Goal: Information Seeking & Learning: Compare options

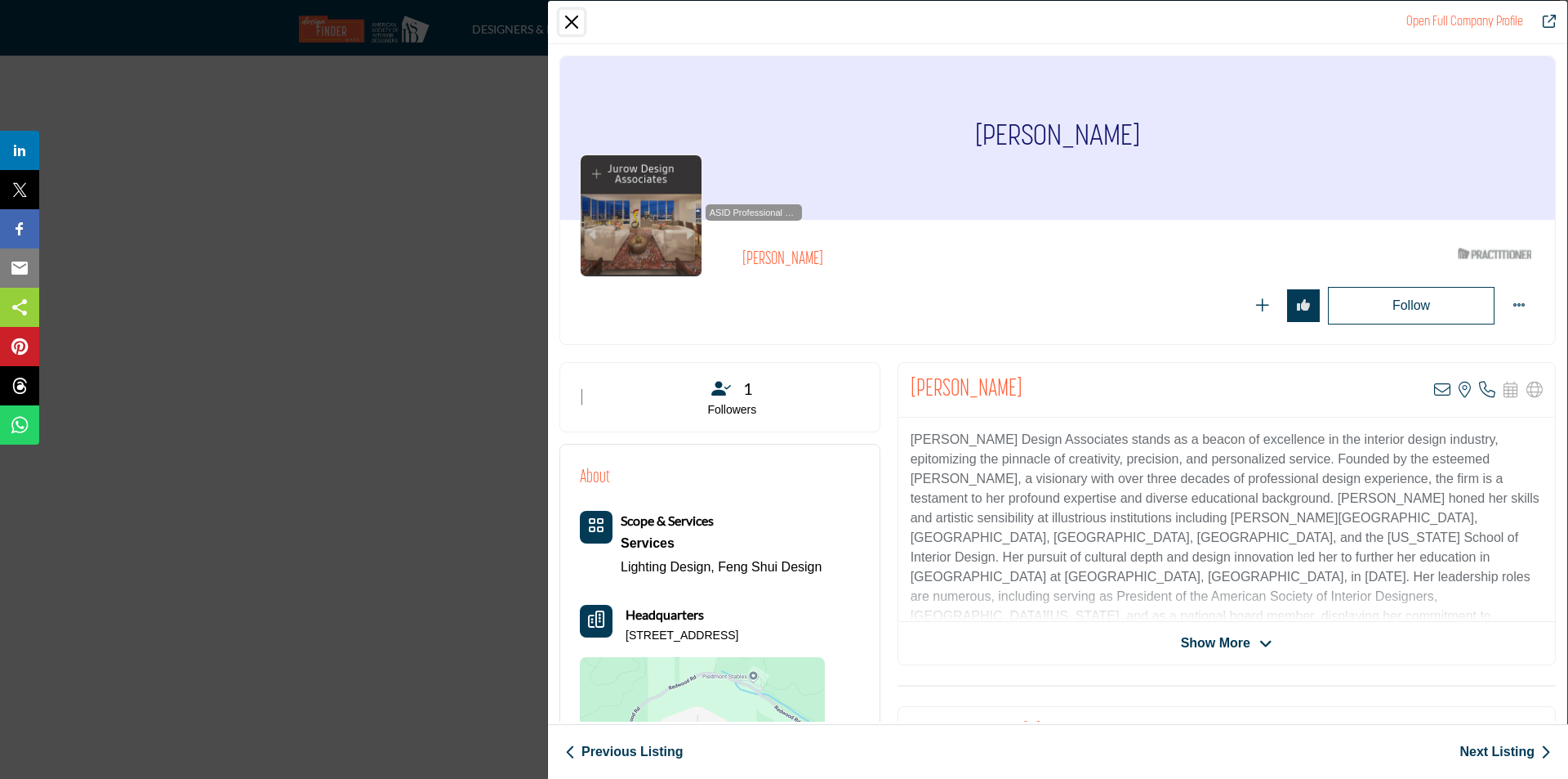
click at [570, 18] on button "Close" at bounding box center [572, 22] width 25 height 25
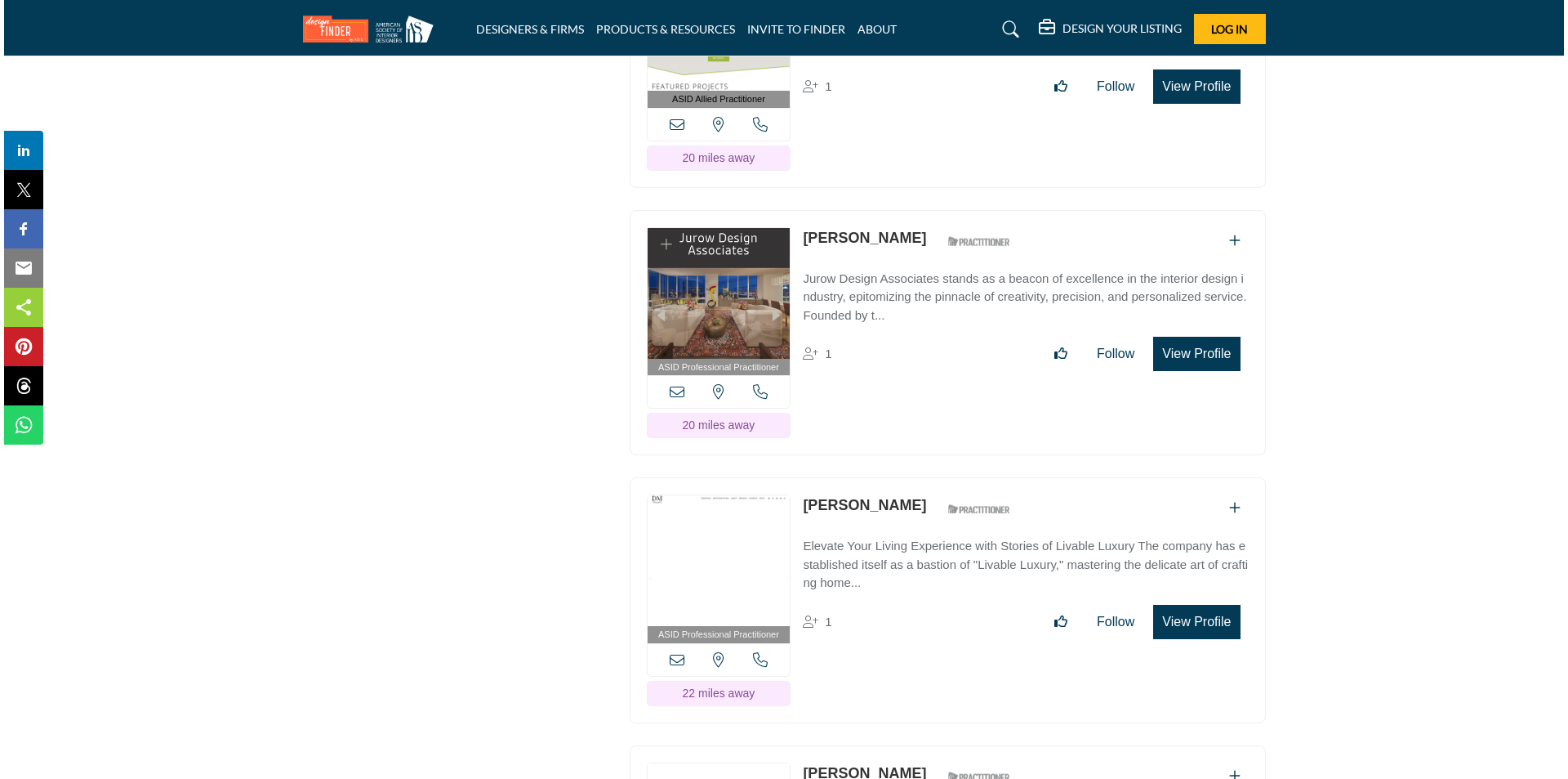
scroll to position [8744, 0]
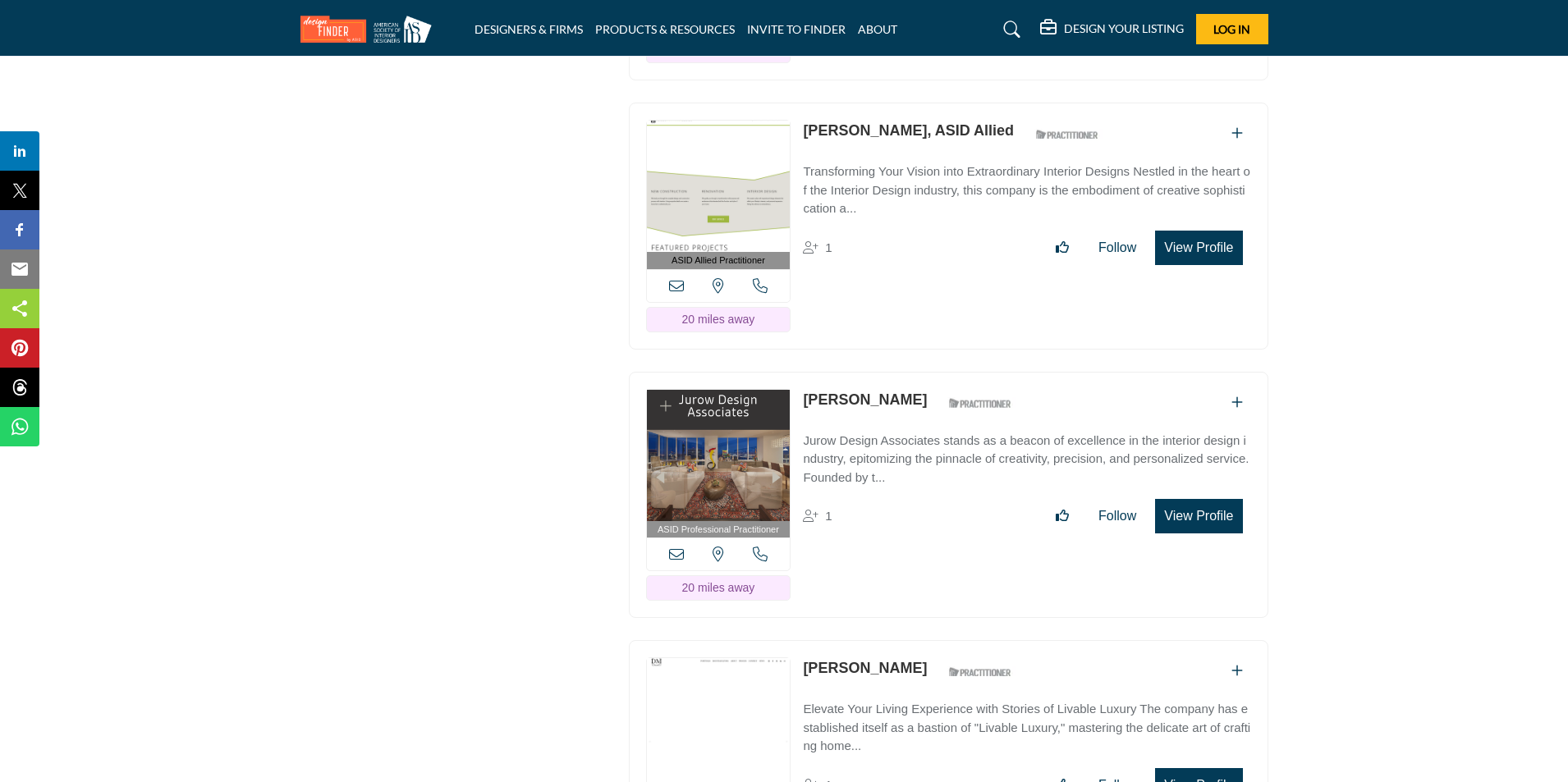
click at [1221, 498] on button "View Profile" at bounding box center [1198, 516] width 87 height 35
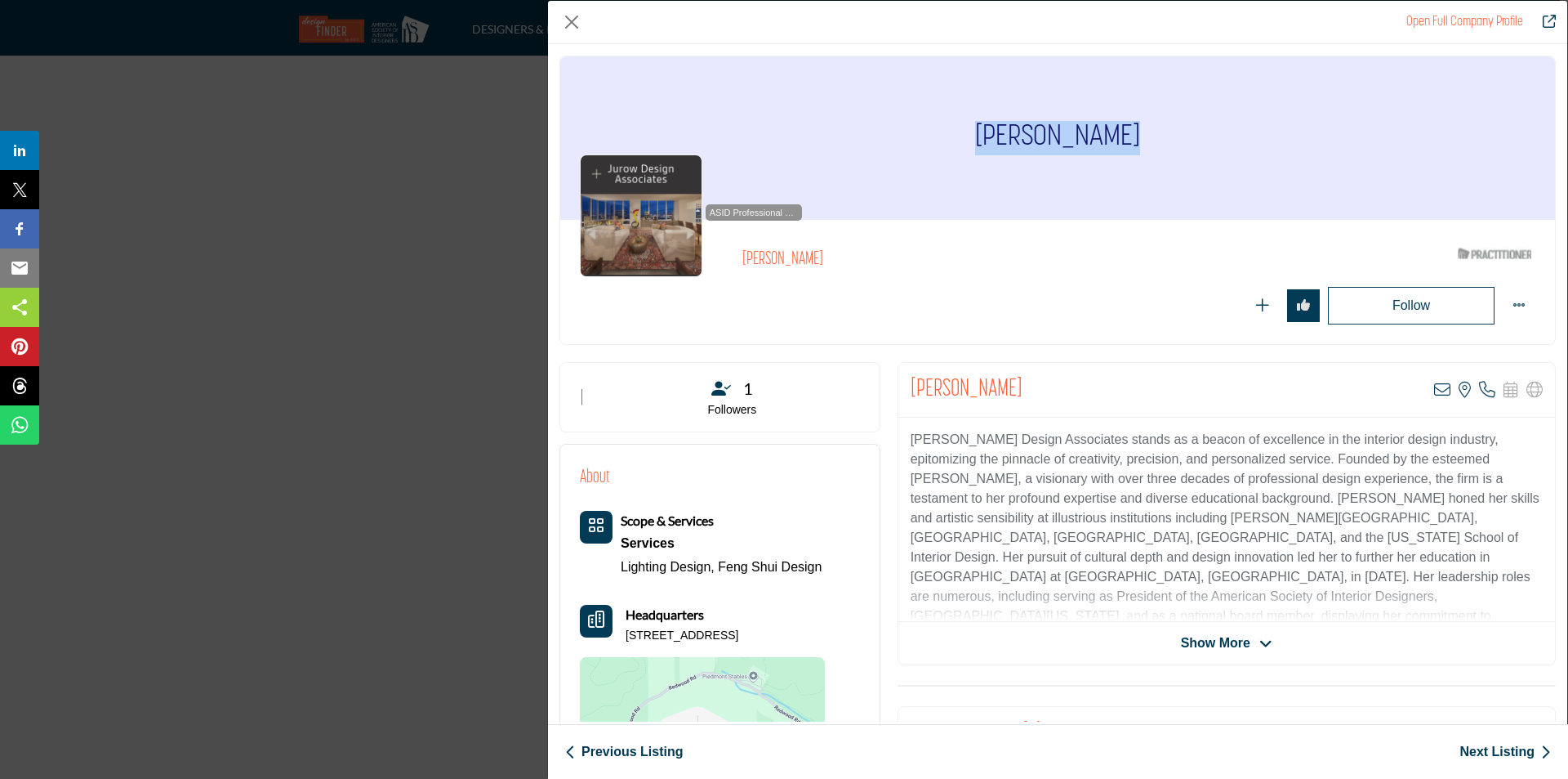
drag, startPoint x: 987, startPoint y: 140, endPoint x: 1126, endPoint y: 143, distance: 139.0
click at [1126, 143] on h1 "Darlene Jurow" at bounding box center [1058, 138] width 165 height 163
copy h1 "Darlene Jurow"
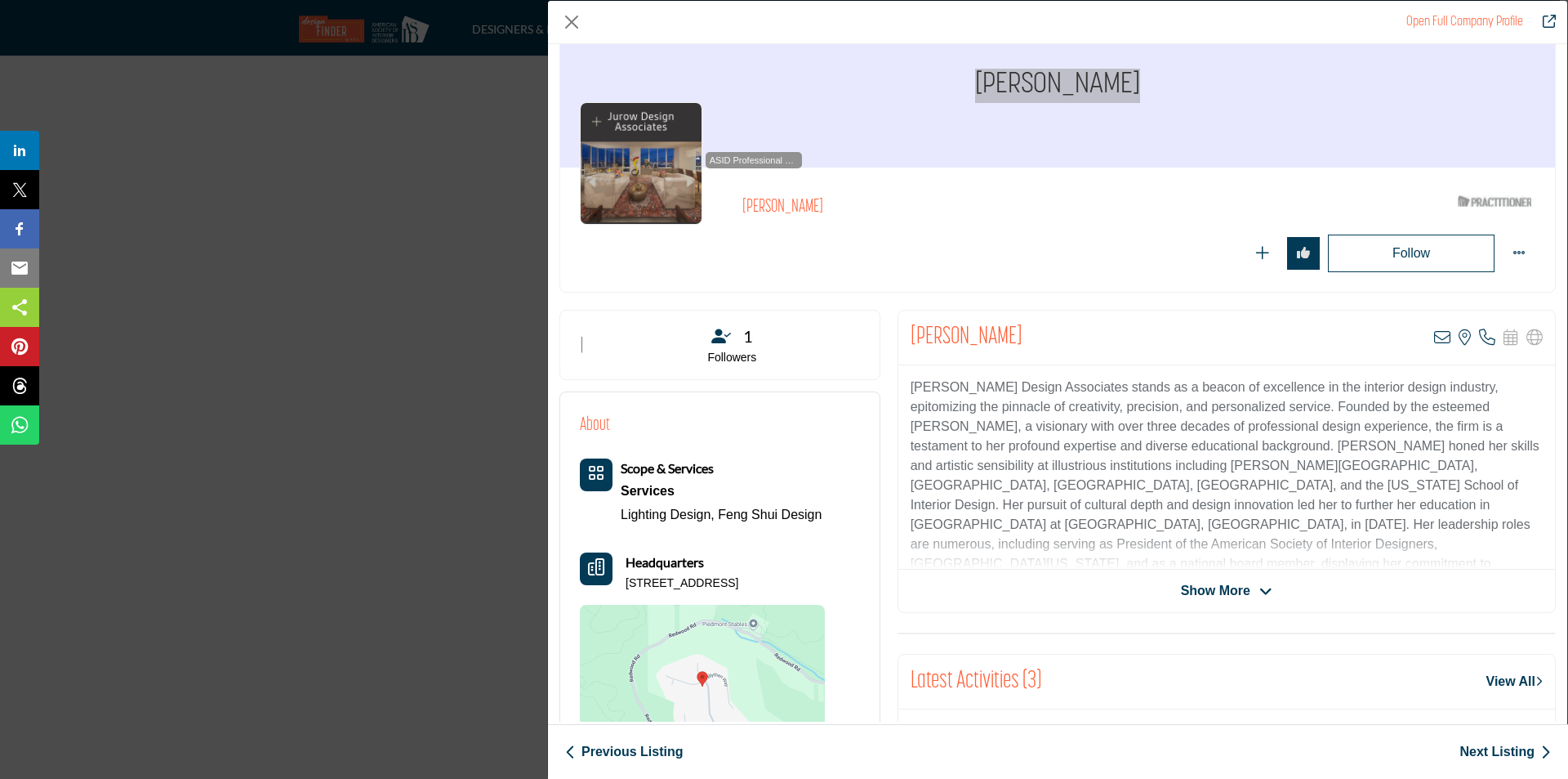
scroll to position [163, 0]
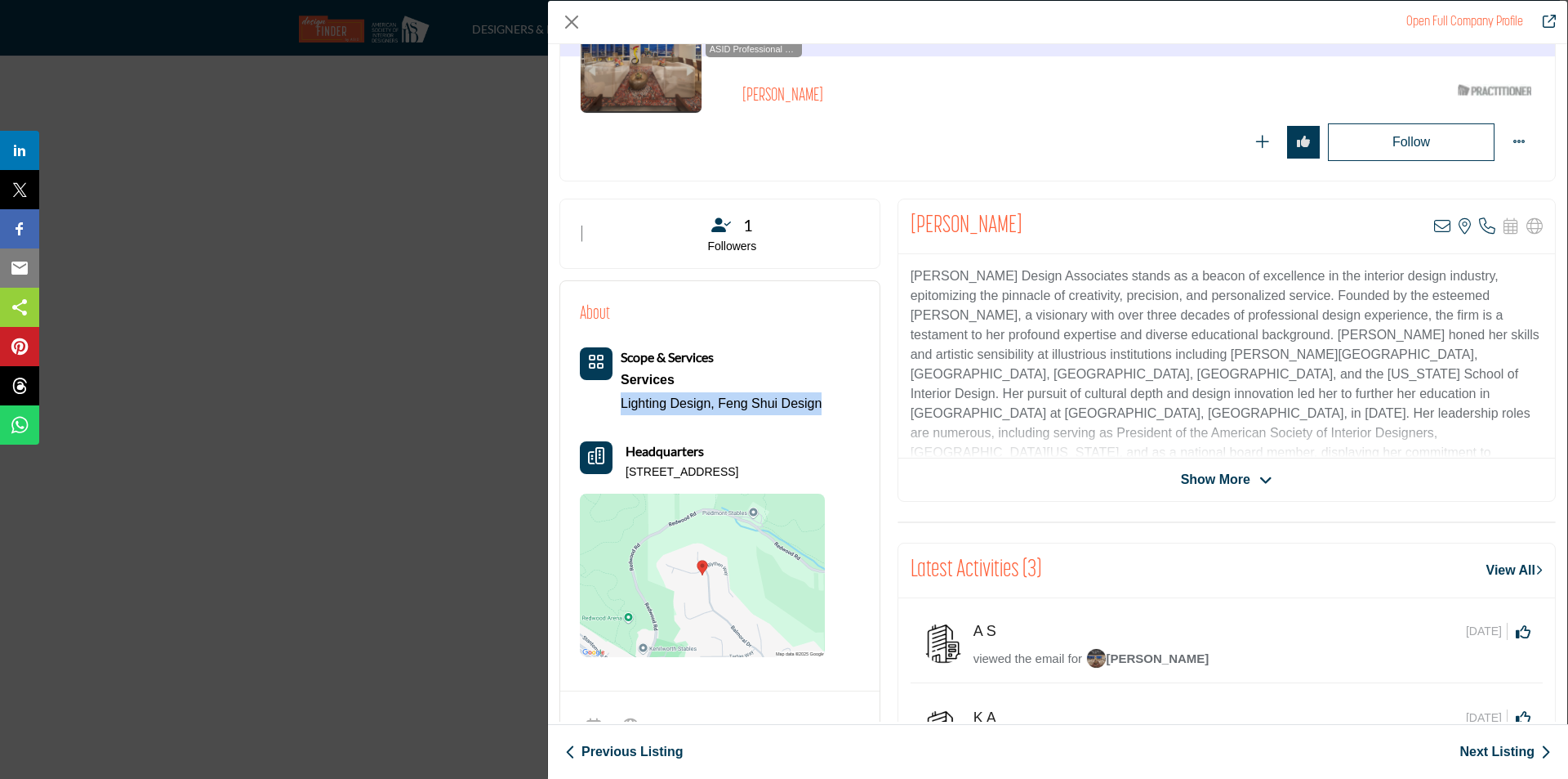
drag, startPoint x: 616, startPoint y: 403, endPoint x: 820, endPoint y: 395, distance: 204.2
click at [820, 395] on div "Scope & Services Services Lighting Design, Feng Shui Design" at bounding box center [701, 381] width 242 height 68
copy div "Lighting Design, Feng Shui Design"
drag, startPoint x: 627, startPoint y: 477, endPoint x: 822, endPoint y: 472, distance: 195.1
click at [822, 472] on div "Headquarters 12195 Blythen Way, 94619-2441, USA" at bounding box center [703, 461] width 245 height 40
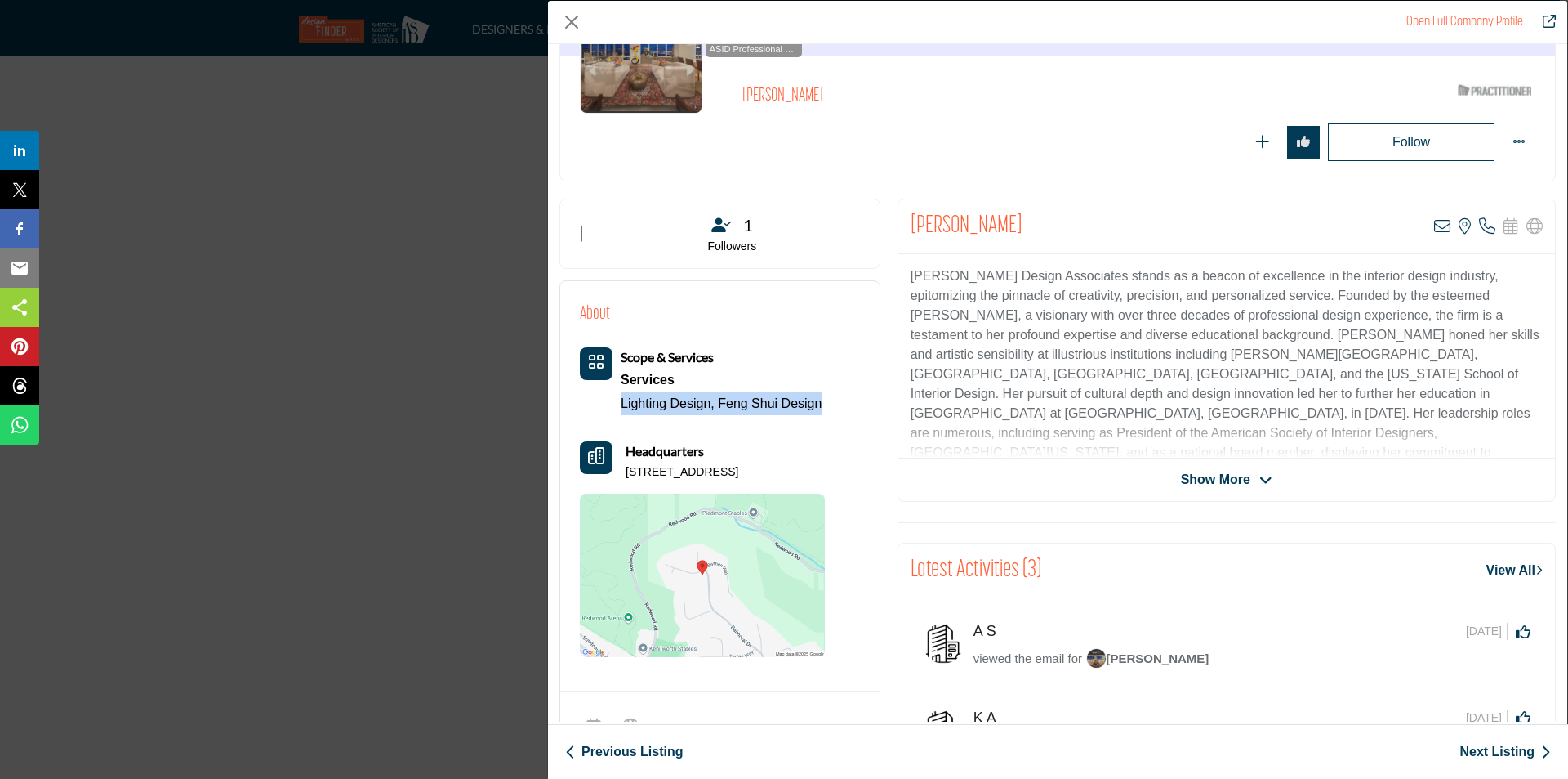
copy p "12195 Blythen Way, 94619-2441, USA"
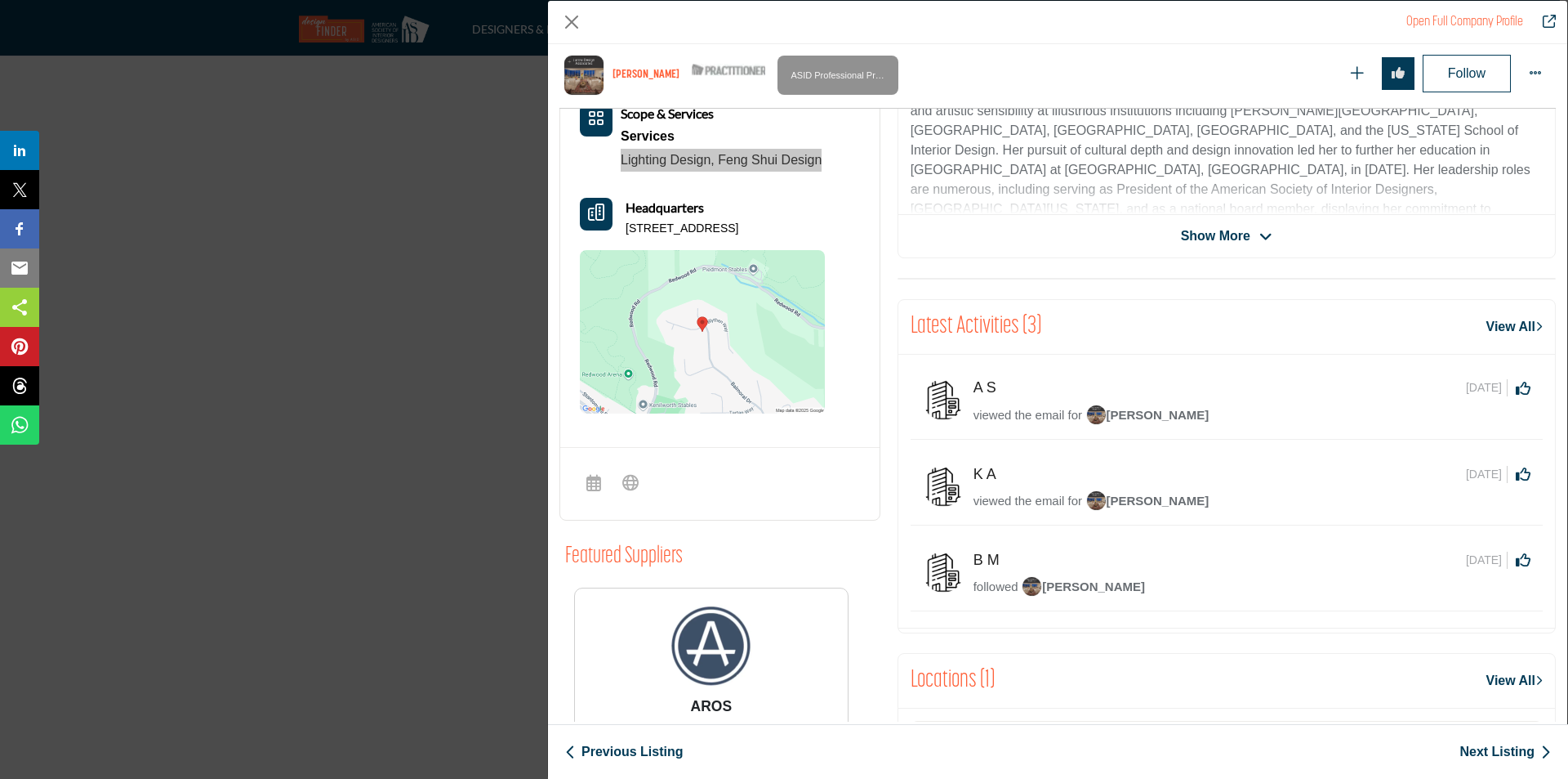
scroll to position [173, 0]
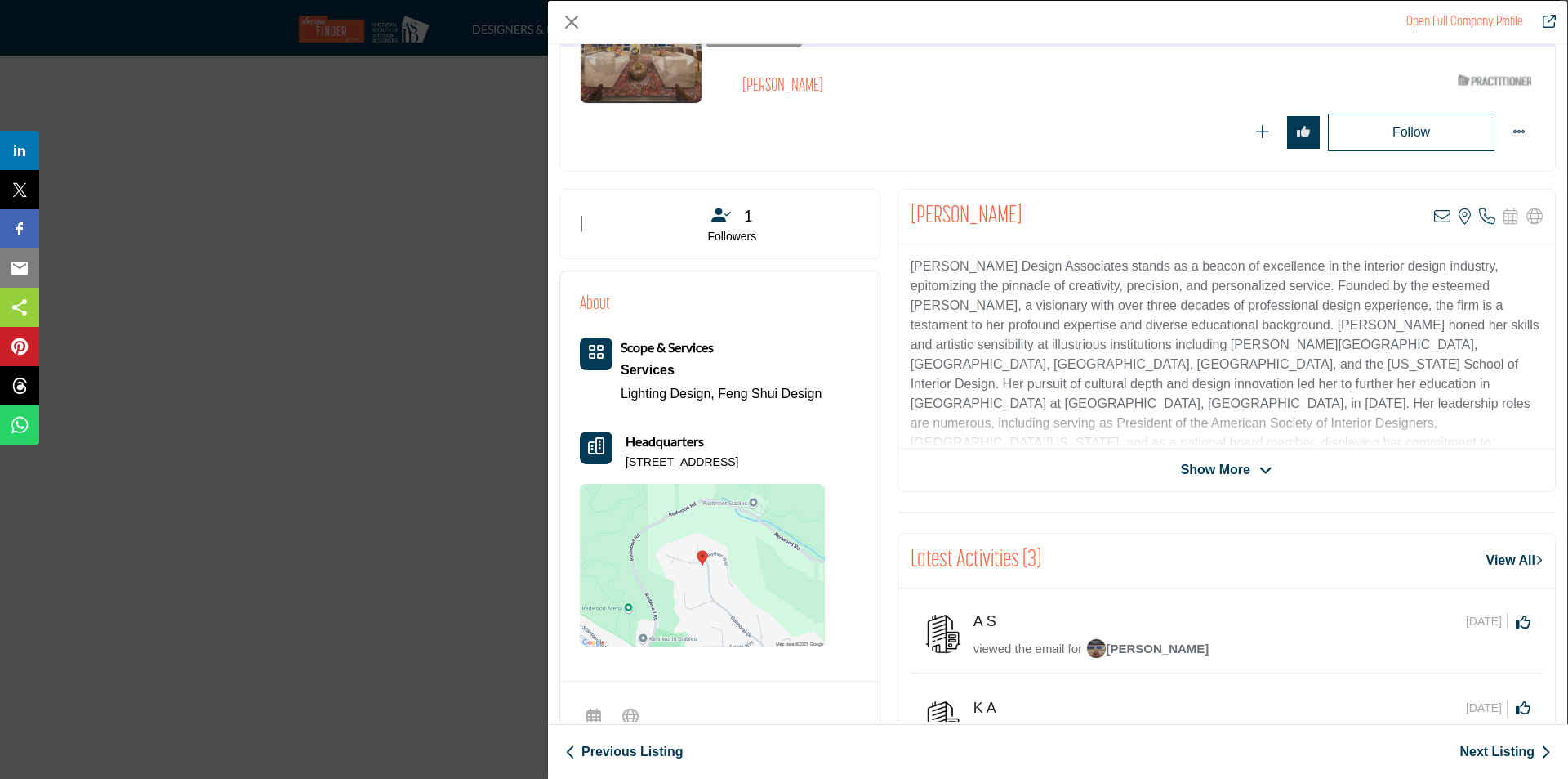
click at [1250, 473] on span "Show More" at bounding box center [1226, 470] width 91 height 20
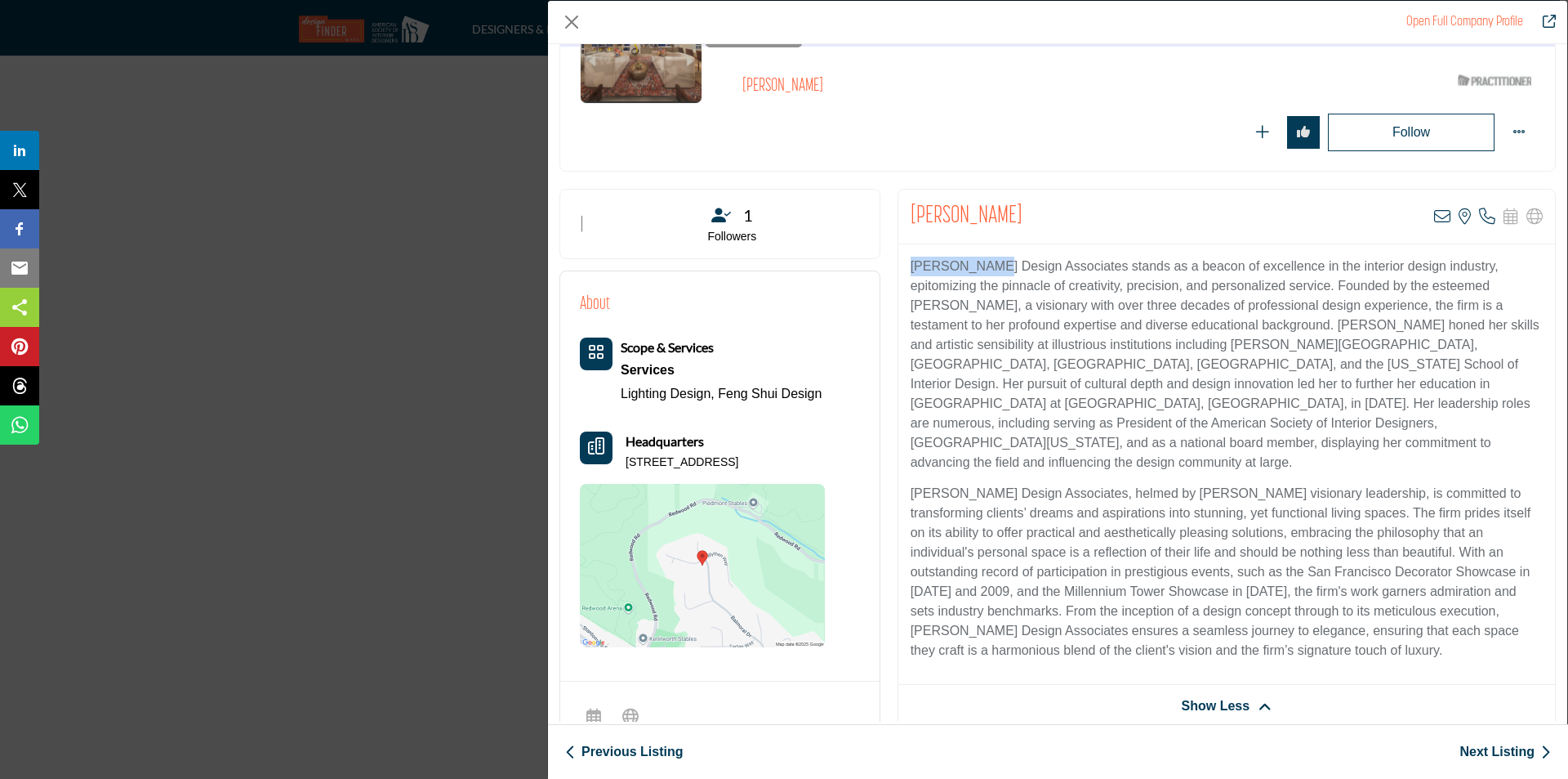
drag, startPoint x: 983, startPoint y: 266, endPoint x: 899, endPoint y: 259, distance: 84.3
click at [899, 259] on div "Jurow Design Associates stands as a beacon of excellence in the interior design…" at bounding box center [1227, 464] width 657 height 441
copy p "Jurow Design"
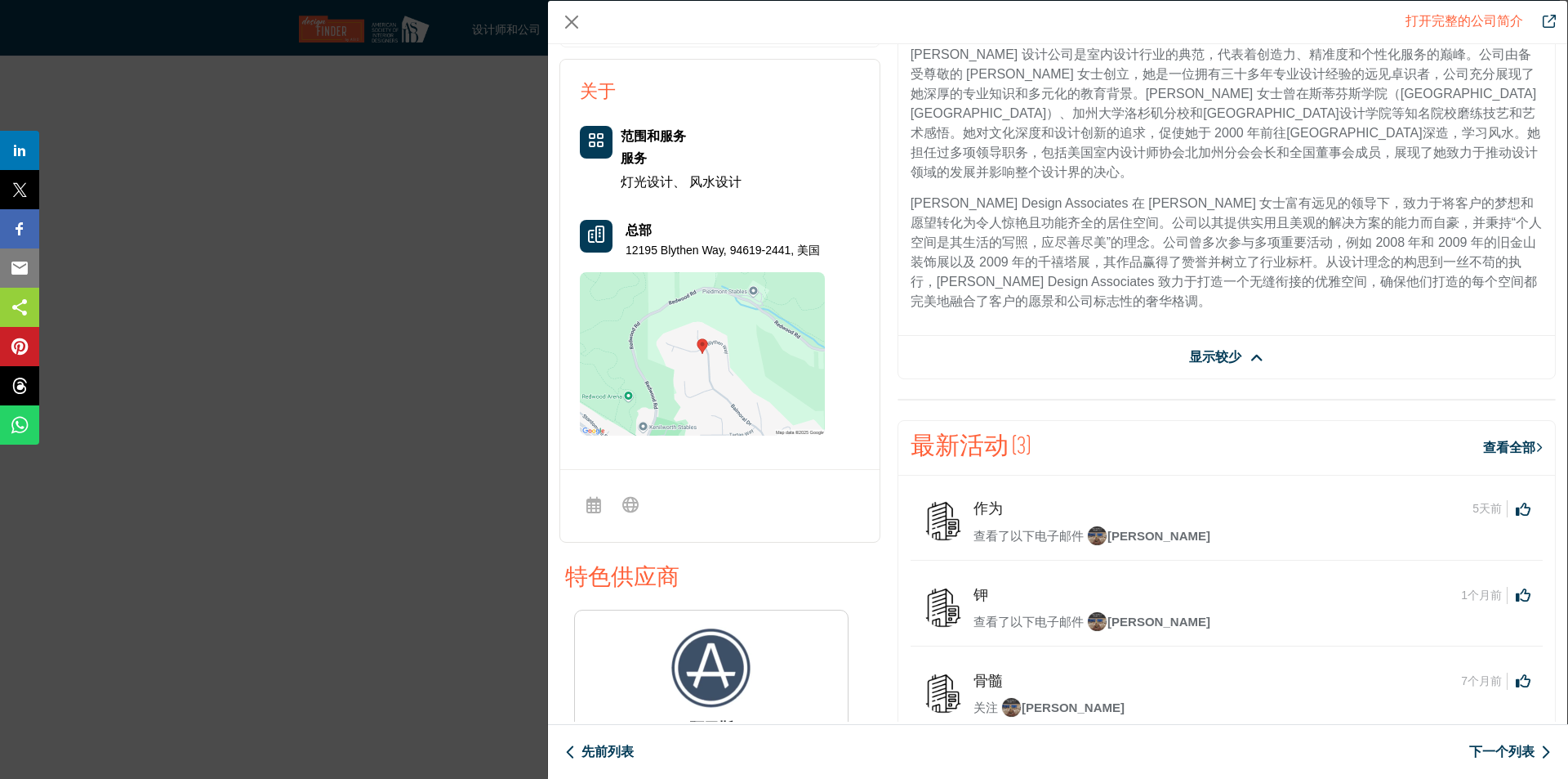
scroll to position [10, 0]
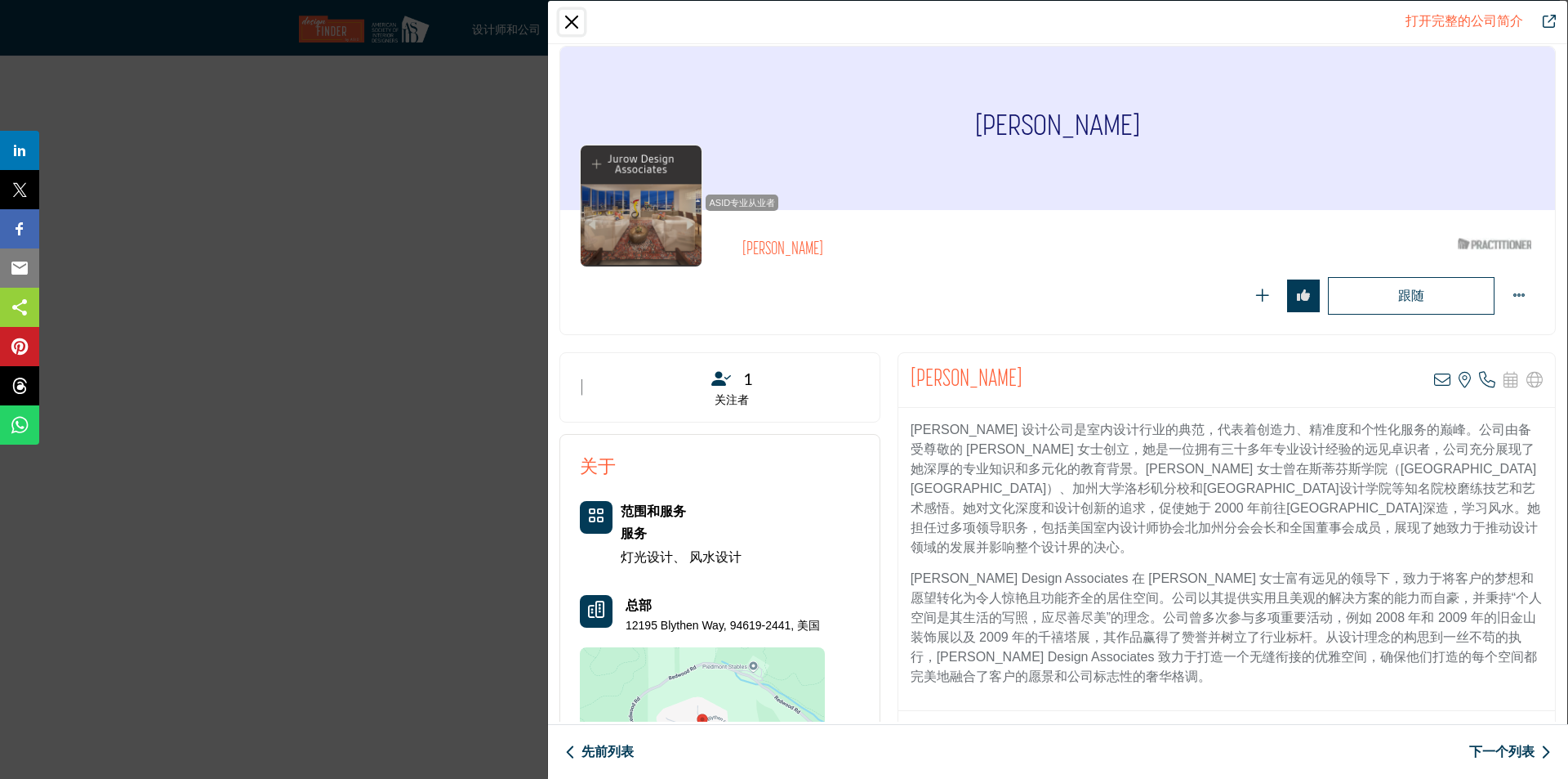
drag, startPoint x: 574, startPoint y: 16, endPoint x: 607, endPoint y: 71, distance: 64.1
click at [574, 16] on button "关闭" at bounding box center [572, 22] width 25 height 25
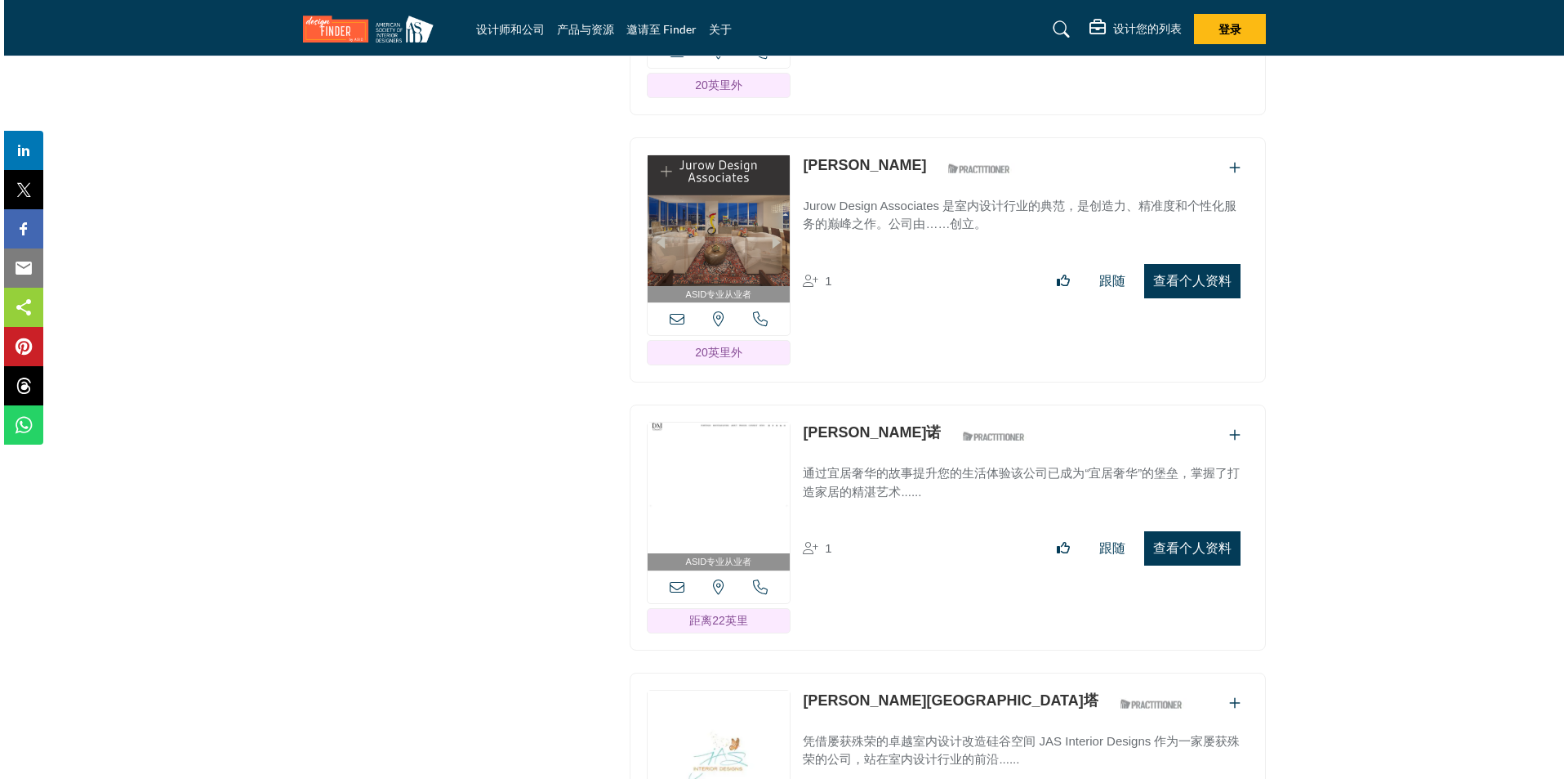
scroll to position [9071, 0]
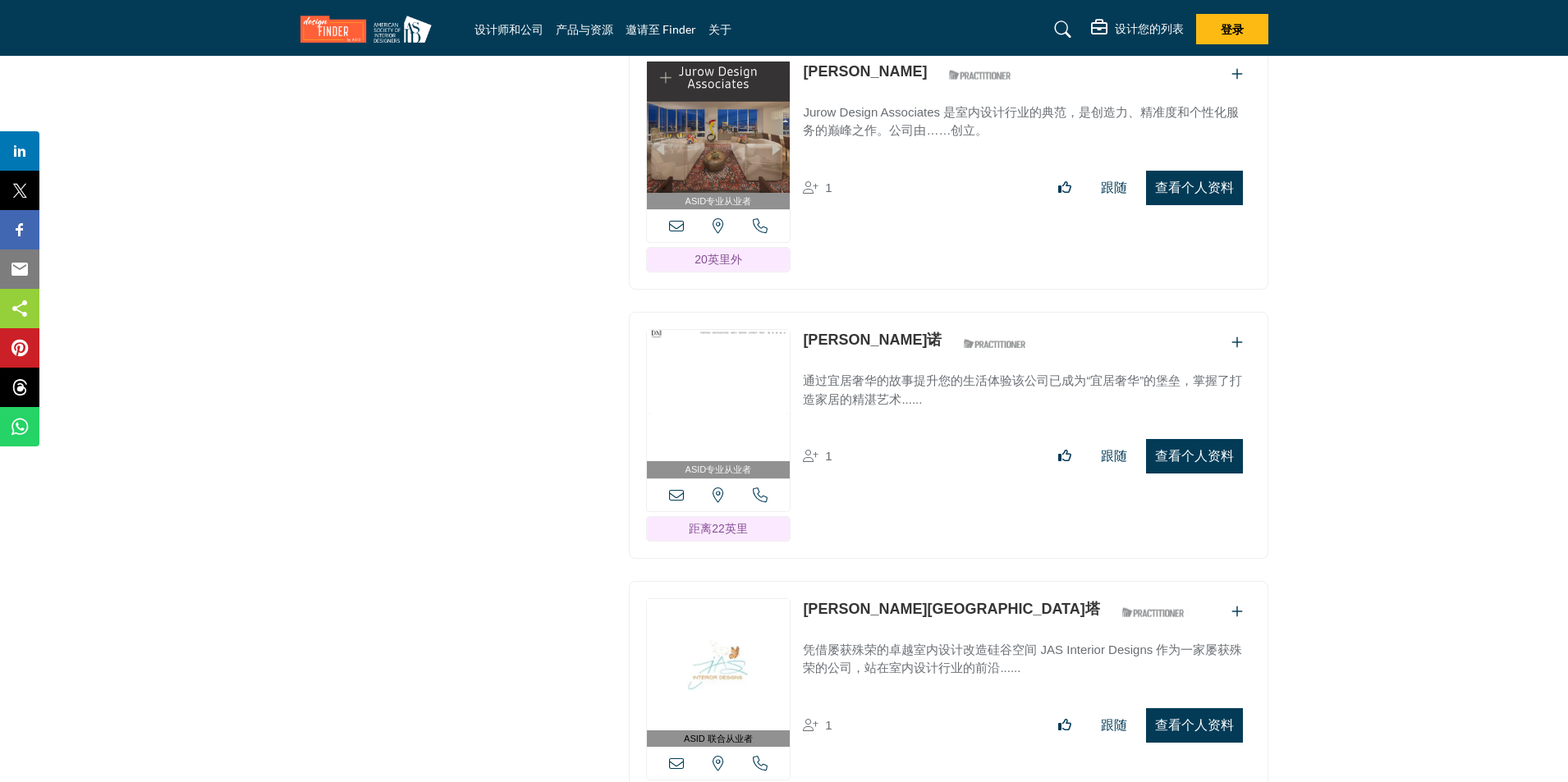
drag, startPoint x: 1201, startPoint y: 431, endPoint x: 1349, endPoint y: 432, distance: 148.0
click at [1201, 449] on font "查看个人资料" at bounding box center [1193, 455] width 79 height 14
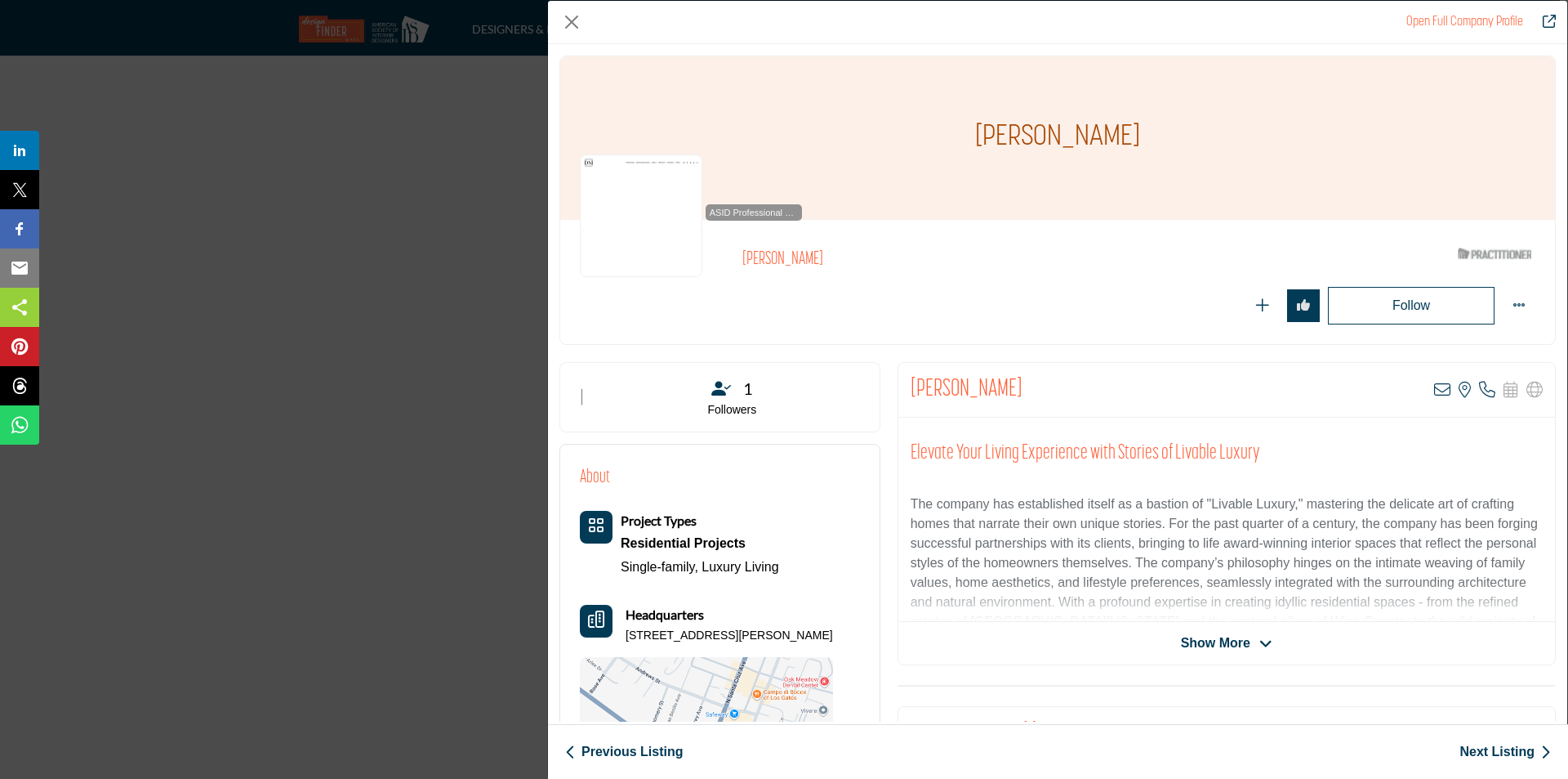
drag, startPoint x: 972, startPoint y: 139, endPoint x: 1139, endPoint y: 137, distance: 167.0
click at [1139, 137] on div "Julie Cavanaugh" at bounding box center [1058, 138] width 995 height 163
copy h1 "Julie Cavanaugh"
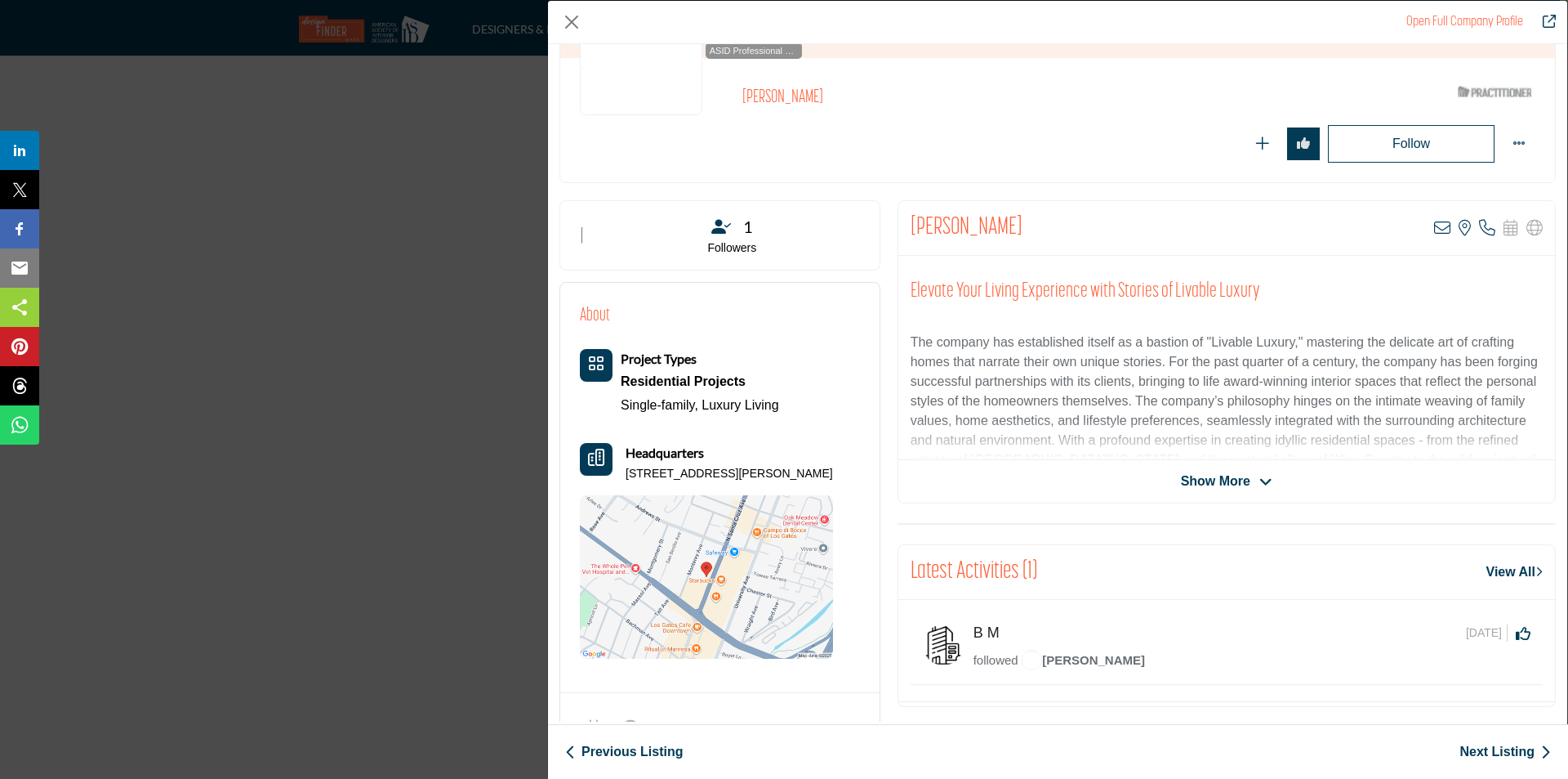
scroll to position [163, 0]
drag, startPoint x: 628, startPoint y: 474, endPoint x: 835, endPoint y: 477, distance: 207.0
click at [833, 477] on p "455 N Santa Cruz Ave, 95030-5312, USA" at bounding box center [729, 473] width 207 height 16
copy p "455 N Santa Cruz Ave, 95030-5312, USA"
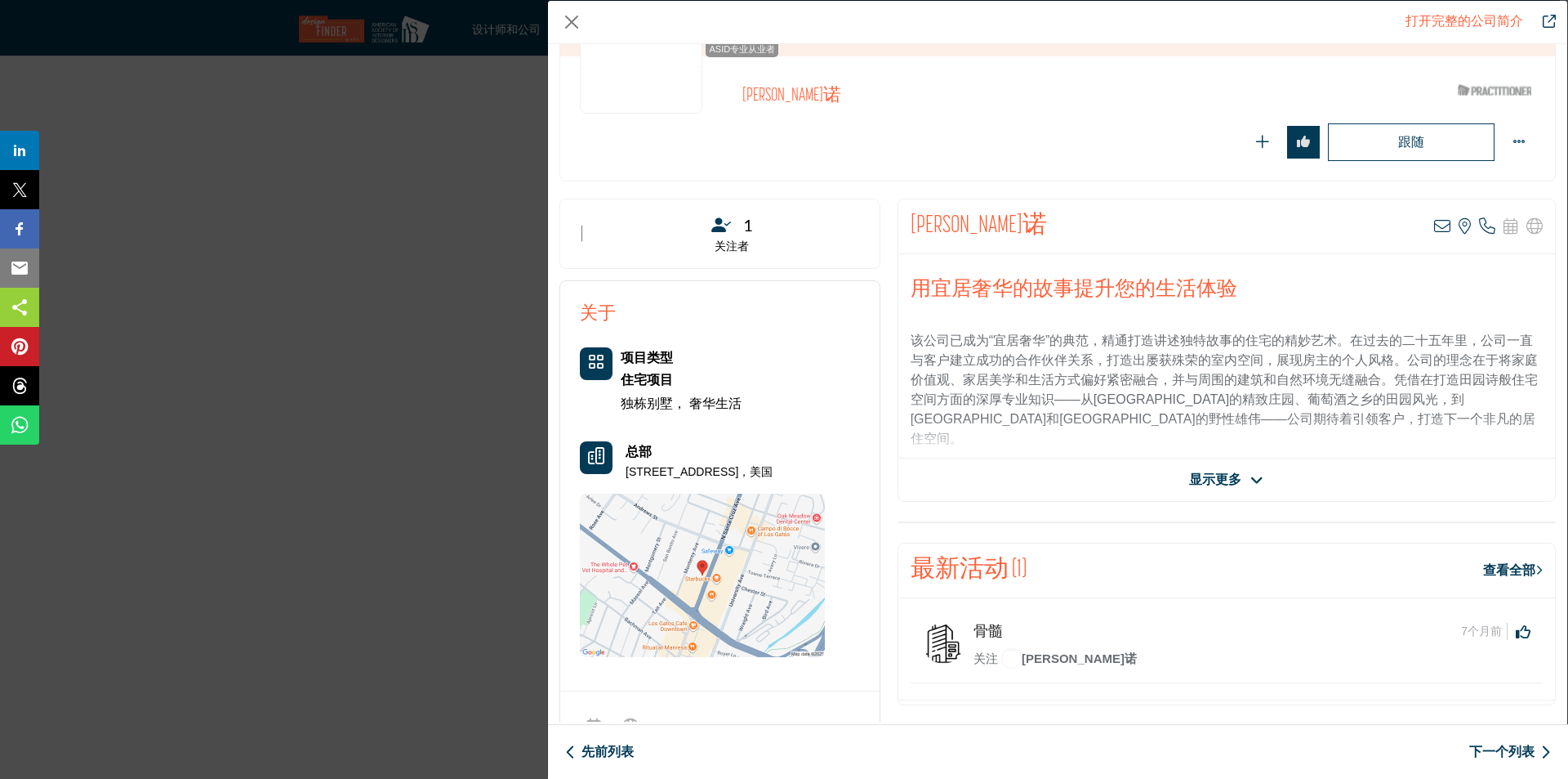
click at [1236, 481] on font "显示更多" at bounding box center [1216, 479] width 53 height 14
click at [1235, 479] on span "Show More" at bounding box center [1216, 480] width 69 height 20
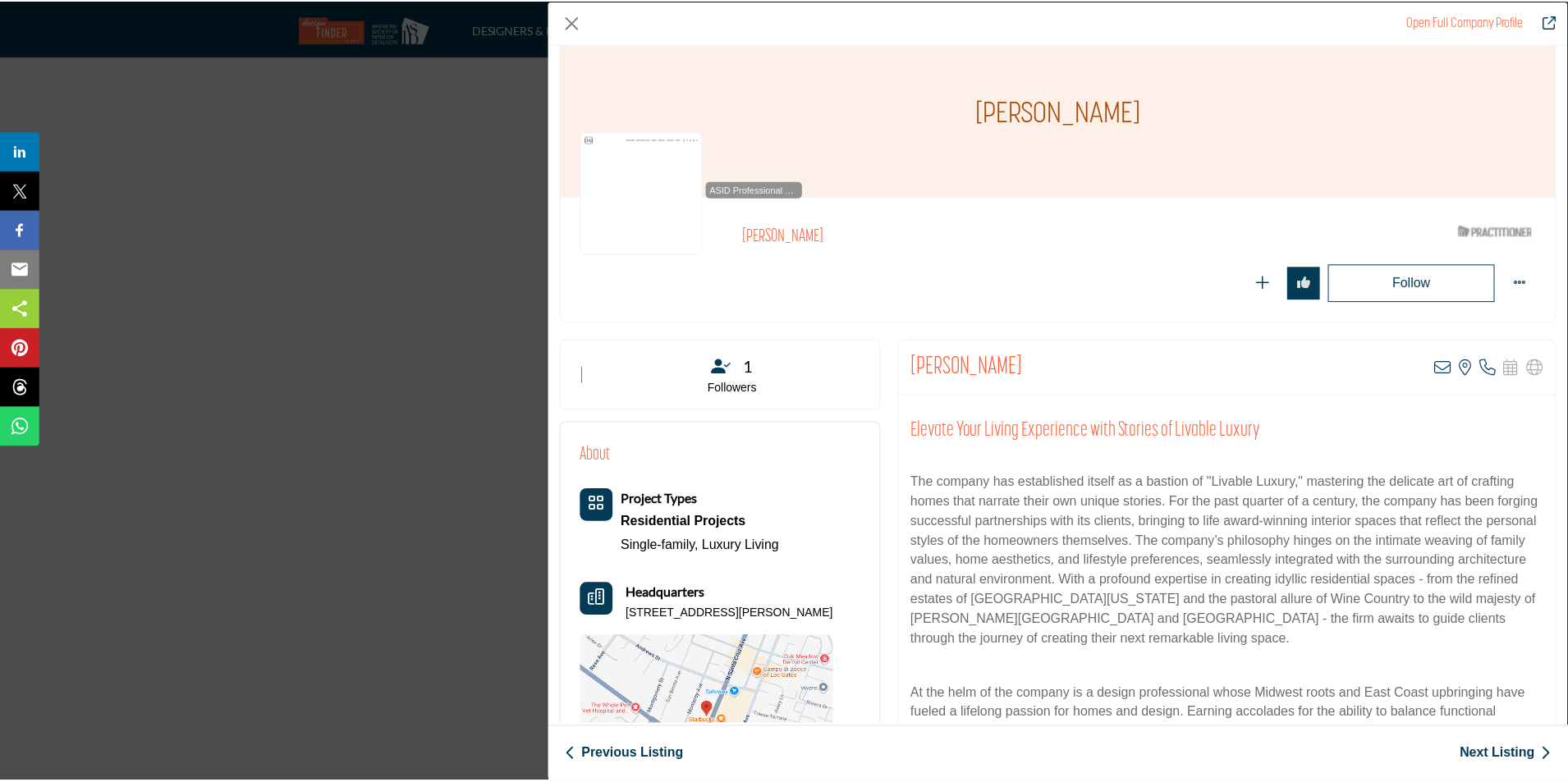
scroll to position [0, 0]
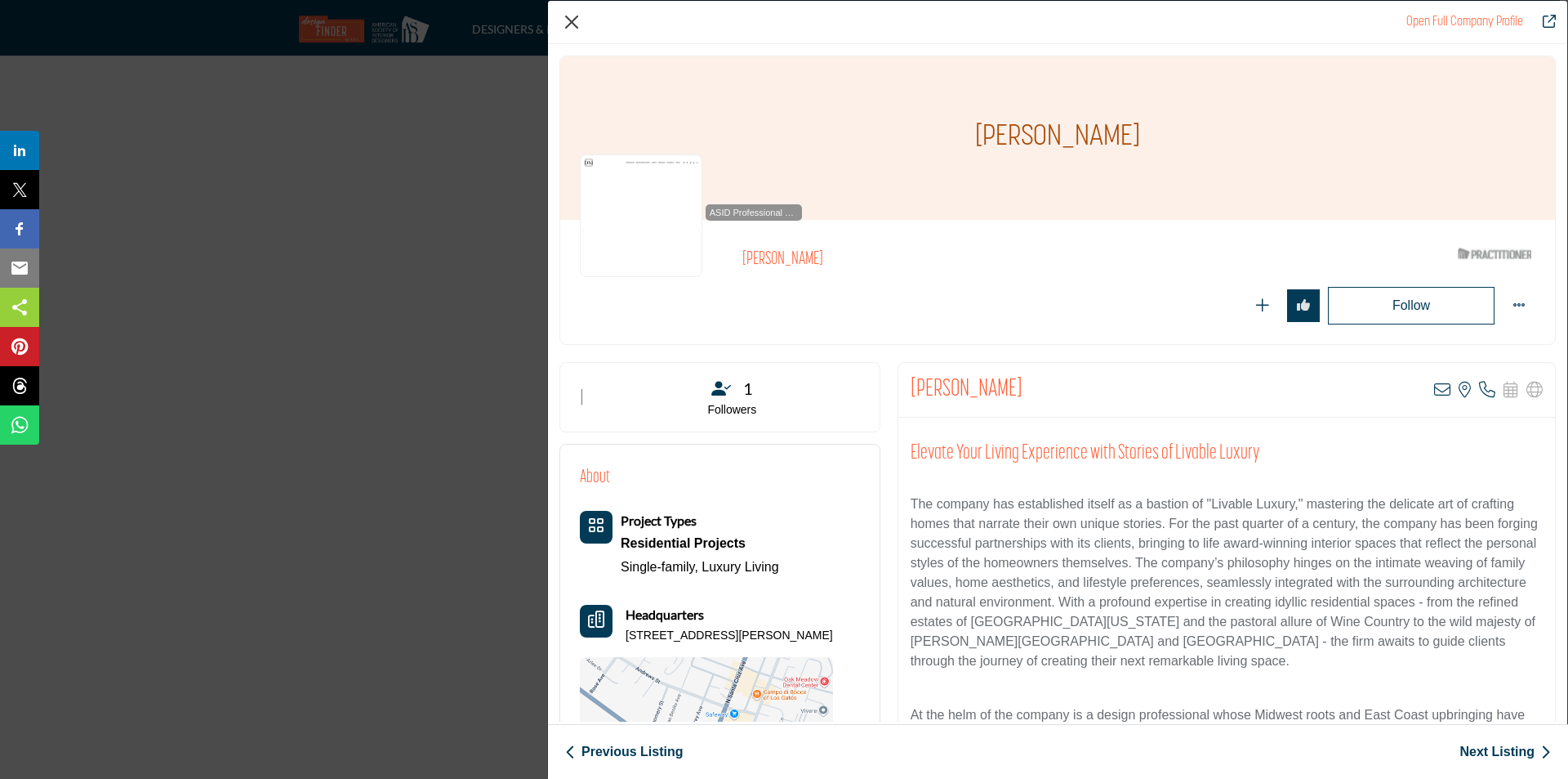
click at [575, 35] on div "Open Full Company Profile" at bounding box center [1058, 22] width 1020 height 44
drag, startPoint x: 575, startPoint y: 27, endPoint x: 706, endPoint y: 227, distance: 239.1
click at [574, 27] on button "Close" at bounding box center [572, 22] width 25 height 25
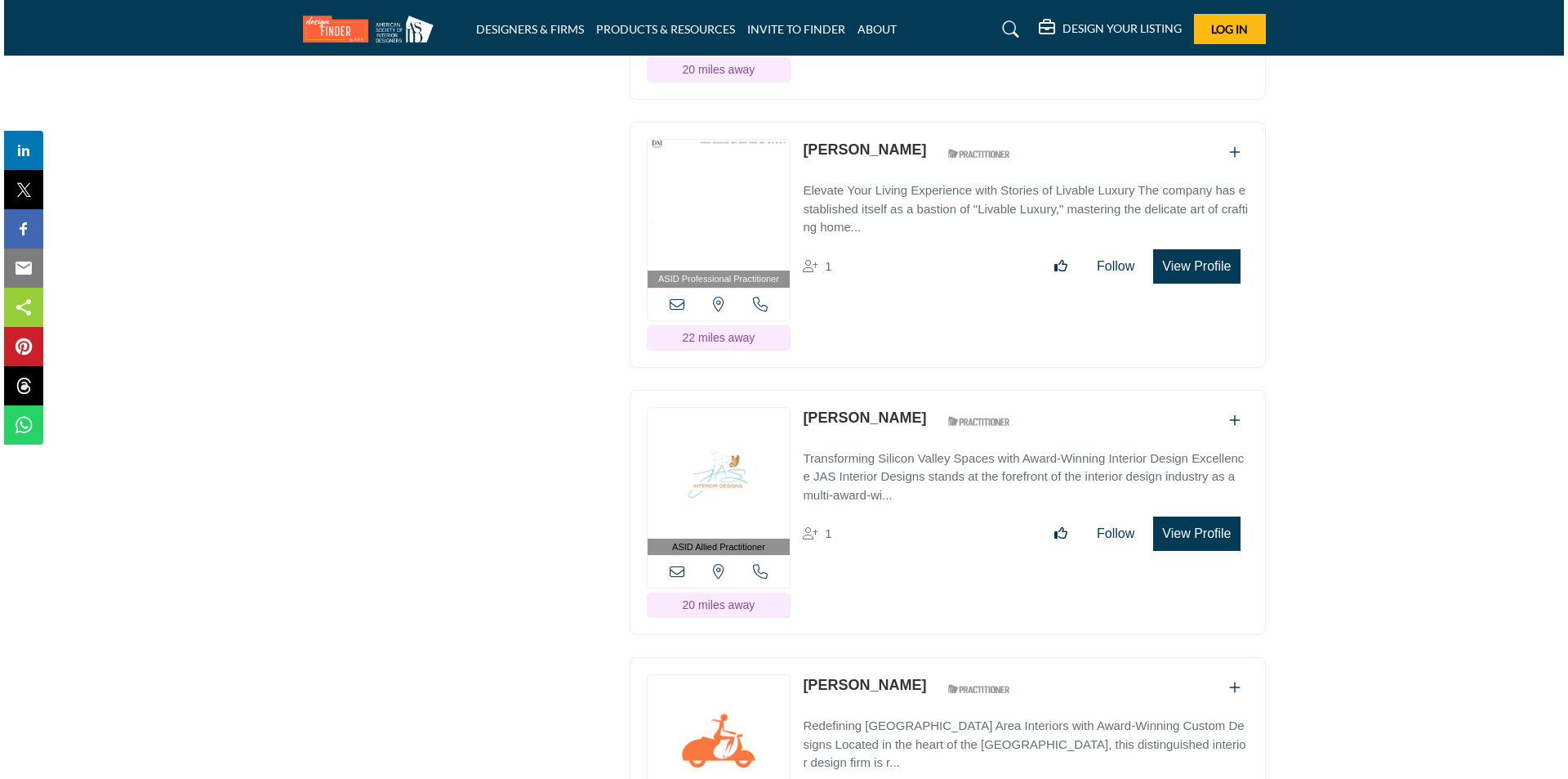
scroll to position [9234, 0]
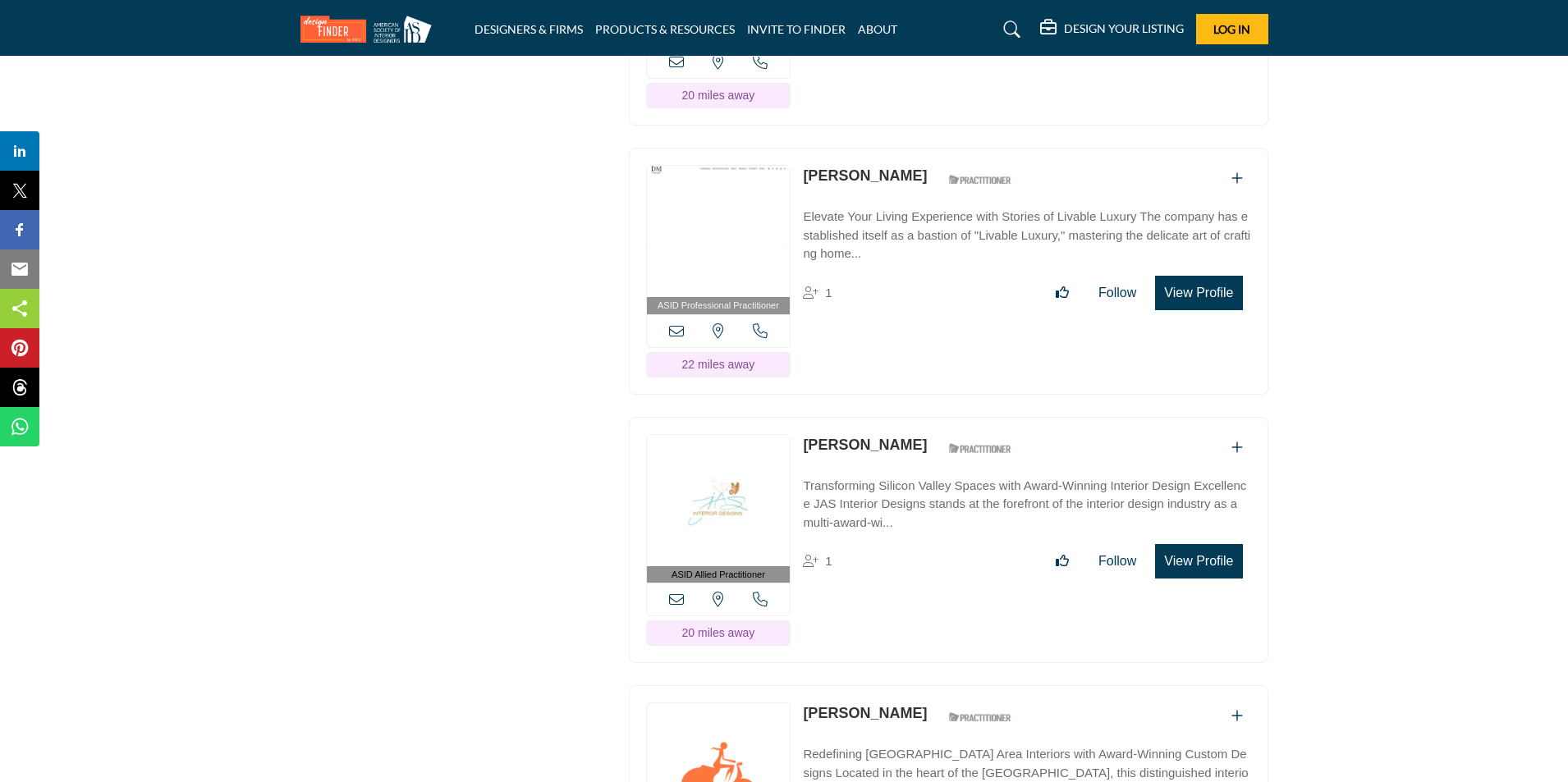
click at [1203, 544] on button "View Profile" at bounding box center [1198, 561] width 87 height 35
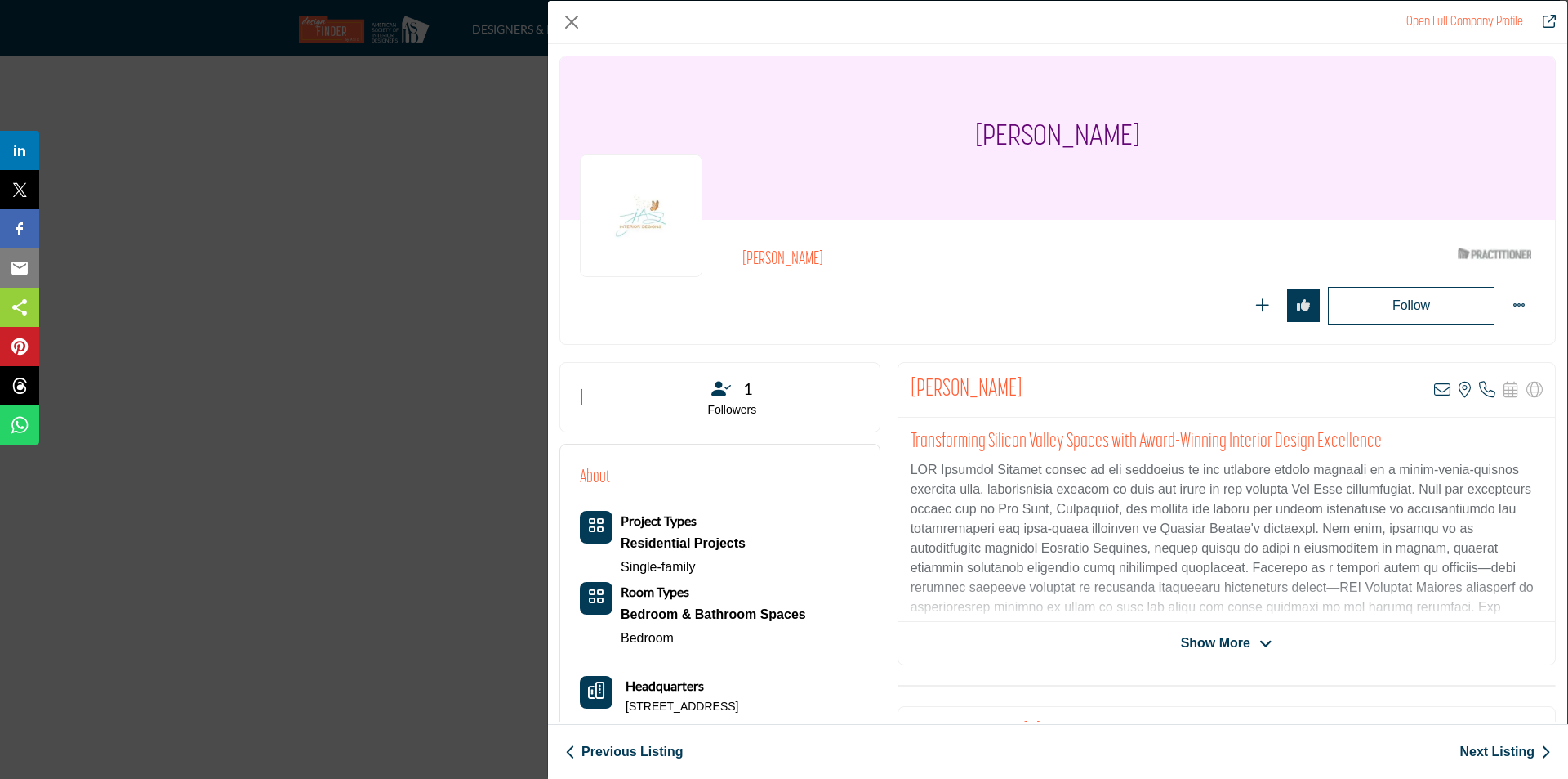
drag, startPoint x: 740, startPoint y: 256, endPoint x: 823, endPoint y: 260, distance: 83.1
click at [823, 260] on div "Janine Arietta ASID Qualified Practitioner who validates work and experience to…" at bounding box center [1058, 282] width 956 height 85
copy h2 "[PERSON_NAME]"
drag, startPoint x: 1027, startPoint y: 472, endPoint x: 910, endPoint y: 474, distance: 117.0
click at [911, 474] on p "Company Data Modal" at bounding box center [1227, 568] width 632 height 216
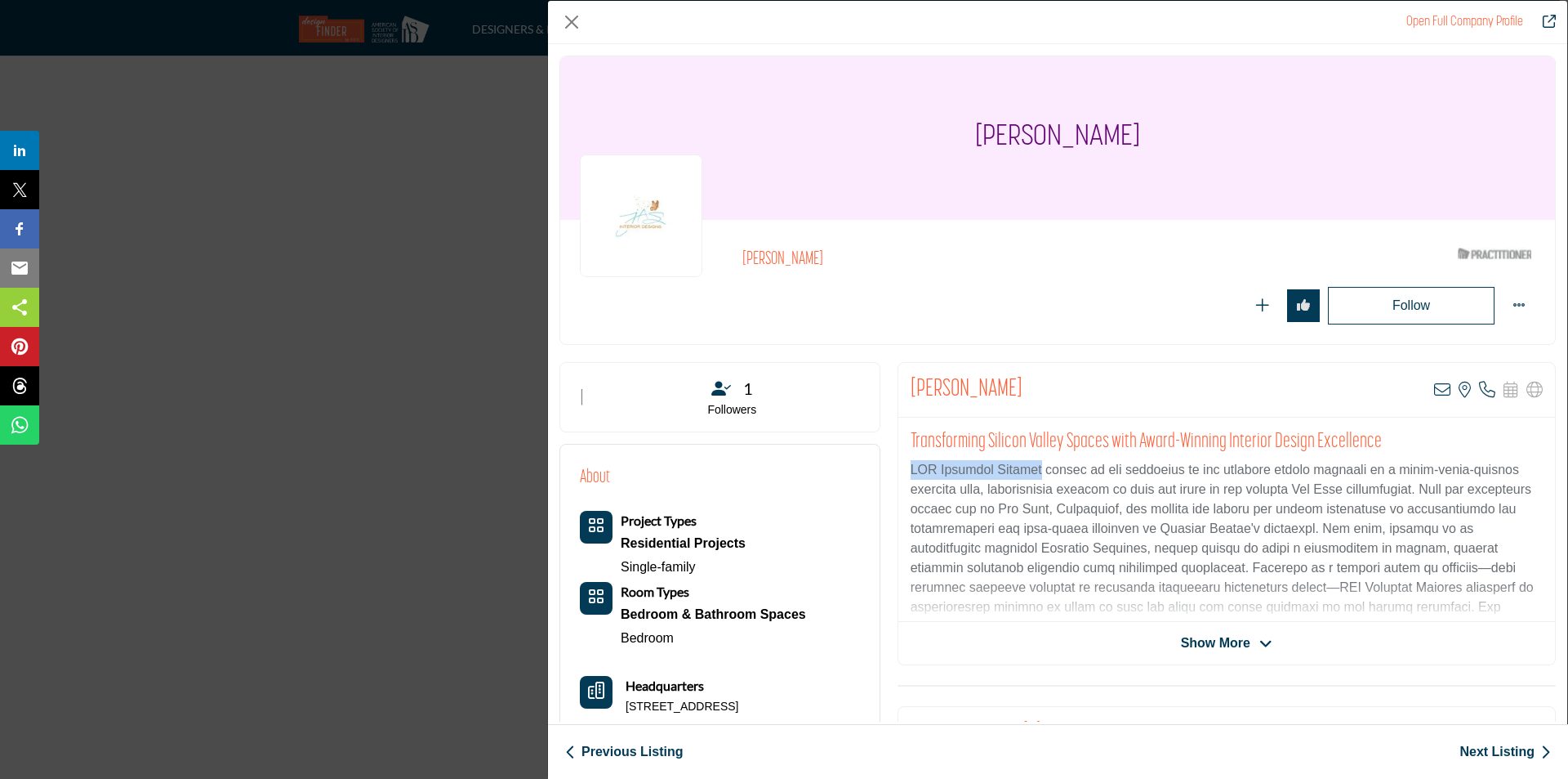
copy p "JAS Interior Designs"
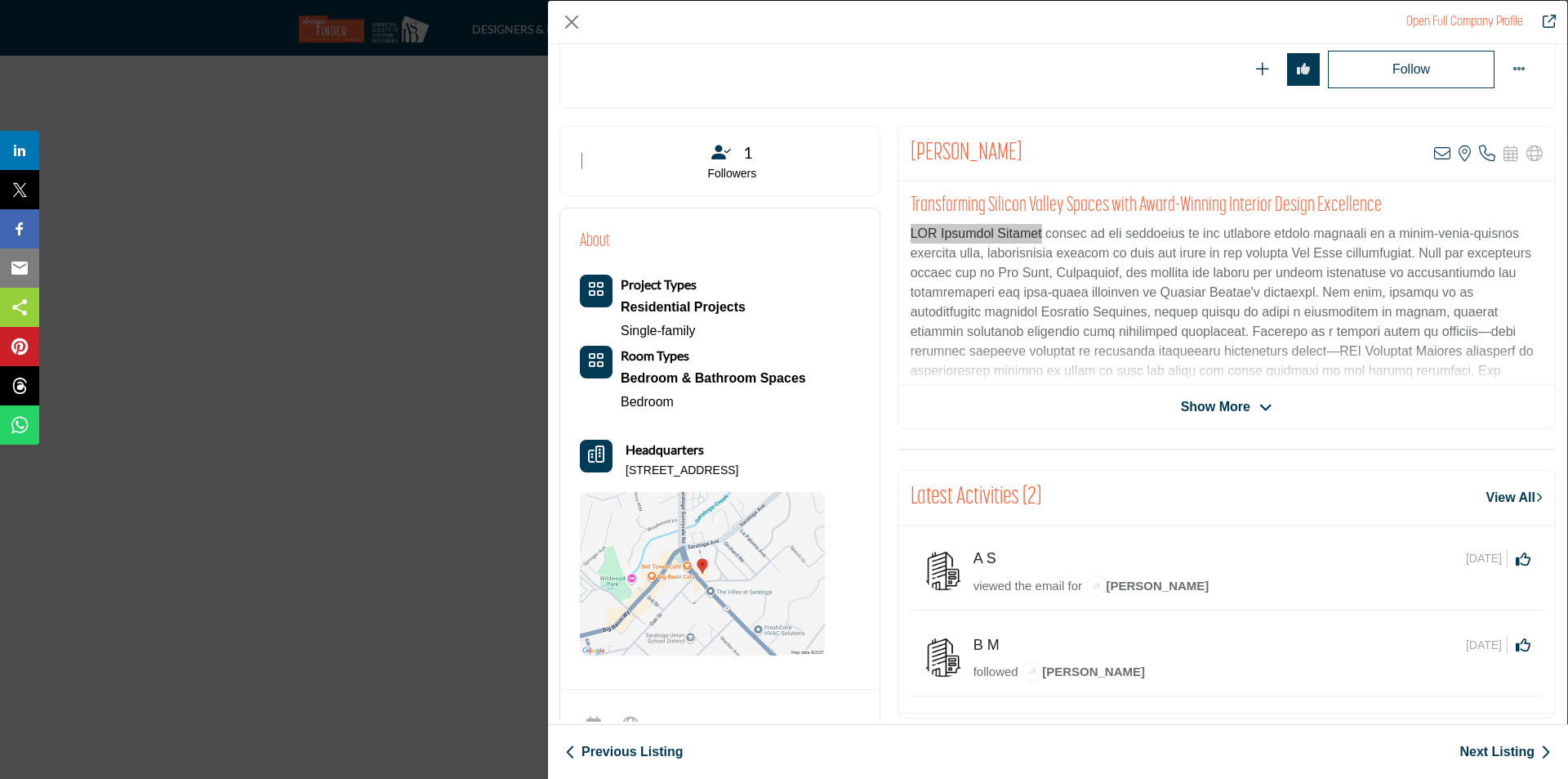
scroll to position [245, 0]
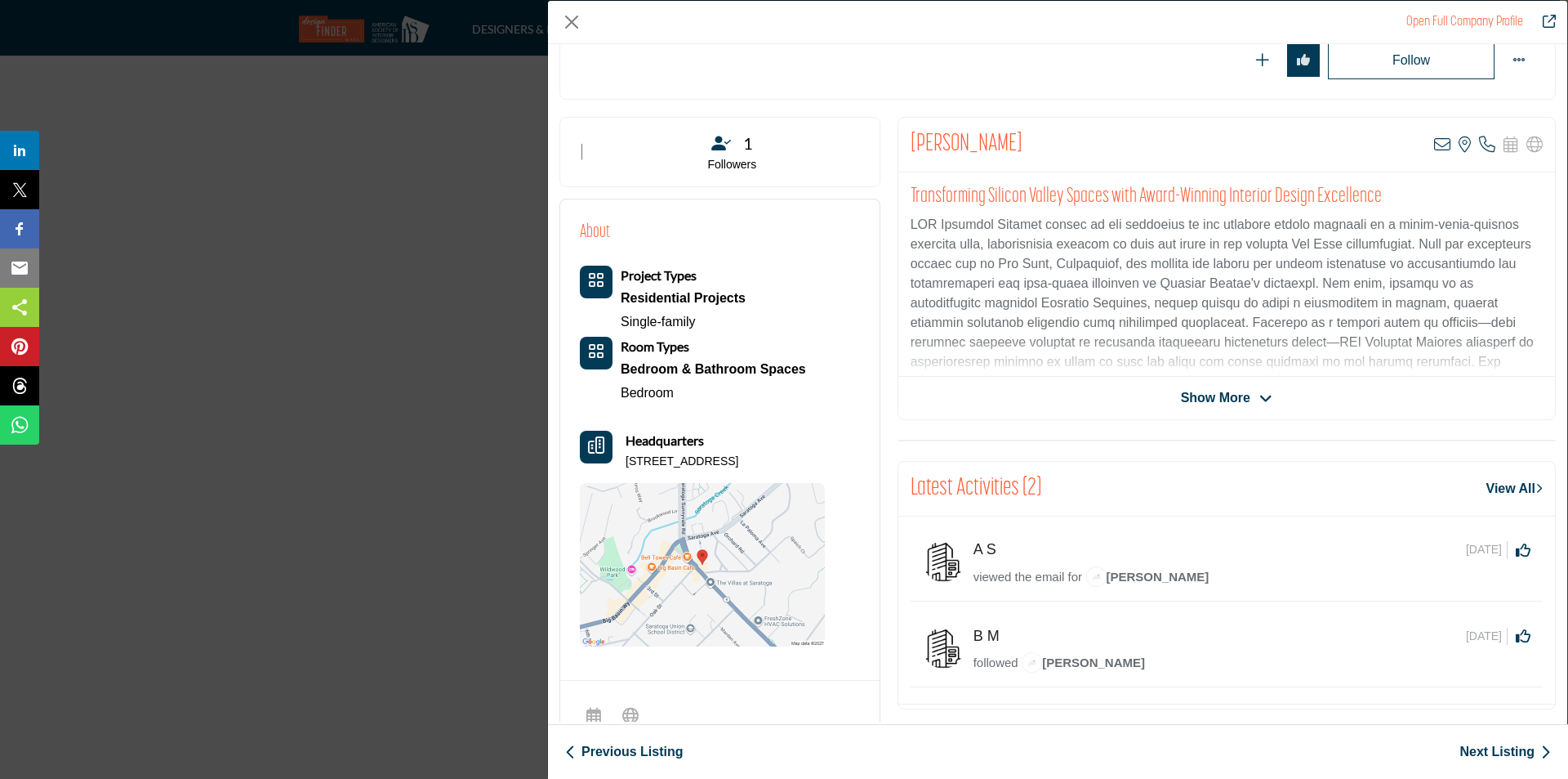
click at [1187, 395] on span "Show More" at bounding box center [1216, 398] width 69 height 20
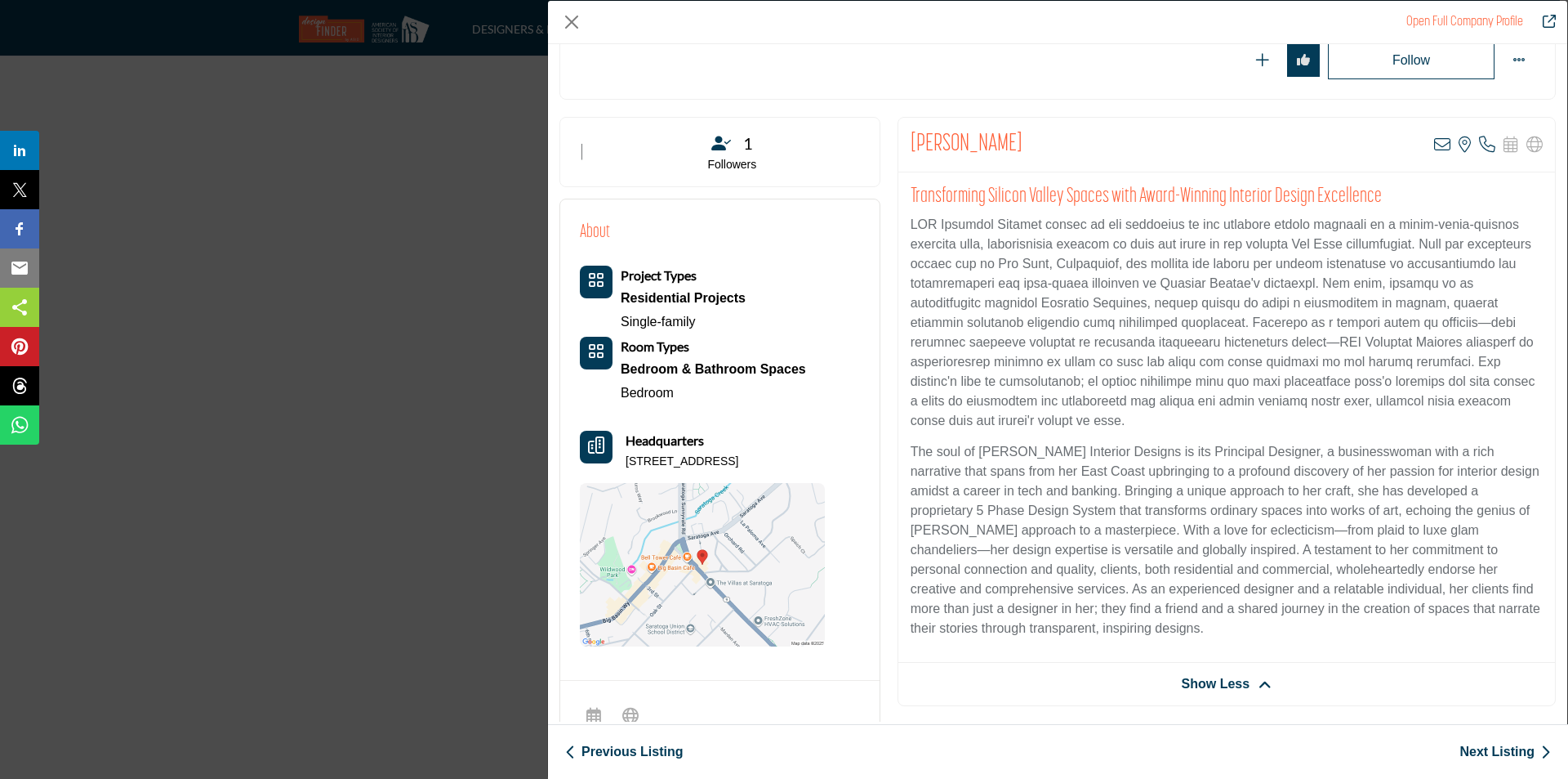
drag, startPoint x: 628, startPoint y: 461, endPoint x: 849, endPoint y: 462, distance: 221.0
click at [849, 462] on div "About Project Types Residential Projects Single-family Room Types" at bounding box center [720, 432] width 280 height 427
copy p "20465 Saratoga Los Gatos Rd, 95070, USA"
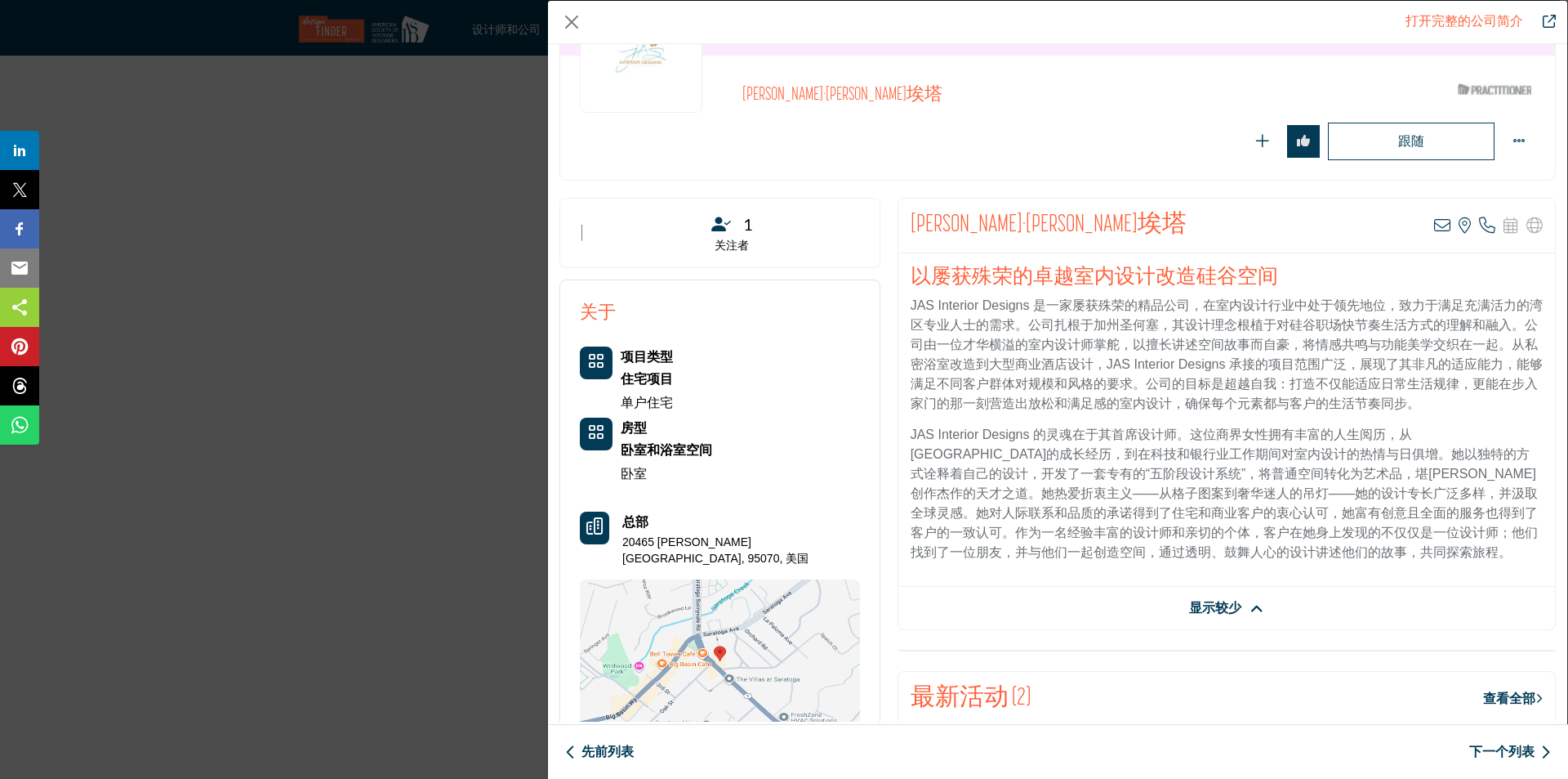
scroll to position [475, 0]
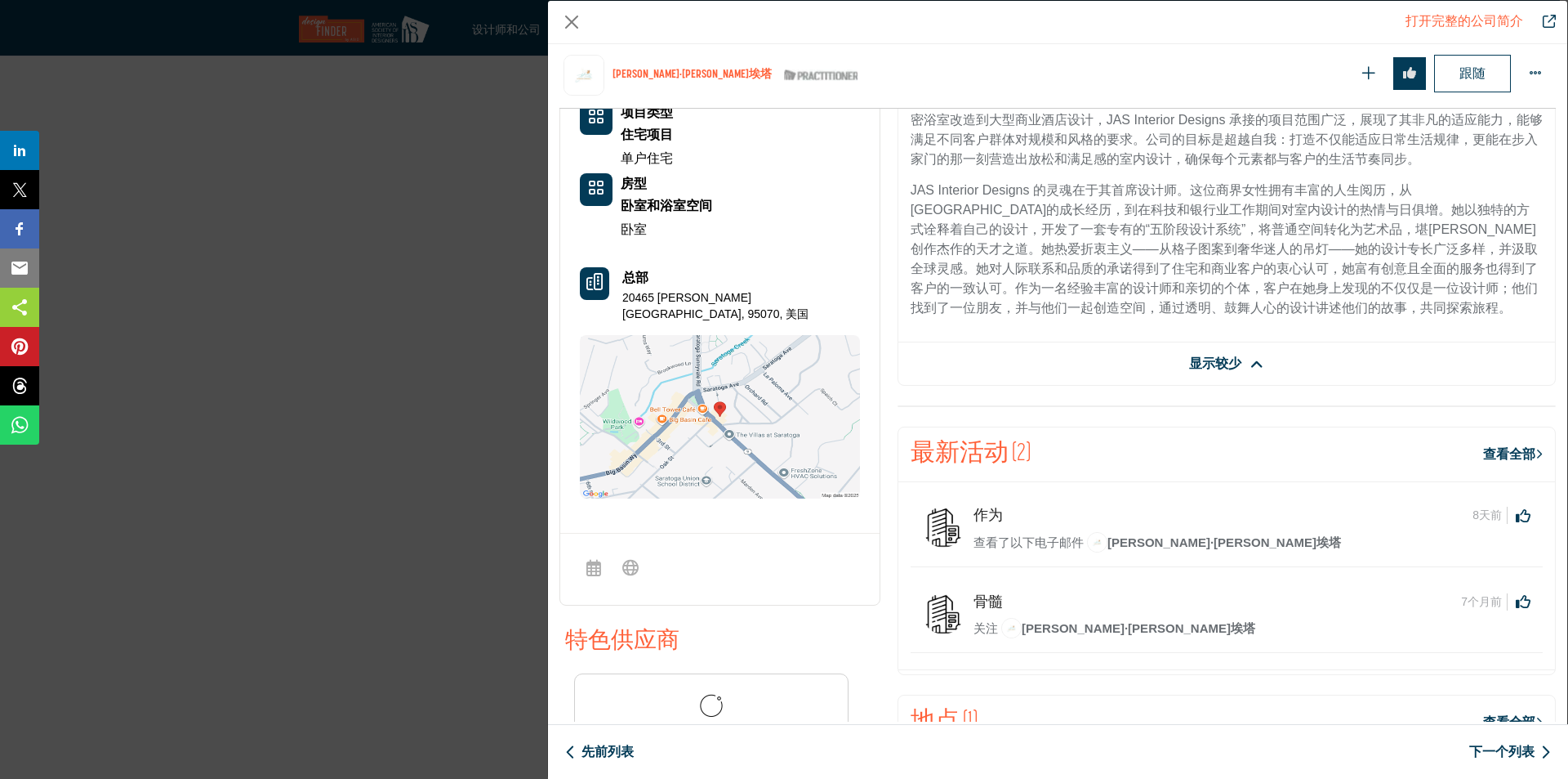
click at [1256, 365] on icon "公司数据模型" at bounding box center [1257, 365] width 13 height 15
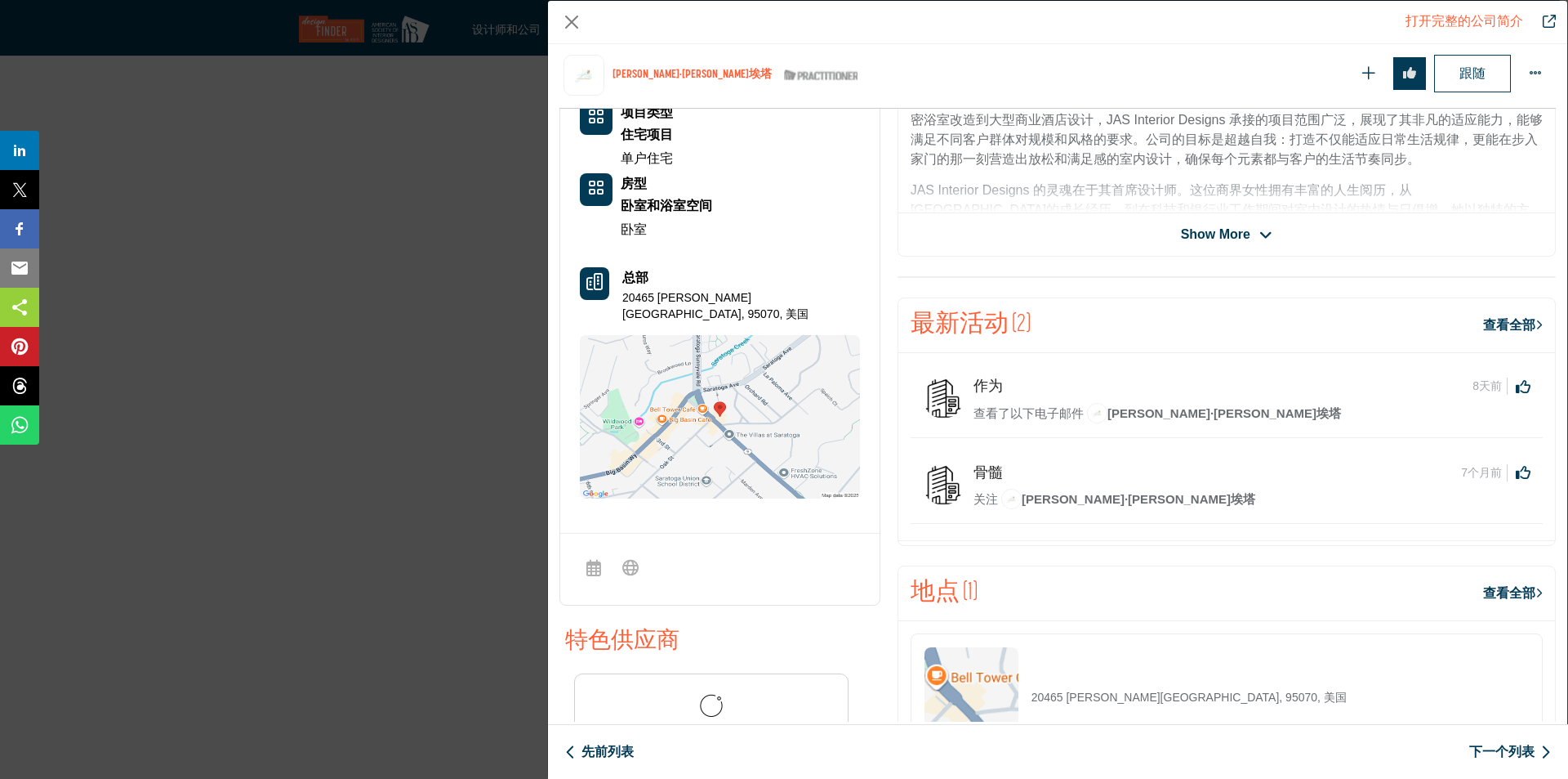
click at [1259, 235] on icon "公司数据模型" at bounding box center [1266, 236] width 13 height 15
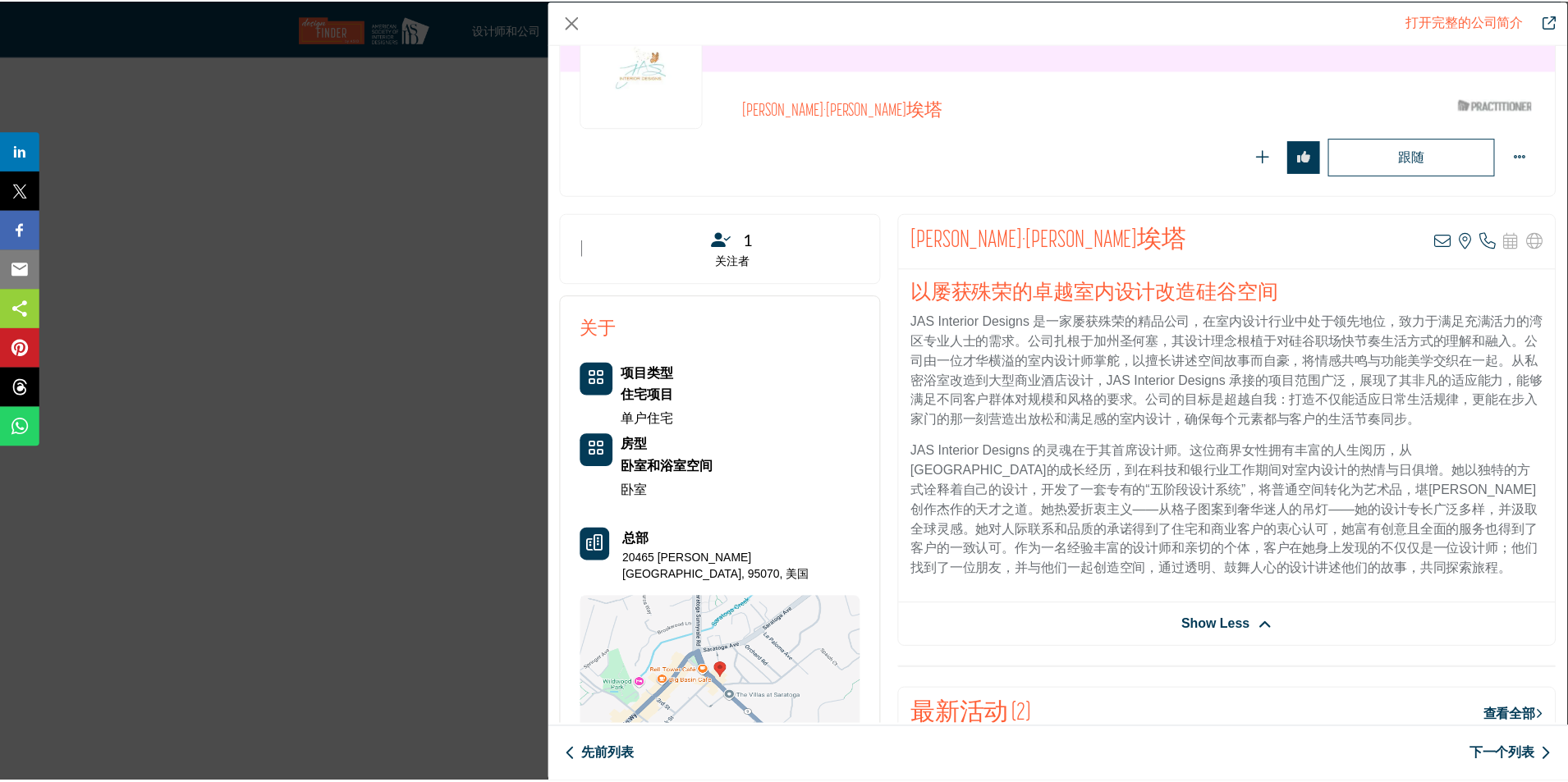
scroll to position [0, 0]
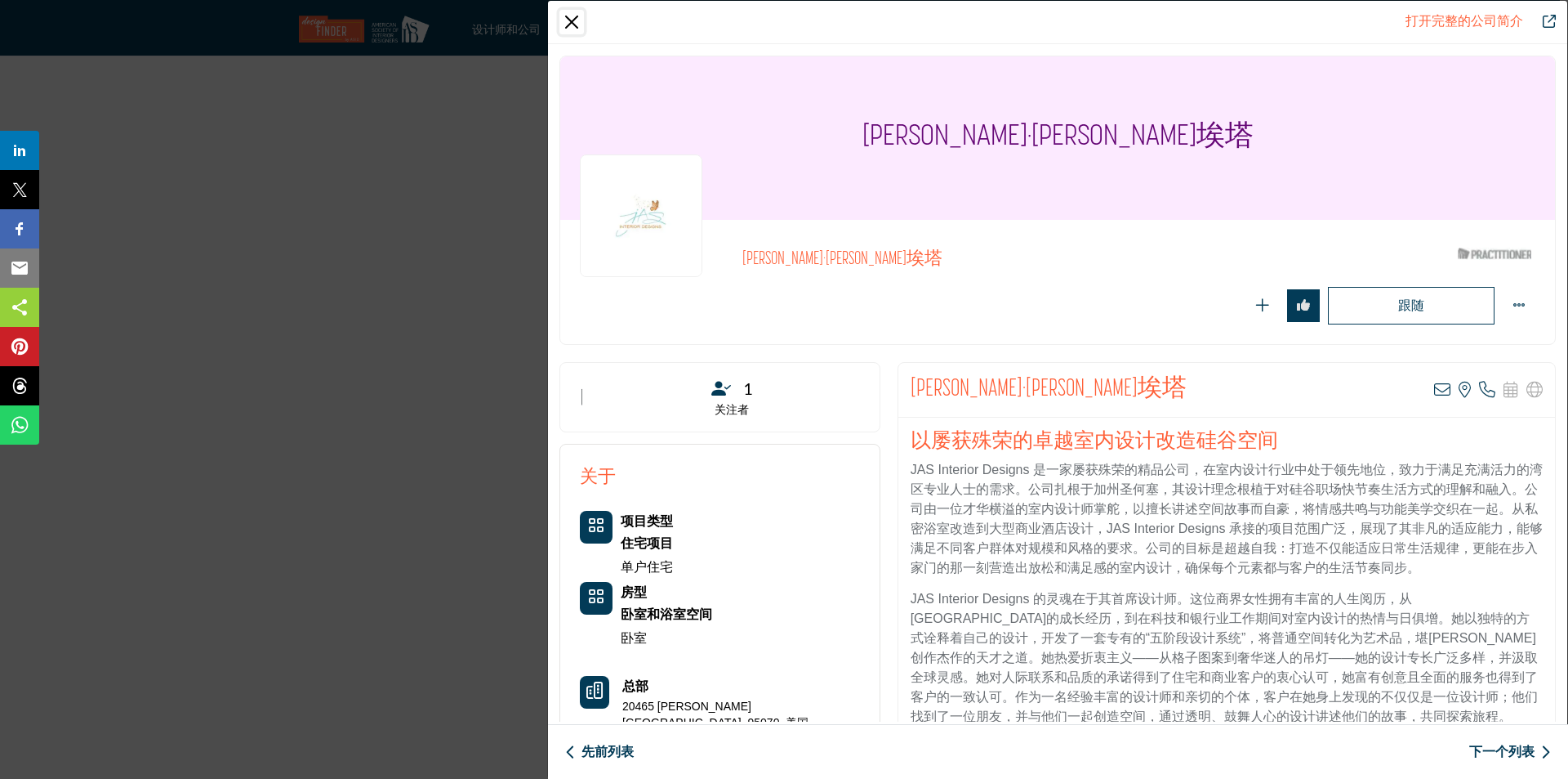
click at [569, 15] on button "关闭" at bounding box center [572, 22] width 25 height 25
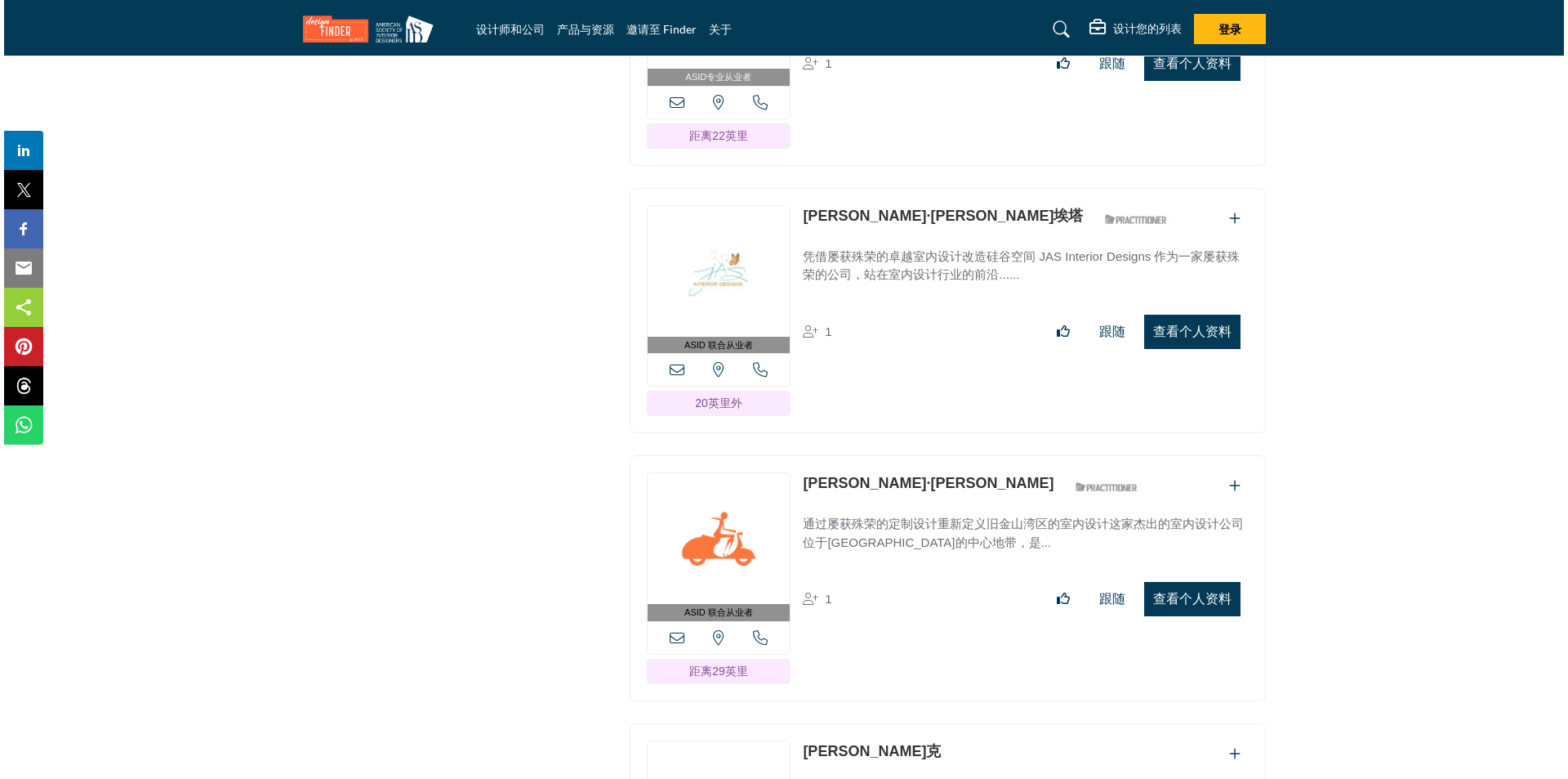
scroll to position [9561, 0]
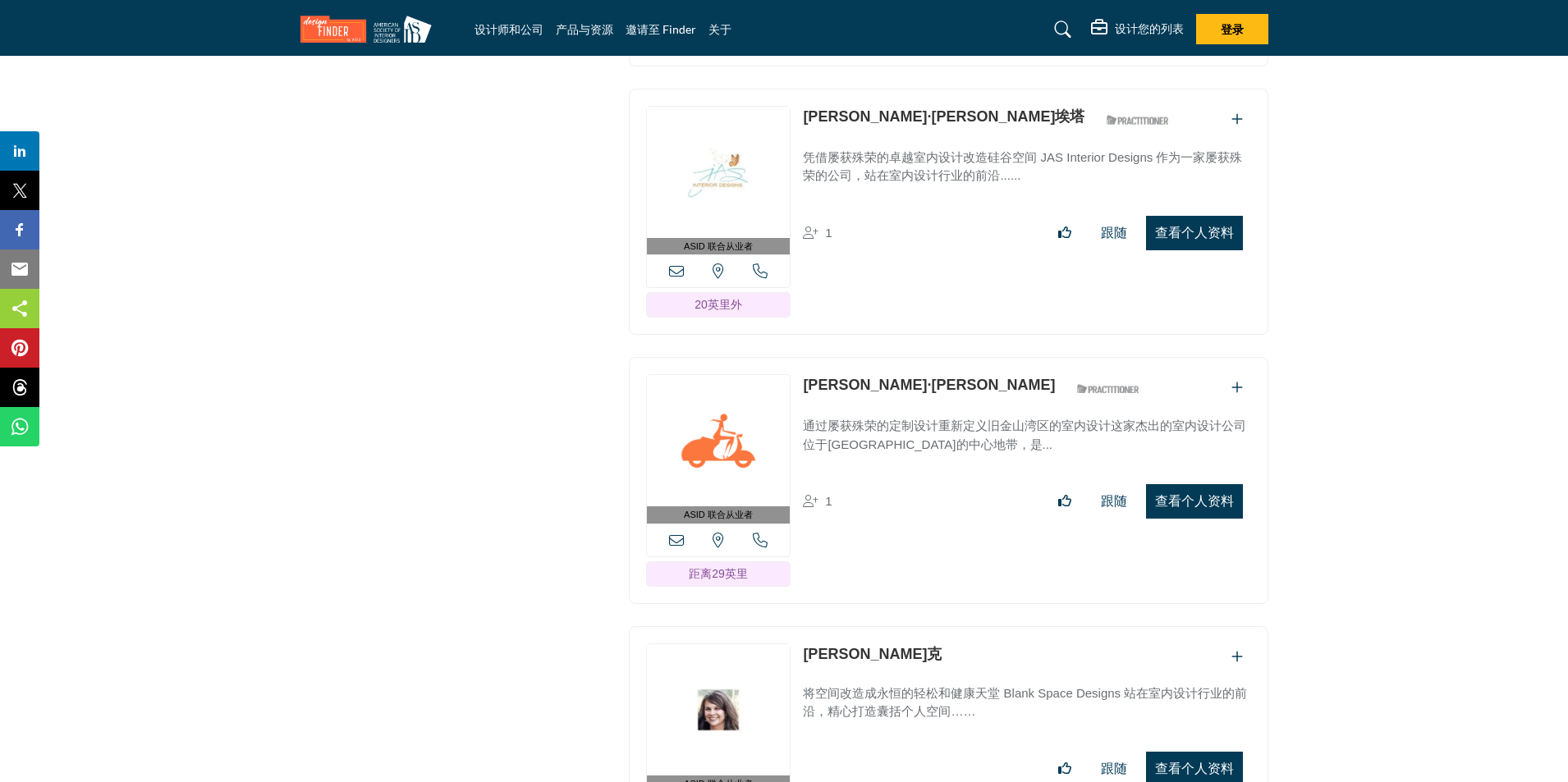
click at [1219, 494] on font "查看个人资料" at bounding box center [1193, 500] width 79 height 14
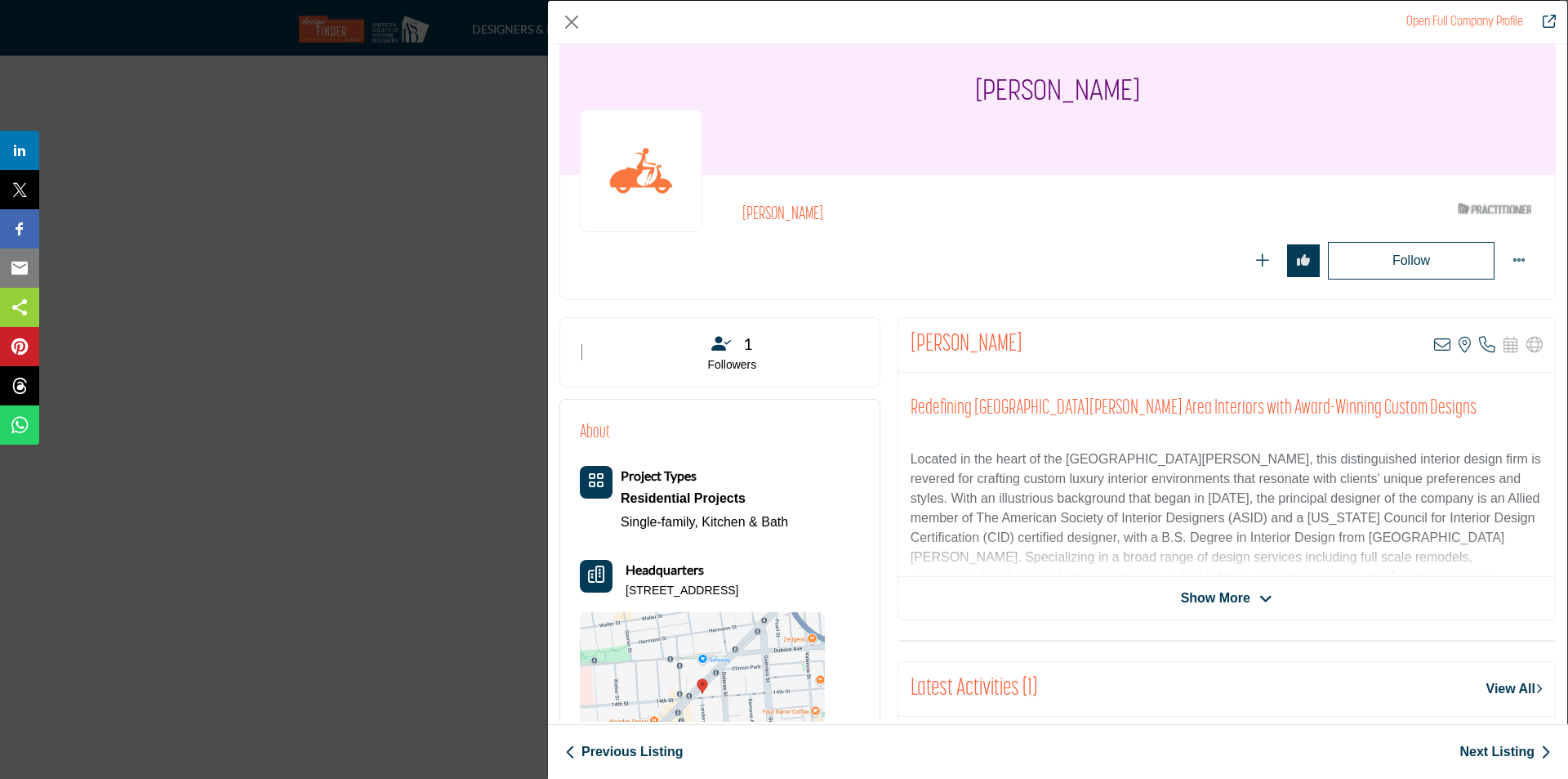
scroll to position [0, 0]
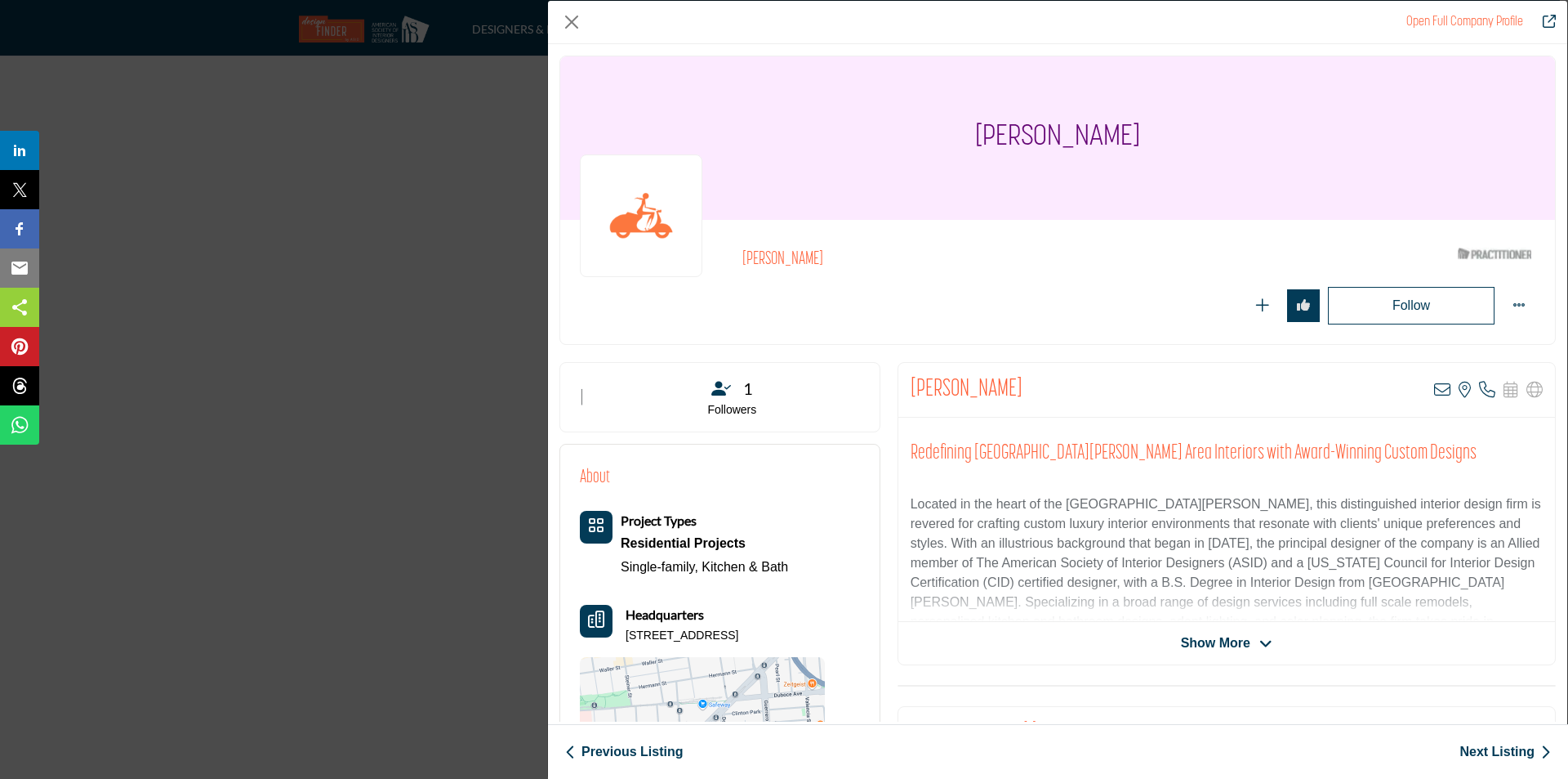
drag, startPoint x: 741, startPoint y: 257, endPoint x: 818, endPoint y: 254, distance: 77.1
click at [818, 254] on h2 "Katie Anderson" at bounding box center [967, 260] width 449 height 21
copy h2 "Katie Anderson"
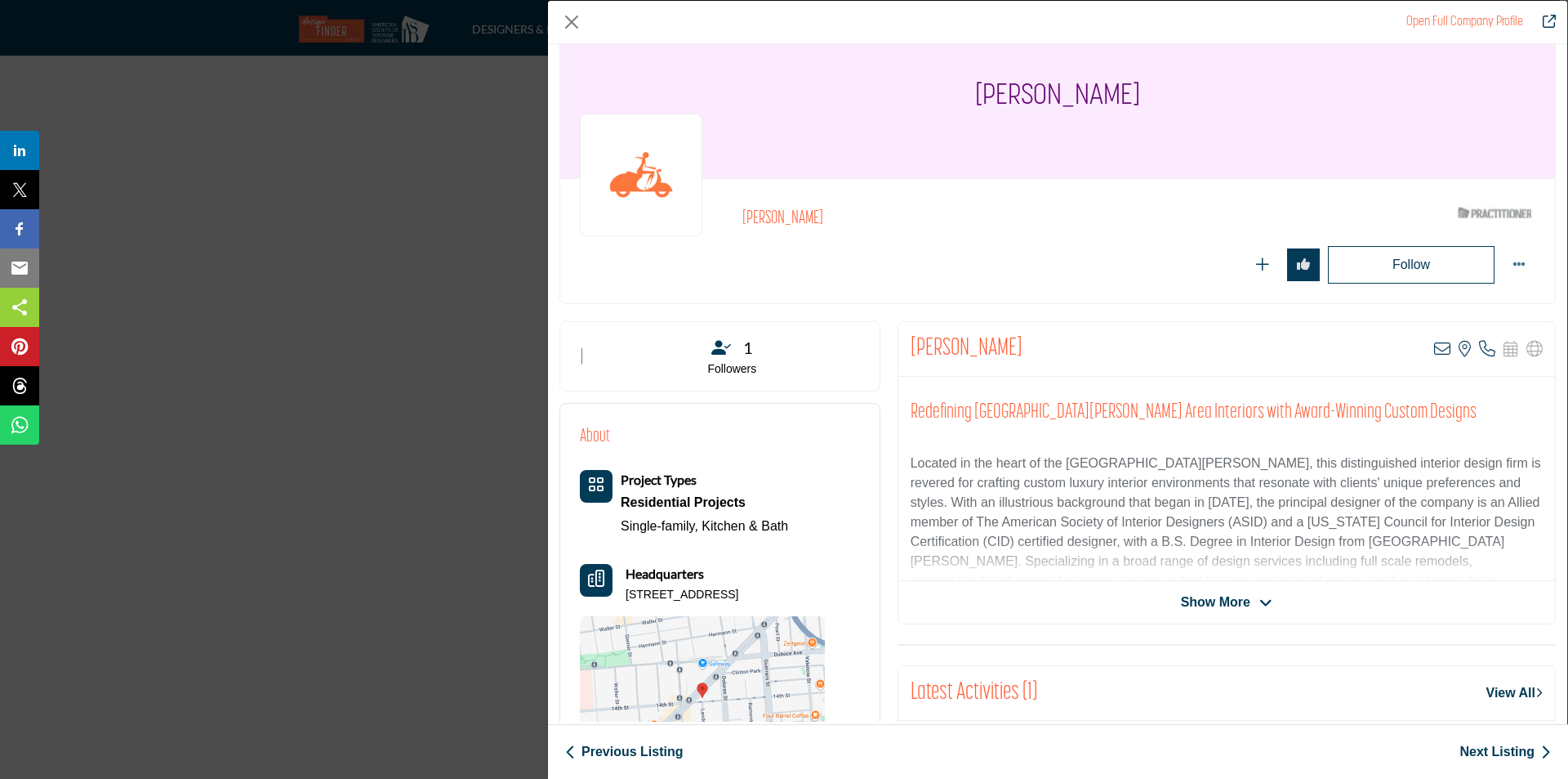
scroll to position [82, 0]
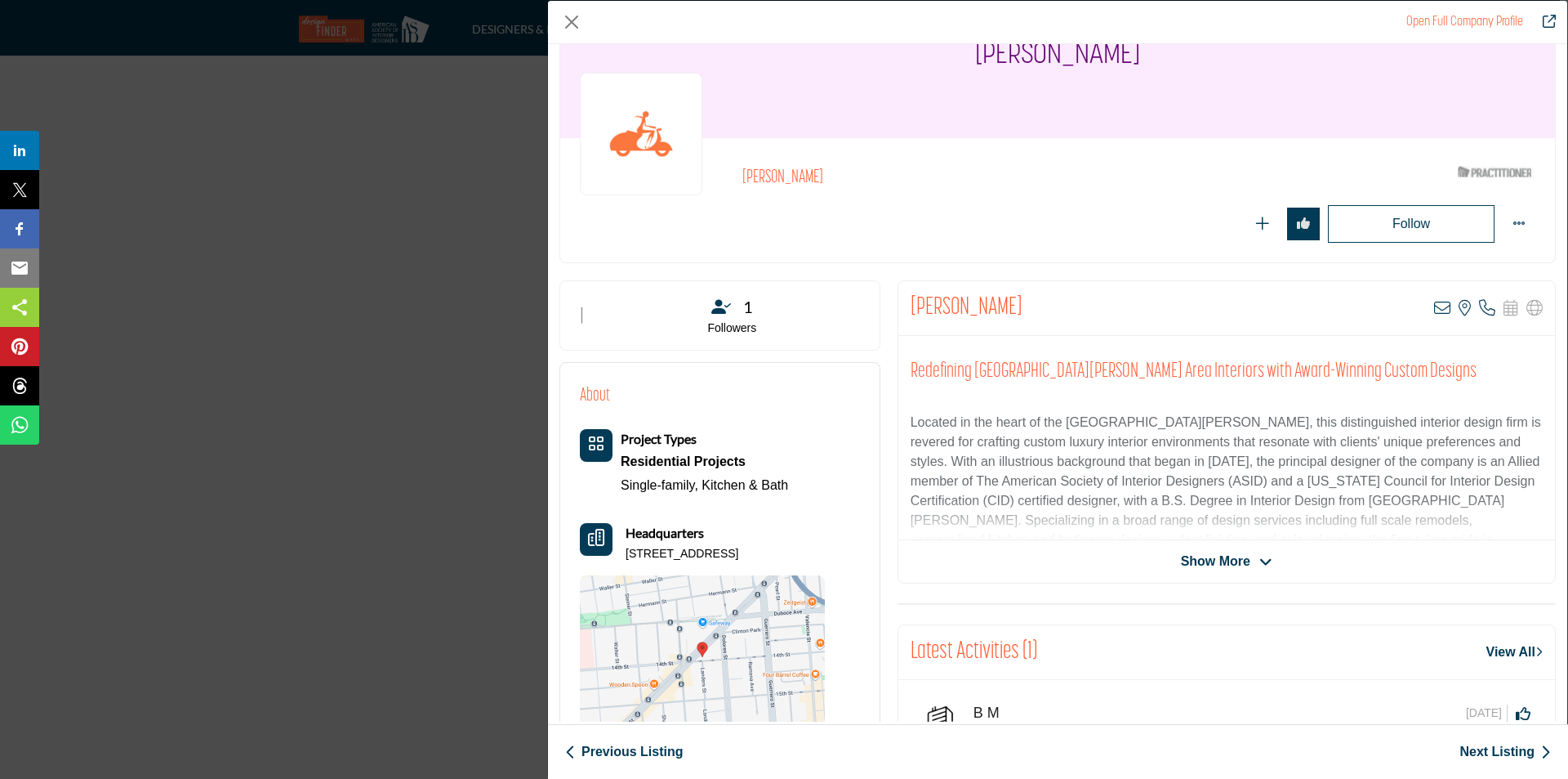
drag, startPoint x: 626, startPoint y: 554, endPoint x: 841, endPoint y: 552, distance: 215.0
click at [841, 552] on div "About Project Types Residential Projects Single-family, Kitchen & Bath Headquar…" at bounding box center [720, 560] width 280 height 357
copy p "2059 Market St Apt 18, 94114-1337, USA"
click at [1190, 567] on span "Show More" at bounding box center [1216, 562] width 69 height 20
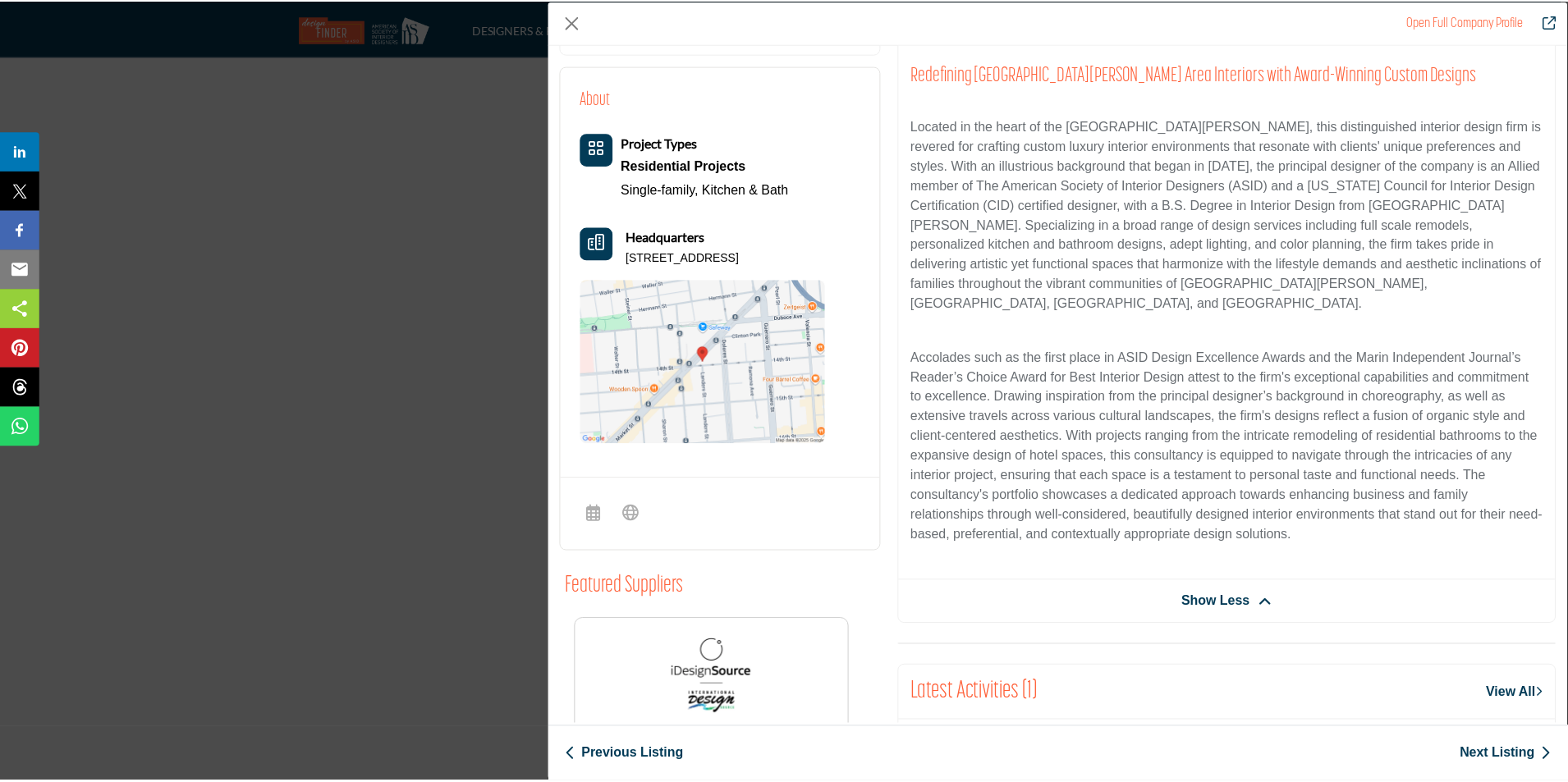
scroll to position [0, 0]
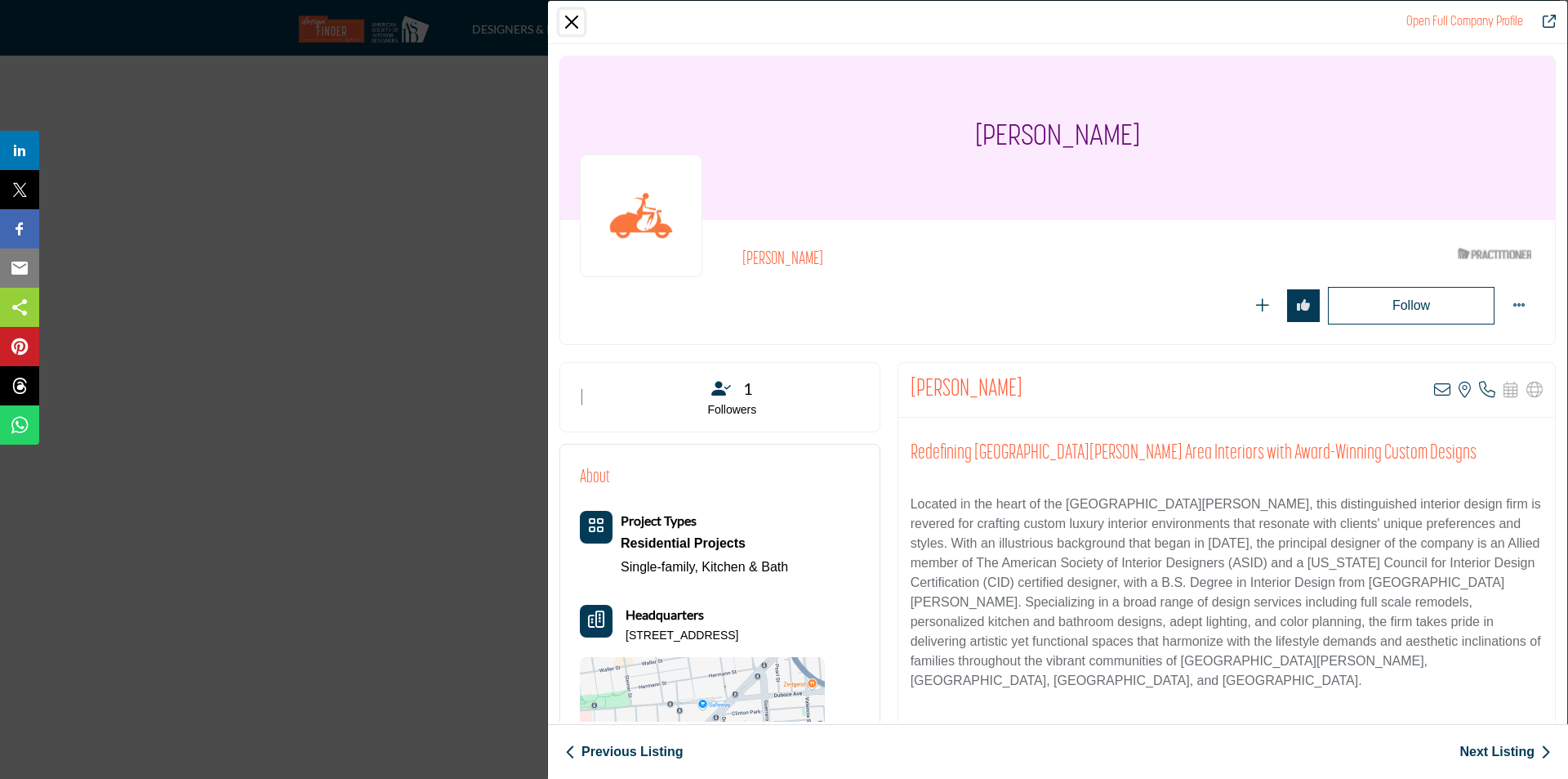
click at [564, 20] on button "Close" at bounding box center [572, 22] width 25 height 25
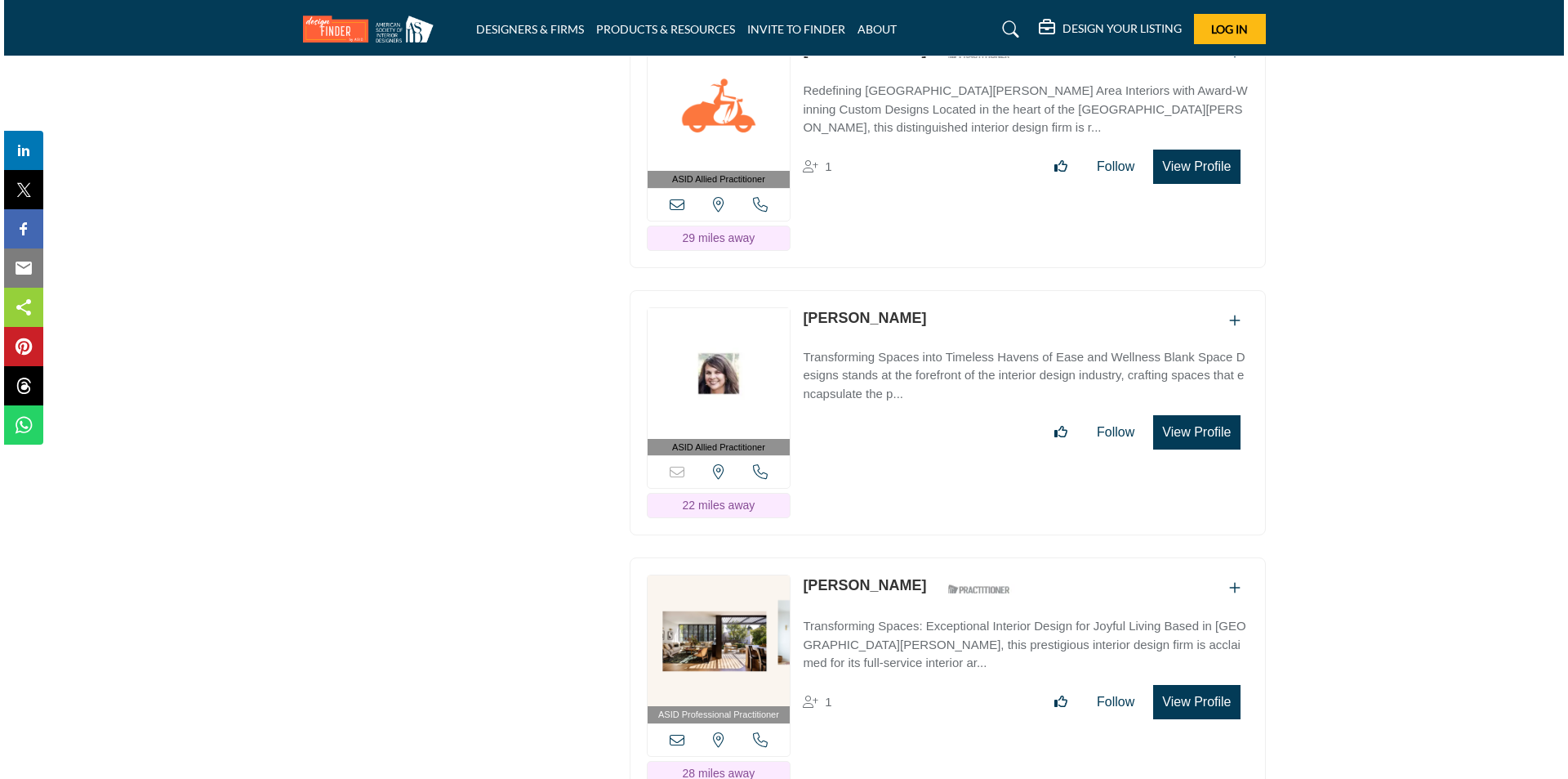
scroll to position [9888, 0]
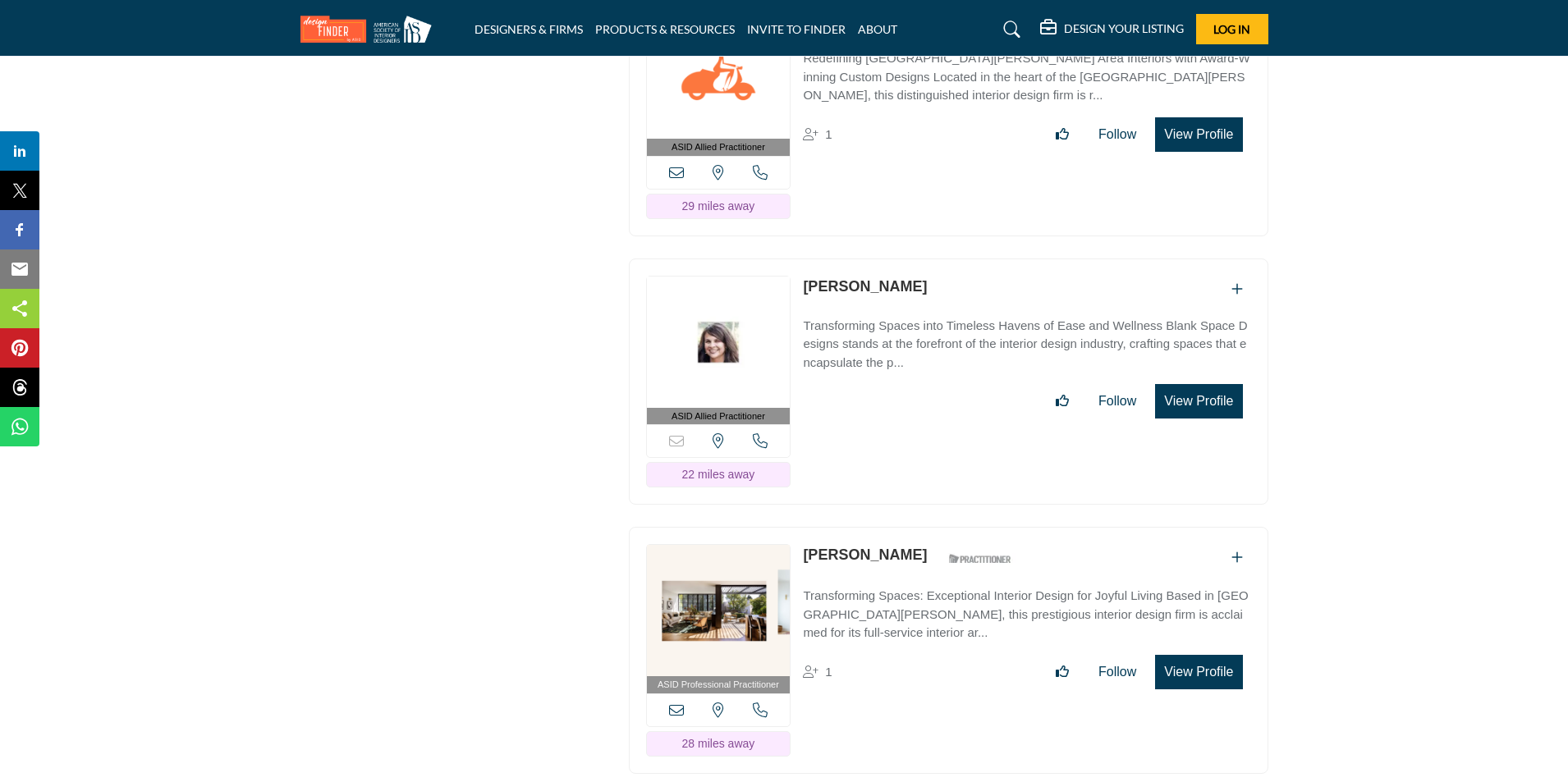
click at [1204, 413] on button "View Profile" at bounding box center [1198, 401] width 87 height 35
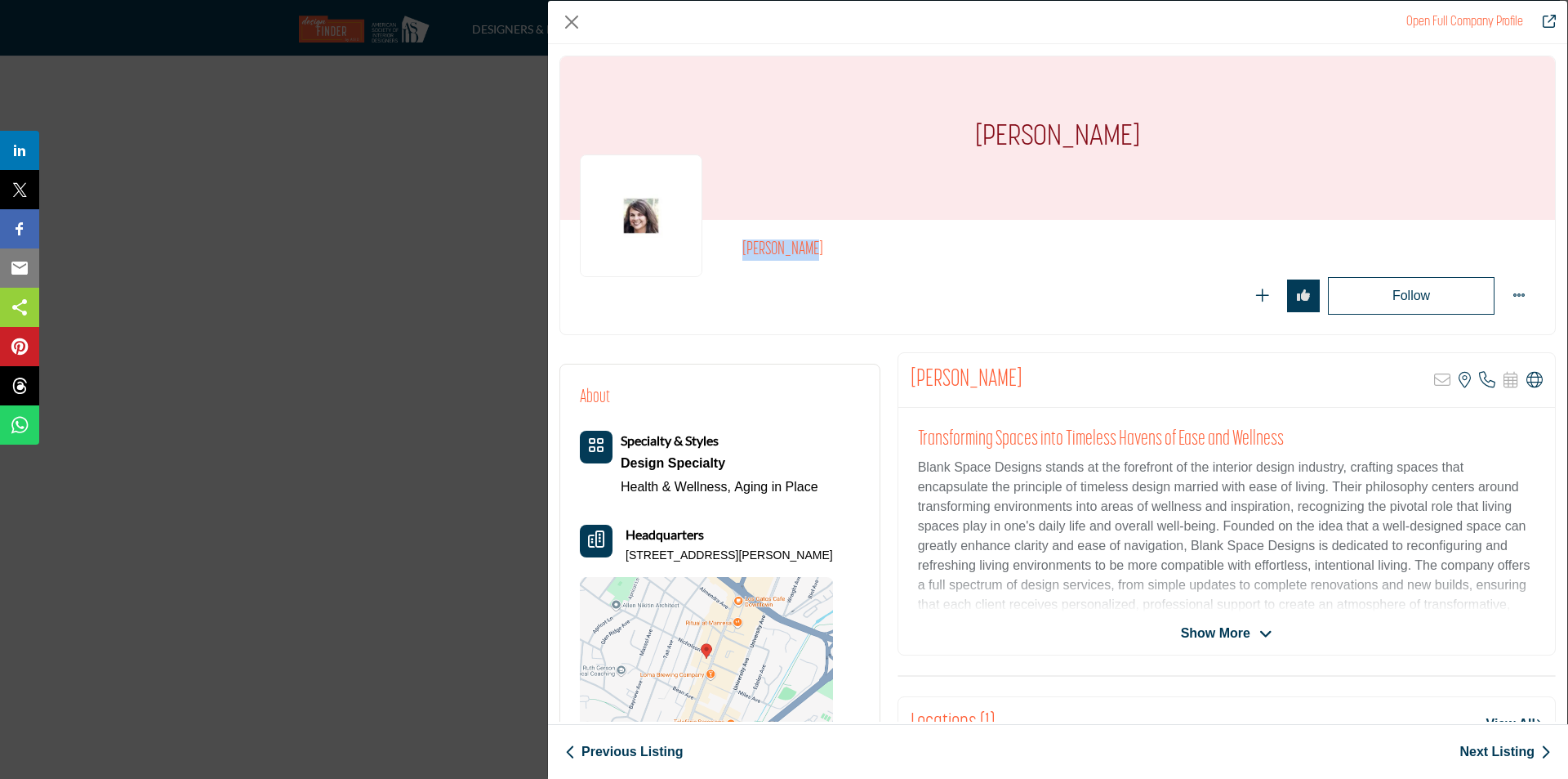
drag, startPoint x: 739, startPoint y: 248, endPoint x: 811, endPoint y: 249, distance: 72.0
click at [811, 249] on div "Sandra Blank" at bounding box center [1058, 277] width 956 height 75
copy h2 "Sandra Blank"
drag, startPoint x: 622, startPoint y: 553, endPoint x: 663, endPoint y: 580, distance: 49.1
click at [663, 564] on div "Headquarters 155 N Santa Cruz Ave Ste E, 95030-5946, USA" at bounding box center [707, 544] width 254 height 40
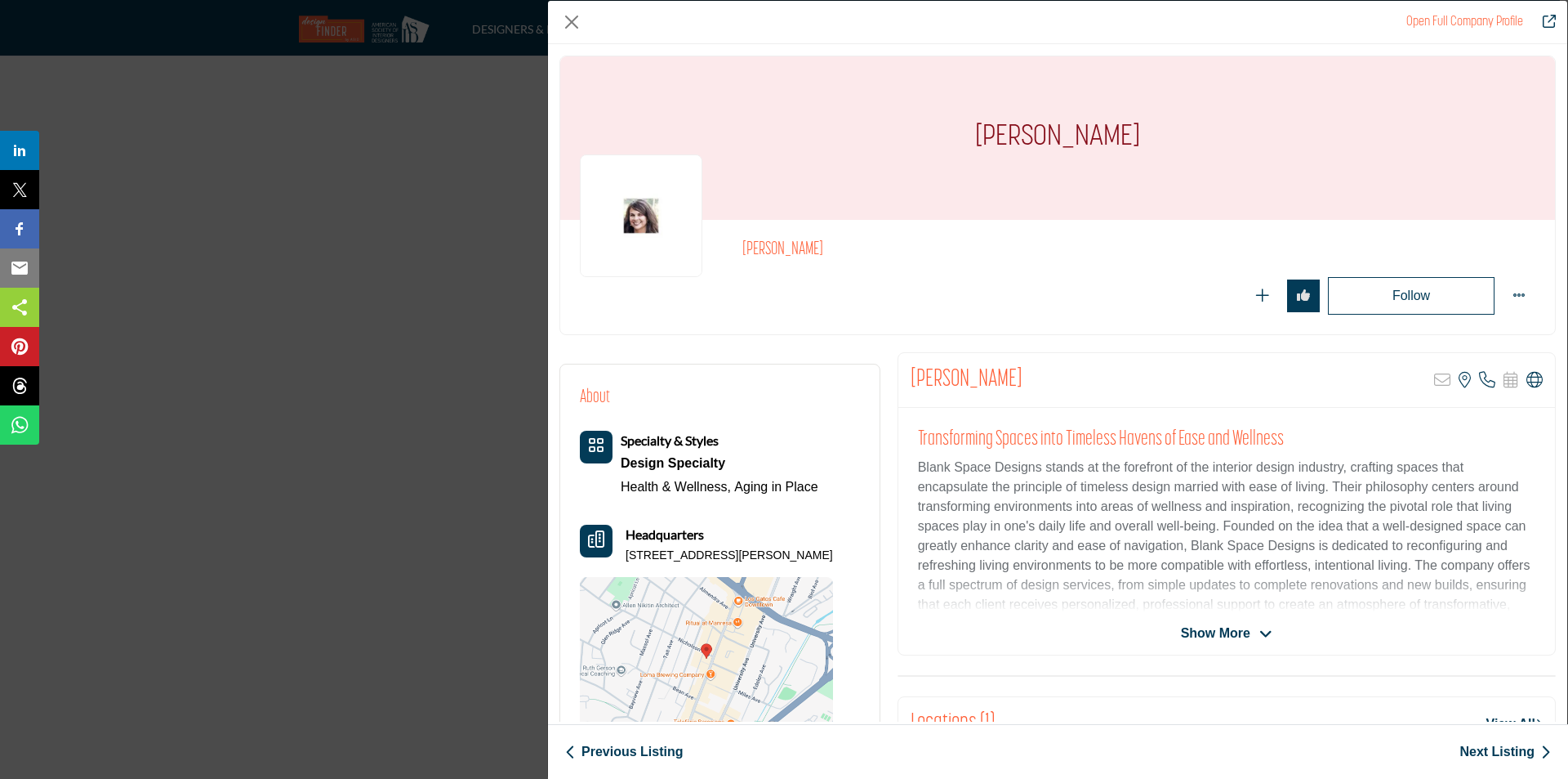
copy p "155 N Santa Cruz Ave Ste E, 95030-5946, USA"
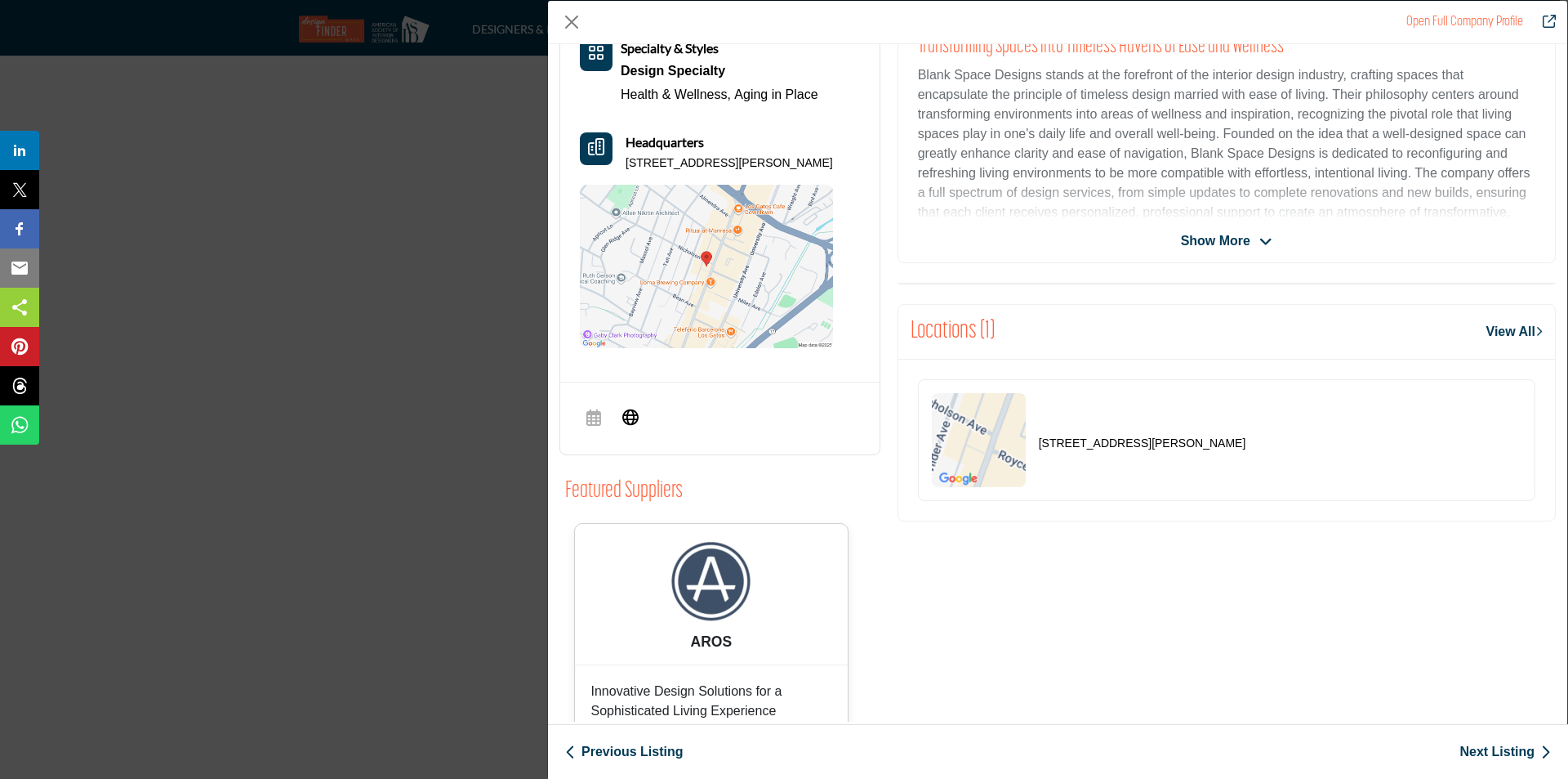
scroll to position [191, 0]
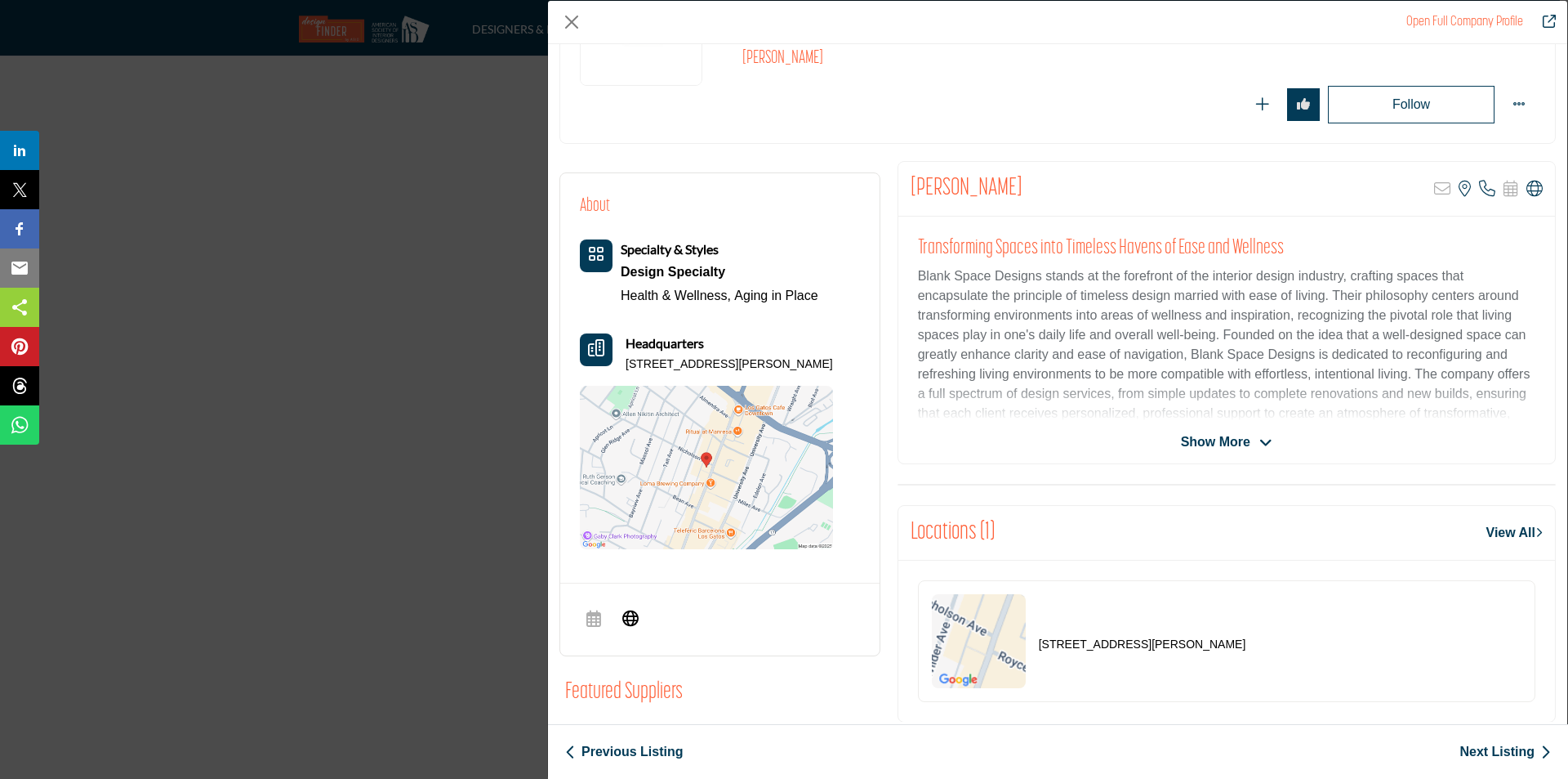
click at [1234, 440] on span "Show More" at bounding box center [1216, 442] width 69 height 20
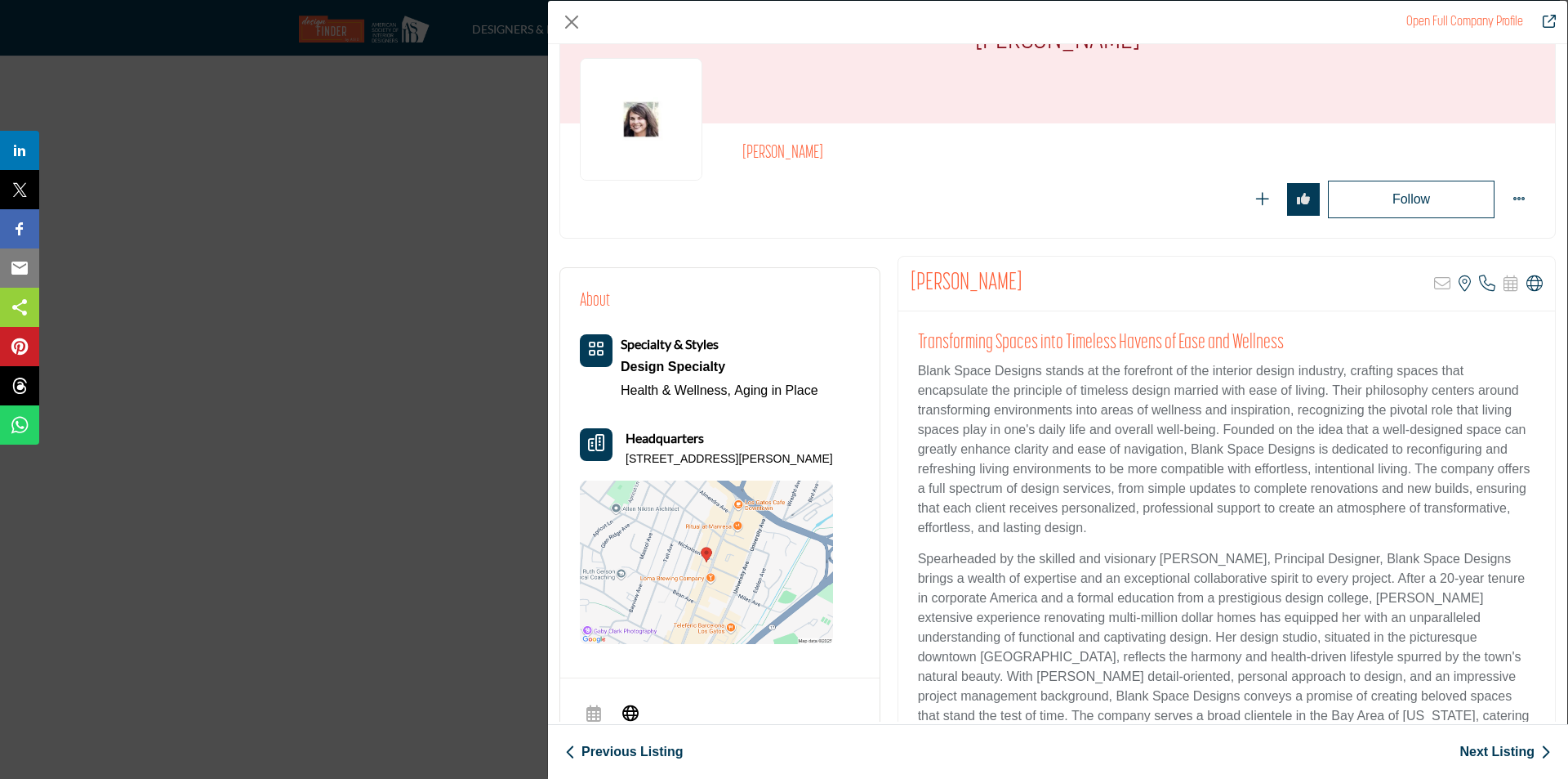
scroll to position [0, 0]
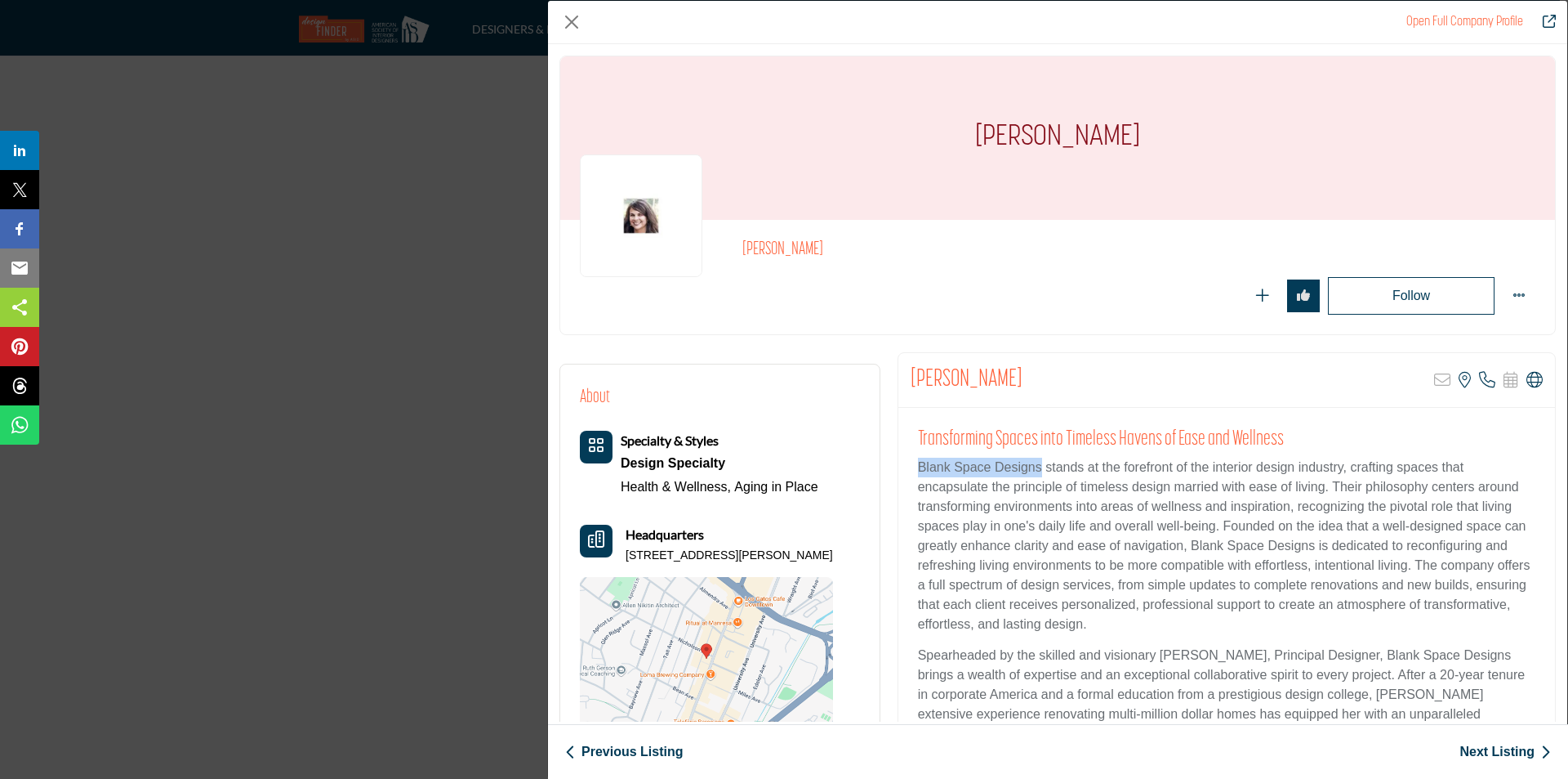
drag, startPoint x: 1039, startPoint y: 470, endPoint x: 905, endPoint y: 477, distance: 134.2
click at [905, 477] on div "Transforming Spaces into Timeless Havens of Ease and Wellness Blank Space Desig…" at bounding box center [1227, 640] width 657 height 465
copy p "Blank Space Designs"
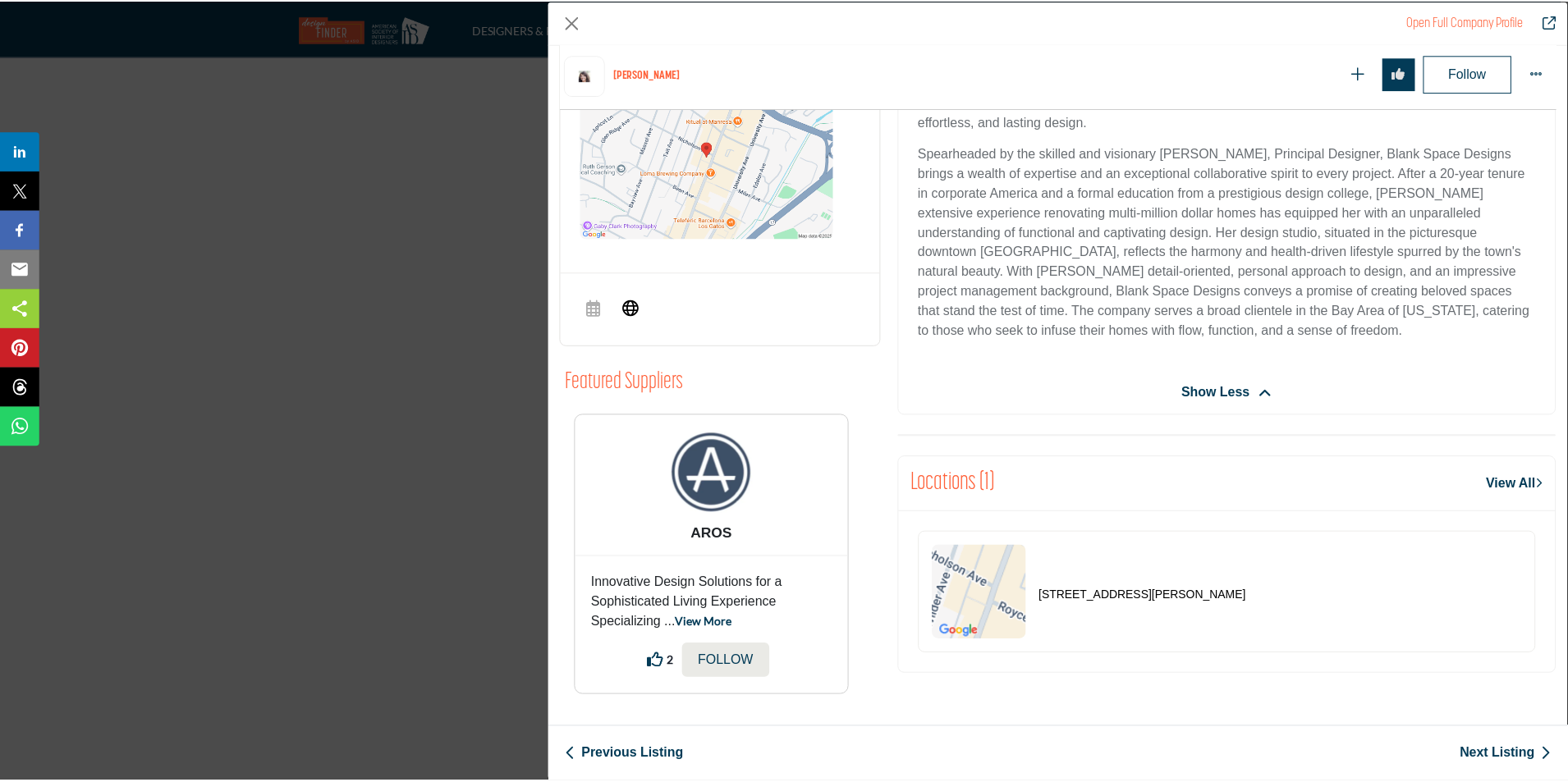
scroll to position [587, 0]
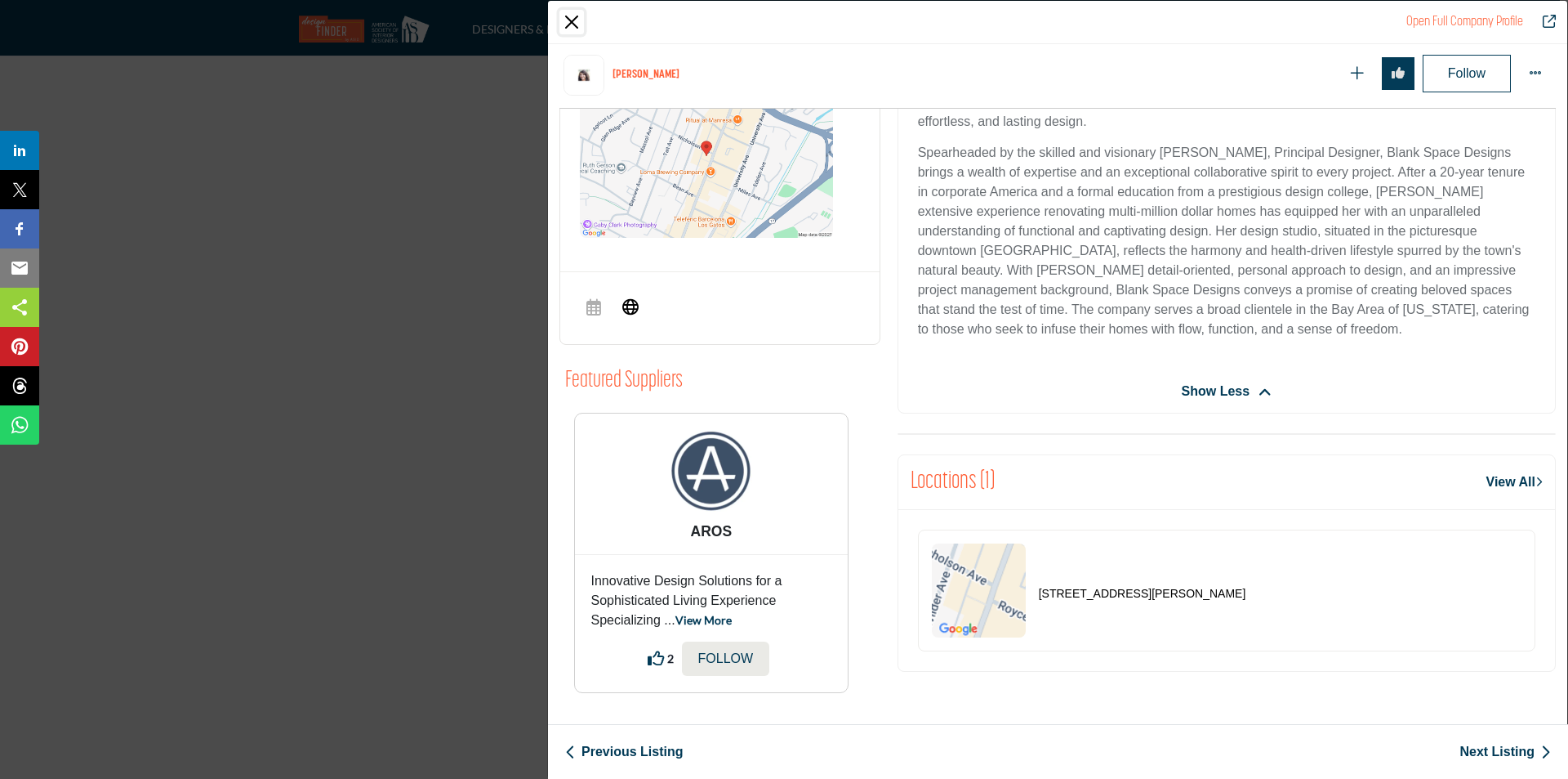
click at [570, 28] on button "Close" at bounding box center [572, 22] width 25 height 25
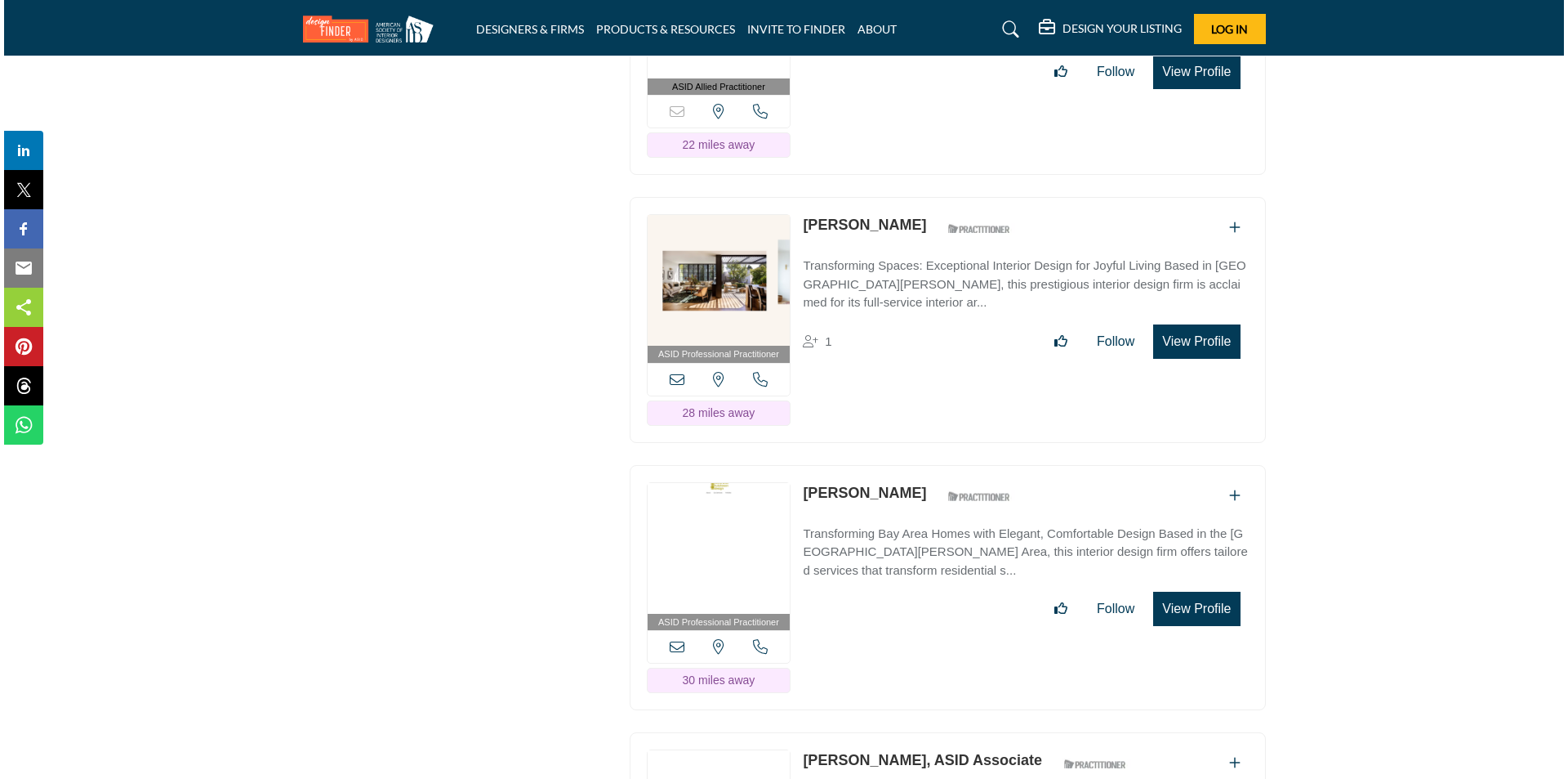
scroll to position [10215, 0]
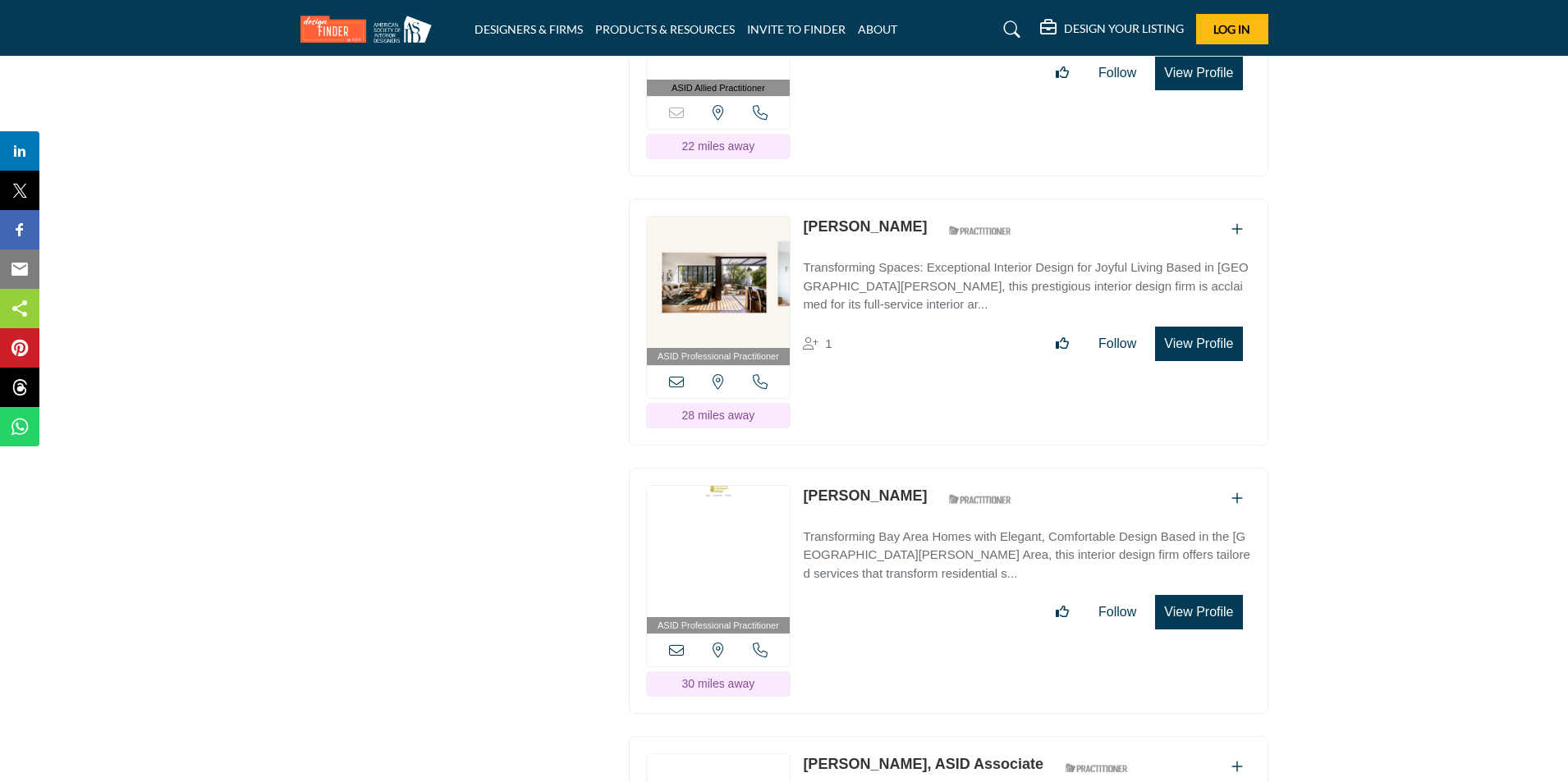
click at [1217, 354] on button "View Profile" at bounding box center [1198, 344] width 87 height 35
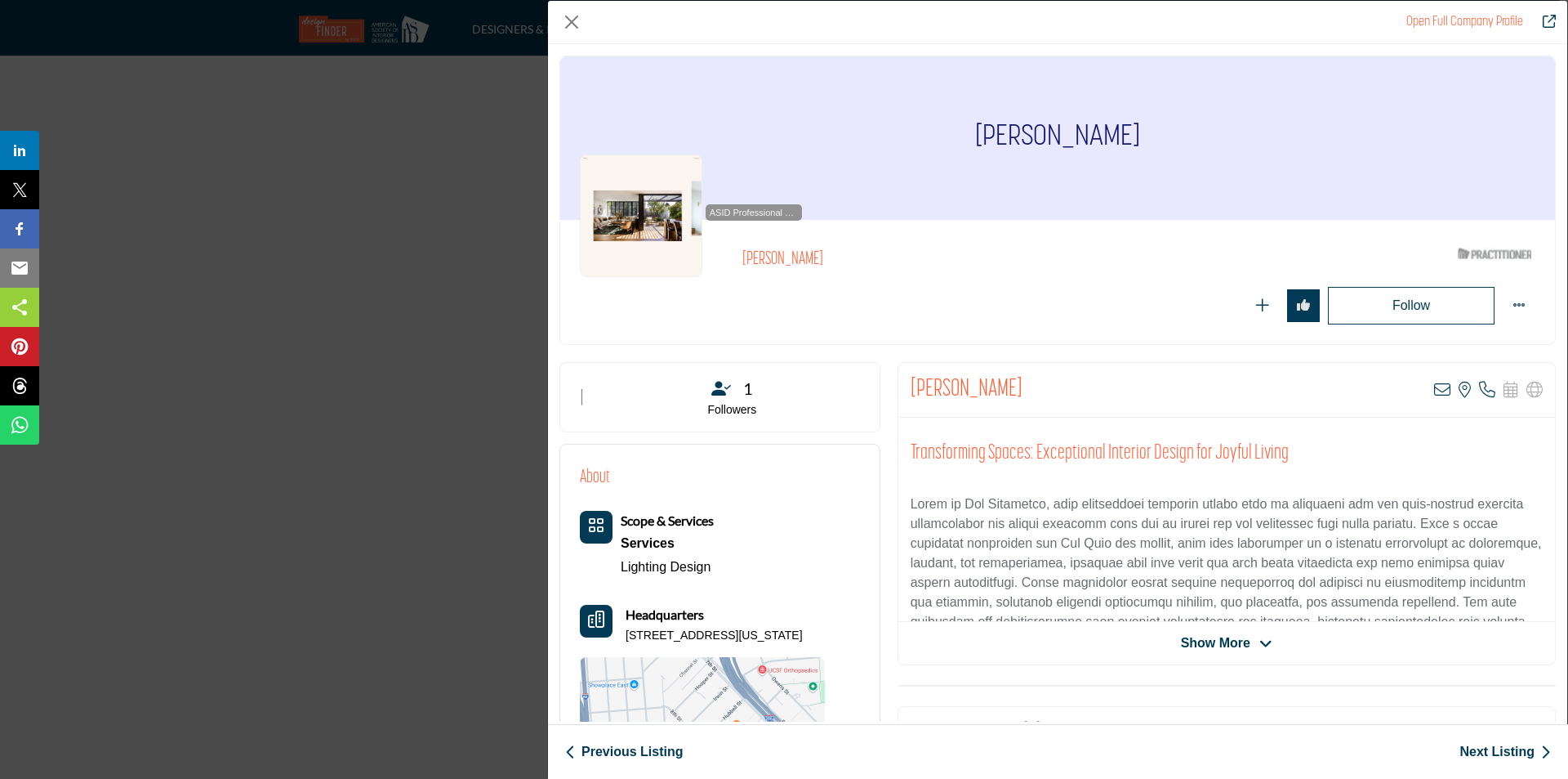
scroll to position [163, 0]
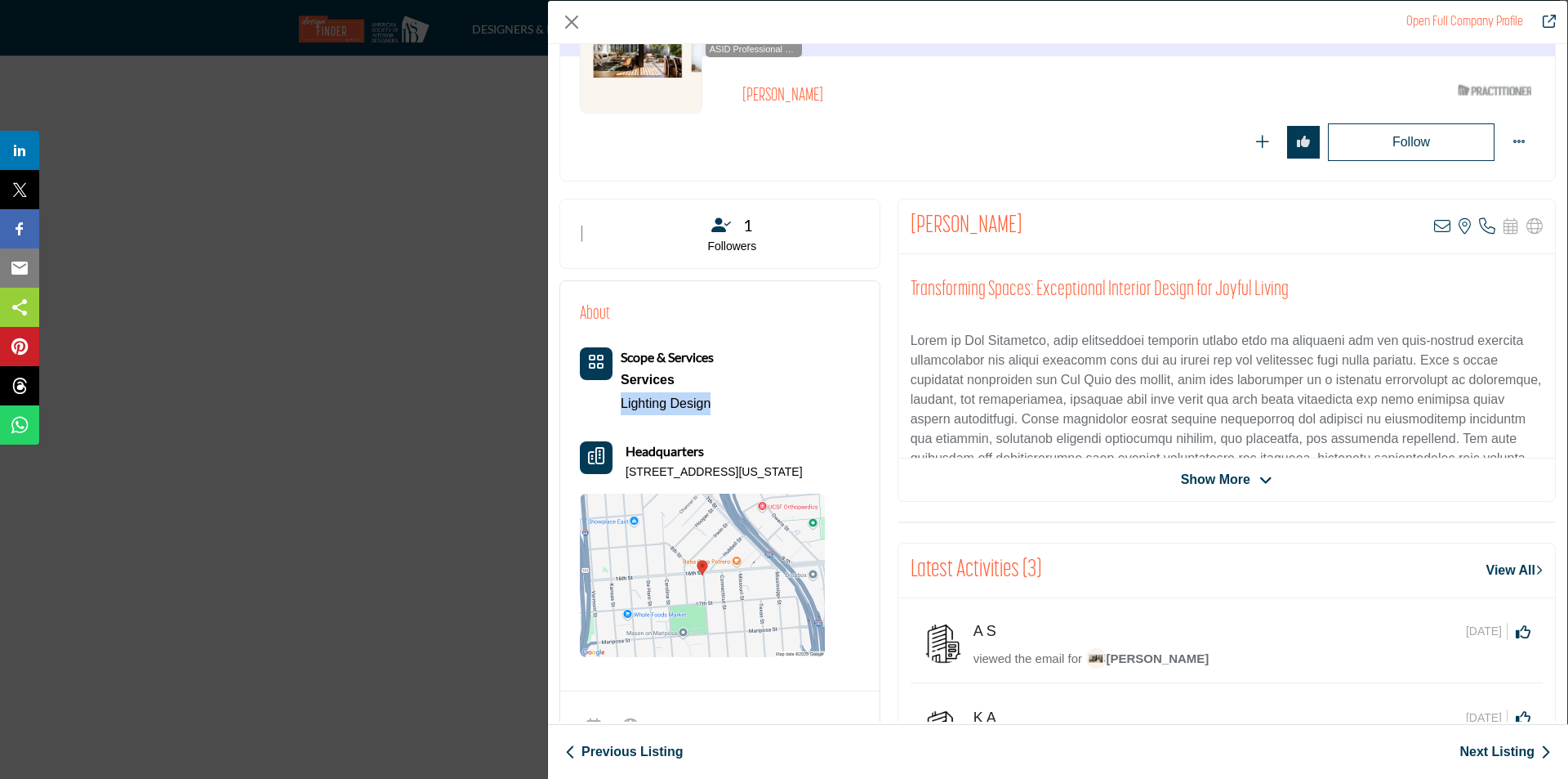
drag, startPoint x: 621, startPoint y: 402, endPoint x: 710, endPoint y: 404, distance: 89.0
click at [710, 404] on div "Scope & Services Services Lighting Design" at bounding box center [647, 381] width 134 height 68
copy link "Lighting Design"
drag, startPoint x: 626, startPoint y: 471, endPoint x: 847, endPoint y: 464, distance: 221.1
click at [847, 464] on div "About Scope & Services Services Lighting Design Headquarters" at bounding box center [720, 478] width 280 height 357
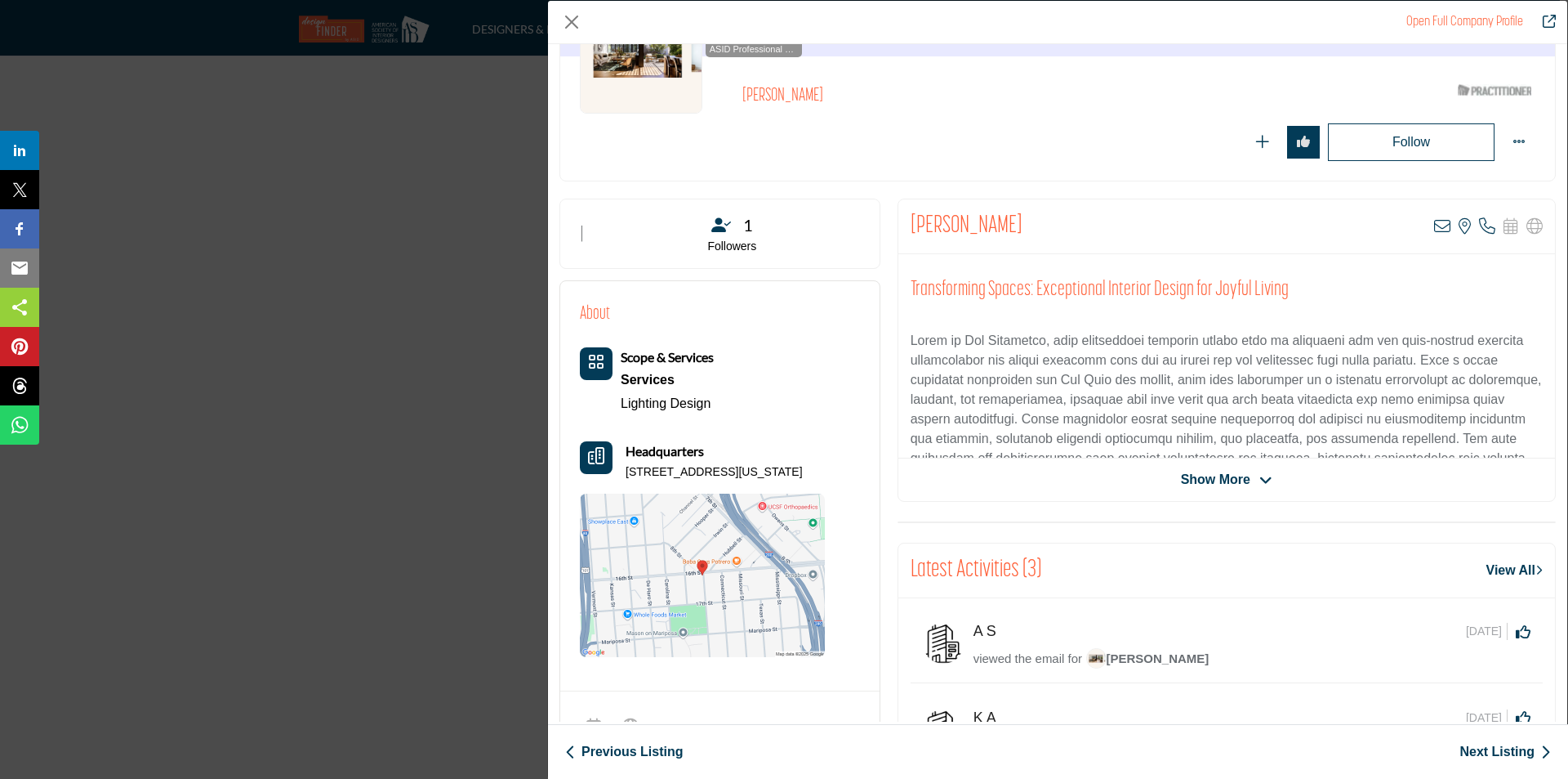
copy p "10 Arkansas St Ste G, 94107-2457, USA"
click at [1234, 483] on span "Show More" at bounding box center [1216, 480] width 69 height 20
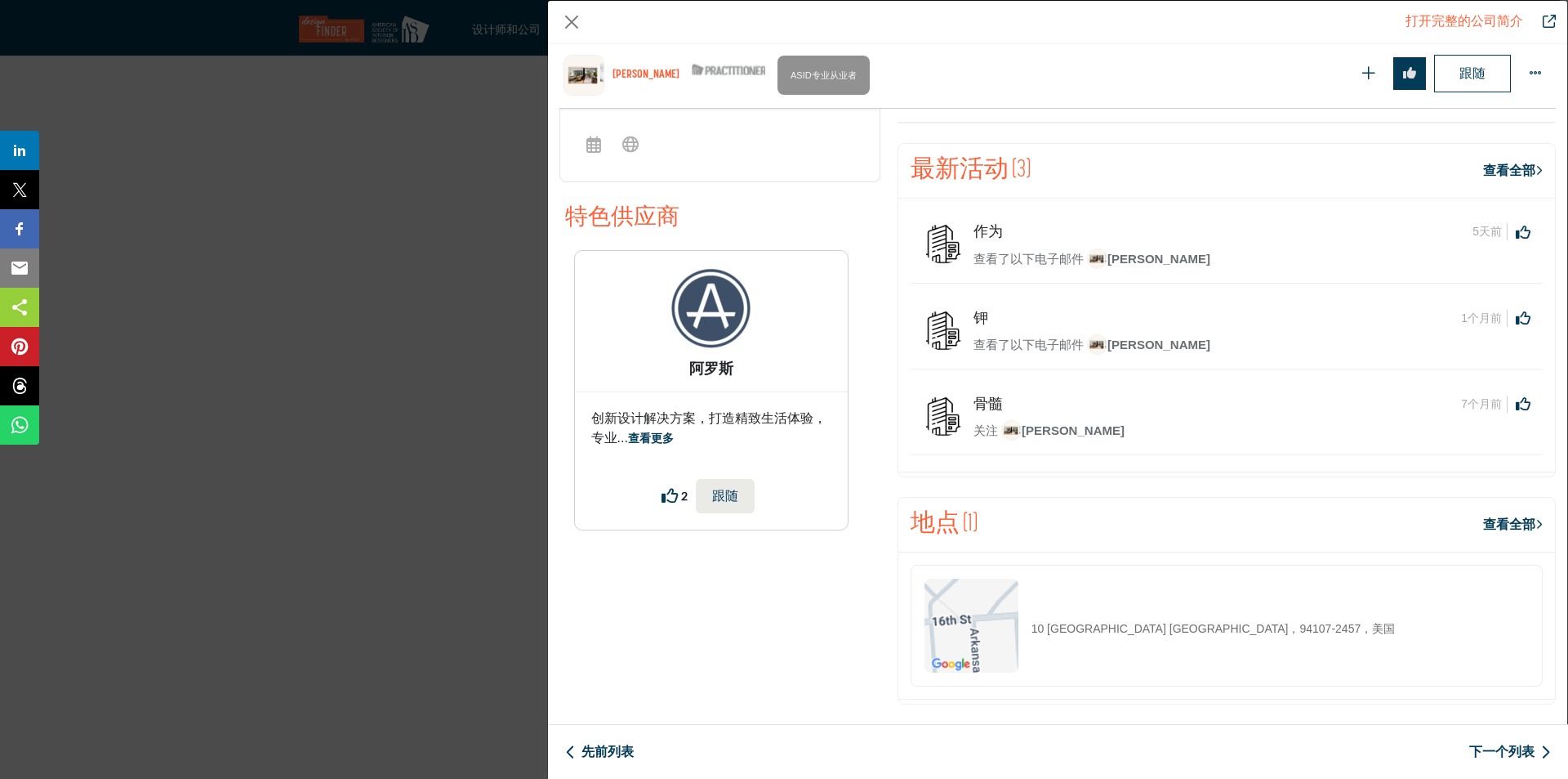
scroll to position [841, 0]
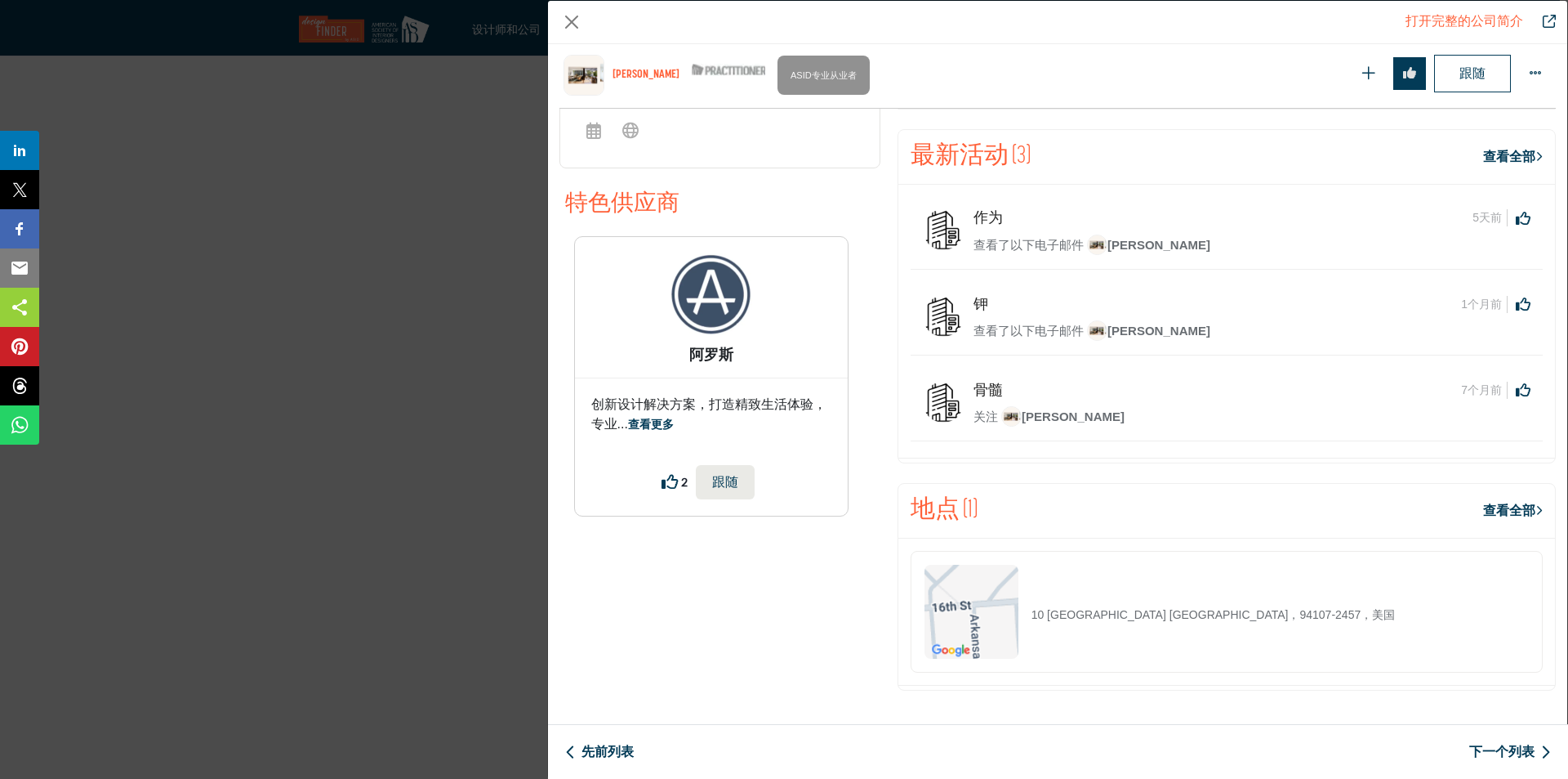
click at [969, 332] on div "钾 1个月前 点击“赞”此活动 0 0" at bounding box center [1226, 319] width 607 height 47
click at [946, 310] on img "公司数据模型" at bounding box center [943, 316] width 41 height 41
click at [977, 301] on font "钾" at bounding box center [981, 304] width 15 height 16
drag, startPoint x: 936, startPoint y: 315, endPoint x: 969, endPoint y: 331, distance: 36.7
click at [936, 315] on img "公司数据模型" at bounding box center [943, 316] width 41 height 41
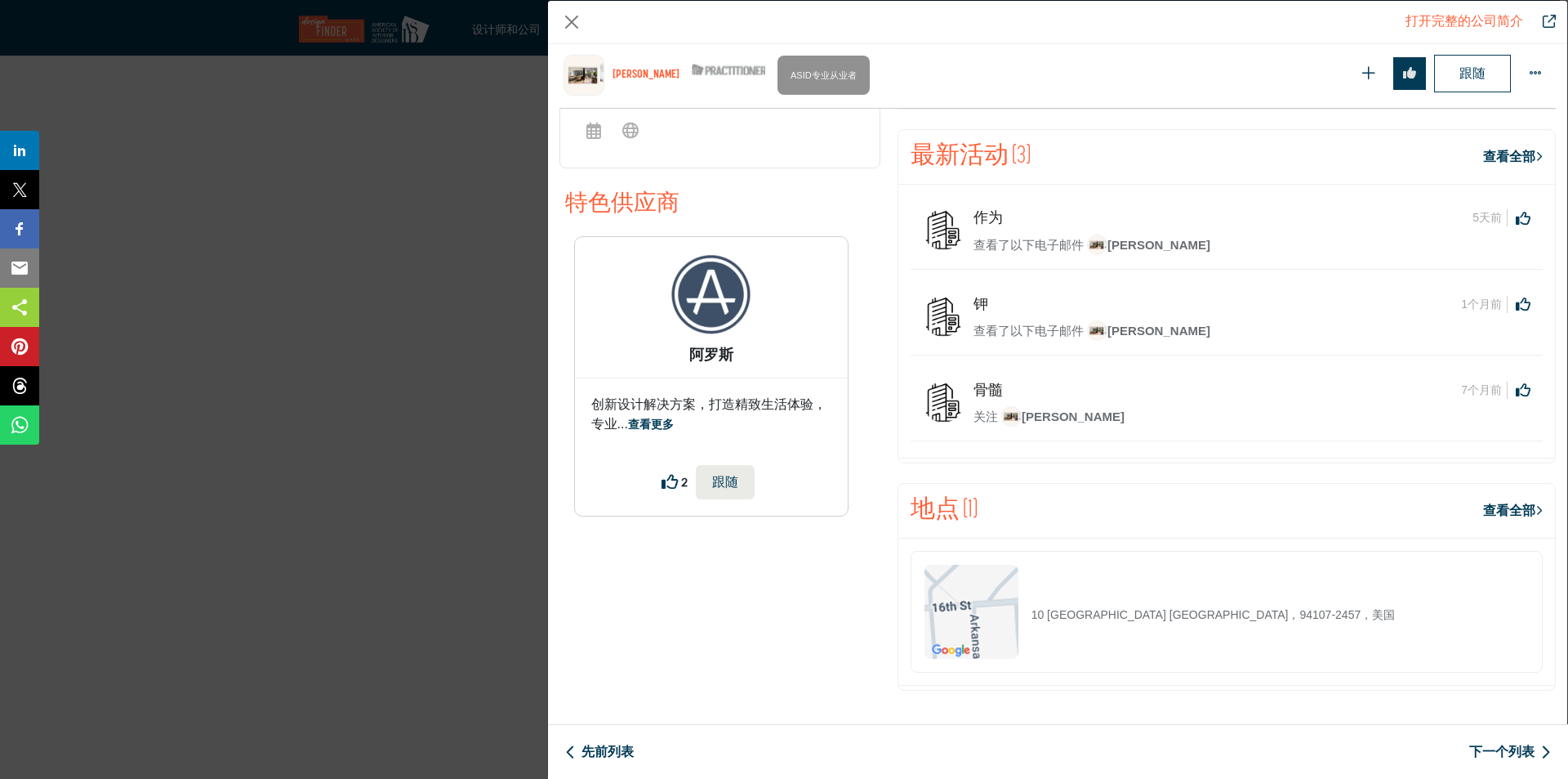
click at [992, 335] on font "查看了以下电子邮件" at bounding box center [1029, 330] width 110 height 14
drag, startPoint x: 989, startPoint y: 335, endPoint x: 995, endPoint y: 328, distance: 9.2
click at [990, 334] on font "查看了以下电子邮件" at bounding box center [1029, 330] width 110 height 14
click at [995, 327] on font "查看了以下电子邮件" at bounding box center [1029, 330] width 110 height 14
click at [1087, 331] on img "公司数据模型" at bounding box center [1097, 330] width 21 height 21
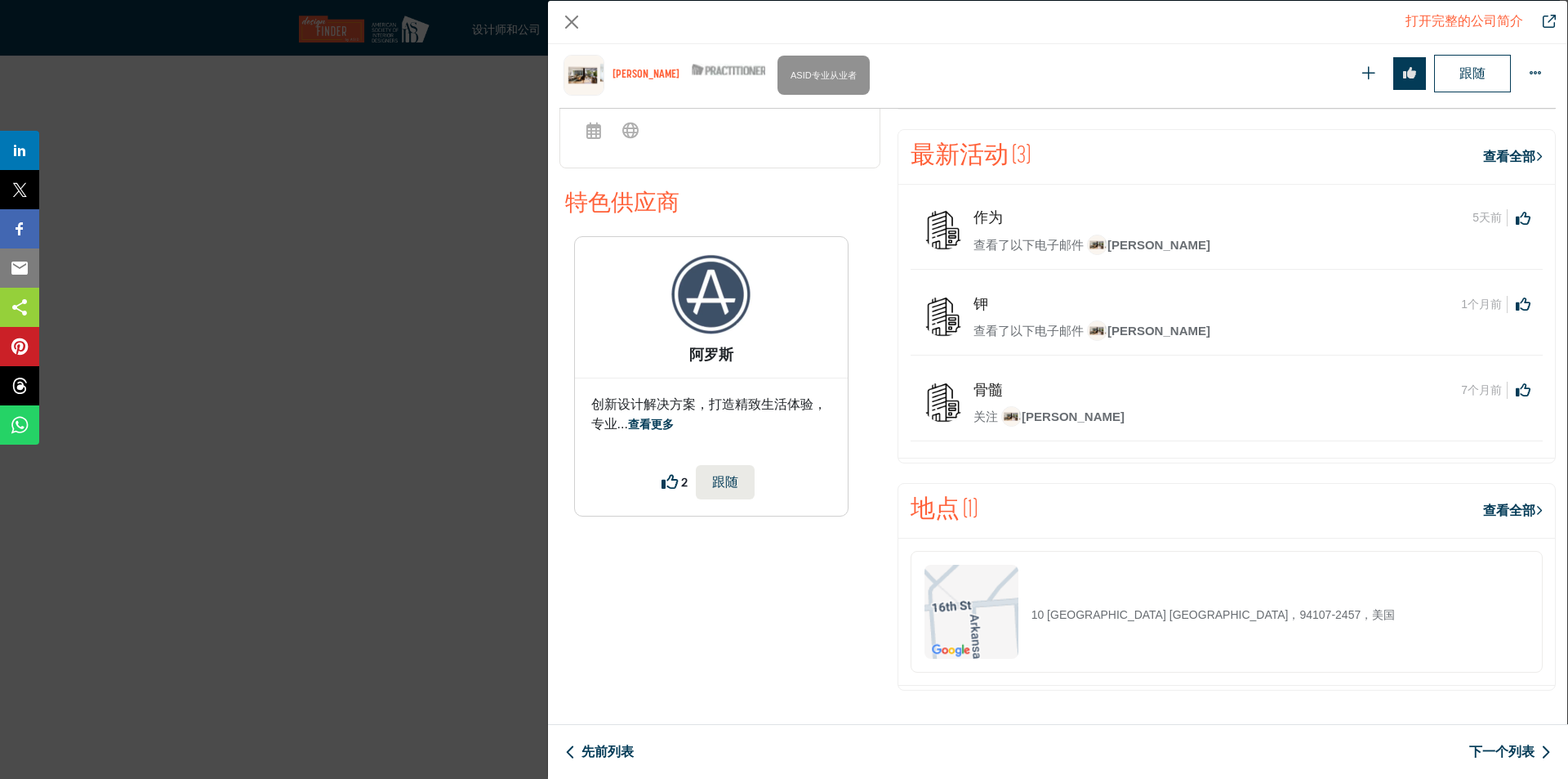
click at [1105, 329] on img "公司数据模型" at bounding box center [1097, 330] width 21 height 21
click at [1105, 330] on img "公司数据模型" at bounding box center [1097, 330] width 21 height 21
click at [1104, 244] on img "公司数据模型" at bounding box center [1097, 245] width 21 height 21
click at [1108, 245] on font "[PERSON_NAME]" at bounding box center [1159, 245] width 103 height 14
drag, startPoint x: 1033, startPoint y: 240, endPoint x: 1022, endPoint y: 237, distance: 11.4
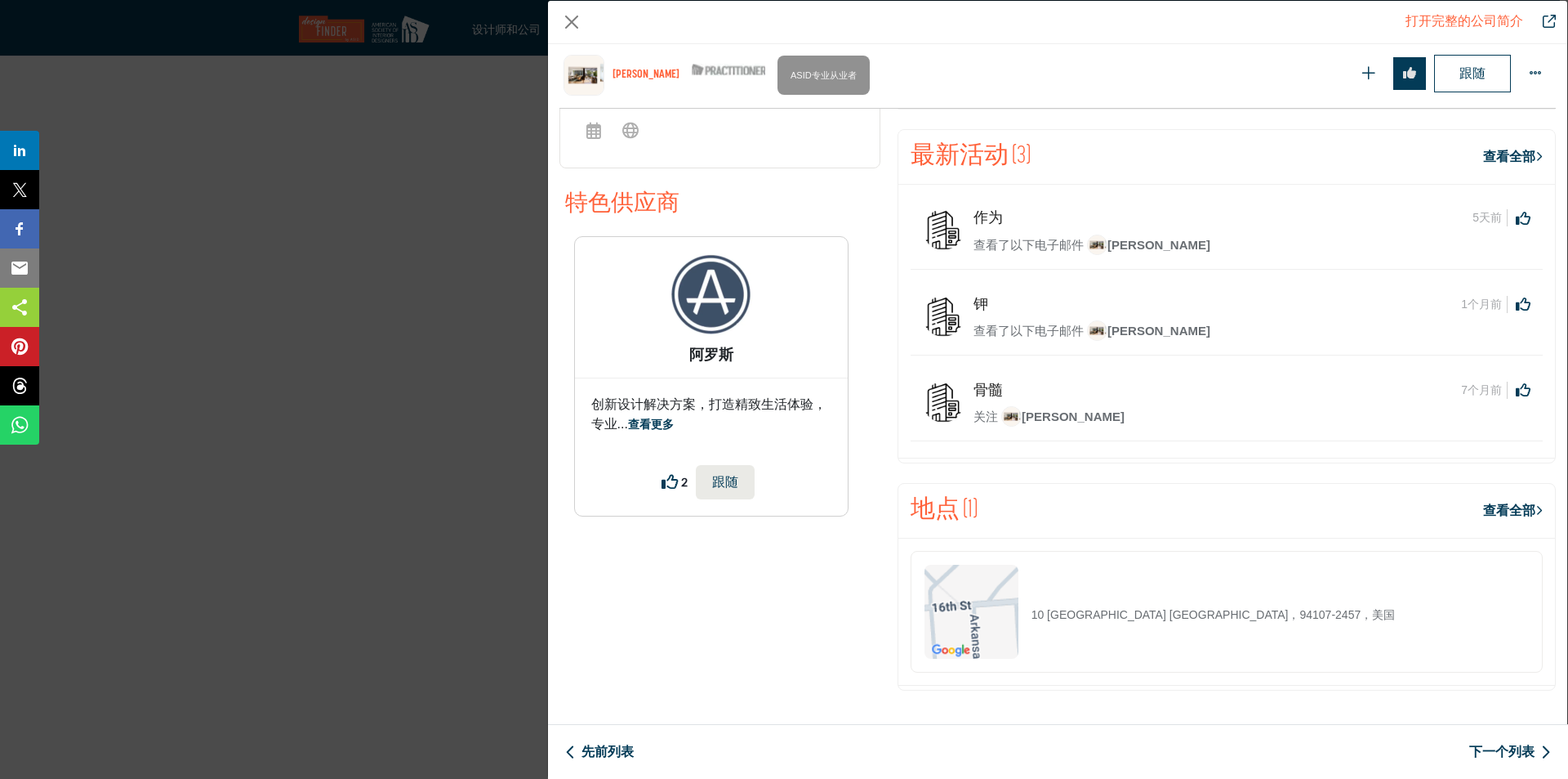
click at [1033, 240] on font "查看了以下电子邮件" at bounding box center [1029, 245] width 110 height 14
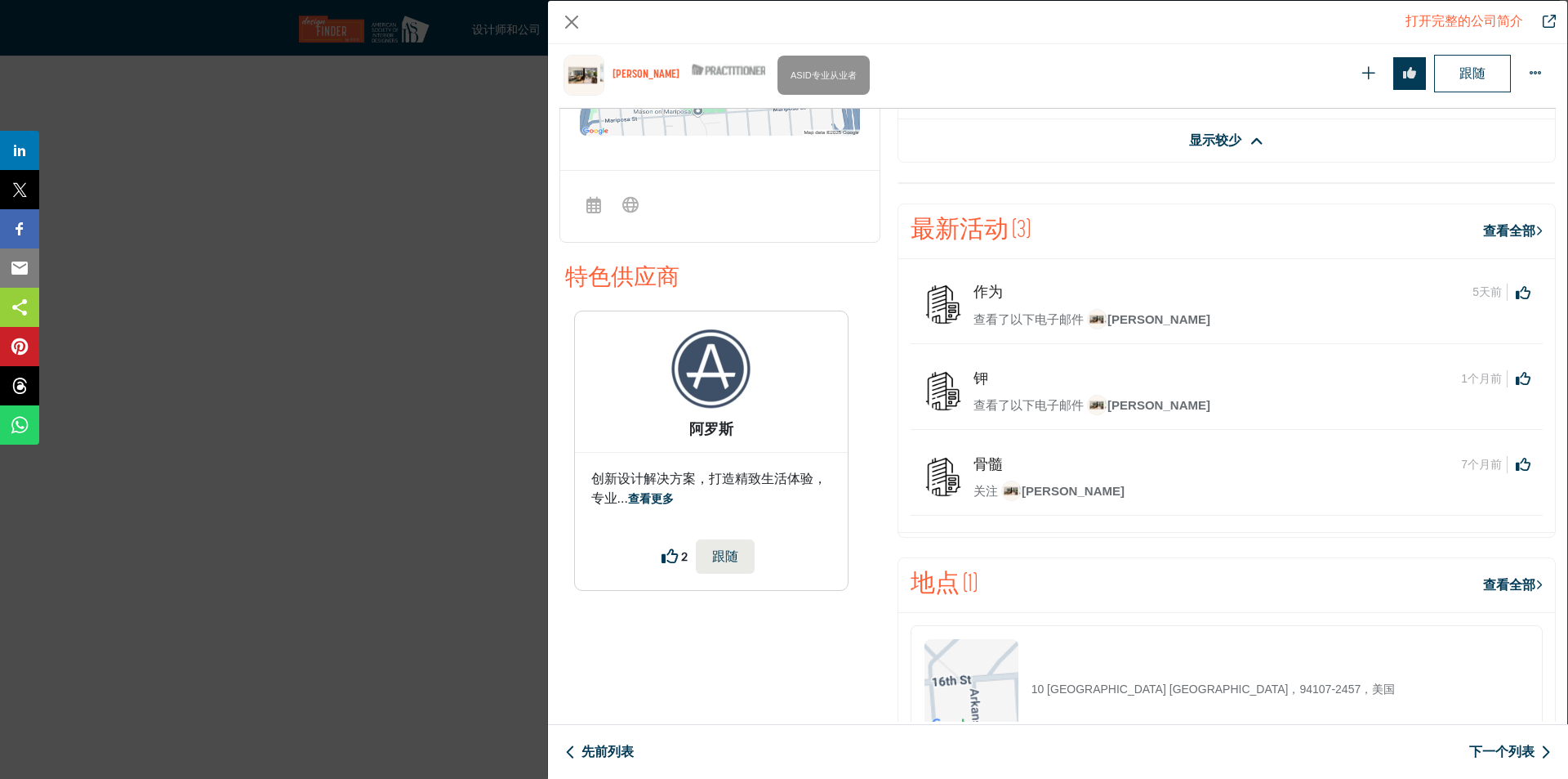
scroll to position [678, 0]
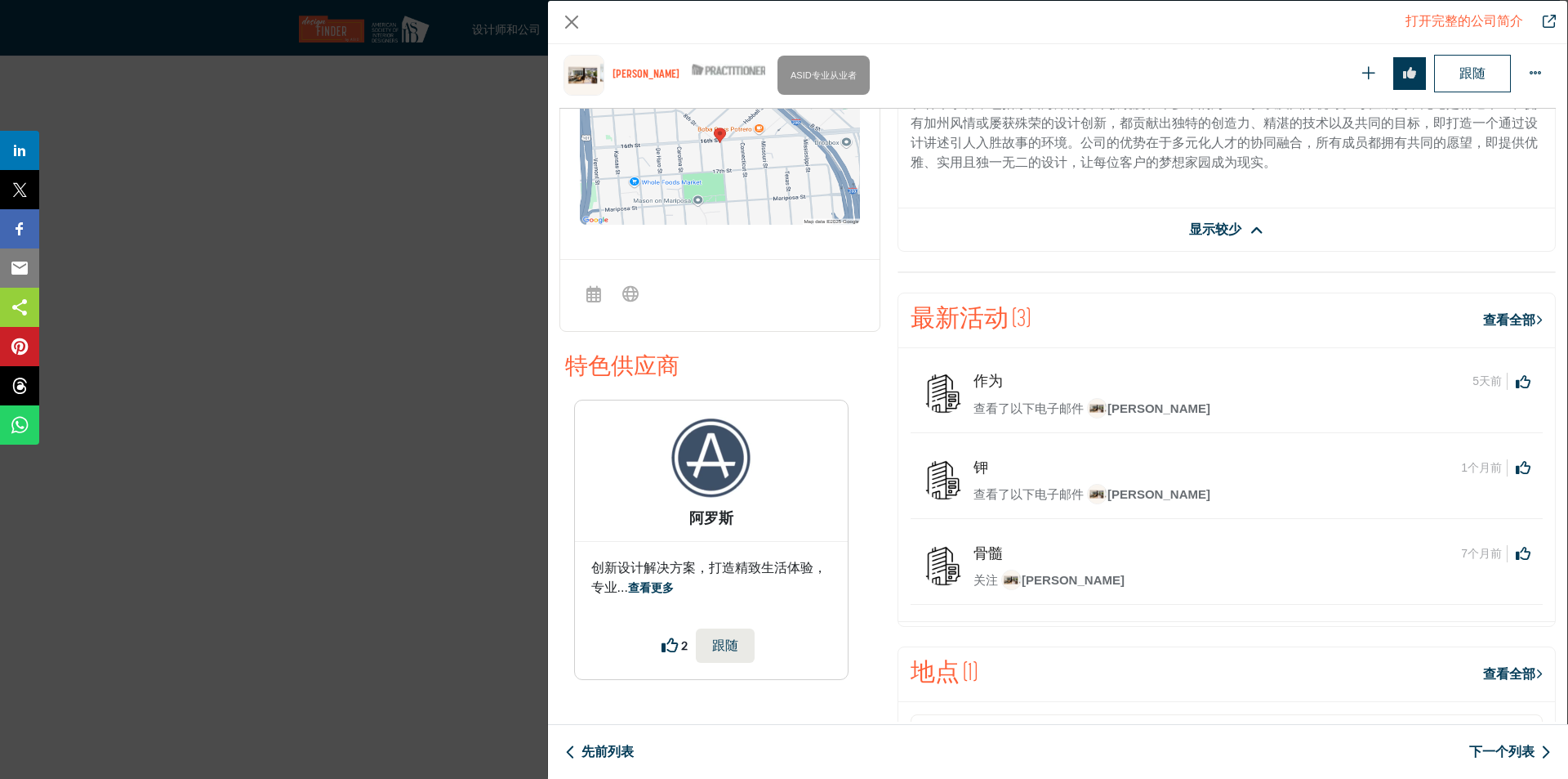
drag, startPoint x: 970, startPoint y: 379, endPoint x: 983, endPoint y: 392, distance: 18.4
click at [974, 379] on font "作为" at bounding box center [989, 381] width 30 height 16
click at [999, 403] on font "查看了以下电子邮件" at bounding box center [1029, 408] width 110 height 14
drag, startPoint x: 1001, startPoint y: 405, endPoint x: 1151, endPoint y: 402, distance: 150.0
click at [1002, 405] on font "查看了以下电子邮件" at bounding box center [1029, 408] width 110 height 14
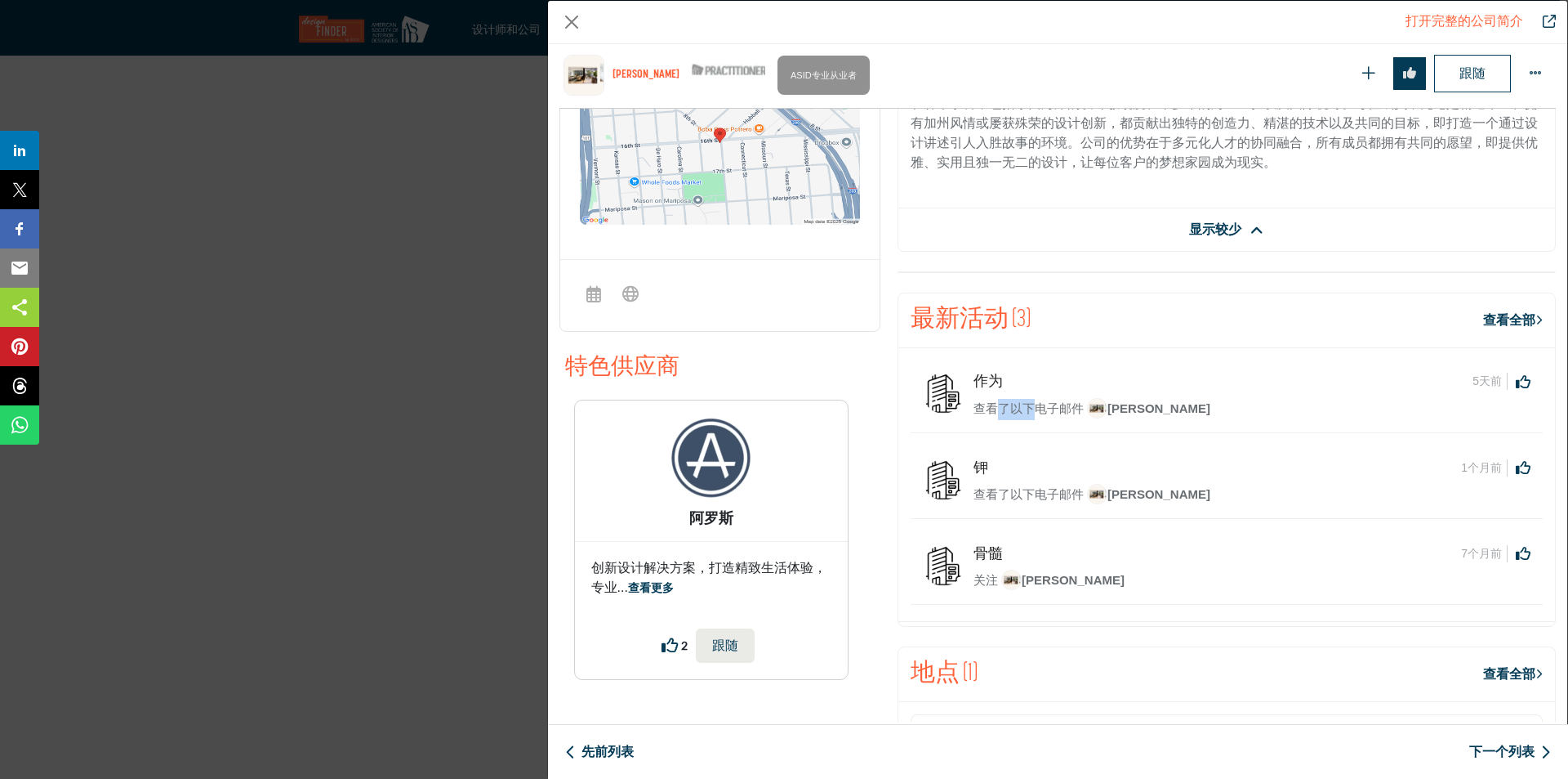
drag, startPoint x: 1512, startPoint y: 317, endPoint x: 1500, endPoint y: 315, distance: 12.2
click at [1512, 317] on font "查看全部" at bounding box center [1510, 320] width 53 height 14
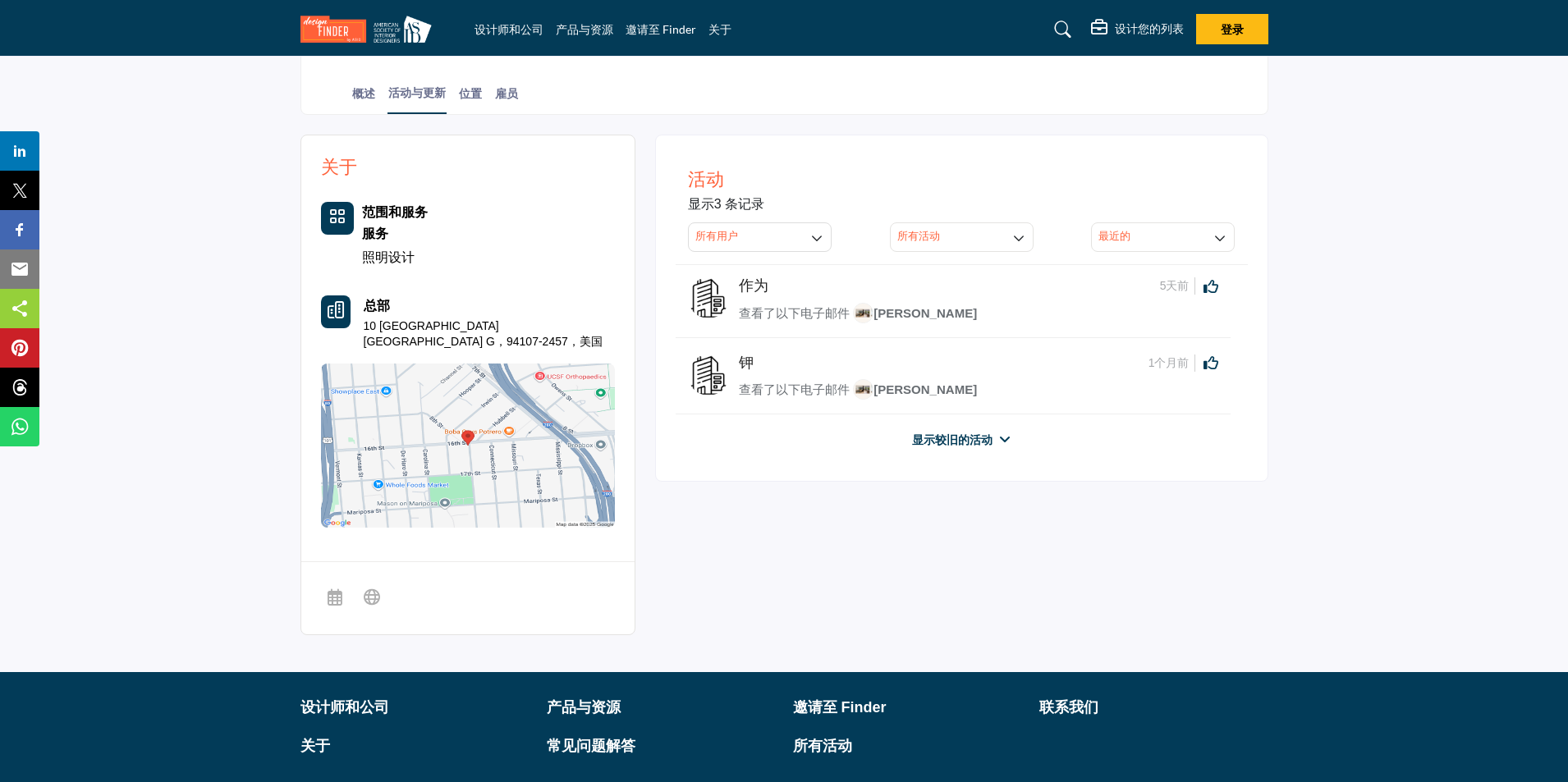
scroll to position [328, 0]
click at [921, 434] on font "显示较旧的活动" at bounding box center [952, 438] width 80 height 14
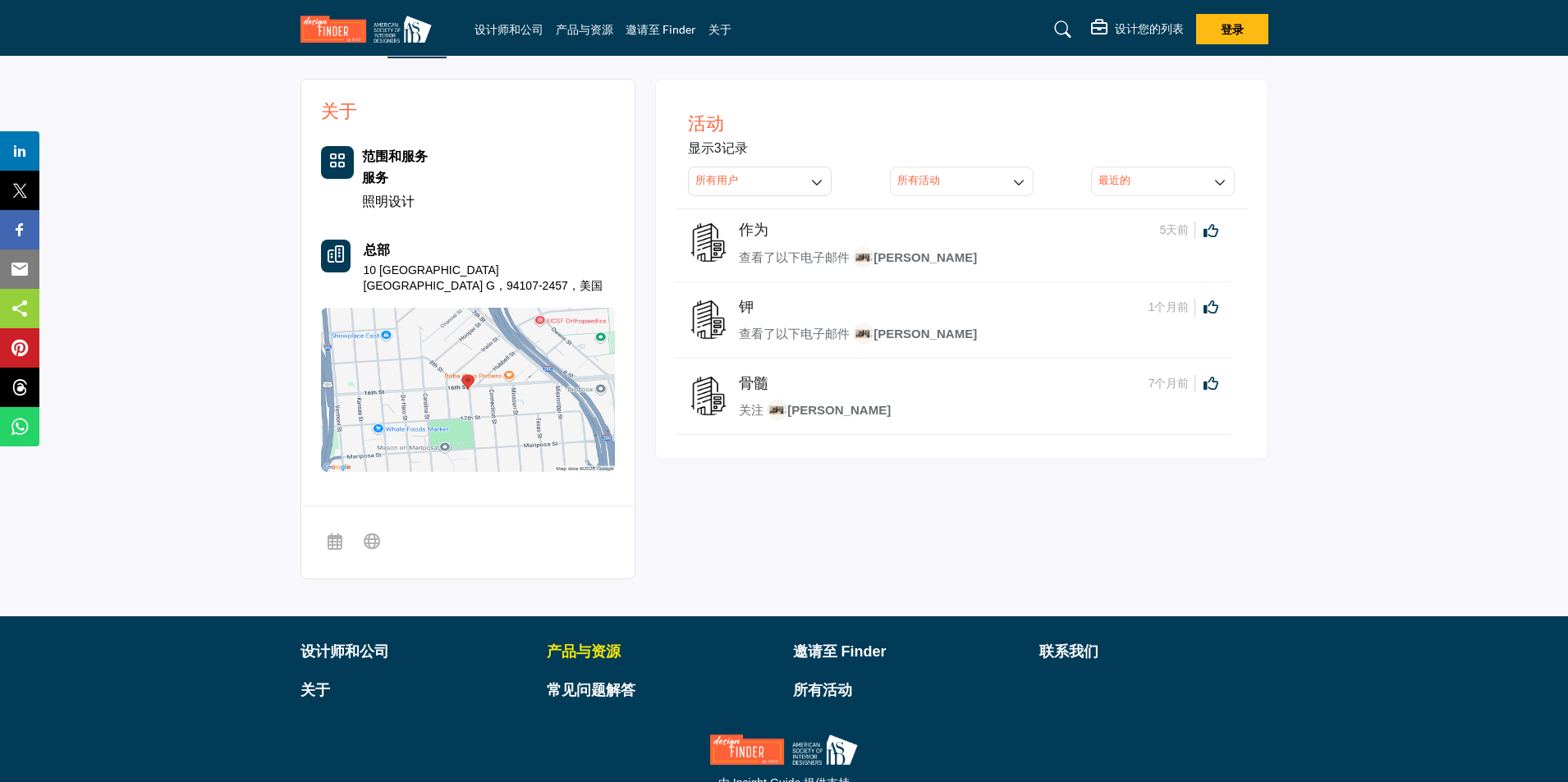
scroll to position [441, 0]
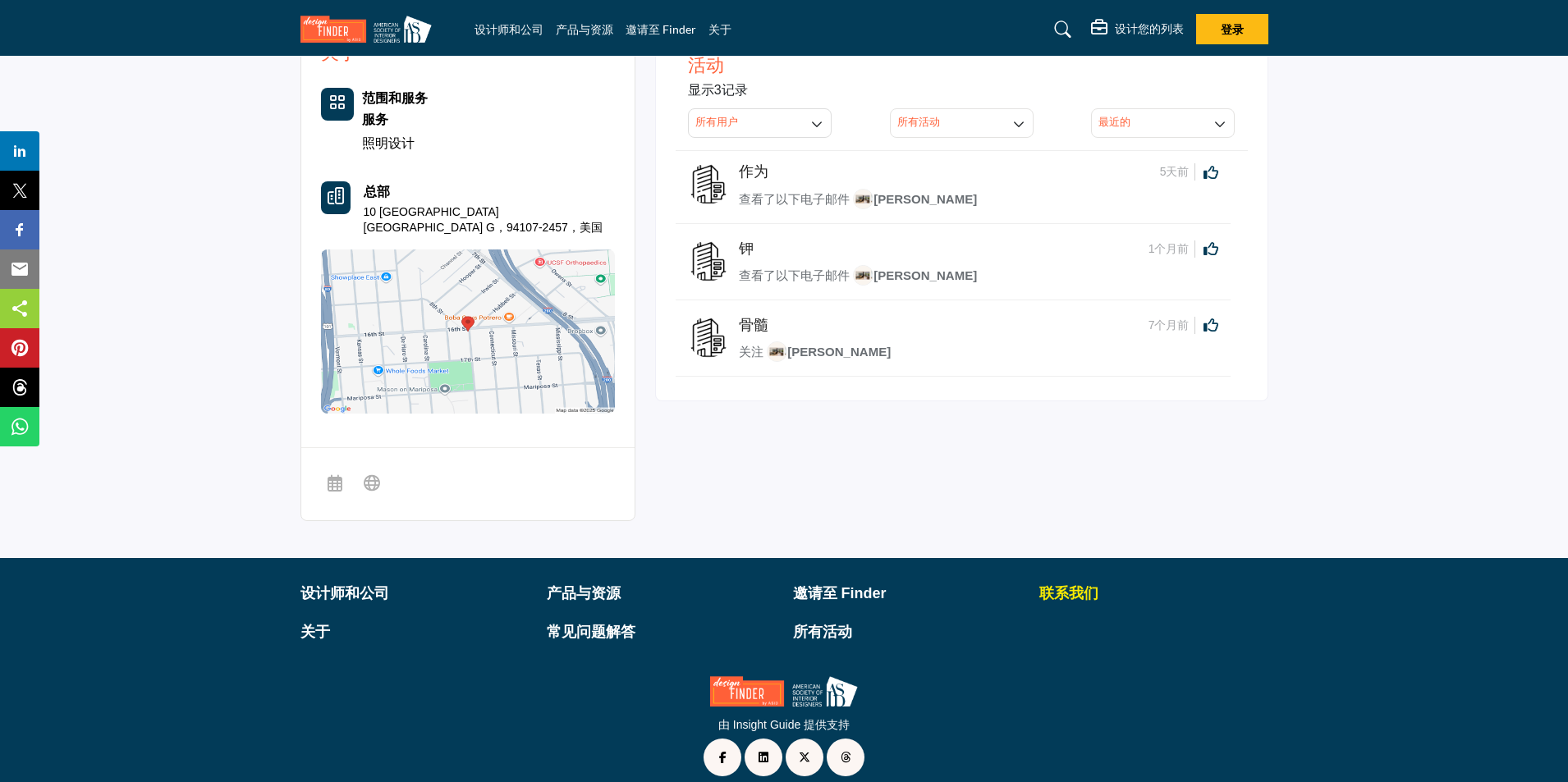
click at [1078, 585] on font "联系我们" at bounding box center [1068, 594] width 59 height 17
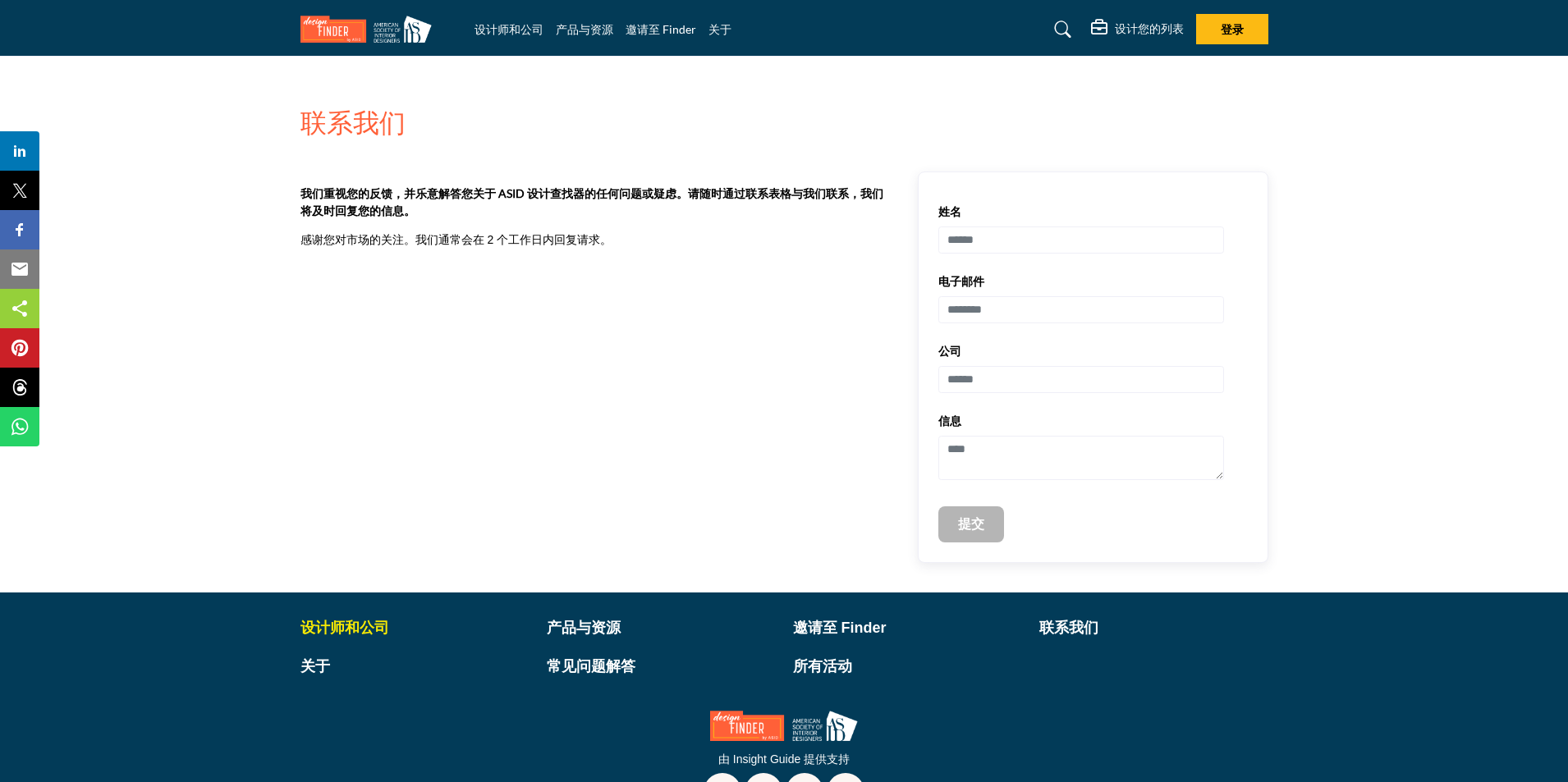
click at [338, 630] on font "设计师和公司" at bounding box center [344, 627] width 88 height 17
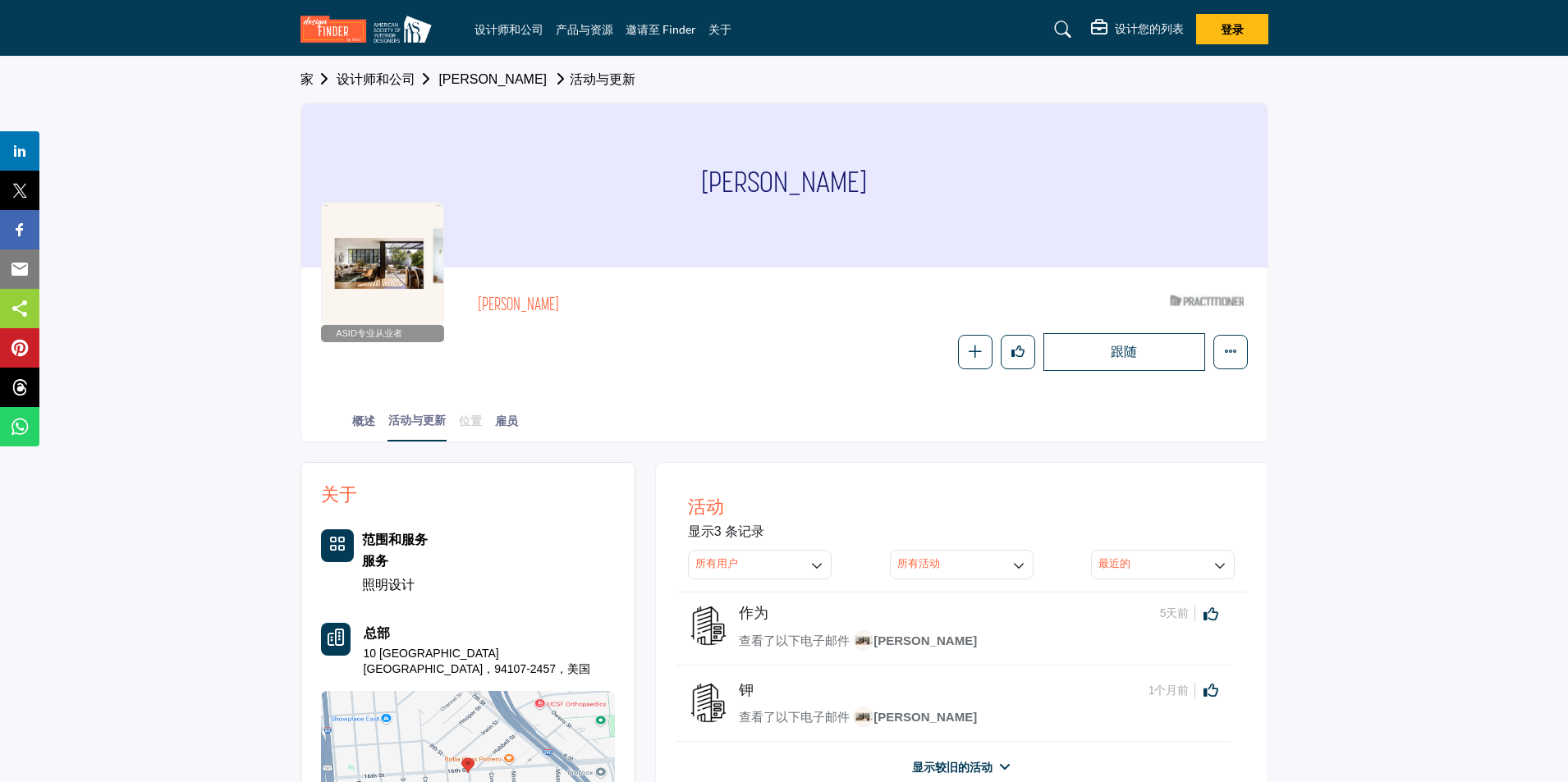
click at [481, 425] on font "位置" at bounding box center [471, 420] width 23 height 14
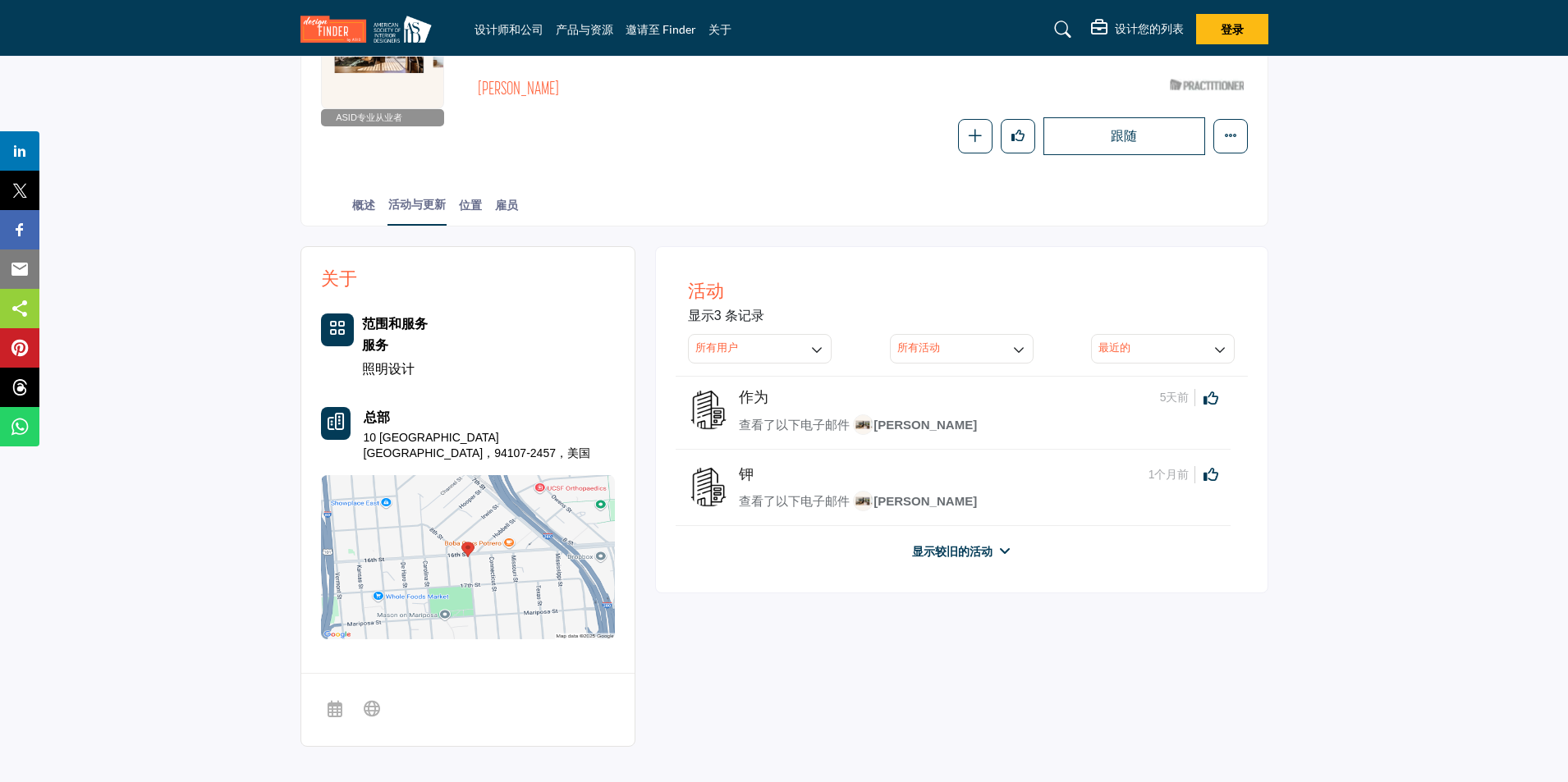
scroll to position [164, 0]
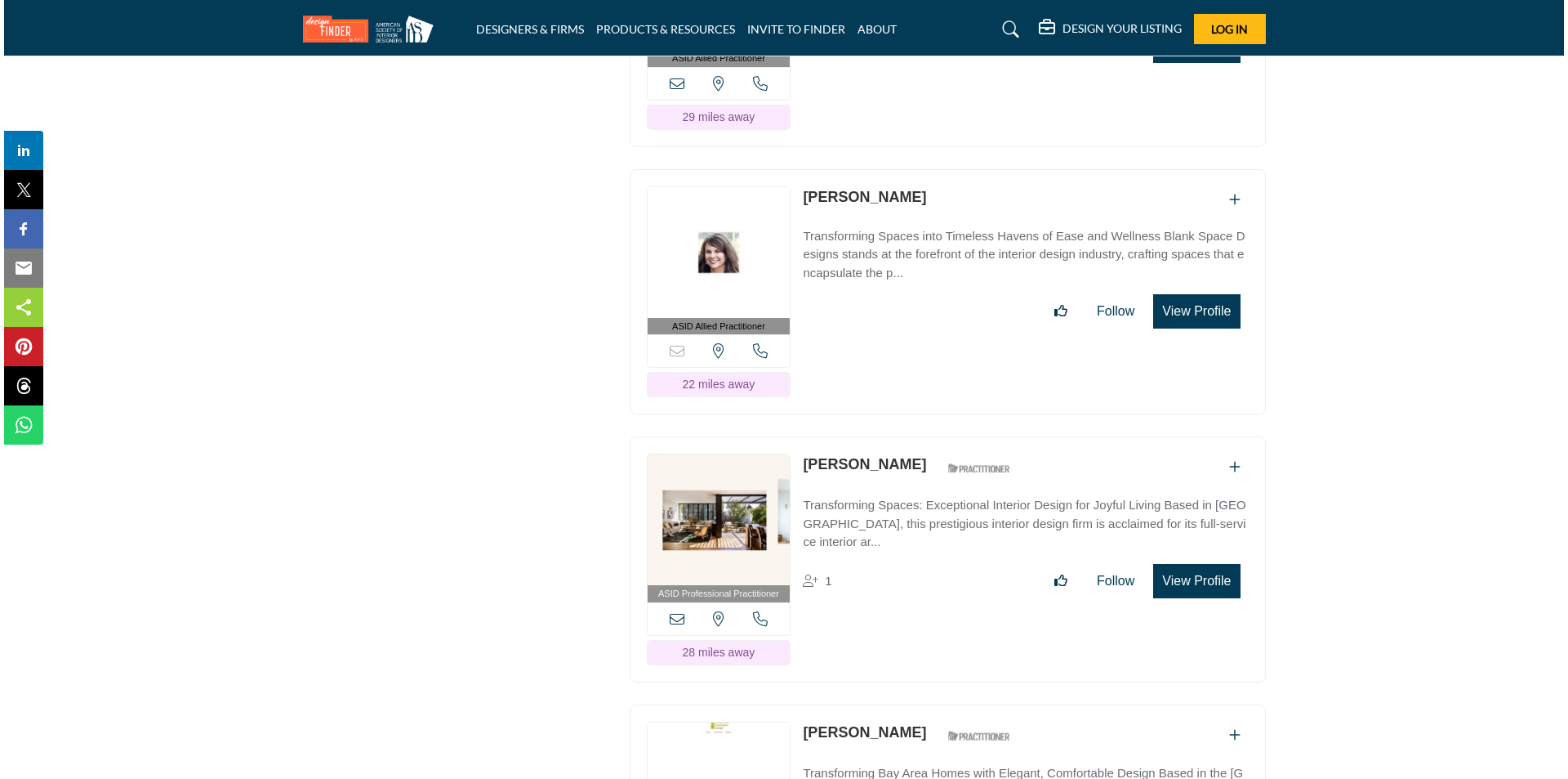
scroll to position [10278, 0]
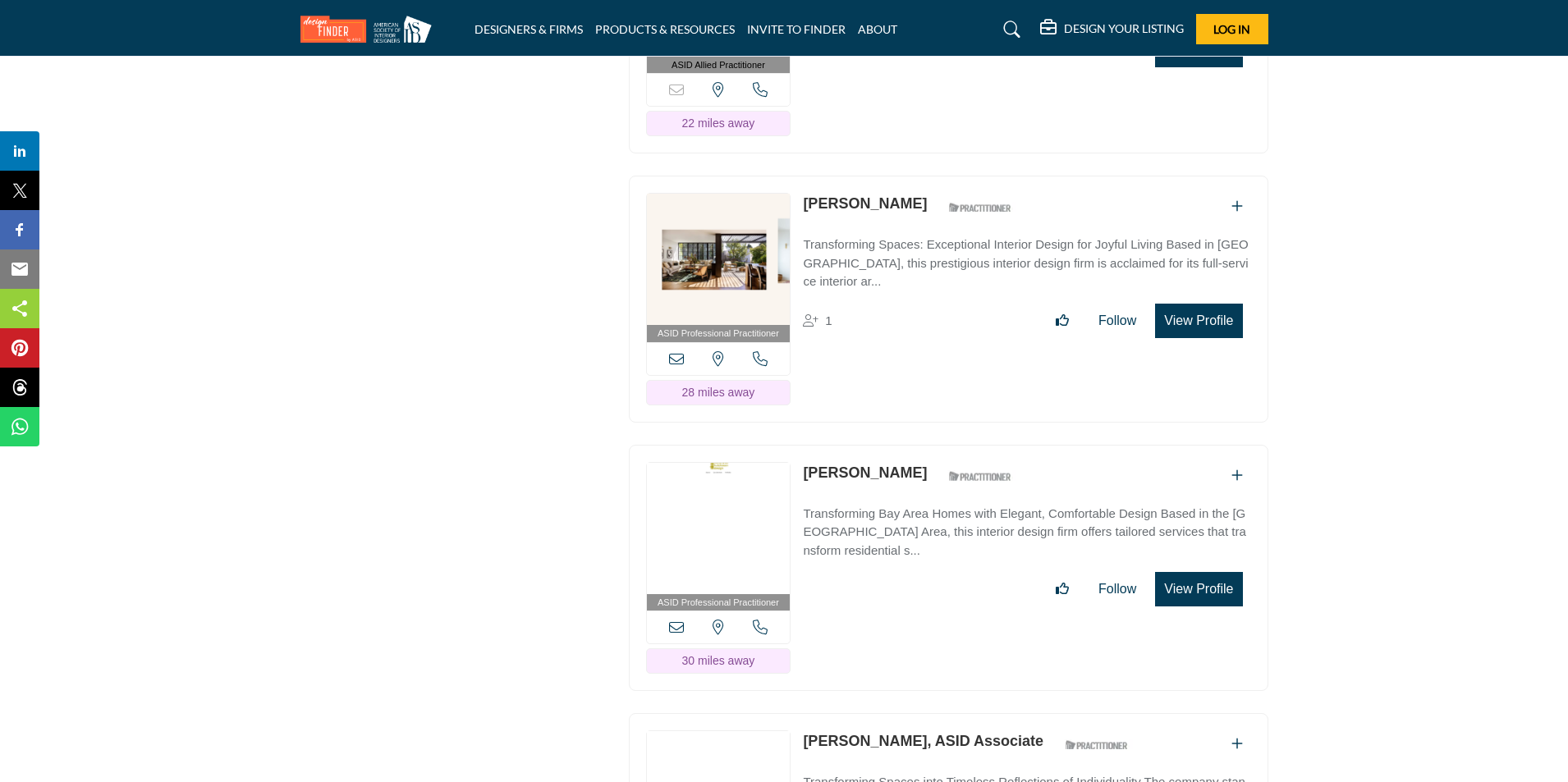
click at [1199, 572] on button "View Profile" at bounding box center [1198, 589] width 87 height 35
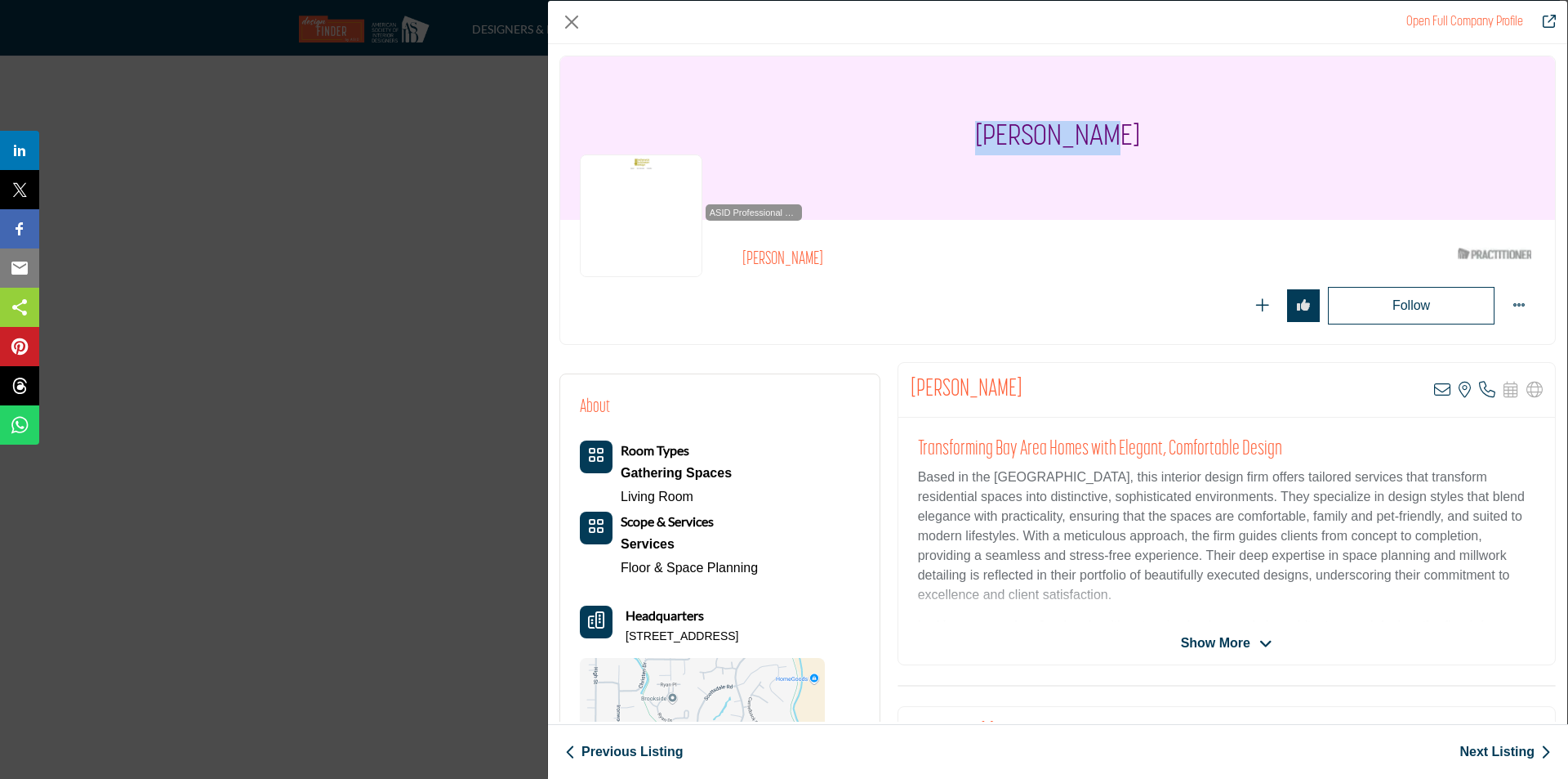
drag, startPoint x: 989, startPoint y: 140, endPoint x: 1131, endPoint y: 131, distance: 142.3
click at [1131, 131] on div "[PERSON_NAME]" at bounding box center [1058, 138] width 995 height 163
copy h1 "[PERSON_NAME]"
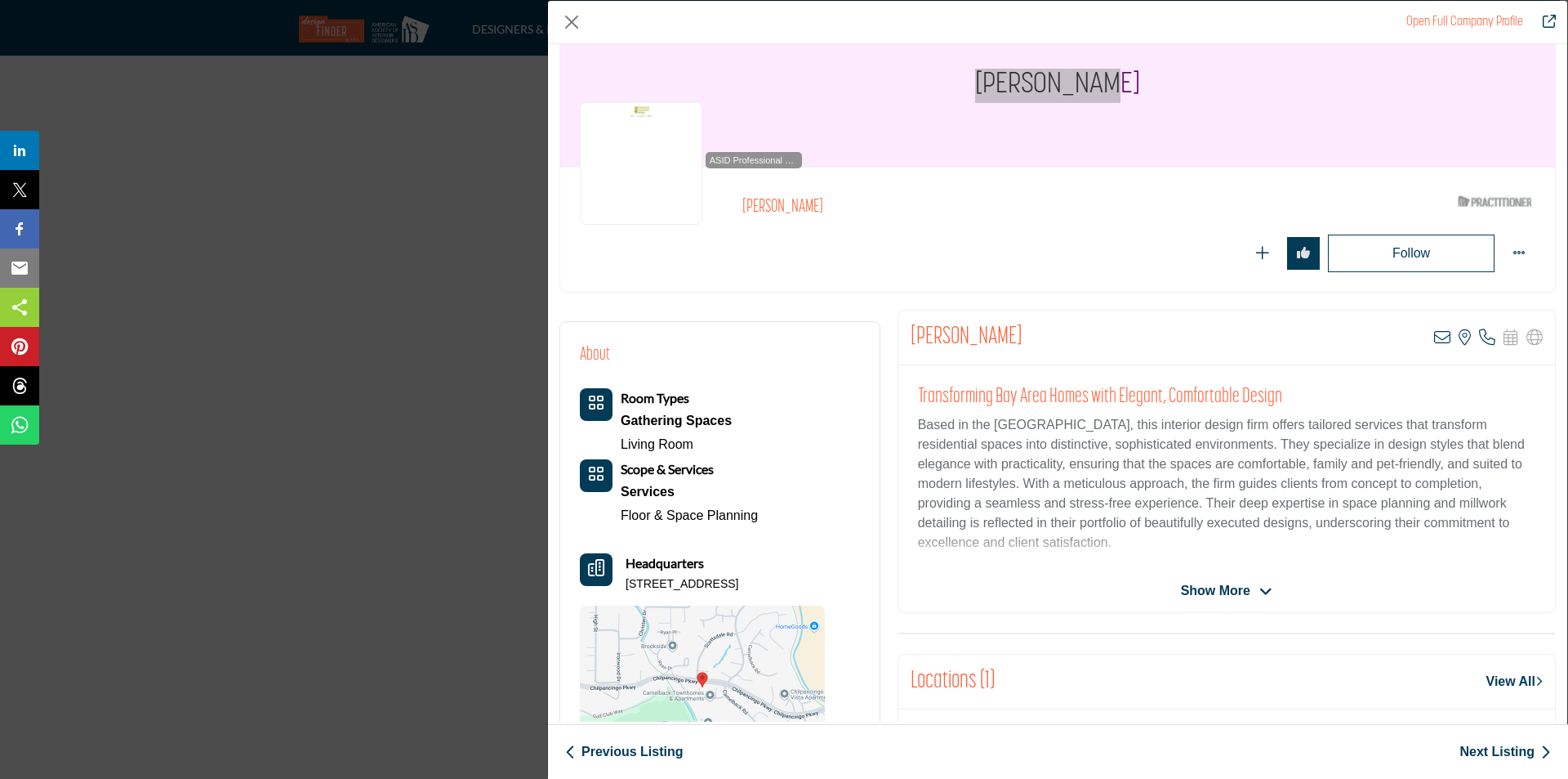
scroll to position [82, 0]
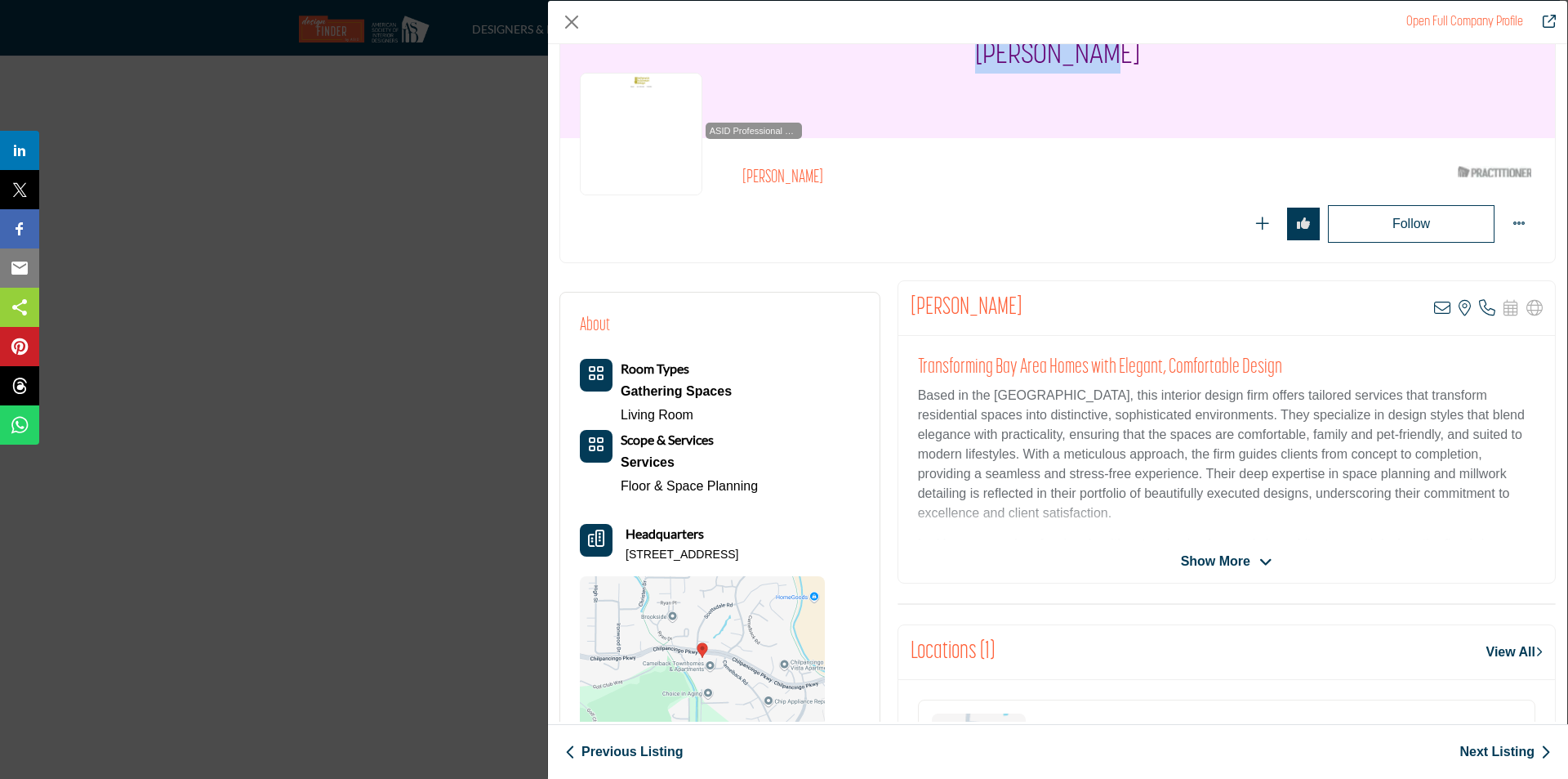
drag, startPoint x: 625, startPoint y: 555, endPoint x: 811, endPoint y: 559, distance: 186.0
click at [811, 559] on div "Headquarters 48 Camelback Ct, 94523-1330, USA" at bounding box center [703, 543] width 245 height 40
copy p "48 Camelback Ct, 94523-1330, USA"
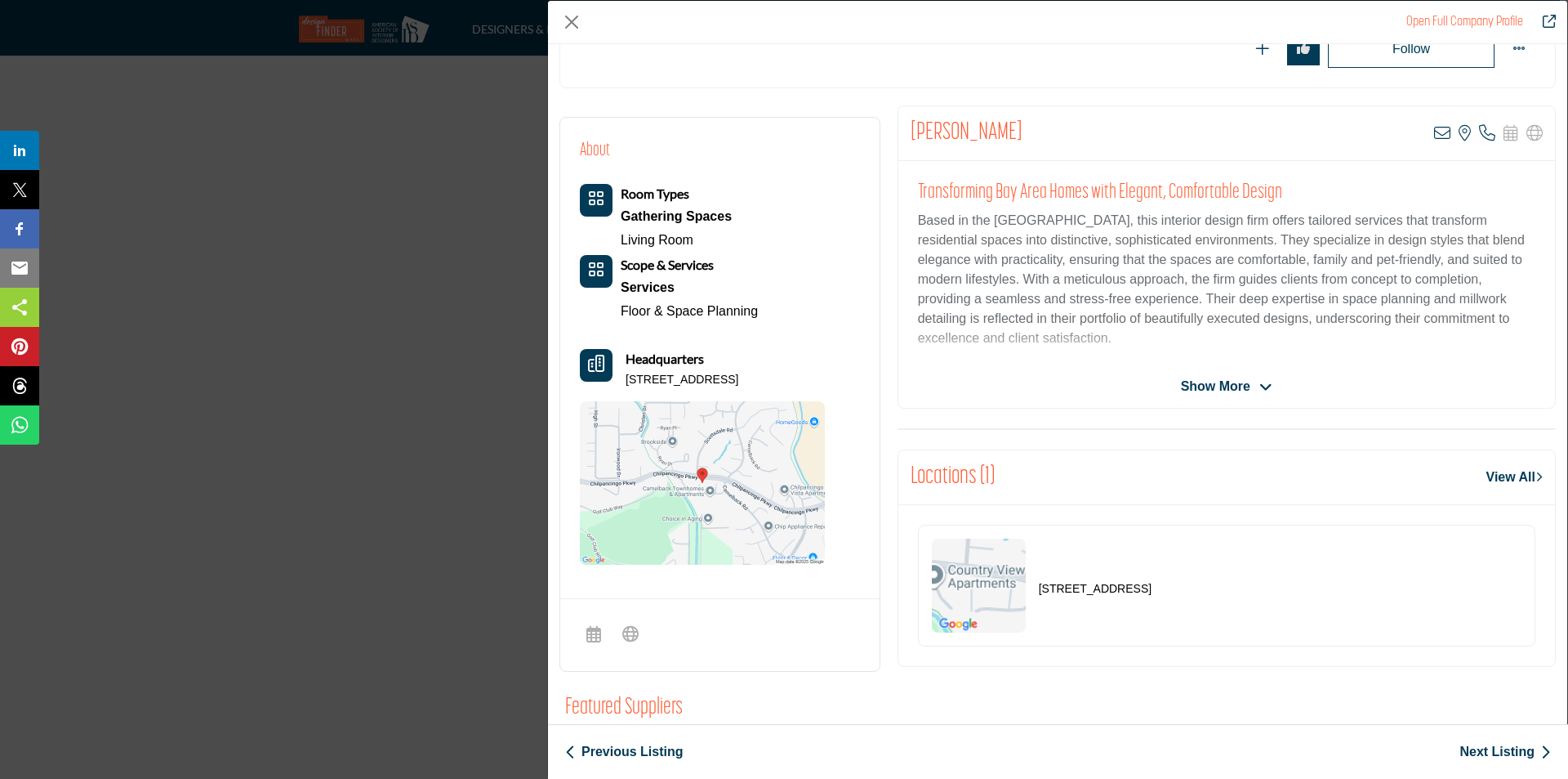
click at [1238, 384] on span "Show More" at bounding box center [1216, 387] width 69 height 20
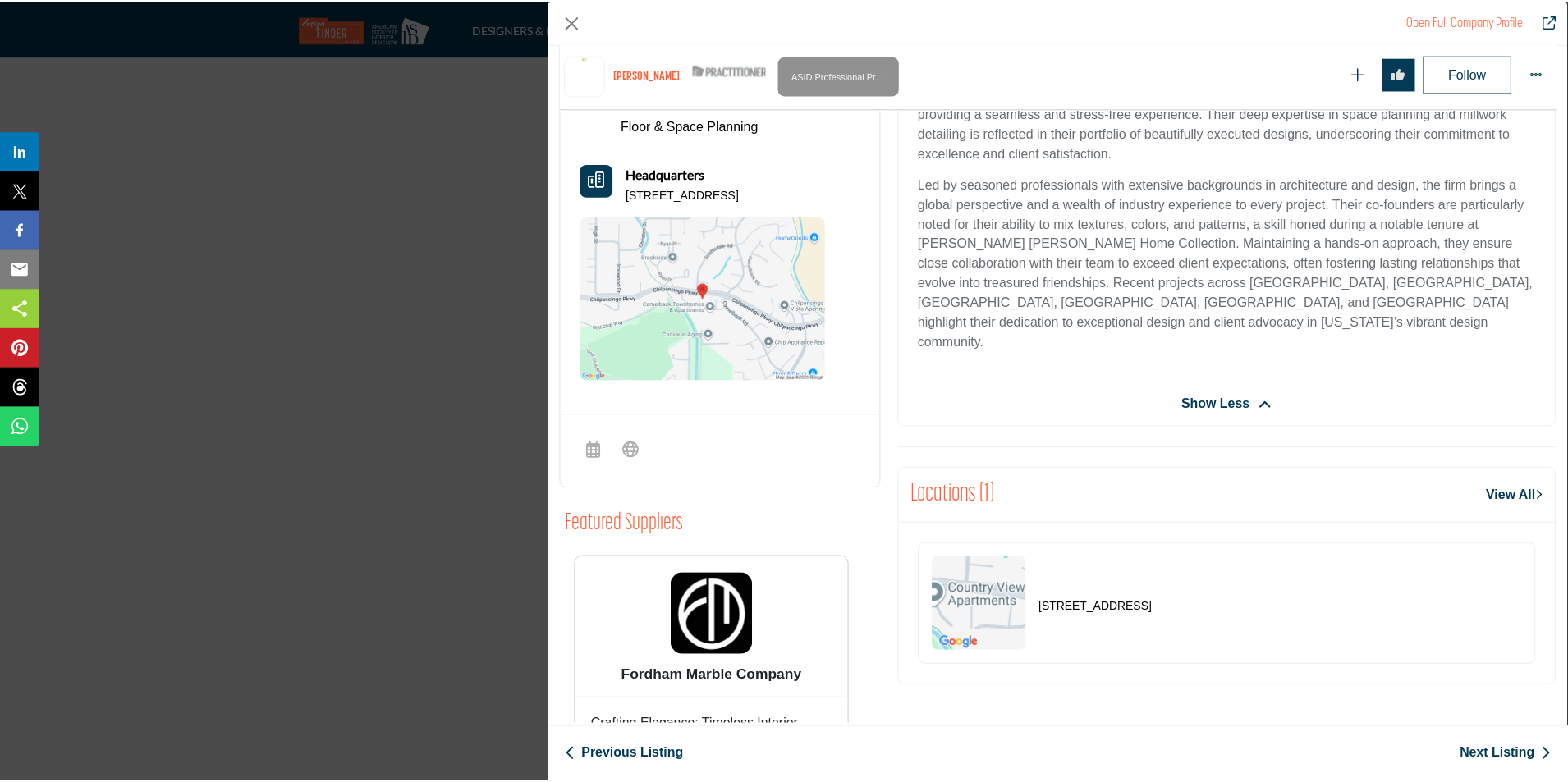
scroll to position [652, 0]
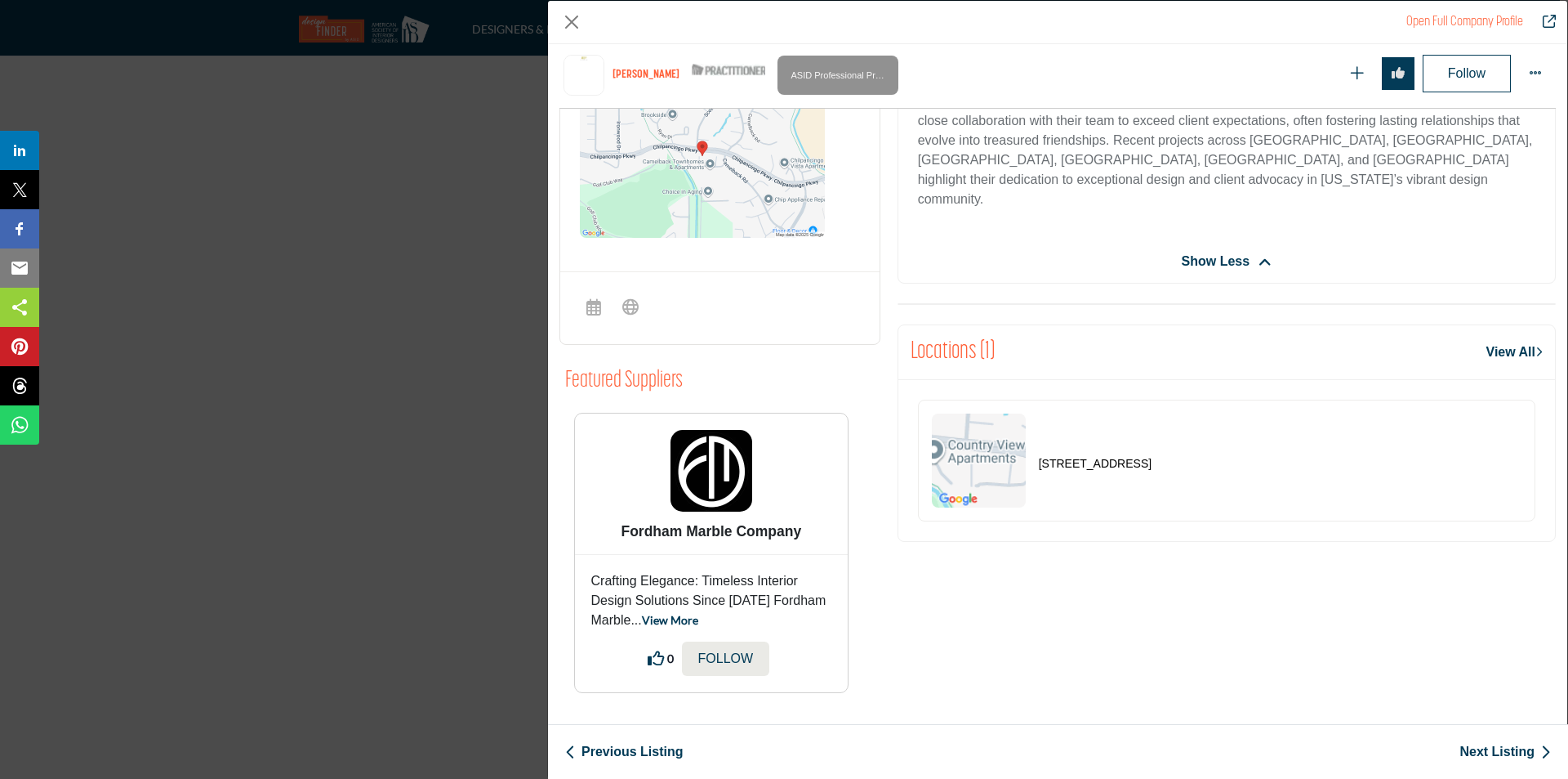
click at [1017, 433] on img "Company Data Modal" at bounding box center [979, 460] width 94 height 94
click at [335, 280] on div "Open Full Company Profile Kelly Woods ASID Qualified Practitioner who validates…" at bounding box center [784, 390] width 1568 height 779
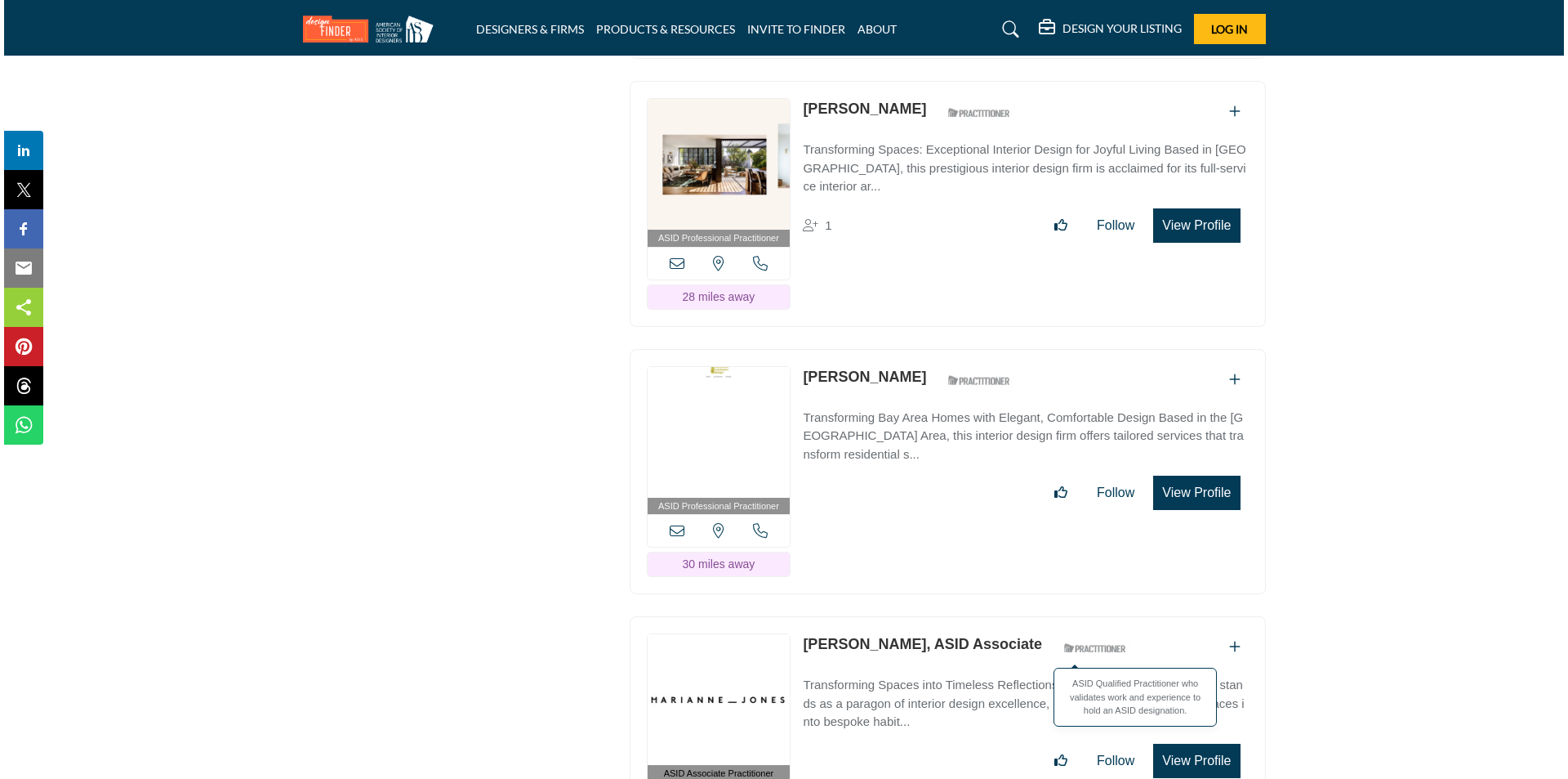
scroll to position [10522, 0]
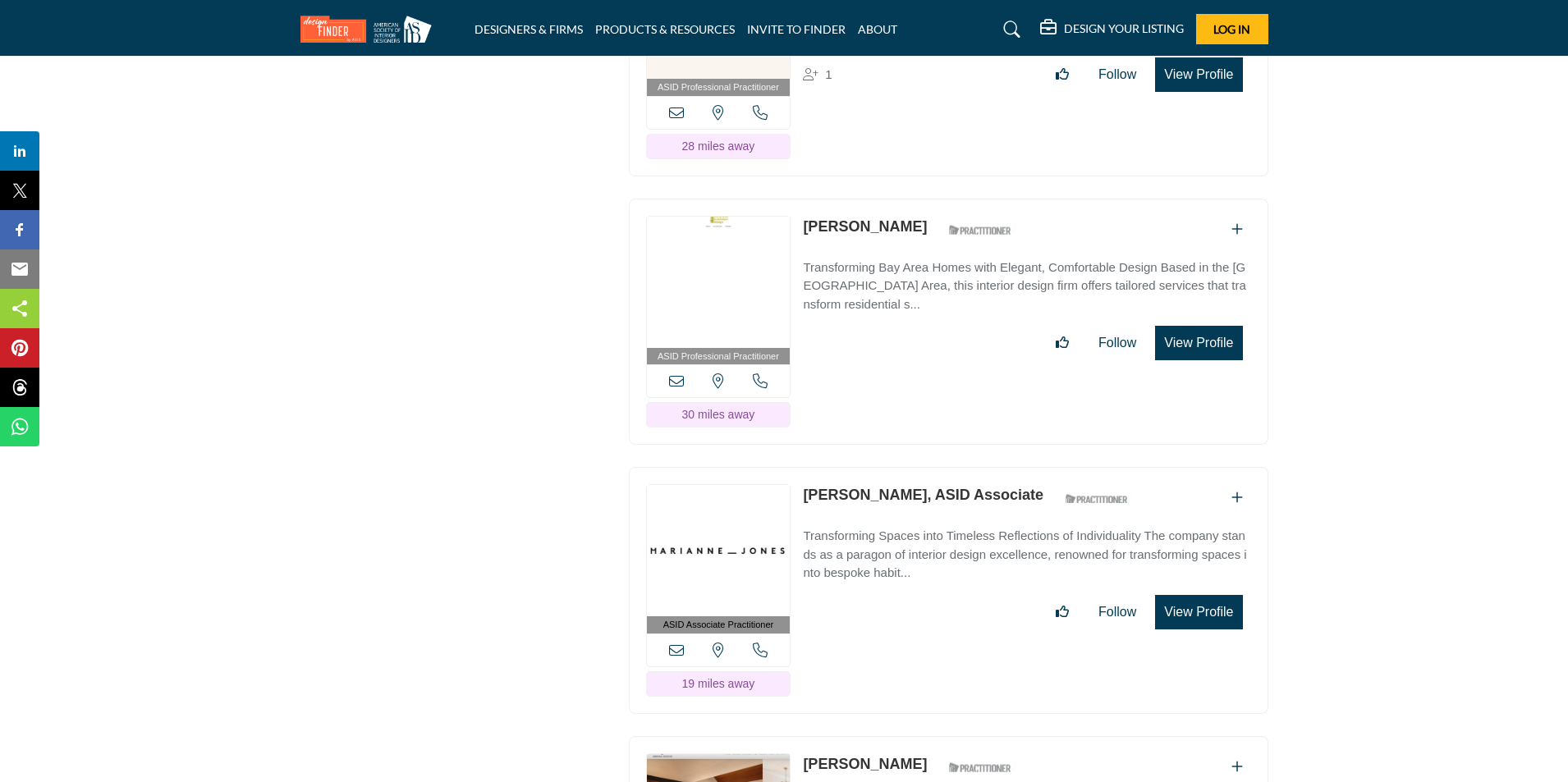
click at [1175, 594] on button "View Profile" at bounding box center [1198, 612] width 87 height 35
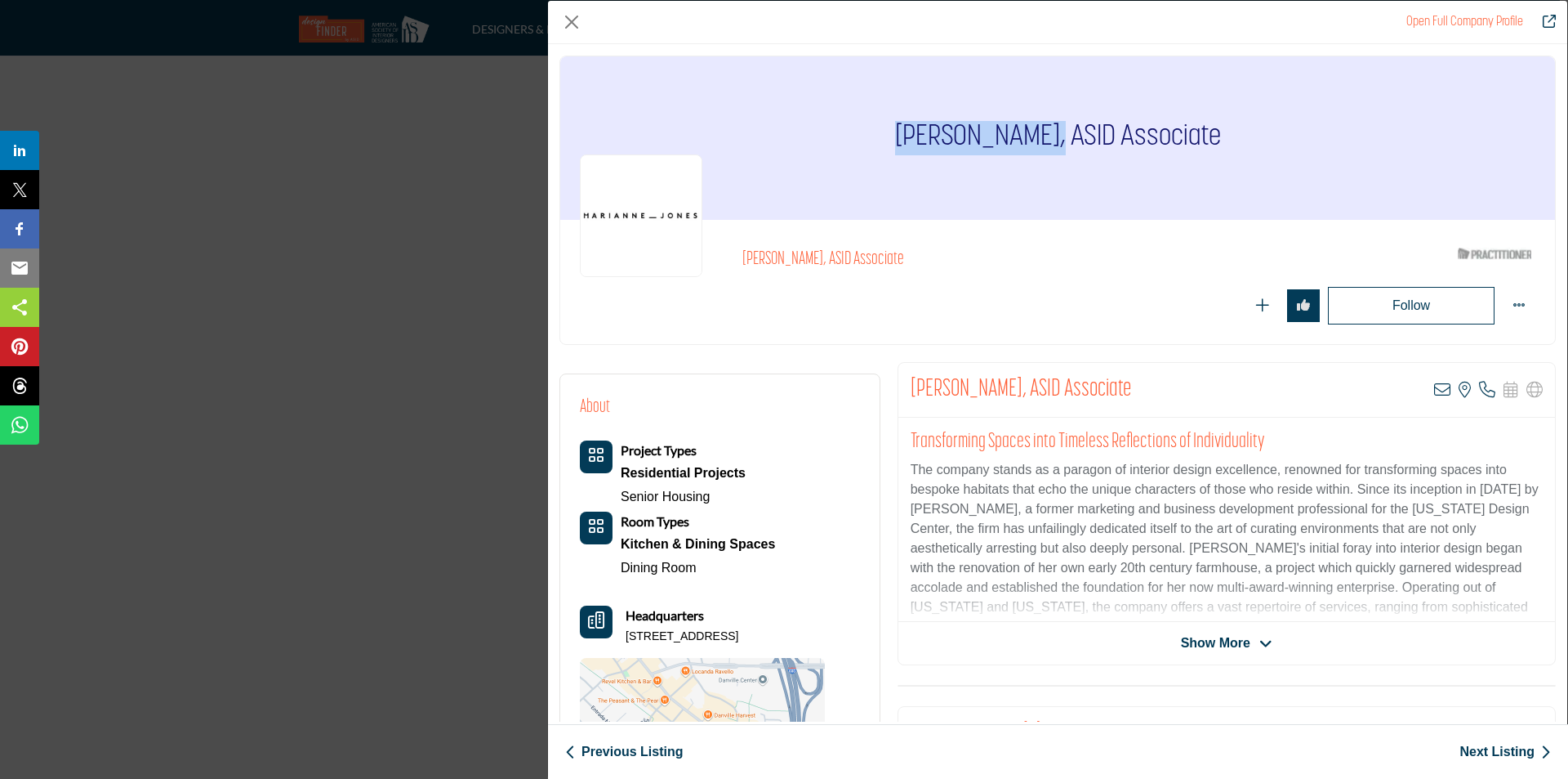
drag, startPoint x: 896, startPoint y: 136, endPoint x: 1048, endPoint y: 129, distance: 152.2
click at [1049, 133] on h1 "[PERSON_NAME], ASID Associate" at bounding box center [1059, 138] width 326 height 163
copy h1 "Marianne Jones"
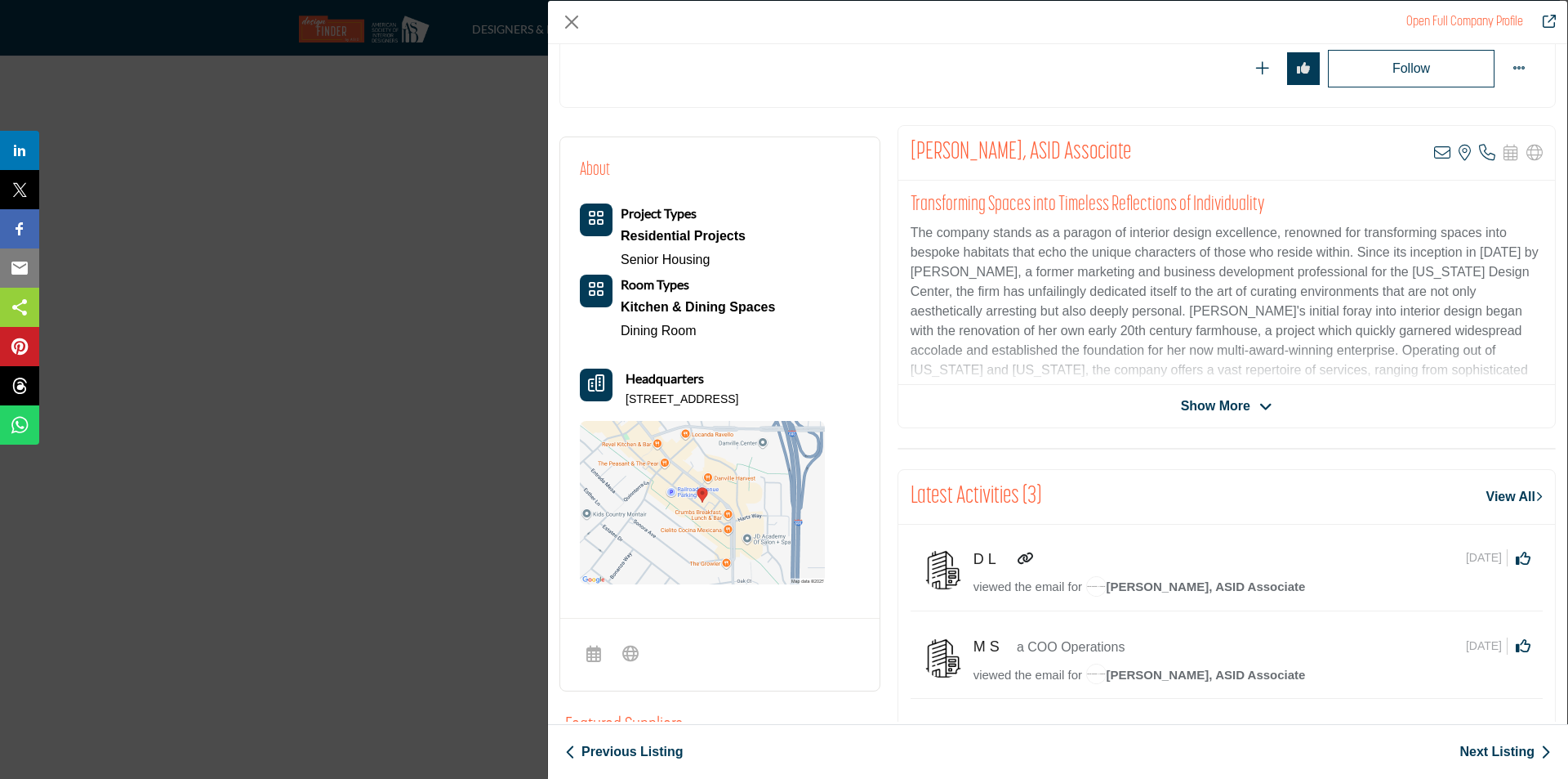
scroll to position [245, 0]
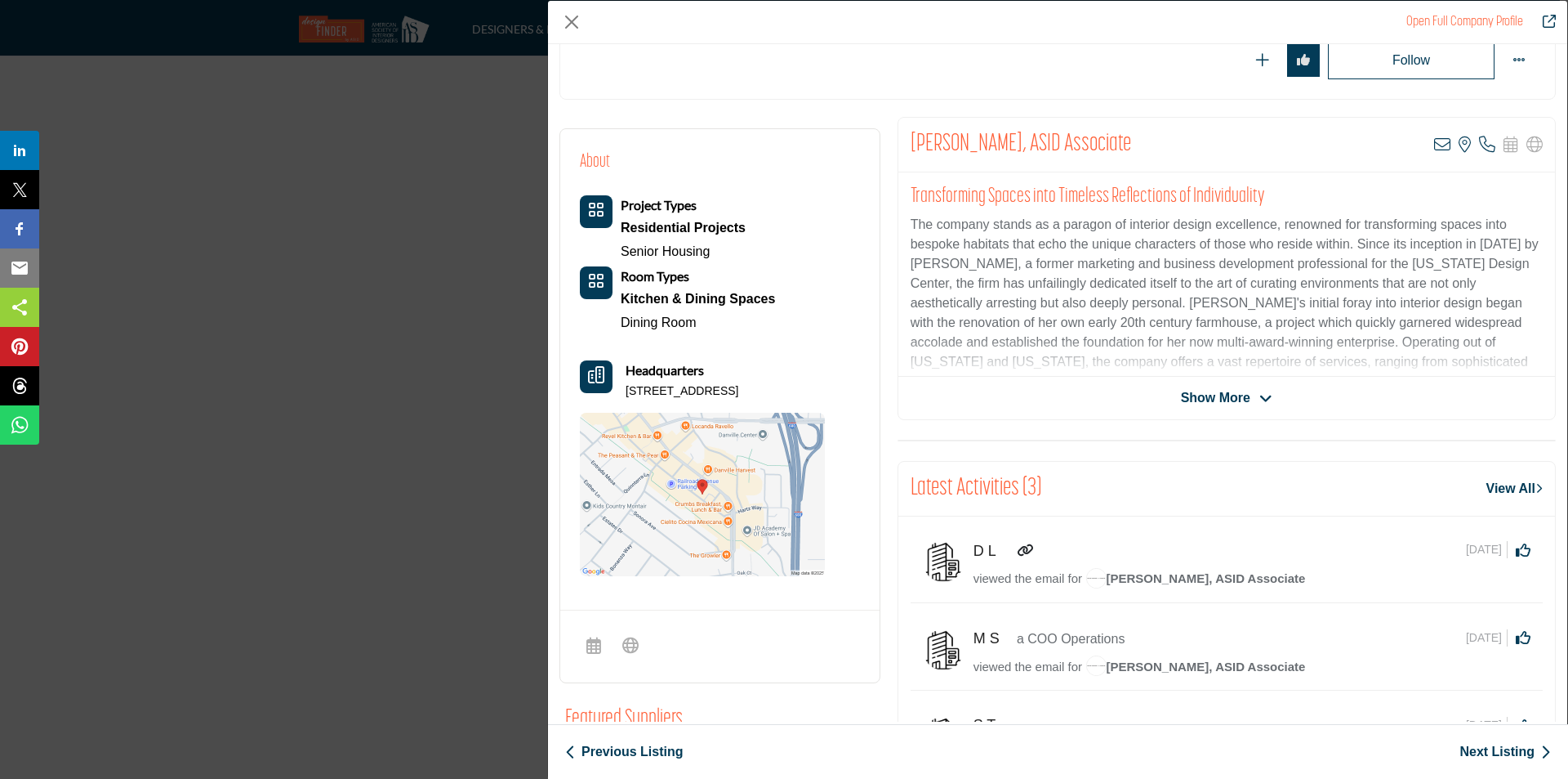
drag, startPoint x: 626, startPoint y: 391, endPoint x: 809, endPoint y: 395, distance: 183.0
click at [738, 395] on p "342 Railroad Ave, 94526-3820, USA" at bounding box center [682, 391] width 113 height 16
copy p "342 Railroad Ave, 94526-3820, USA"
drag, startPoint x: 1226, startPoint y: 396, endPoint x: 1202, endPoint y: 402, distance: 24.7
click at [1226, 396] on span "Show More" at bounding box center [1216, 398] width 69 height 20
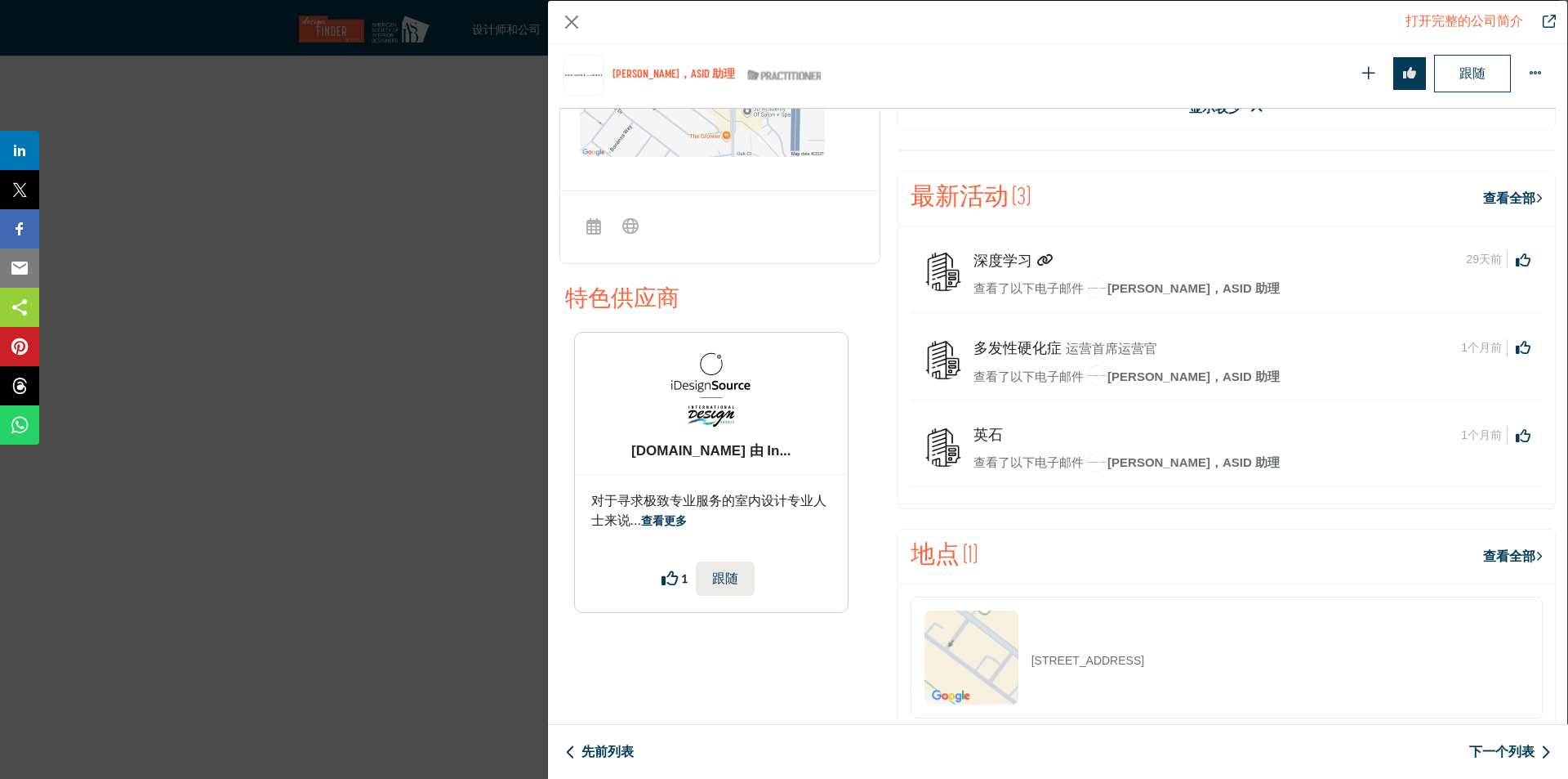
scroll to position [757, 0]
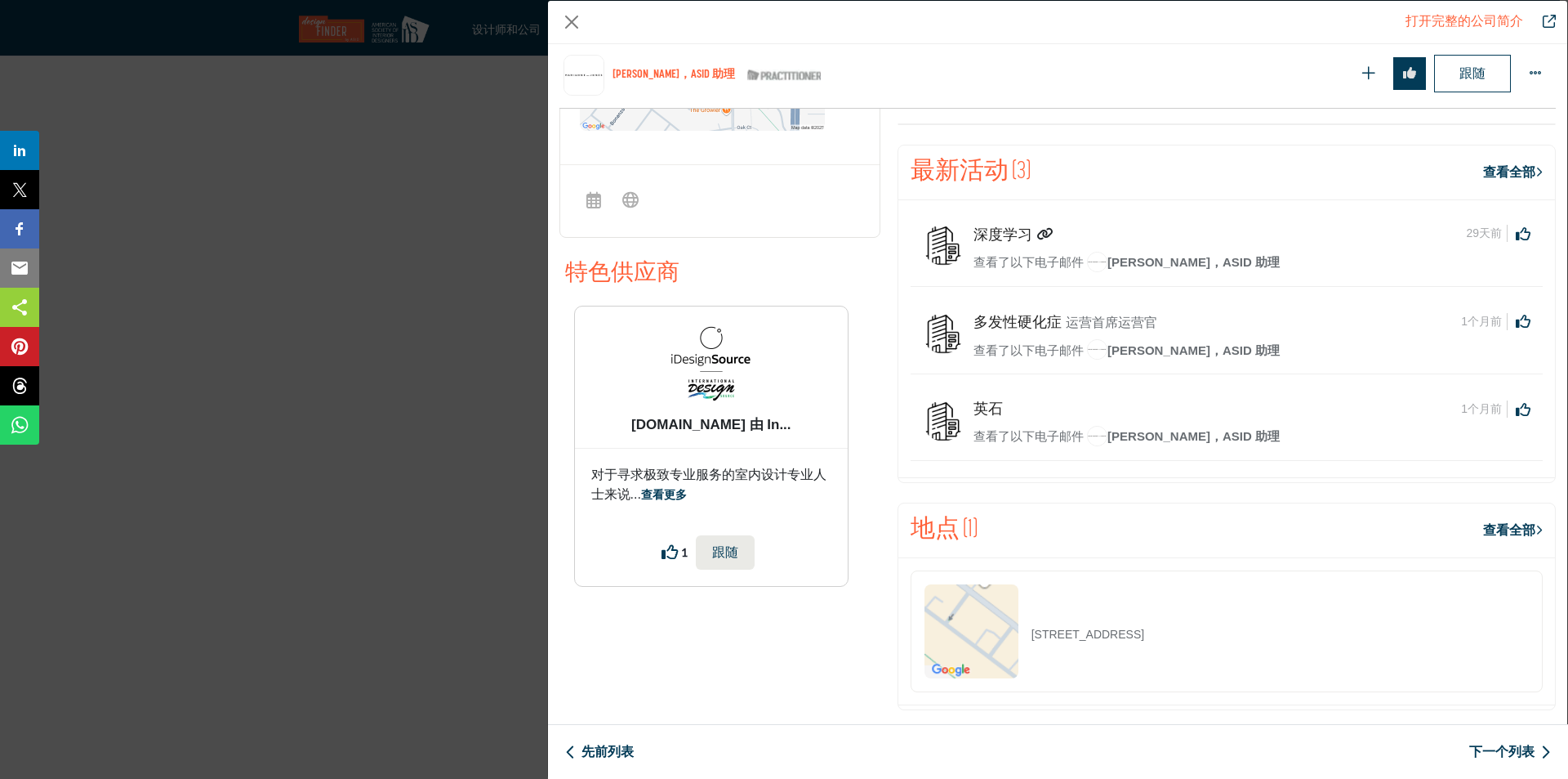
click at [1036, 227] on icon "公司数据模型" at bounding box center [1045, 234] width 16 height 13
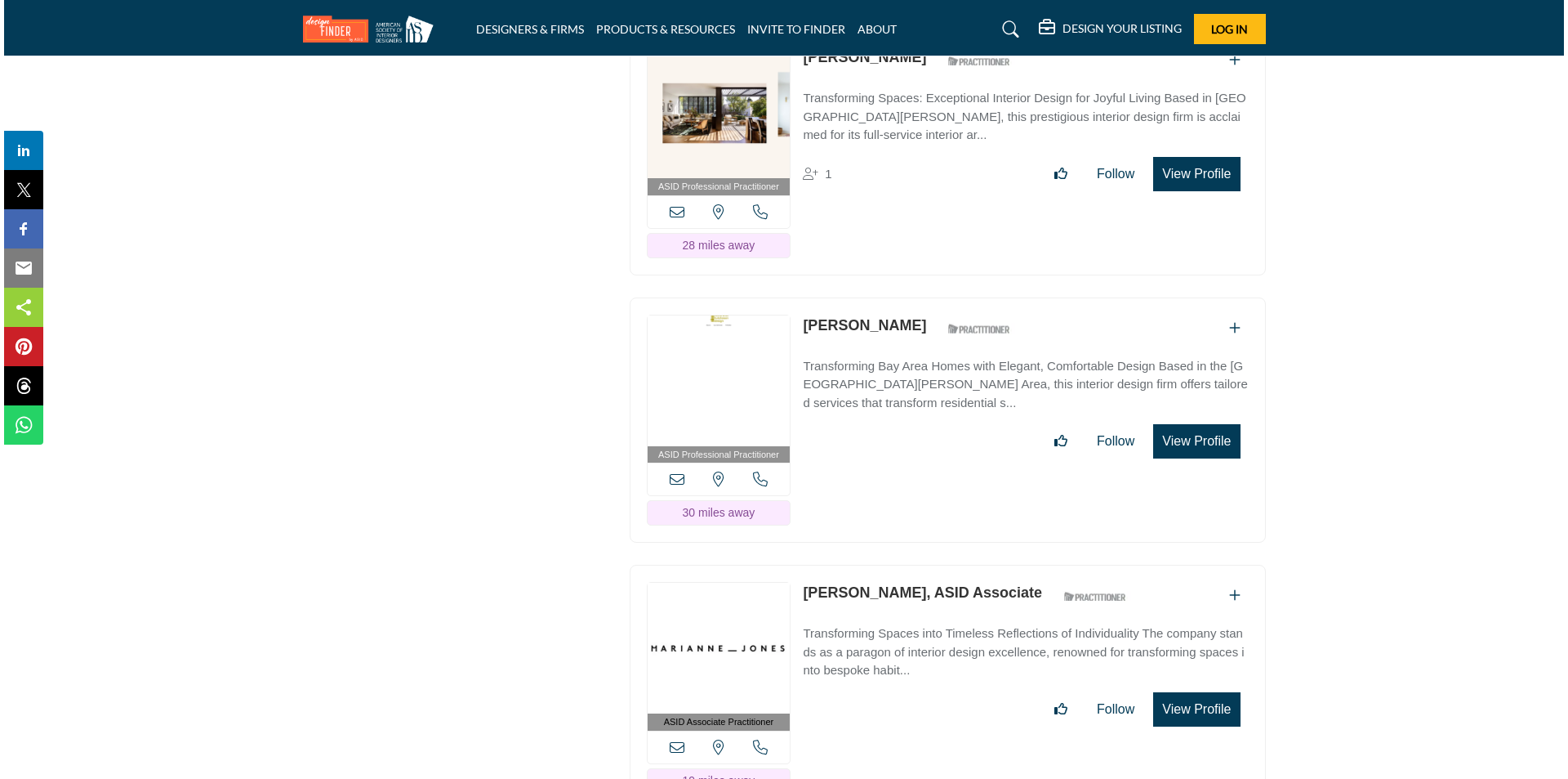
scroll to position [10686, 0]
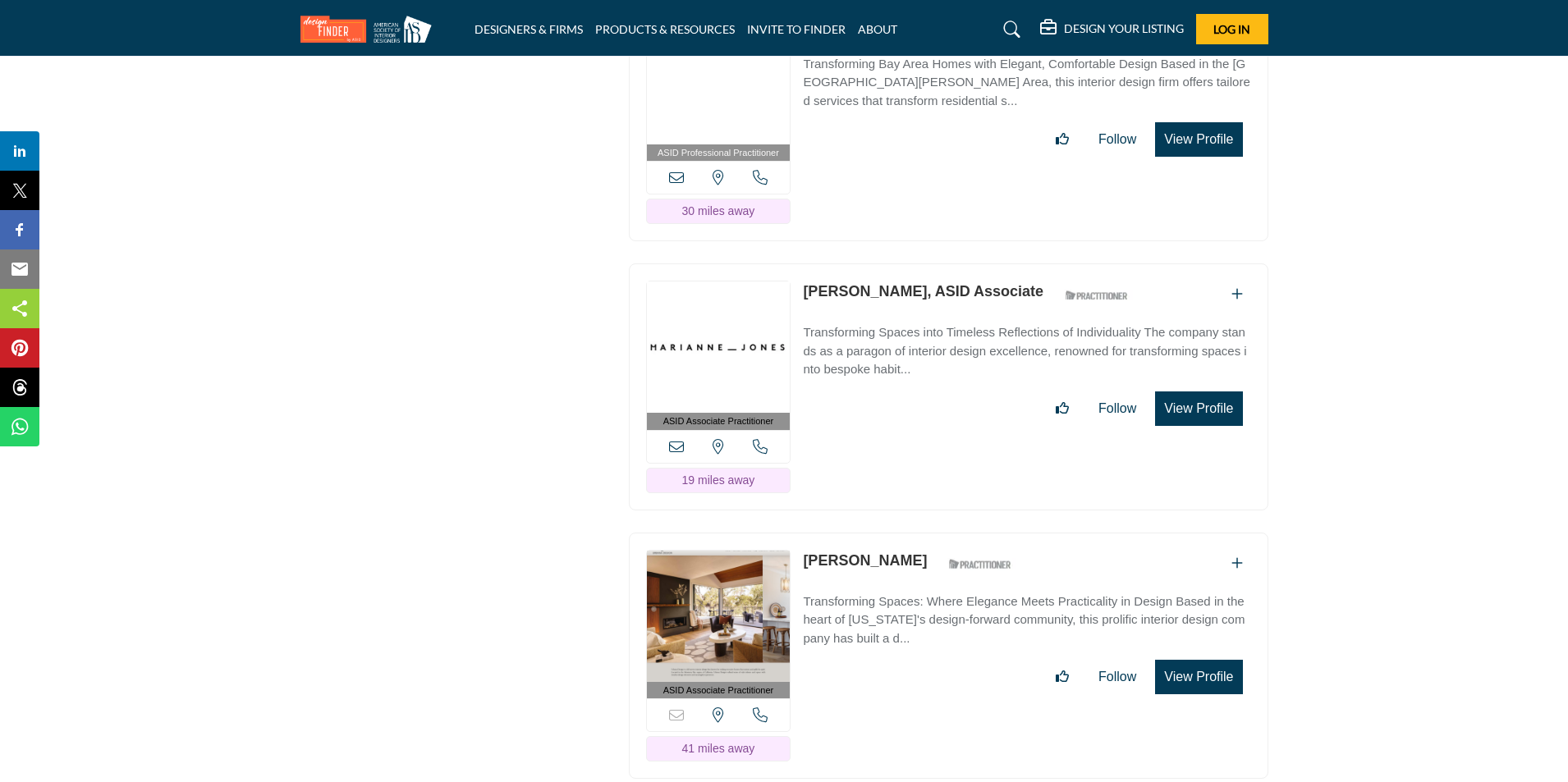
click at [1190, 405] on button "View Profile" at bounding box center [1198, 408] width 87 height 35
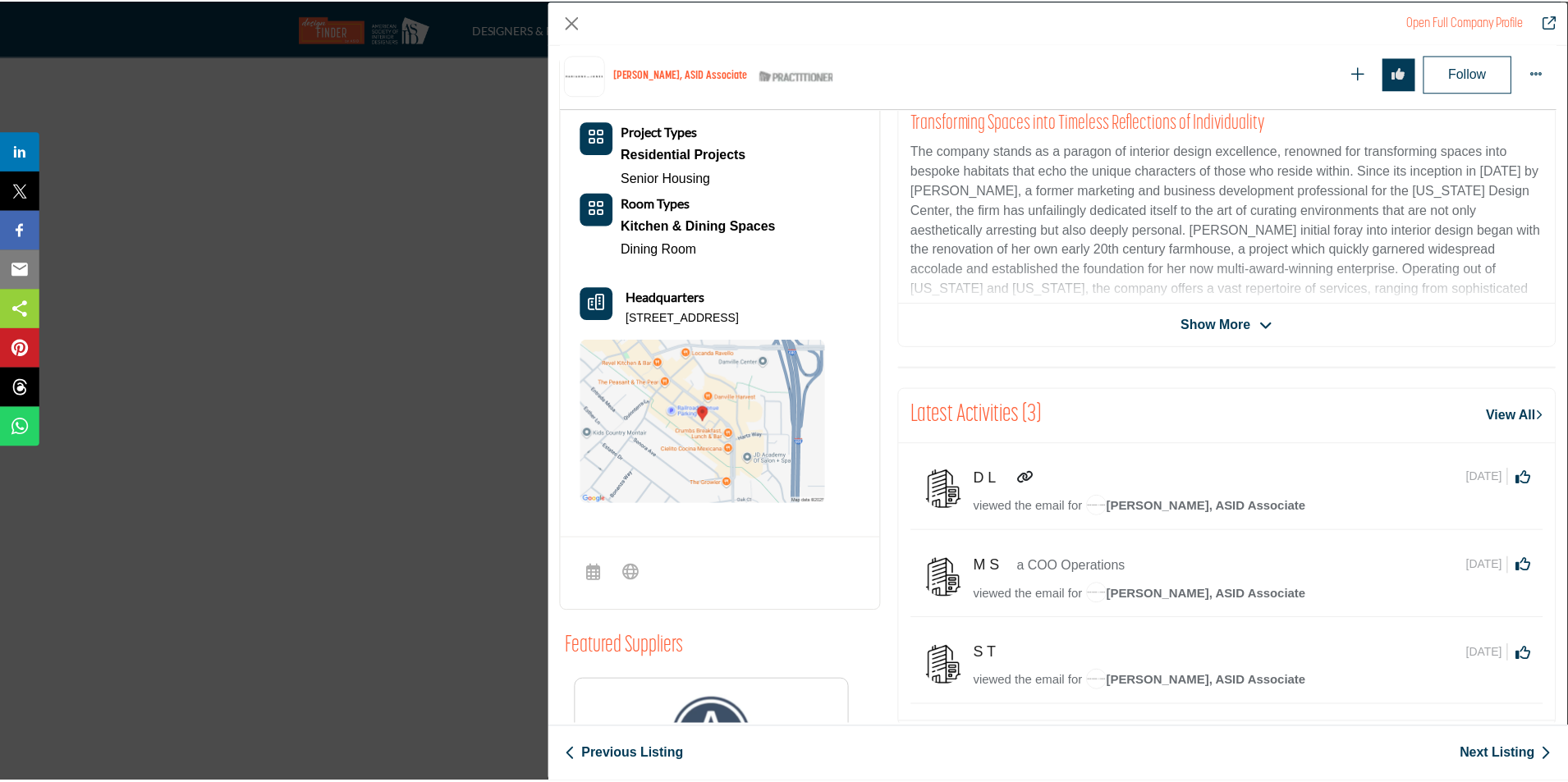
scroll to position [258, 0]
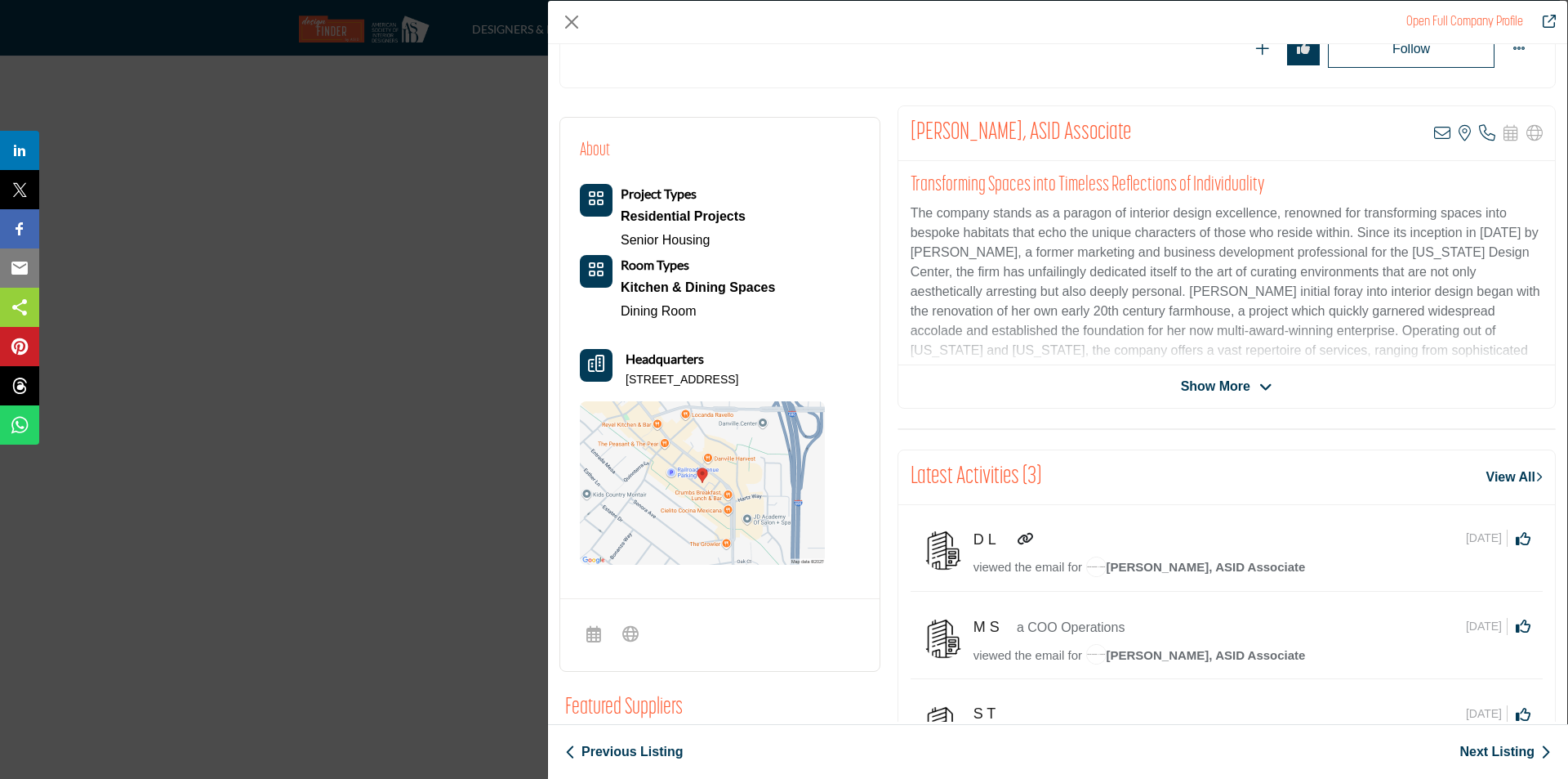
click at [458, 266] on div "Open Full Company Profile [PERSON_NAME], ASID Associate ASID Qualified Practiti…" at bounding box center [784, 390] width 1568 height 779
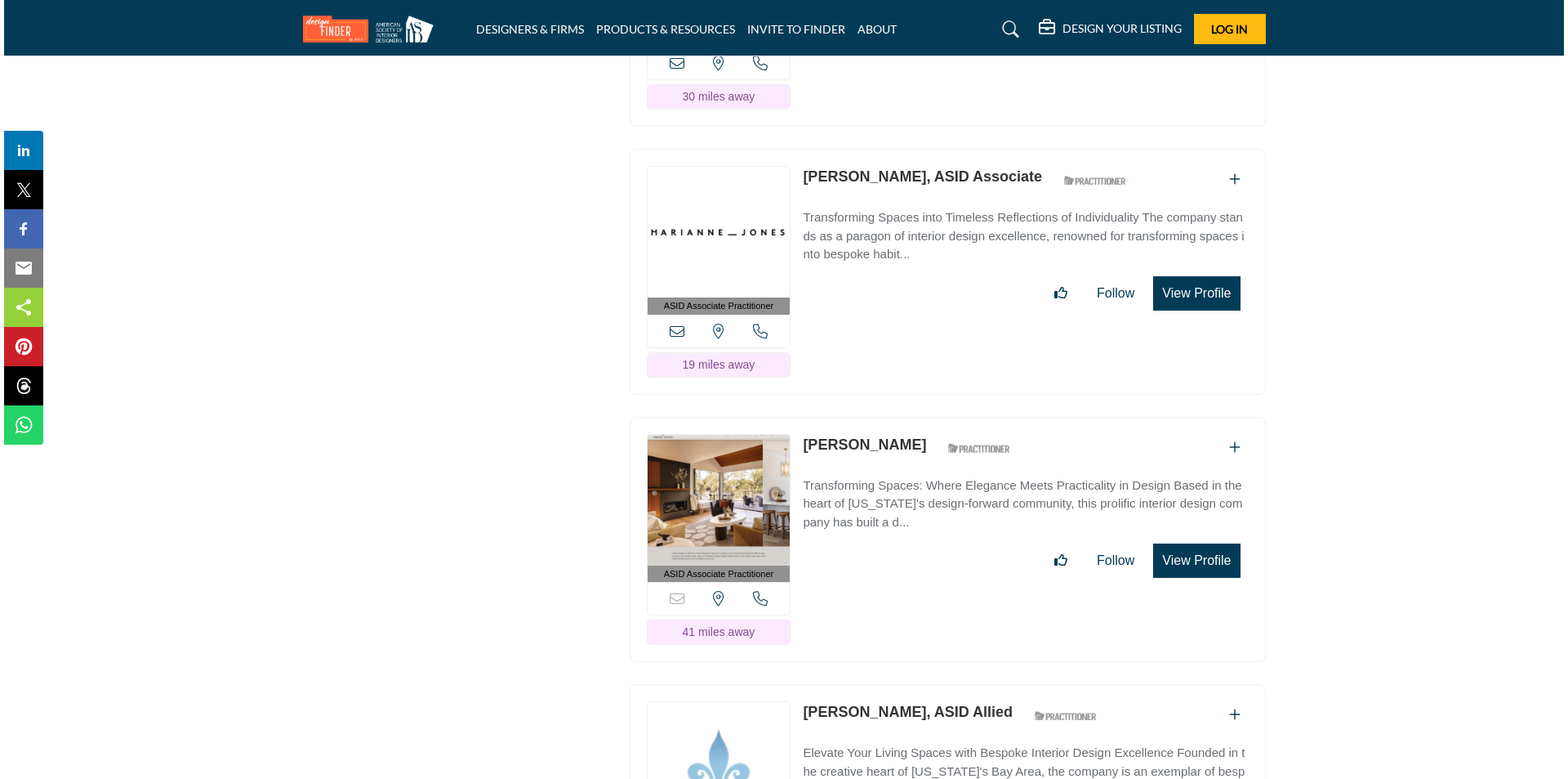
scroll to position [10849, 0]
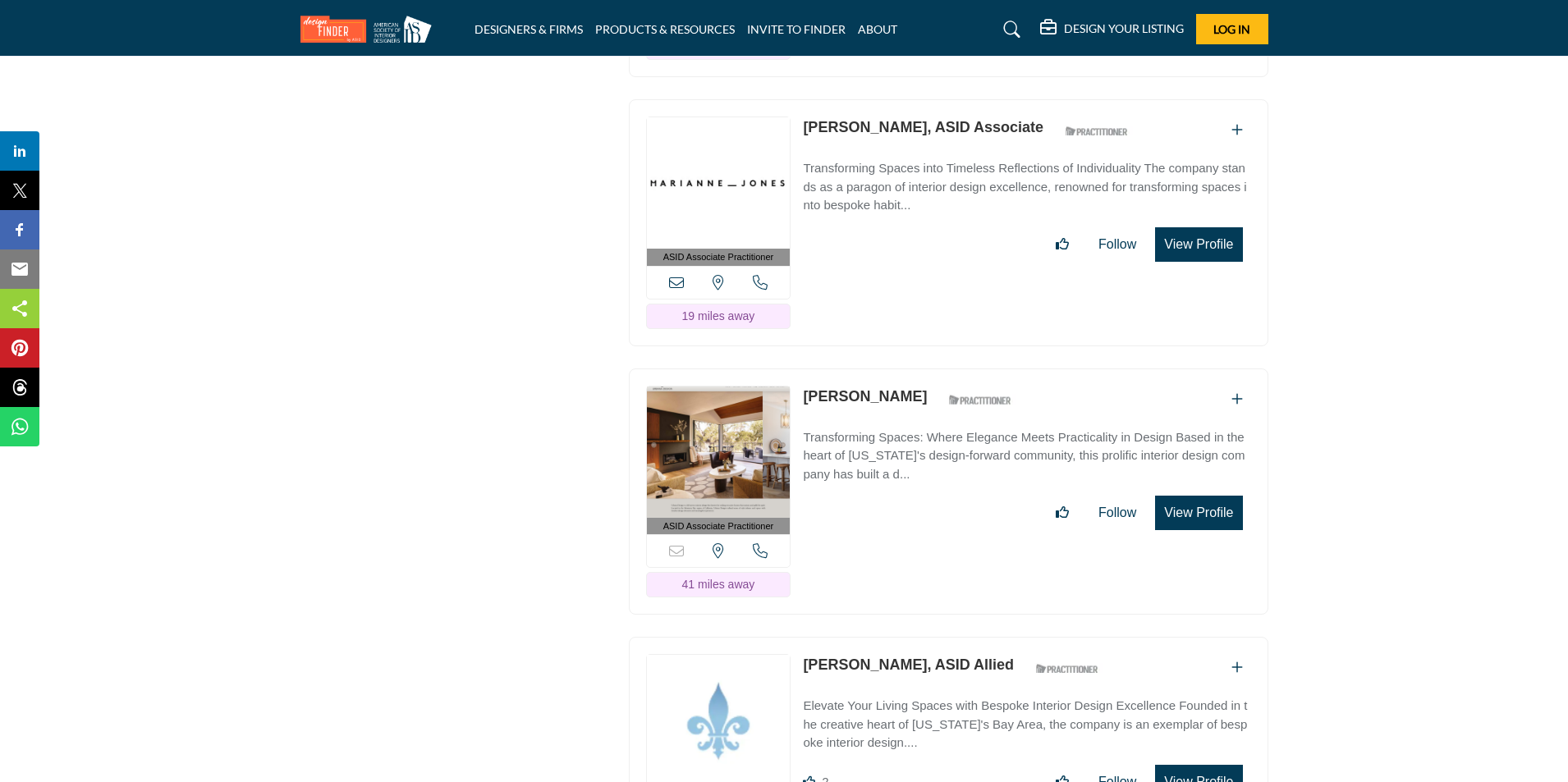
click at [1202, 520] on button "View Profile" at bounding box center [1198, 513] width 87 height 35
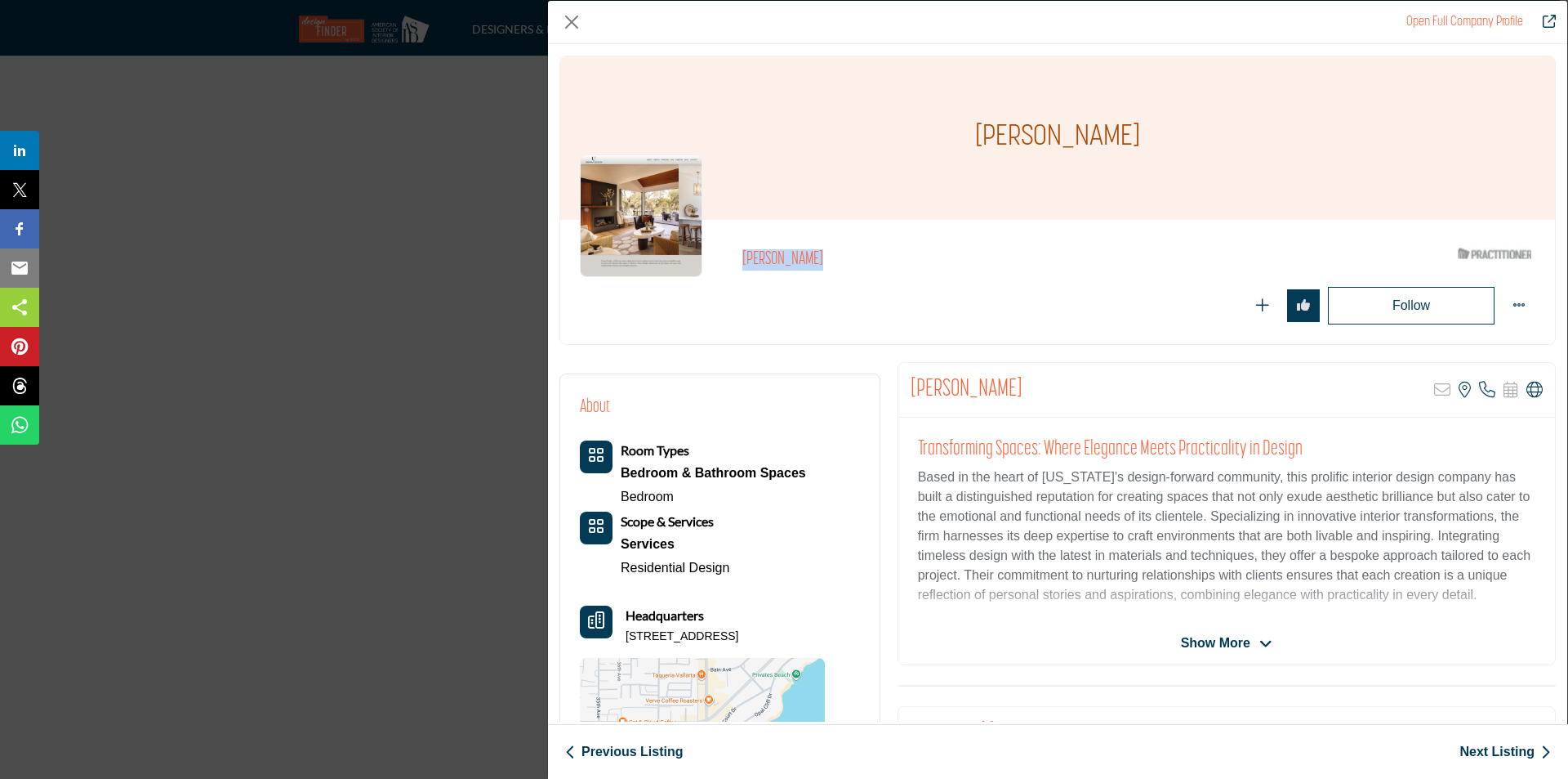
drag, startPoint x: 741, startPoint y: 259, endPoint x: 824, endPoint y: 258, distance: 83.0
click at [824, 258] on h2 "Shannon Demma" at bounding box center [967, 260] width 449 height 21
copy h2 "Shannon Demma"
drag, startPoint x: 1081, startPoint y: 381, endPoint x: 1056, endPoint y: 383, distance: 25.1
click at [1082, 381] on div "Shannon Demma Sorry, but this listing is on a subscription plan which does not …" at bounding box center [1227, 390] width 657 height 54
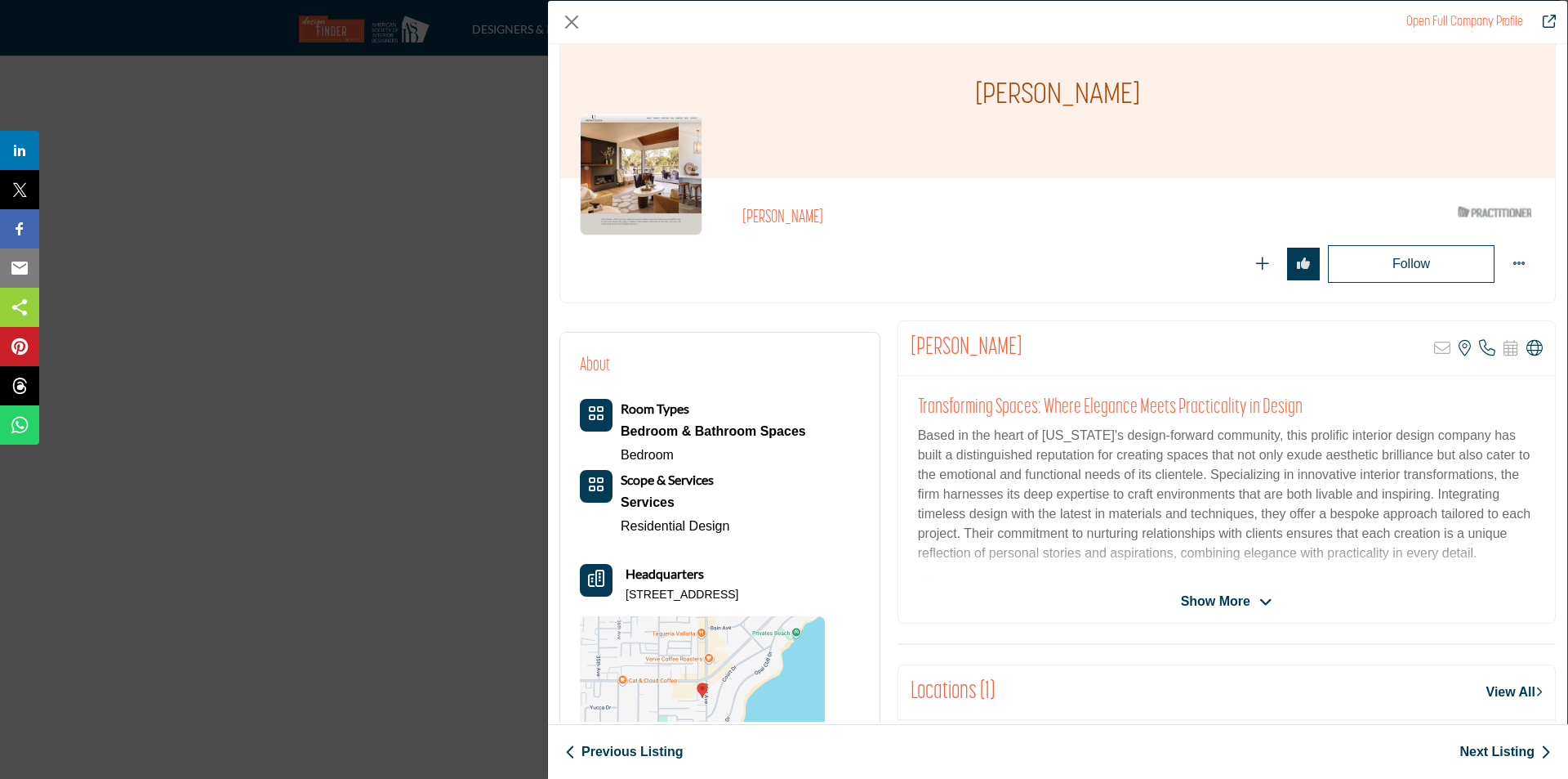
scroll to position [82, 0]
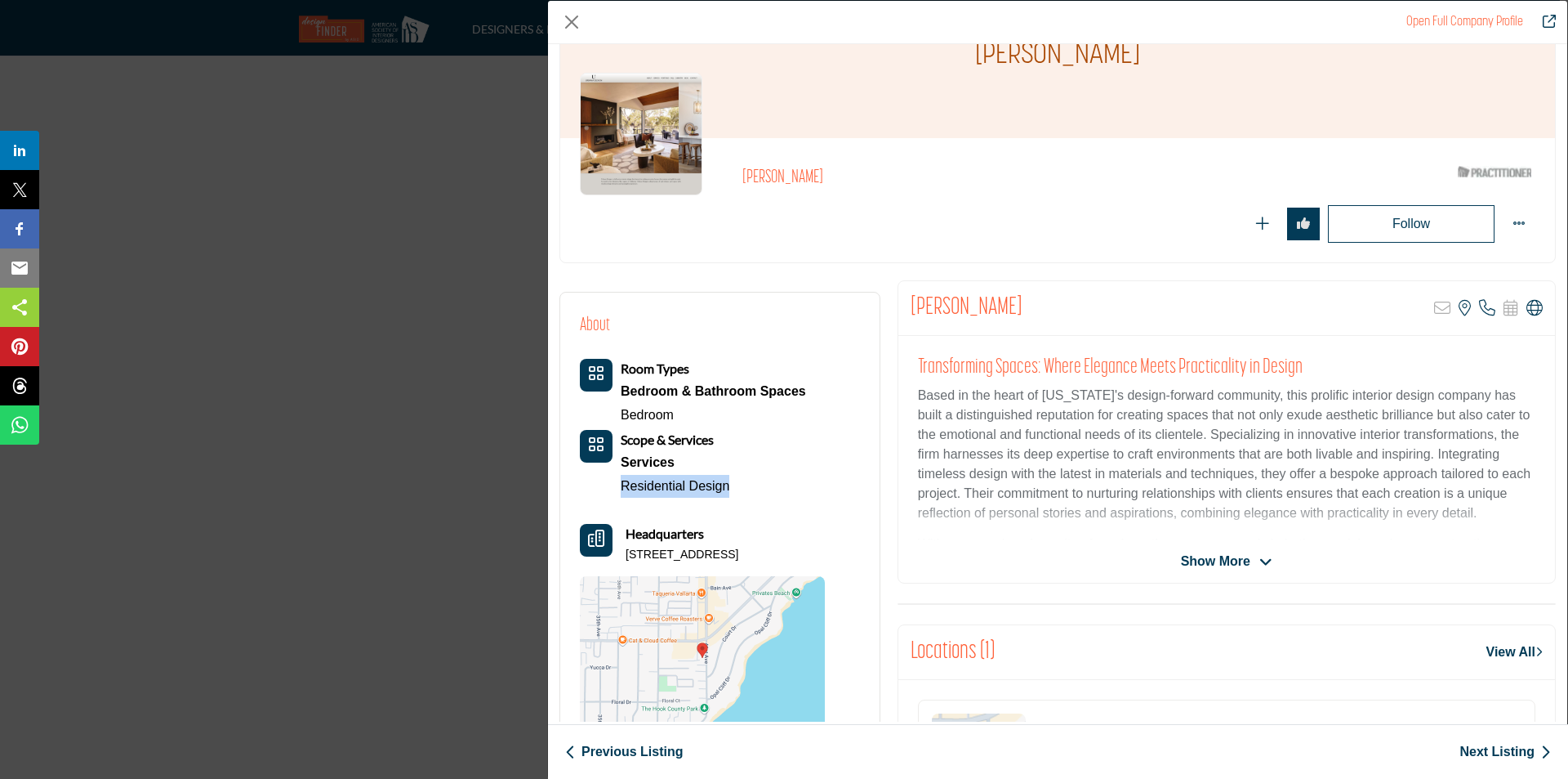
drag, startPoint x: 618, startPoint y: 483, endPoint x: 745, endPoint y: 485, distance: 127.0
click at [745, 485] on div "Room Types Bedroom & Bathroom Spaces Bedroom Scope & Services Services Resident…" at bounding box center [693, 428] width 226 height 139
copy link "Residential Design"
drag, startPoint x: 623, startPoint y: 555, endPoint x: 812, endPoint y: 565, distance: 189.3
click at [812, 565] on div "Room Types Bedroom & Bathroom Spaces Bedroom Scope & Services Services" at bounding box center [703, 549] width 245 height 380
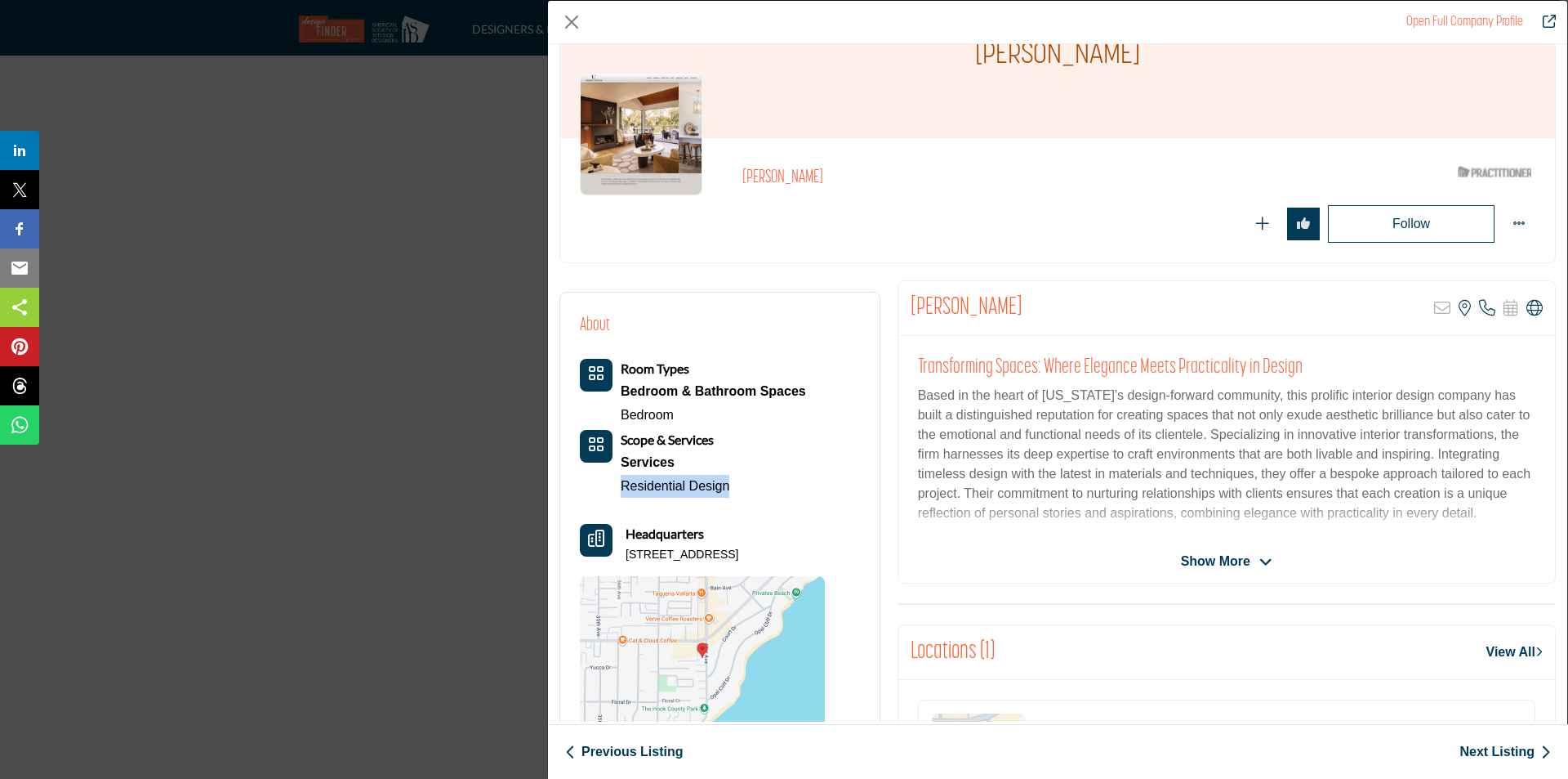
copy p "741 41st Ave, 95062-5208, USA"
click at [1259, 562] on icon "Company Data Modal" at bounding box center [1266, 562] width 13 height 15
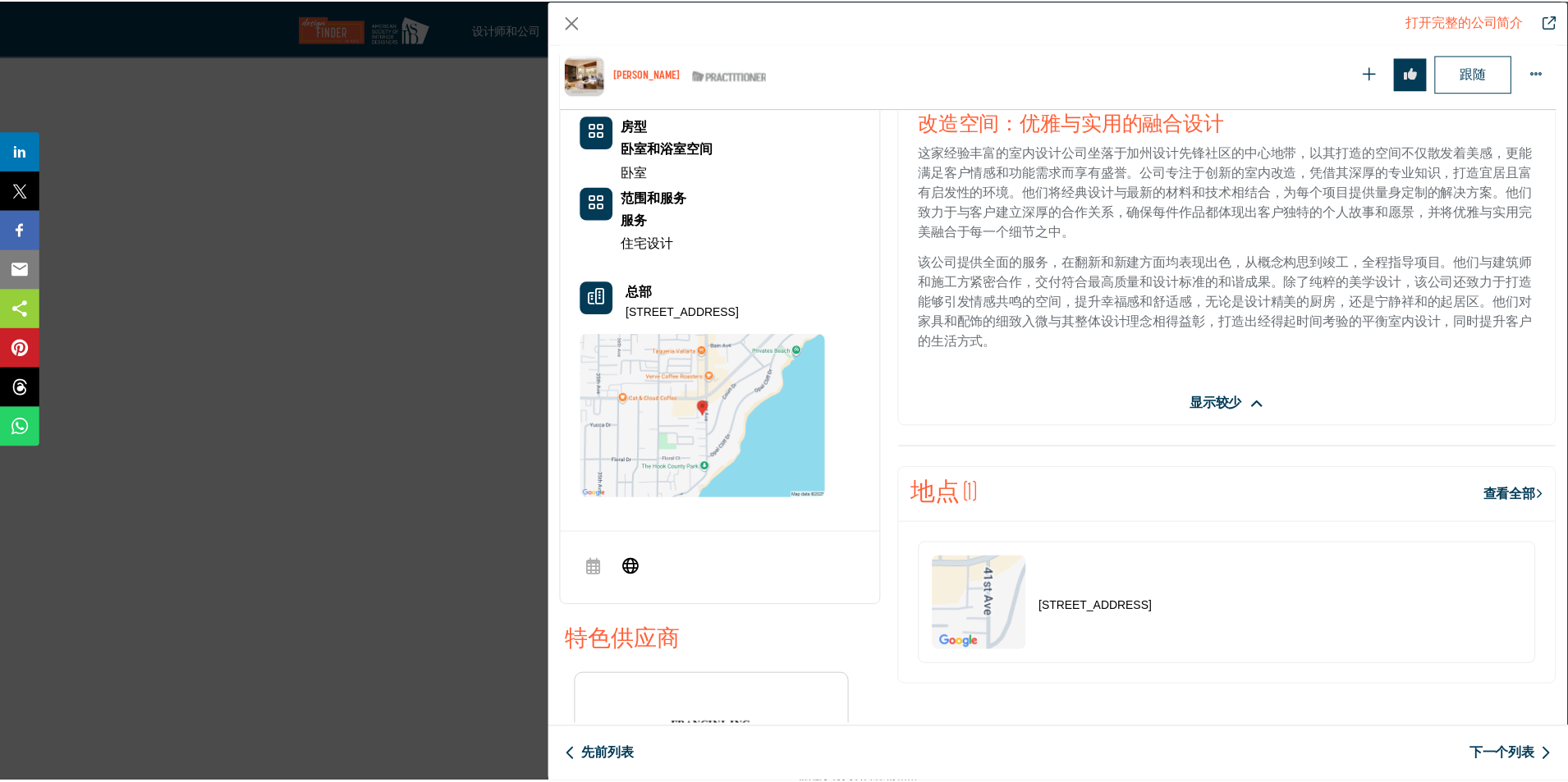
scroll to position [477, 0]
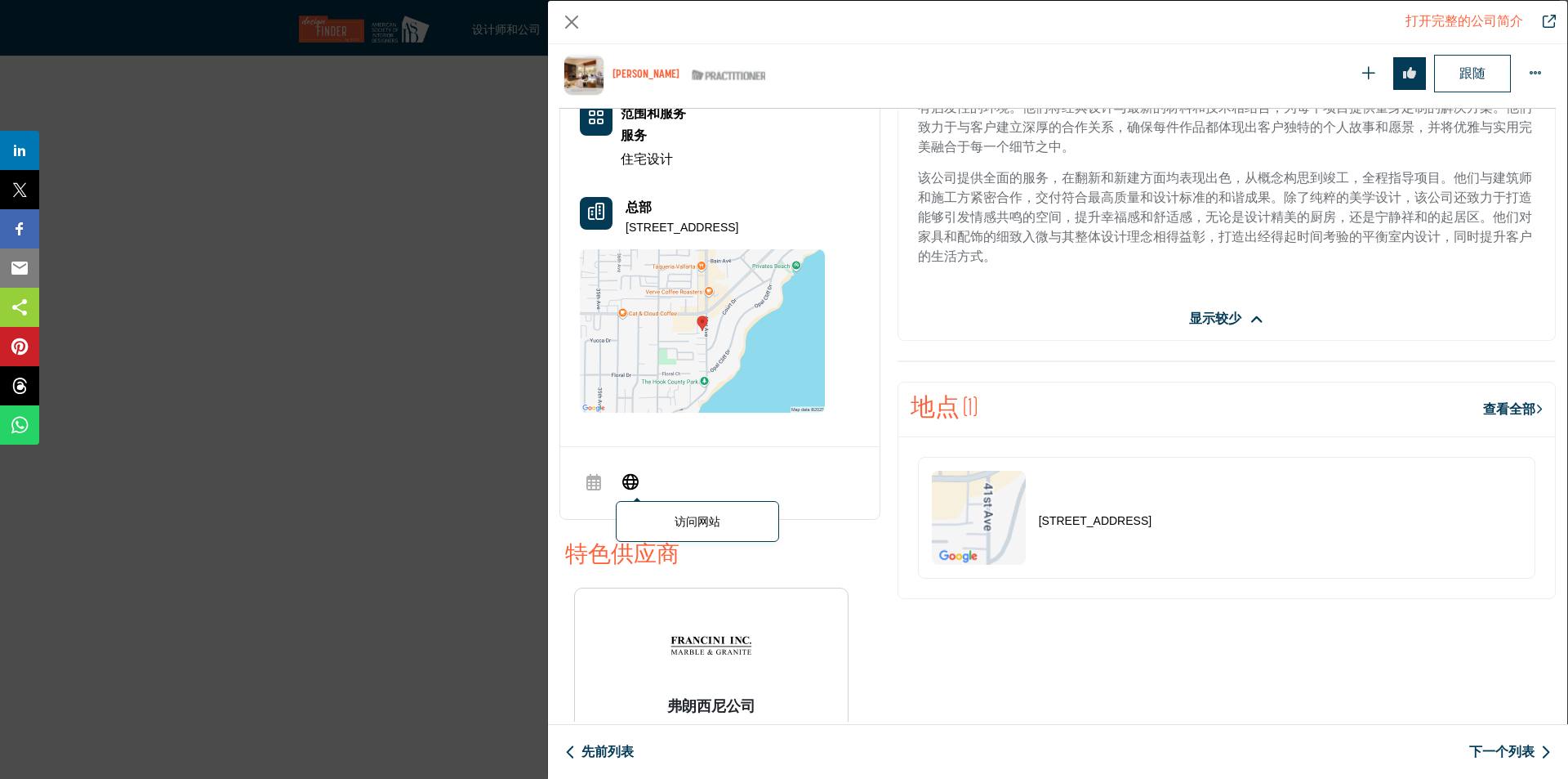
click at [635, 481] on icon "公司数据模型" at bounding box center [630, 481] width 16 height 20
click at [580, 26] on button "关闭" at bounding box center [572, 22] width 25 height 25
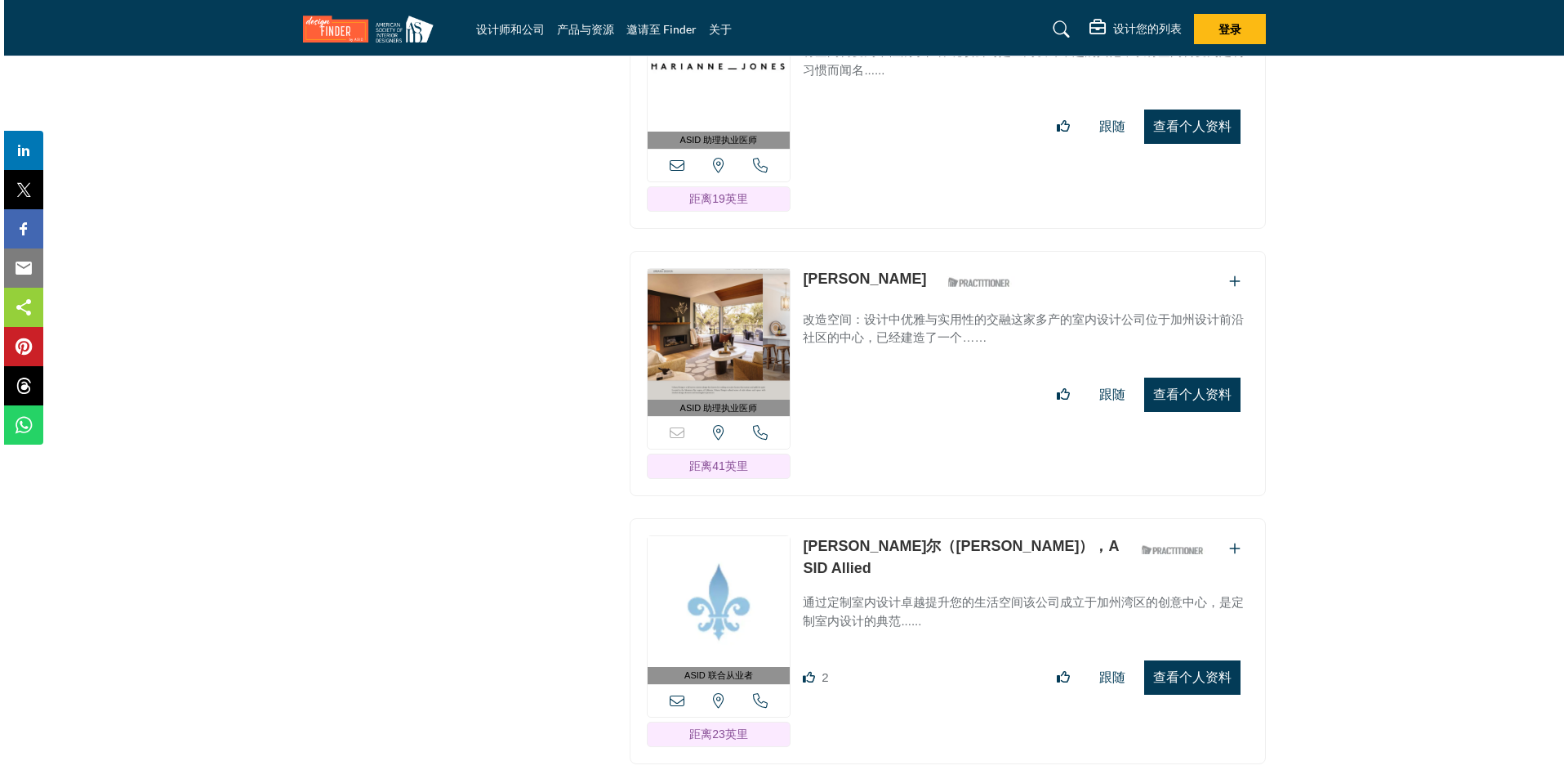
scroll to position [11258, 0]
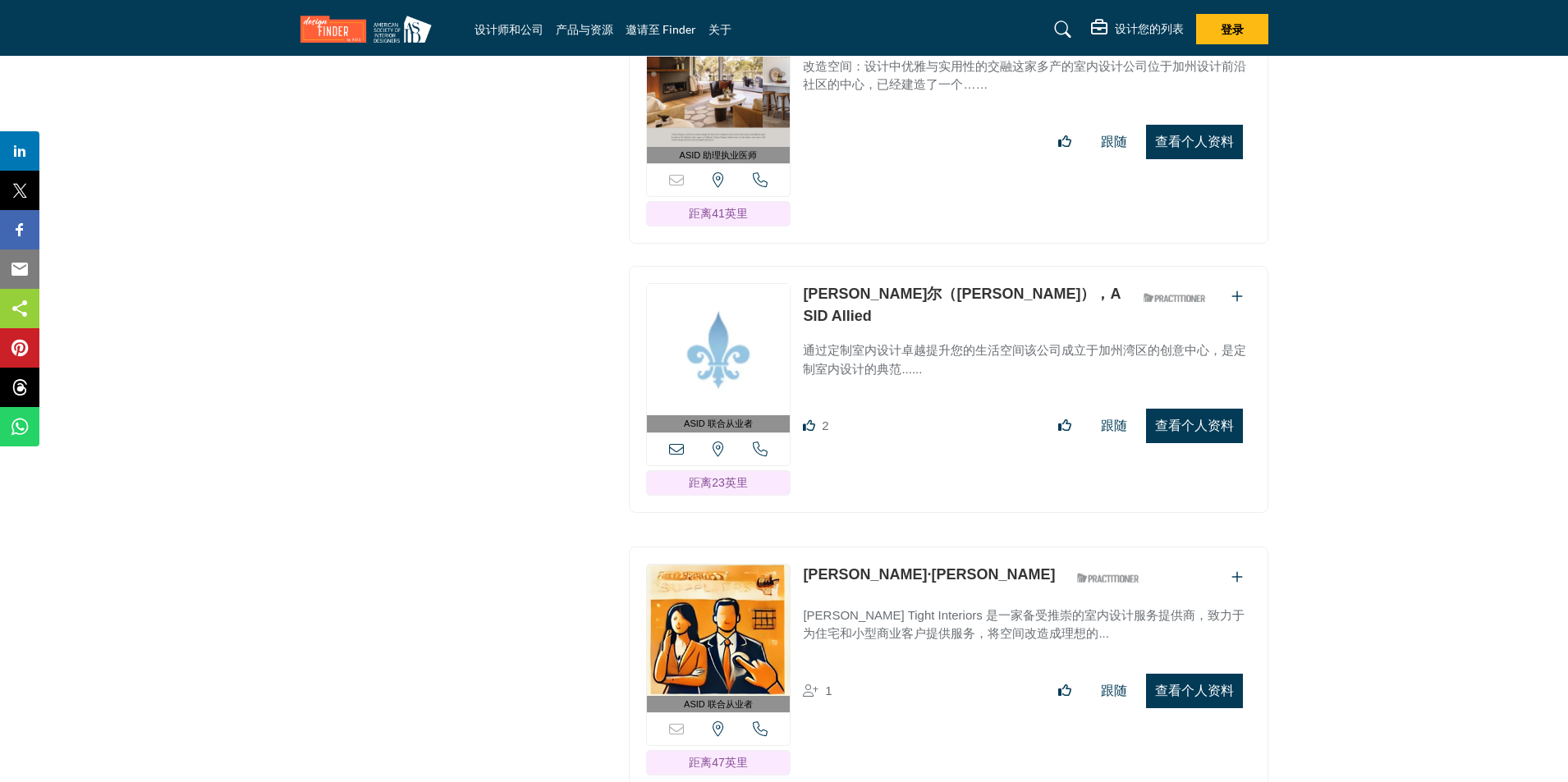
click at [1186, 418] on font "查看个人资料" at bounding box center [1193, 425] width 79 height 14
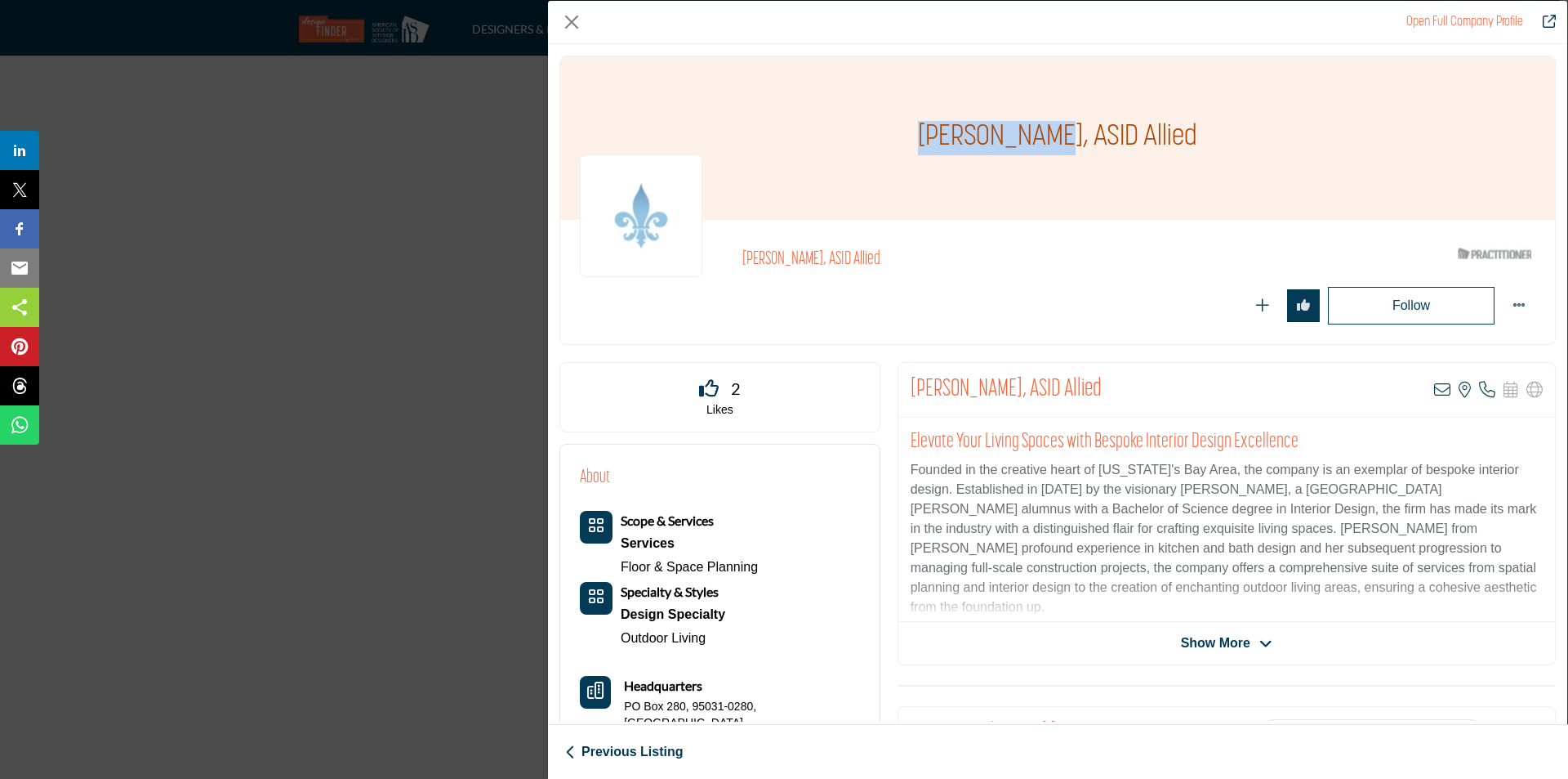
drag, startPoint x: 1037, startPoint y: 134, endPoint x: 937, endPoint y: 135, distance: 100.0
click at [937, 135] on h1 "[PERSON_NAME], ASID Allied" at bounding box center [1057, 138] width 279 height 163
copy h1 "Cindy Steele"
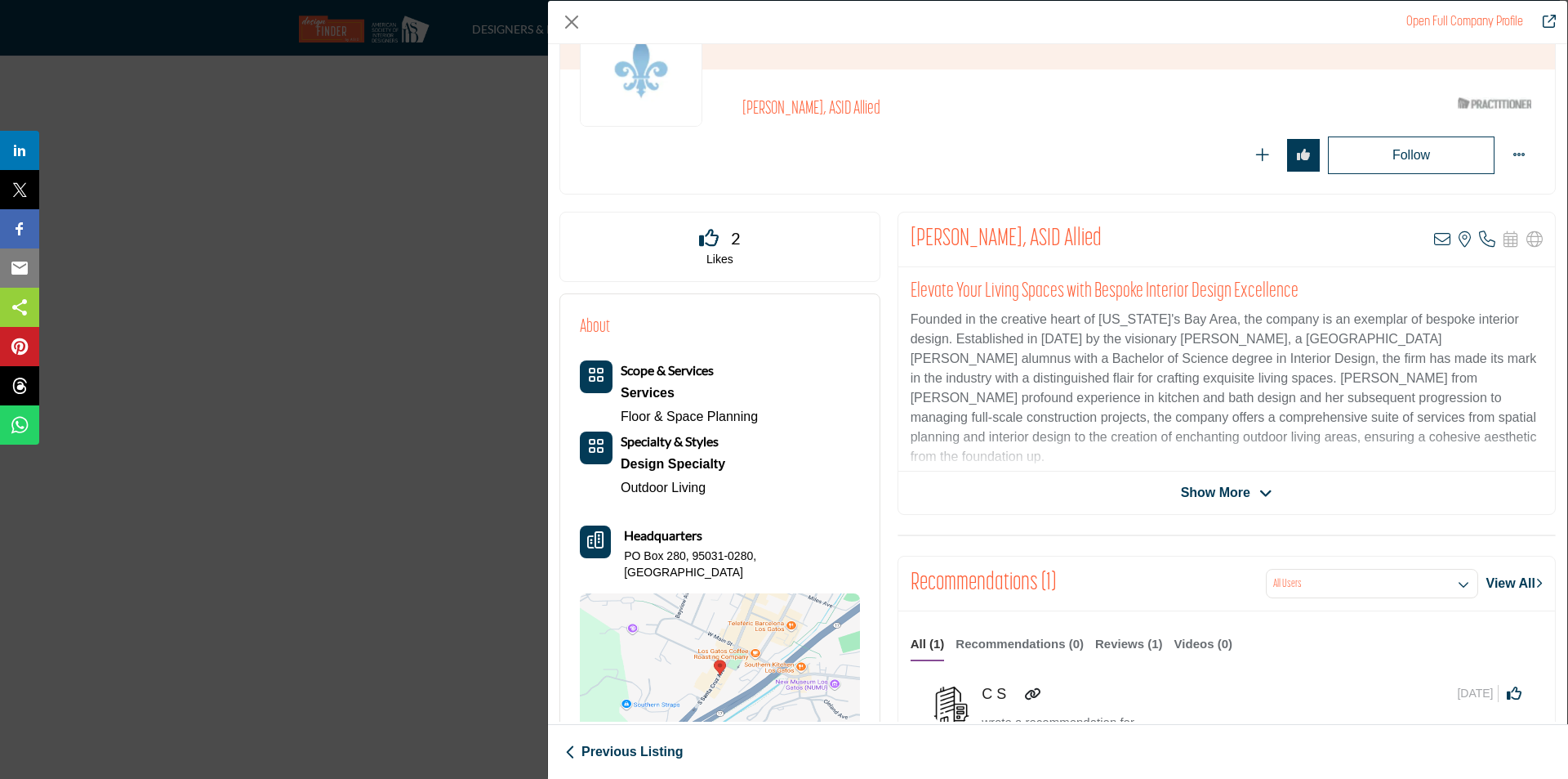
scroll to position [163, 0]
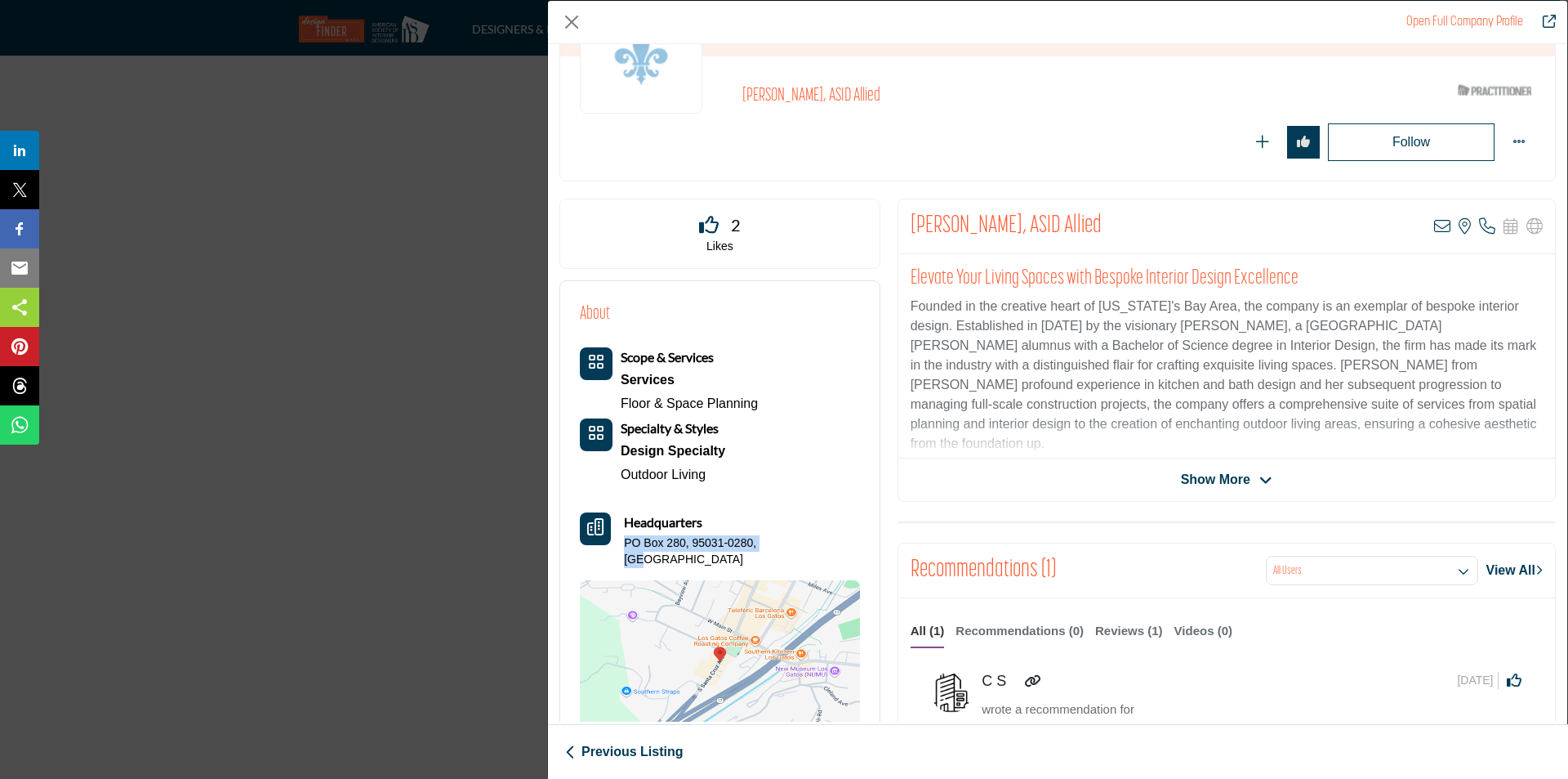
drag, startPoint x: 626, startPoint y: 543, endPoint x: 841, endPoint y: 523, distance: 215.9
click at [841, 523] on div "About Scope & Services Services Floor & Space Planning" at bounding box center [720, 522] width 280 height 443
copy p "PO Box 280, 95031-0280, USA"
click at [1231, 486] on span "Show More" at bounding box center [1216, 480] width 69 height 20
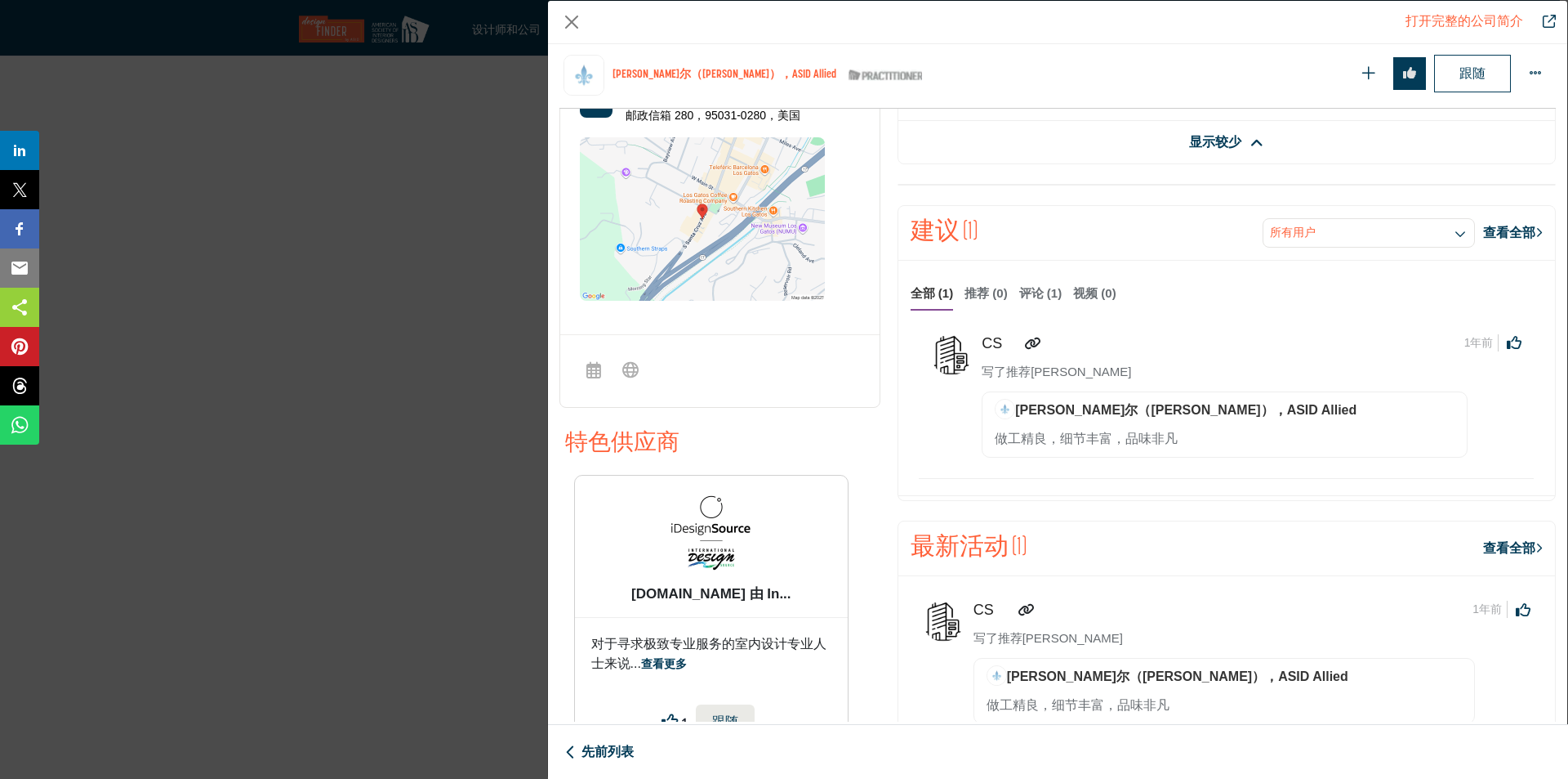
scroll to position [557, 0]
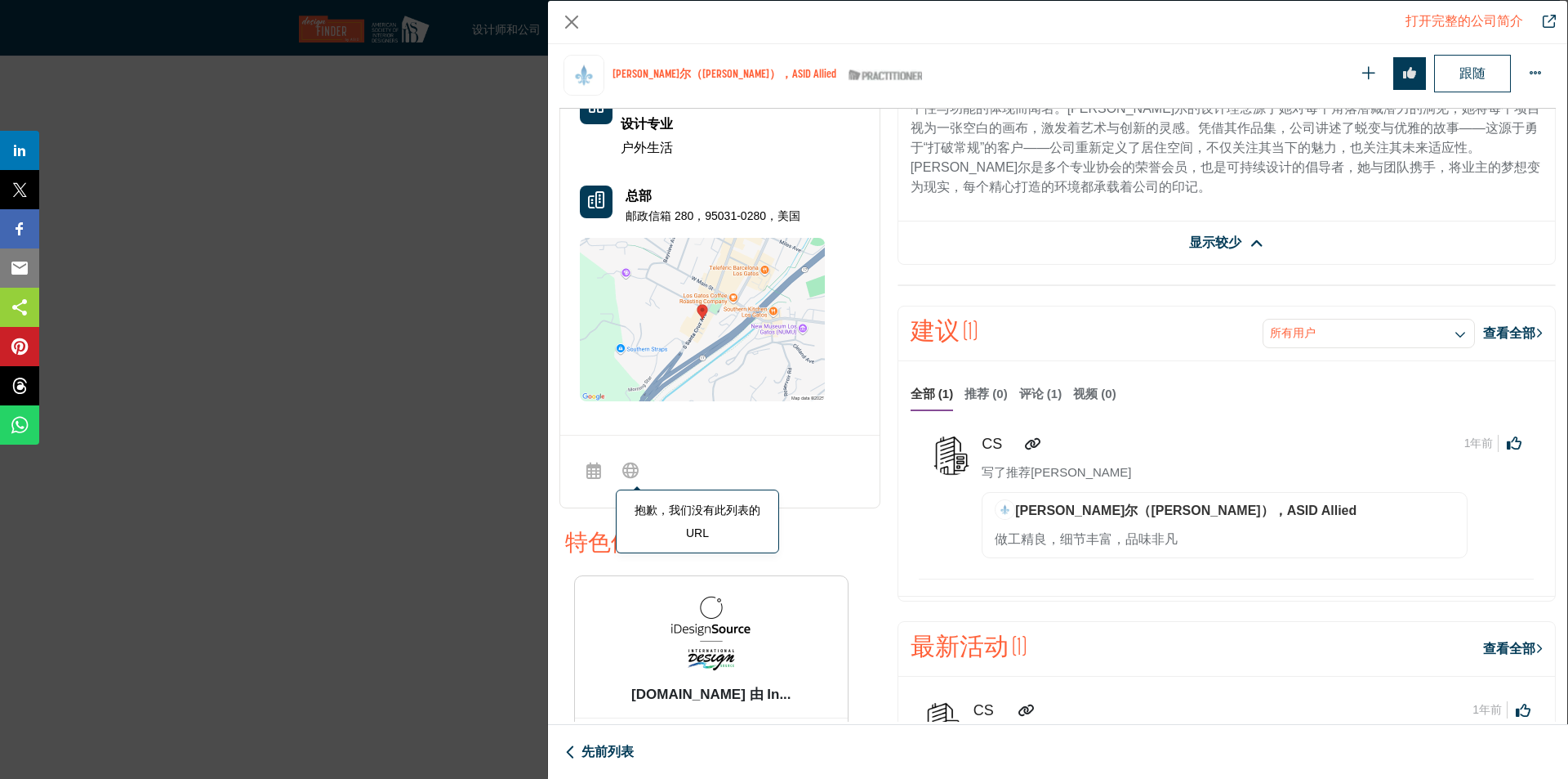
click at [629, 474] on icon "公司数据模型" at bounding box center [630, 469] width 16 height 20
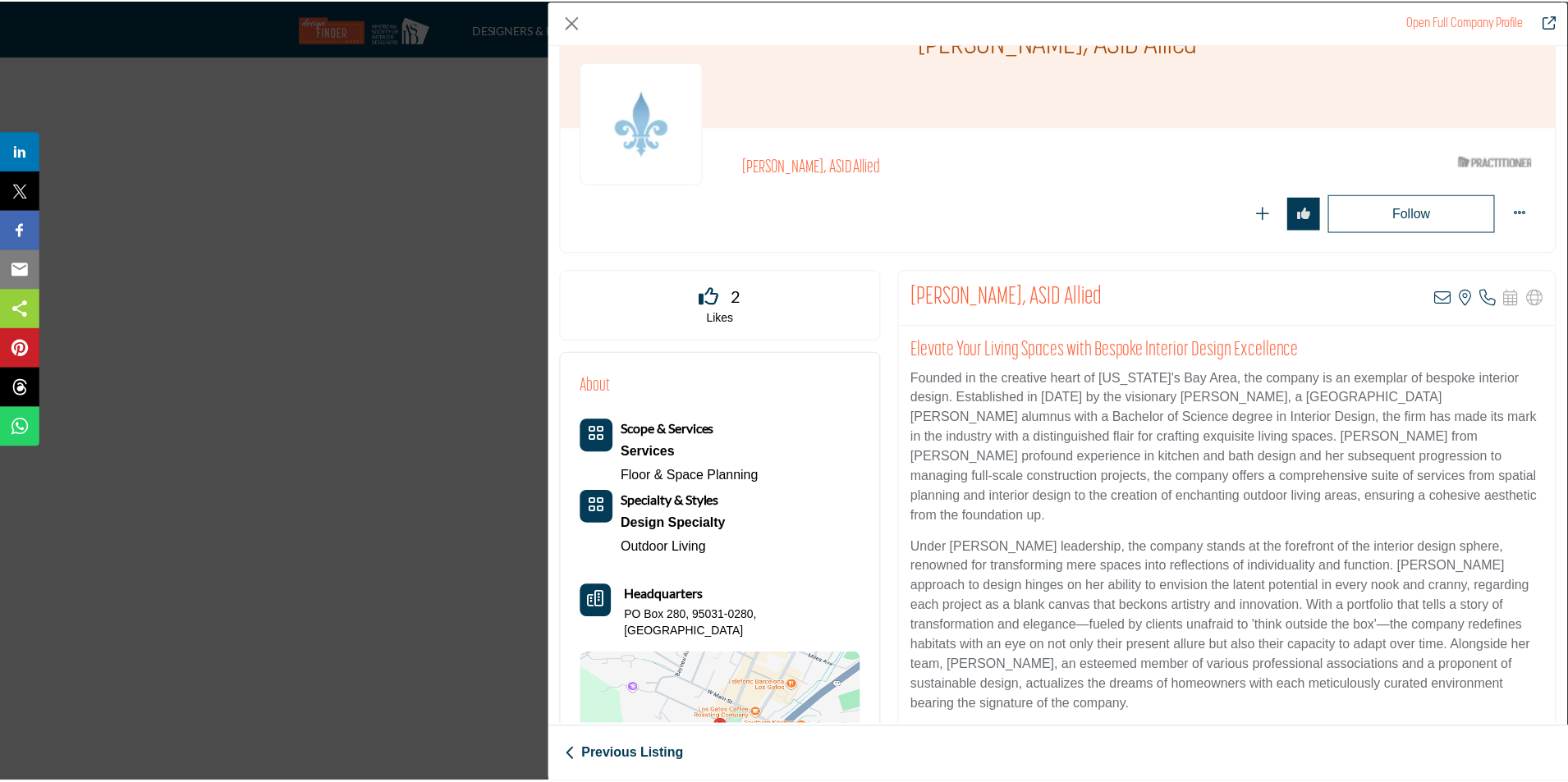
scroll to position [0, 0]
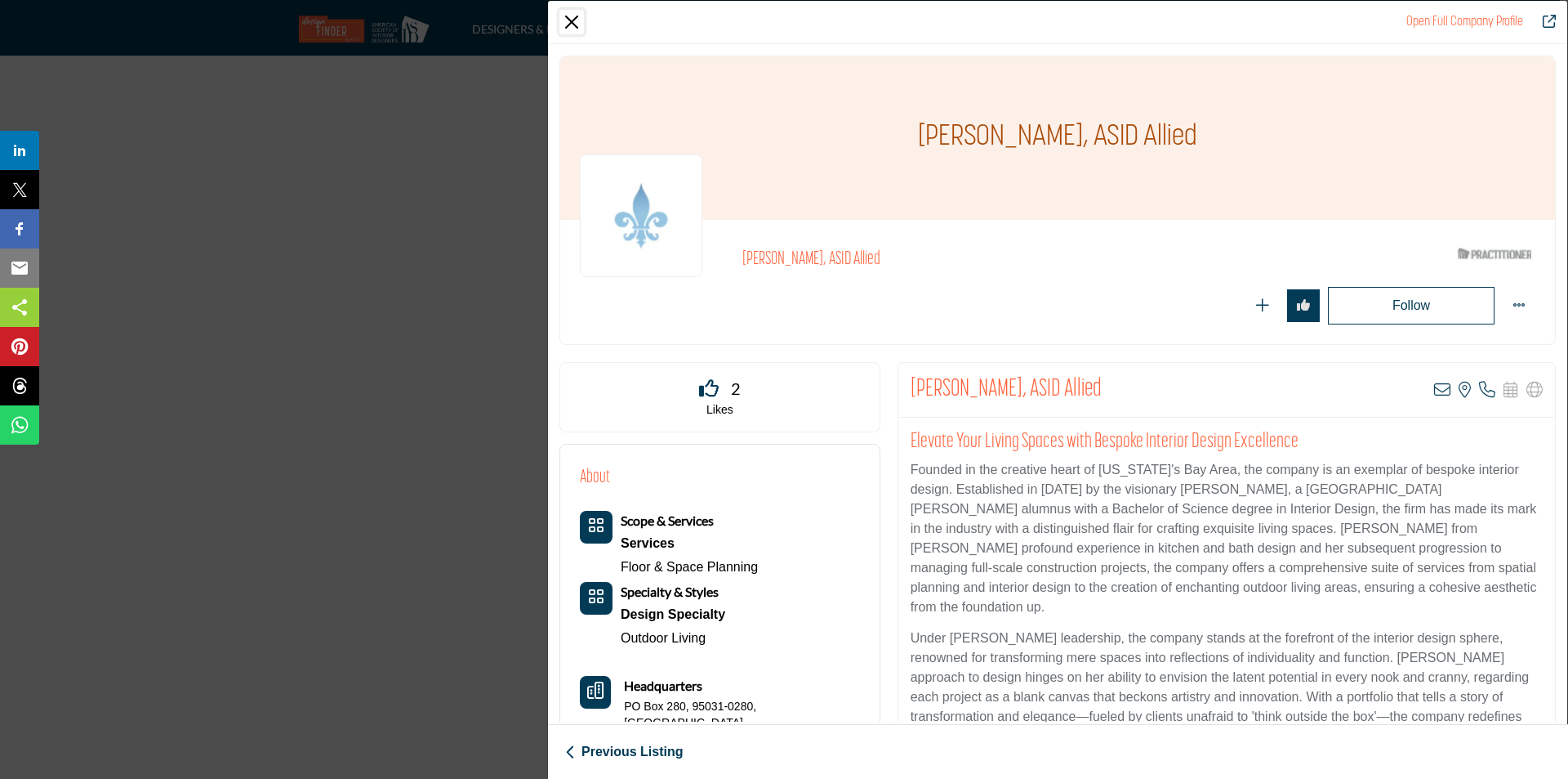
click at [565, 25] on button "Close" at bounding box center [572, 22] width 25 height 25
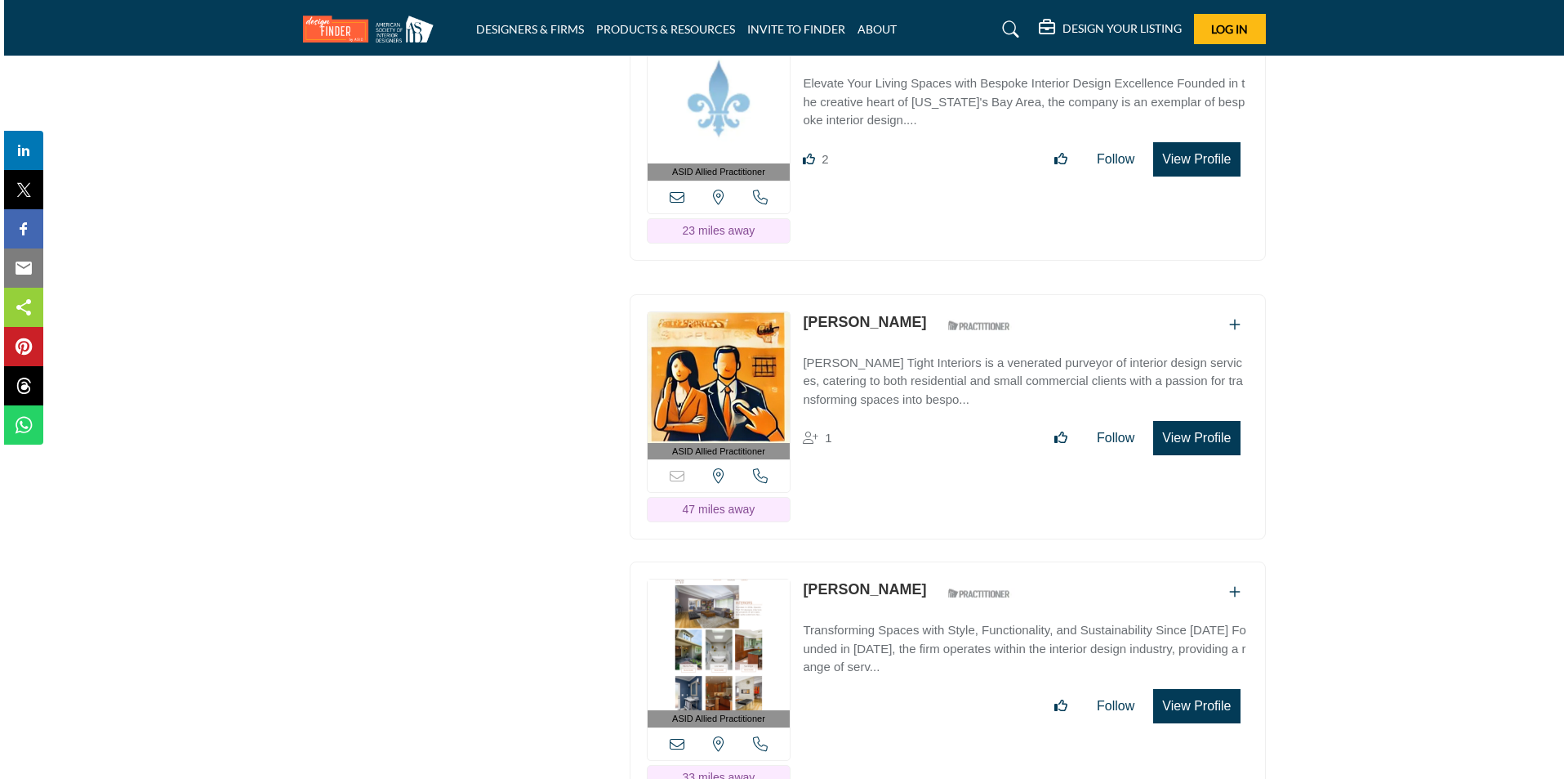
scroll to position [11667, 0]
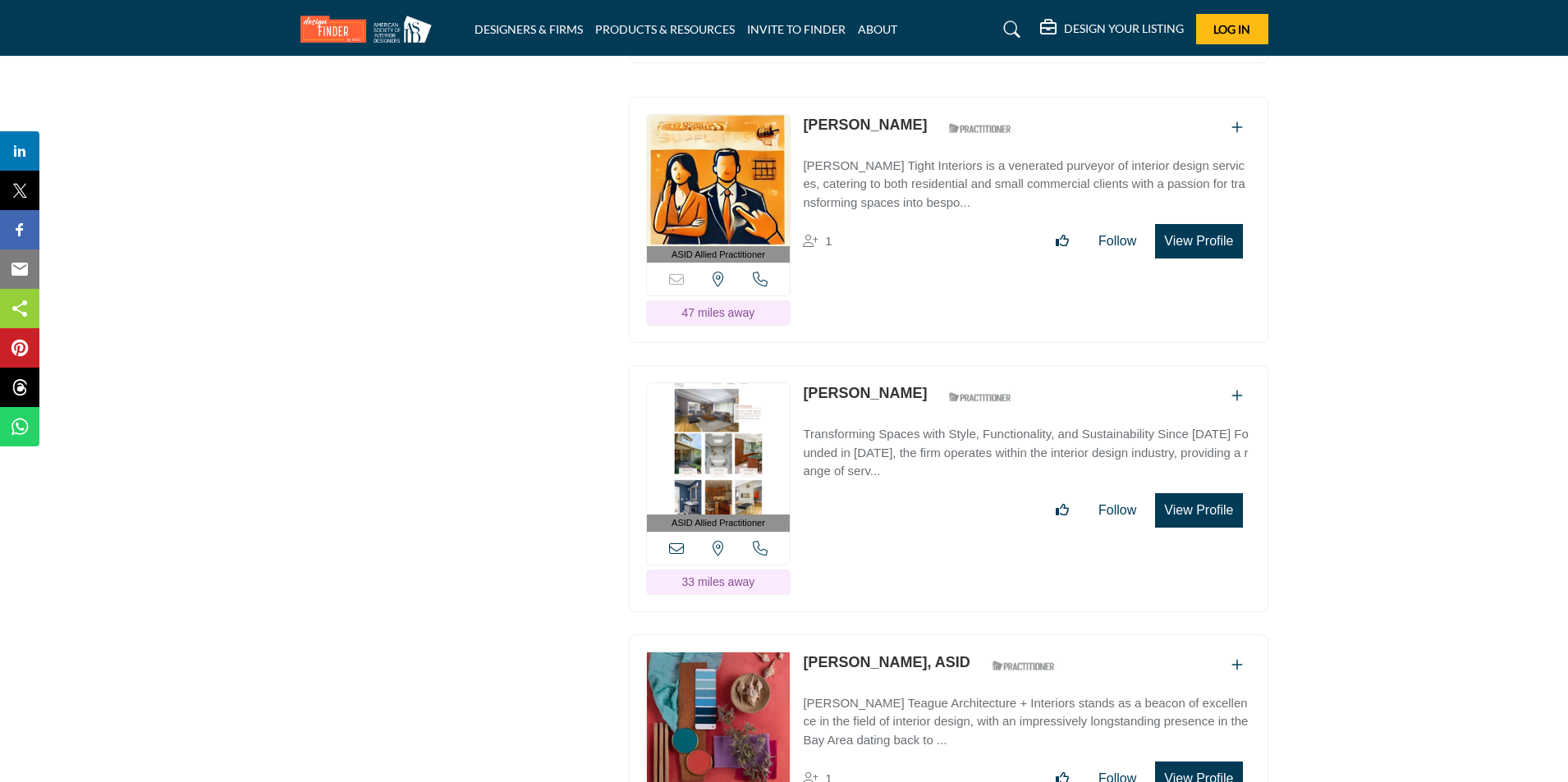
click at [1194, 256] on button "View Profile" at bounding box center [1198, 241] width 87 height 35
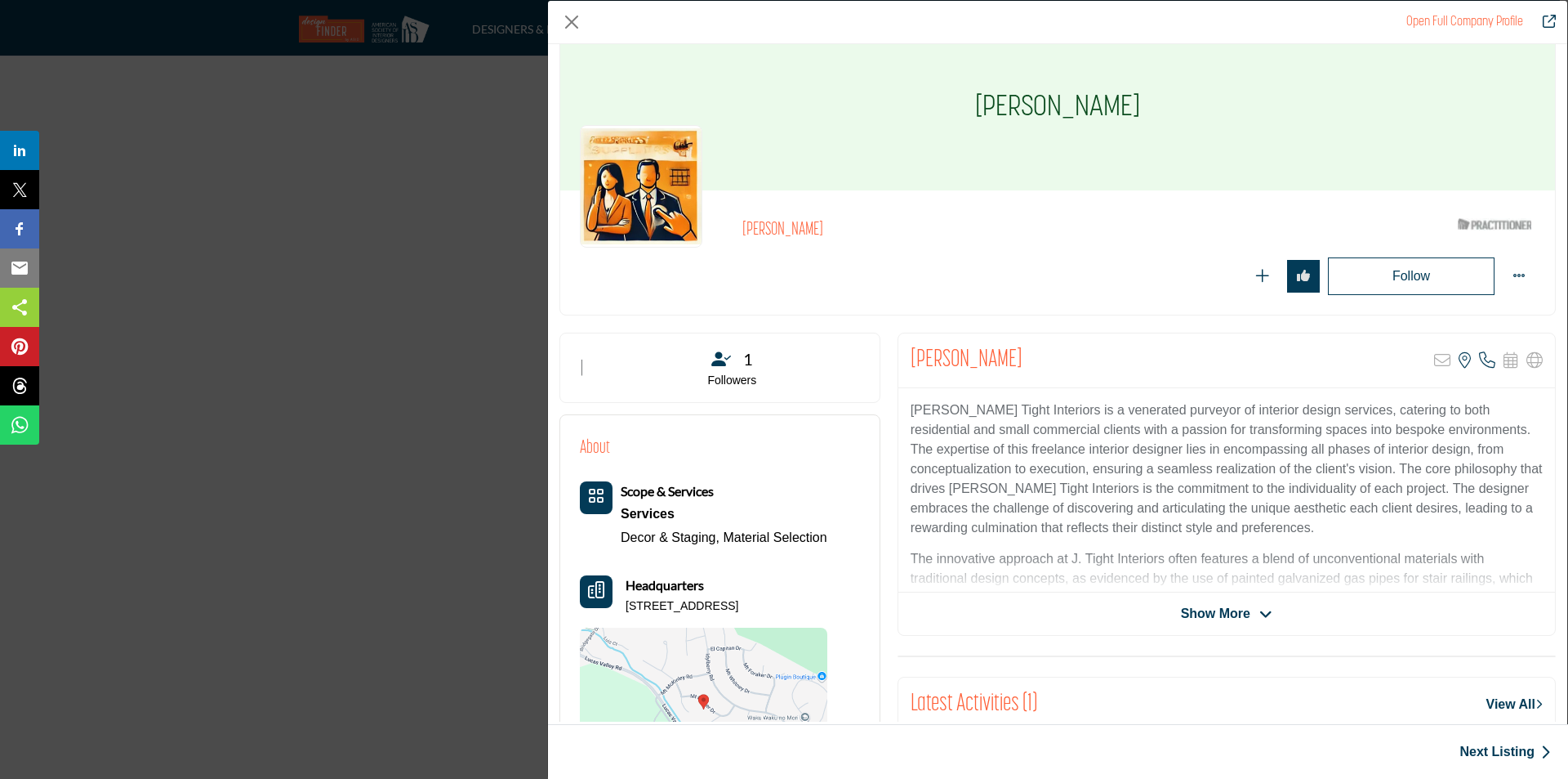
scroll to position [0, 0]
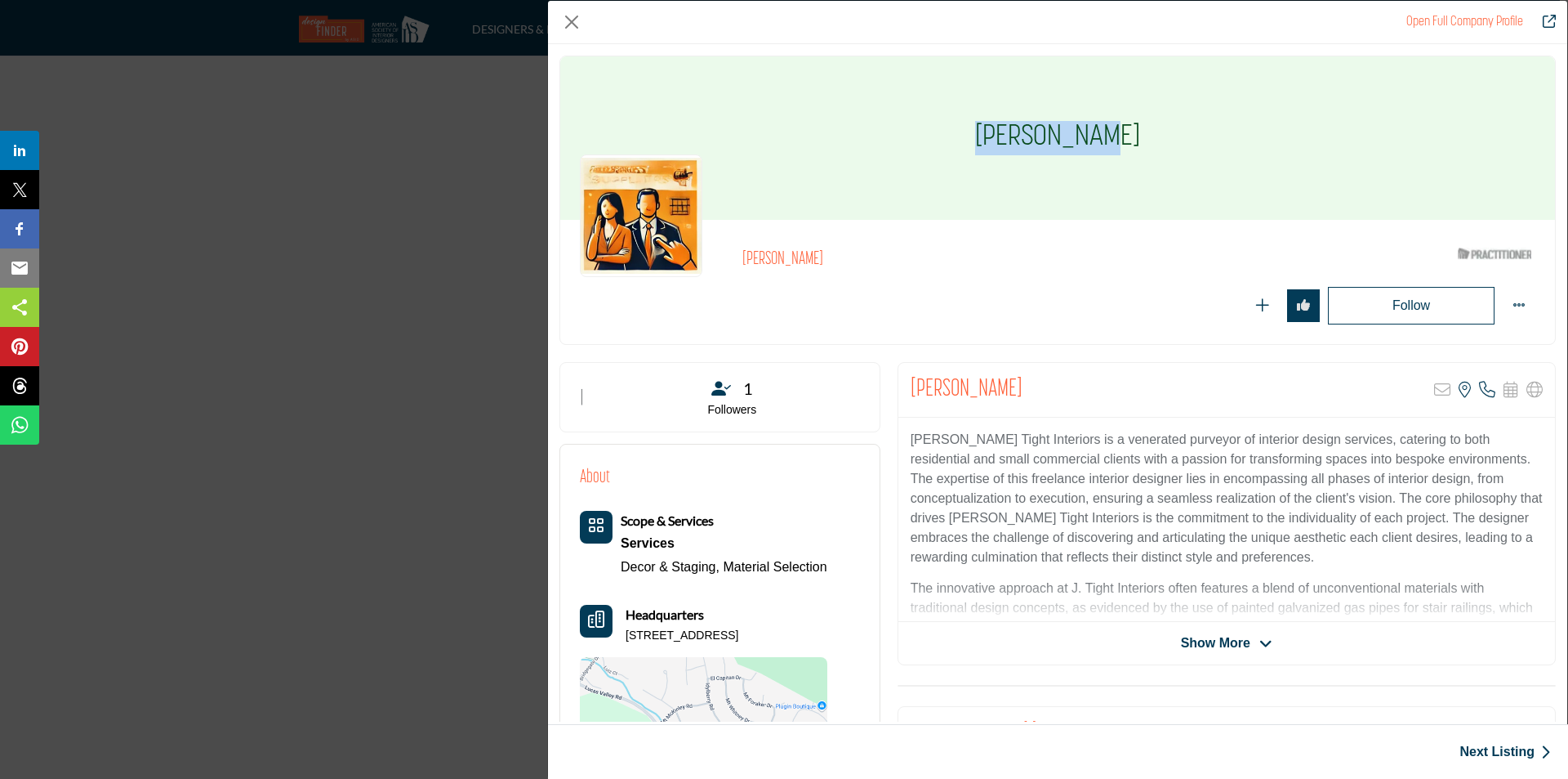
drag, startPoint x: 998, startPoint y: 142, endPoint x: 1124, endPoint y: 136, distance: 126.1
click at [1124, 136] on div "[PERSON_NAME]" at bounding box center [1058, 138] width 995 height 163
copy h1 "[PERSON_NAME]"
drag, startPoint x: 626, startPoint y: 636, endPoint x: 865, endPoint y: 634, distance: 239.0
click at [865, 634] on div "About Scope & Services Services Decor & Staging, Material Selection" at bounding box center [720, 643] width 319 height 398
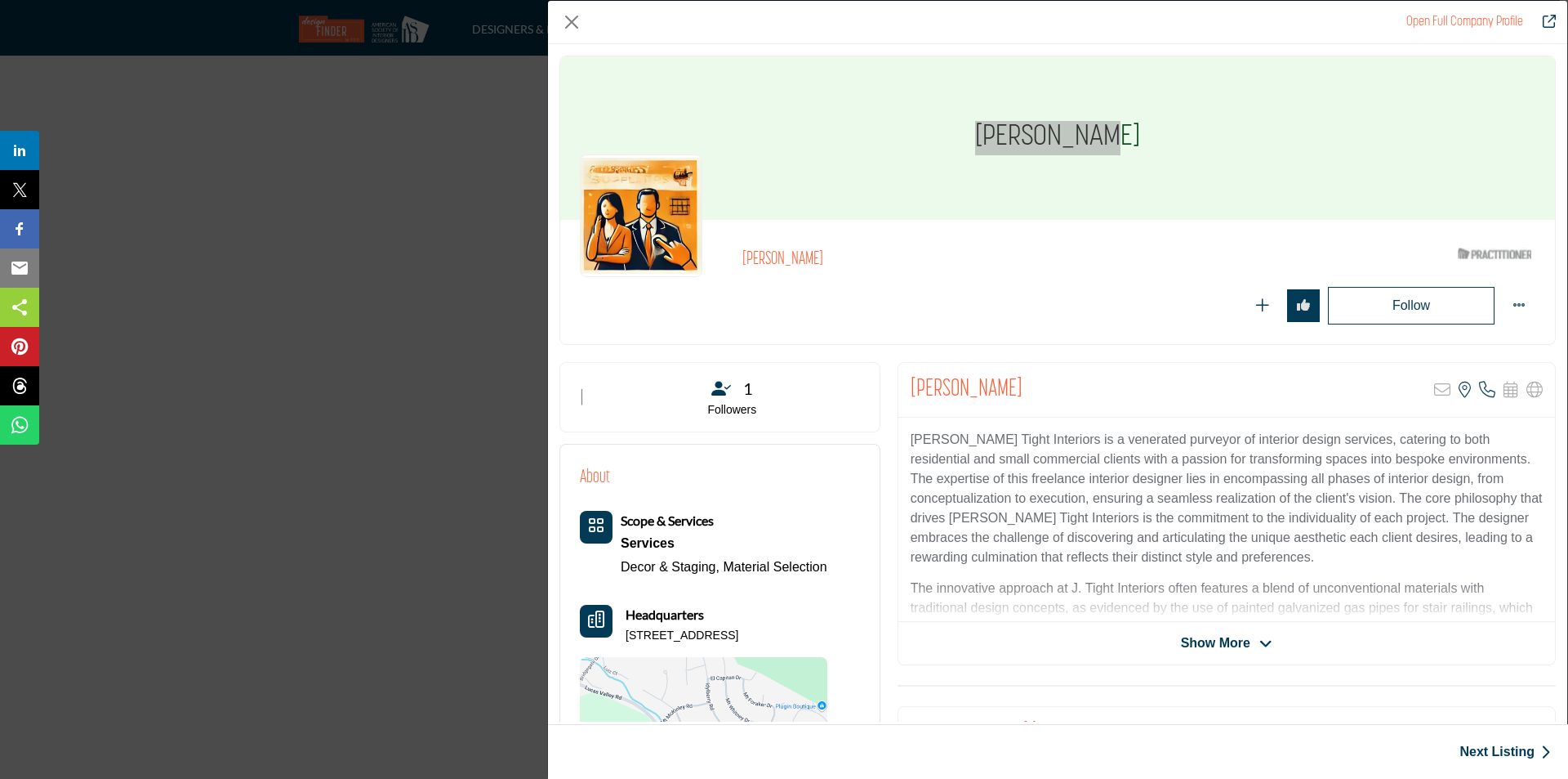
copy p "29 Mount Rainier Dr, 94903-1079, USA"
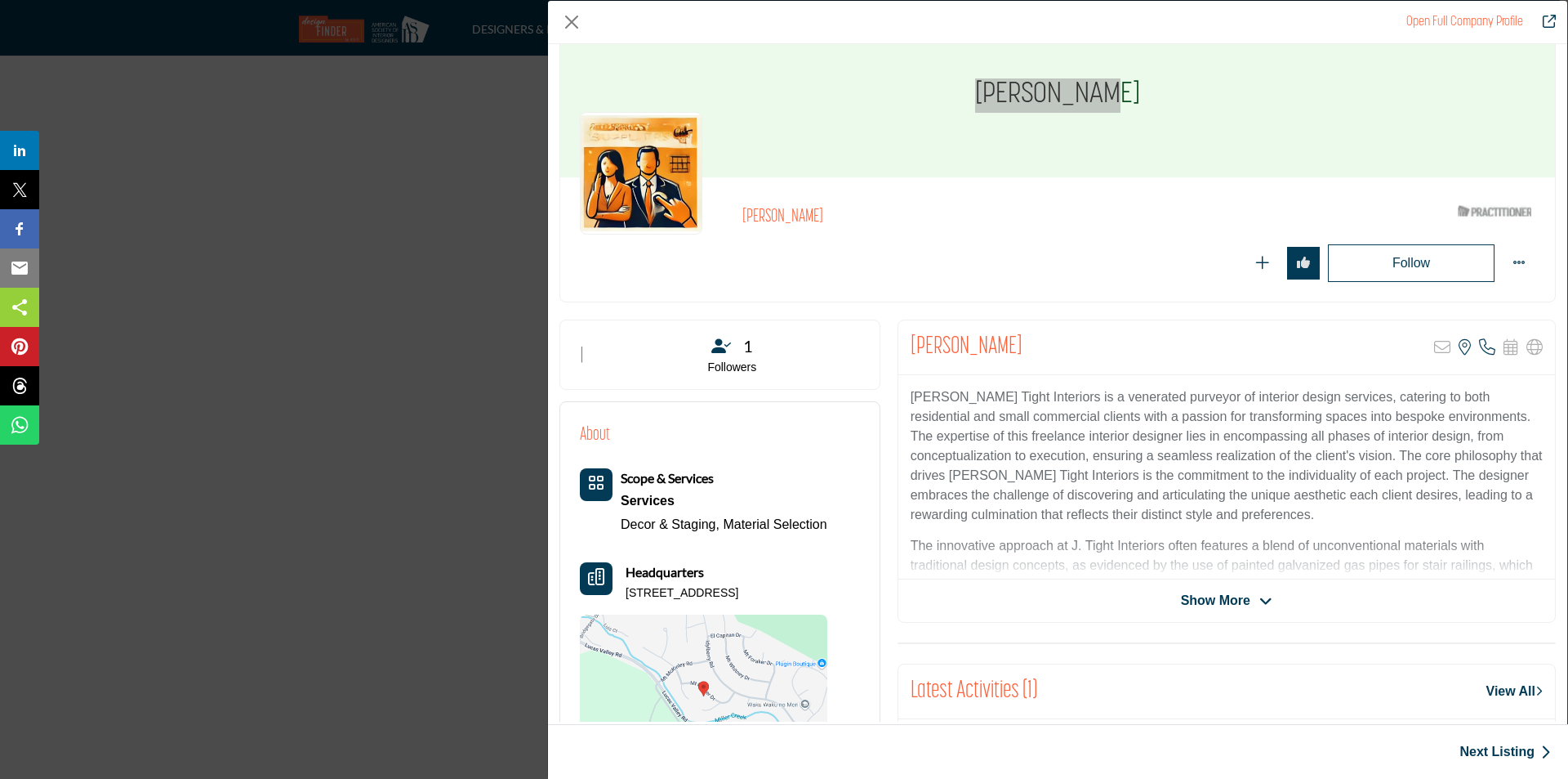
scroll to position [82, 0]
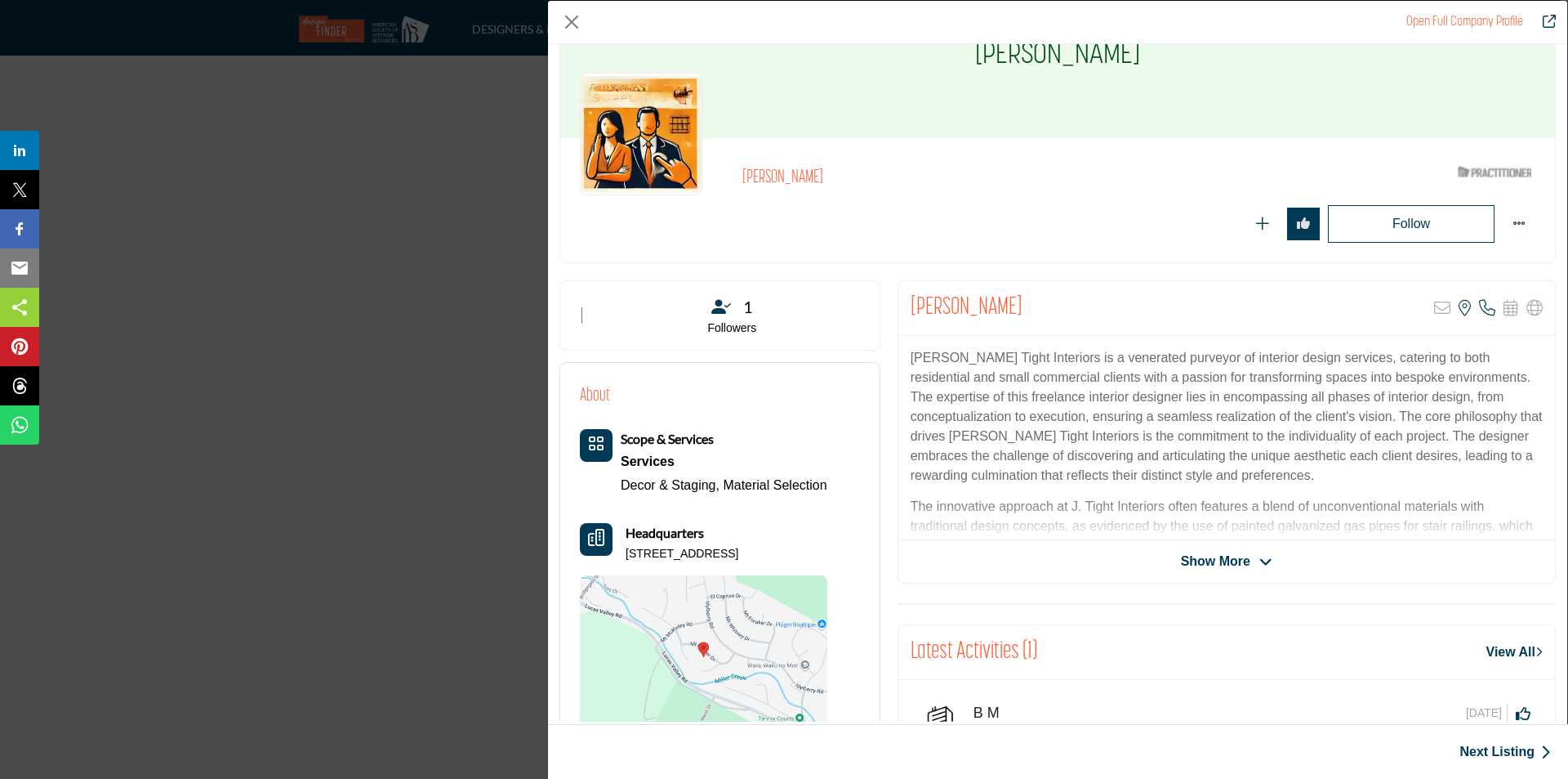
click at [1219, 564] on span "Show More" at bounding box center [1216, 562] width 69 height 20
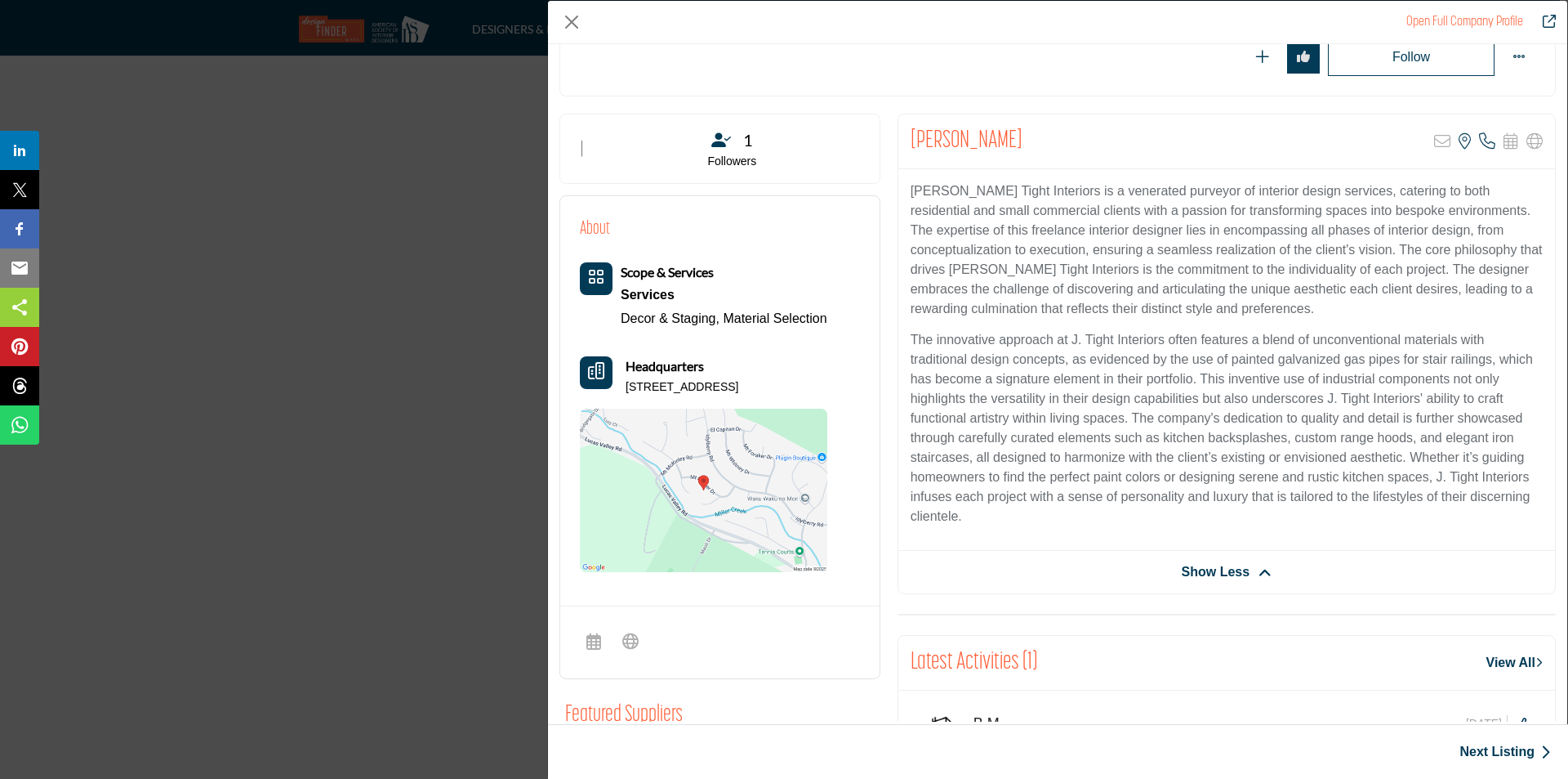
scroll to position [245, 0]
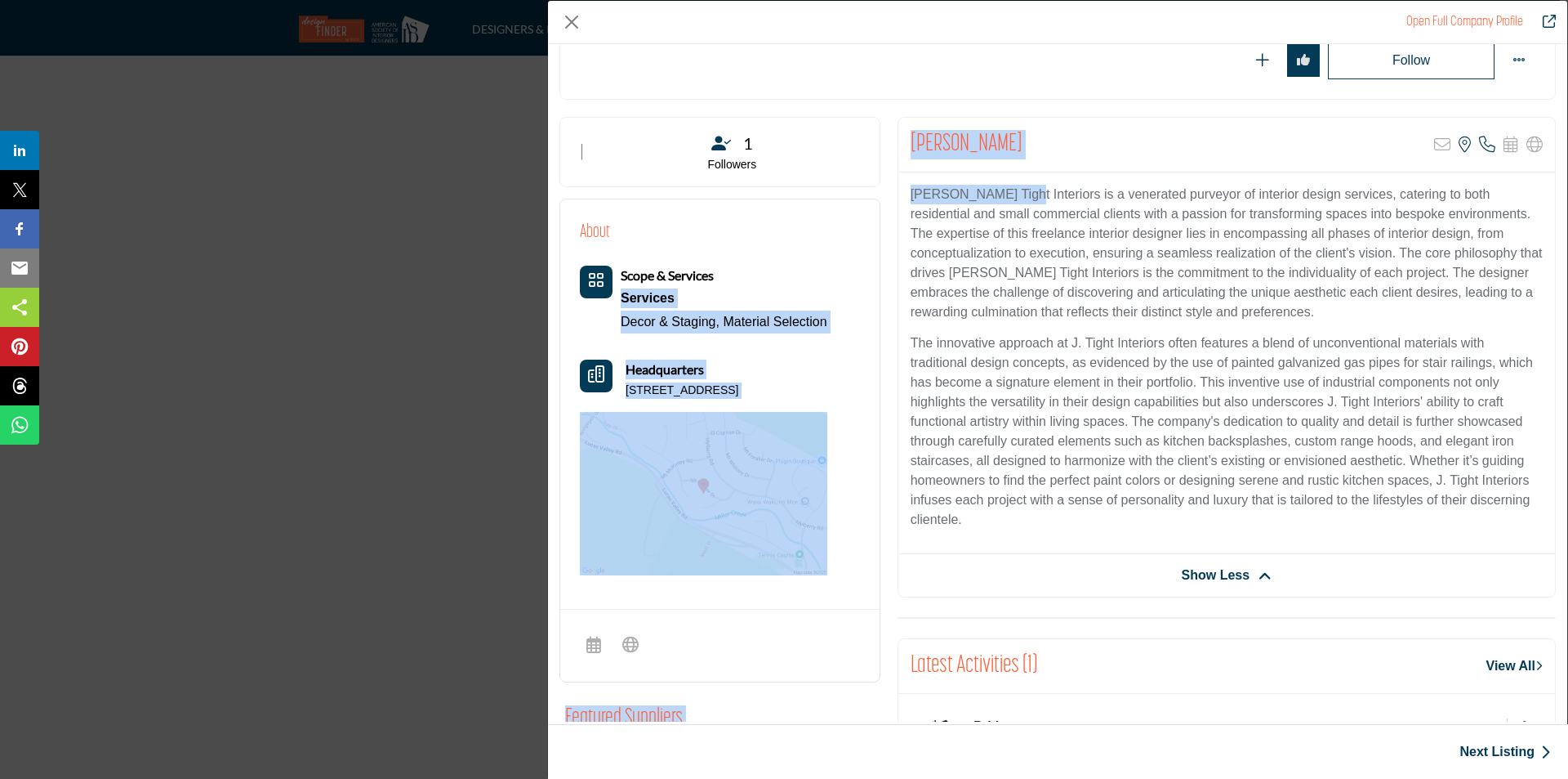
drag, startPoint x: 1000, startPoint y: 198, endPoint x: 872, endPoint y: 190, distance: 128.2
click at [872, 190] on div "1 Followers About Services" at bounding box center [1059, 581] width 1014 height 930
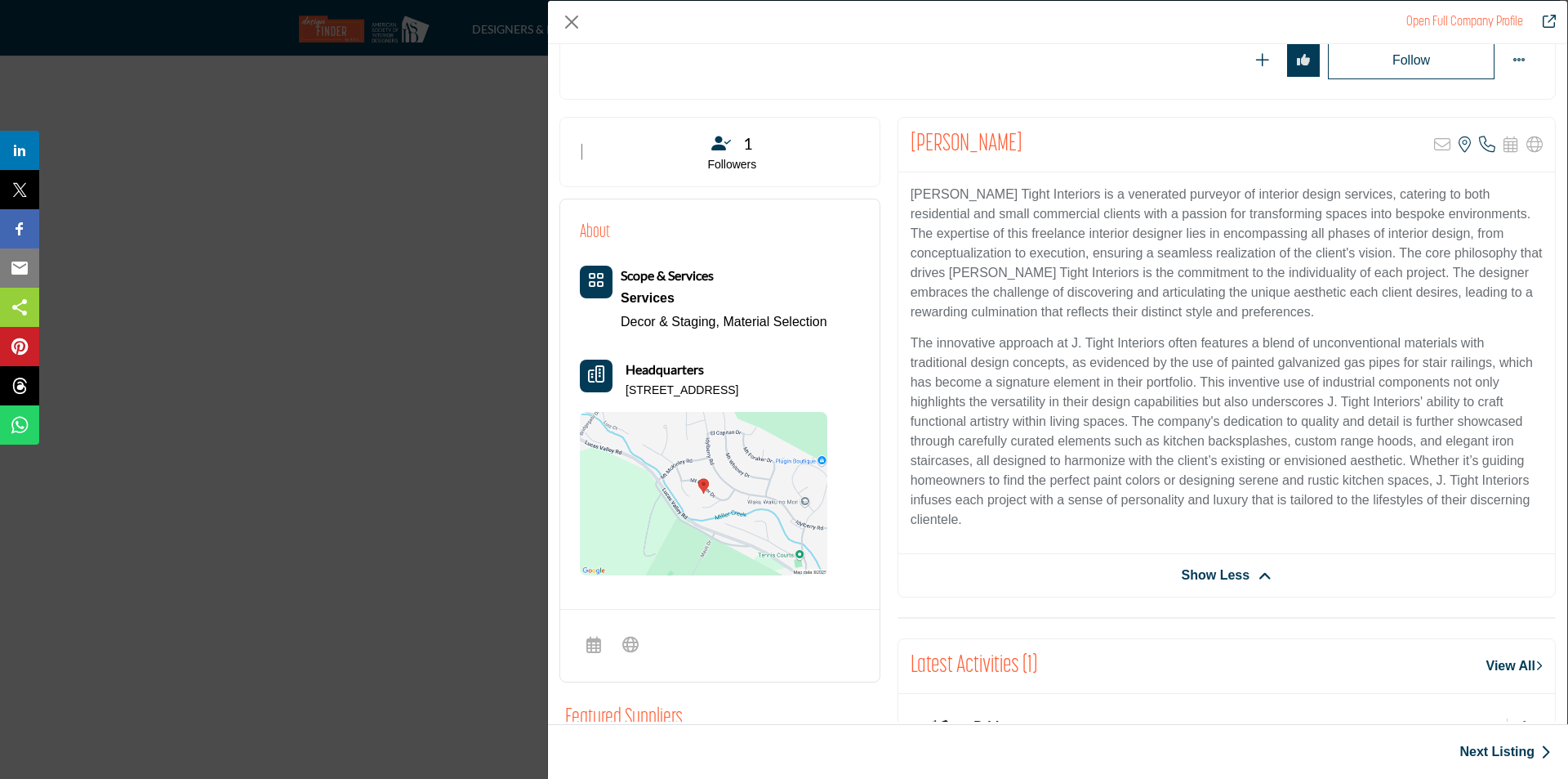
click at [985, 239] on p "J. Tight Interiors is a venerated purveyor of interior design services, caterin…" at bounding box center [1227, 253] width 632 height 138
drag, startPoint x: 999, startPoint y: 194, endPoint x: 909, endPoint y: 190, distance: 90.1
click at [911, 190] on p "J. Tight Interiors is a venerated purveyor of interior design services, caterin…" at bounding box center [1227, 253] width 632 height 138
copy p "J. Tight Interiors"
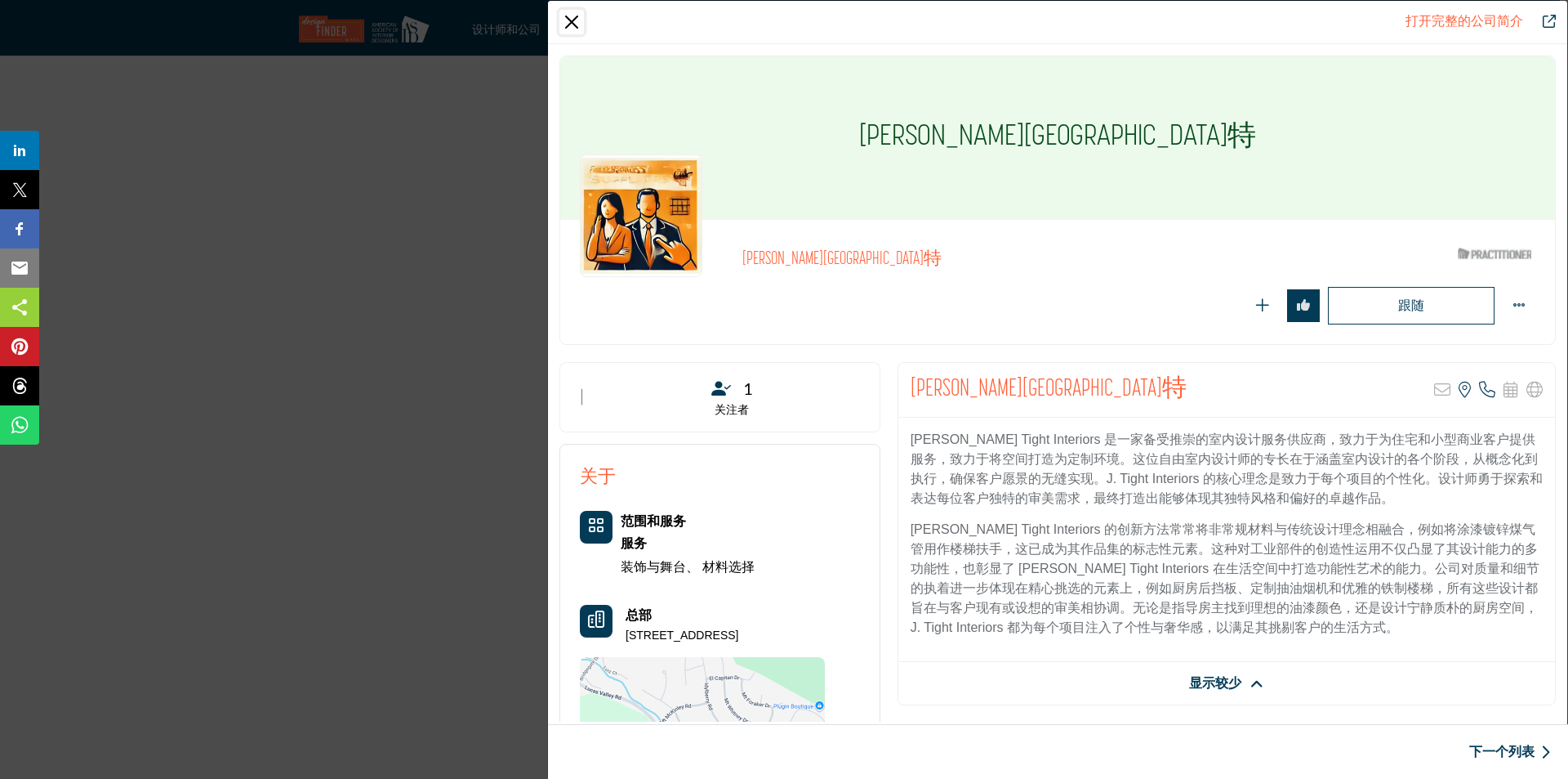
click at [575, 25] on button "关闭" at bounding box center [572, 22] width 25 height 25
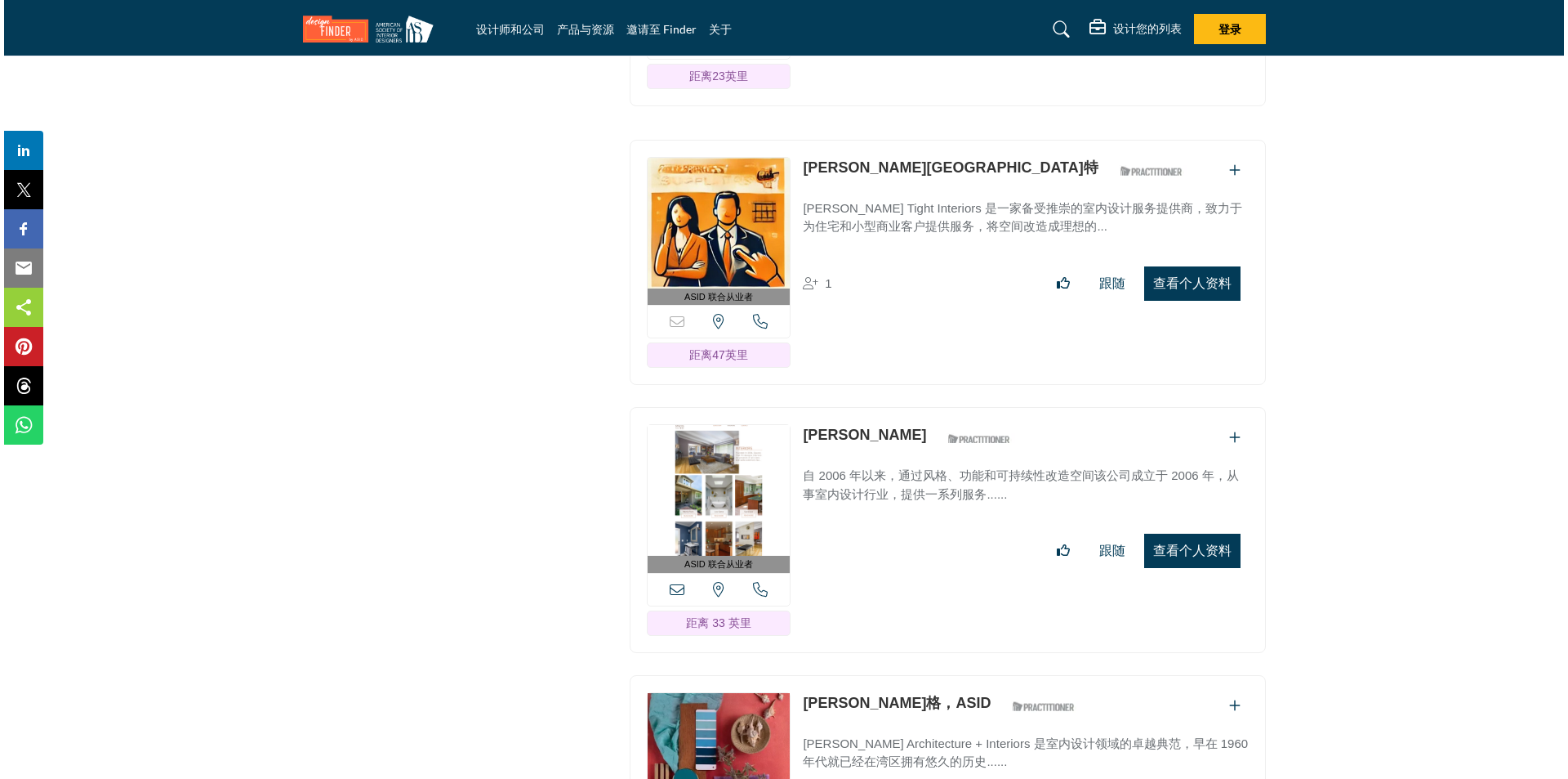
scroll to position [11667, 0]
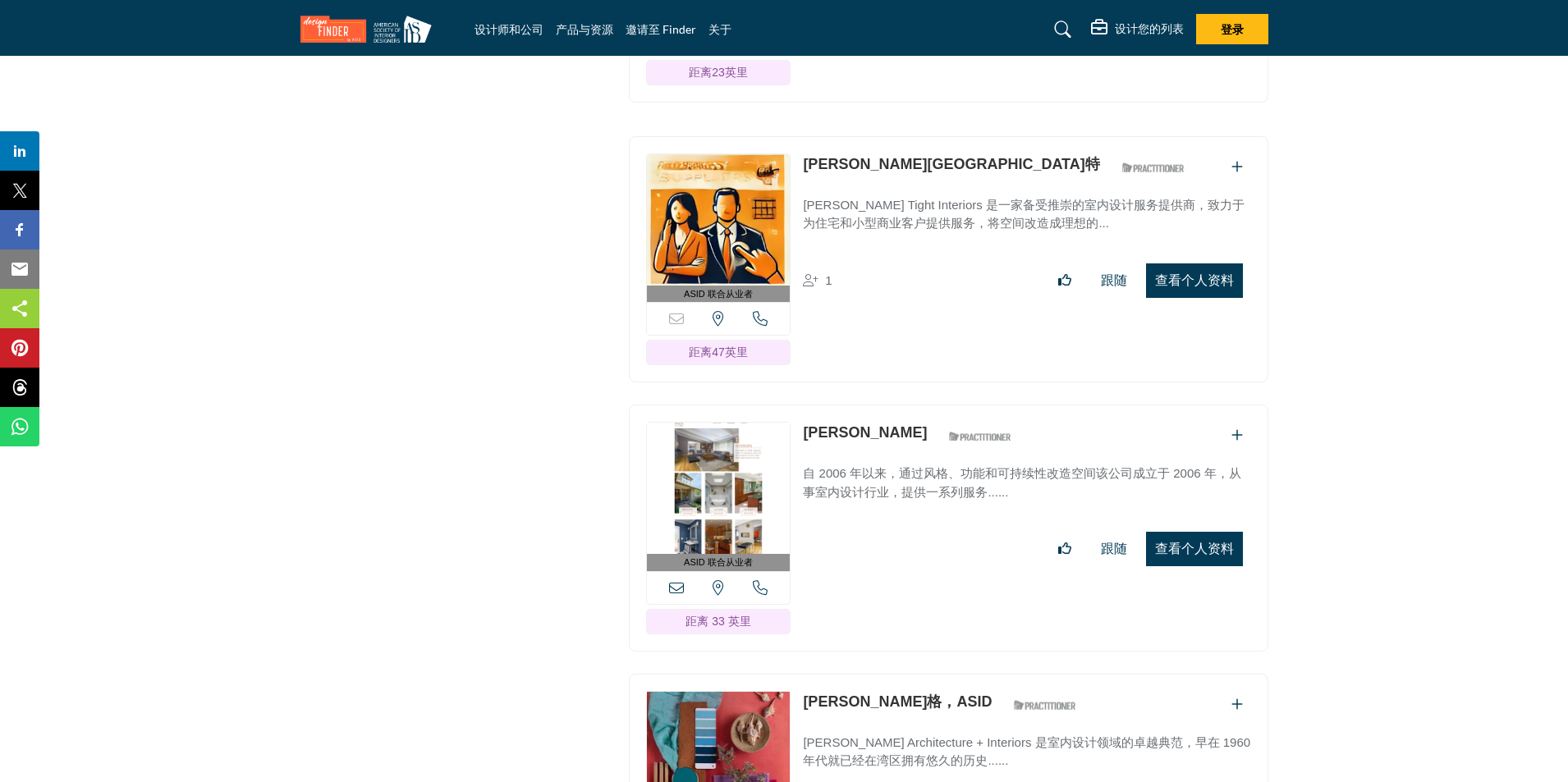
click at [1185, 532] on button "查看个人资料" at bounding box center [1193, 549] width 97 height 35
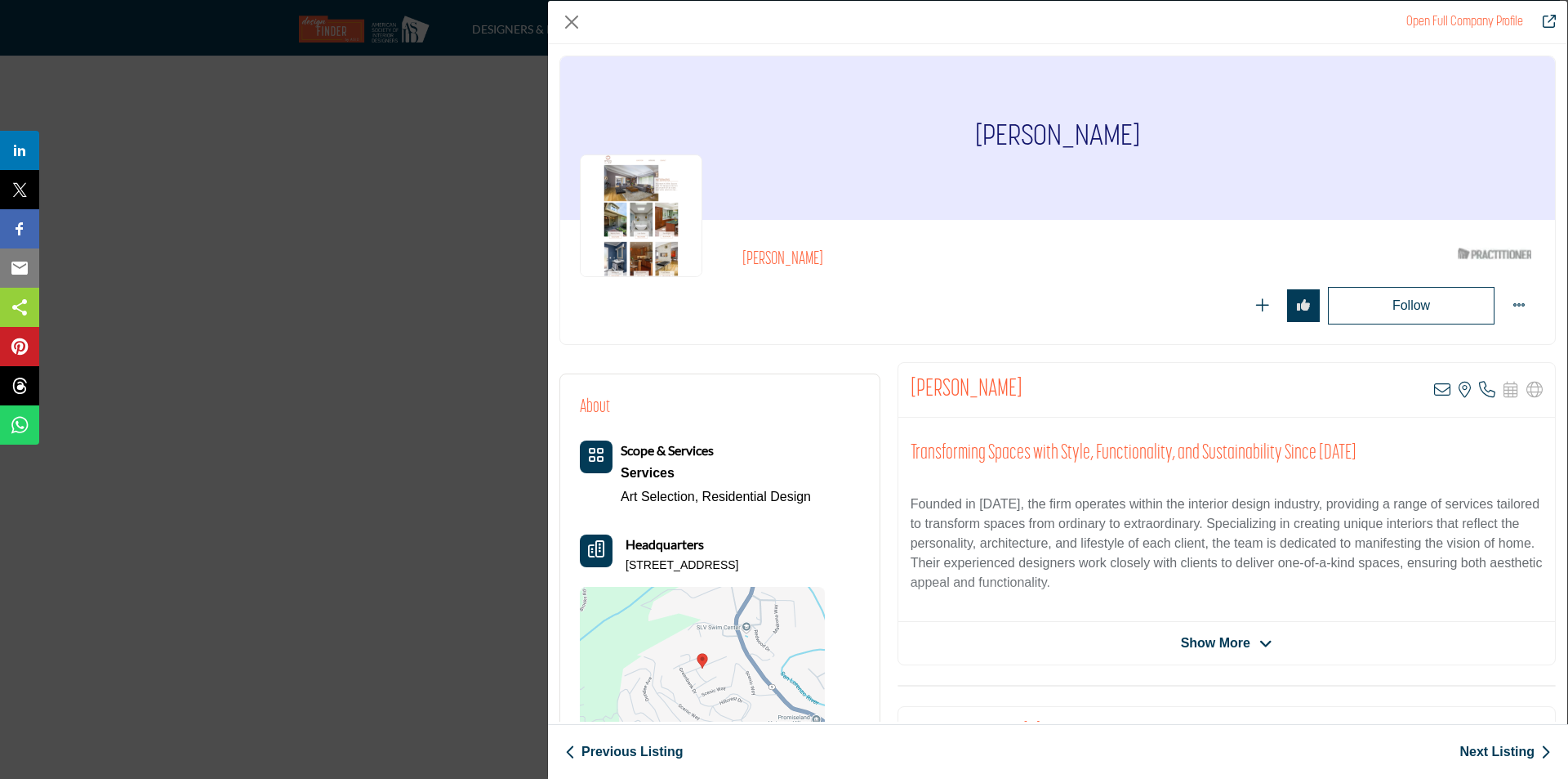
drag, startPoint x: 984, startPoint y: 138, endPoint x: 1131, endPoint y: 139, distance: 147.0
click at [1131, 139] on div "[PERSON_NAME]" at bounding box center [1058, 138] width 995 height 163
copy h1 "[PERSON_NAME]"
click at [1262, 642] on icon "Company Data Modal" at bounding box center [1266, 644] width 13 height 15
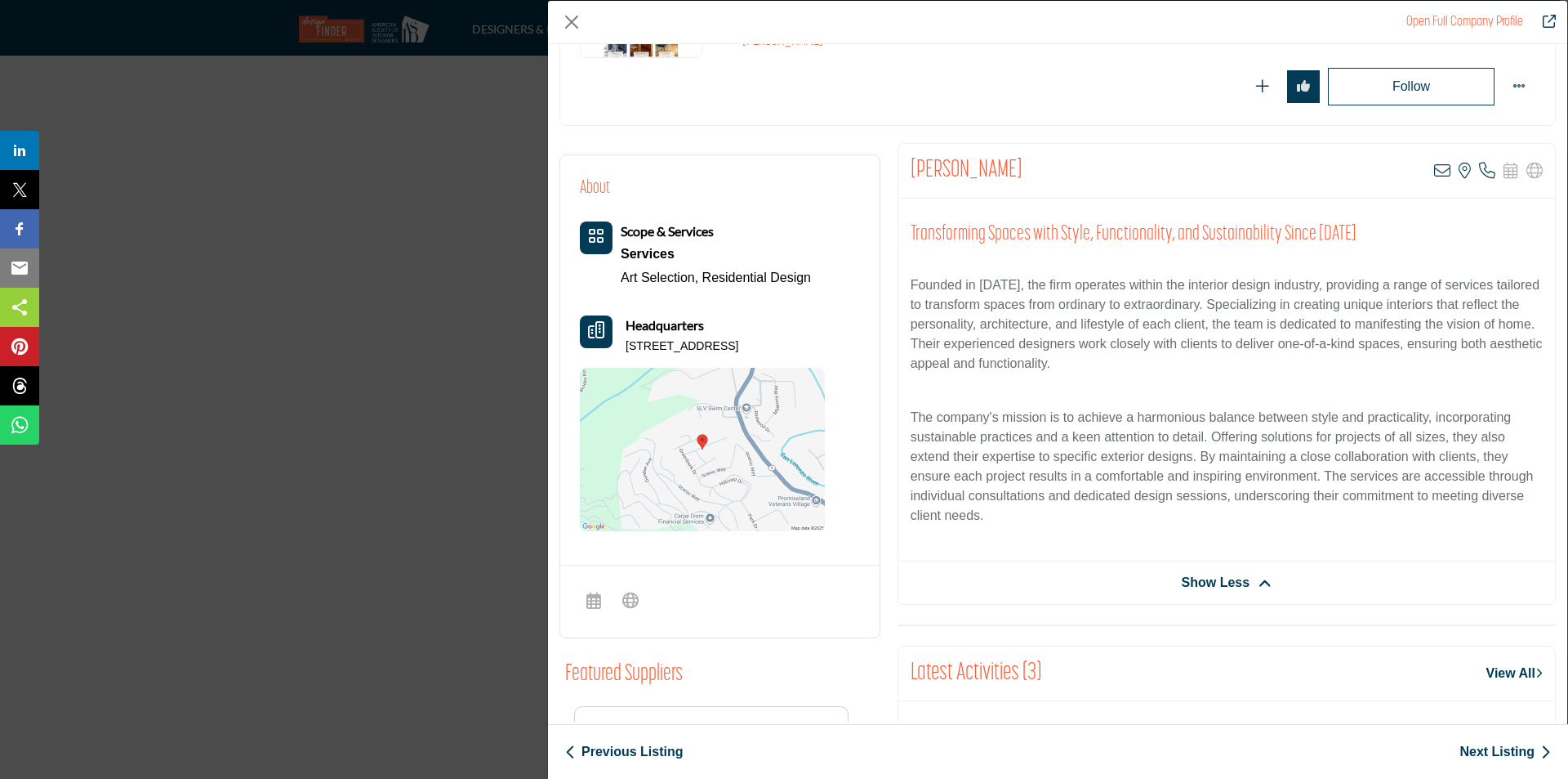
scroll to position [163, 0]
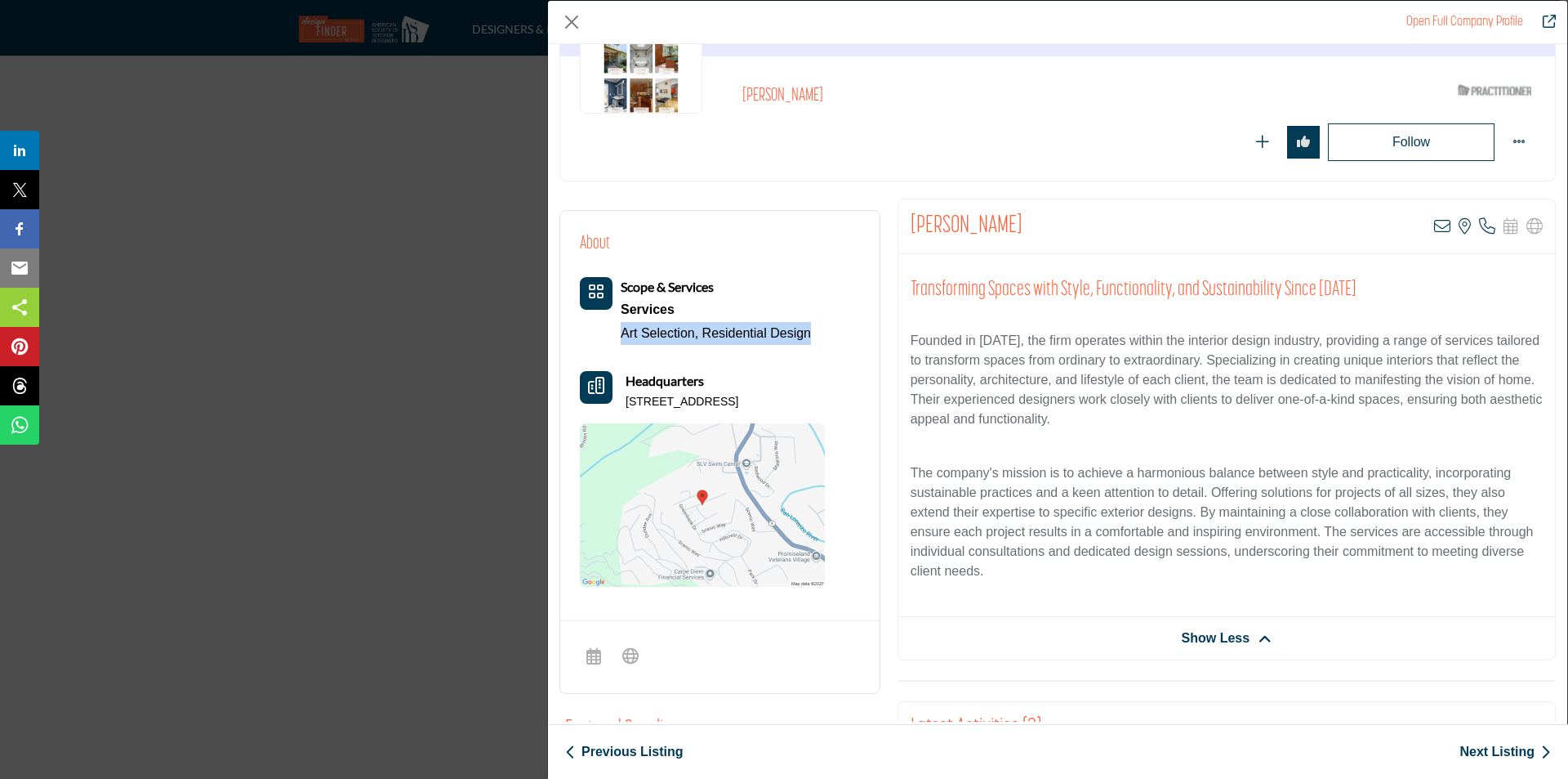
drag, startPoint x: 620, startPoint y: 335, endPoint x: 815, endPoint y: 334, distance: 195.0
click at [815, 334] on div "Scope & Services Services Art Selection, Residential Design" at bounding box center [703, 310] width 245 height 68
copy div "Art Selection, Residential Design"
click at [1052, 130] on div "Follow Following" at bounding box center [1258, 142] width 556 height 38
drag, startPoint x: 623, startPoint y: 402, endPoint x: 792, endPoint y: 403, distance: 169.0
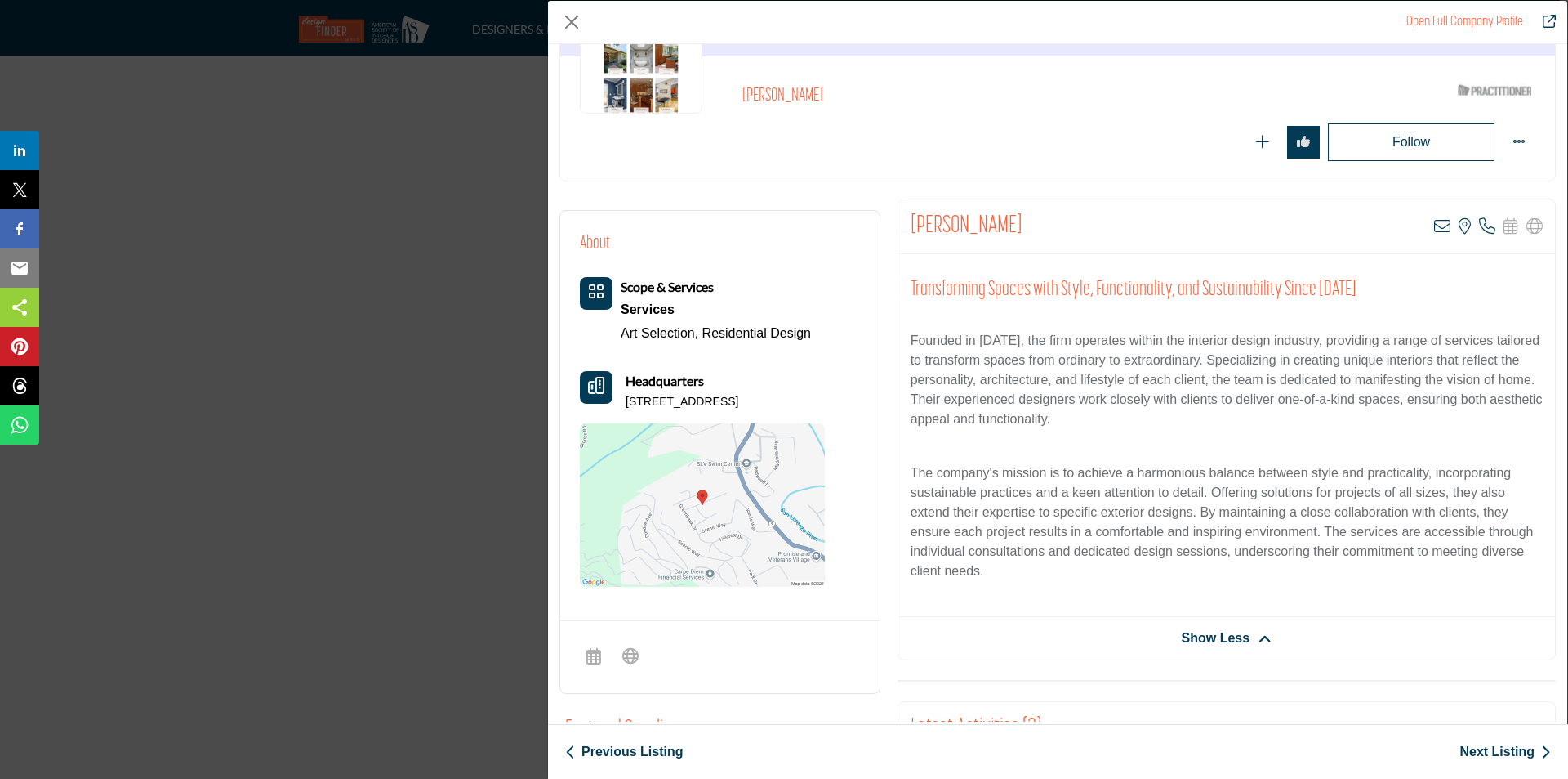
click at [792, 403] on div "Headquarters PO Box 253, 95005-0253, USA" at bounding box center [703, 391] width 245 height 40
copy p "PO Box 253, 95005-0253, USA"
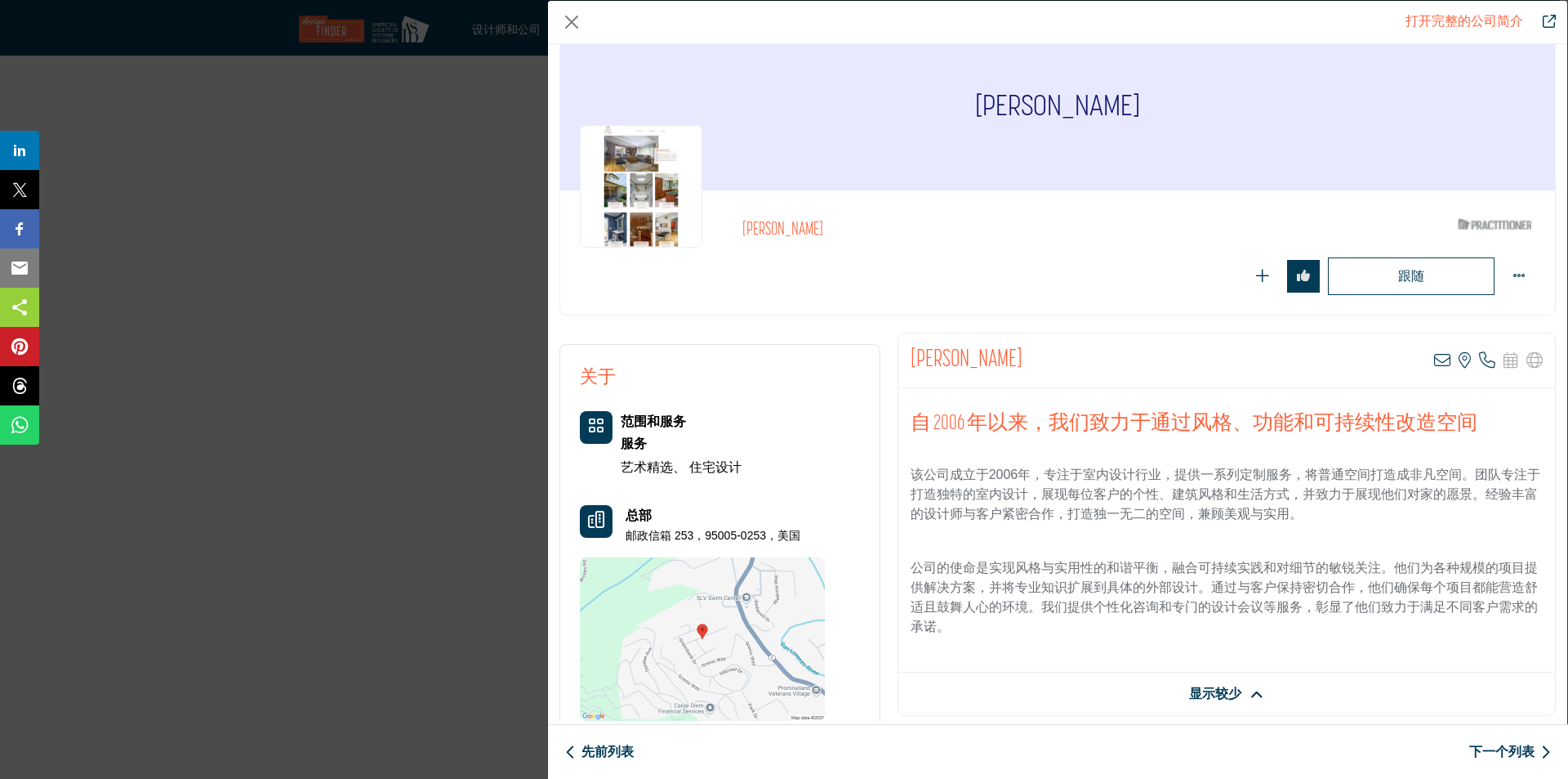
scroll to position [7, 0]
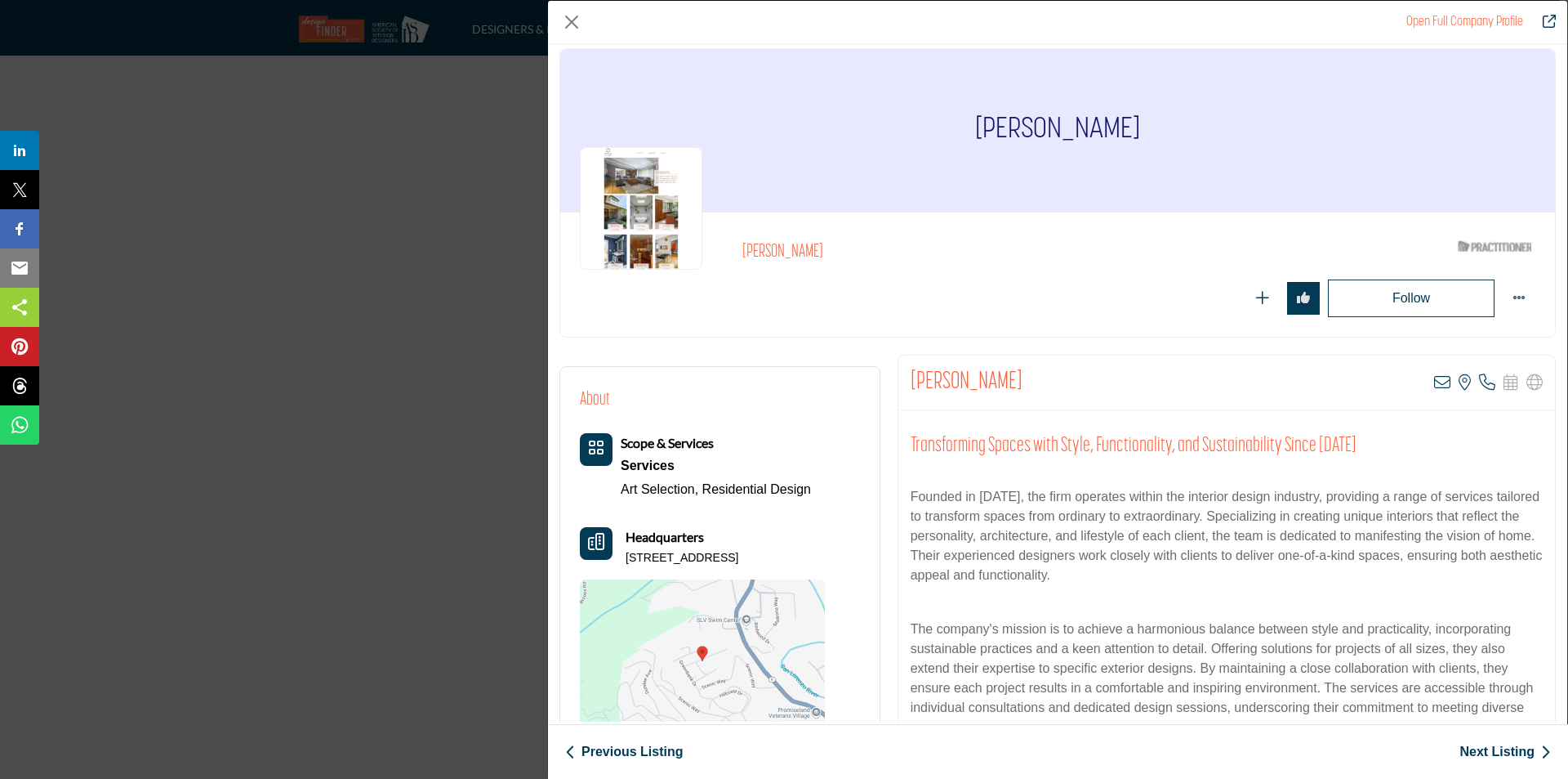
click at [653, 201] on img "Company Data Modal" at bounding box center [641, 208] width 123 height 123
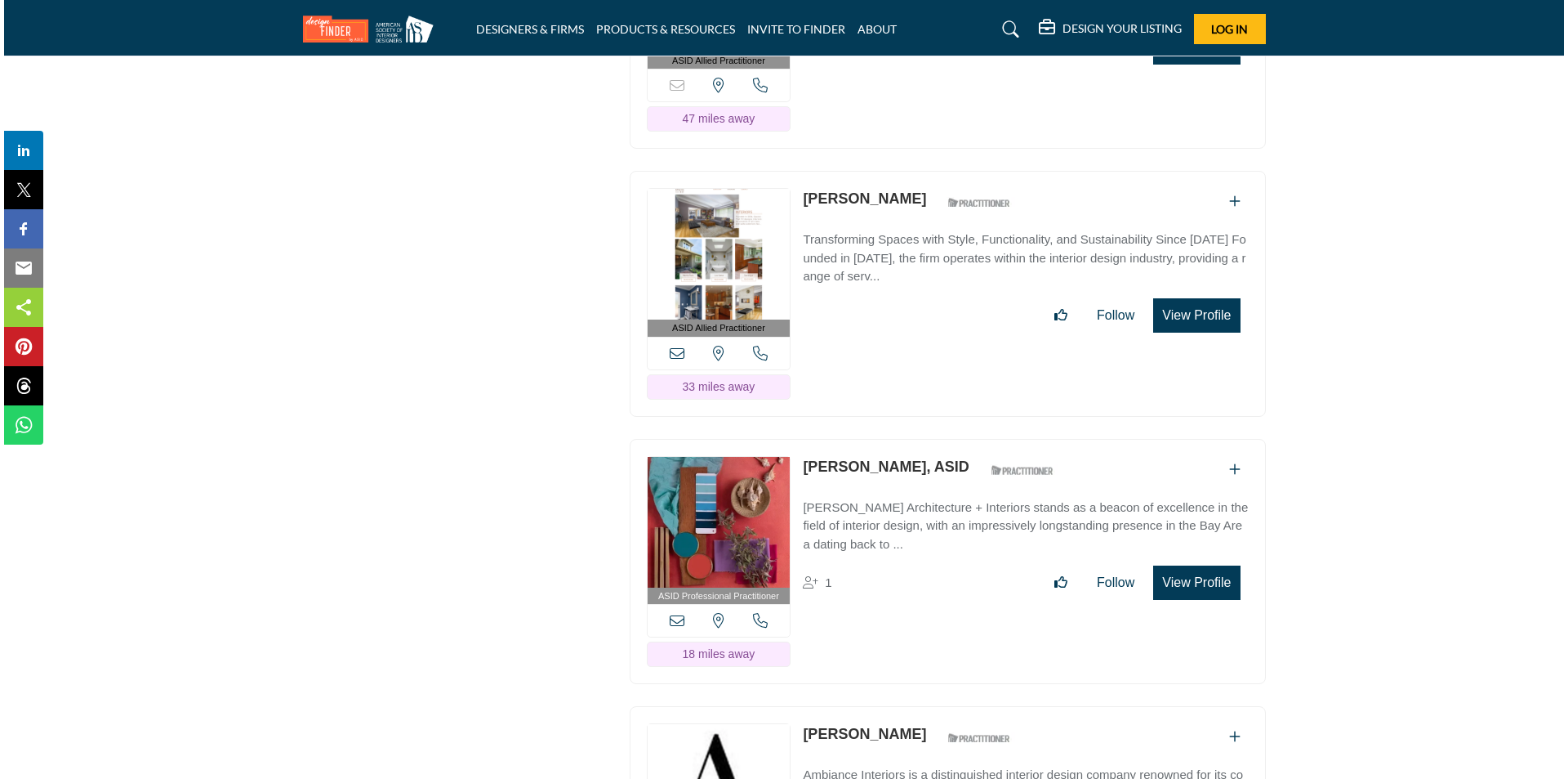
scroll to position [11994, 0]
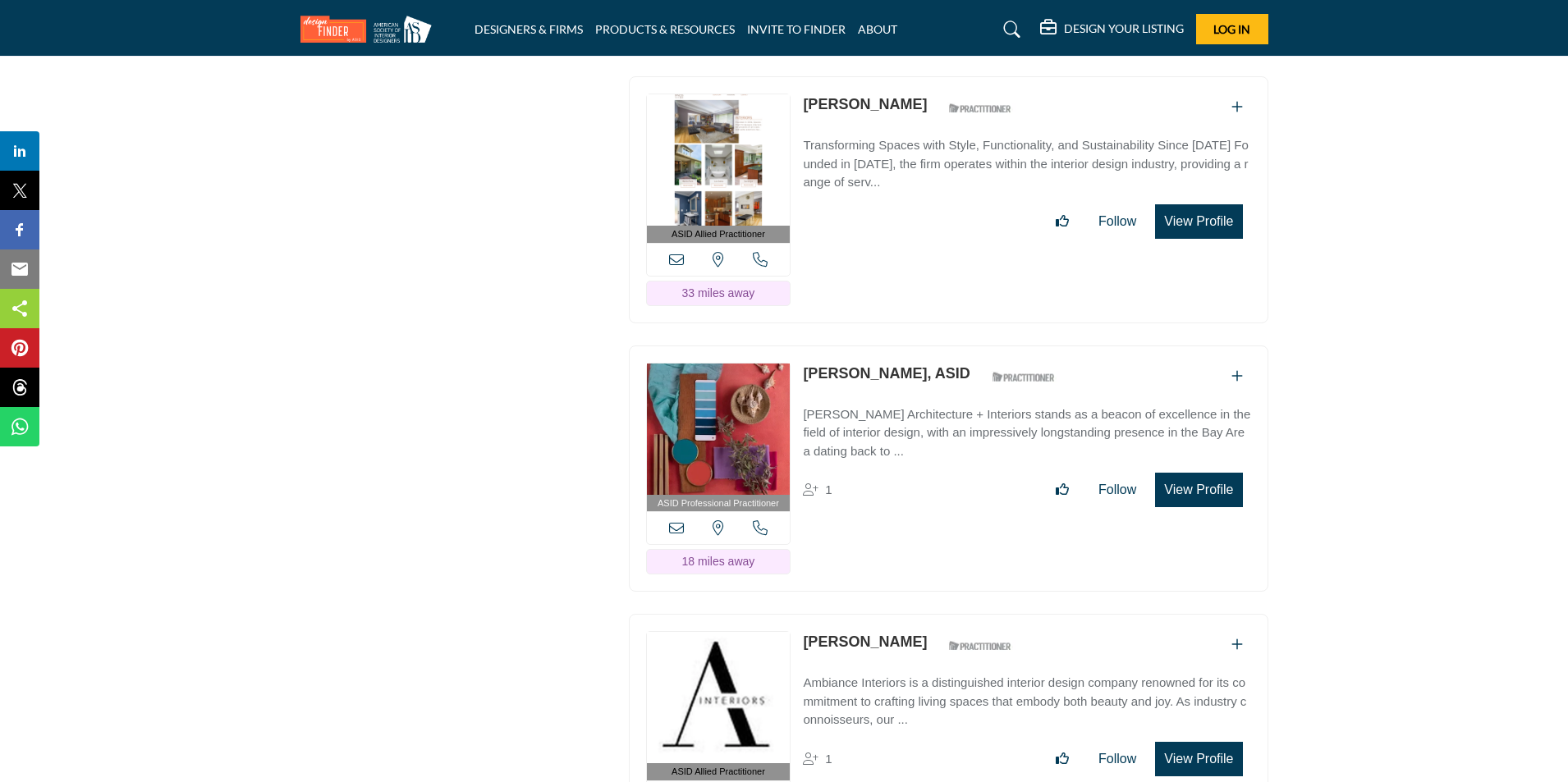
click at [1218, 473] on button "View Profile" at bounding box center [1198, 490] width 87 height 35
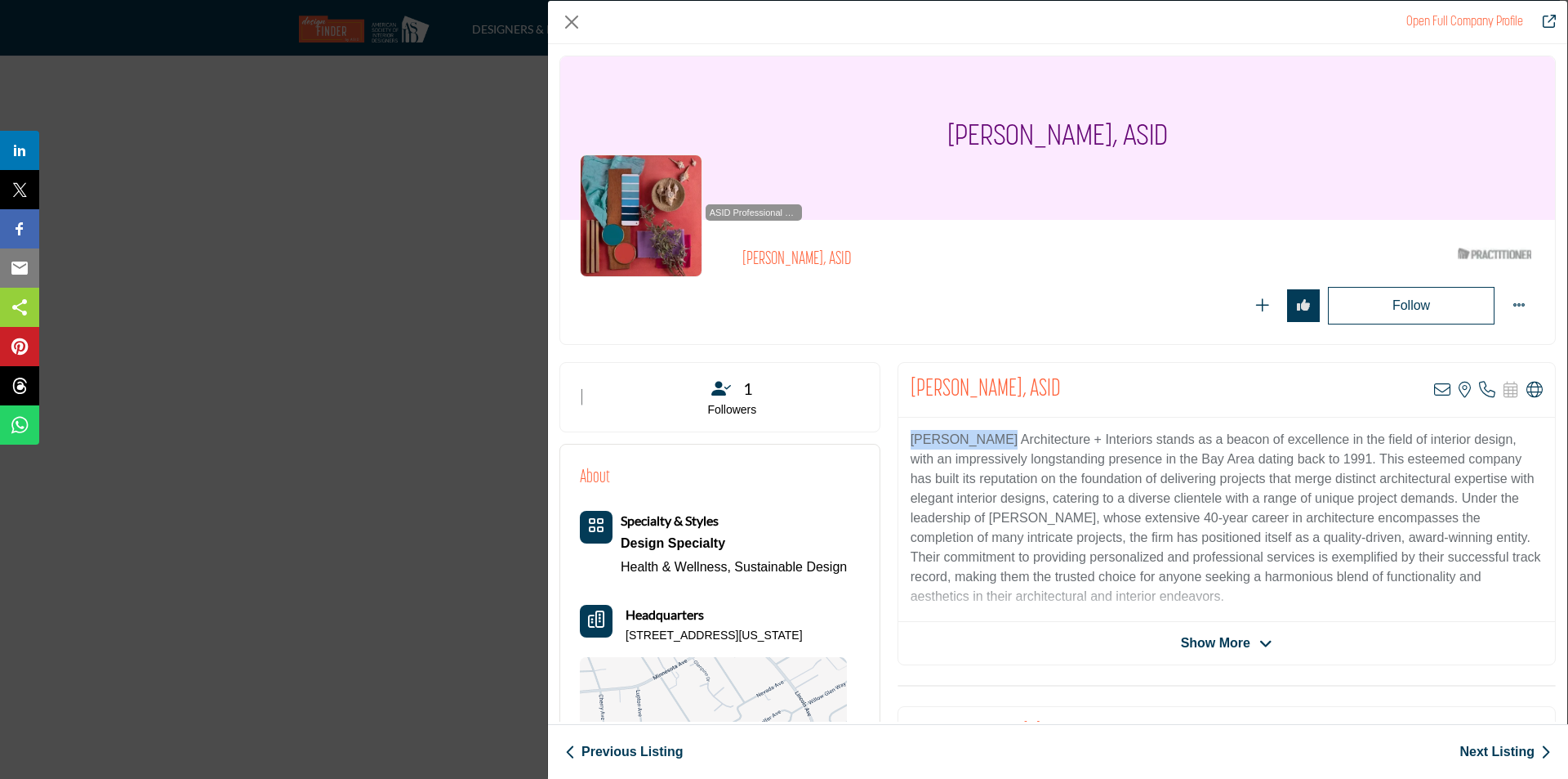
drag, startPoint x: 990, startPoint y: 439, endPoint x: 905, endPoint y: 431, distance: 85.4
click at [905, 431] on div "Garcia Teague Architecture + Interiors stands as a beacon of excellence in the …" at bounding box center [1227, 520] width 657 height 204
copy p "Garcia Teague"
drag, startPoint x: 1100, startPoint y: 129, endPoint x: 951, endPoint y: 110, distance: 150.2
click at [951, 110] on div "[PERSON_NAME], ASID" at bounding box center [1058, 138] width 995 height 163
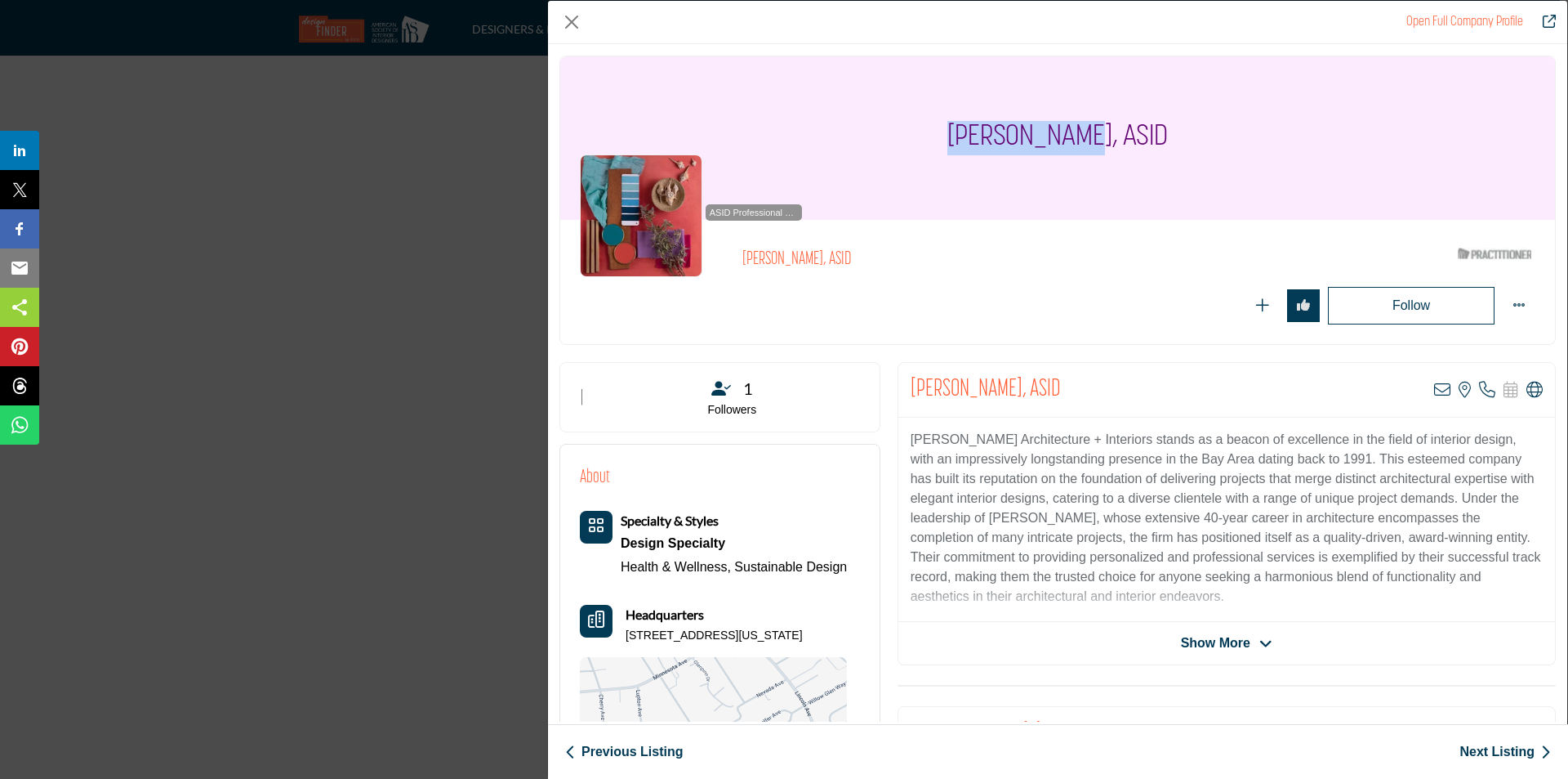
copy h1 "Wendy Teague"
drag, startPoint x: 617, startPoint y: 568, endPoint x: 870, endPoint y: 571, distance: 253.0
click at [870, 571] on div "About Specialty & Styles Design Specialty Health & Wellness, Headquarters" at bounding box center [720, 643] width 319 height 398
copy div "Health & Wellness, Sustainable Design"
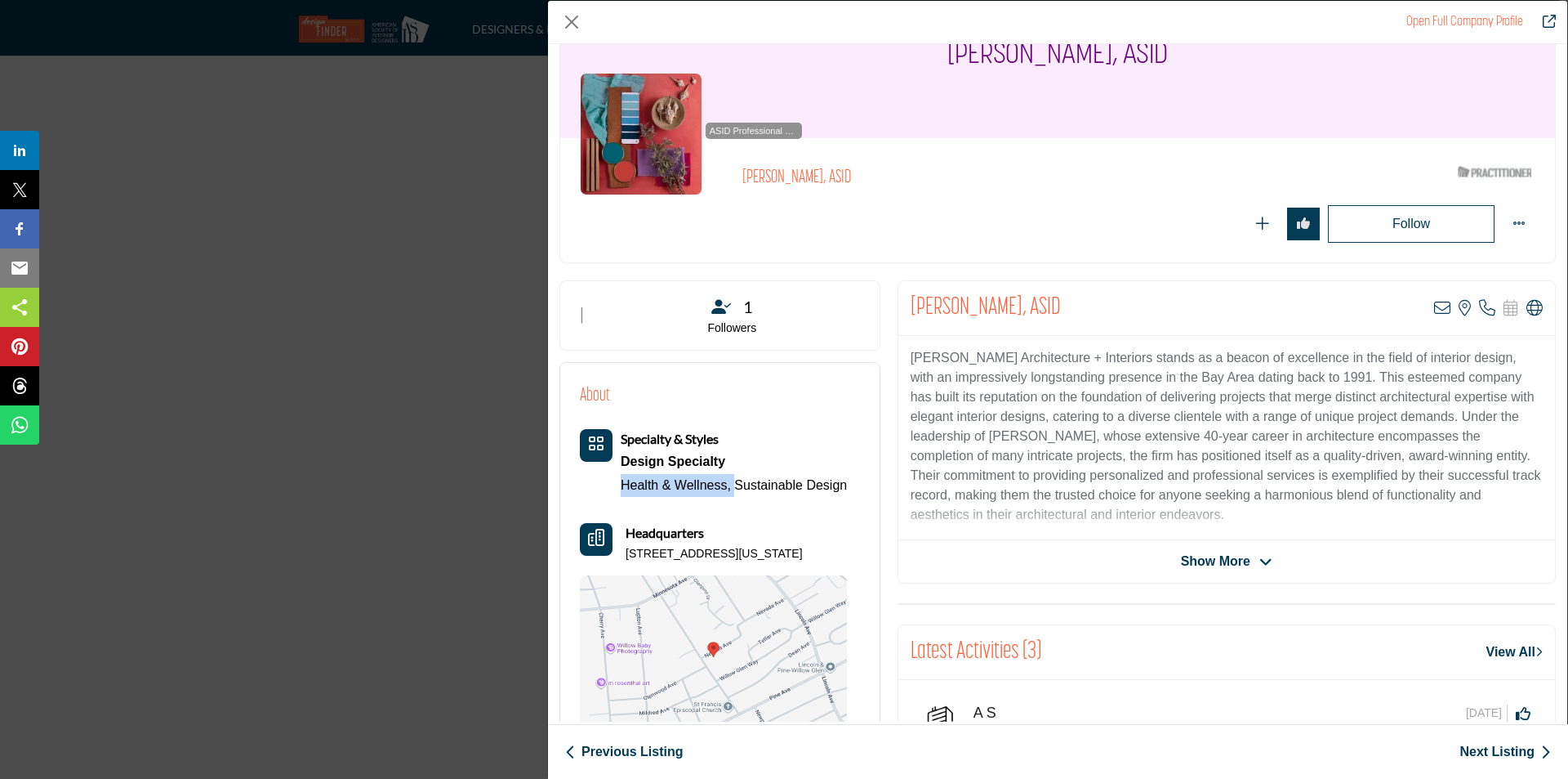
drag, startPoint x: 622, startPoint y: 553, endPoint x: 840, endPoint y: 550, distance: 218.0
click at [840, 550] on div "Headquarters 1190 Nevada Ave, 95125-3327, USA" at bounding box center [714, 543] width 268 height 40
copy p "1190 Nevada Ave, 95125-3327, USA"
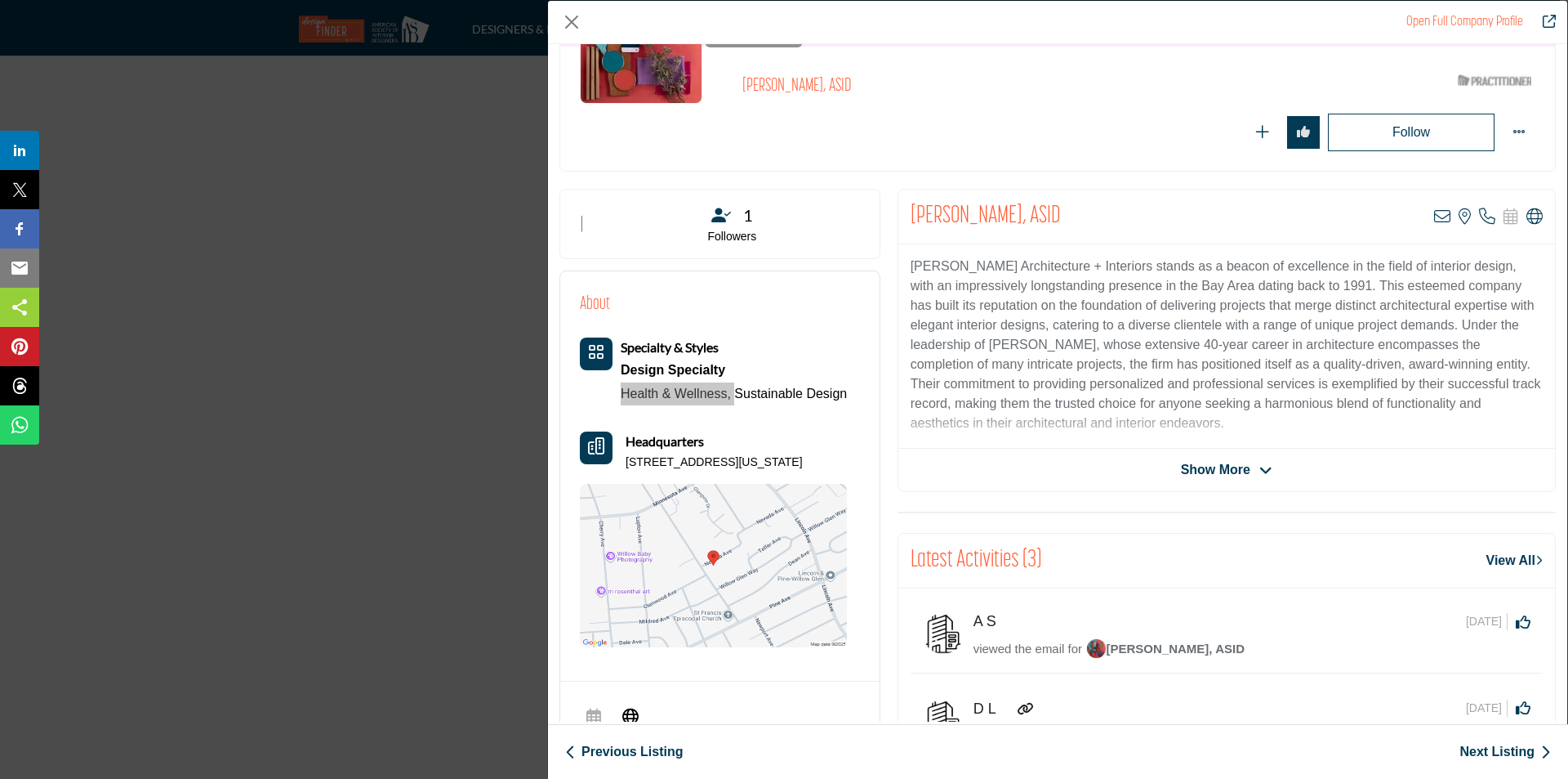
scroll to position [393, 0]
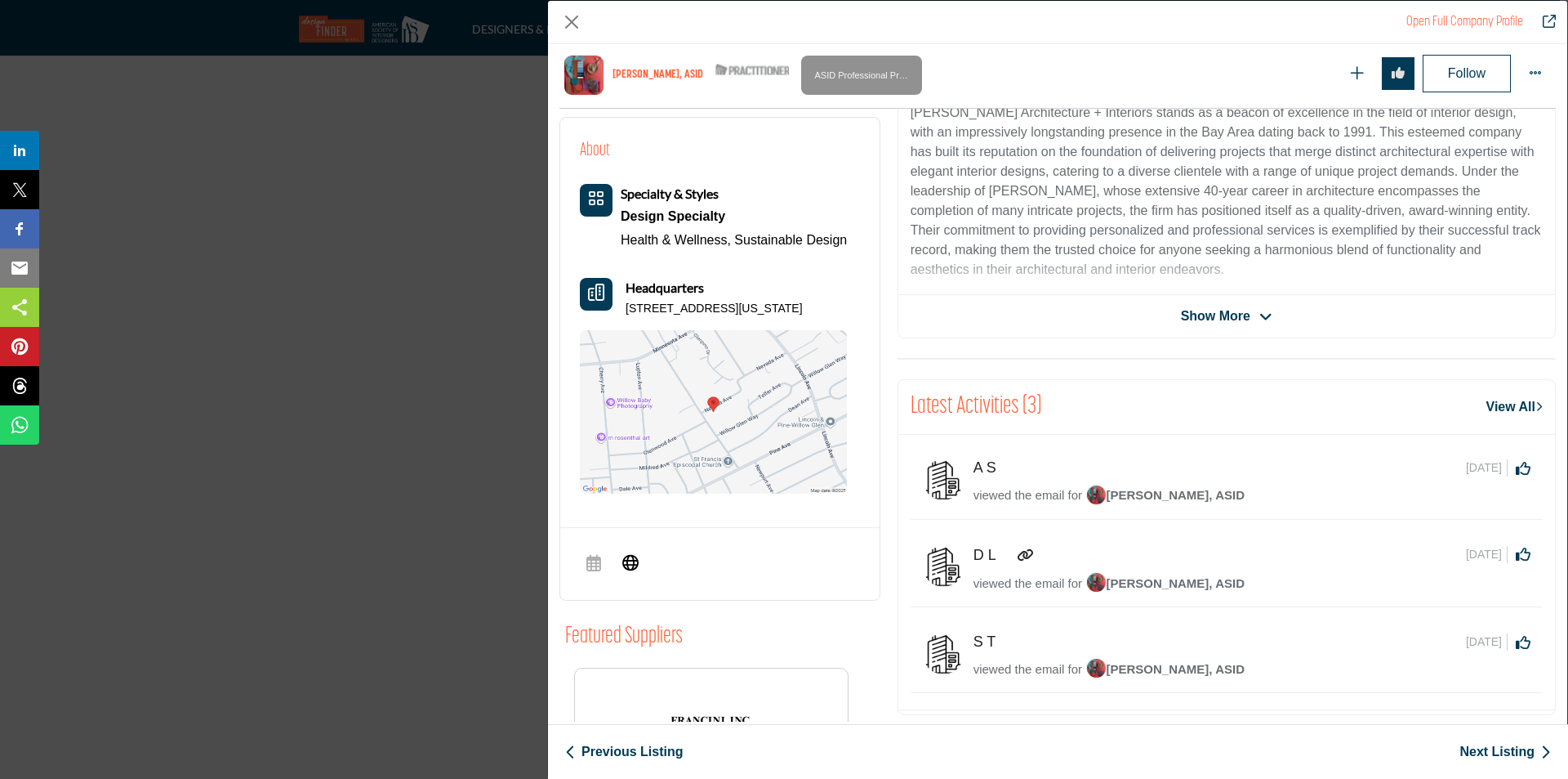
click at [1248, 316] on span "Show More" at bounding box center [1226, 316] width 91 height 20
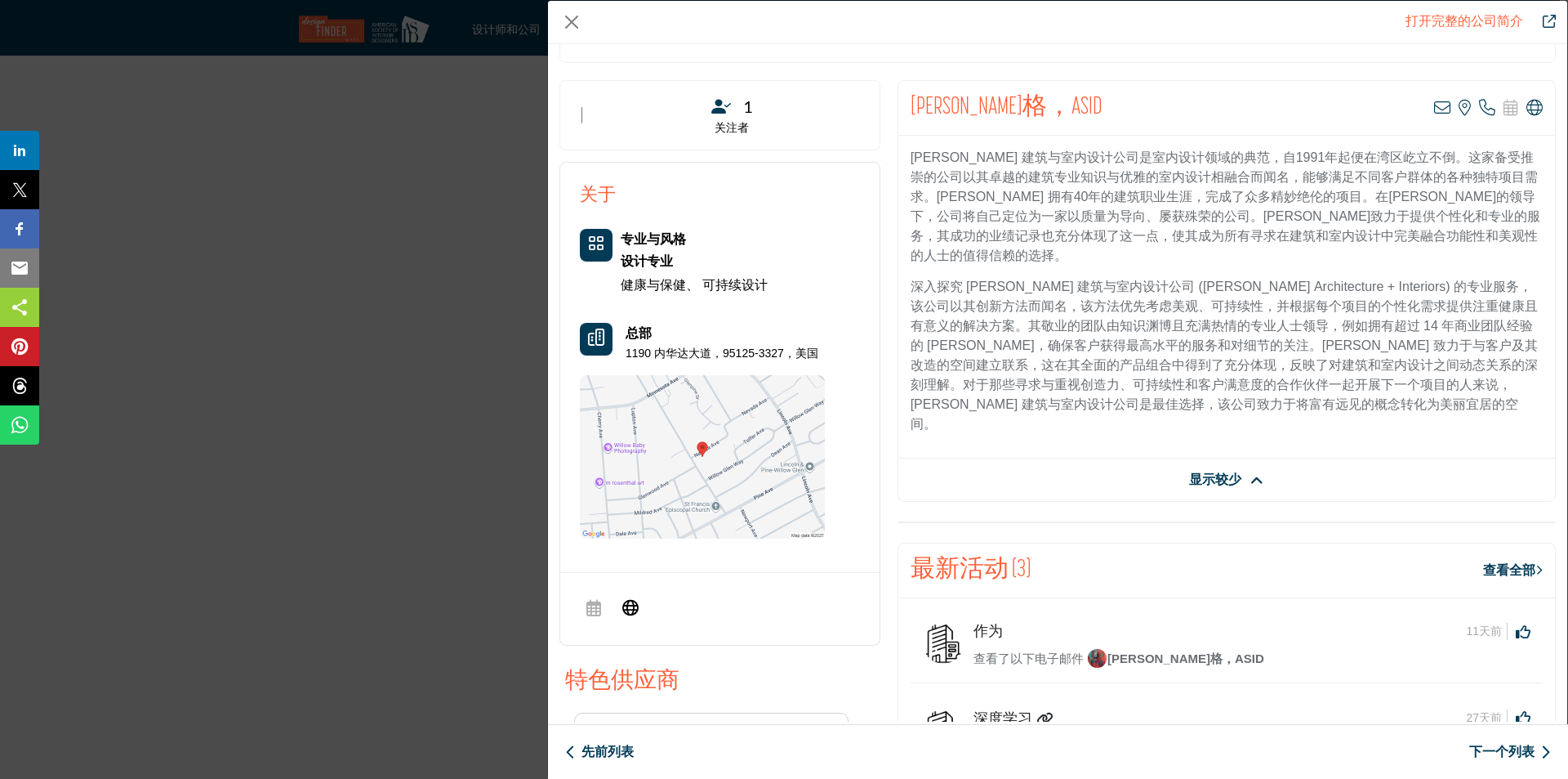
scroll to position [245, 0]
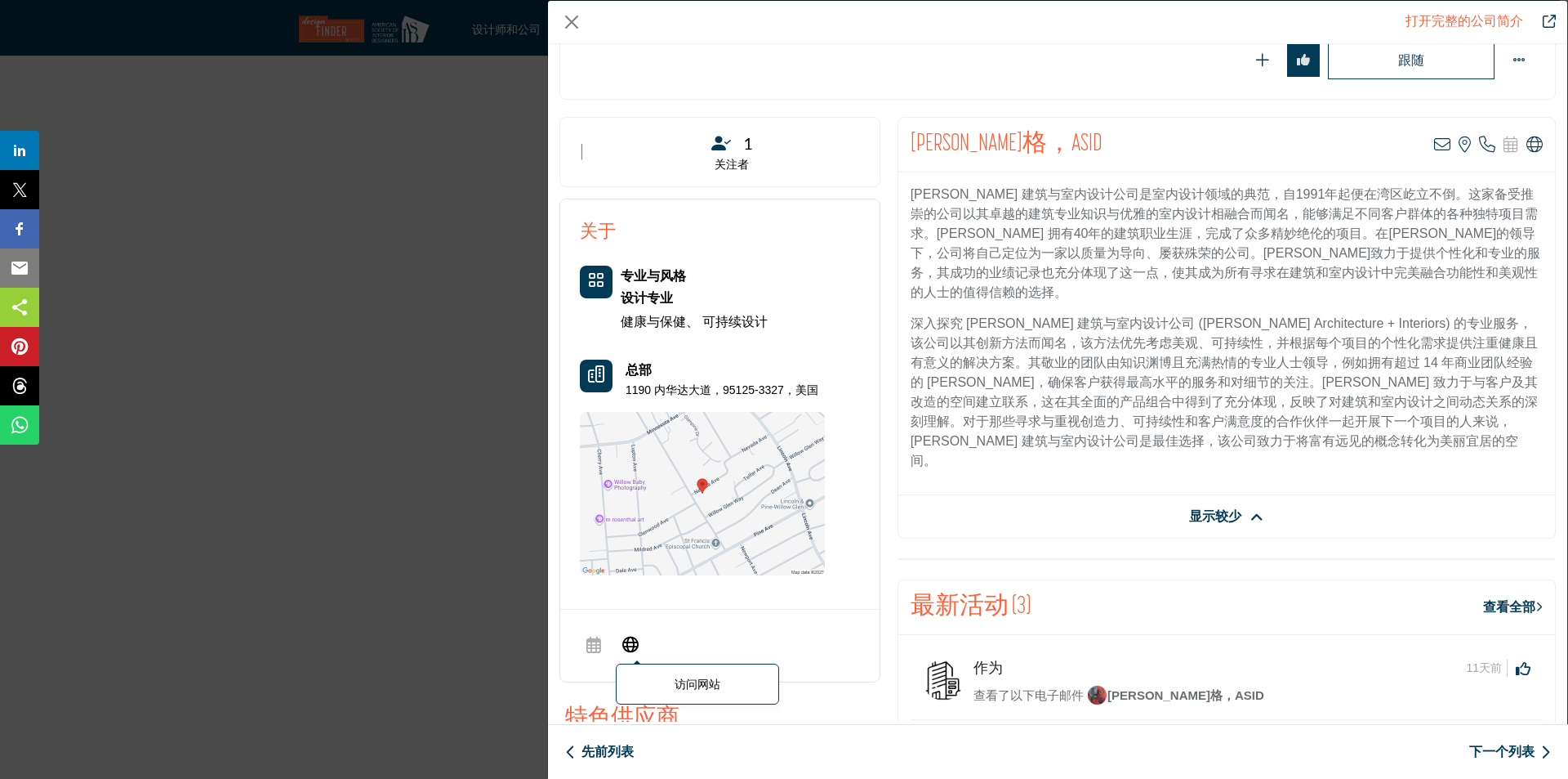
click at [626, 649] on icon "公司数据模型" at bounding box center [630, 643] width 16 height 20
click at [634, 647] on icon "公司数据模型" at bounding box center [630, 643] width 16 height 20
click at [631, 650] on icon "公司数据模型" at bounding box center [630, 643] width 16 height 20
click at [634, 647] on icon "公司数据模型" at bounding box center [630, 643] width 16 height 20
click at [565, 24] on button "关闭" at bounding box center [572, 22] width 25 height 25
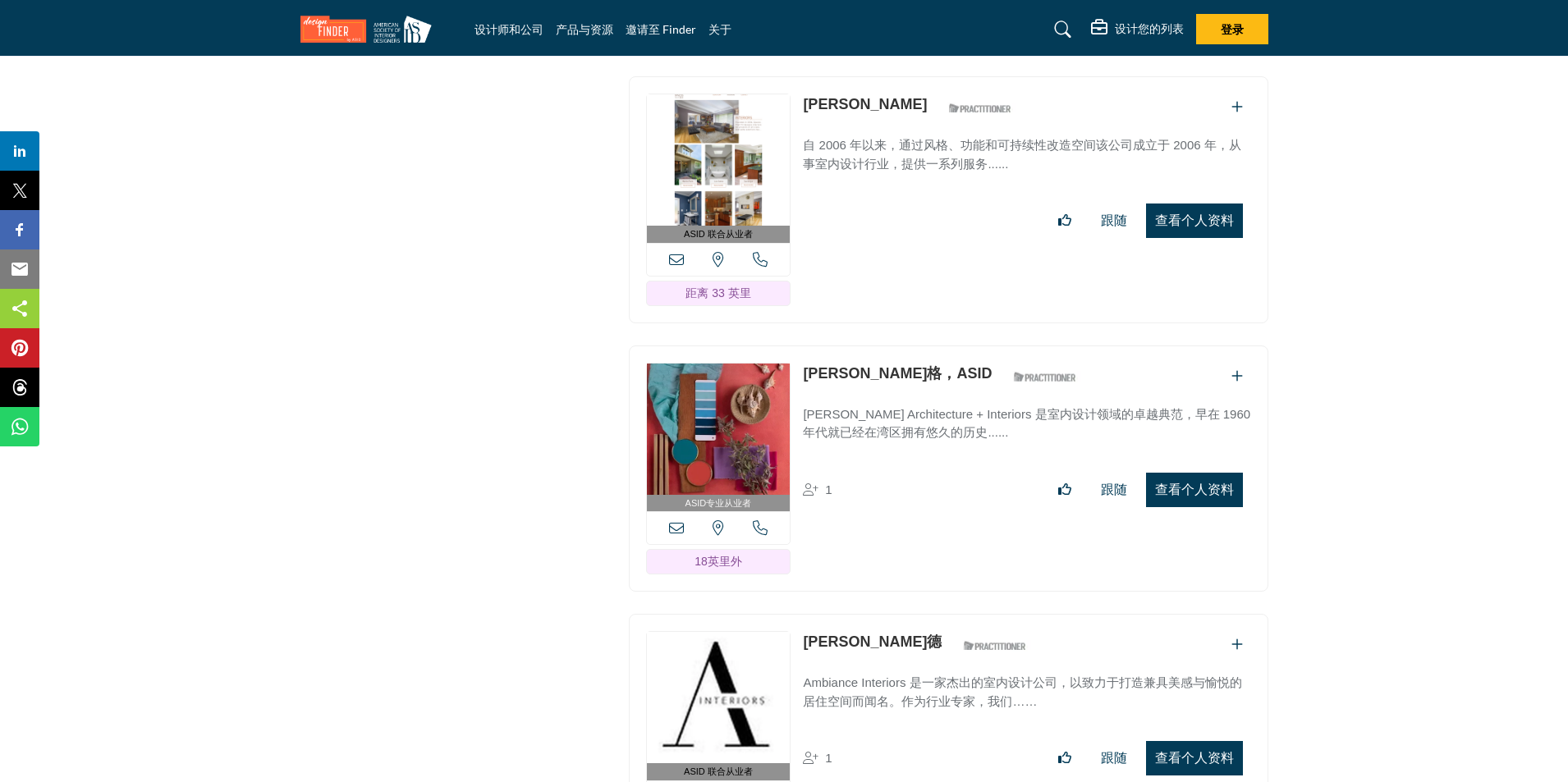
click at [1182, 473] on button "查看个人资料" at bounding box center [1193, 490] width 97 height 35
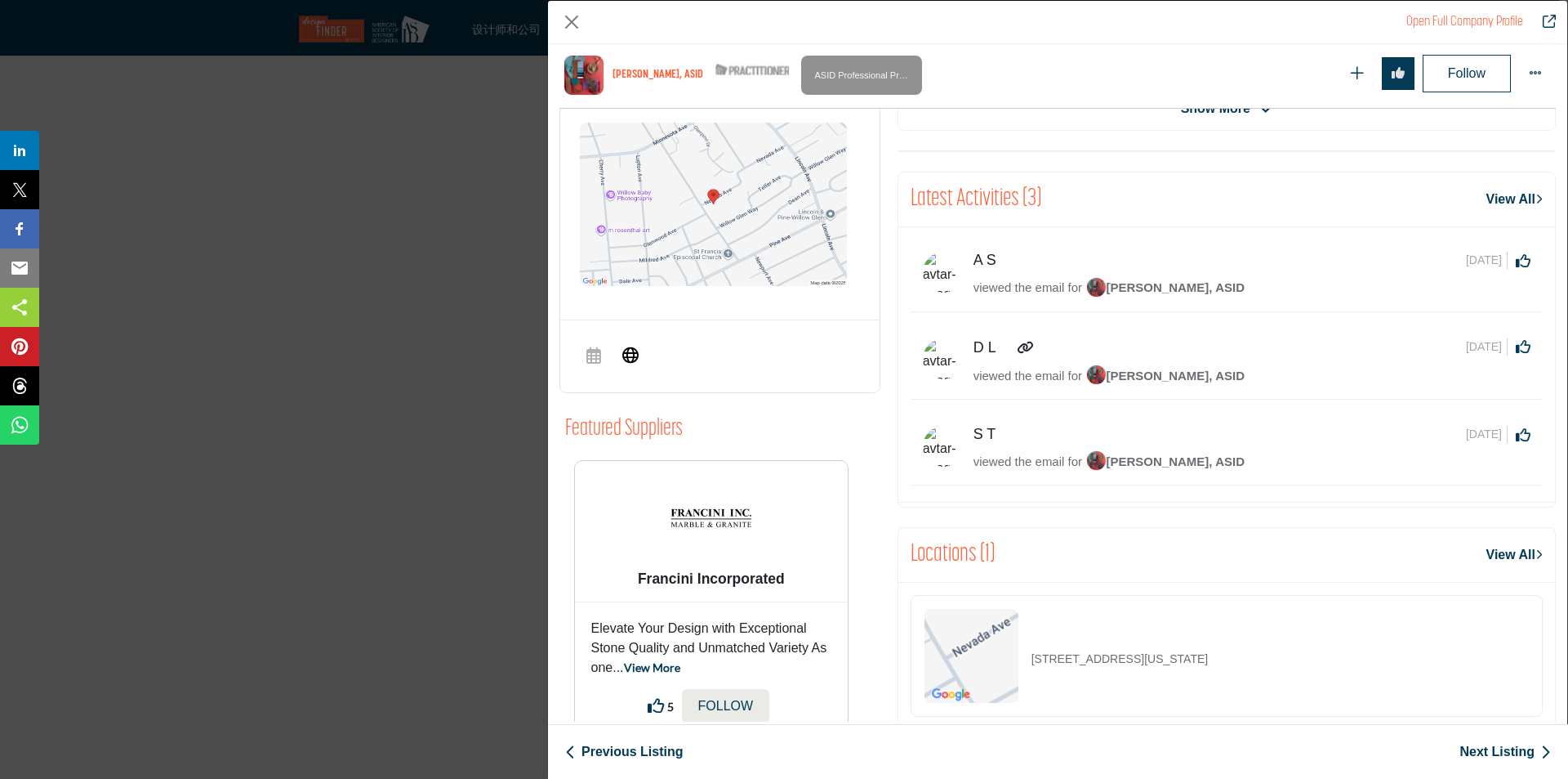
scroll to position [638, 0]
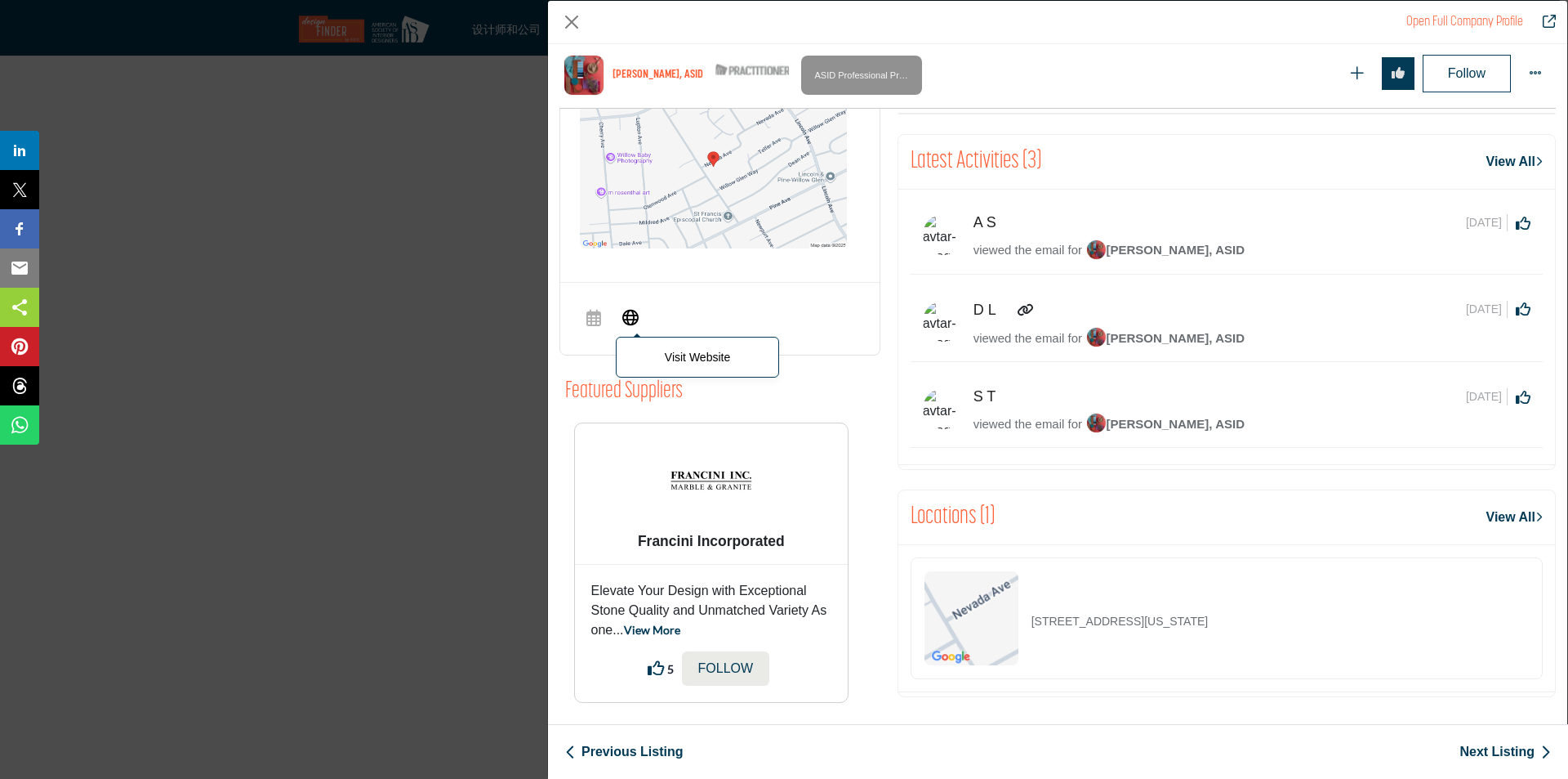
click at [635, 324] on icon "公司数据模型" at bounding box center [630, 316] width 16 height 20
drag, startPoint x: 565, startPoint y: 25, endPoint x: 599, endPoint y: 63, distance: 51.0
click at [565, 25] on button "Close" at bounding box center [572, 22] width 25 height 25
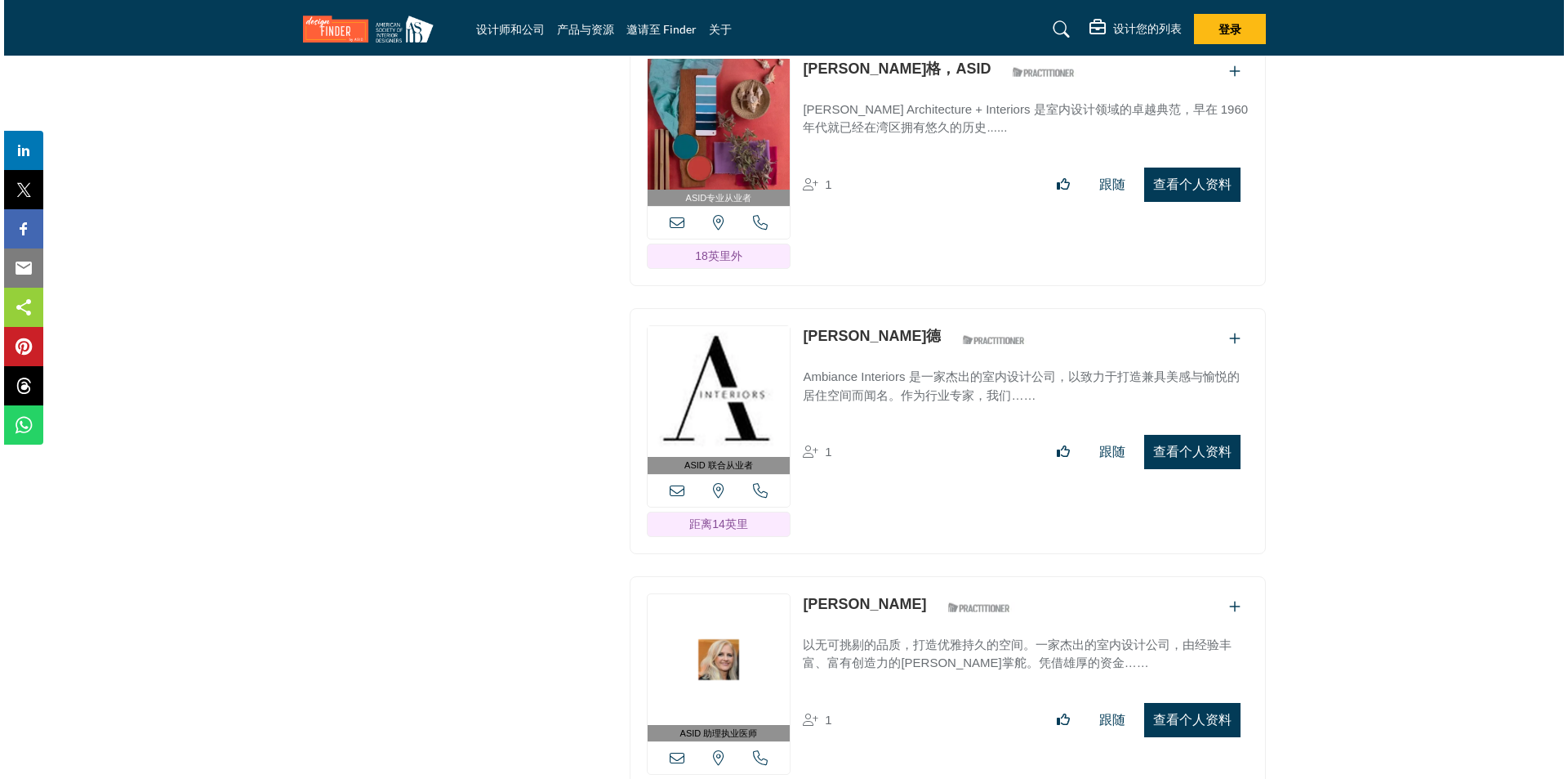
scroll to position [12321, 0]
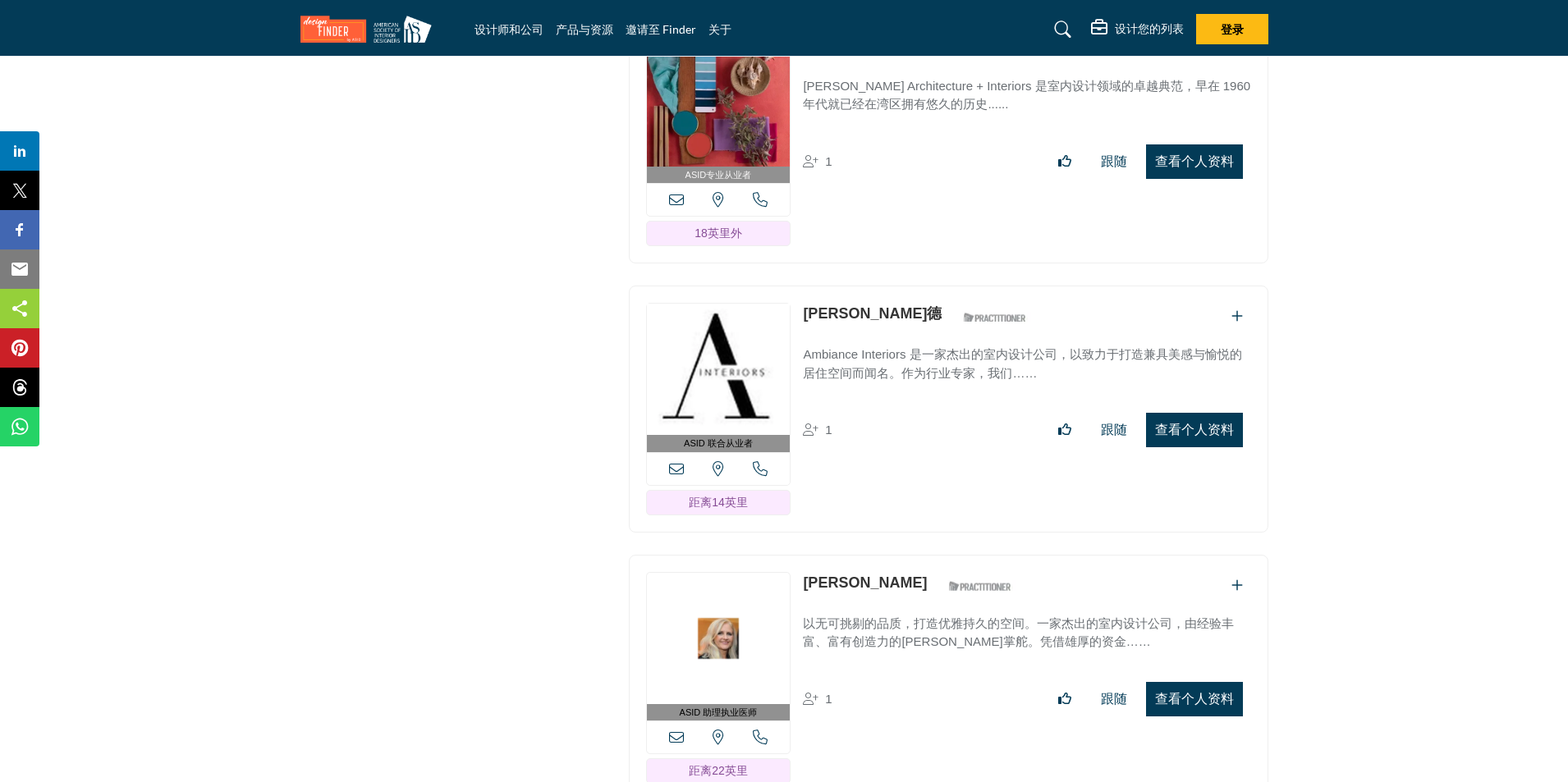
drag, startPoint x: 1201, startPoint y: 403, endPoint x: 1134, endPoint y: 426, distance: 70.8
click at [1201, 412] on button "查看个人资料" at bounding box center [1193, 430] width 97 height 35
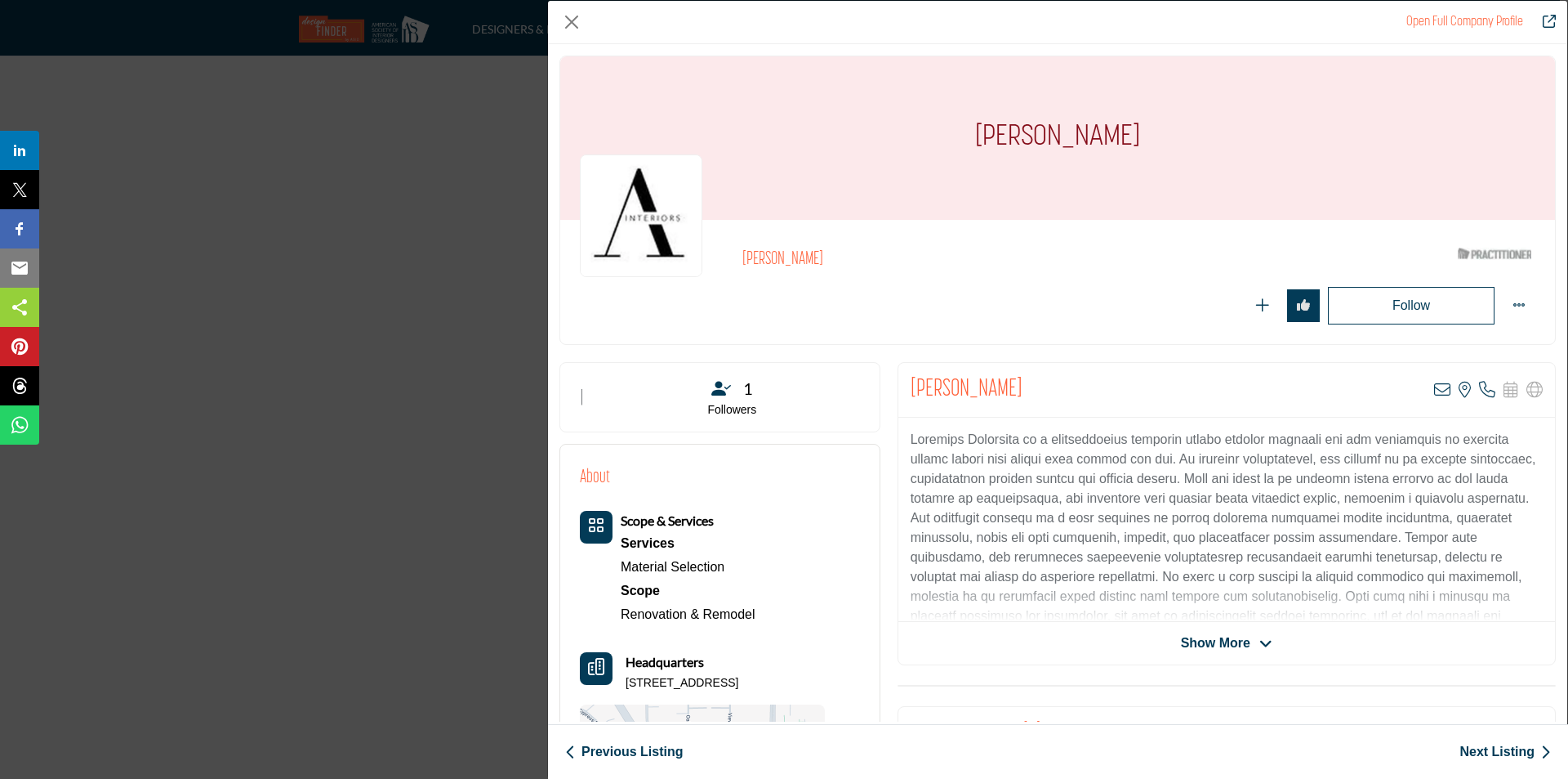
drag, startPoint x: 1147, startPoint y: 142, endPoint x: 949, endPoint y: 142, distance: 198.0
click at [949, 142] on div "[PERSON_NAME]" at bounding box center [1058, 138] width 995 height 163
copy h1 "[PERSON_NAME]"
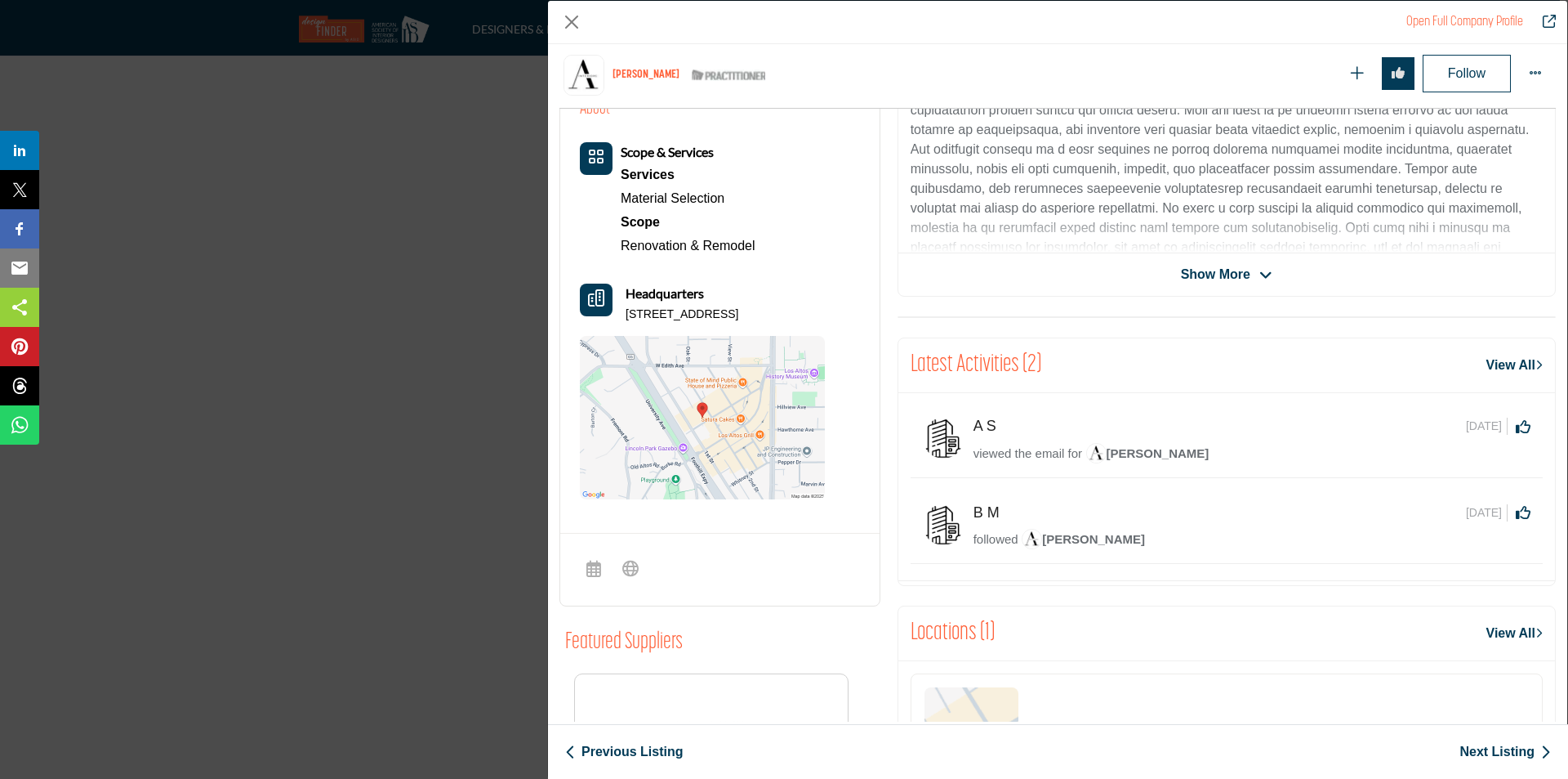
scroll to position [475, 0]
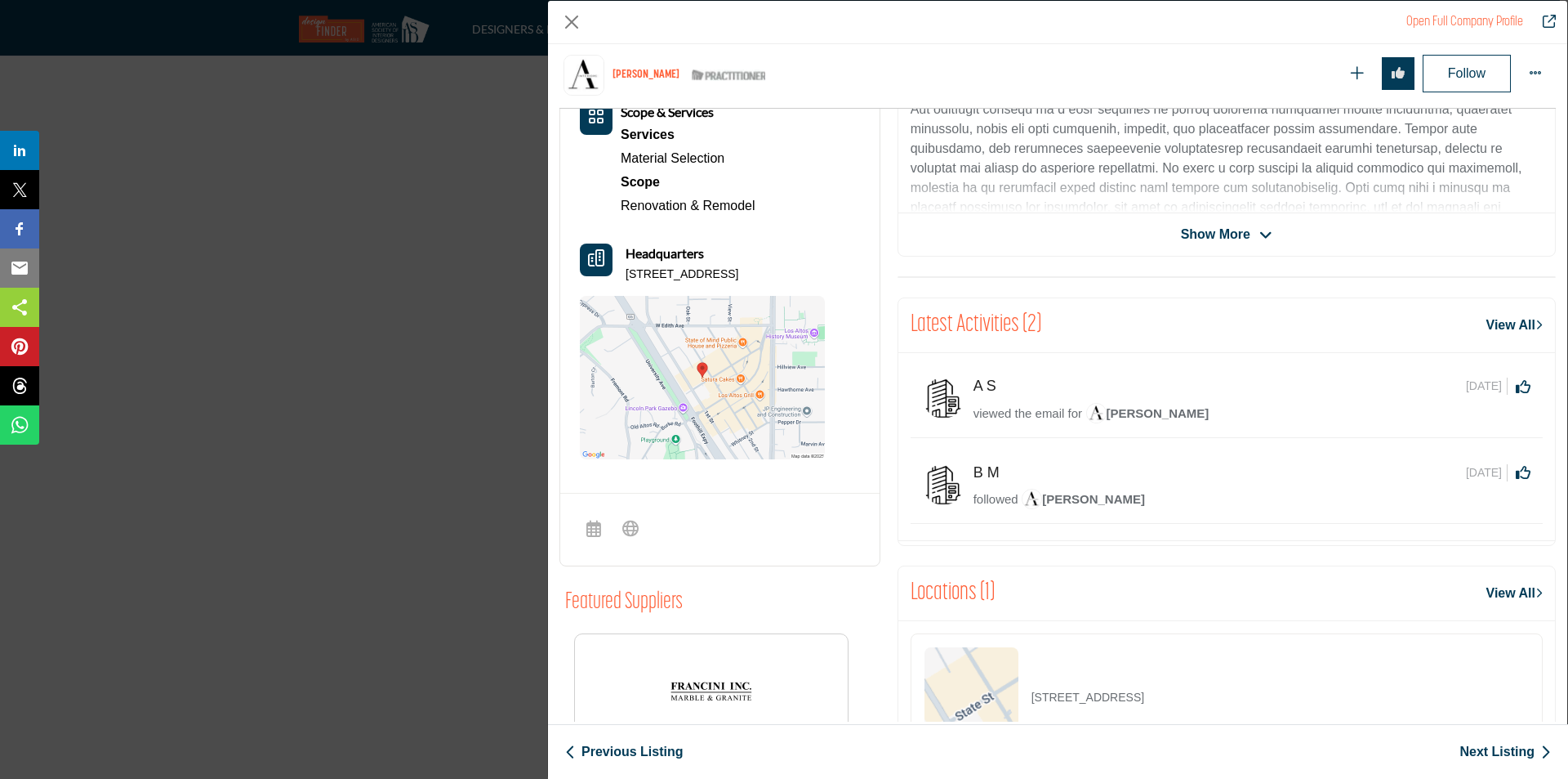
drag, startPoint x: 625, startPoint y: 274, endPoint x: 826, endPoint y: 275, distance: 201.0
click div "Headquarters 334 State St Ste 203, 94022-2802, USA"
copy p "334 State St Ste 203, 94022-2802, USA"
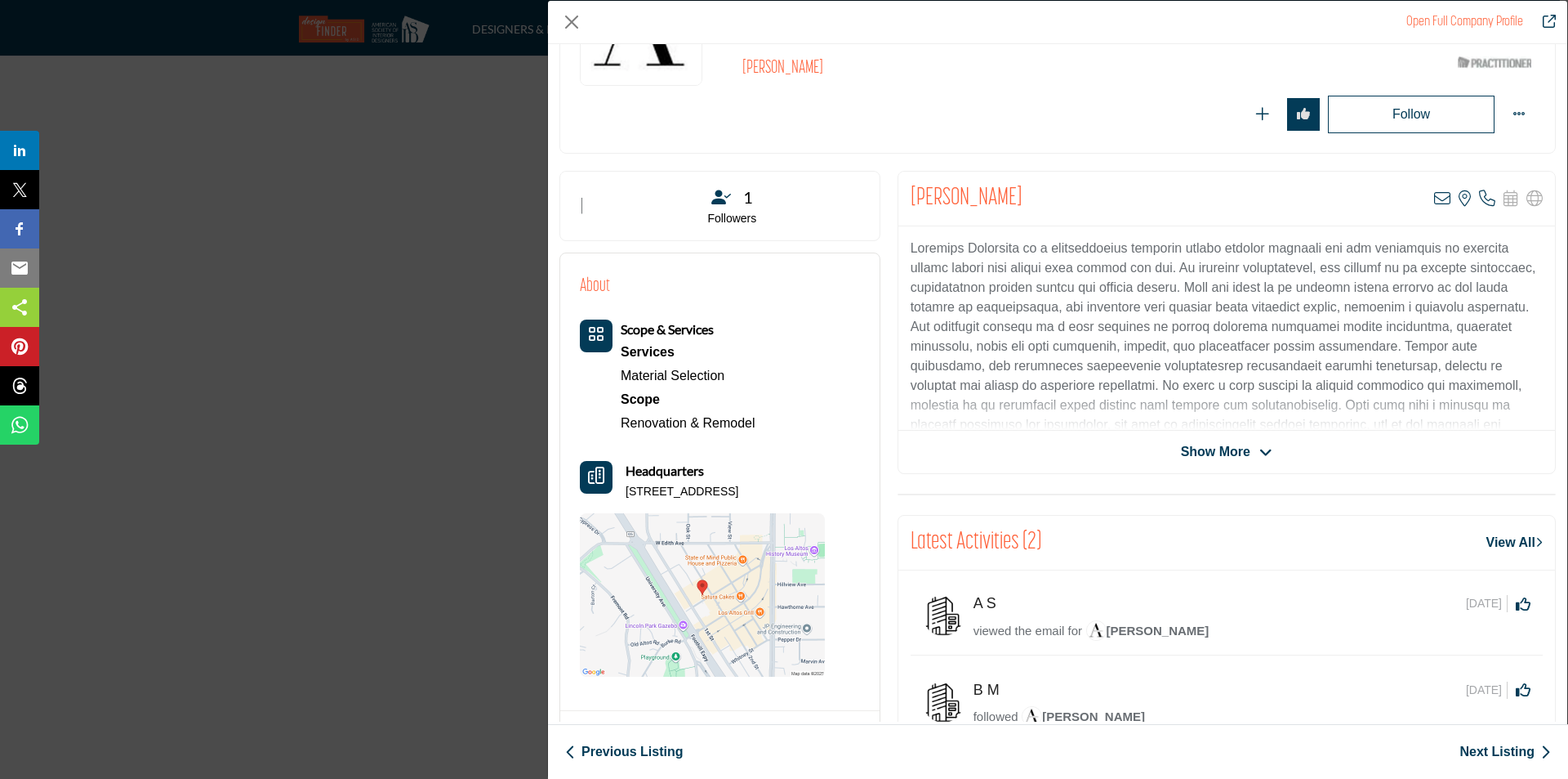
scroll to position [139, 0]
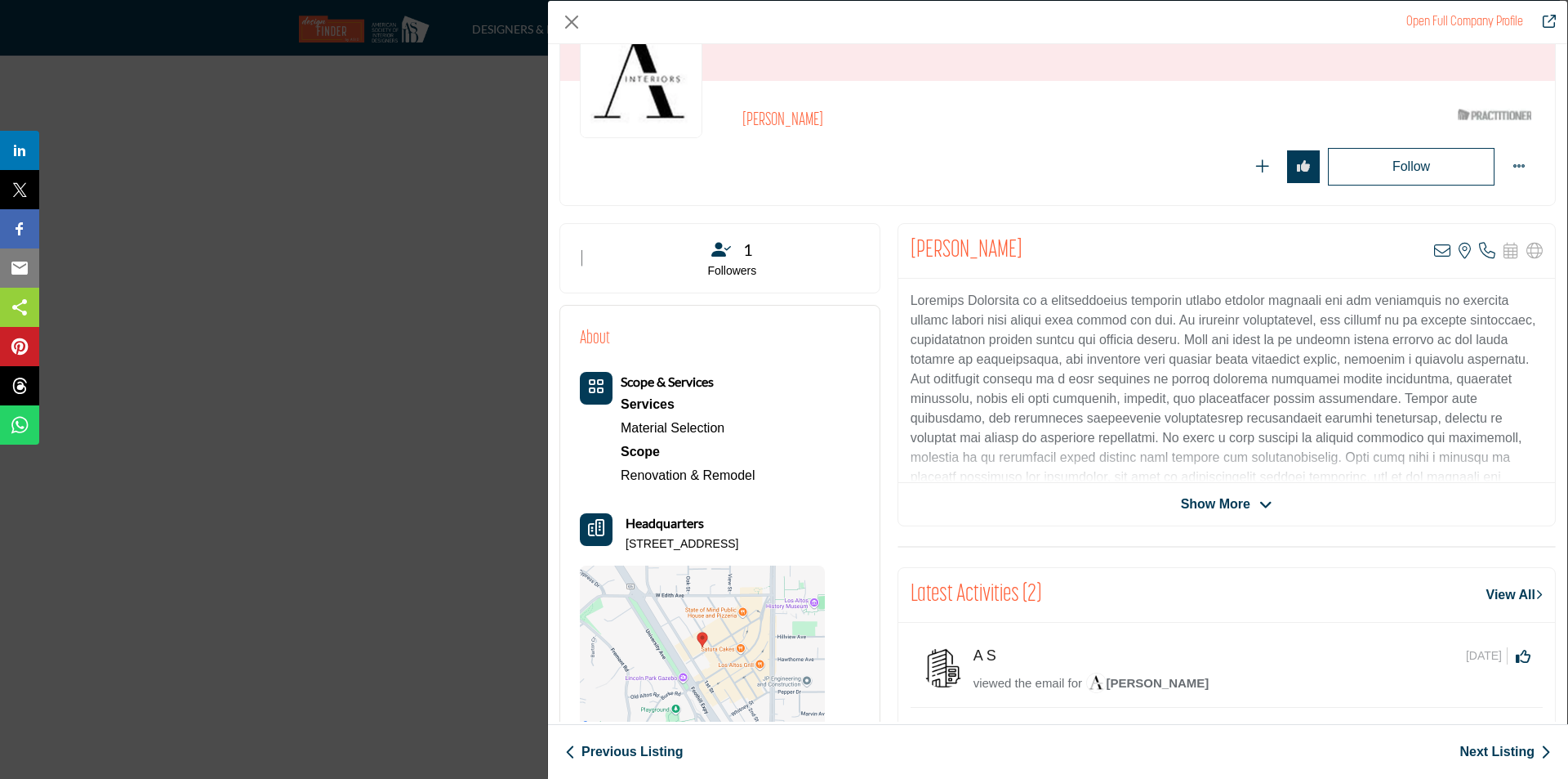
click span "Show More"
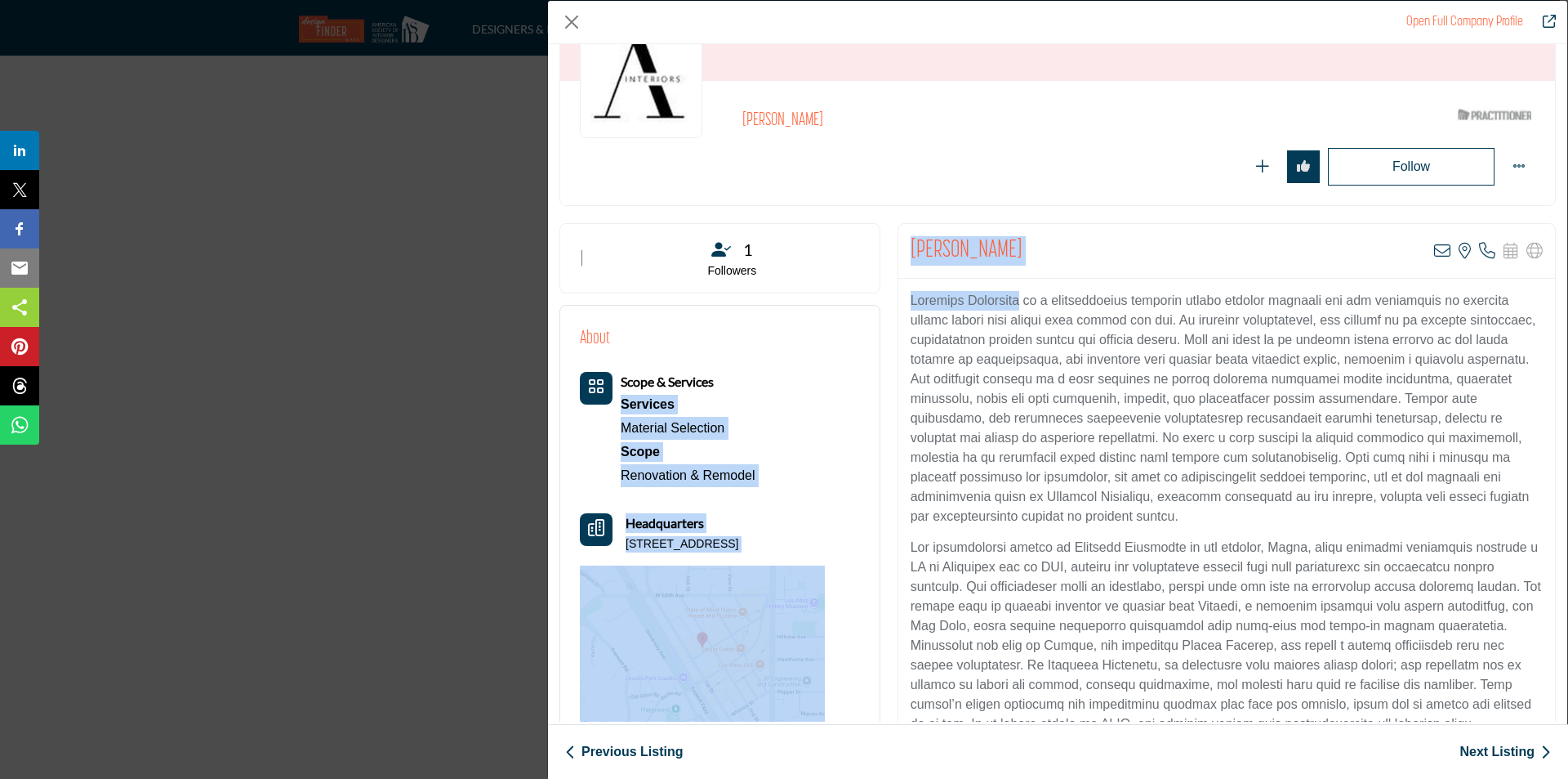
drag, startPoint x: 1015, startPoint y: 305, endPoint x: 884, endPoint y: 306, distance: 131.0
click div "1 Followers About Services"
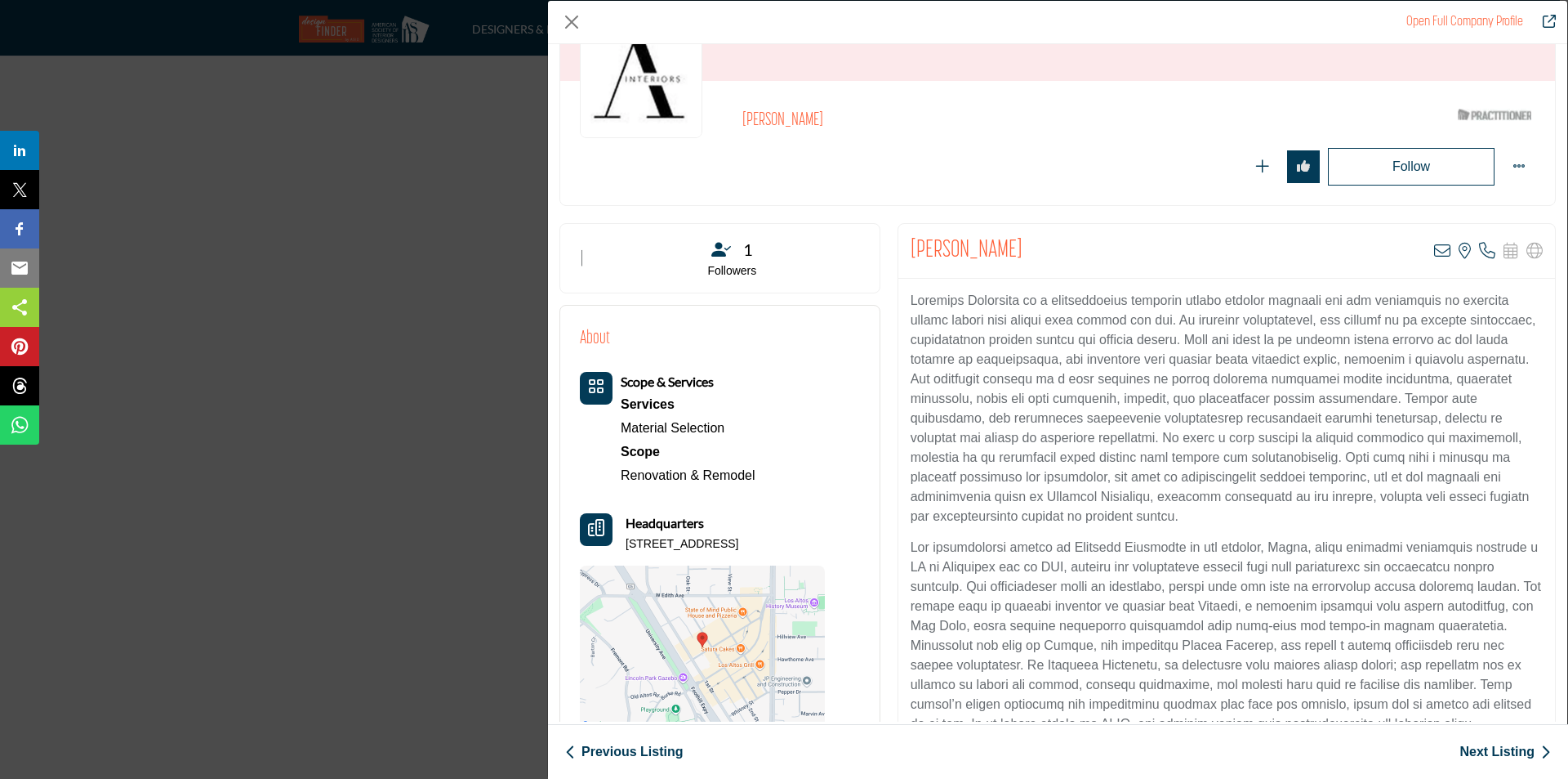
drag, startPoint x: 1118, startPoint y: 352, endPoint x: 1081, endPoint y: 324, distance: 46.4
click p "Company Data Modal"
drag, startPoint x: 1017, startPoint y: 302, endPoint x: 904, endPoint y: 300, distance: 113.0
click div "Company Data Modal"
copy p "Ambiance Interiors"
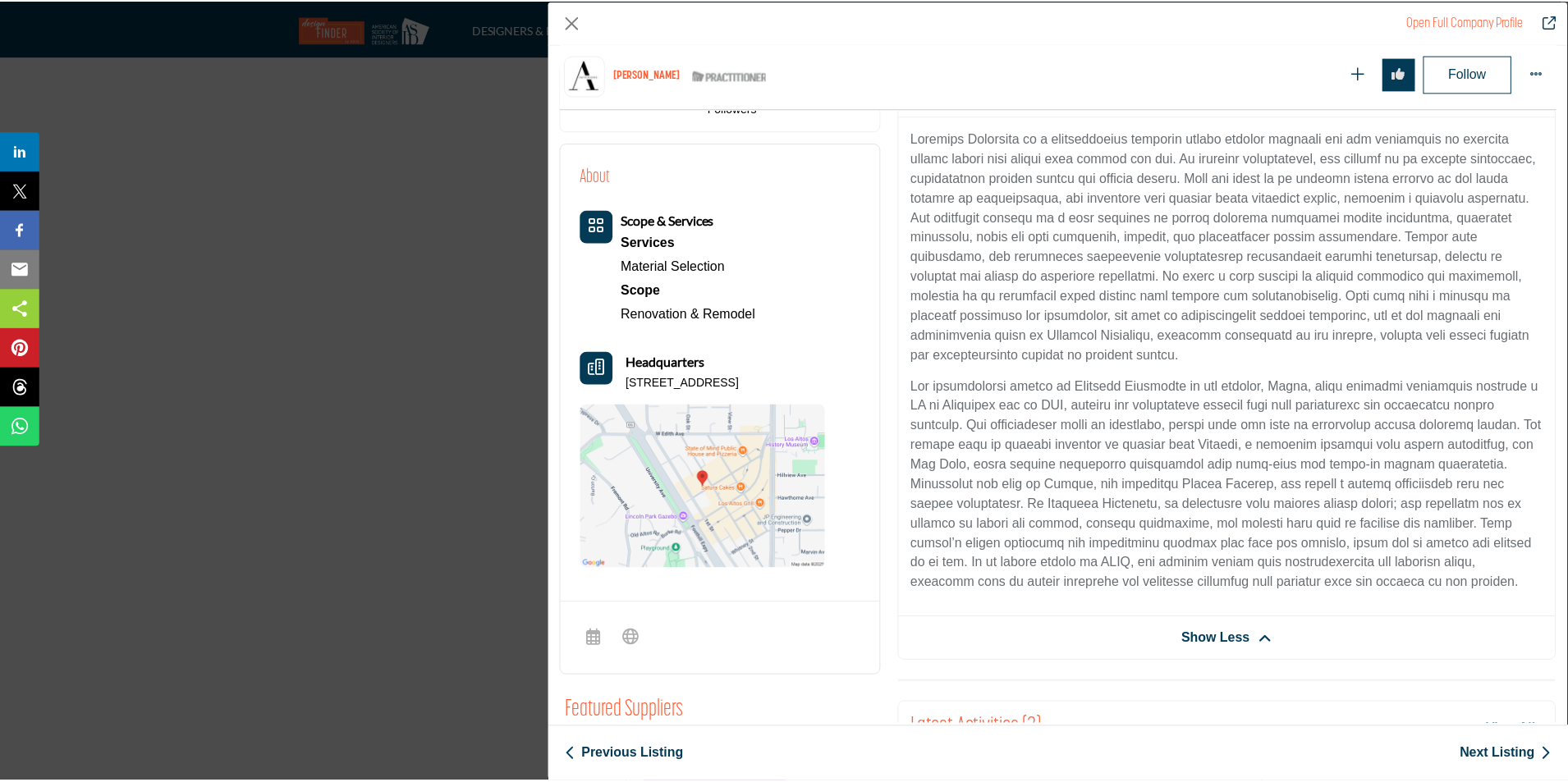
scroll to position [370, 0]
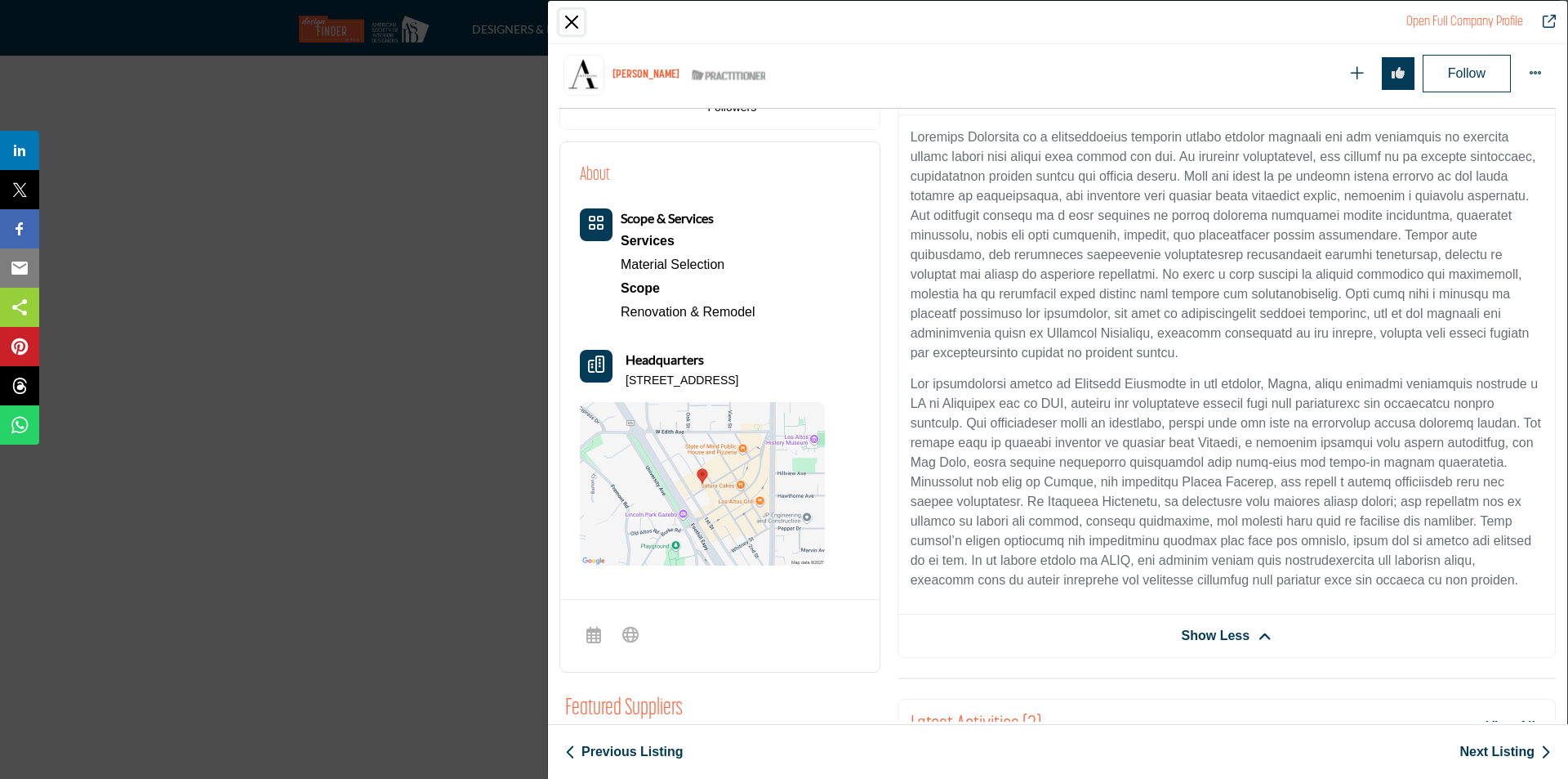
click button "Close"
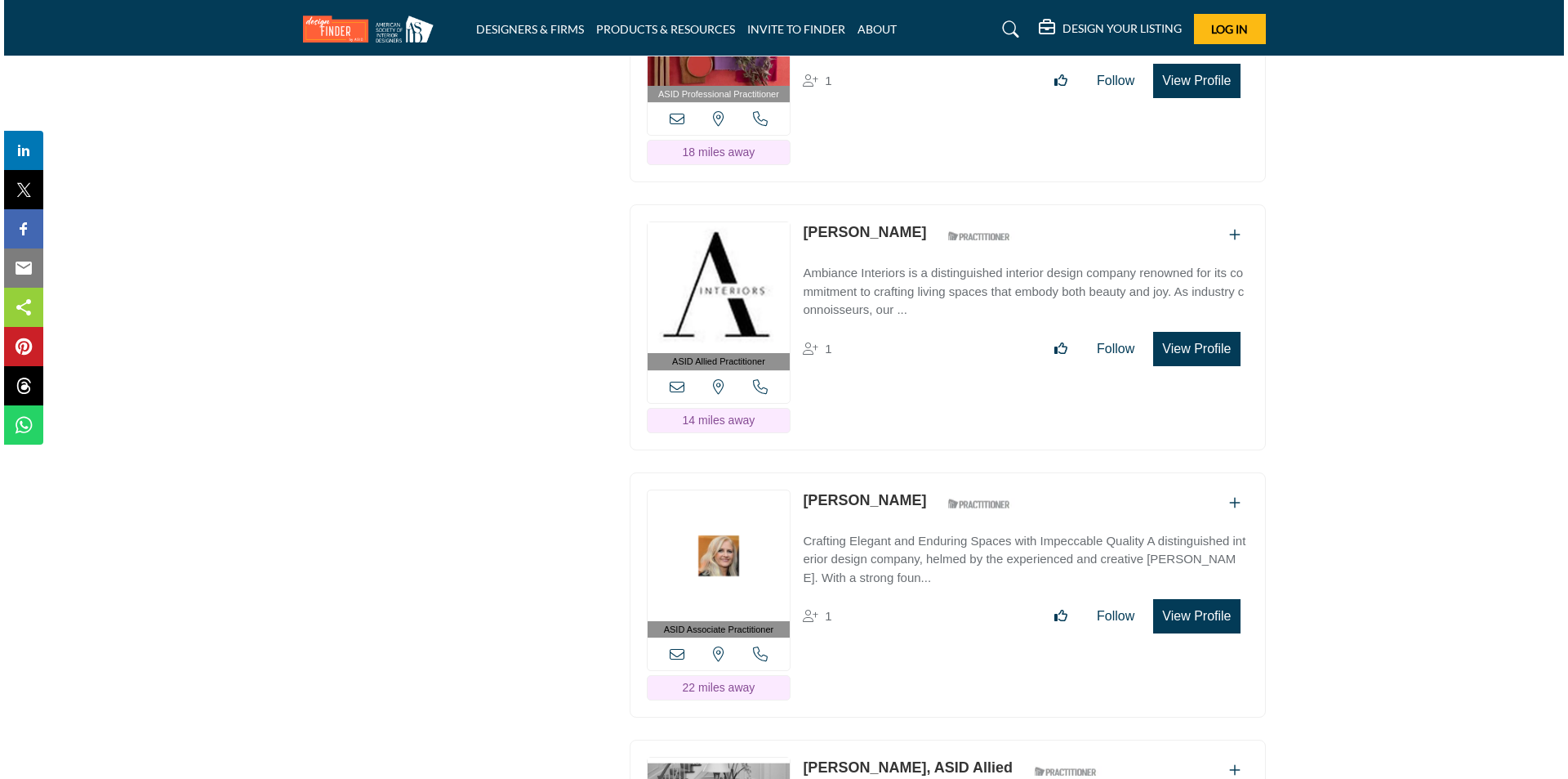
scroll to position [12565, 0]
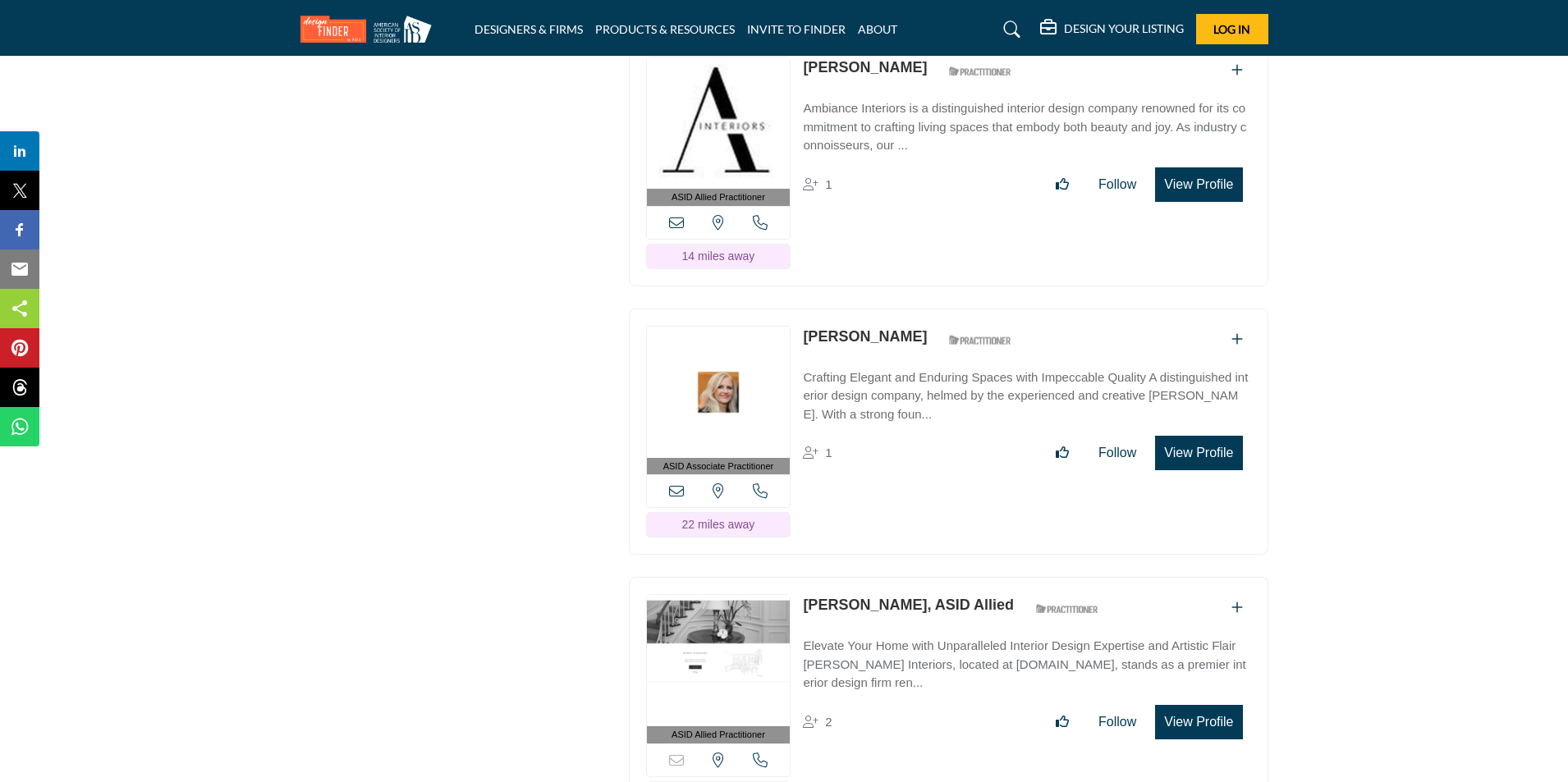
click button "View Profile"
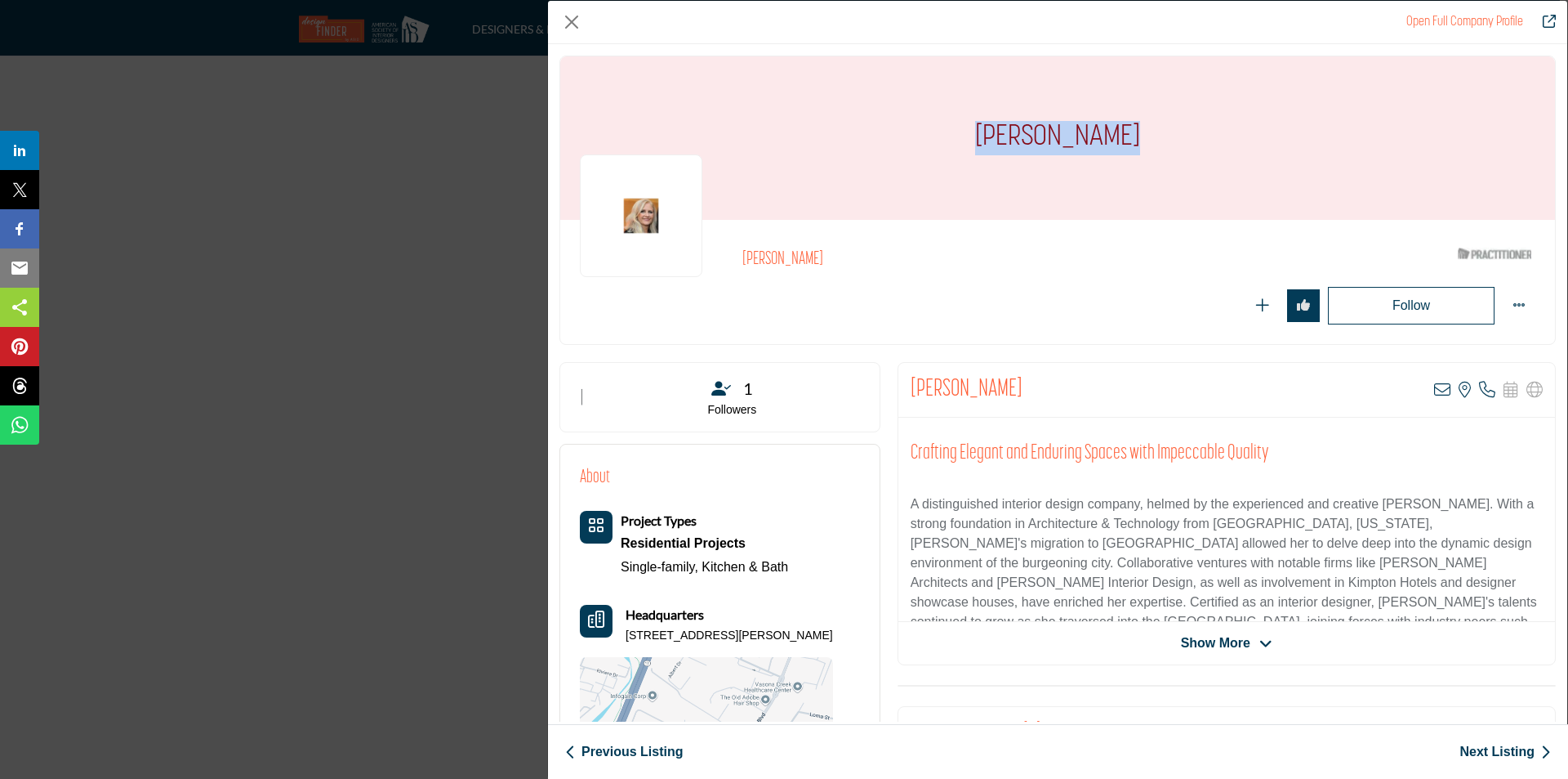
drag, startPoint x: 979, startPoint y: 138, endPoint x: 1164, endPoint y: 138, distance: 185.0
click div "[PERSON_NAME]"
copy h1 "[PERSON_NAME]"
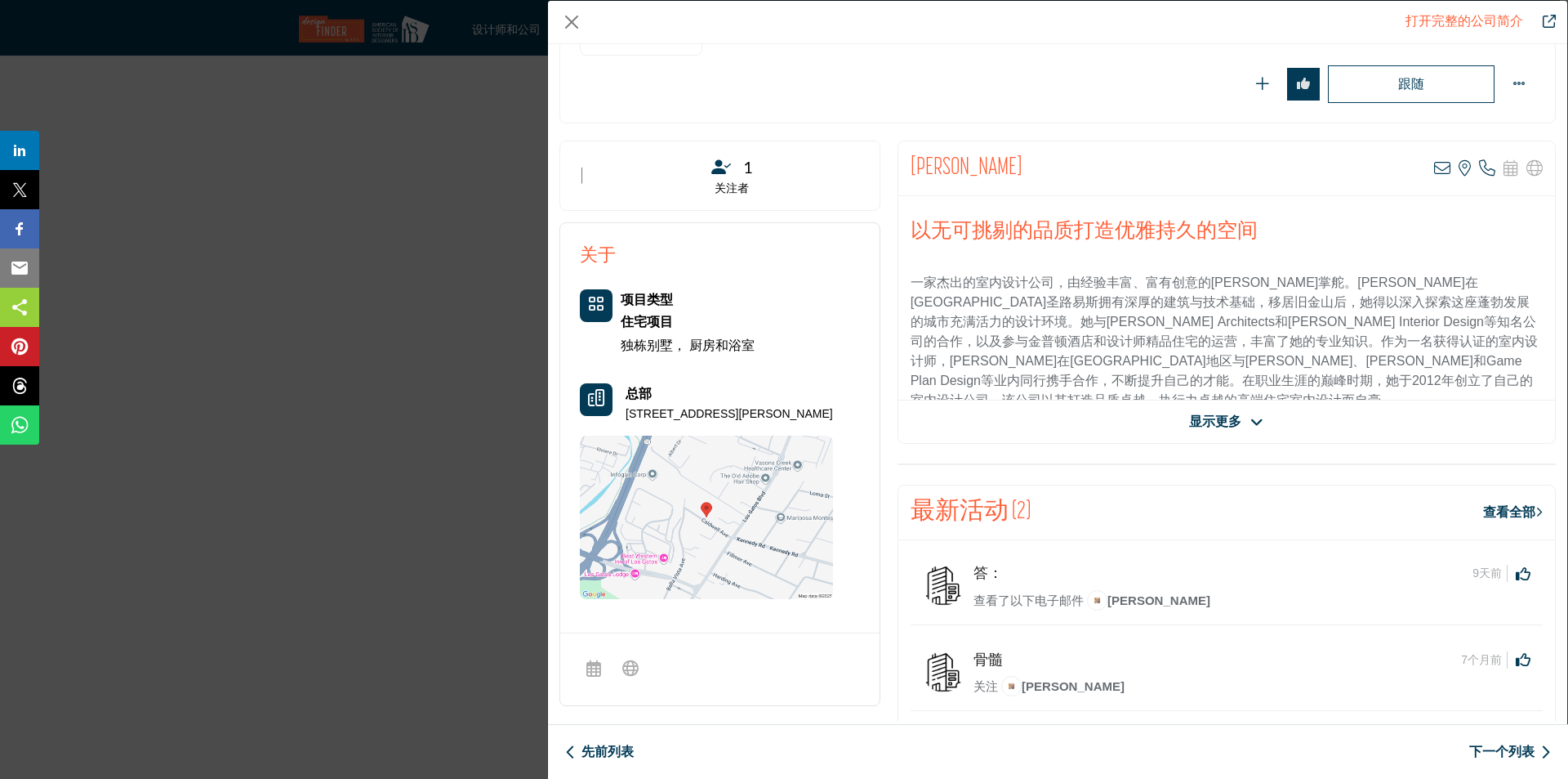
scroll to position [245, 0]
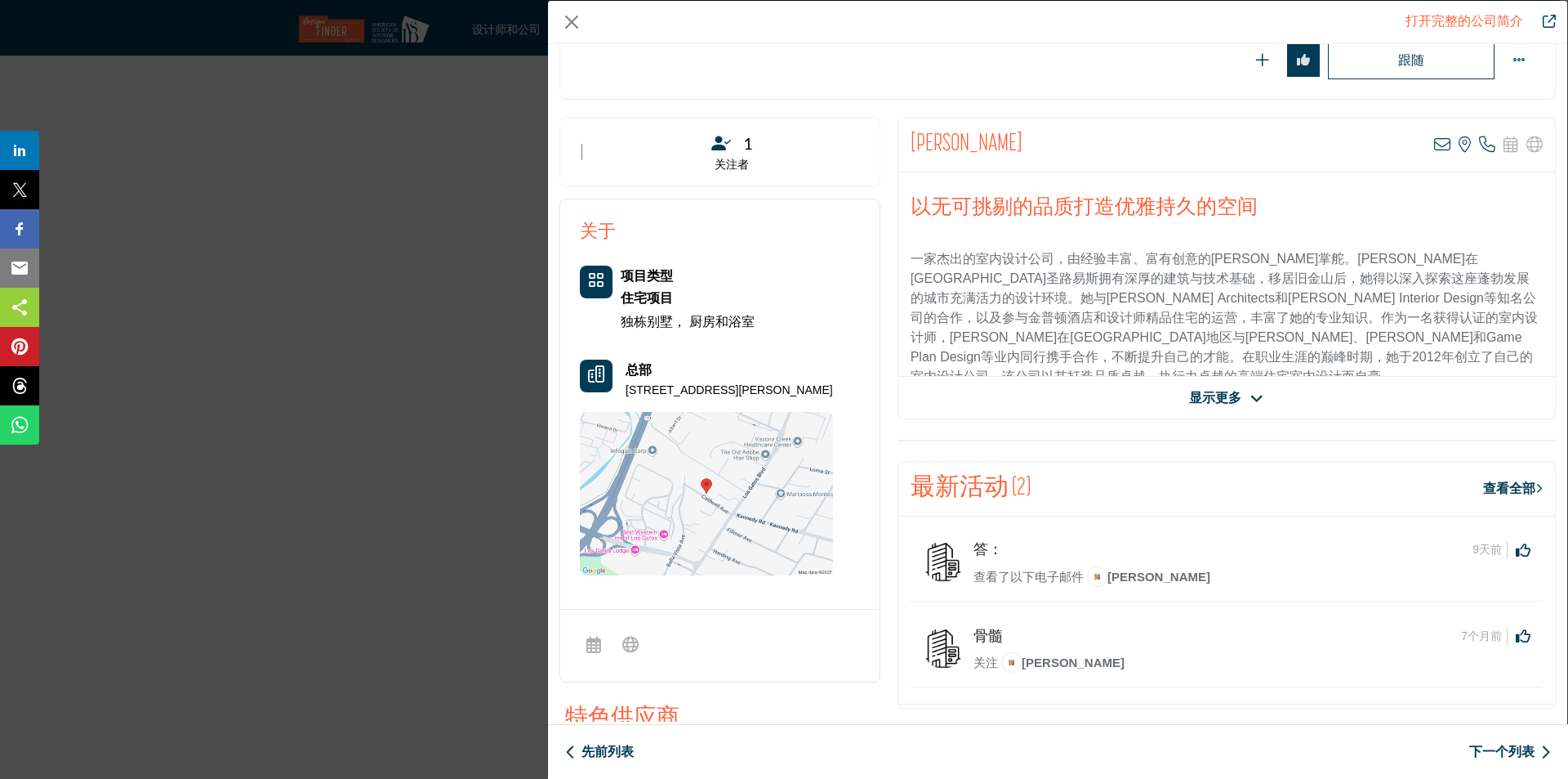
drag, startPoint x: 1229, startPoint y: 391, endPoint x: 1325, endPoint y: 377, distance: 97.0
click font "显示更多"
drag, startPoint x: 1256, startPoint y: 399, endPoint x: 1205, endPoint y: 369, distance: 59.2
click icon "公司数据模型"
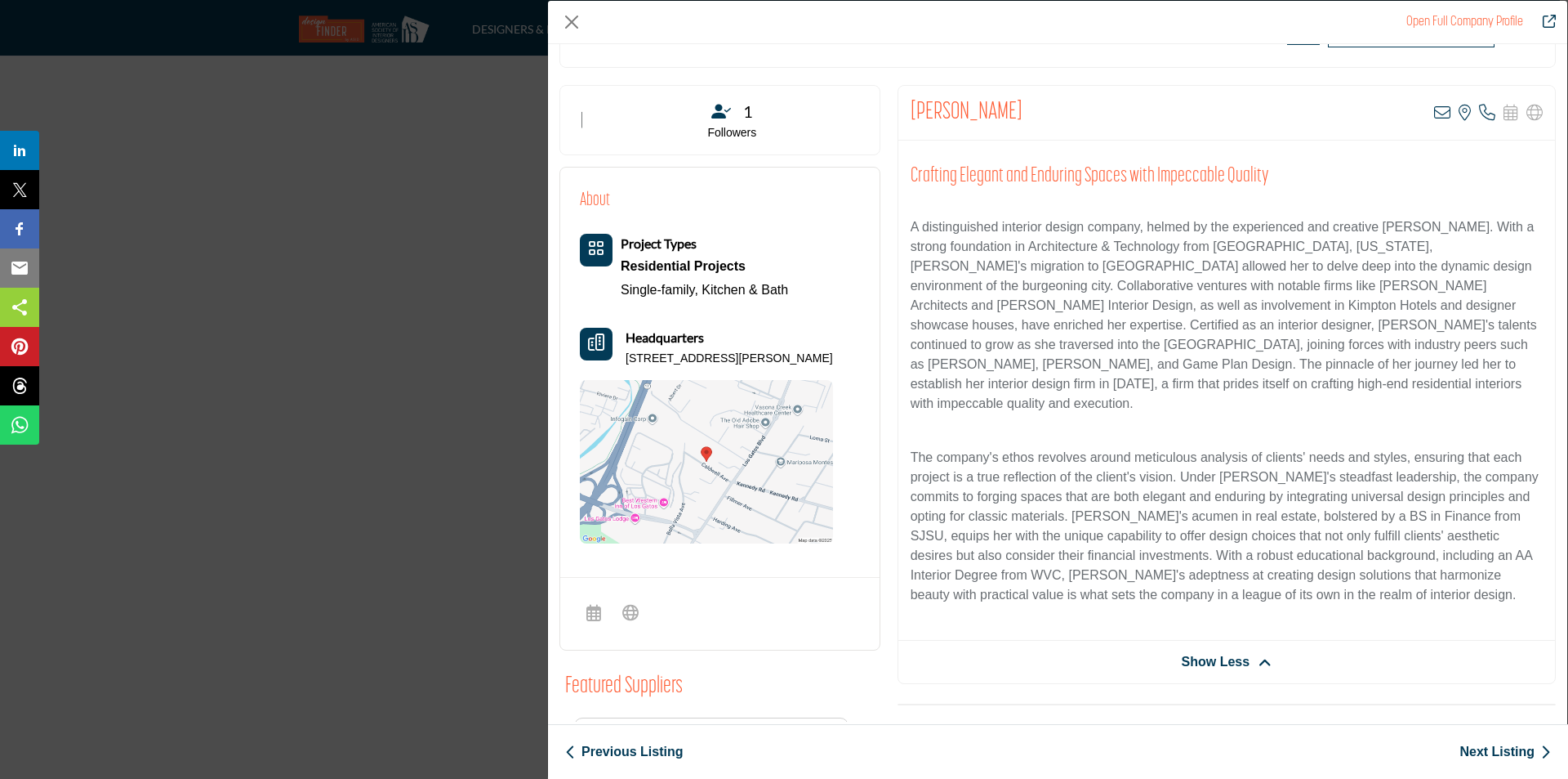
scroll to position [393, 0]
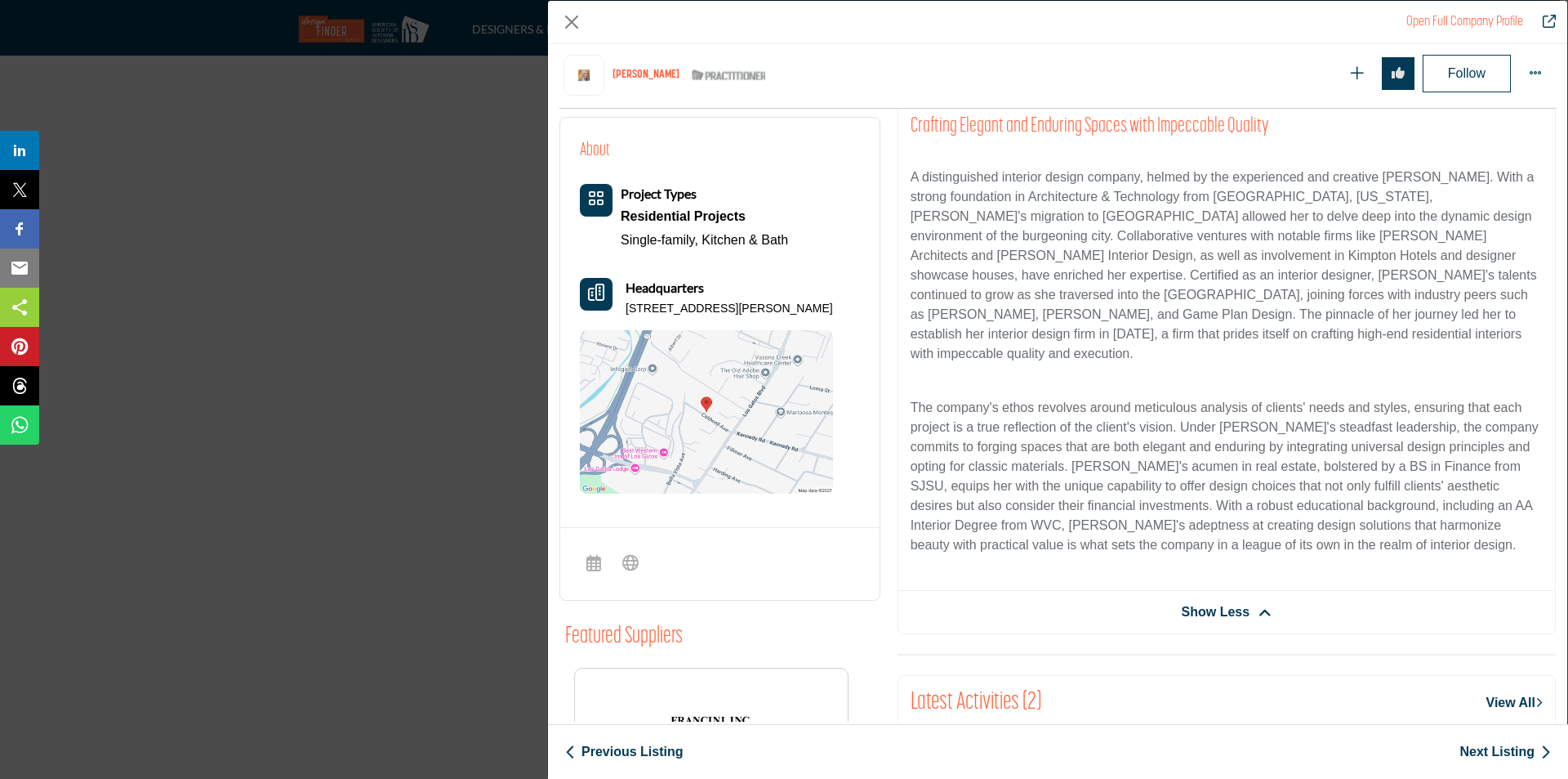
drag, startPoint x: 625, startPoint y: 310, endPoint x: 817, endPoint y: 307, distance: 192.0
click div "Headquarters 212 Caldwell Ave, 95032-5401, USA"
copy p "212 Caldwell Ave, 95032-5401, USA"
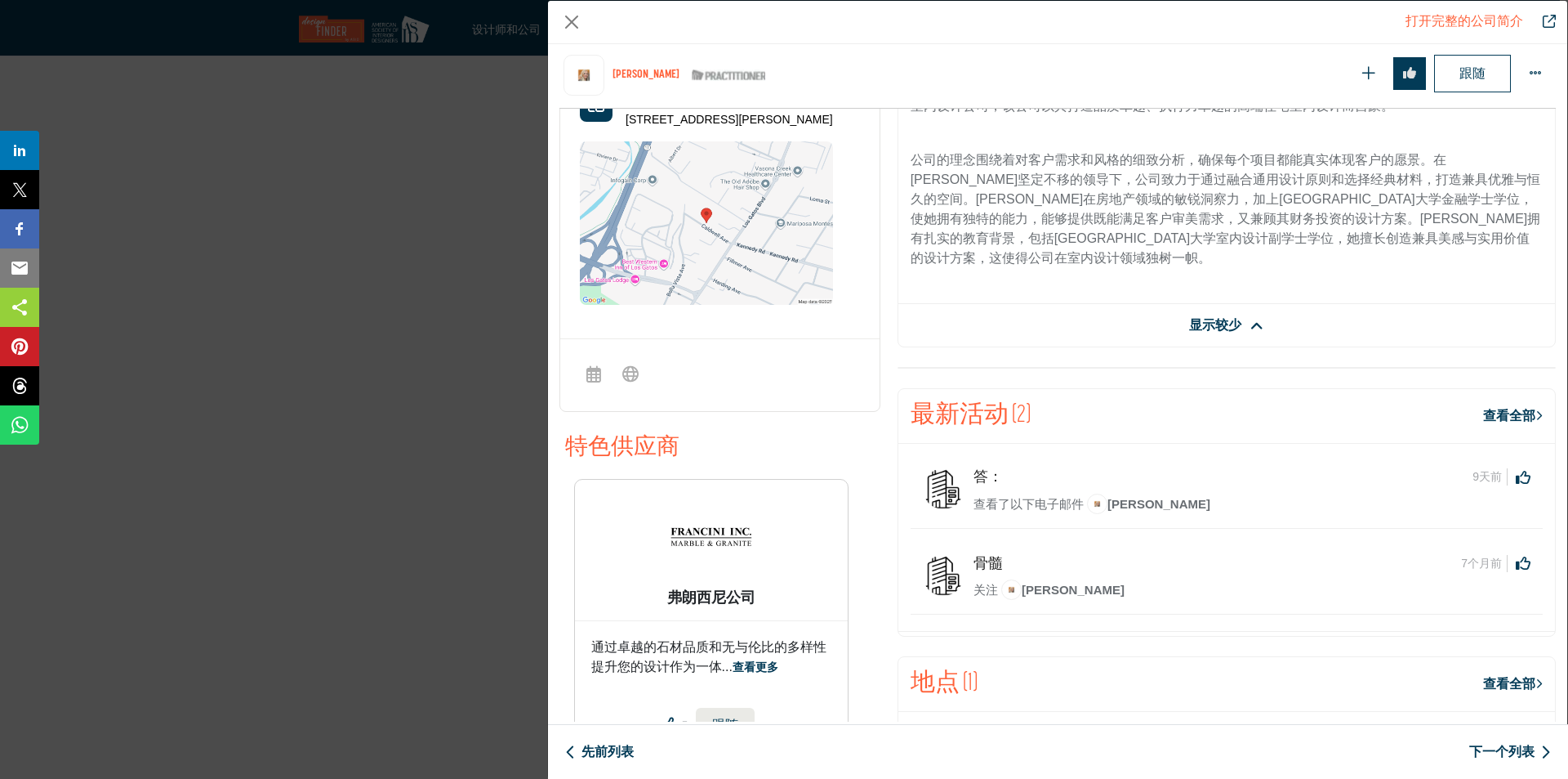
scroll to position [735, 0]
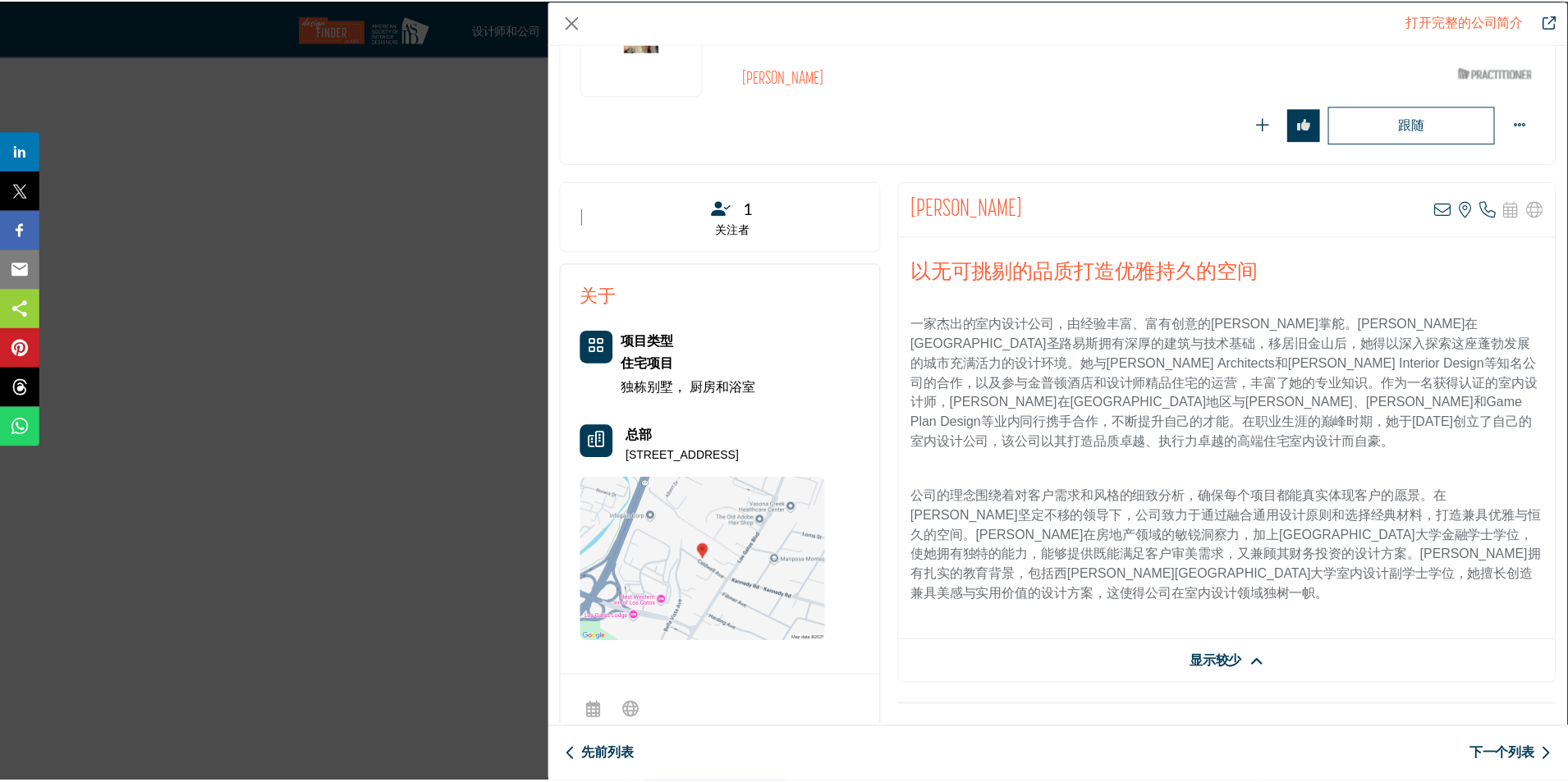
scroll to position [16, 0]
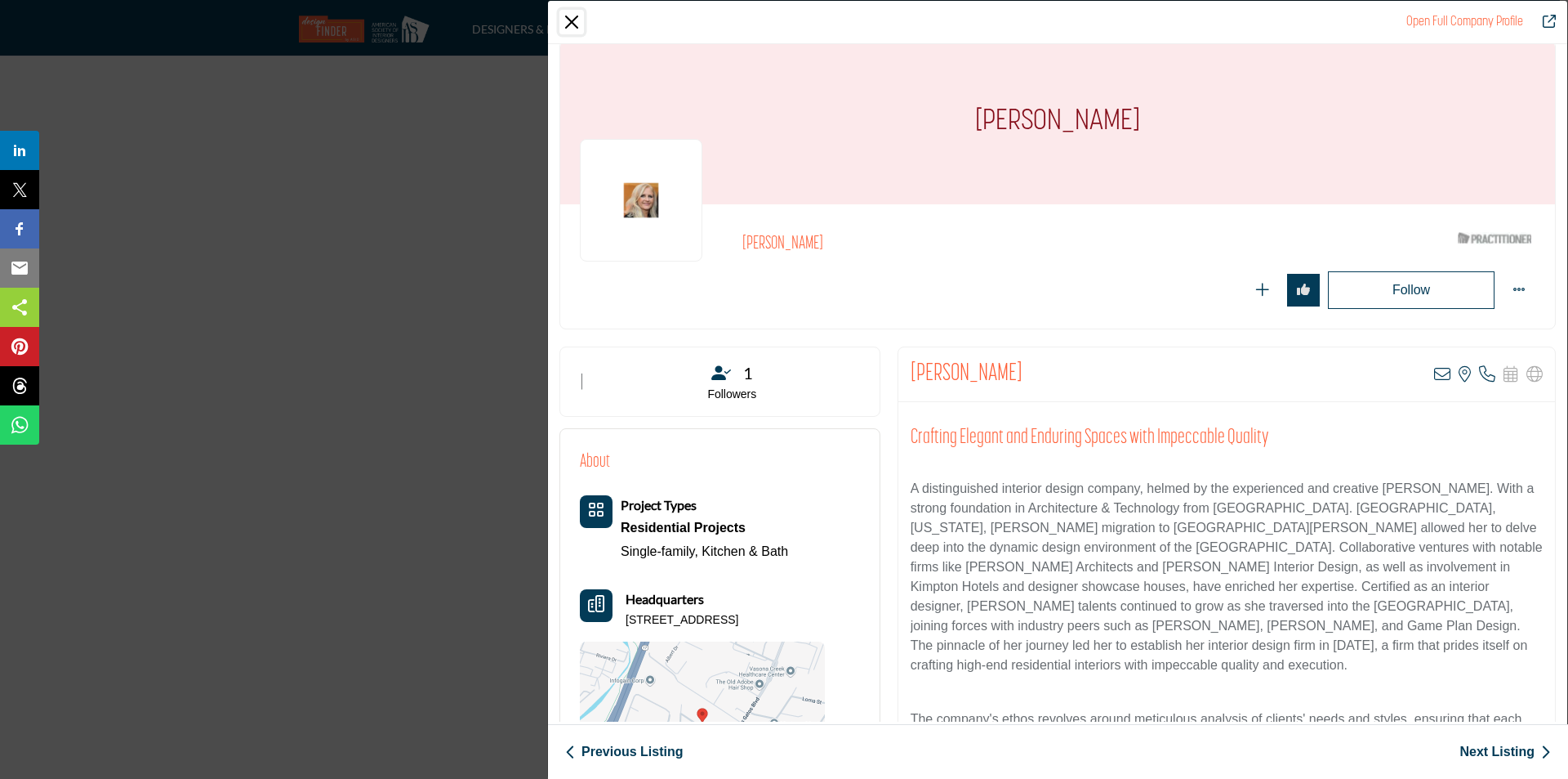
click at [571, 19] on button "Close" at bounding box center [572, 22] width 25 height 25
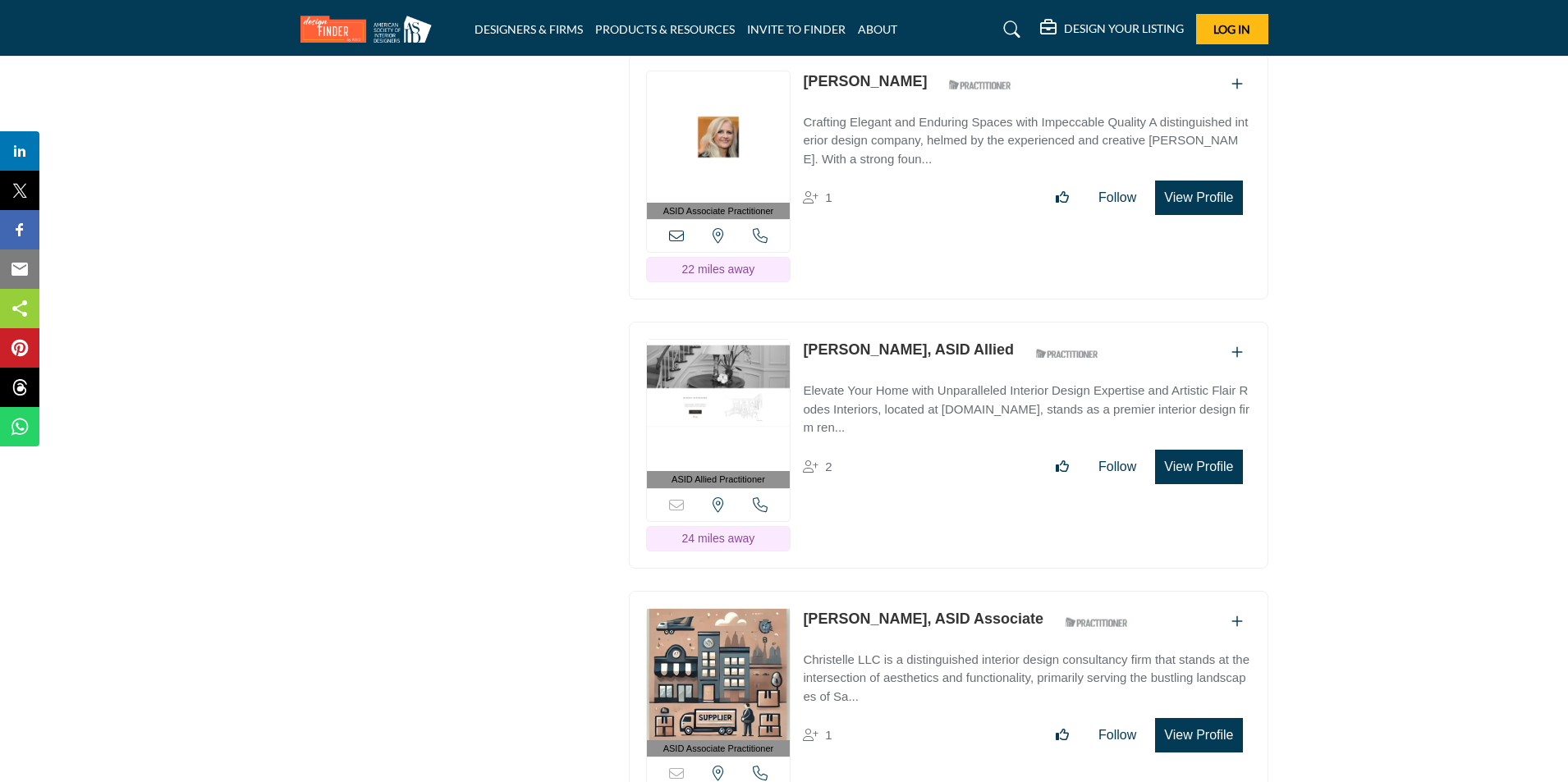
scroll to position [12860, 0]
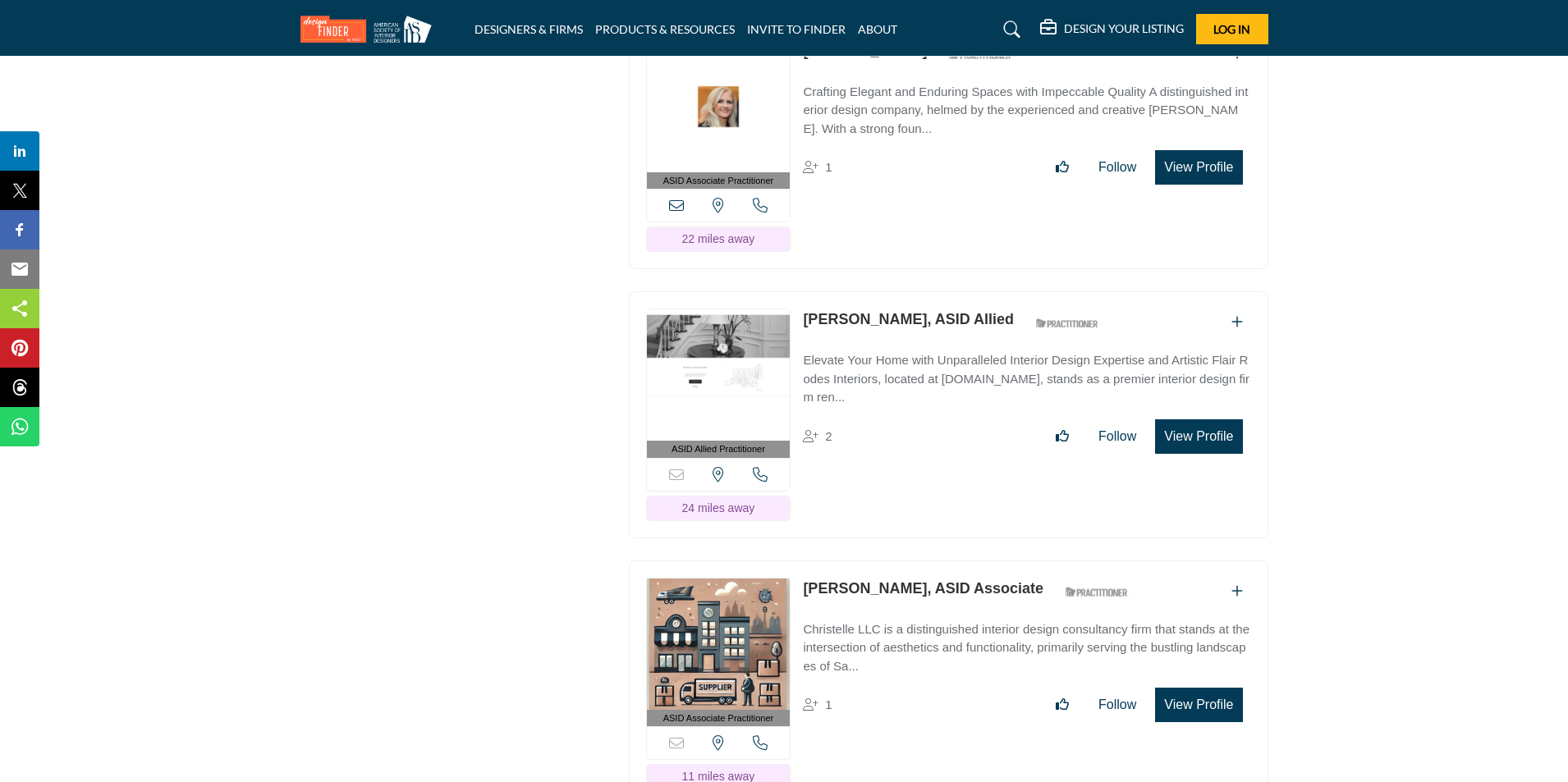
click at [1193, 431] on button "View Profile" at bounding box center [1198, 436] width 87 height 35
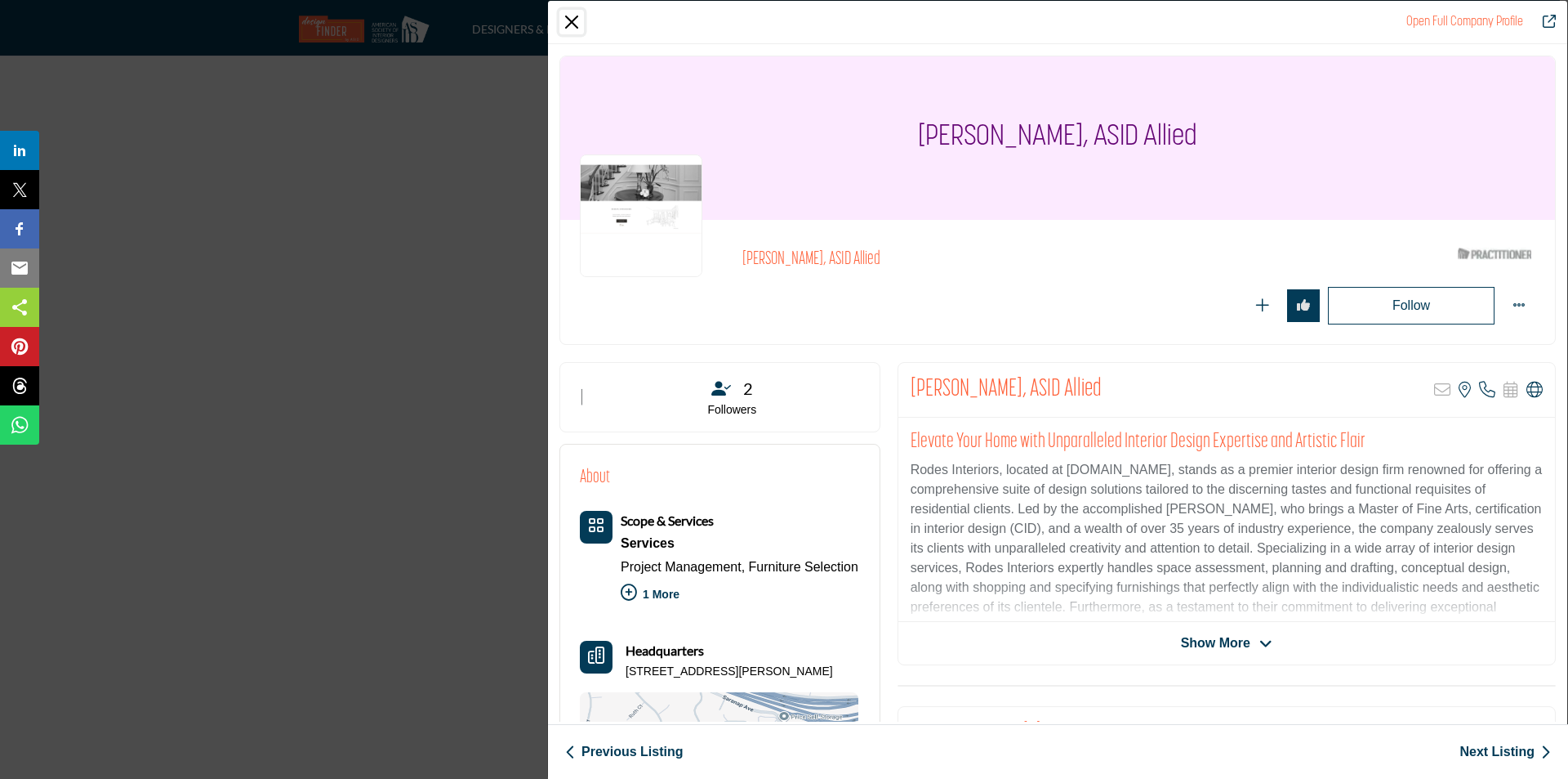
click at [564, 21] on button "Close" at bounding box center [572, 22] width 25 height 25
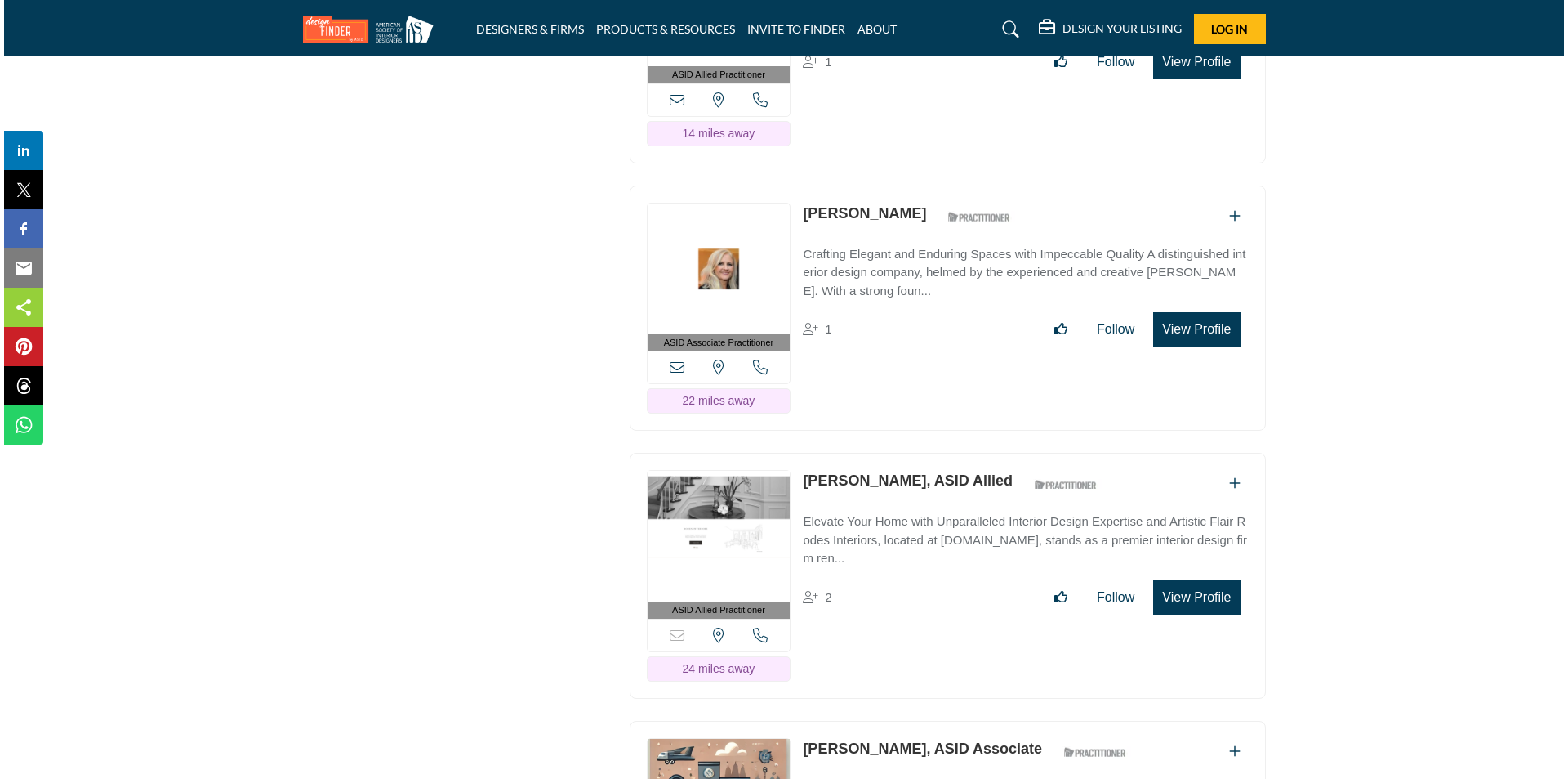
scroll to position [12648, 0]
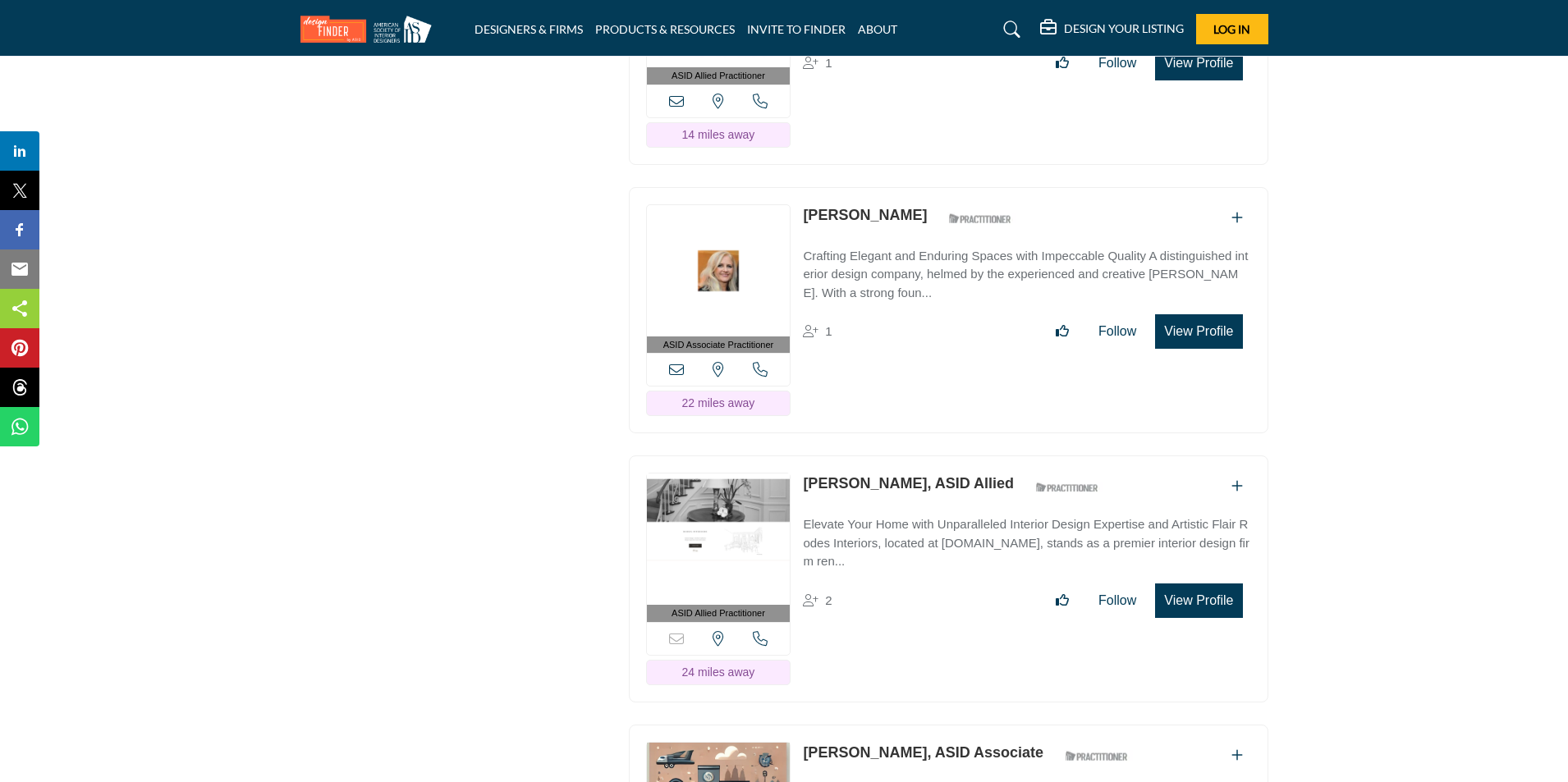
click at [1191, 608] on button "View Profile" at bounding box center [1198, 601] width 87 height 35
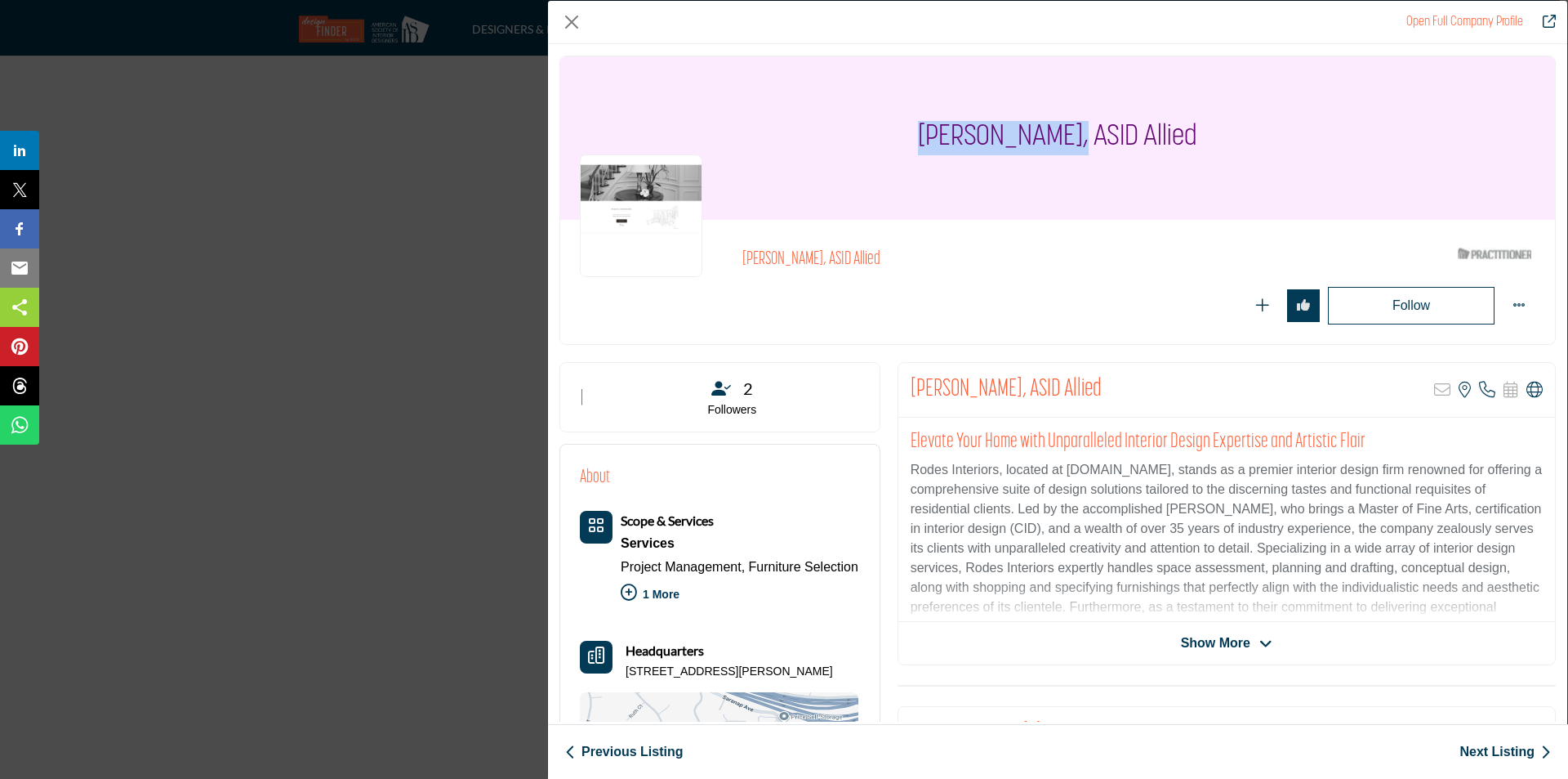
drag, startPoint x: 920, startPoint y: 135, endPoint x: 1068, endPoint y: 143, distance: 148.2
click at [1068, 143] on div "[PERSON_NAME], ASID Allied" at bounding box center [1058, 138] width 995 height 163
copy h1 "Michelle Rodes"
drag, startPoint x: 993, startPoint y: 471, endPoint x: 982, endPoint y: 472, distance: 11.0
click at [916, 471] on p "Rodes Interiors, located at www.rodesinteriors.com, stands as a premier interio…" at bounding box center [1227, 558] width 632 height 196
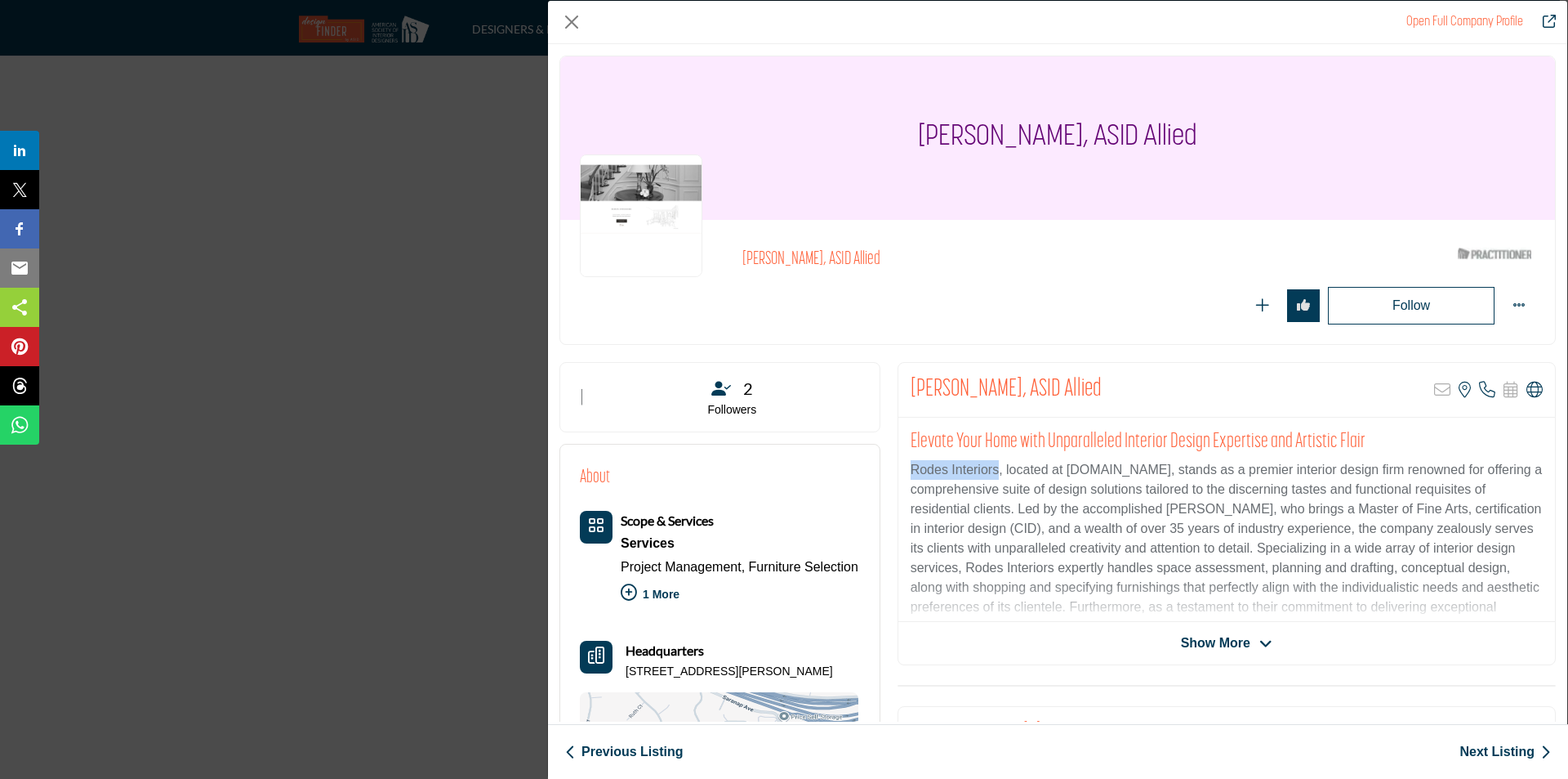
drag, startPoint x: 996, startPoint y: 469, endPoint x: 908, endPoint y: 469, distance: 88.0
click at [911, 469] on p "Rodes Interiors, located at www.rodesinteriors.com, stands as a premier interio…" at bounding box center [1227, 558] width 632 height 196
copy p "Rodes Interiors"
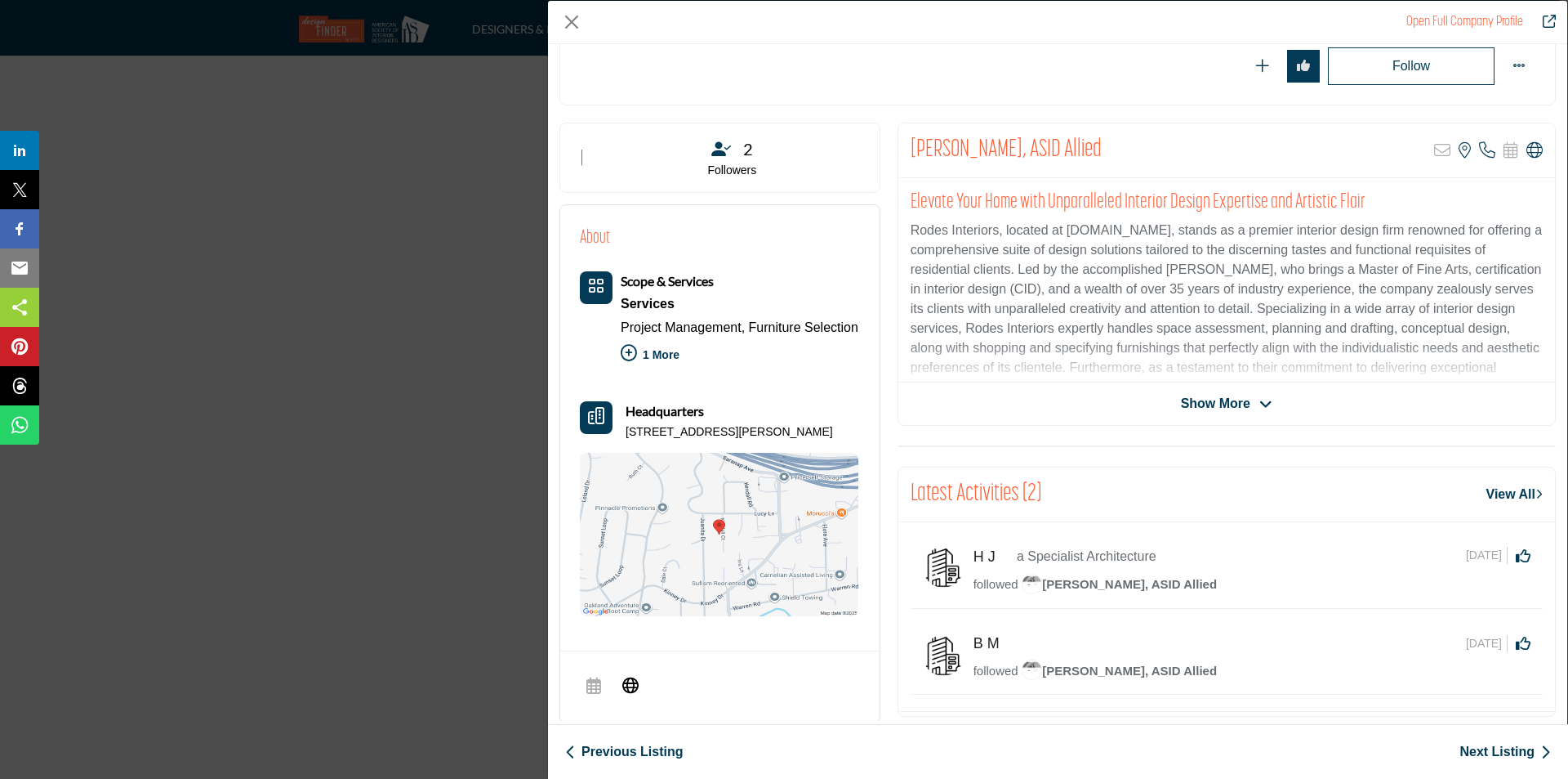
scroll to position [393, 0]
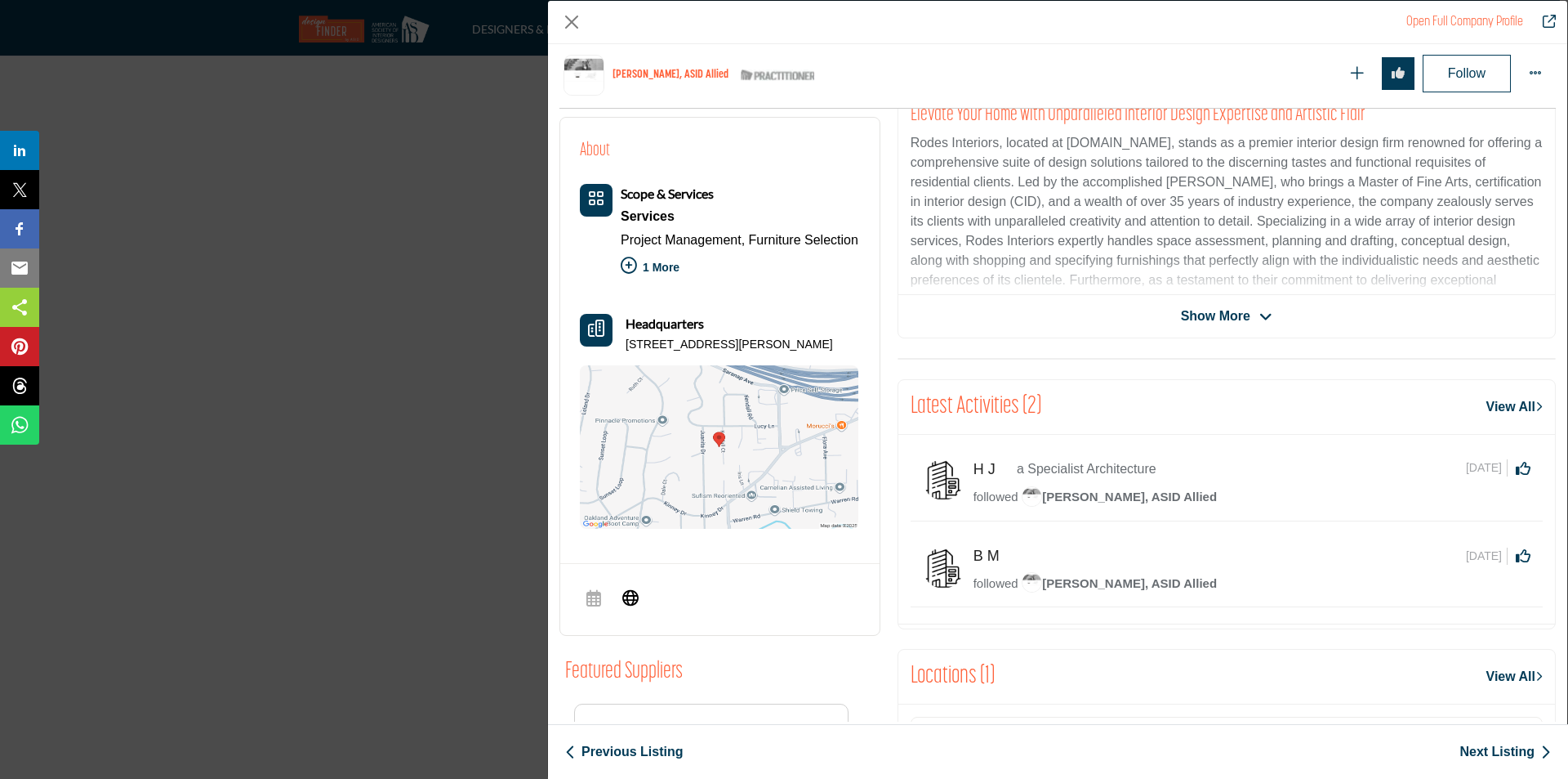
drag, startPoint x: 623, startPoint y: 366, endPoint x: 808, endPoint y: 362, distance: 185.0
click at [808, 353] on div "Headquarters 1241 Kendall Ct, 94595-1109, USA" at bounding box center [719, 334] width 278 height 40
copy p "1241 Kendall Ct, 94595-1109, USA"
click at [630, 607] on icon "Company Data Modal" at bounding box center [630, 598] width 16 height 20
click at [626, 607] on icon "Company Data Modal" at bounding box center [630, 598] width 16 height 20
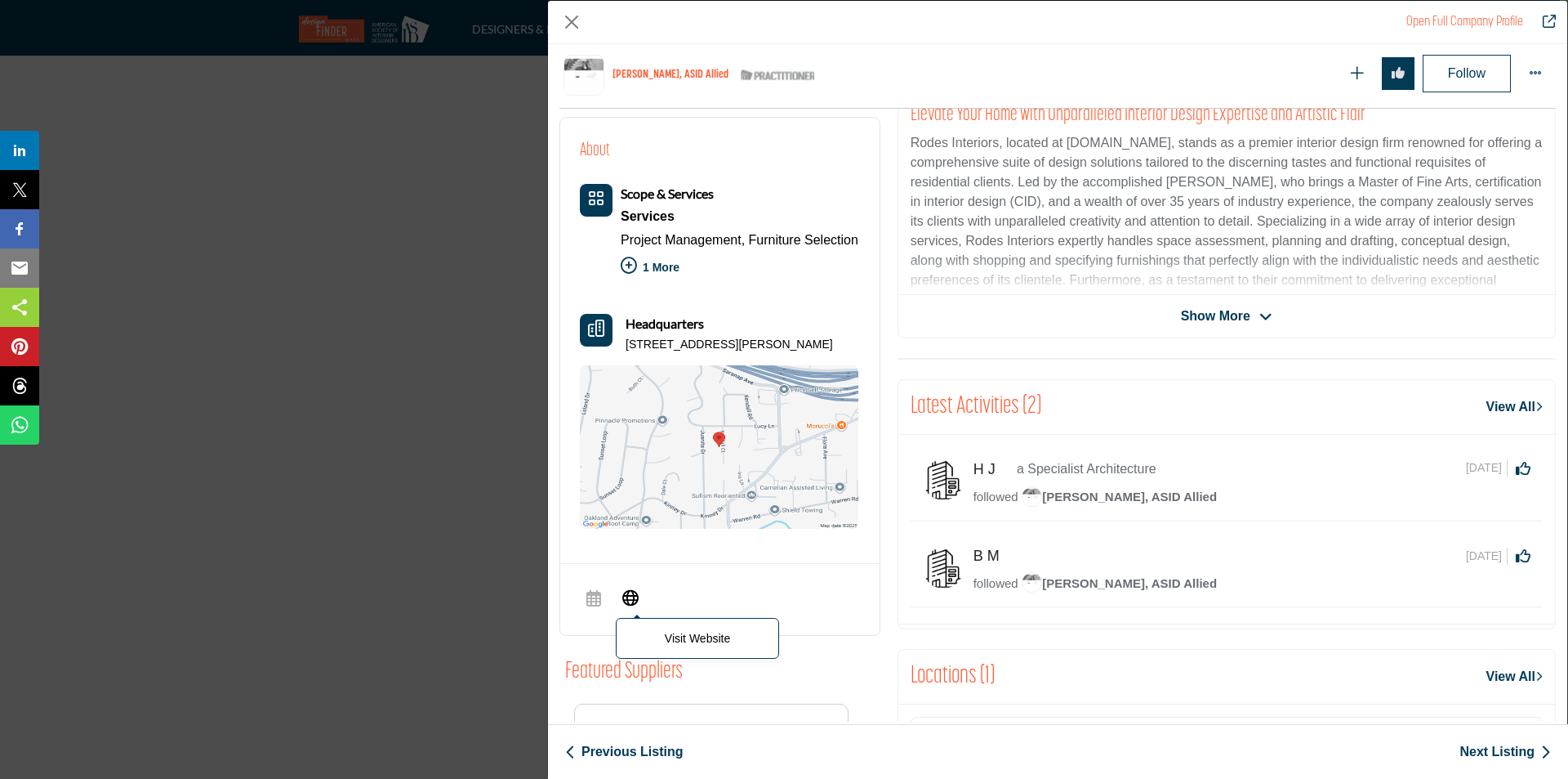
click at [634, 607] on icon "Company Data Modal" at bounding box center [630, 598] width 16 height 20
click at [620, 616] on span "Visit Website" at bounding box center [630, 600] width 30 height 33
click at [619, 616] on span "Visit Website" at bounding box center [630, 600] width 30 height 33
click at [1211, 323] on span "Show More" at bounding box center [1216, 316] width 69 height 20
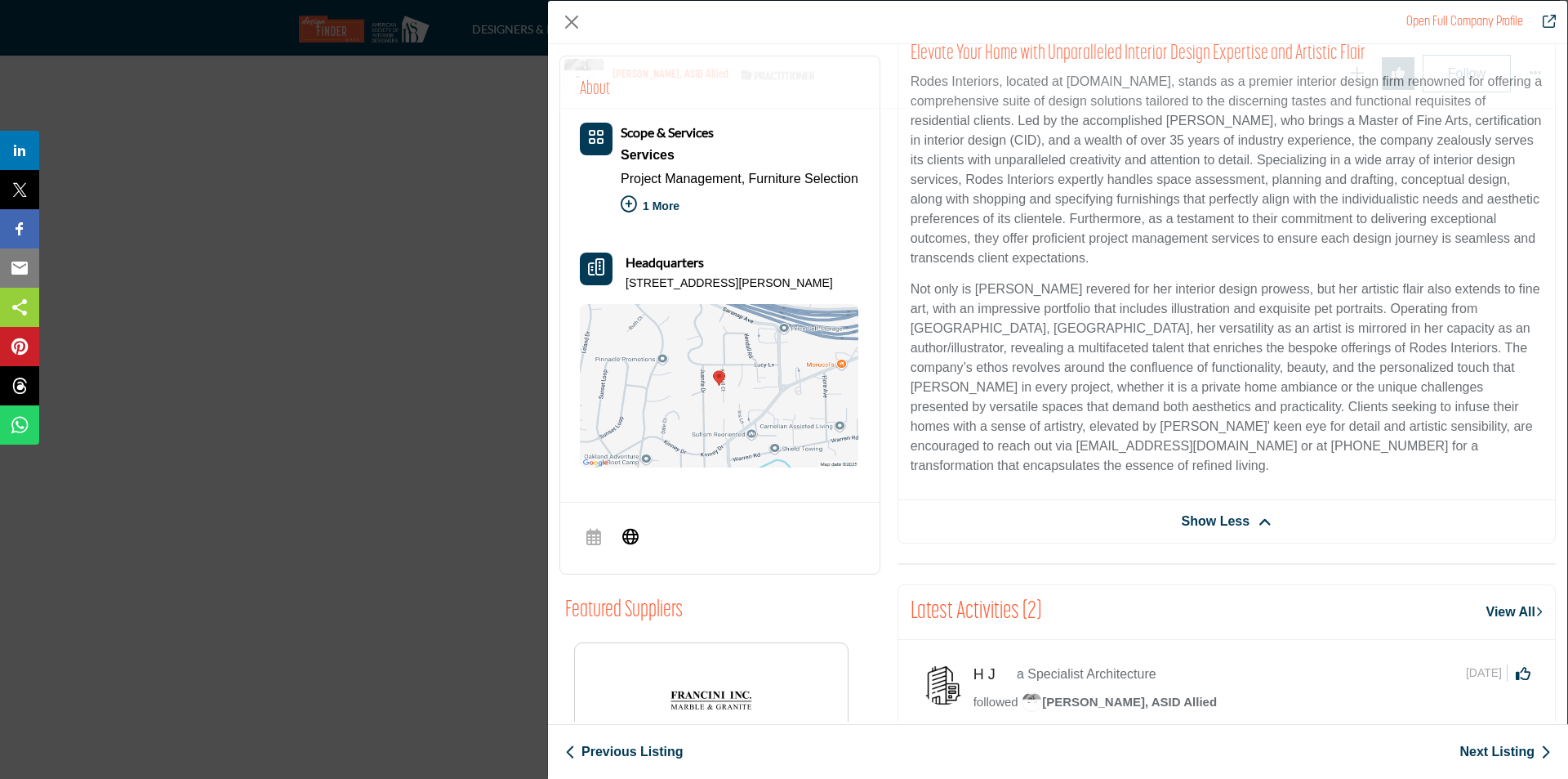
scroll to position [498, 0]
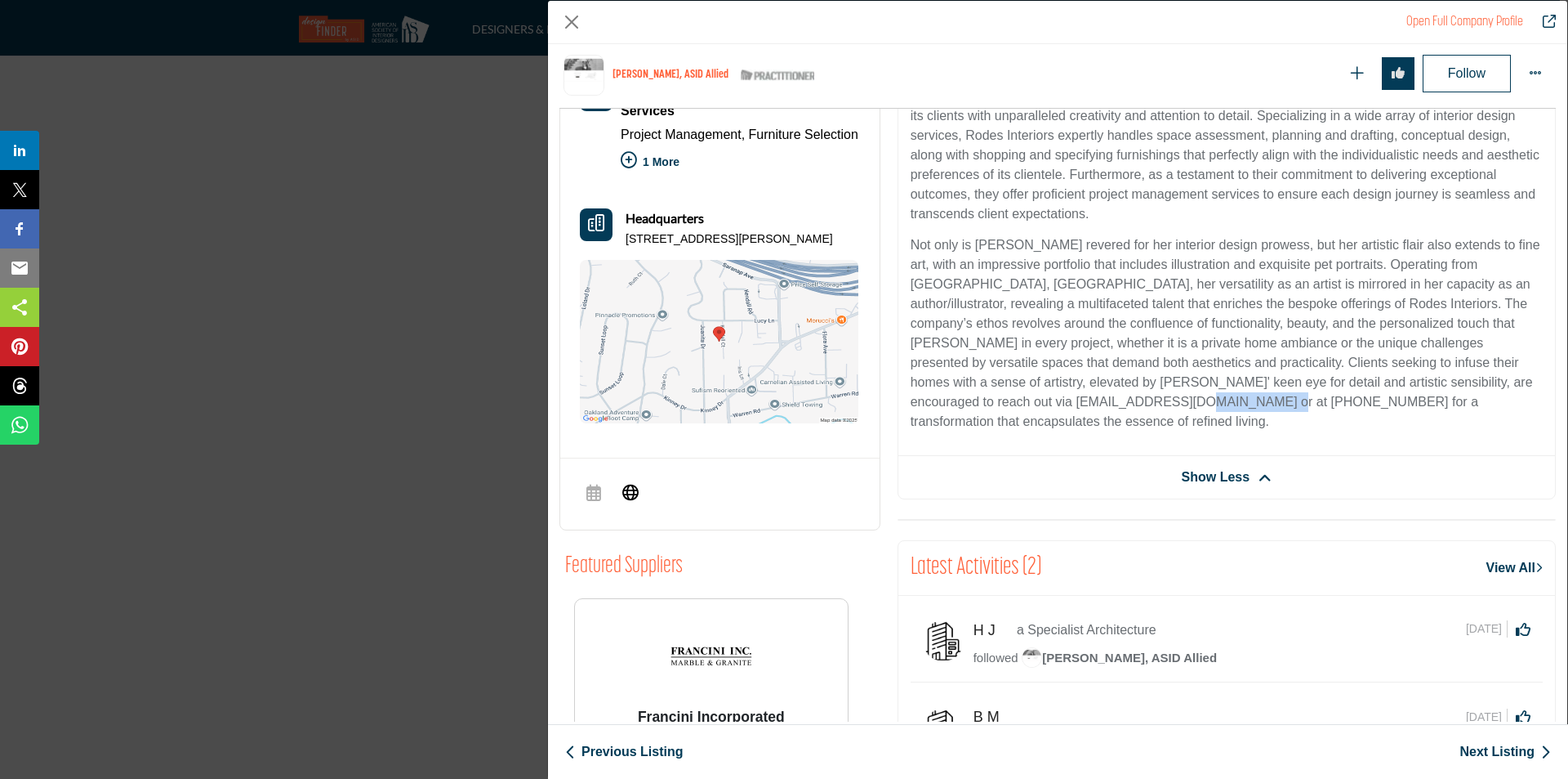
drag, startPoint x: 1112, startPoint y: 400, endPoint x: 1190, endPoint y: 404, distance: 78.1
click at [1190, 404] on p "Not only is Michelle Rodes revered for her interior design prowess, but her art…" at bounding box center [1227, 334] width 632 height 196
copy p "925-280-0296"
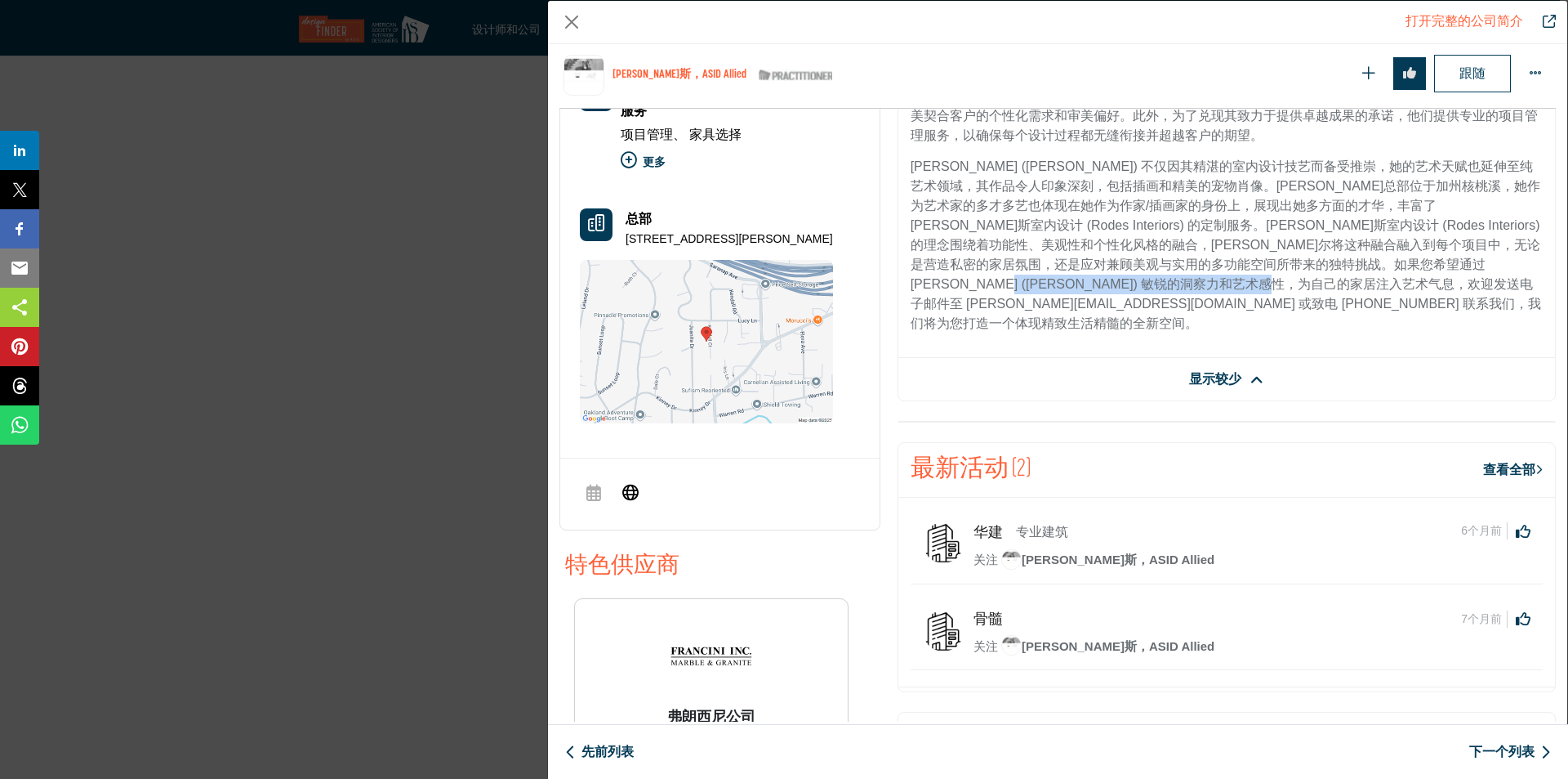
drag, startPoint x: 1161, startPoint y: 284, endPoint x: 1331, endPoint y: 286, distance: 170.0
click at [1331, 286] on font "米歇尔·罗德斯 (Michelle Rodes) 不仅因其精湛的室内设计技艺而备受推崇，她的艺术天赋也延伸至纯艺术领域，其作品令人印象深刻，包括插画和精美的宠…" at bounding box center [1226, 245] width 631 height 170
copy font "michelle@rodesinteriors.com"
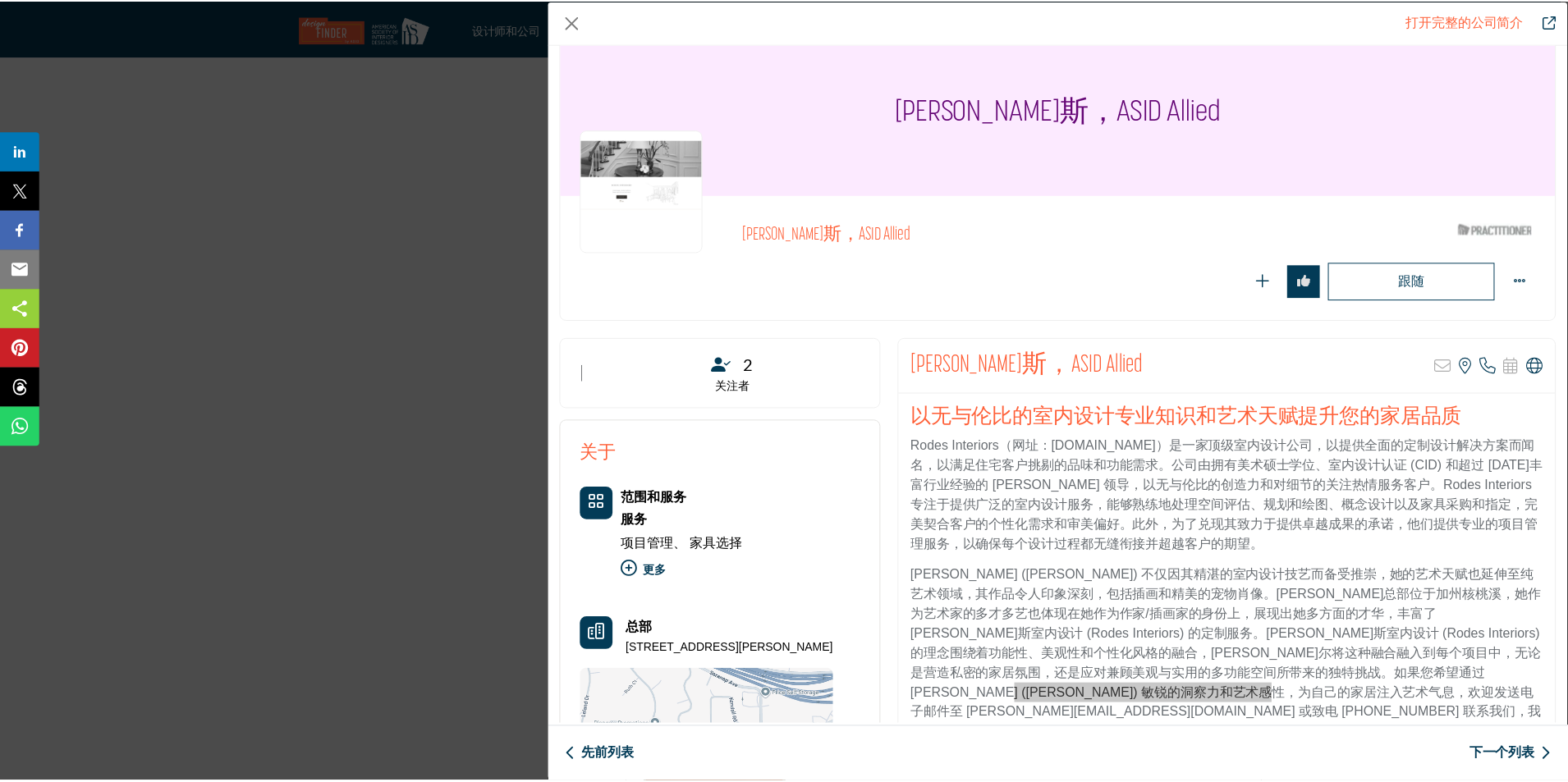
scroll to position [24, 0]
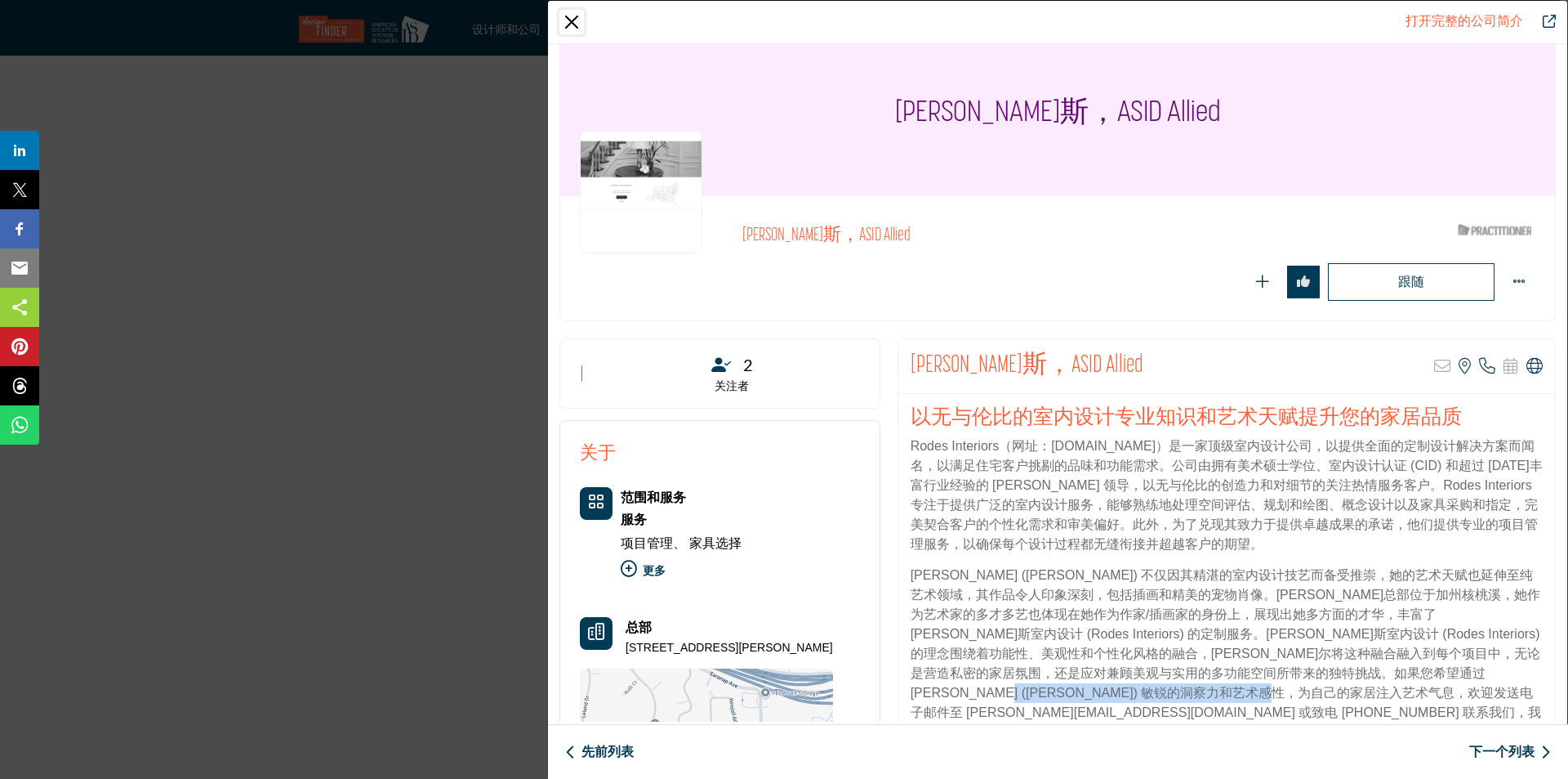
drag, startPoint x: 576, startPoint y: 25, endPoint x: 572, endPoint y: 35, distance: 10.8
click at [576, 25] on button "关闭" at bounding box center [572, 22] width 25 height 25
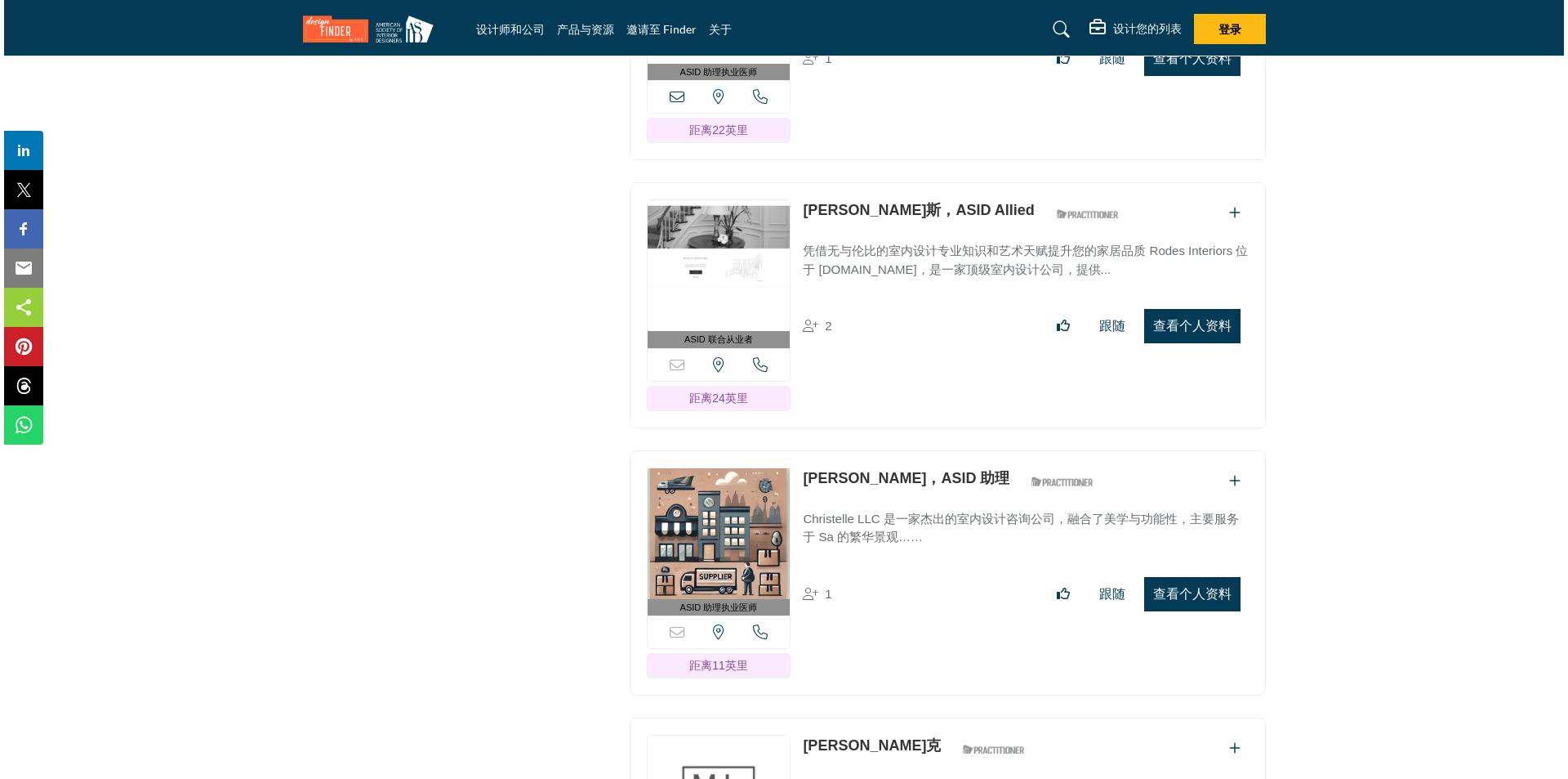
scroll to position [12975, 0]
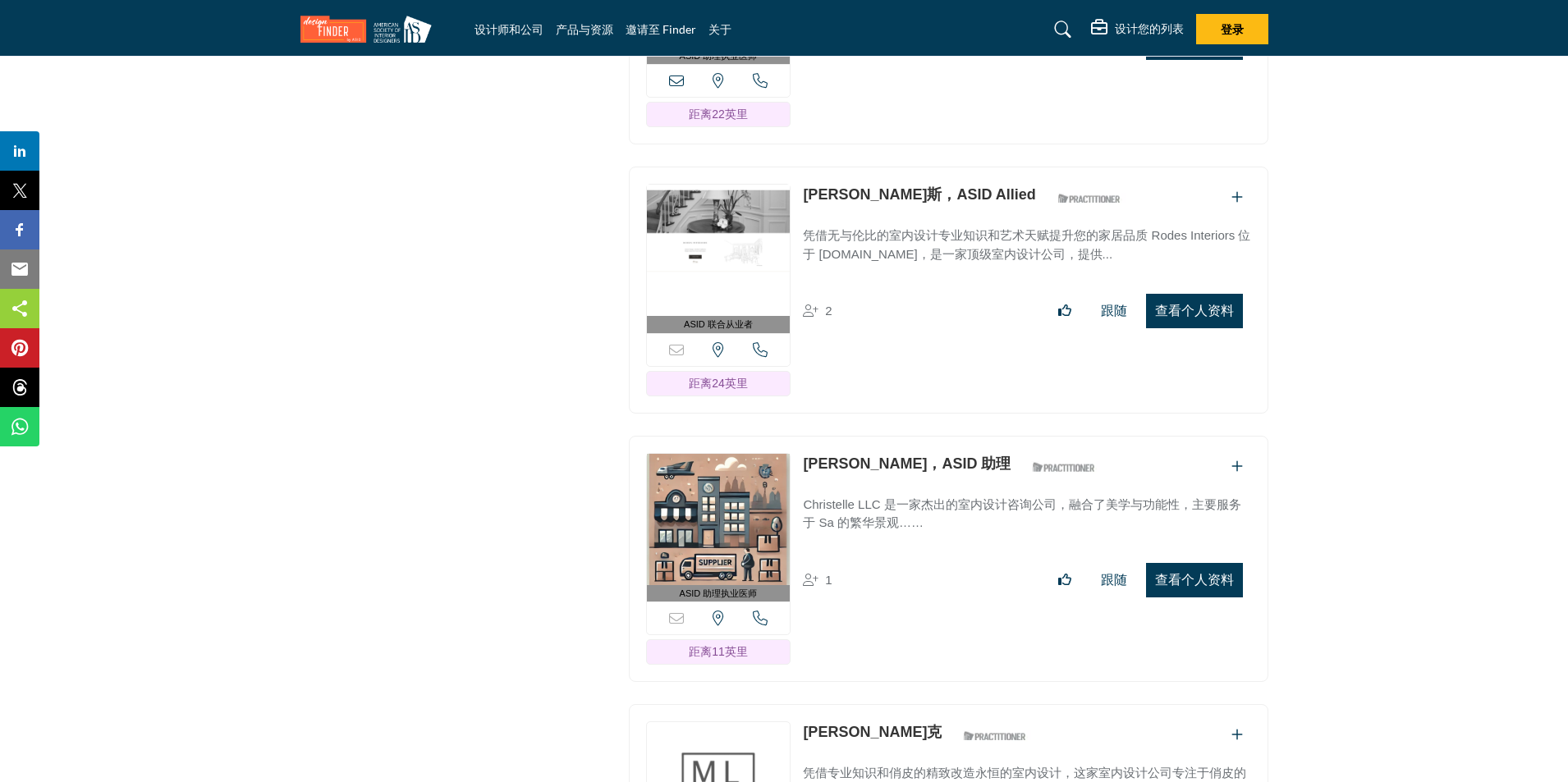
click at [1203, 573] on font "查看个人资料" at bounding box center [1193, 579] width 79 height 14
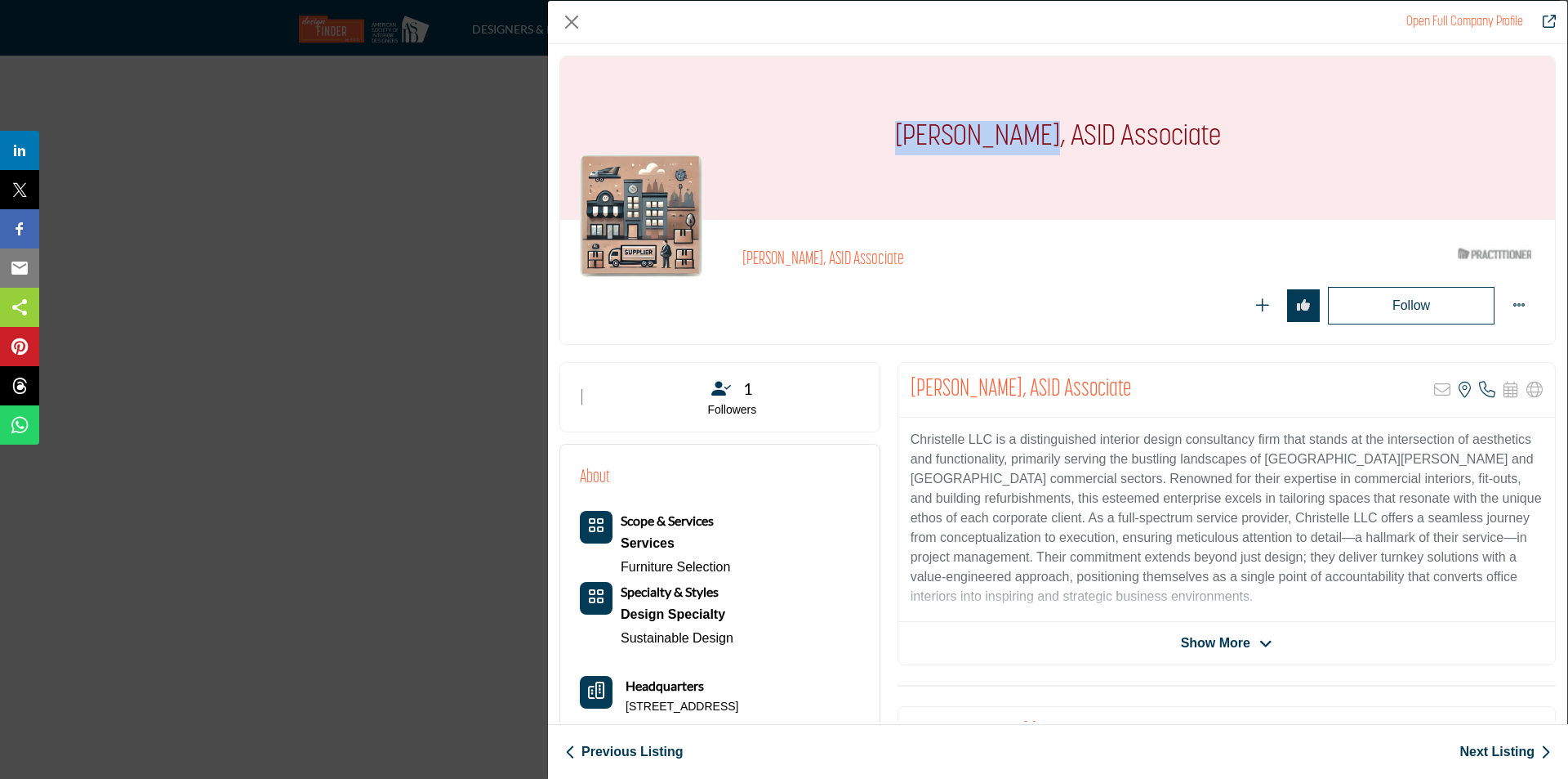
drag, startPoint x: 1034, startPoint y: 141, endPoint x: 880, endPoint y: 142, distance: 154.0
click at [880, 142] on div "[PERSON_NAME], ASID Associate" at bounding box center [1058, 138] width 995 height 163
copy h1 "Christi Drake"
drag, startPoint x: 994, startPoint y: 394, endPoint x: 910, endPoint y: 399, distance: 84.1
click at [911, 397] on h2 "[PERSON_NAME], ASID Associate" at bounding box center [1021, 390] width 221 height 30
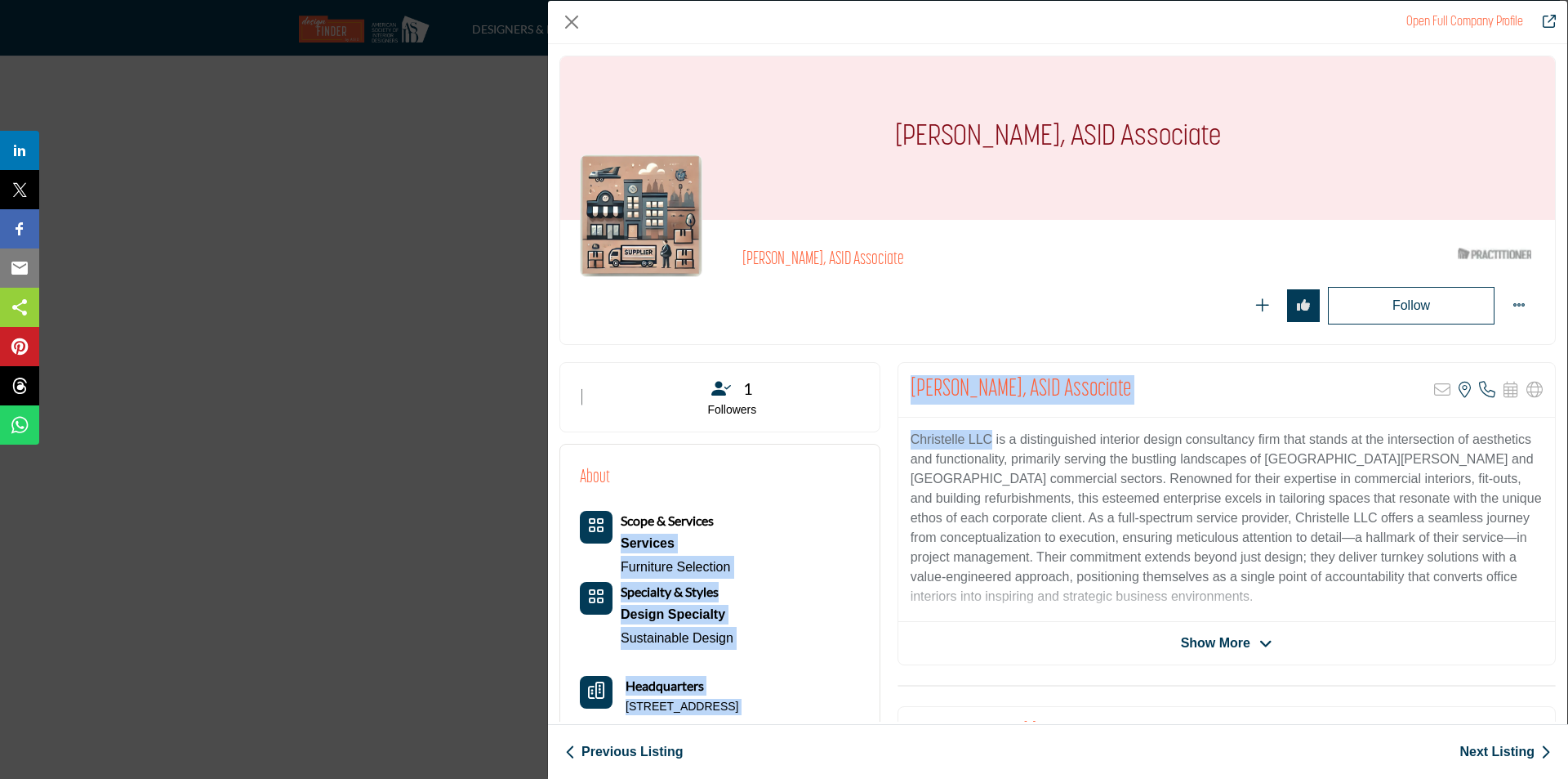
drag, startPoint x: 989, startPoint y: 437, endPoint x: 836, endPoint y: 436, distance: 153.0
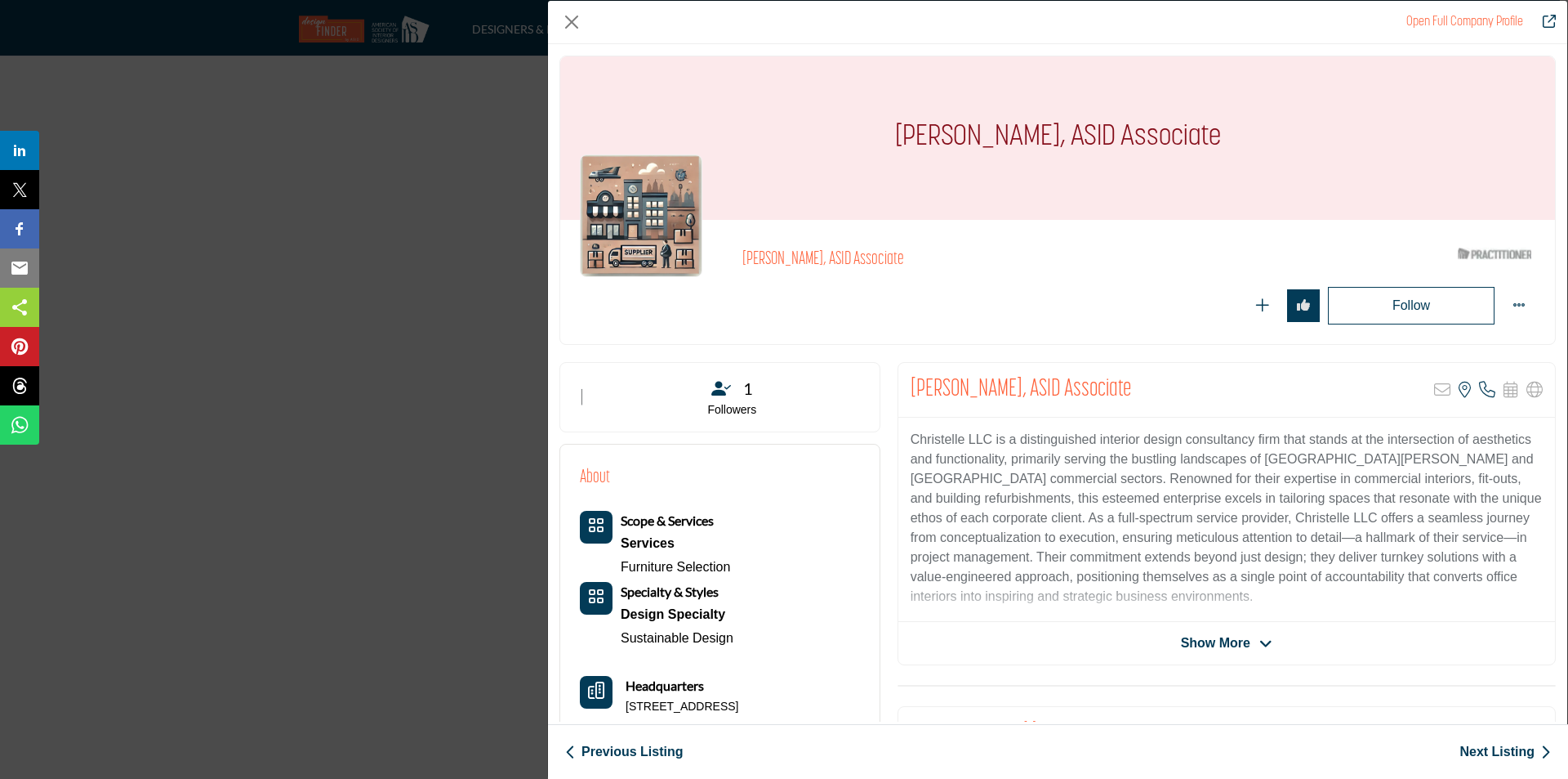
drag, startPoint x: 1124, startPoint y: 425, endPoint x: 1023, endPoint y: 432, distance: 101.2
click at [1124, 425] on div "Christelle LLC is a distinguished interior design consultancy firm that stands …" at bounding box center [1227, 520] width 657 height 204
drag, startPoint x: 988, startPoint y: 436, endPoint x: 911, endPoint y: 441, distance: 77.2
click at [911, 441] on p "Christelle LLC is a distinguished interior design consultancy firm that stands …" at bounding box center [1227, 518] width 632 height 176
copy p "Christelle LLC"
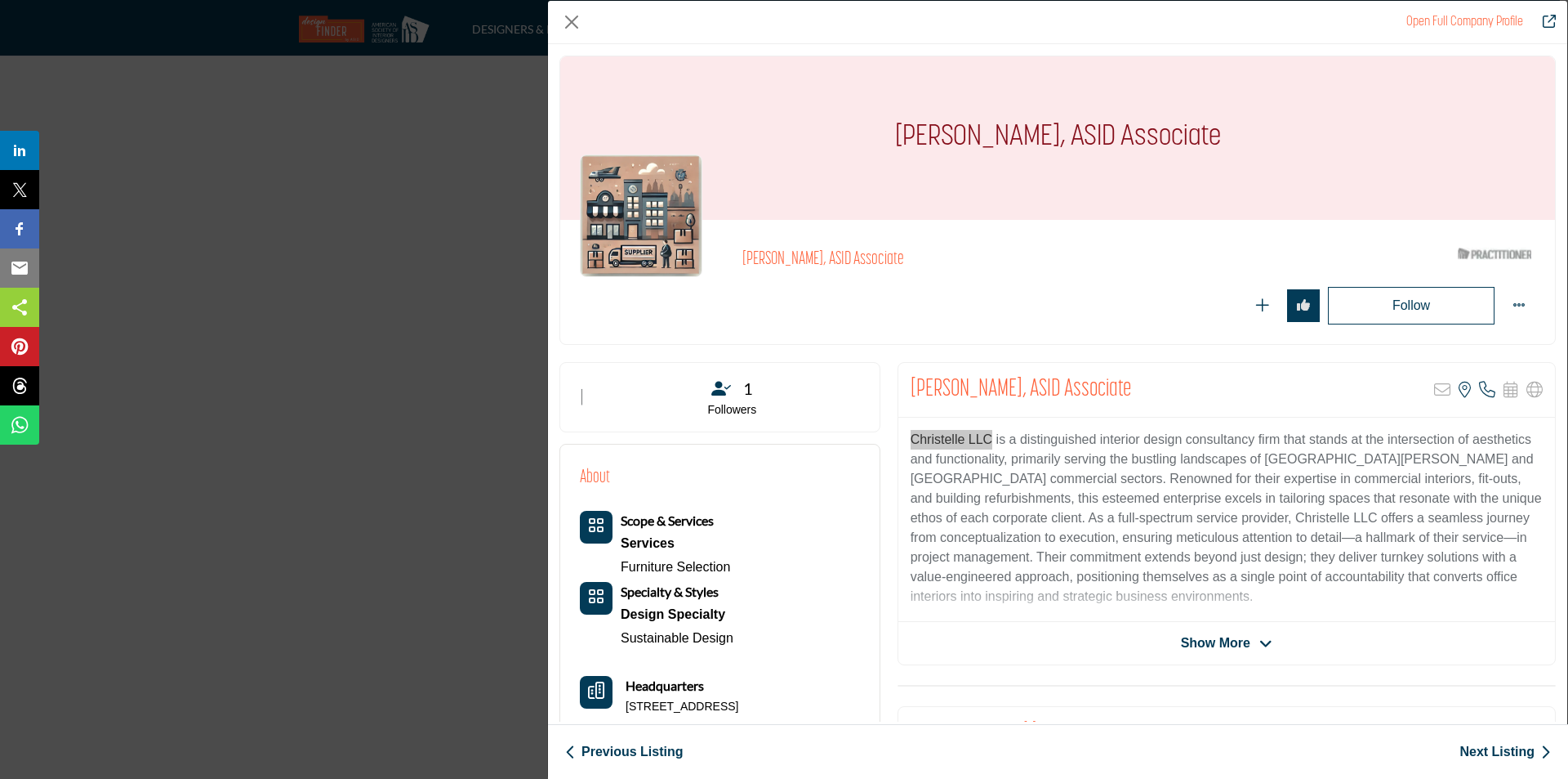
scroll to position [82, 0]
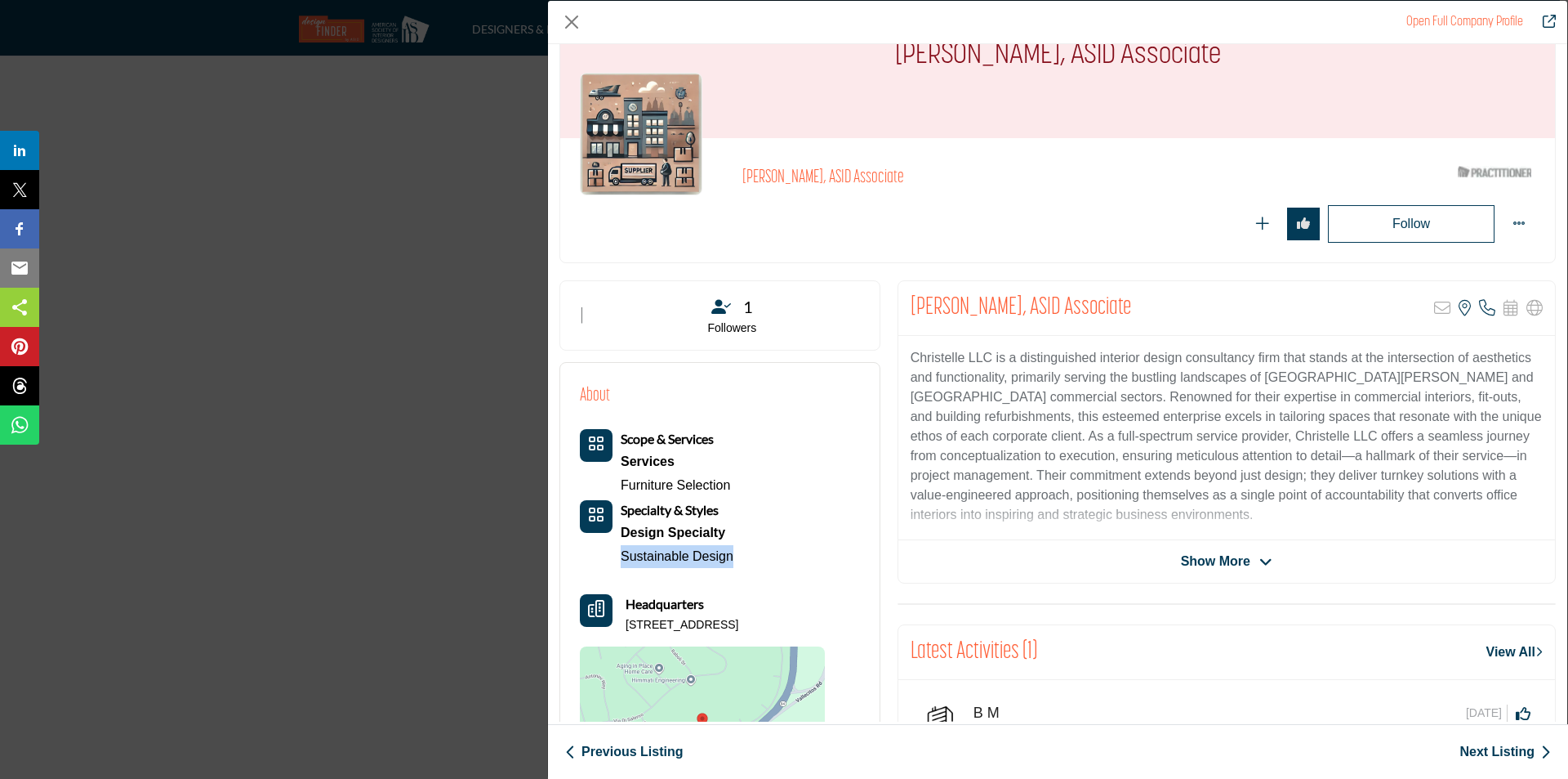
drag, startPoint x: 616, startPoint y: 558, endPoint x: 736, endPoint y: 562, distance: 120.1
click at [735, 562] on div "Scope & Services Services Furniture Selection Design Specialty" at bounding box center [703, 498] width 245 height 139
copy link "Sustainable Design"
drag, startPoint x: 624, startPoint y: 623, endPoint x: 821, endPoint y: 629, distance: 197.1
click at [821, 629] on div "Headquarters 1073 Germano Way, 94566-2240, USA" at bounding box center [703, 613] width 245 height 40
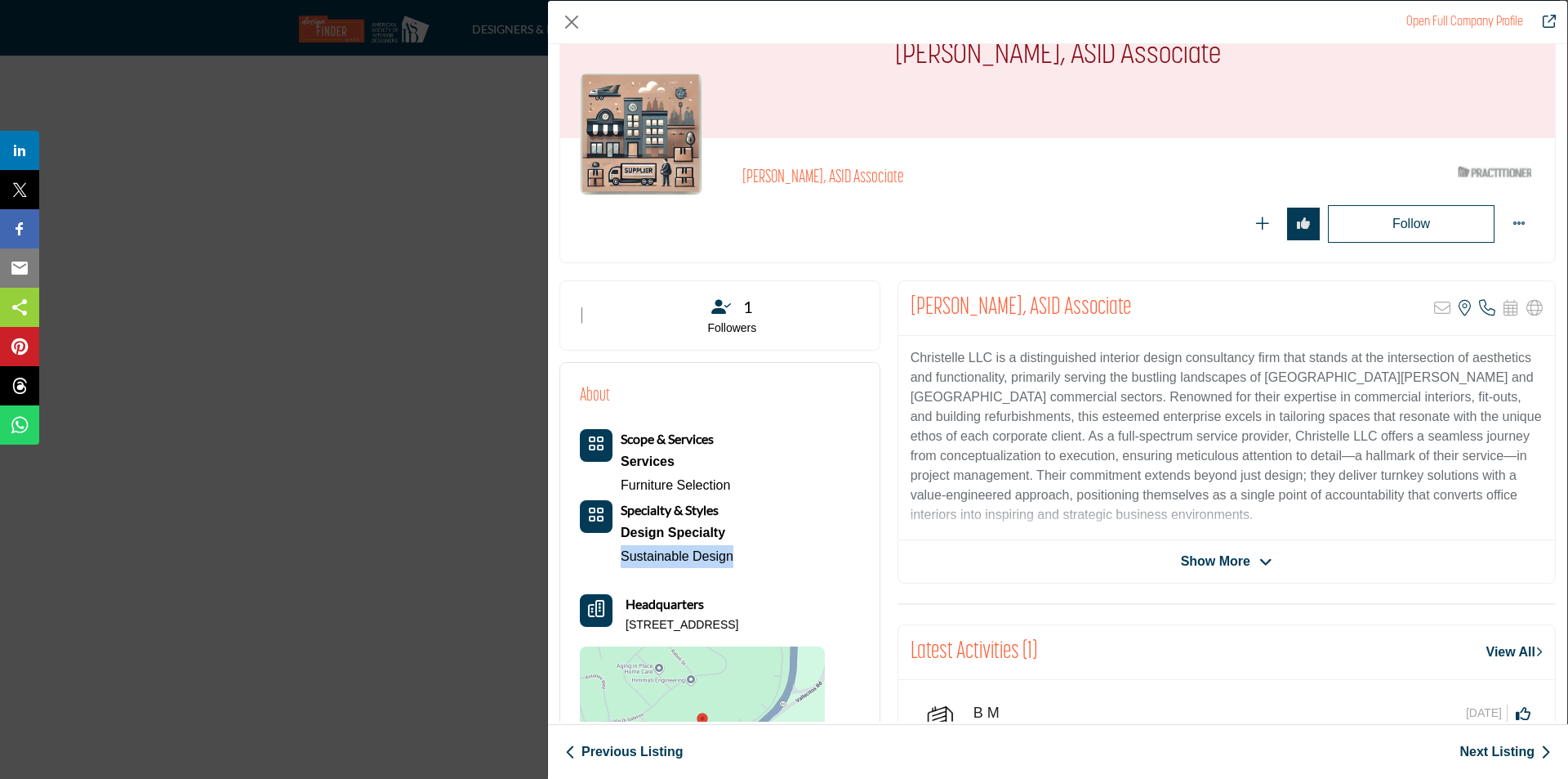
copy p "1073 Germano Way, 94566-2240, USA"
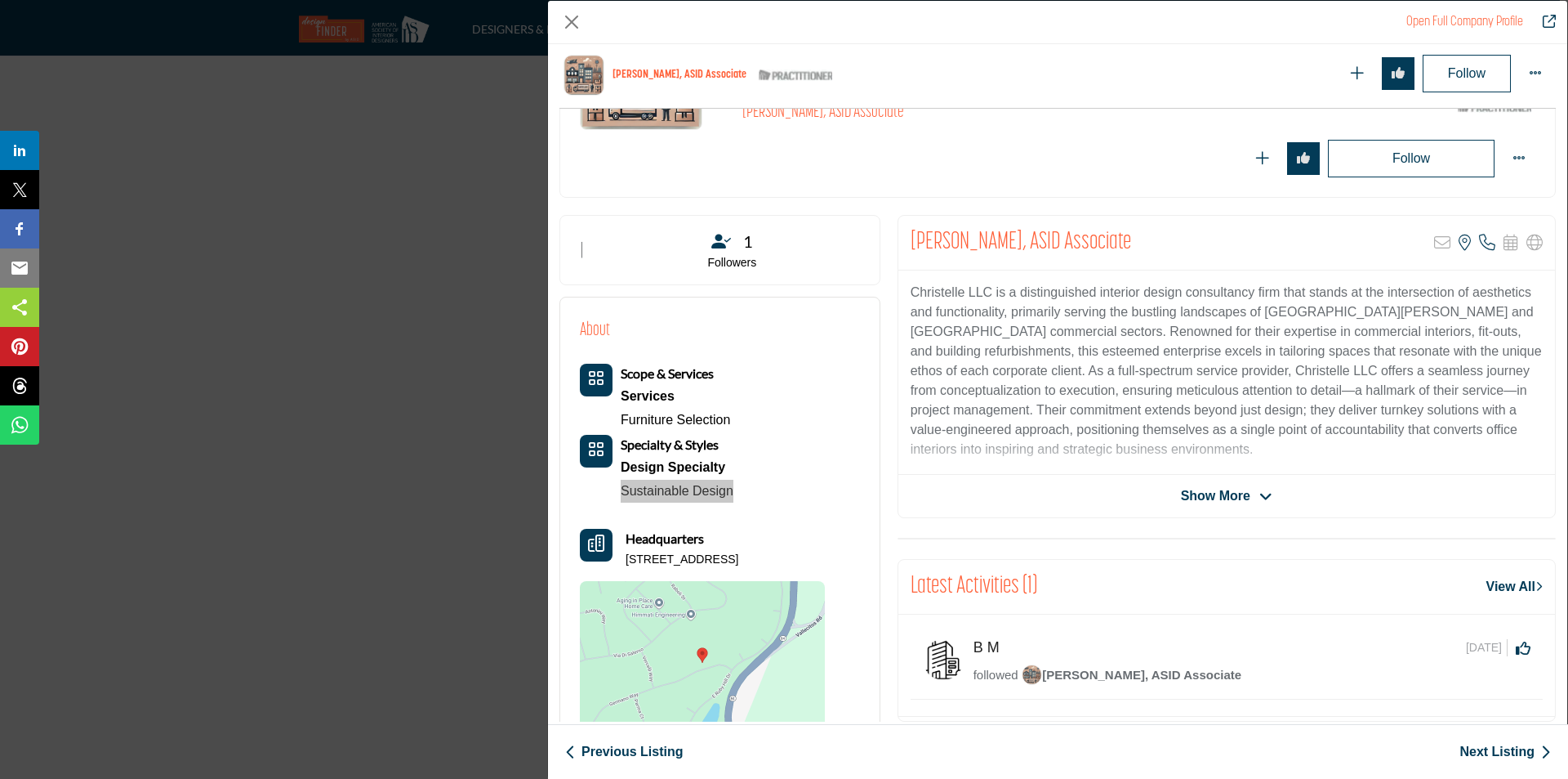
scroll to position [0, 0]
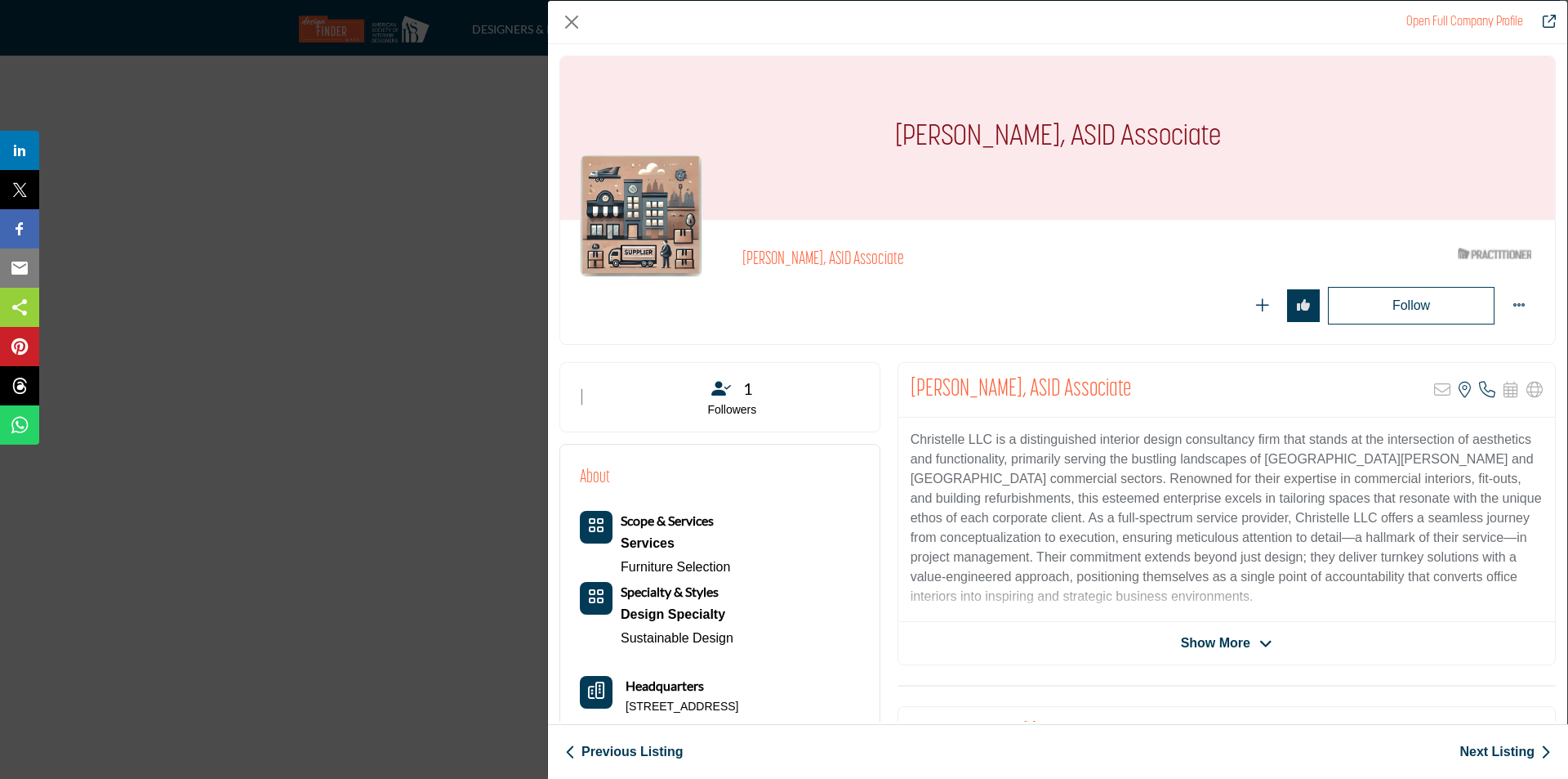
click at [1226, 643] on span "Show More" at bounding box center [1216, 643] width 69 height 20
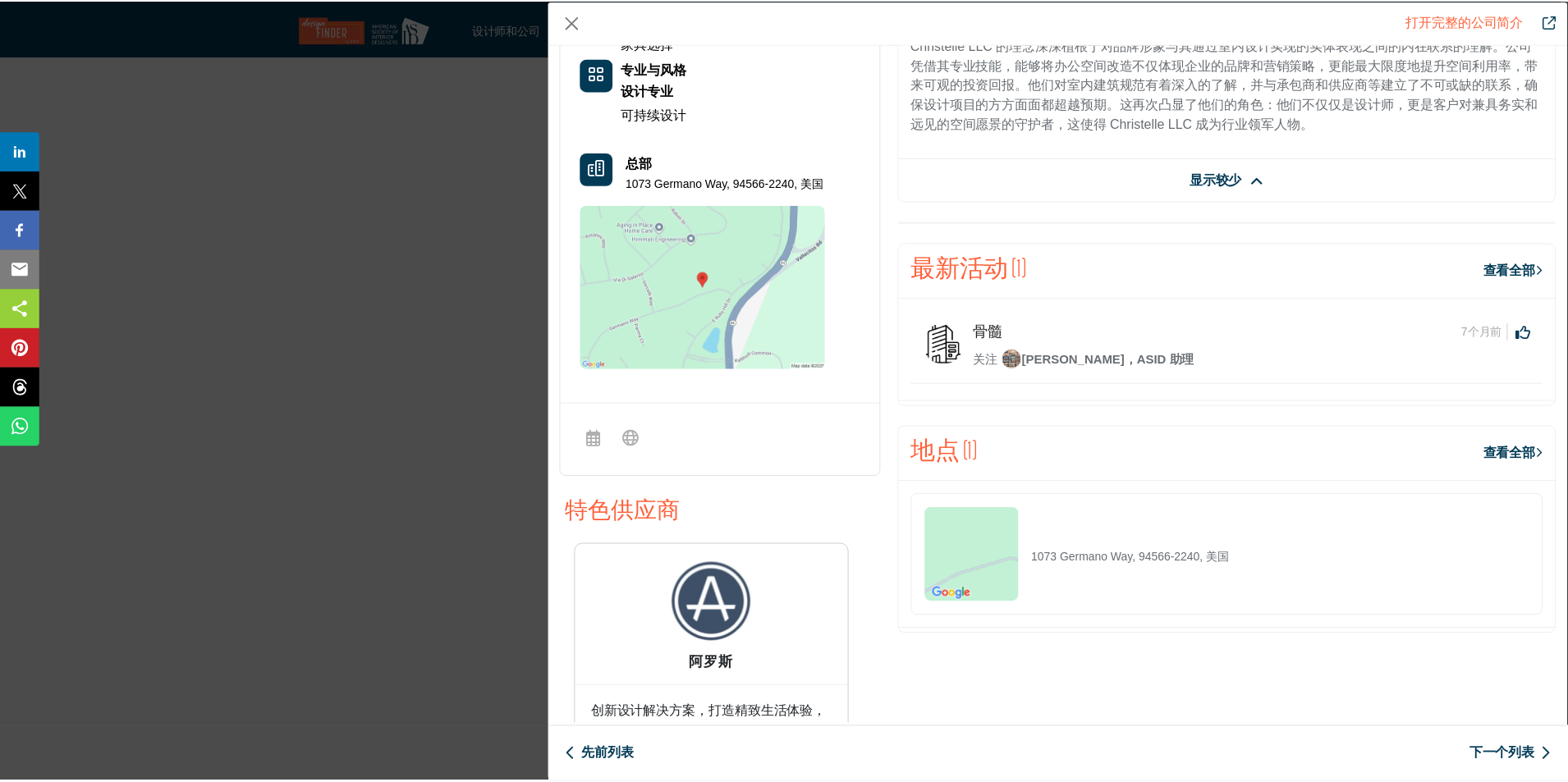
scroll to position [163, 0]
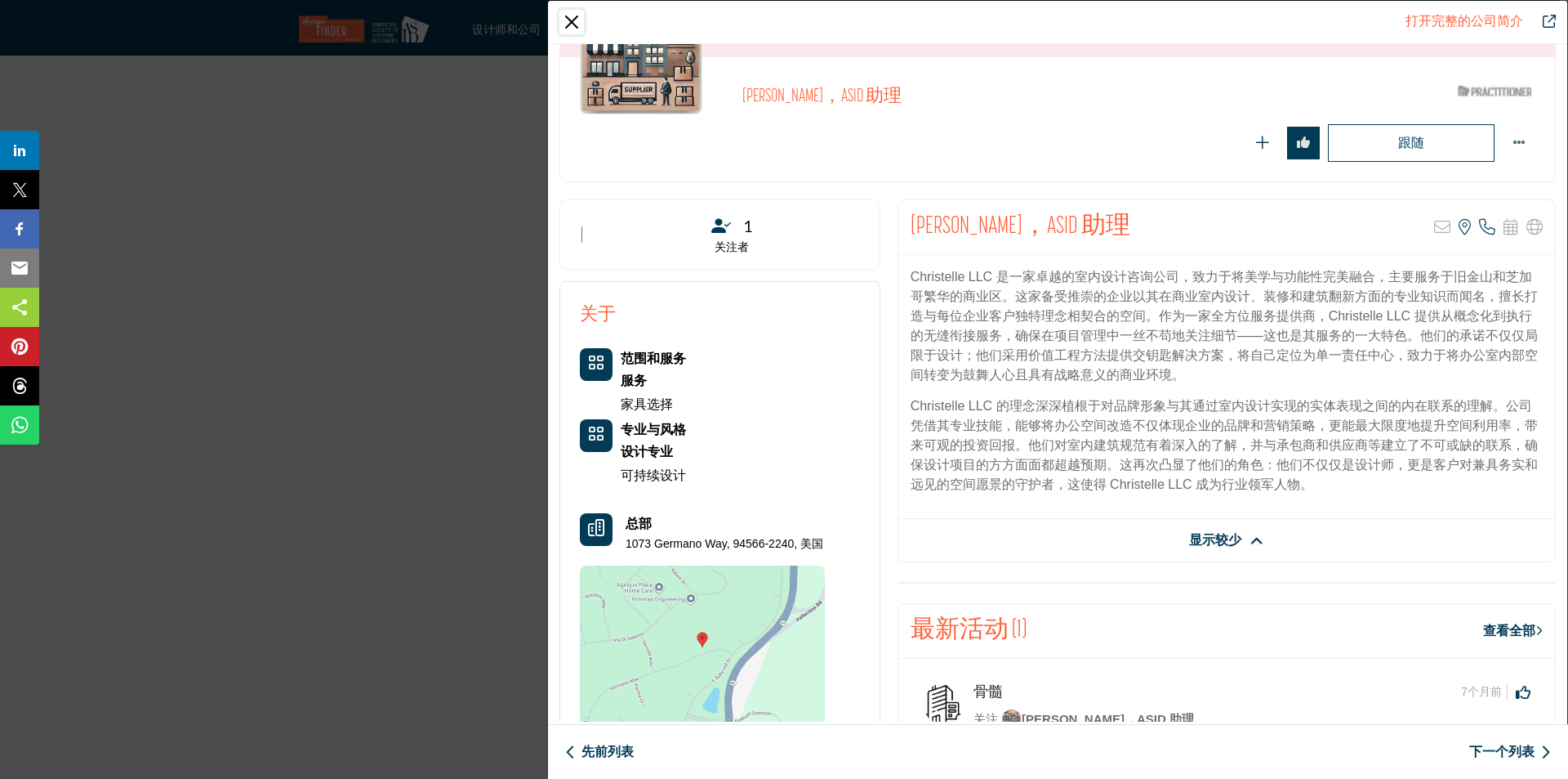
drag, startPoint x: 569, startPoint y: 21, endPoint x: 1058, endPoint y: 195, distance: 519.0
click at [569, 21] on button "关闭" at bounding box center [572, 22] width 25 height 25
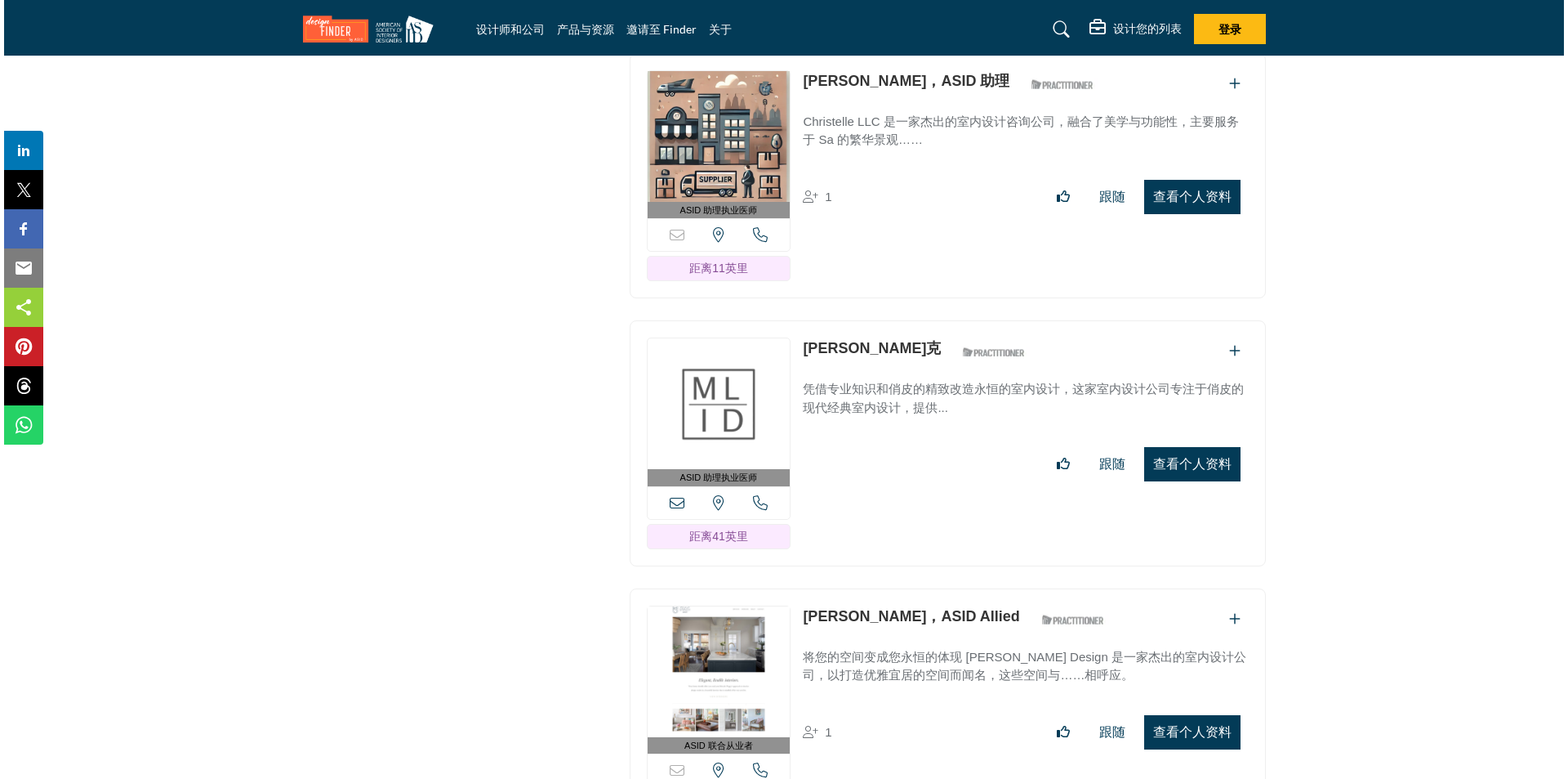
scroll to position [13465, 0]
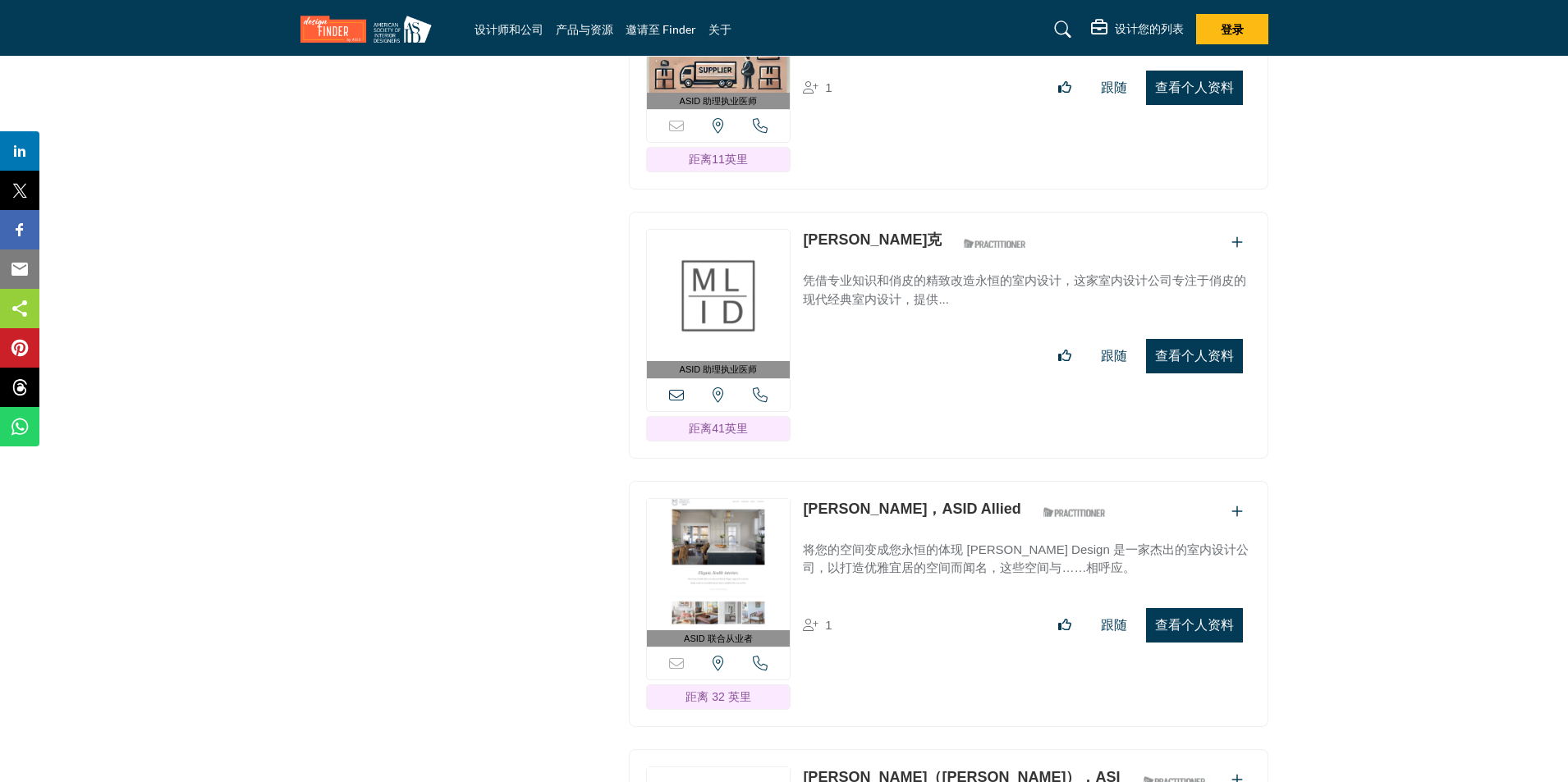
drag, startPoint x: 1177, startPoint y: 315, endPoint x: 1255, endPoint y: 387, distance: 106.2
click at [1177, 349] on font "查看个人资料" at bounding box center [1193, 355] width 79 height 14
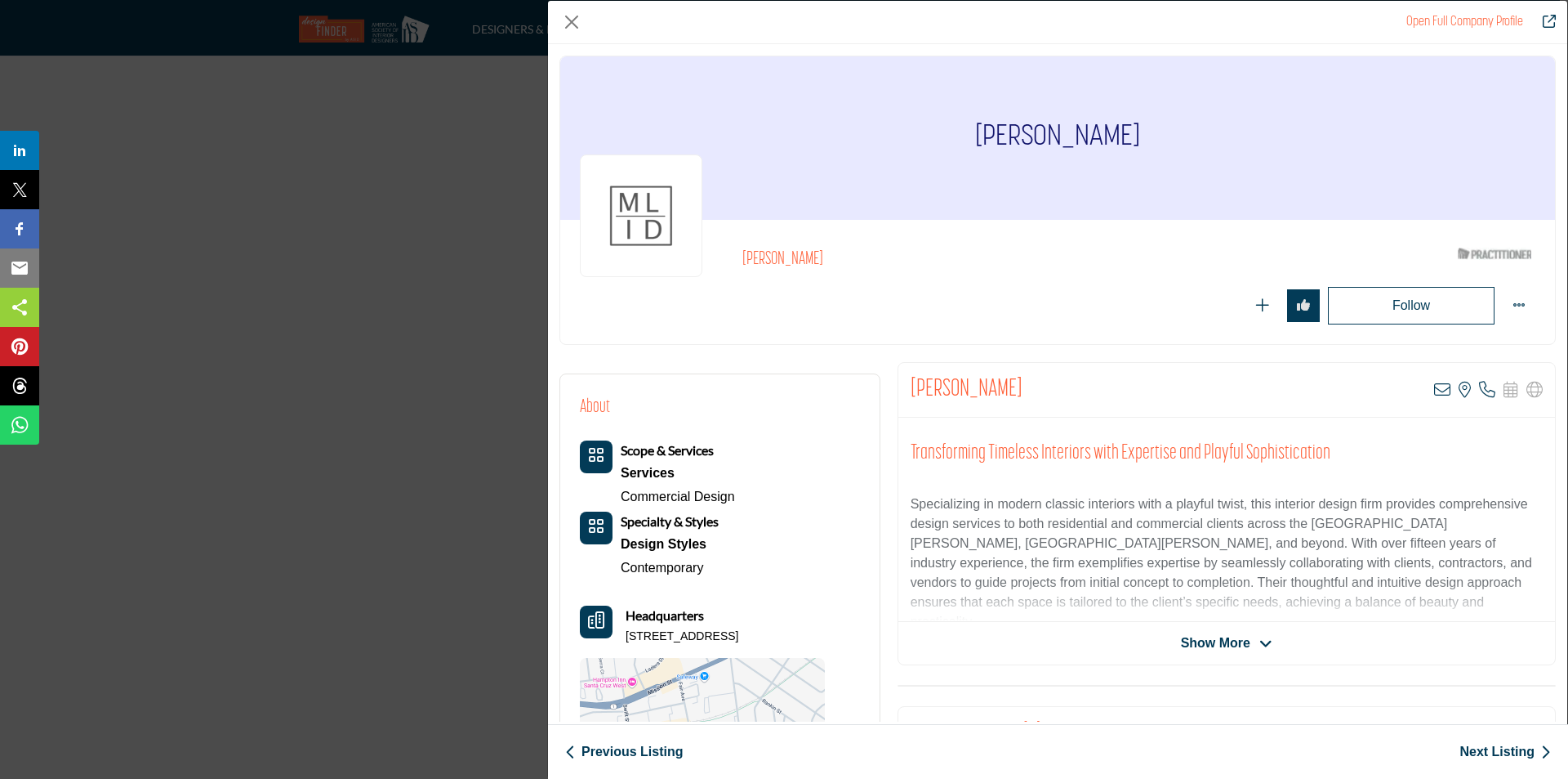
drag, startPoint x: 1124, startPoint y: 138, endPoint x: 989, endPoint y: 147, distance: 135.3
click at [989, 147] on h1 "[PERSON_NAME]" at bounding box center [1058, 138] width 165 height 163
copy h1 "[PERSON_NAME]"
drag, startPoint x: 616, startPoint y: 493, endPoint x: 737, endPoint y: 495, distance: 121.0
click at [737, 495] on div "Scope & Services Services Commercial Design Specialty & Styles" at bounding box center [703, 510] width 245 height 139
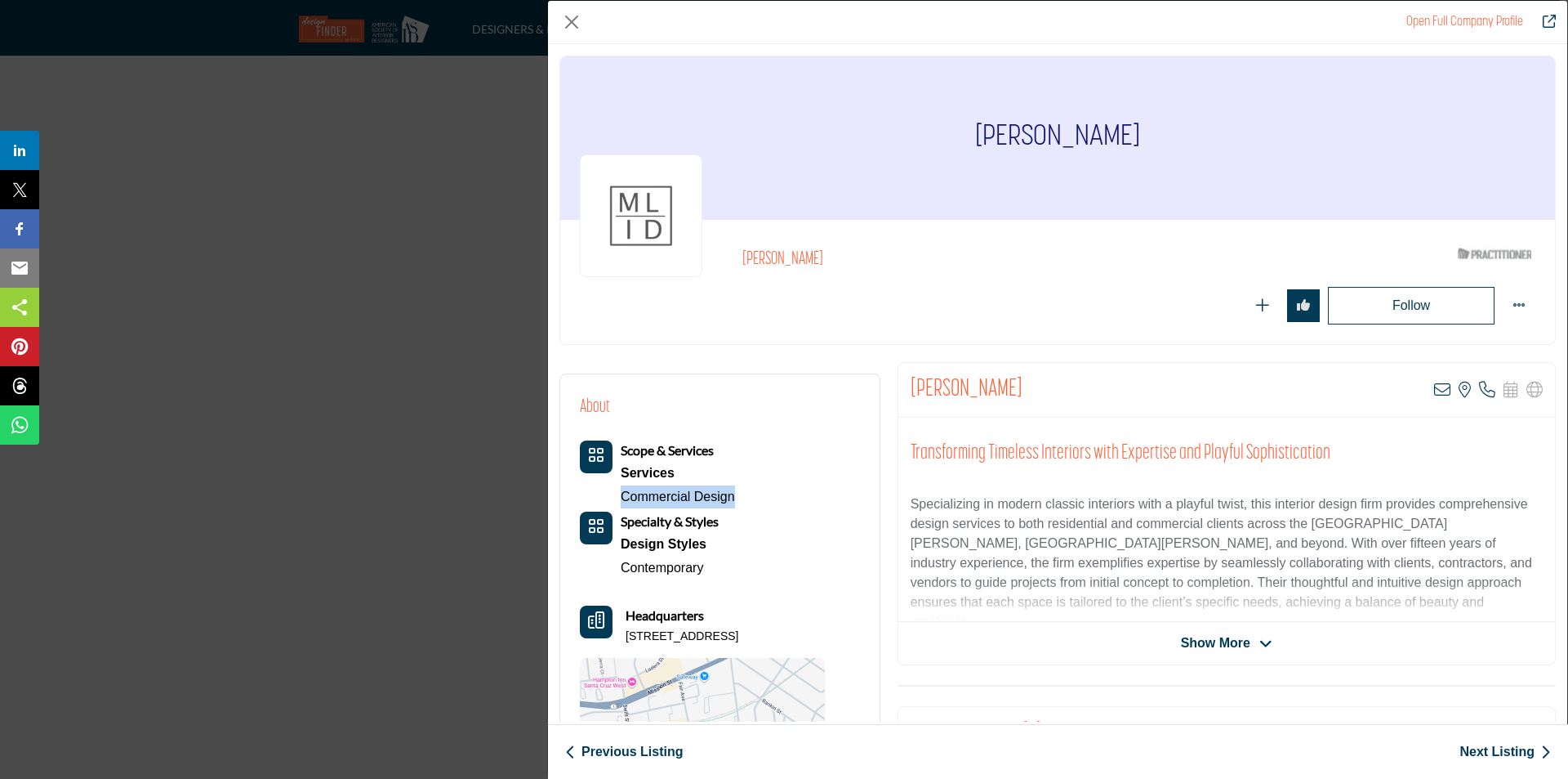
drag, startPoint x: 626, startPoint y: 632, endPoint x: 868, endPoint y: 631, distance: 242.0
click at [868, 631] on div "About Scope & Services Services Commercial Design" at bounding box center [720, 609] width 319 height 469
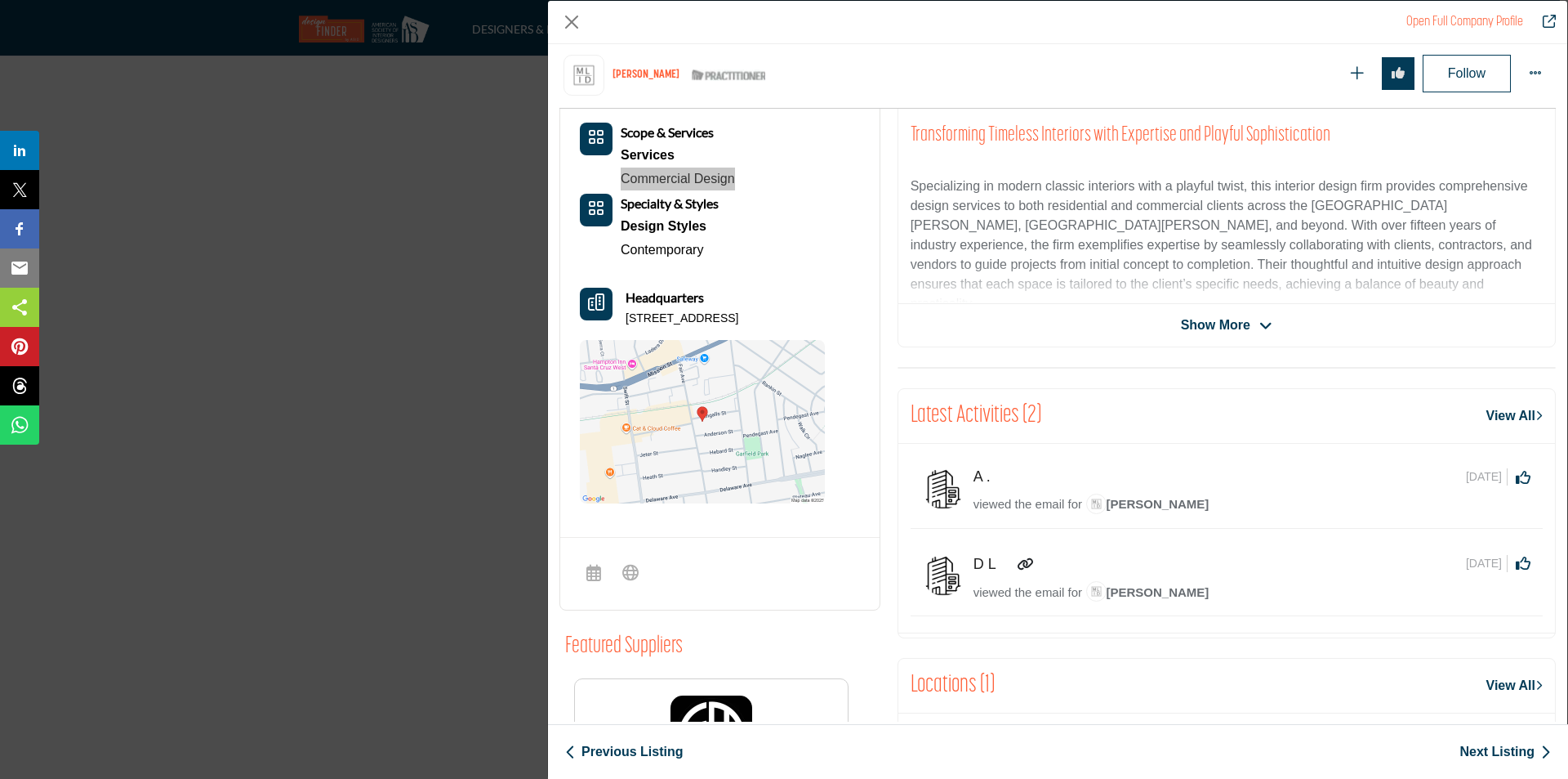
scroll to position [393, 0]
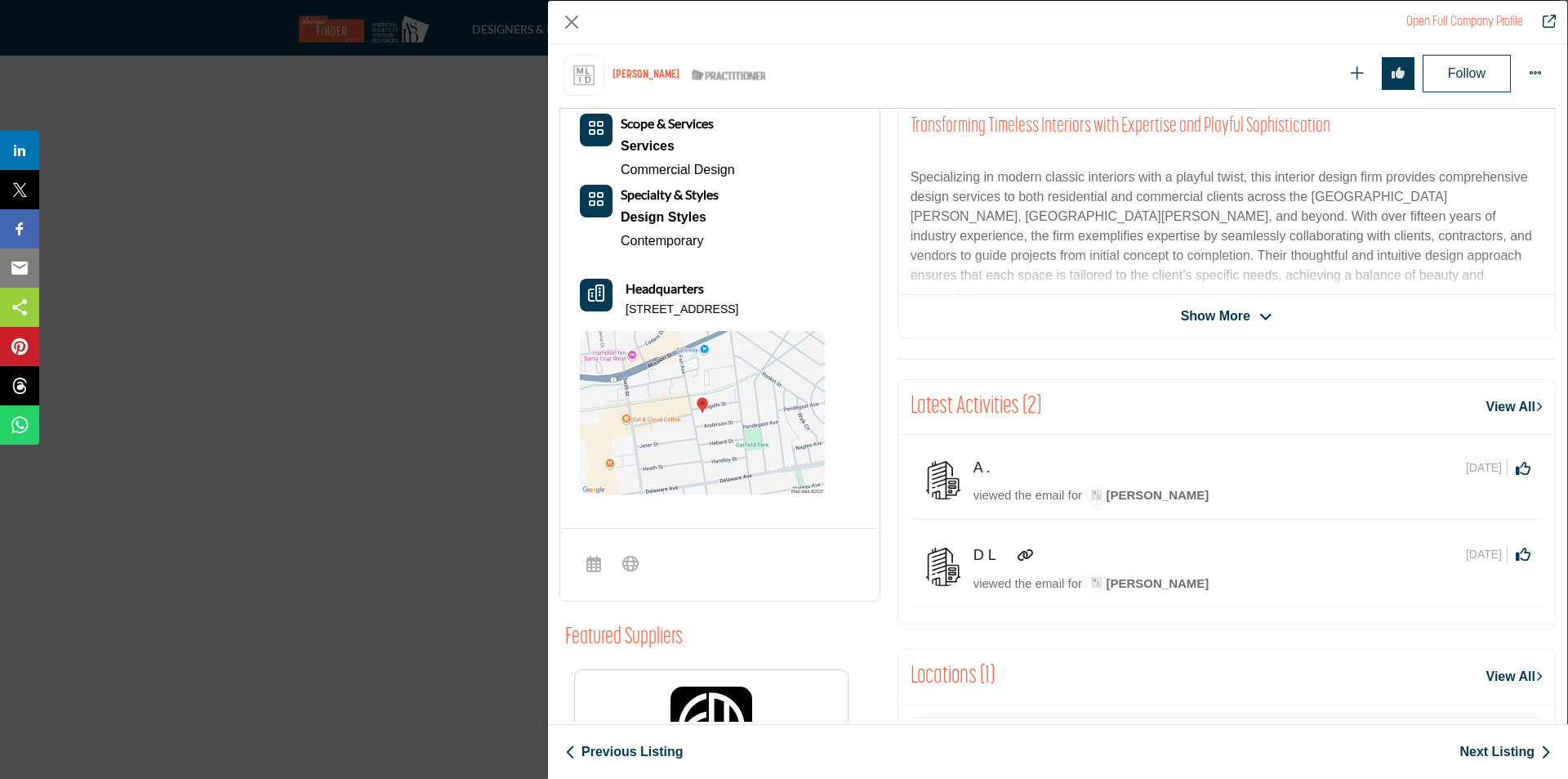
click at [1228, 321] on span "Show More" at bounding box center [1216, 316] width 69 height 20
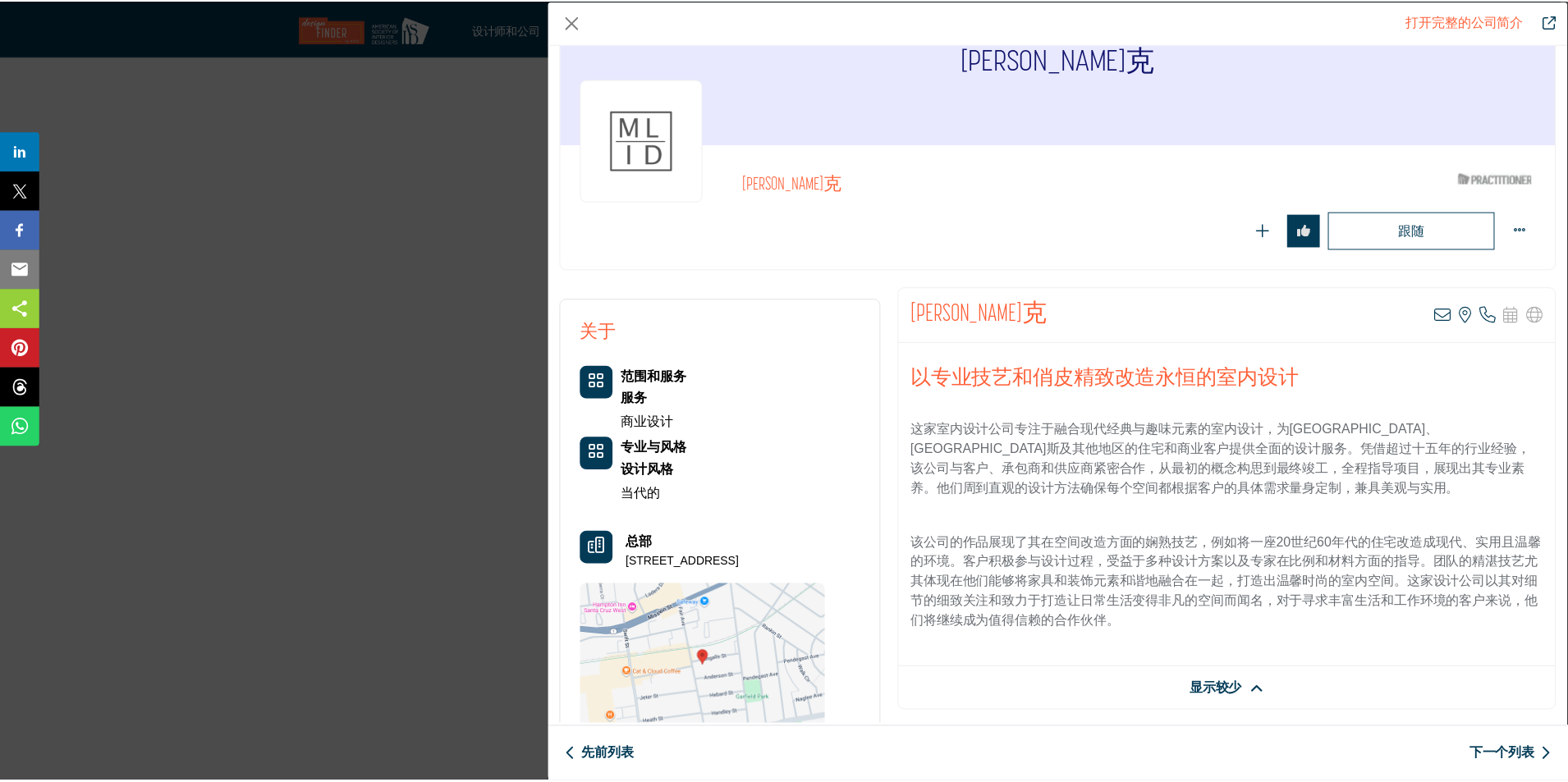
scroll to position [246, 0]
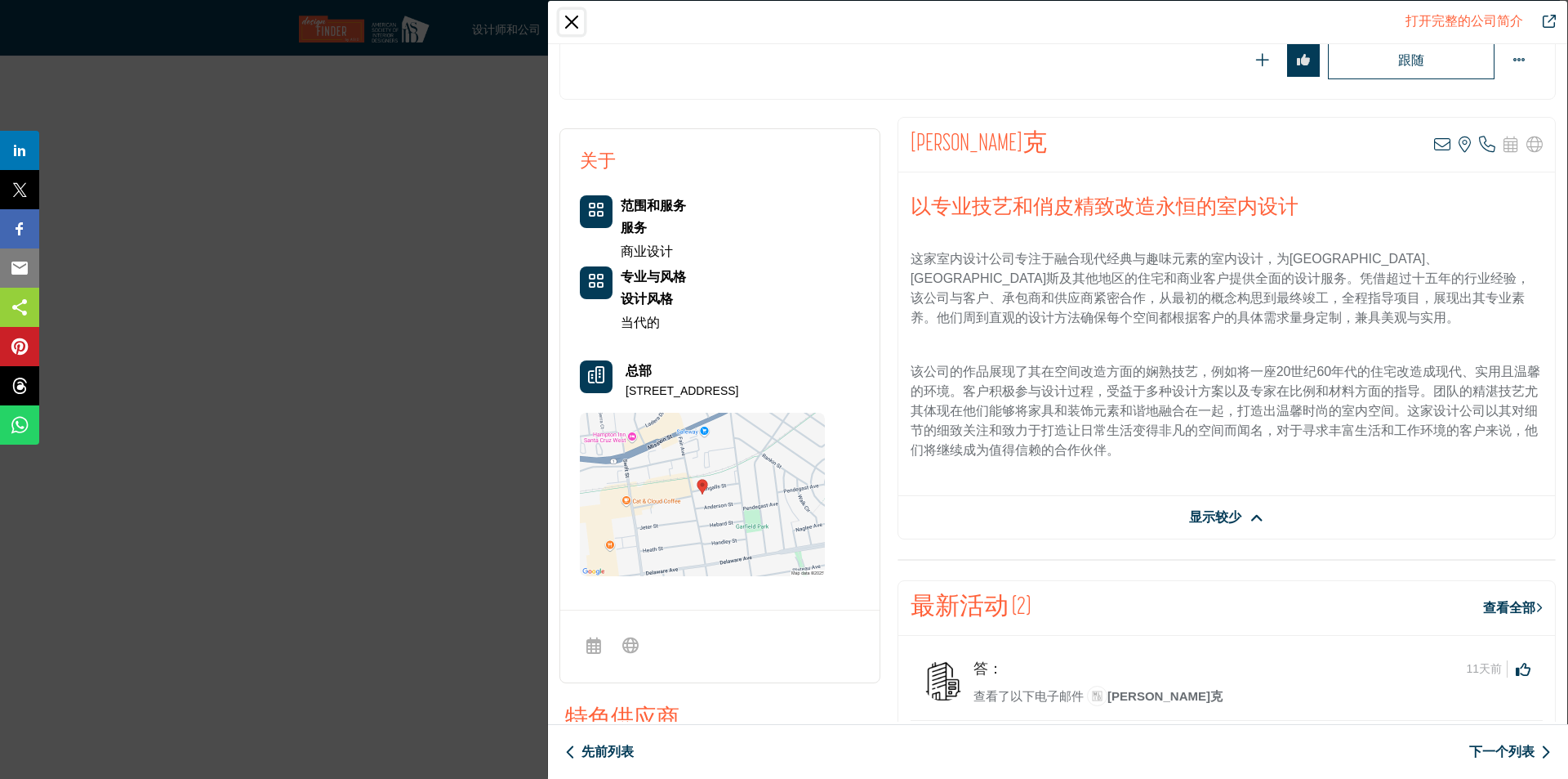
click at [570, 20] on button "关闭" at bounding box center [572, 22] width 25 height 25
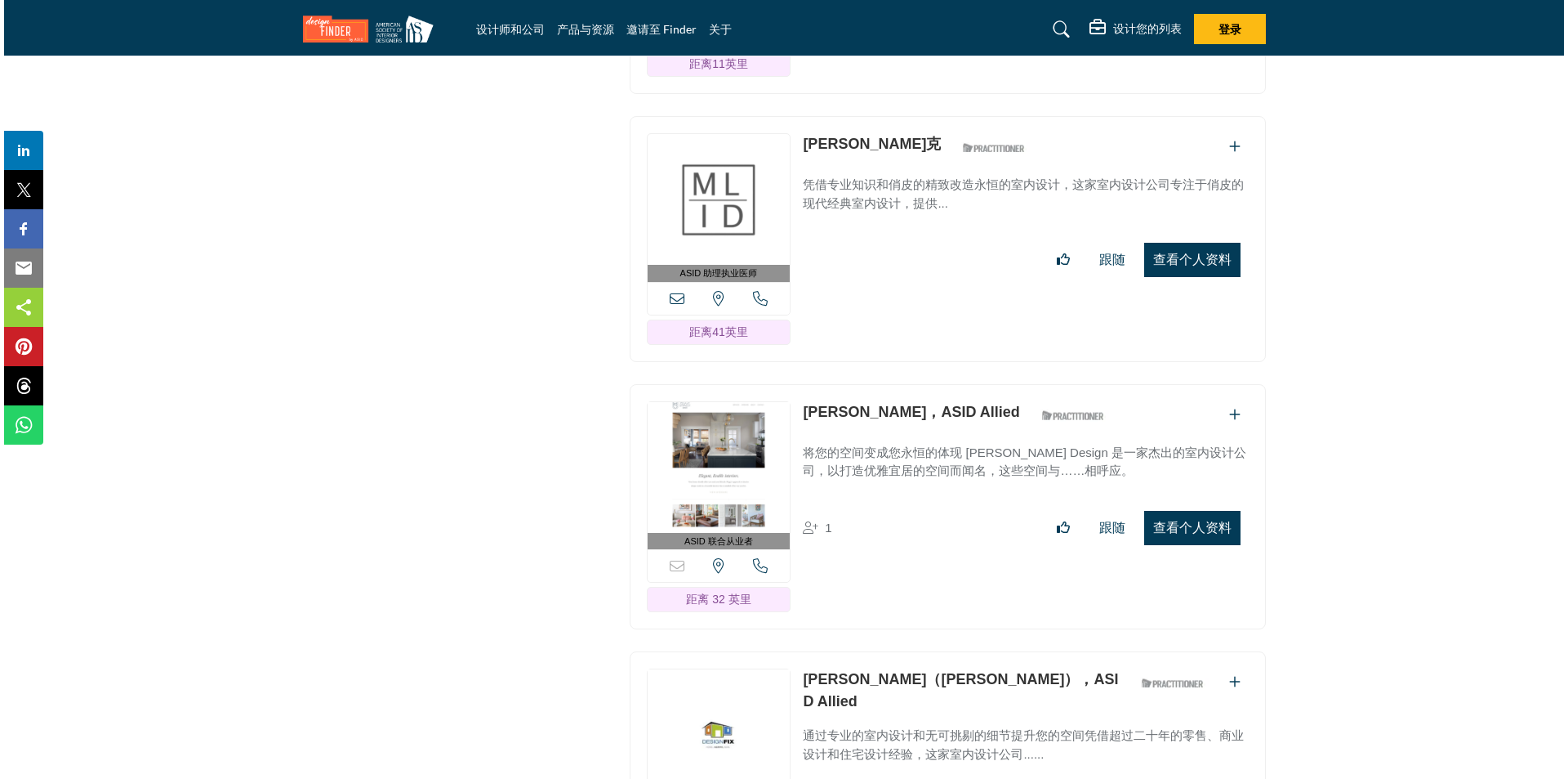
scroll to position [13710, 0]
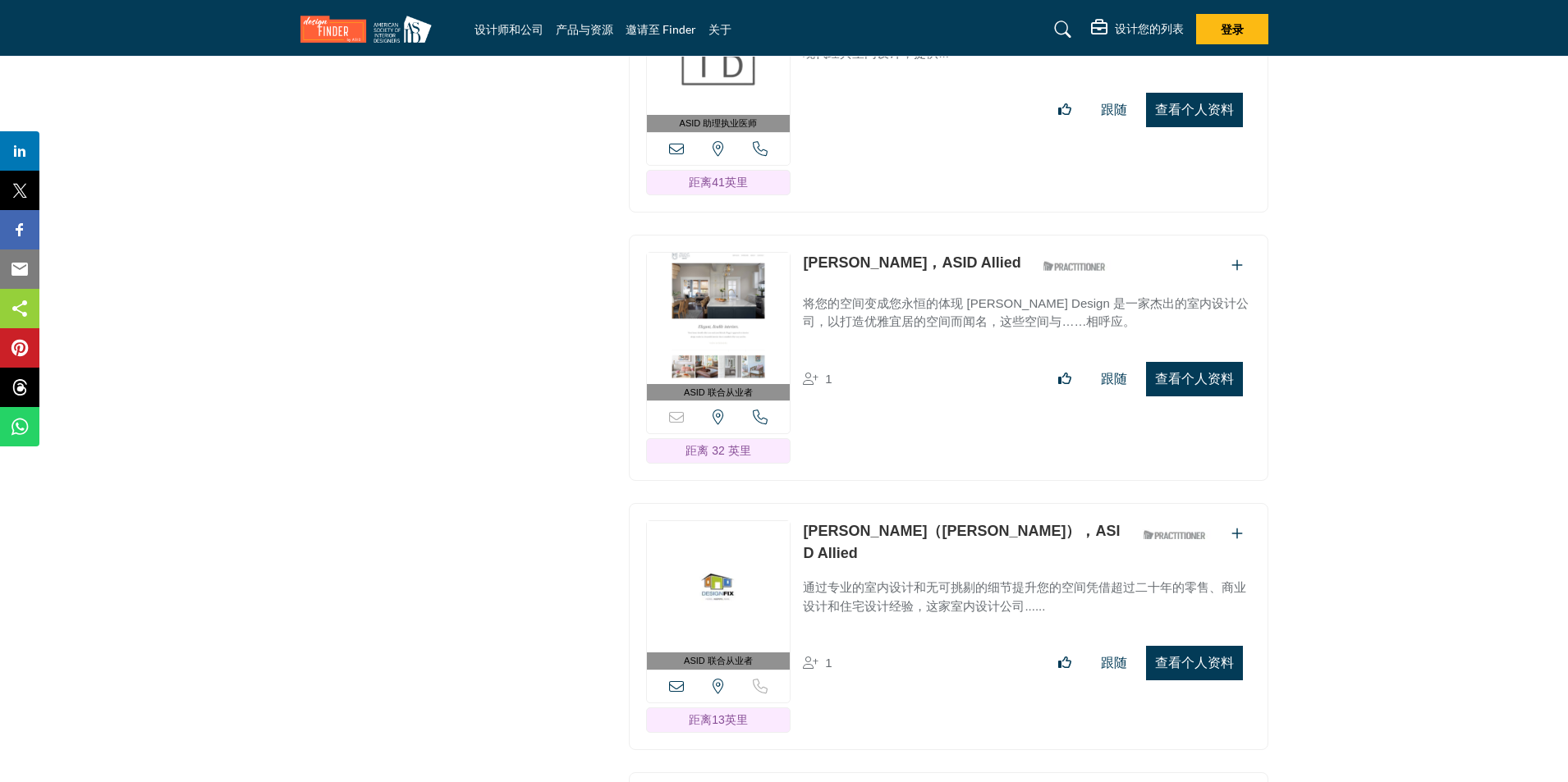
drag, startPoint x: 1185, startPoint y: 345, endPoint x: 1559, endPoint y: 374, distance: 375.1
click at [1185, 362] on button "查看个人资料" at bounding box center [1193, 379] width 97 height 35
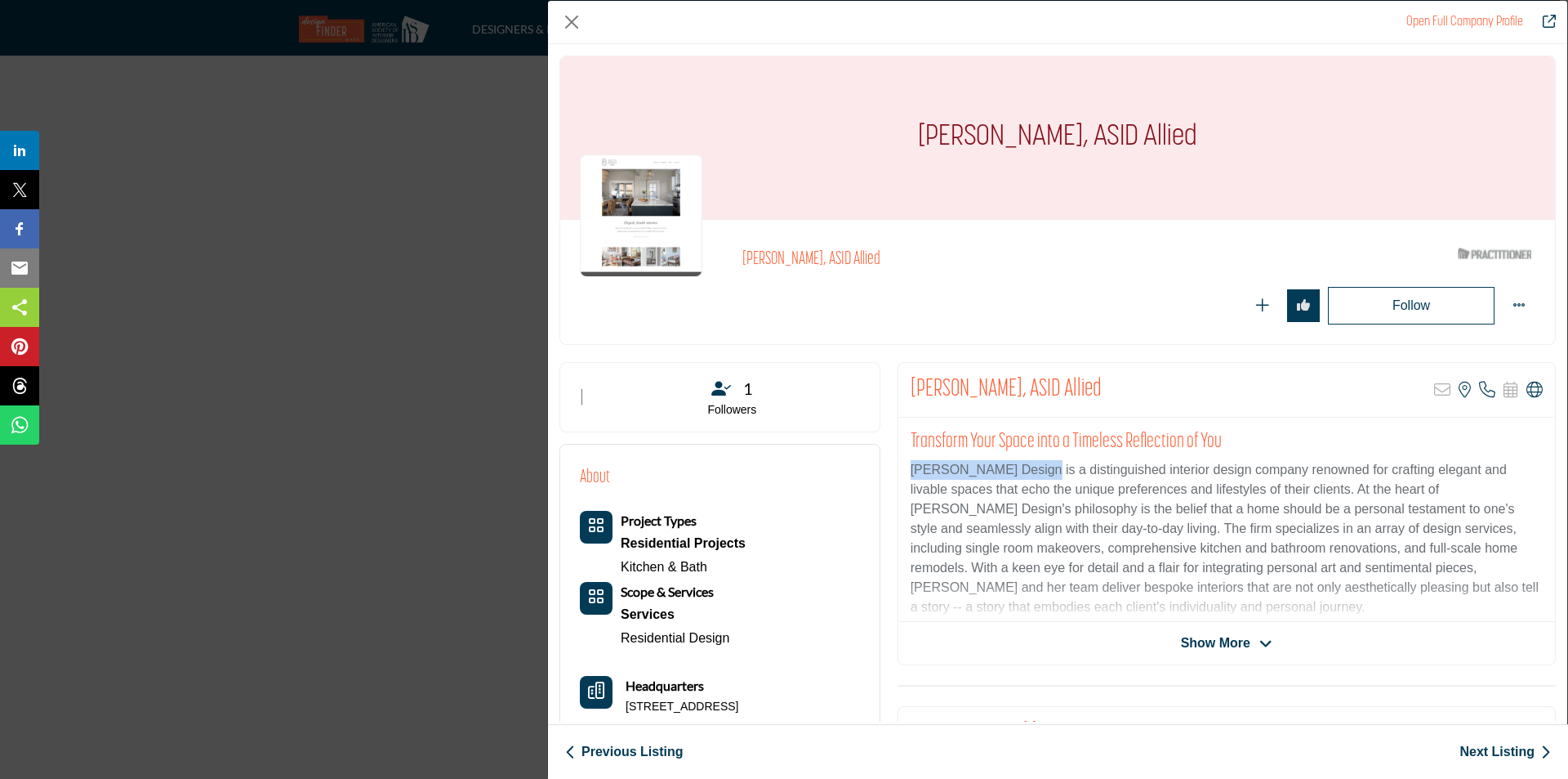
drag, startPoint x: 1031, startPoint y: 472, endPoint x: 886, endPoint y: 473, distance: 145.0
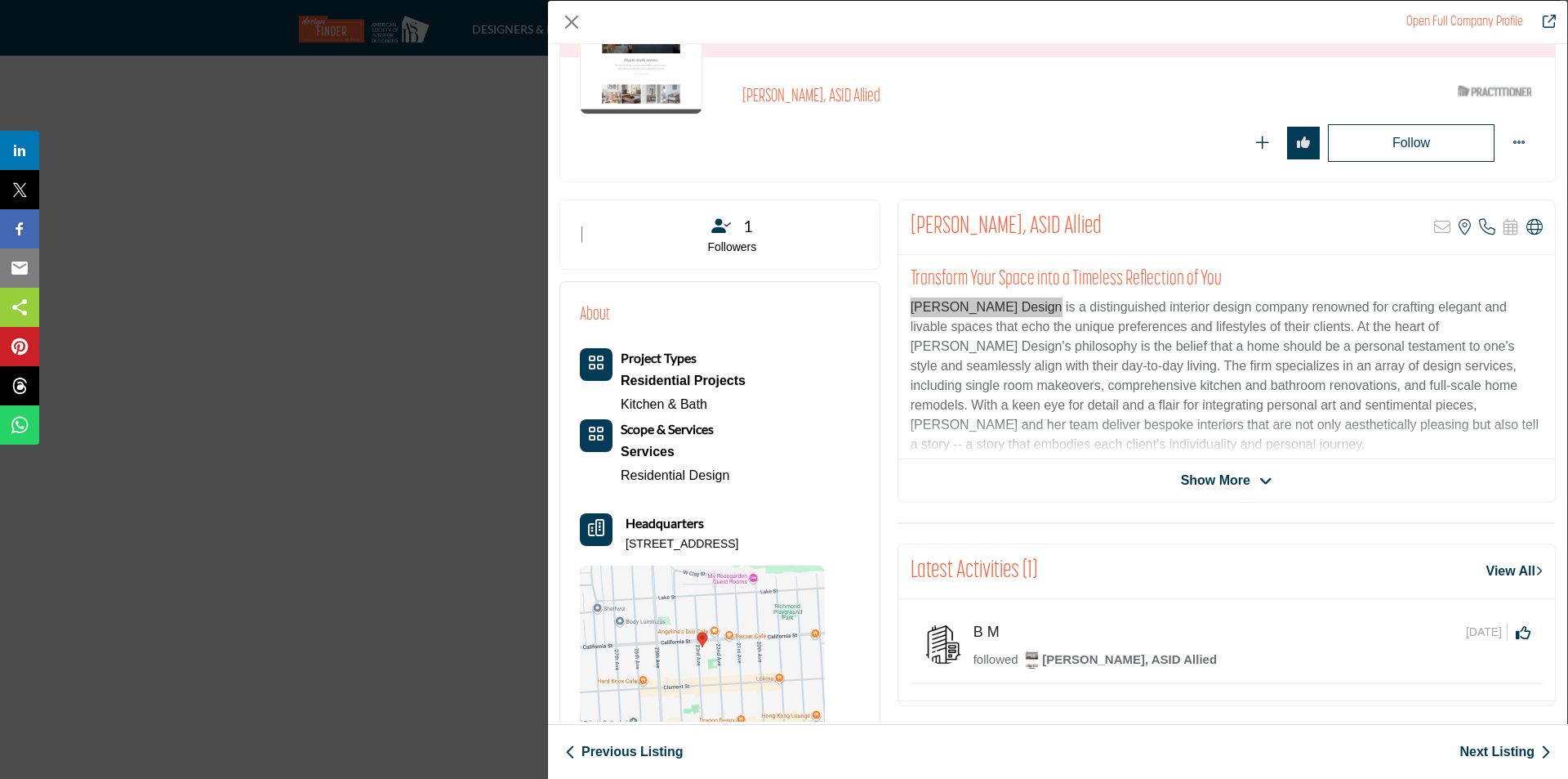
scroll to position [163, 0]
drag, startPoint x: 617, startPoint y: 477, endPoint x: 742, endPoint y: 474, distance: 125.0
click at [742, 474] on div "Project Types Residential Projects Kitchen & Bath Scope & Services Services" at bounding box center [663, 417] width 165 height 139
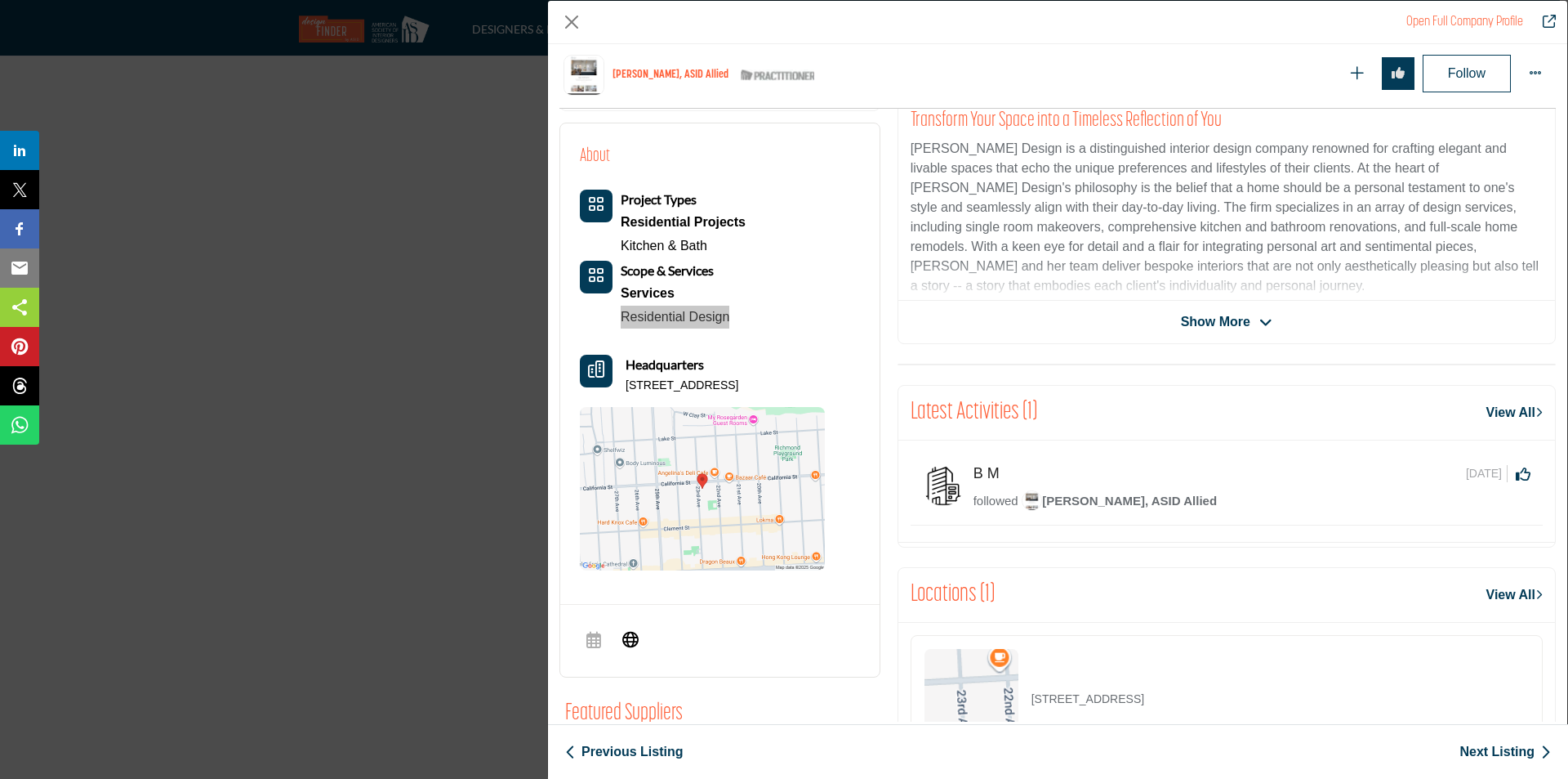
scroll to position [393, 0]
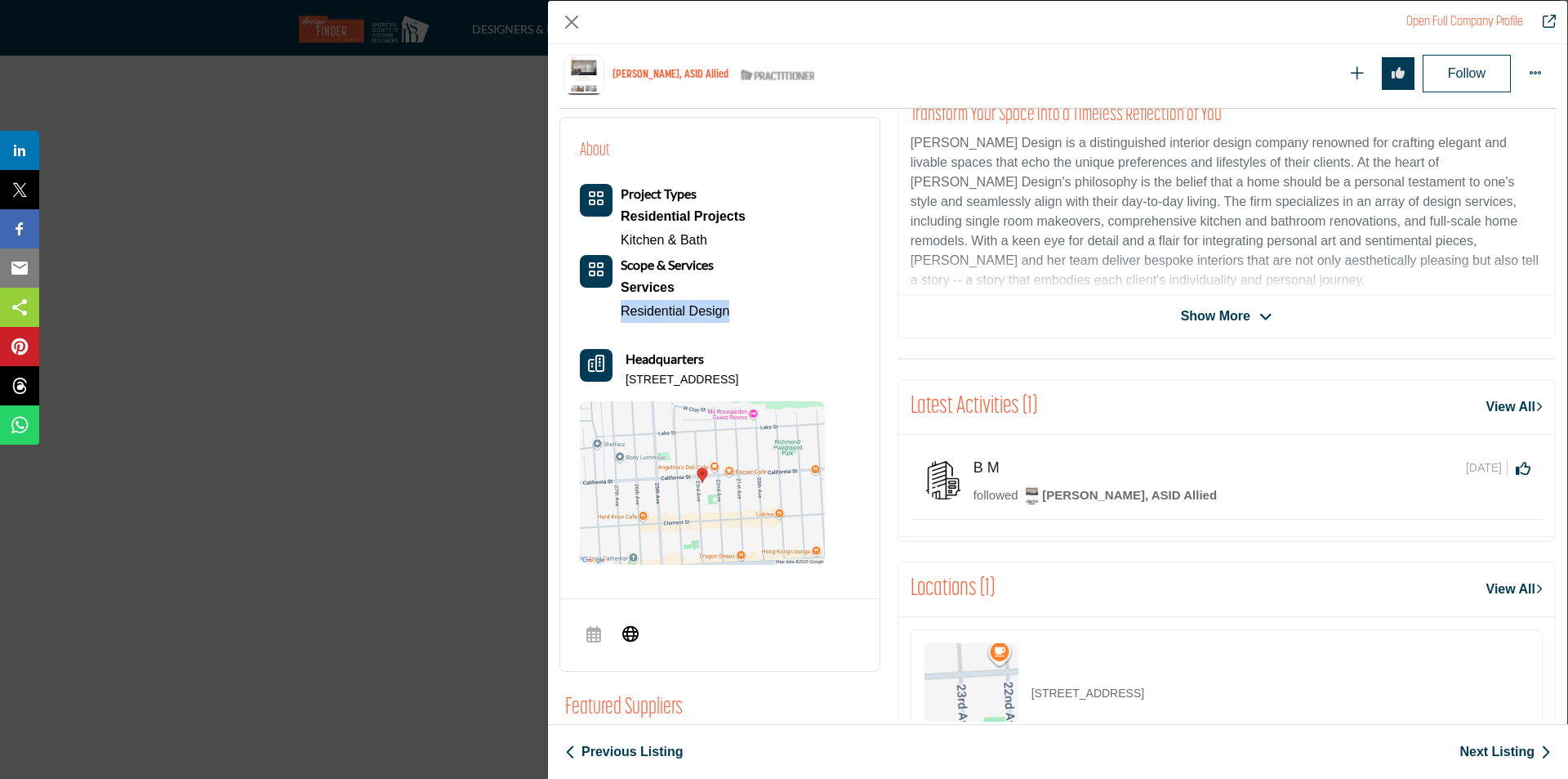
drag, startPoint x: 621, startPoint y: 380, endPoint x: 821, endPoint y: 390, distance: 200.2
click at [821, 390] on div "Project Types Residential Projects Kitchen & Bath Scope & Services Services" at bounding box center [703, 374] width 245 height 380
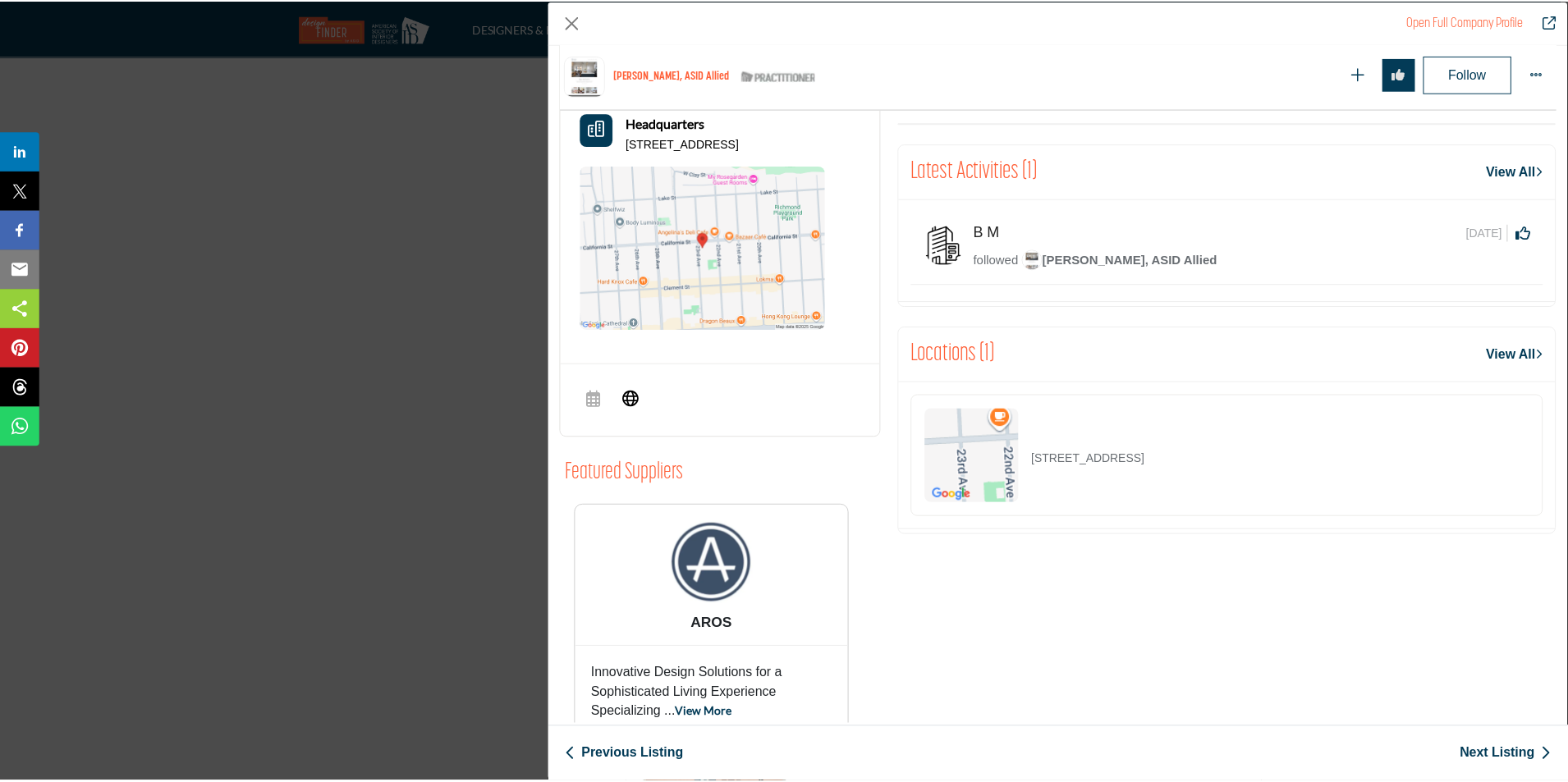
scroll to position [641, 0]
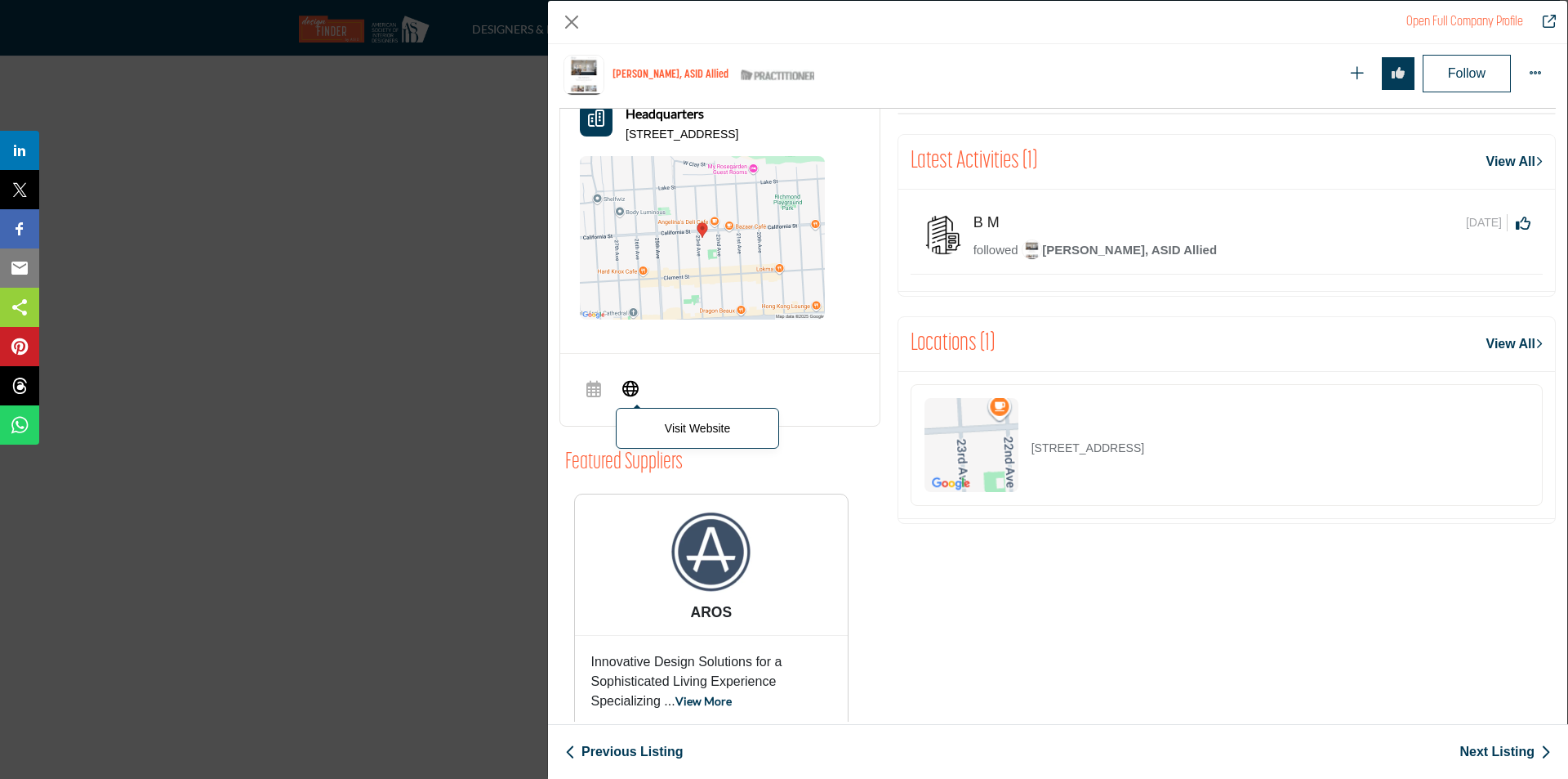
click at [622, 394] on icon "Company Data Modal" at bounding box center [630, 387] width 16 height 20
click at [564, 18] on button "Close" at bounding box center [572, 22] width 25 height 25
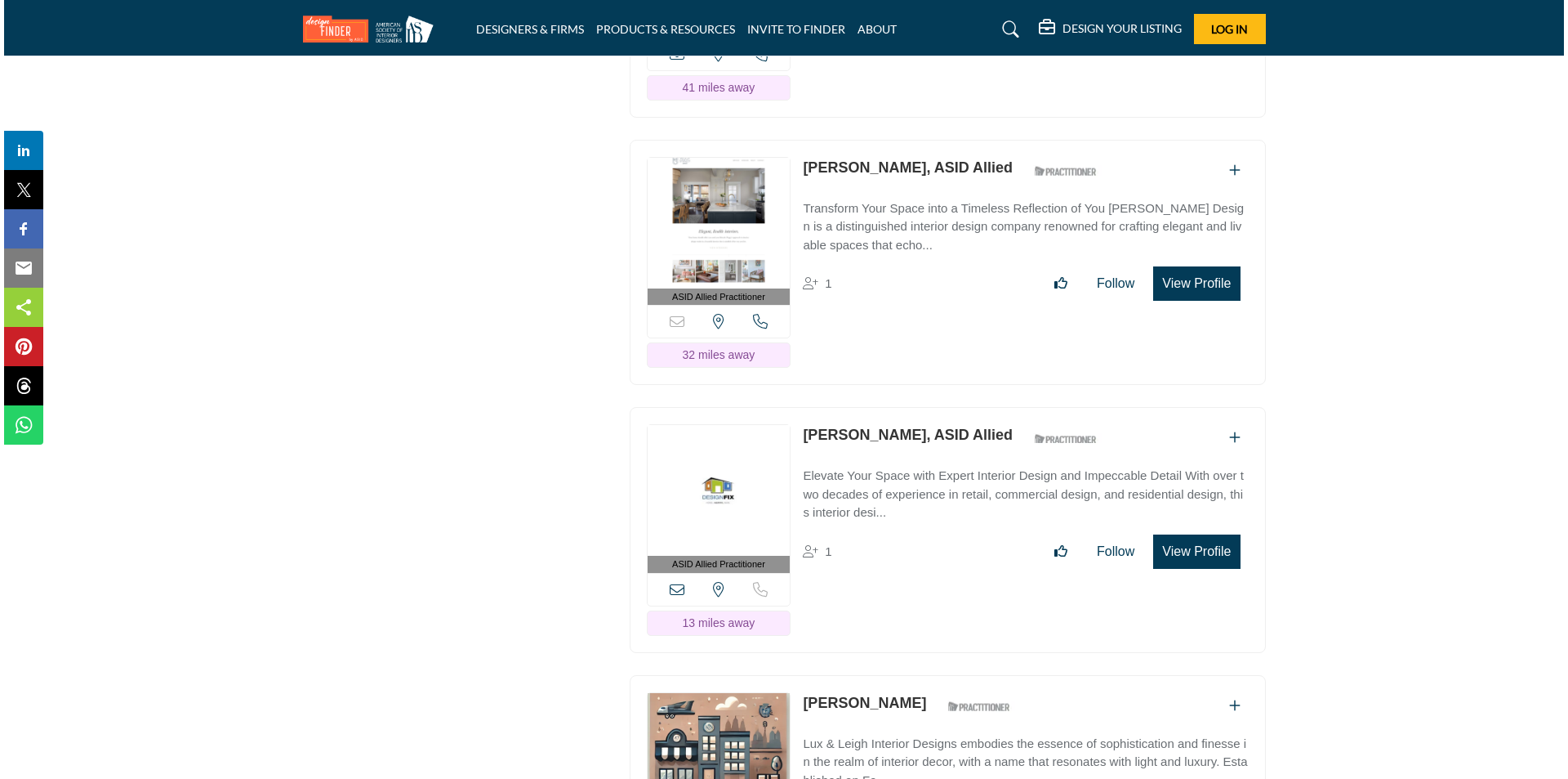
scroll to position [13791, 0]
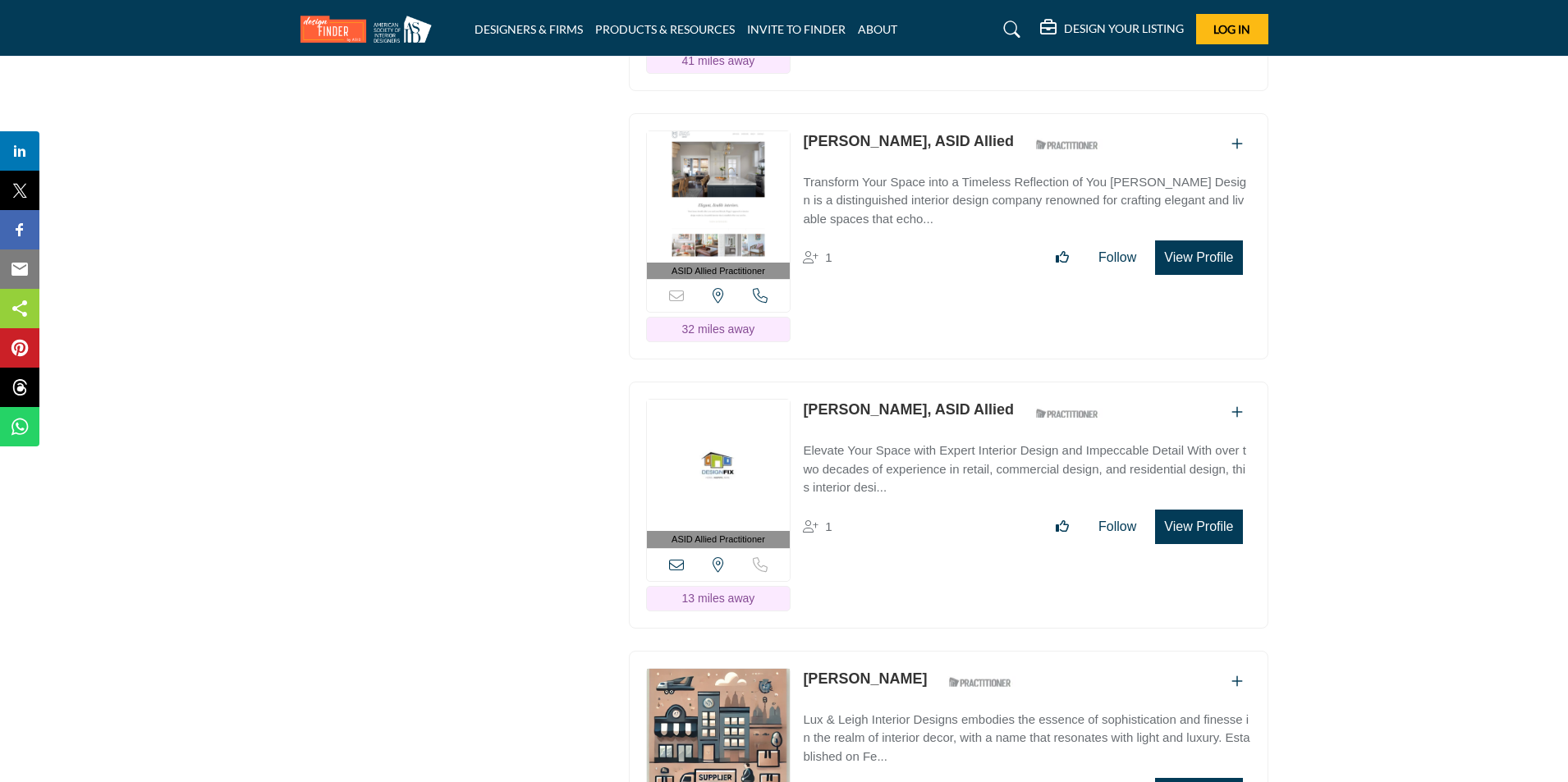
click at [1206, 541] on div "ASID Allied Practitioner ASID Allied Practitioners have successfully completed …" at bounding box center [948, 504] width 639 height 247
click at [1202, 529] on button "View Profile" at bounding box center [1198, 527] width 87 height 35
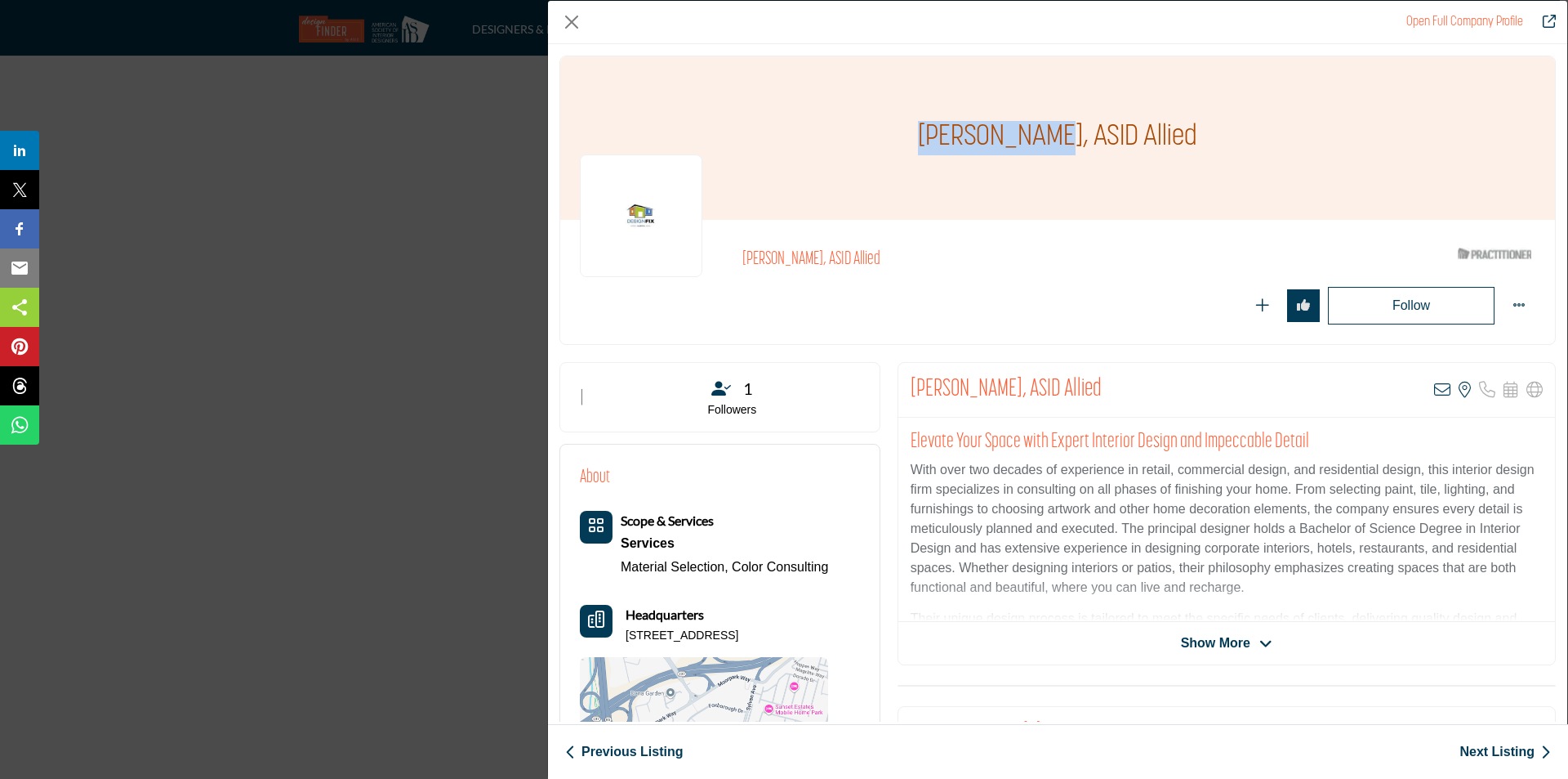
drag, startPoint x: 1061, startPoint y: 133, endPoint x: 933, endPoint y: 138, distance: 128.1
click at [933, 138] on h1 "[PERSON_NAME], ASID Allied" at bounding box center [1057, 138] width 279 height 163
copy h1 "[PERSON_NAME]"
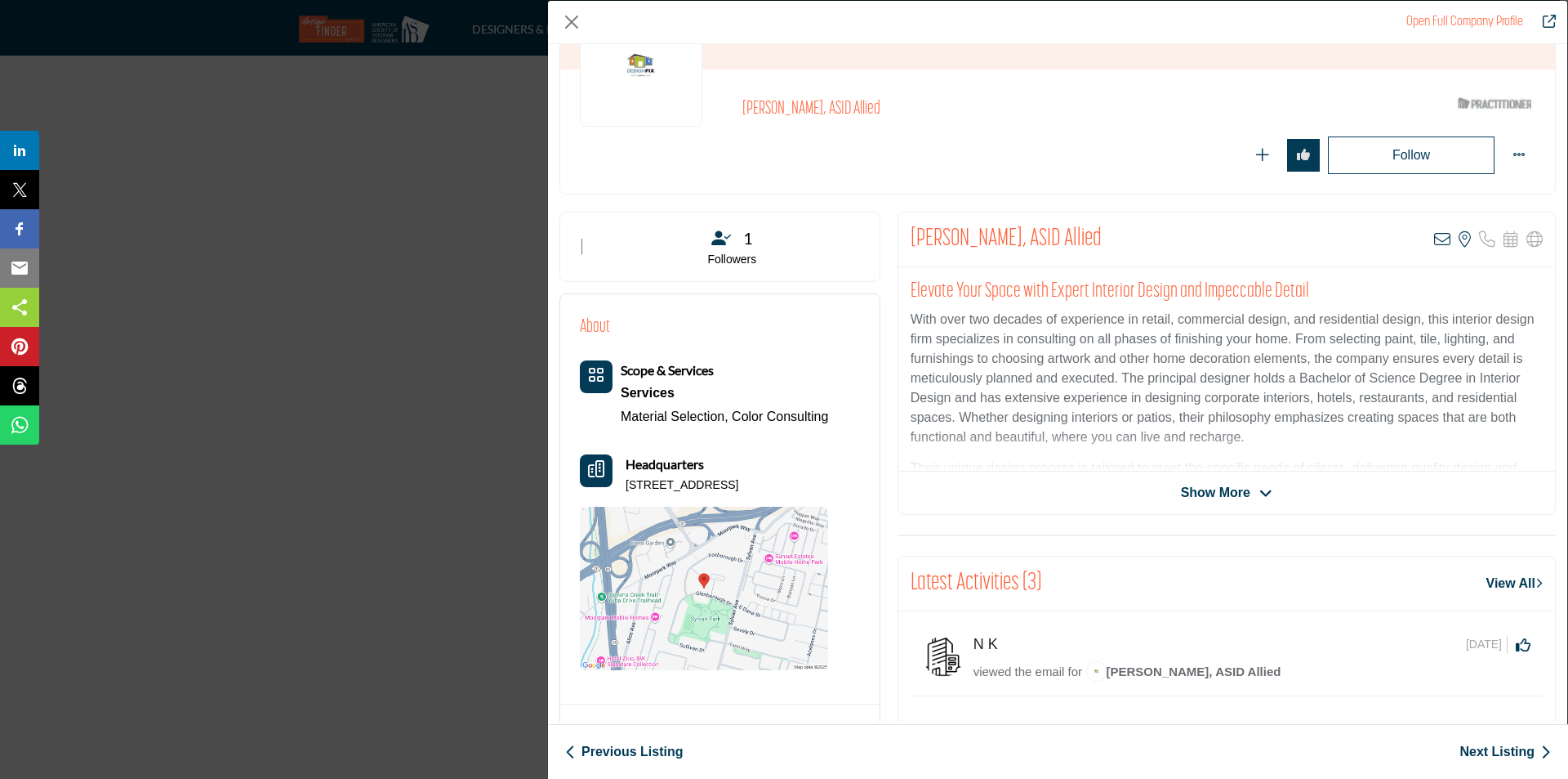
scroll to position [163, 0]
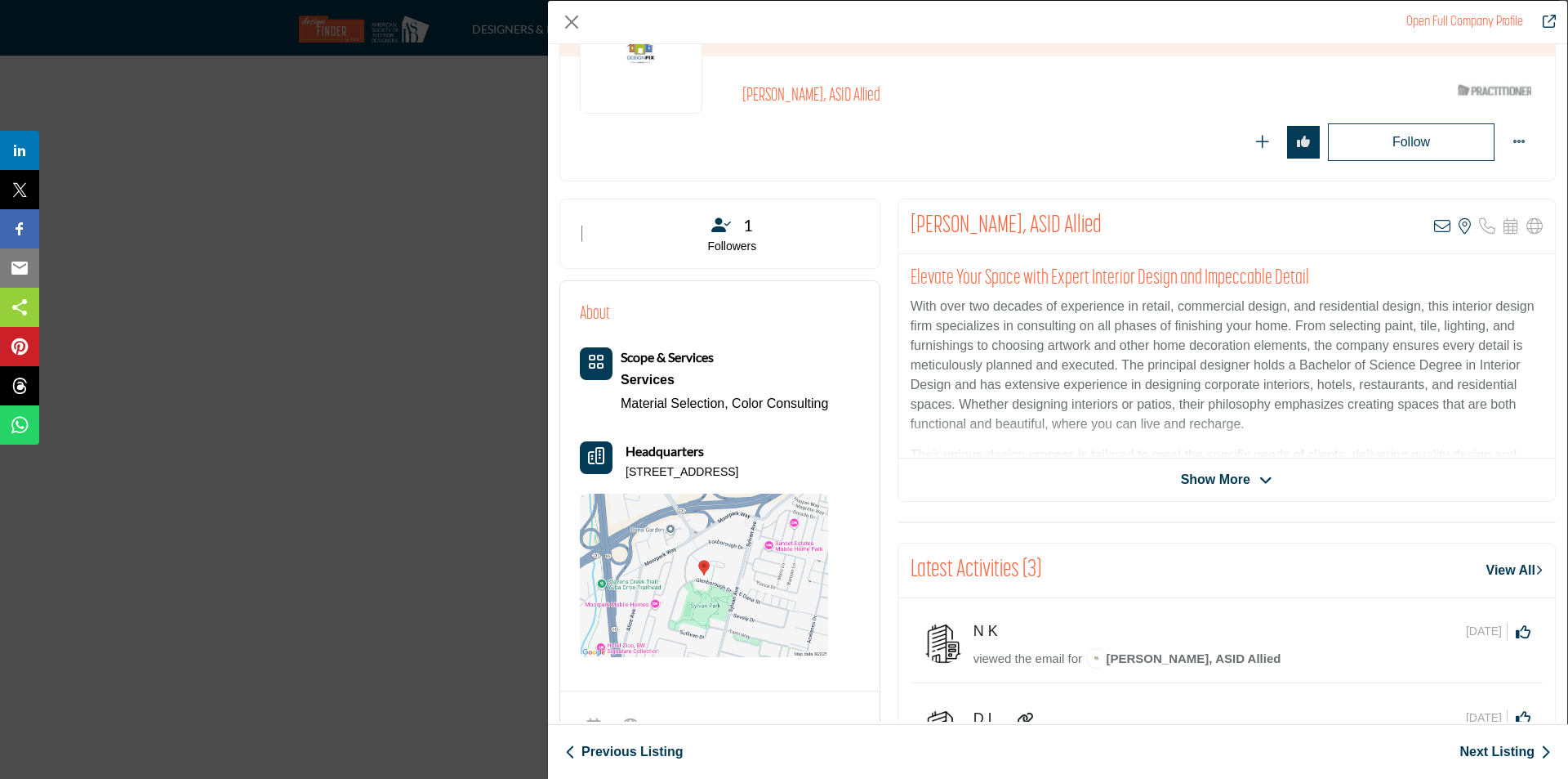
drag, startPoint x: 623, startPoint y: 468, endPoint x: 833, endPoint y: 462, distance: 210.1
click at [833, 462] on div "About Scope & Services Services Material Selection, Color Consulting Headquarte…" at bounding box center [720, 478] width 280 height 357
copy p "779 Glenborough Dr, 94041-2581, USA"
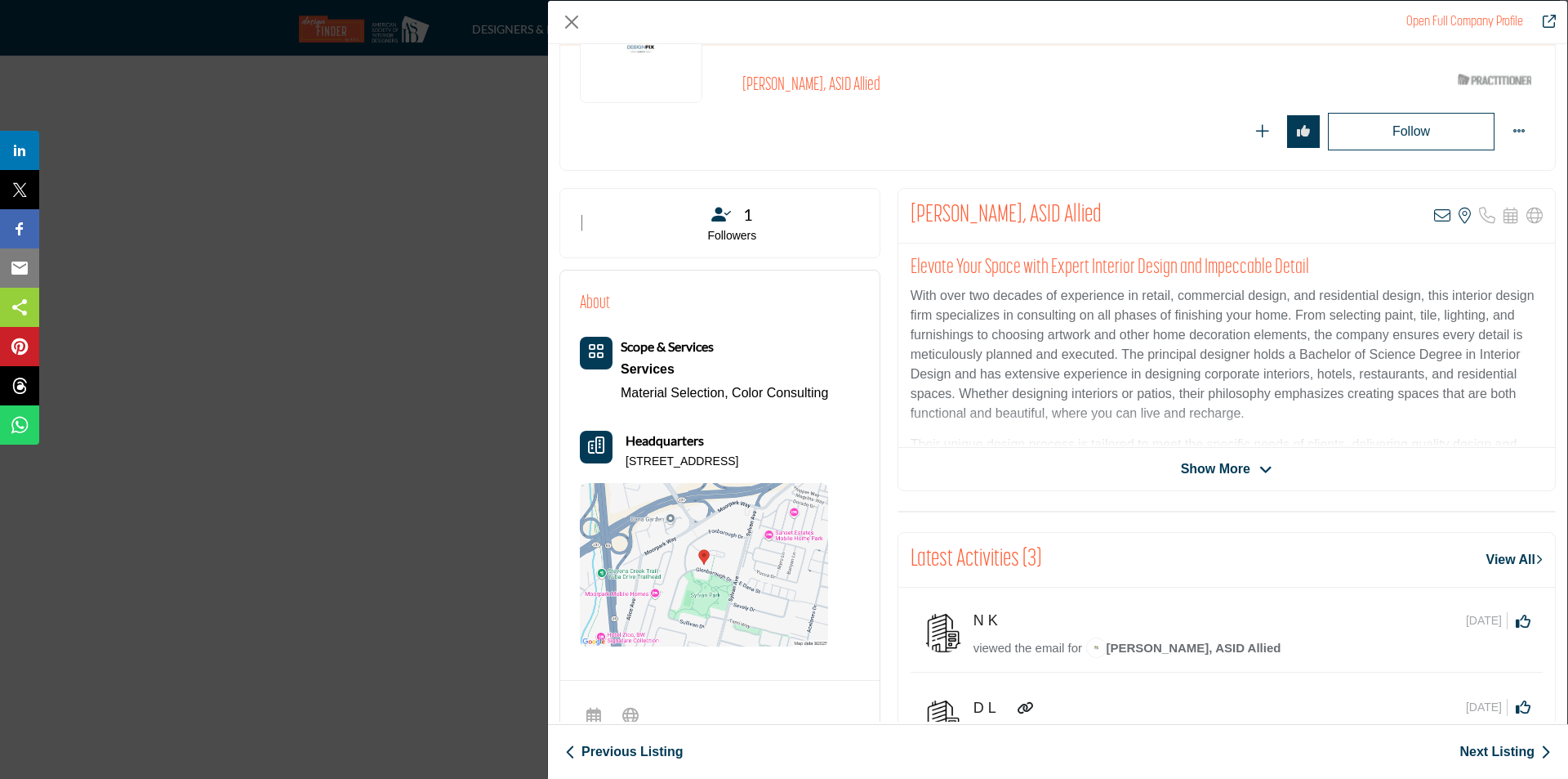
scroll to position [173, 0]
click at [1240, 477] on span "Show More" at bounding box center [1216, 470] width 69 height 20
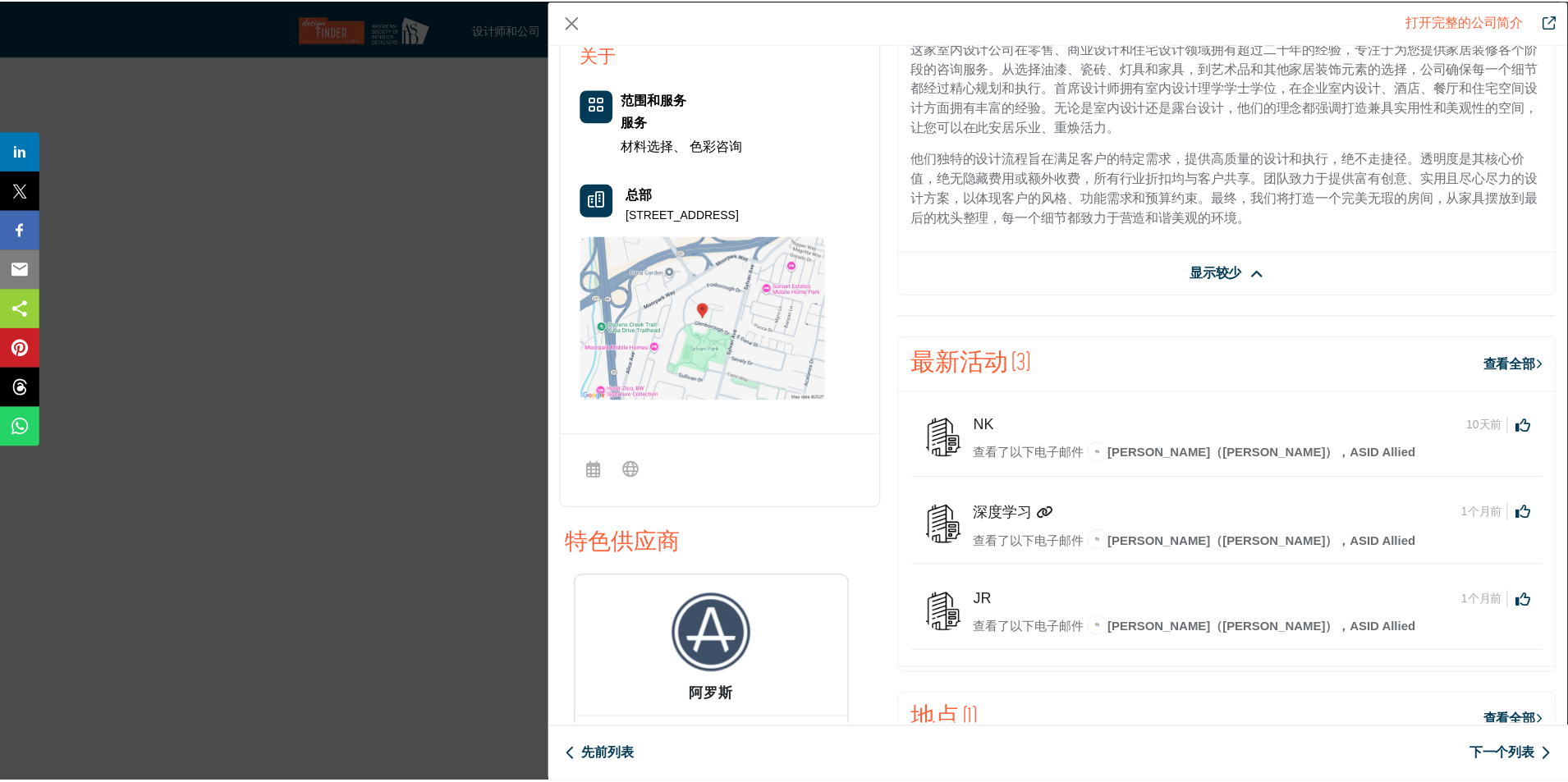
scroll to position [0, 0]
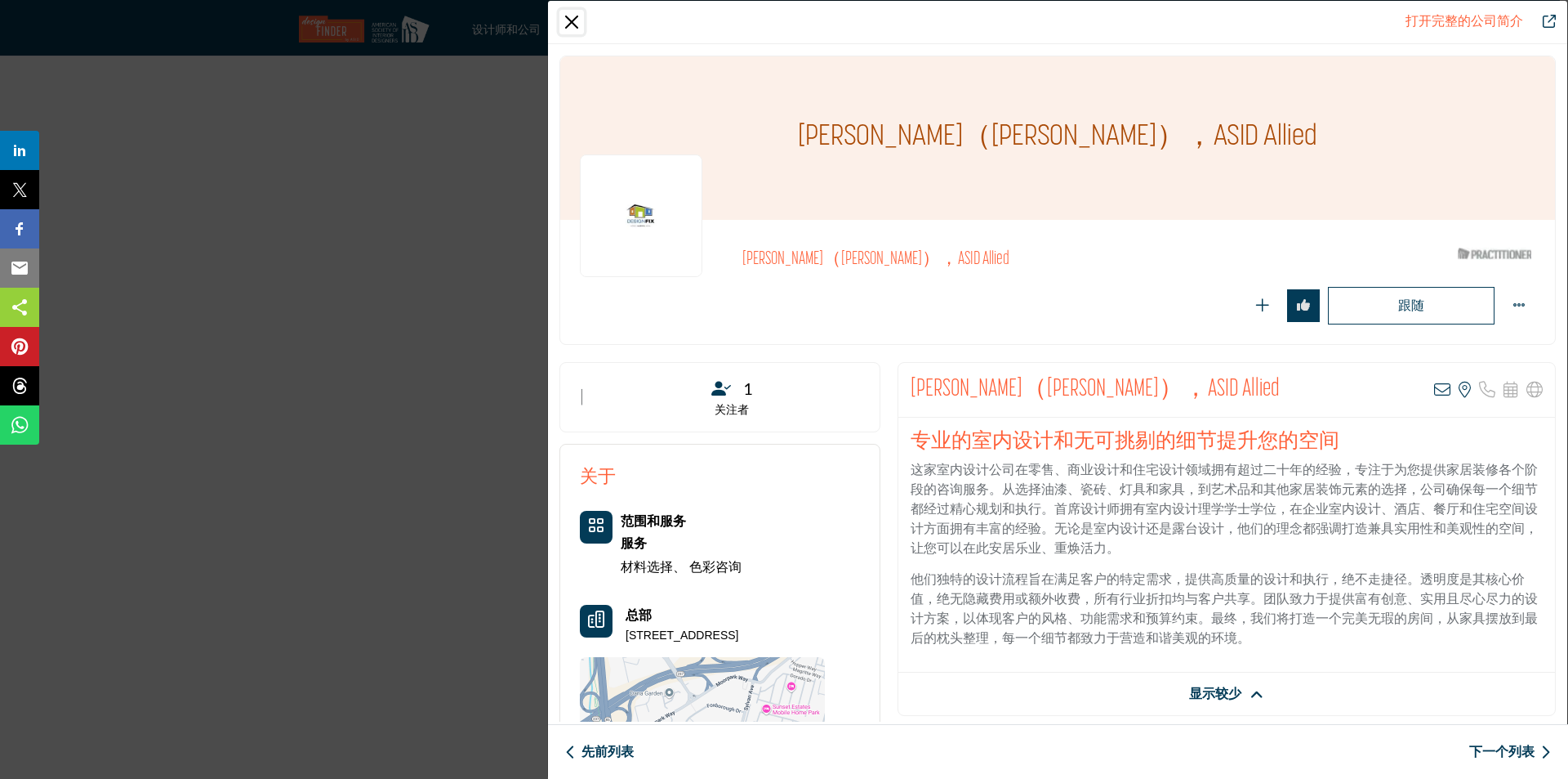
click at [574, 28] on button "关闭" at bounding box center [572, 22] width 25 height 25
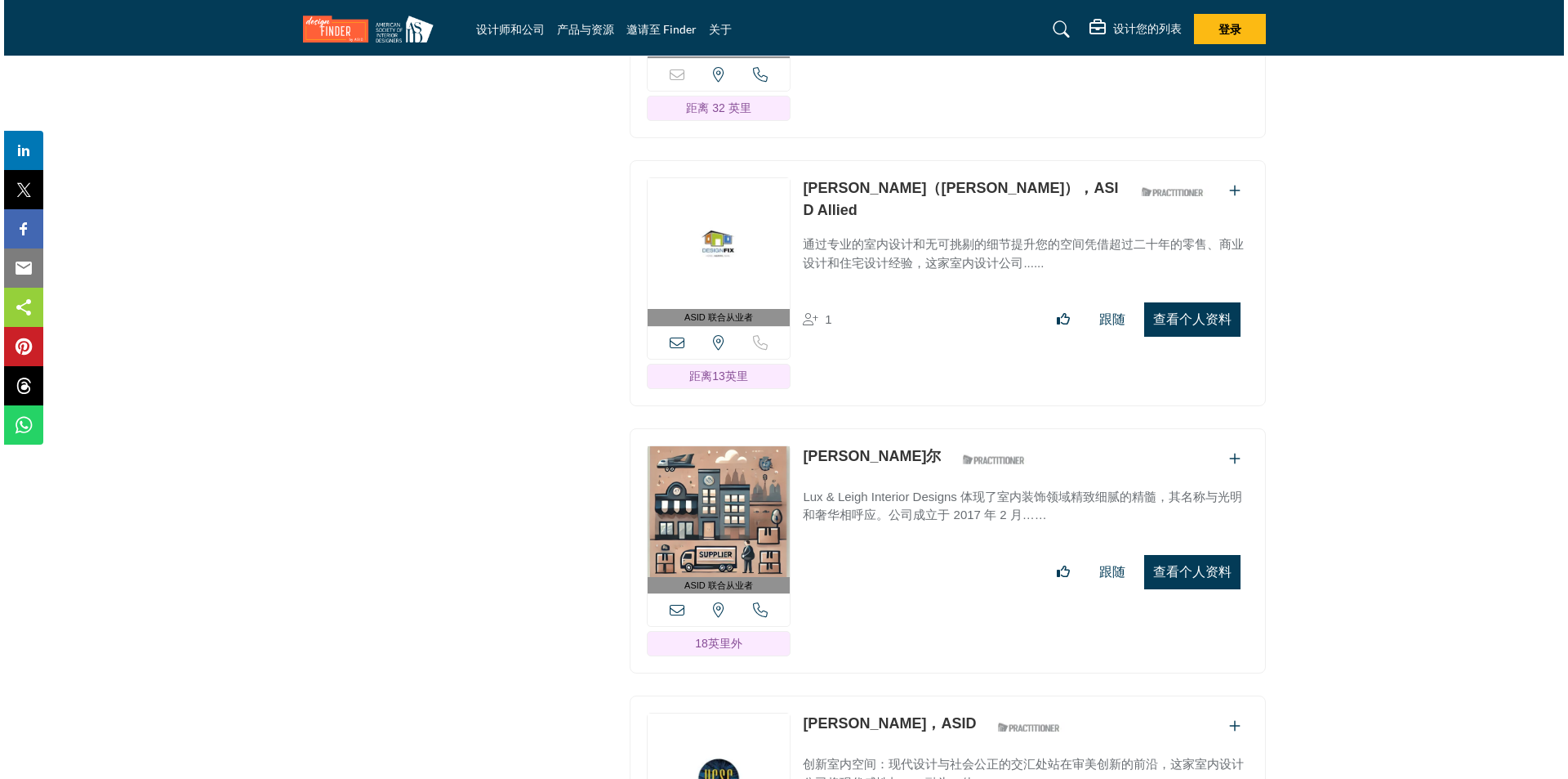
scroll to position [14037, 0]
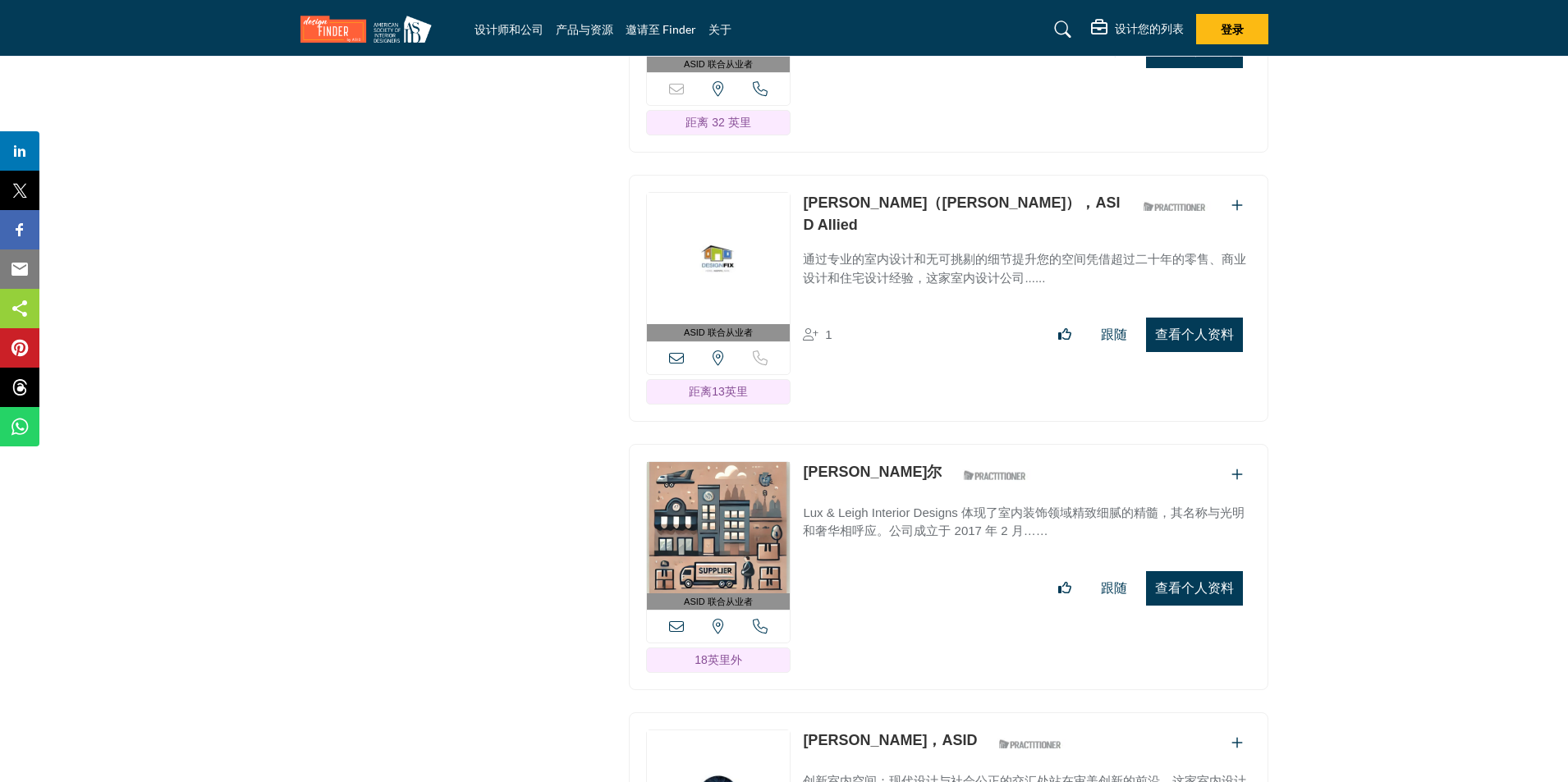
drag, startPoint x: 1192, startPoint y: 546, endPoint x: 996, endPoint y: 495, distance: 202.5
click at [1192, 581] on font "查看个人资料" at bounding box center [1193, 588] width 79 height 14
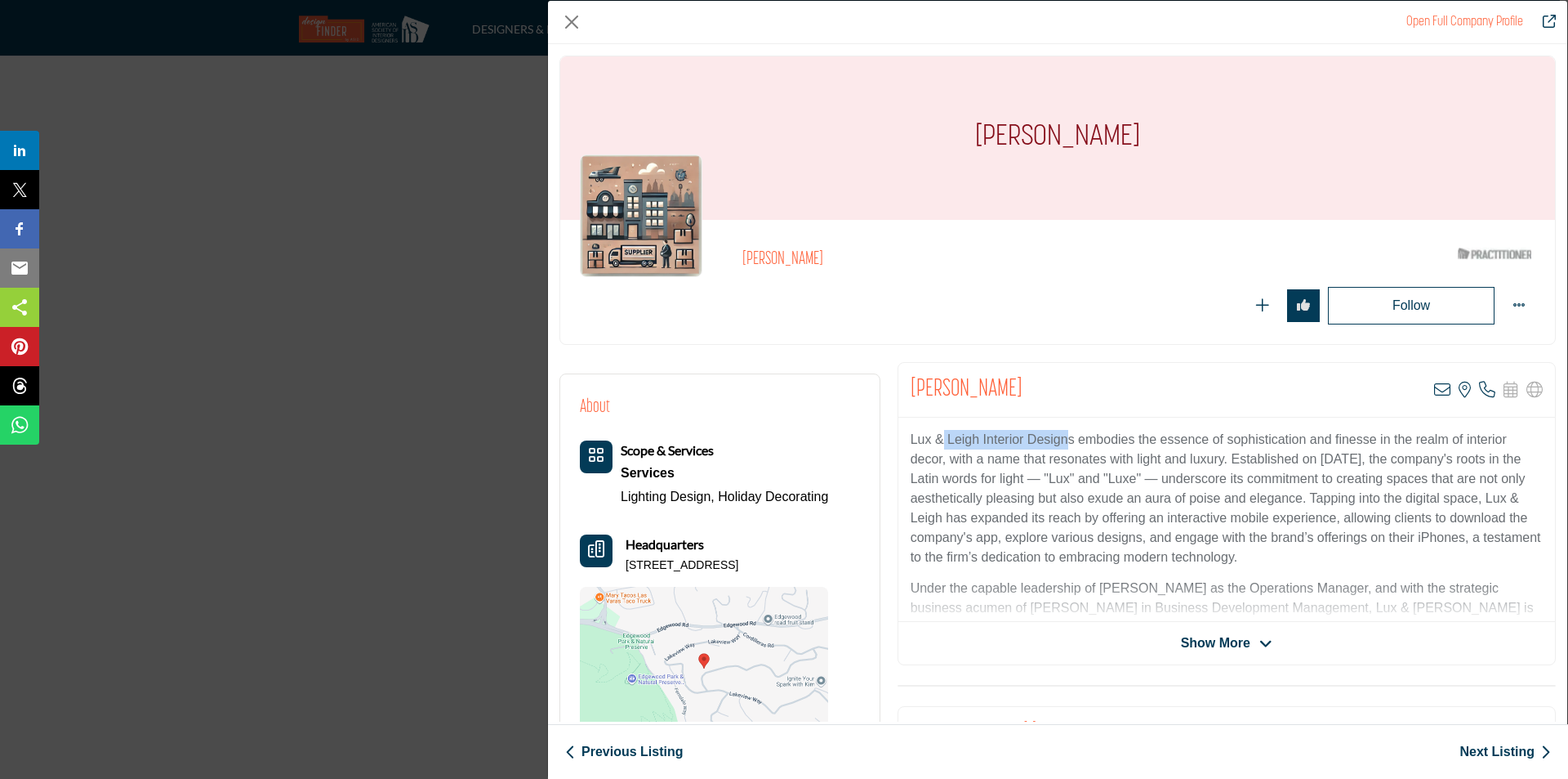
drag, startPoint x: 1068, startPoint y: 436, endPoint x: 942, endPoint y: 445, distance: 126.3
click at [942, 445] on p "Lux & Leigh Interior Designs embodies the essence of sophistication and finesse…" at bounding box center [1227, 498] width 632 height 138
drag, startPoint x: 1068, startPoint y: 440, endPoint x: 900, endPoint y: 441, distance: 168.0
click at [900, 441] on div "Lux & Leigh Interior Designs embodies the essence of sophistication and finesse…" at bounding box center [1227, 520] width 657 height 204
copy p "Lux & Leigh Interior Designs"
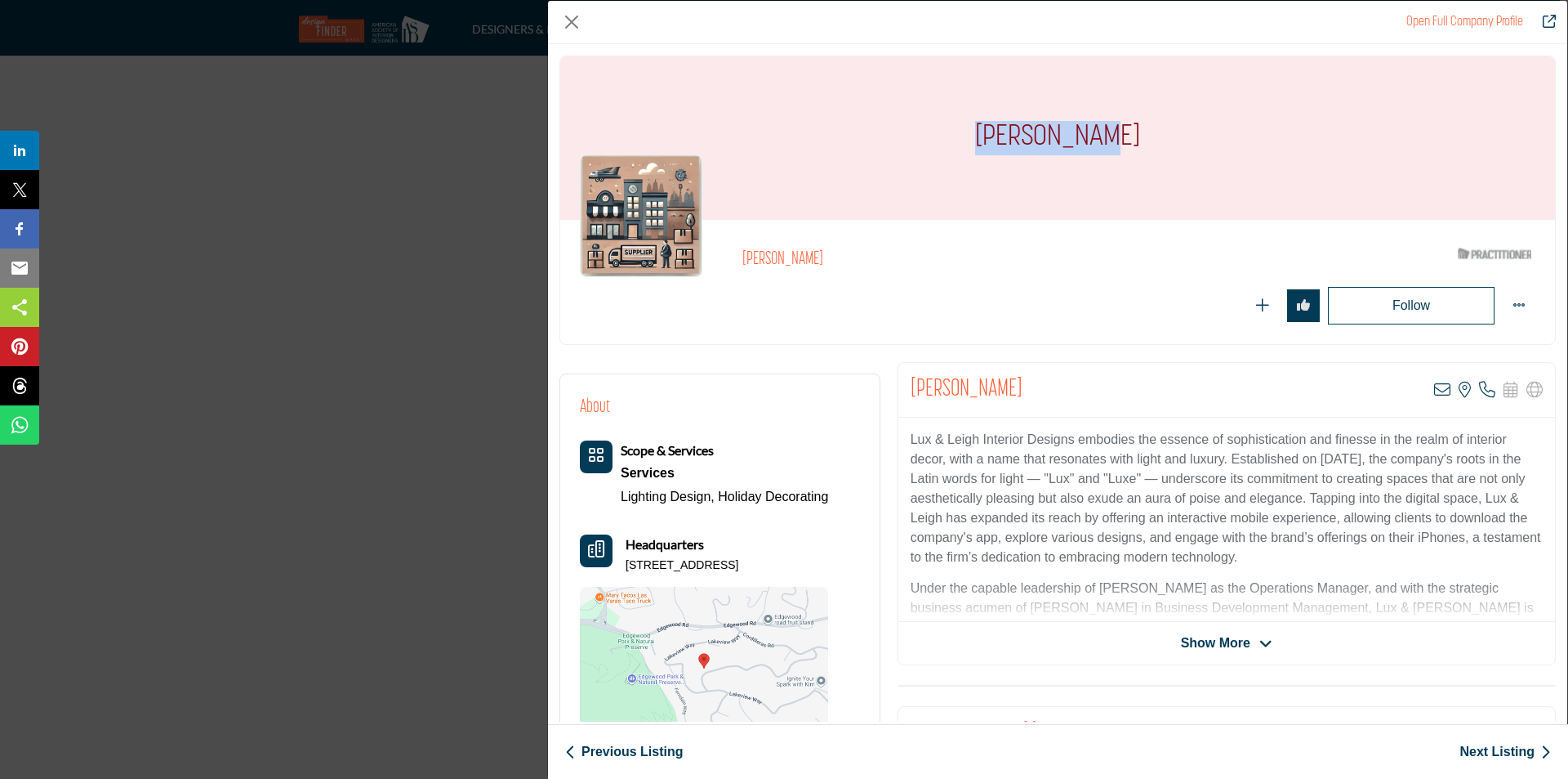
drag, startPoint x: 1039, startPoint y: 129, endPoint x: 912, endPoint y: 132, distance: 127.0
click at [913, 132] on div "[PERSON_NAME]" at bounding box center [1058, 138] width 995 height 163
copy h1 "[PERSON_NAME]"
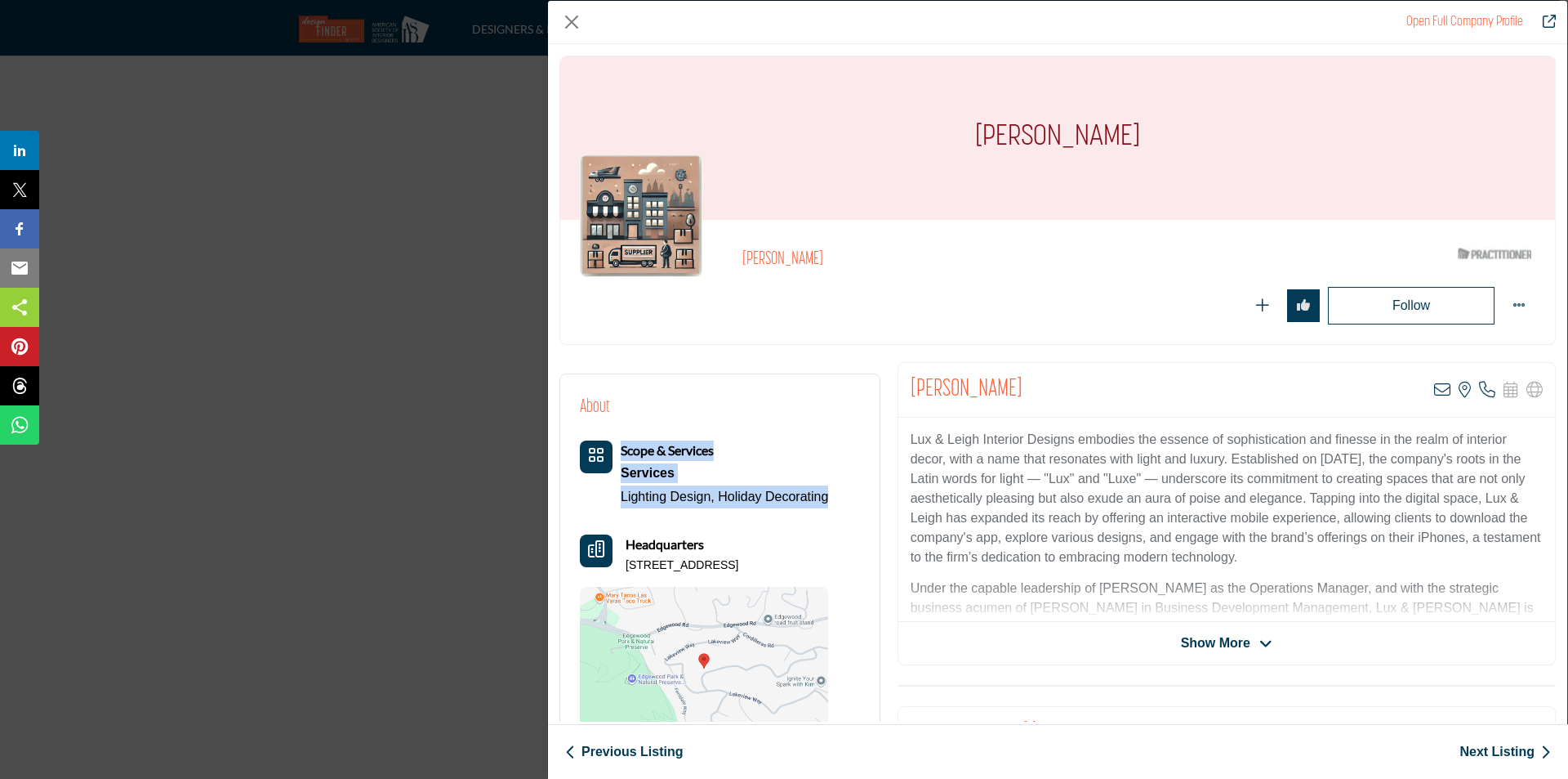
drag, startPoint x: 831, startPoint y: 494, endPoint x: 593, endPoint y: 497, distance: 238.0
click at [593, 497] on div "About Scope & Services Services Lighting Design, Holiday Decorating Headquarters" at bounding box center [720, 571] width 280 height 357
click at [821, 516] on div "Scope & Services Services Lighting Design, Holiday Decorating" at bounding box center [705, 595] width 249 height 310
drag, startPoint x: 832, startPoint y: 497, endPoint x: 622, endPoint y: 507, distance: 210.2
click at [622, 507] on div "About Scope & Services Services Lighting Design, Holiday Decorating Headquarters" at bounding box center [720, 571] width 280 height 357
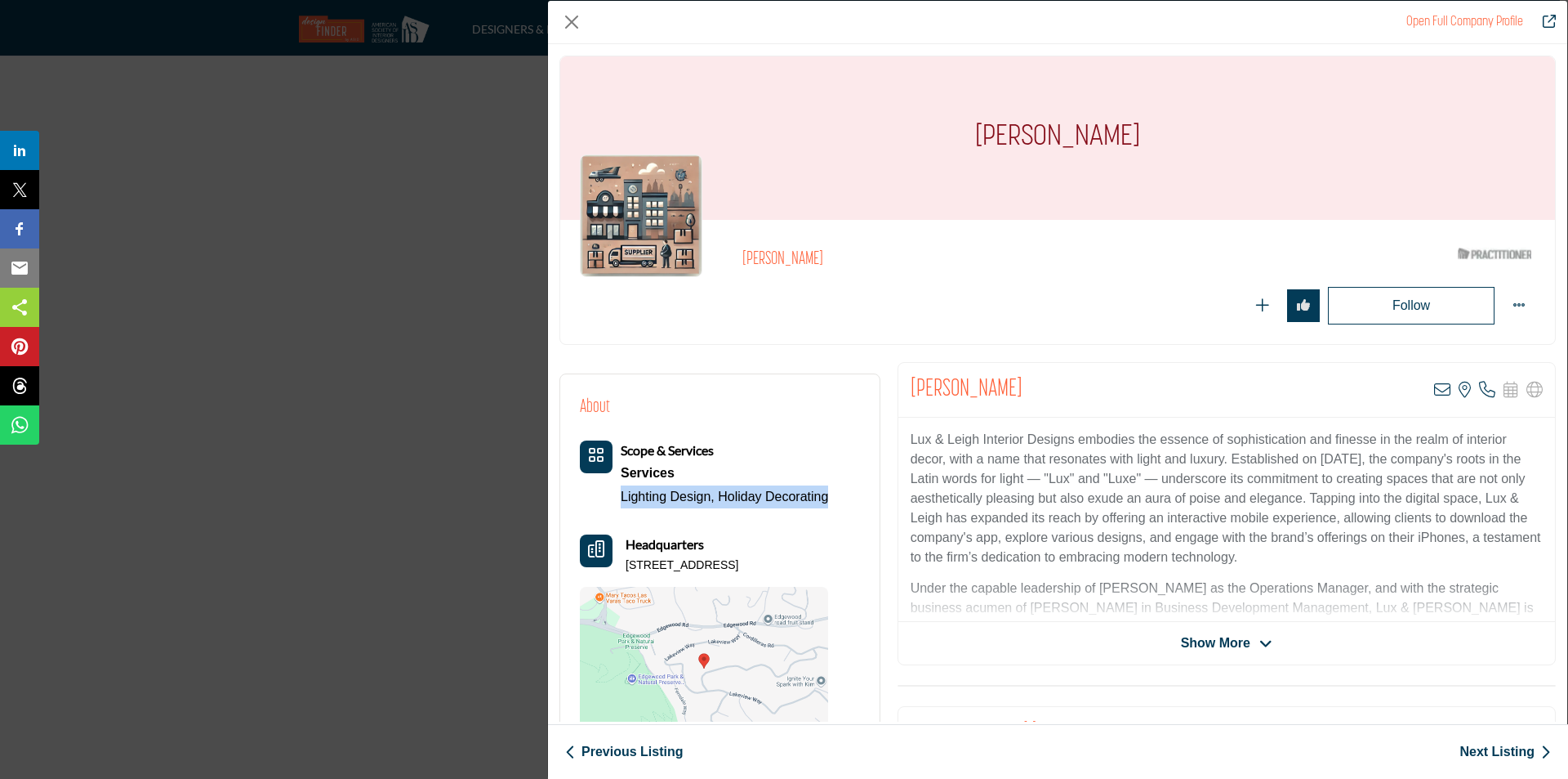
copy div "Lighting Design, Holiday Decorating"
drag, startPoint x: 826, startPoint y: 564, endPoint x: 627, endPoint y: 575, distance: 199.3
click at [627, 575] on div "Scope & Services Services Lighting Design, Holiday Decorating" at bounding box center [705, 595] width 249 height 310
copy p "168 Springdale Way, 94062-3909, USA"
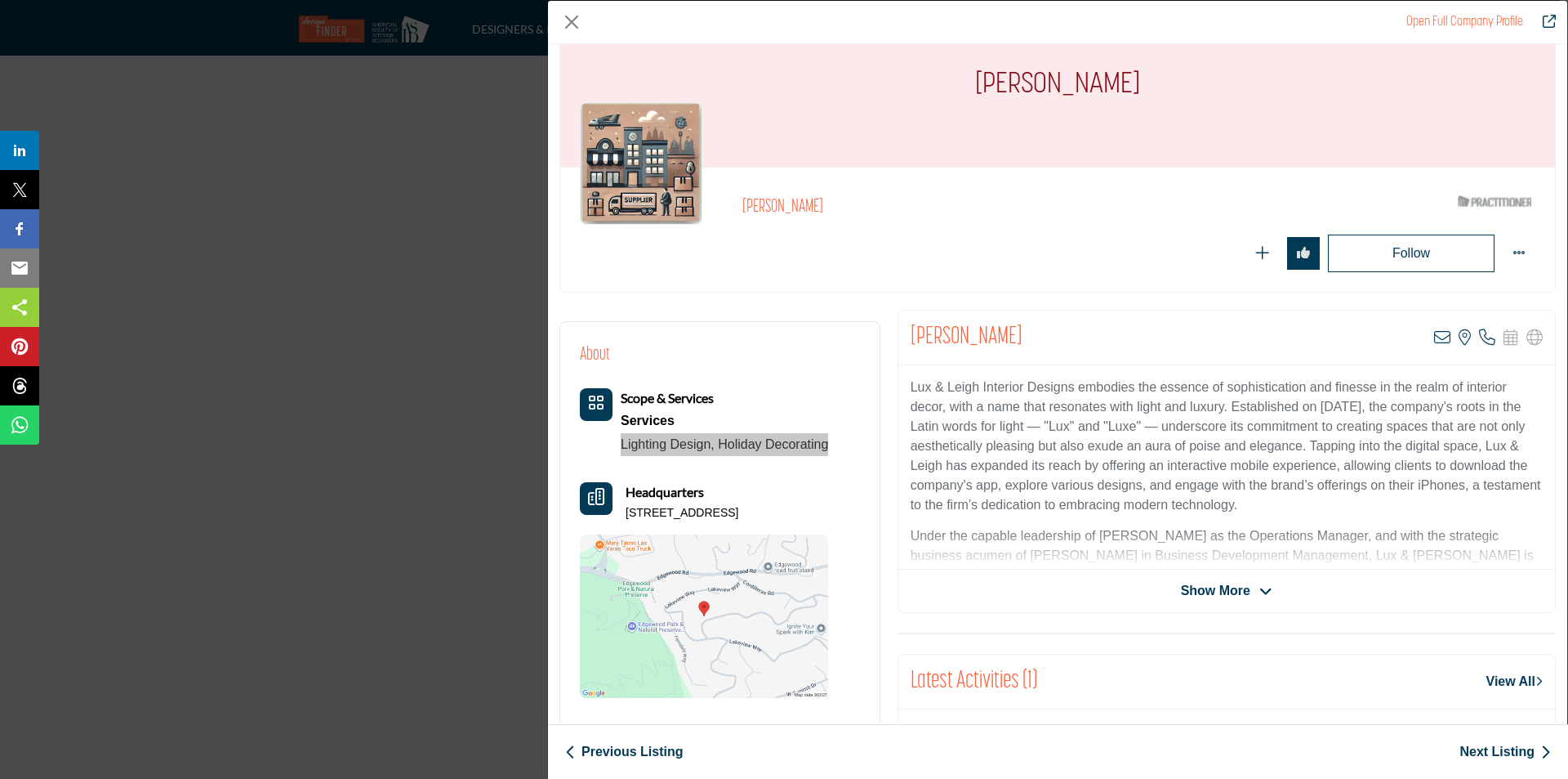
scroll to position [82, 0]
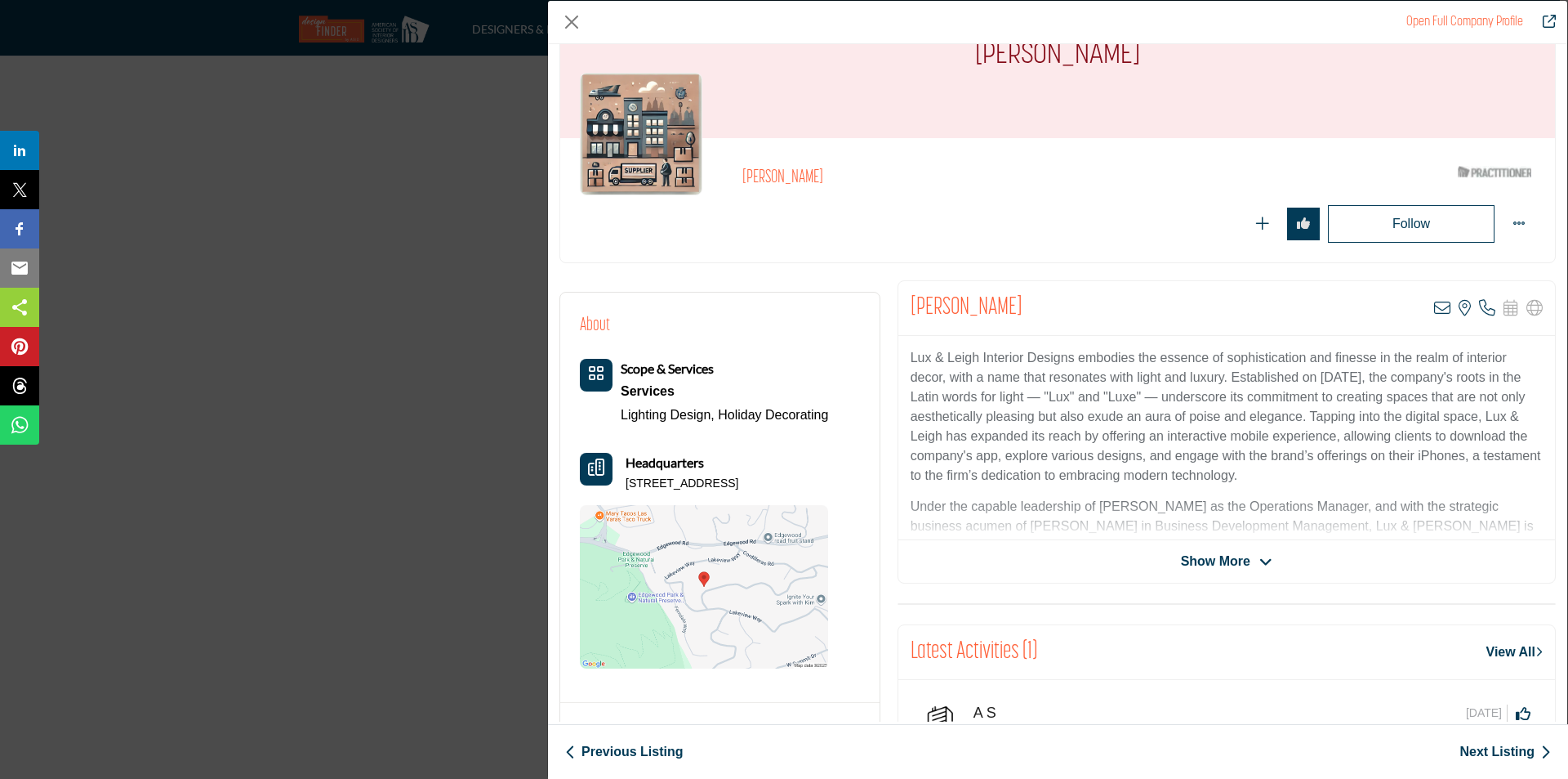
click at [1261, 567] on icon "Company Data Modal" at bounding box center [1266, 562] width 13 height 15
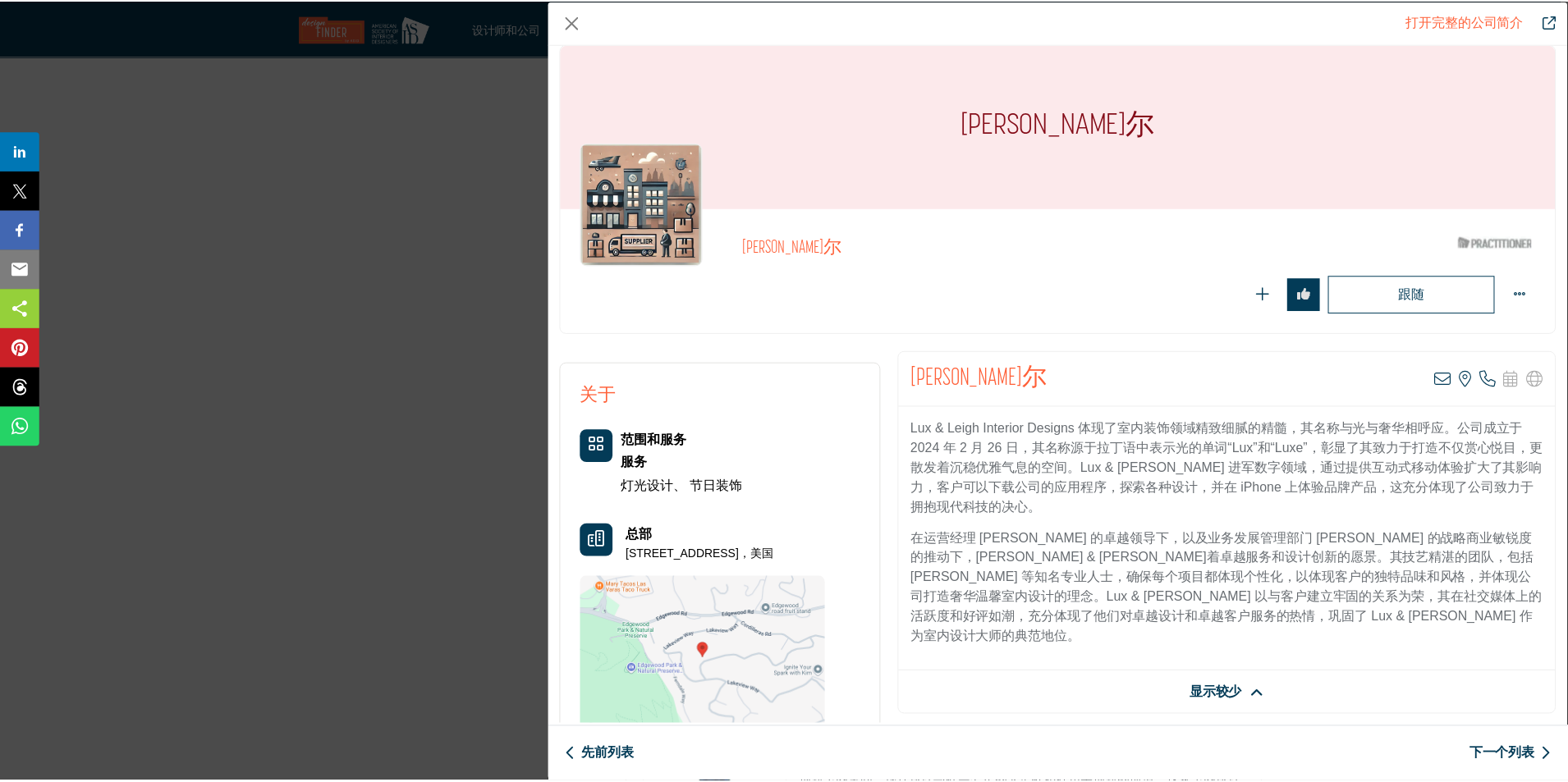
scroll to position [0, 0]
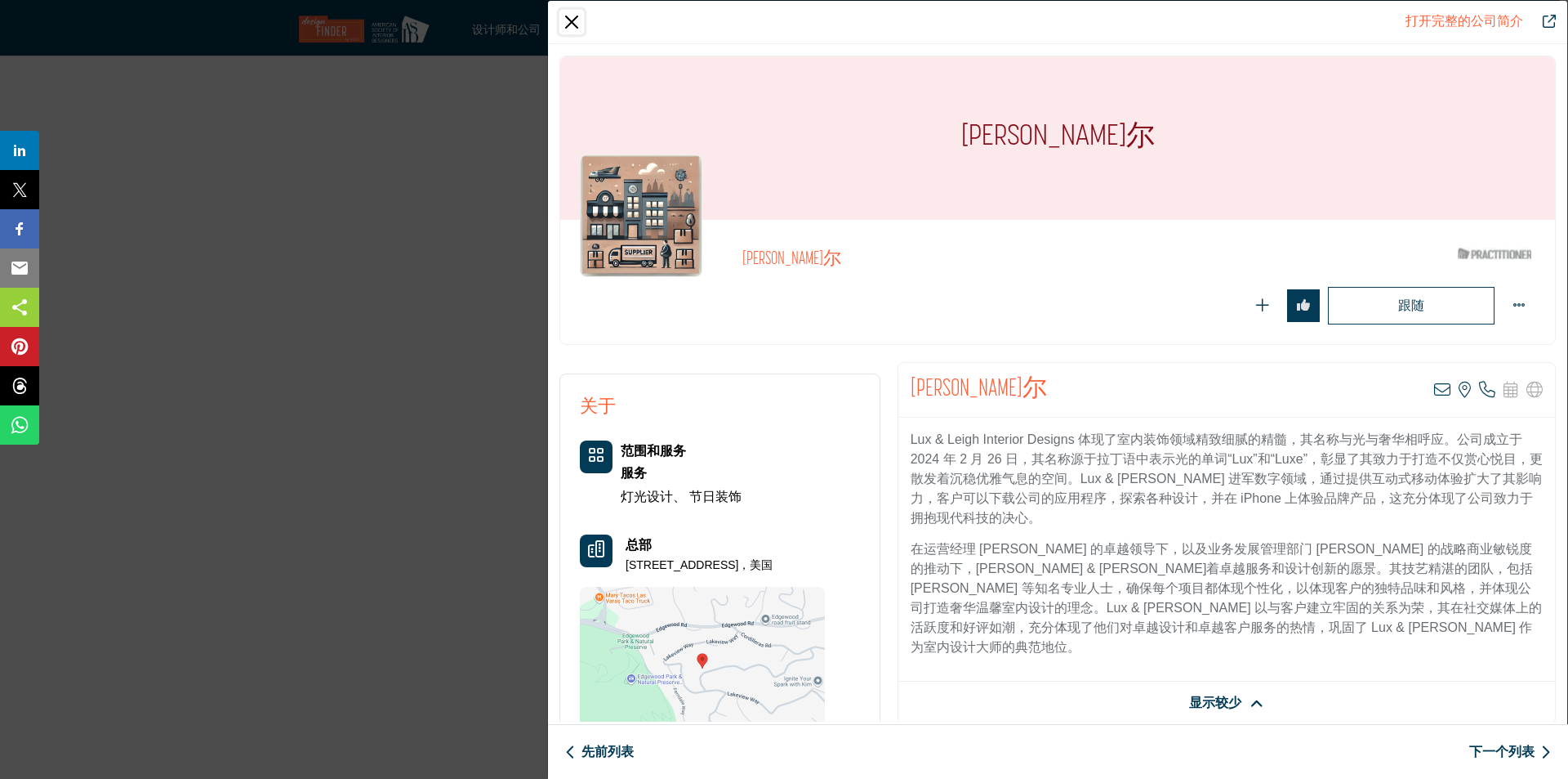
click at [581, 16] on button "关闭" at bounding box center [572, 22] width 25 height 25
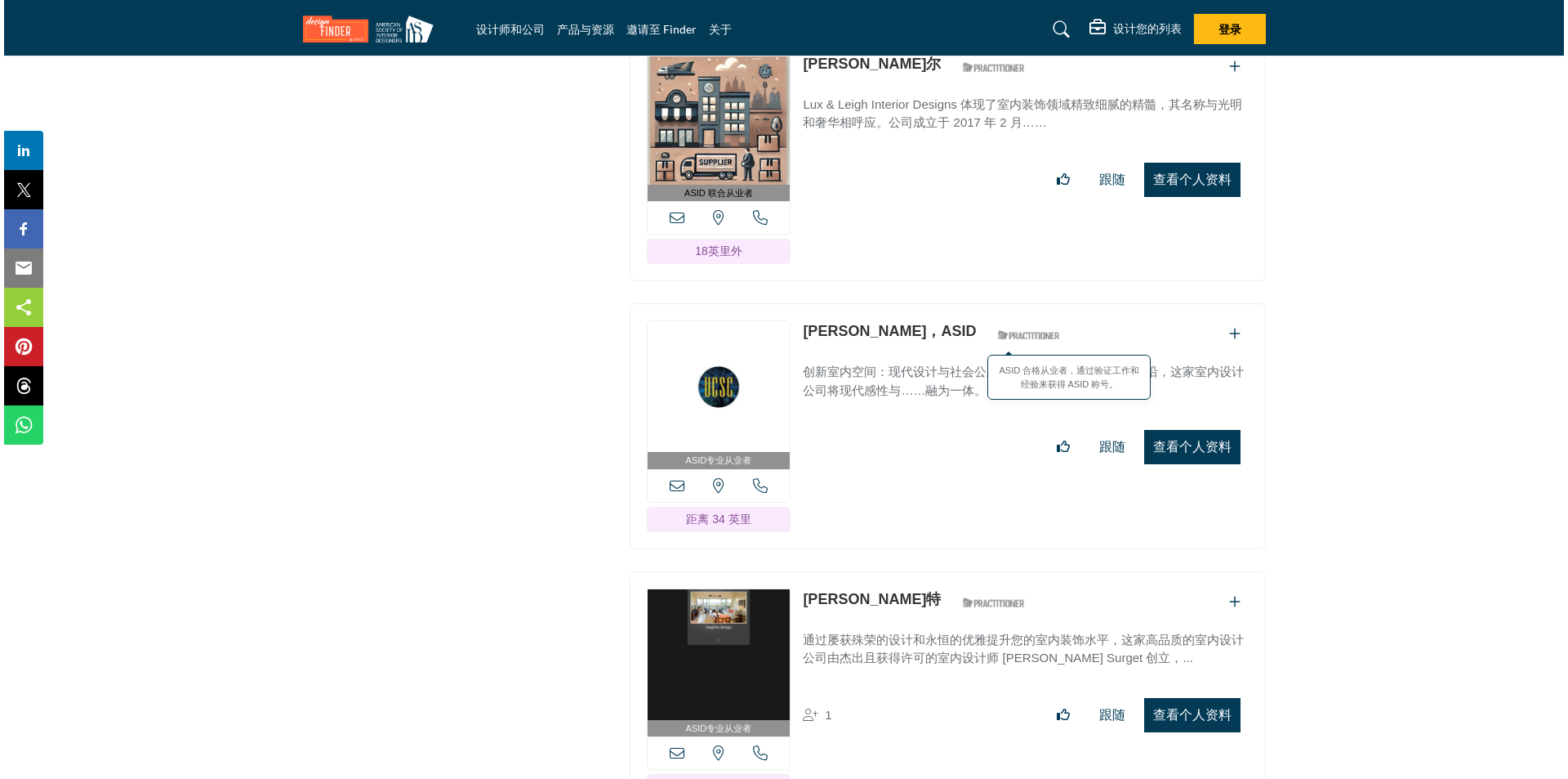
scroll to position [14445, 0]
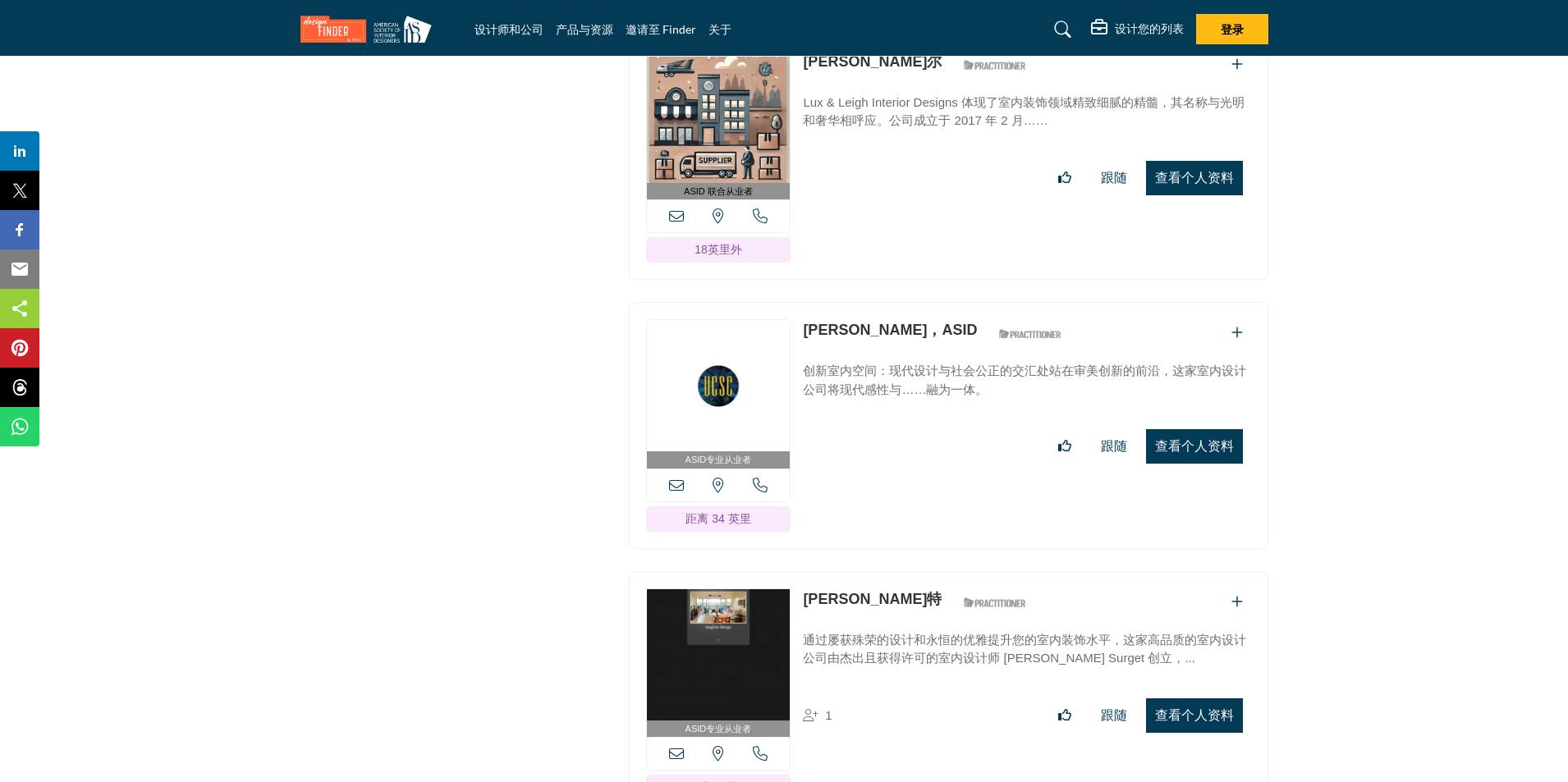
click at [1208, 439] on font "查看个人资料" at bounding box center [1193, 446] width 79 height 14
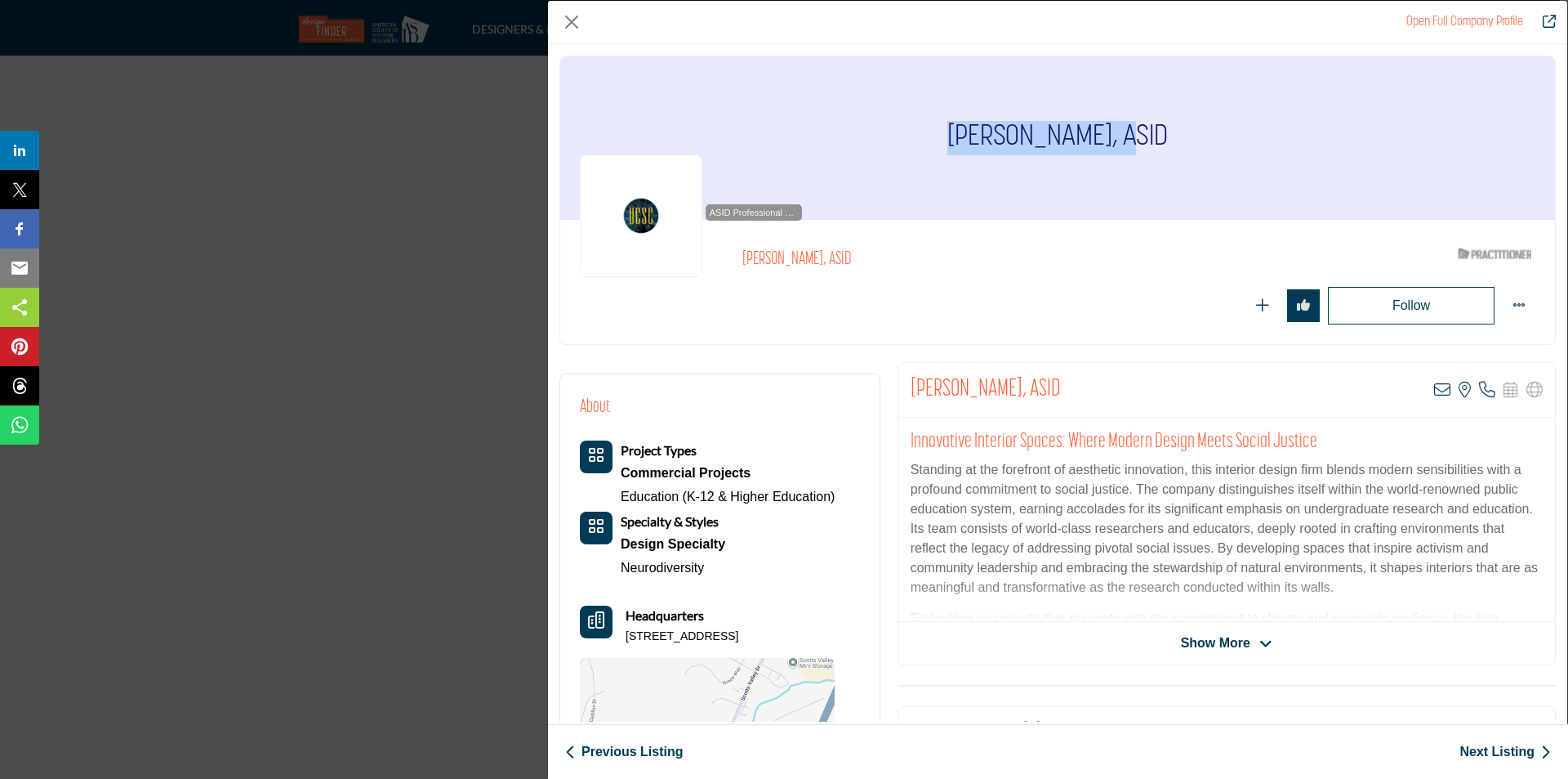
drag, startPoint x: 1114, startPoint y: 133, endPoint x: 938, endPoint y: 132, distance: 176.0
click at [947, 132] on h1 "[PERSON_NAME], ASID" at bounding box center [1058, 138] width 221 height 163
copy h1 "Andrea Hilderman"
drag, startPoint x: 625, startPoint y: 637, endPoint x: 817, endPoint y: 630, distance: 192.1
click at [817, 630] on div "Headquarters 502 Thomson Ln, 95066-4272, USA" at bounding box center [708, 625] width 255 height 40
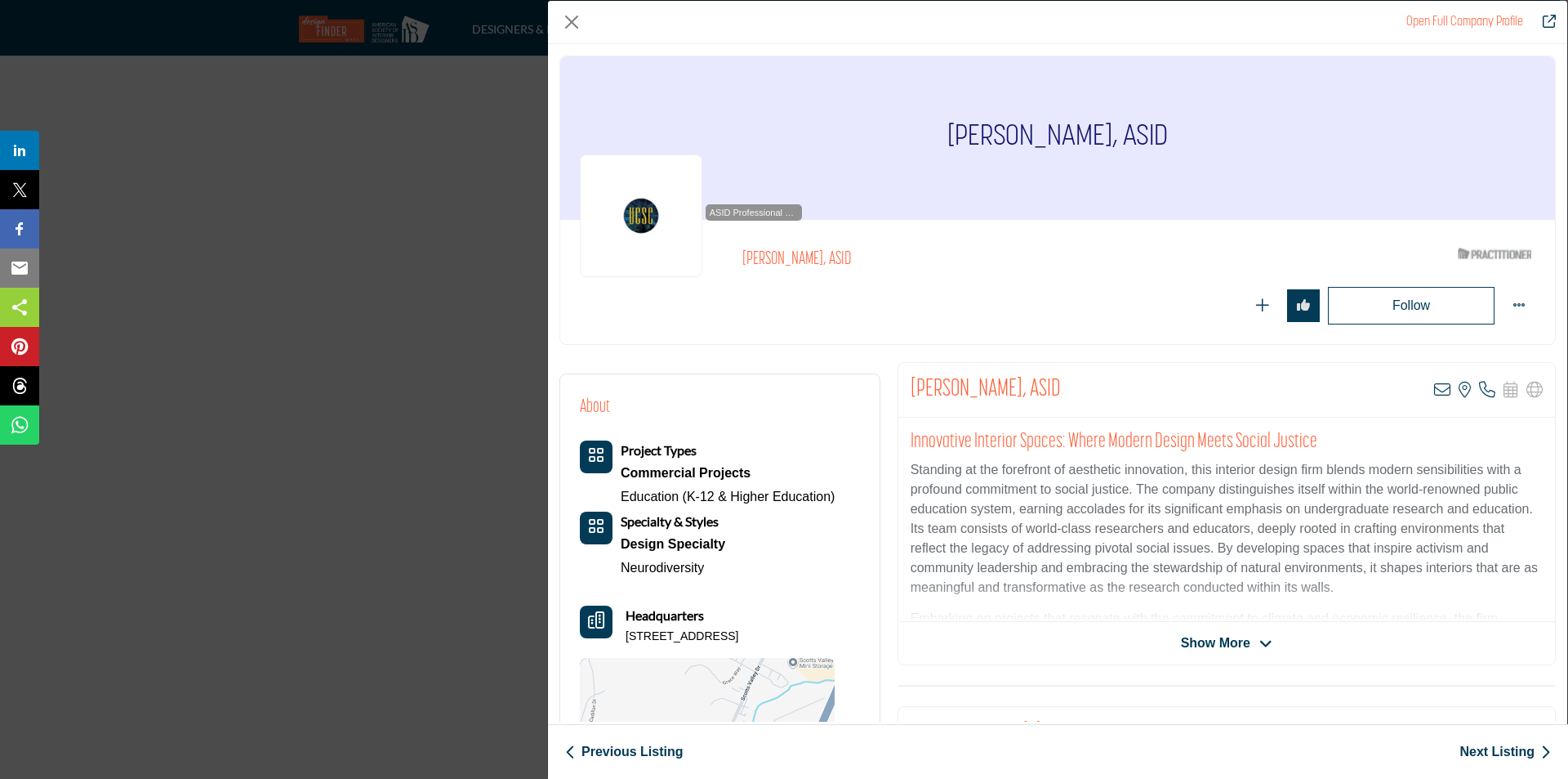
copy p "502 Thomson Ln, 95066-4272, USA"
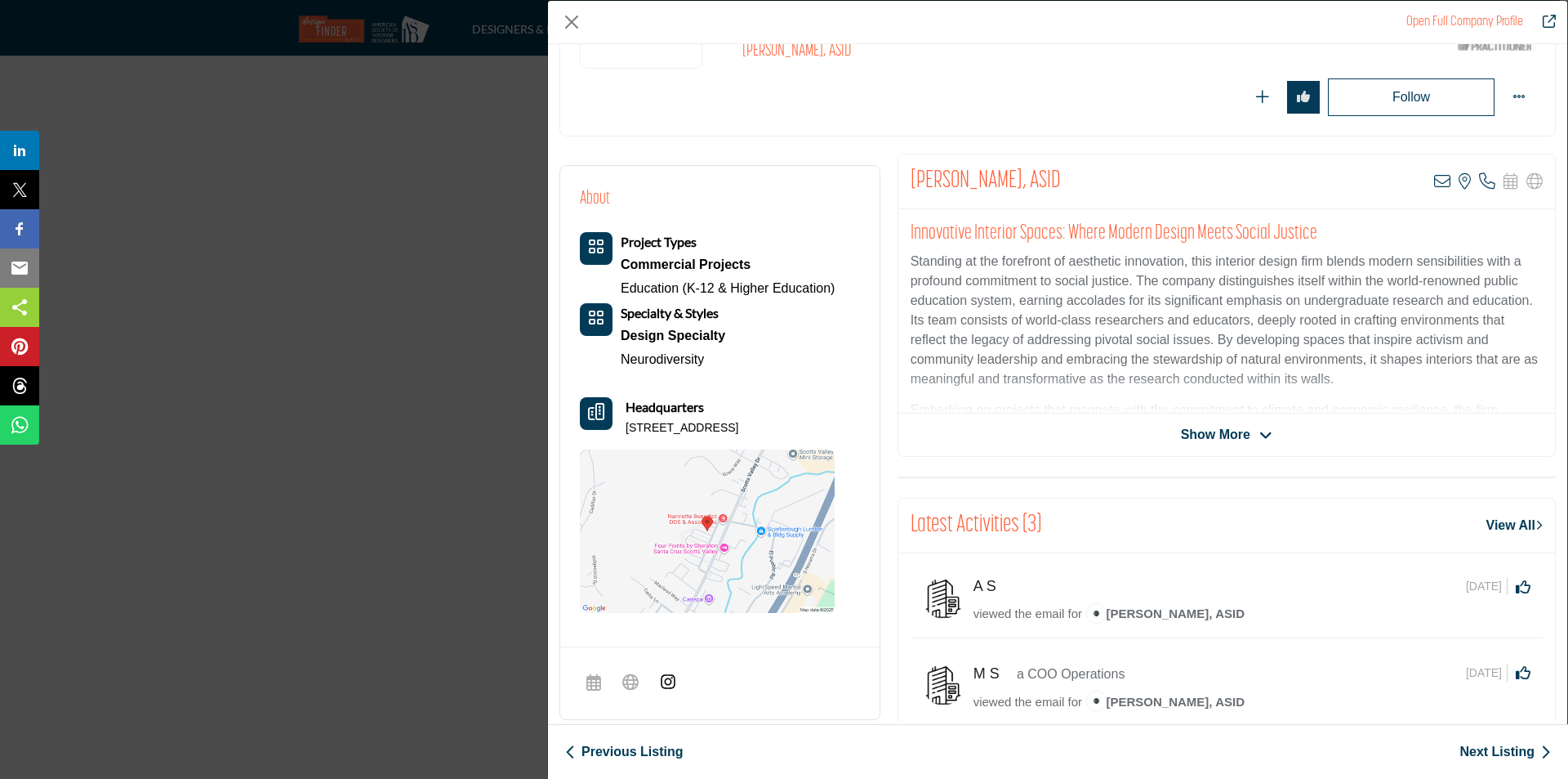
scroll to position [175, 0]
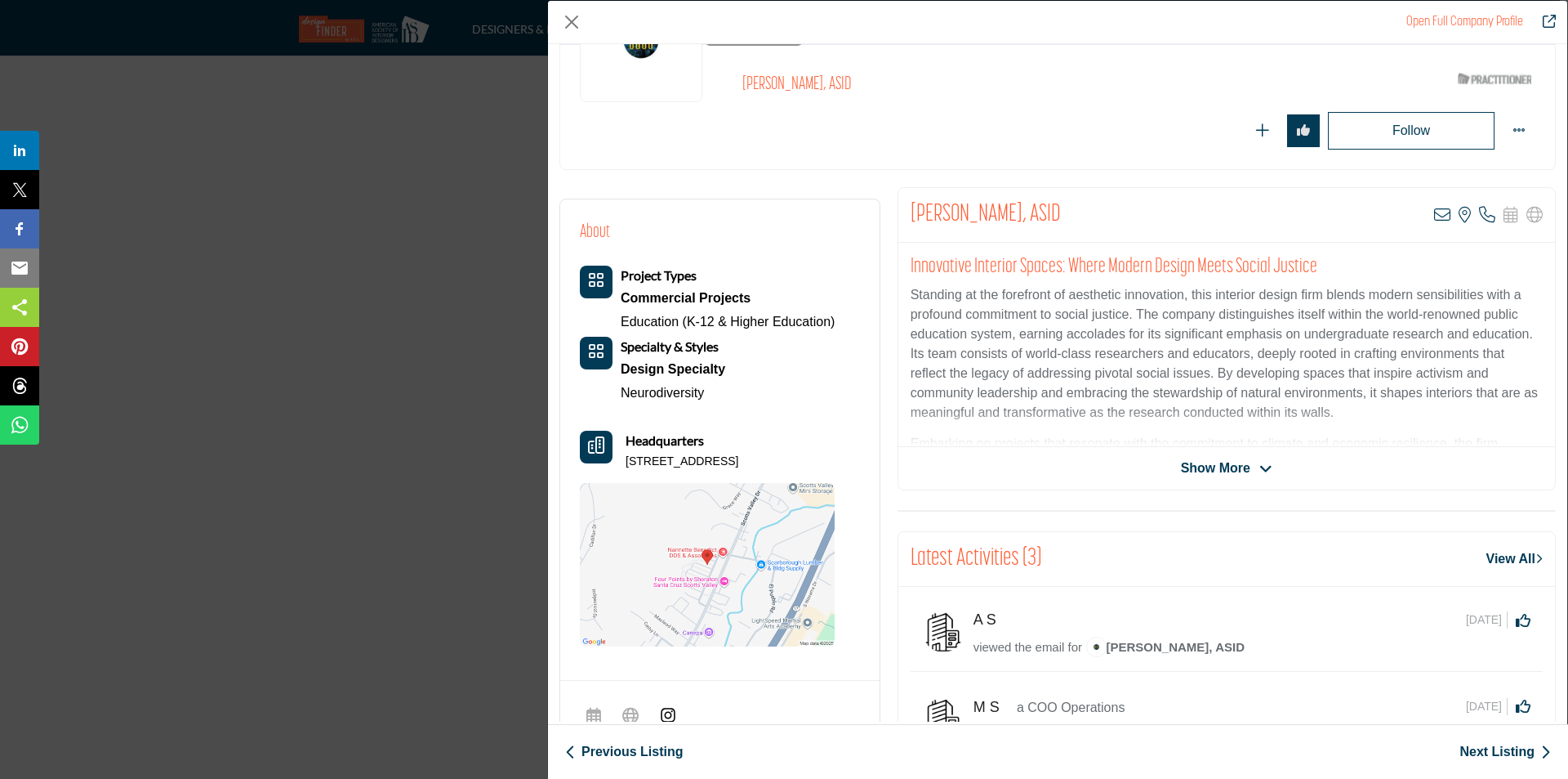
click at [1222, 463] on span "Show More" at bounding box center [1216, 469] width 69 height 20
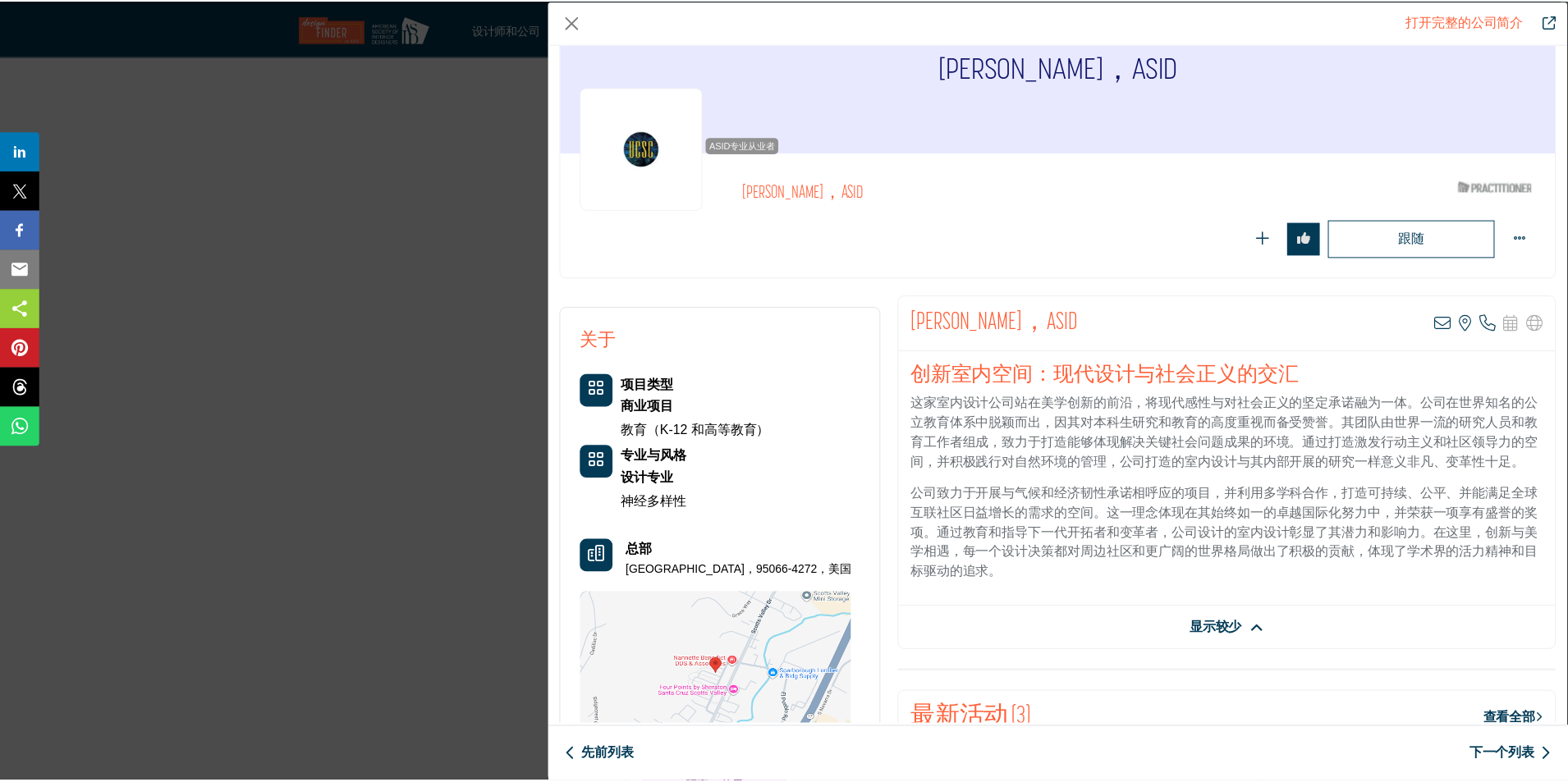
scroll to position [0, 0]
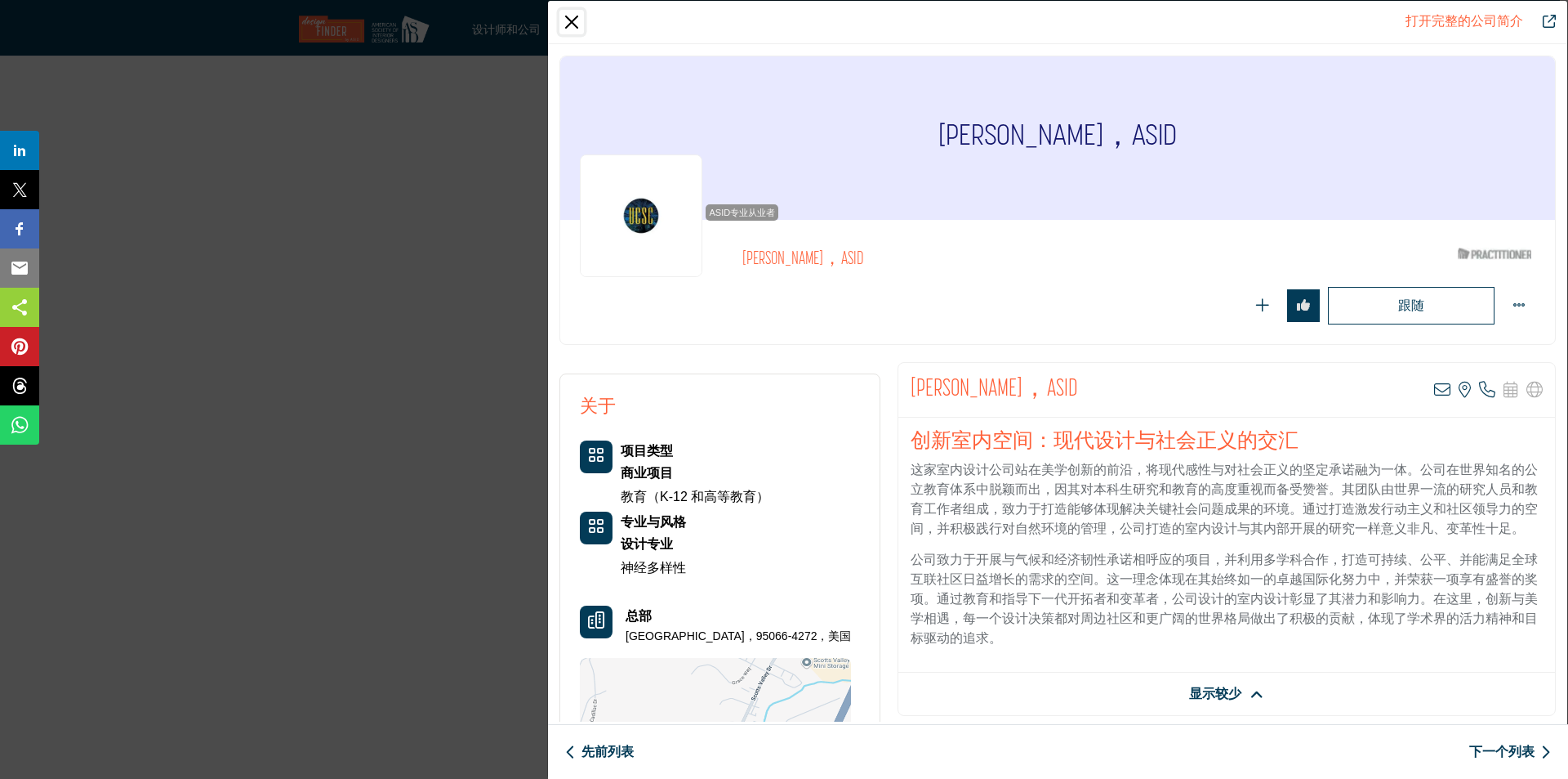
click at [565, 20] on button "关闭" at bounding box center [572, 22] width 25 height 25
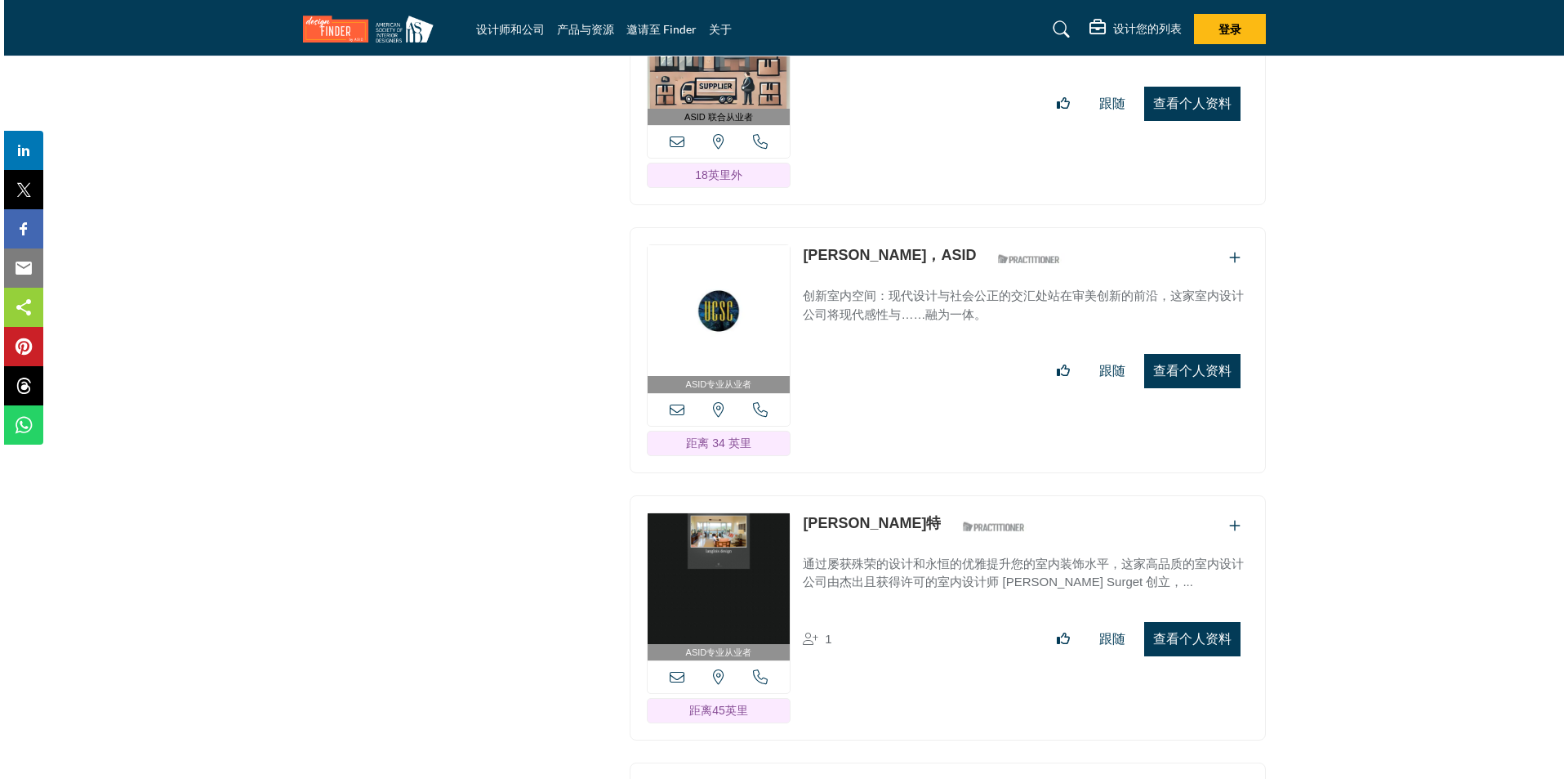
scroll to position [14691, 0]
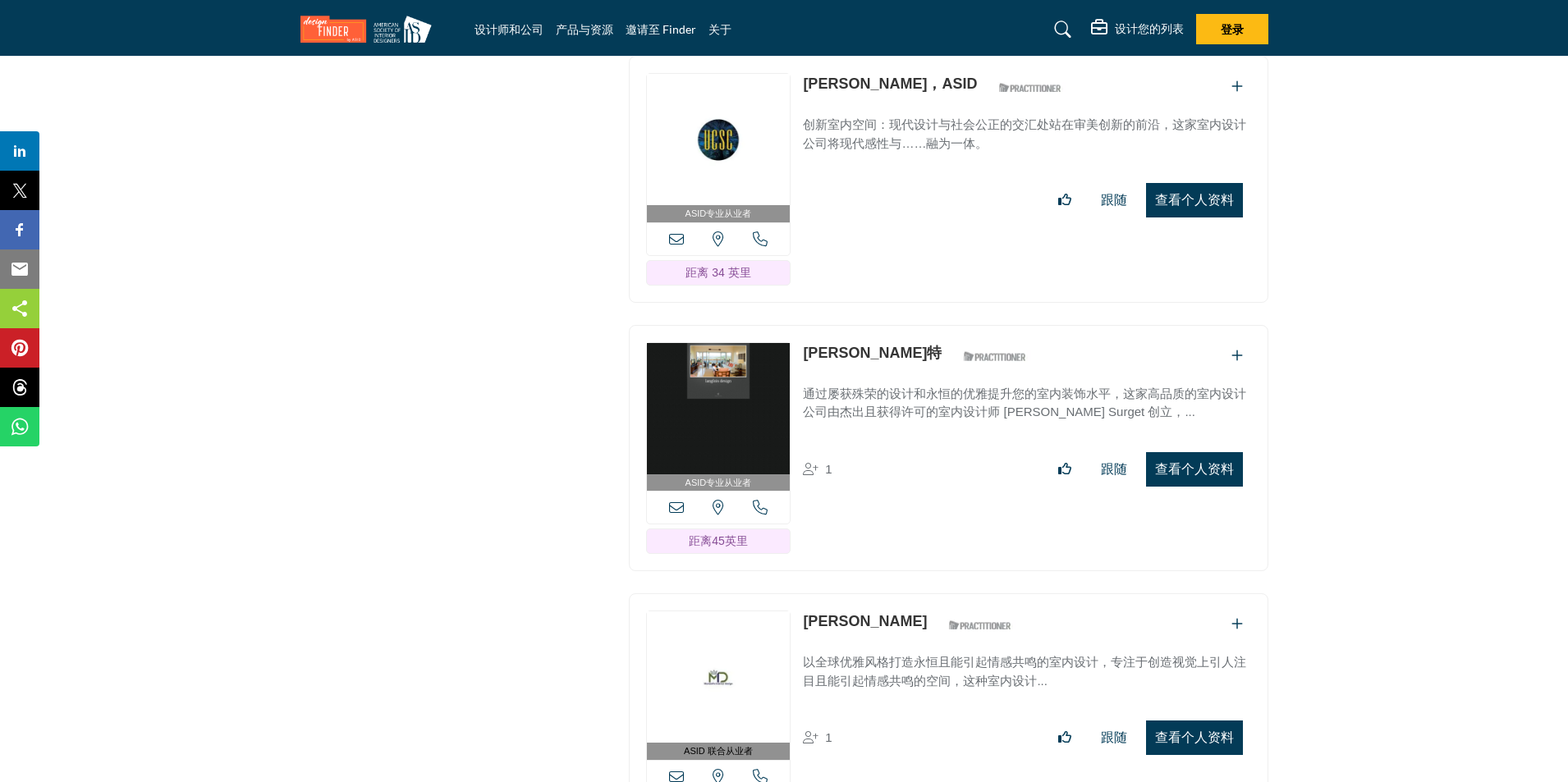
click at [1173, 462] on font "查看个人资料" at bounding box center [1193, 469] width 79 height 14
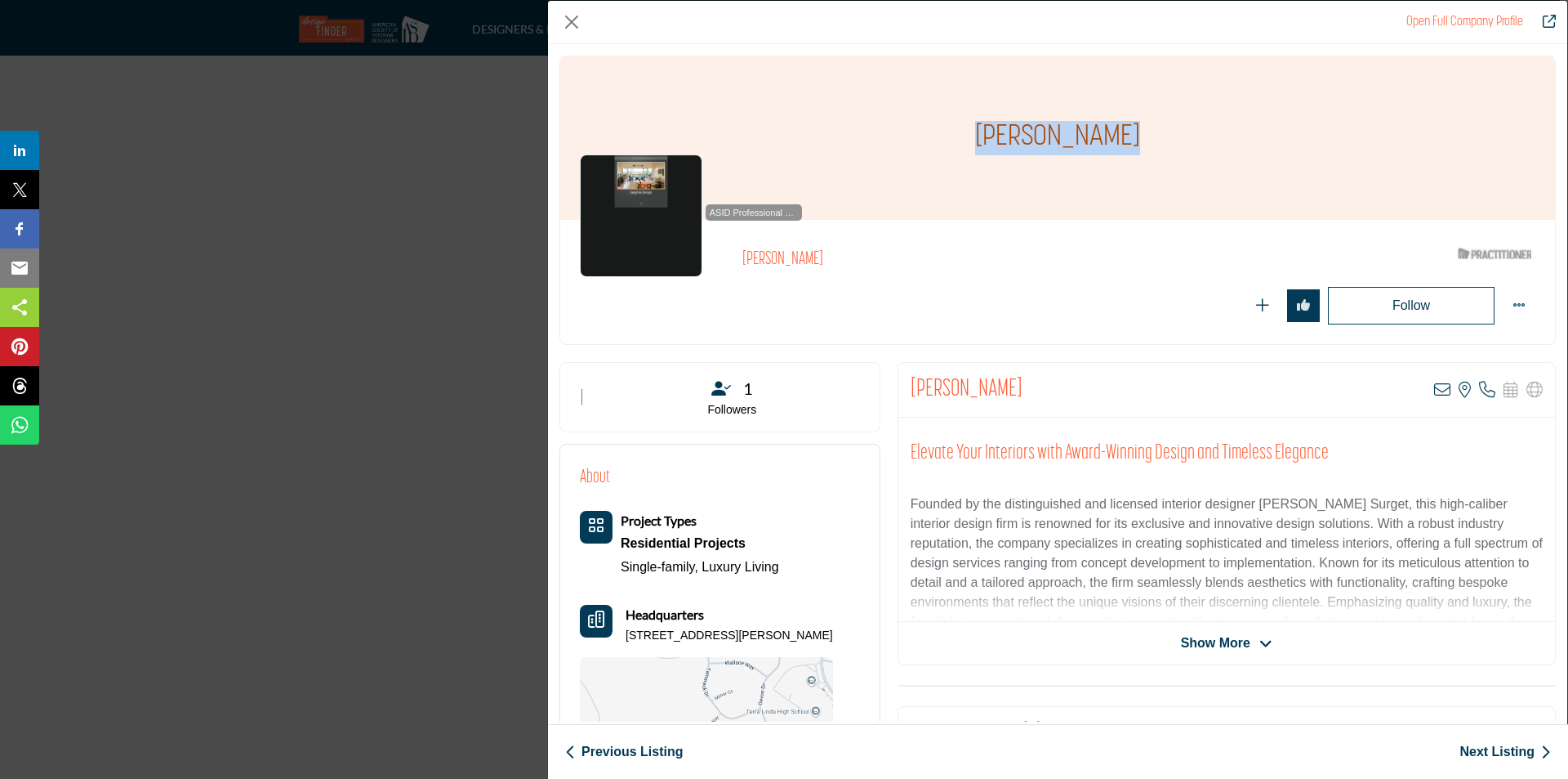
drag, startPoint x: 974, startPoint y: 133, endPoint x: 1122, endPoint y: 142, distance: 148.3
click at [1122, 142] on div "[PERSON_NAME]" at bounding box center [1058, 138] width 995 height 163
copy h1 "[PERSON_NAME]"
click at [1268, 641] on div "Show More" at bounding box center [1227, 643] width 657 height 20
click at [1251, 641] on span "Show More" at bounding box center [1226, 643] width 91 height 20
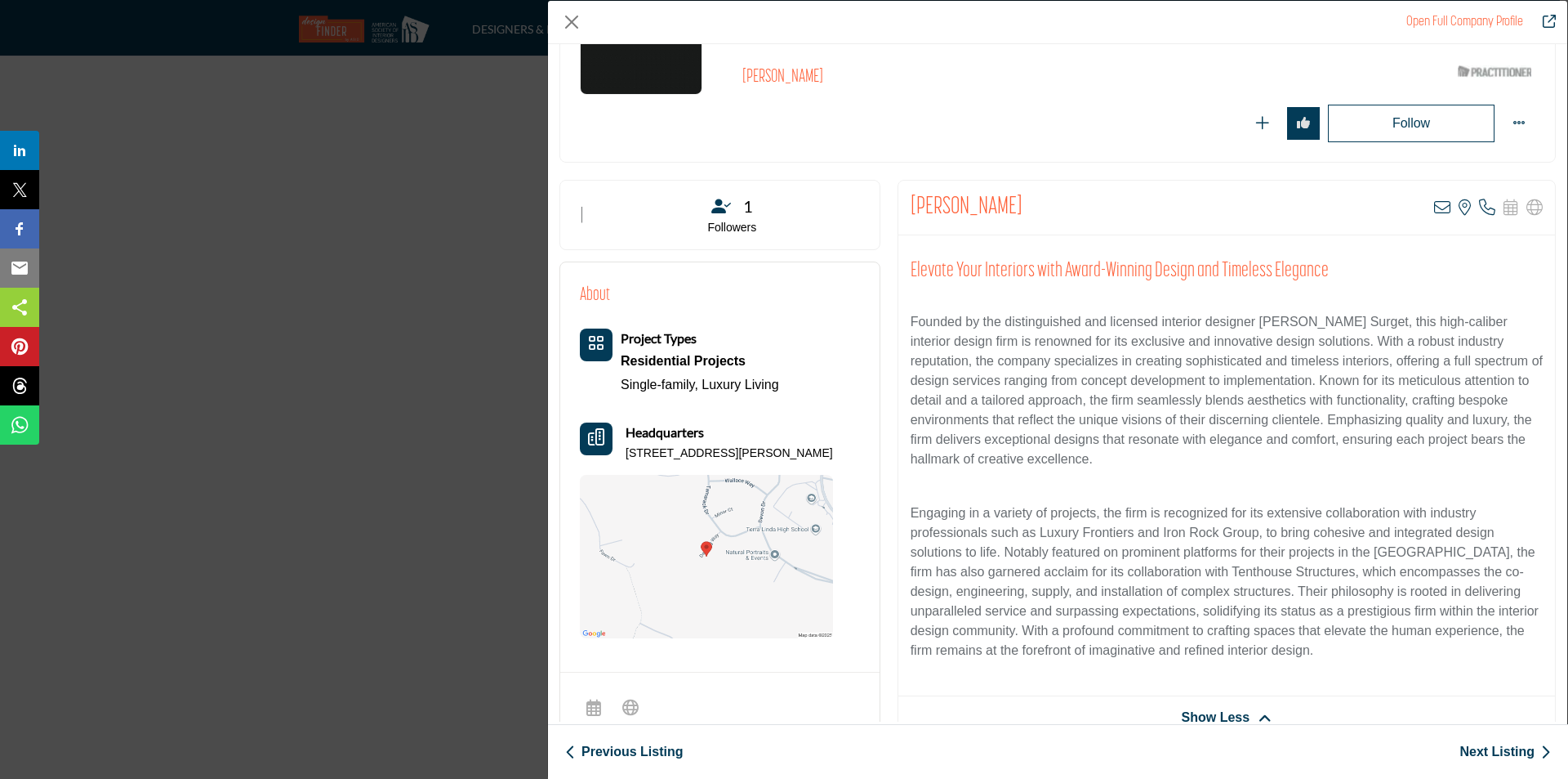
scroll to position [245, 0]
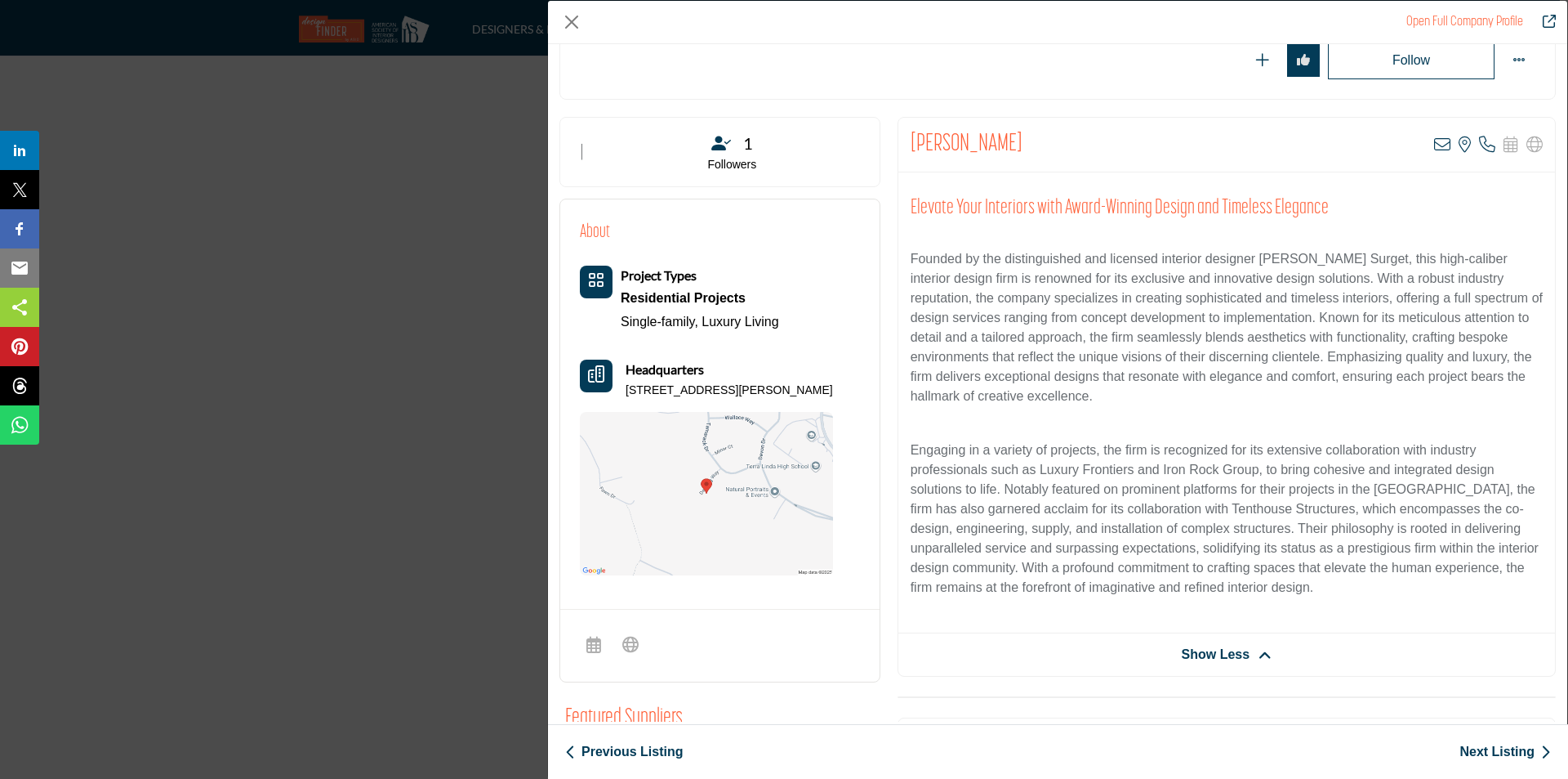
drag, startPoint x: 624, startPoint y: 391, endPoint x: 805, endPoint y: 398, distance: 181.1
click at [805, 398] on div "Headquarters 23 Denning Ave, 94903-3761, USA" at bounding box center [707, 380] width 254 height 40
copy p "[STREET_ADDRESS]"
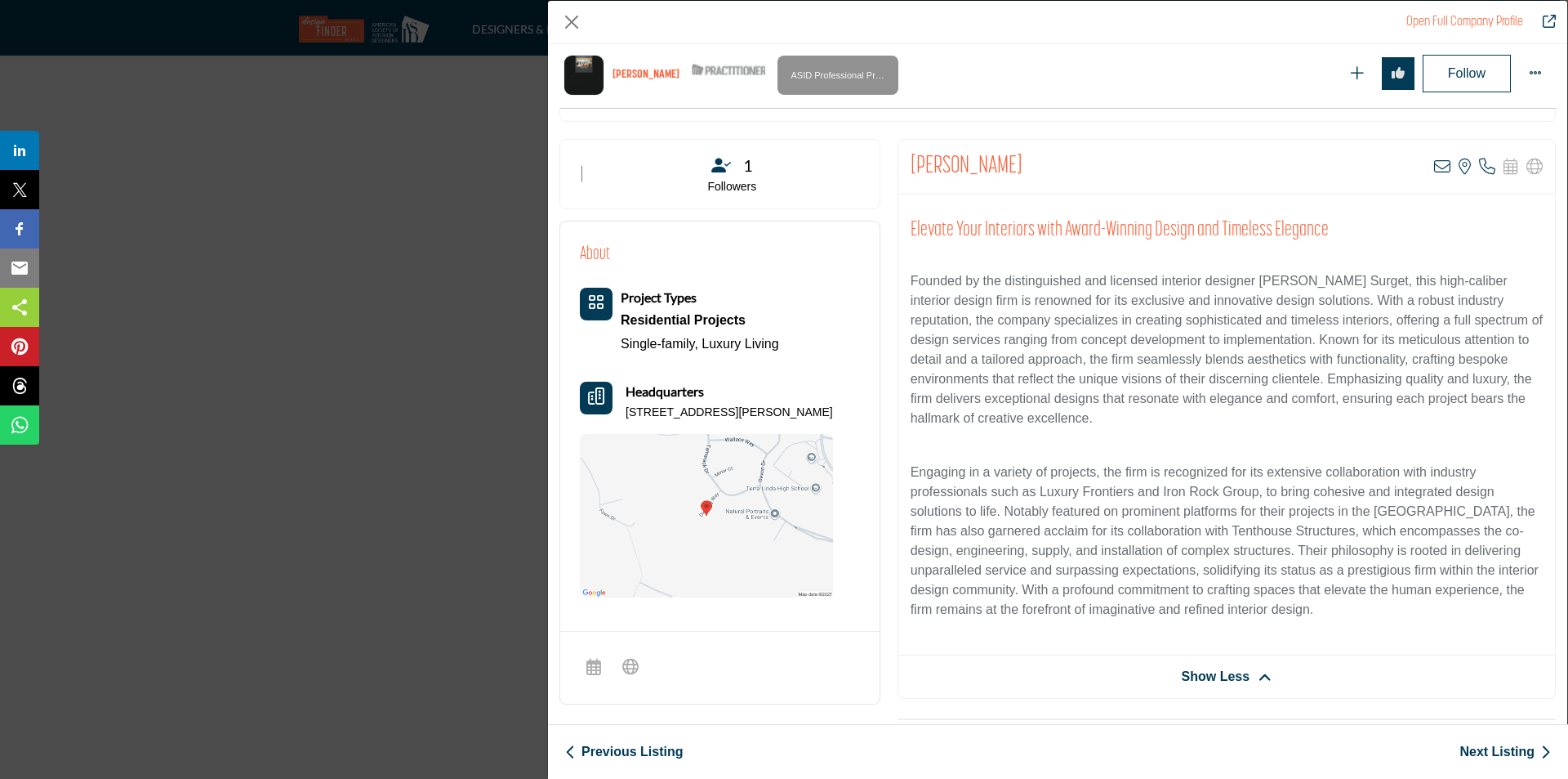
scroll to position [264, 0]
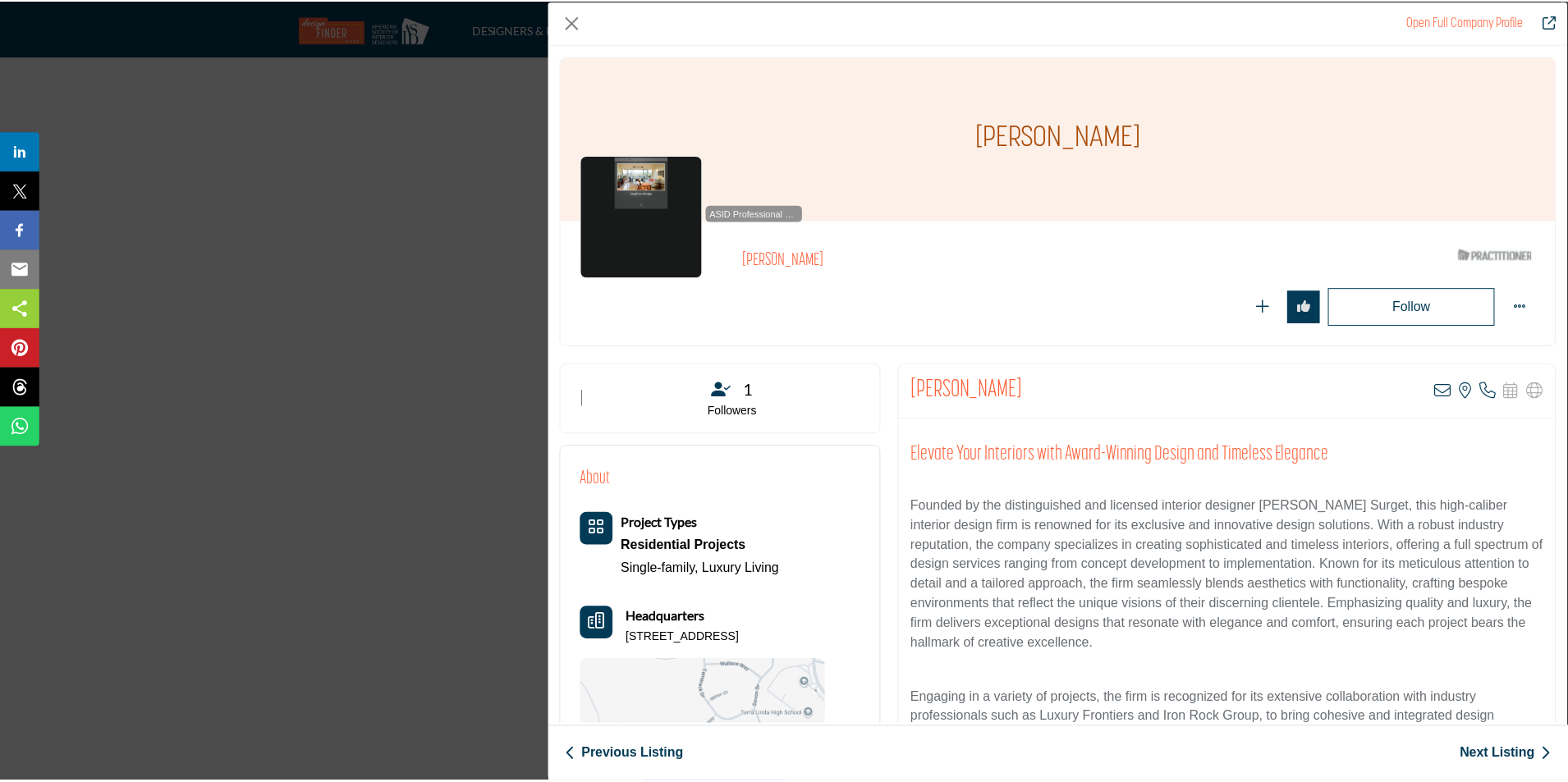
scroll to position [265, 0]
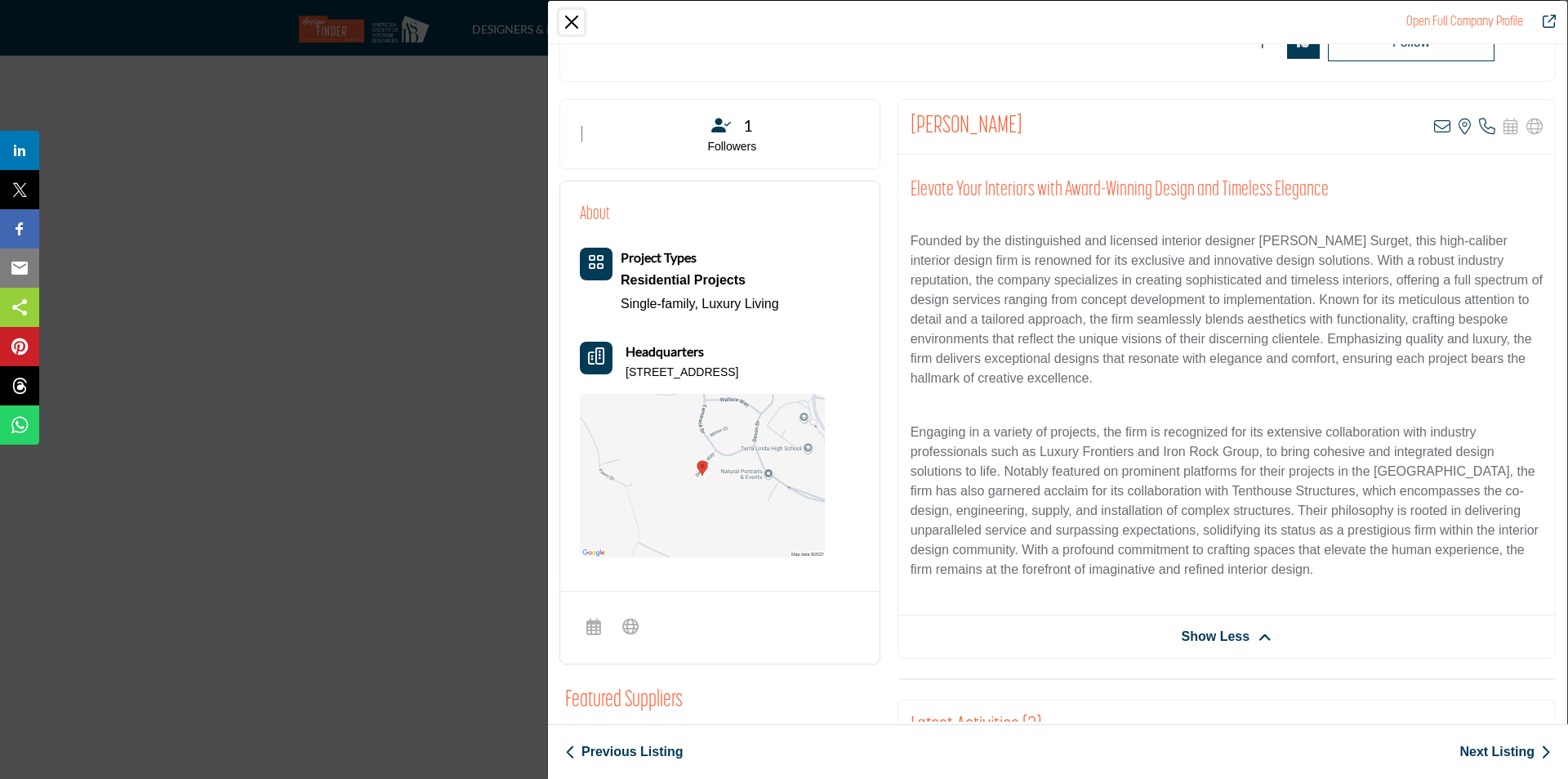
drag, startPoint x: 570, startPoint y: 24, endPoint x: 680, endPoint y: 99, distance: 133.1
click at [571, 23] on button "Close" at bounding box center [572, 22] width 25 height 25
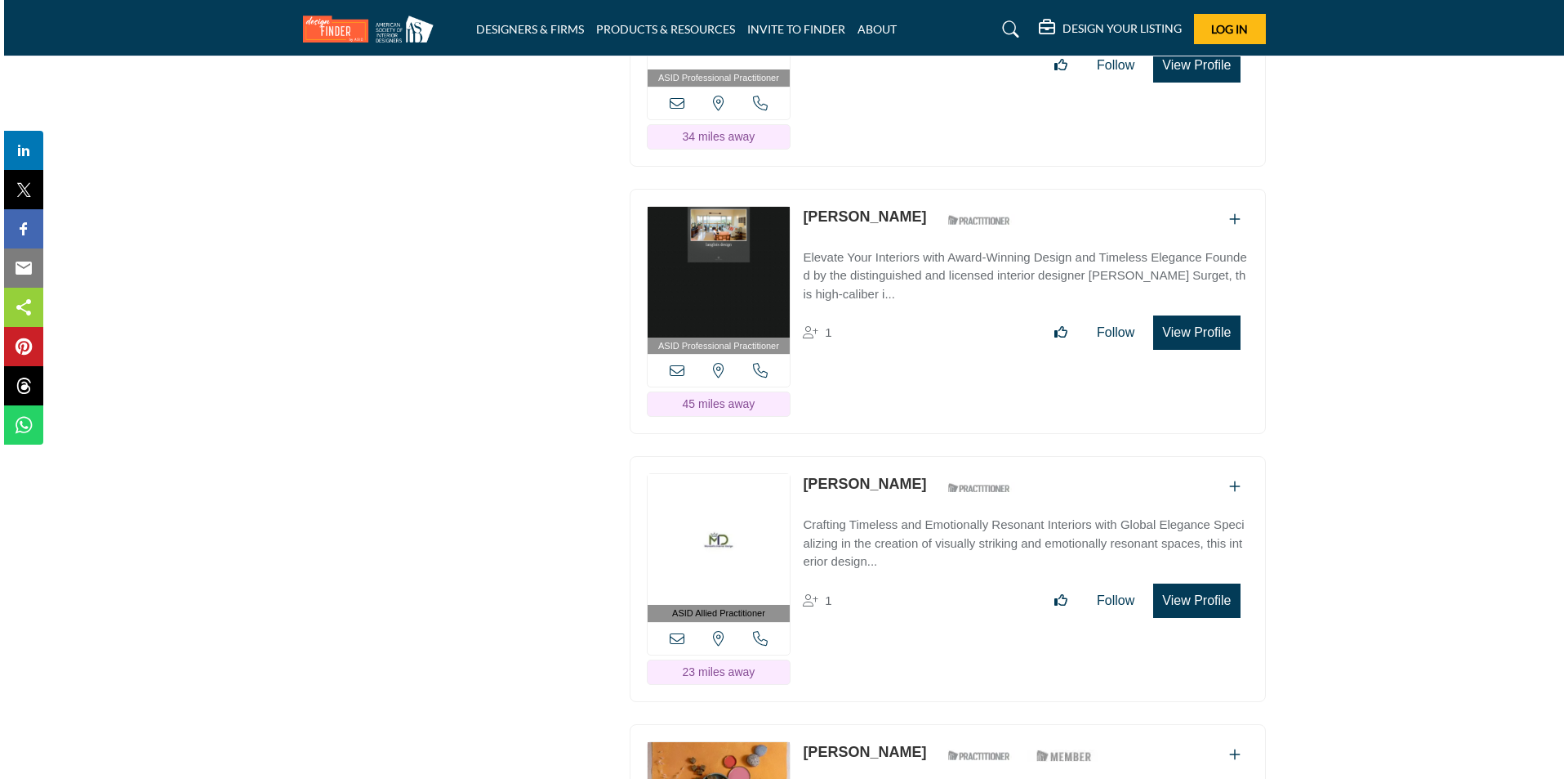
scroll to position [14772, 0]
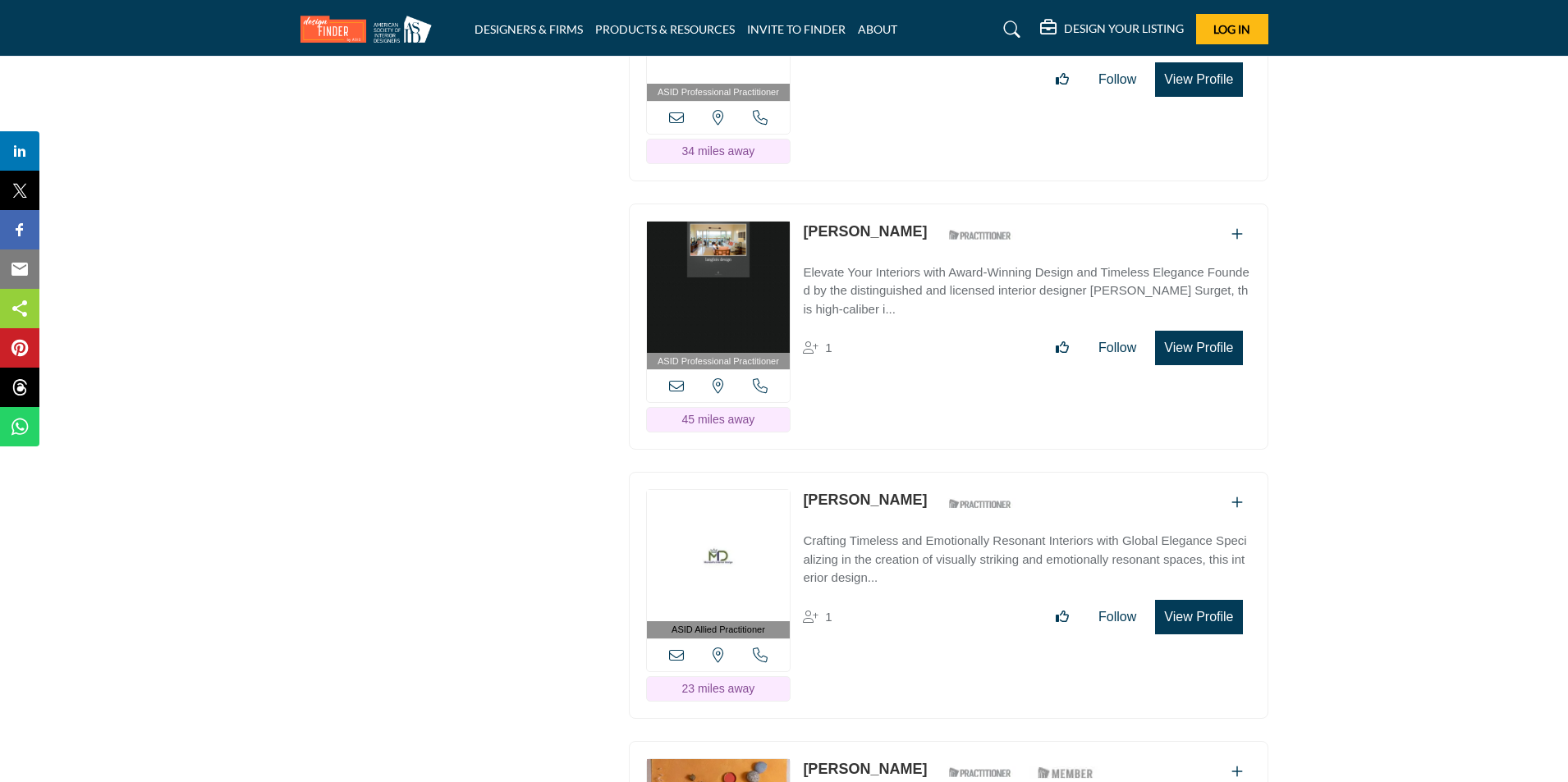
click at [1203, 338] on button "View Profile" at bounding box center [1198, 348] width 87 height 35
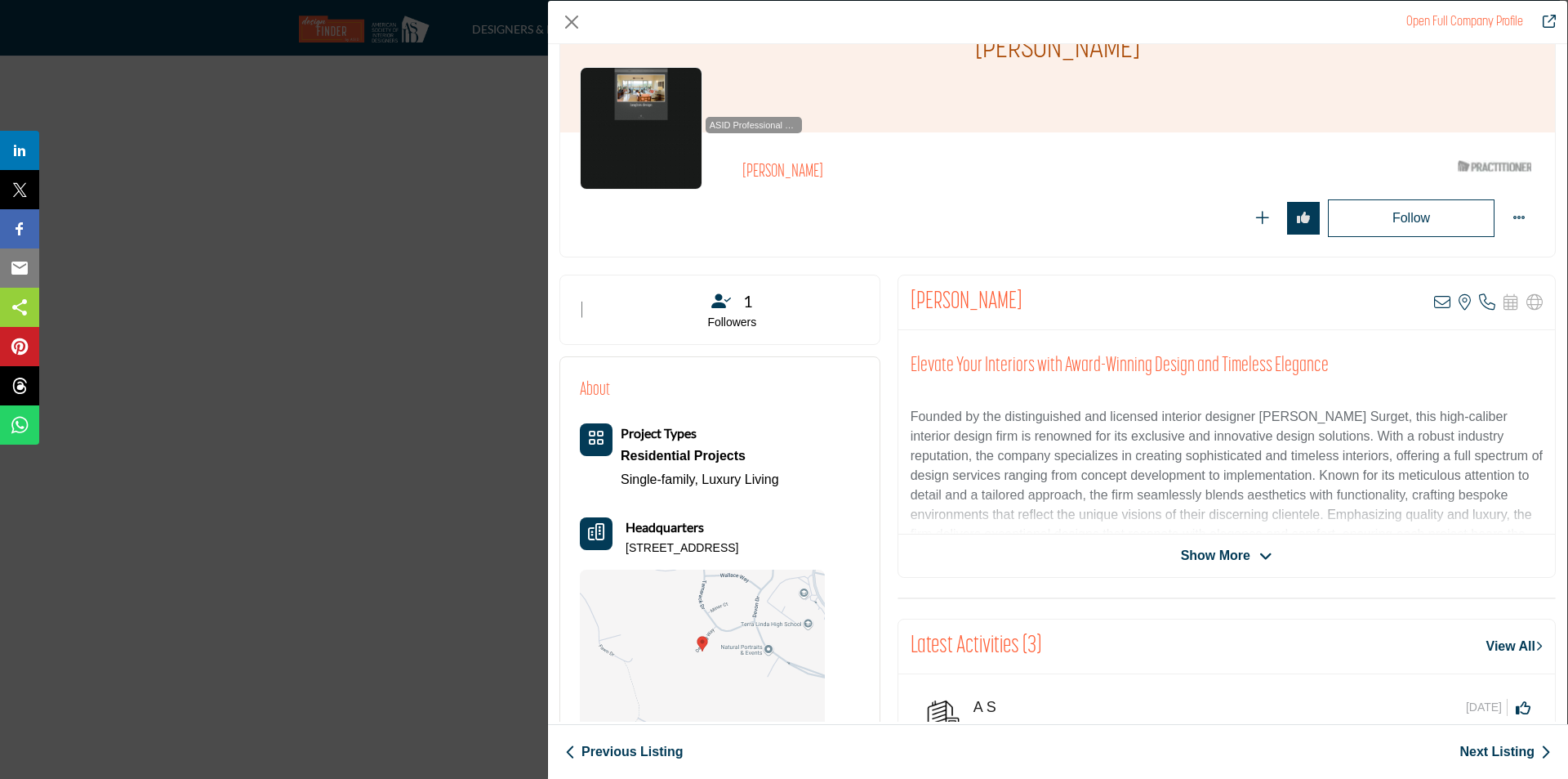
scroll to position [82, 0]
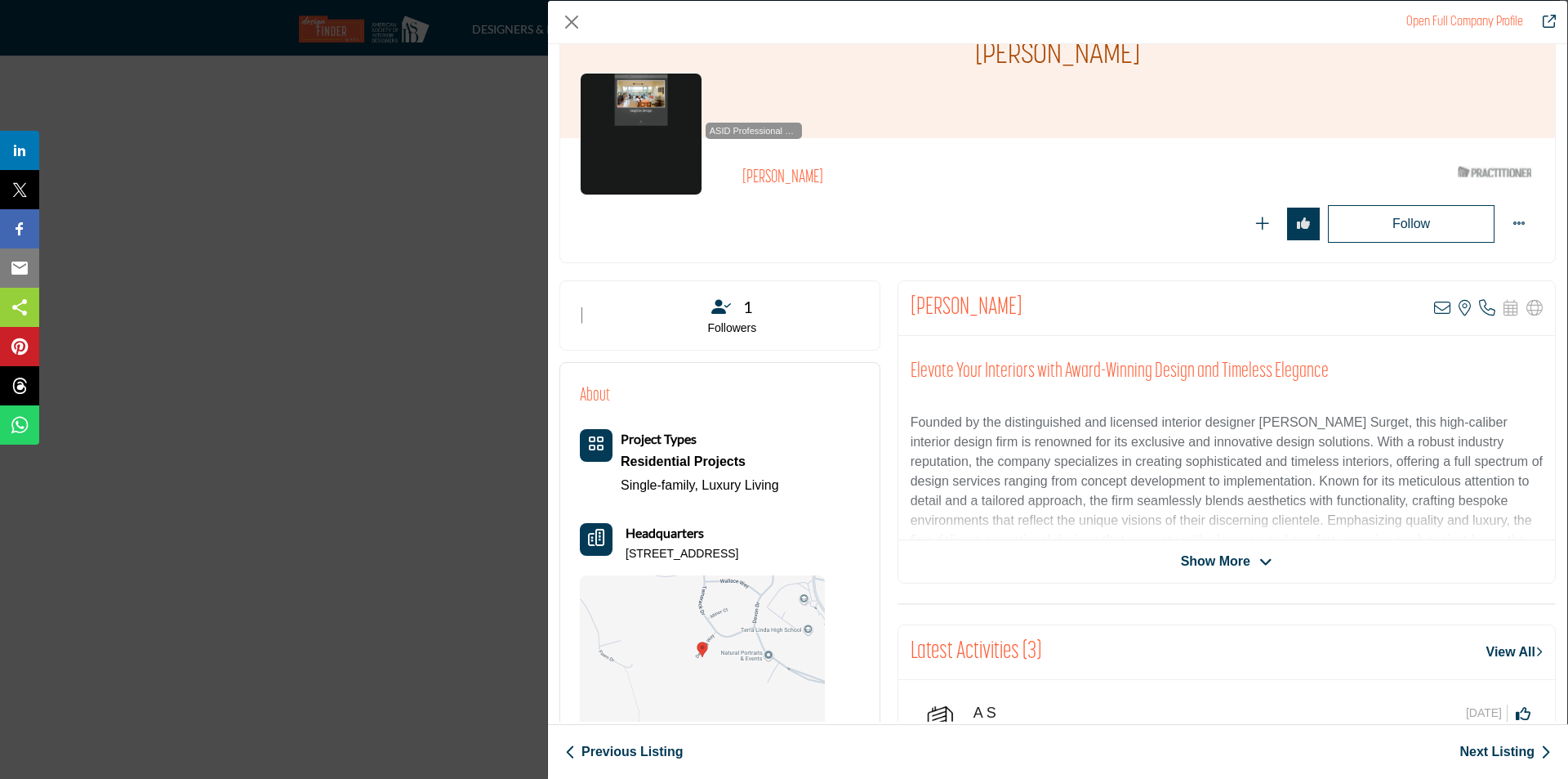
click at [1208, 559] on span "Show More" at bounding box center [1216, 562] width 69 height 20
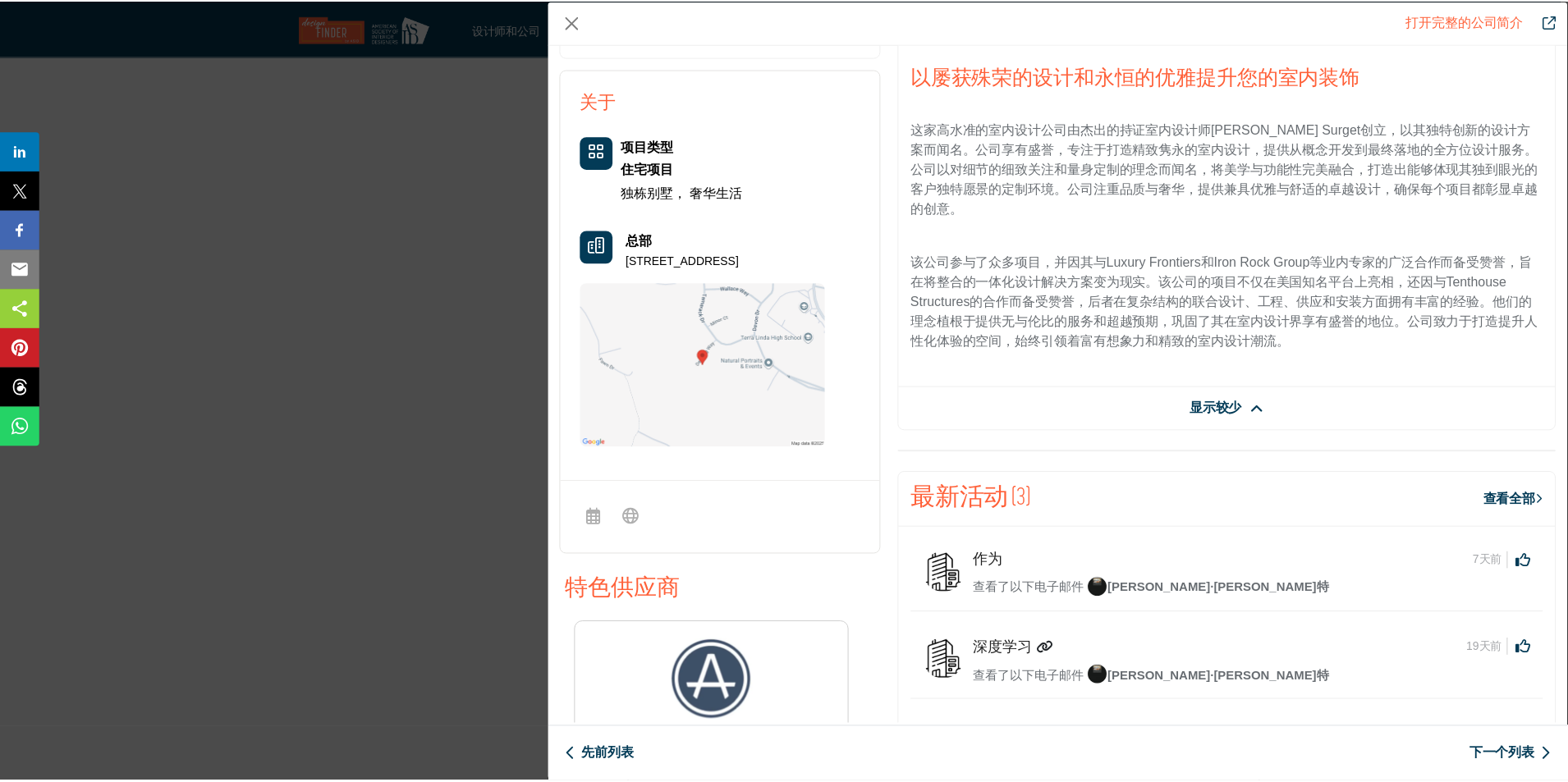
scroll to position [0, 0]
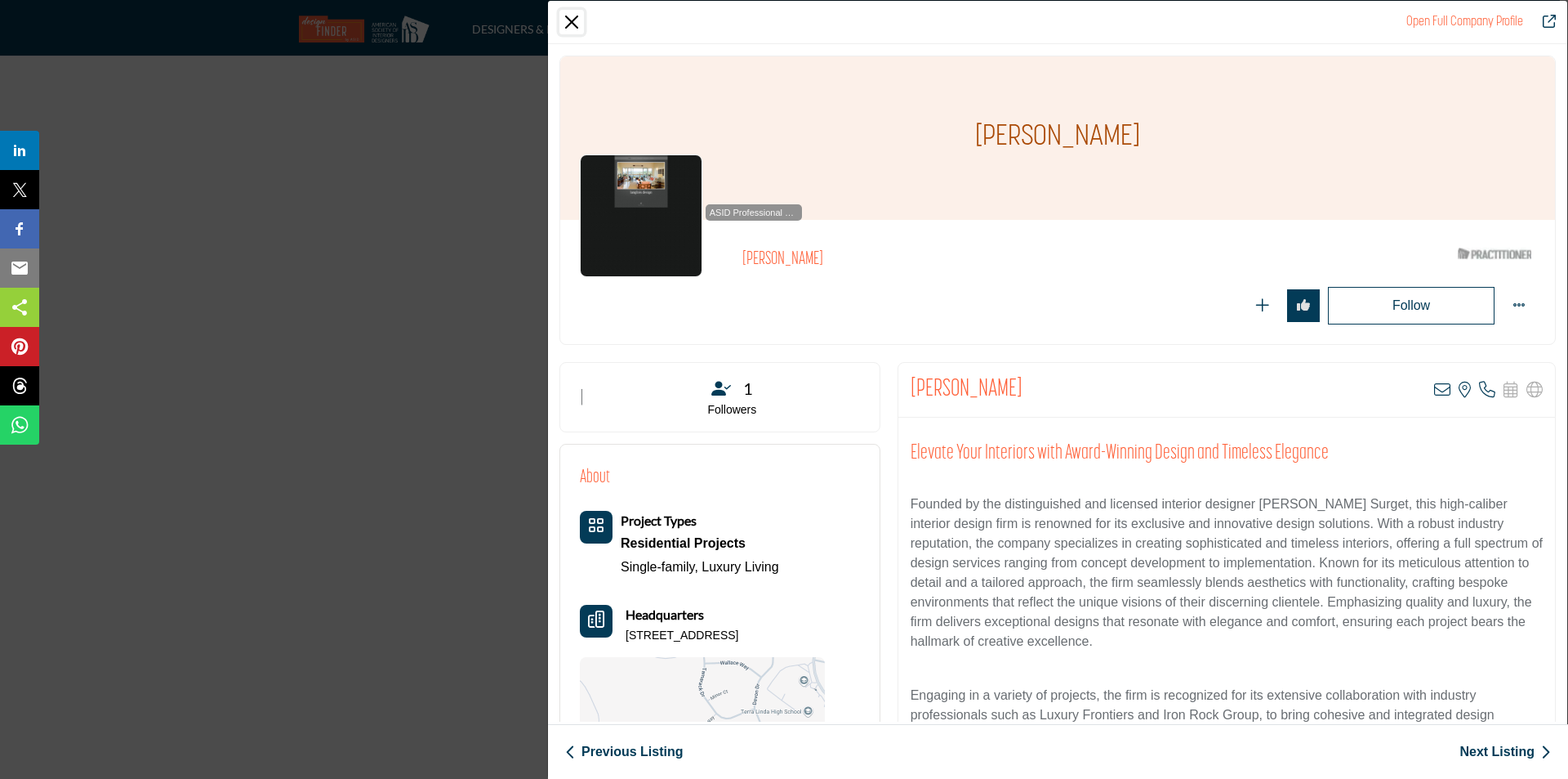
click at [561, 26] on button "Close" at bounding box center [572, 22] width 25 height 25
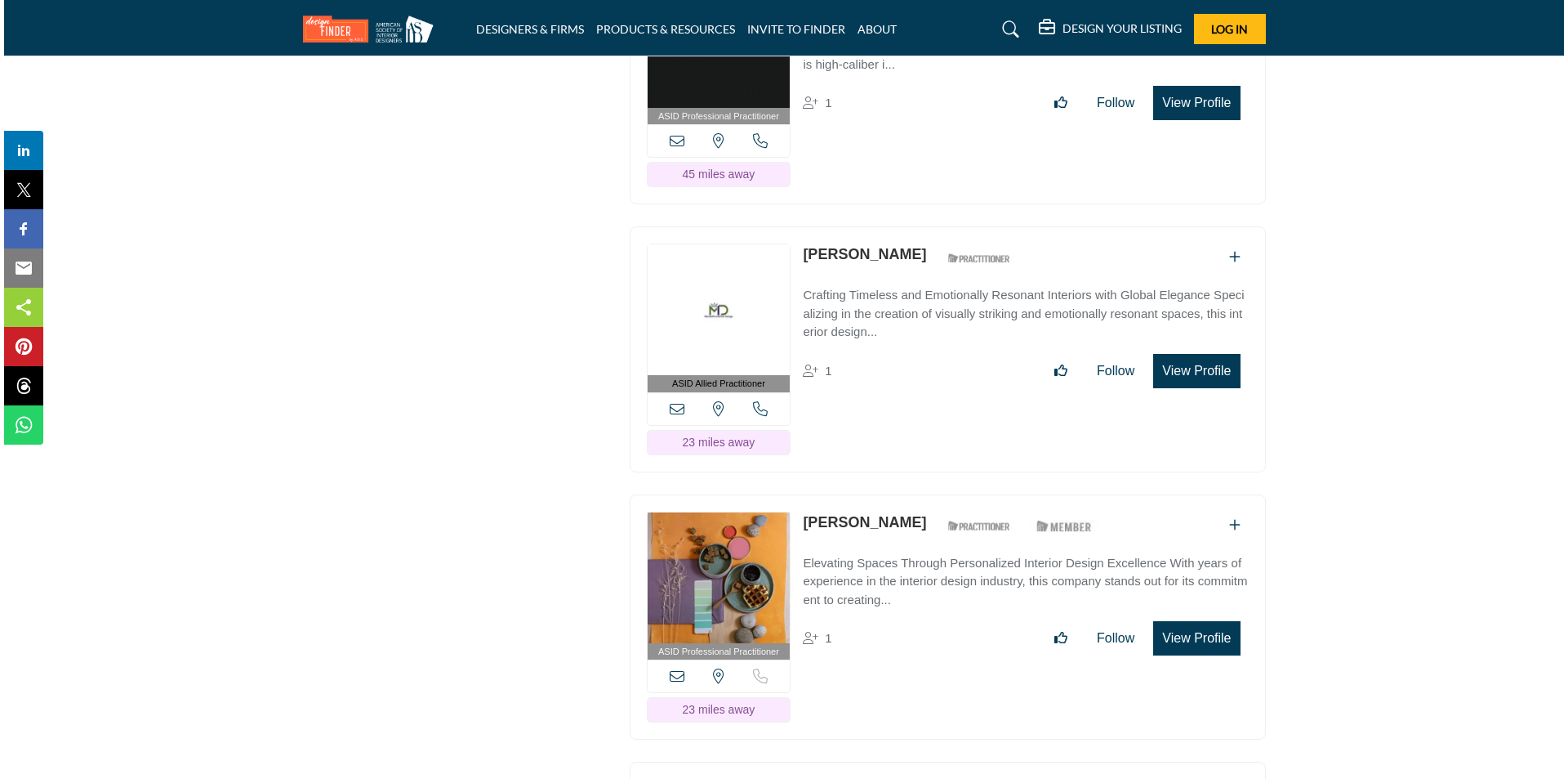
scroll to position [15018, 0]
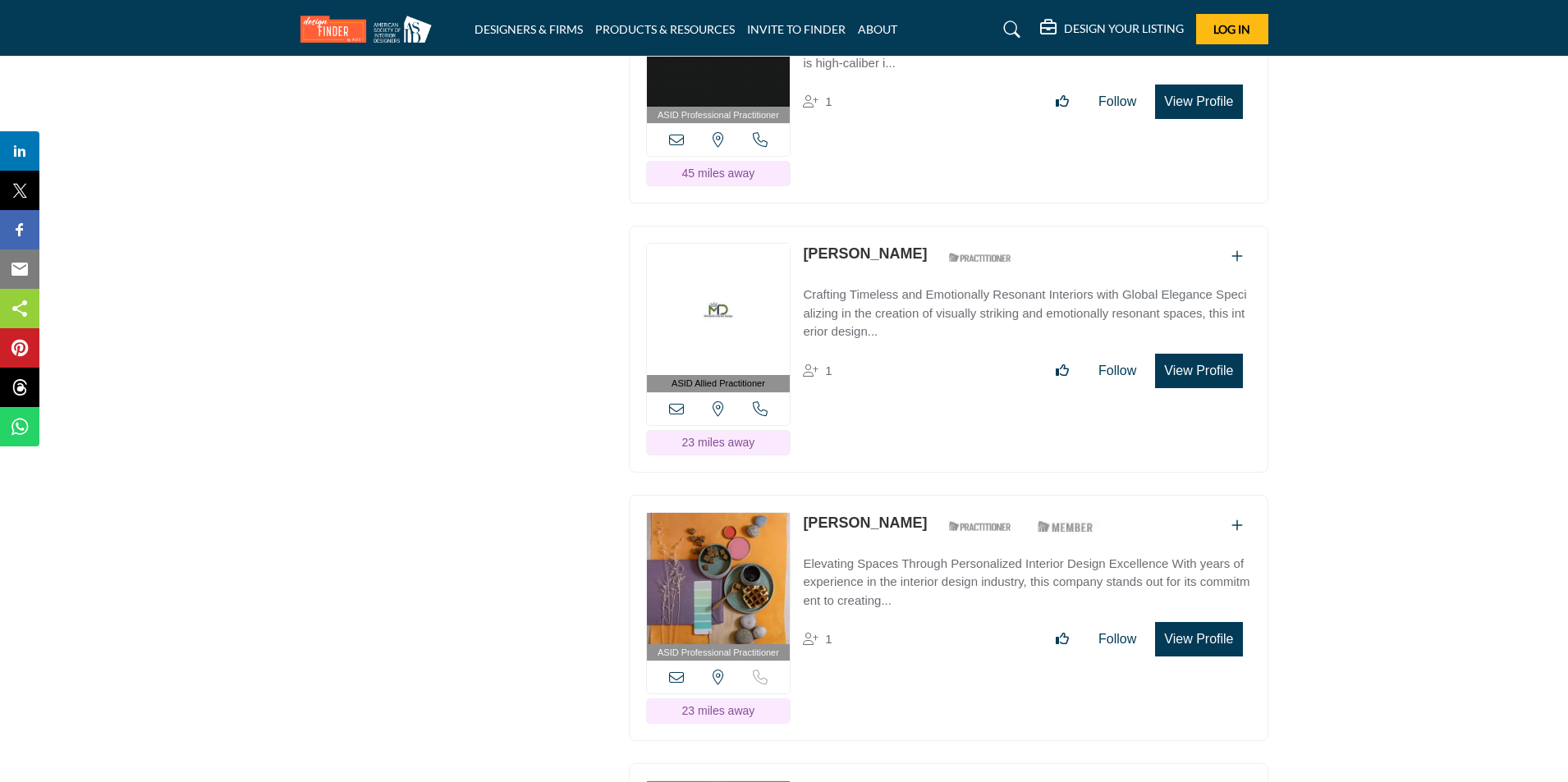
click at [1203, 375] on button "View Profile" at bounding box center [1198, 371] width 87 height 35
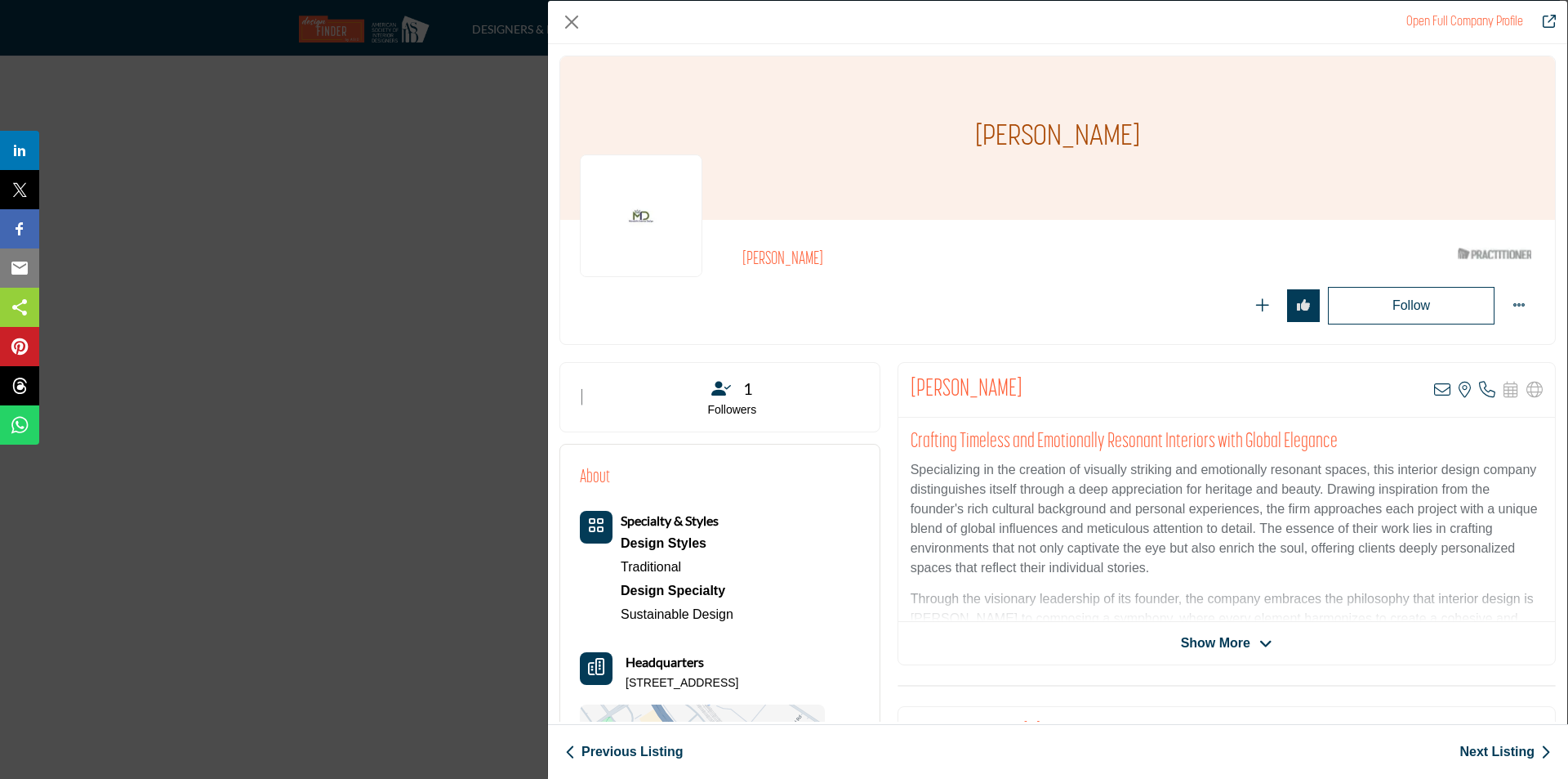
click at [1244, 647] on span "Show More" at bounding box center [1216, 643] width 69 height 20
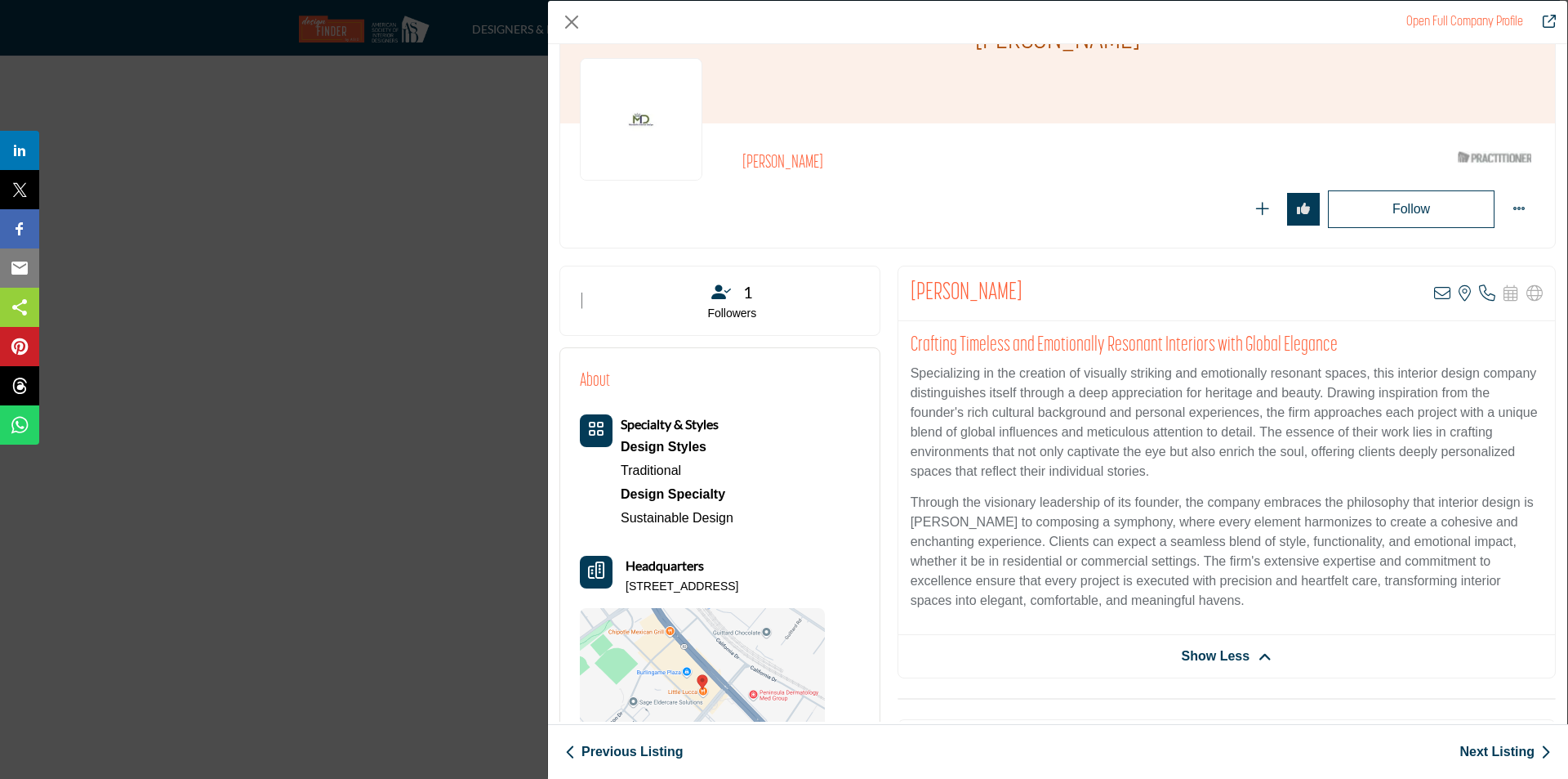
scroll to position [82, 0]
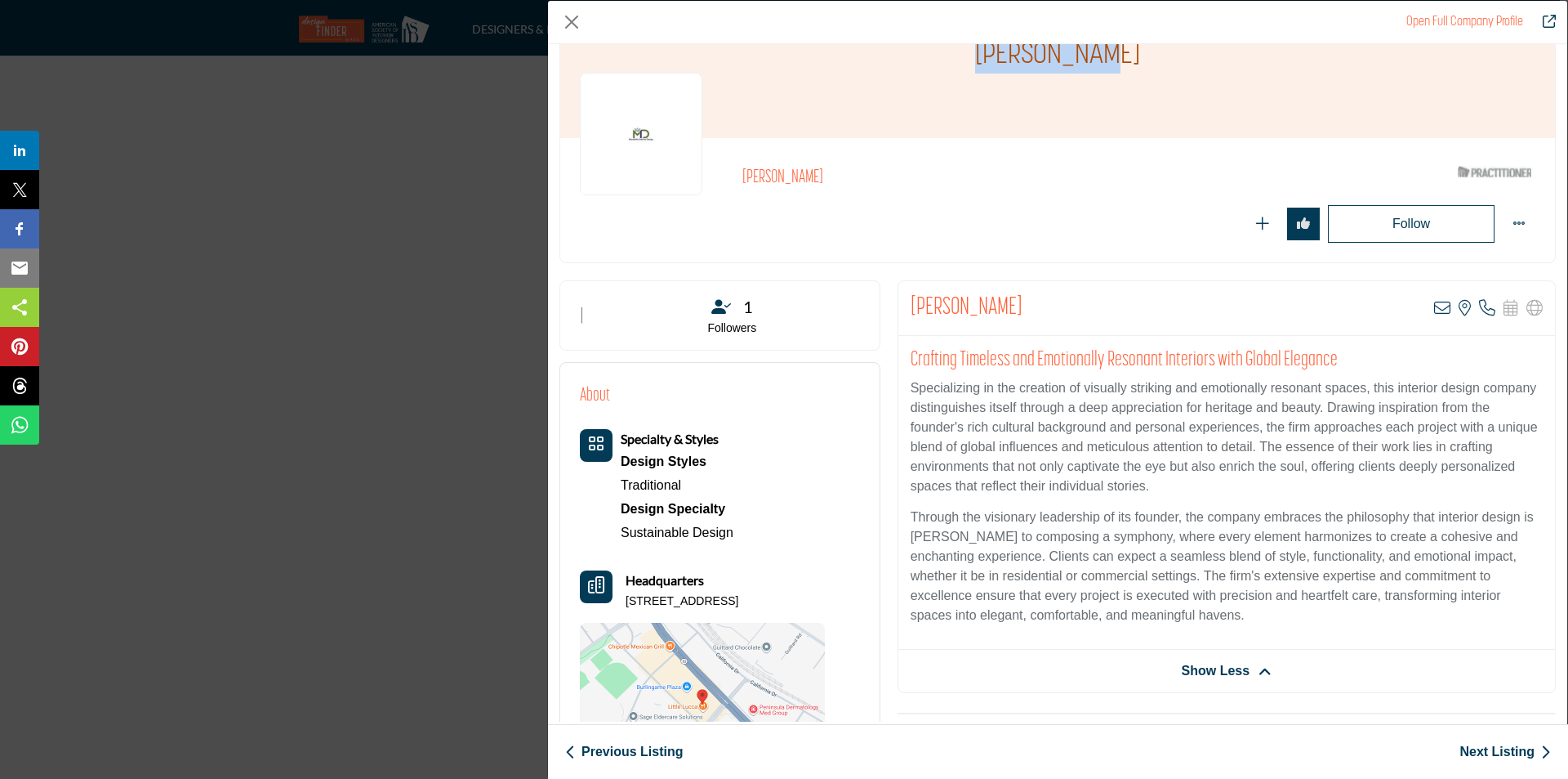
drag, startPoint x: 989, startPoint y: 61, endPoint x: 1120, endPoint y: 62, distance: 131.0
click at [1120, 62] on div "[PERSON_NAME]" at bounding box center [1058, 56] width 995 height 163
copy h1 "[PERSON_NAME]"
drag, startPoint x: 696, startPoint y: 535, endPoint x: 610, endPoint y: 541, distance: 86.2
click at [610, 541] on div "Specialty & Styles Design Styles Traditional Design Specialty Sustainable Design" at bounding box center [703, 487] width 245 height 115
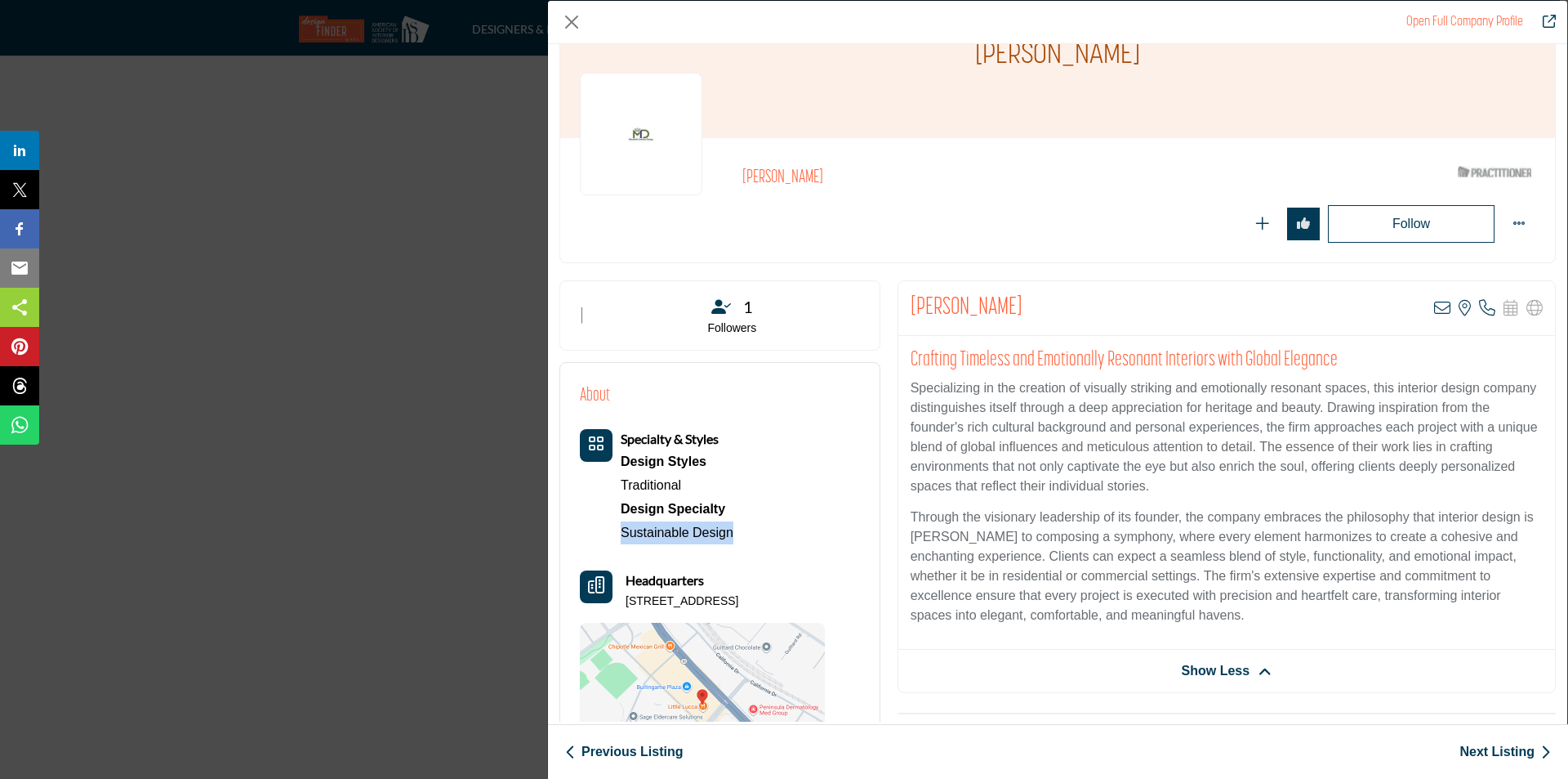
copy link "Sustainable Design"
drag, startPoint x: 624, startPoint y: 596, endPoint x: 655, endPoint y: 618, distance: 38.0
click at [655, 609] on div "Headquarters [STREET_ADDRESS]" at bounding box center [703, 590] width 245 height 40
copy p "[STREET_ADDRESS]"
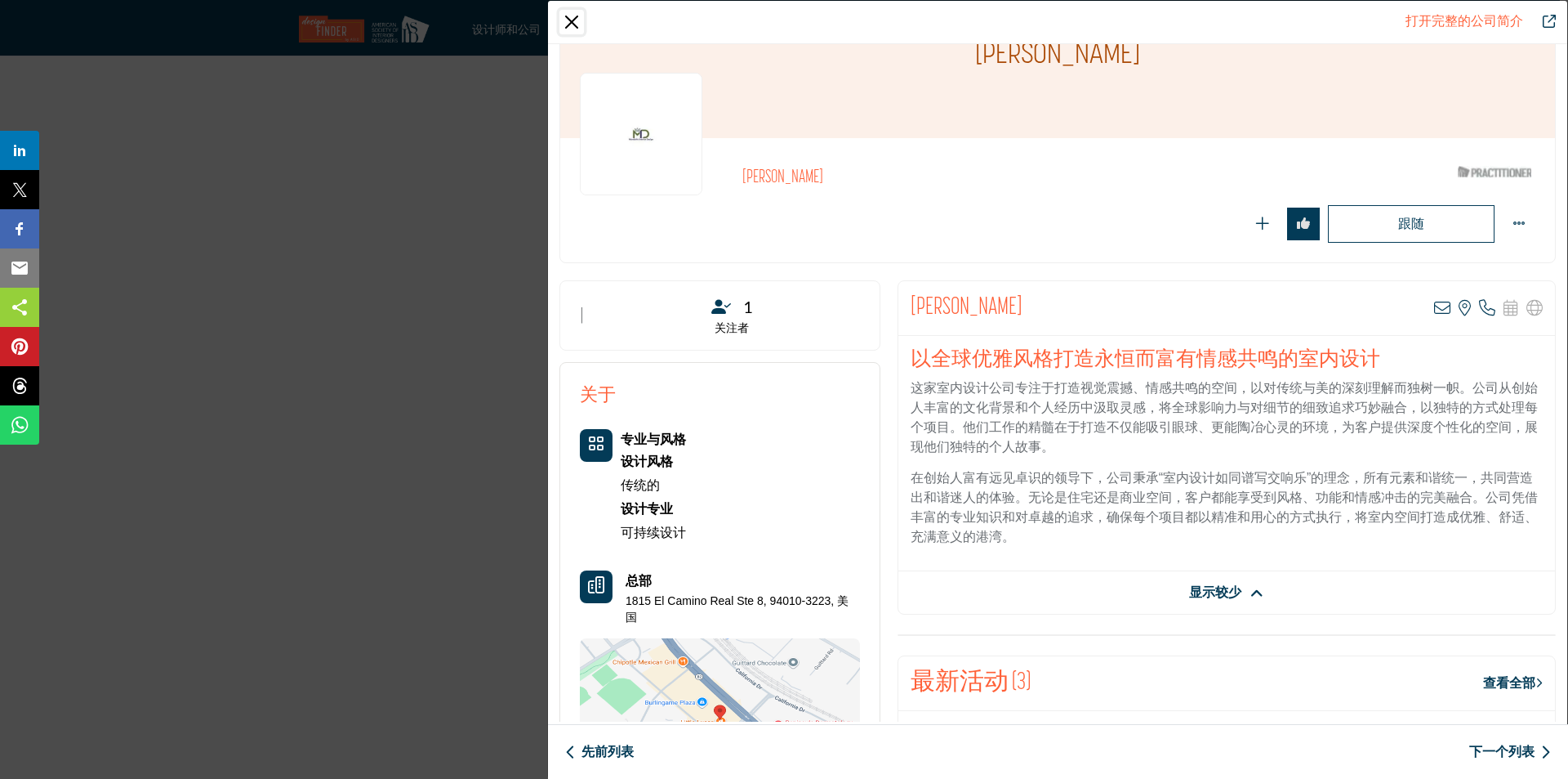
drag, startPoint x: 573, startPoint y: 26, endPoint x: 677, endPoint y: 119, distance: 139.5
click at [573, 26] on button "关闭" at bounding box center [572, 22] width 25 height 25
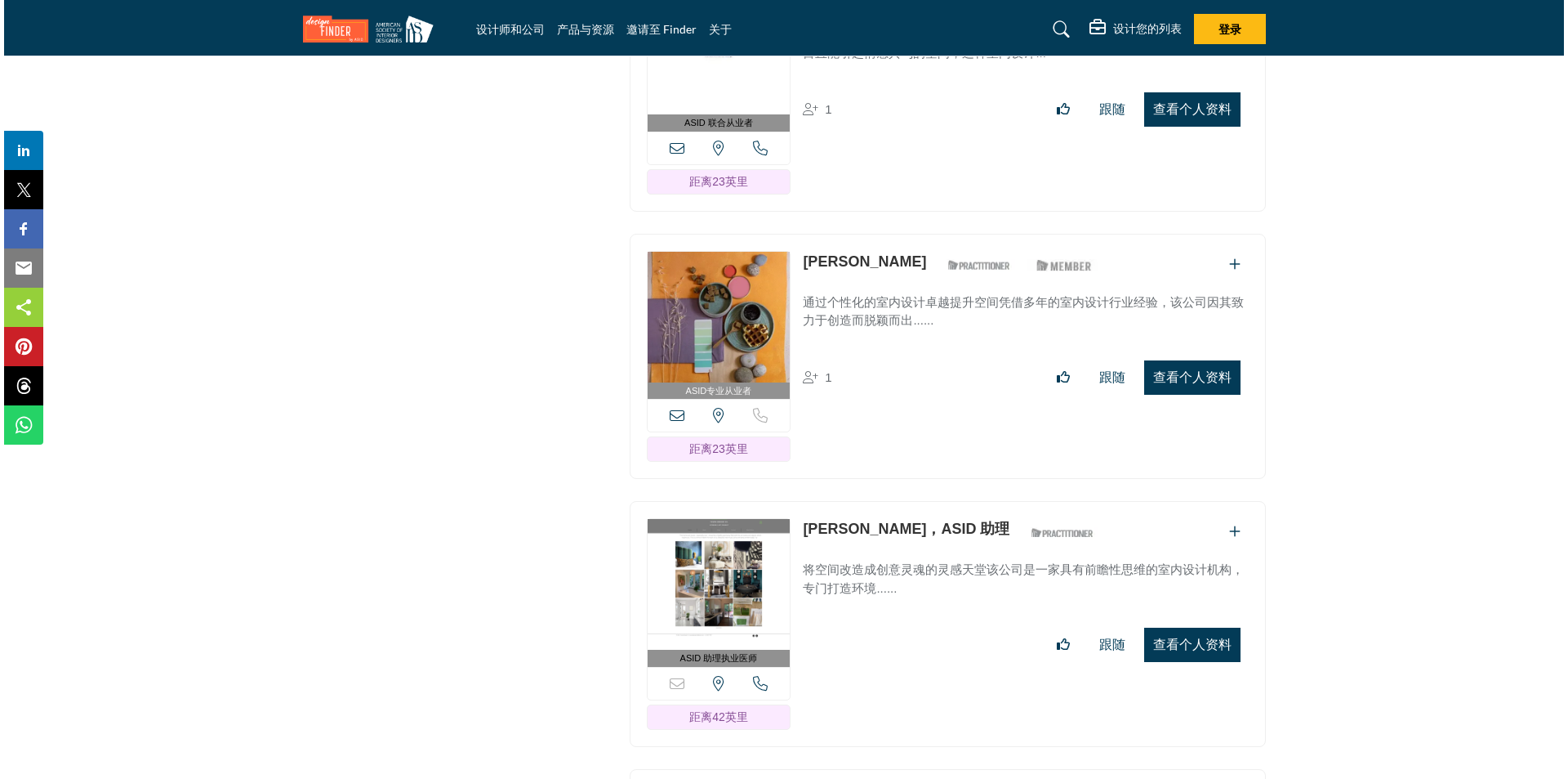
scroll to position [15426, 0]
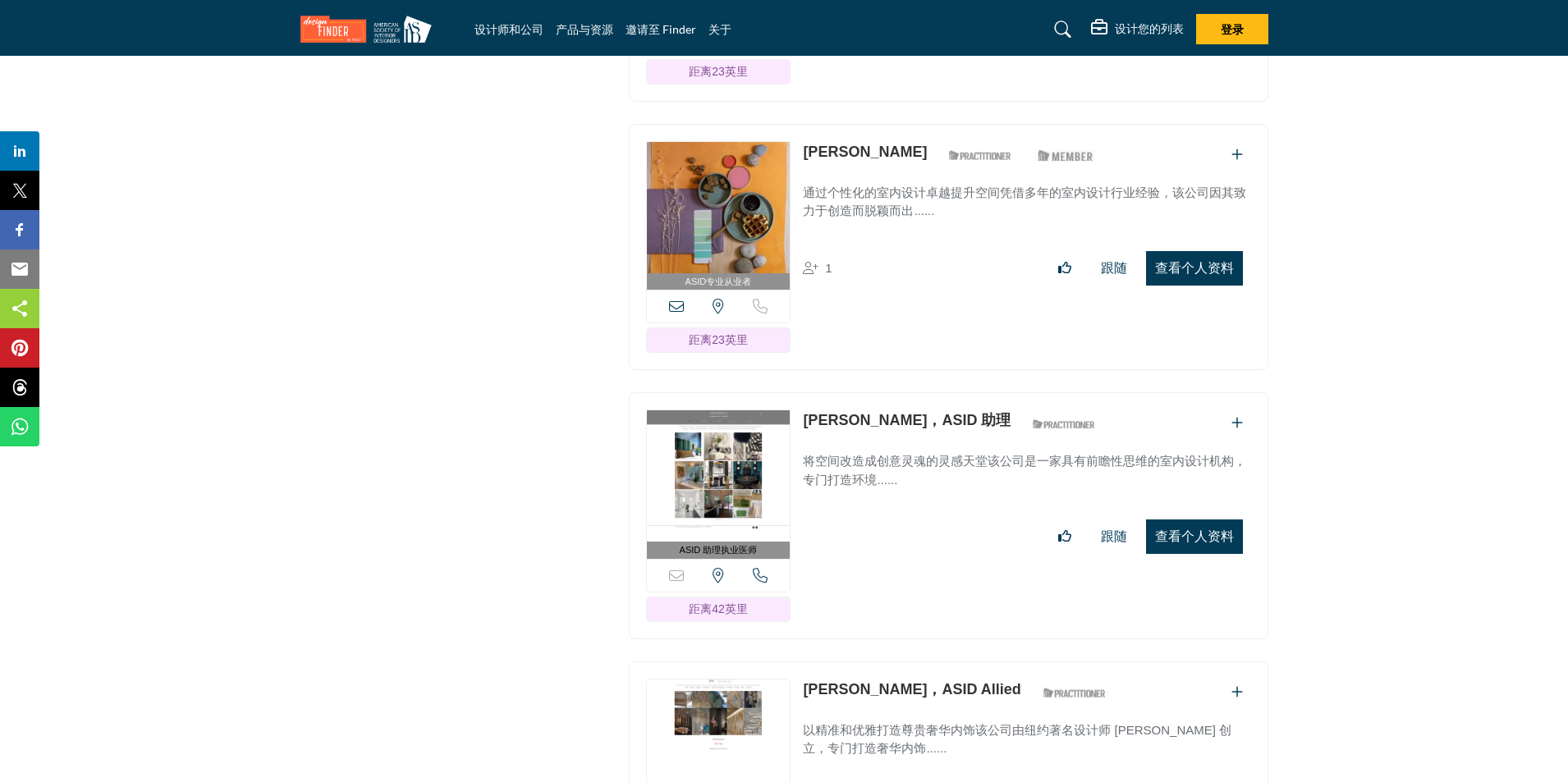
click at [1176, 251] on button "查看个人资料" at bounding box center [1193, 269] width 97 height 35
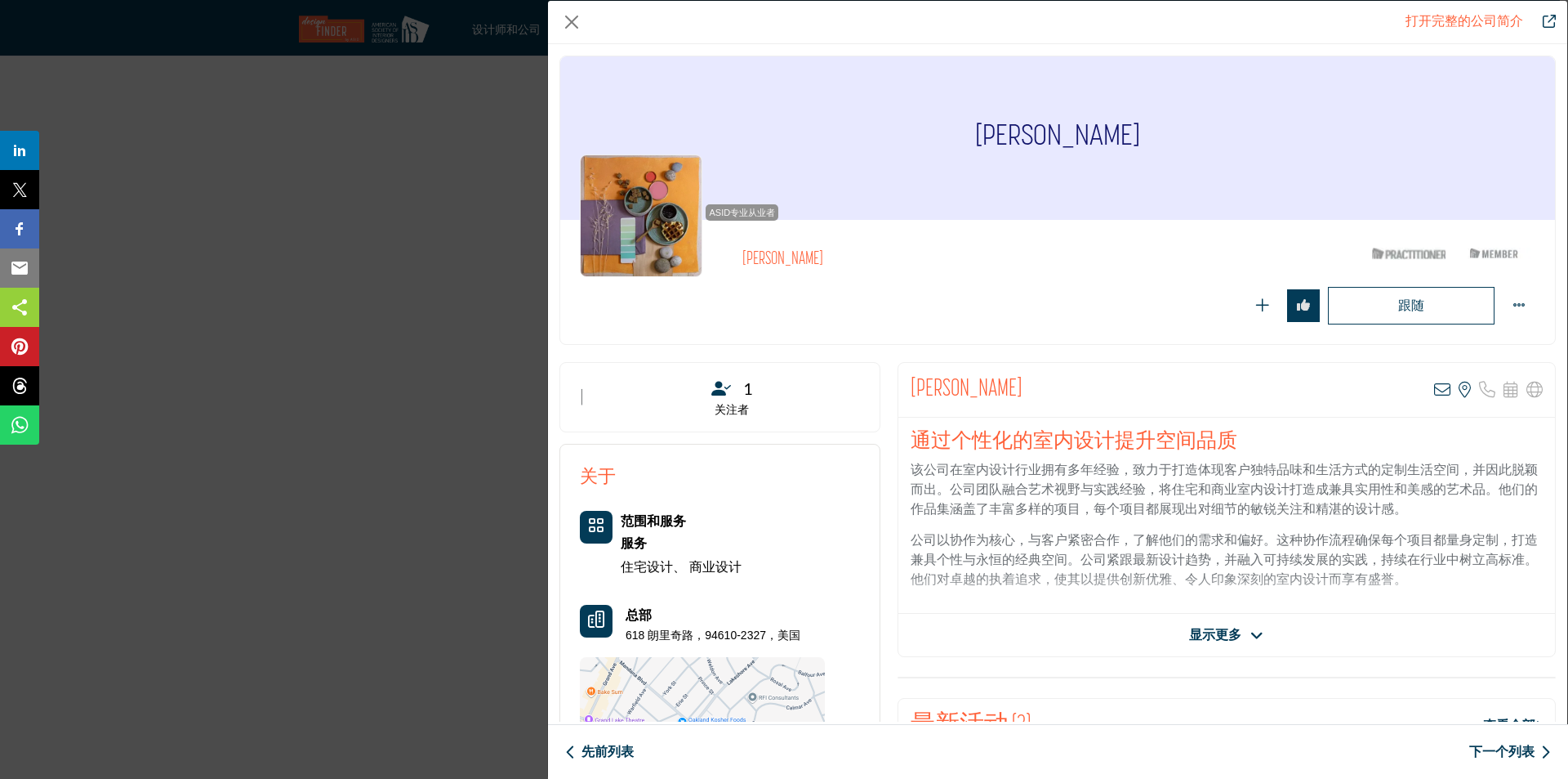
click at [1211, 631] on font "显示更多" at bounding box center [1216, 634] width 53 height 14
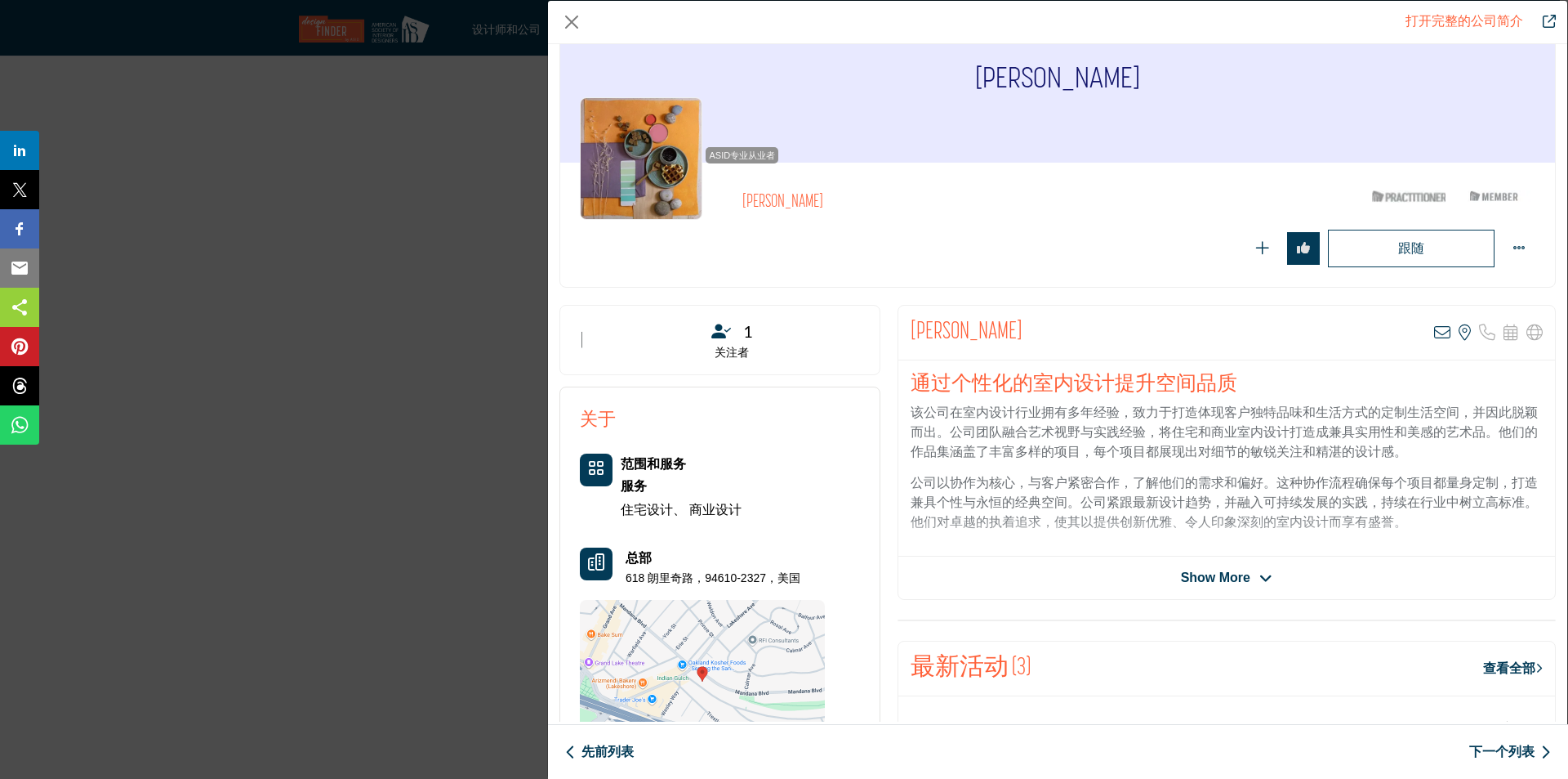
scroll to position [163, 0]
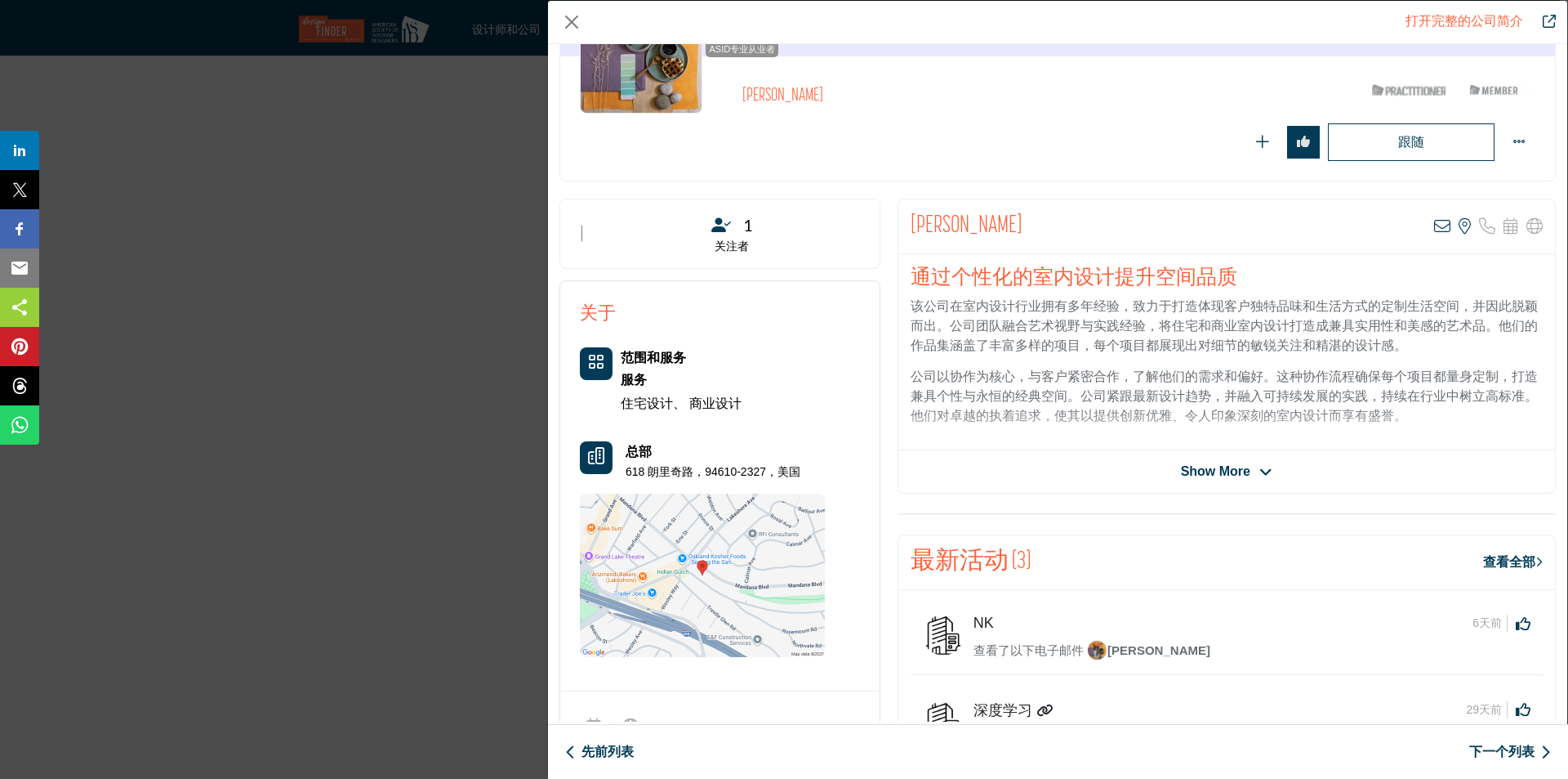
click at [1262, 471] on icon "公司数据模型" at bounding box center [1266, 473] width 13 height 15
click at [1248, 474] on span "Show Less" at bounding box center [1227, 472] width 91 height 20
click at [1248, 474] on span "Show More" at bounding box center [1226, 472] width 91 height 20
click at [1248, 474] on span "Show Less" at bounding box center [1227, 472] width 91 height 20
click at [1247, 475] on span "Show More" at bounding box center [1226, 472] width 91 height 20
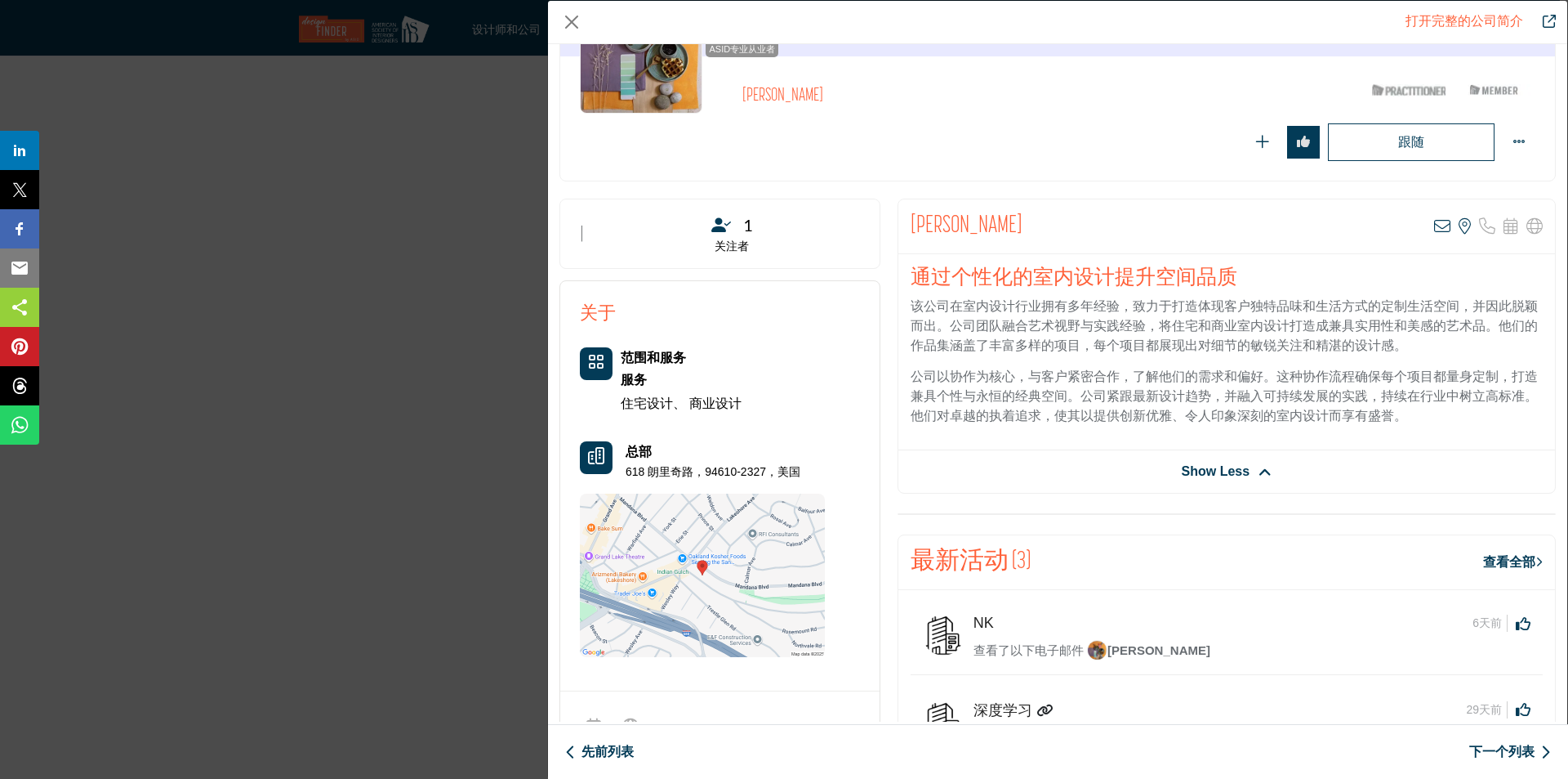
click at [1247, 475] on span "Show Less" at bounding box center [1227, 472] width 91 height 20
click at [1247, 475] on span "Show More" at bounding box center [1226, 472] width 91 height 20
click at [1247, 475] on span "Show Less" at bounding box center [1227, 472] width 91 height 20
click at [1233, 471] on span "Show More" at bounding box center [1216, 472] width 69 height 20
drag, startPoint x: 1234, startPoint y: 471, endPoint x: 1215, endPoint y: 464, distance: 20.2
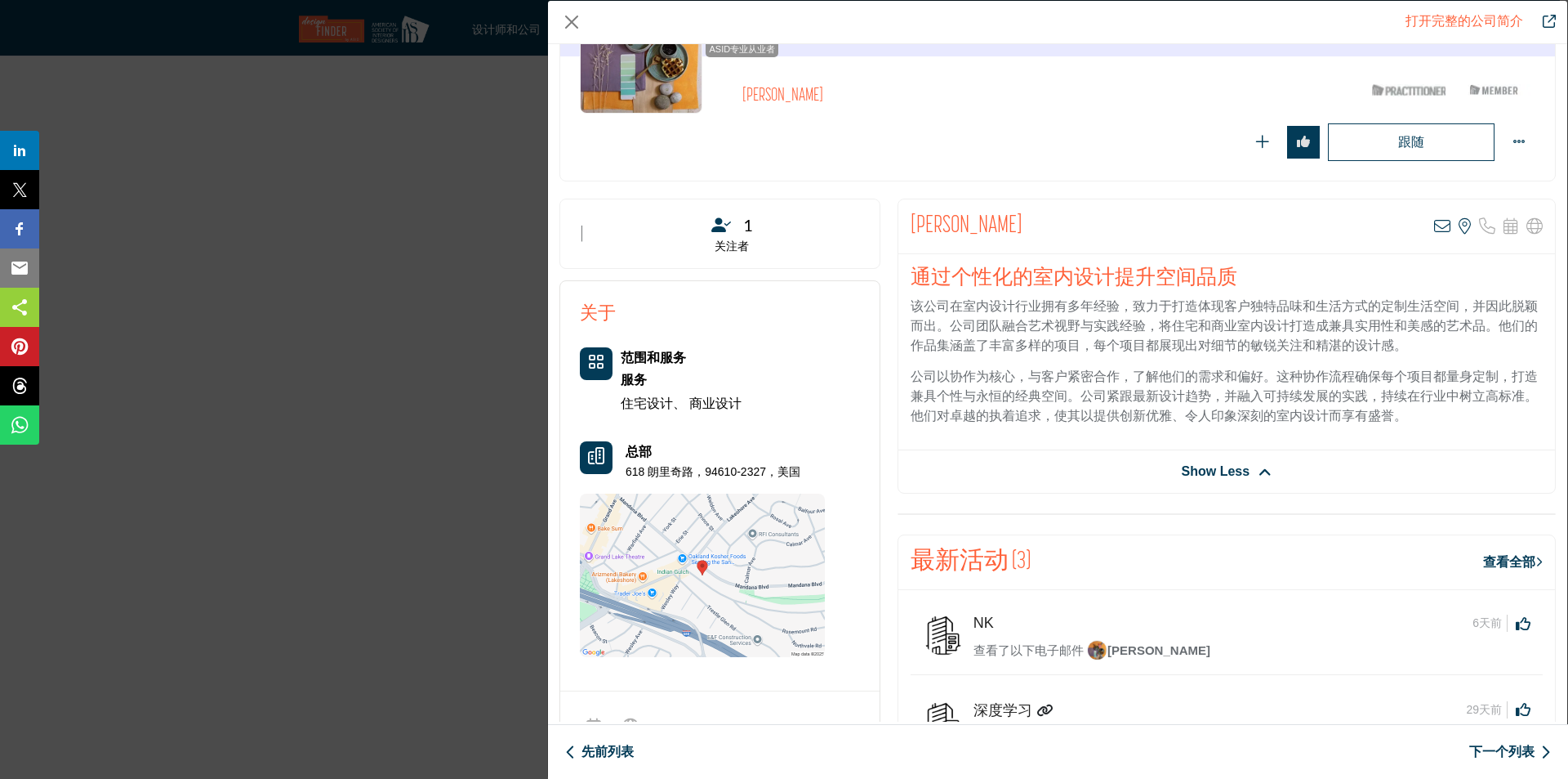
click at [1234, 471] on span "Show Less" at bounding box center [1216, 472] width 68 height 20
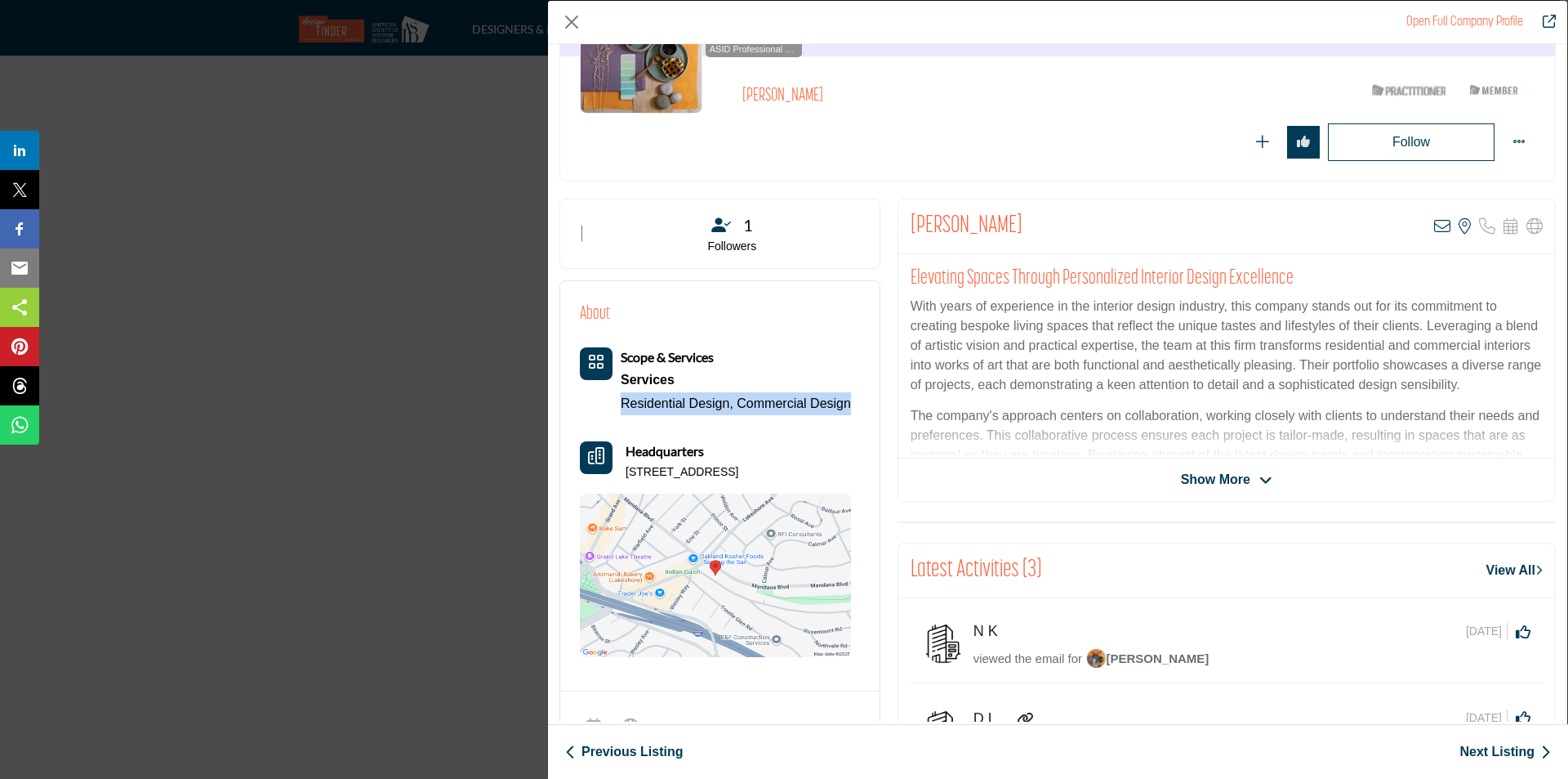
drag, startPoint x: 612, startPoint y: 403, endPoint x: 855, endPoint y: 403, distance: 243.0
click at [855, 403] on div "About Scope & Services Services Residential Design, Commercial Design Headquart…" at bounding box center [720, 478] width 280 height 357
copy div "Residential Design, Commercial Design"
drag, startPoint x: 623, startPoint y: 473, endPoint x: 834, endPoint y: 477, distance: 211.0
click at [834, 477] on div "Headquarters [STREET_ADDRESS]" at bounding box center [715, 461] width 271 height 40
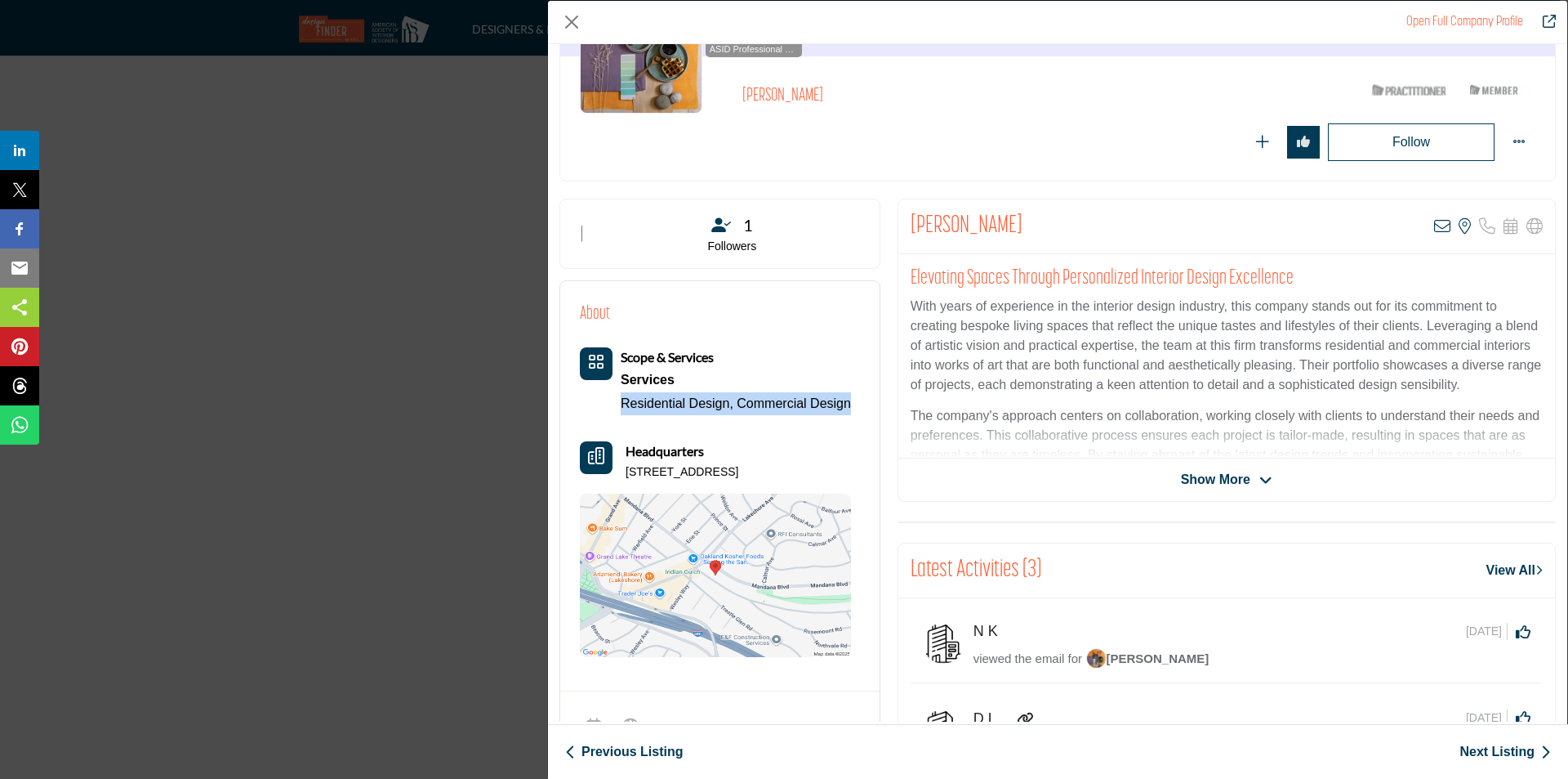
copy p "[STREET_ADDRESS]"
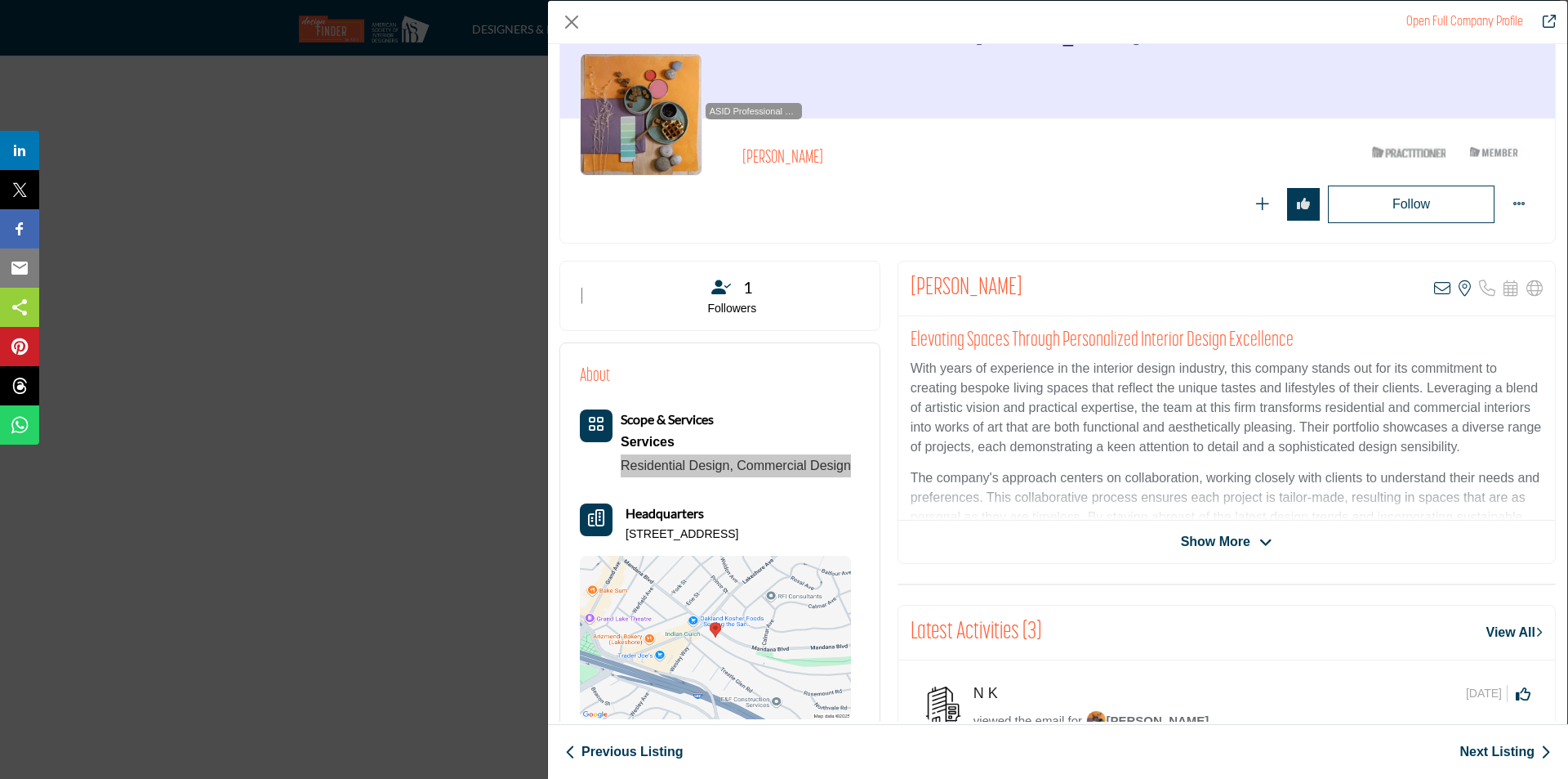
scroll to position [0, 0]
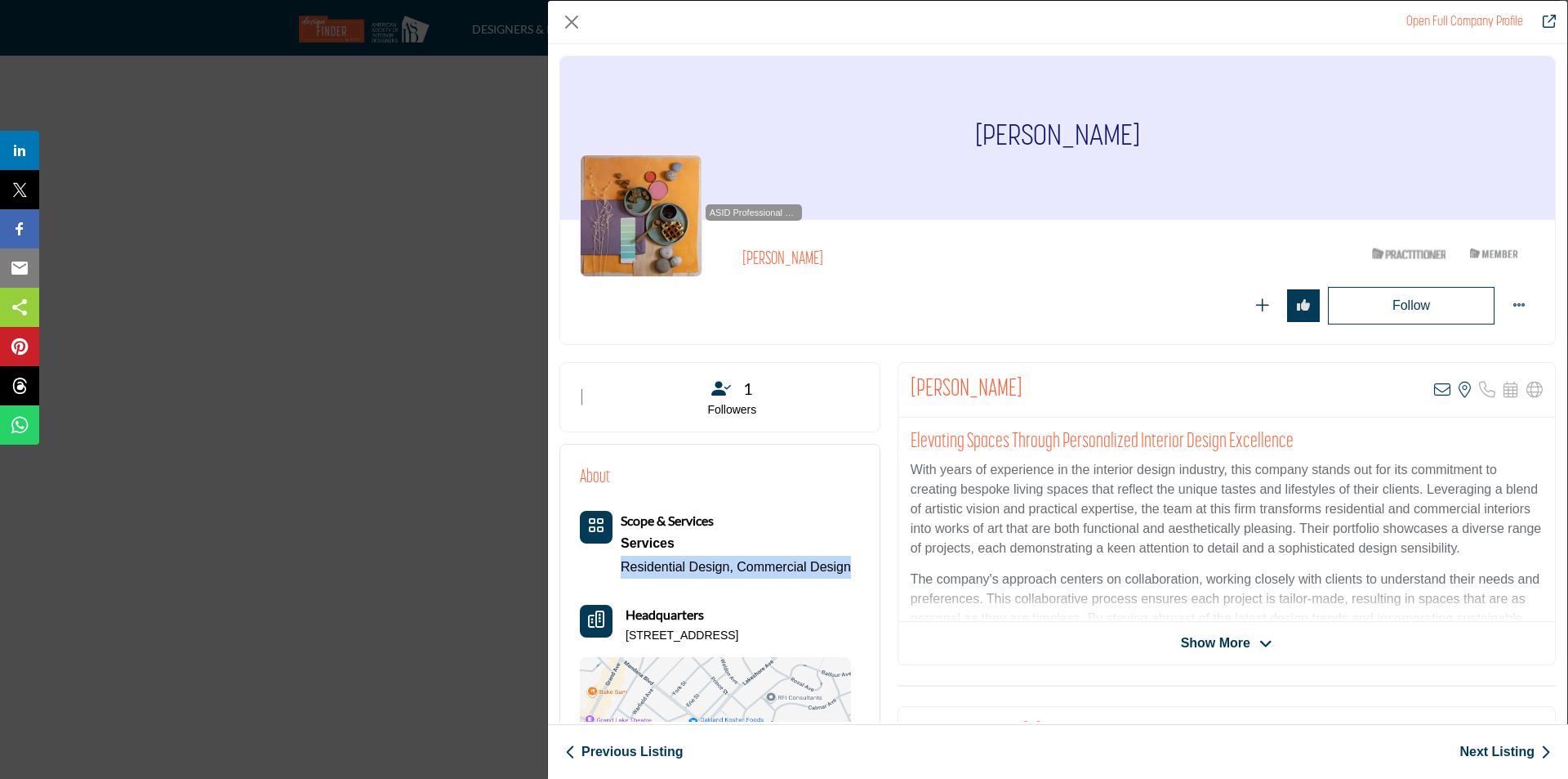
drag, startPoint x: 973, startPoint y: 137, endPoint x: 1147, endPoint y: 138, distance: 174.0
click at [1147, 138] on div "[PERSON_NAME]" at bounding box center [1058, 138] width 995 height 163
copy h1 "[PERSON_NAME]"
click at [1259, 640] on icon "Company Data Modal" at bounding box center [1266, 644] width 13 height 15
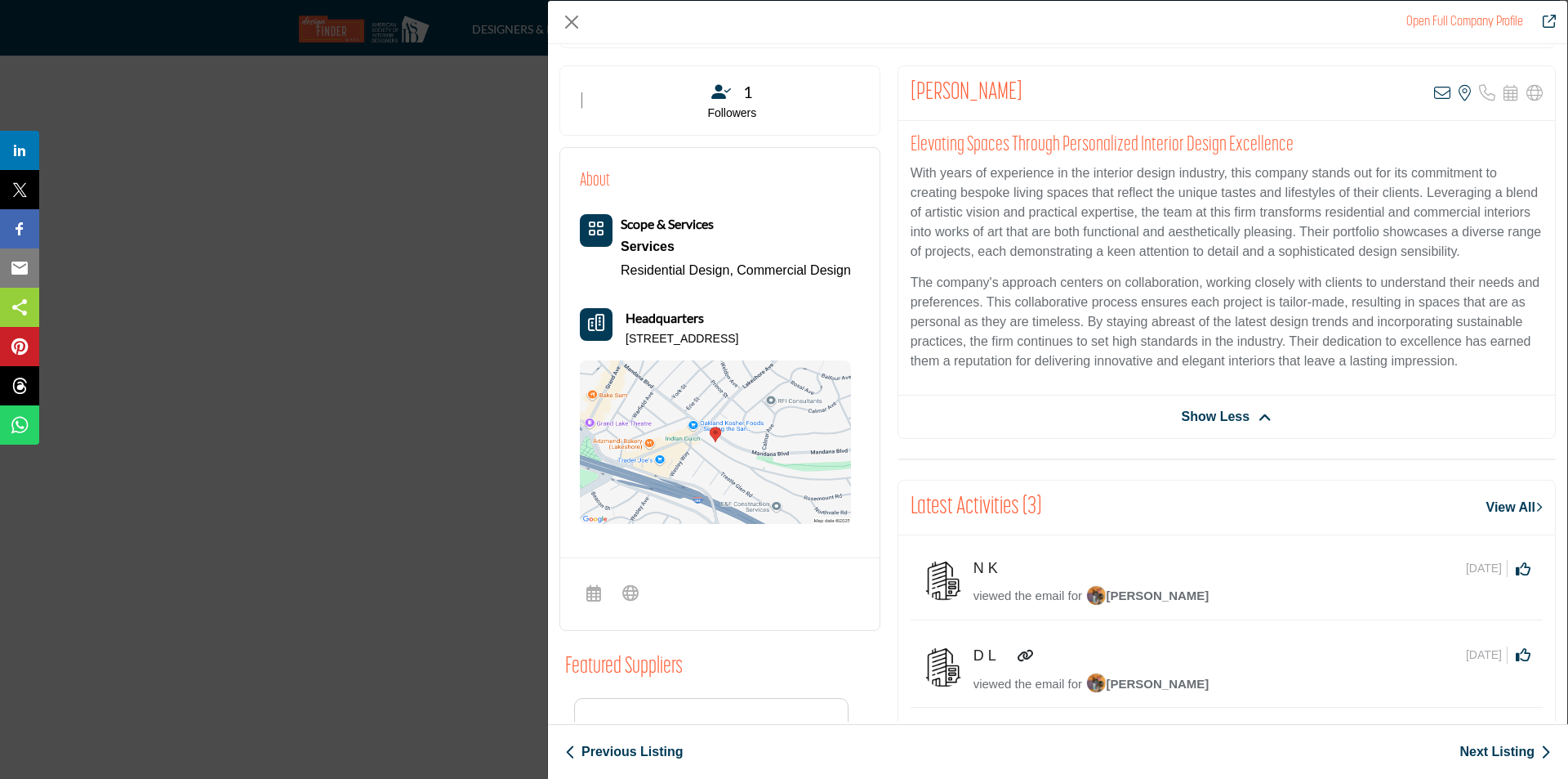
scroll to position [245, 0]
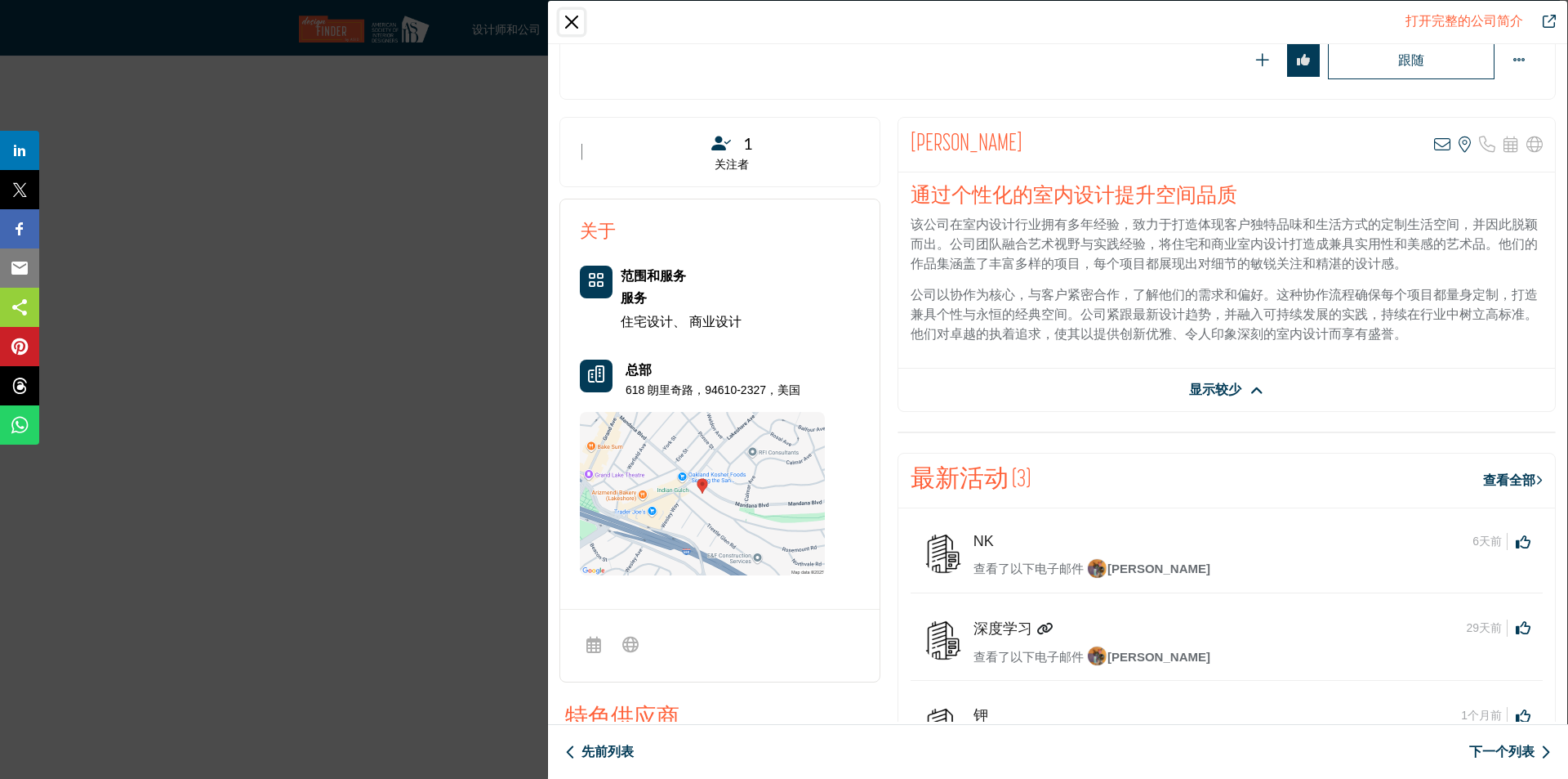
click at [578, 24] on button "关闭" at bounding box center [572, 22] width 25 height 25
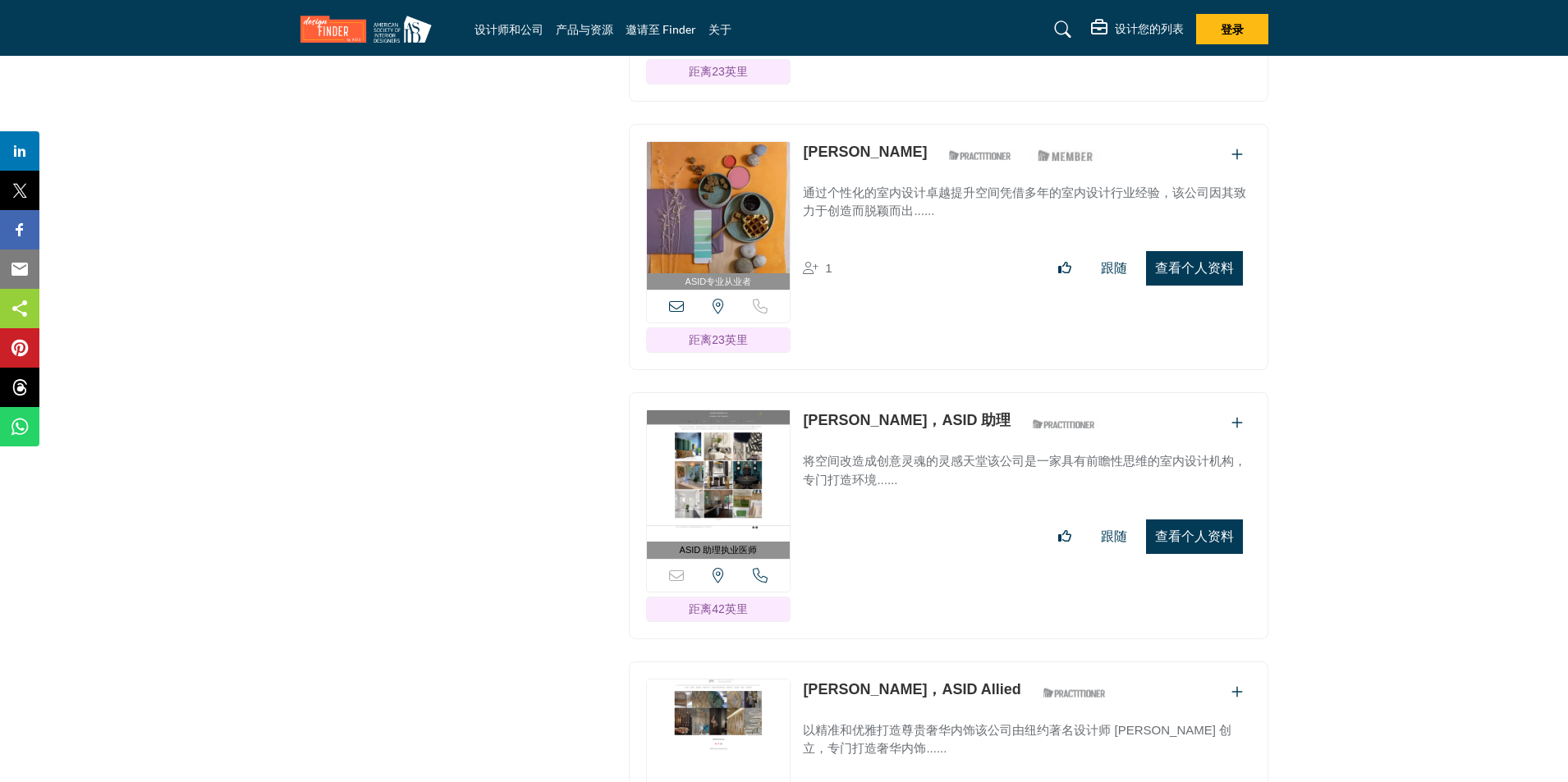
click at [1208, 529] on font "查看个人资料" at bounding box center [1193, 536] width 79 height 14
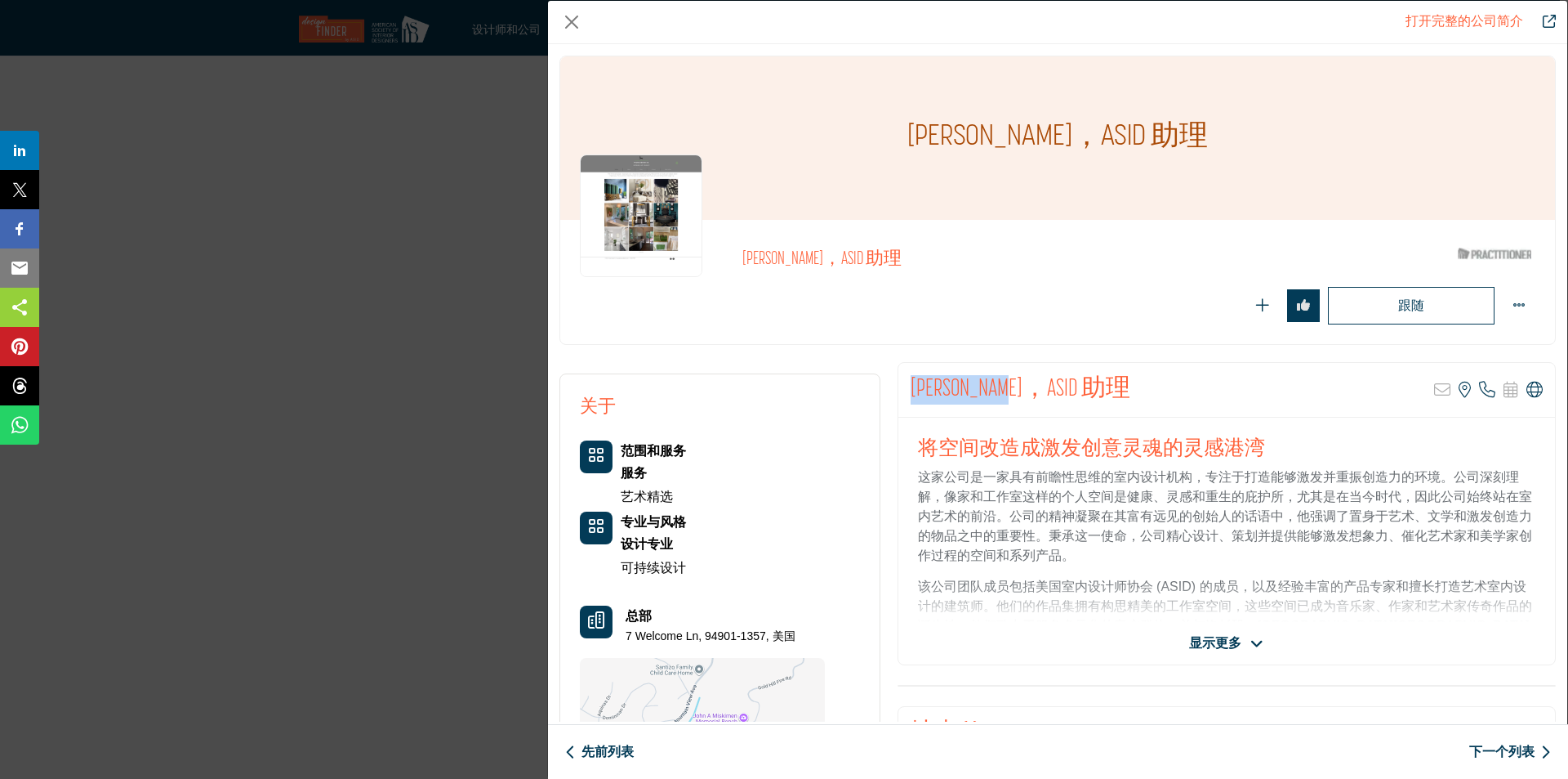
drag, startPoint x: 987, startPoint y: 390, endPoint x: 910, endPoint y: 393, distance: 77.1
click at [911, 393] on font "[PERSON_NAME]，ASID 助理" at bounding box center [1021, 390] width 220 height 26
copy font "Karin Young"
drag, startPoint x: 1214, startPoint y: 643, endPoint x: 1194, endPoint y: 593, distance: 53.9
click at [1214, 643] on font "显示更多" at bounding box center [1216, 642] width 53 height 14
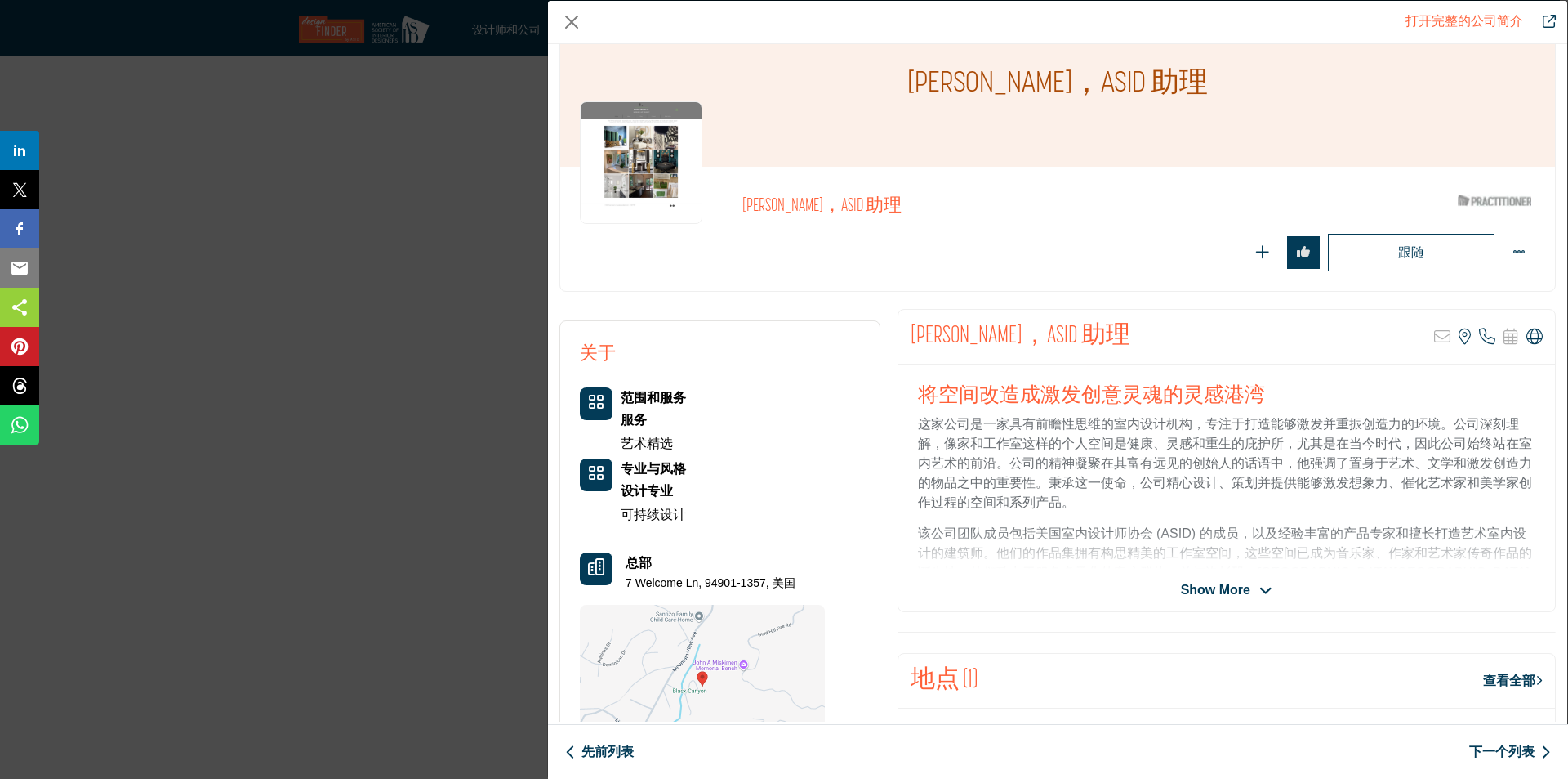
scroll to position [82, 0]
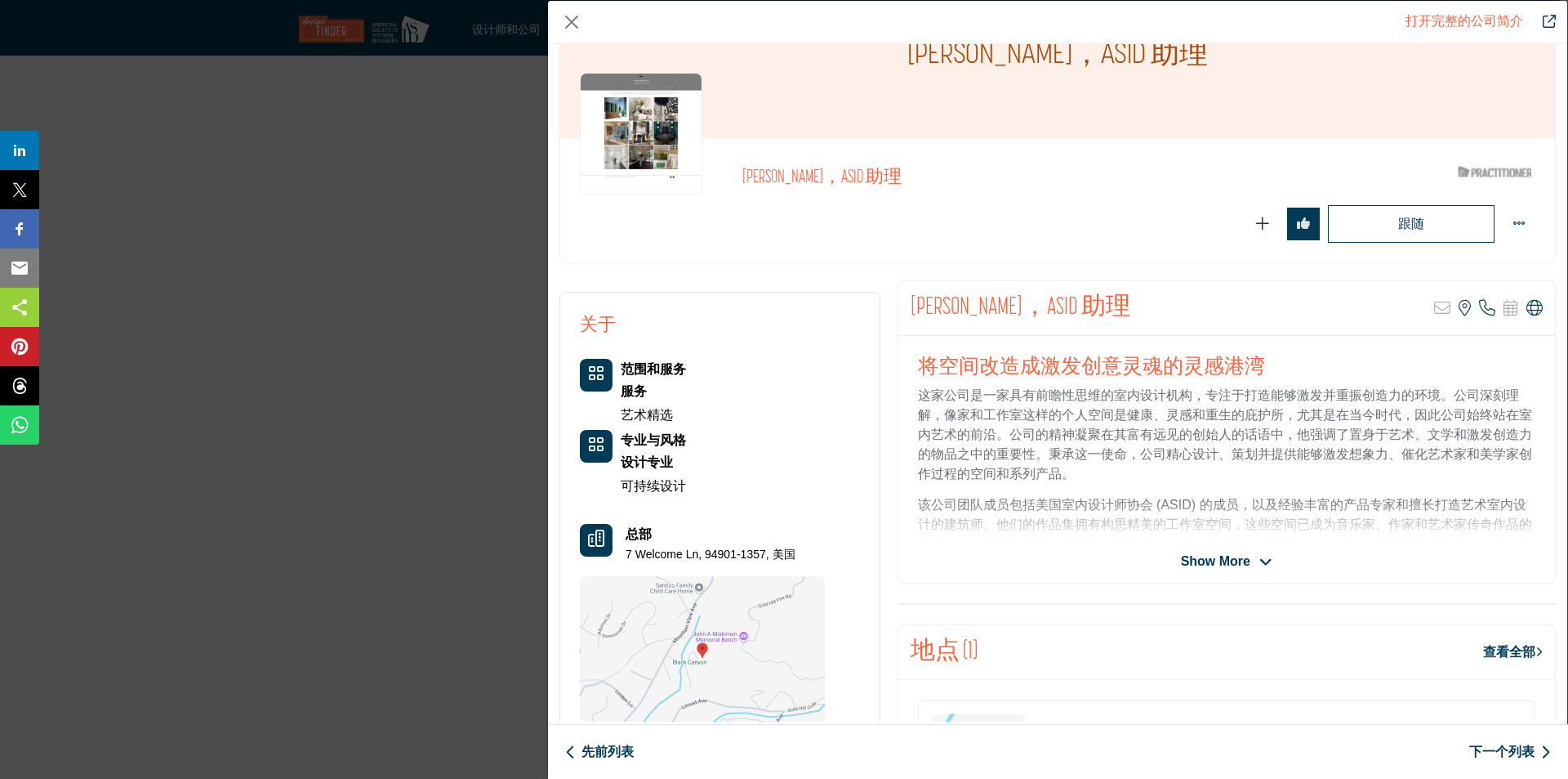
click at [1271, 561] on div "Show More" at bounding box center [1227, 562] width 657 height 20
click at [1260, 561] on icon "公司数据模型" at bounding box center [1266, 562] width 13 height 15
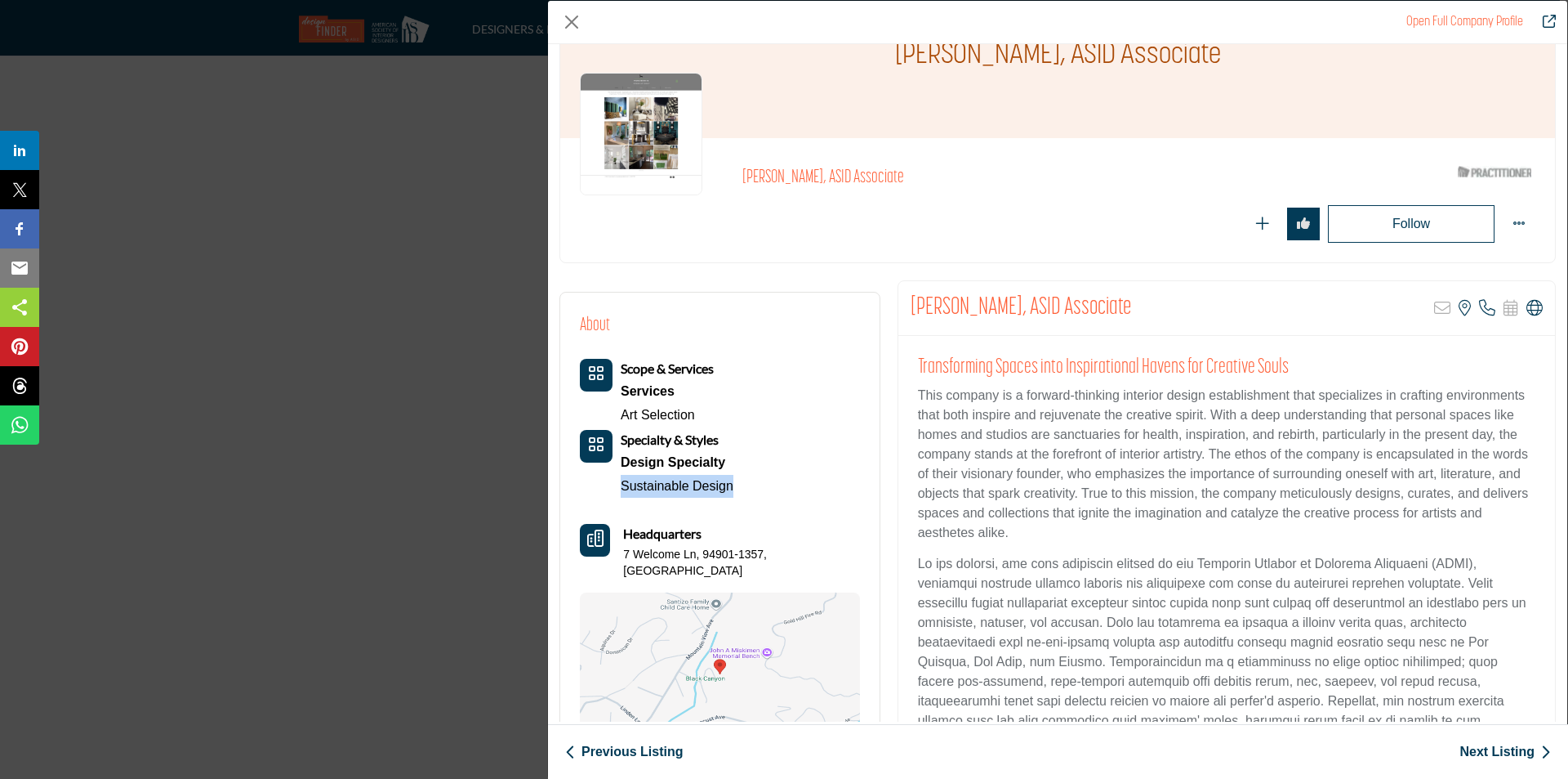
drag, startPoint x: 739, startPoint y: 485, endPoint x: 600, endPoint y: 485, distance: 139.0
click at [600, 485] on div "Scope & Services Services Art Selection Specialty & Styles" at bounding box center [720, 428] width 280 height 139
copy link "Sustainable Design"
drag, startPoint x: 621, startPoint y: 557, endPoint x: 803, endPoint y: 571, distance: 182.5
click at [803, 571] on div "Scope & Services Services Art Selection Specialty & Styles Design Specialty" at bounding box center [720, 557] width 280 height 396
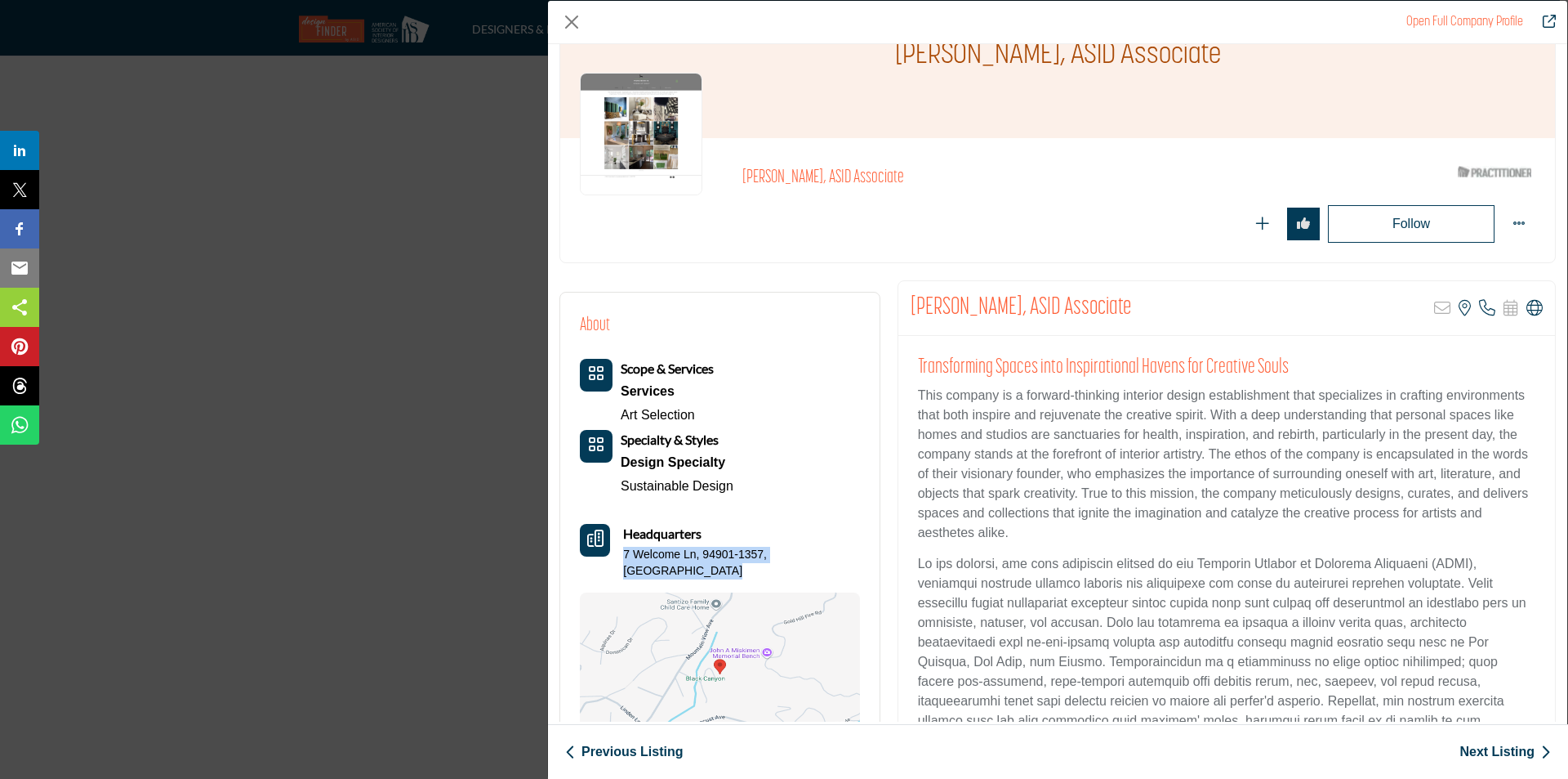
copy div "7 Welcome Ln, 94901-1357, USA"
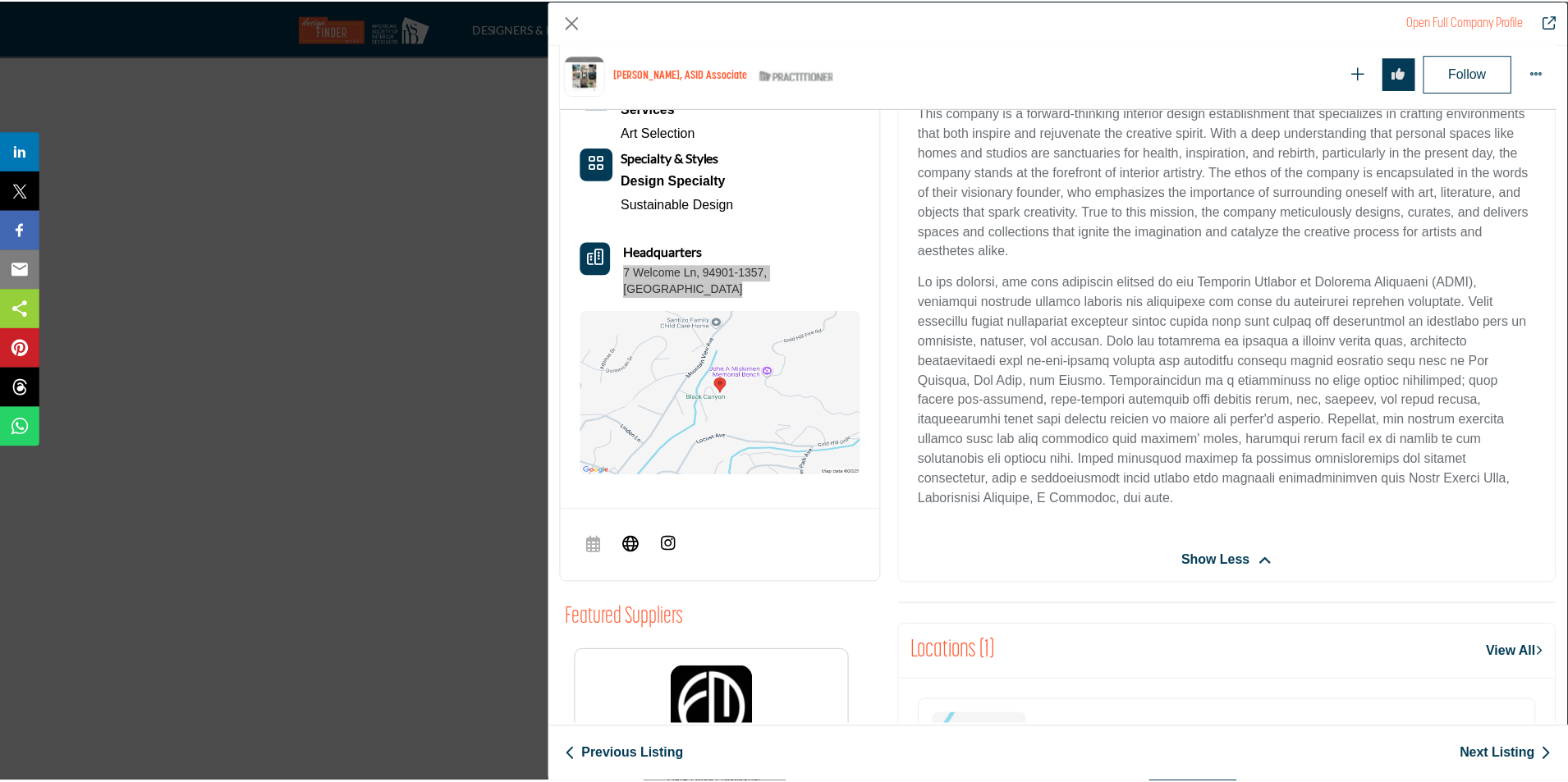
scroll to position [394, 0]
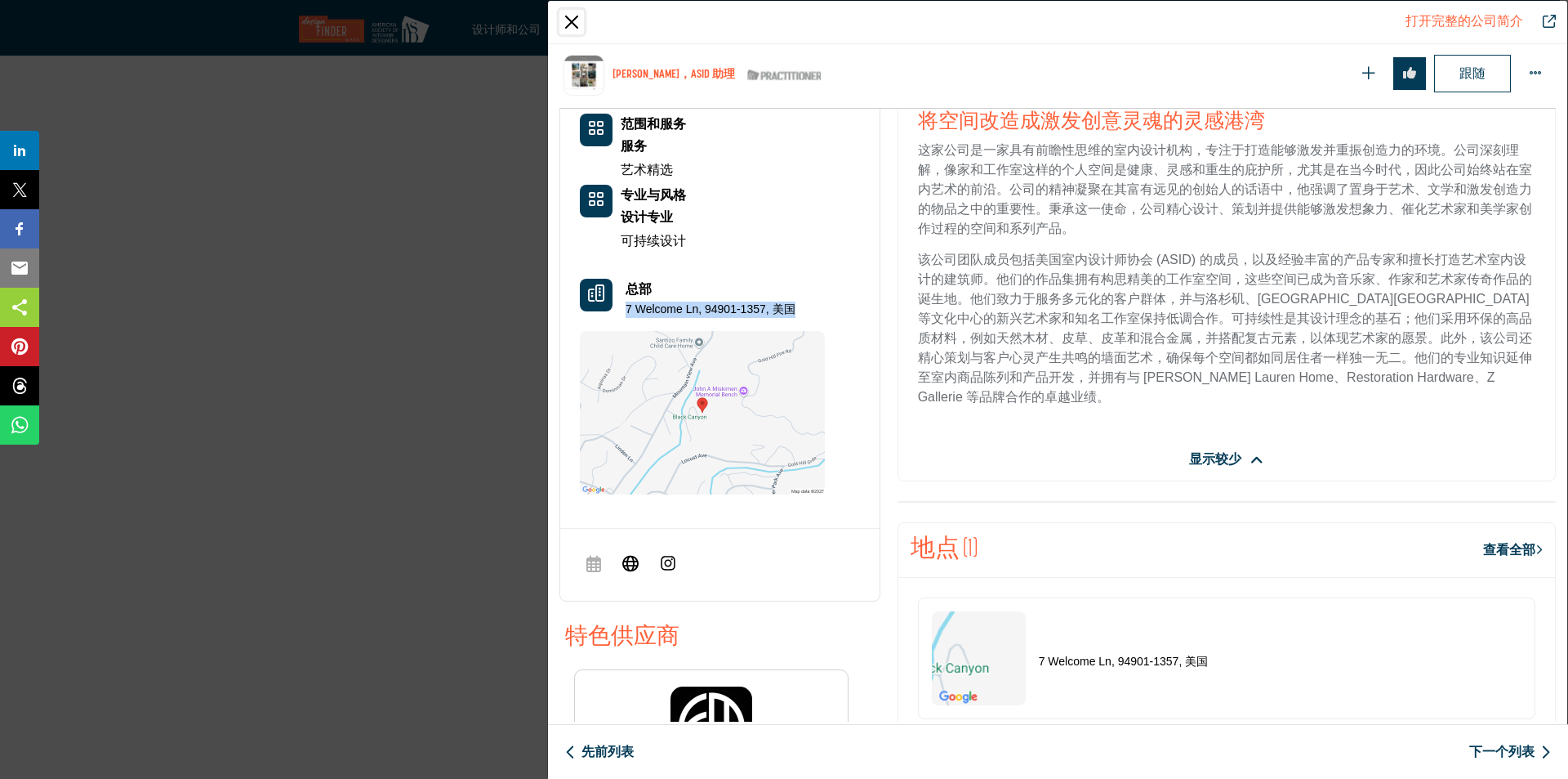
click at [572, 17] on button "关闭" at bounding box center [572, 22] width 25 height 25
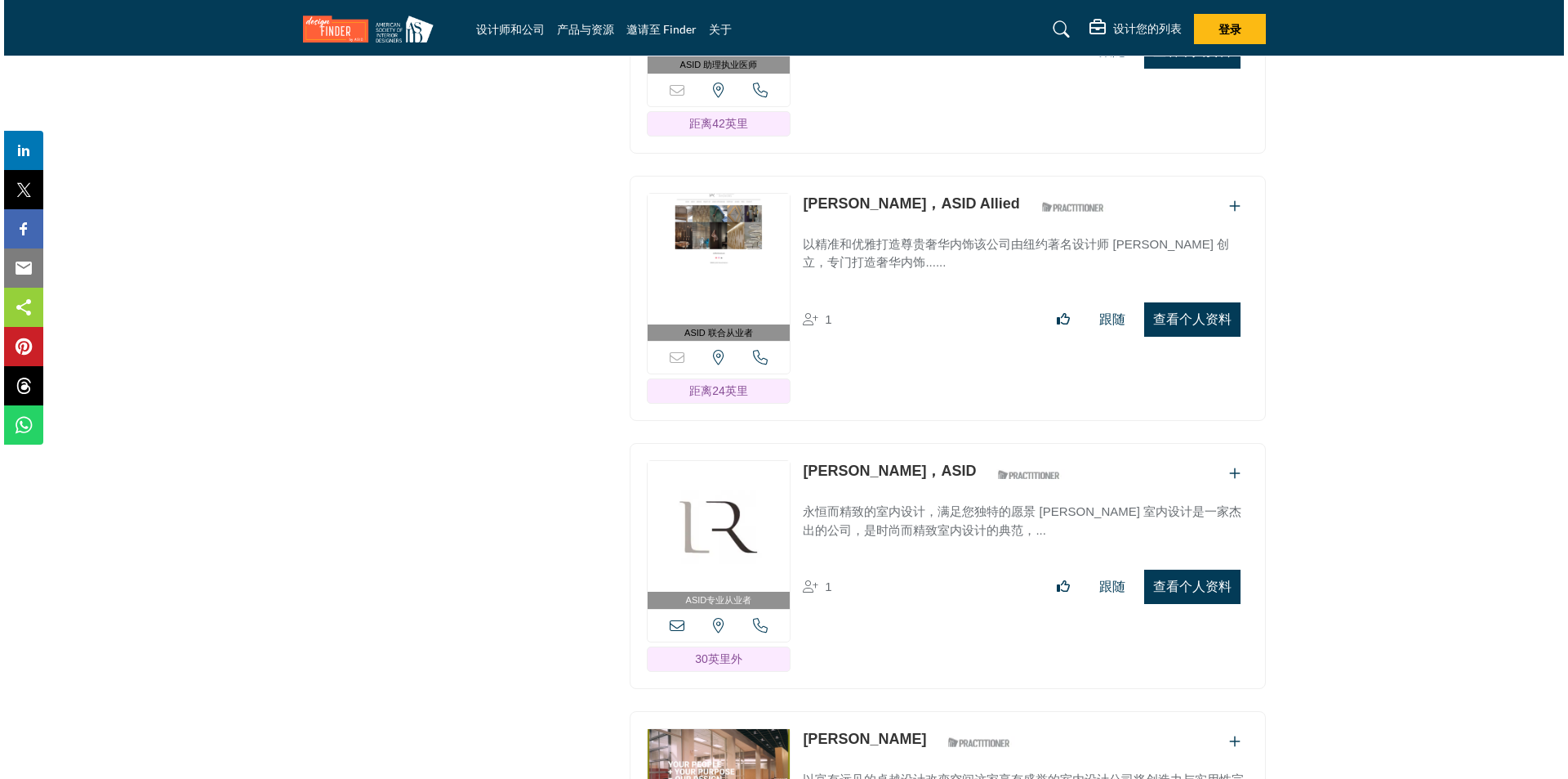
scroll to position [15916, 0]
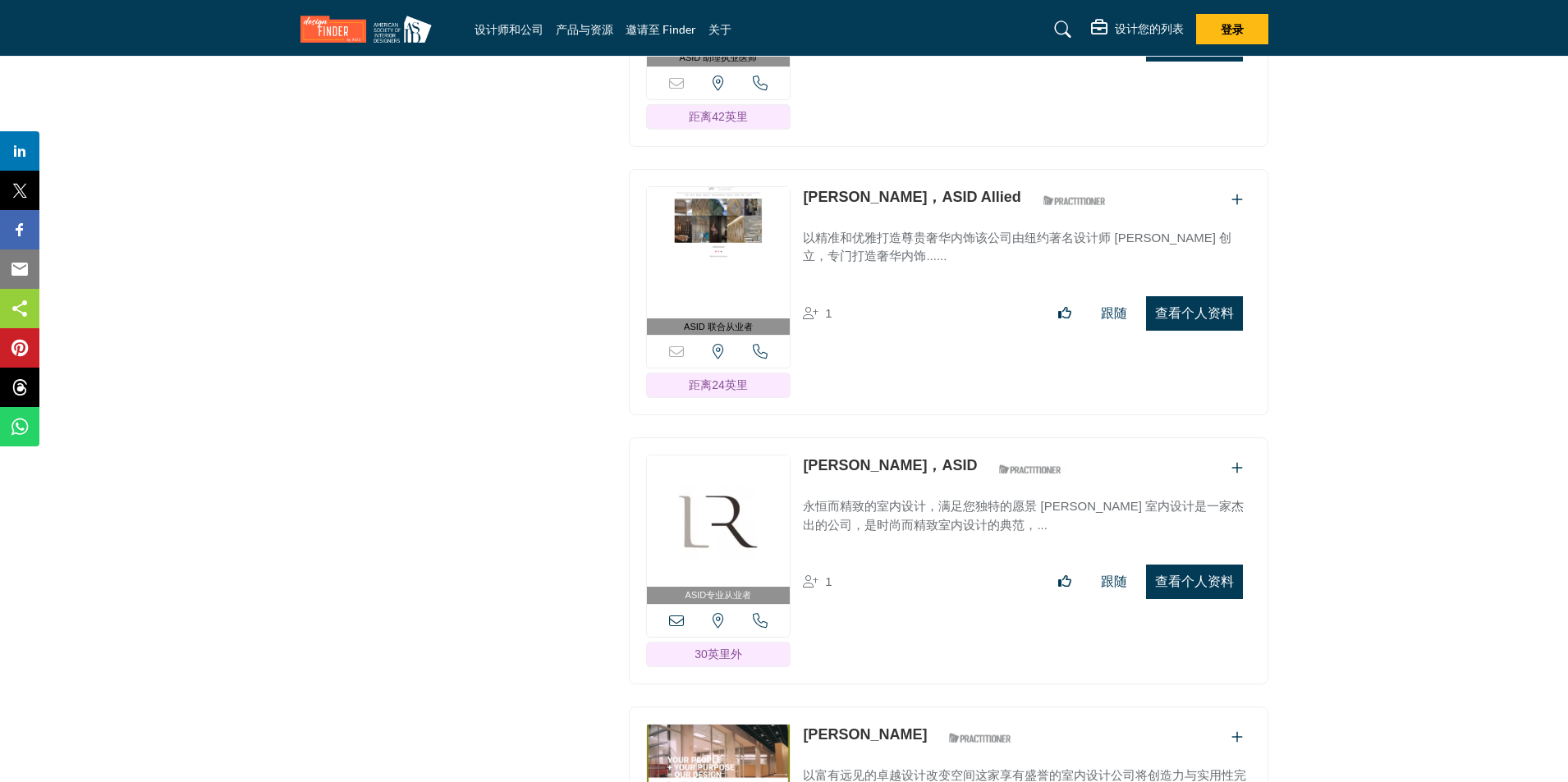
click at [1196, 306] on font "查看个人资料" at bounding box center [1193, 312] width 79 height 14
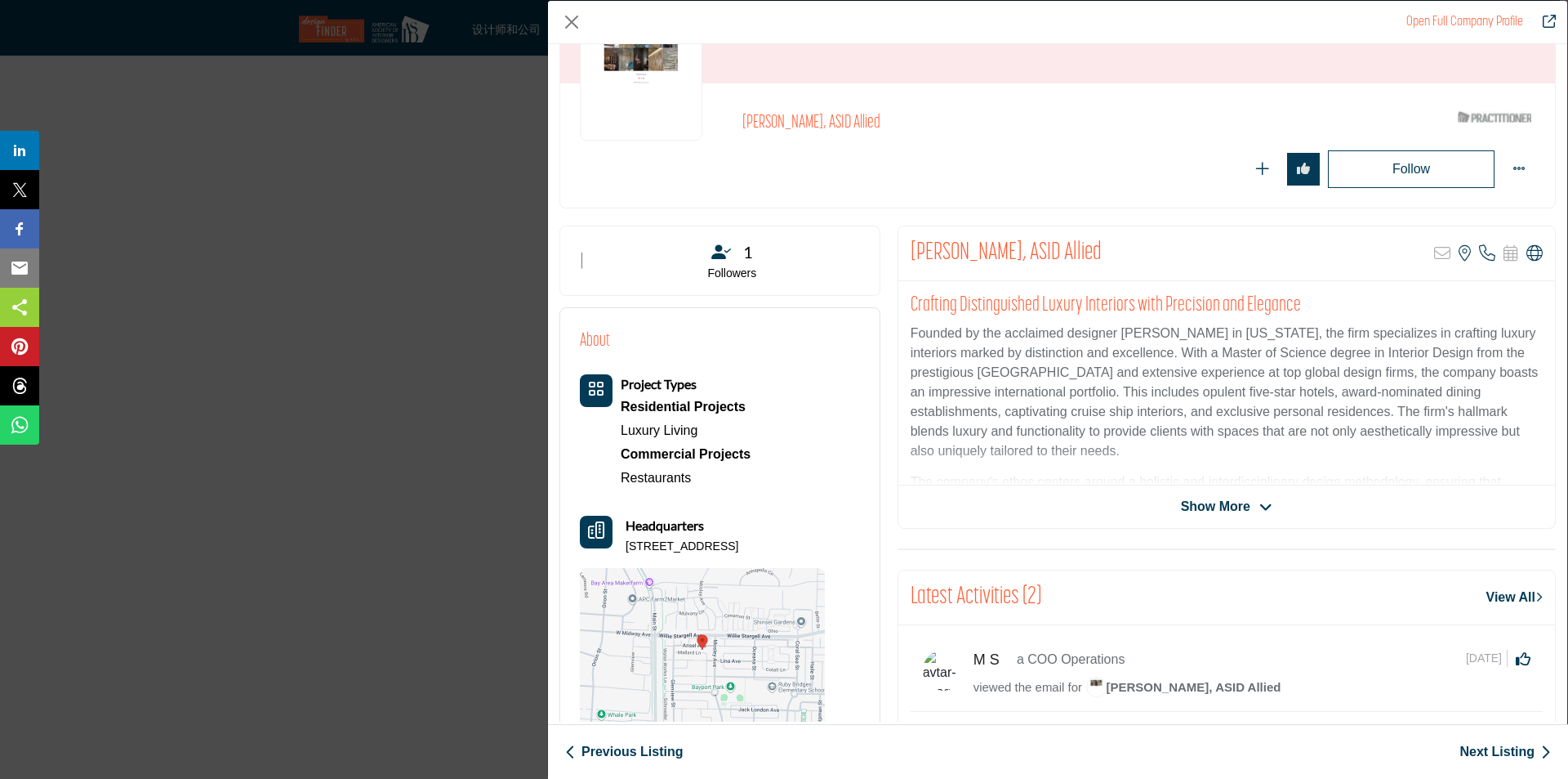
scroll to position [0, 0]
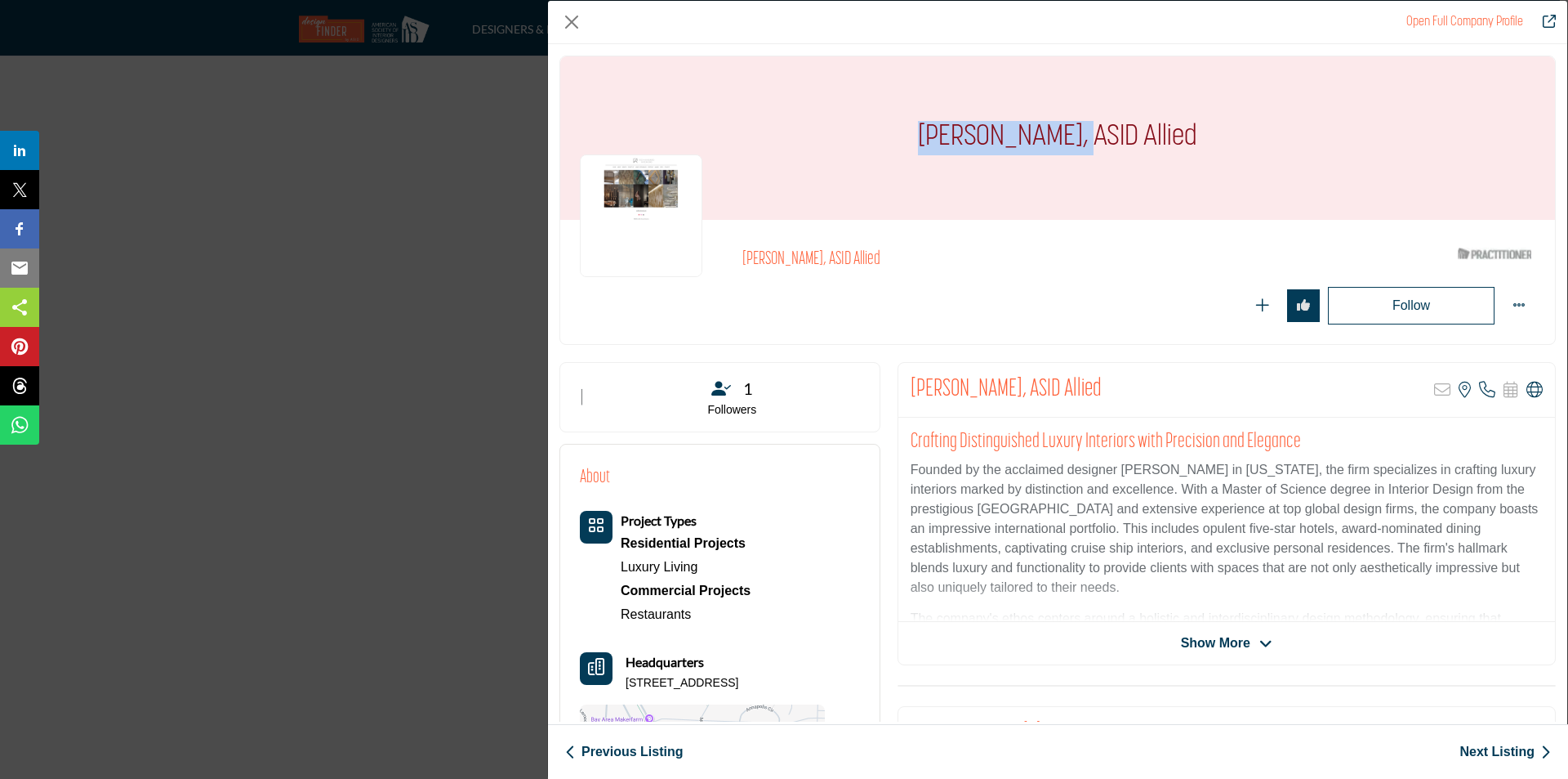
drag, startPoint x: 1072, startPoint y: 133, endPoint x: 915, endPoint y: 125, distance: 157.2
click at [915, 126] on div "[PERSON_NAME], ASID Allied" at bounding box center [1058, 138] width 995 height 163
copy h1 "[PERSON_NAME]"
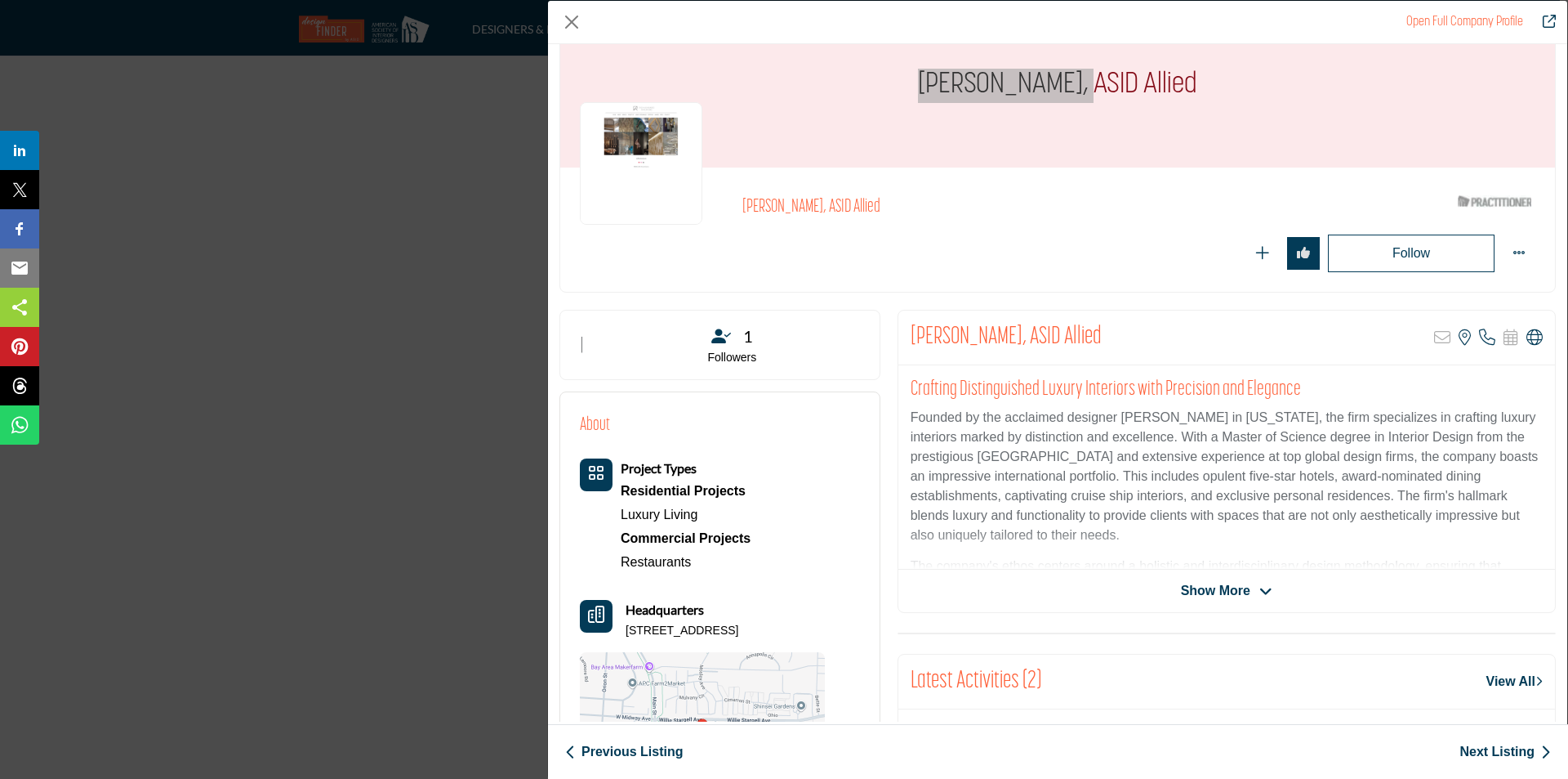
scroll to position [82, 0]
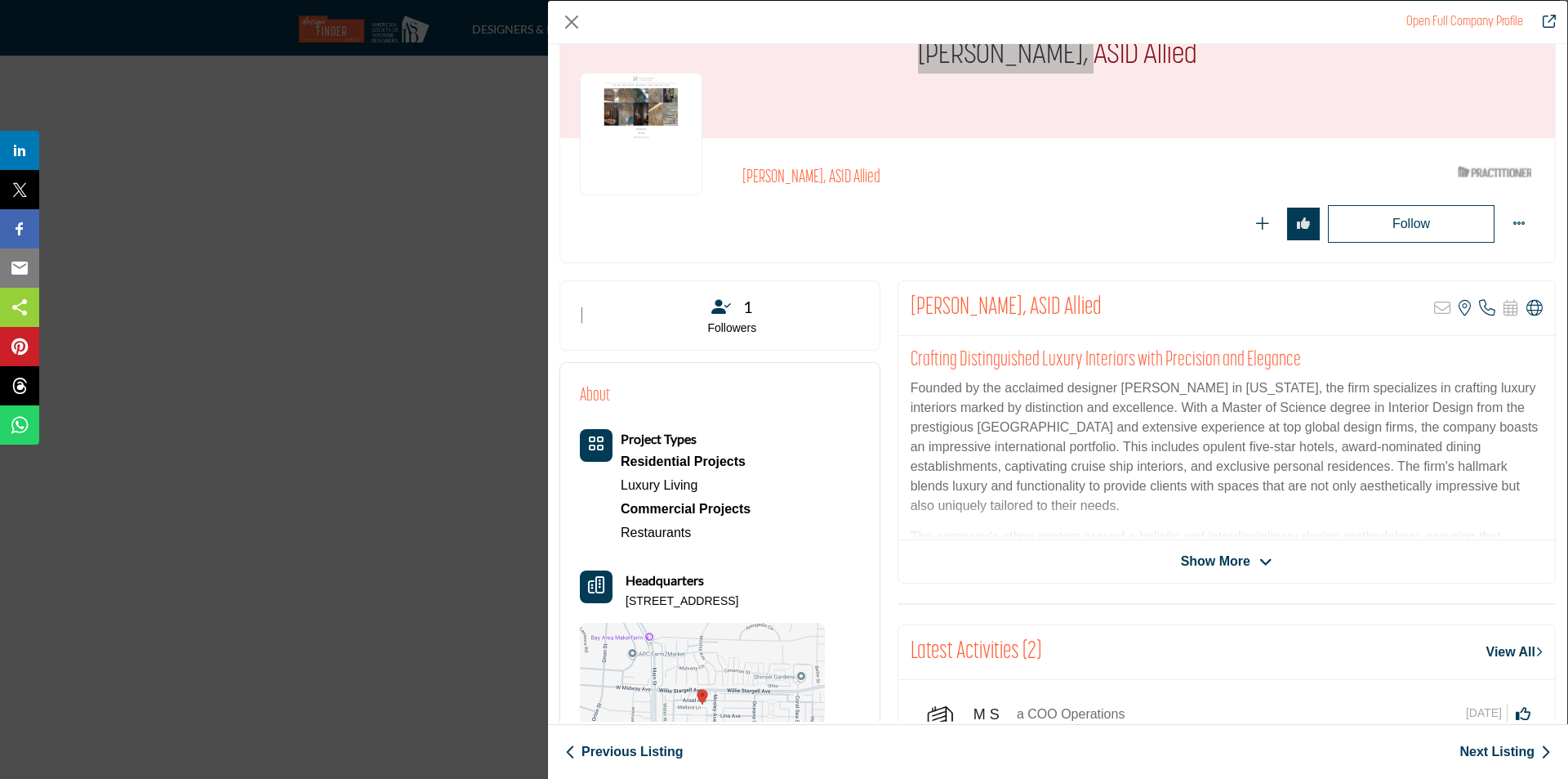
drag, startPoint x: 624, startPoint y: 603, endPoint x: 796, endPoint y: 598, distance: 172.1
click at [796, 598] on div "Headquarters [STREET_ADDRESS]" at bounding box center [703, 590] width 245 height 40
copy p "[STREET_ADDRESS]"
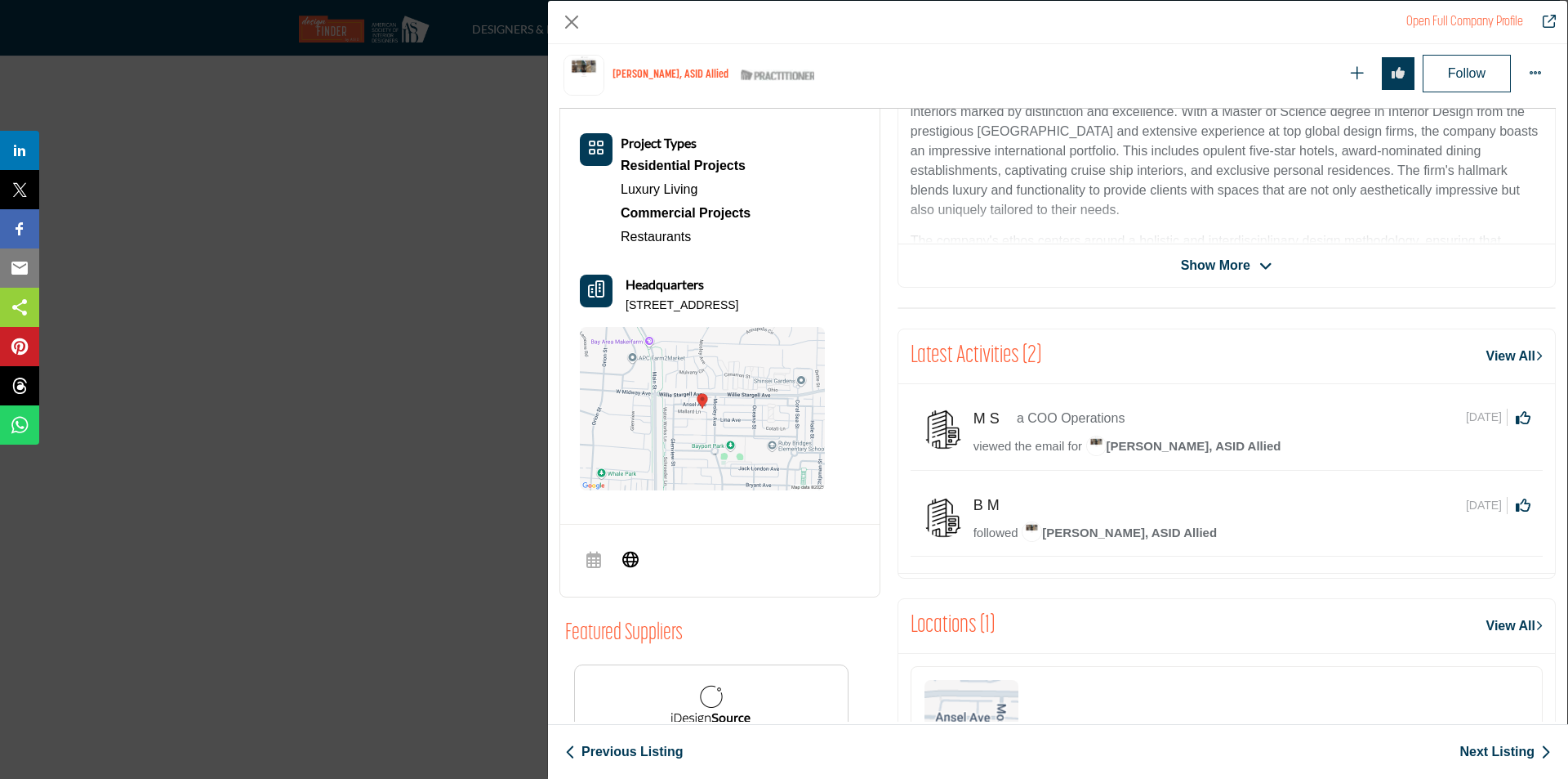
scroll to position [163, 0]
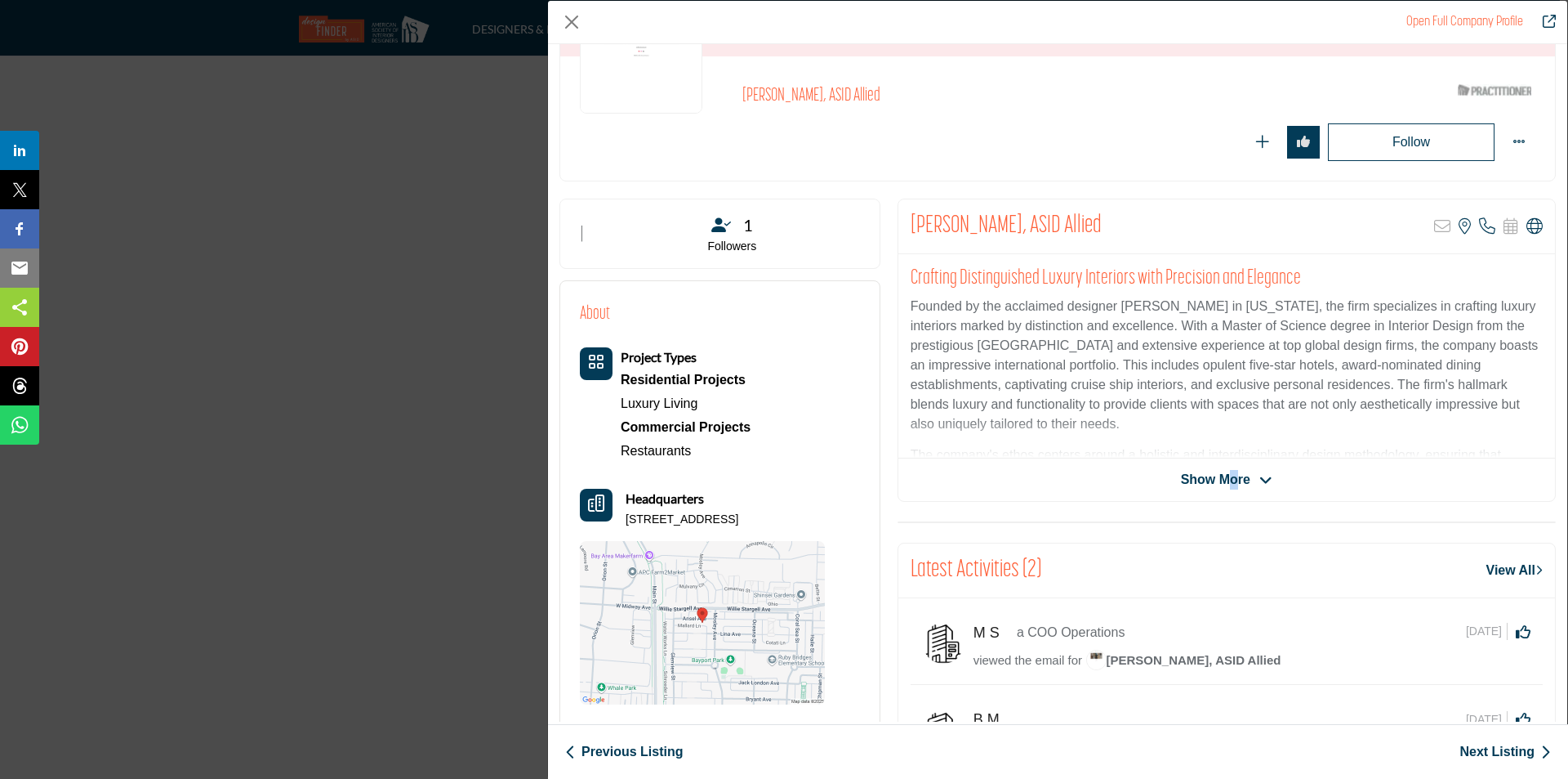
click at [1230, 478] on span "Show More" at bounding box center [1216, 480] width 69 height 20
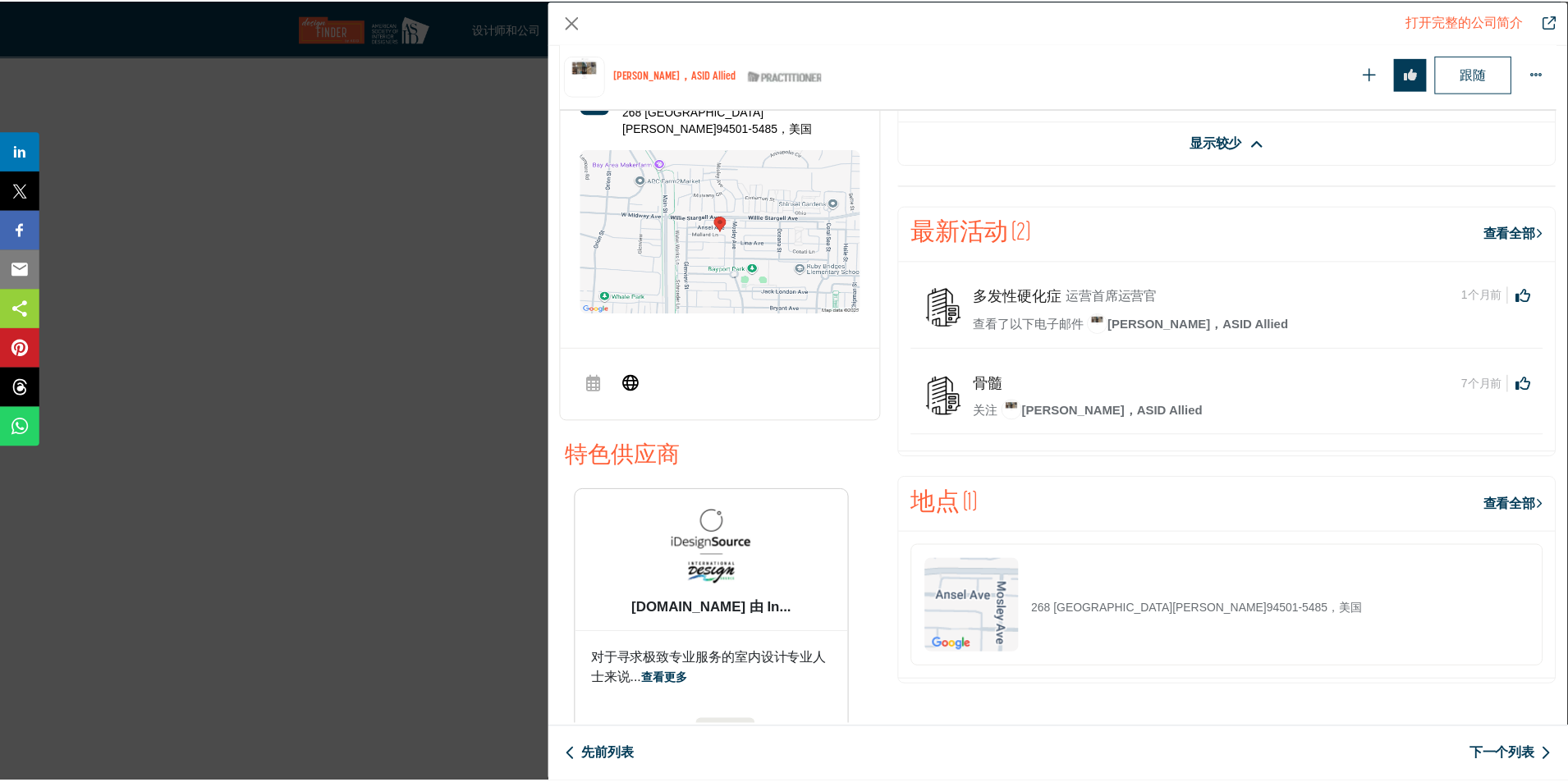
scroll to position [641, 0]
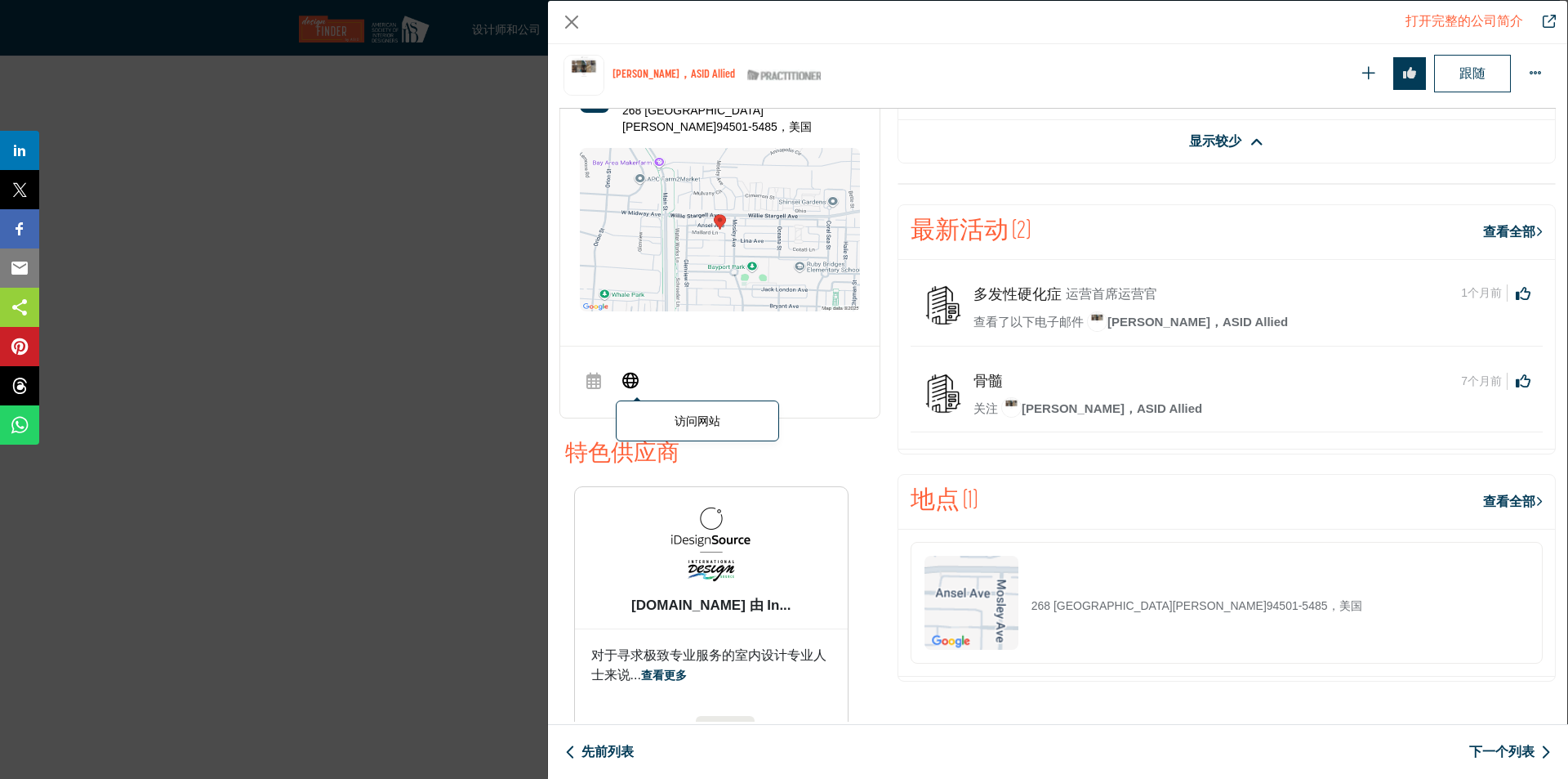
click at [635, 371] on icon "公司数据模型" at bounding box center [630, 380] width 16 height 20
drag, startPoint x: 572, startPoint y: 17, endPoint x: 679, endPoint y: 89, distance: 129.0
click at [572, 17] on button "关闭" at bounding box center [572, 22] width 25 height 25
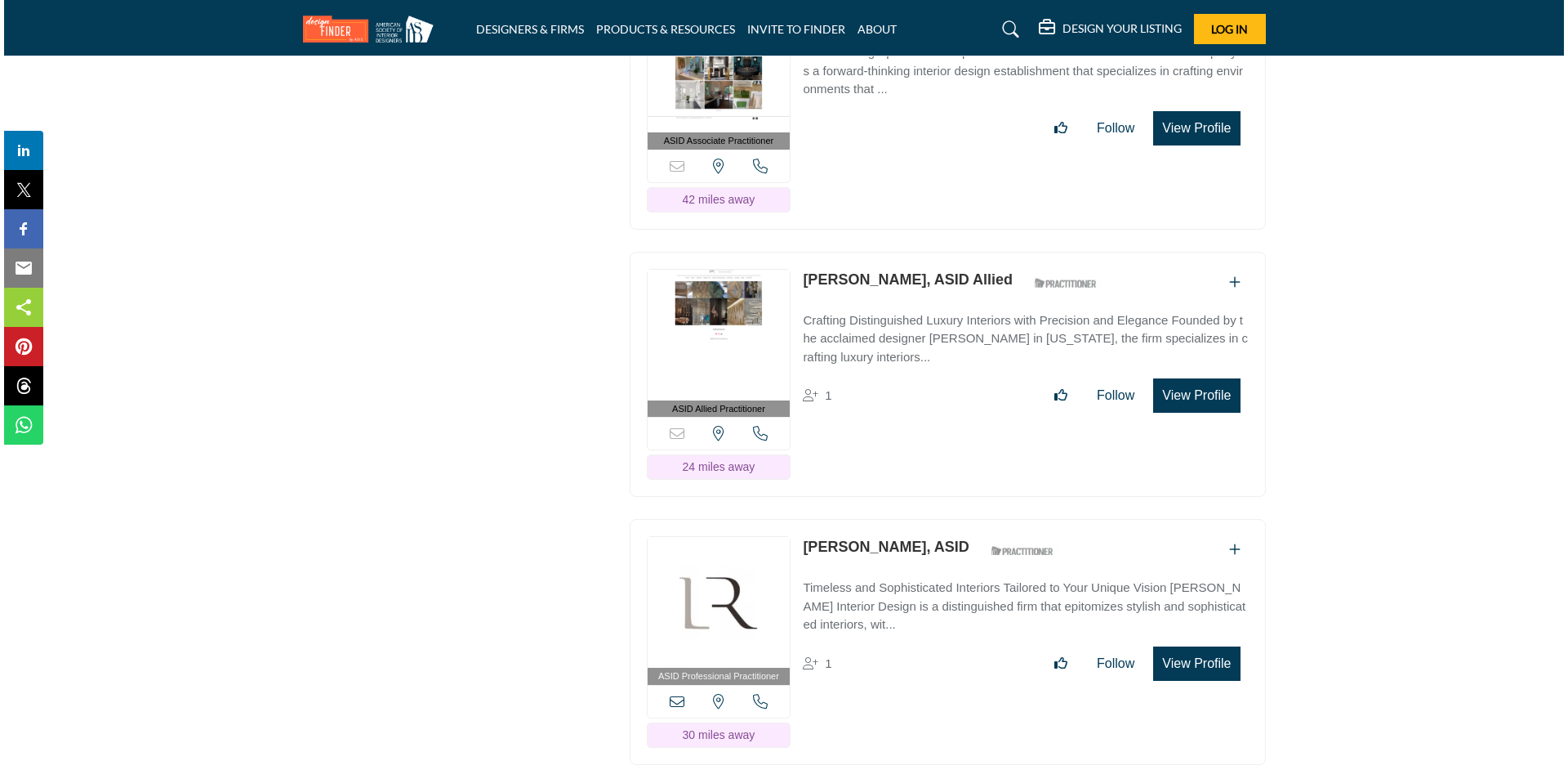
scroll to position [15834, 0]
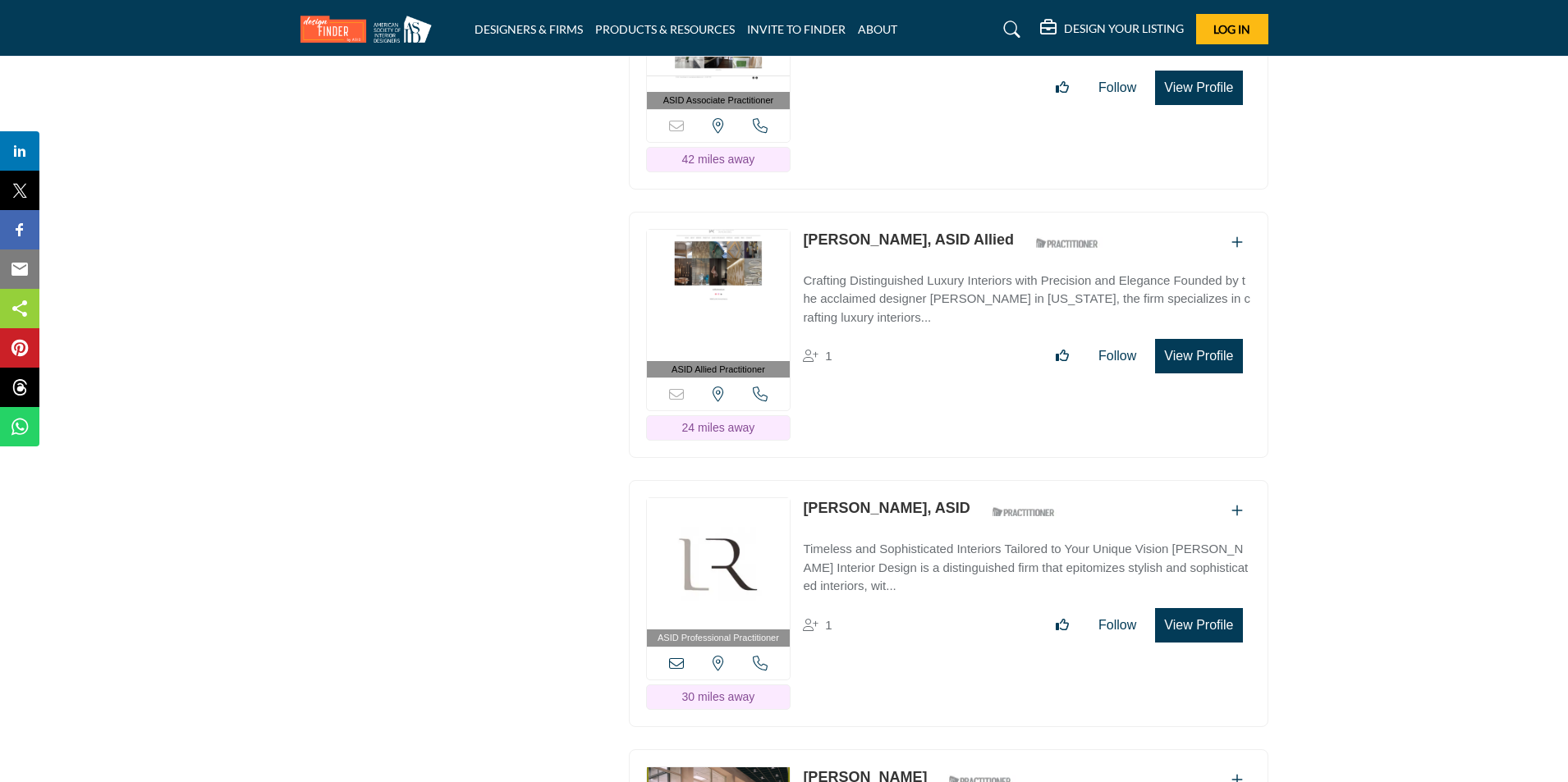
click at [930, 262] on link "Crafting Distinguished Luxury Interiors with Precision and Elegance Founded by …" at bounding box center [1026, 294] width 447 height 65
click at [891, 231] on link "[PERSON_NAME], ASID Allied" at bounding box center [908, 240] width 211 height 17
click at [906, 288] on p "Crafting Distinguished Luxury Interiors with Precision and Elegance Founded by …" at bounding box center [1026, 298] width 447 height 55
click at [1217, 346] on button "View Profile" at bounding box center [1198, 356] width 87 height 35
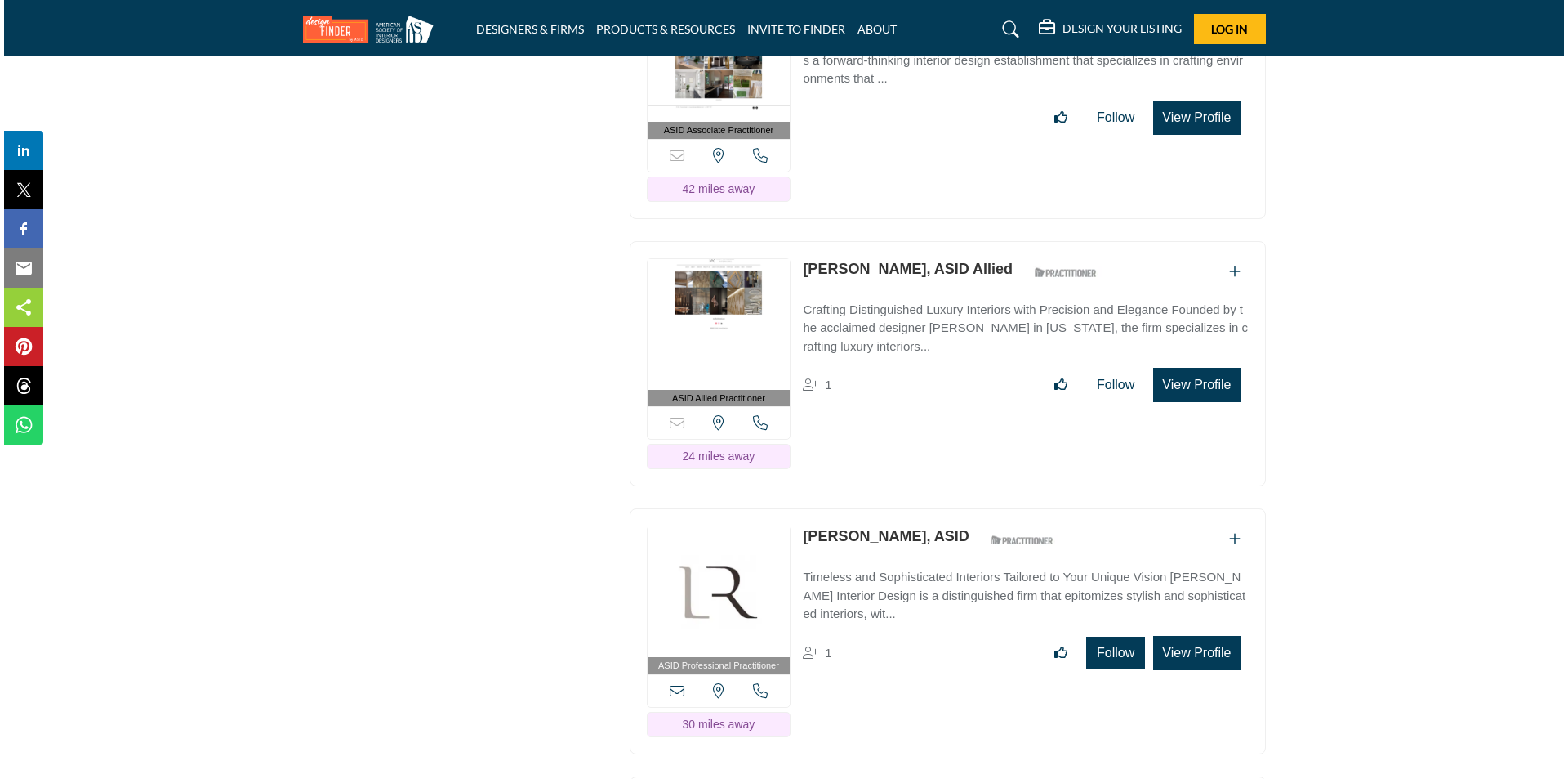
scroll to position [15997, 0]
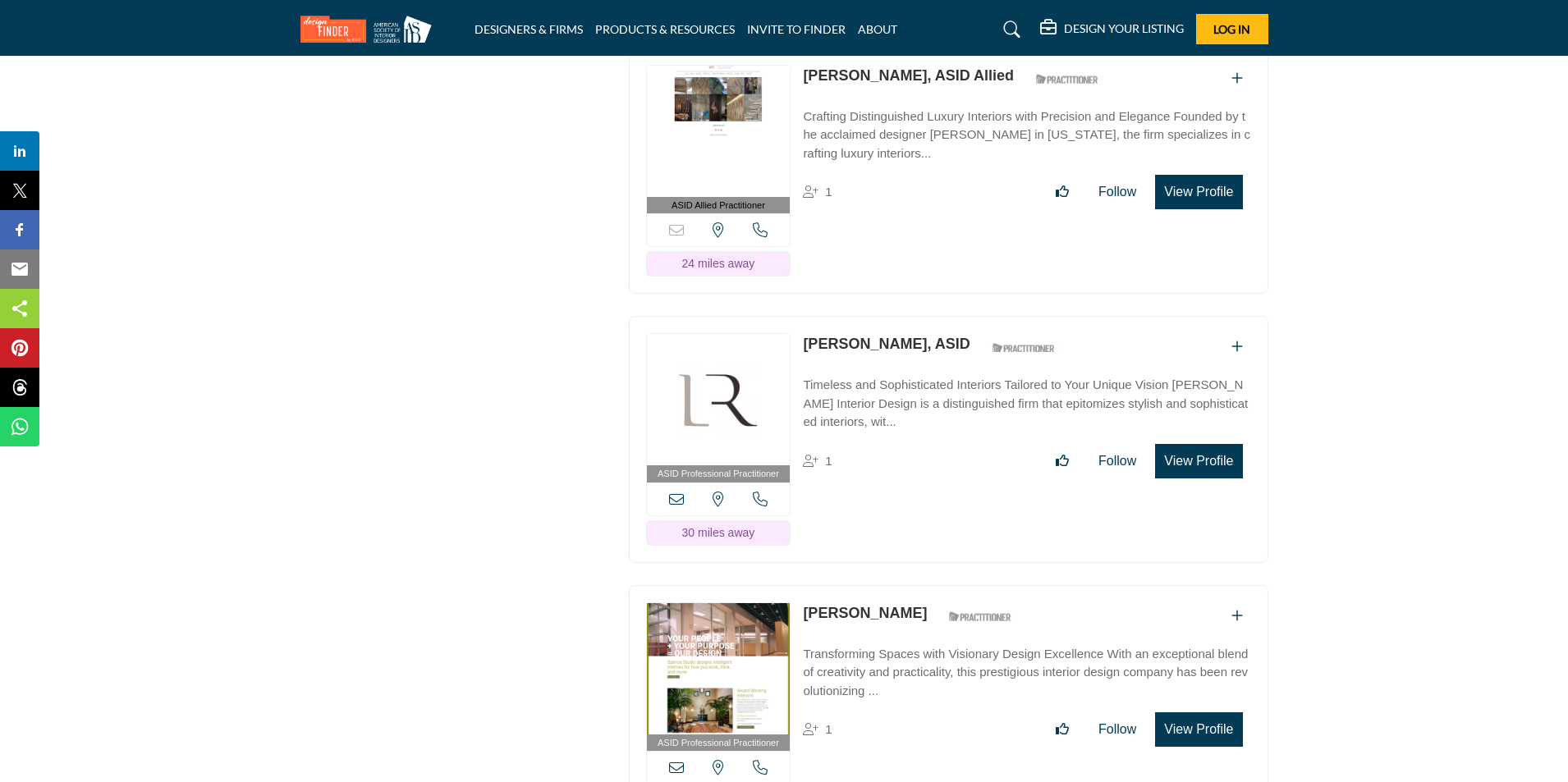
click at [1189, 462] on button "View Profile" at bounding box center [1198, 461] width 87 height 35
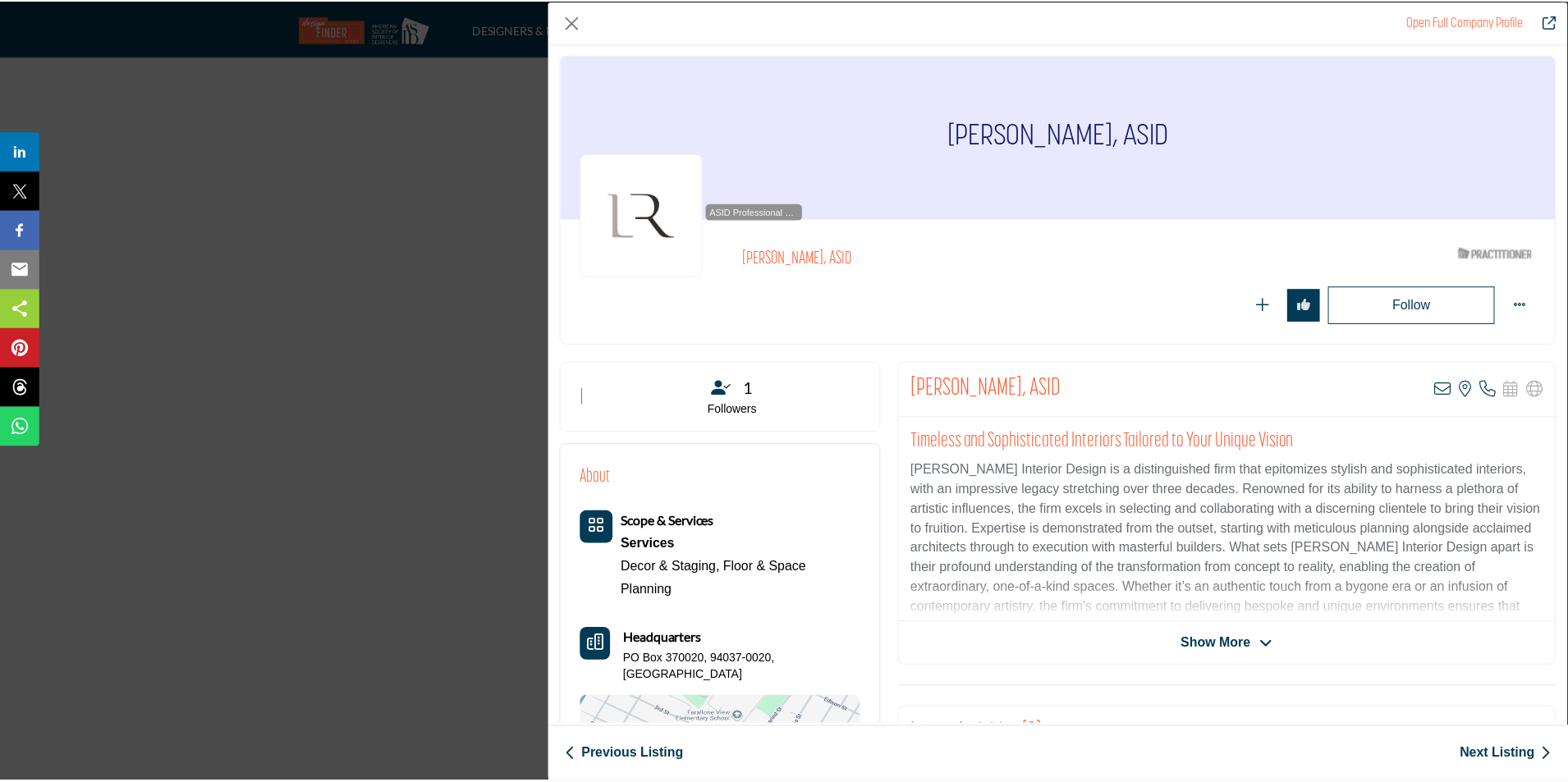
scroll to position [0, 0]
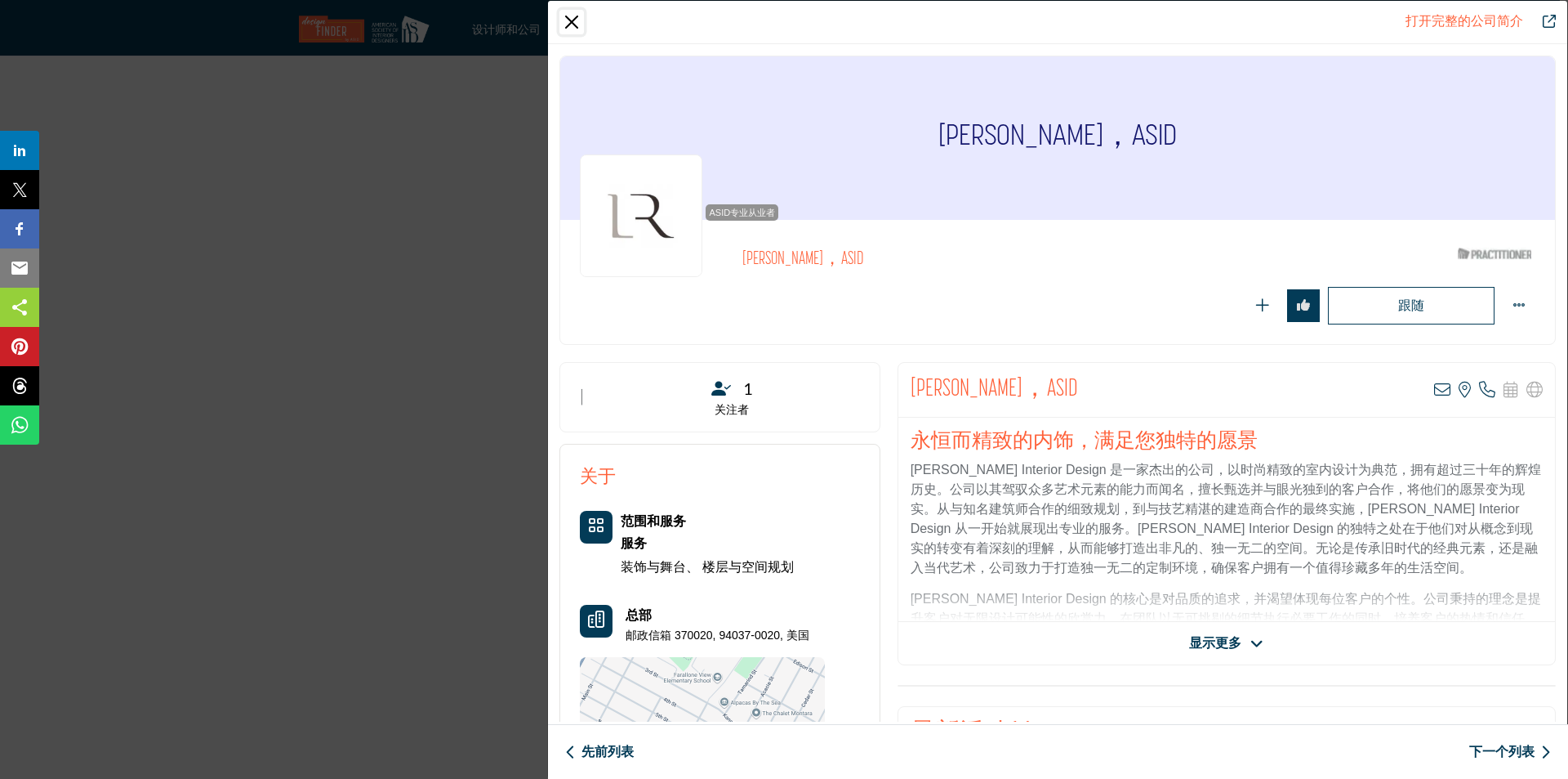
drag, startPoint x: 572, startPoint y: 26, endPoint x: 571, endPoint y: 131, distance: 105.0
click at [572, 26] on button "关闭" at bounding box center [572, 22] width 25 height 25
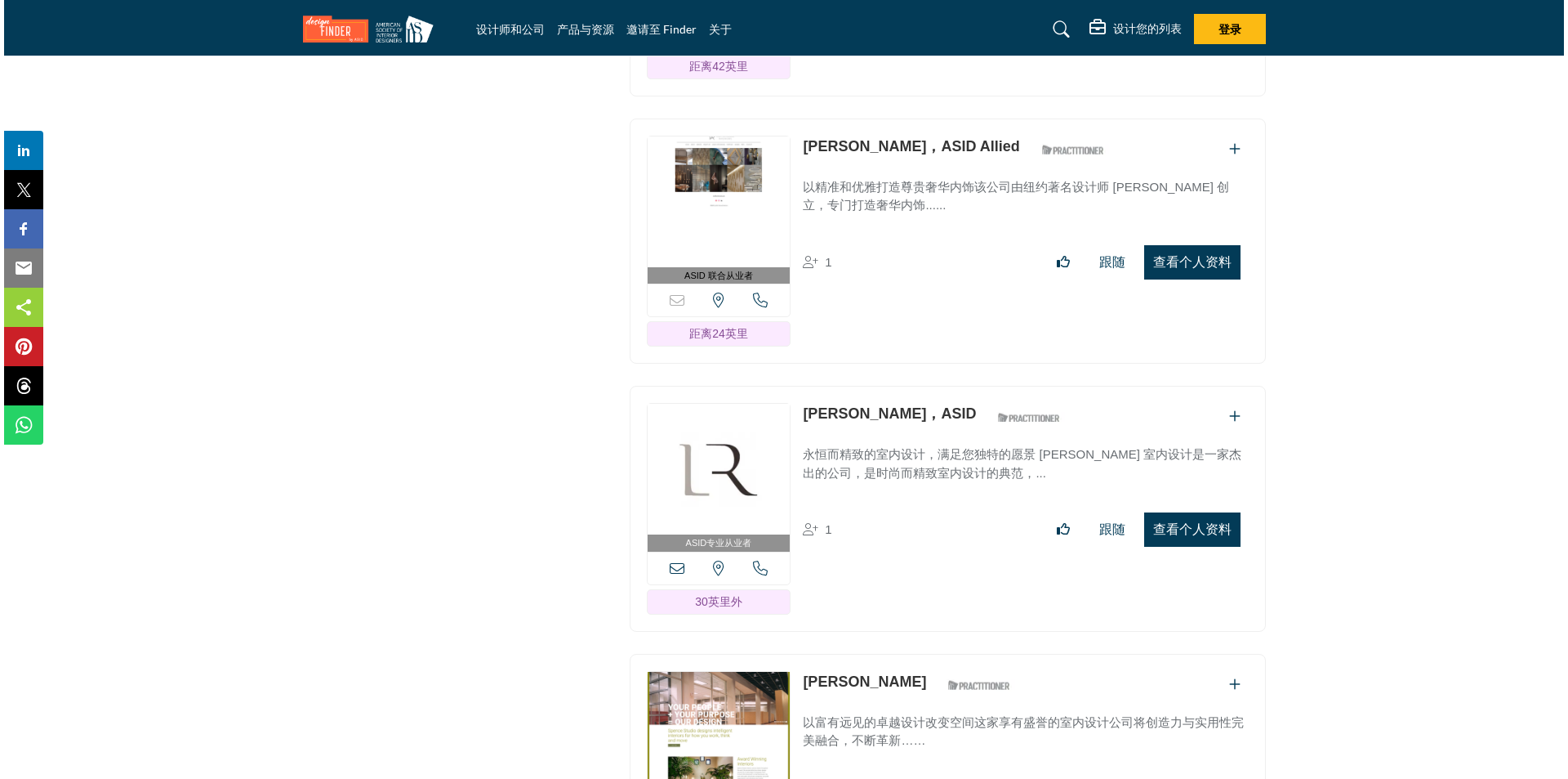
scroll to position [15834, 0]
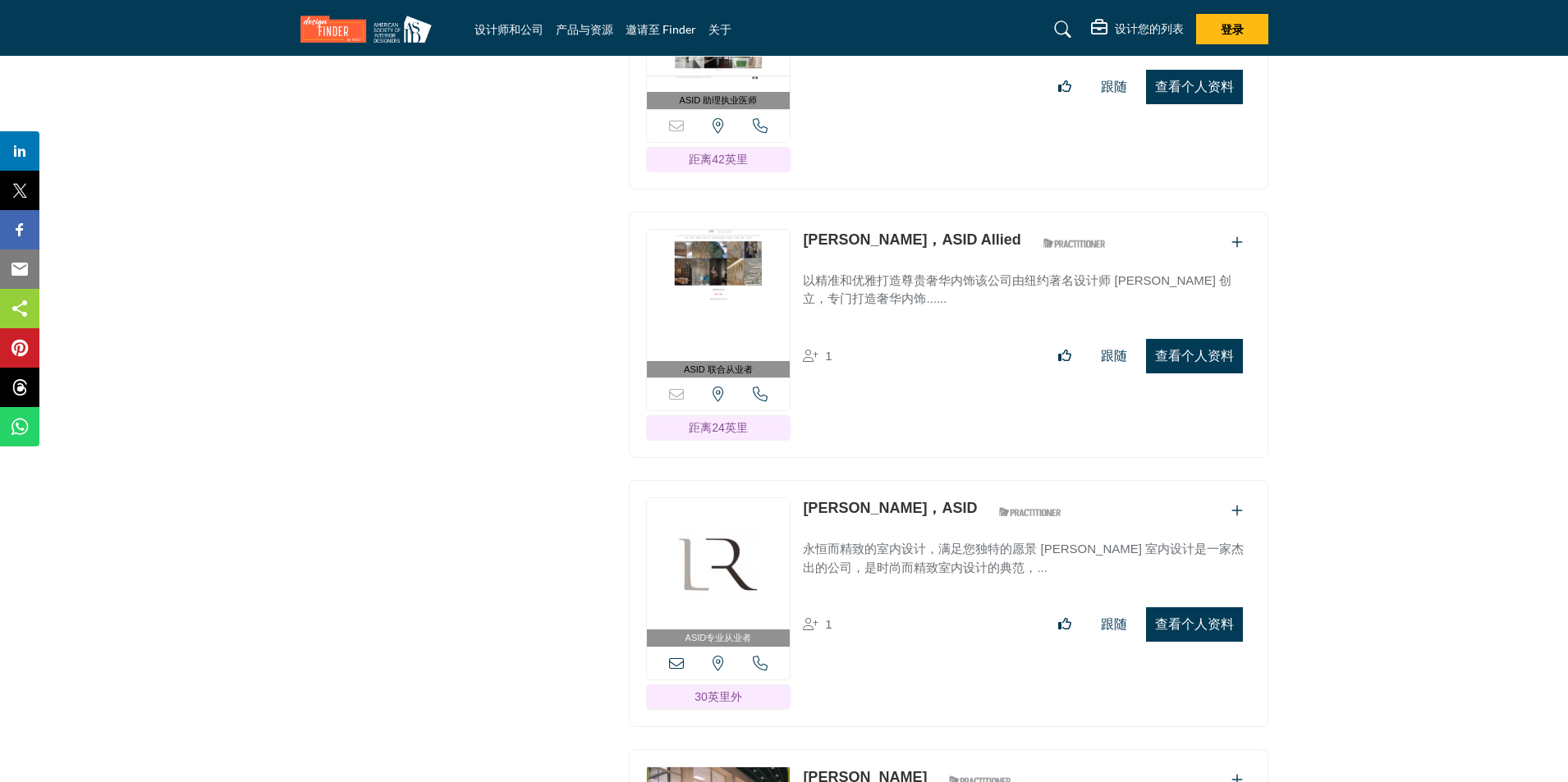
click at [1182, 349] on font "查看个人资料" at bounding box center [1193, 355] width 79 height 14
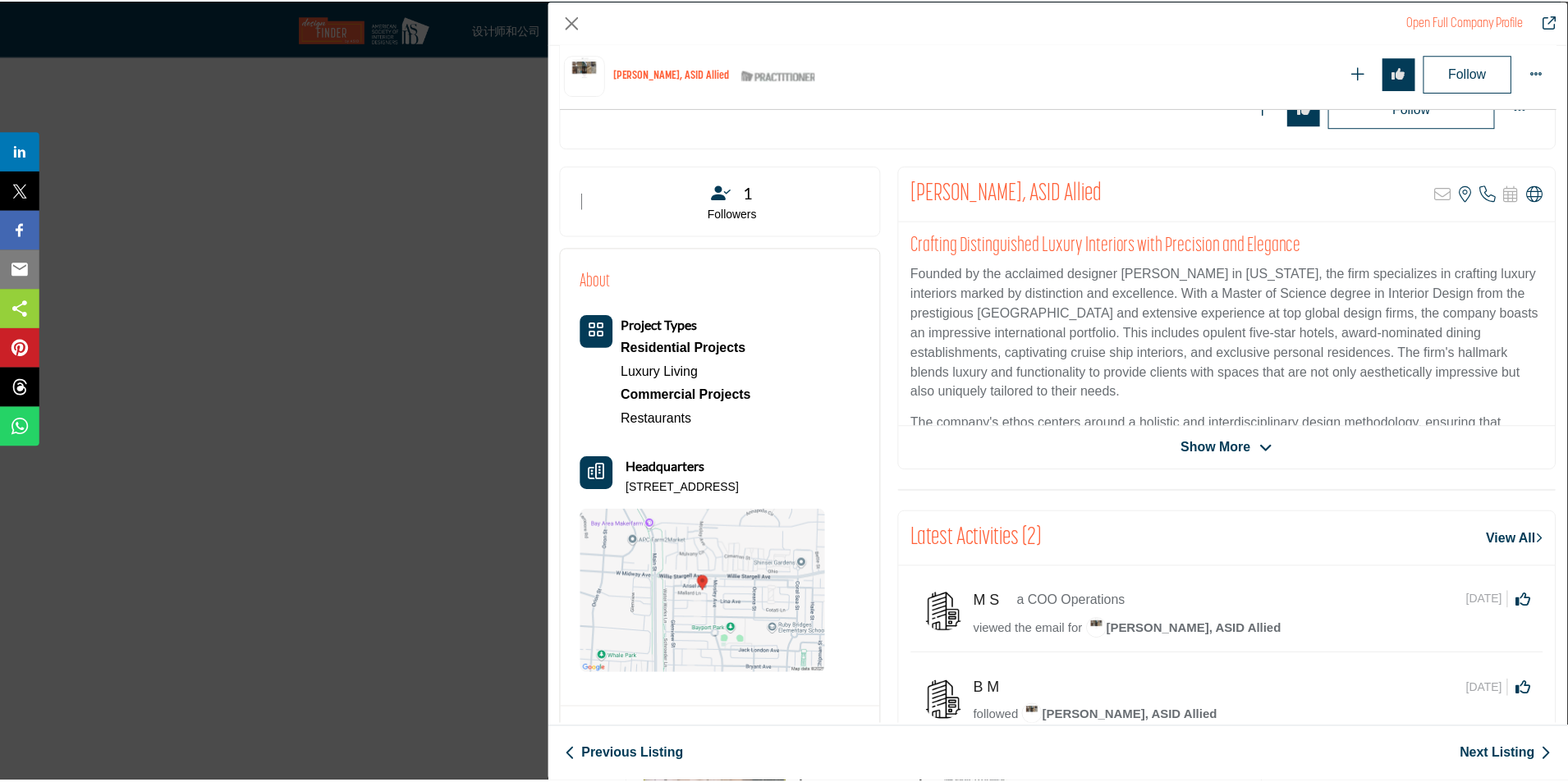
scroll to position [394, 0]
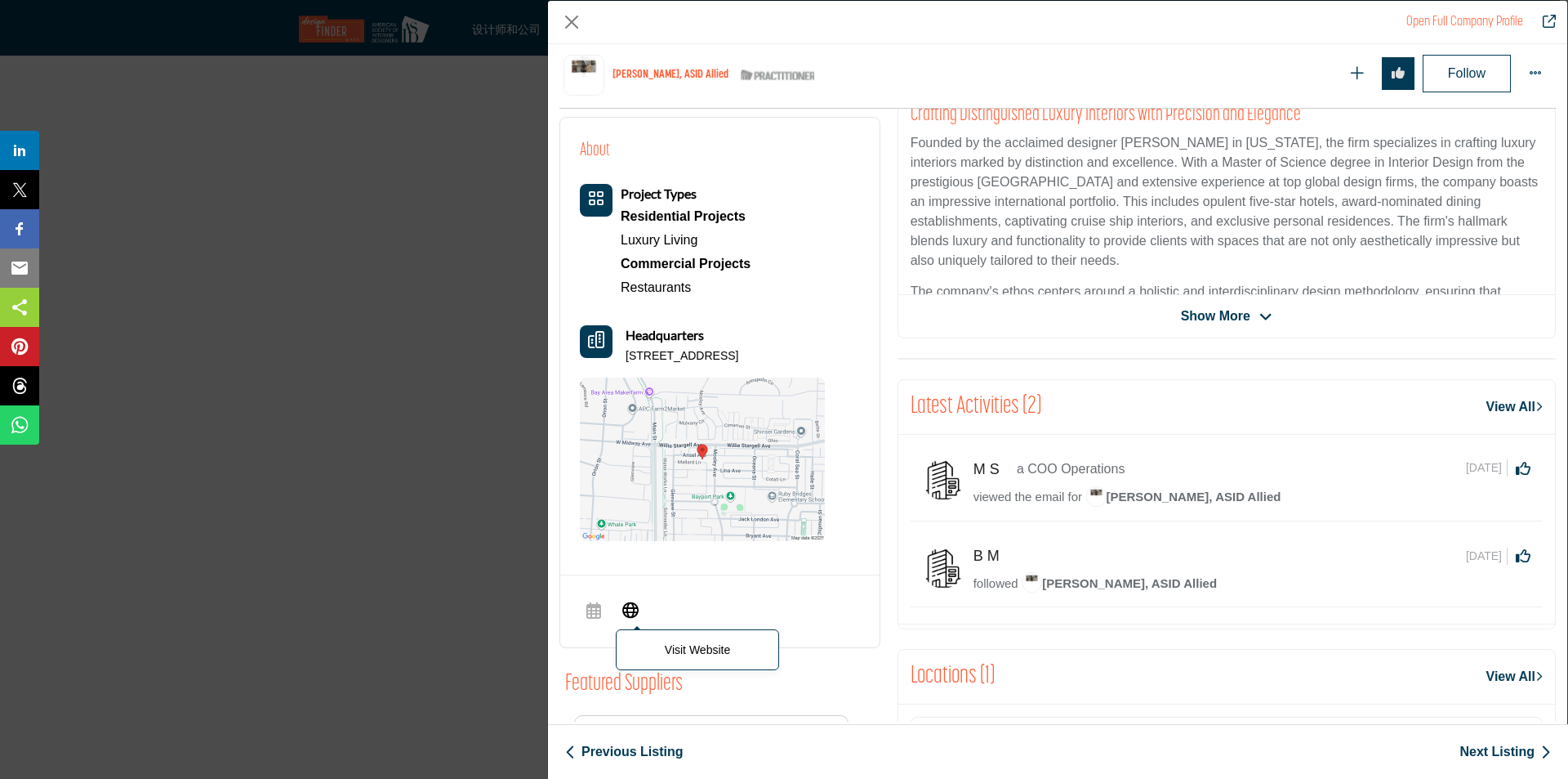
click at [625, 615] on icon "公司数据模型" at bounding box center [630, 609] width 16 height 20
click at [573, 15] on button "Close" at bounding box center [572, 22] width 25 height 25
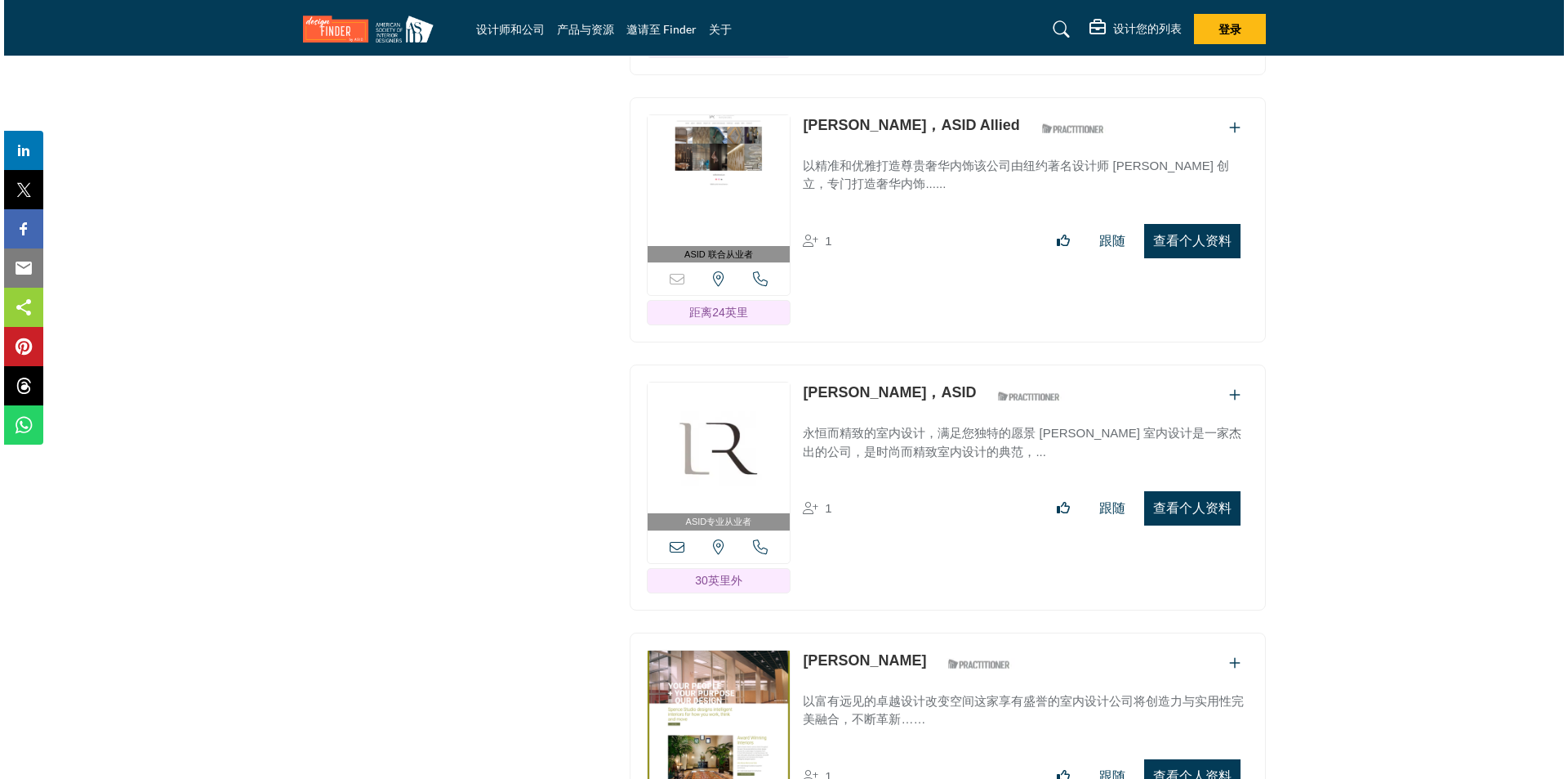
scroll to position [16080, 0]
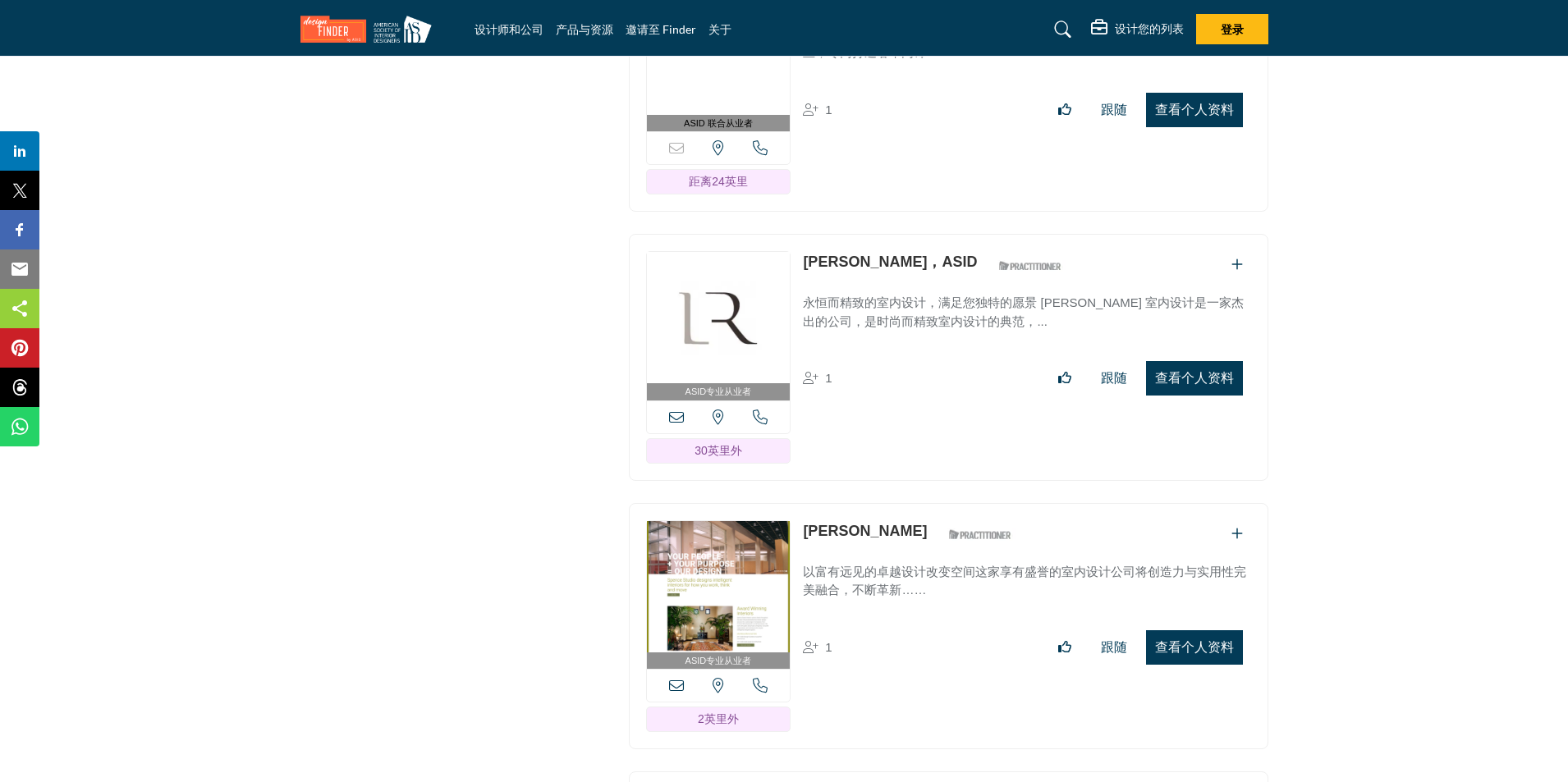
drag, startPoint x: 1192, startPoint y: 381, endPoint x: 1530, endPoint y: 617, distance: 412.2
click at [1192, 381] on button "查看个人资料" at bounding box center [1193, 379] width 97 height 35
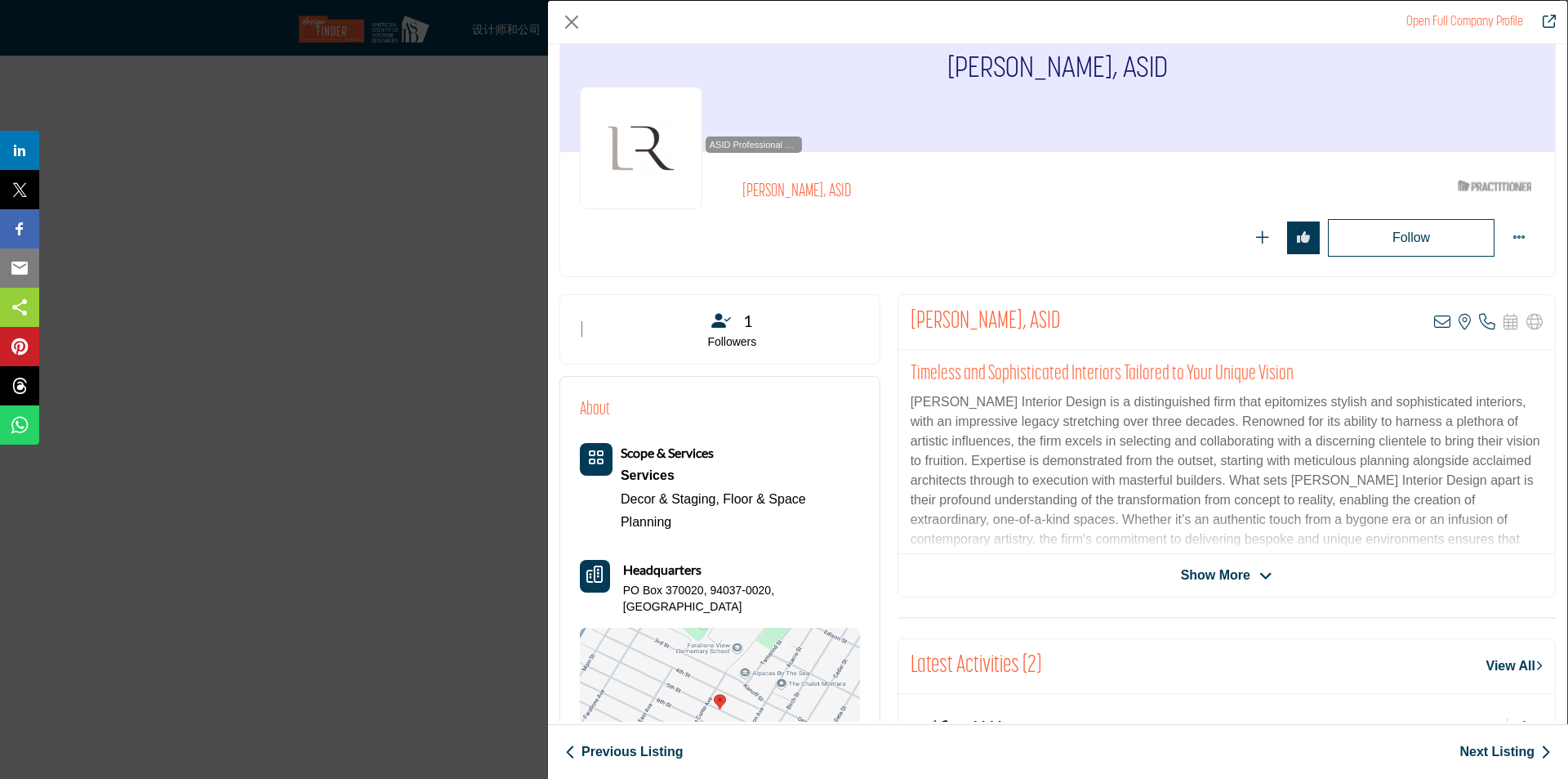
scroll to position [0, 0]
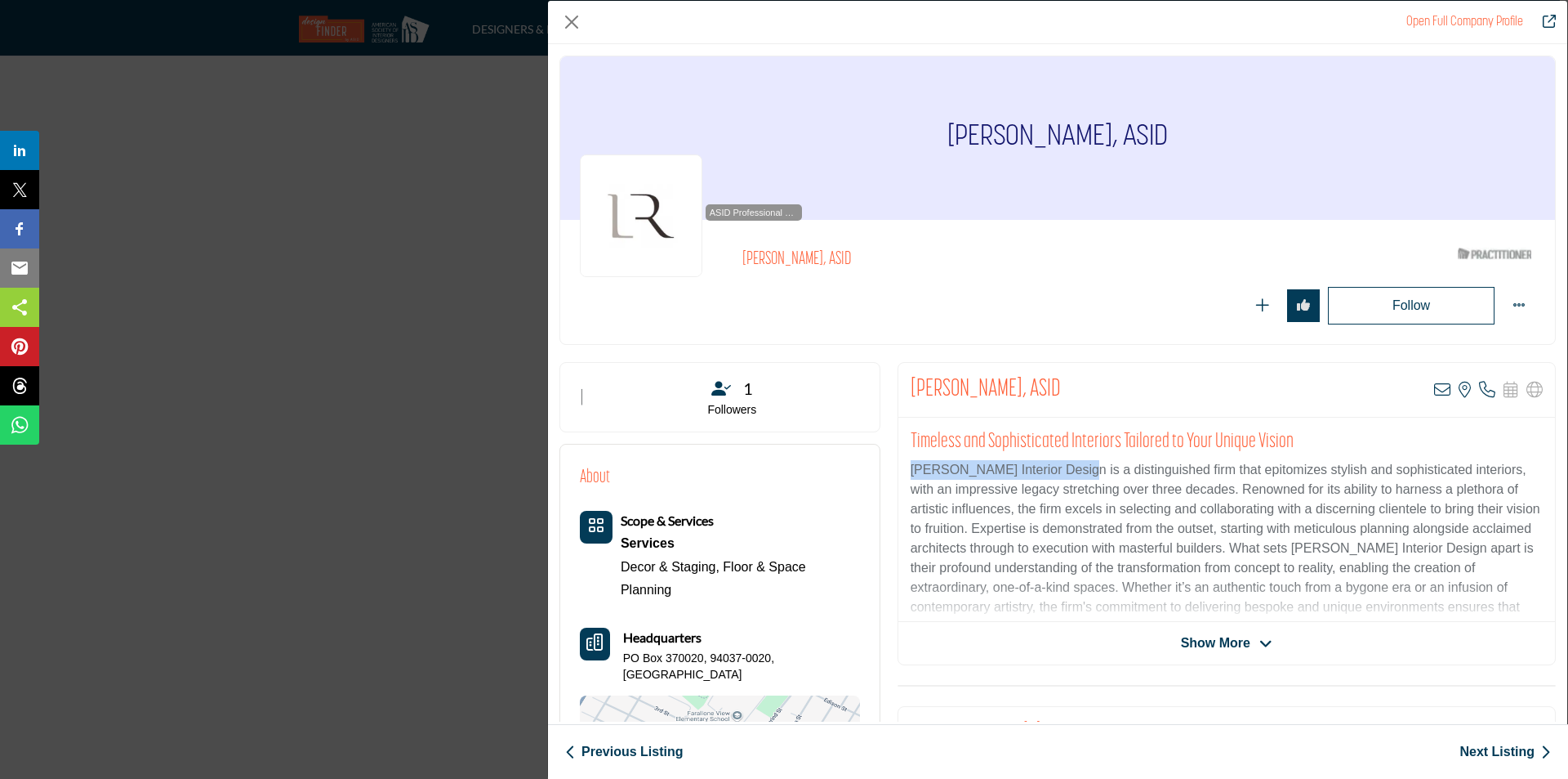
drag, startPoint x: 1066, startPoint y: 469, endPoint x: 965, endPoint y: 490, distance: 103.2
click at [902, 471] on div "Timeless and Sophisticated Interiors Tailored to Your Unique Vision" at bounding box center [1227, 520] width 657 height 204
copy p "Lynette Reid Interior Design"
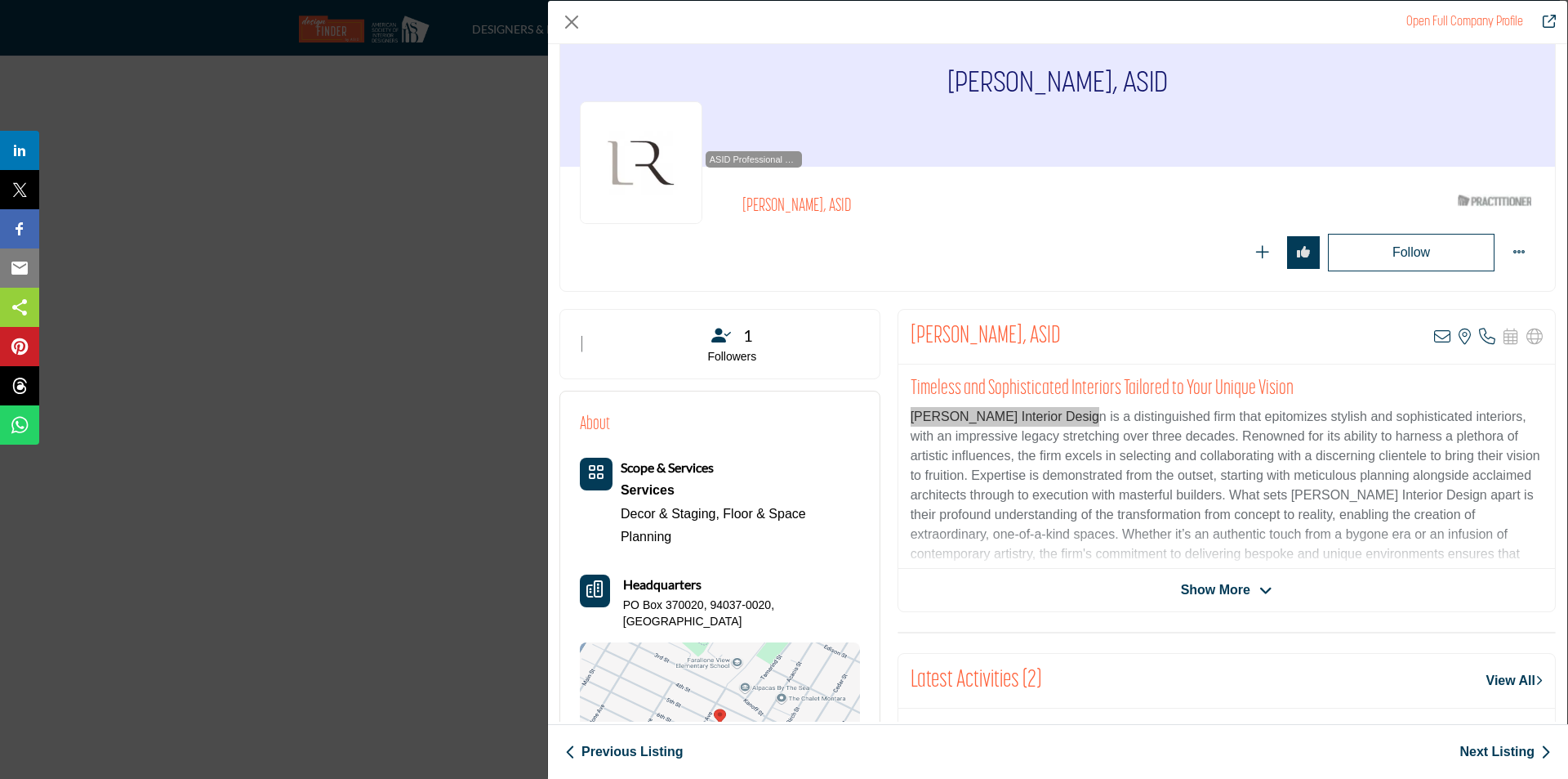
scroll to position [82, 0]
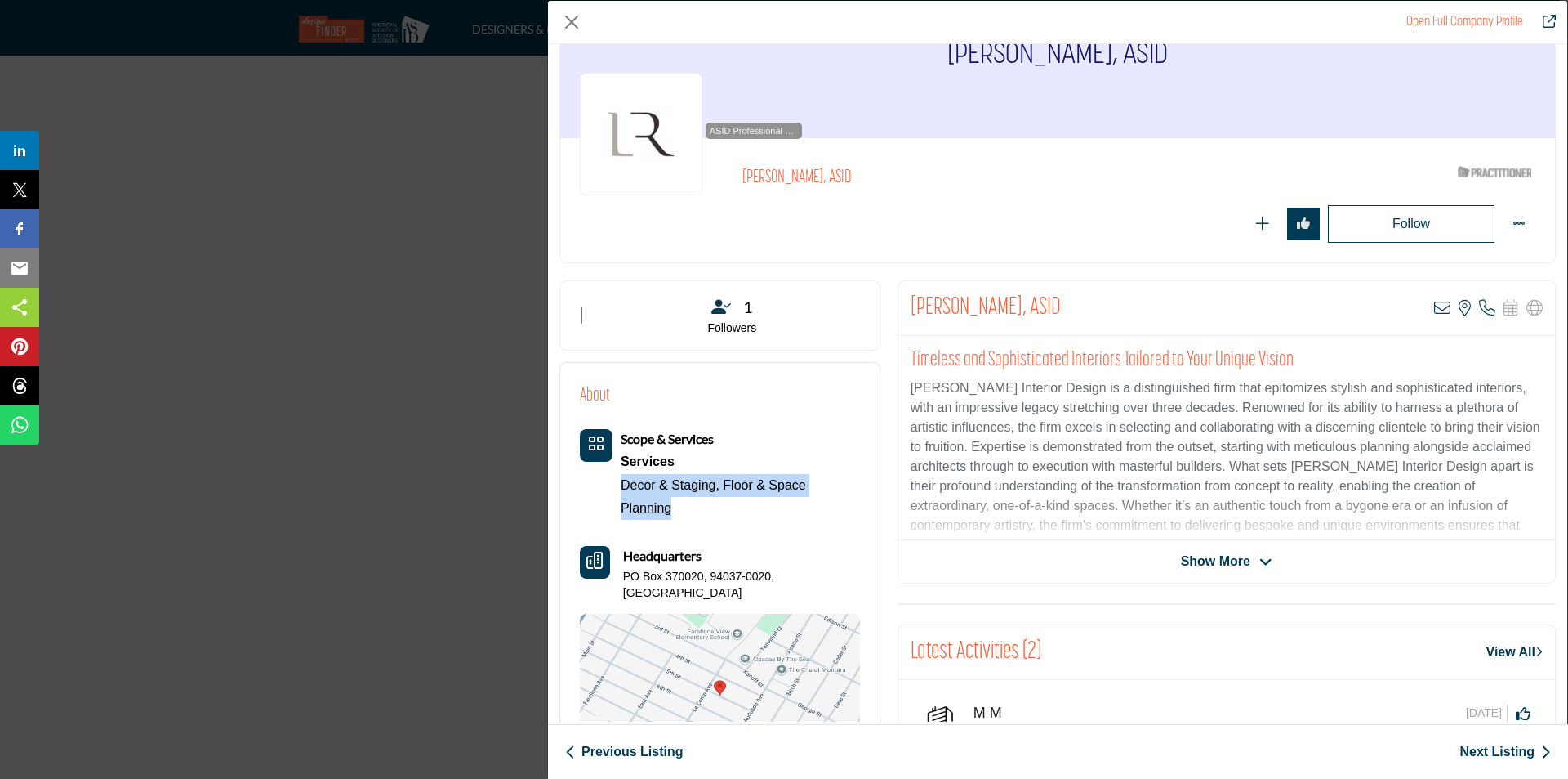
drag, startPoint x: 618, startPoint y: 483, endPoint x: 679, endPoint y: 516, distance: 69.4
click at [677, 516] on div "Scope & Services Services Decor & Staging, Floor & Space Planning" at bounding box center [720, 474] width 280 height 91
copy div "Decor & Staging, Floor & Space Planning"
click at [821, 586] on div "Scope & Services Services Decor & Staging, Floor & Space Planning" at bounding box center [720, 603] width 280 height 348
drag, startPoint x: 621, startPoint y: 579, endPoint x: 817, endPoint y: 582, distance: 196.0
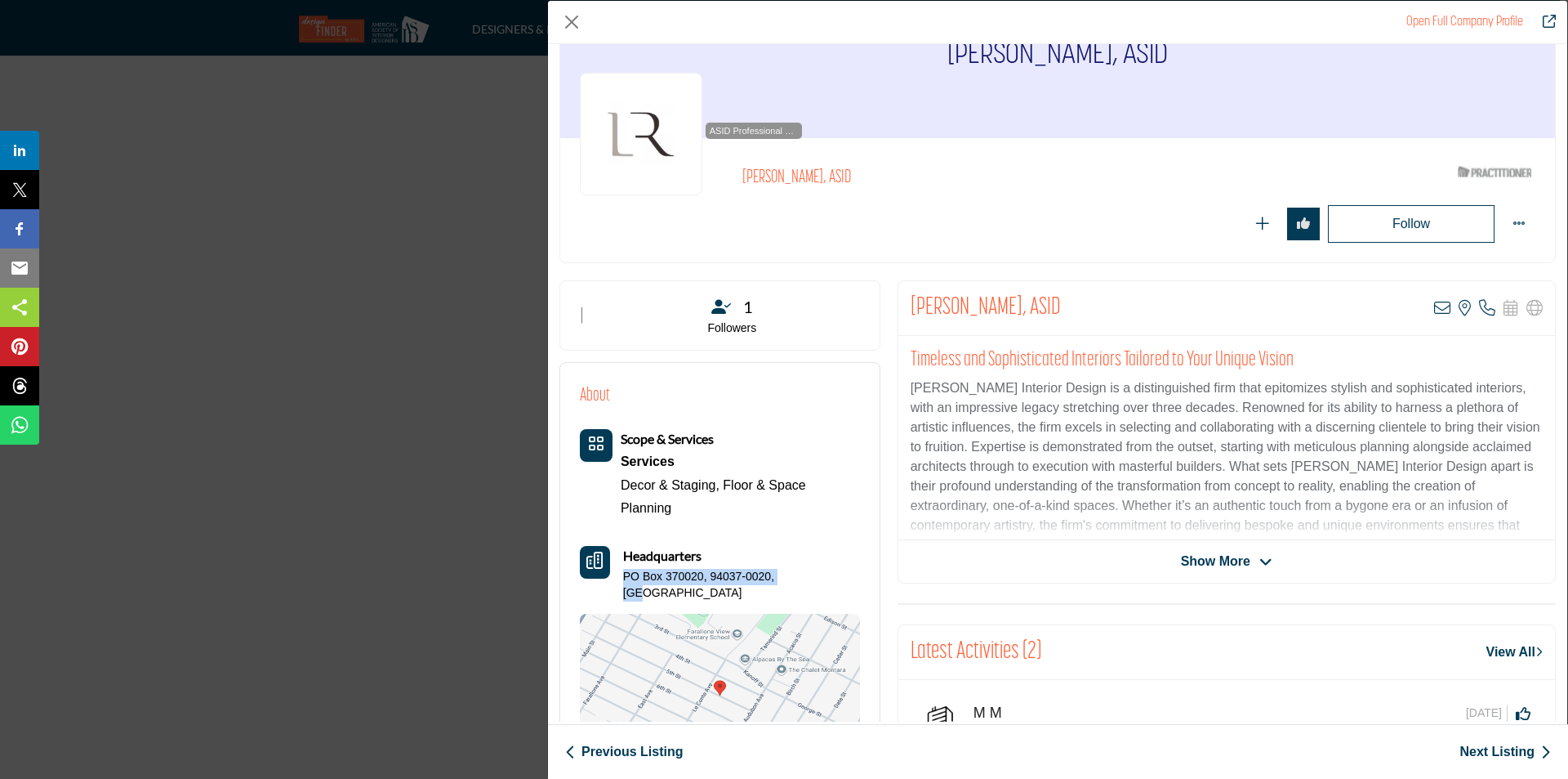
click at [817, 582] on div "Headquarters PO Box 370020, 94037-0020, USA" at bounding box center [720, 573] width 280 height 54
copy p "PO Box 370020, 94037-0020, USA"
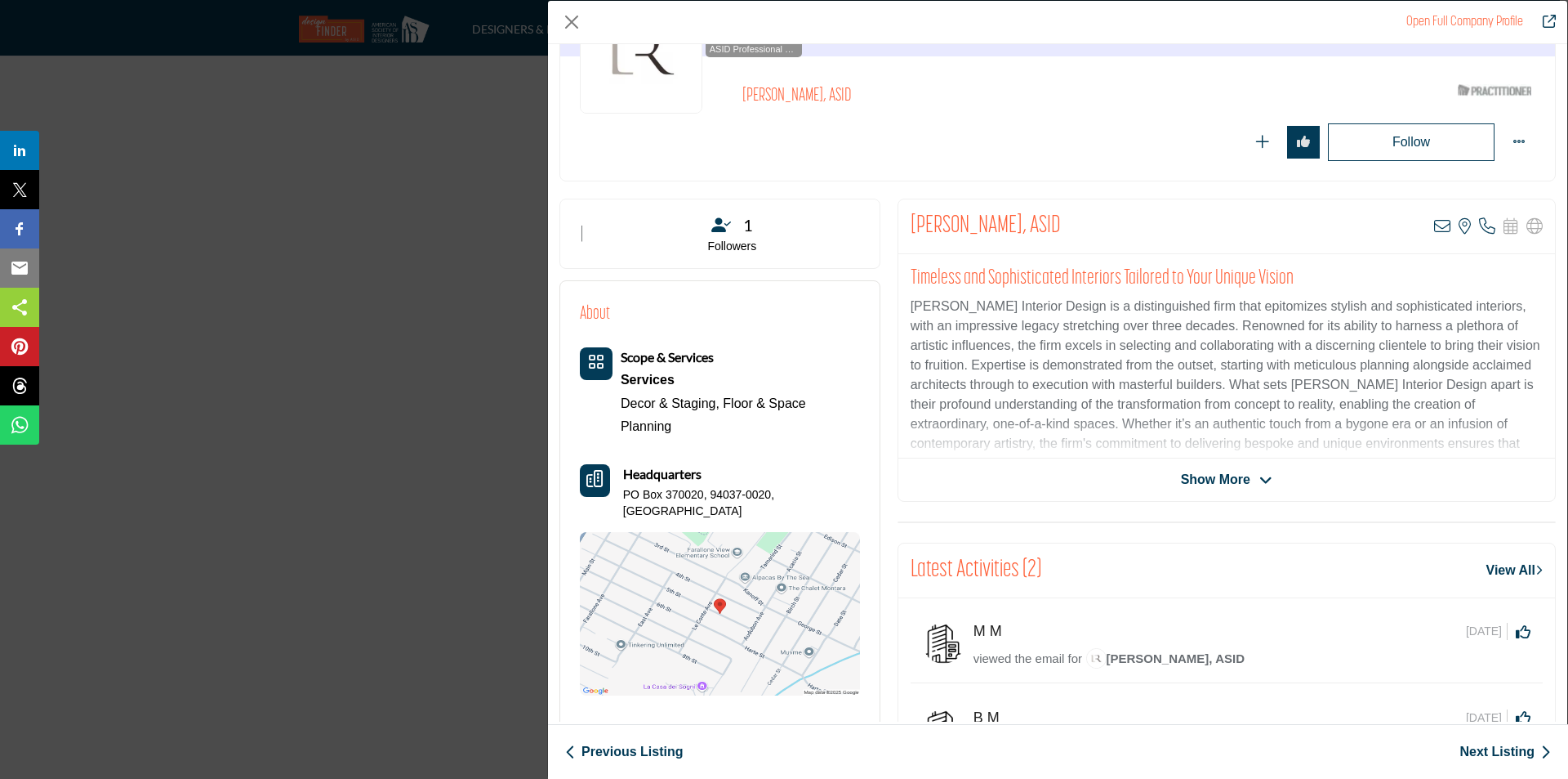
click at [1220, 487] on span "Show More" at bounding box center [1216, 480] width 69 height 20
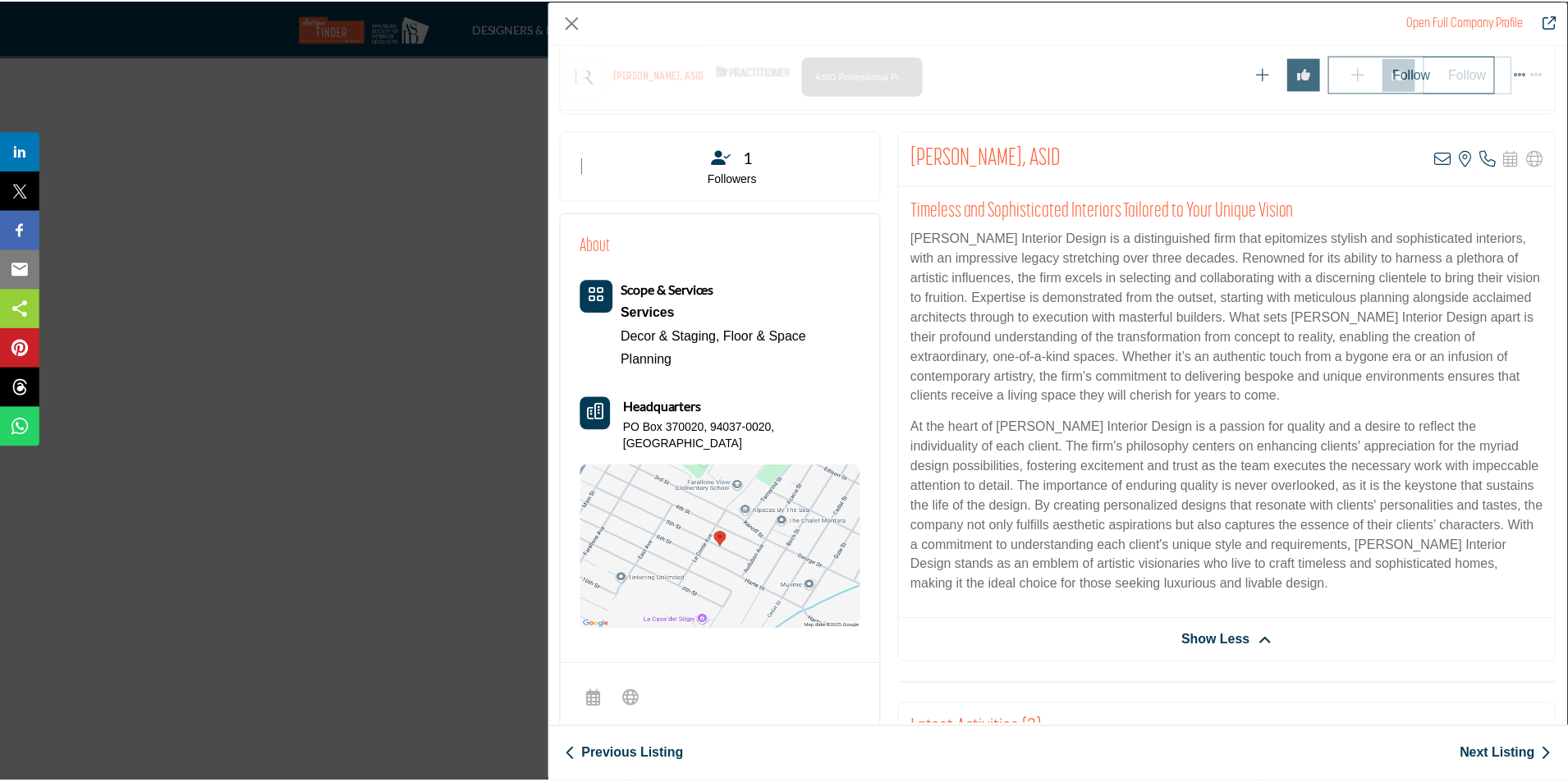
scroll to position [394, 0]
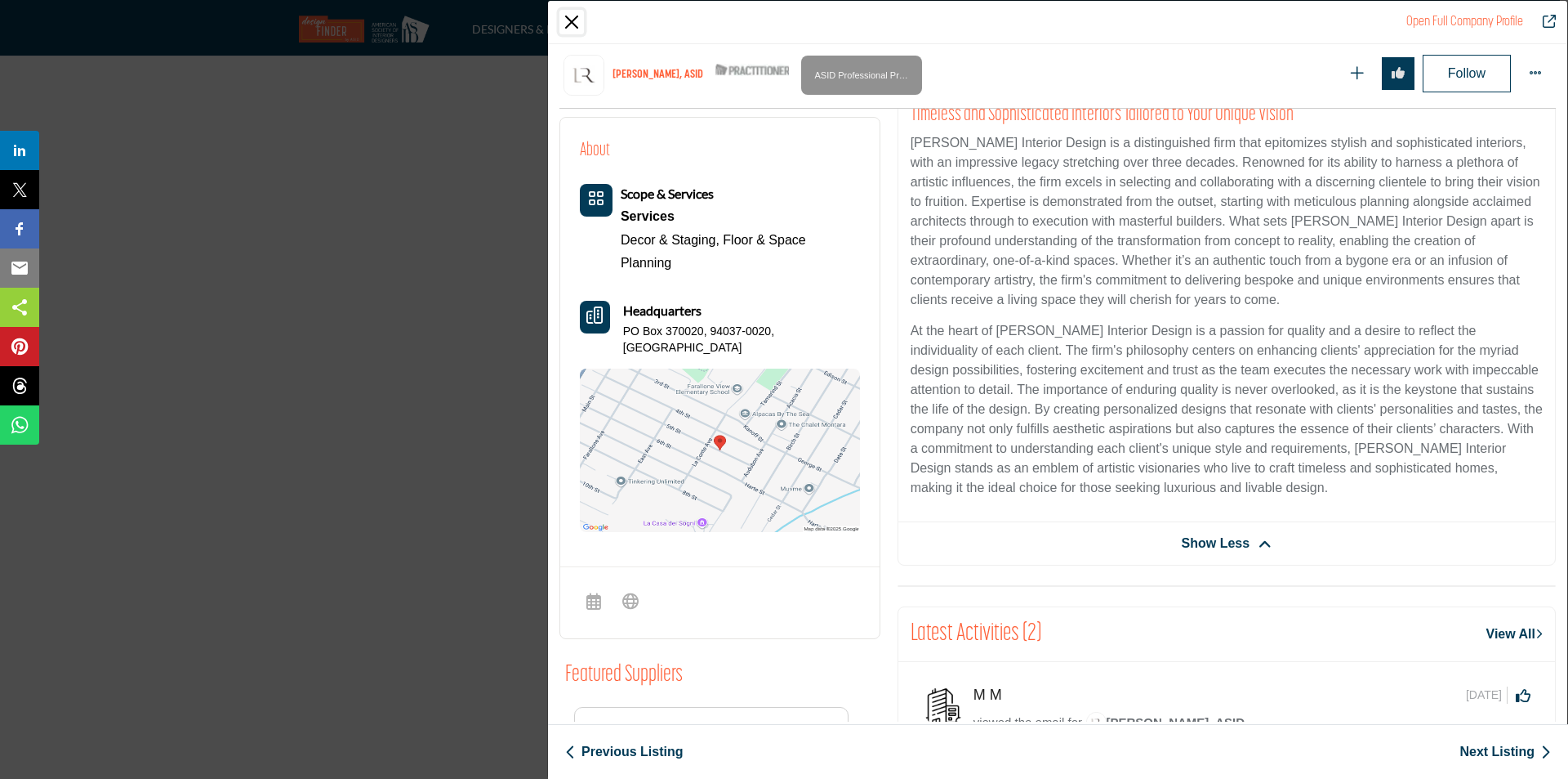
drag, startPoint x: 568, startPoint y: 18, endPoint x: 570, endPoint y: 46, distance: 28.1
click at [568, 18] on button "Close" at bounding box center [572, 22] width 25 height 25
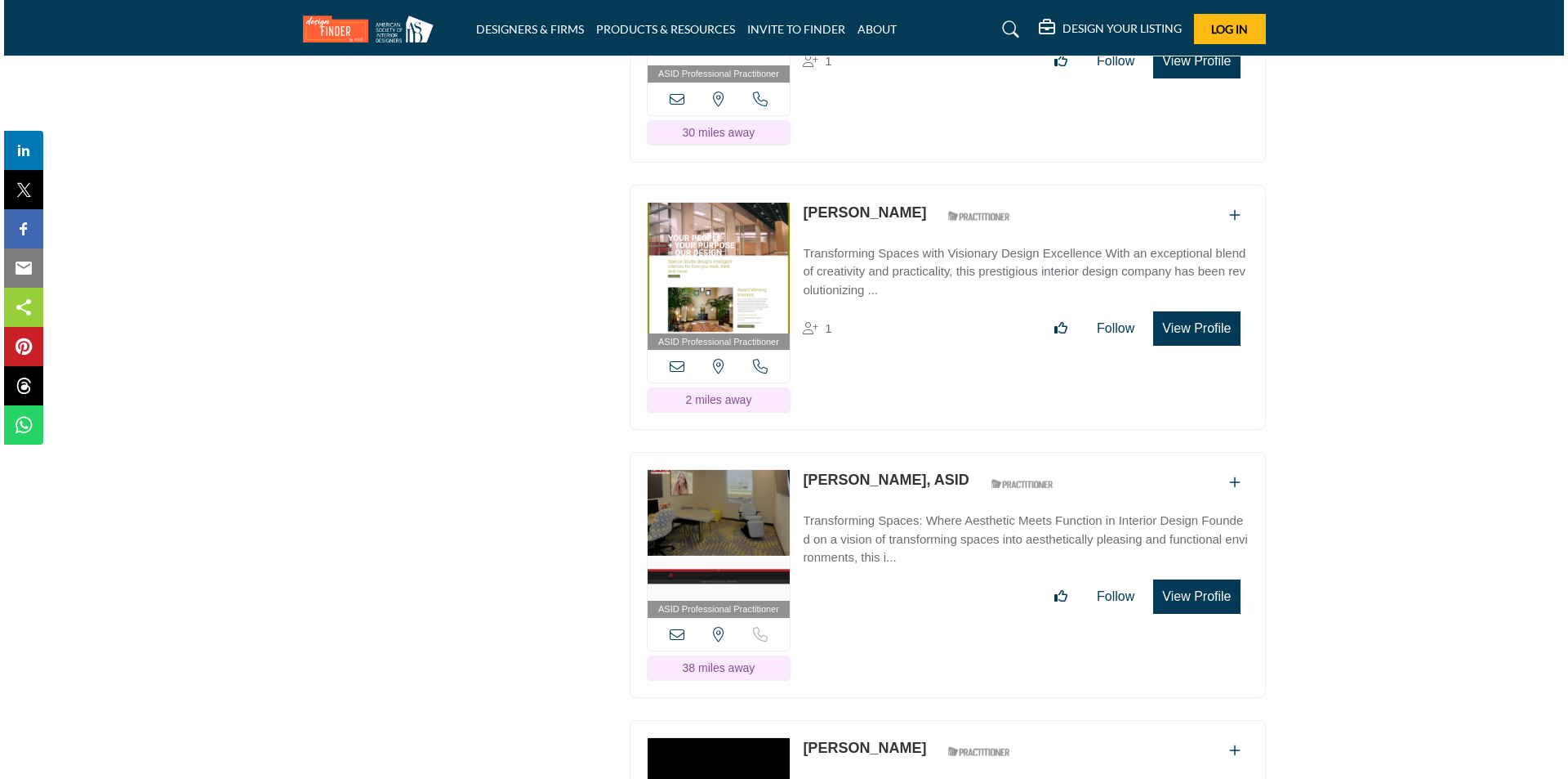
scroll to position [16407, 0]
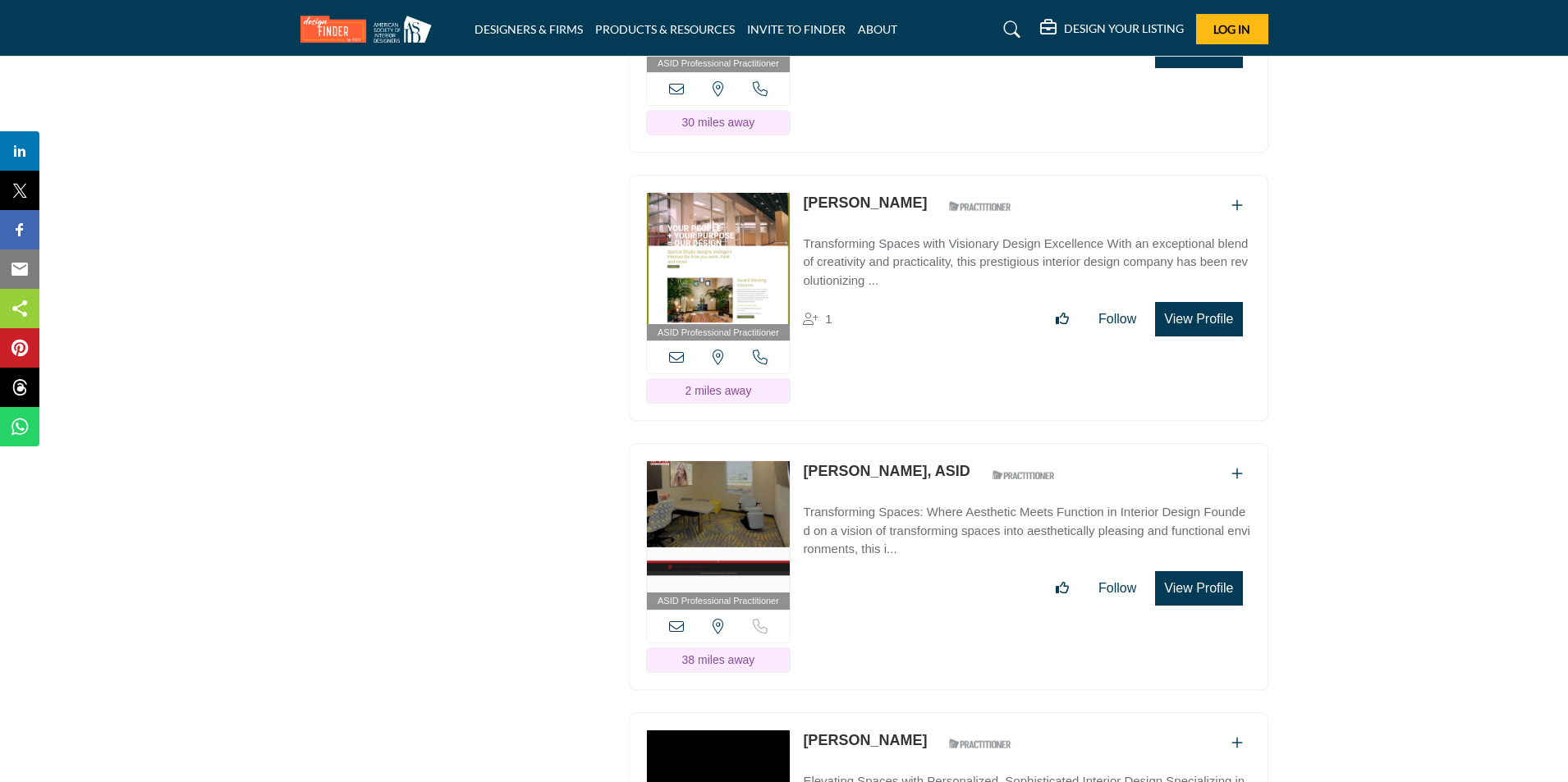
click at [1217, 315] on button "View Profile" at bounding box center [1198, 319] width 87 height 35
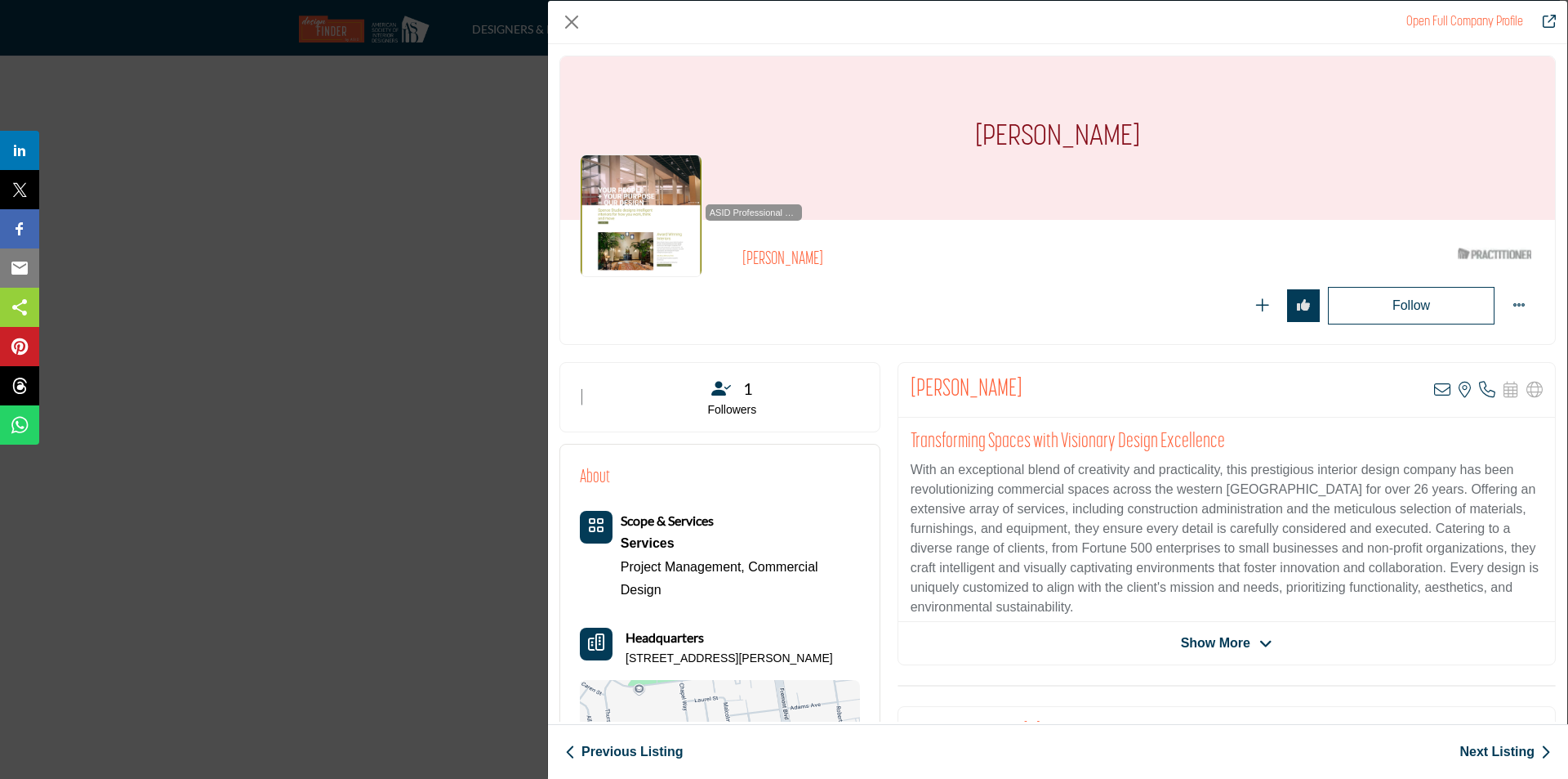
drag, startPoint x: 961, startPoint y: 133, endPoint x: 1179, endPoint y: 144, distance: 218.3
click at [1179, 144] on div "[PERSON_NAME]" at bounding box center [1058, 138] width 995 height 163
copy h1 "[PERSON_NAME]"
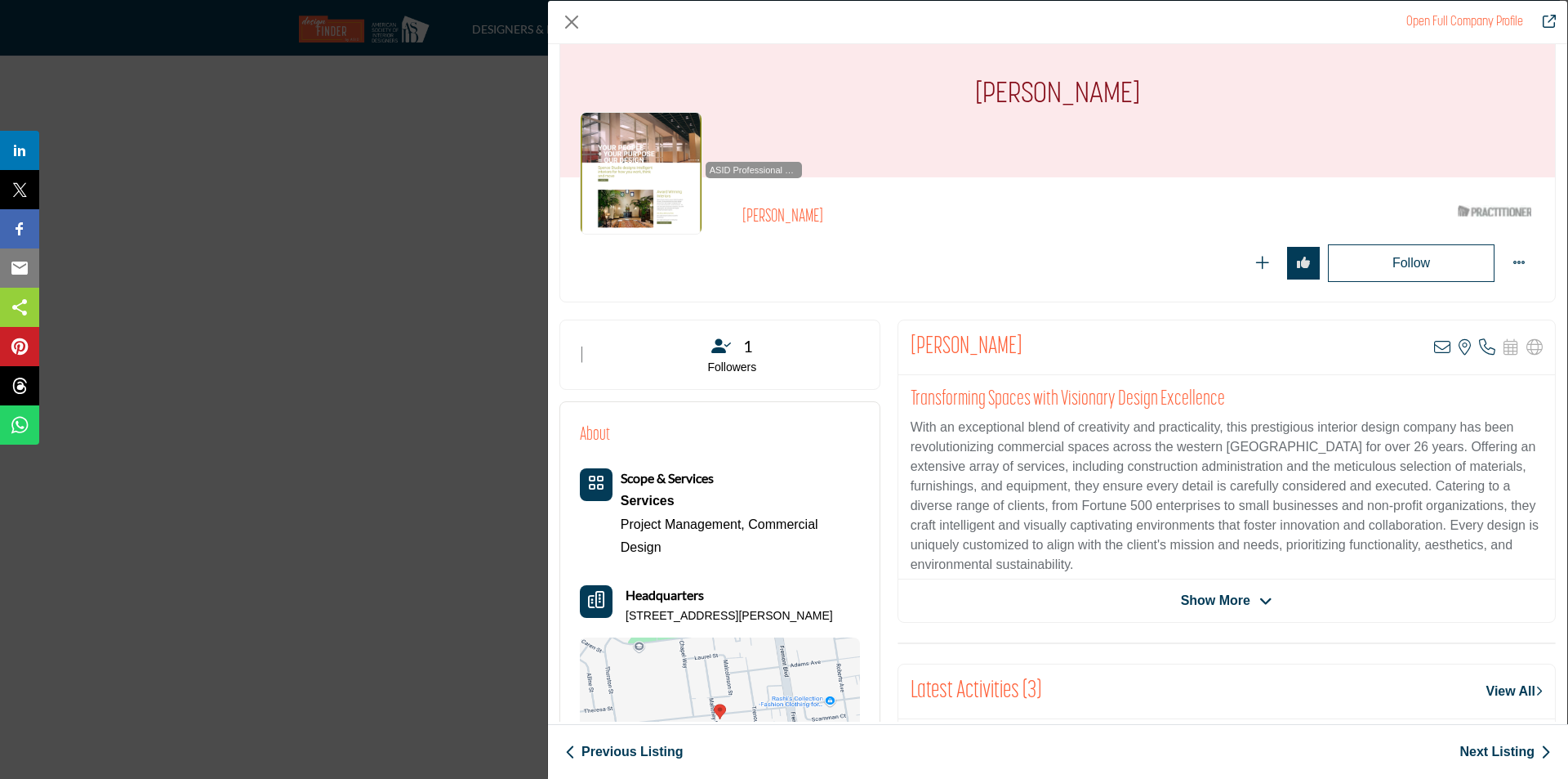
scroll to position [82, 0]
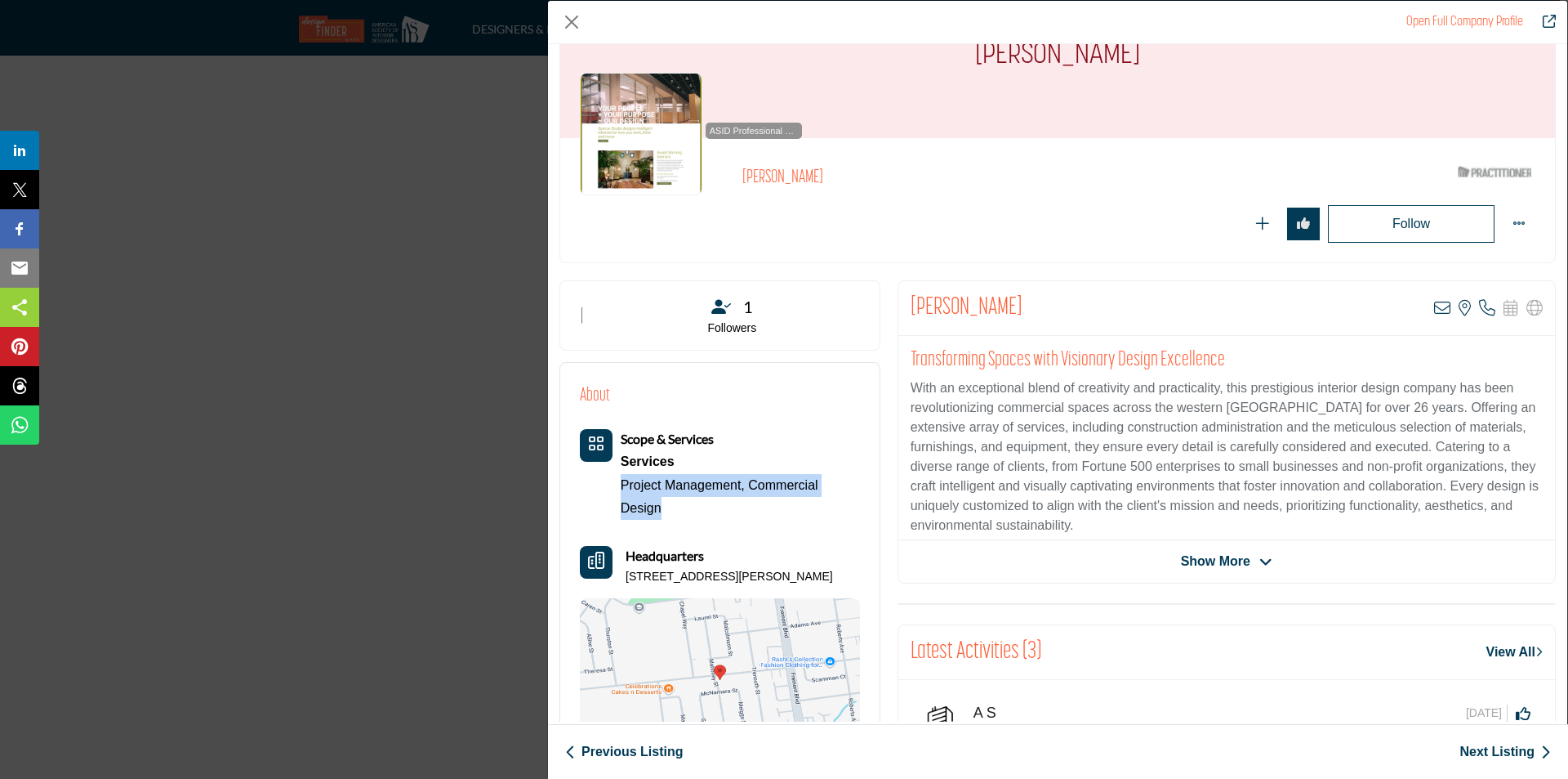
drag, startPoint x: 615, startPoint y: 478, endPoint x: 672, endPoint y: 511, distance: 65.9
click at [672, 511] on div "Scope & Services Services Project Management, Commercial Design" at bounding box center [720, 474] width 280 height 91
copy div "Project Management, Commercial Design"
drag, startPoint x: 621, startPoint y: 577, endPoint x: 829, endPoint y: 572, distance: 208.1
click at [829, 572] on div "Headquarters 4196 Carol Ave, 94538-4107, USA" at bounding box center [720, 566] width 280 height 40
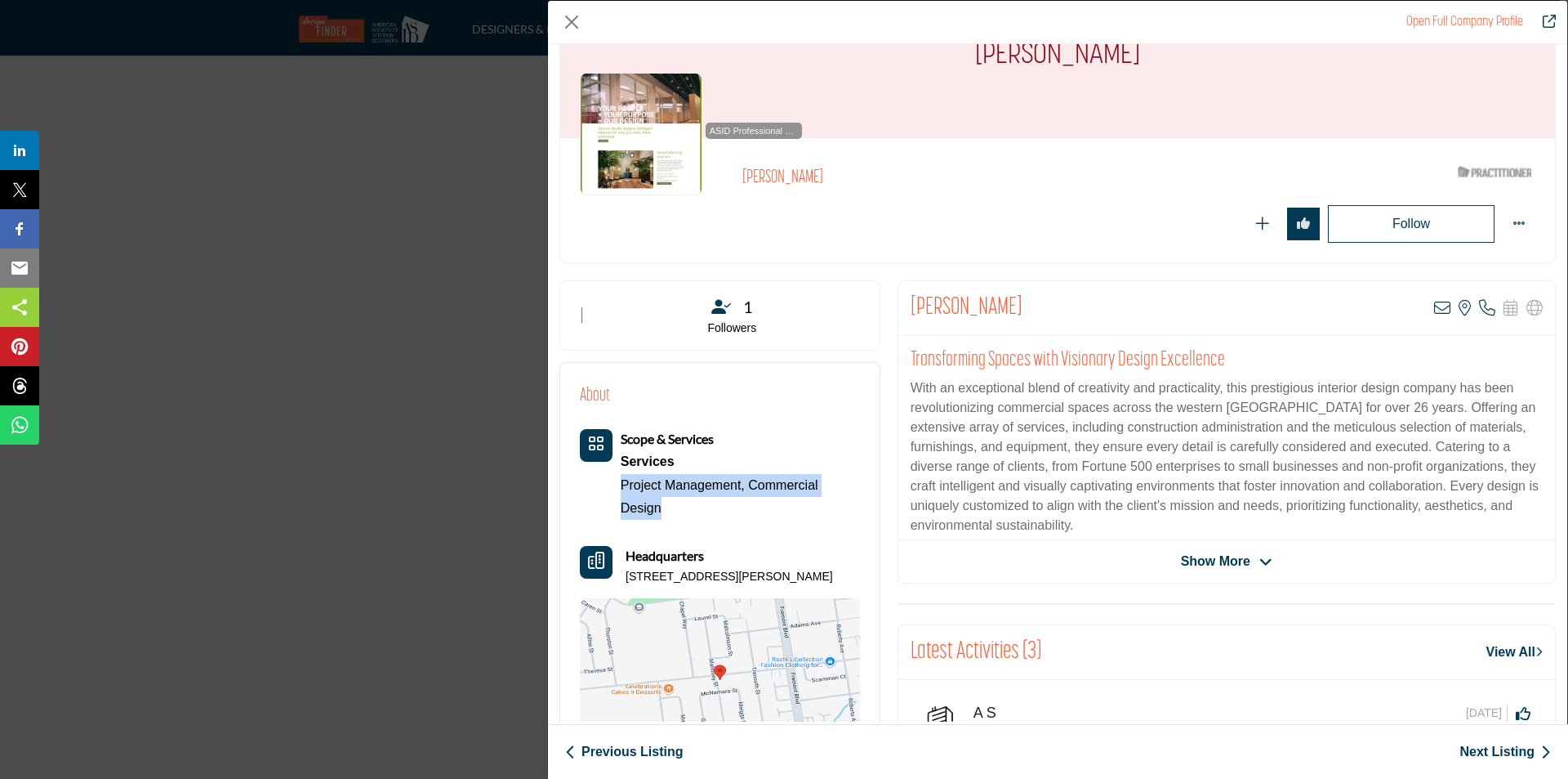
copy p "4196 Carol Ave, 94538-4107, USA"
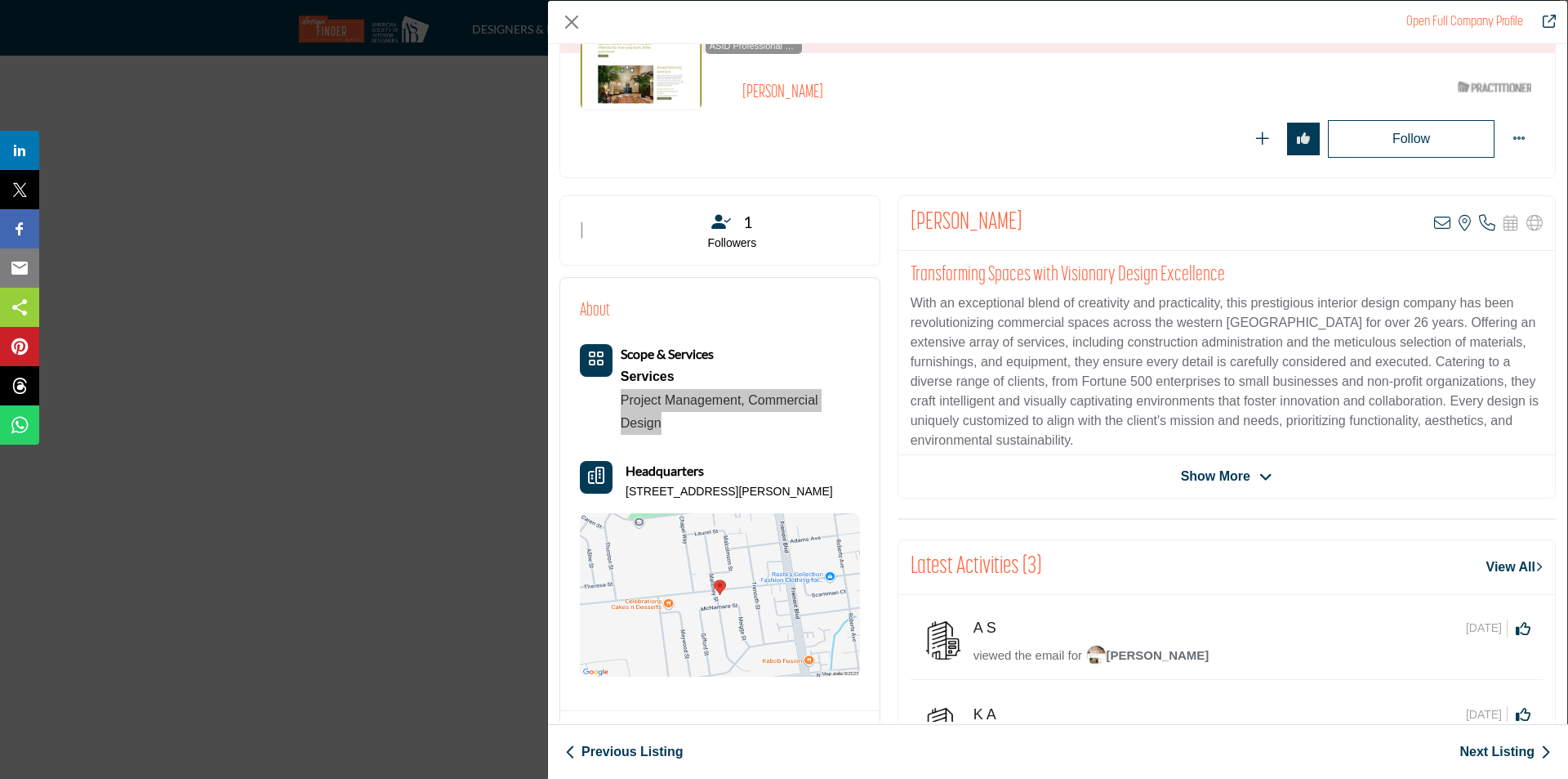
scroll to position [163, 0]
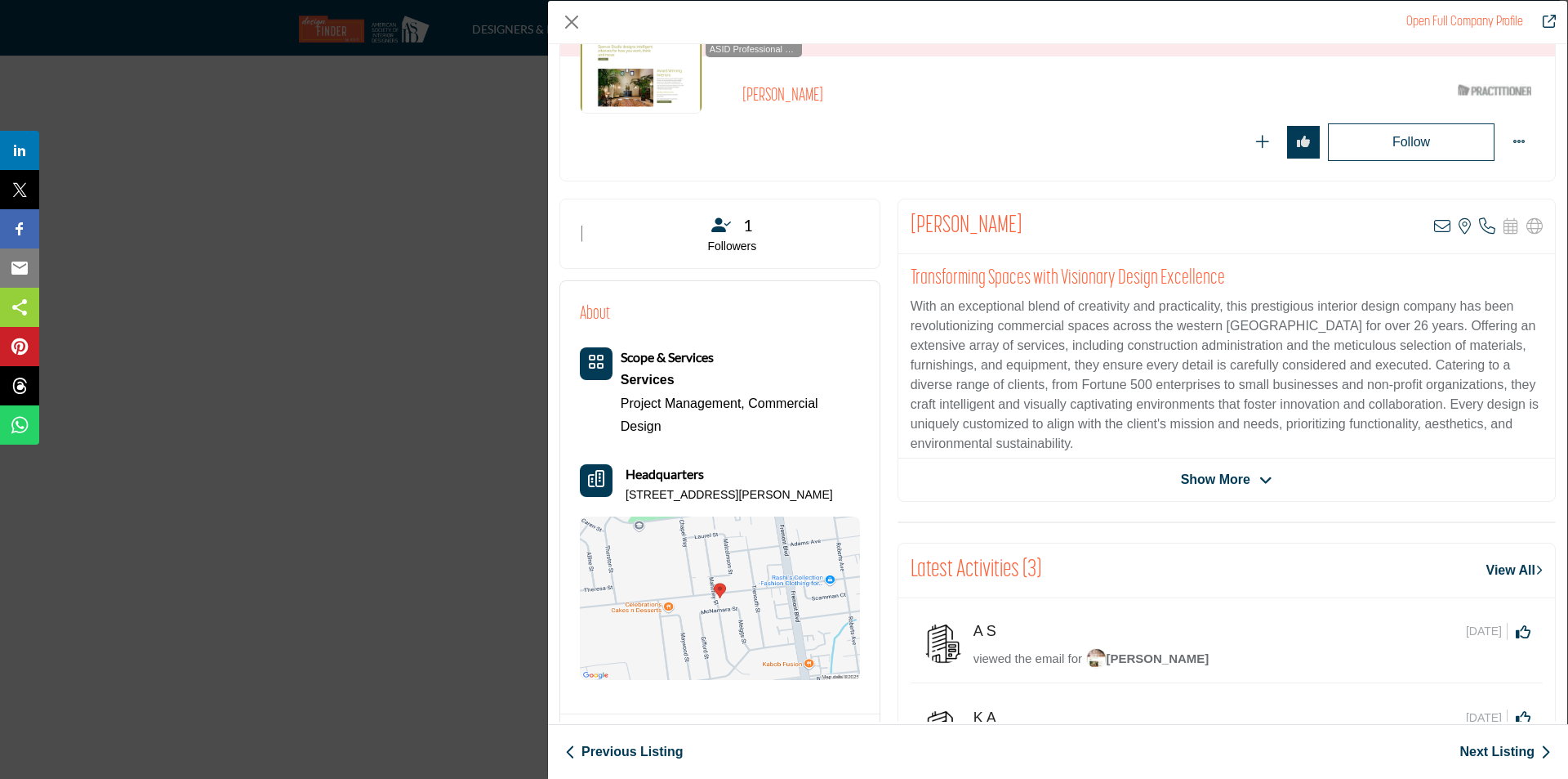
click at [1264, 483] on icon "Company Data Modal" at bounding box center [1266, 481] width 13 height 15
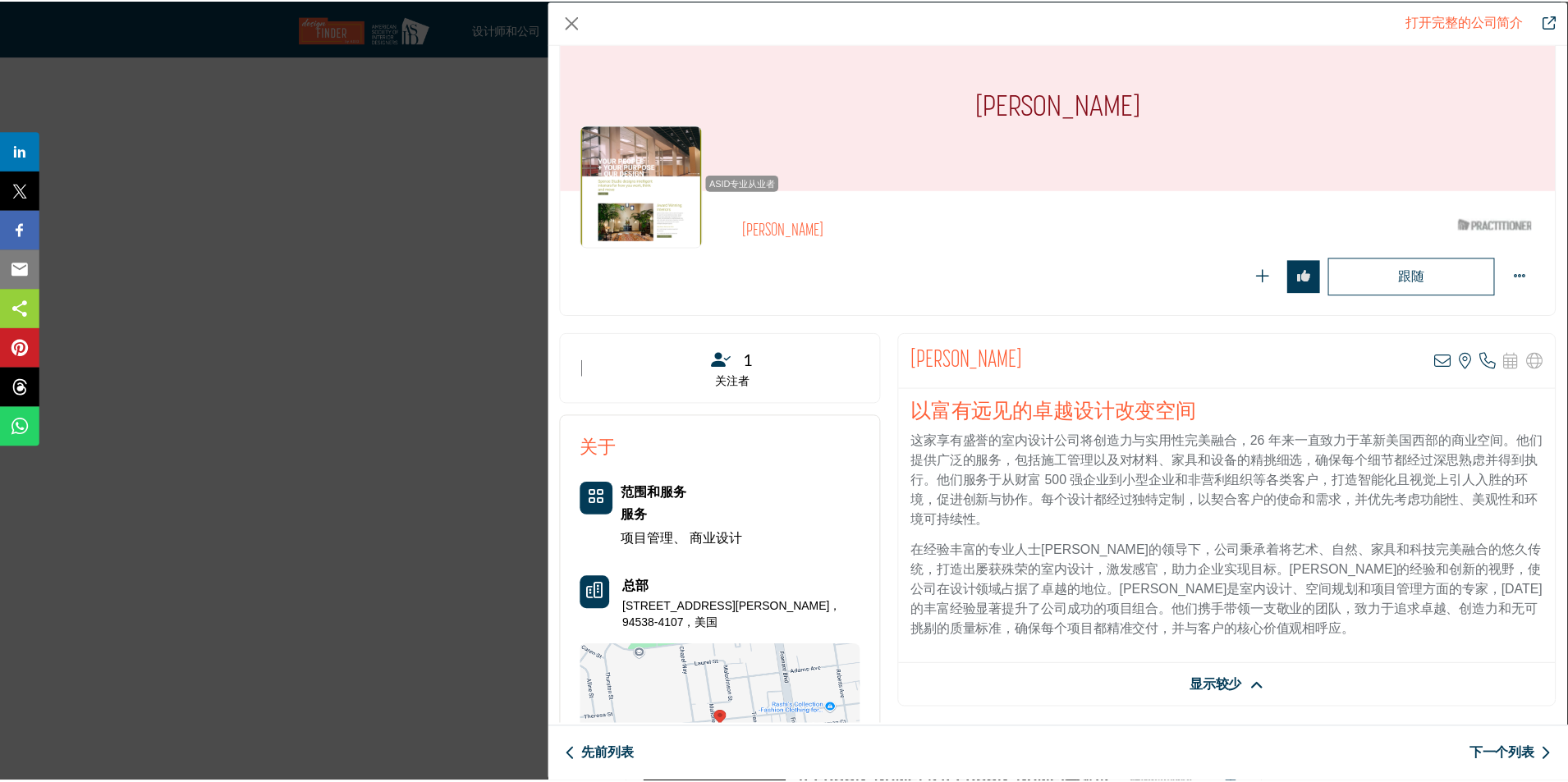
scroll to position [0, 0]
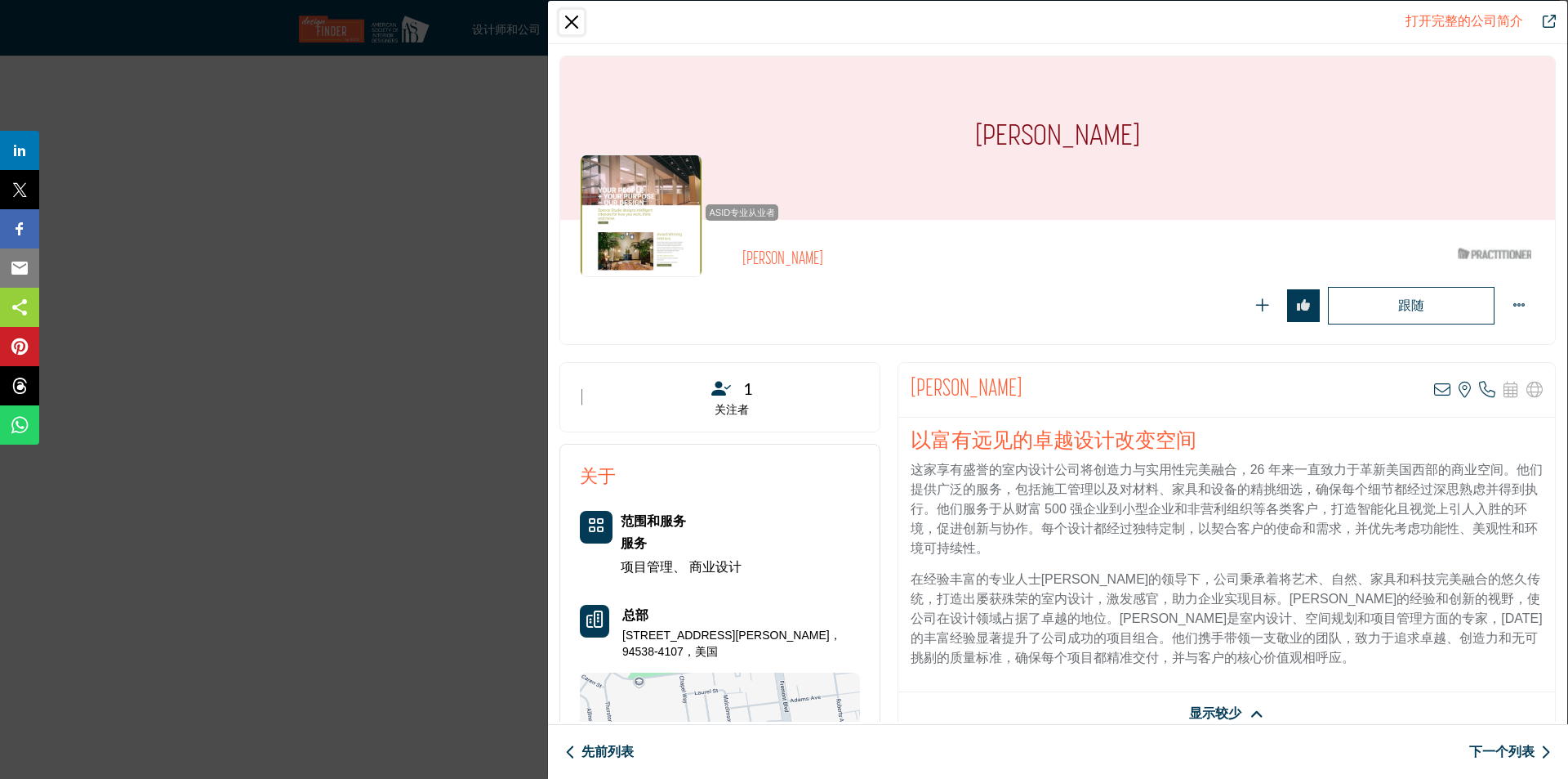
click at [576, 19] on button "关闭" at bounding box center [572, 22] width 25 height 25
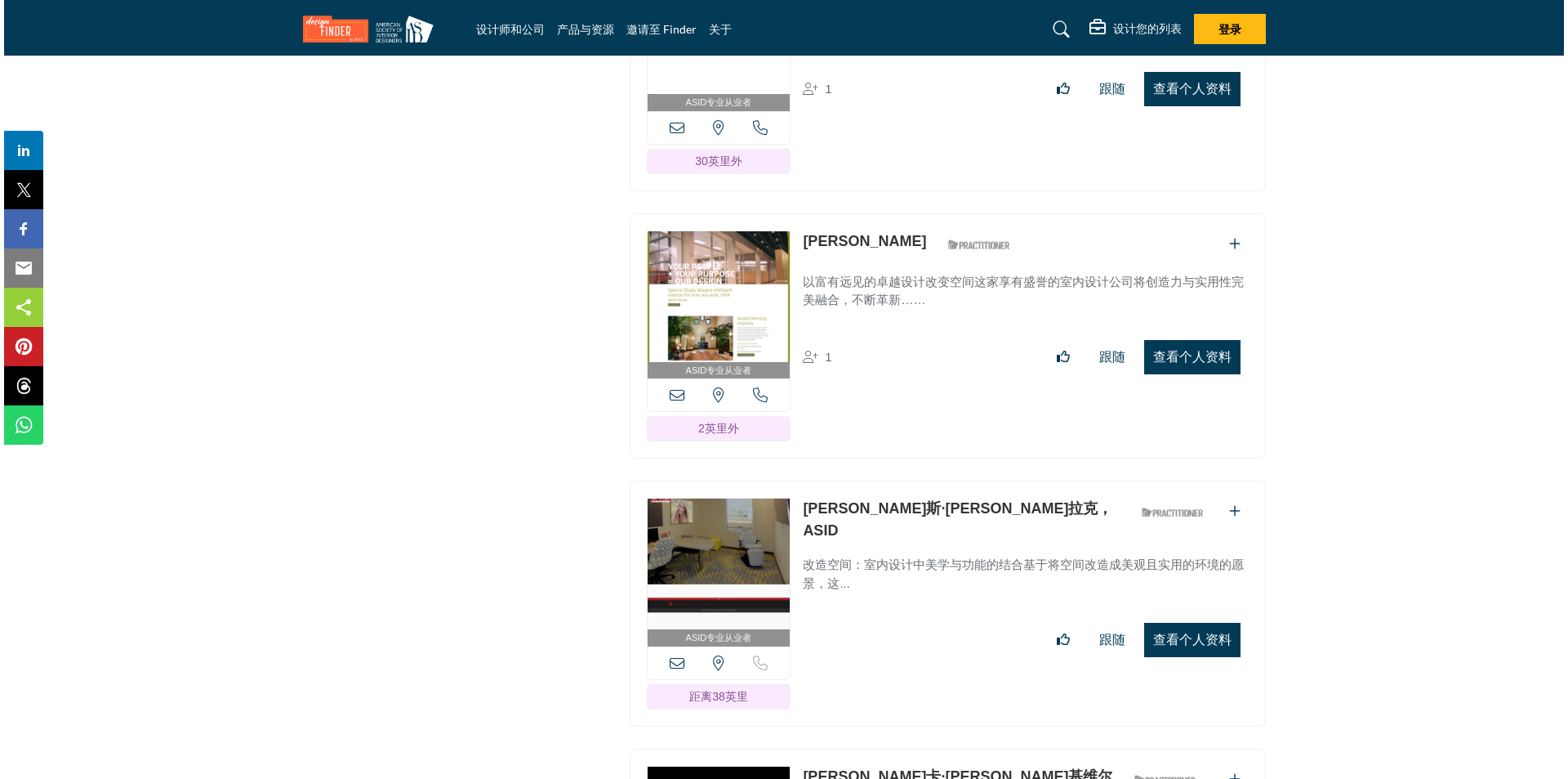
scroll to position [16488, 0]
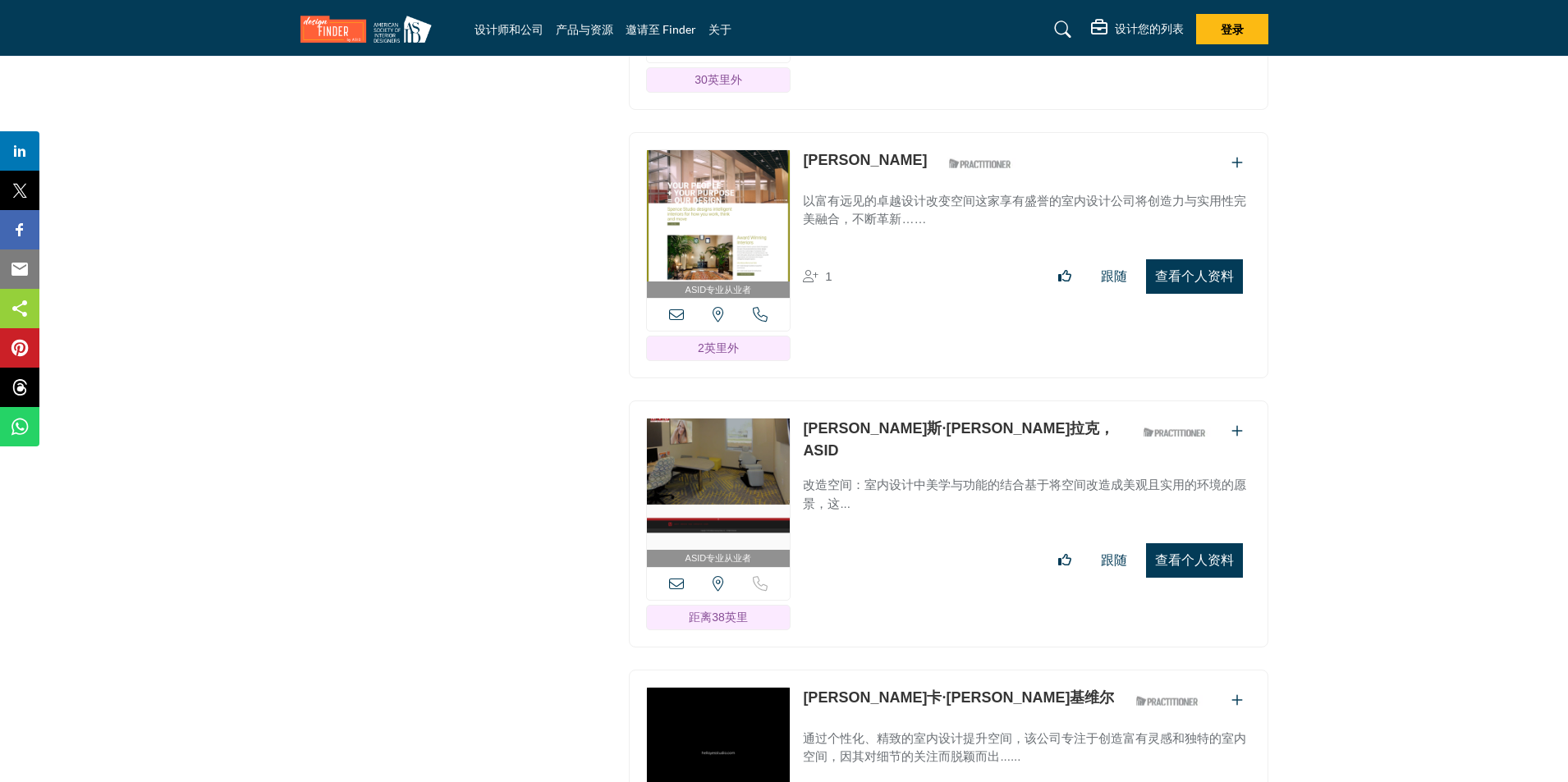
click at [1205, 553] on font "查看个人资料" at bounding box center [1193, 560] width 79 height 14
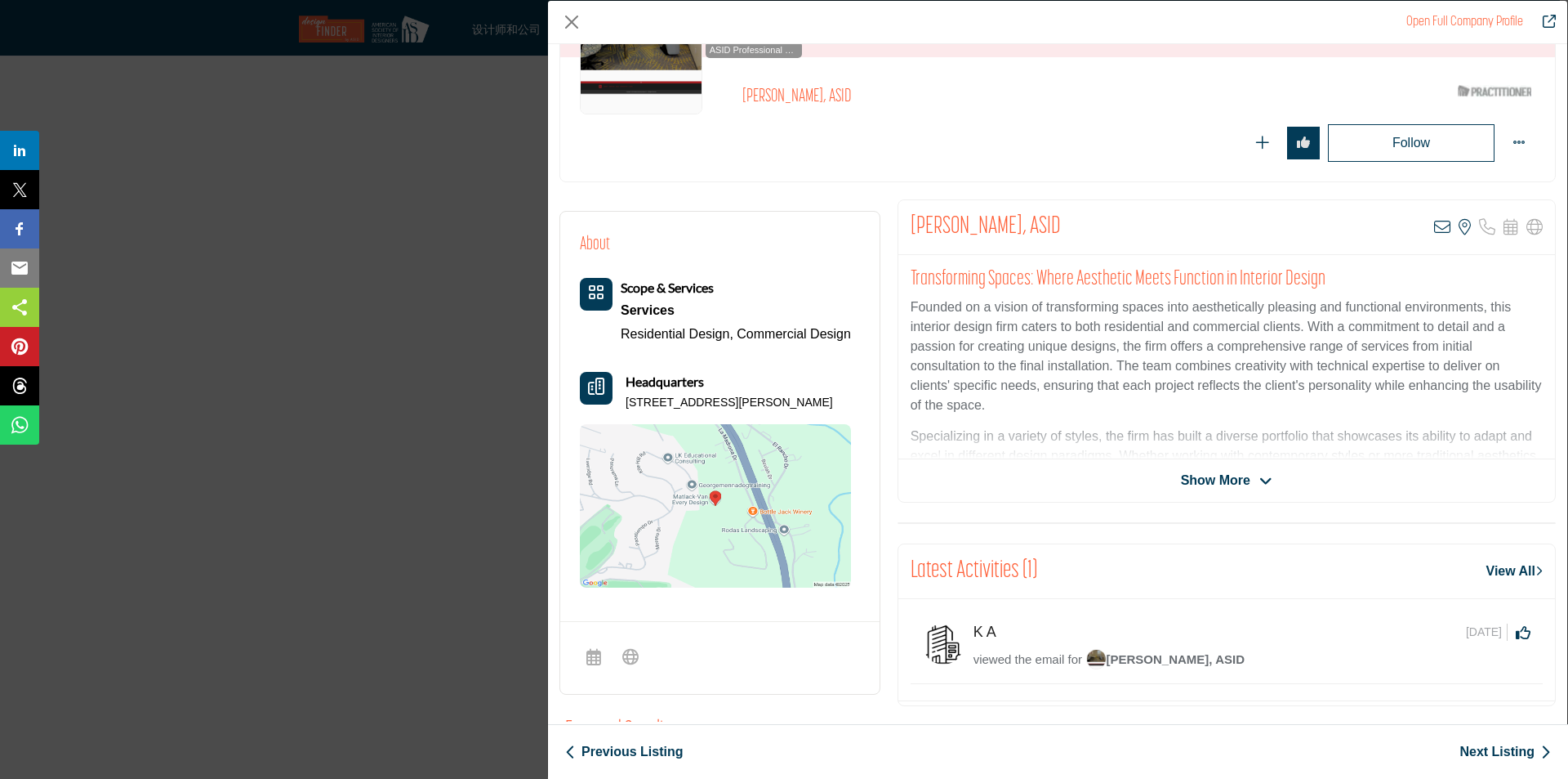
scroll to position [163, 0]
click at [1227, 483] on span "Show More" at bounding box center [1216, 480] width 69 height 20
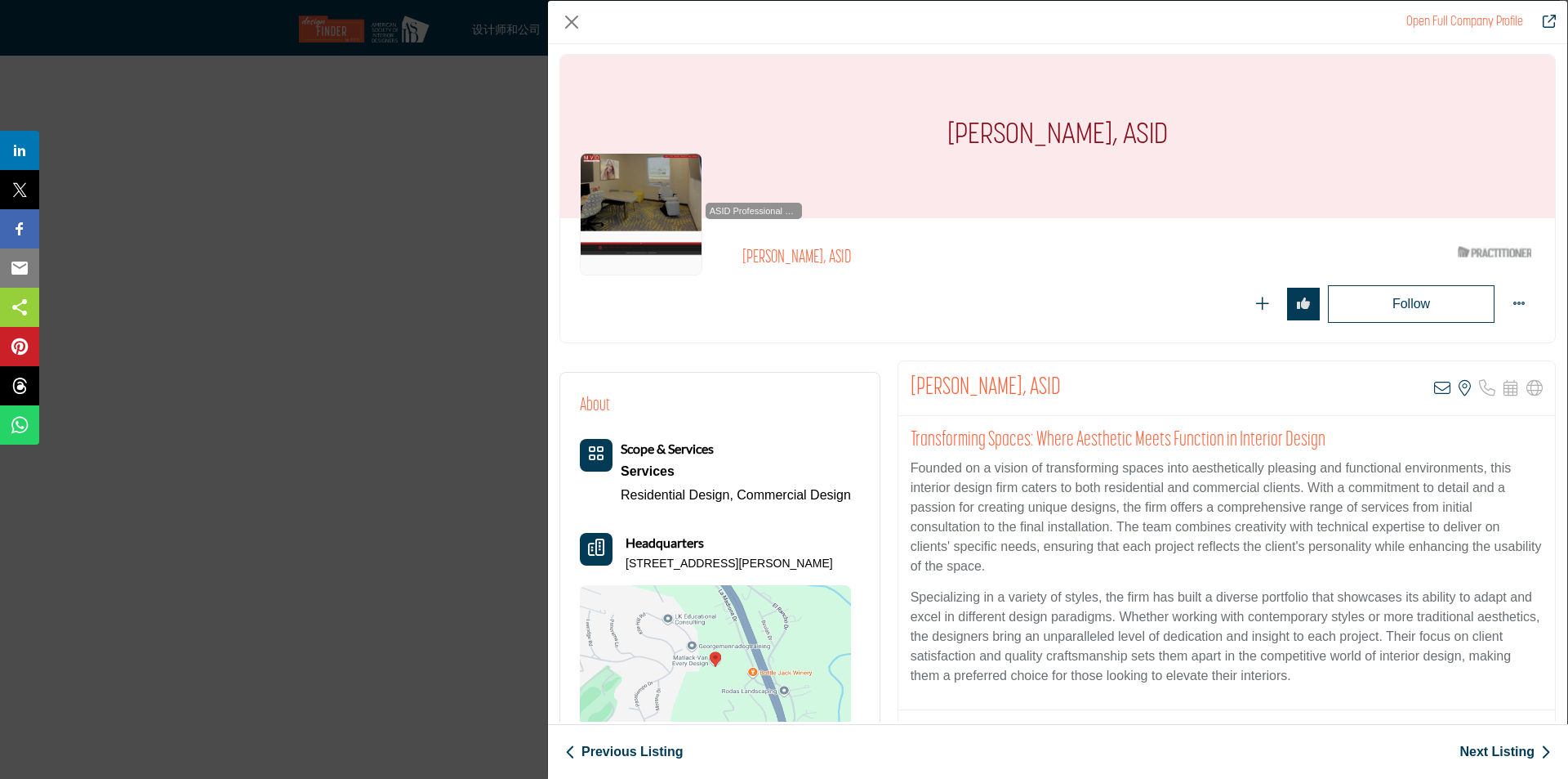
scroll to position [0, 0]
drag, startPoint x: 948, startPoint y: 137, endPoint x: 1095, endPoint y: 135, distance: 147.0
click at [1095, 135] on div "[PERSON_NAME], ASID" at bounding box center [1058, 138] width 995 height 163
copy h1 "Joyce Matlack"
drag, startPoint x: 719, startPoint y: 494, endPoint x: 861, endPoint y: 493, distance: 142.0
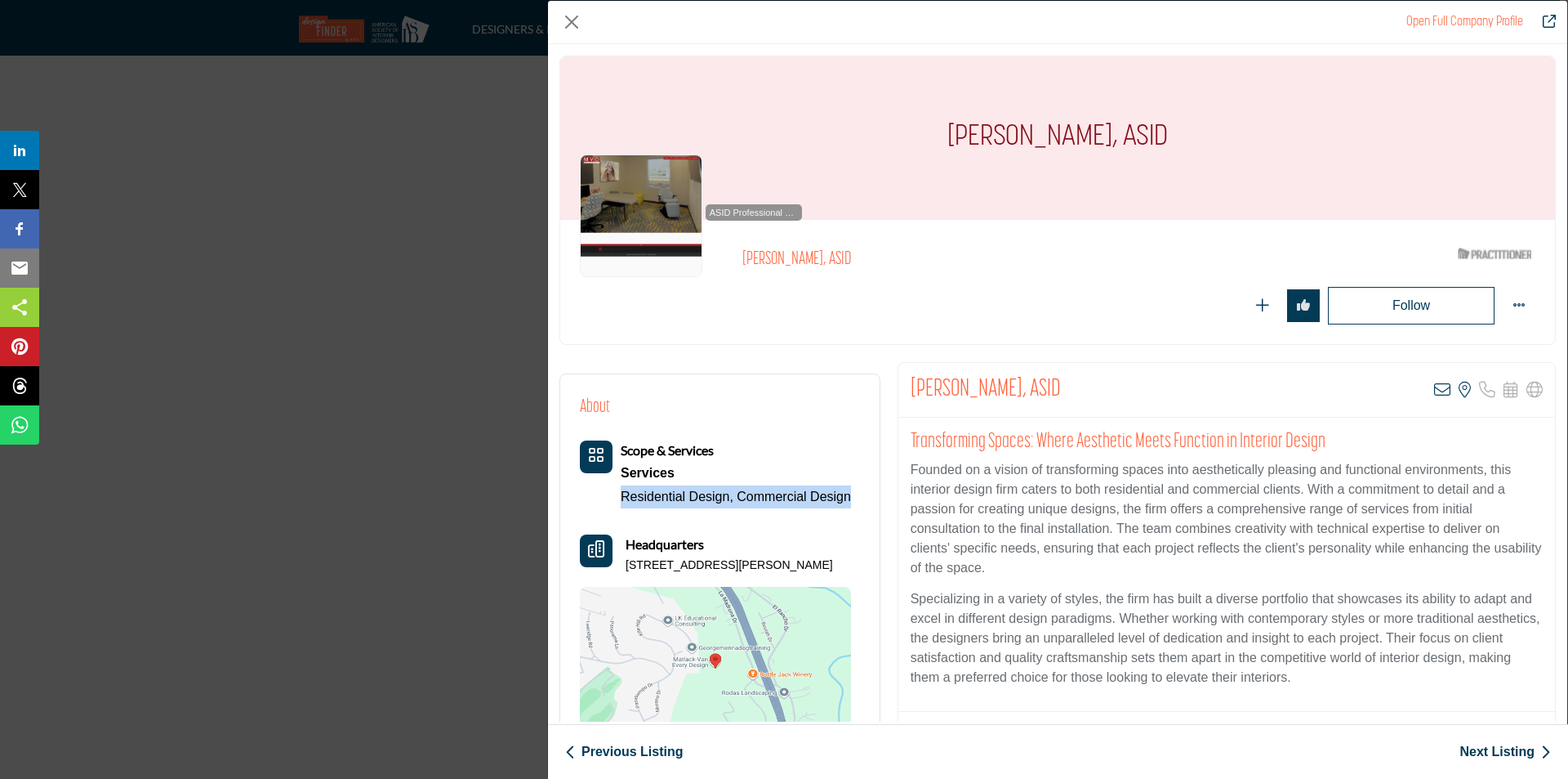
click at [861, 493] on div "About Scope & Services Services Residential Design, Commercial Design" at bounding box center [720, 573] width 319 height 398
copy div "Residential Design, Commercial Design"
drag, startPoint x: 623, startPoint y: 567, endPoint x: 820, endPoint y: 576, distance: 197.2
click at [820, 576] on div "Scope & Services Services Residential Design, Commercial Design" at bounding box center [715, 595] width 271 height 310
copy p "41 Kite Hill Rd, 95060-1418, USA"
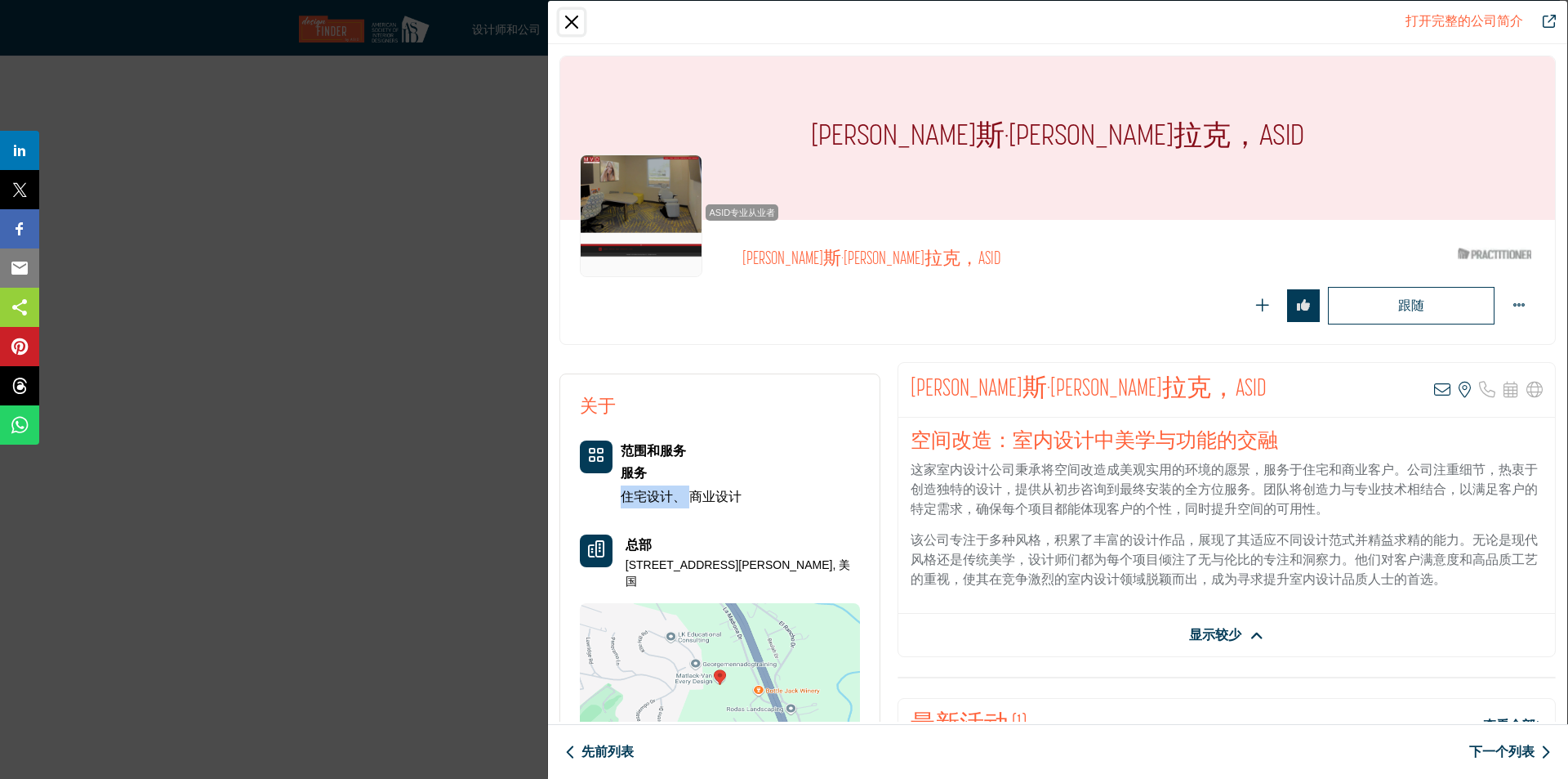
click at [579, 17] on button "关闭" at bounding box center [572, 22] width 25 height 25
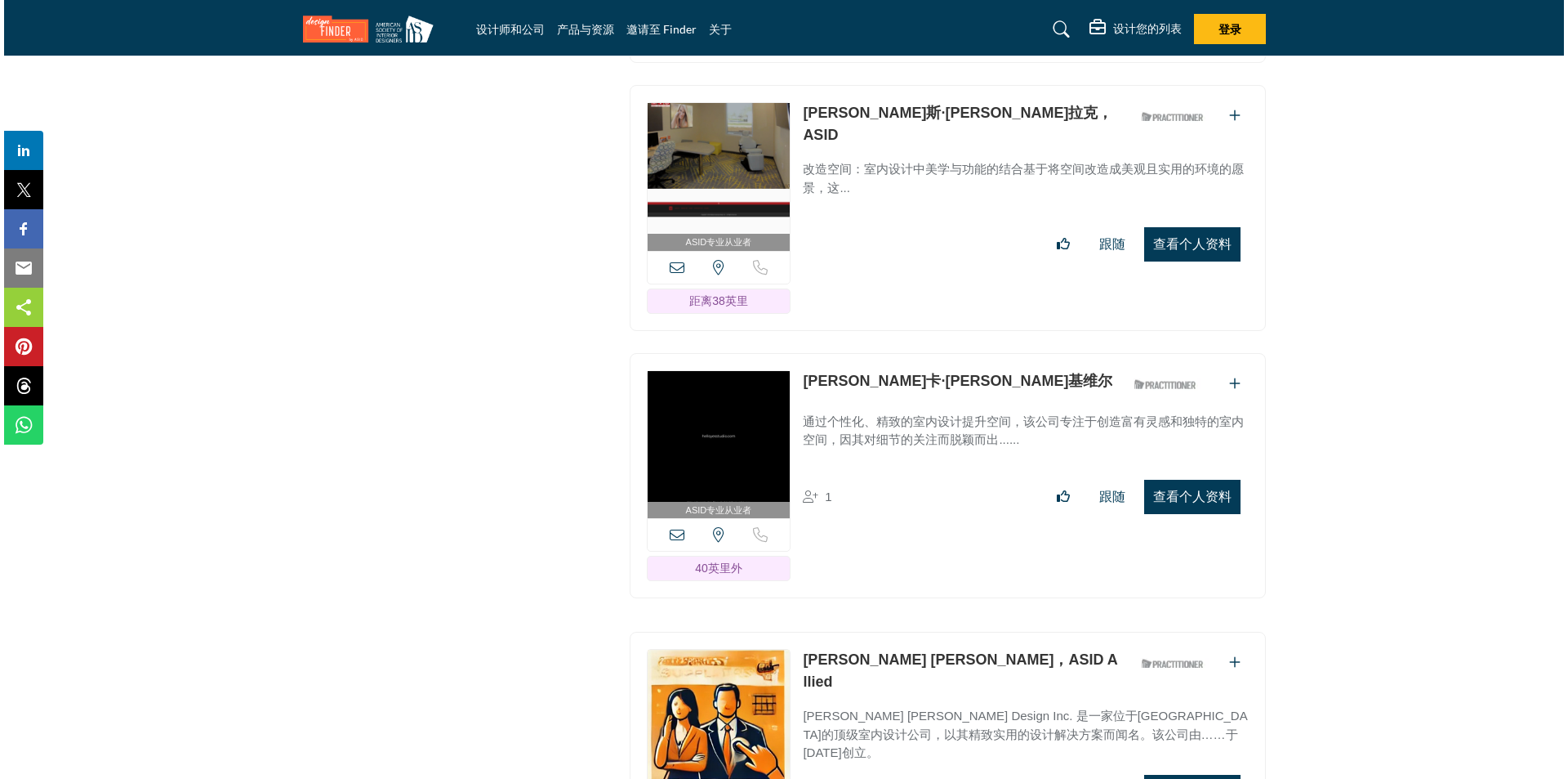
scroll to position [16815, 0]
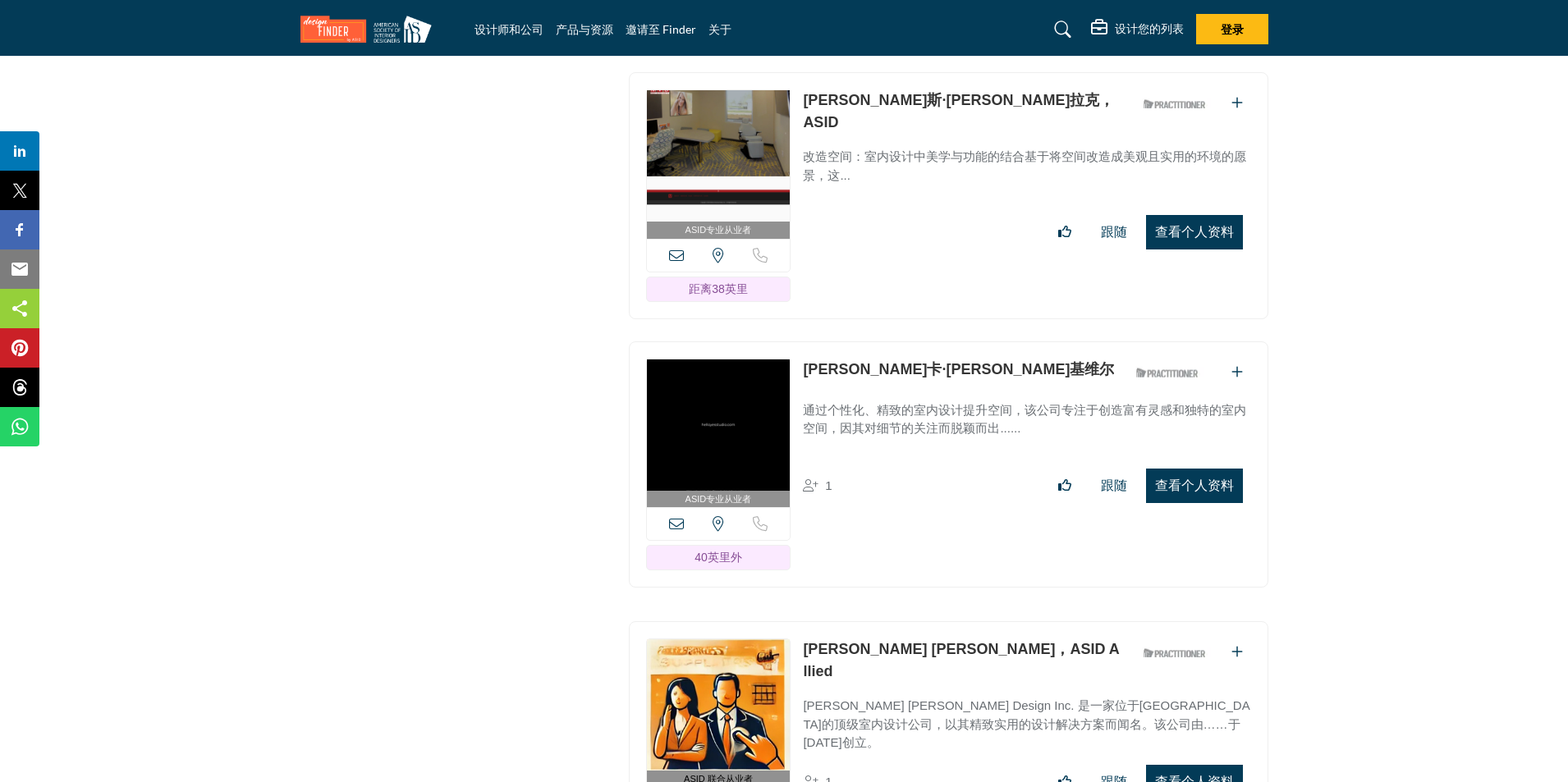
click at [1181, 479] on font "查看个人资料" at bounding box center [1193, 485] width 79 height 14
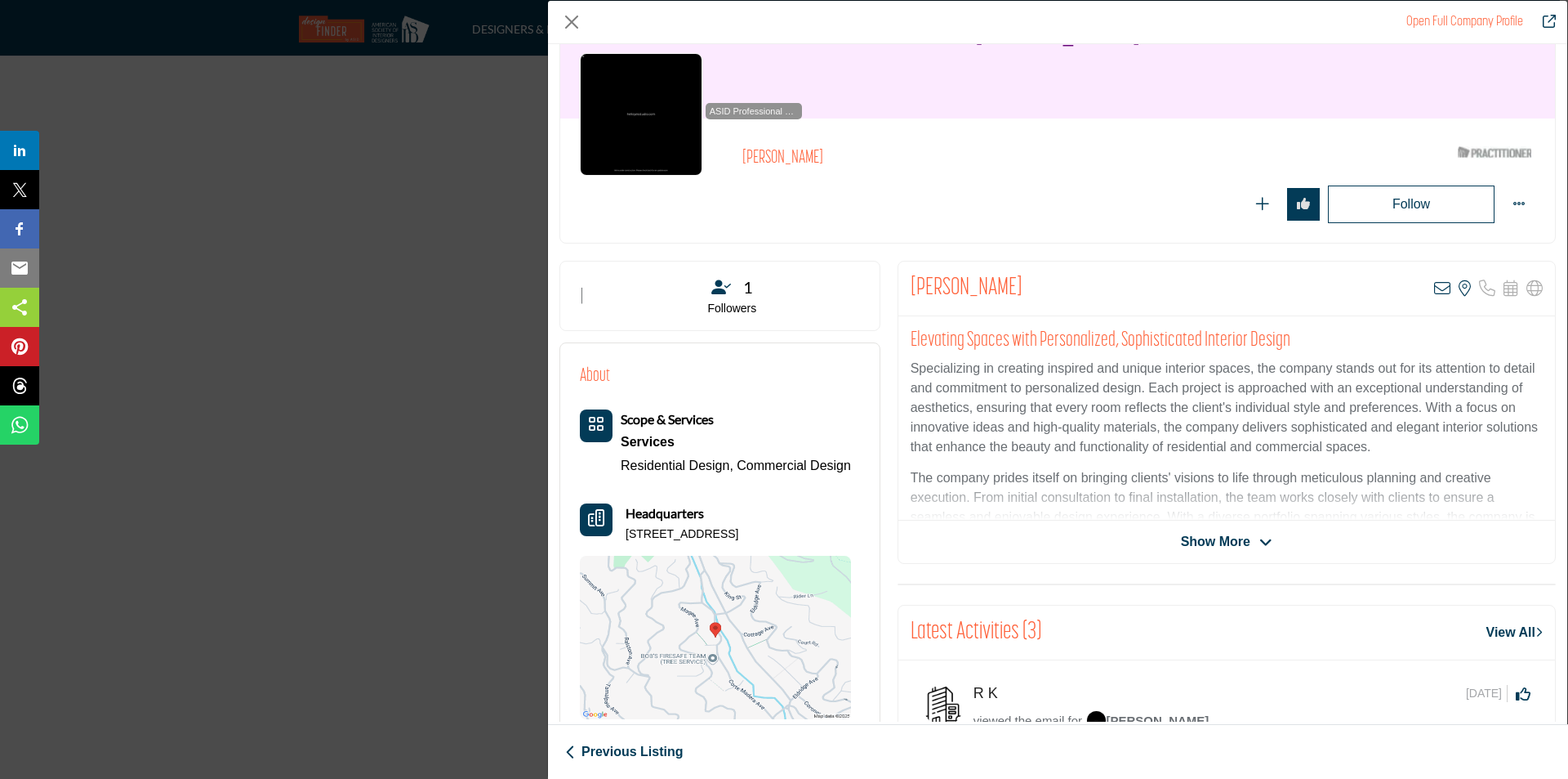
scroll to position [163, 0]
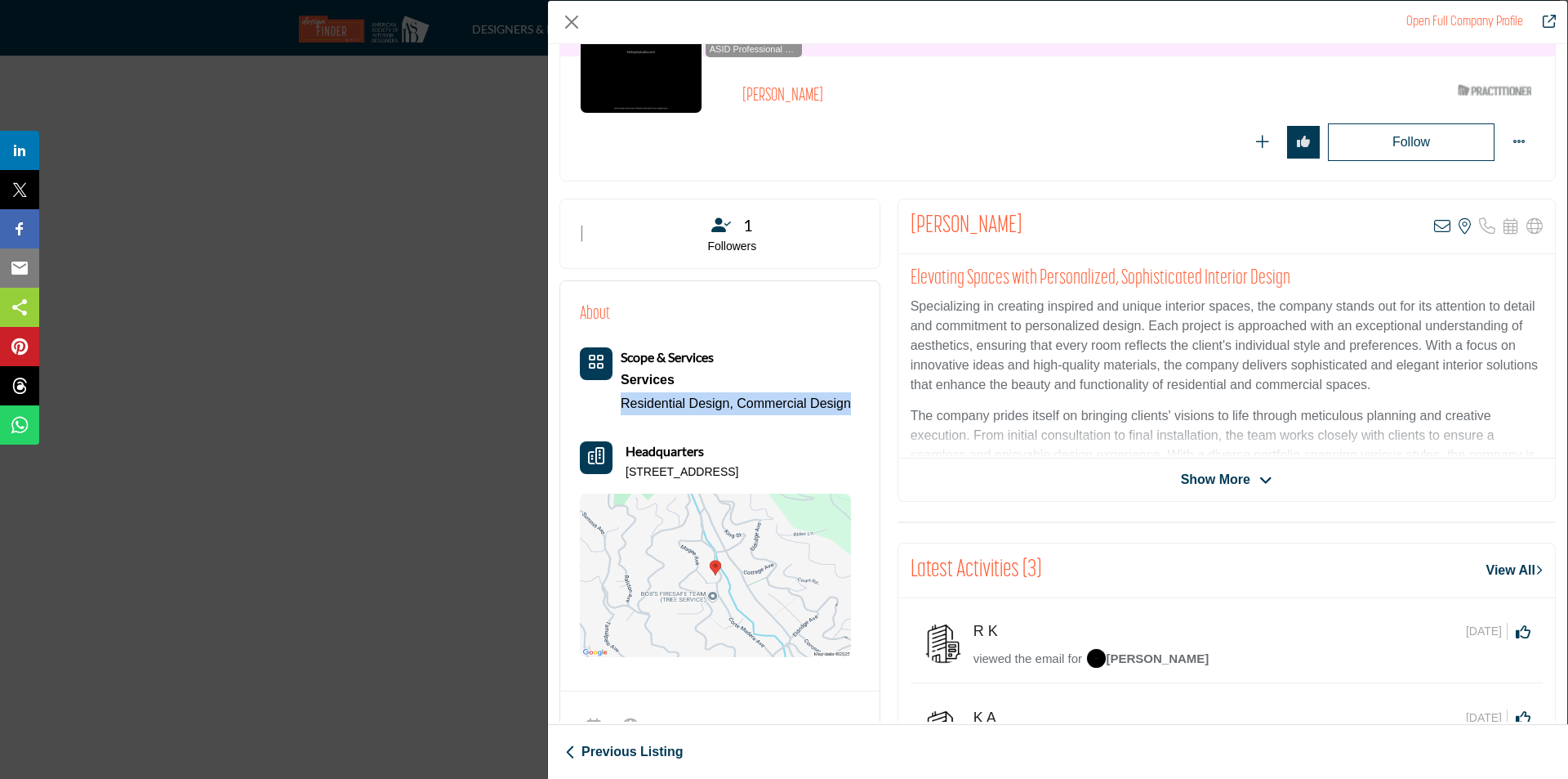
drag, startPoint x: 603, startPoint y: 403, endPoint x: 853, endPoint y: 407, distance: 250.0
click at [853, 407] on div "About Scope & Services Services Residential Design, Commercial Design Headquart…" at bounding box center [720, 478] width 280 height 357
copy div "Residential Design, Commercial Design"
drag, startPoint x: 624, startPoint y: 473, endPoint x: 858, endPoint y: 483, distance: 234.2
click at [858, 483] on div "About Scope & Services Services Residential Design, Commercial Design" at bounding box center [720, 479] width 319 height 398
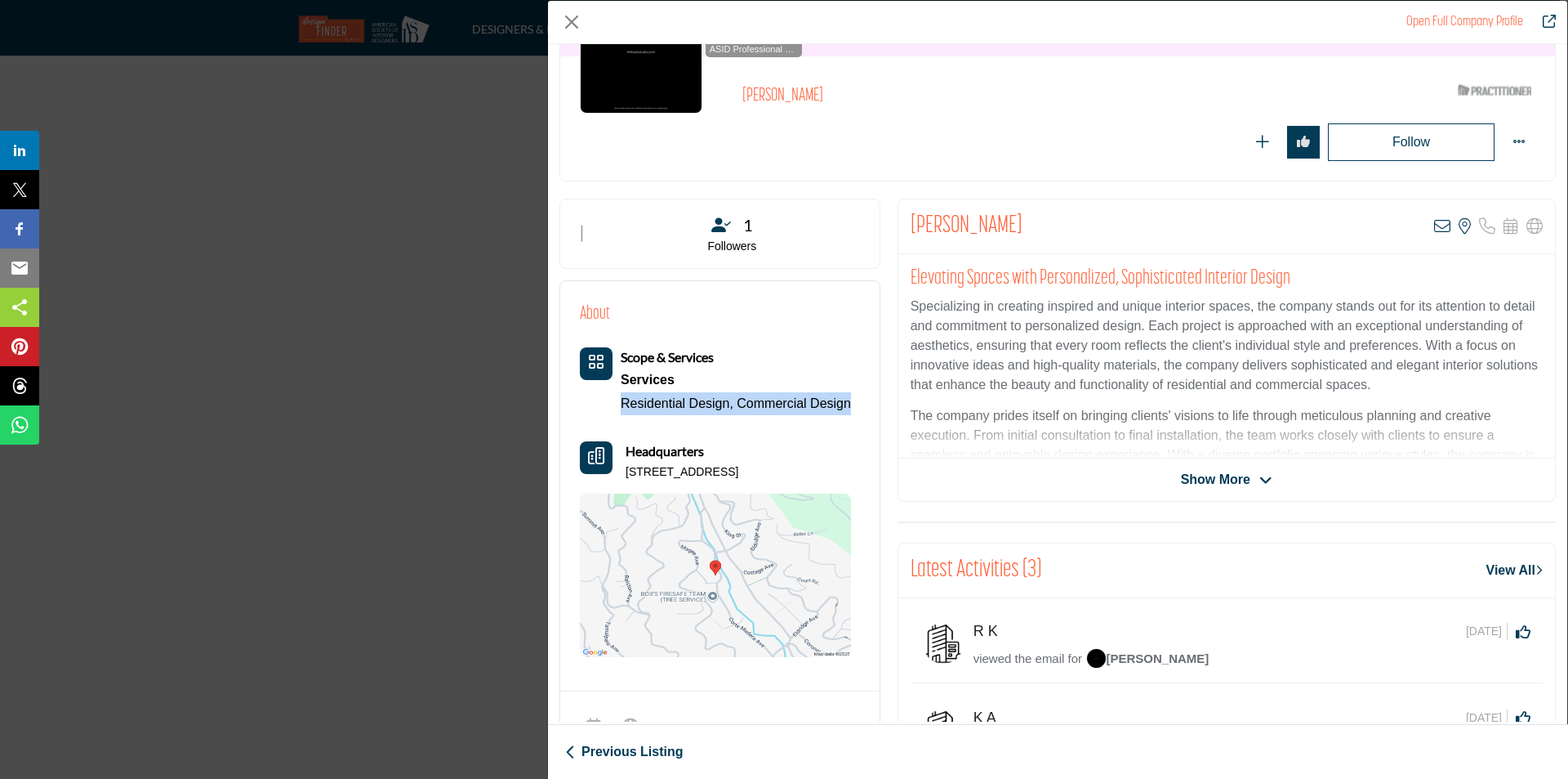
copy p "251 Corte Madera Ave, 94941-1012, USA"
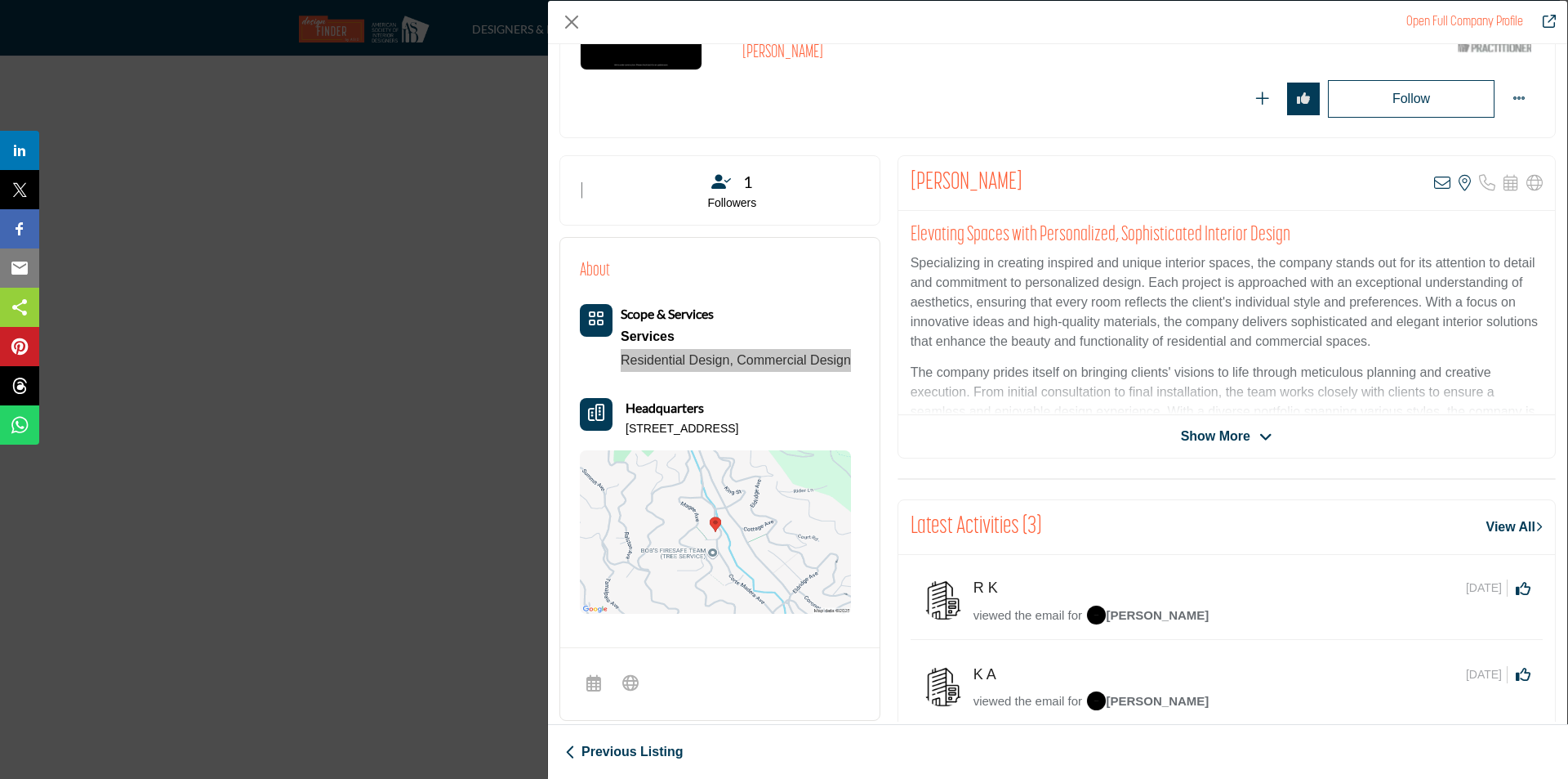
scroll to position [245, 0]
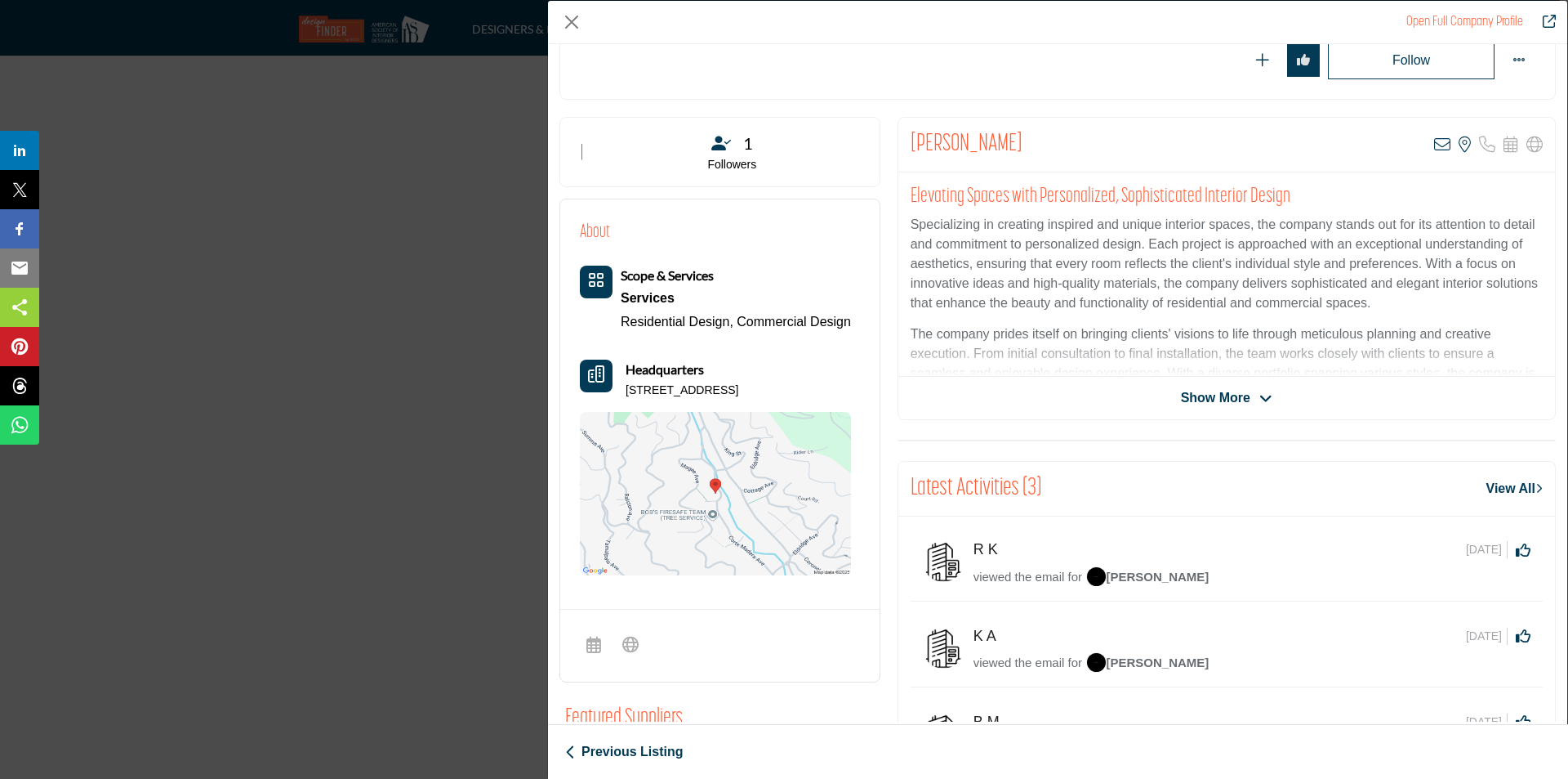
click at [1243, 400] on span "Show More" at bounding box center [1216, 398] width 69 height 20
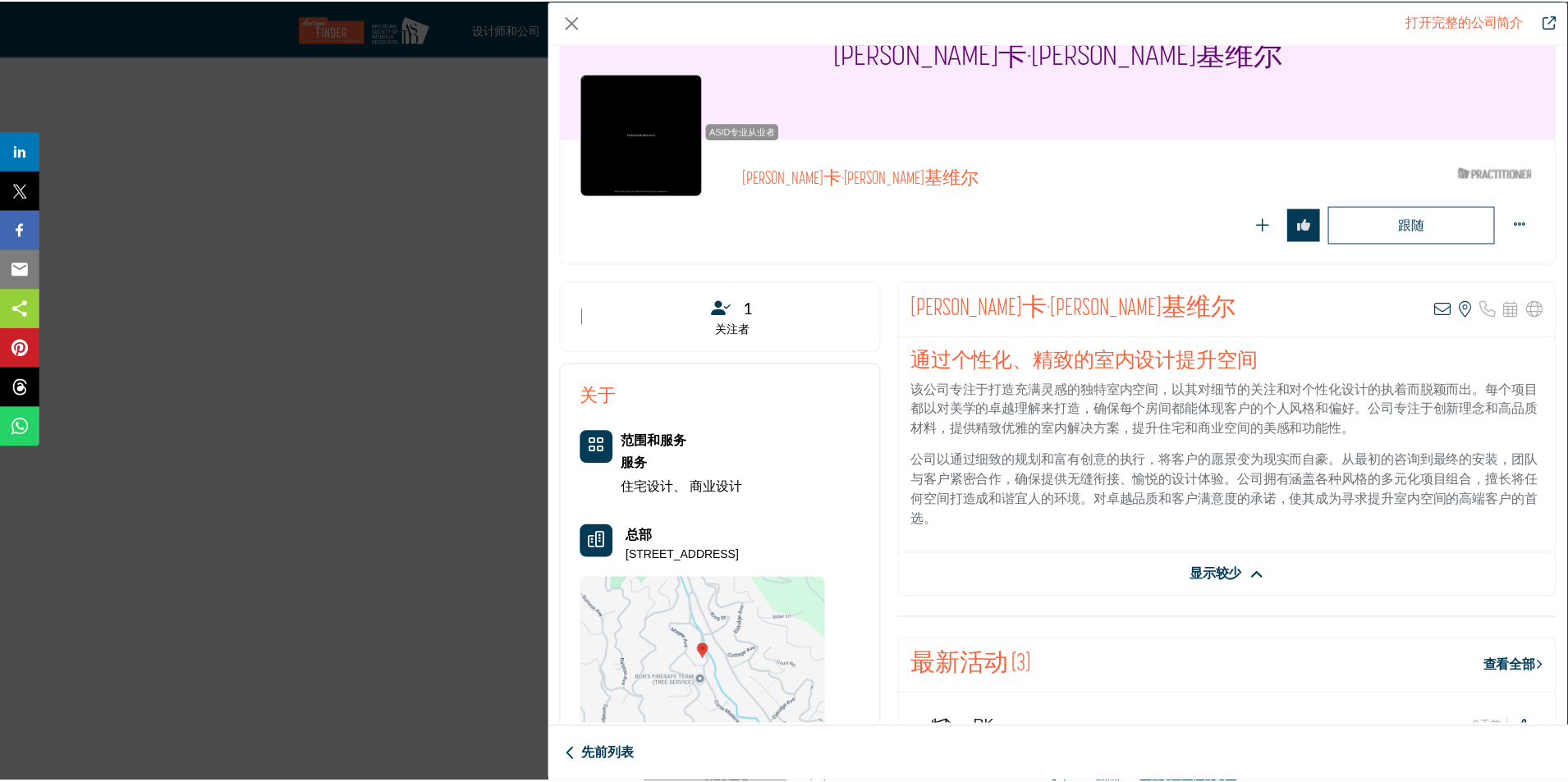
scroll to position [0, 0]
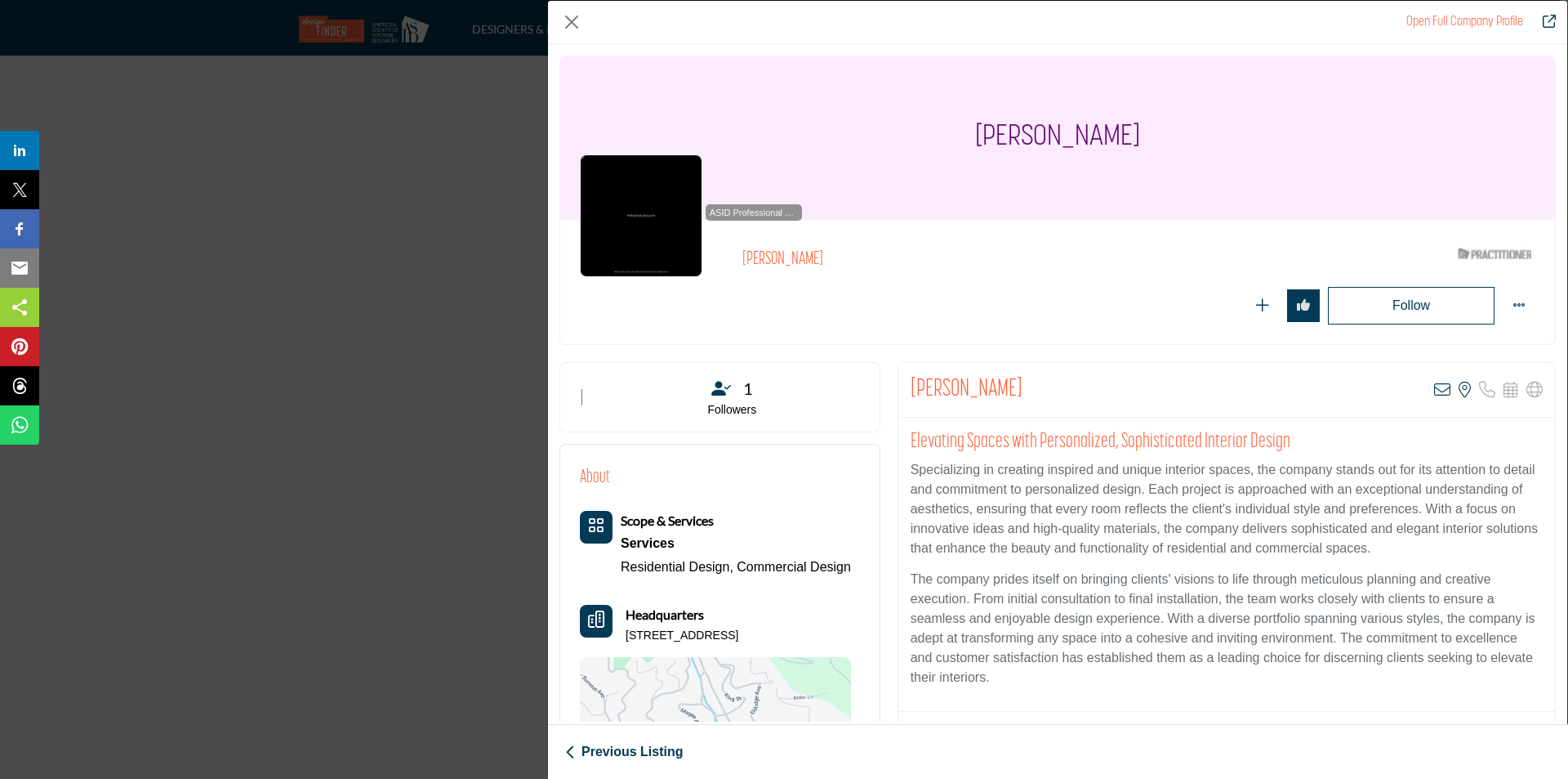
drag, startPoint x: 1140, startPoint y: 134, endPoint x: 974, endPoint y: 138, distance: 166.0
click at [974, 138] on div "[PERSON_NAME]" at bounding box center [1058, 138] width 995 height 163
copy h1 "[PERSON_NAME]"
click at [579, 25] on button "Close" at bounding box center [572, 22] width 25 height 25
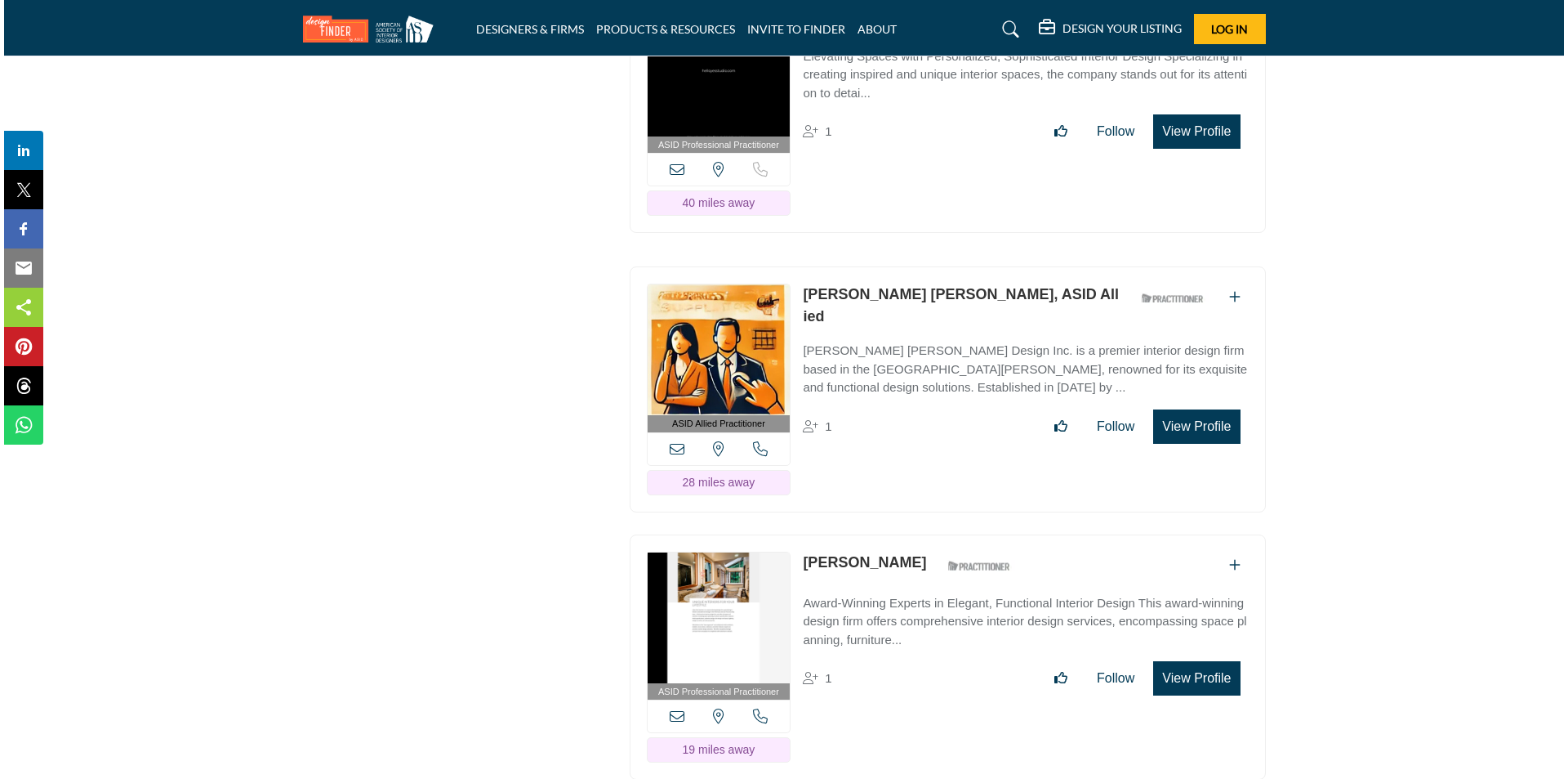
scroll to position [17142, 0]
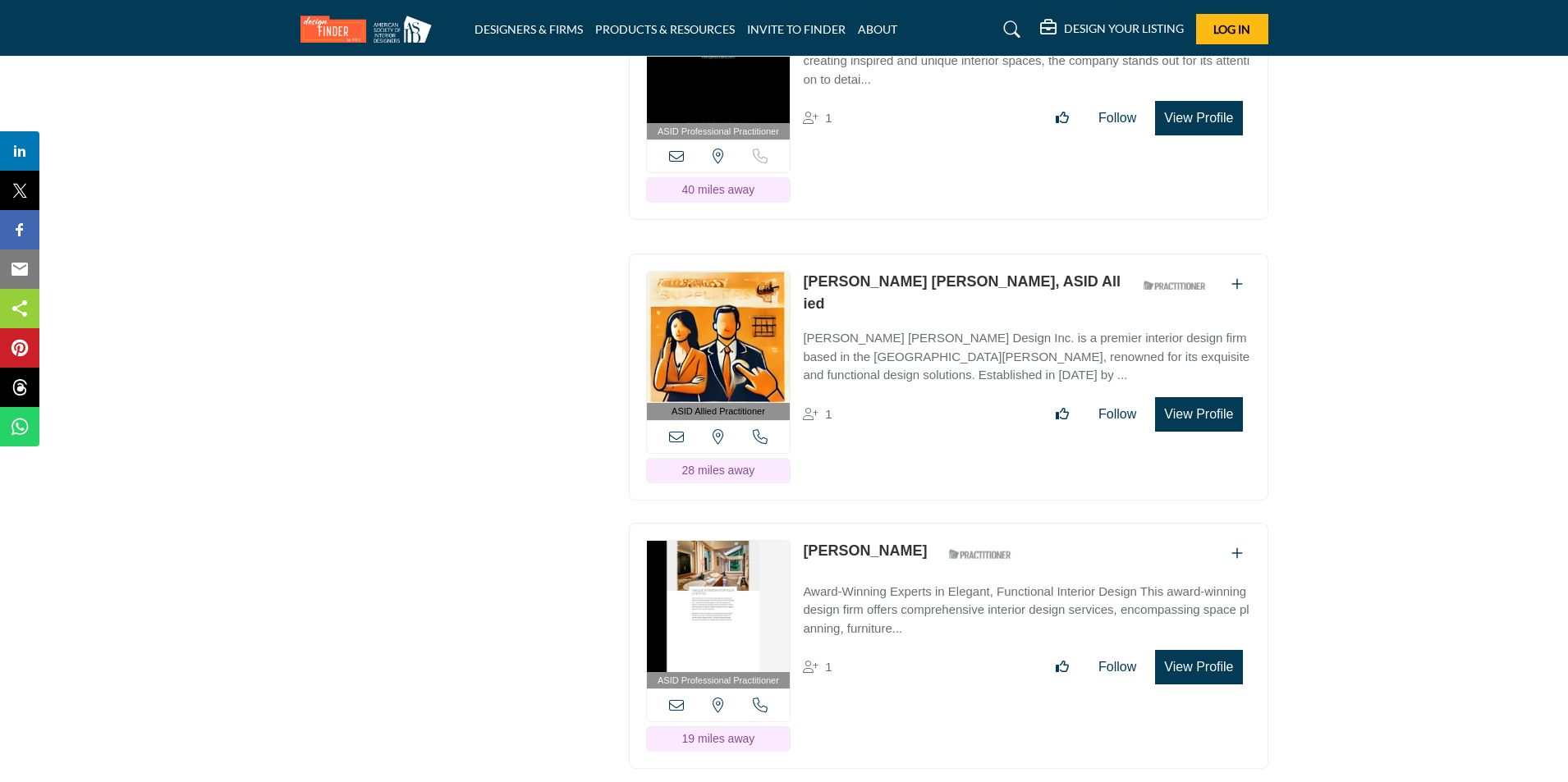
drag, startPoint x: 1198, startPoint y: 393, endPoint x: 1156, endPoint y: 403, distance: 43.2
click at [1198, 397] on button "View Profile" at bounding box center [1198, 414] width 87 height 35
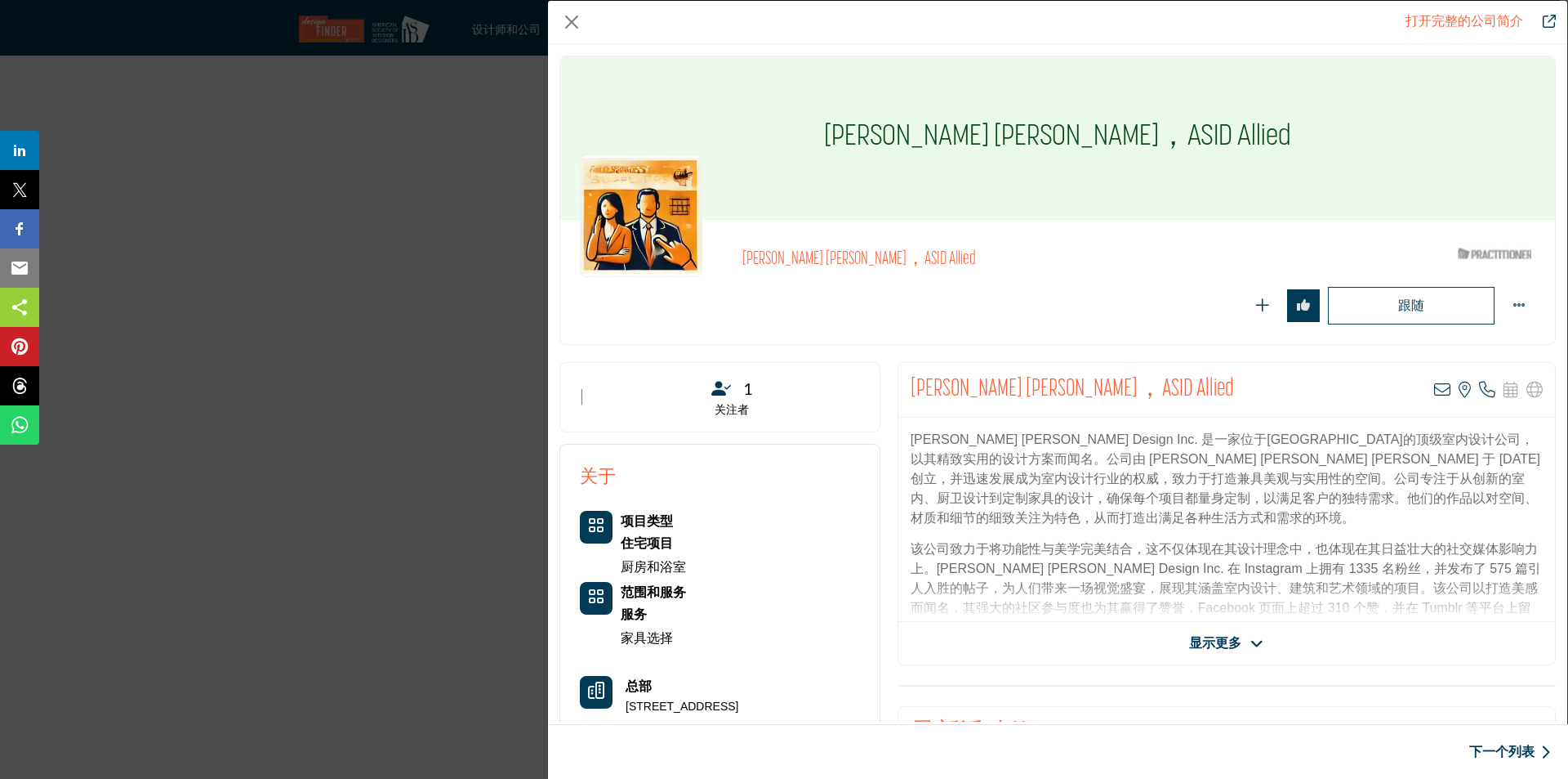
scroll to position [163, 0]
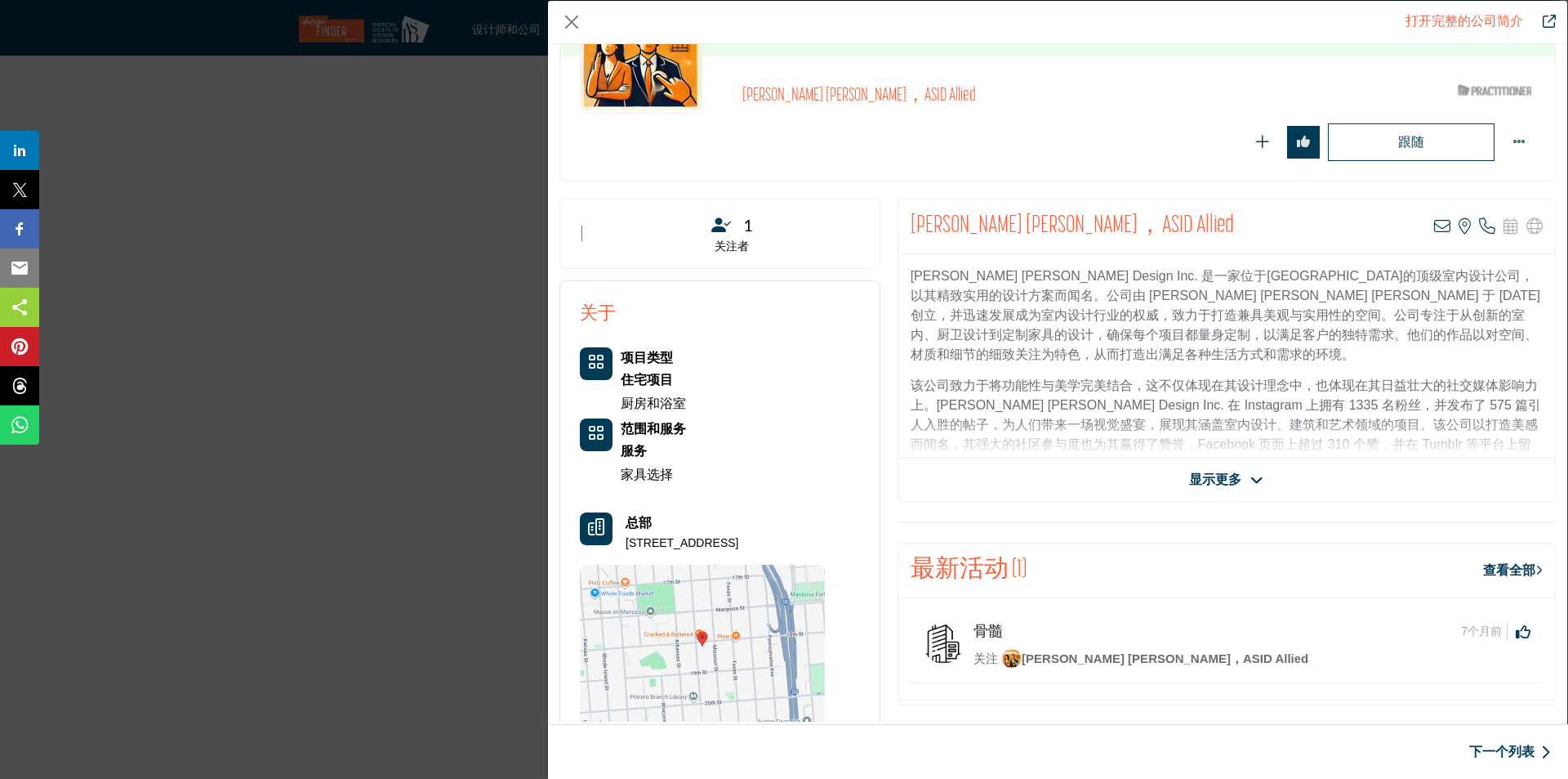
drag, startPoint x: 1249, startPoint y: 477, endPoint x: 1226, endPoint y: 457, distance: 30.5
click at [1250, 477] on icon "公司数据模型" at bounding box center [1257, 481] width 13 height 15
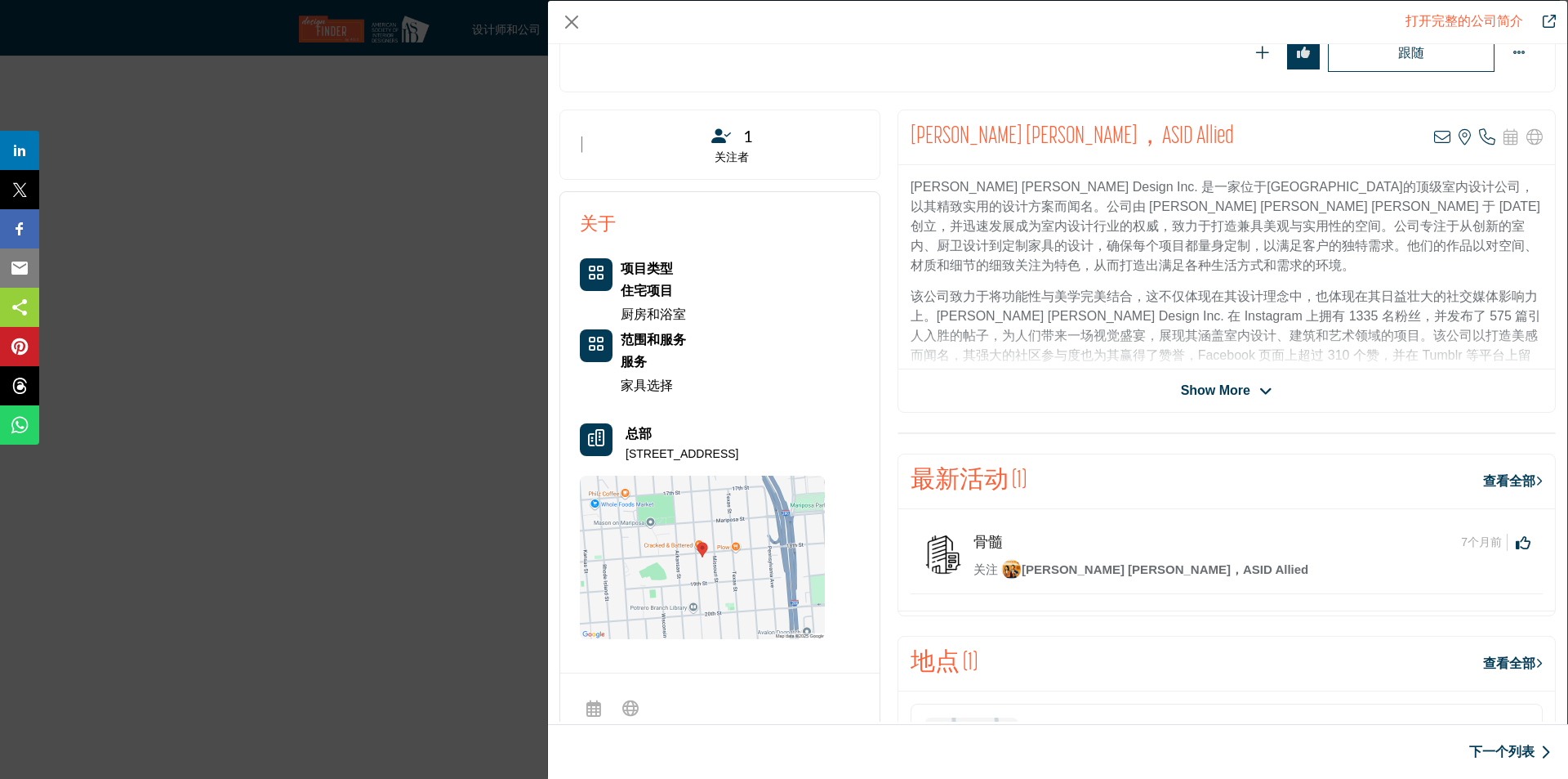
scroll to position [0, 0]
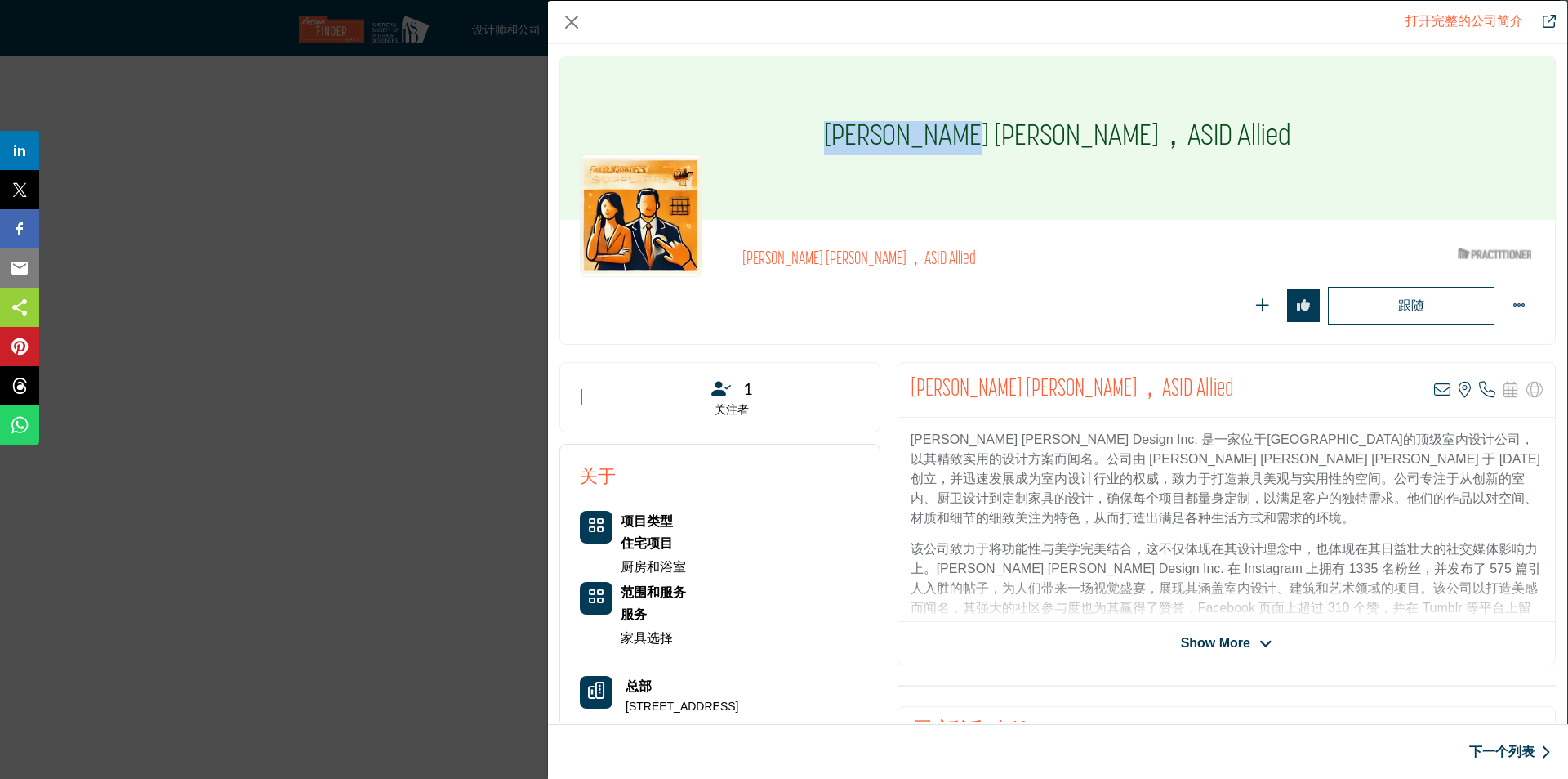
drag, startPoint x: 1055, startPoint y: 135, endPoint x: 904, endPoint y: 130, distance: 151.1
click at [903, 130] on div "[PERSON_NAME] [PERSON_NAME]，ASID Allied" at bounding box center [1058, 138] width 995 height 163
copy font "David Hansen"
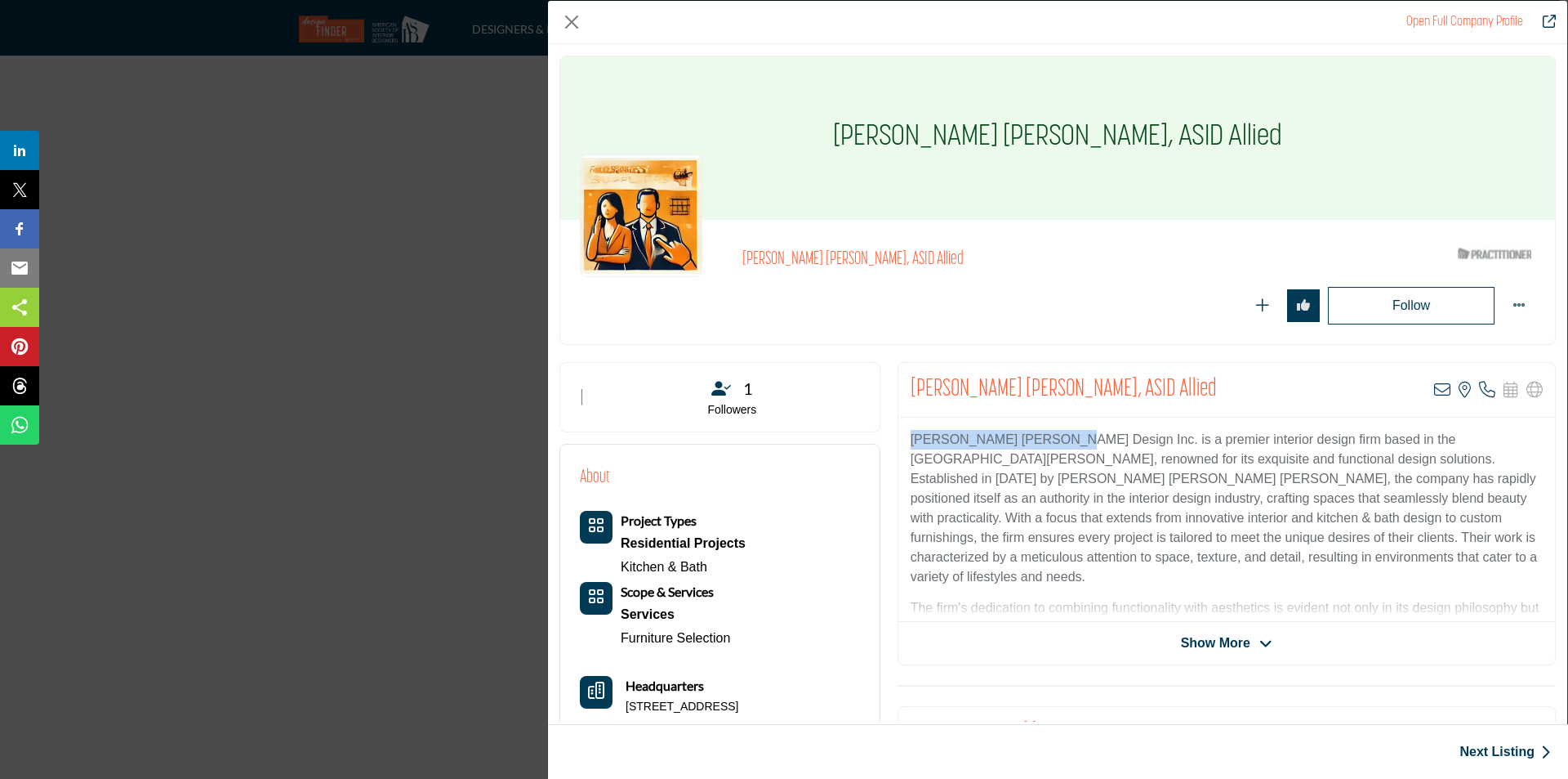
drag, startPoint x: 1055, startPoint y: 441, endPoint x: 900, endPoint y: 432, distance: 155.3
click at [900, 432] on div "David Hansen Design Inc. is a premier interior design firm based in the San Fra…" at bounding box center [1227, 520] width 657 height 204
copy p "David Hansen Design Inc"
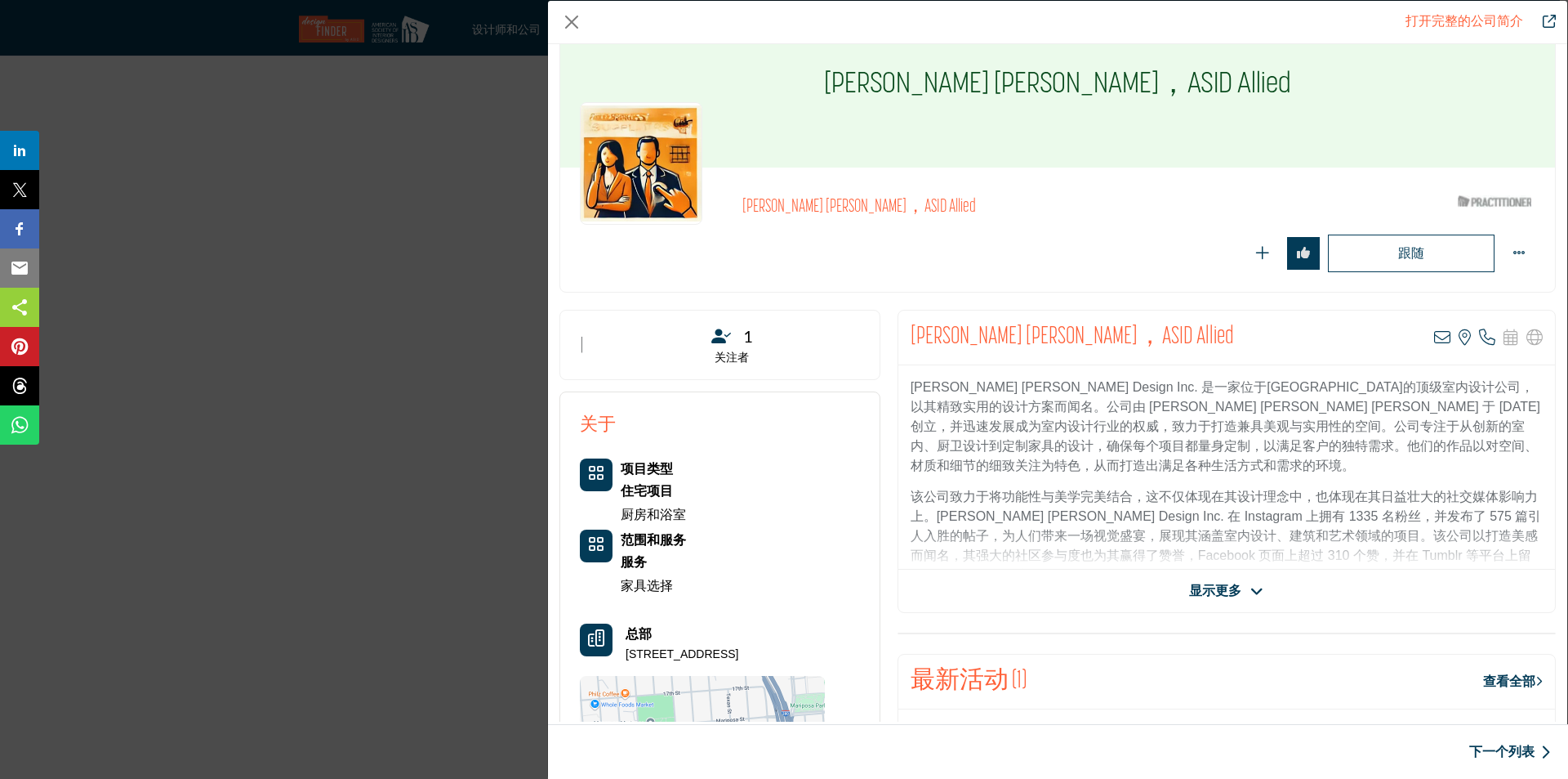
scroll to position [82, 0]
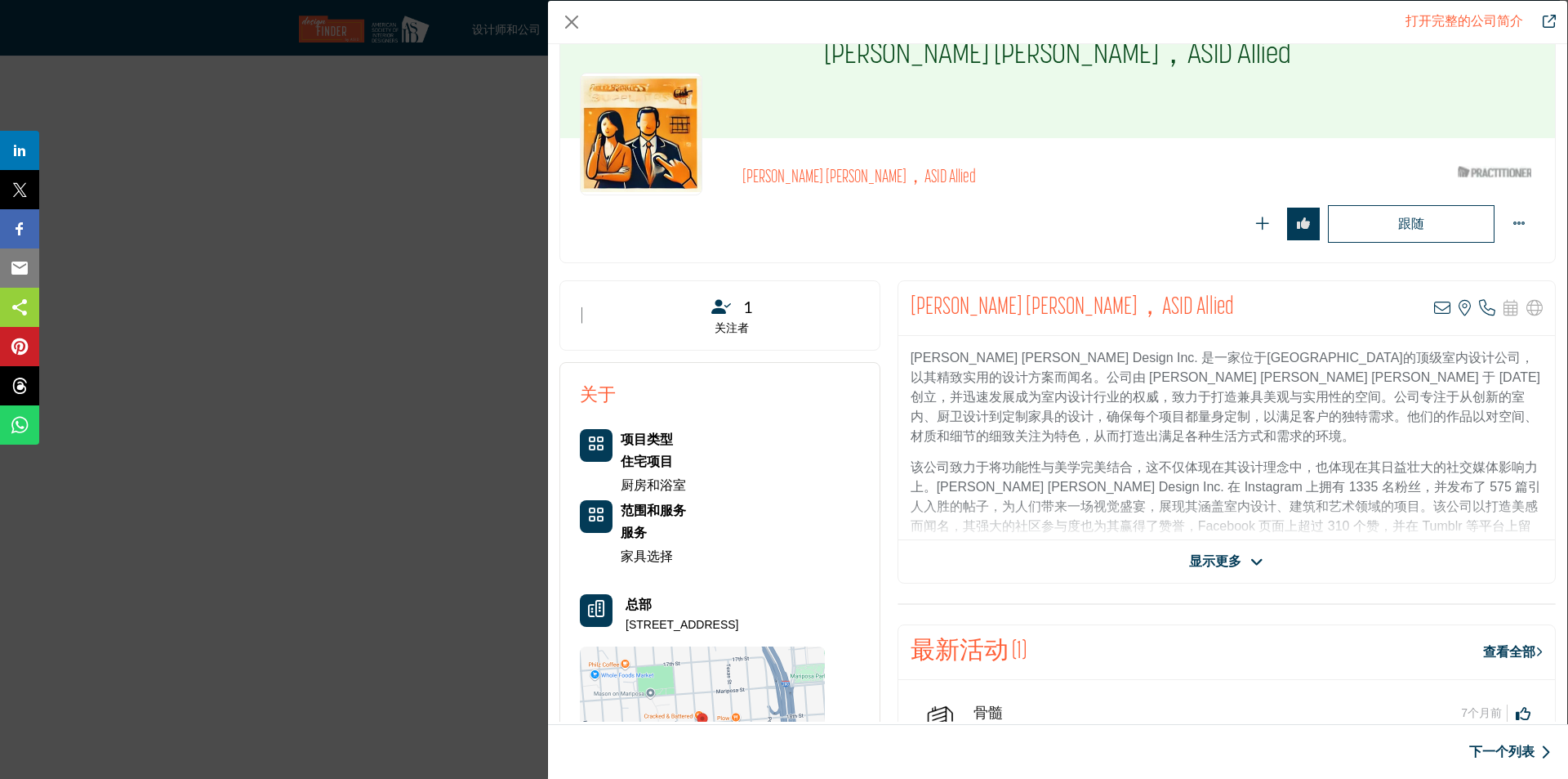
click at [1225, 556] on font "显示更多" at bounding box center [1216, 561] width 53 height 14
click at [1241, 561] on span "Show More" at bounding box center [1216, 562] width 69 height 20
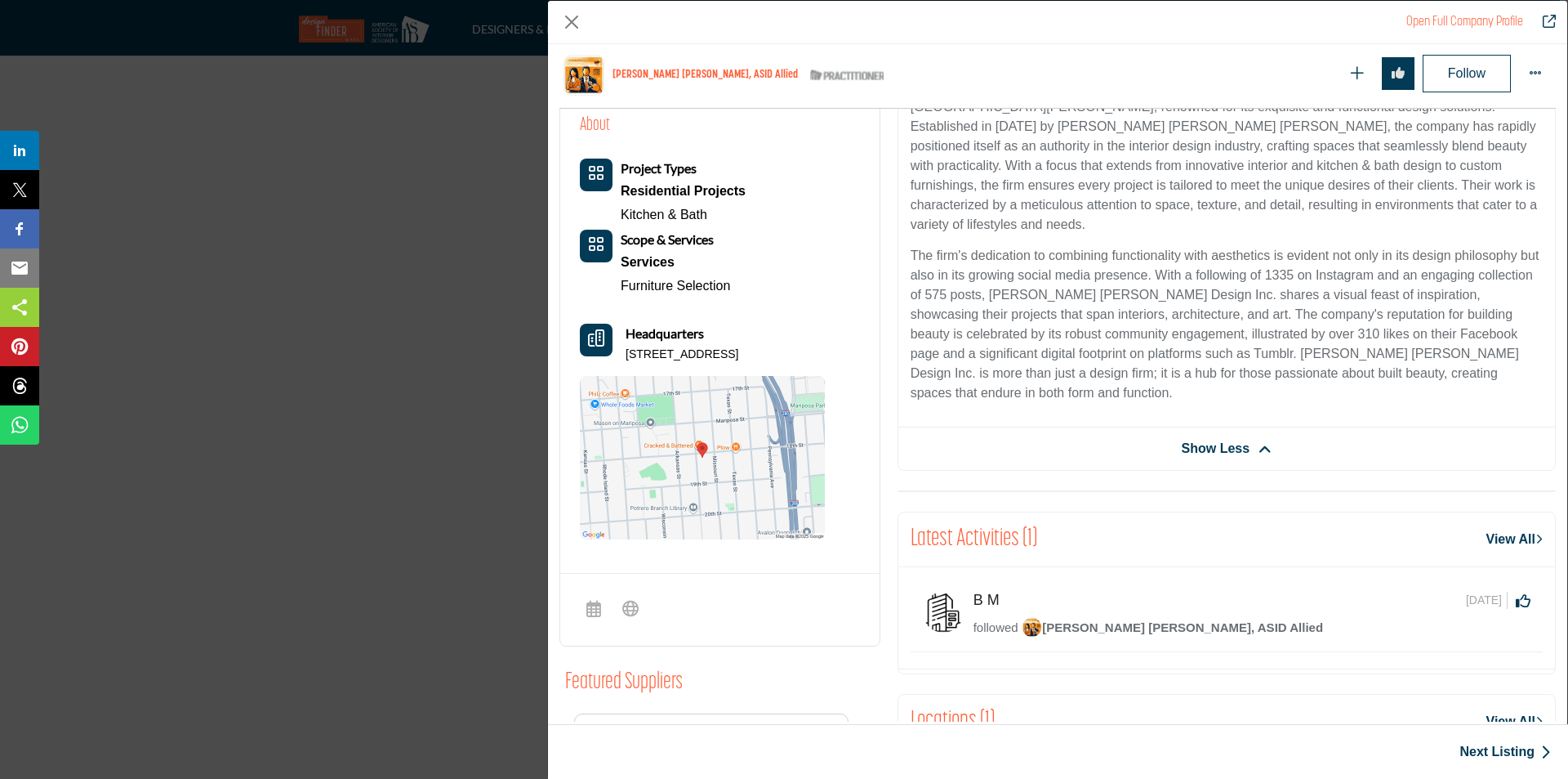
scroll to position [393, 0]
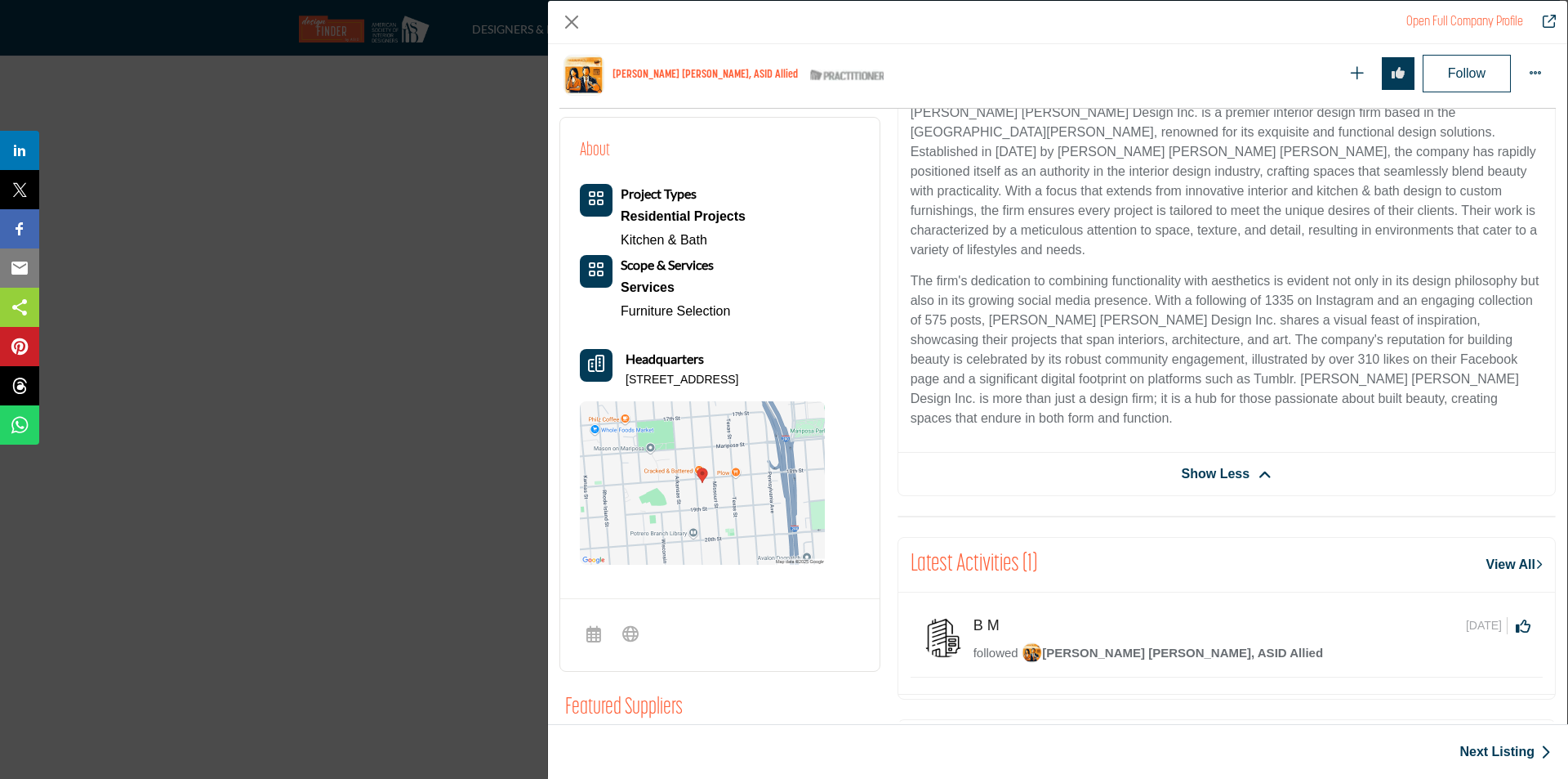
drag, startPoint x: 833, startPoint y: 381, endPoint x: 626, endPoint y: 383, distance: 207.0
click at [626, 383] on div "About Project Types Residential Projects Kitchen & Bath Services" at bounding box center [720, 351] width 280 height 427
copy p "1459 18th St # 103, 94107-2801, USA"
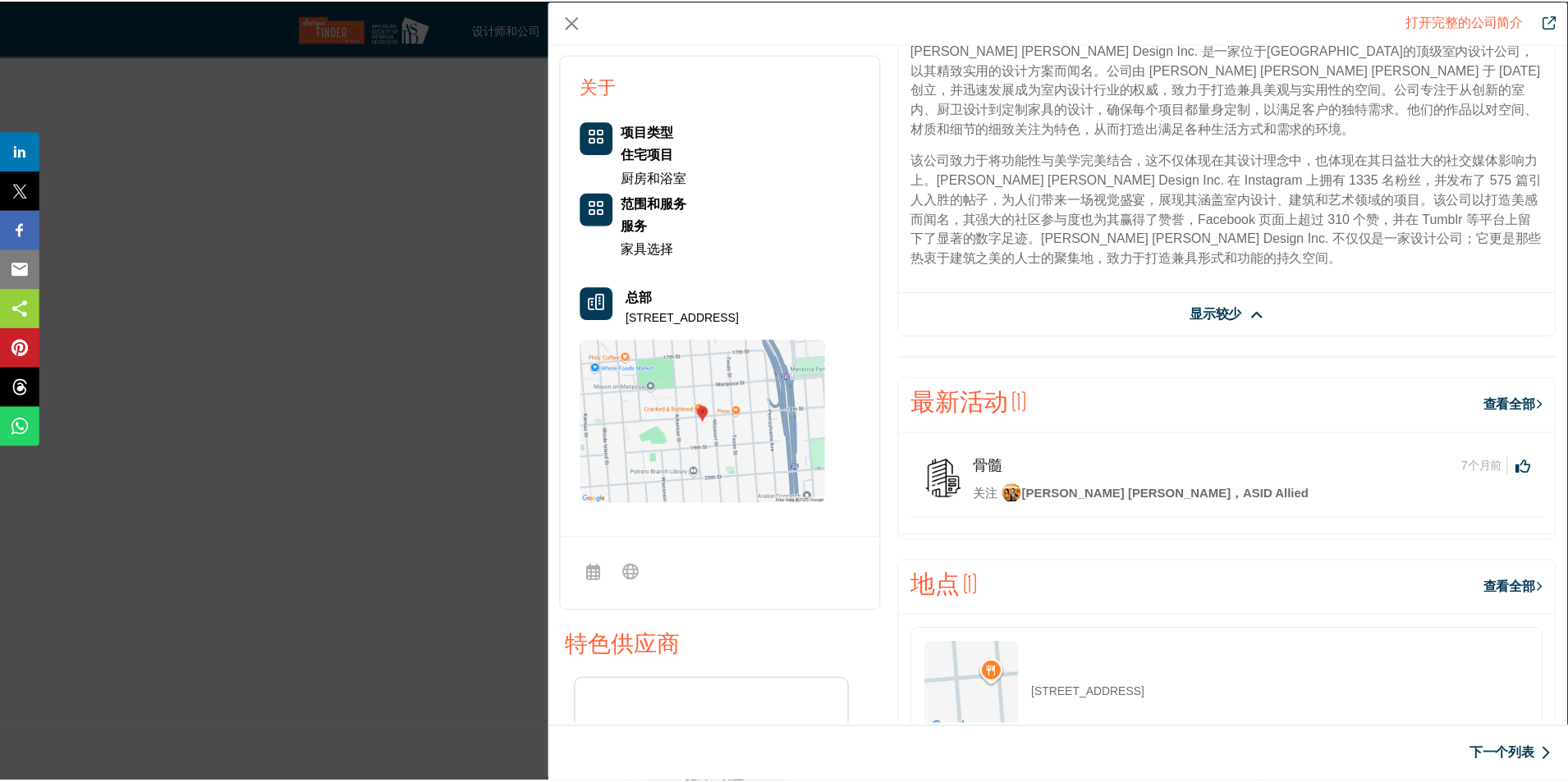
scroll to position [246, 0]
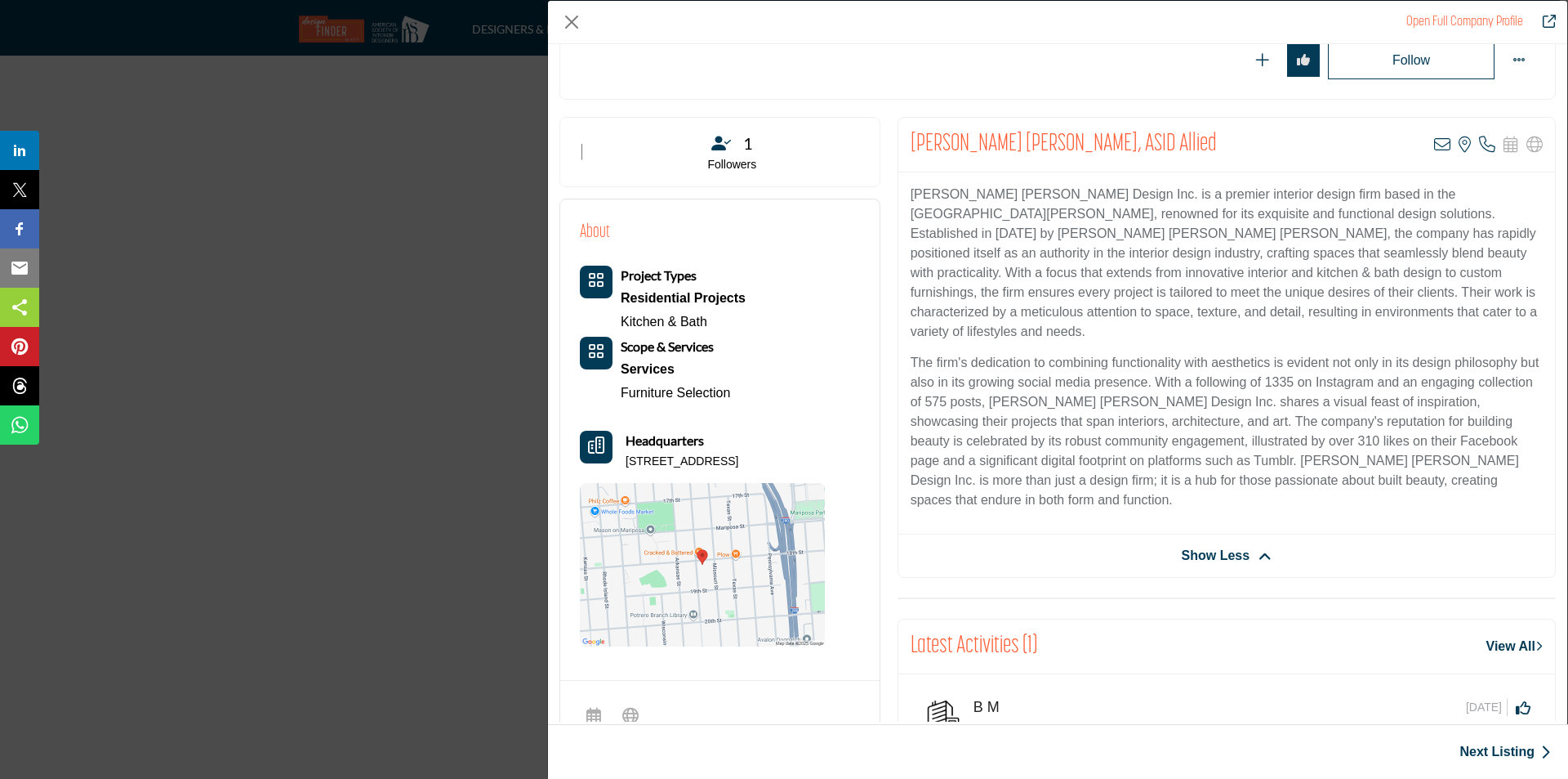
click at [393, 385] on div "Open Full Company Profile David Hansen, ASID Allied ASID Qualified Practitioner…" at bounding box center [784, 390] width 1568 height 779
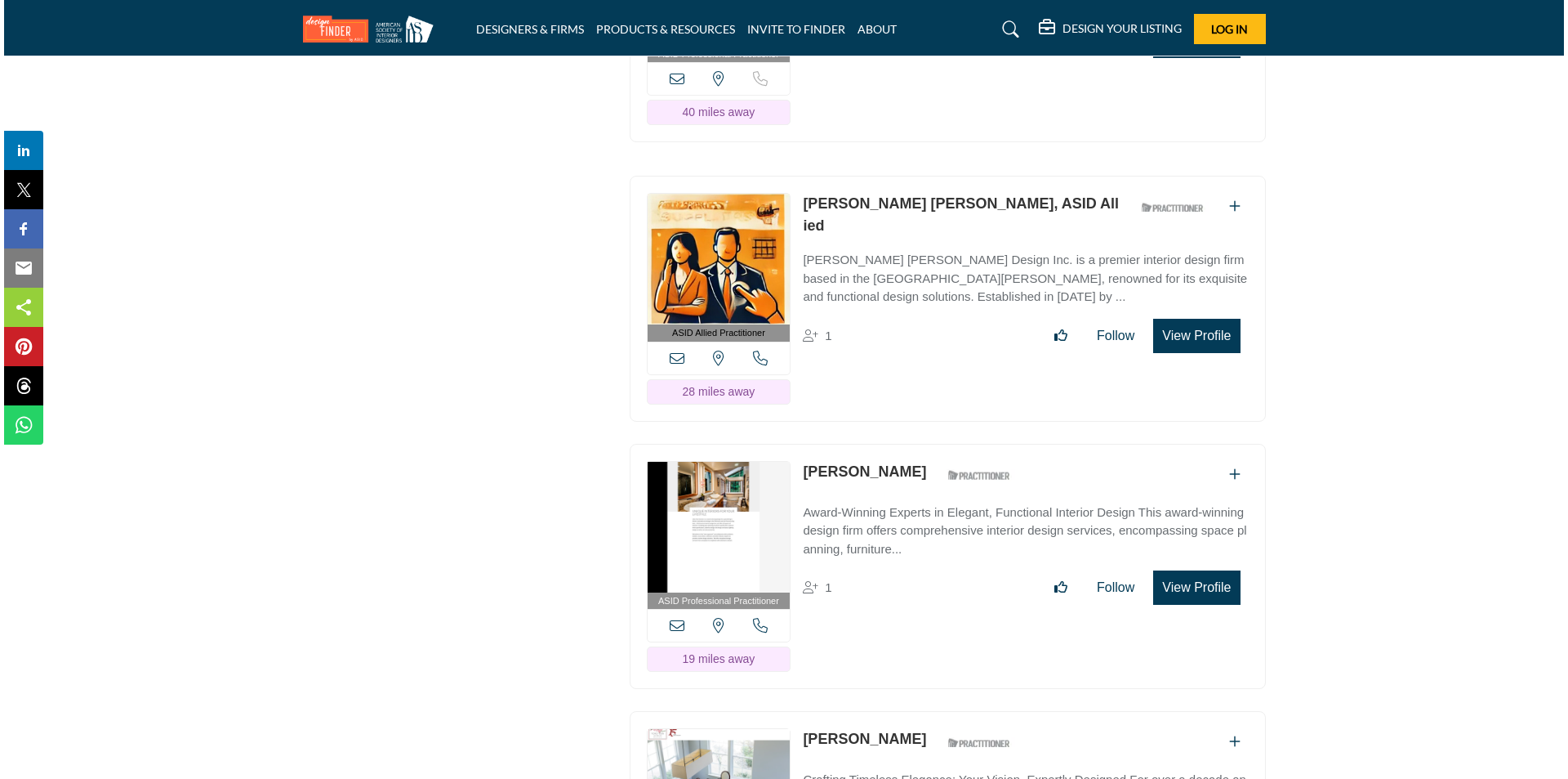
scroll to position [17305, 0]
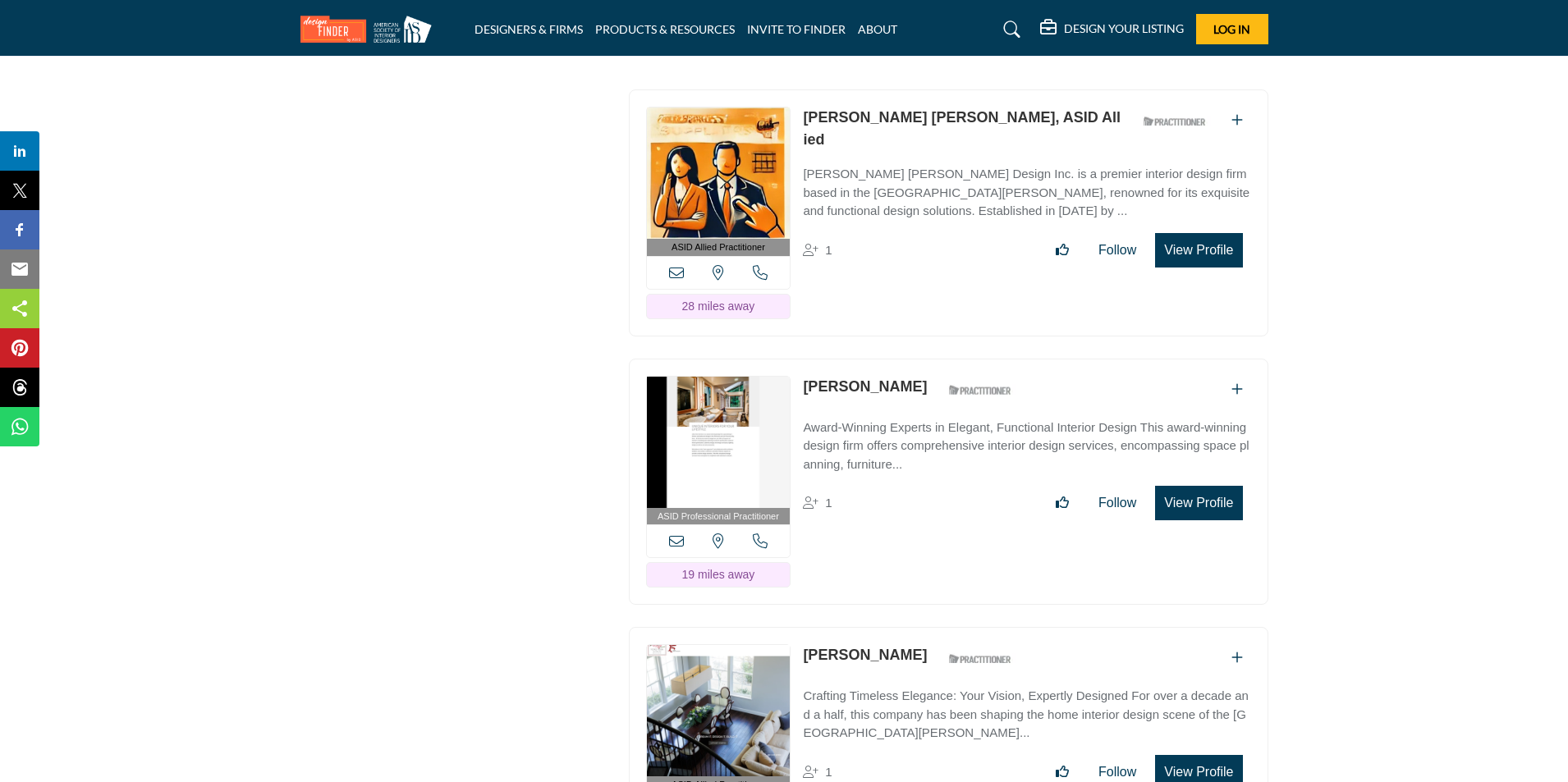
click at [1192, 489] on button "View Profile" at bounding box center [1198, 503] width 87 height 35
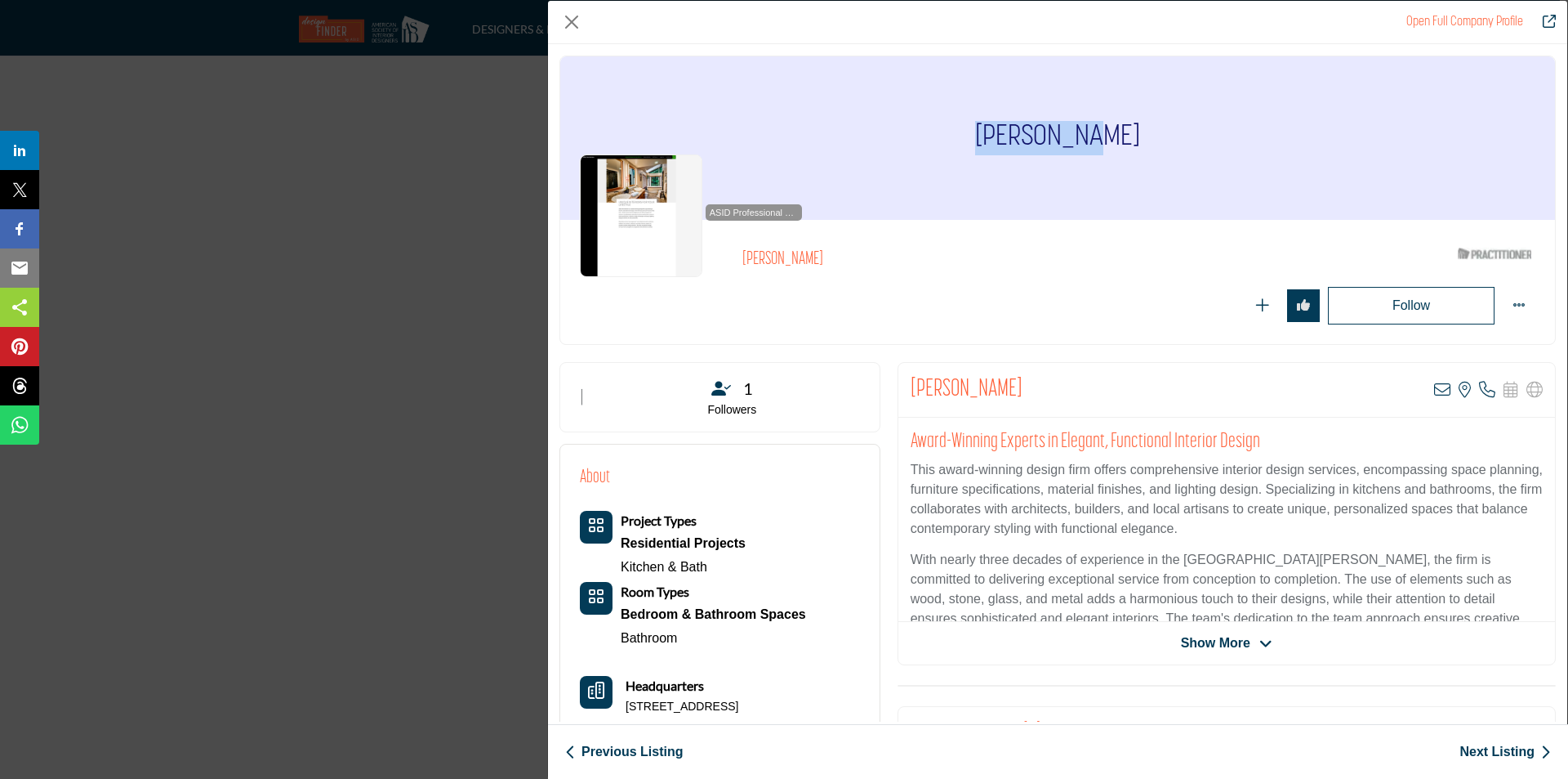
drag, startPoint x: 1002, startPoint y: 129, endPoint x: 1128, endPoint y: 133, distance: 126.1
click at [1128, 133] on div "[PERSON_NAME]" at bounding box center [1058, 138] width 995 height 163
copy h1 "[PERSON_NAME]"
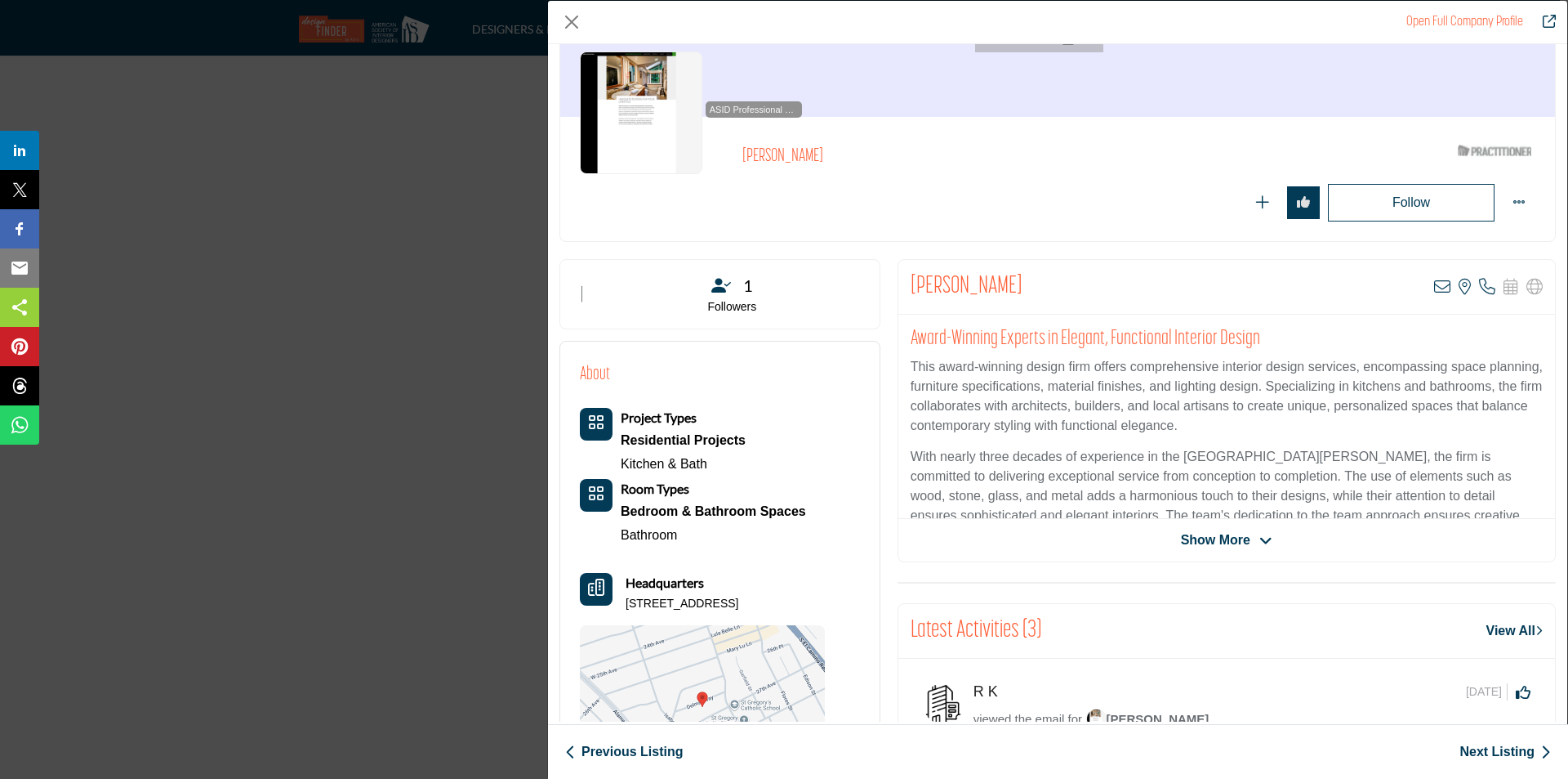
scroll to position [163, 0]
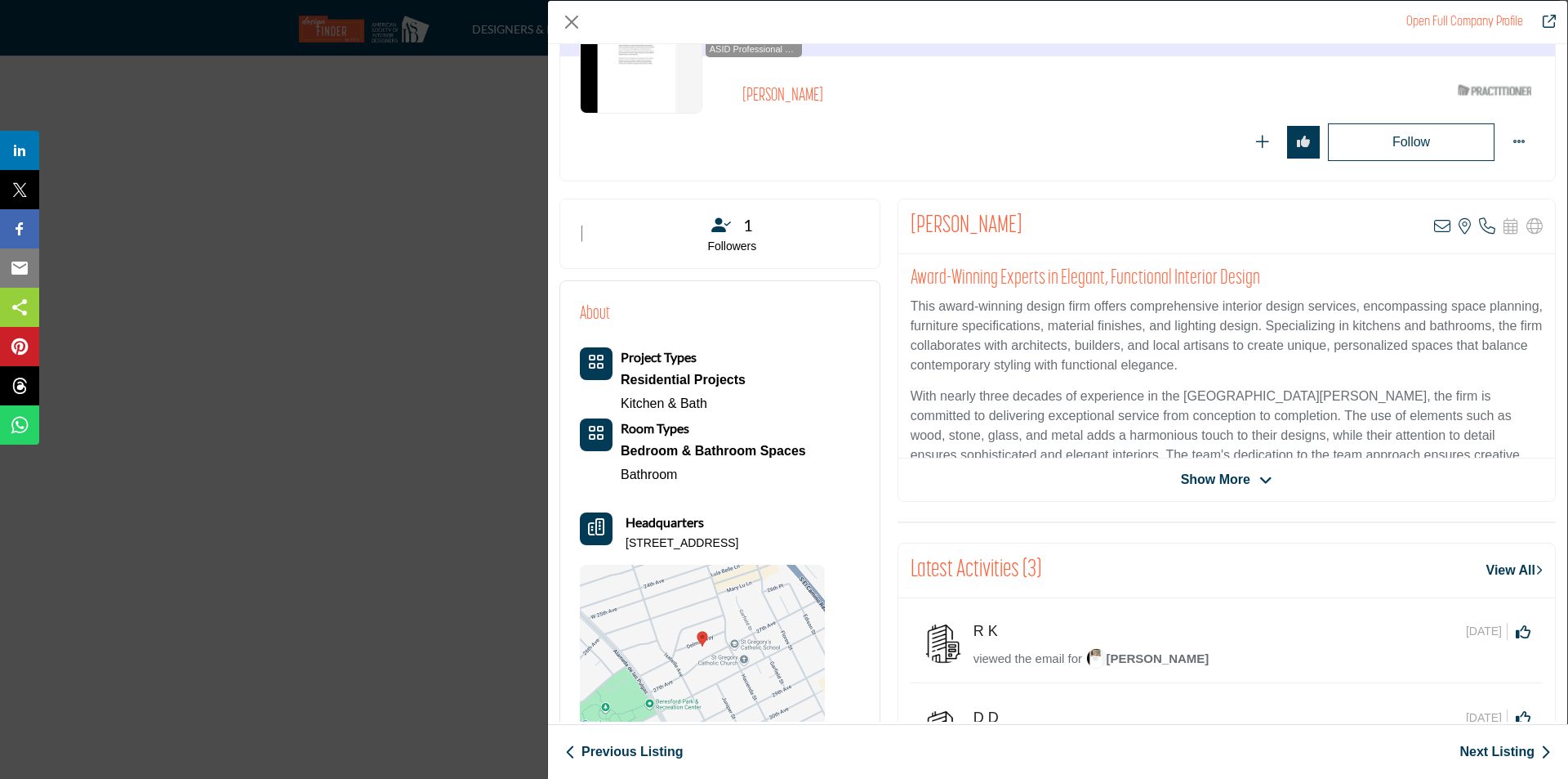
drag, startPoint x: 670, startPoint y: 538, endPoint x: 844, endPoint y: 536, distance: 174.0
click at [844, 536] on div "About Project Types Residential Projects Kitchen & Bath Room Types" at bounding box center [720, 514] width 280 height 427
copy p "269 Delmar Way, 94403-2312, USA"
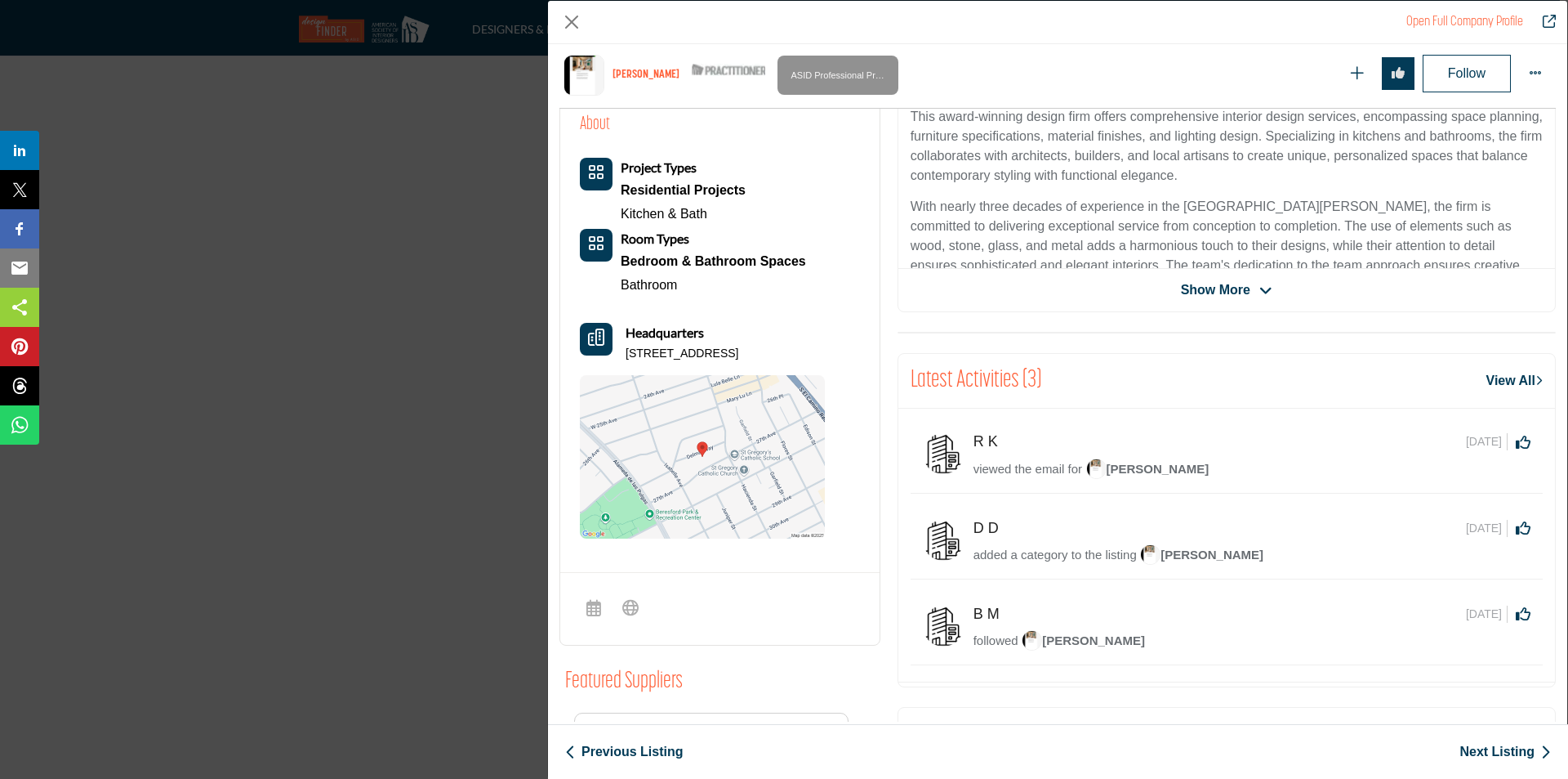
scroll to position [393, 0]
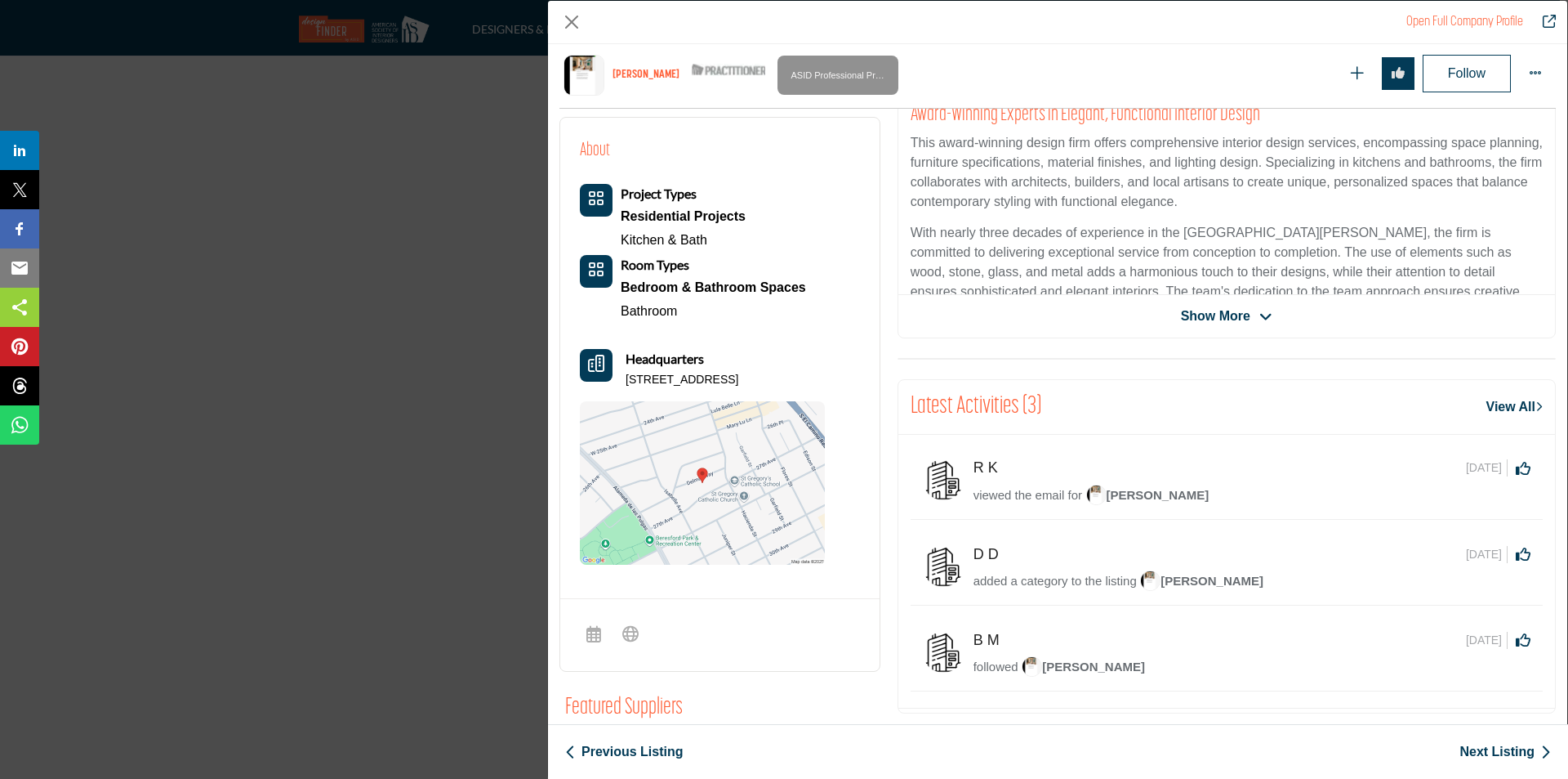
click at [1216, 317] on span "Show More" at bounding box center [1216, 316] width 69 height 20
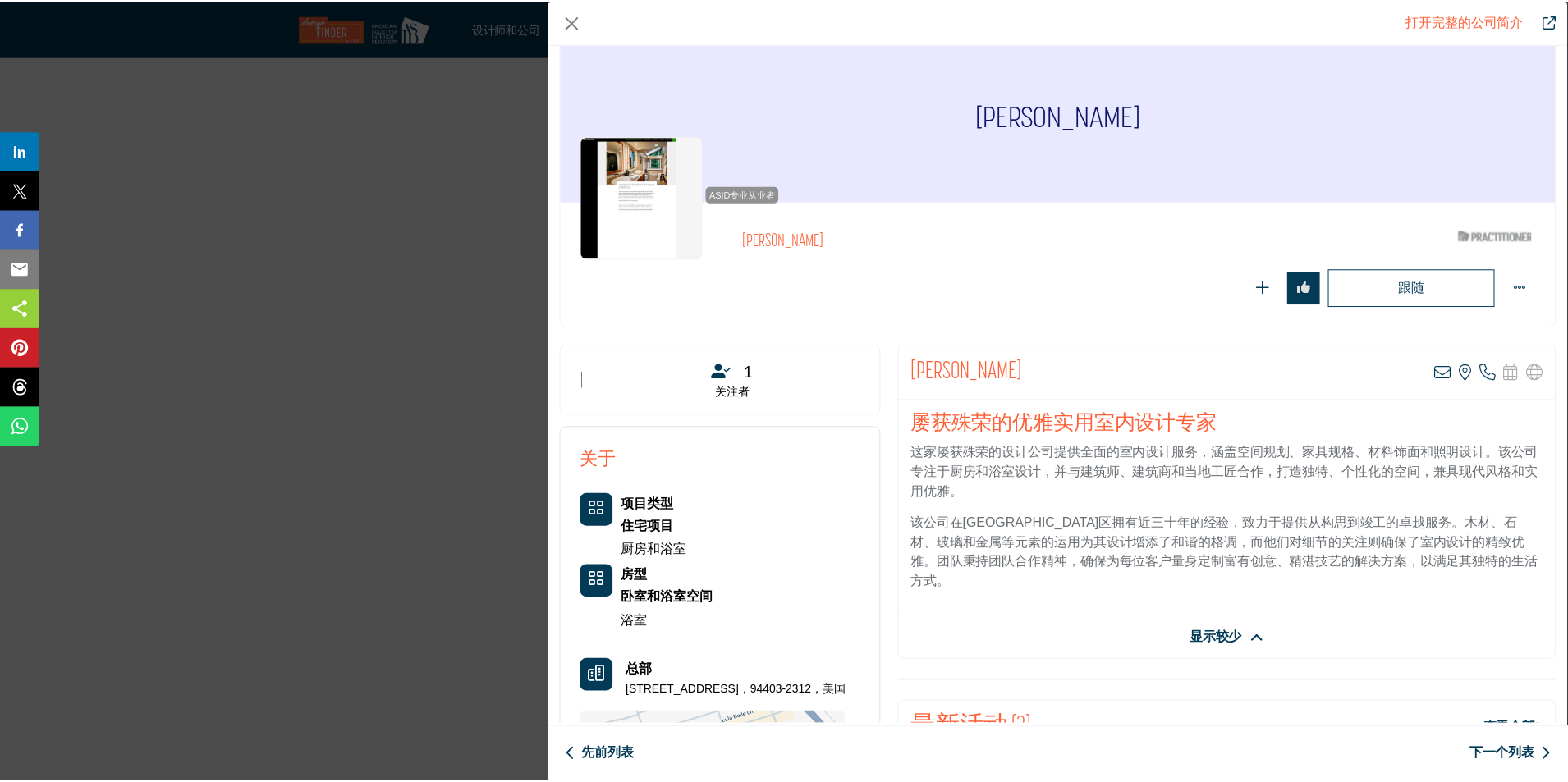
scroll to position [0, 0]
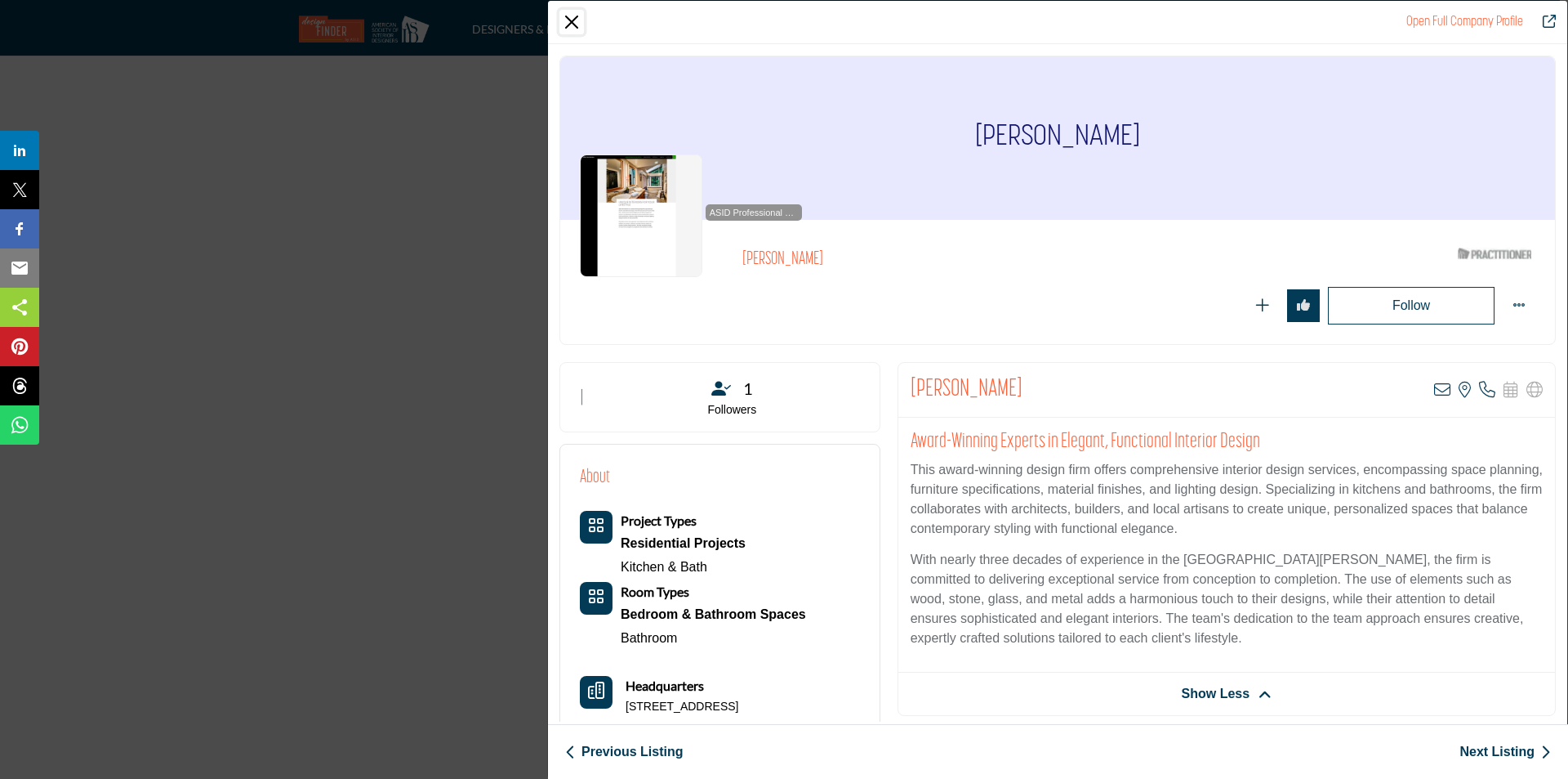
drag, startPoint x: 578, startPoint y: 18, endPoint x: 612, endPoint y: 40, distance: 40.5
click at [578, 18] on button "Close" at bounding box center [572, 22] width 25 height 25
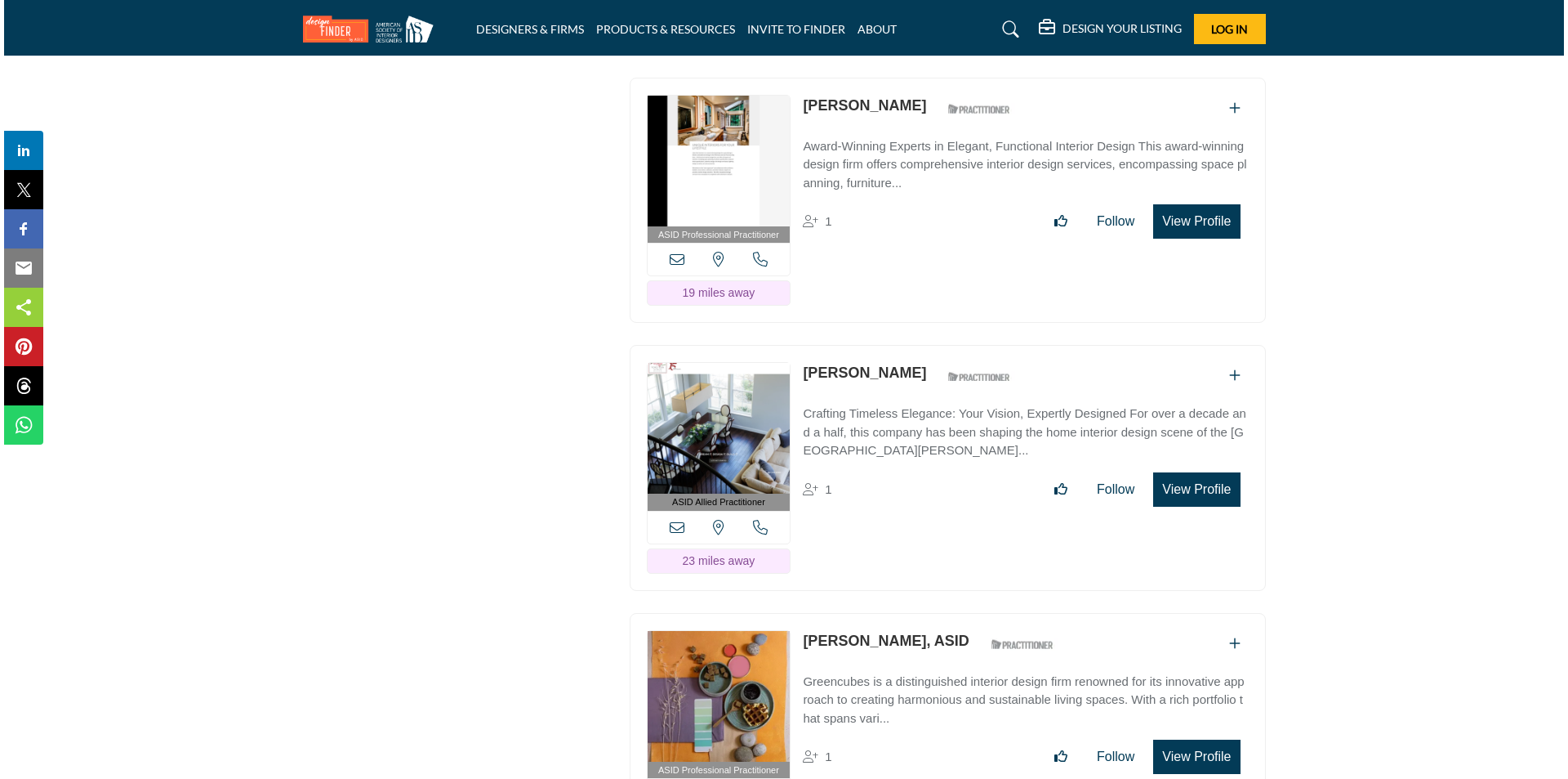
scroll to position [17714, 0]
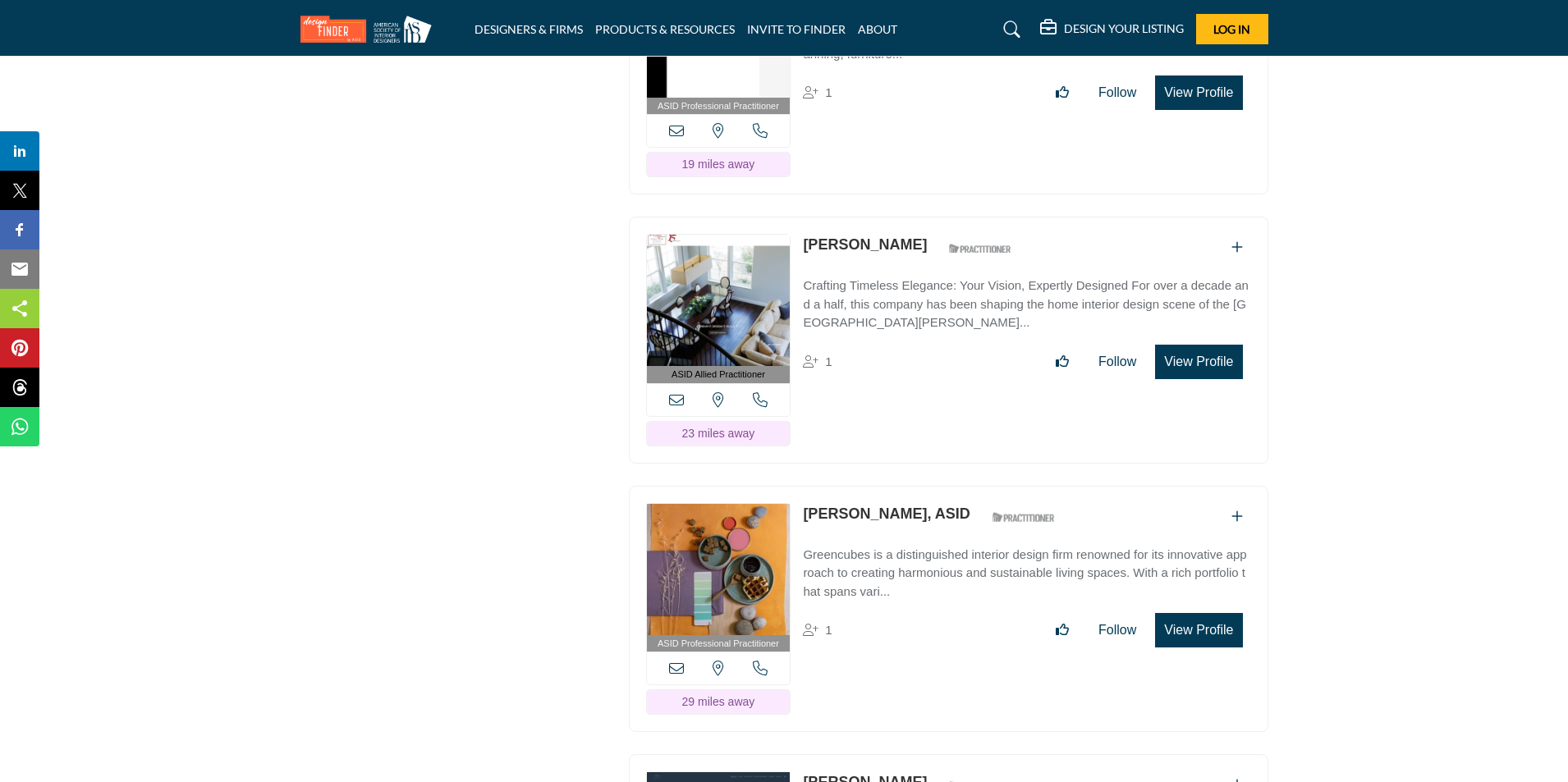
drag, startPoint x: 1185, startPoint y: 339, endPoint x: 904, endPoint y: 260, distance: 291.9
click at [1185, 345] on button "View Profile" at bounding box center [1198, 362] width 87 height 35
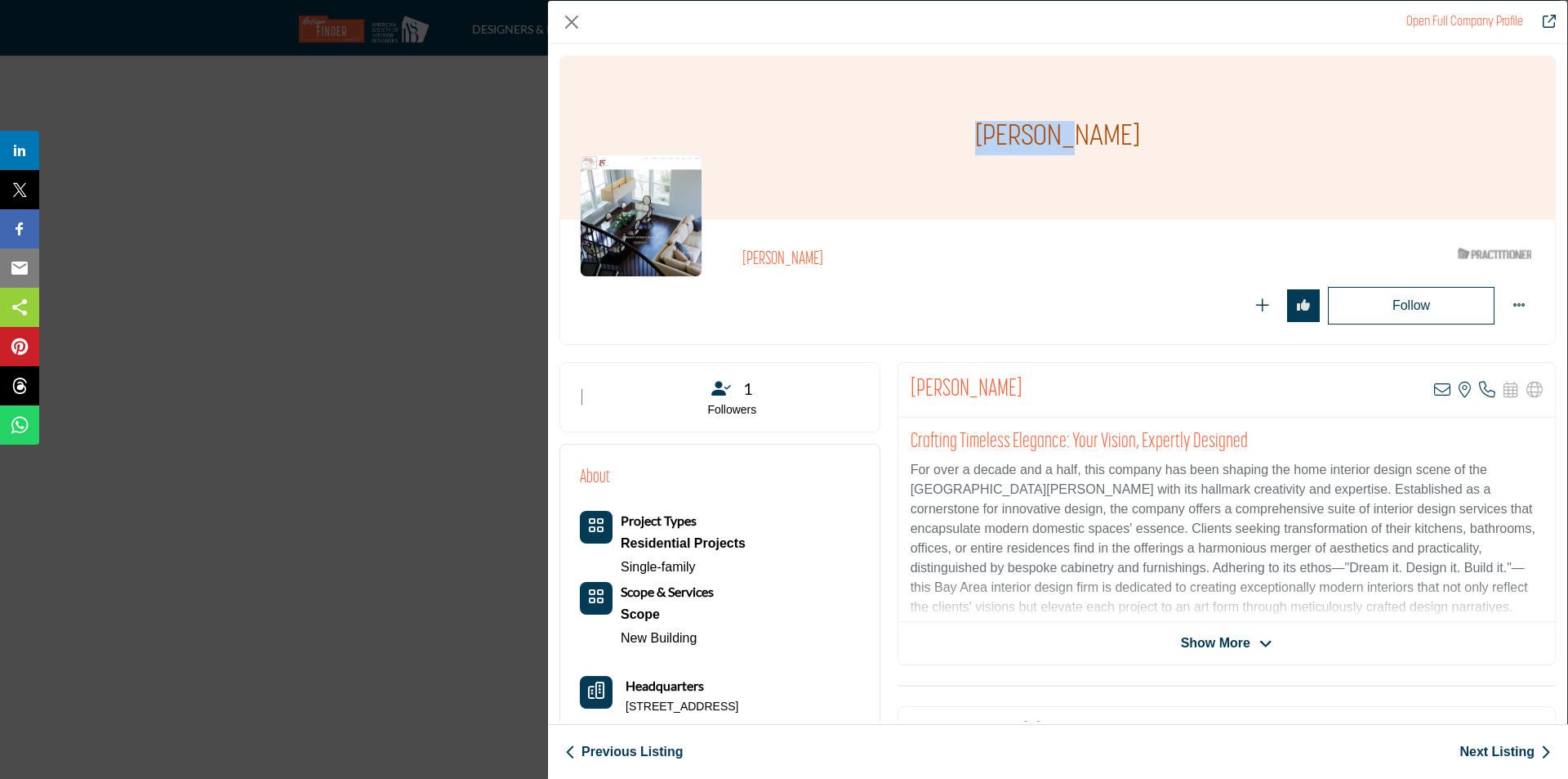
drag, startPoint x: 1107, startPoint y: 135, endPoint x: 1246, endPoint y: 90, distance: 146.1
click at [1000, 138] on div "[PERSON_NAME]" at bounding box center [1058, 138] width 995 height 163
copy h1 "[PERSON_NAME]"
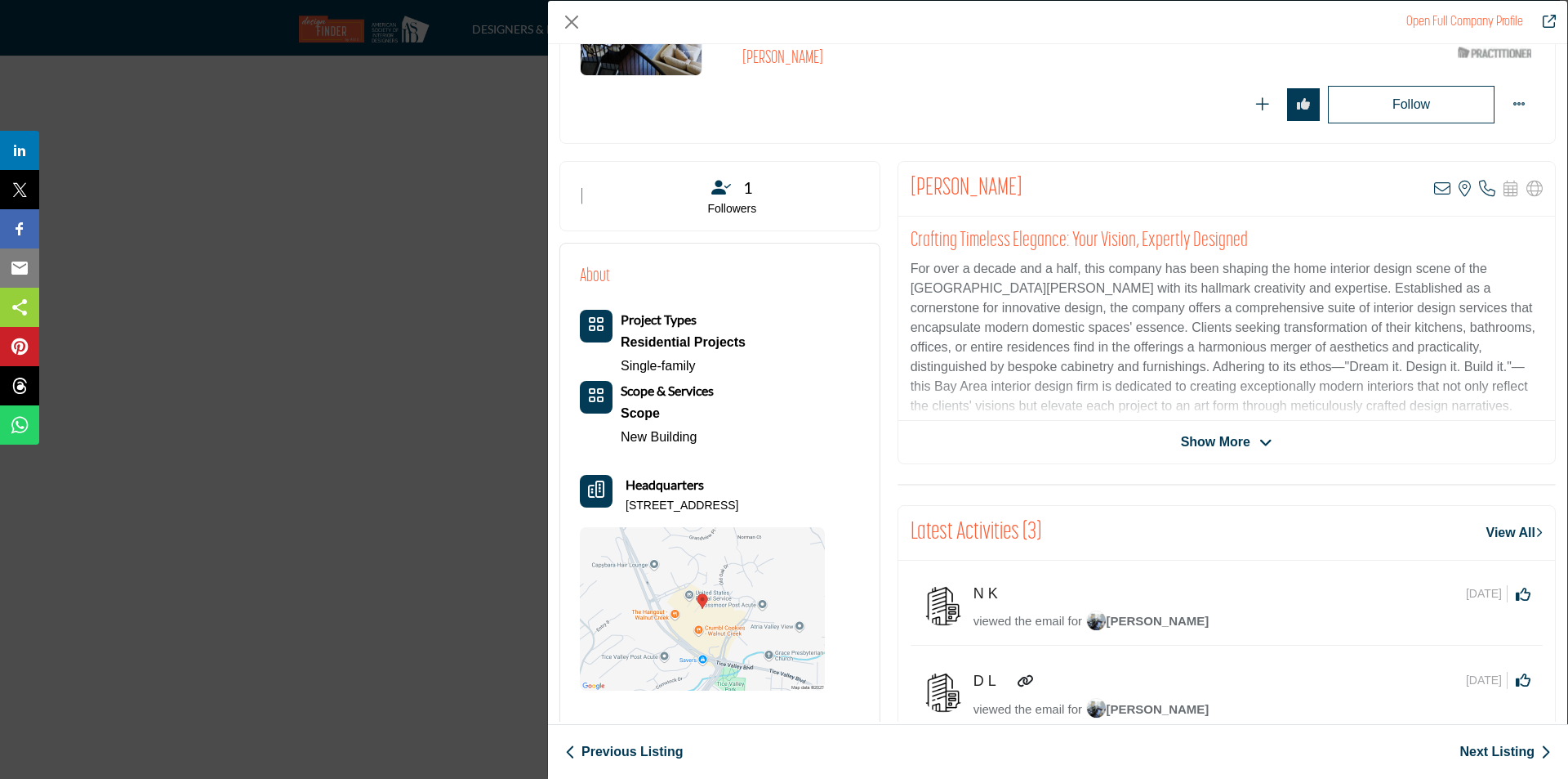
scroll to position [184, 0]
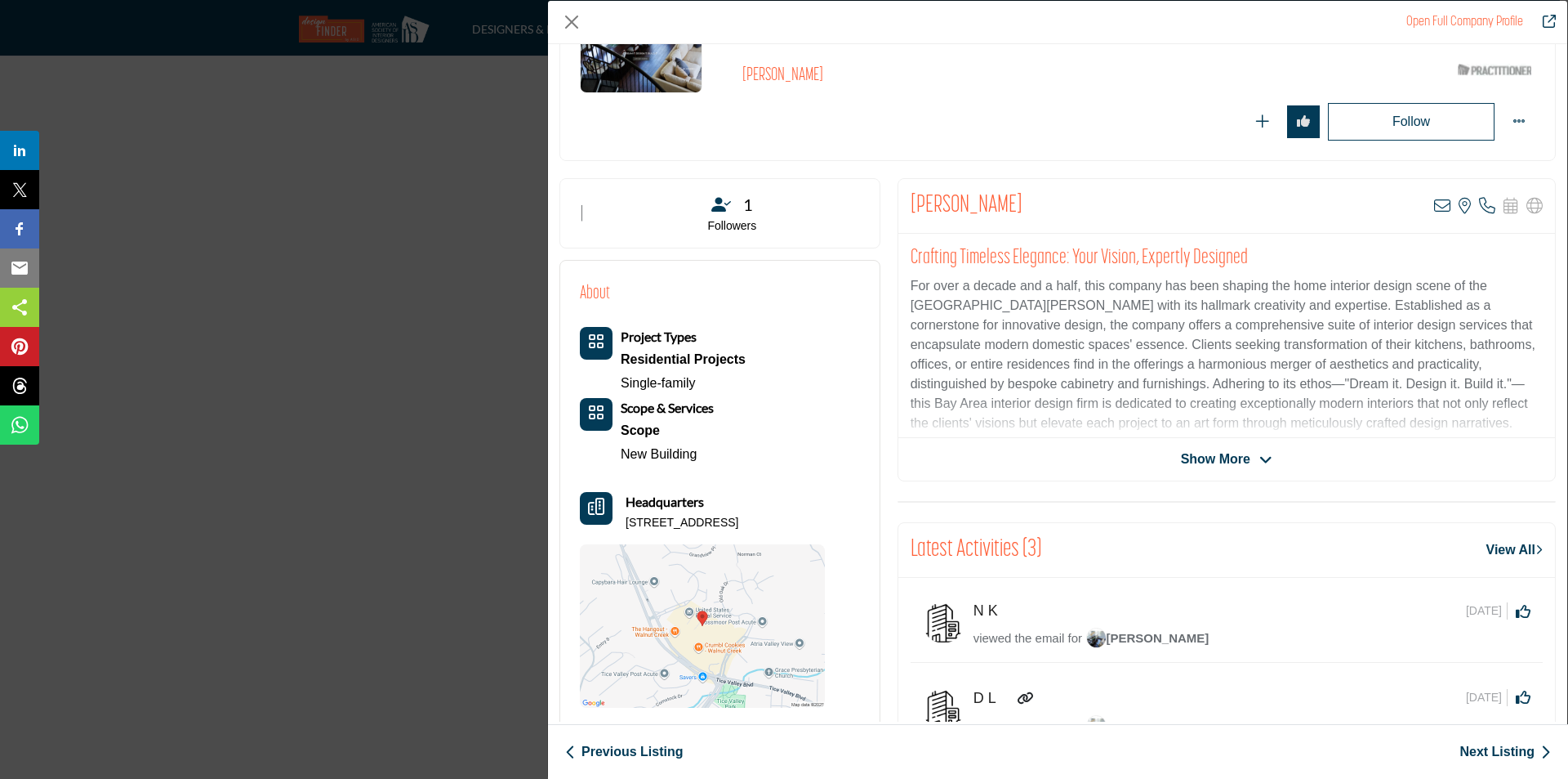
drag, startPoint x: 623, startPoint y: 523, endPoint x: 678, endPoint y: 543, distance: 58.5
click at [678, 531] on div "Headquarters 1966 Tice Valley Blvd Ste 512, 94595-2203, USA" at bounding box center [703, 511] width 245 height 40
copy p "1966 Tice Valley Blvd Ste 512, 94595-2203, USA"
click at [1207, 457] on span "Show More" at bounding box center [1216, 459] width 69 height 20
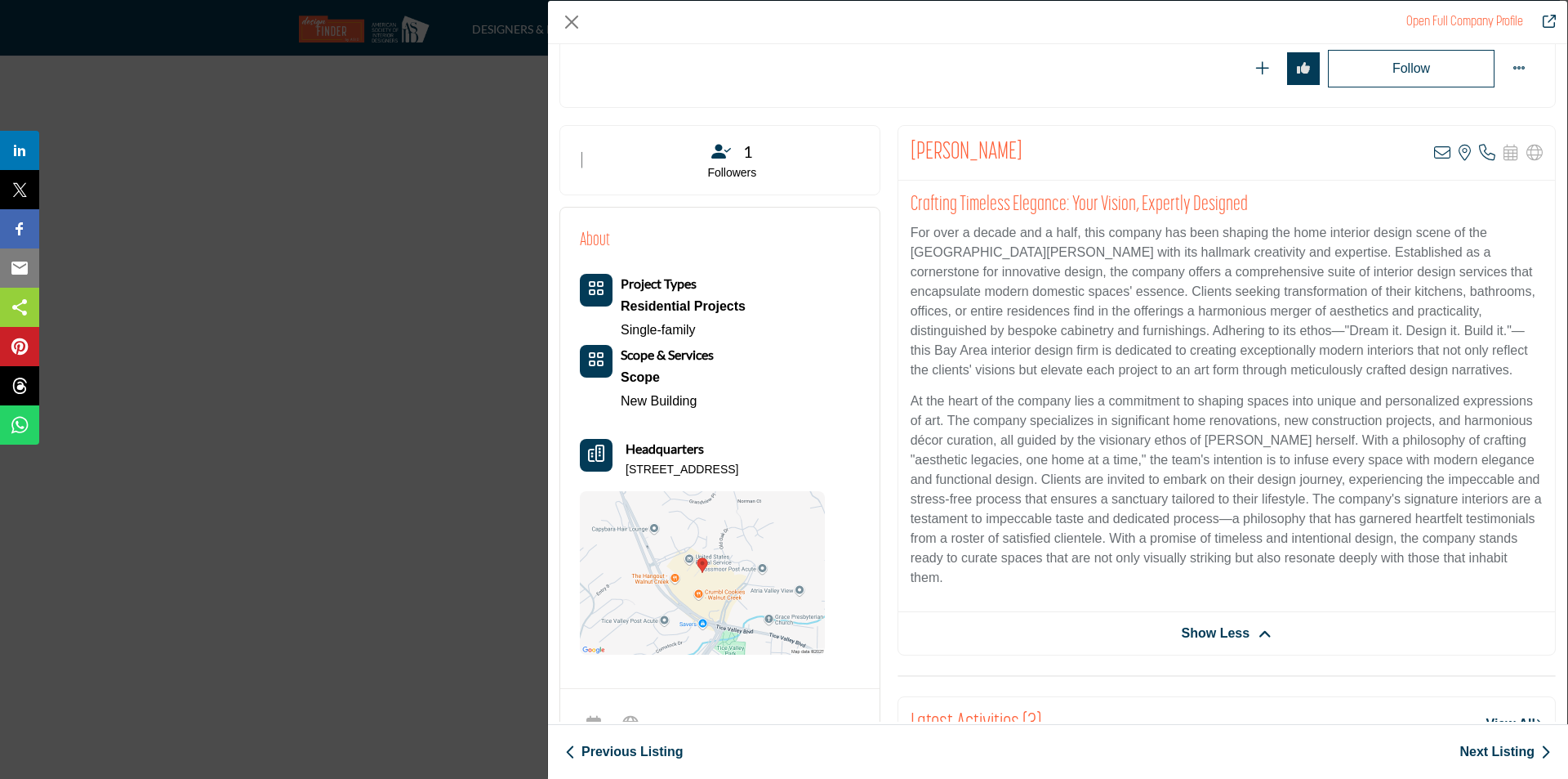
scroll to position [266, 0]
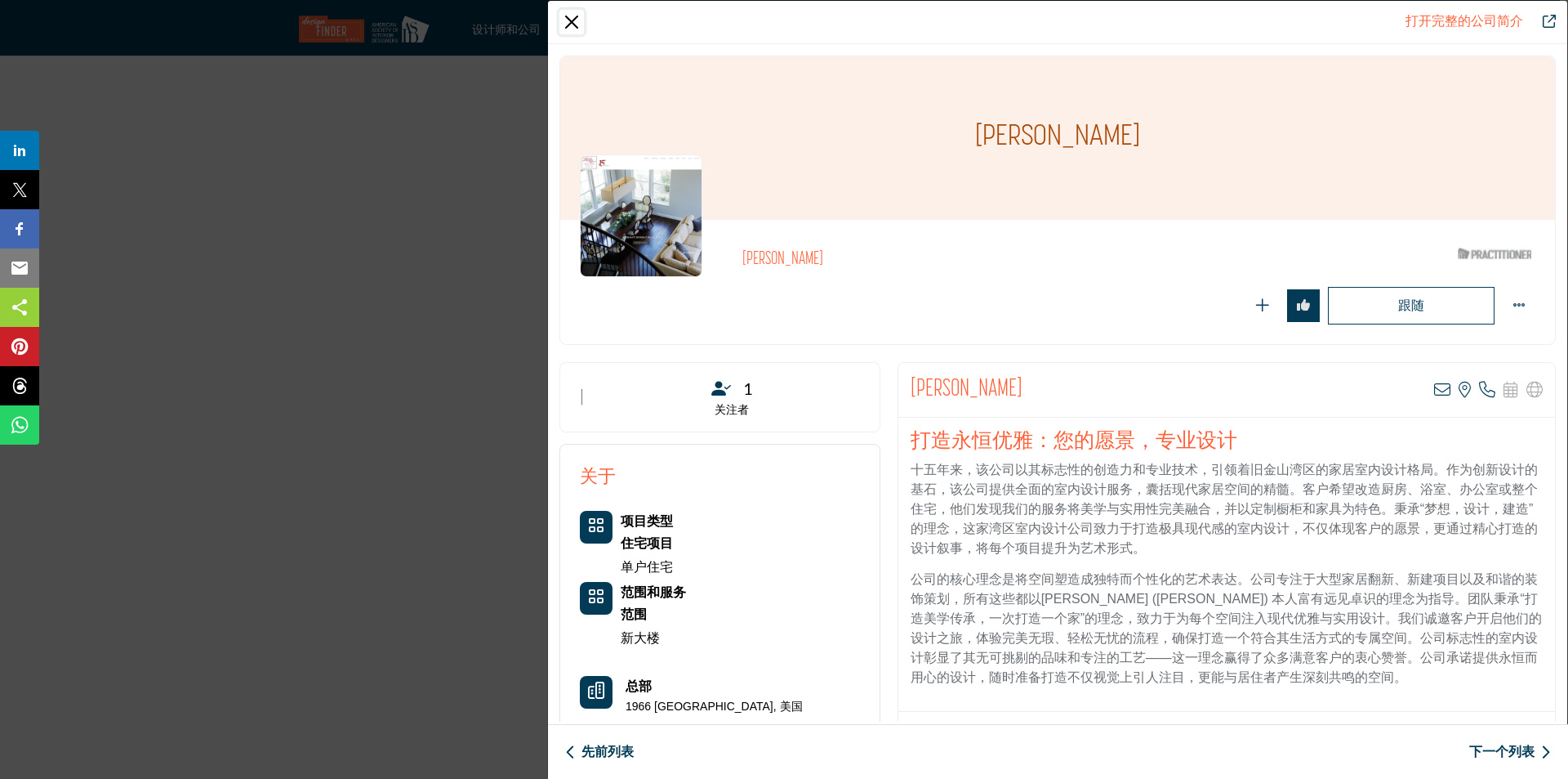
click at [578, 26] on button "关闭" at bounding box center [572, 22] width 25 height 25
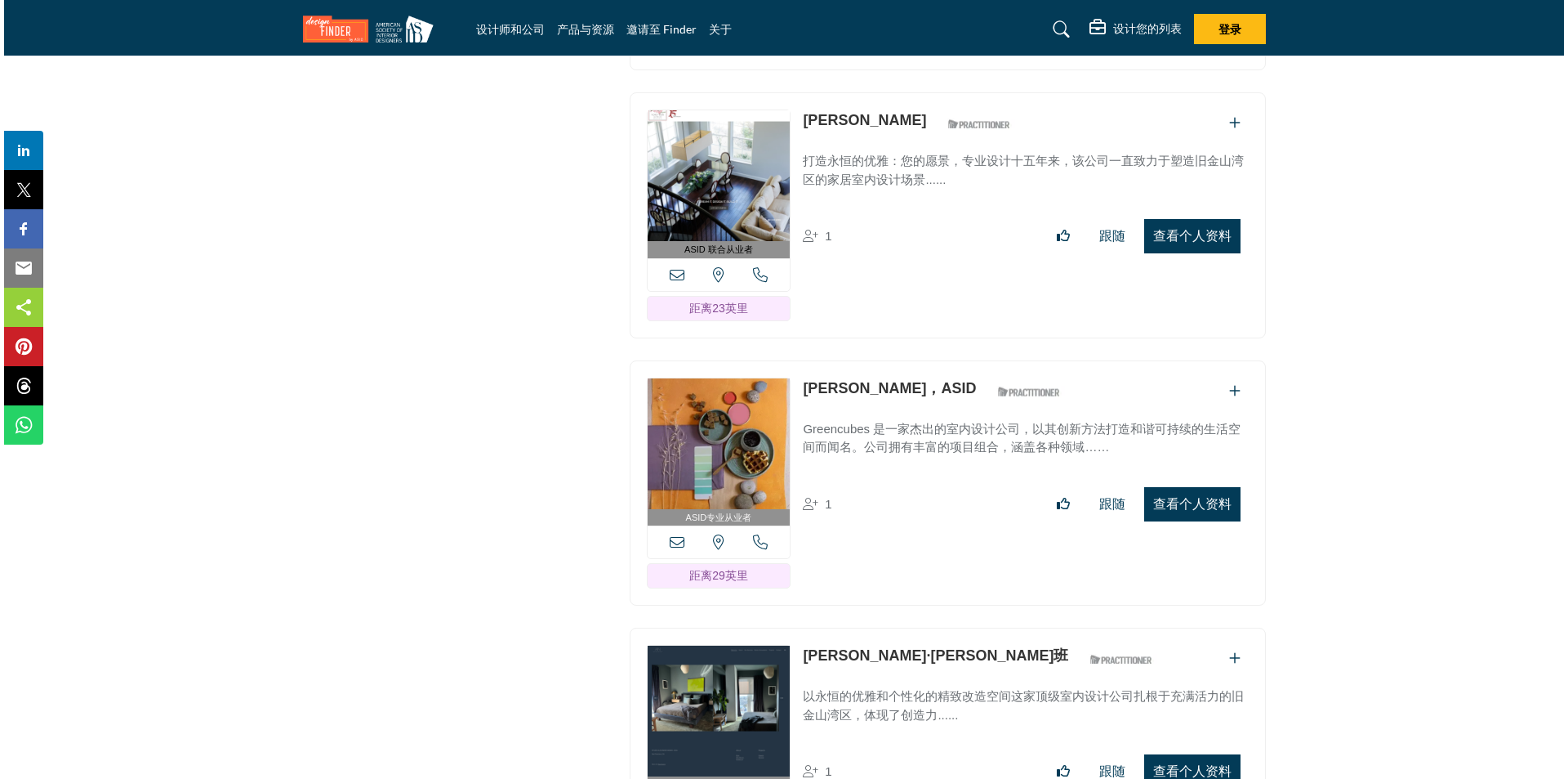
scroll to position [17877, 0]
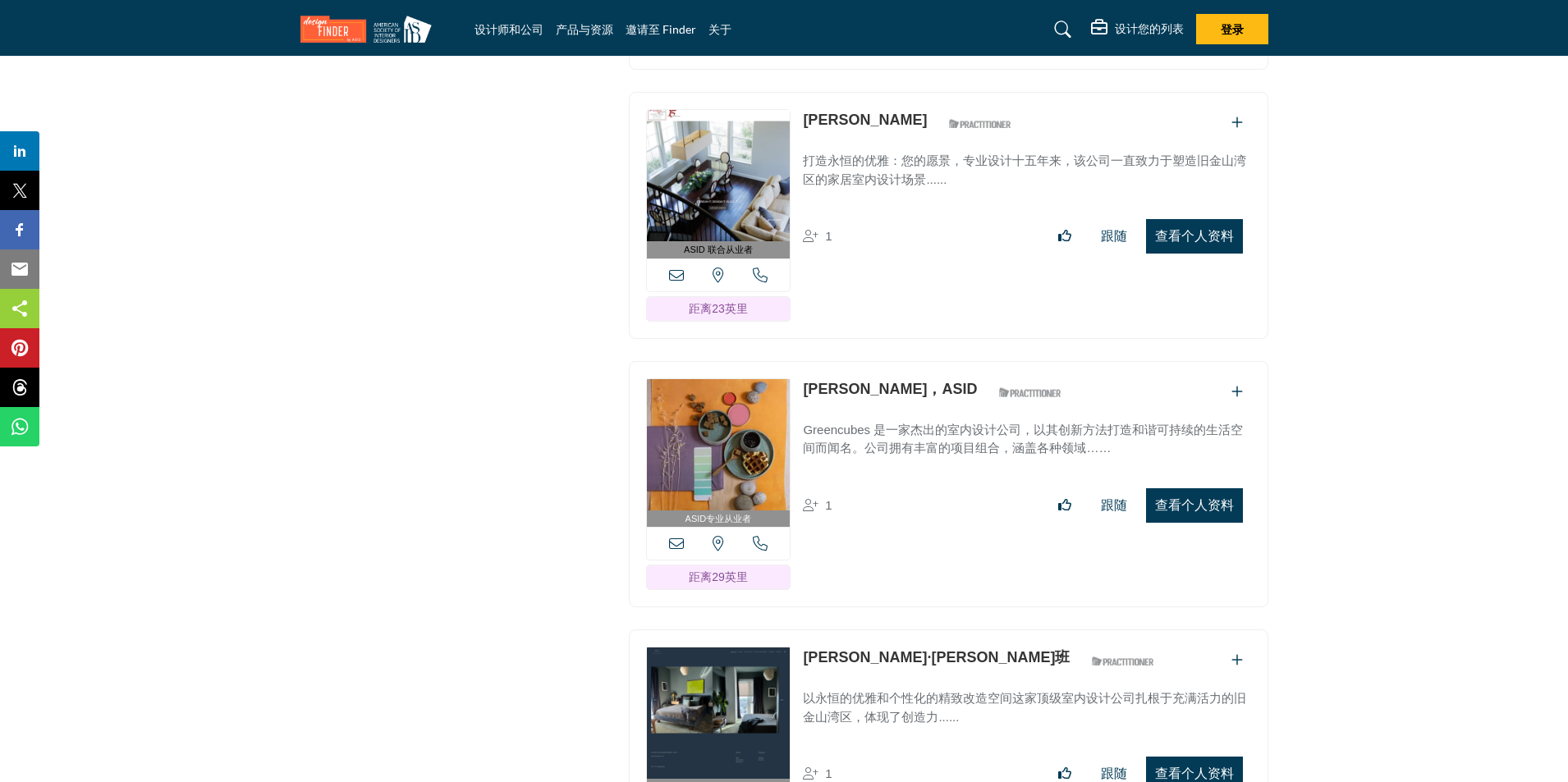
click at [1220, 498] on font "查看个人资料" at bounding box center [1193, 504] width 79 height 14
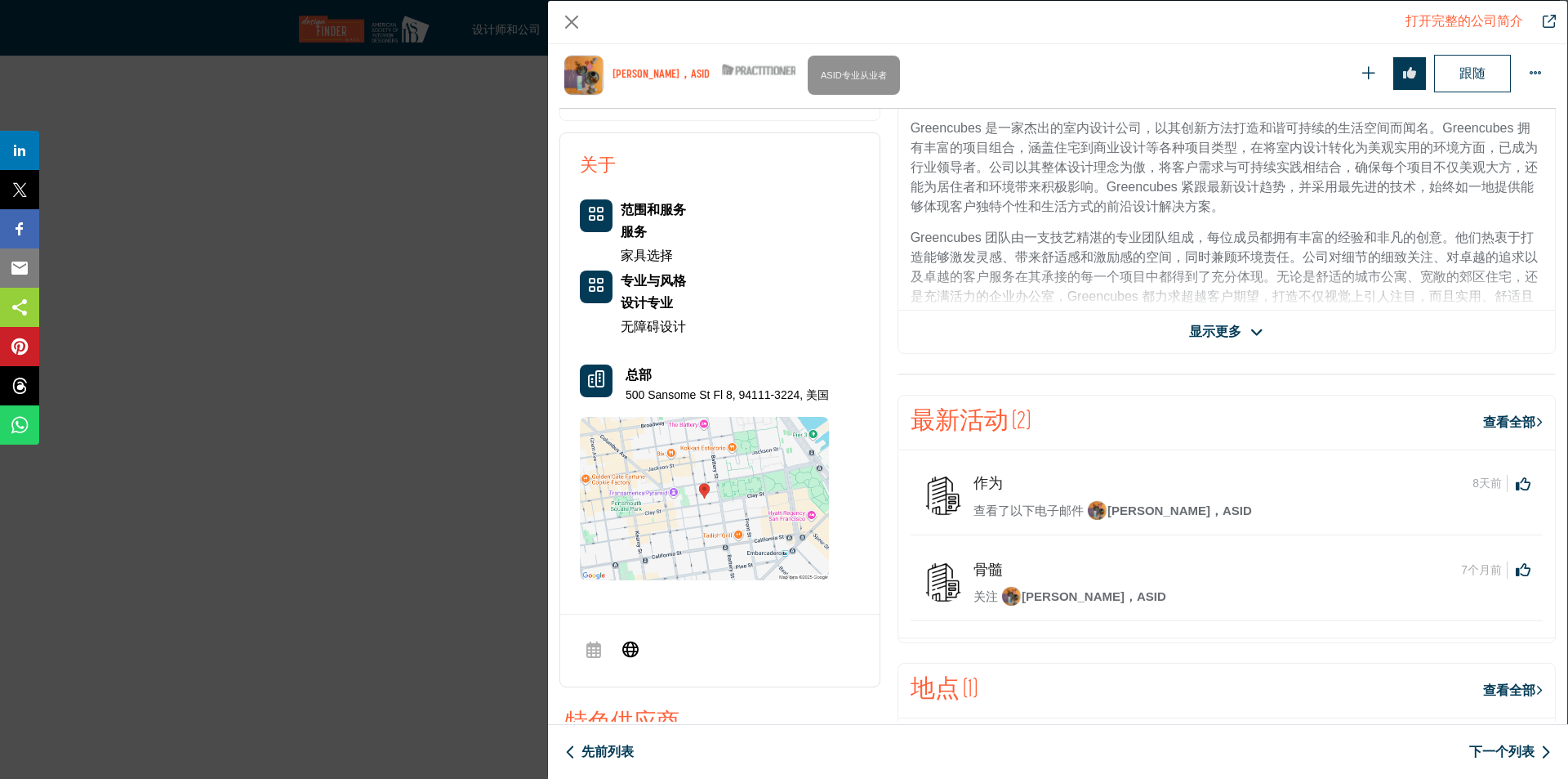
scroll to position [393, 0]
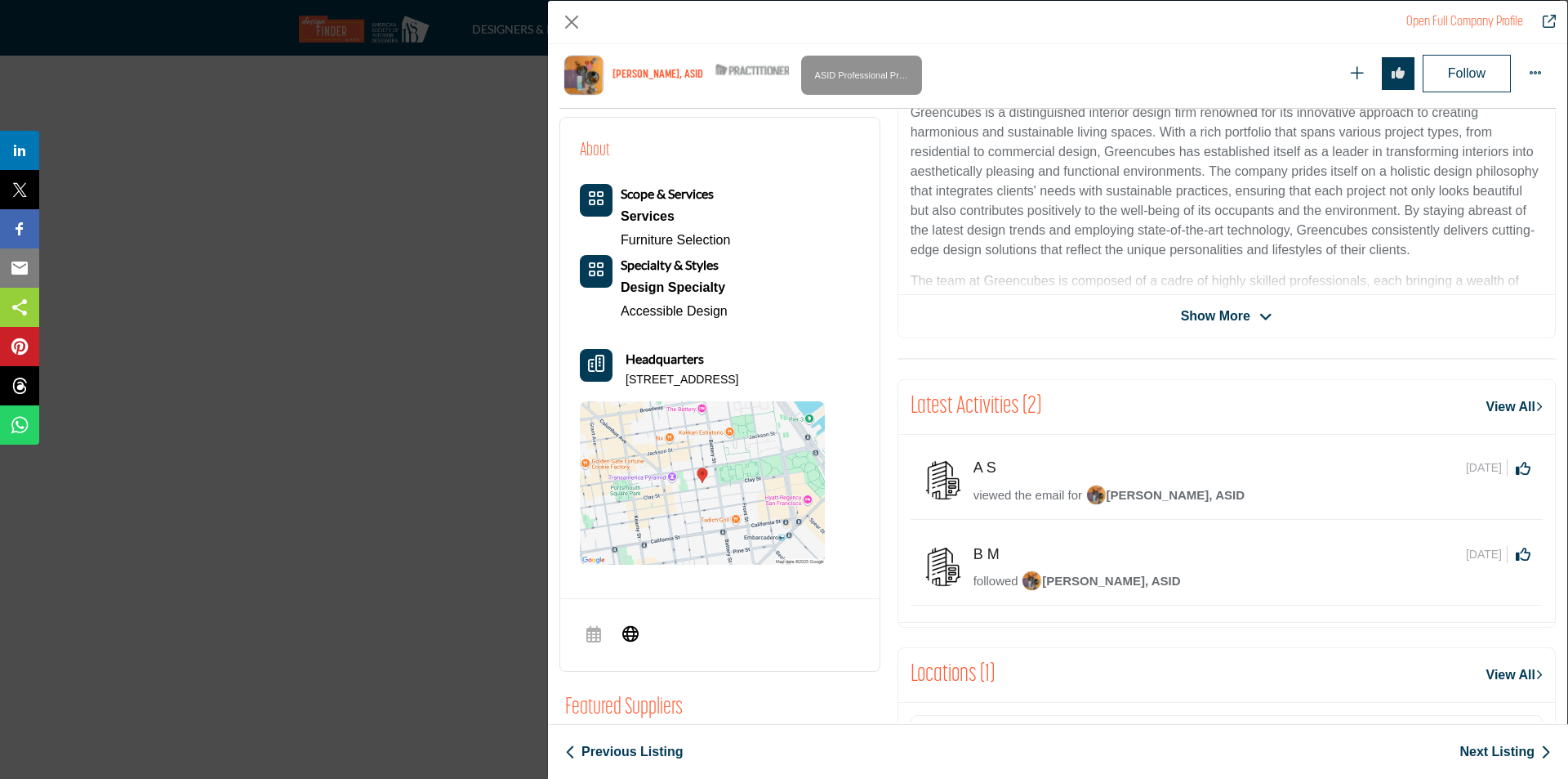
drag, startPoint x: 624, startPoint y: 380, endPoint x: 830, endPoint y: 382, distance: 206.0
click at [830, 382] on div "About Scope & Services Services Furniture Selection Headquarters" at bounding box center [720, 351] width 280 height 427
copy p "[STREET_ADDRESS]"
drag, startPoint x: 613, startPoint y: 307, endPoint x: 742, endPoint y: 322, distance: 129.9
click at [742, 322] on div "Scope & Services Services Furniture Selection Design Specialty" at bounding box center [703, 253] width 245 height 139
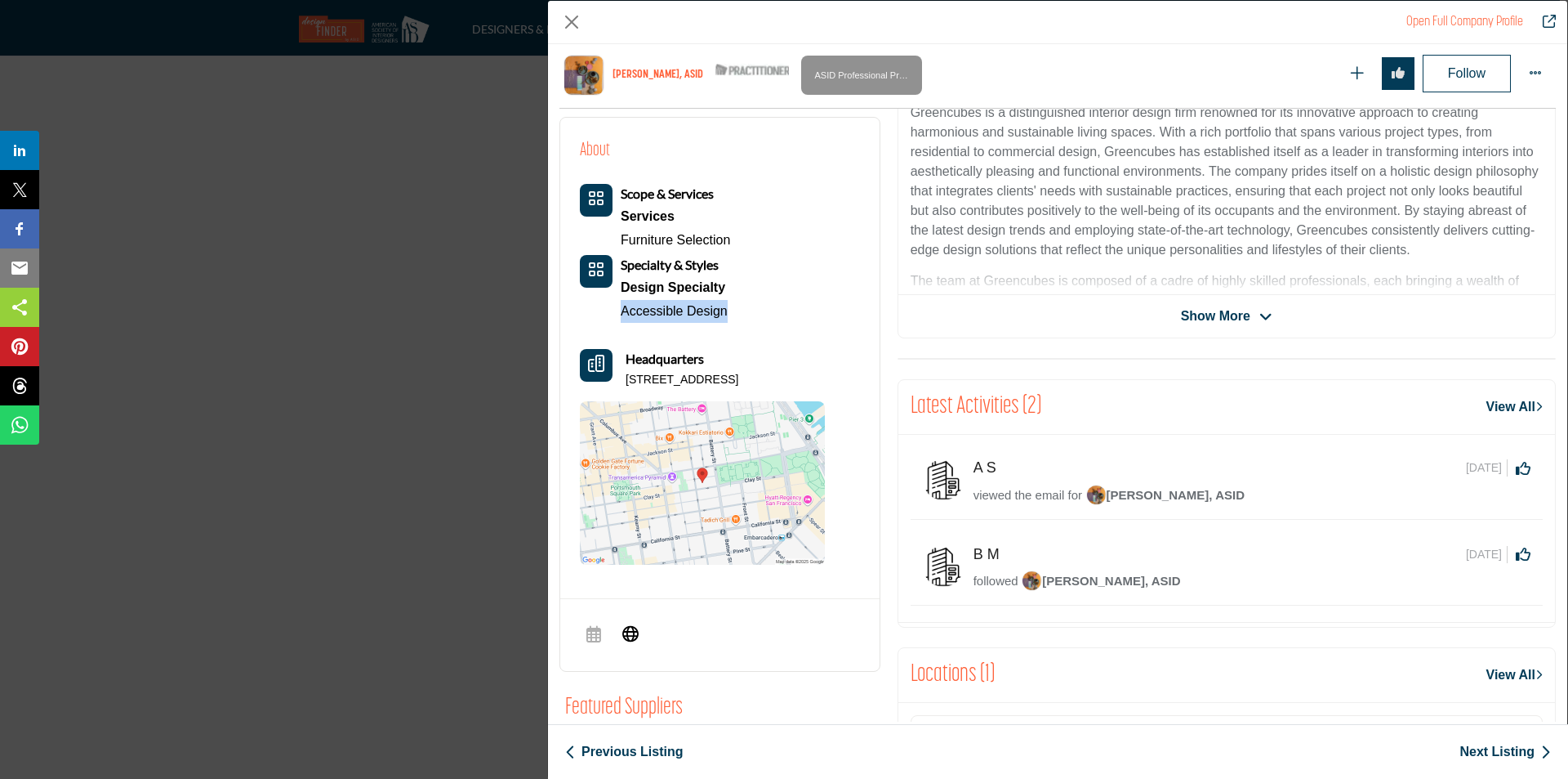
copy link "Accessible Design"
drag, startPoint x: 1213, startPoint y: 318, endPoint x: 1185, endPoint y: 321, distance: 28.2
click at [1213, 318] on span "Show More" at bounding box center [1216, 316] width 69 height 20
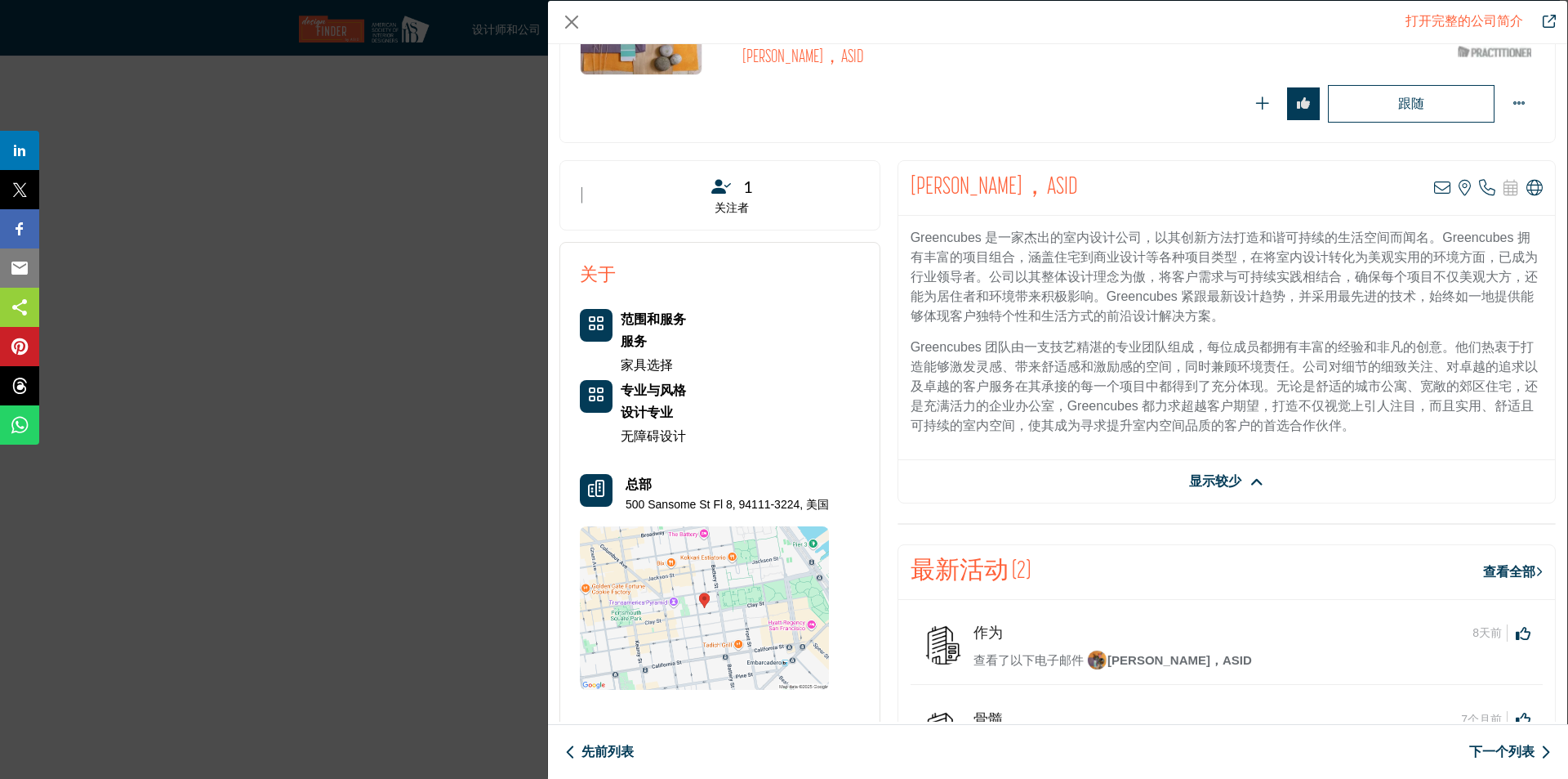
scroll to position [163, 0]
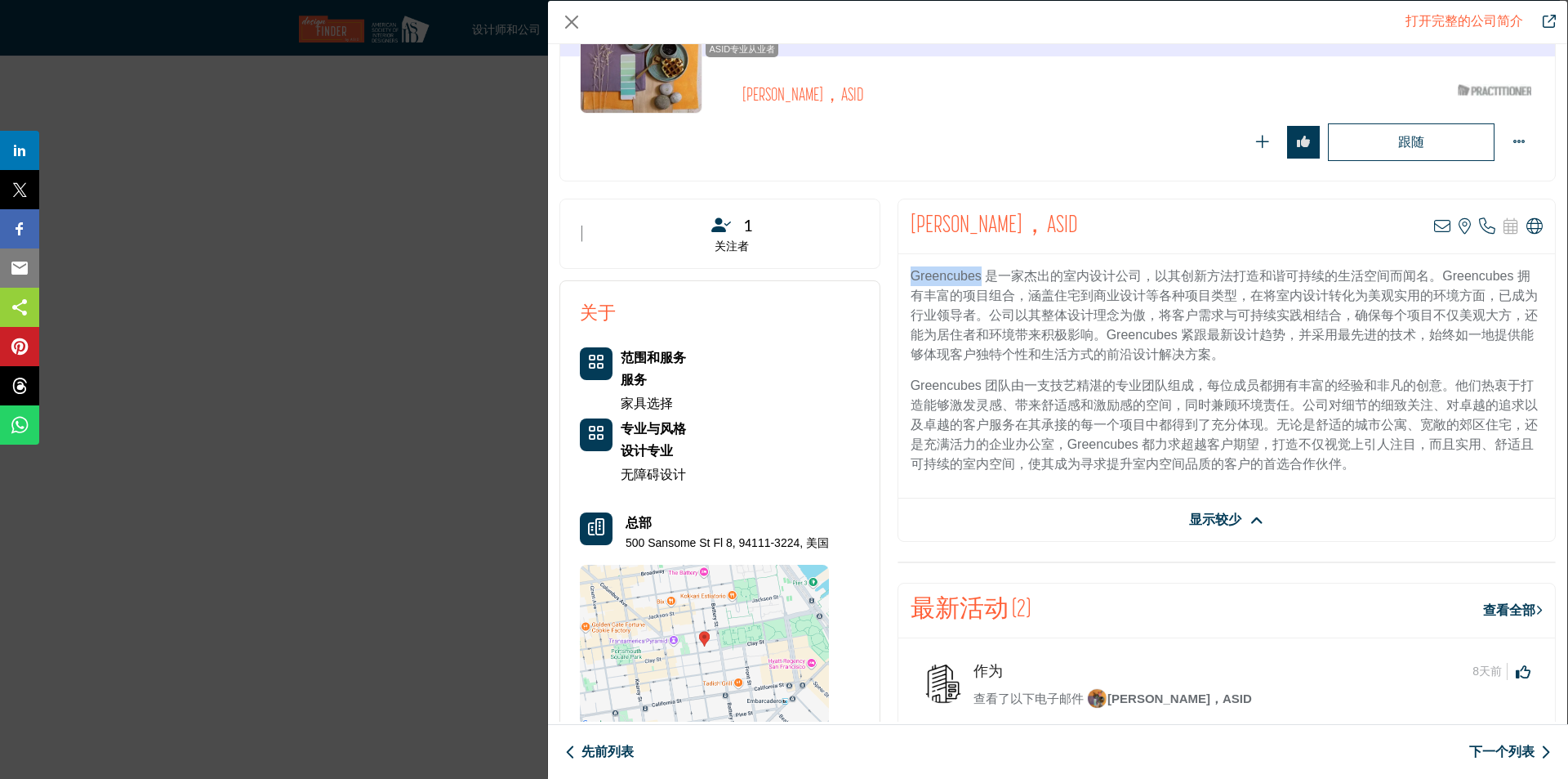
drag, startPoint x: 978, startPoint y: 276, endPoint x: 908, endPoint y: 273, distance: 70.1
click at [911, 273] on font "Greencubes 是一家杰出的室内设计公司，以其创新方法打造和谐可持续的生活空间而闻名。Greencubes 拥有丰富的项目组合，涵盖住宅到商业设计等各种…" at bounding box center [1225, 315] width 627 height 92
copy font "Greencubes"
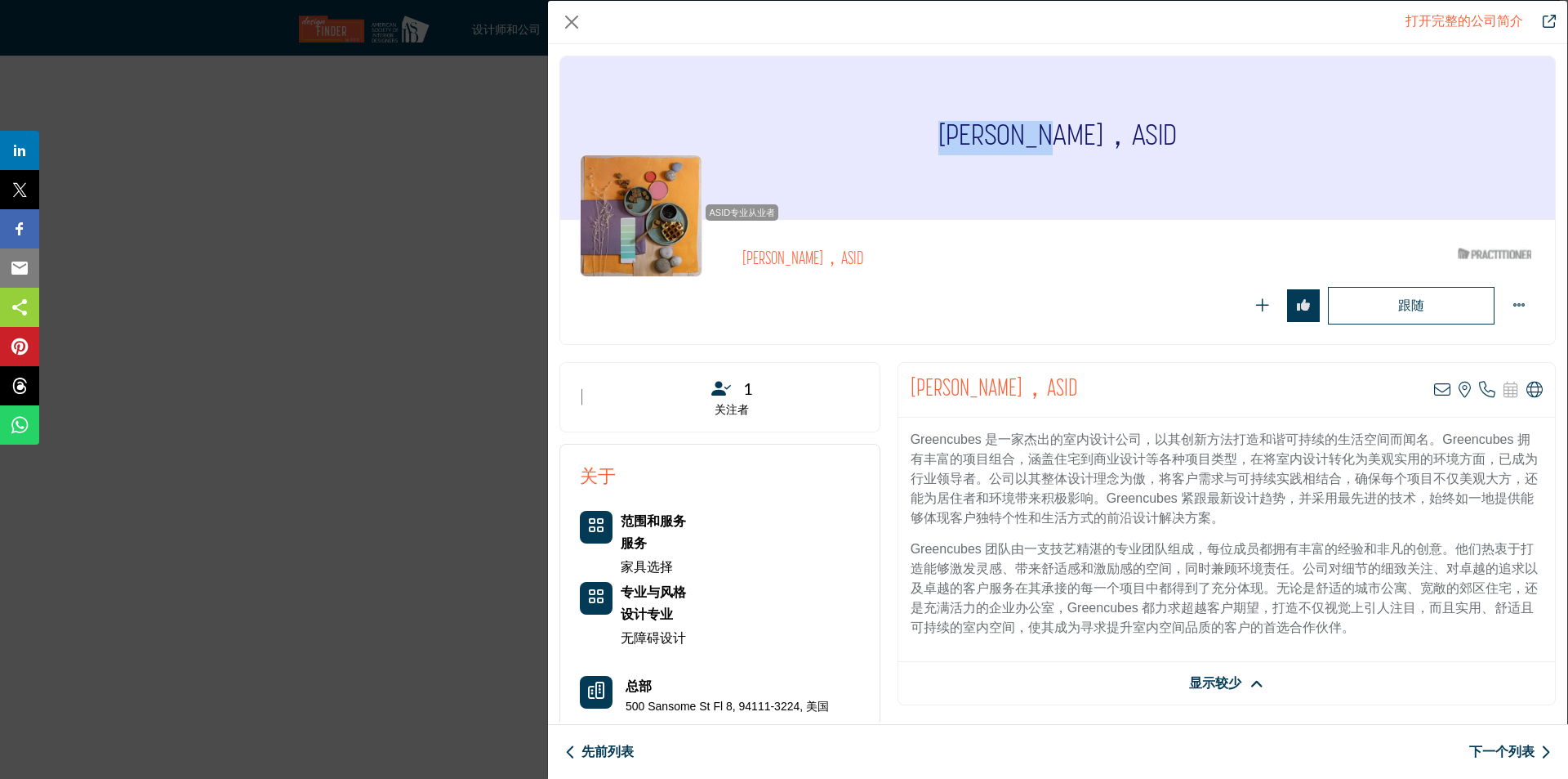
drag, startPoint x: 1070, startPoint y: 133, endPoint x: 965, endPoint y: 127, distance: 105.2
click at [965, 127] on font "[PERSON_NAME]，ASID" at bounding box center [1058, 138] width 239 height 29
copy font "[PERSON_NAME]"
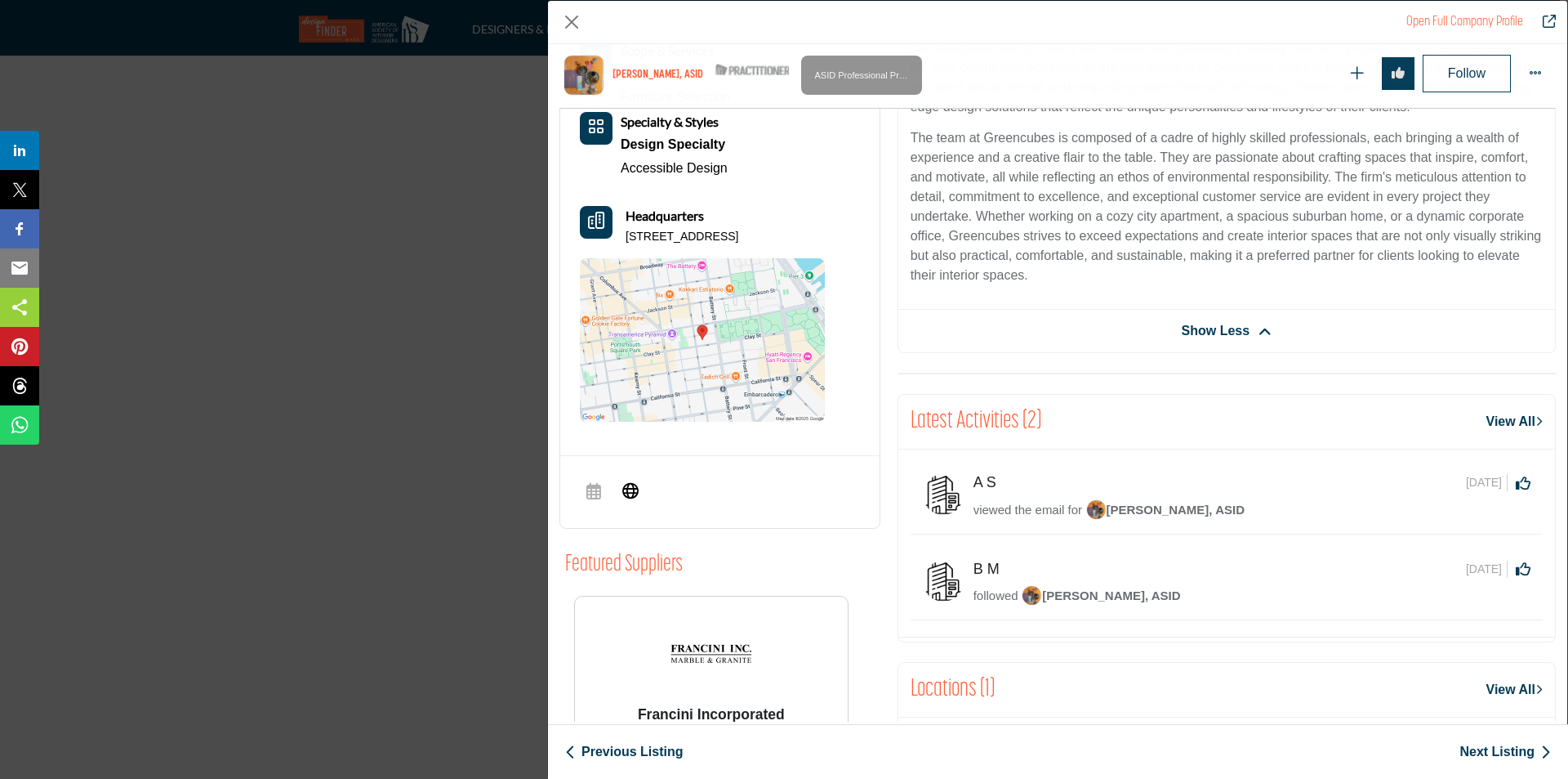
scroll to position [557, 0]
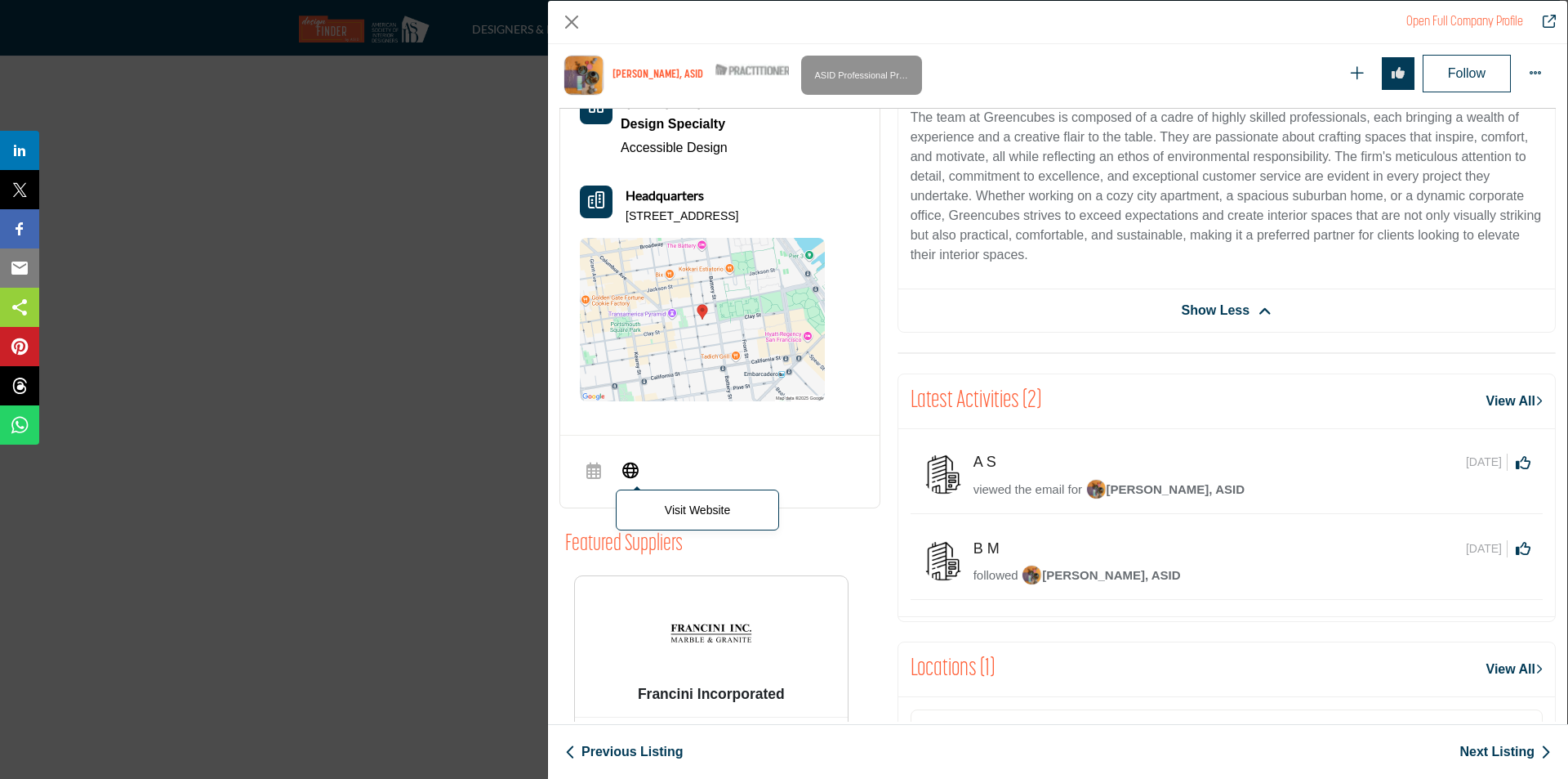
click at [631, 473] on icon "Company Data Modal" at bounding box center [630, 469] width 16 height 20
click at [631, 472] on icon "Company Data Modal" at bounding box center [630, 469] width 16 height 20
click at [569, 28] on button "Close" at bounding box center [572, 22] width 25 height 25
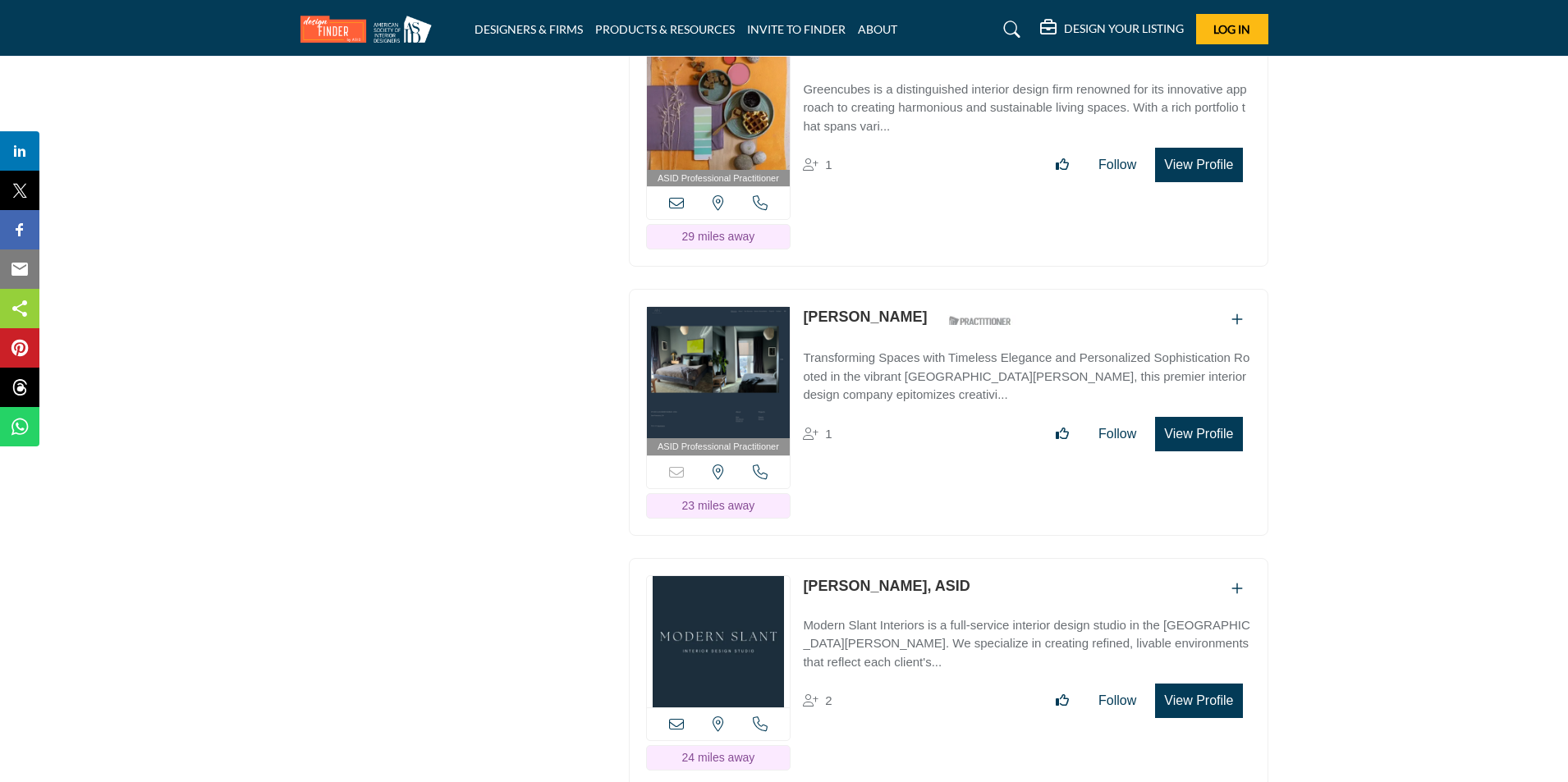
scroll to position [18356, 0]
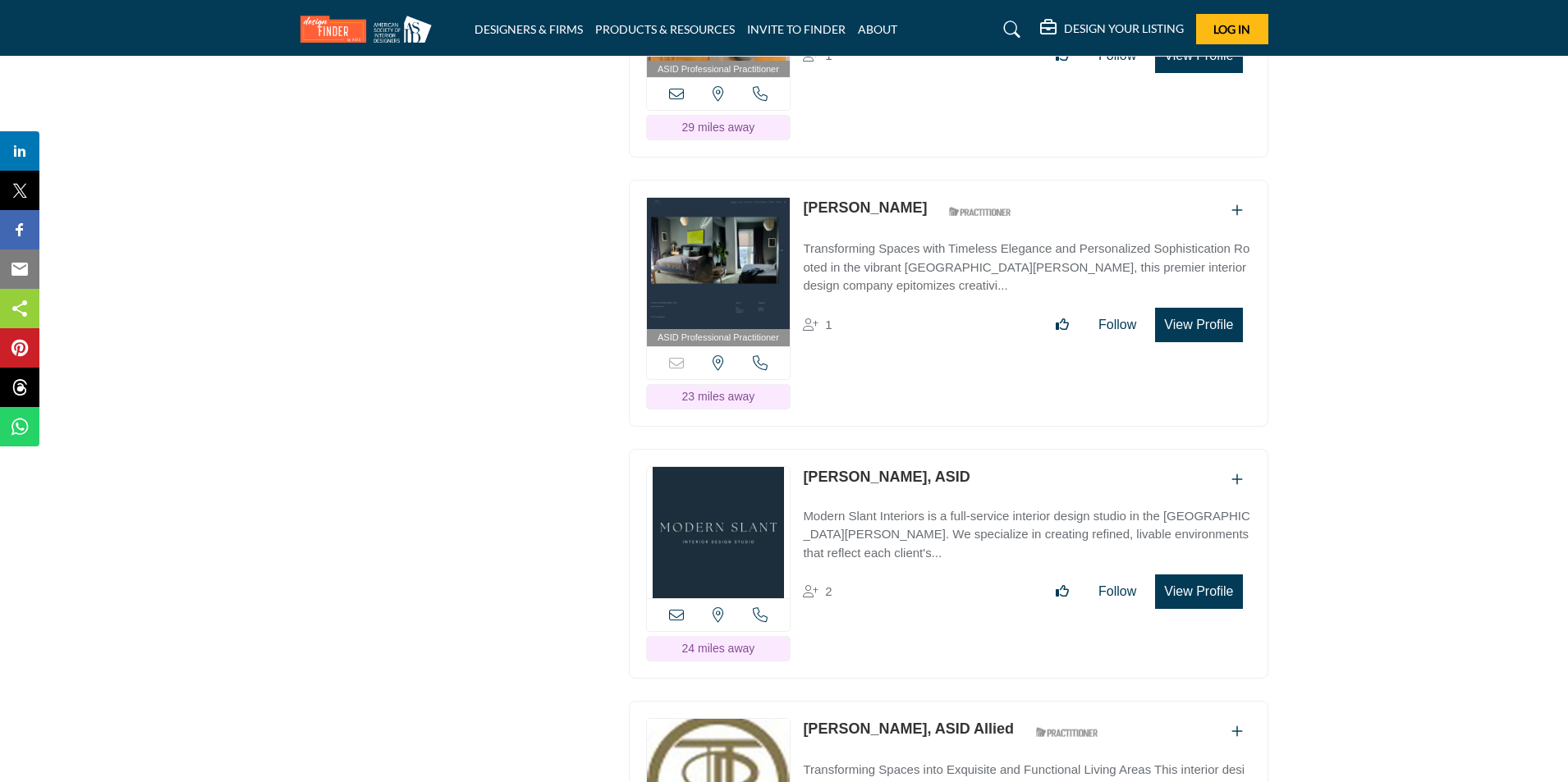
click at [1203, 308] on button "View Profile" at bounding box center [1198, 325] width 87 height 35
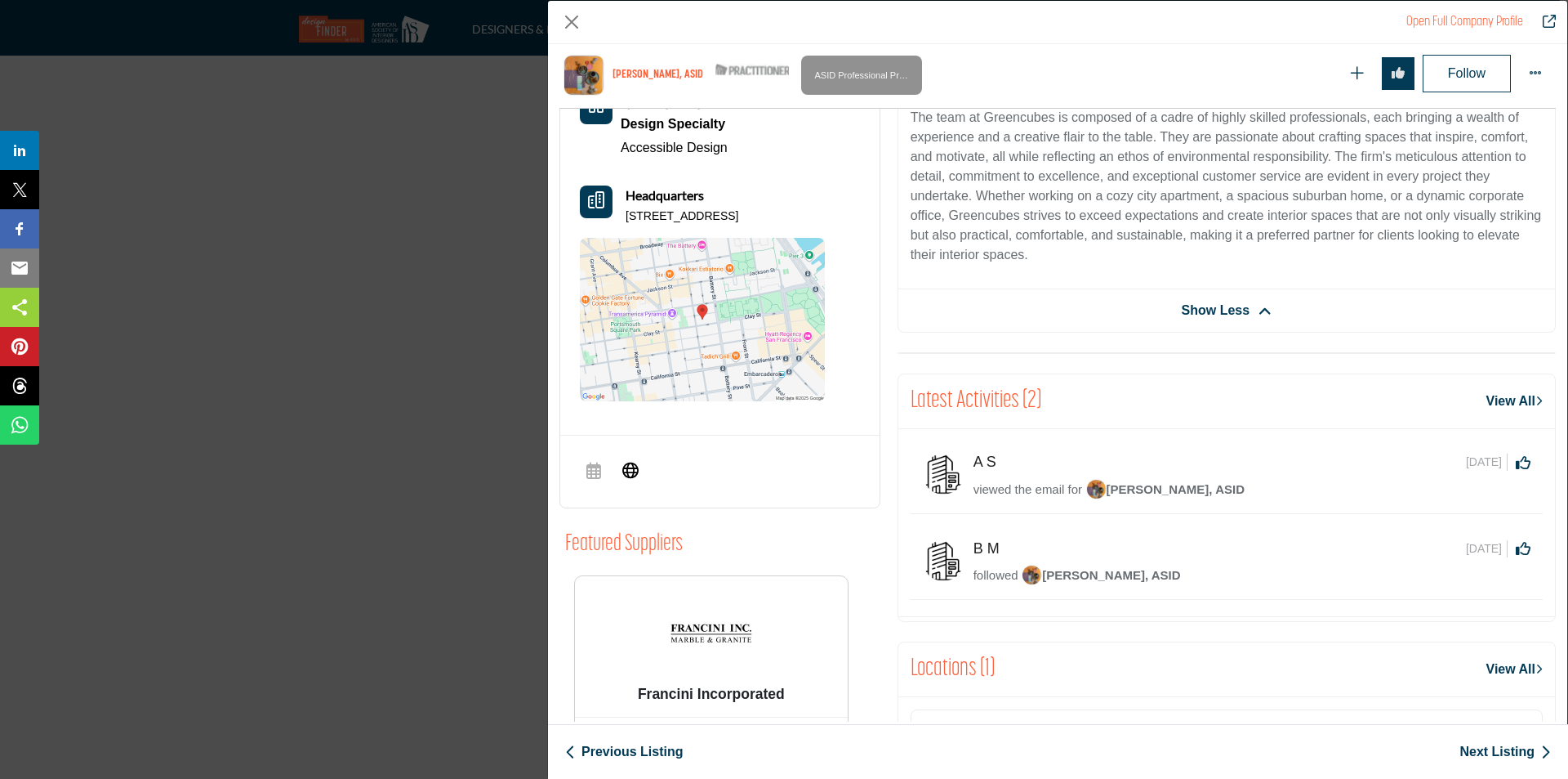
click at [316, 331] on div "Open Full Company Profile [PERSON_NAME], ASID ASID Qualified Practitioner who v…" at bounding box center [784, 390] width 1568 height 779
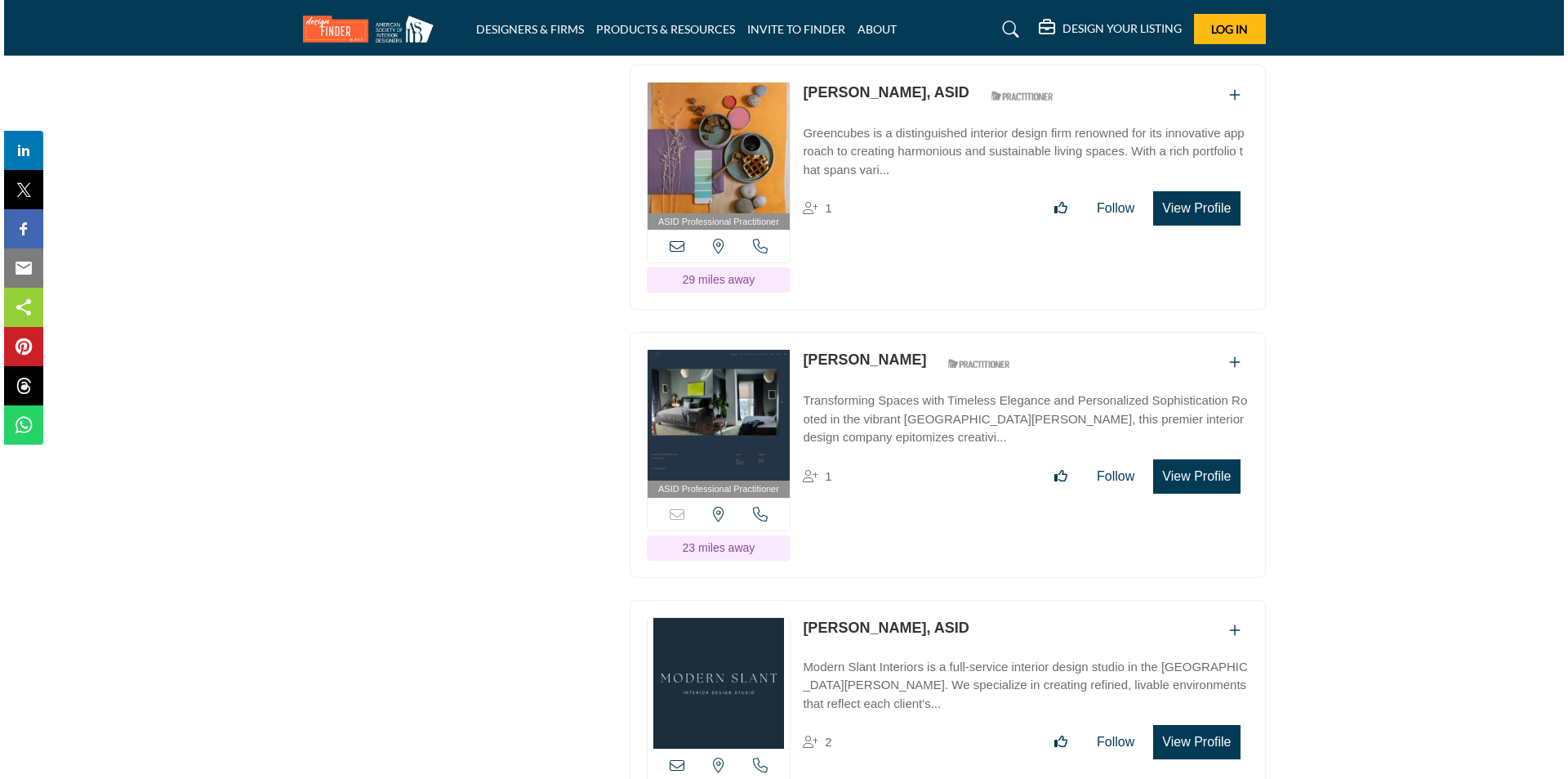
scroll to position [18123, 0]
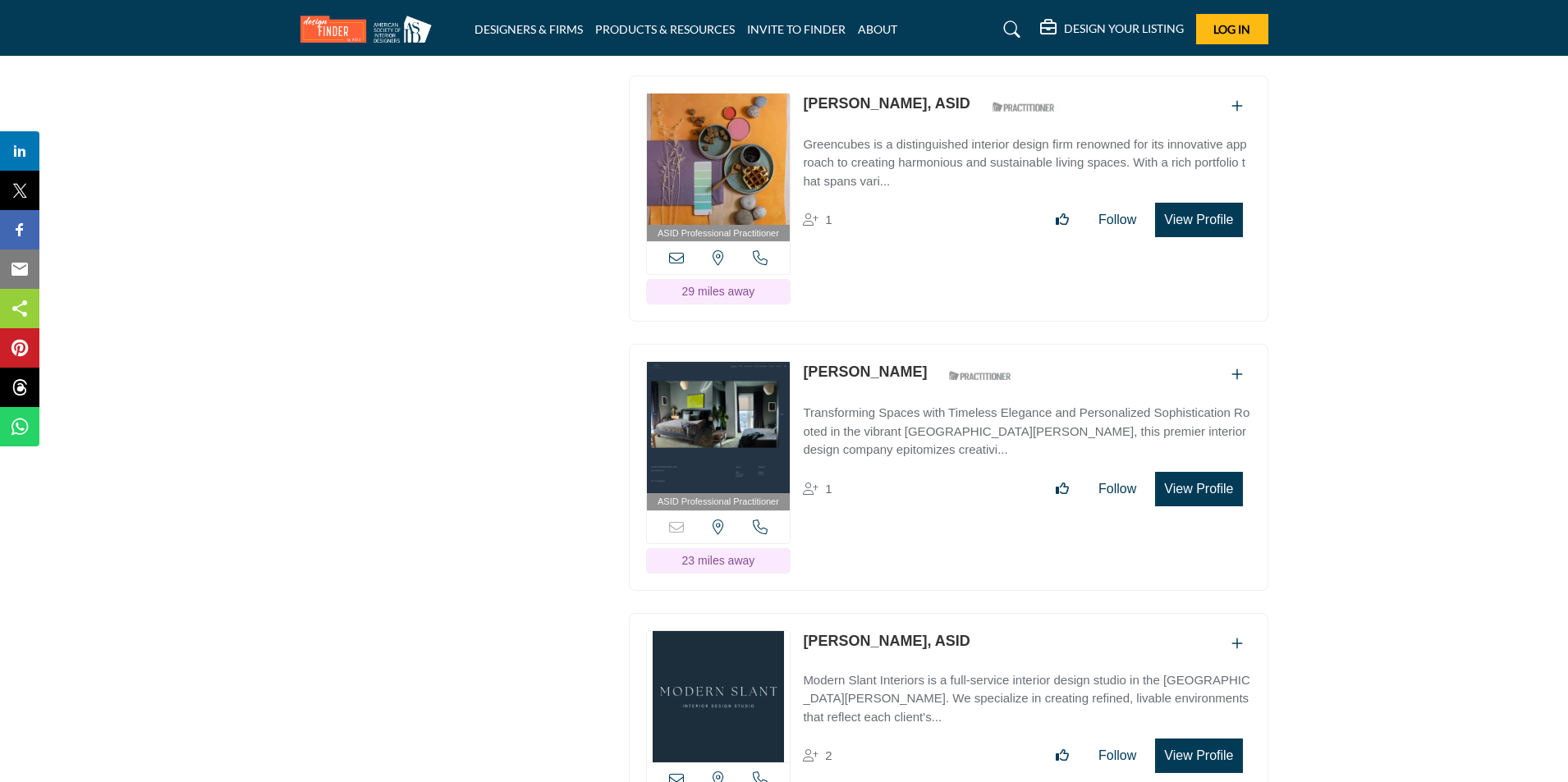
click at [1220, 472] on button "View Profile" at bounding box center [1198, 489] width 87 height 35
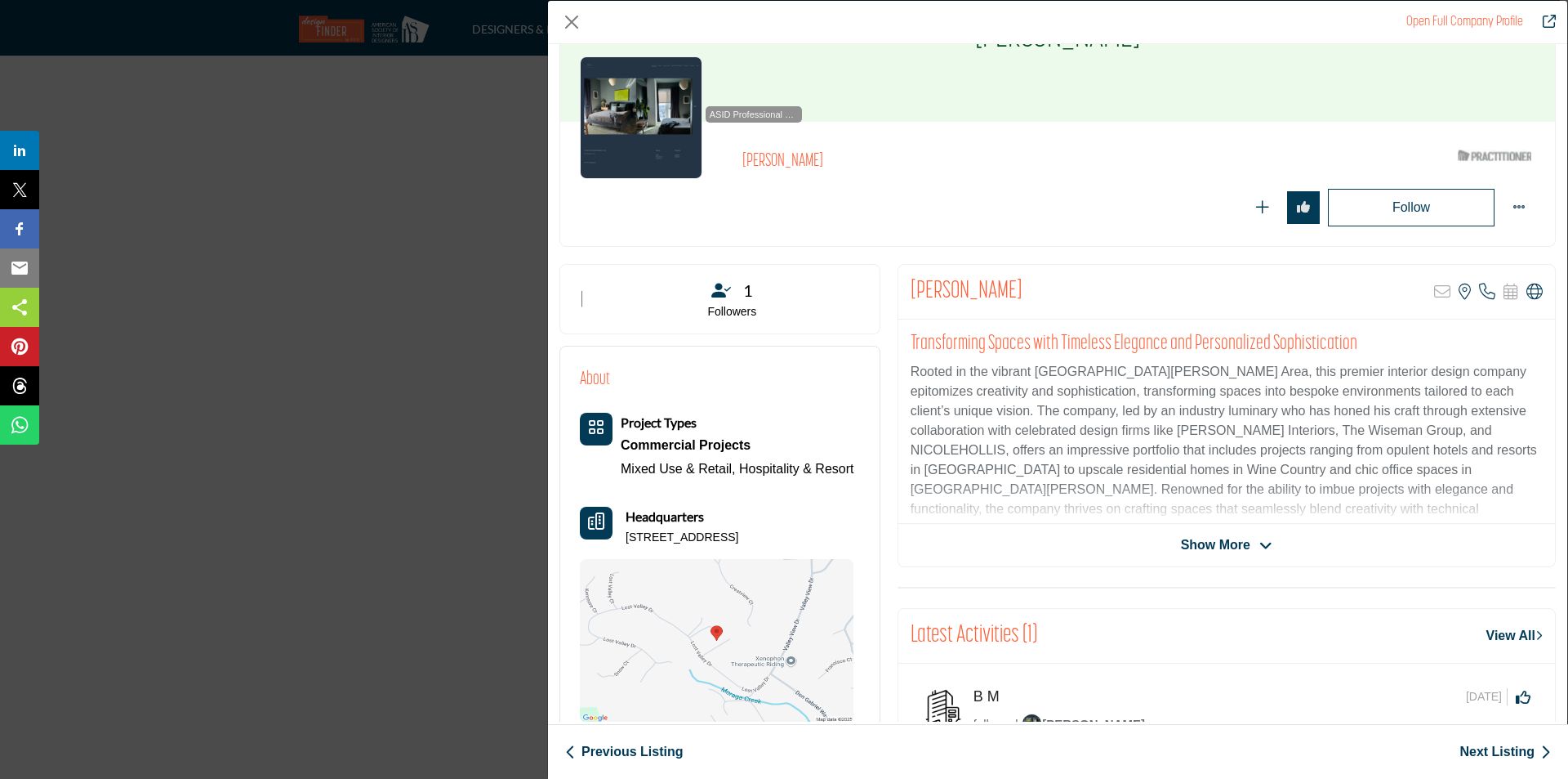
scroll to position [91, 0]
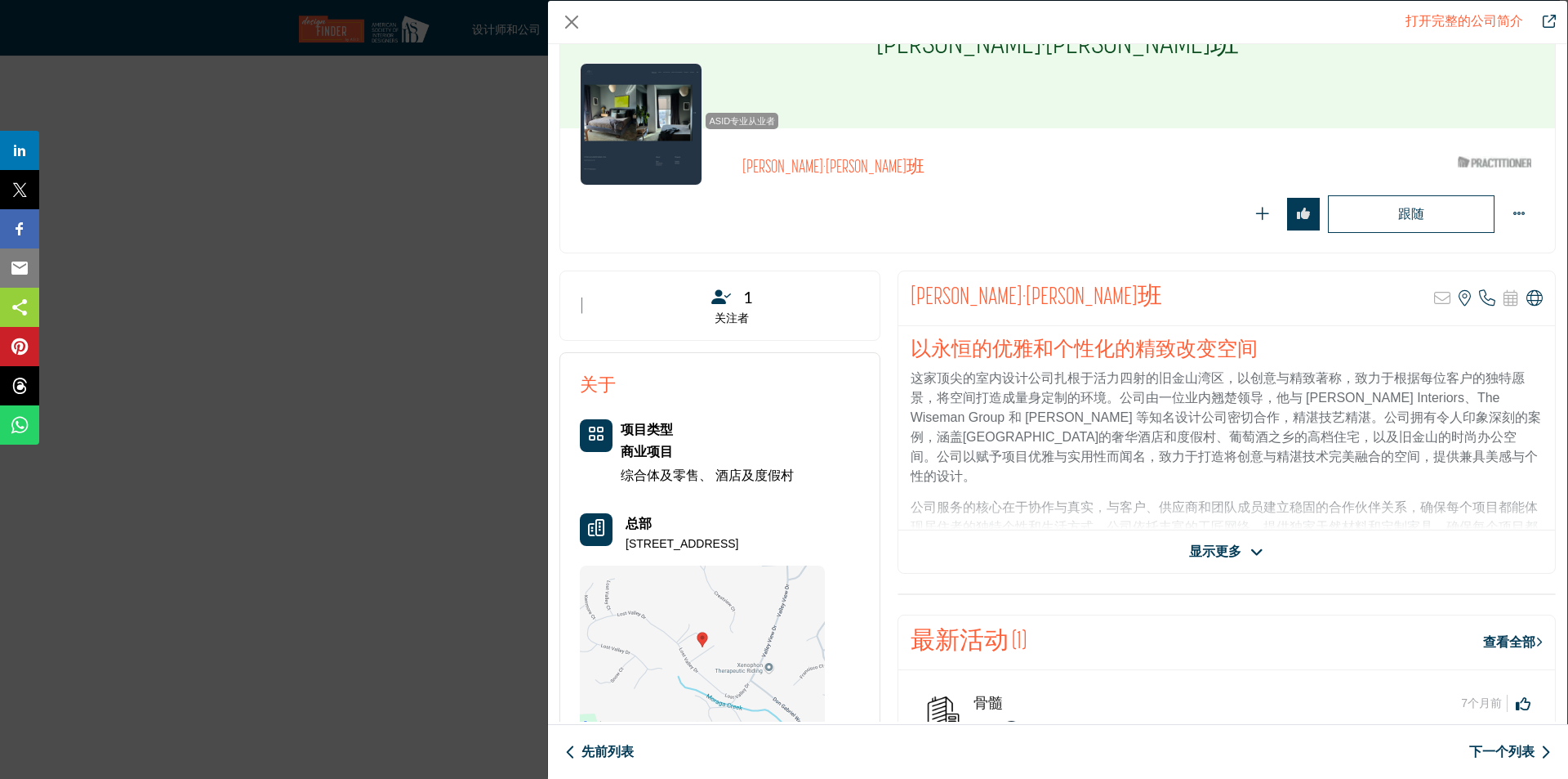
click at [1239, 545] on span "显示更多" at bounding box center [1226, 552] width 74 height 20
click at [1262, 550] on icon "公司数据模型" at bounding box center [1266, 553] width 13 height 15
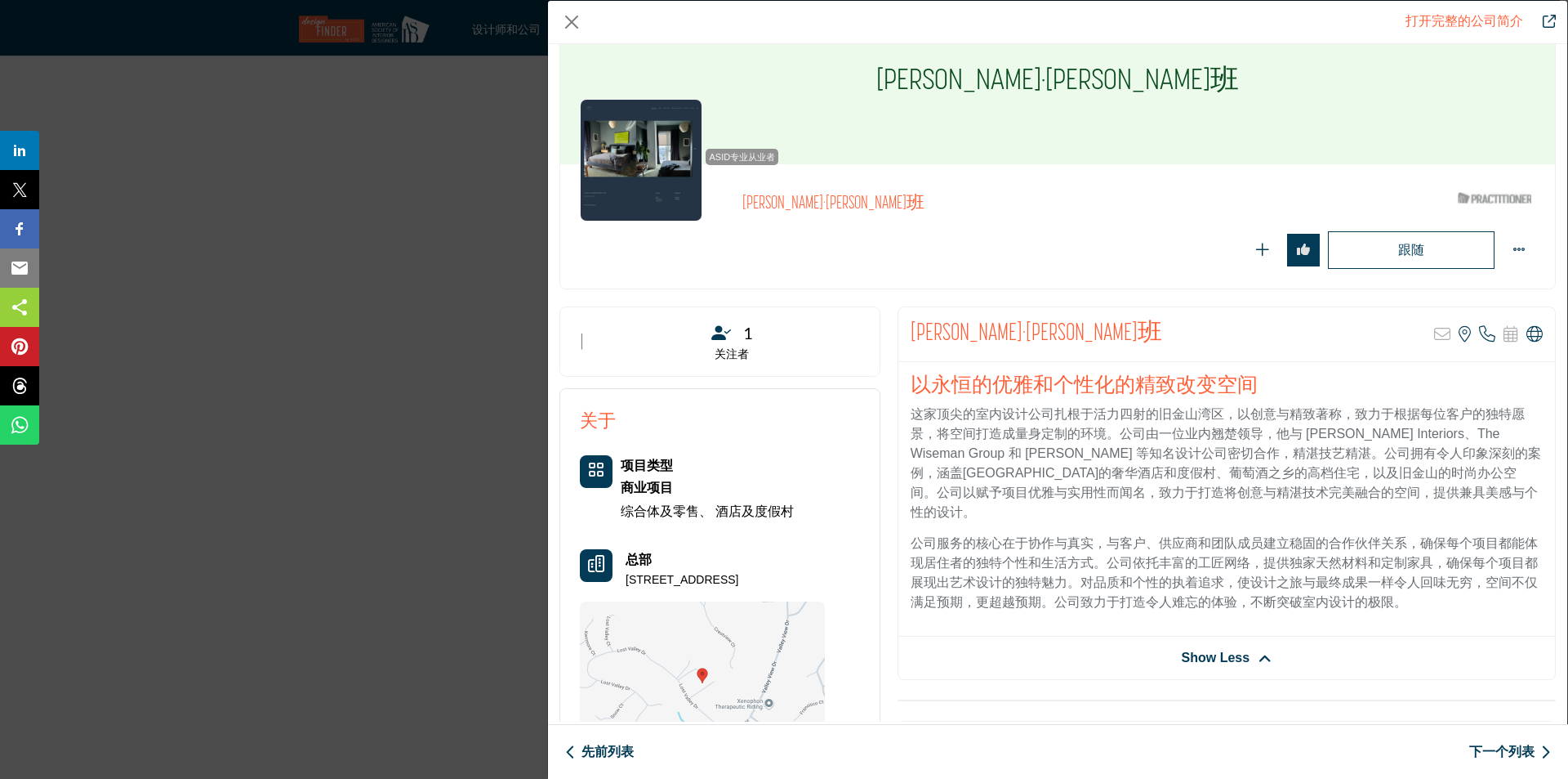
scroll to position [0, 0]
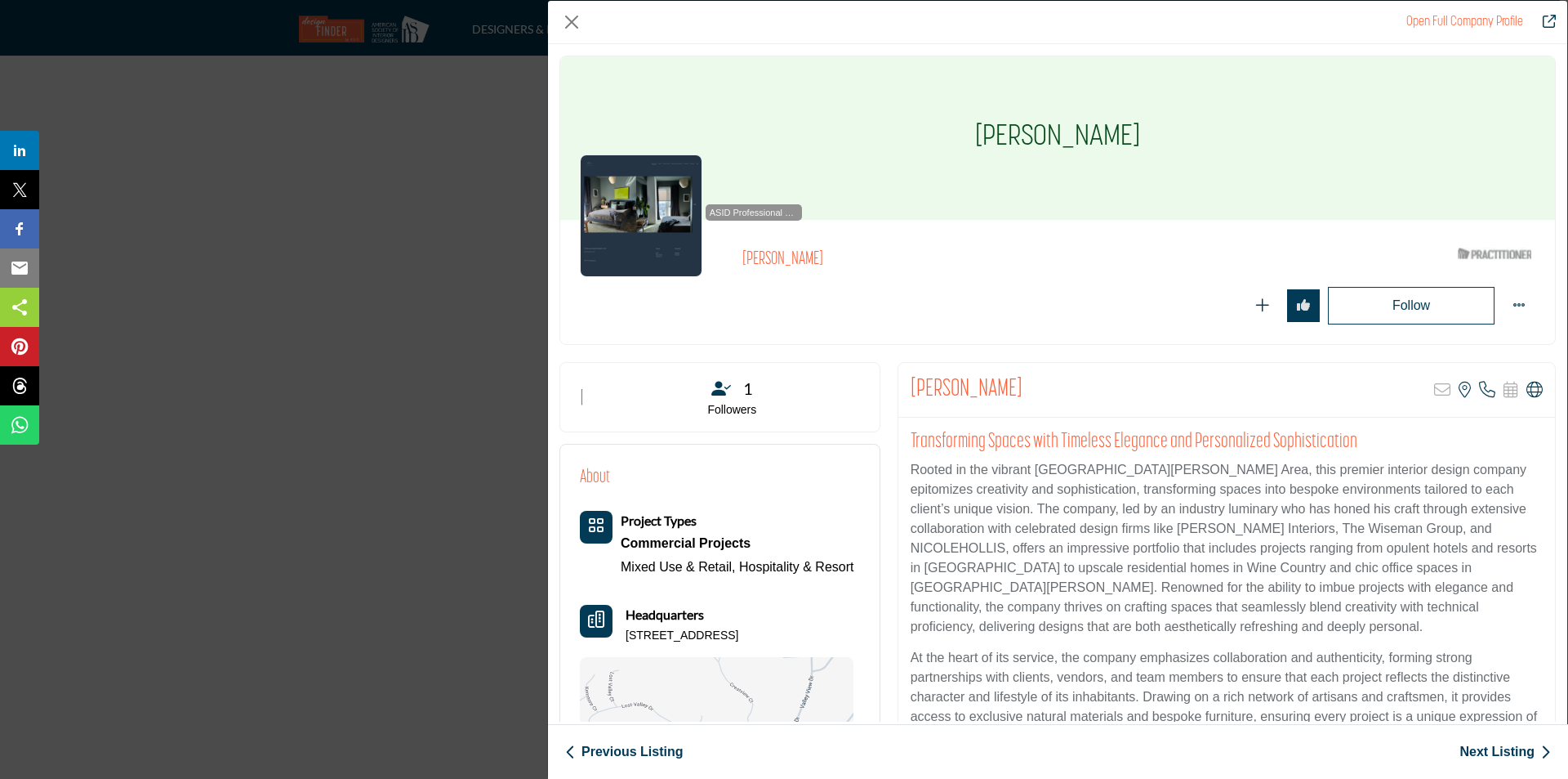
drag, startPoint x: 965, startPoint y: 140, endPoint x: 1142, endPoint y: 144, distance: 177.0
click at [1142, 144] on div "[PERSON_NAME]" at bounding box center [1058, 138] width 995 height 163
copy h1 "[PERSON_NAME]"
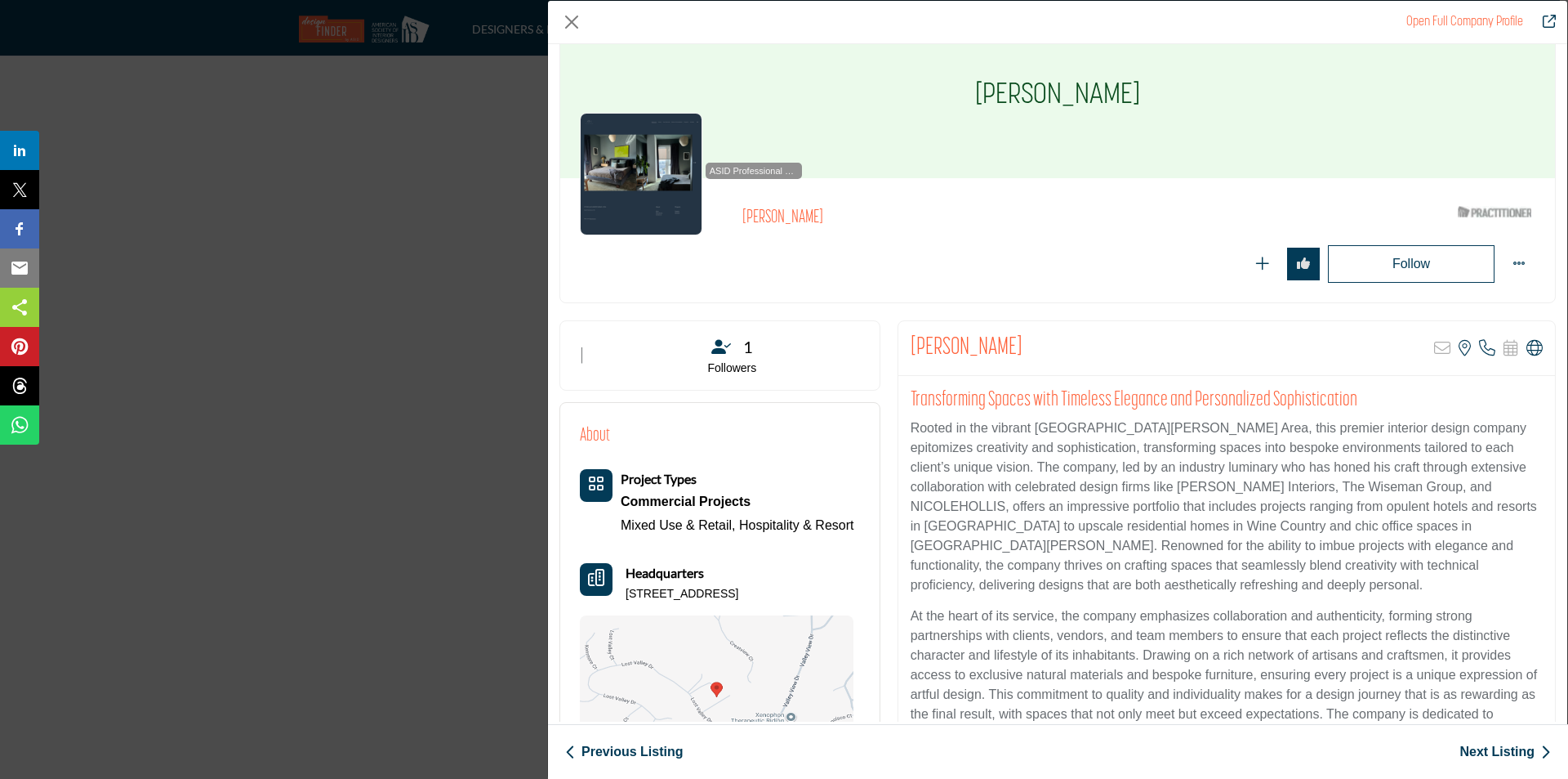
scroll to position [82, 0]
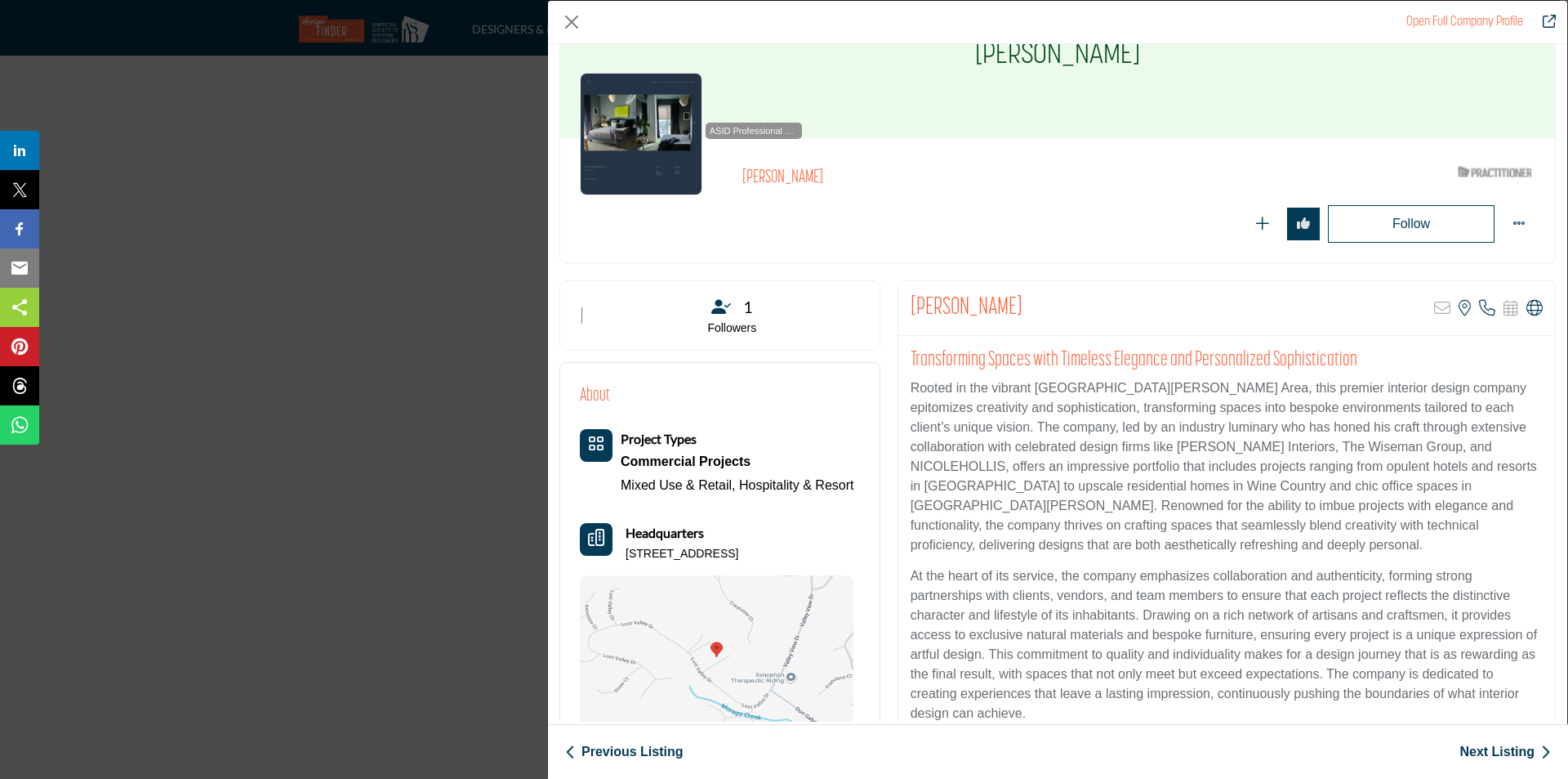
drag, startPoint x: 625, startPoint y: 555, endPoint x: 821, endPoint y: 555, distance: 196.0
click at [821, 555] on div "Headquarters 4 Lost Valley Dr, 94563-3910, USA" at bounding box center [717, 543] width 273 height 40
copy p "4 Lost Valley Dr, 94563-3910, USA"
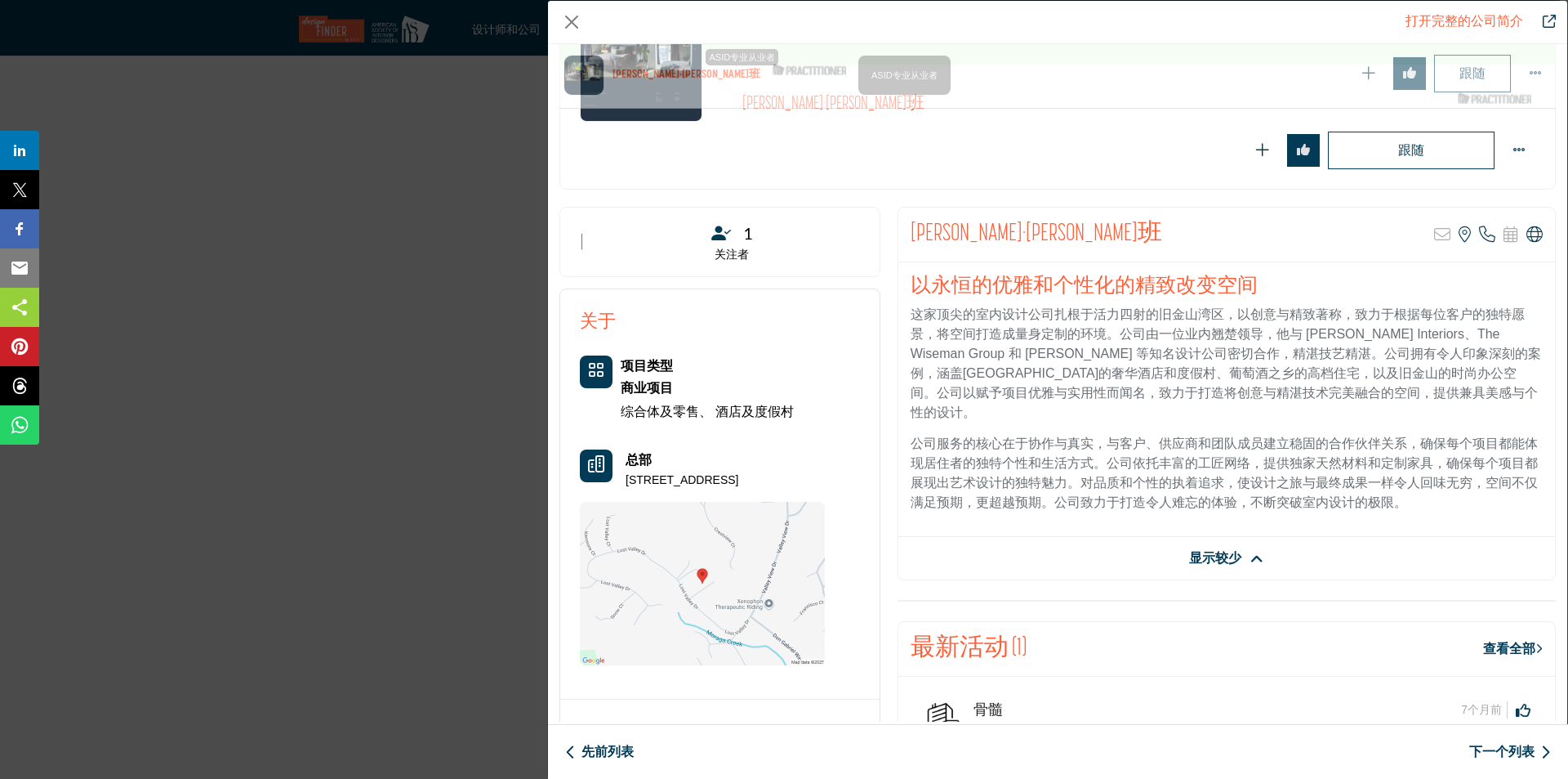
scroll to position [557, 0]
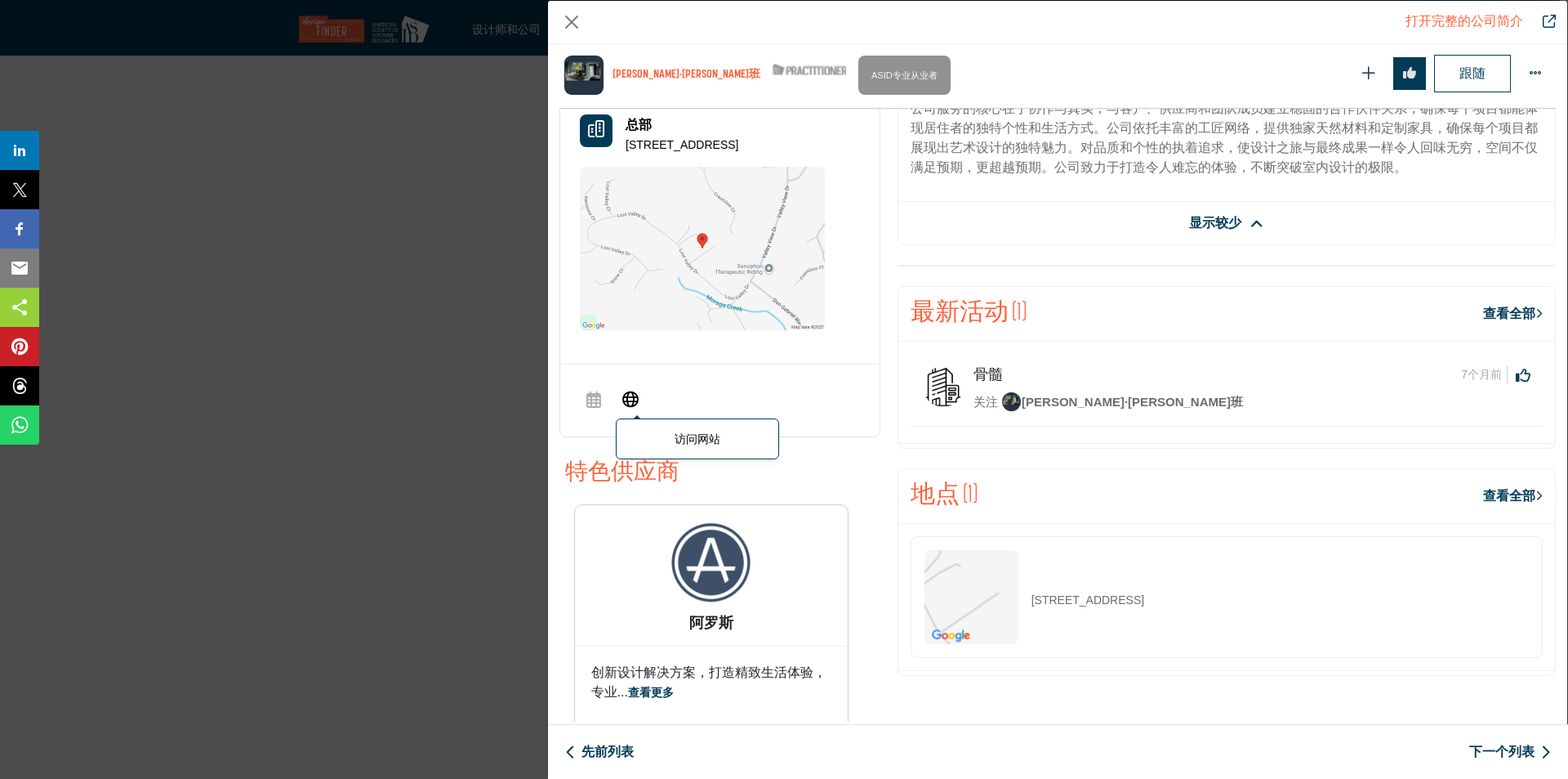
click at [629, 394] on icon "公司数据模型" at bounding box center [630, 398] width 16 height 20
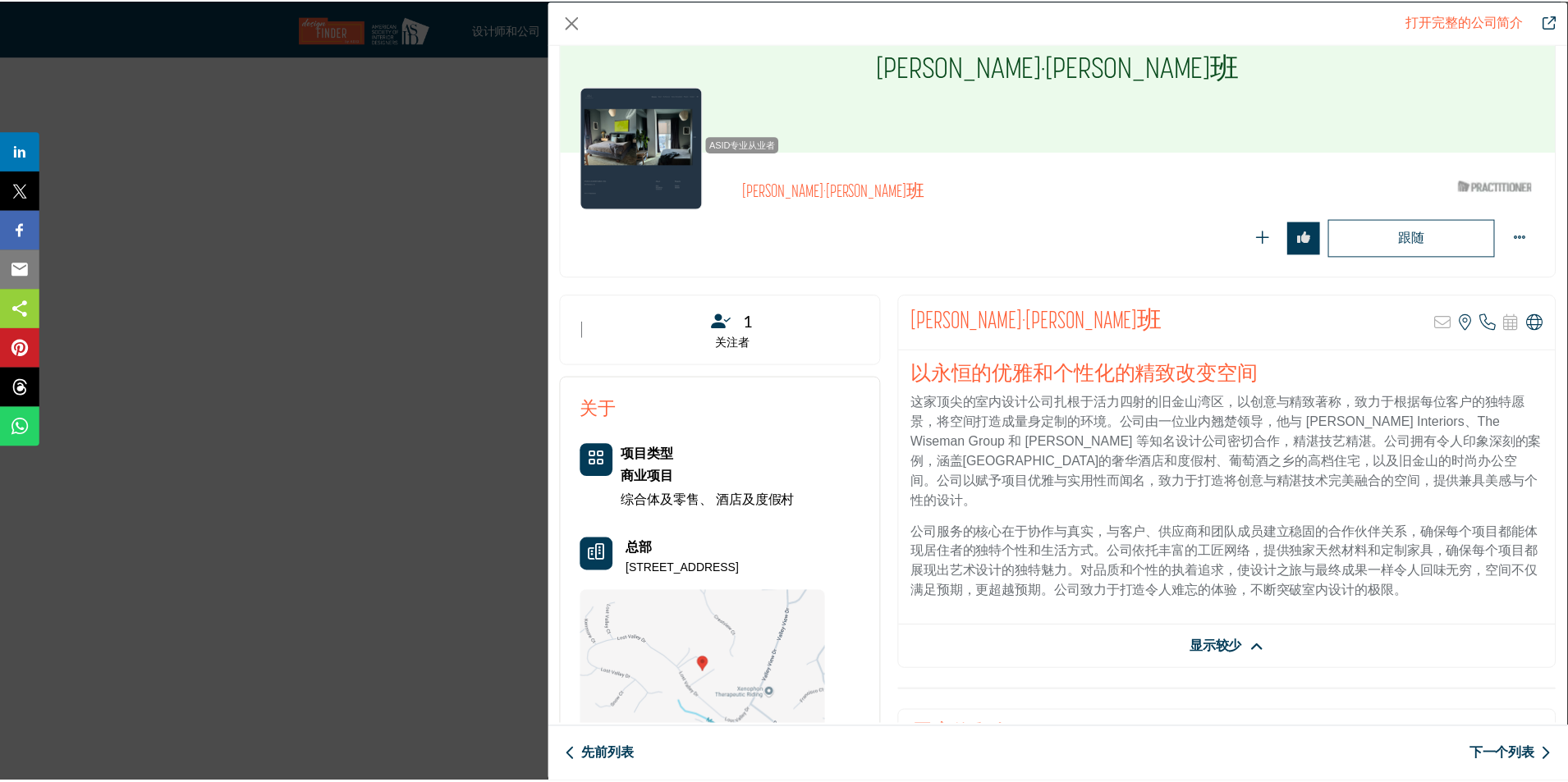
scroll to position [0, 0]
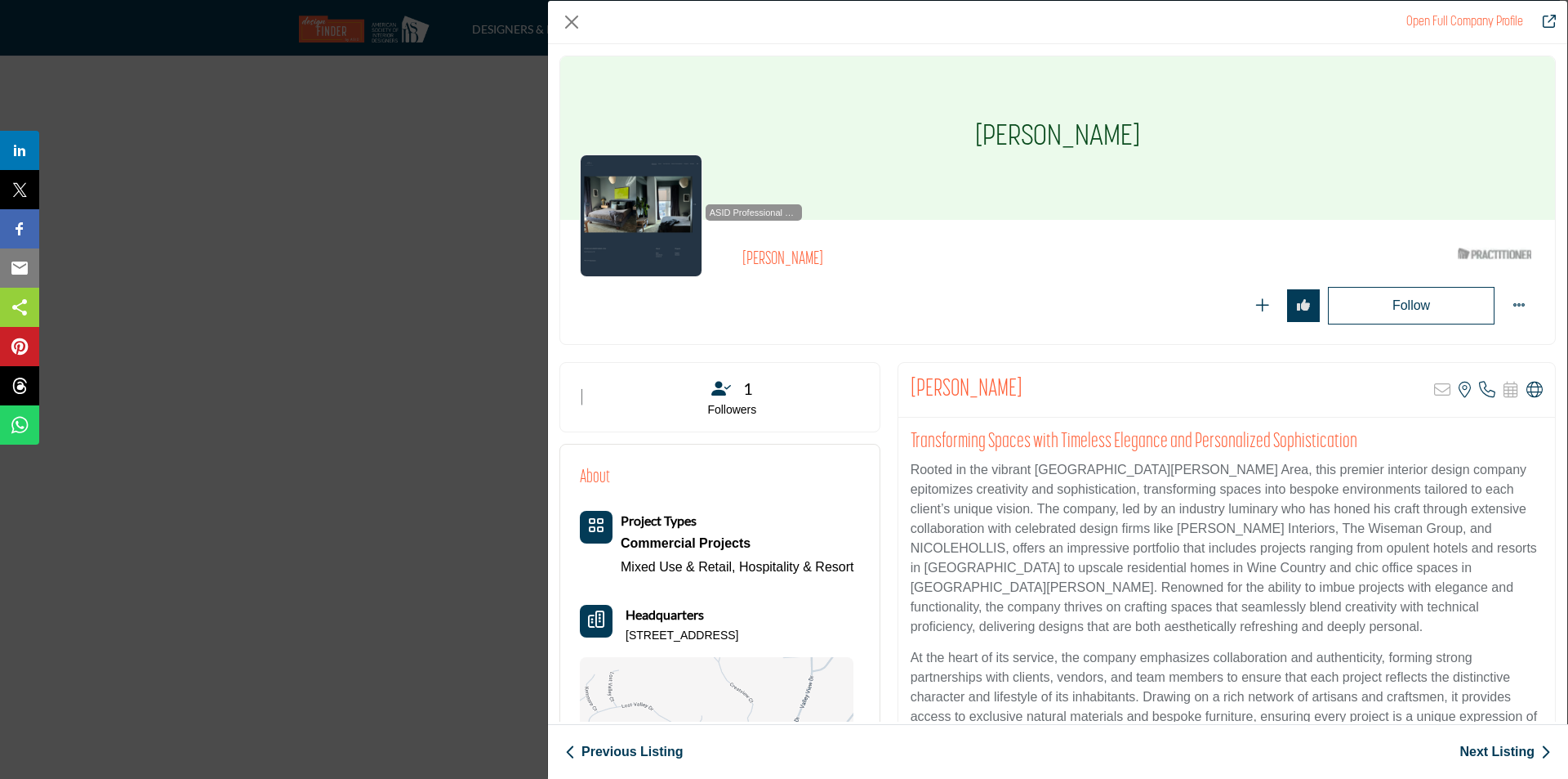
drag, startPoint x: 1072, startPoint y: 131, endPoint x: 1199, endPoint y: 122, distance: 127.3
click at [1199, 122] on div "[PERSON_NAME]" at bounding box center [1058, 138] width 995 height 163
drag, startPoint x: 1267, startPoint y: 156, endPoint x: 1280, endPoint y: 126, distance: 32.7
click at [1267, 156] on div "[PERSON_NAME]" at bounding box center [1058, 138] width 995 height 163
drag, startPoint x: 1074, startPoint y: 140, endPoint x: 1187, endPoint y: 133, distance: 113.2
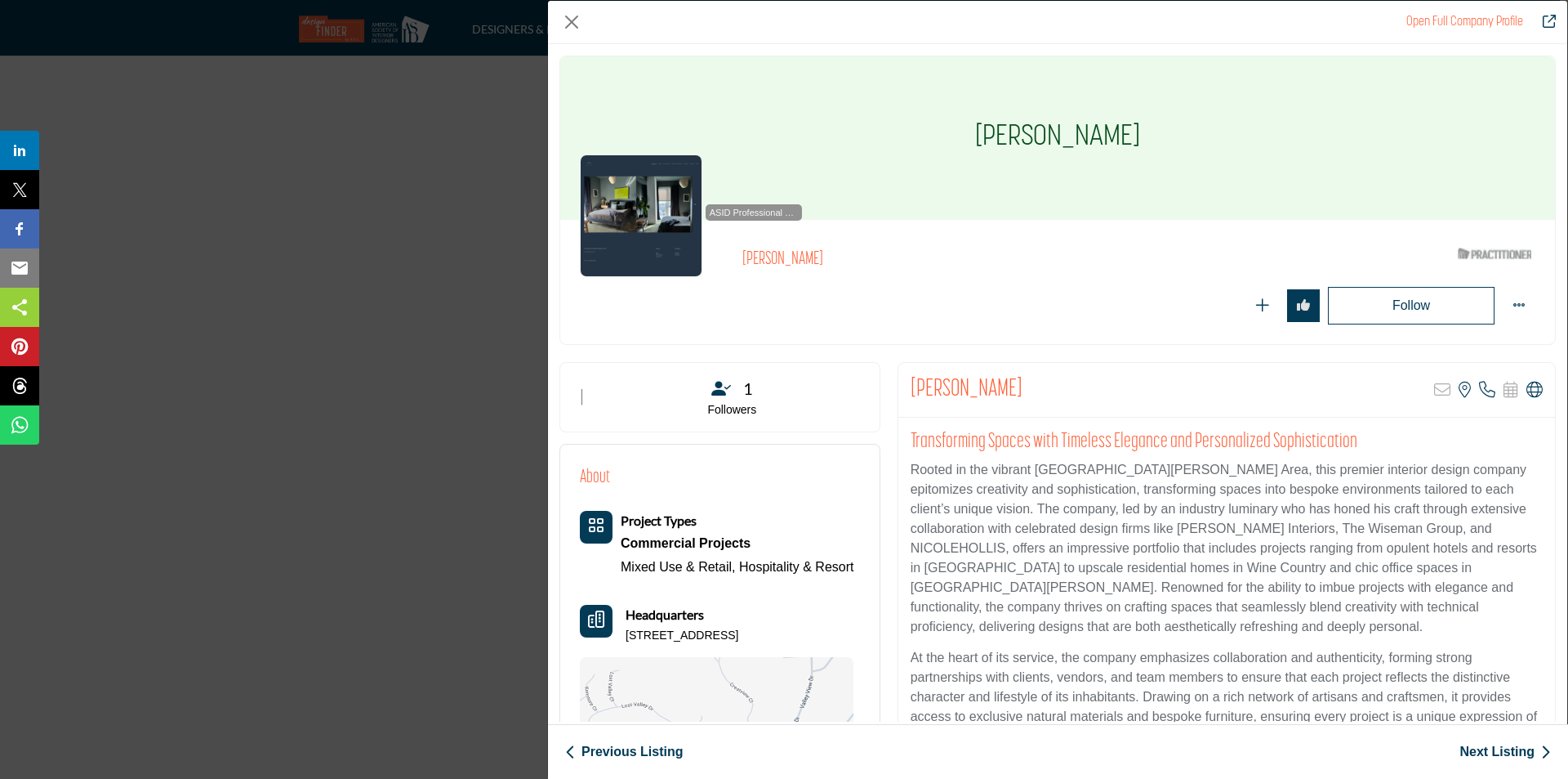
click at [1187, 133] on div "[PERSON_NAME]" at bounding box center [1058, 138] width 995 height 163
copy h1 "Nikban"
click at [565, 25] on button "Close" at bounding box center [572, 22] width 25 height 25
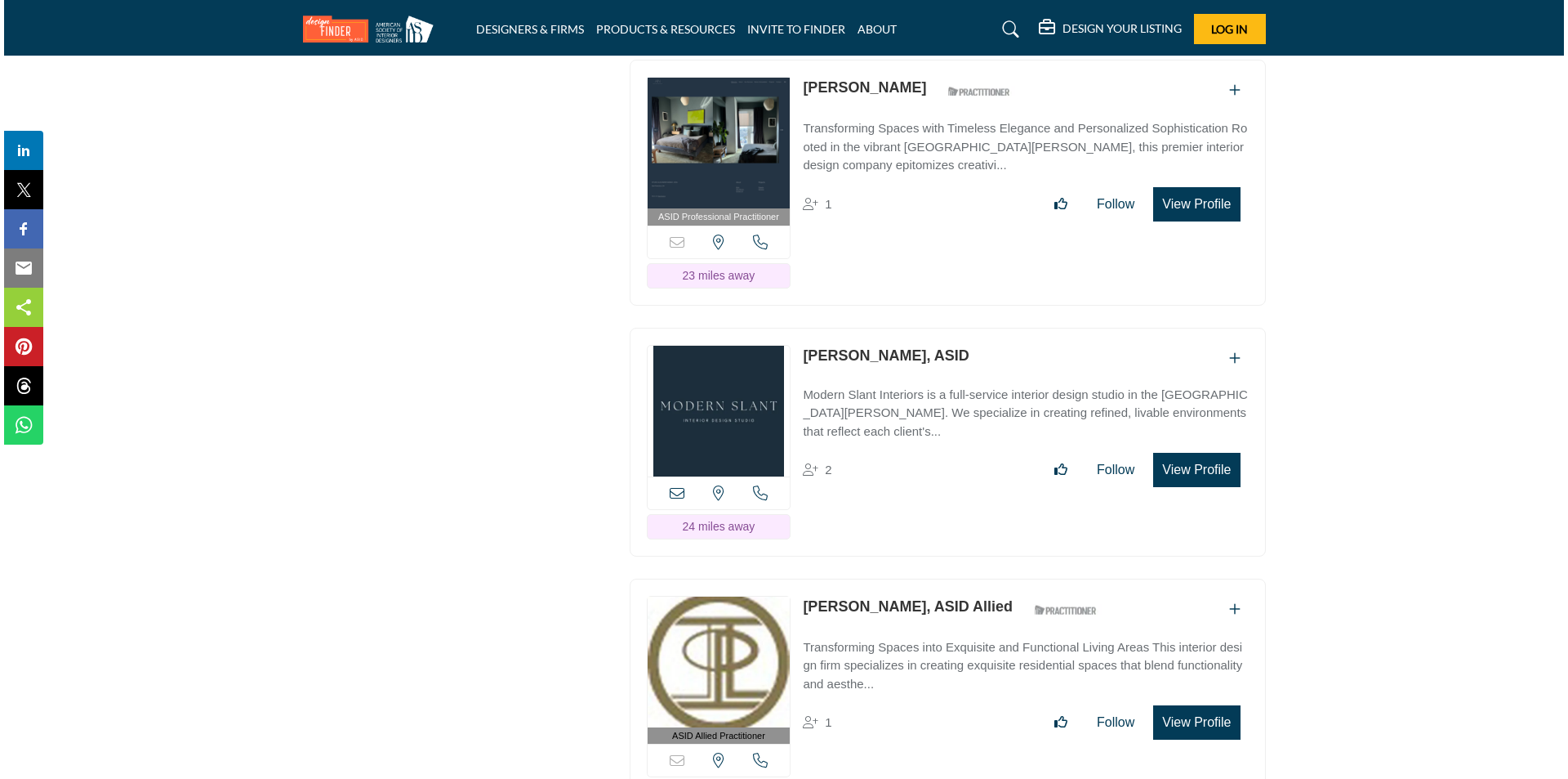
scroll to position [18450, 0]
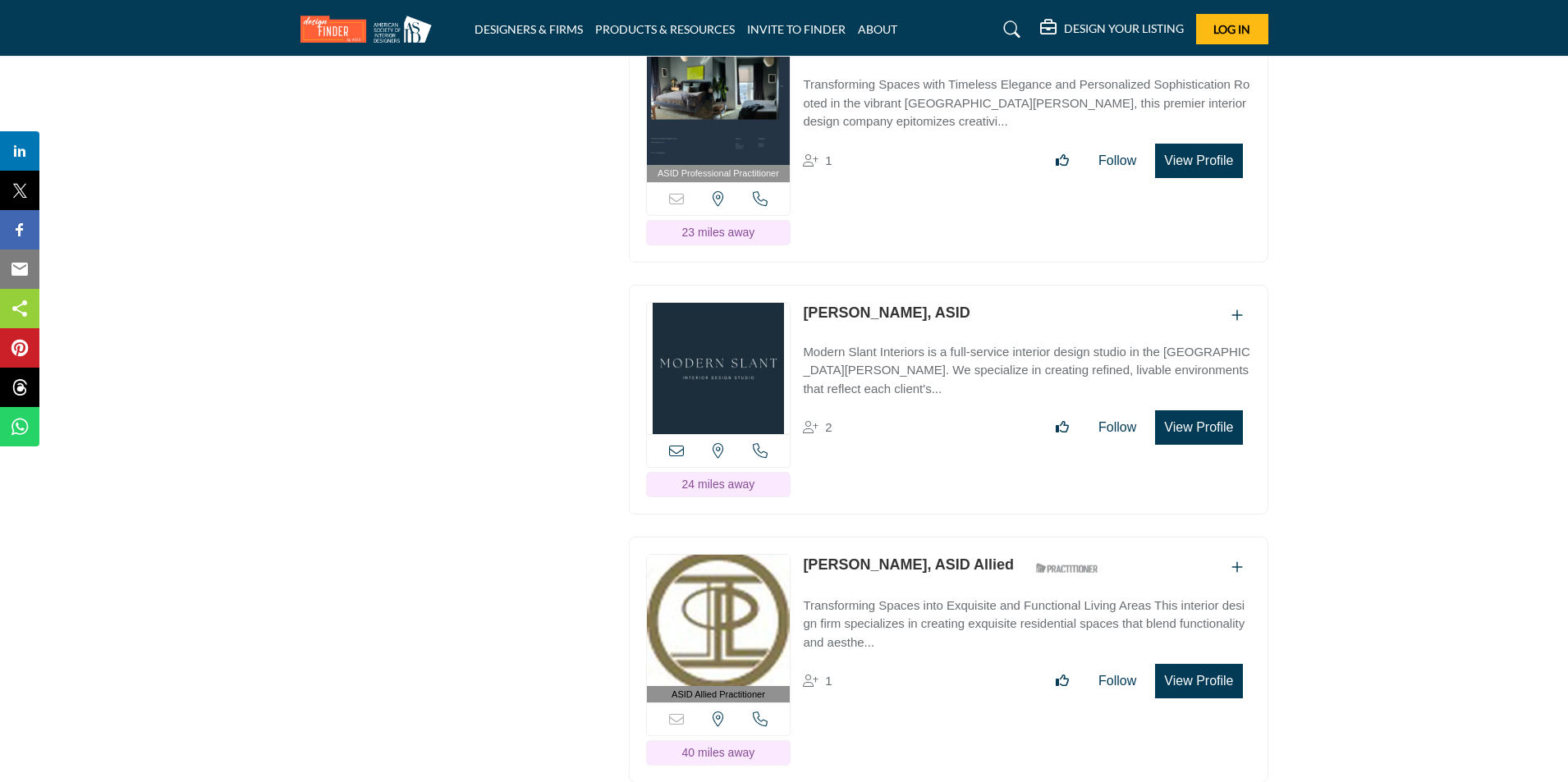
click at [1167, 410] on button "View Profile" at bounding box center [1198, 427] width 87 height 35
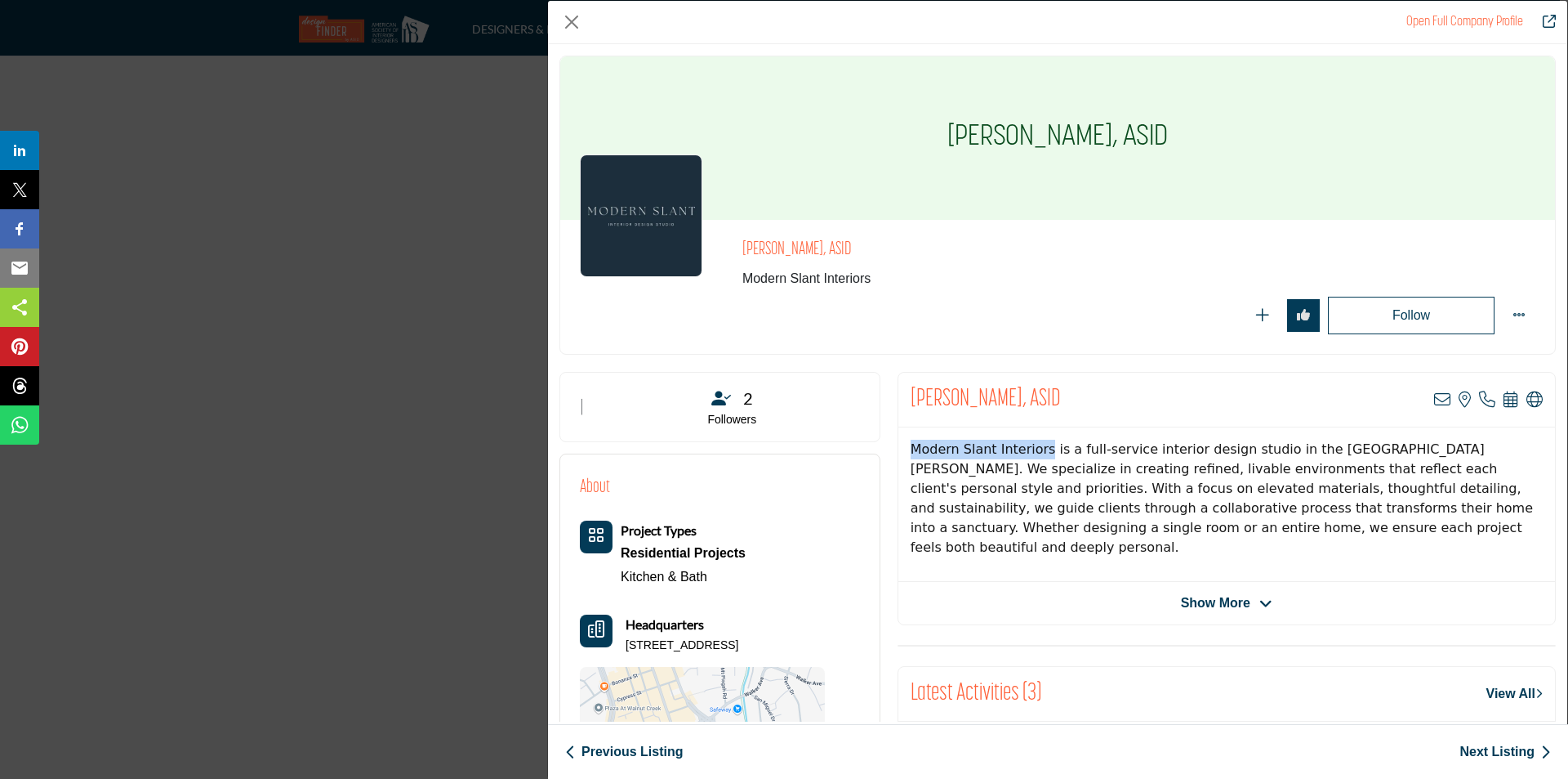
drag, startPoint x: 1047, startPoint y: 449, endPoint x: 897, endPoint y: 446, distance: 150.0
click at [899, 446] on div "Modern Slant Interiors is a full-service interior design studio in the [GEOGRAP…" at bounding box center [1227, 505] width 657 height 155
copy span "Modern Slant Interiors"
drag, startPoint x: 1088, startPoint y: 139, endPoint x: 919, endPoint y: 151, distance: 169.4
click at [919, 151] on div "[PERSON_NAME], ASID" at bounding box center [1058, 138] width 995 height 163
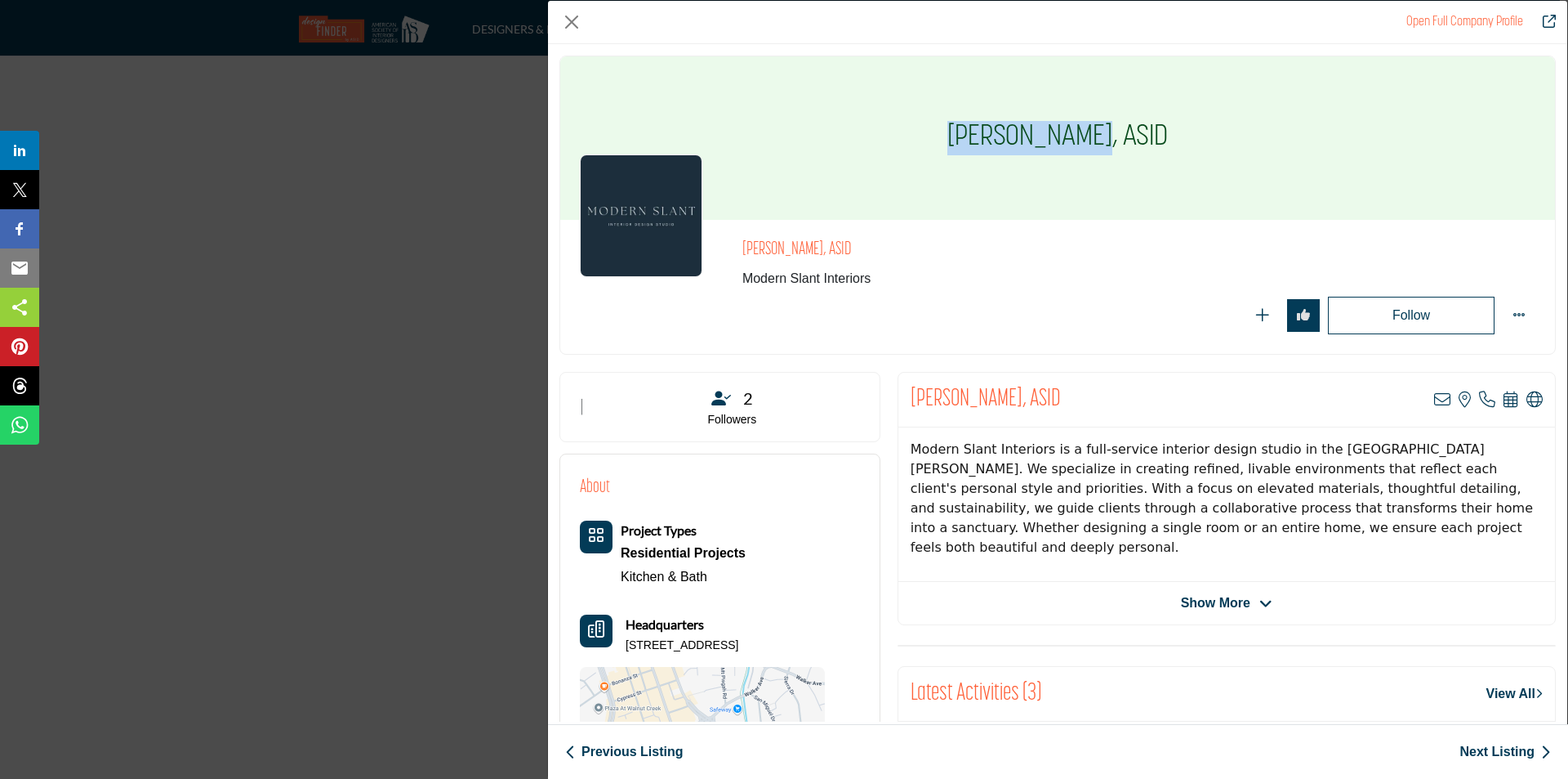
copy h1 "Racquel Valle"
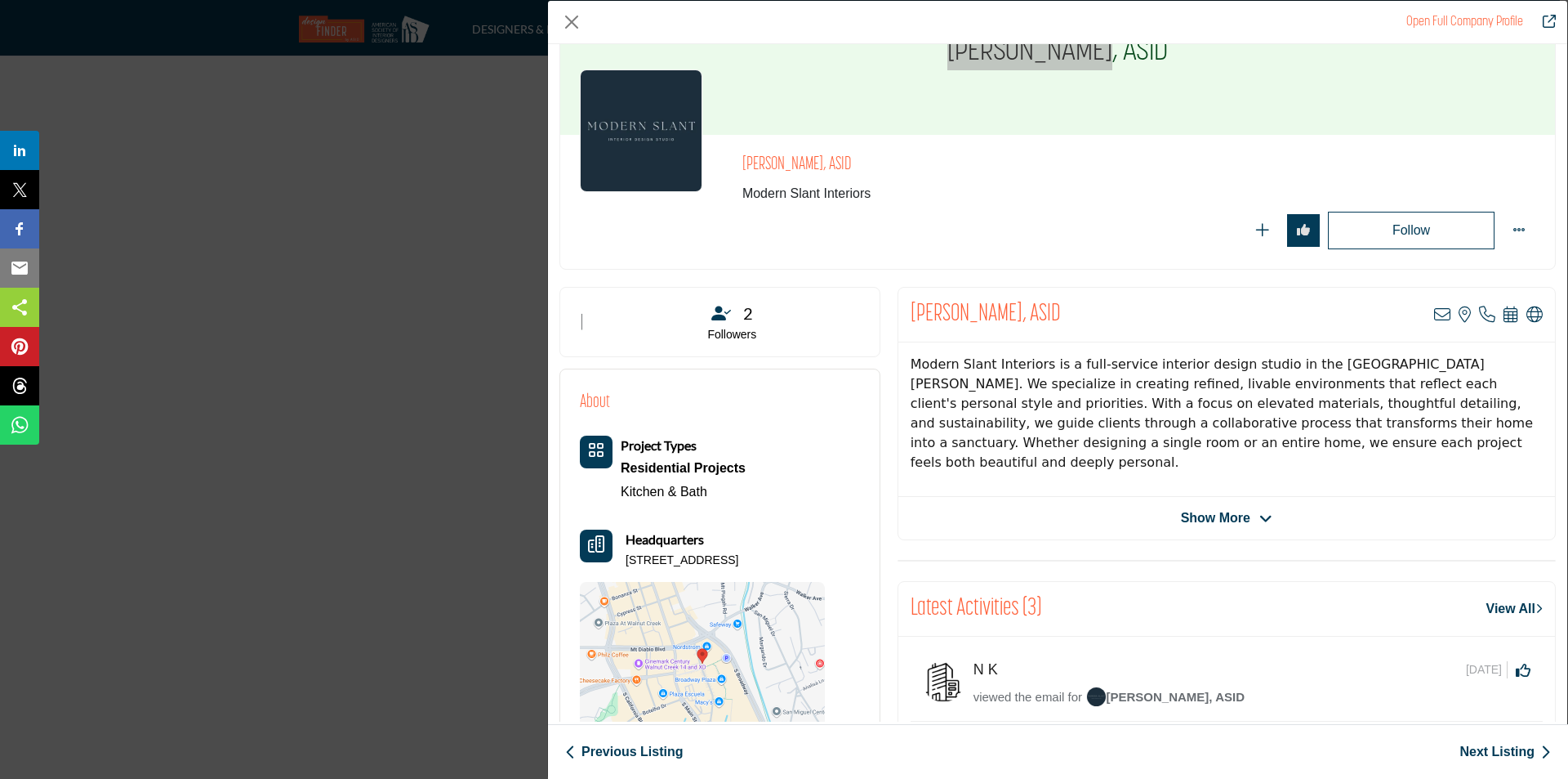
scroll to position [245, 0]
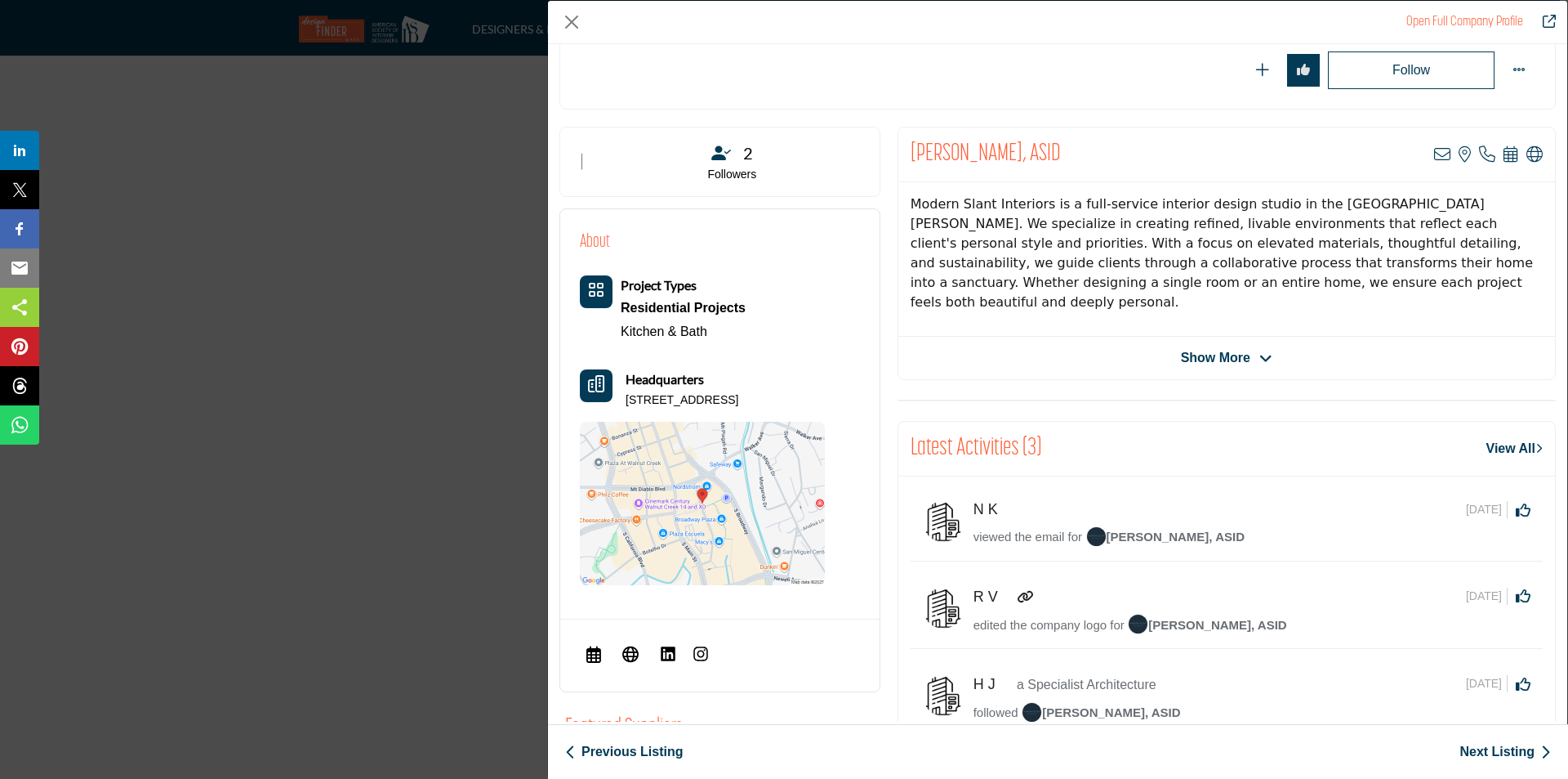
drag, startPoint x: 621, startPoint y: 399, endPoint x: 694, endPoint y: 420, distance: 76.0
click at [691, 408] on div "Headquarters 1212 Broadway Plz, Walnut Creek, CA 94596 5129, USA" at bounding box center [703, 390] width 245 height 40
copy p "1212 Broadway Plz, Walnut Creek, CA 94596 5129, USA"
click at [1231, 365] on span "Show More" at bounding box center [1216, 358] width 69 height 20
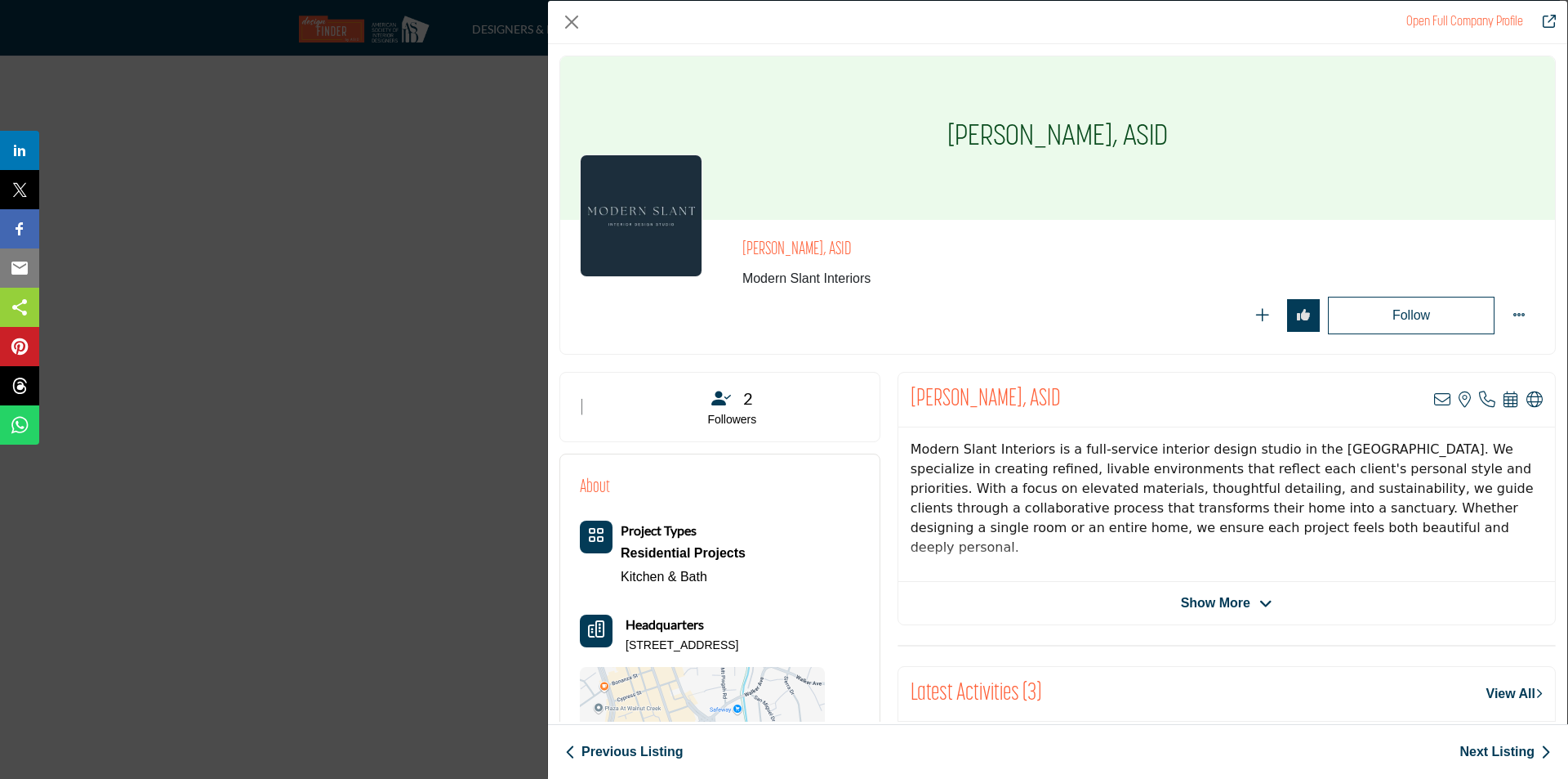
click at [1249, 593] on span "Show More" at bounding box center [1226, 603] width 91 height 20
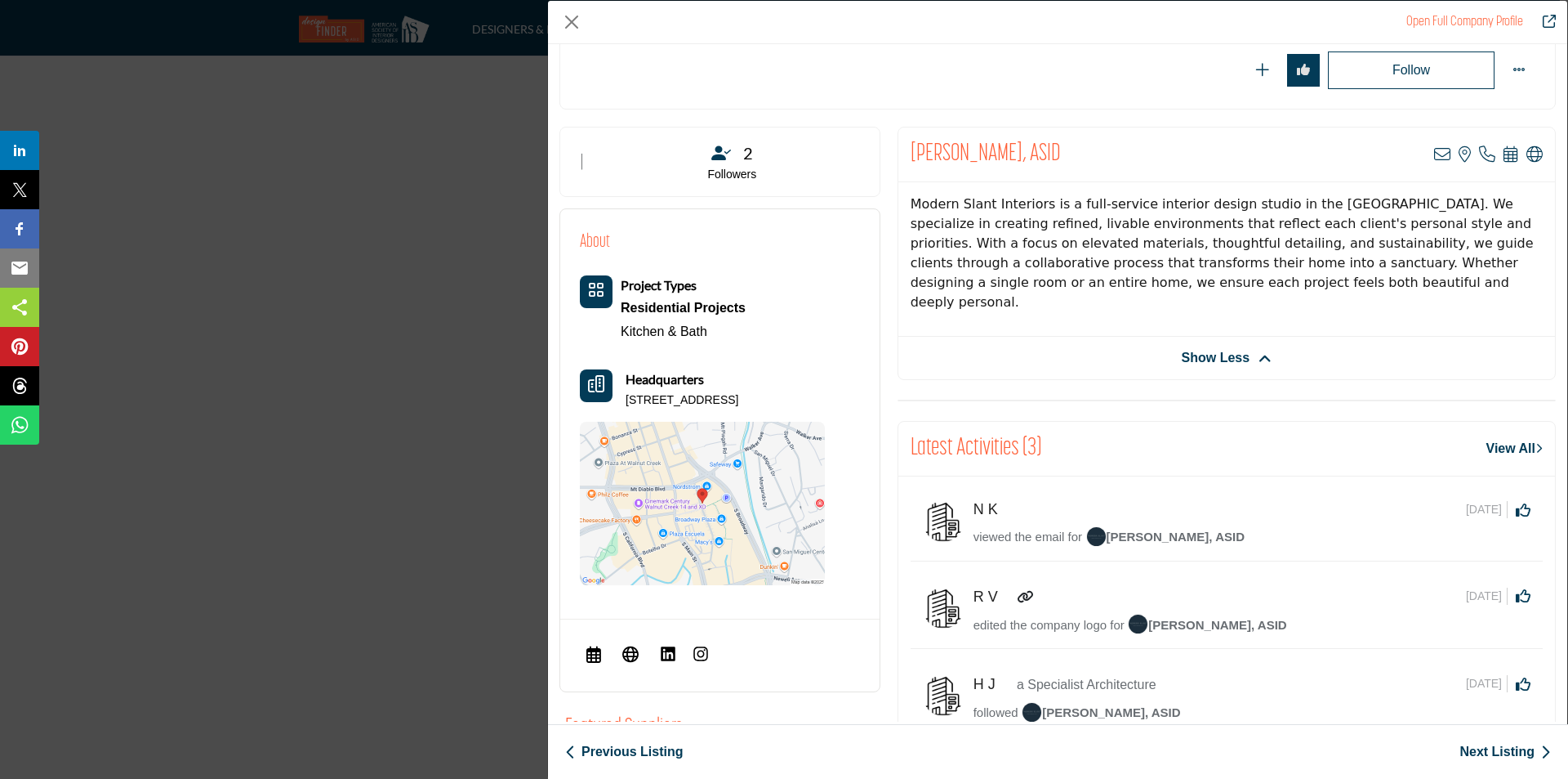
click at [1249, 366] on span "Show Less" at bounding box center [1227, 358] width 91 height 20
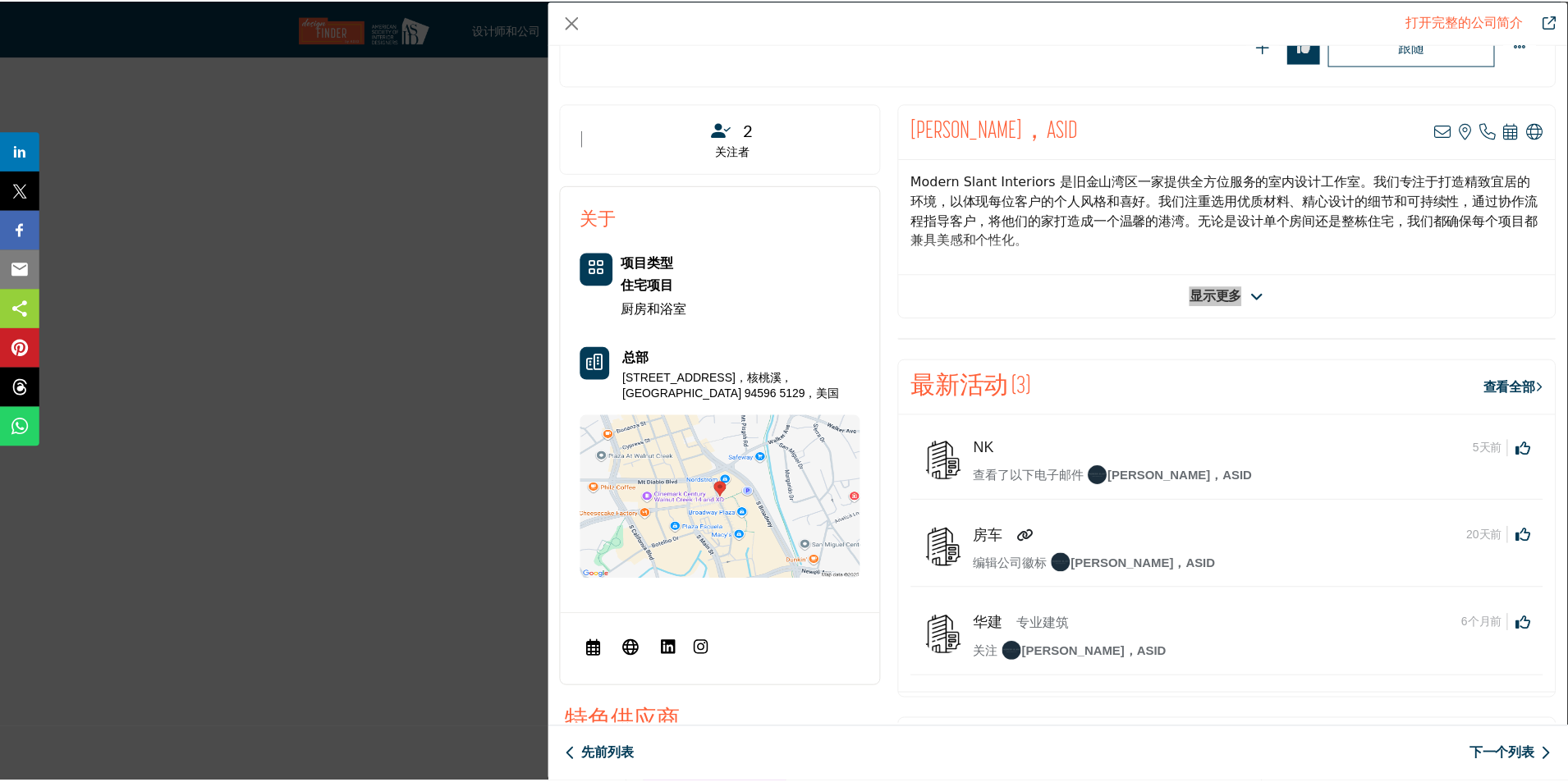
scroll to position [641, 0]
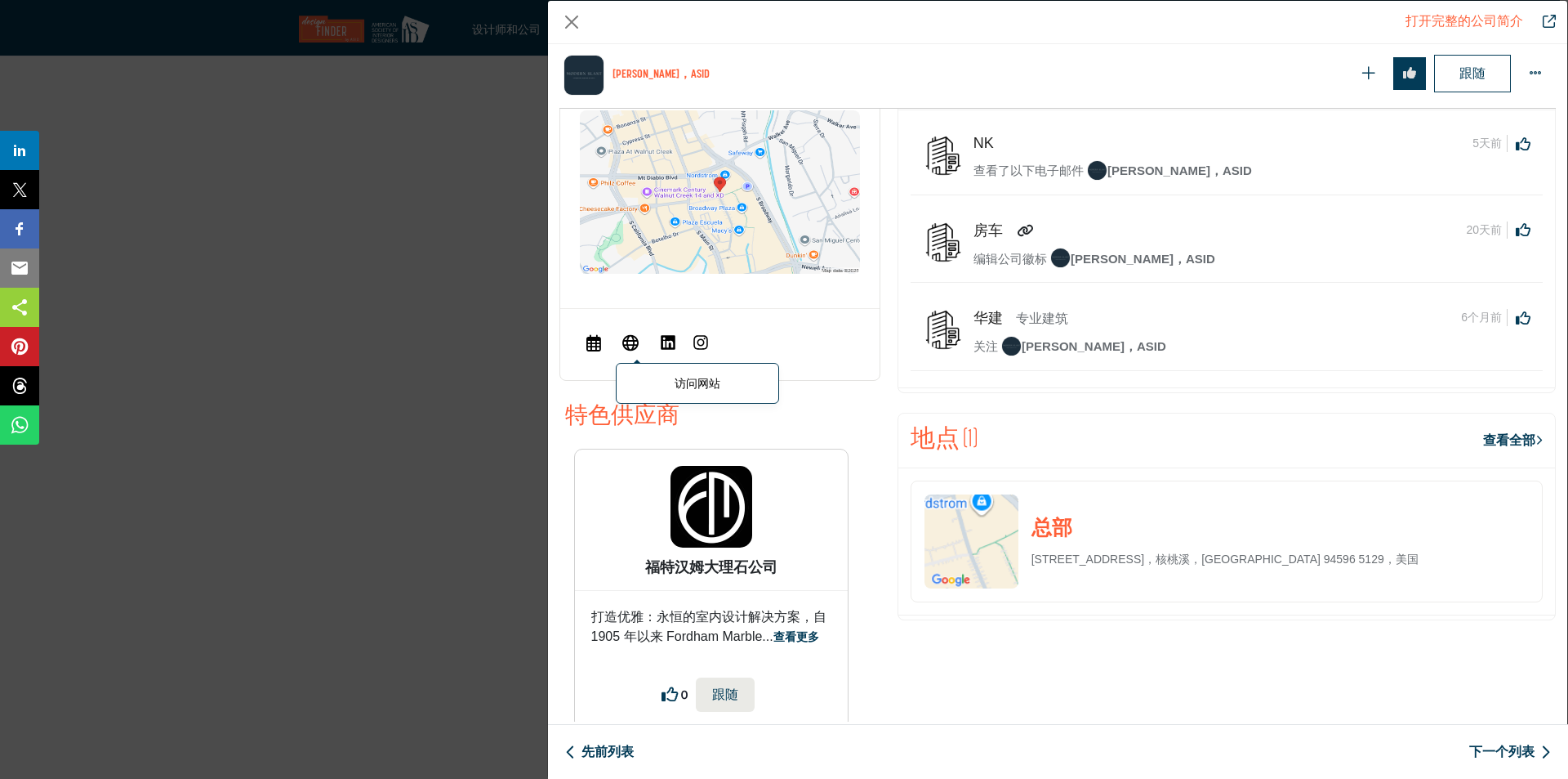
click at [638, 342] on icon "公司数据模型" at bounding box center [630, 343] width 16 height 20
click at [570, 18] on button "关闭" at bounding box center [572, 22] width 25 height 25
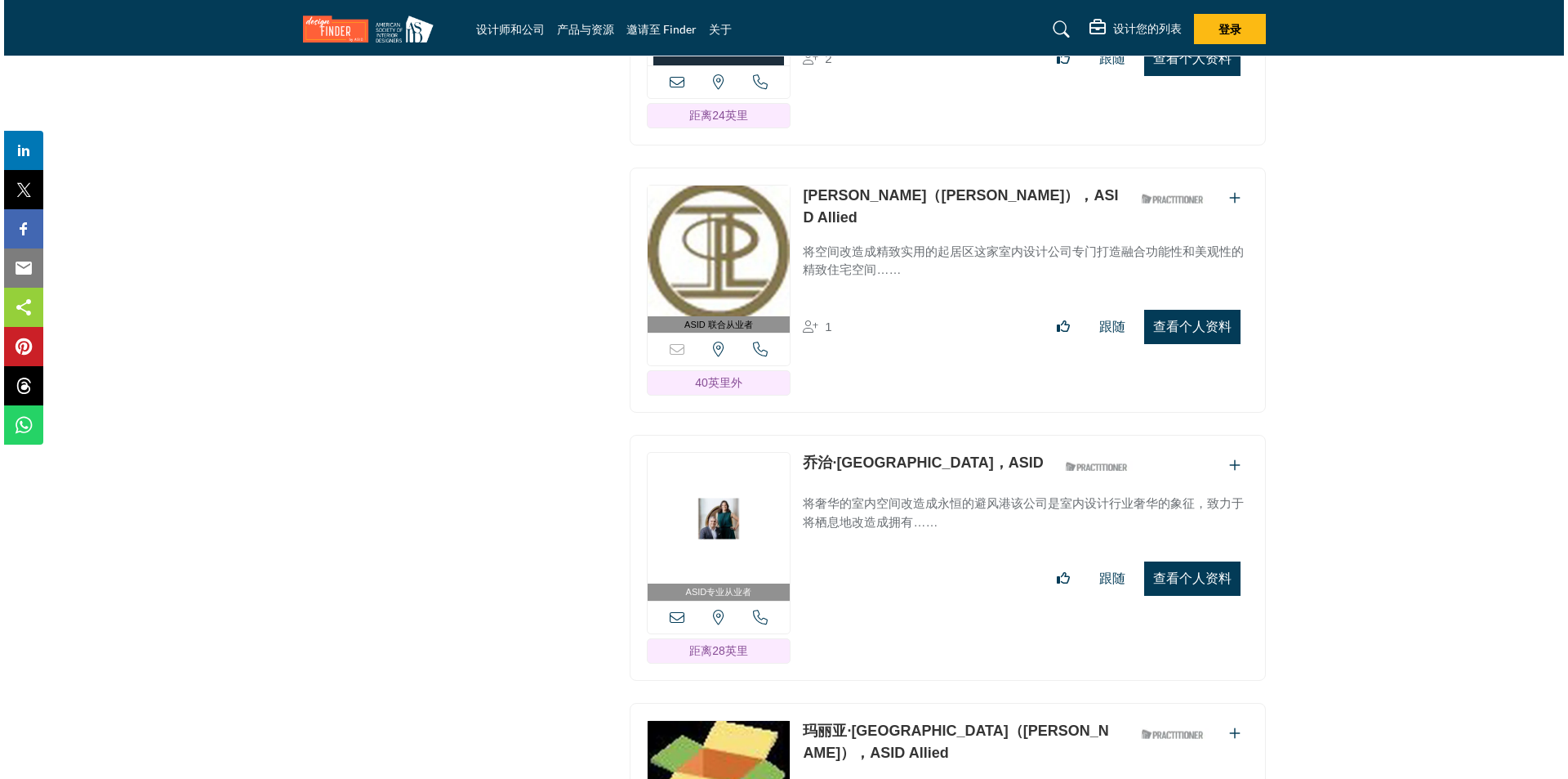
scroll to position [18858, 0]
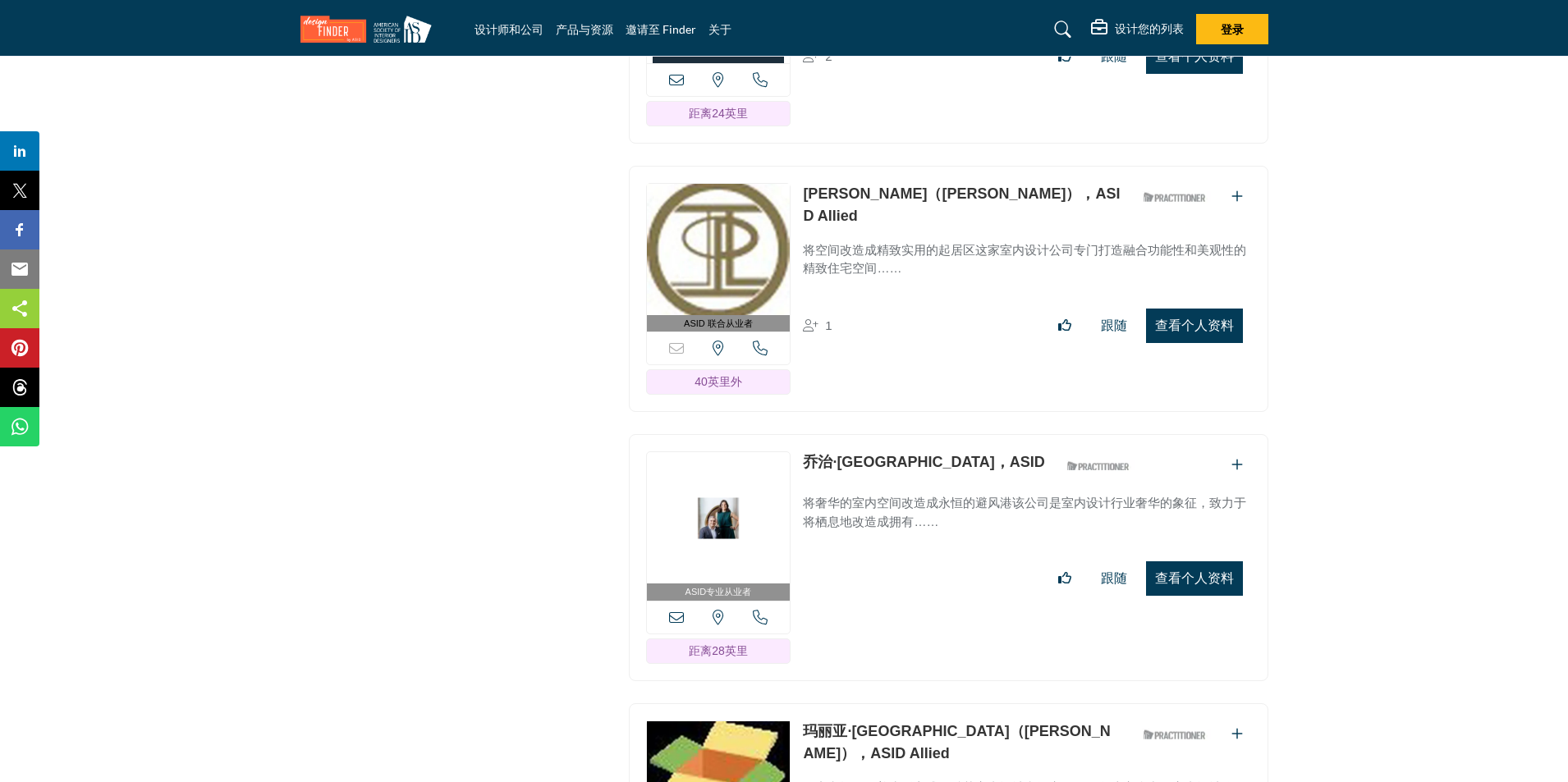
click at [1183, 318] on font "查看个人资料" at bounding box center [1193, 325] width 79 height 14
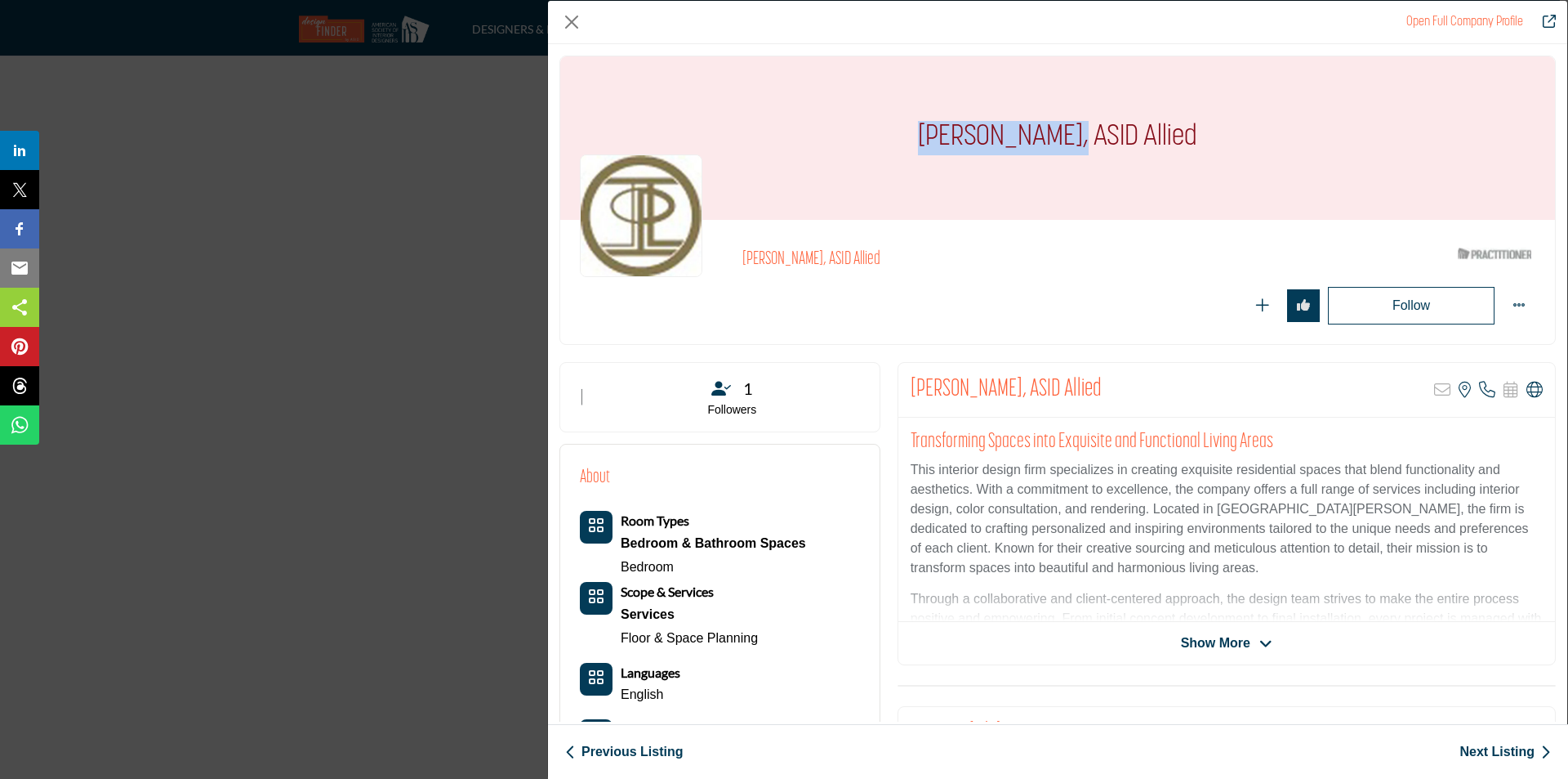
drag, startPoint x: 1069, startPoint y: 133, endPoint x: 858, endPoint y: 121, distance: 211.3
click at [858, 121] on div "[PERSON_NAME], ASID Allied" at bounding box center [1058, 138] width 995 height 163
copy h1 "[PERSON_NAME]"
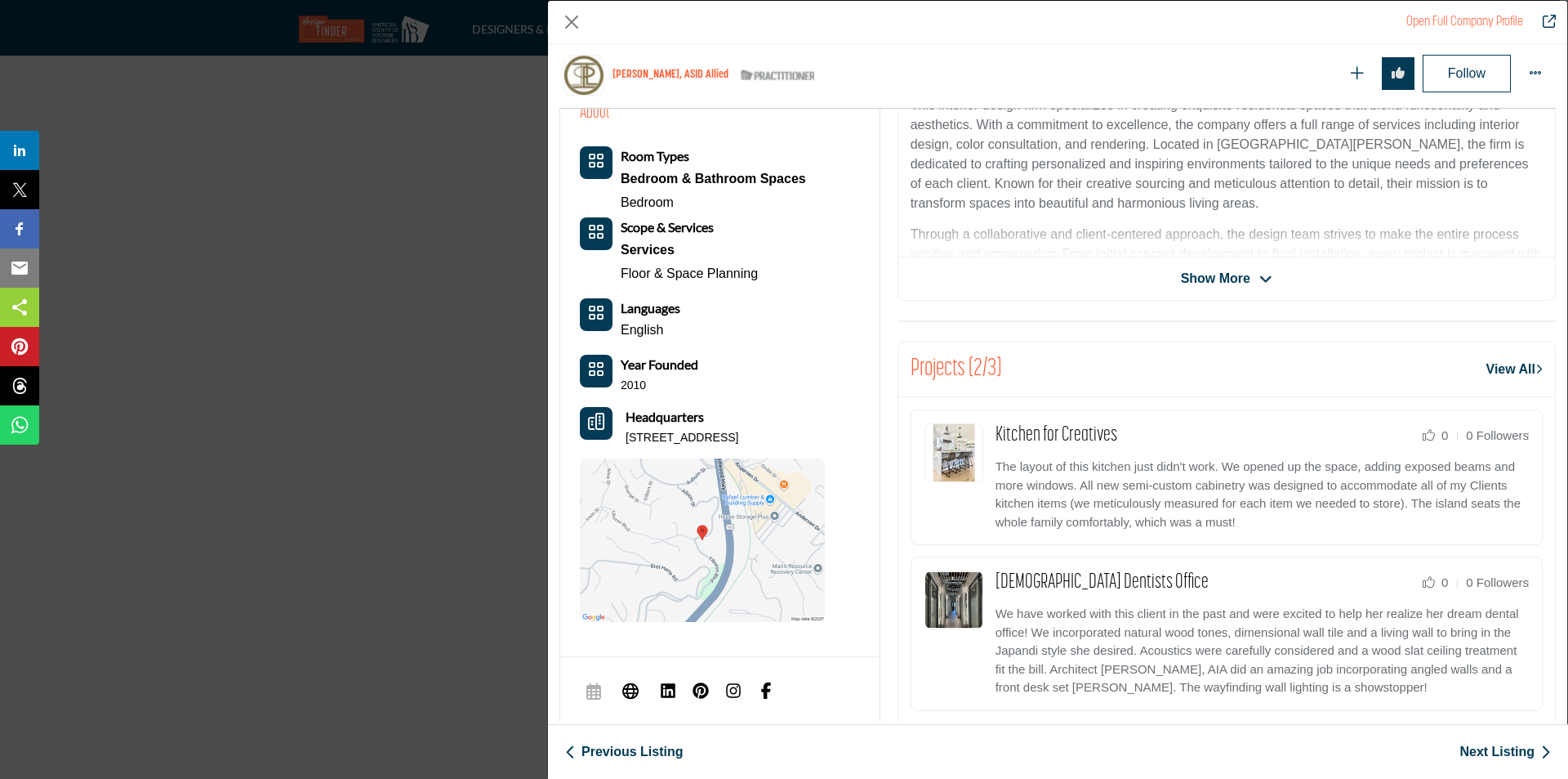
scroll to position [393, 0]
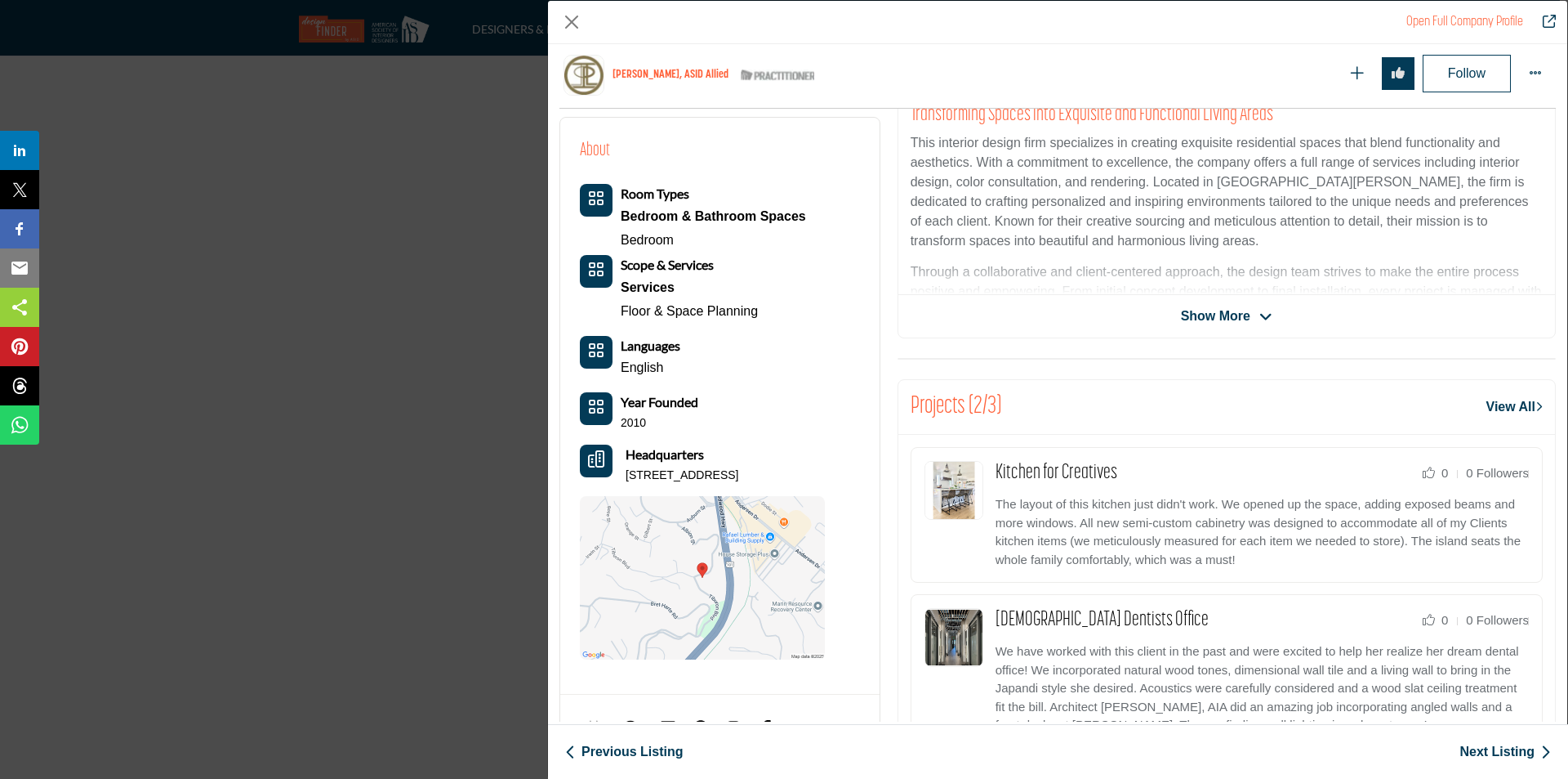
drag, startPoint x: 630, startPoint y: 477, endPoint x: 845, endPoint y: 475, distance: 215.0
click at [845, 475] on div "About Room Types Bedroom & Bathroom Spaces Bedroom Services 2010" at bounding box center [720, 399] width 280 height 522
copy p "[STREET_ADDRESS]"
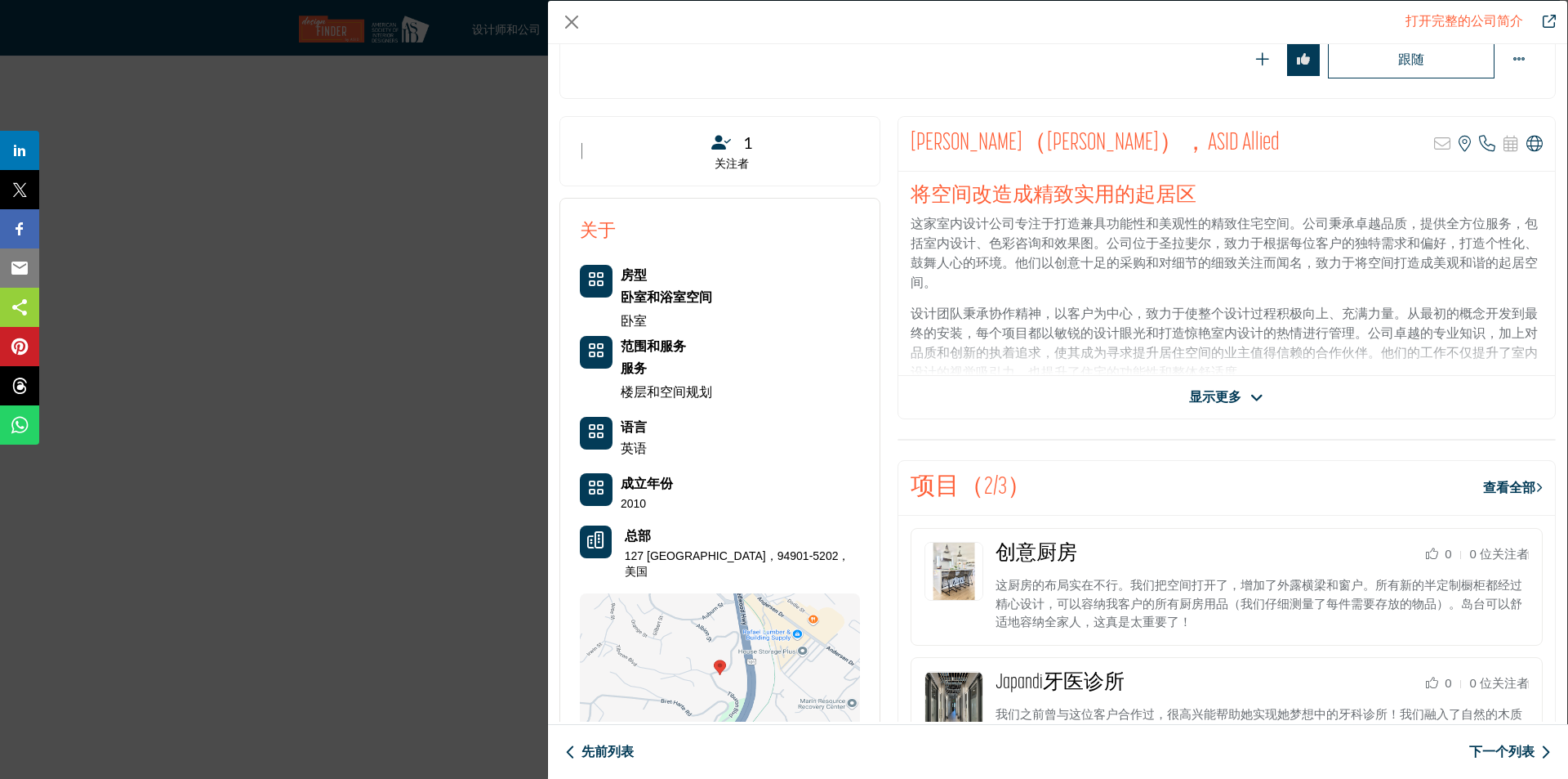
scroll to position [245, 0]
click at [1227, 401] on font "显示更多" at bounding box center [1216, 397] width 53 height 14
click at [1264, 392] on icon "公司数据模型" at bounding box center [1266, 399] width 13 height 15
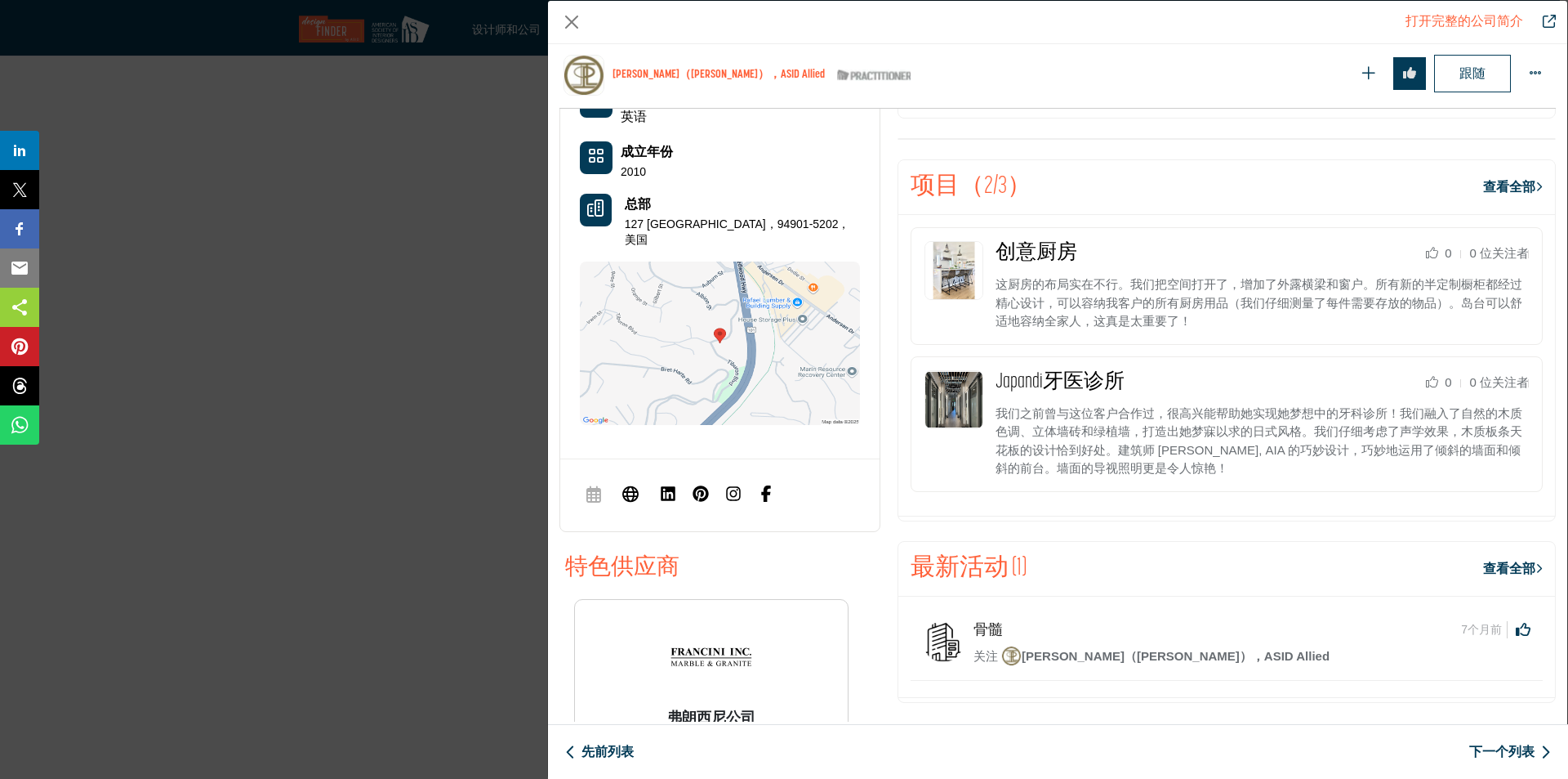
scroll to position [720, 0]
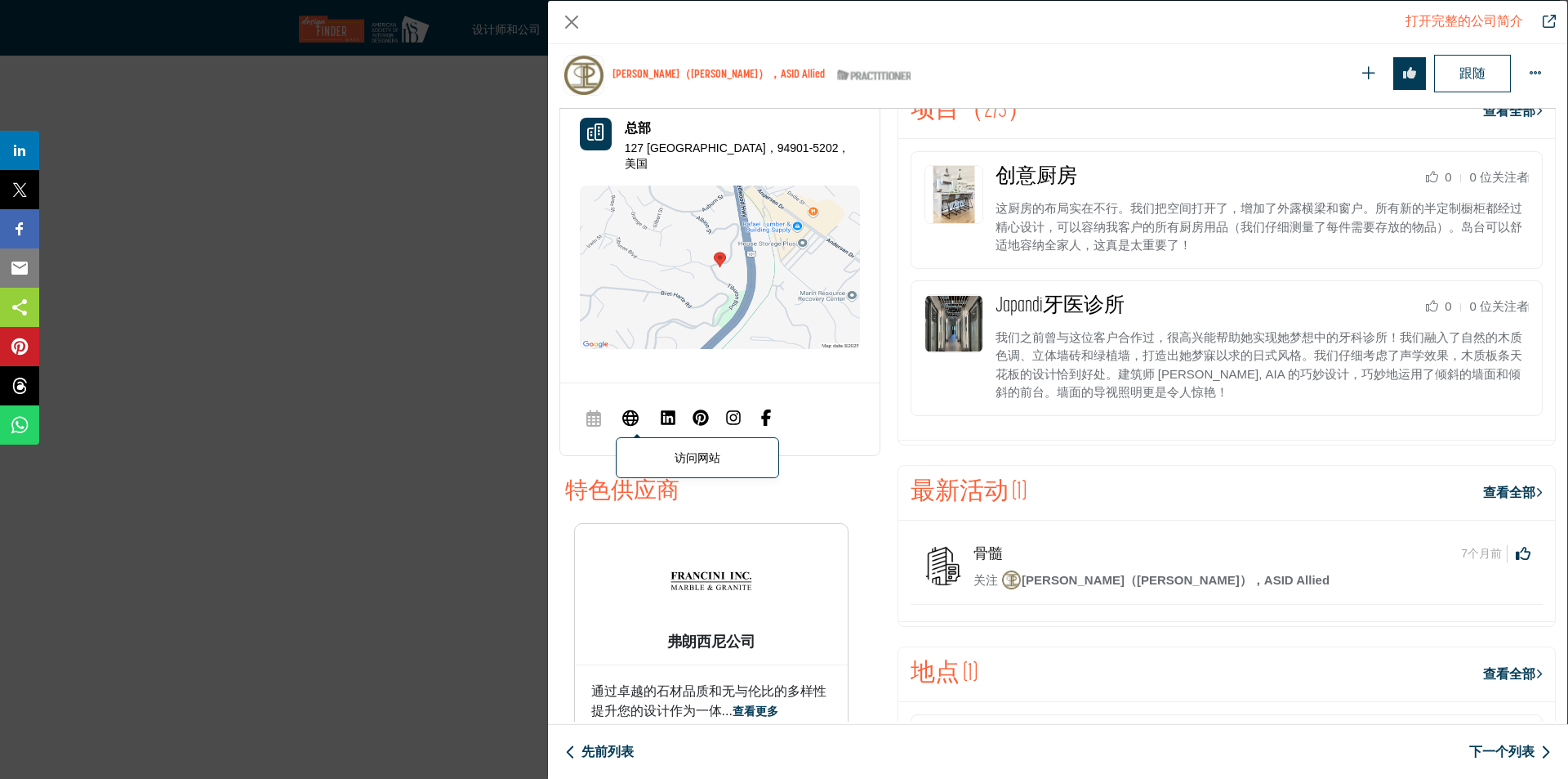
click at [632, 407] on icon "公司数据模型" at bounding box center [630, 417] width 16 height 20
click at [634, 407] on icon "公司数据模型" at bounding box center [630, 417] width 16 height 20
click at [626, 407] on icon "公司数据模型" at bounding box center [630, 417] width 16 height 20
click at [633, 407] on icon "公司数据模型" at bounding box center [630, 417] width 16 height 20
click at [630, 407] on icon "公司数据模型" at bounding box center [630, 417] width 16 height 20
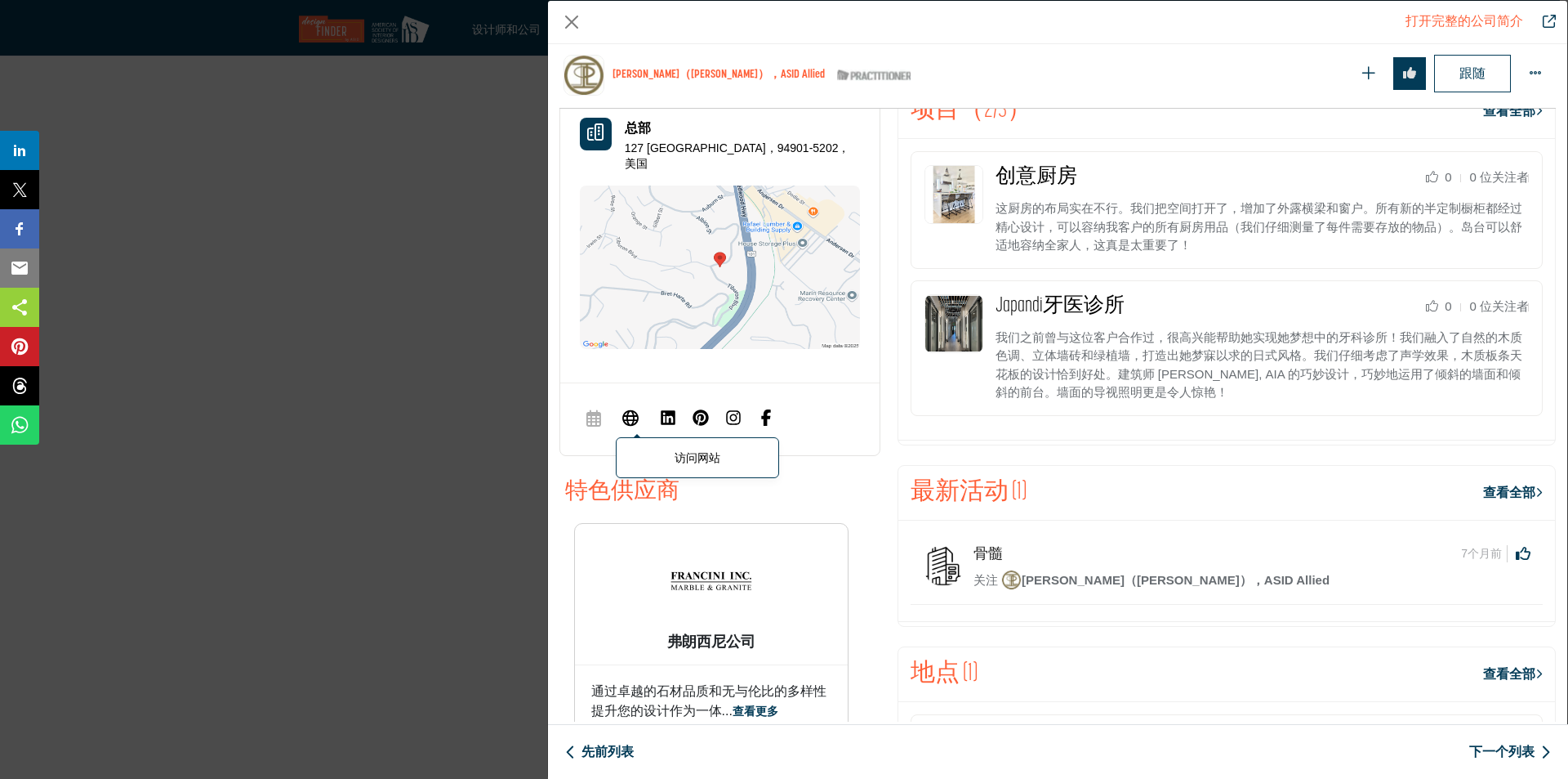
click at [622, 403] on span "访问网站" at bounding box center [630, 419] width 30 height 33
click at [638, 384] on div "抱歉，但此列表属于订阅计划，不允许用户安排与他们会面 访问网站" at bounding box center [720, 418] width 319 height 72
click at [632, 407] on icon "公司数据模型" at bounding box center [630, 417] width 16 height 20
click at [634, 408] on icon "公司数据模型" at bounding box center [630, 417] width 16 height 20
click at [633, 407] on icon "公司数据模型" at bounding box center [630, 417] width 16 height 20
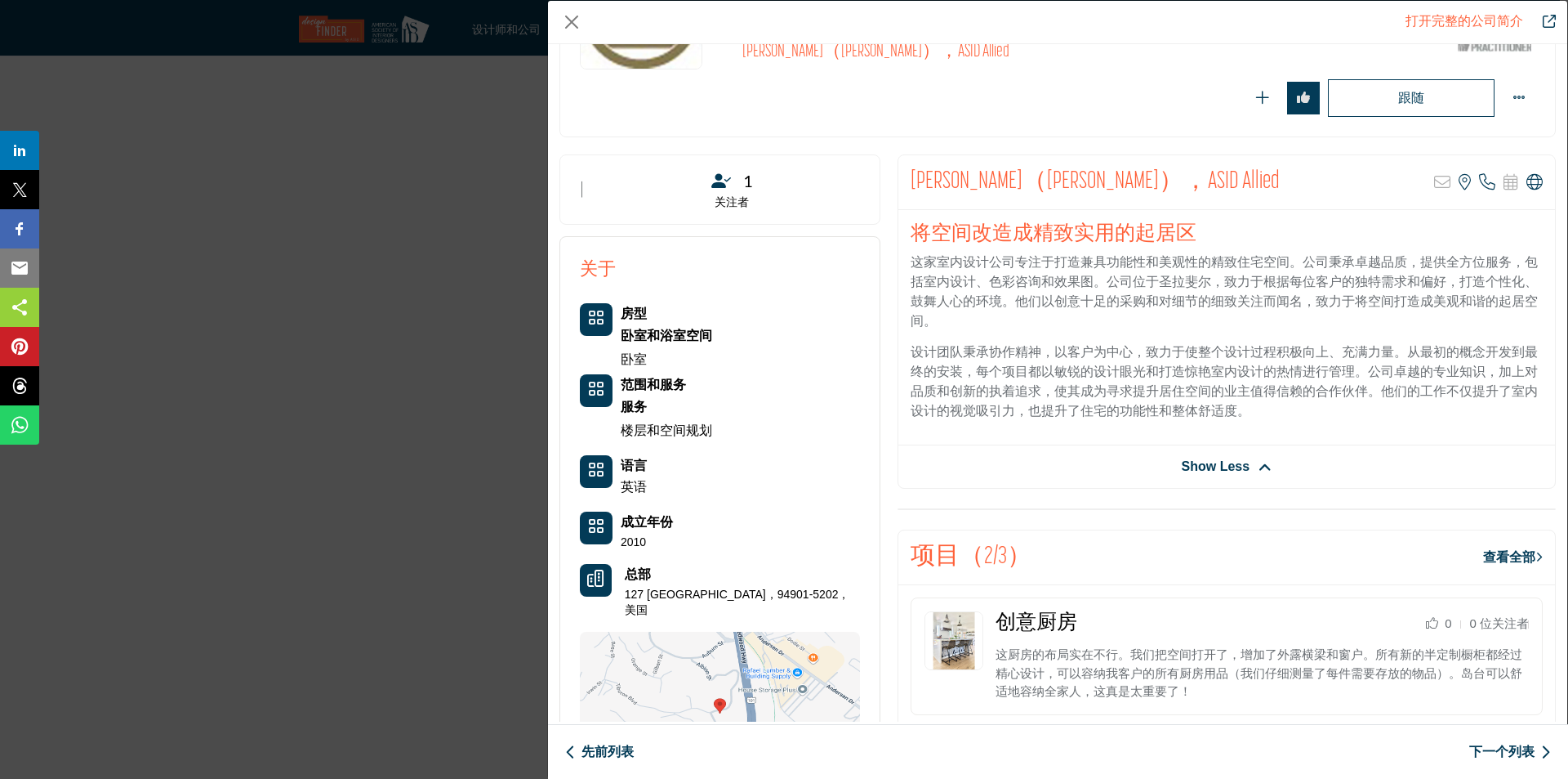
scroll to position [245, 0]
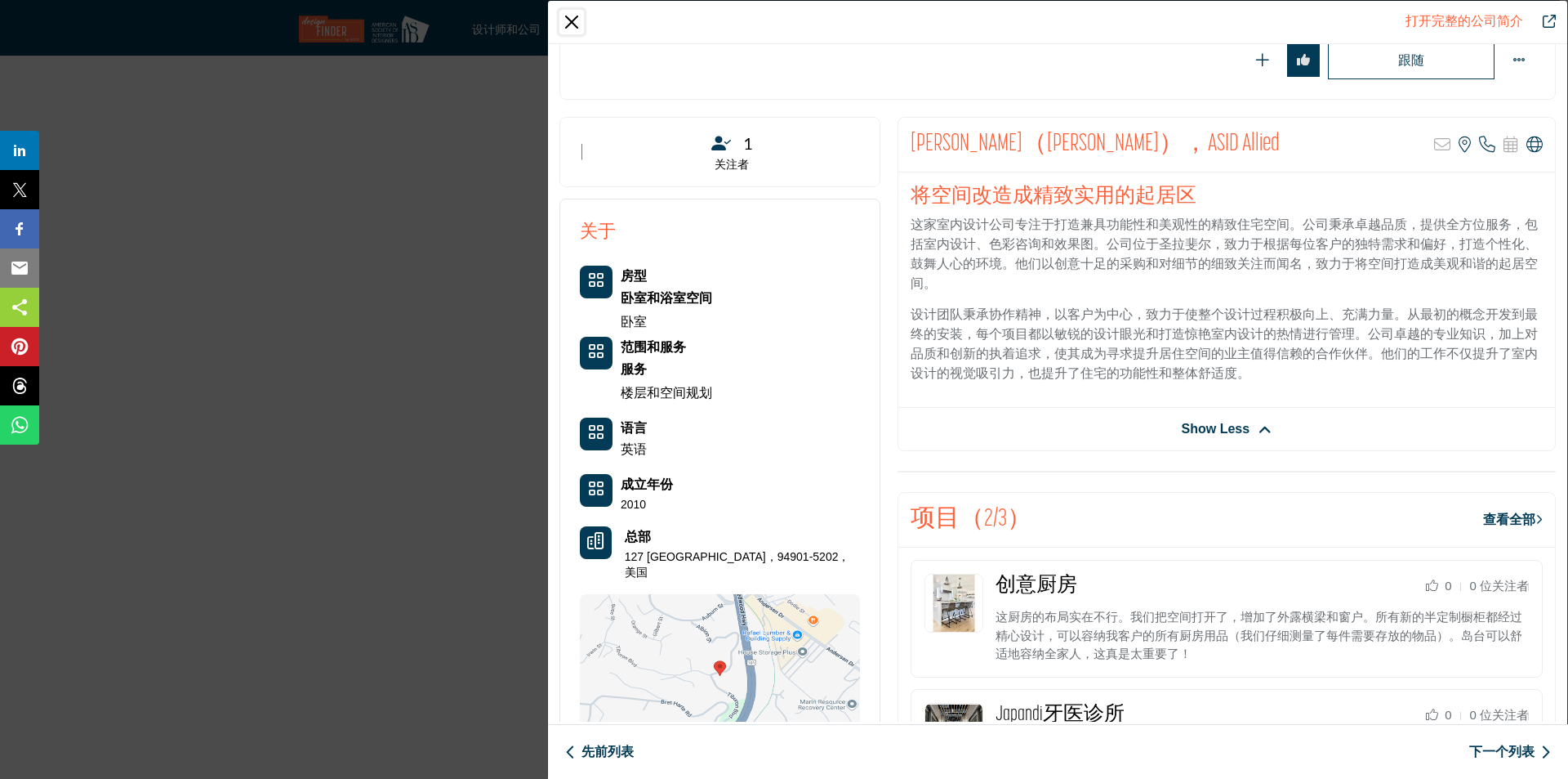
click at [576, 25] on button "关闭" at bounding box center [572, 22] width 25 height 25
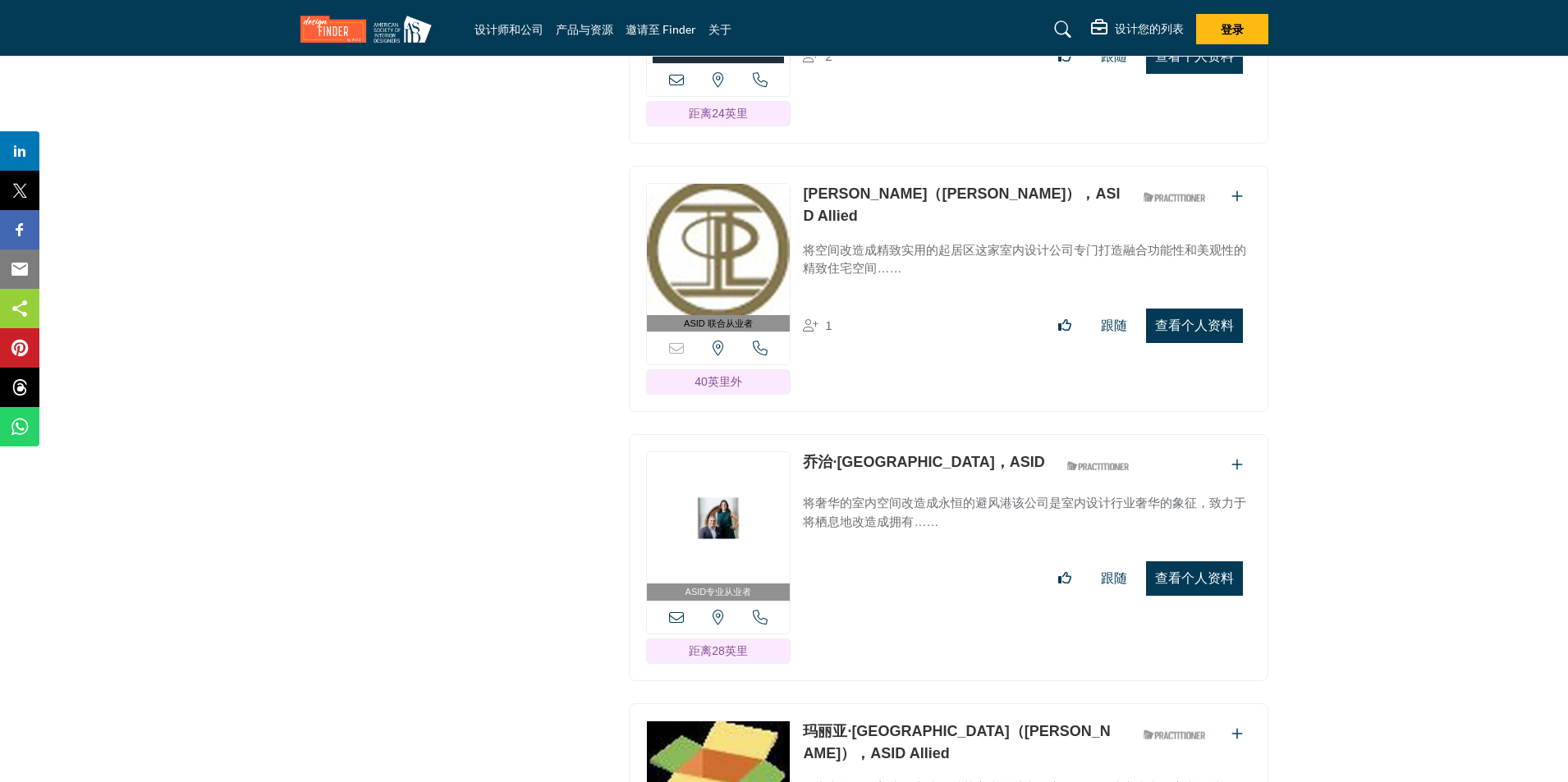
click at [1233, 571] on font "查看个人资料" at bounding box center [1193, 578] width 79 height 14
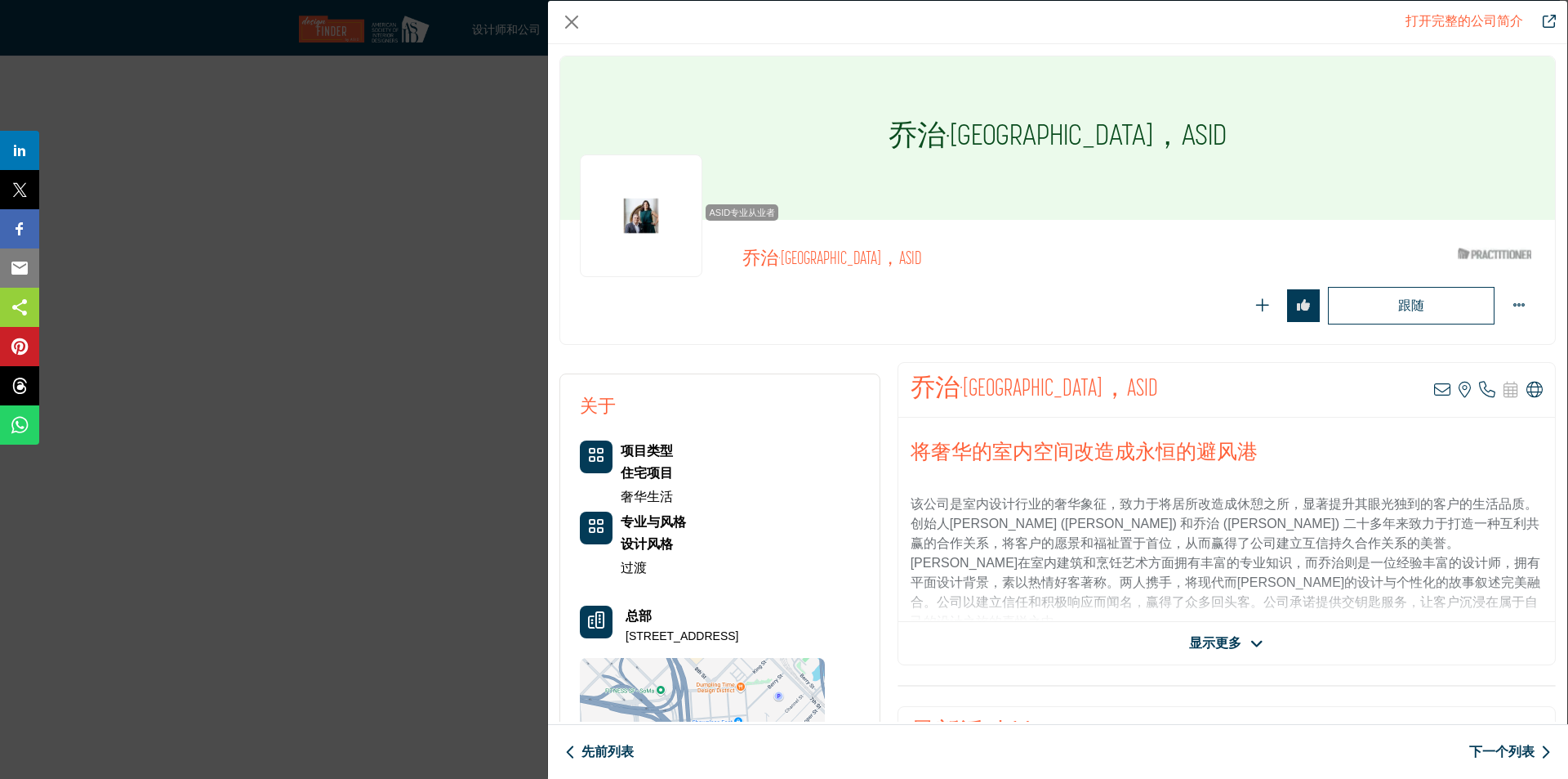
click at [1231, 631] on div "乔治·[GEOGRAPHIC_DATA]，ASID 查看此列表的电子邮件地址 查看此房源的位置 索书号 访问网站 显示更多" at bounding box center [1227, 514] width 658 height 303
click at [1231, 639] on font "显示更多" at bounding box center [1216, 642] width 53 height 14
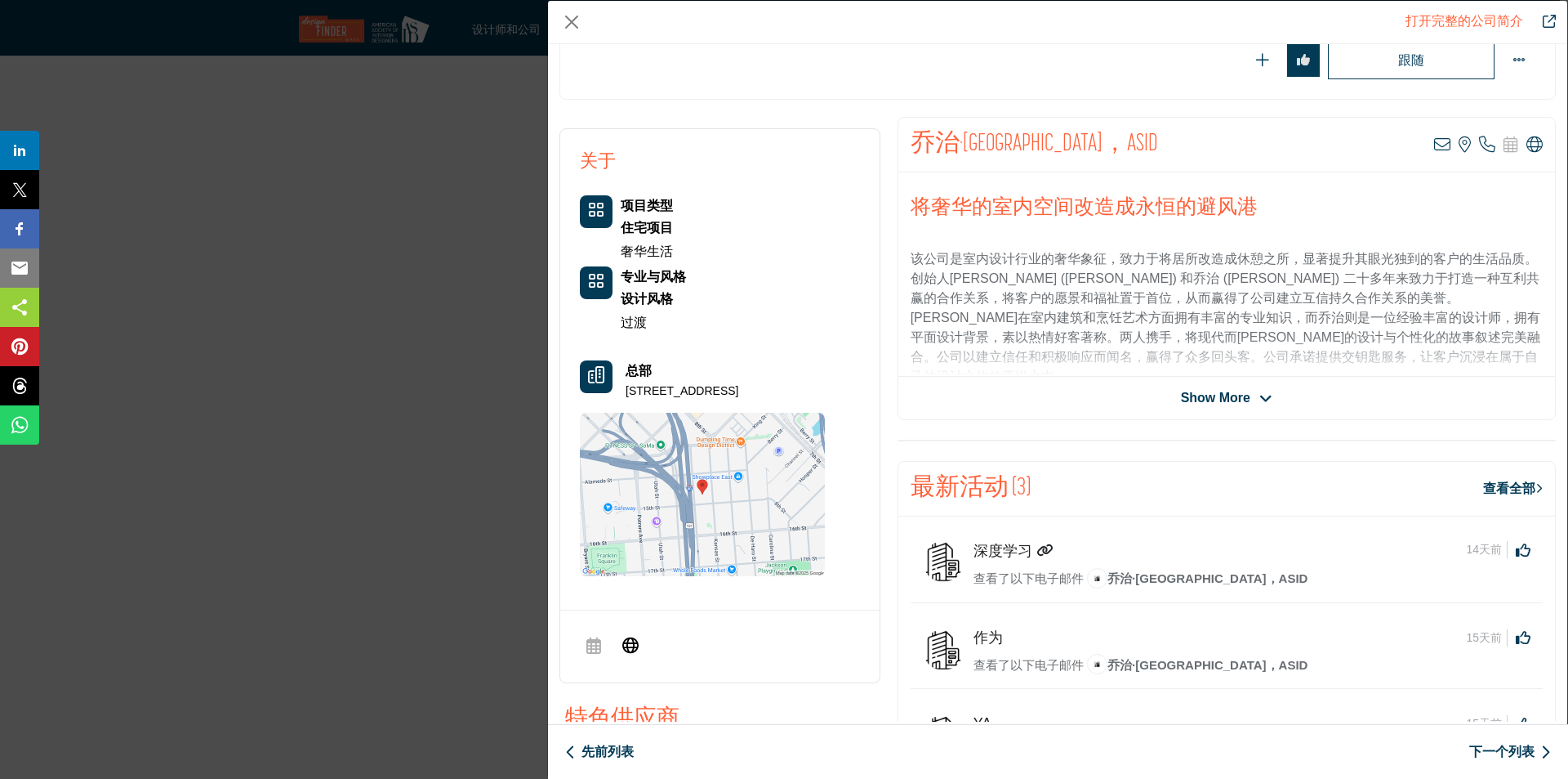
click at [1257, 410] on div "乔治·[GEOGRAPHIC_DATA]，ASID 查看此列表的电子邮件地址 查看此房源的位置 索书号 访问网站 Show More" at bounding box center [1227, 268] width 658 height 303
click at [1259, 397] on icon "公司数据模型" at bounding box center [1266, 399] width 13 height 15
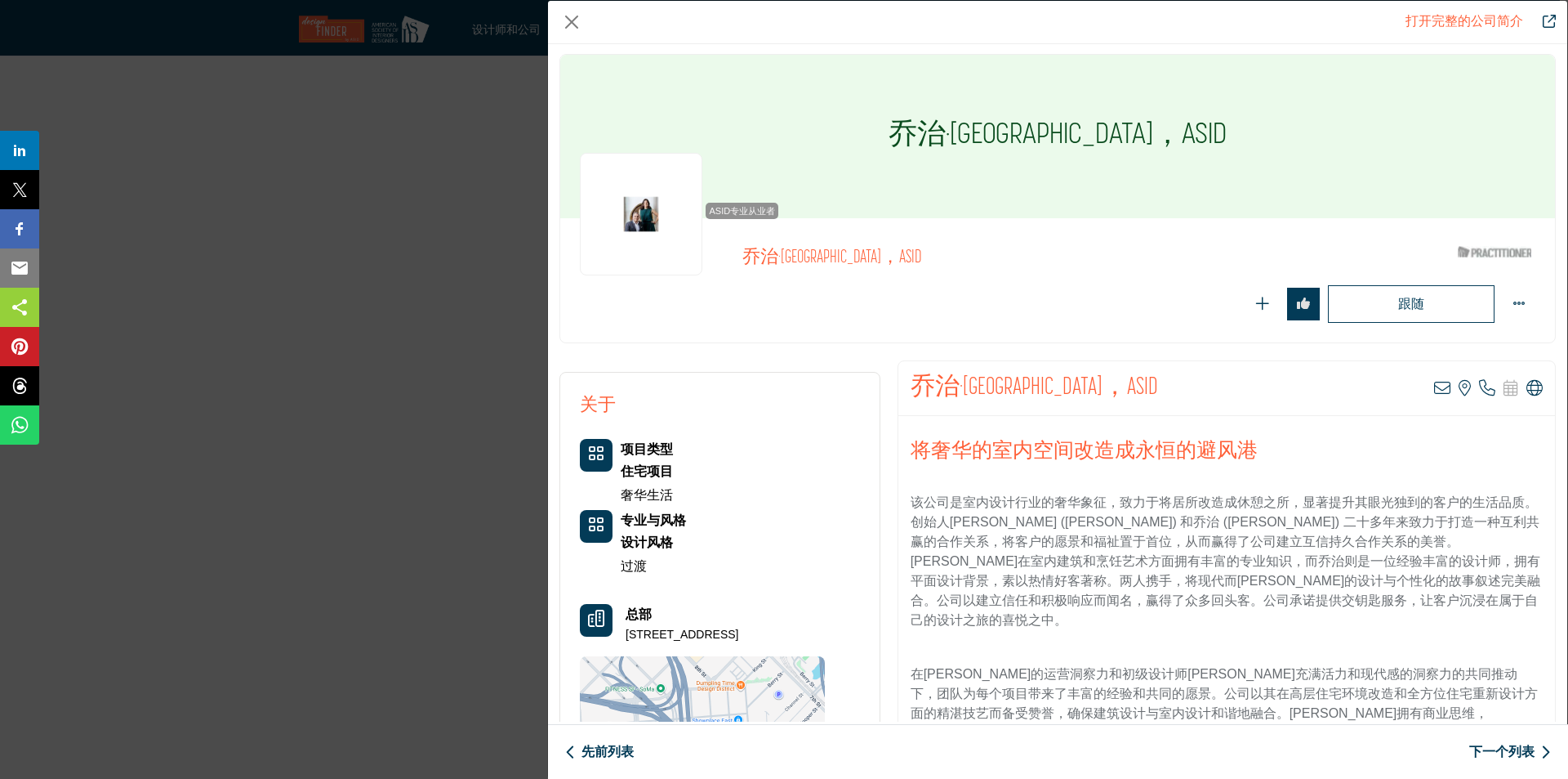
scroll to position [0, 0]
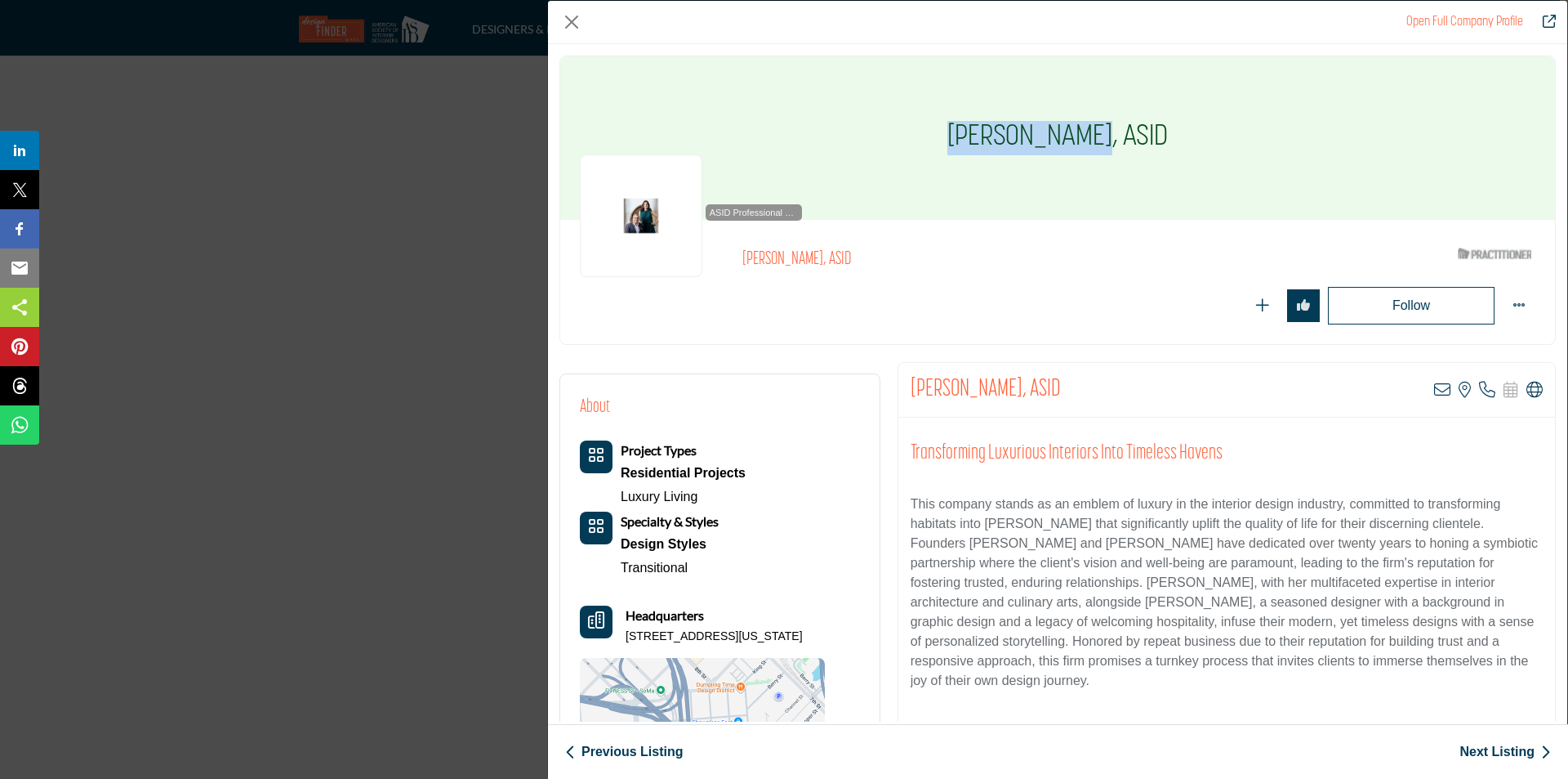
drag, startPoint x: 959, startPoint y: 133, endPoint x: 1091, endPoint y: 144, distance: 132.5
click at [1091, 144] on div "[PERSON_NAME], ASID" at bounding box center [1058, 138] width 995 height 163
copy h1 "[PERSON_NAME]"
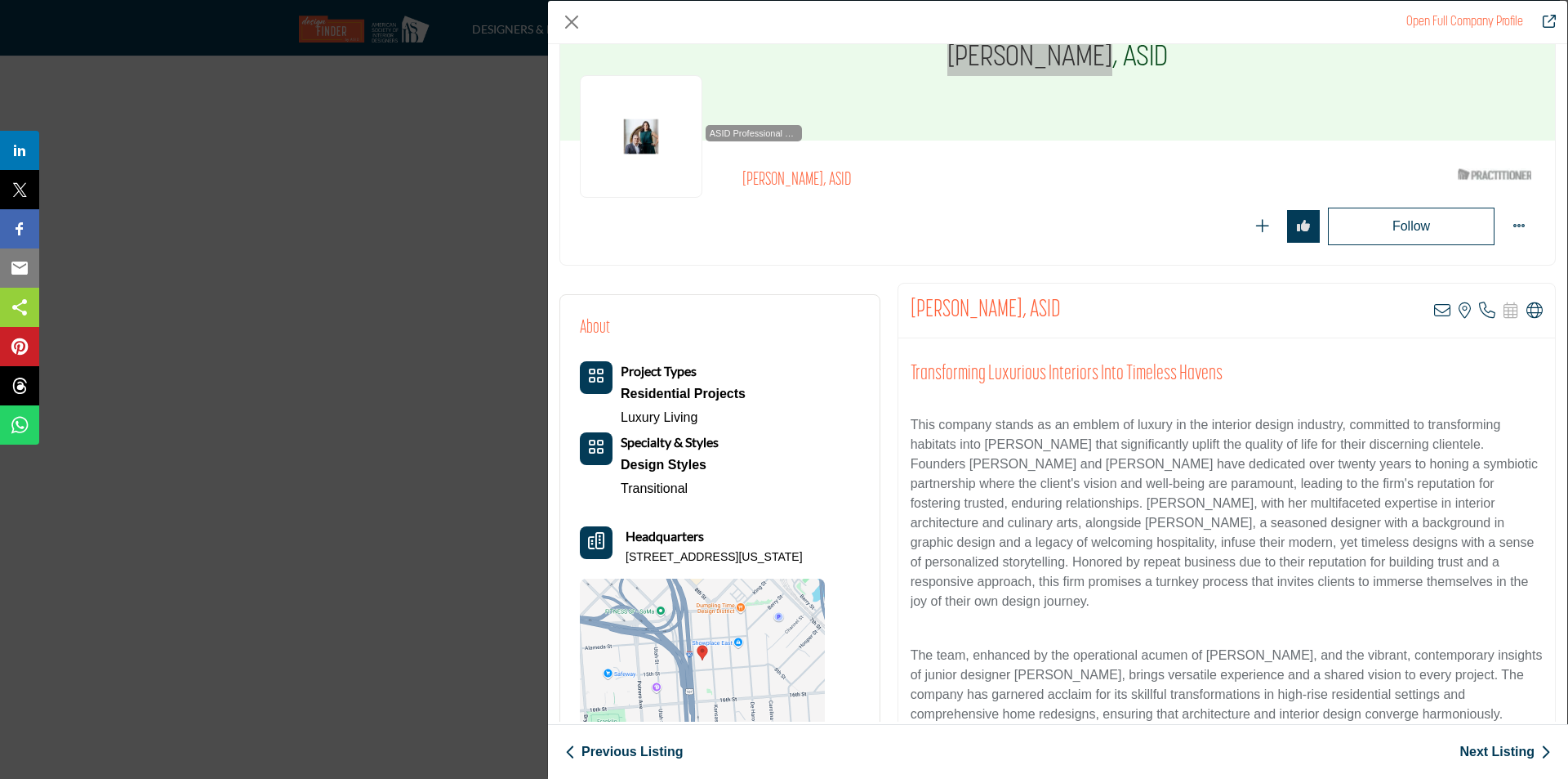
scroll to position [82, 0]
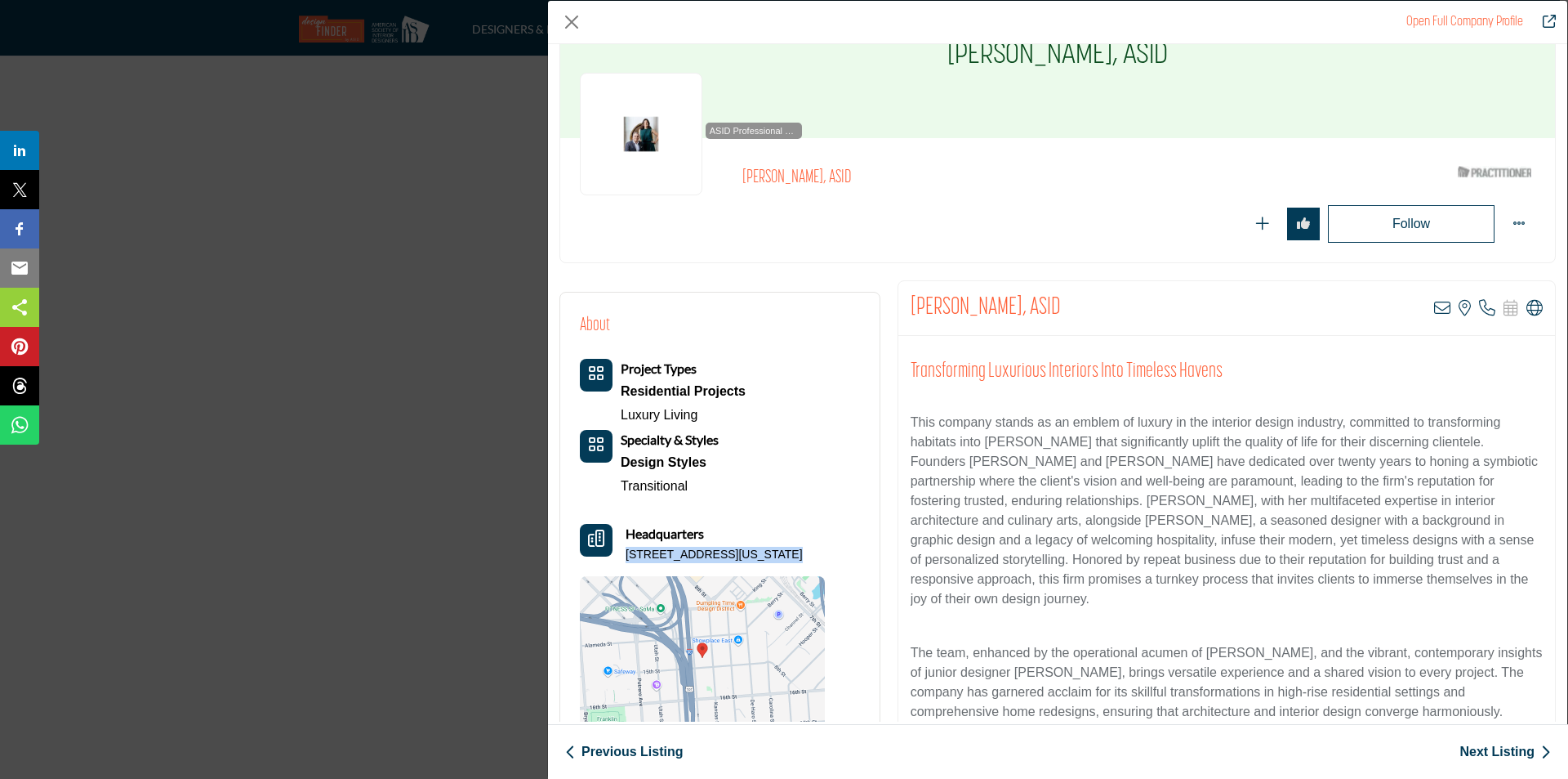
drag, startPoint x: 619, startPoint y: 553, endPoint x: 834, endPoint y: 574, distance: 216.0
click at [825, 574] on div "Project Types Residential Projects Luxury Living Specialty & Styles Design Styl…" at bounding box center [703, 549] width 245 height 380
copy div "[STREET_ADDRESS][US_STATE]"
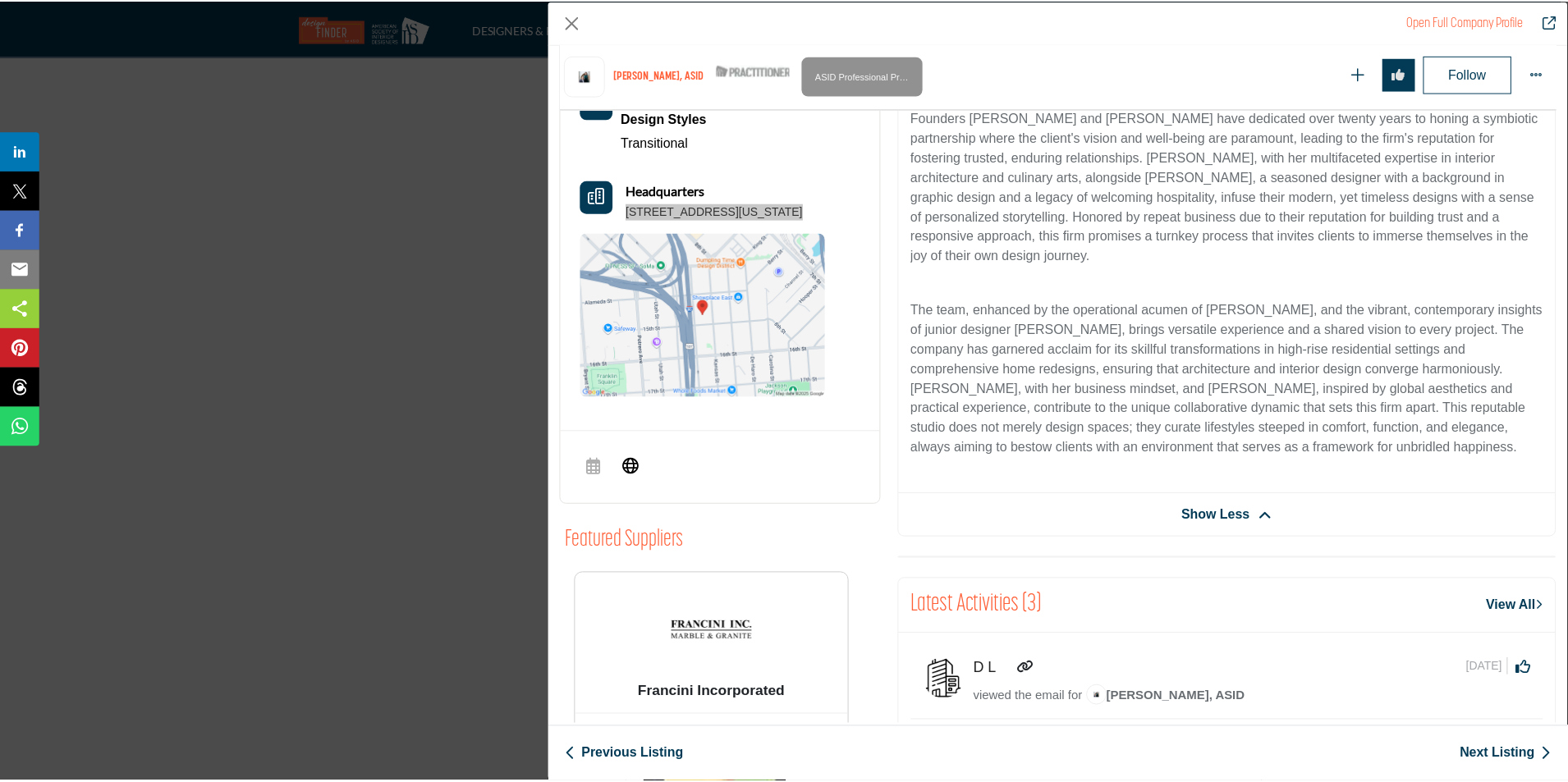
scroll to position [559, 0]
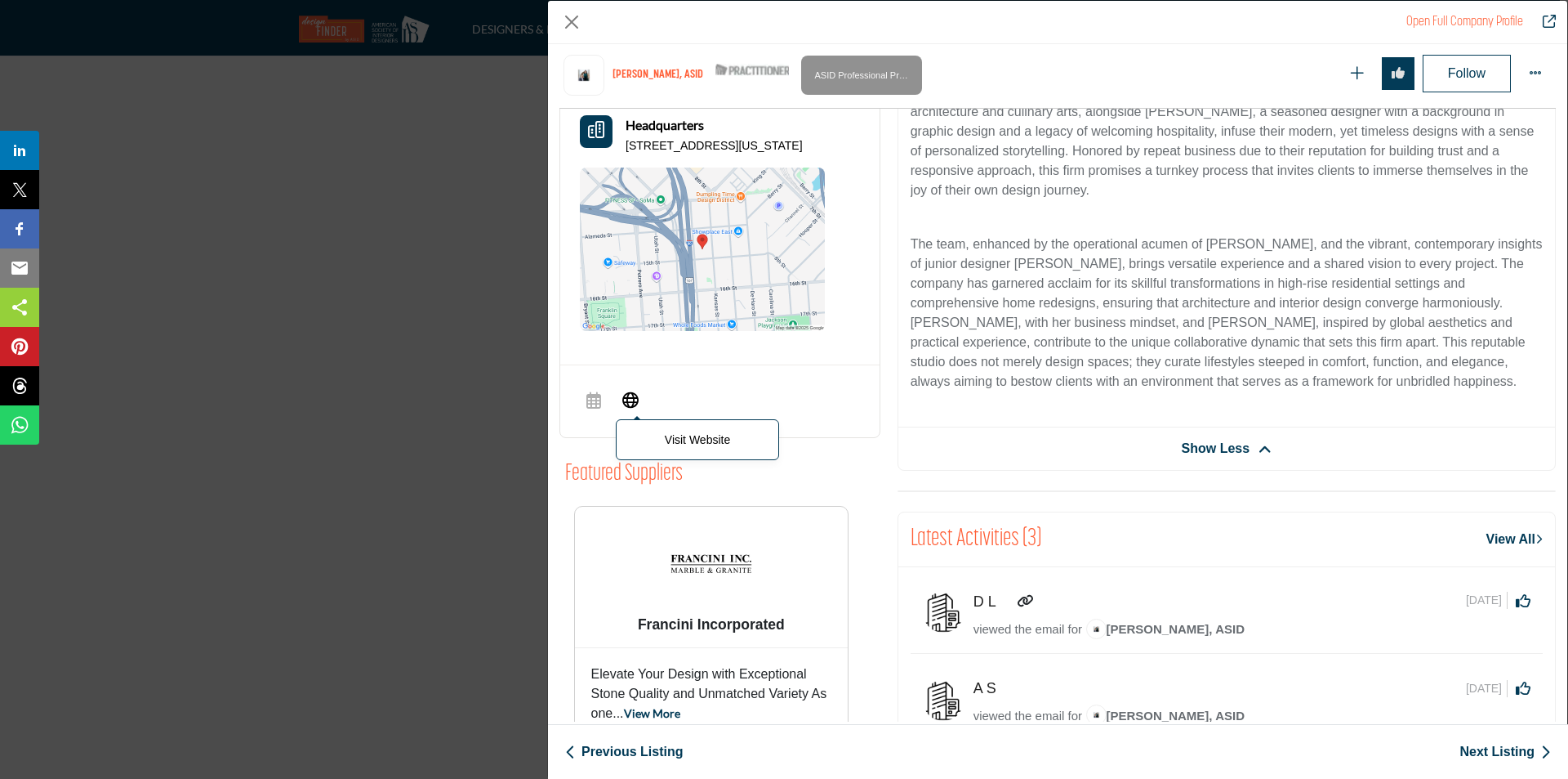
click at [640, 402] on span "Visit Website" at bounding box center [630, 401] width 30 height 33
click at [579, 25] on button "Close" at bounding box center [572, 22] width 25 height 25
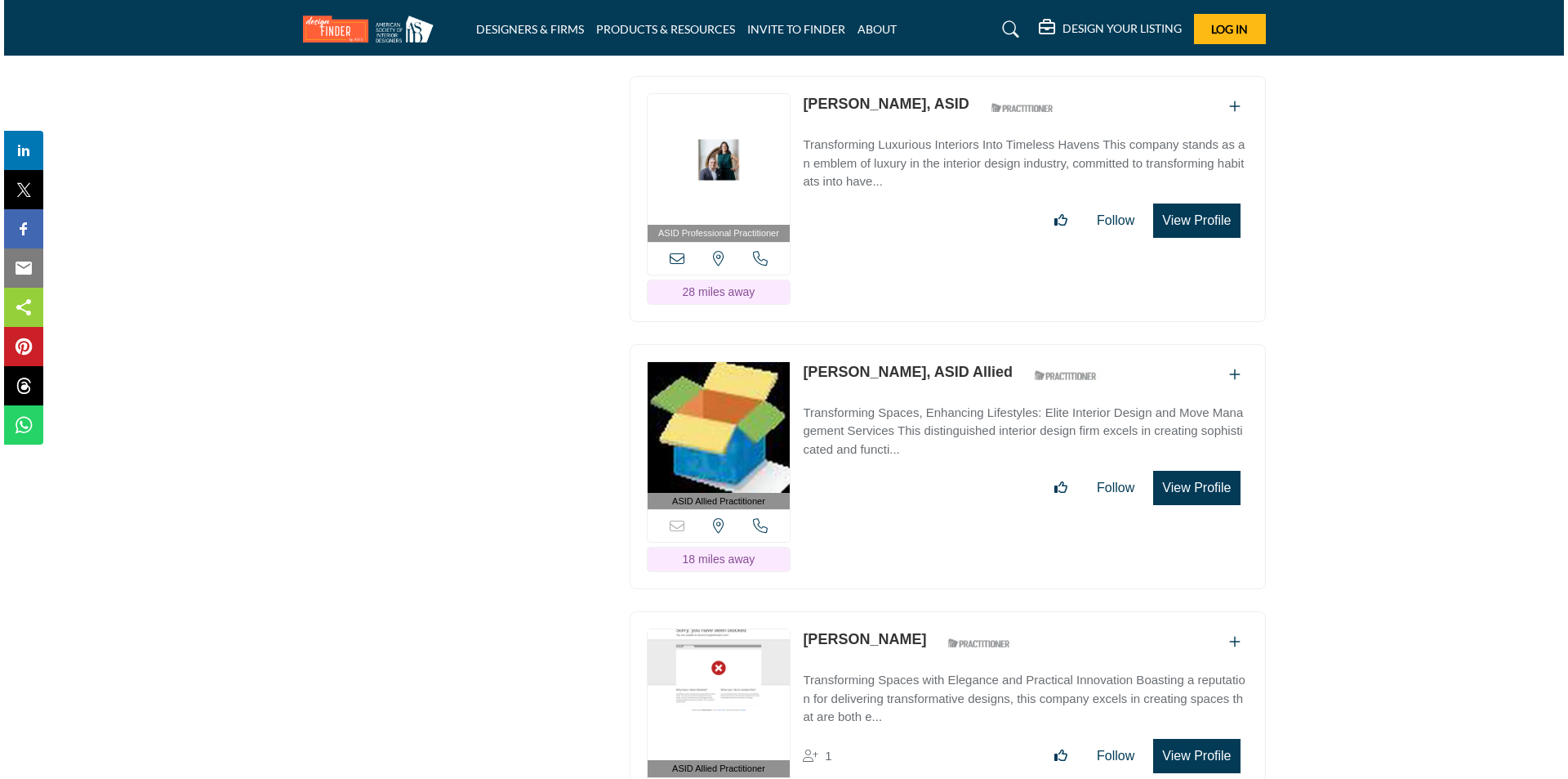
scroll to position [19267, 0]
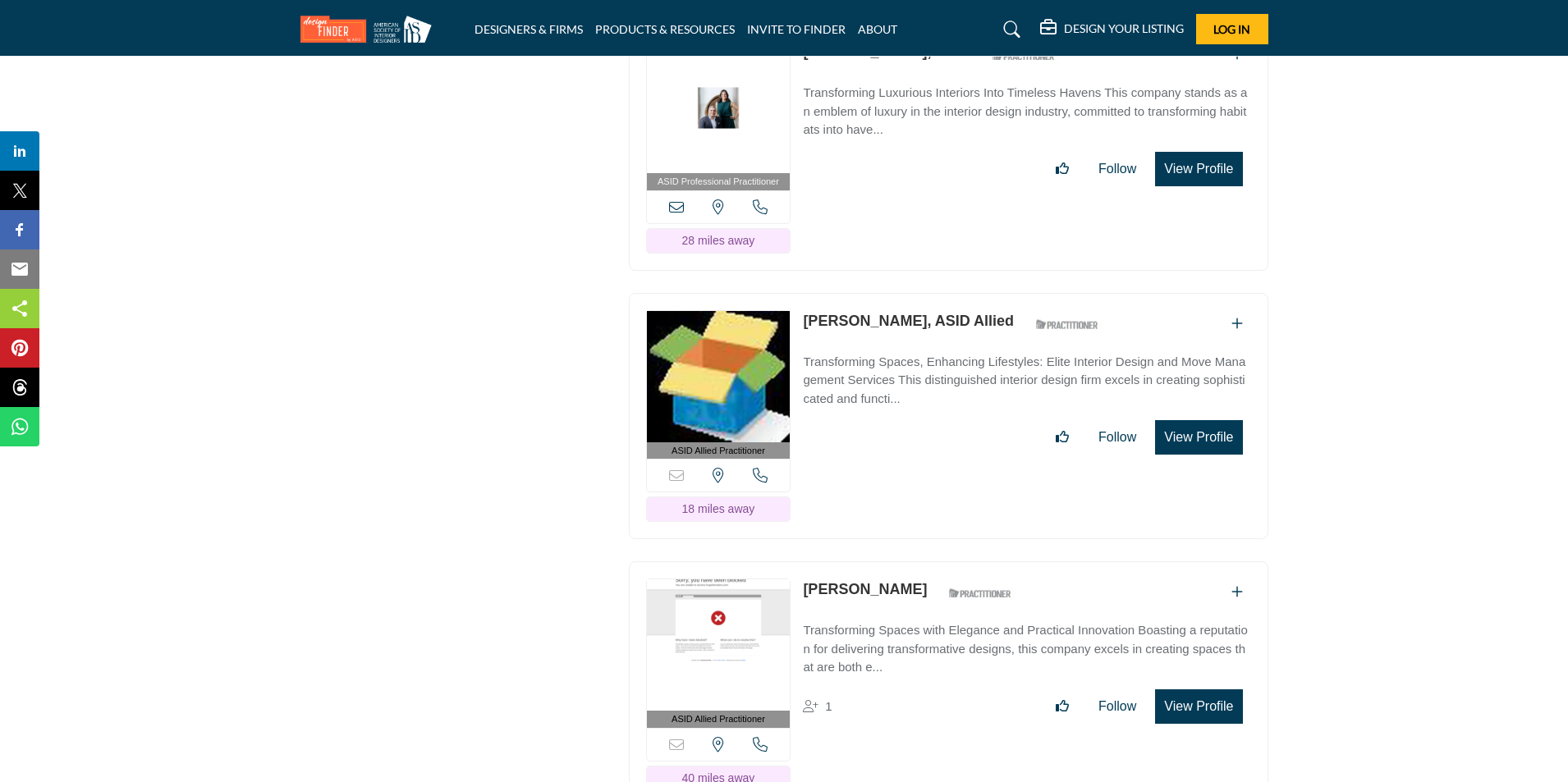
click at [1229, 420] on button "View Profile" at bounding box center [1198, 437] width 87 height 35
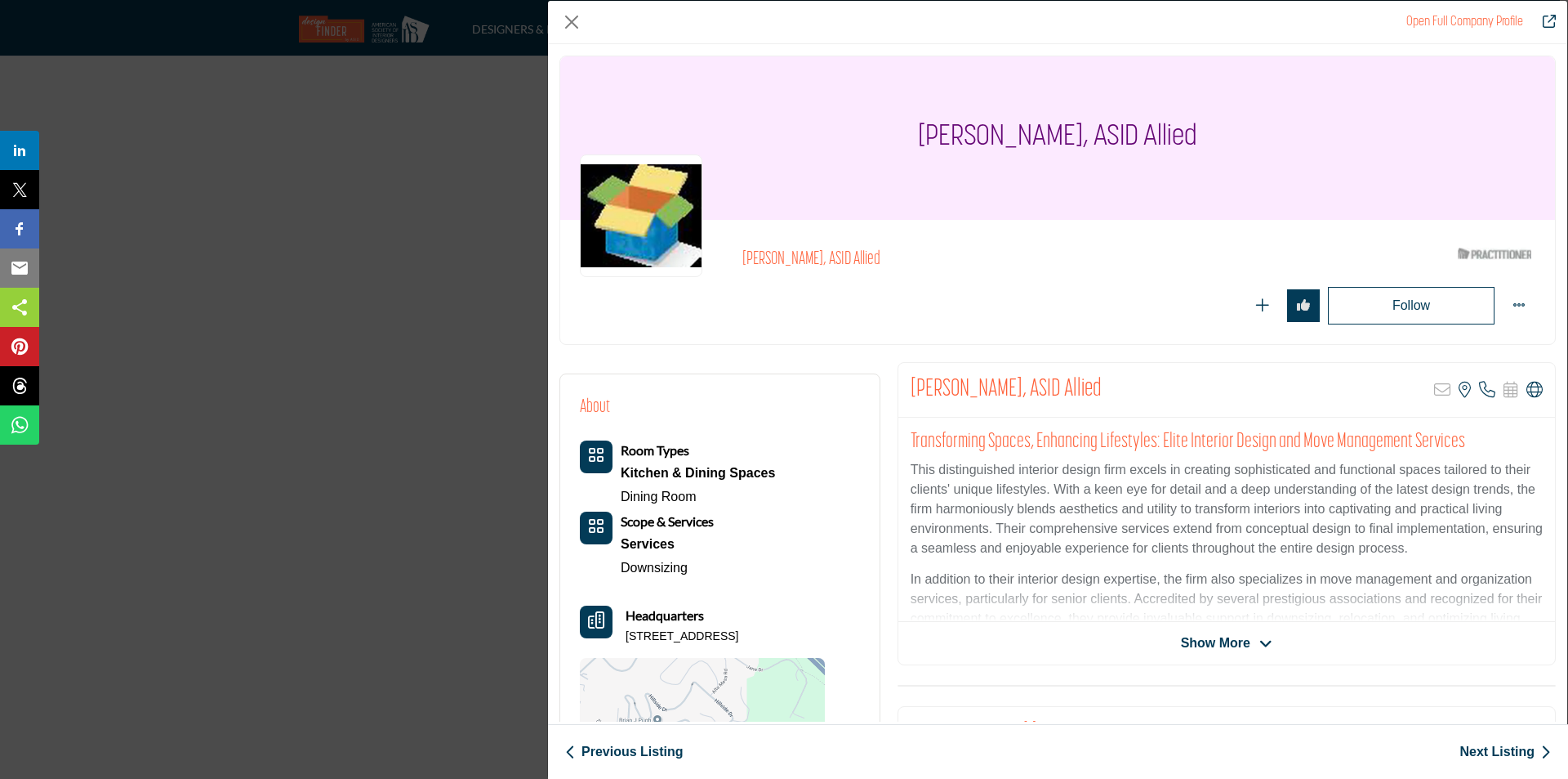
click at [1245, 639] on span "Show More" at bounding box center [1226, 643] width 91 height 20
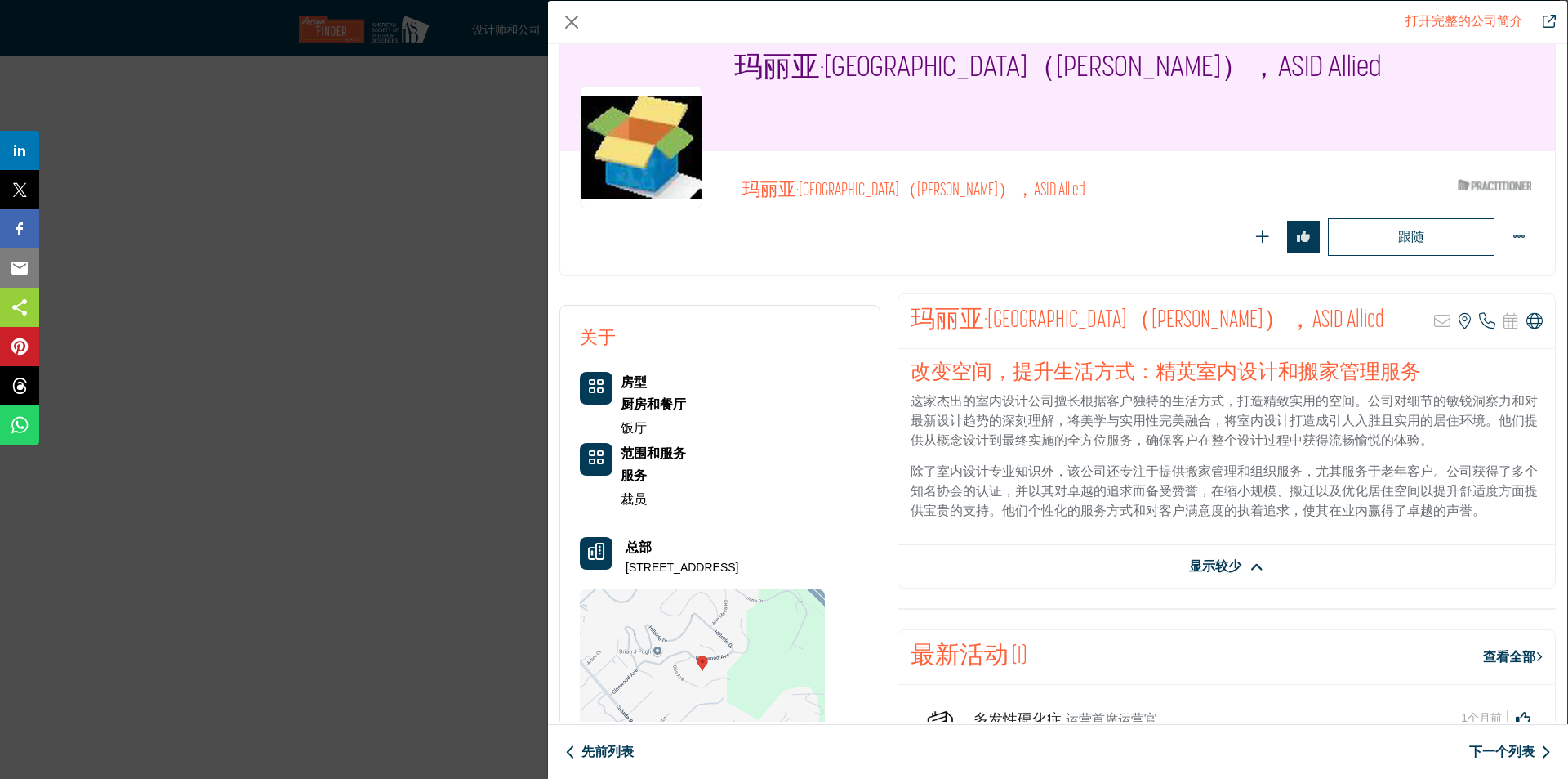
scroll to position [163, 0]
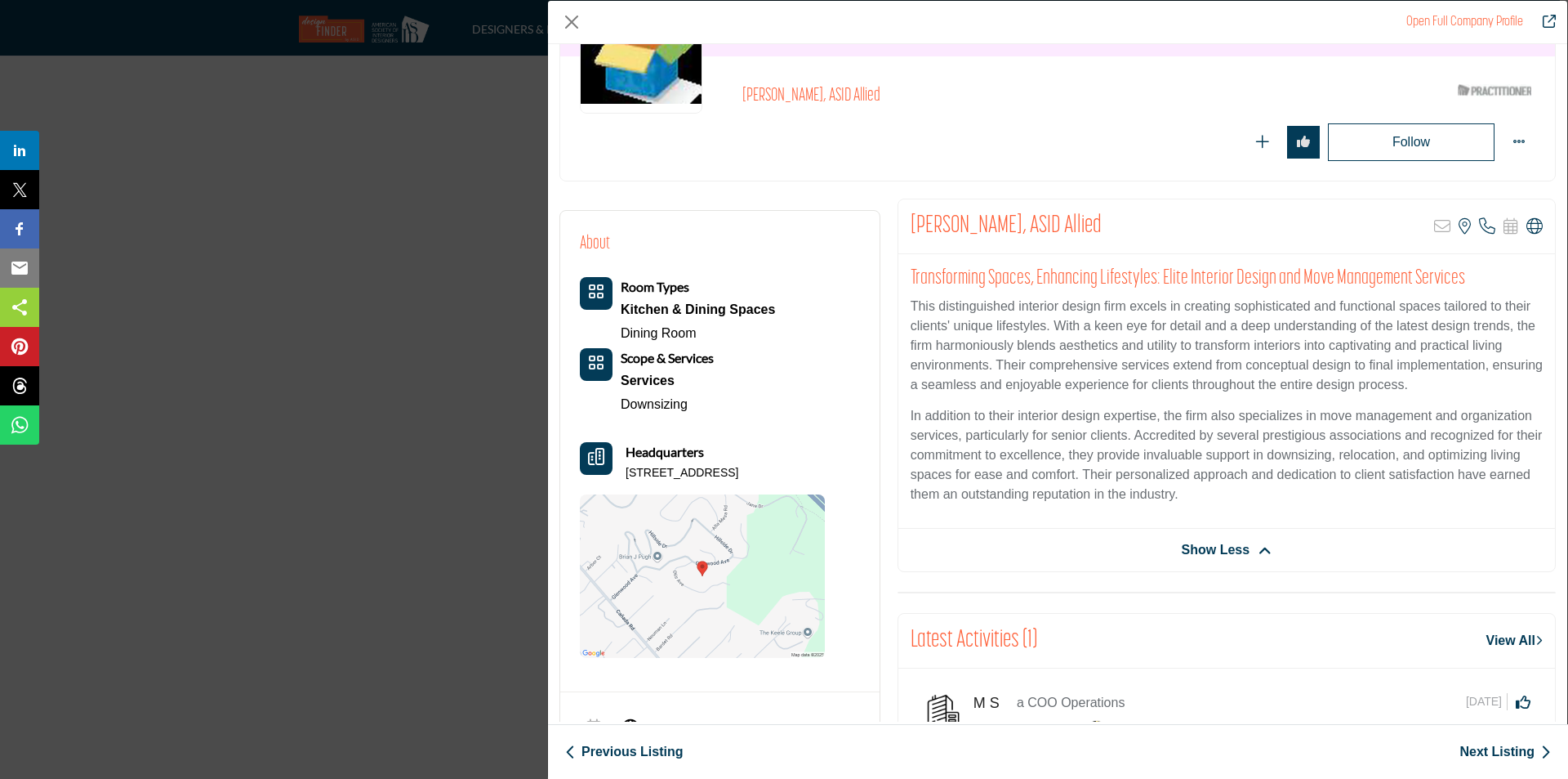
drag, startPoint x: 624, startPoint y: 474, endPoint x: 844, endPoint y: 485, distance: 220.3
click at [840, 483] on div "About Room Types Kitchen & Dining Spaces Dining Room Services" at bounding box center [720, 444] width 280 height 427
copy p "[STREET_ADDRESS]"
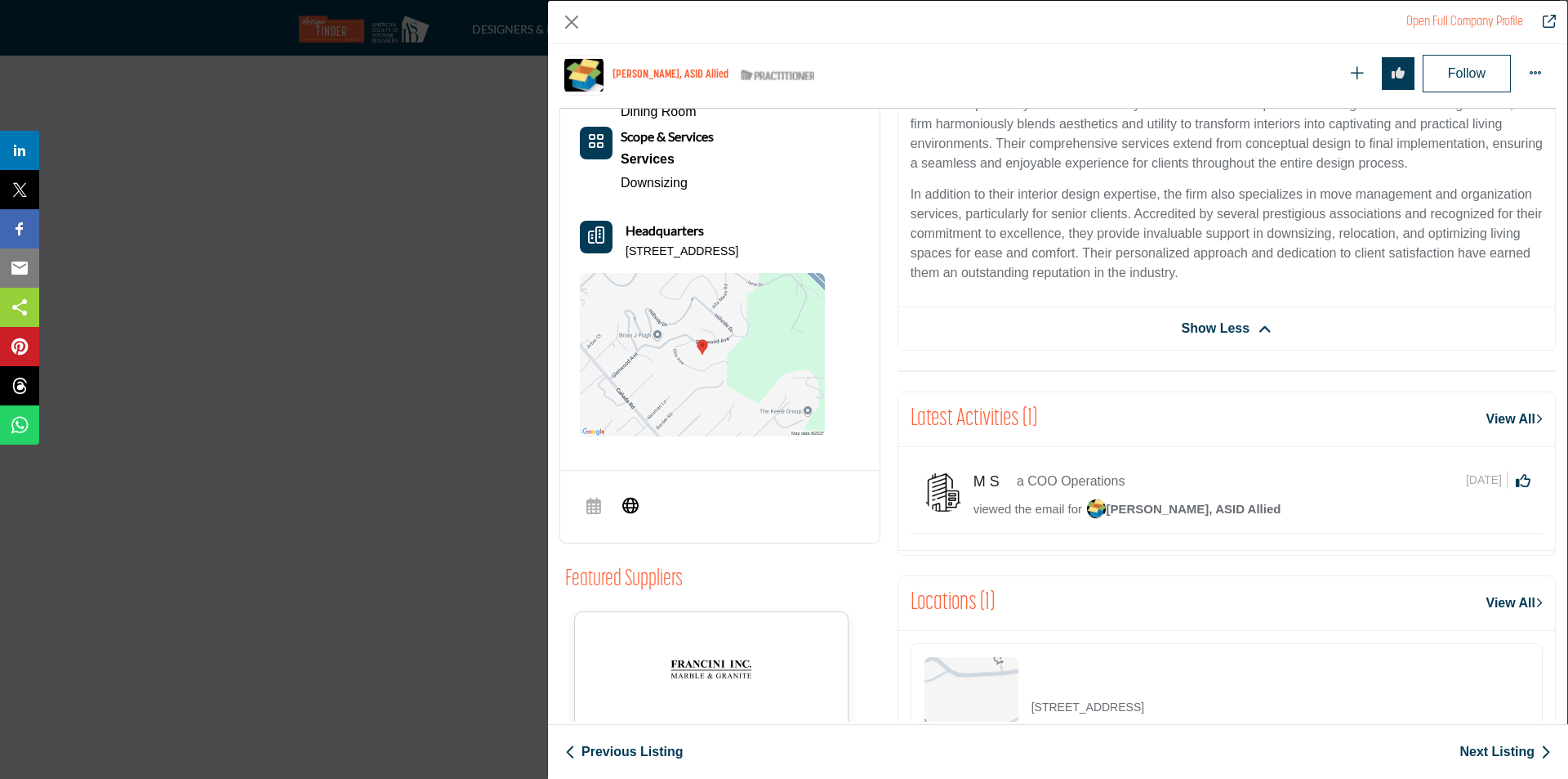
scroll to position [0, 0]
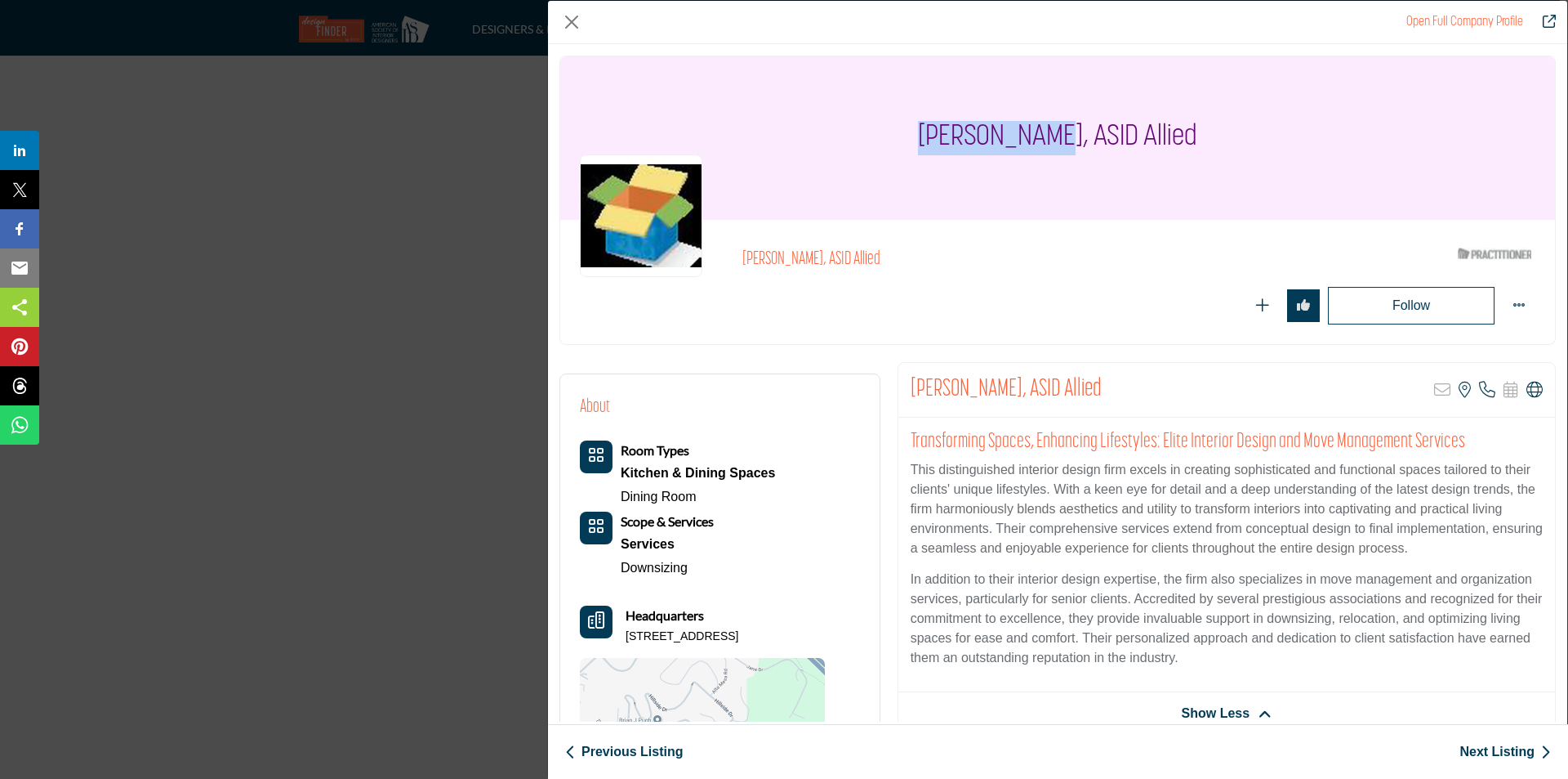
drag, startPoint x: 1059, startPoint y: 133, endPoint x: 935, endPoint y: 136, distance: 124.0
click at [935, 136] on h1 "[PERSON_NAME], ASID Allied" at bounding box center [1057, 138] width 279 height 163
copy h1 "[PERSON_NAME]"
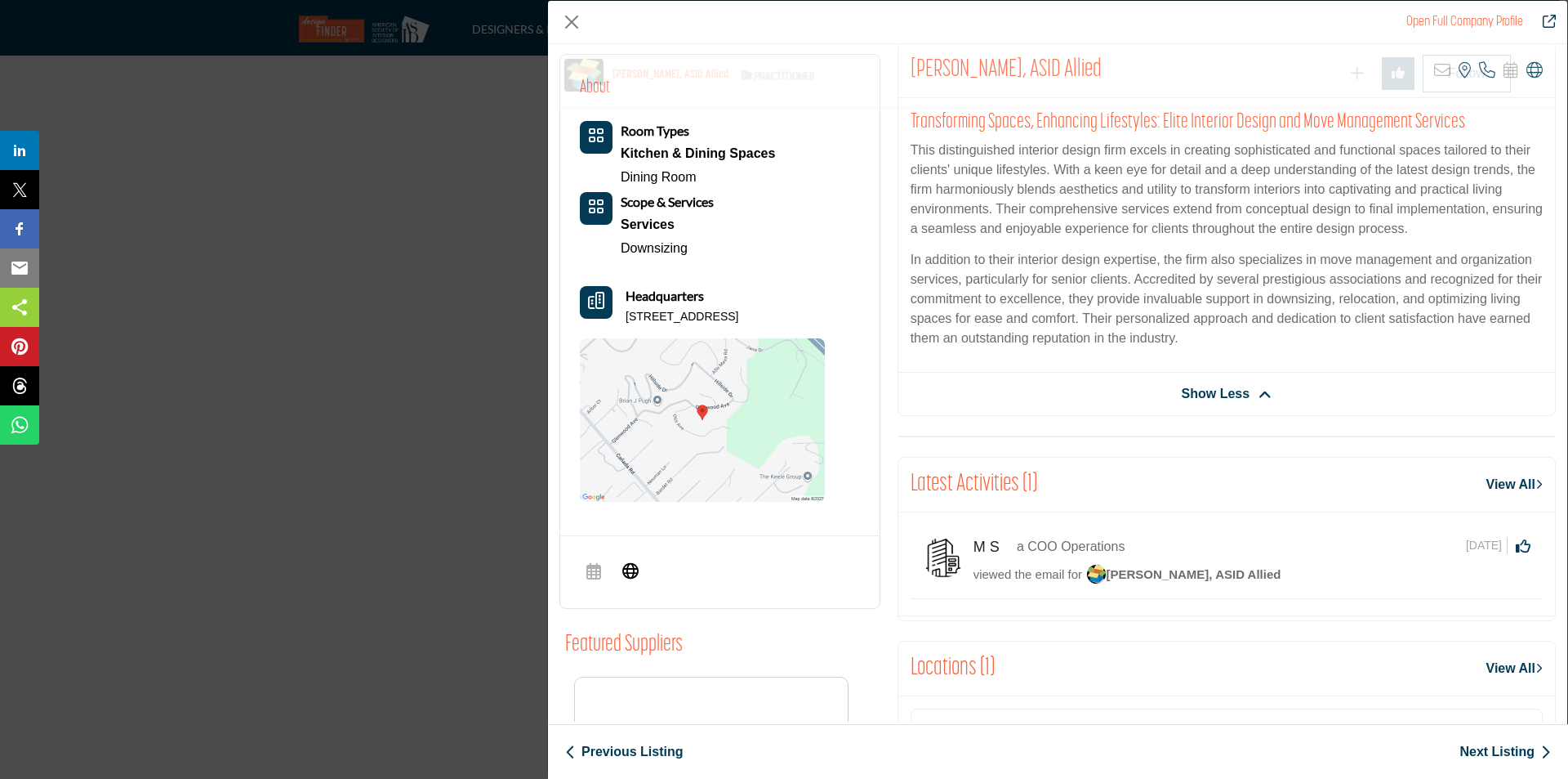
scroll to position [393, 0]
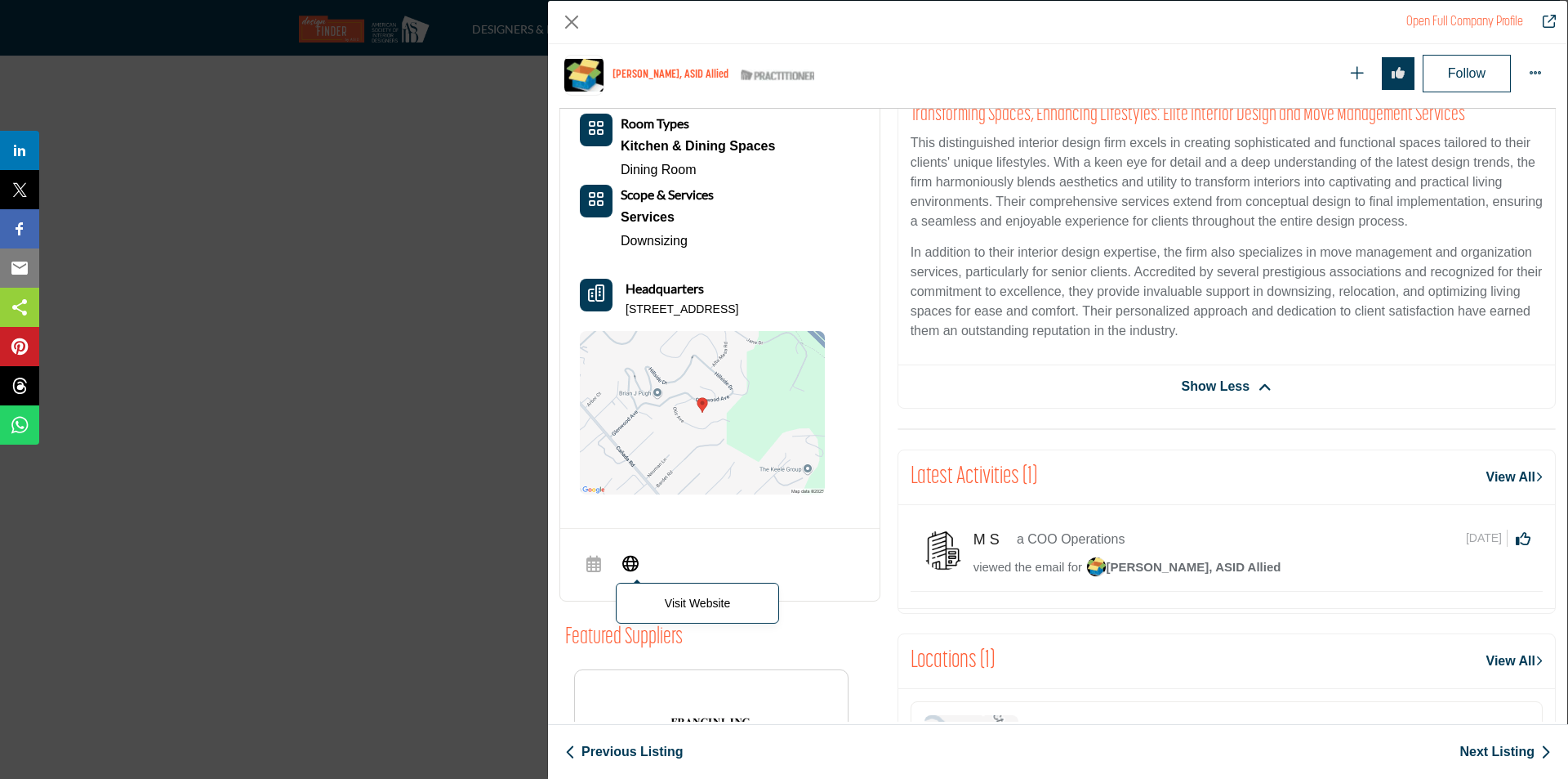
click at [626, 566] on icon "Company Data Modal" at bounding box center [630, 562] width 16 height 20
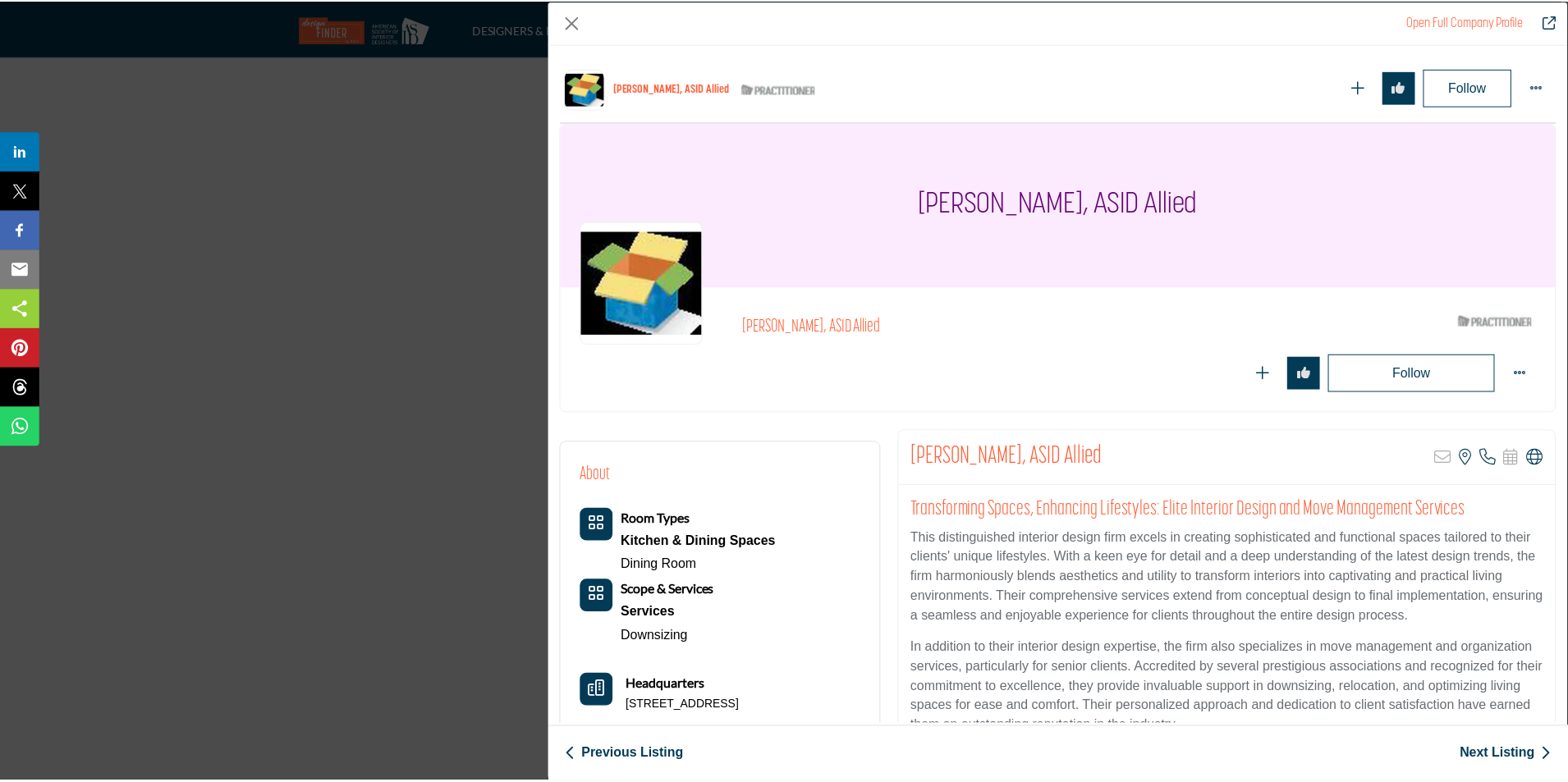
scroll to position [394, 0]
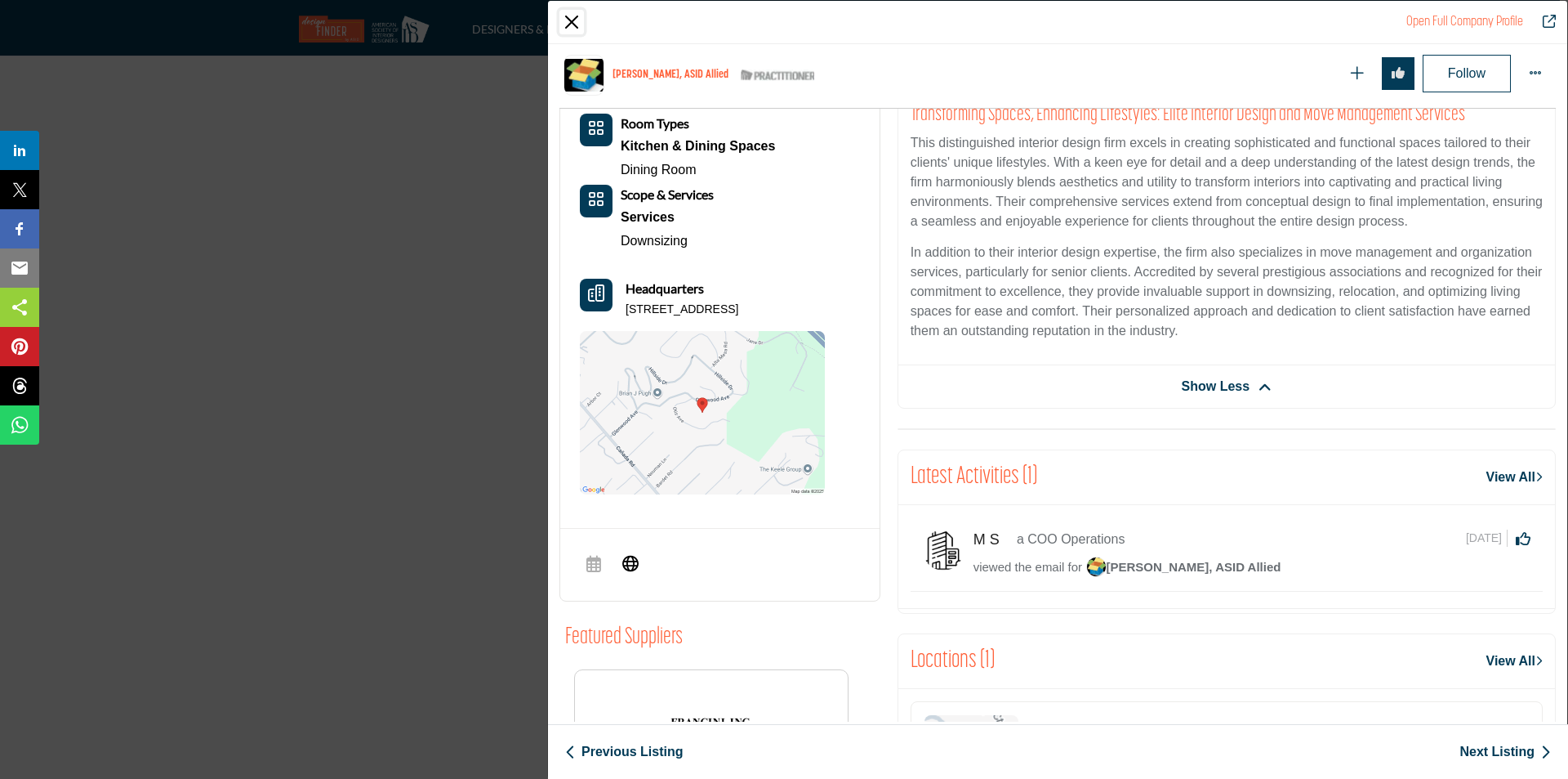
drag, startPoint x: 570, startPoint y: 20, endPoint x: 569, endPoint y: 37, distance: 17.0
click at [570, 20] on button "Close" at bounding box center [572, 22] width 25 height 25
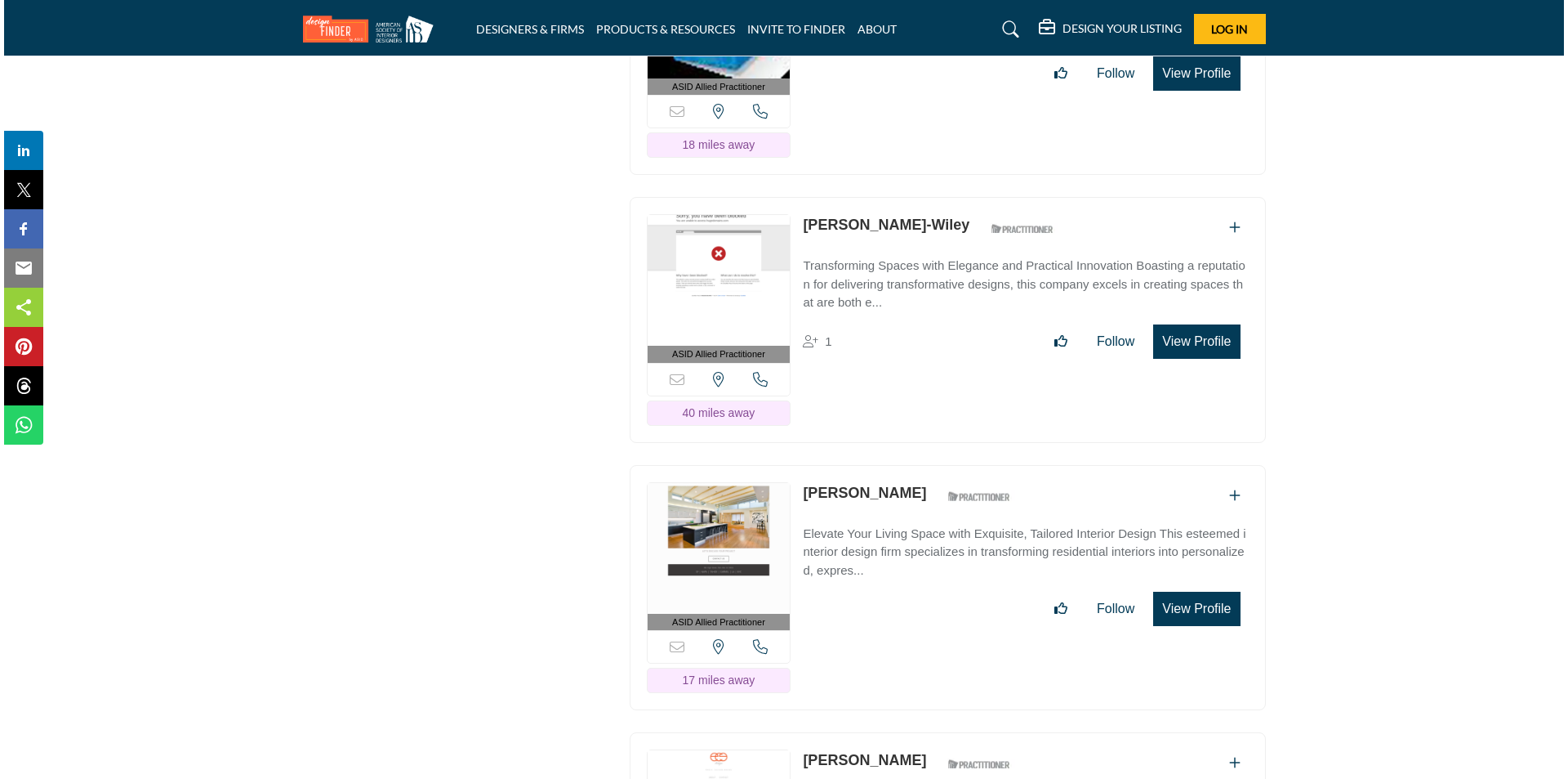
scroll to position [19675, 0]
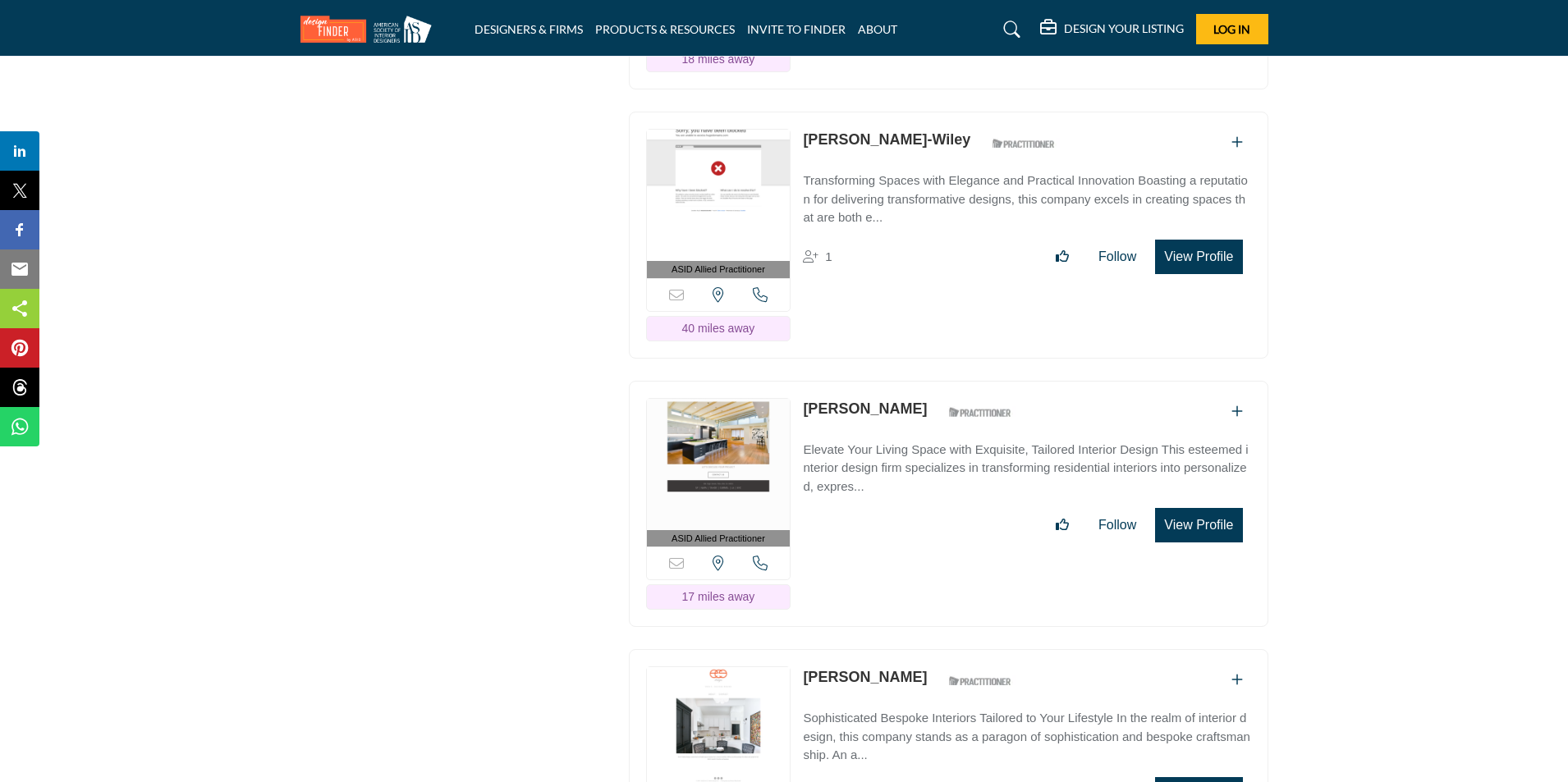
click at [1205, 240] on button "View Profile" at bounding box center [1198, 257] width 87 height 35
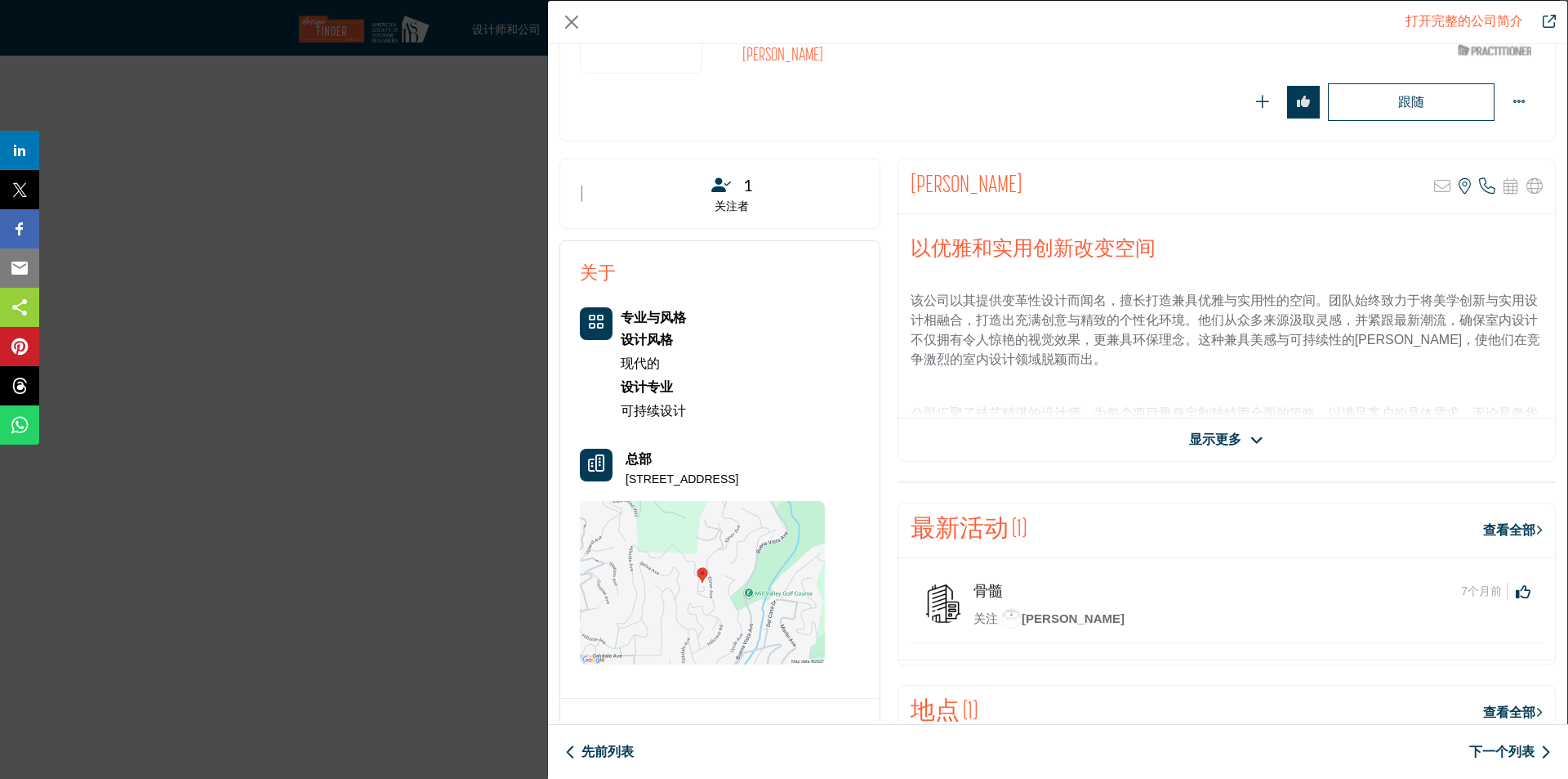
scroll to position [245, 0]
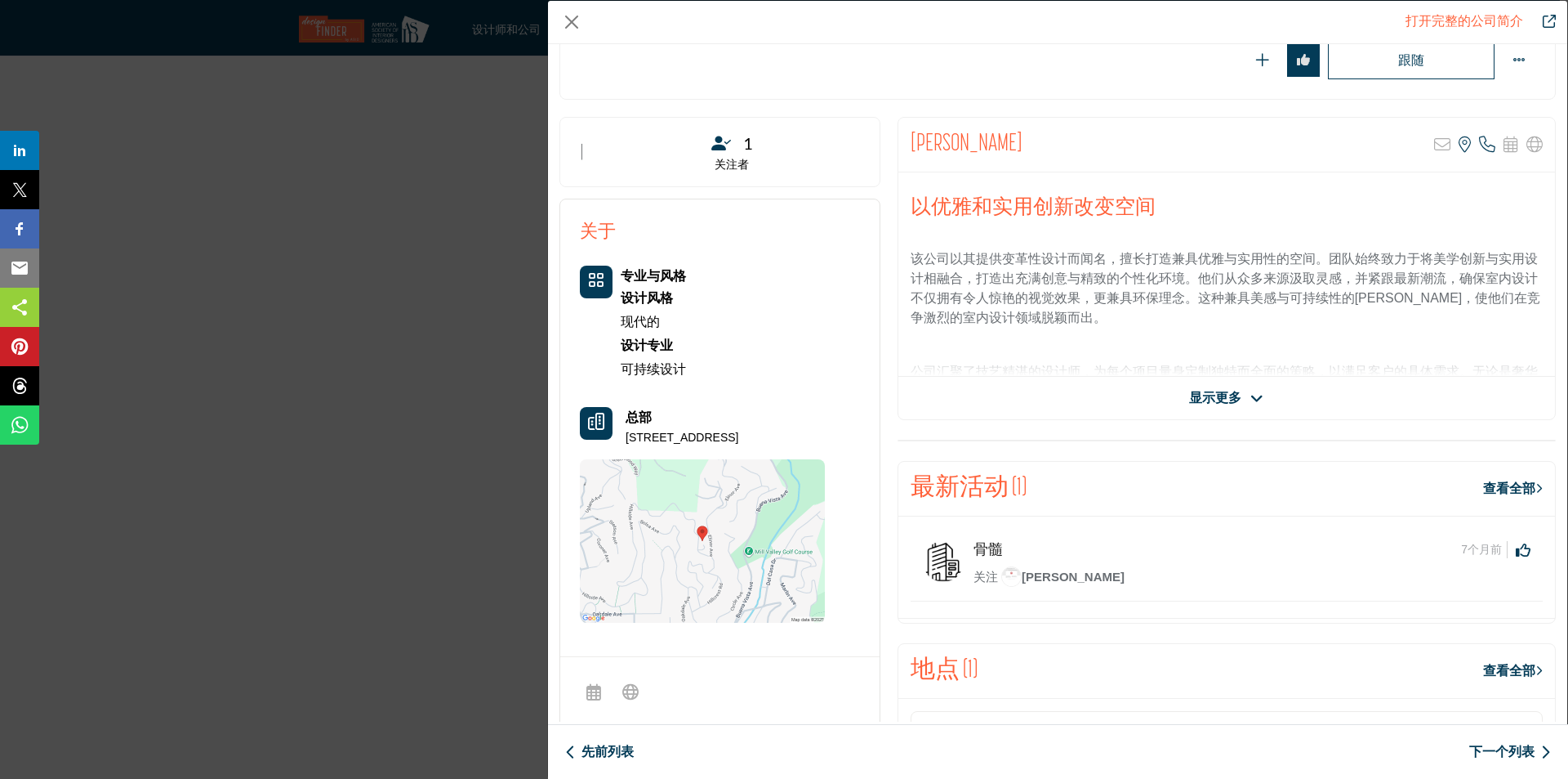
drag, startPoint x: 1212, startPoint y: 397, endPoint x: 1198, endPoint y: 391, distance: 15.2
click at [1212, 397] on font "显示更多" at bounding box center [1216, 397] width 53 height 14
click at [1261, 399] on icon "公司数据模型" at bounding box center [1266, 399] width 13 height 15
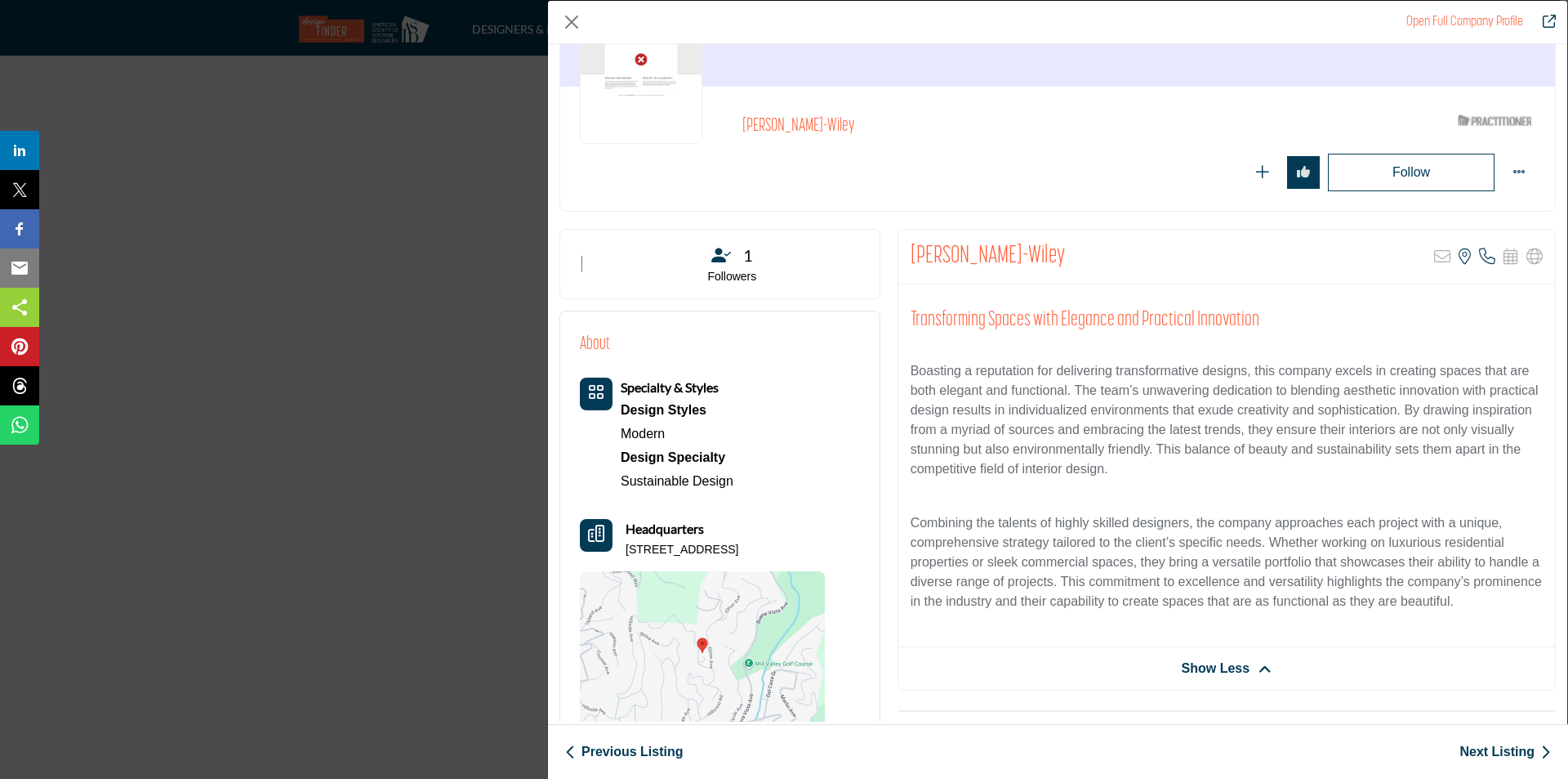
scroll to position [0, 0]
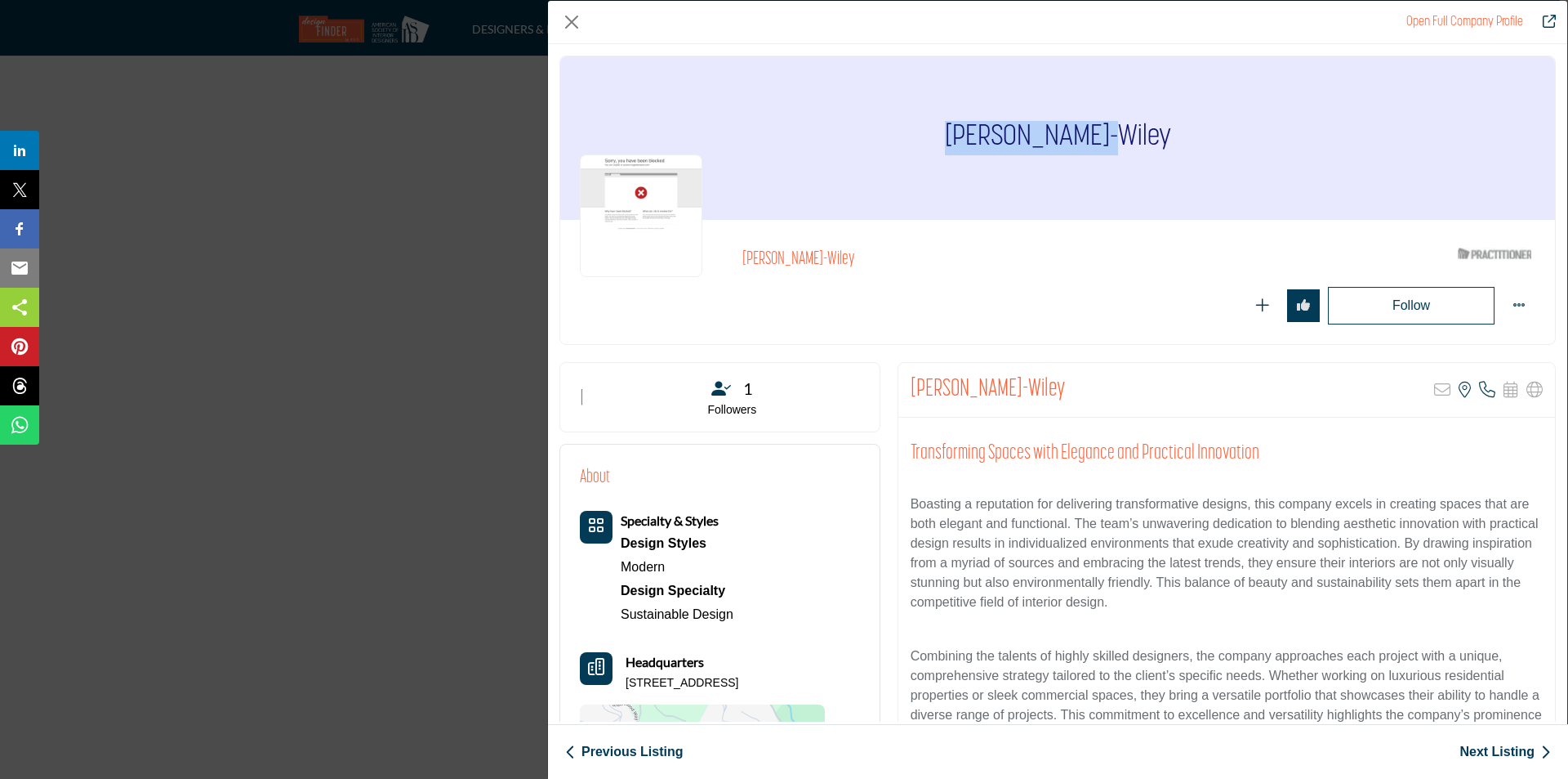
drag, startPoint x: 920, startPoint y: 133, endPoint x: 1100, endPoint y: 149, distance: 180.7
click at [1100, 147] on div "[PERSON_NAME]-Wiley" at bounding box center [1058, 138] width 995 height 163
copy h1 "[PERSON_NAME]"
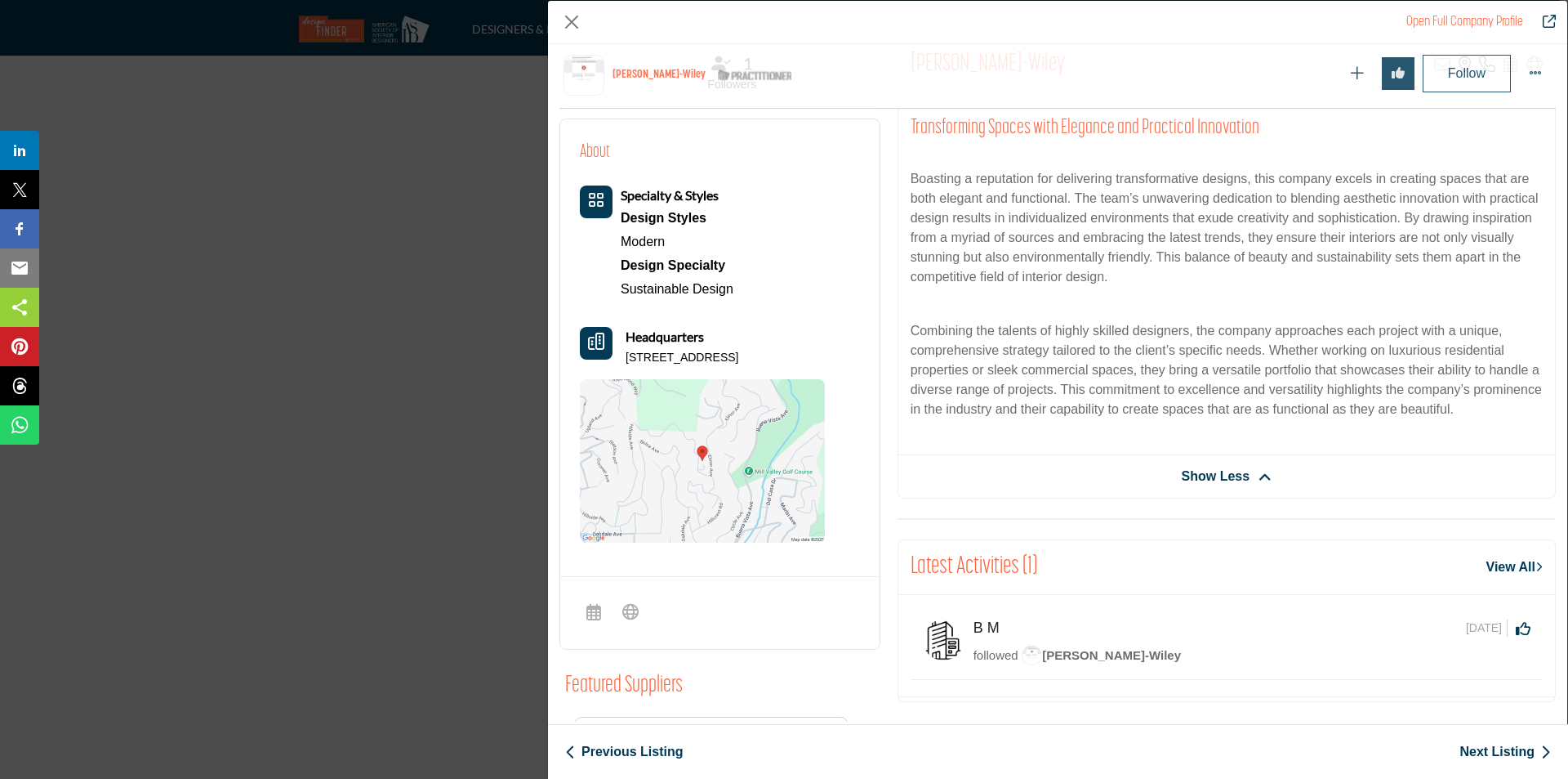
scroll to position [393, 0]
drag, startPoint x: 603, startPoint y: 287, endPoint x: 774, endPoint y: 294, distance: 171.1
click at [771, 292] on div "Specialty & Styles Design Styles Modern Design Specialty Sustainable Design" at bounding box center [703, 241] width 245 height 115
click at [812, 298] on div "Specialty & Styles Design Styles Modern Design Specialty Sustainable Design" at bounding box center [703, 241] width 245 height 115
drag, startPoint x: 682, startPoint y: 292, endPoint x: 766, endPoint y: 300, distance: 84.4
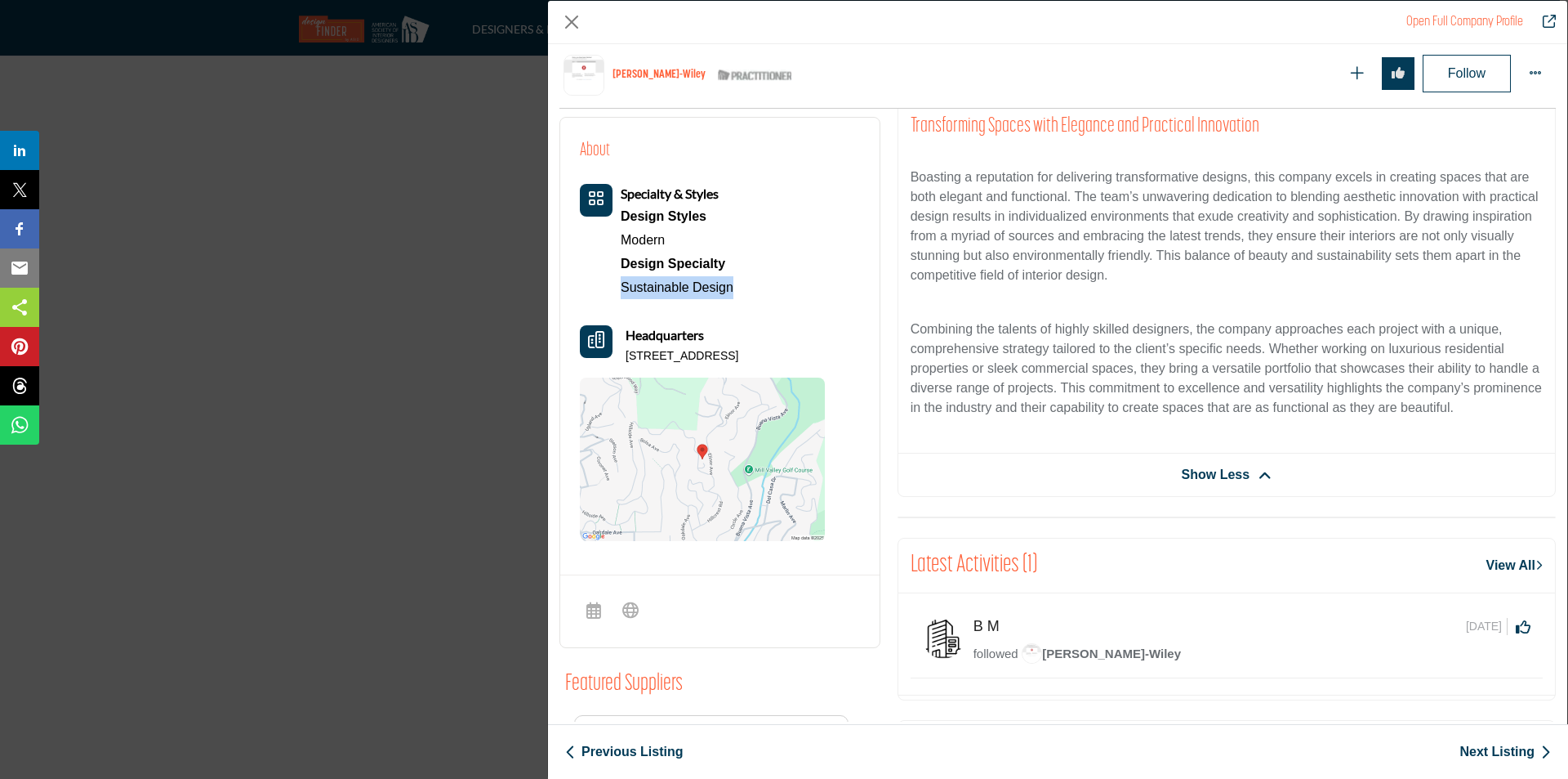
click at [766, 300] on div "Specialty & Styles Design Styles Modern Design Specialty" at bounding box center [703, 362] width 245 height 357
copy link "Sustainable Design"
drag, startPoint x: 619, startPoint y: 357, endPoint x: 842, endPoint y: 358, distance: 223.0
click at [842, 358] on div "About Specialty & Styles Design Styles Modern Headquarters" at bounding box center [720, 339] width 280 height 403
copy p "523 Hillside Ave, 94941-1160, USA"
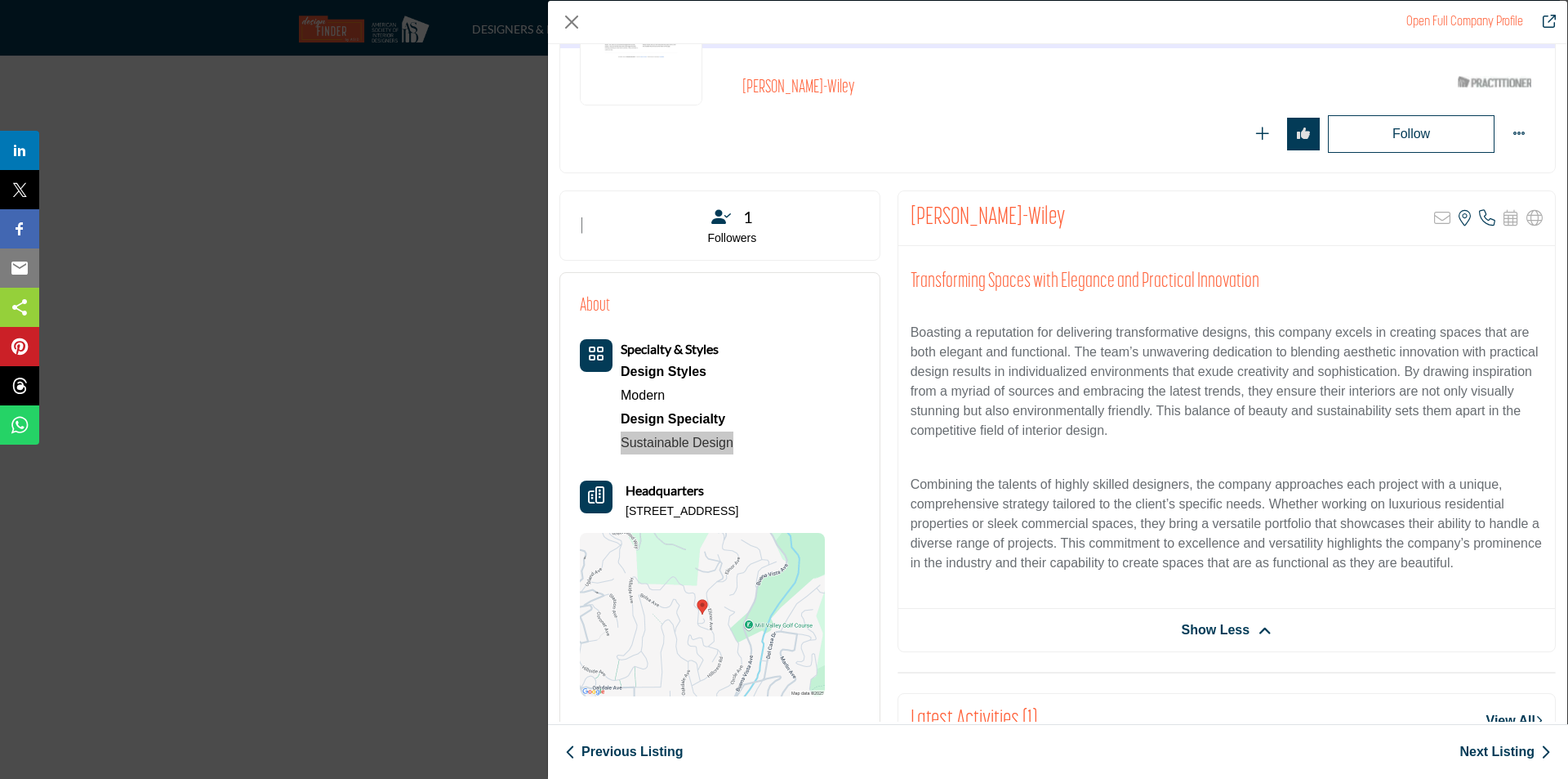
scroll to position [163, 0]
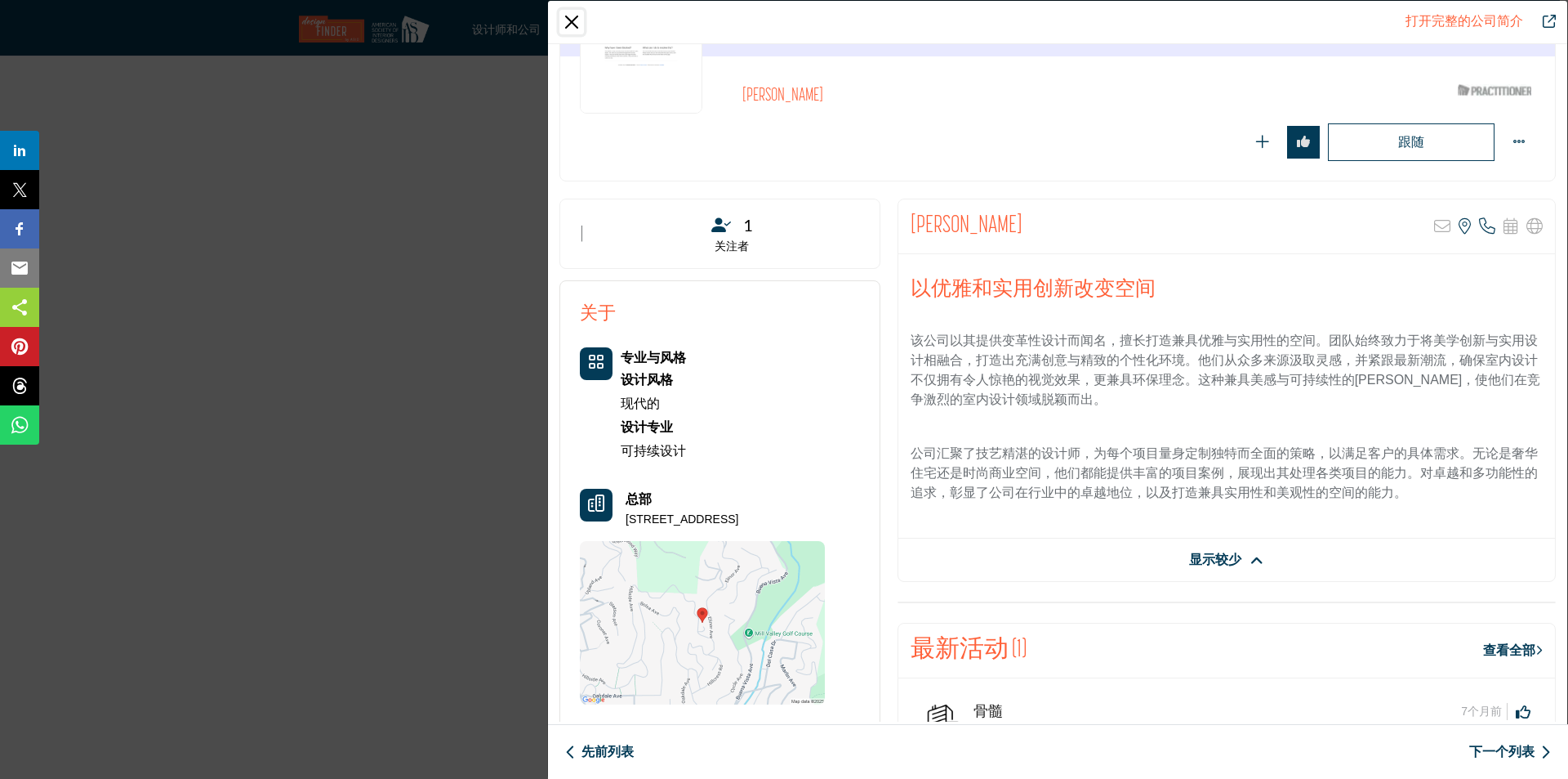
drag, startPoint x: 574, startPoint y: 15, endPoint x: 640, endPoint y: 85, distance: 96.2
click at [574, 15] on button "关闭" at bounding box center [572, 22] width 25 height 25
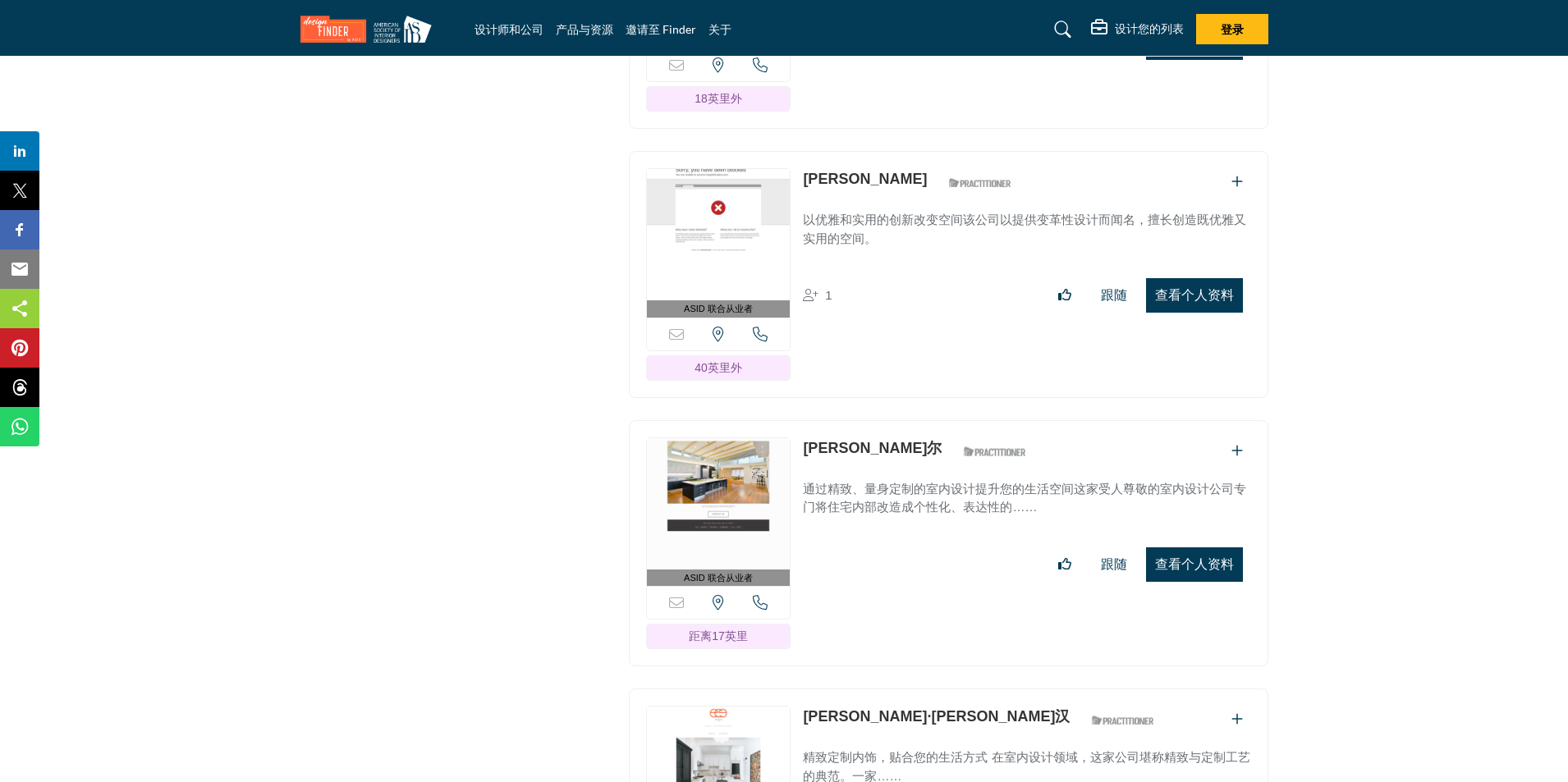
click at [1212, 557] on font "查看个人资料" at bounding box center [1193, 564] width 79 height 14
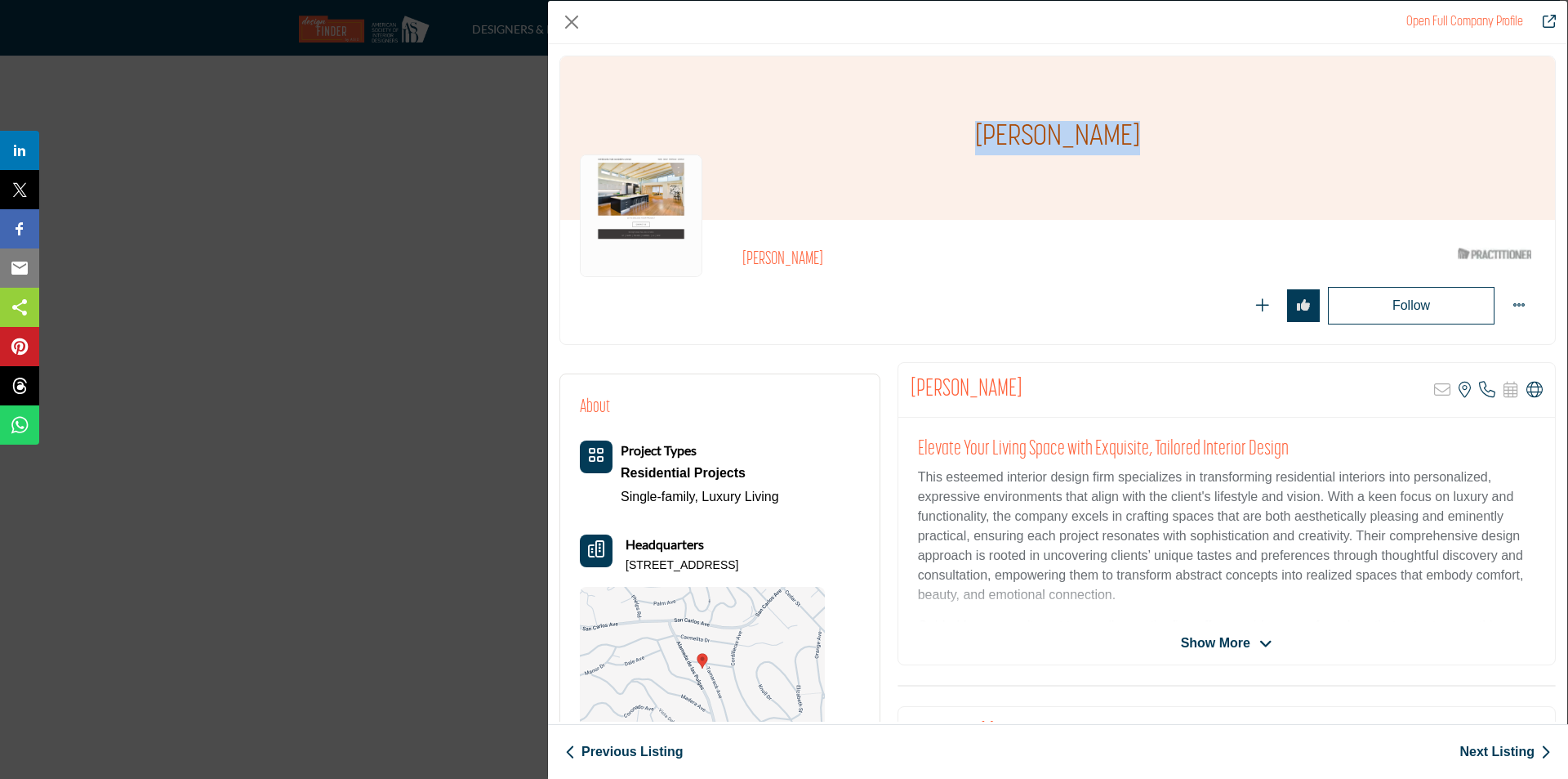
drag, startPoint x: 1094, startPoint y: 138, endPoint x: 978, endPoint y: 143, distance: 116.1
click at [978, 143] on div "[PERSON_NAME]" at bounding box center [1058, 138] width 995 height 163
copy h1 "[PERSON_NAME]"
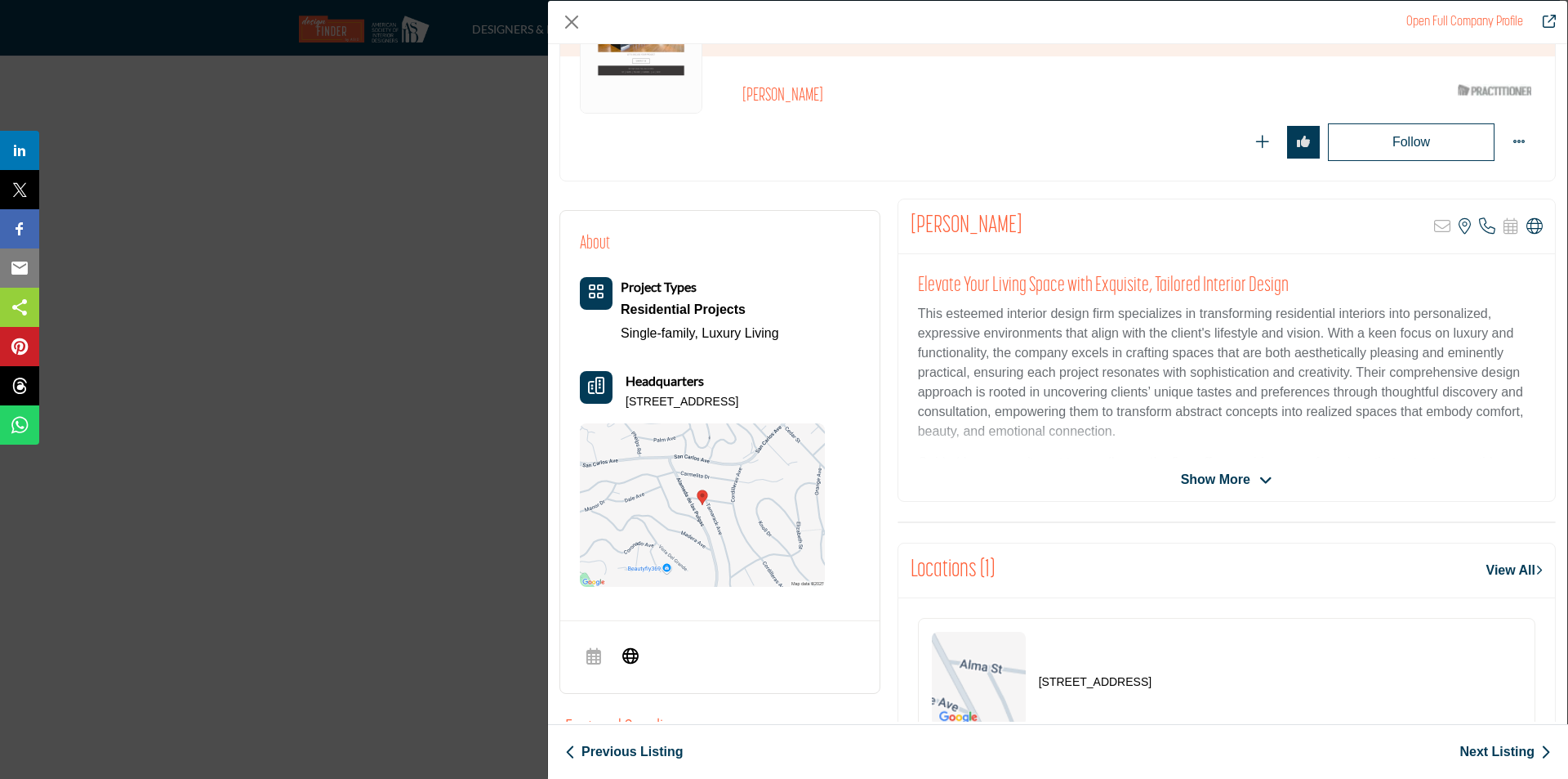
drag, startPoint x: 620, startPoint y: 401, endPoint x: 858, endPoint y: 409, distance: 238.1
click at [858, 409] on div "About Project Types Residential Projects Single-family, Luxury Living" at bounding box center [720, 409] width 319 height 398
copy p "702 Tamarack Ave, 94070-2918, USA"
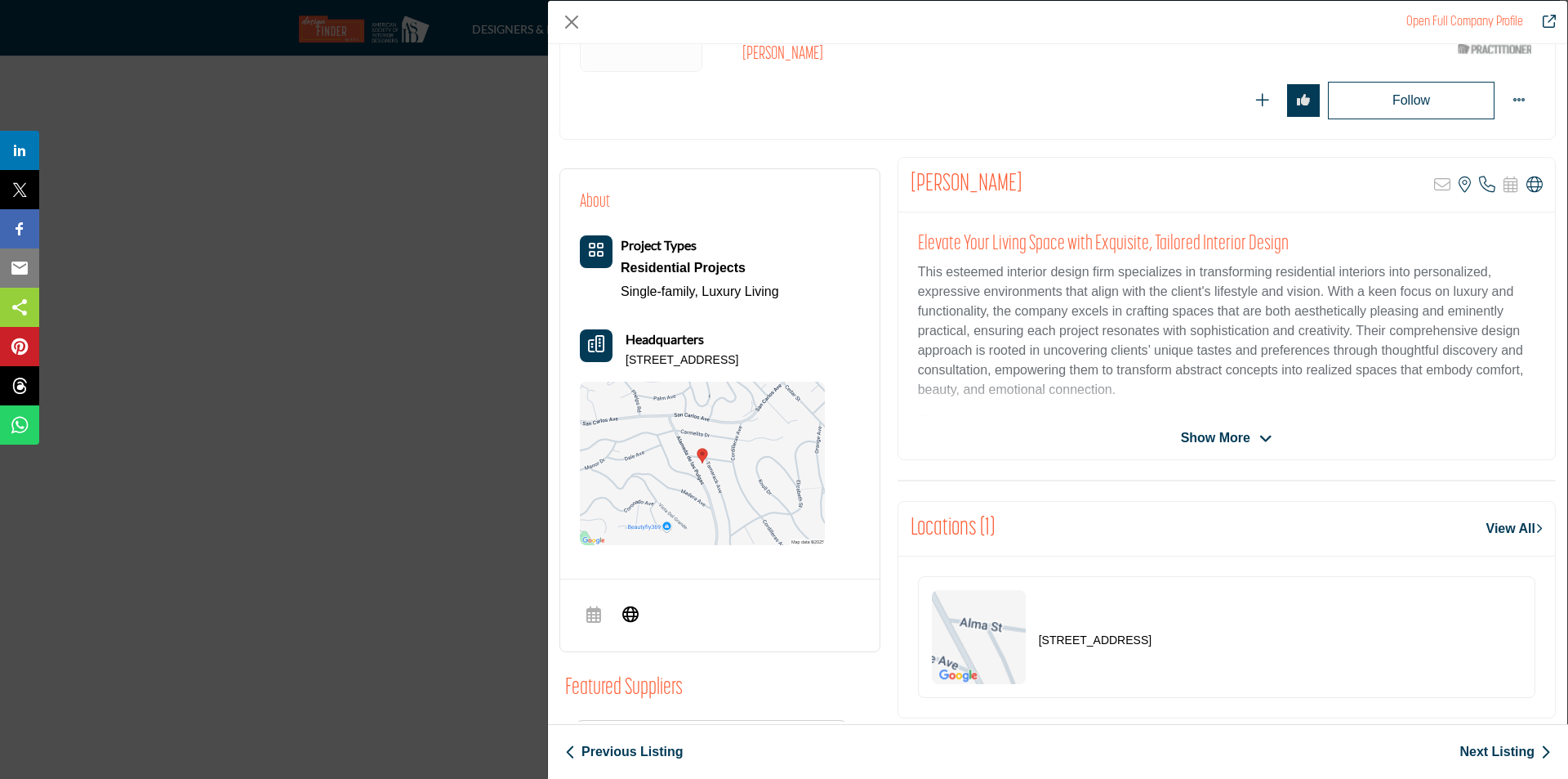
scroll to position [245, 0]
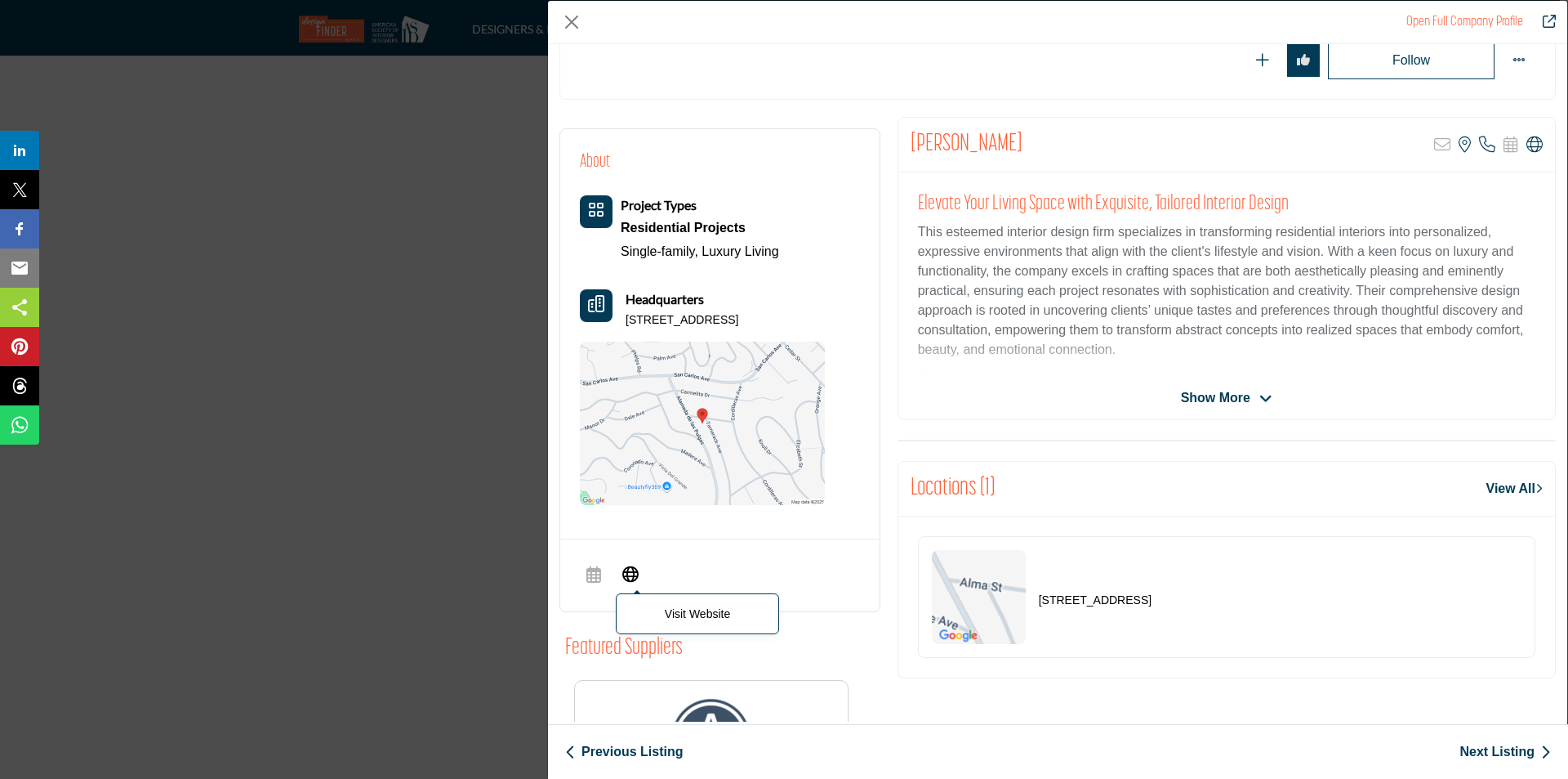
click at [631, 573] on icon "Company Data Modal" at bounding box center [630, 573] width 16 height 20
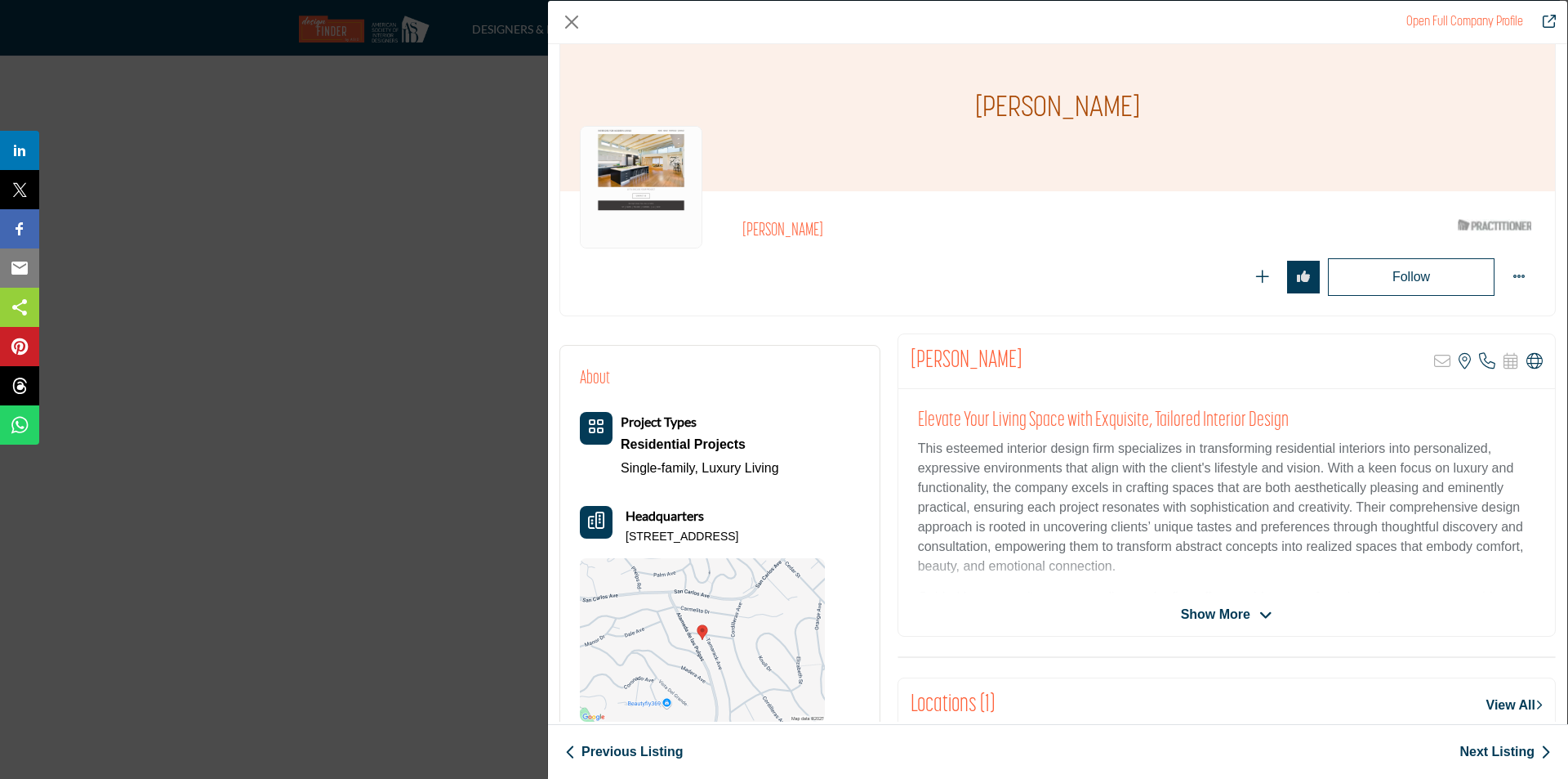
scroll to position [0, 0]
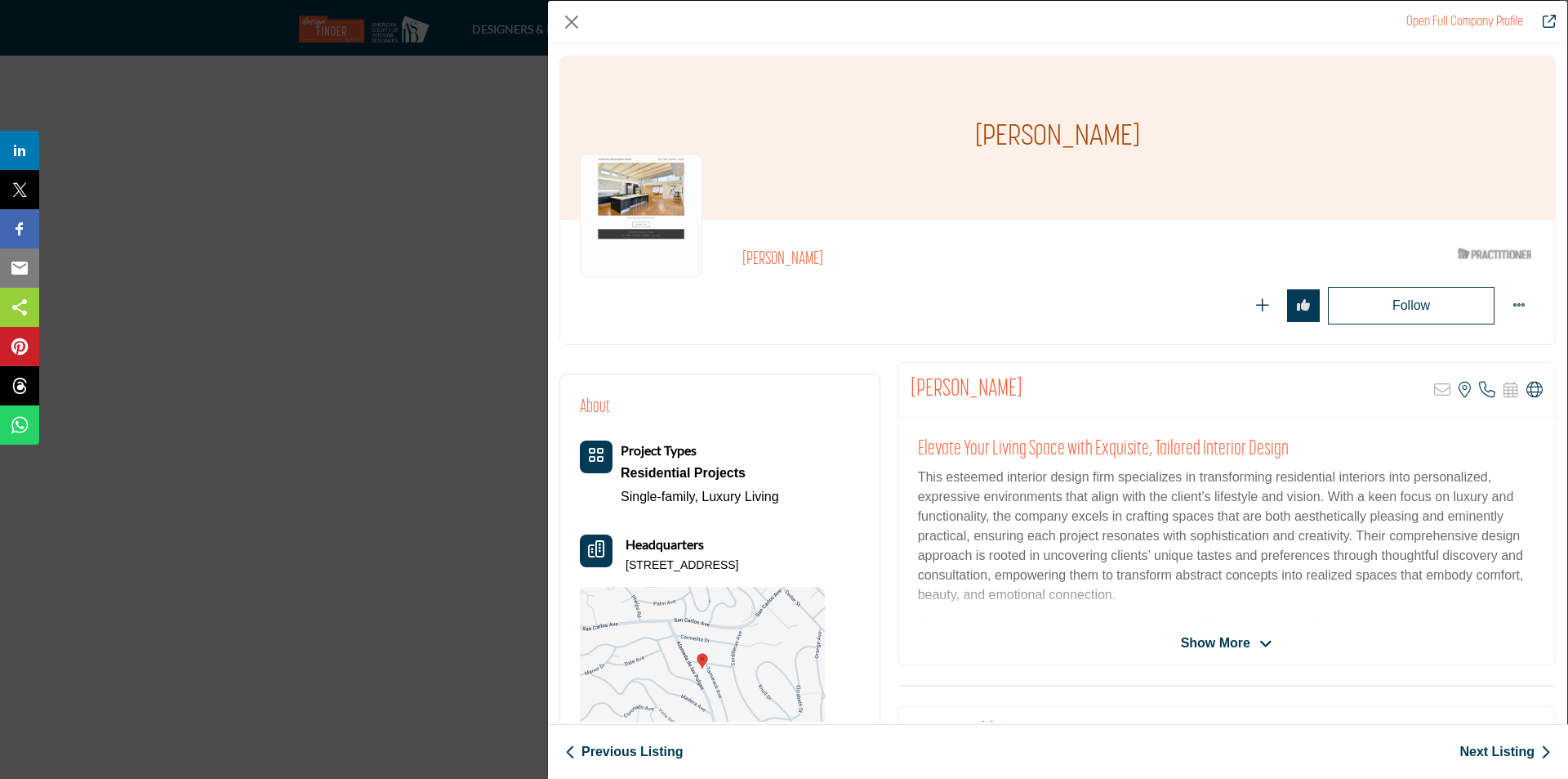
click at [1211, 644] on span "Show More" at bounding box center [1216, 643] width 69 height 20
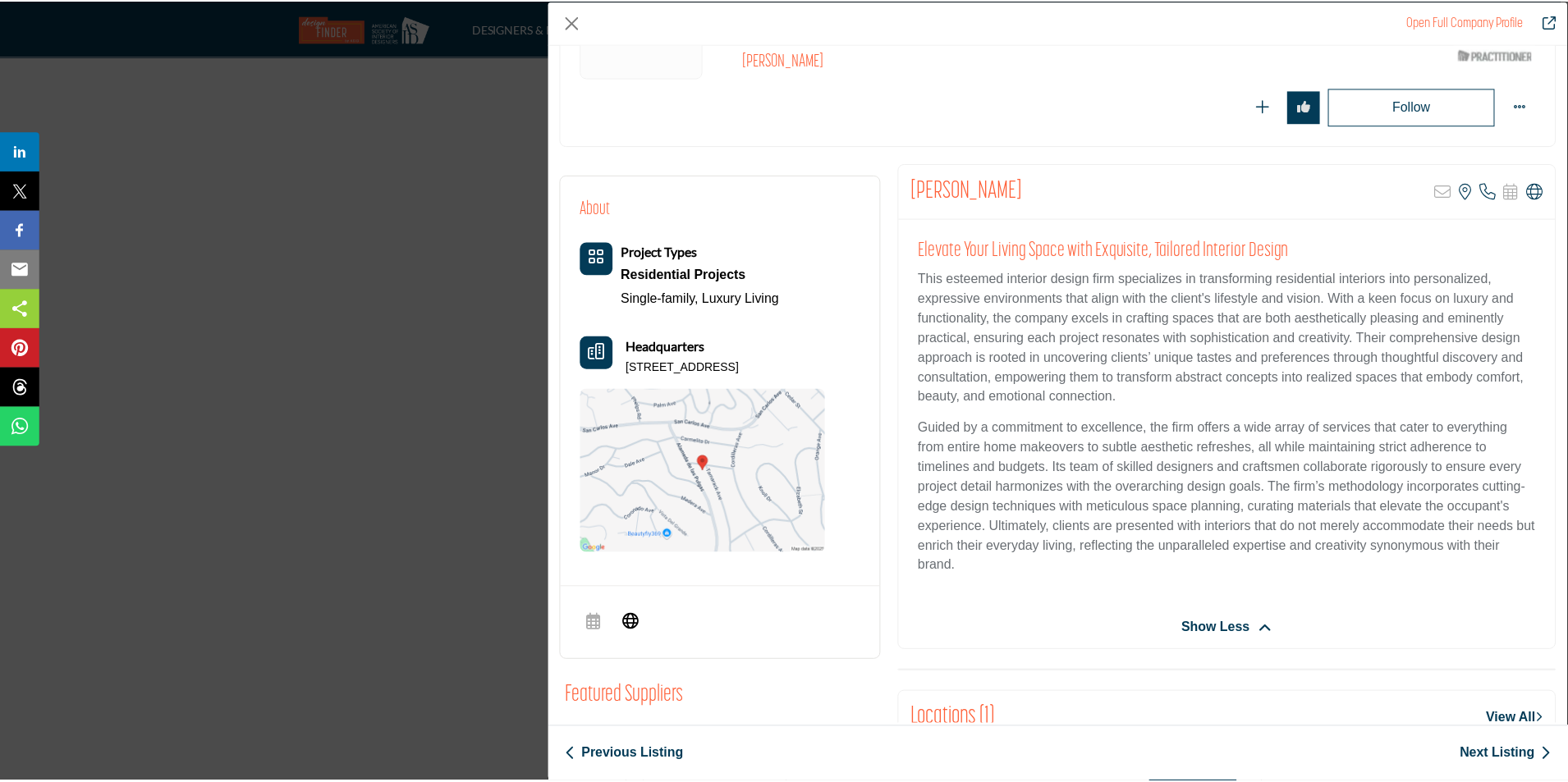
scroll to position [246, 0]
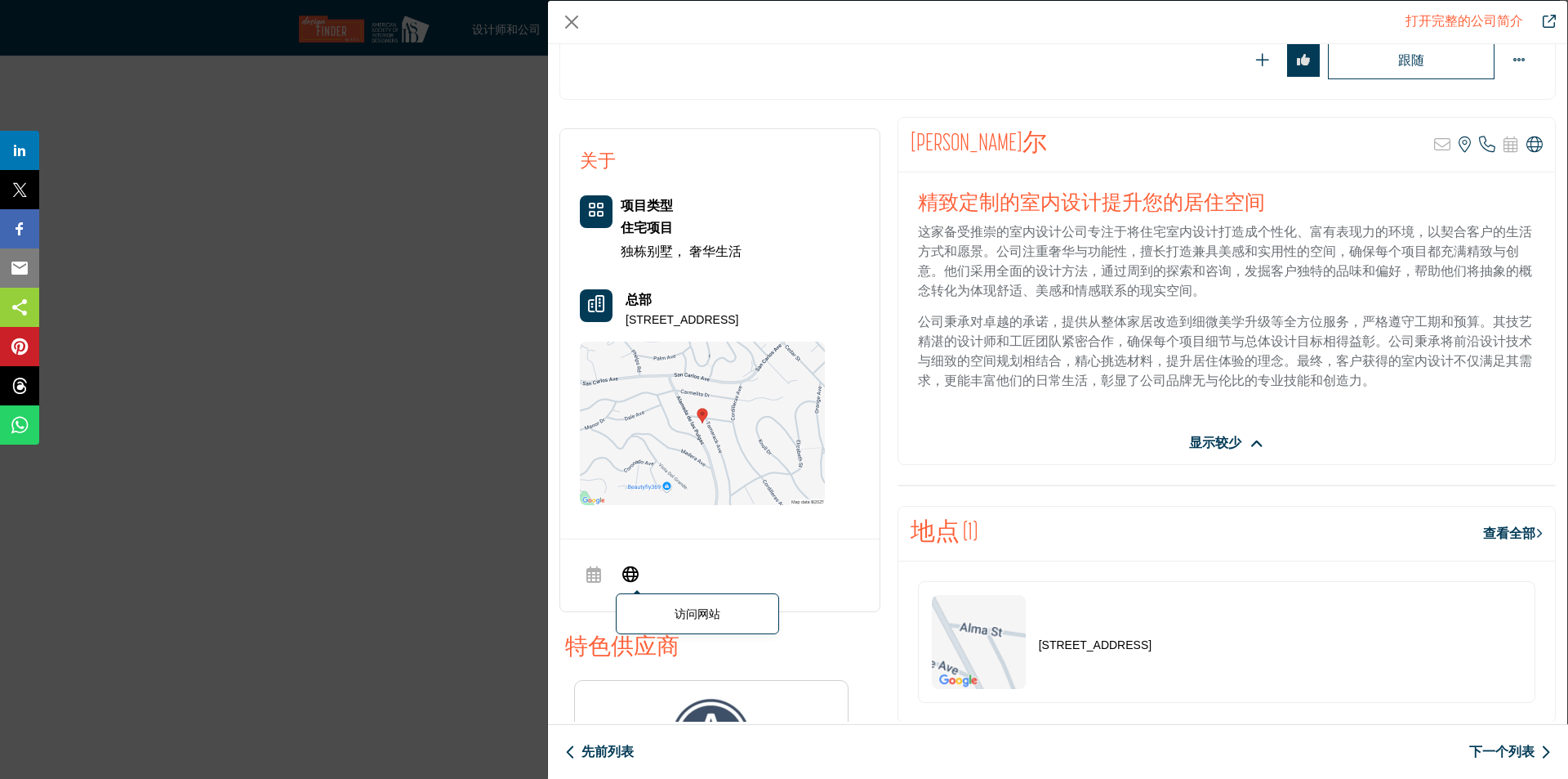
click at [630, 571] on icon "公司数据模型" at bounding box center [630, 573] width 16 height 20
click at [580, 29] on button "关闭" at bounding box center [572, 22] width 25 height 25
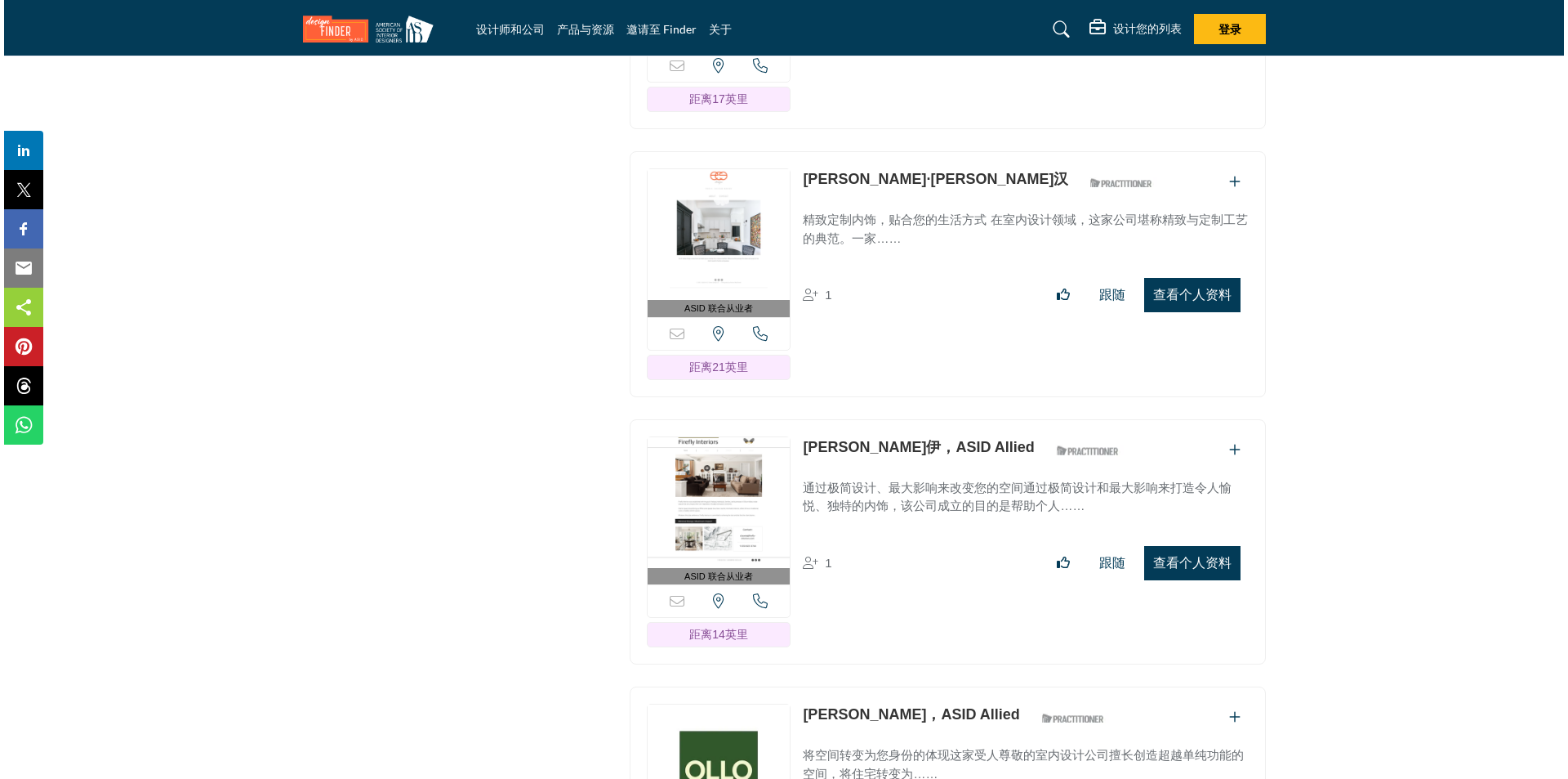
scroll to position [20247, 0]
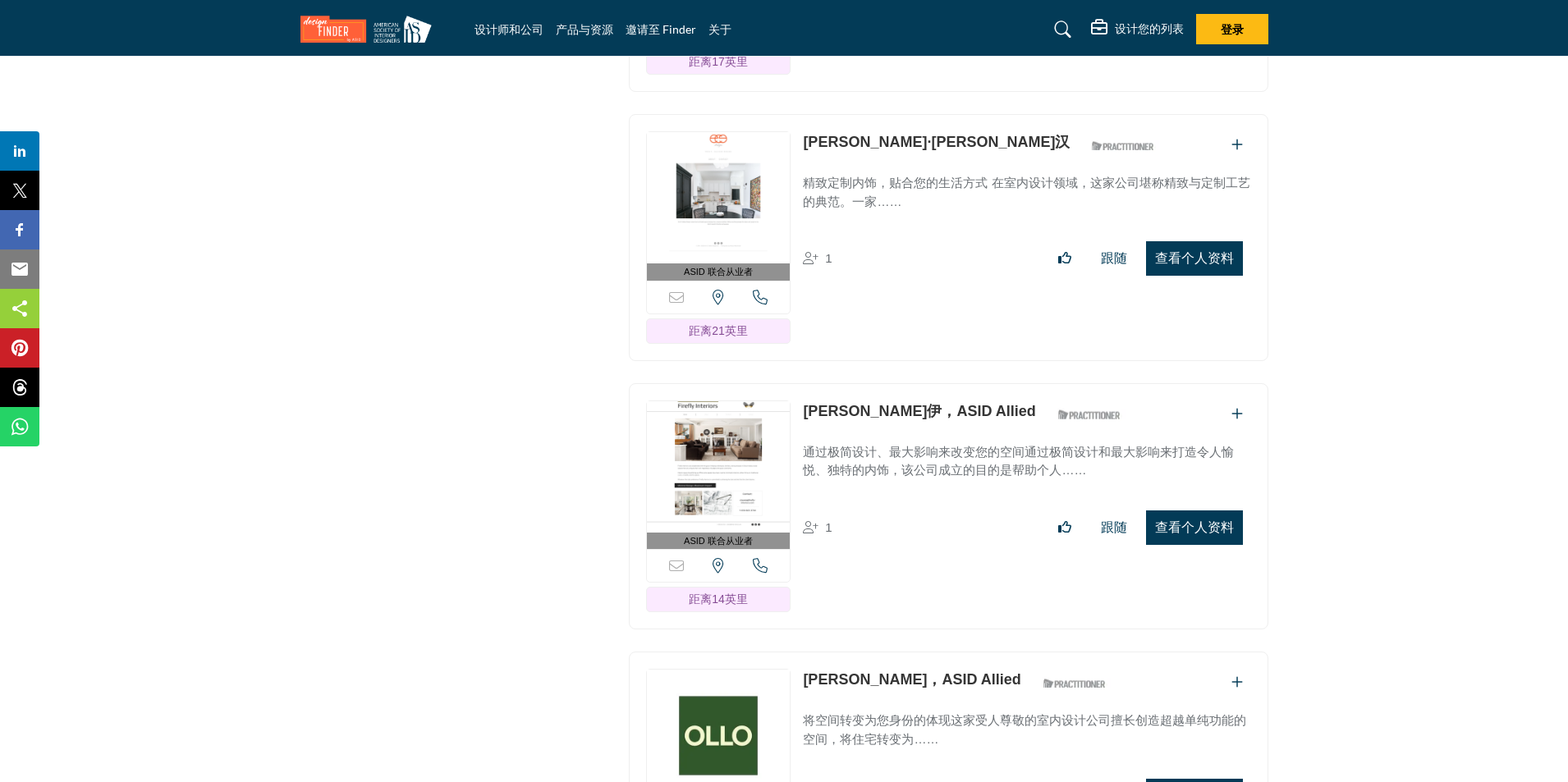
drag, startPoint x: 1173, startPoint y: 202, endPoint x: 1327, endPoint y: 778, distance: 596.2
click at [1173, 251] on font "查看个人资料" at bounding box center [1193, 258] width 79 height 14
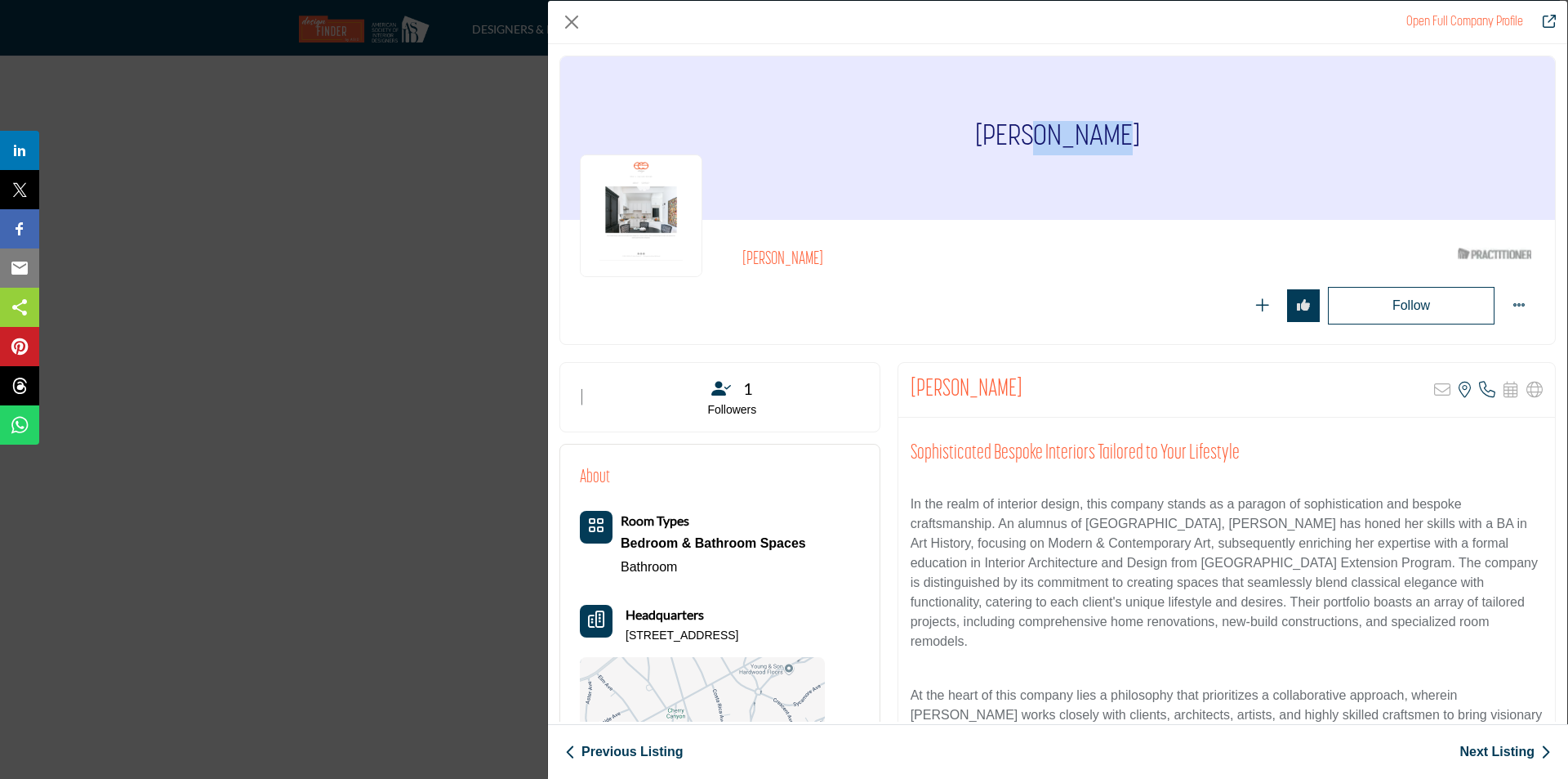
drag, startPoint x: 1035, startPoint y: 136, endPoint x: 1178, endPoint y: 138, distance: 143.0
click at [1178, 138] on div "[PERSON_NAME]" at bounding box center [1058, 138] width 995 height 163
copy h1 "Calihan"
drag, startPoint x: 1015, startPoint y: 135, endPoint x: 1035, endPoint y: 139, distance: 20.4
click at [1035, 139] on div "[PERSON_NAME]" at bounding box center [1058, 138] width 995 height 163
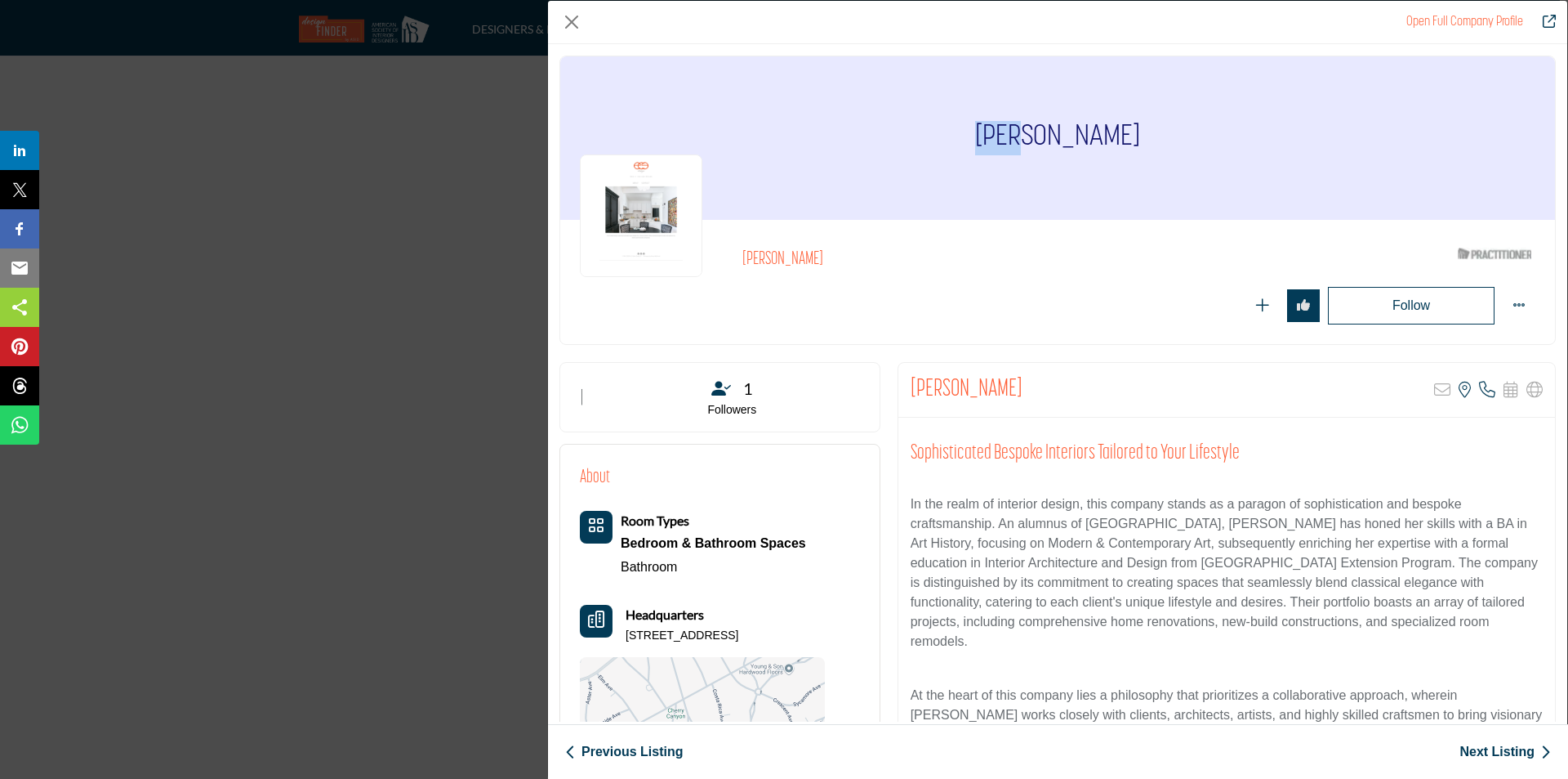
copy h1 "[PERSON_NAME]"
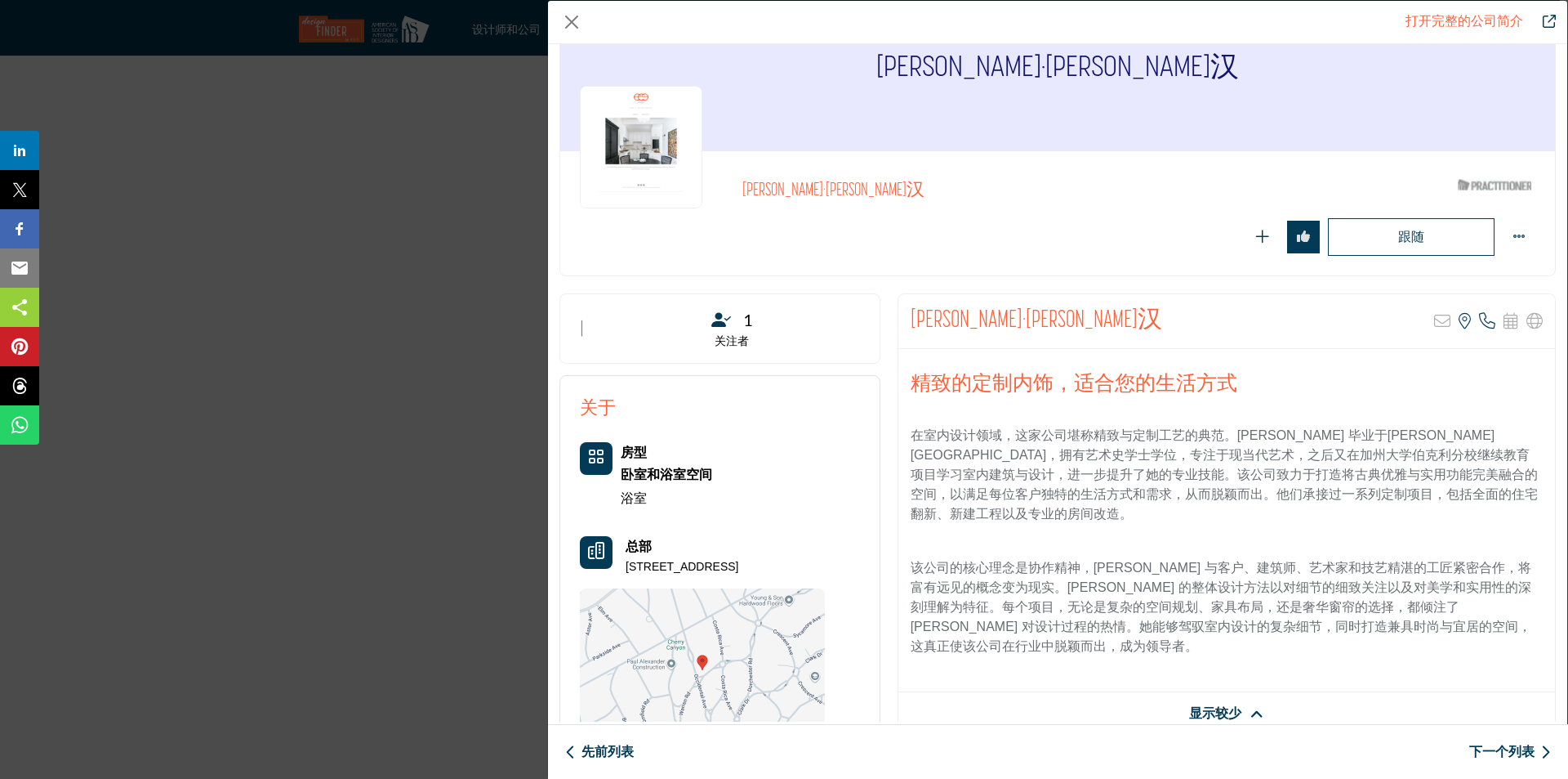
scroll to position [163, 0]
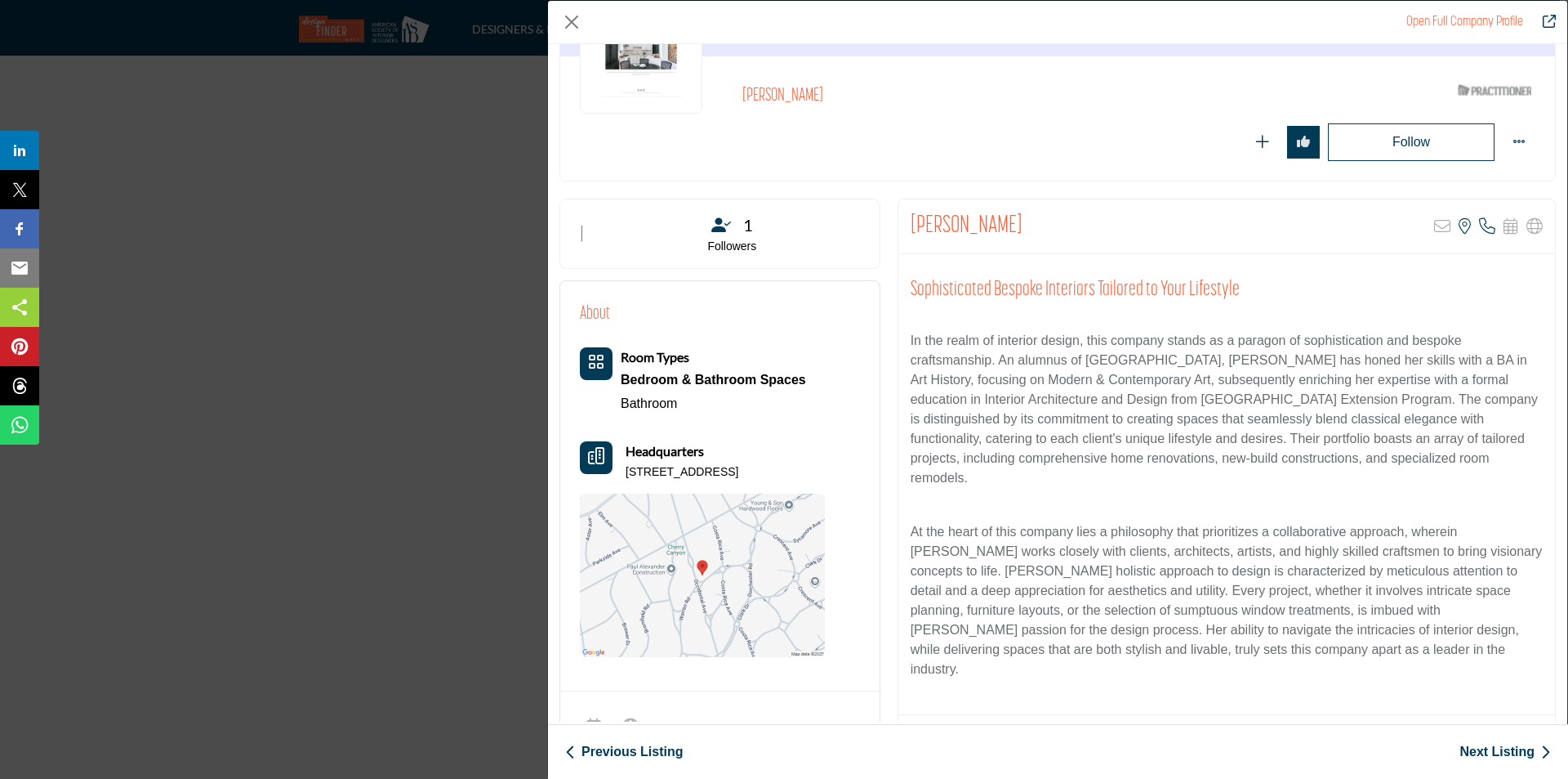
drag, startPoint x: 622, startPoint y: 471, endPoint x: 847, endPoint y: 467, distance: 225.0
click at [847, 467] on div "About Room Types Bedroom & Bathroom Spaces Bathroom Headquarters" at bounding box center [720, 478] width 280 height 357
copy p "[STREET_ADDRESS]"
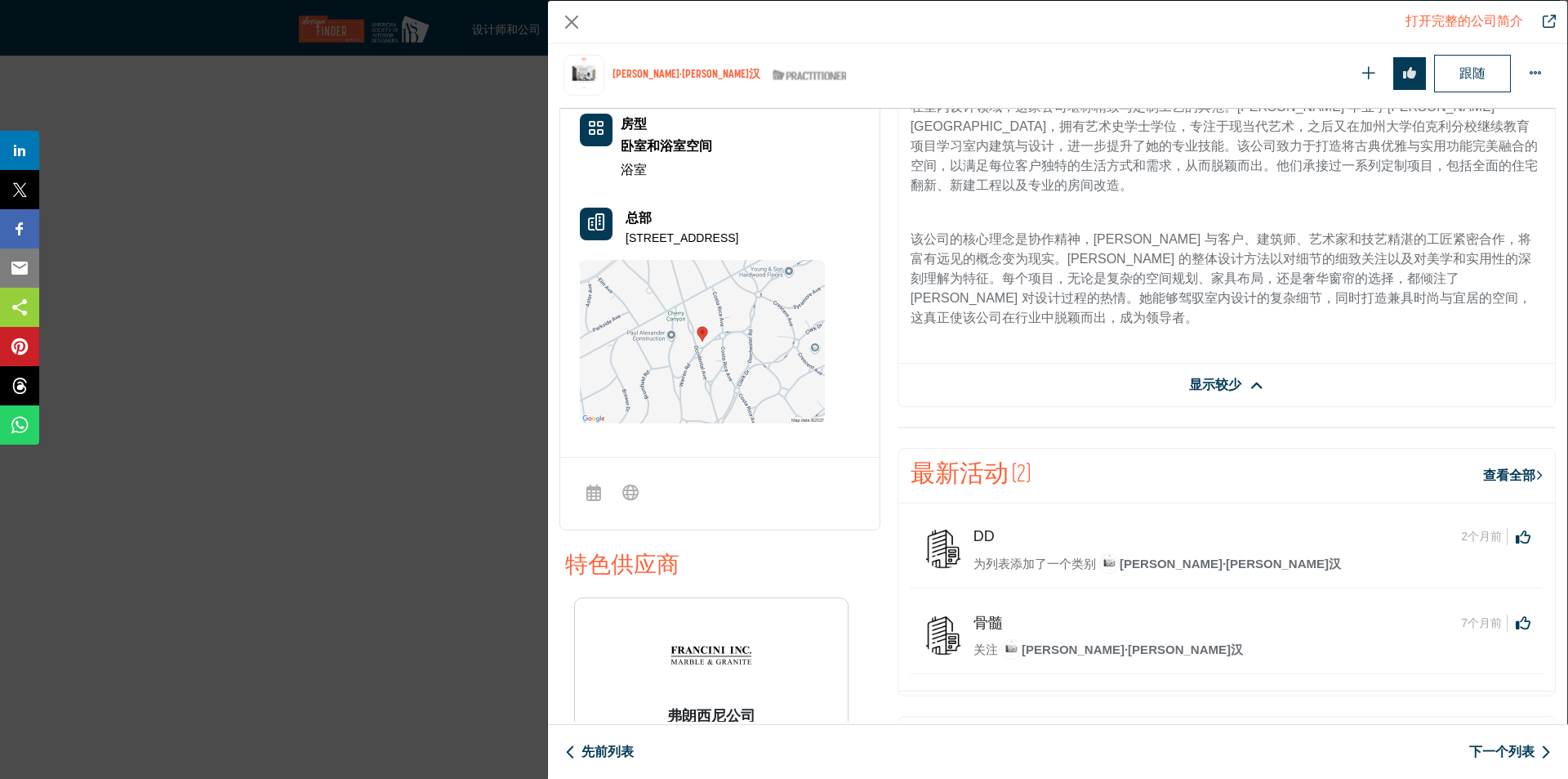
scroll to position [100, 0]
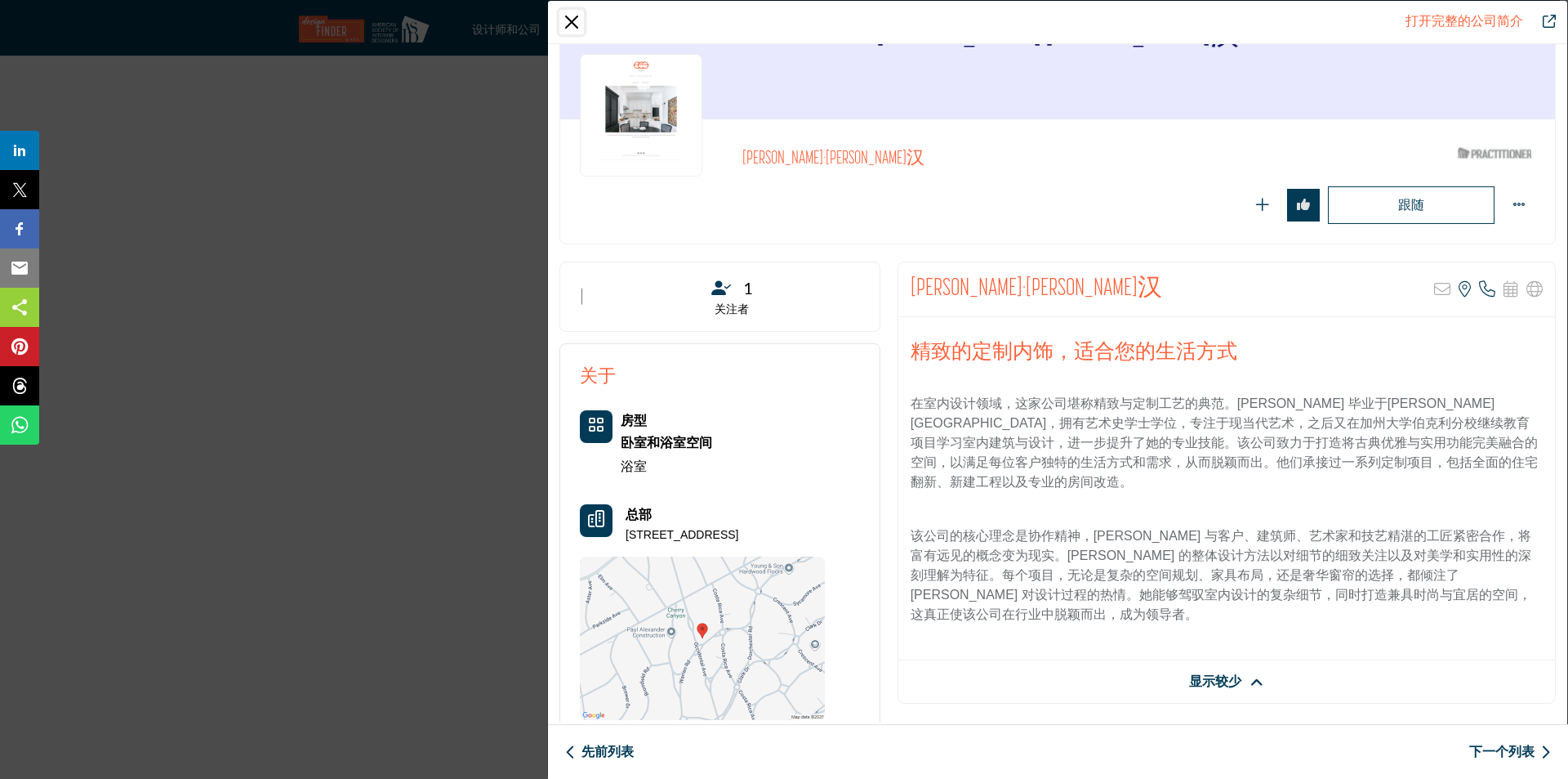
drag, startPoint x: 569, startPoint y: 27, endPoint x: 563, endPoint y: 49, distance: 22.8
click at [570, 27] on button "关闭" at bounding box center [572, 22] width 25 height 25
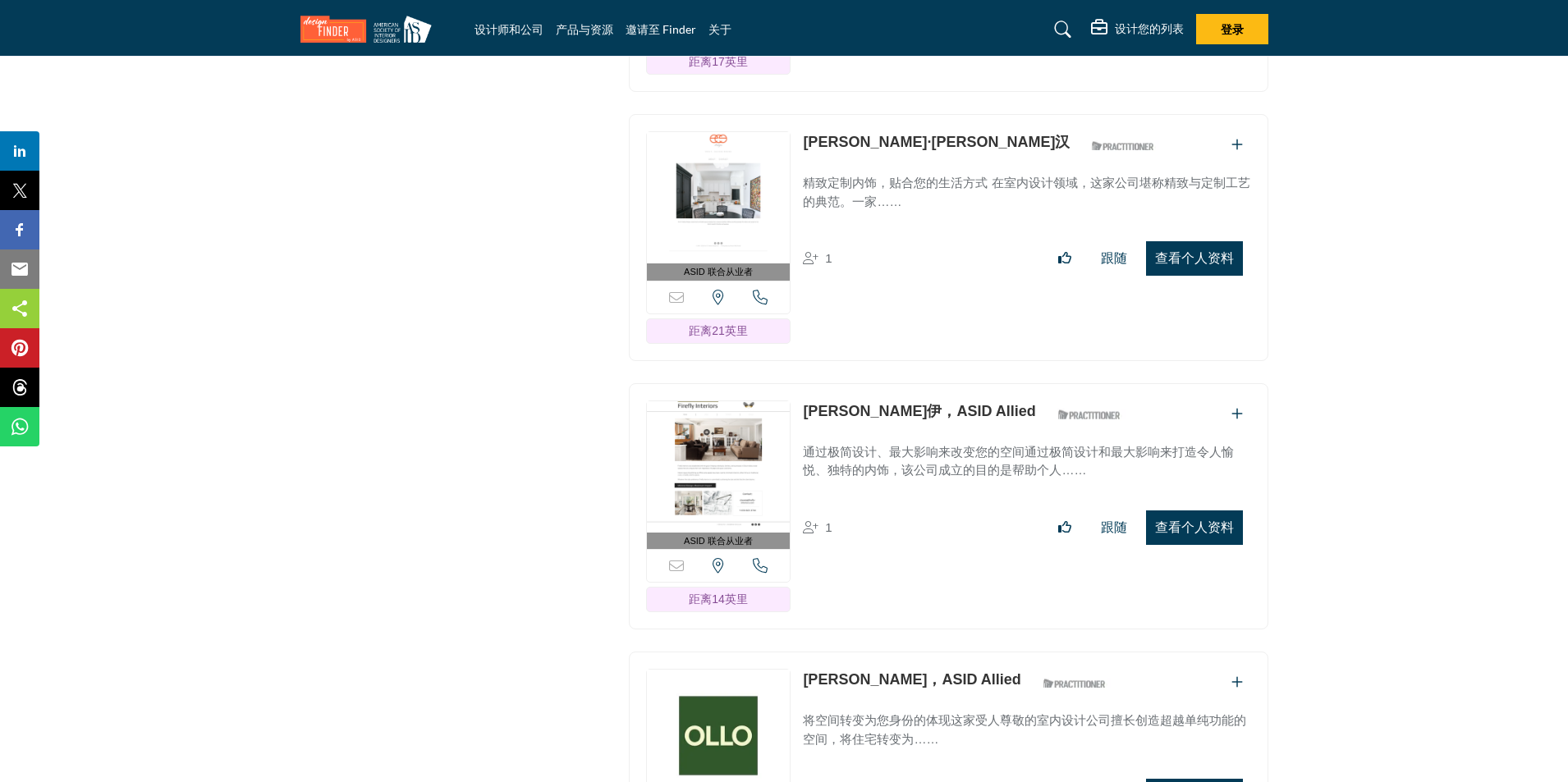
click at [1206, 520] on font "查看个人资料" at bounding box center [1193, 527] width 79 height 14
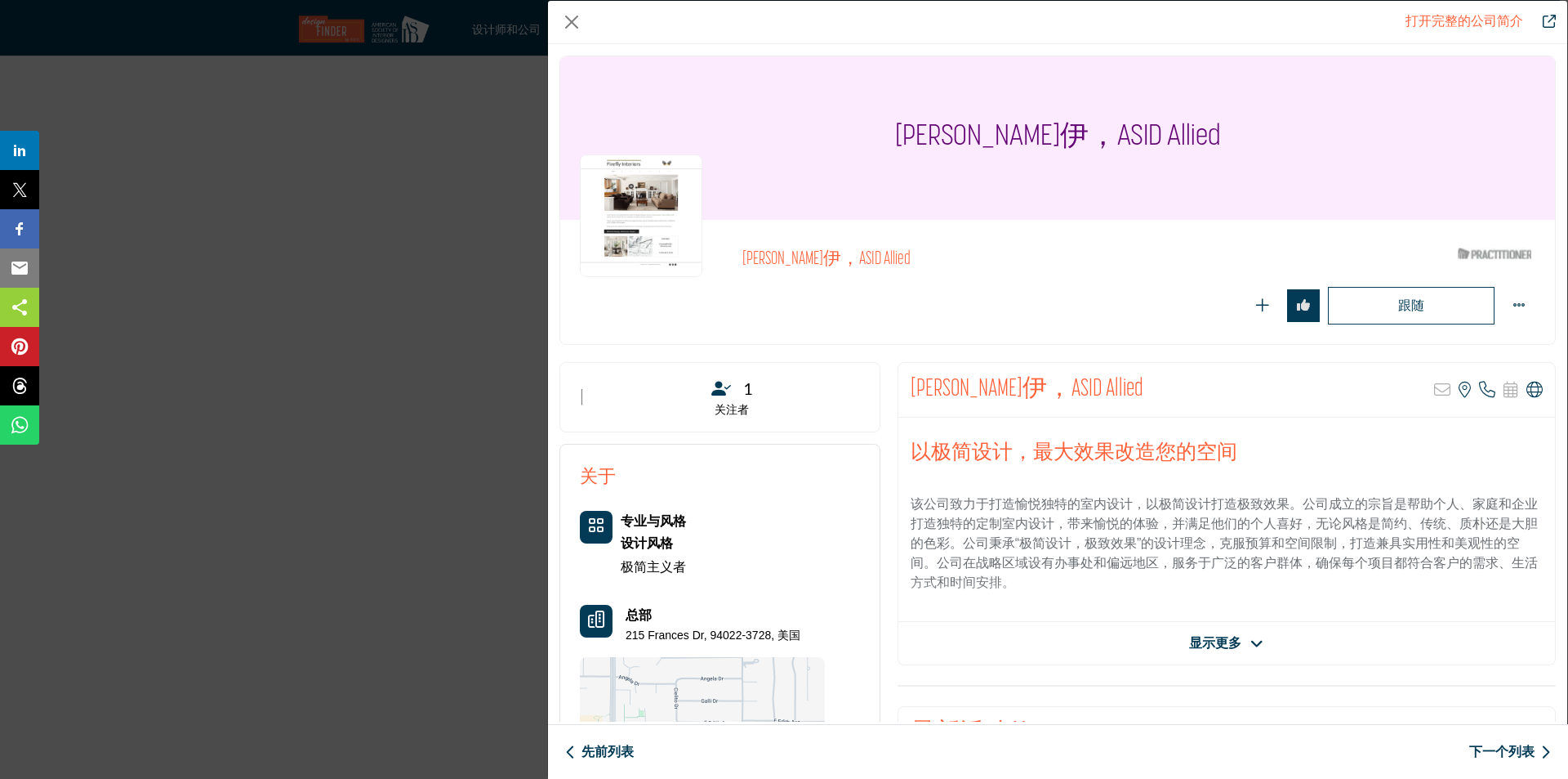
scroll to position [163, 0]
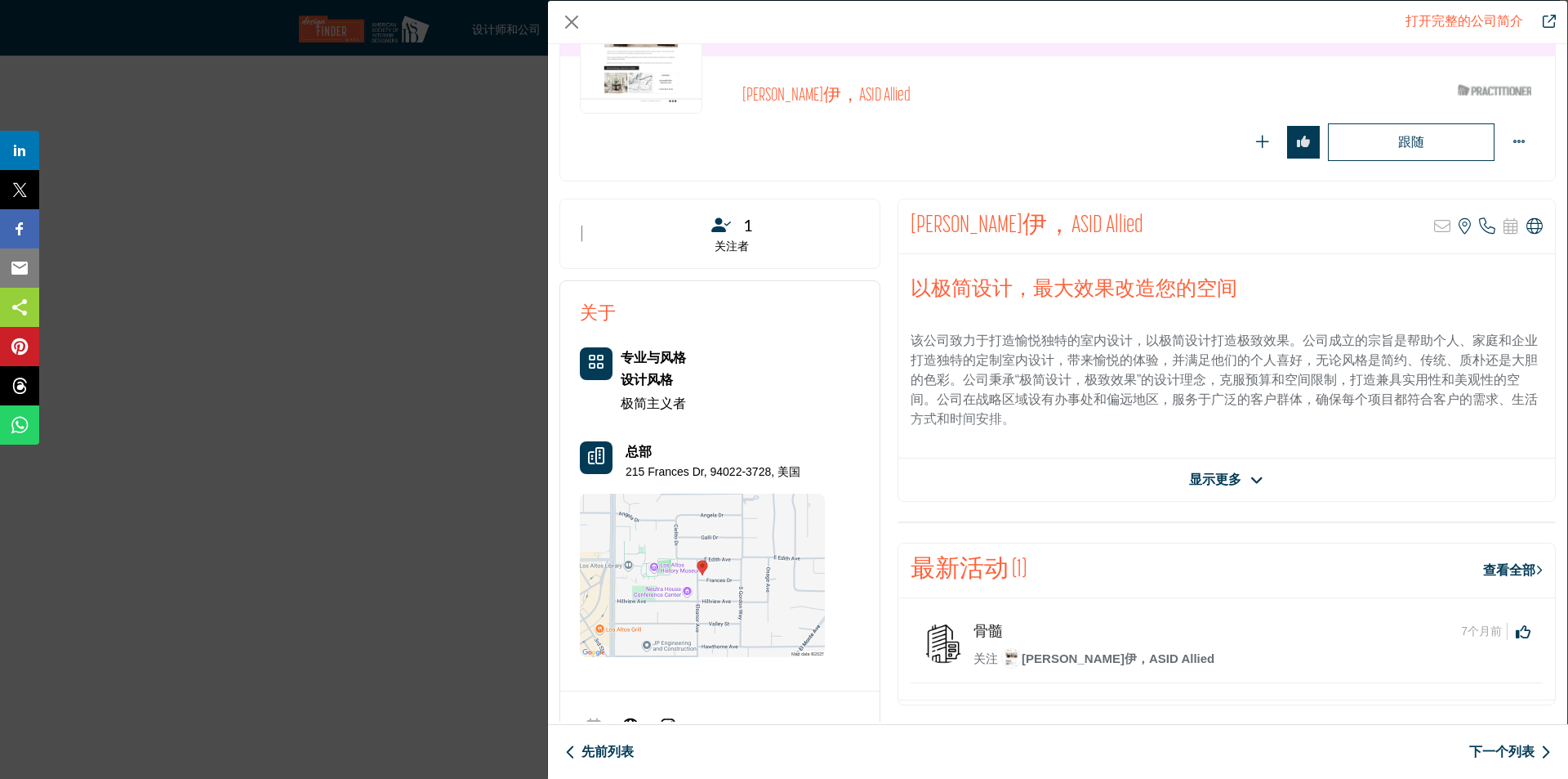
click at [1235, 480] on font "显示更多" at bounding box center [1216, 479] width 53 height 14
click at [1218, 476] on span "Show More" at bounding box center [1216, 480] width 69 height 20
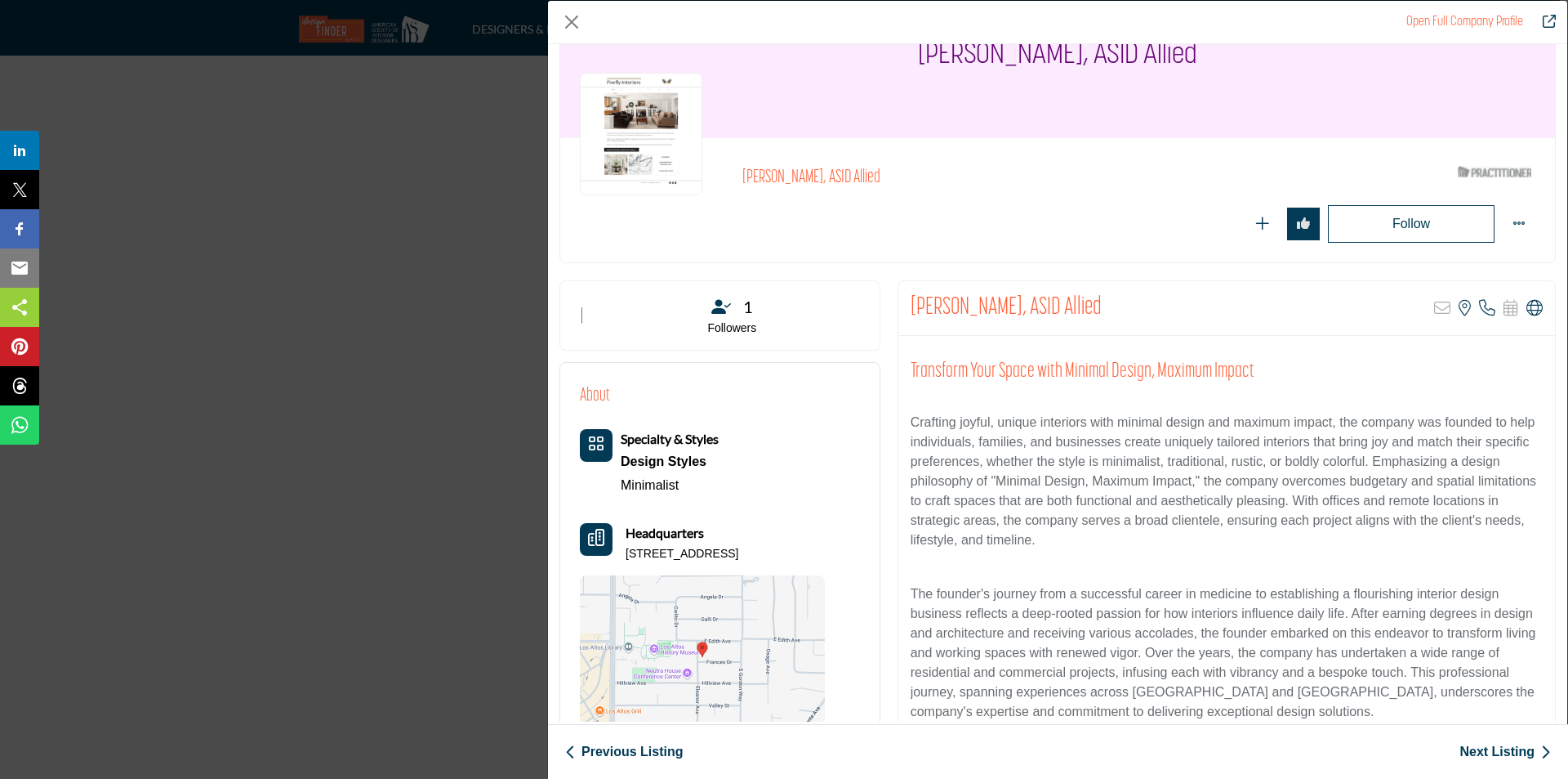
scroll to position [0, 0]
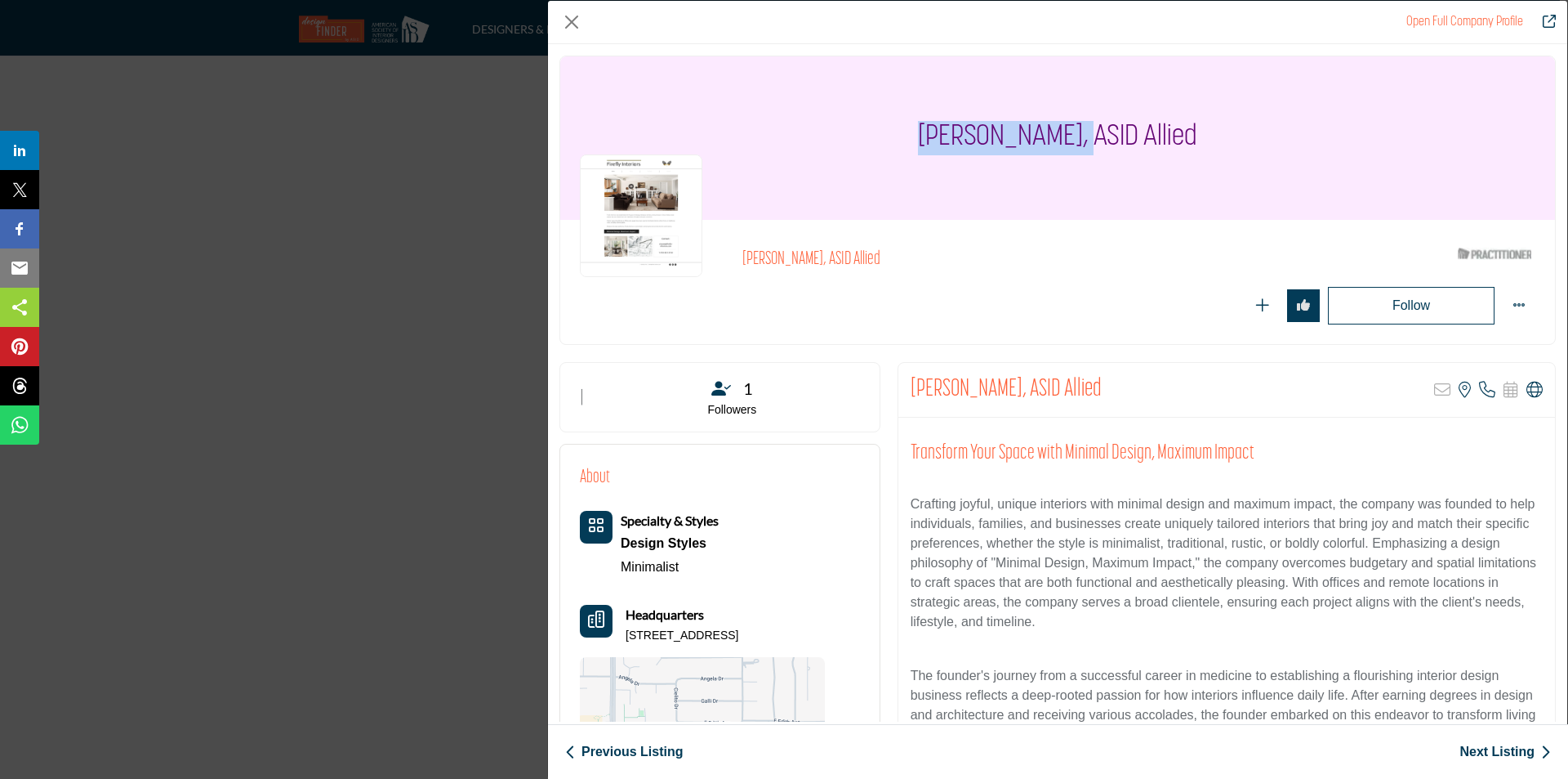
drag, startPoint x: 1077, startPoint y: 139, endPoint x: 896, endPoint y: 137, distance: 181.0
click at [897, 137] on div "[PERSON_NAME], ASID Allied" at bounding box center [1058, 138] width 995 height 163
copy h1 "Constance Bowie"
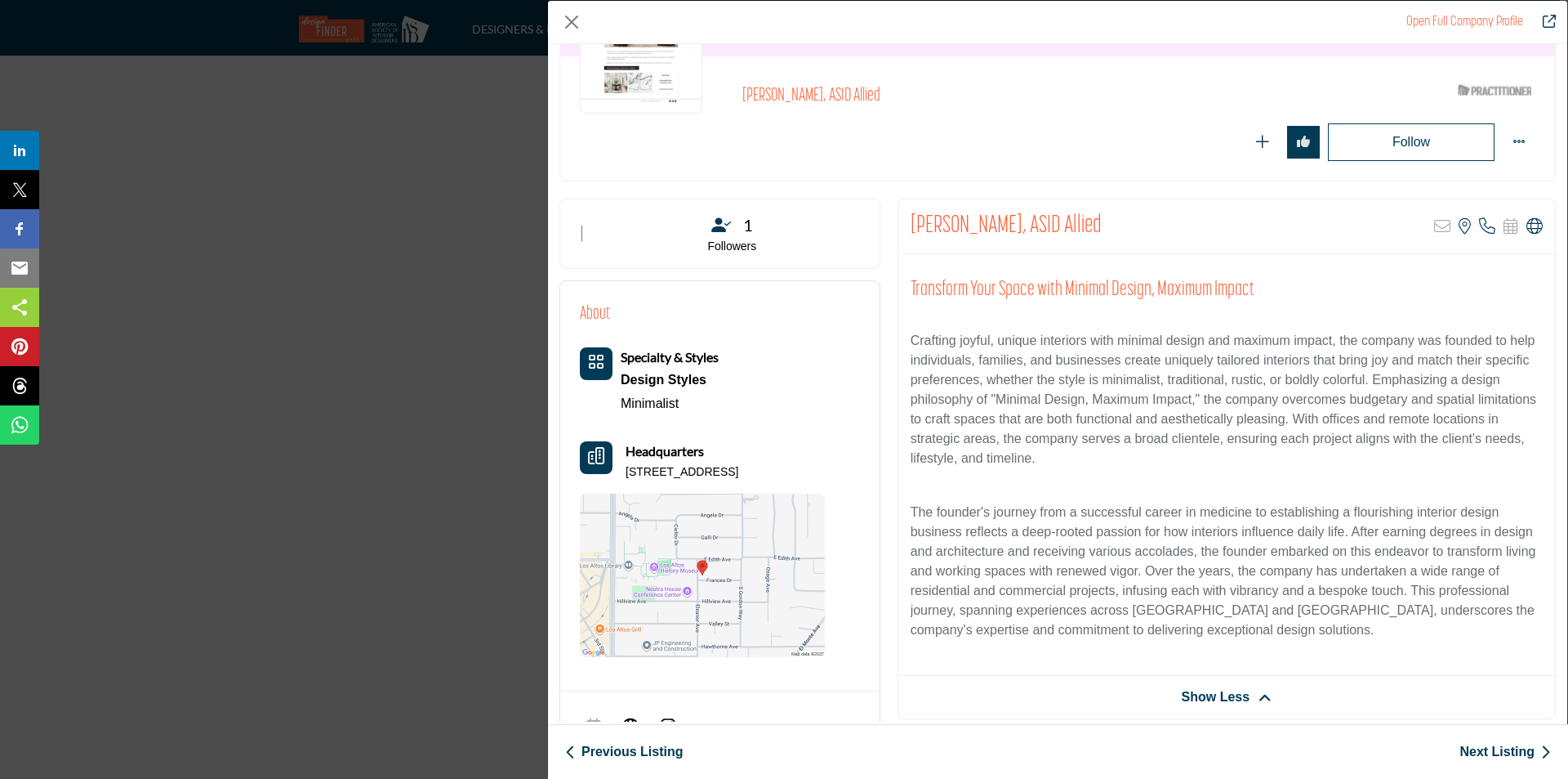
drag, startPoint x: 619, startPoint y: 476, endPoint x: 807, endPoint y: 479, distance: 188.0
click at [807, 479] on div "Headquarters 215 Frances Dr, 94022-3728, USA" at bounding box center [703, 461] width 245 height 40
copy p "215 Frances Dr, 94022-3728, USA"
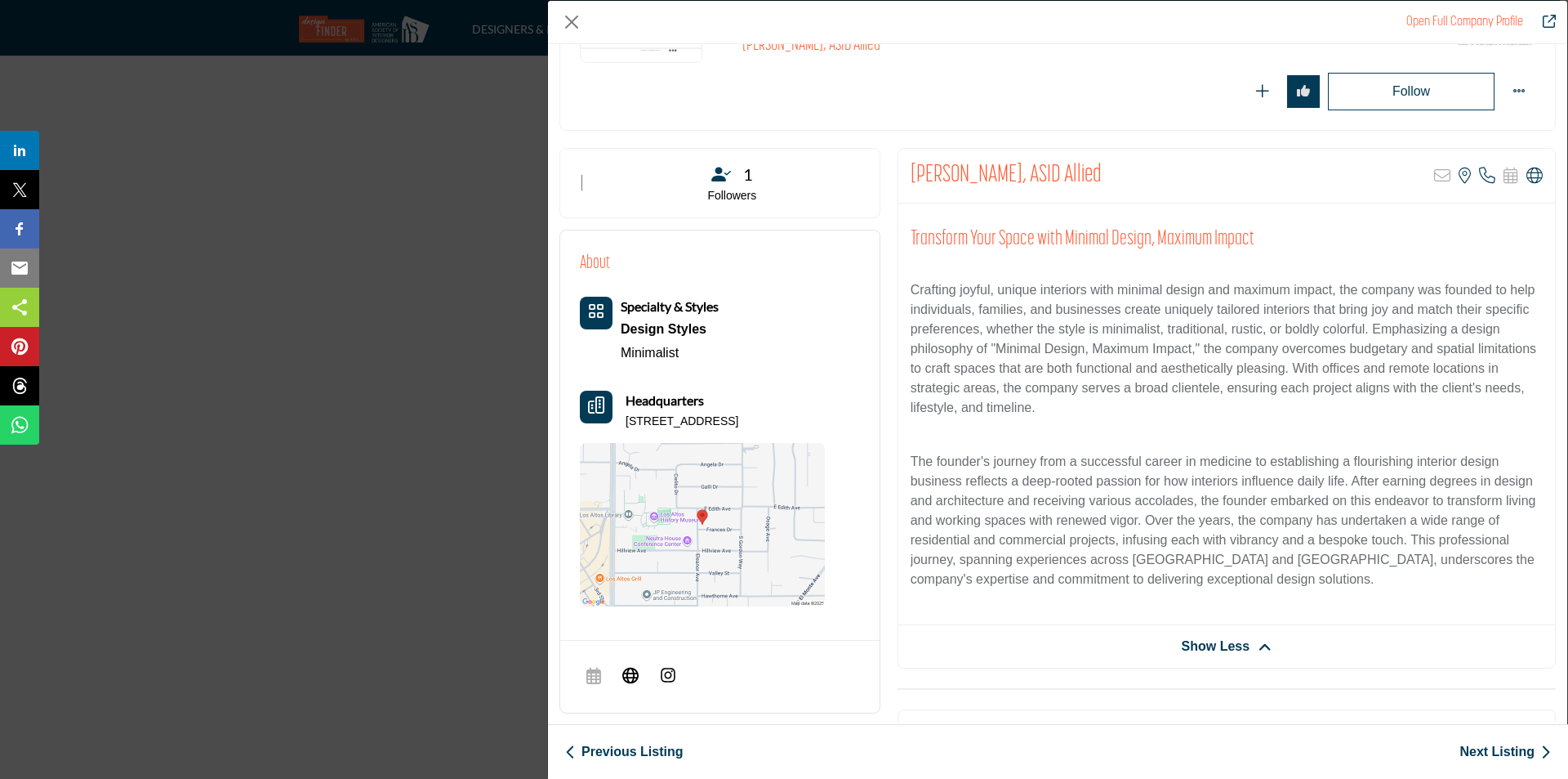
scroll to position [393, 0]
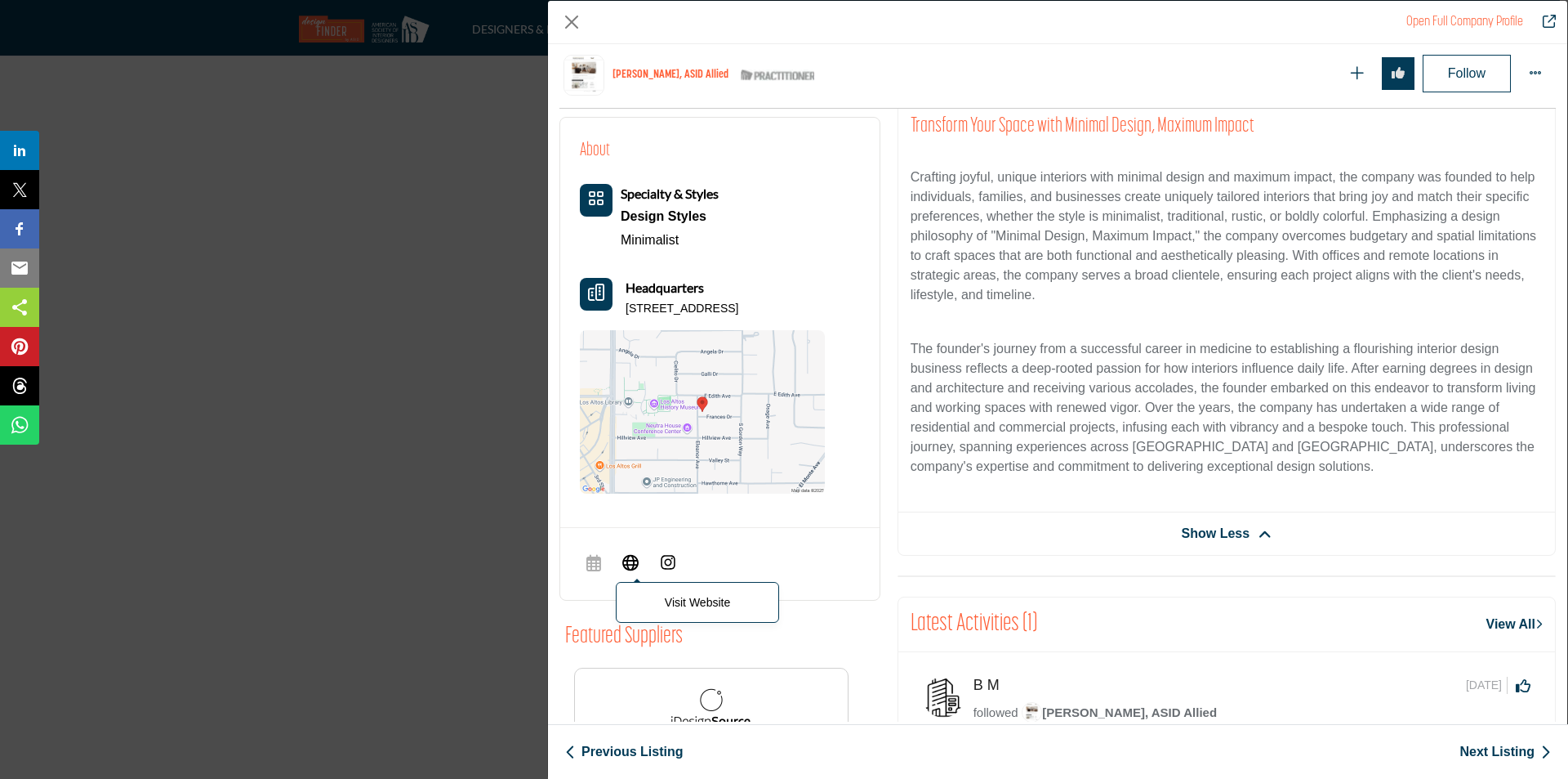
click at [622, 557] on icon "Company Data Modal" at bounding box center [630, 562] width 16 height 20
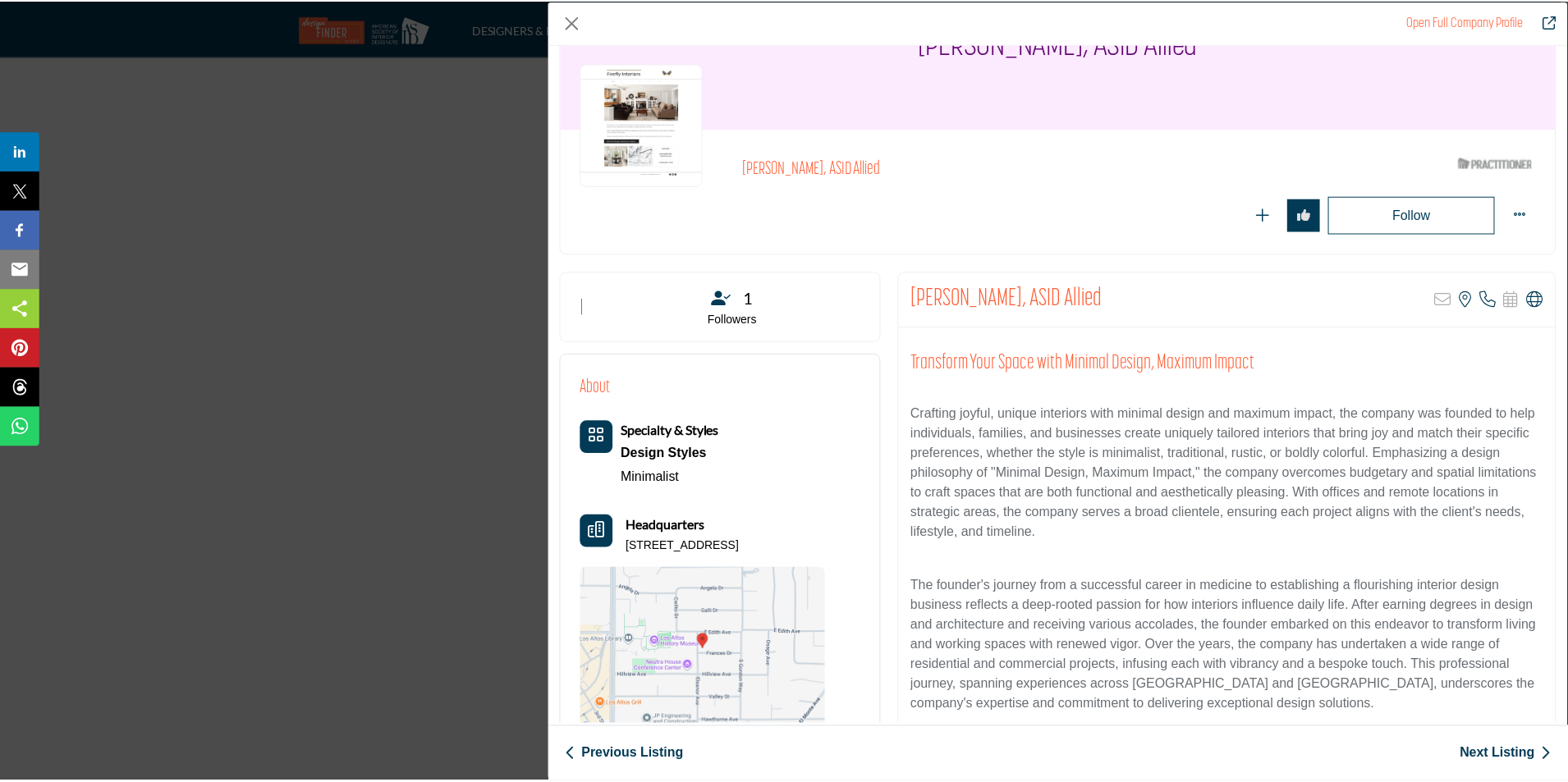
scroll to position [82, 0]
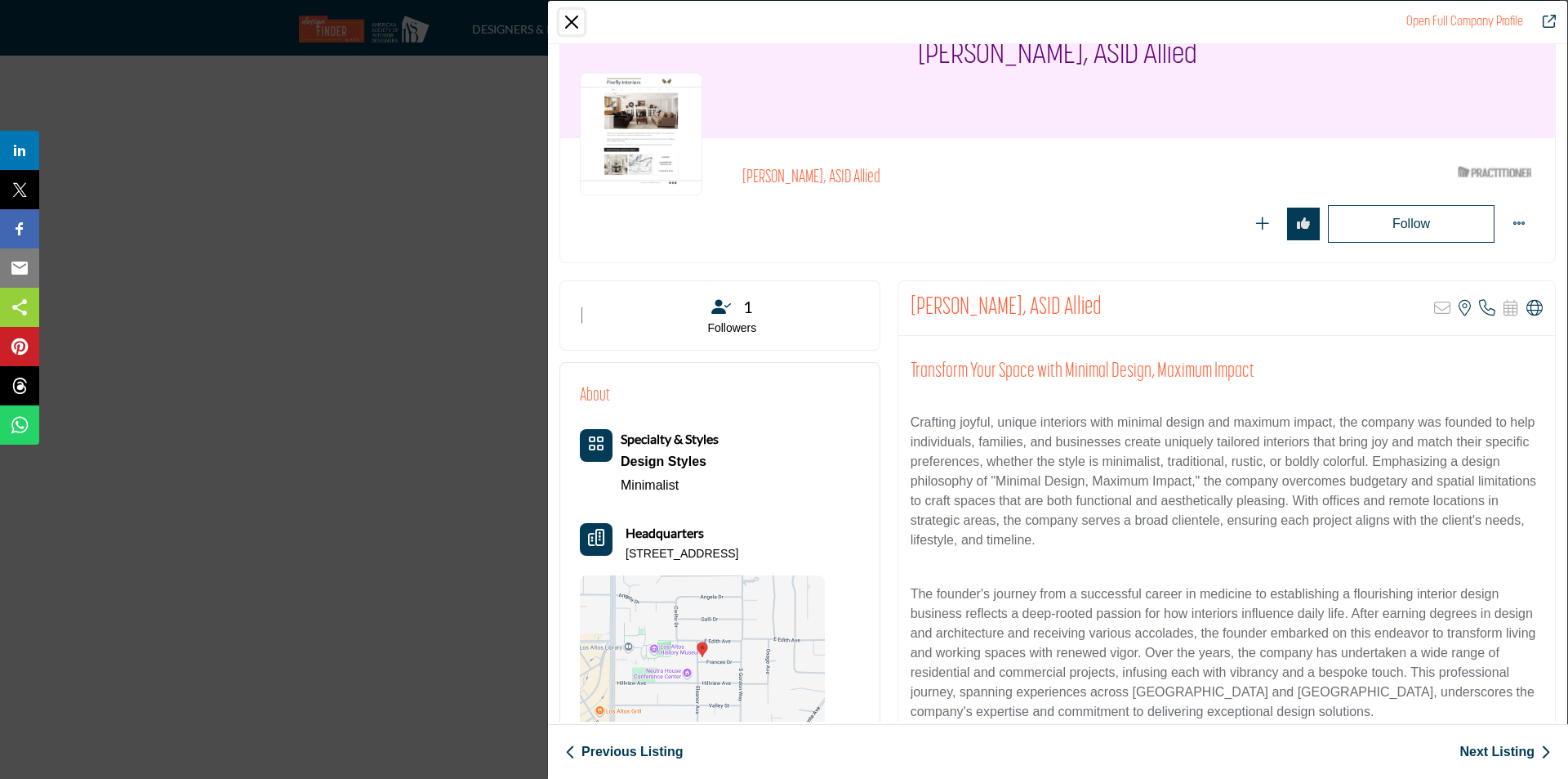
click at [579, 23] on button "Close" at bounding box center [572, 22] width 25 height 25
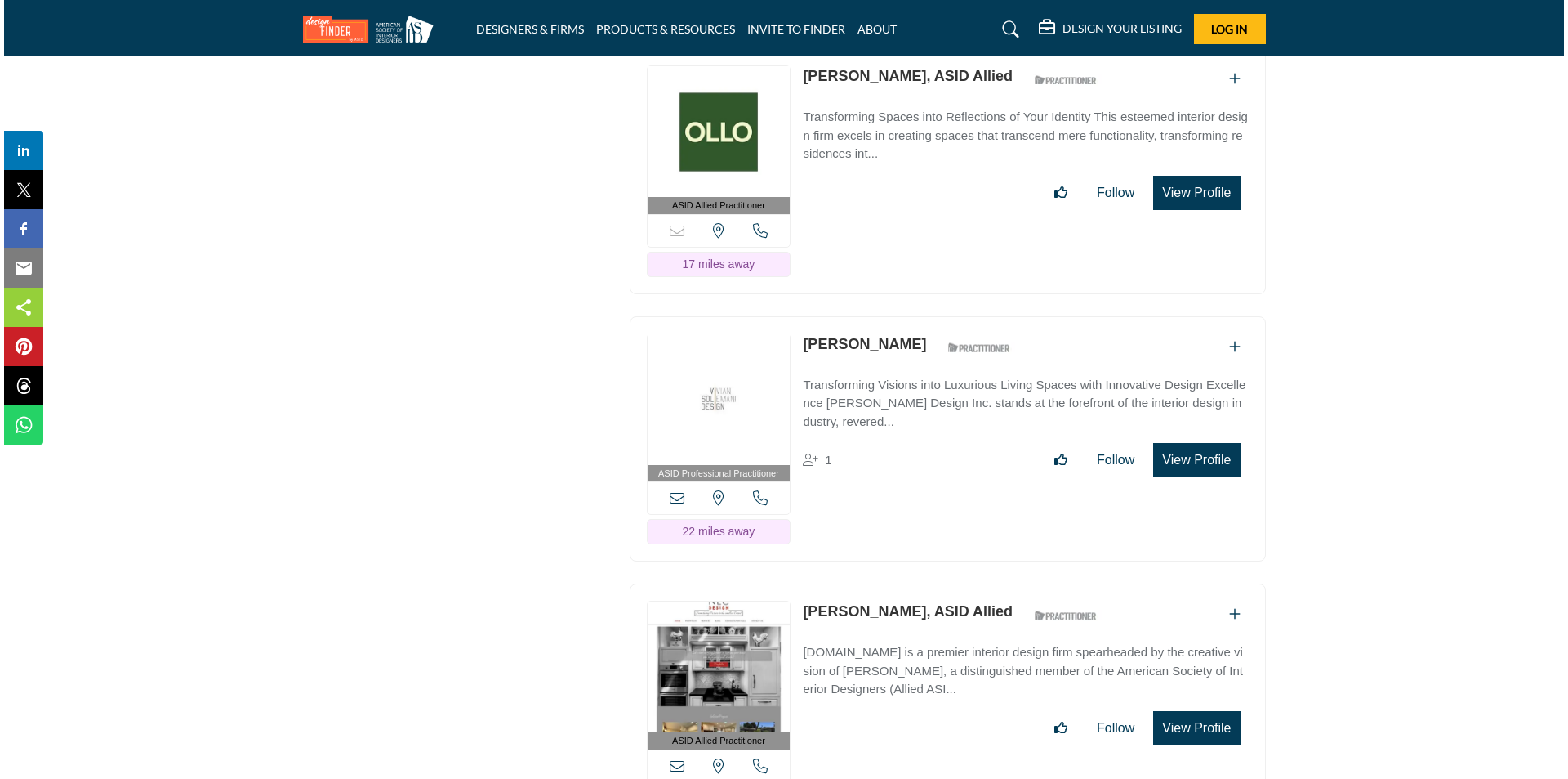
scroll to position [20820, 0]
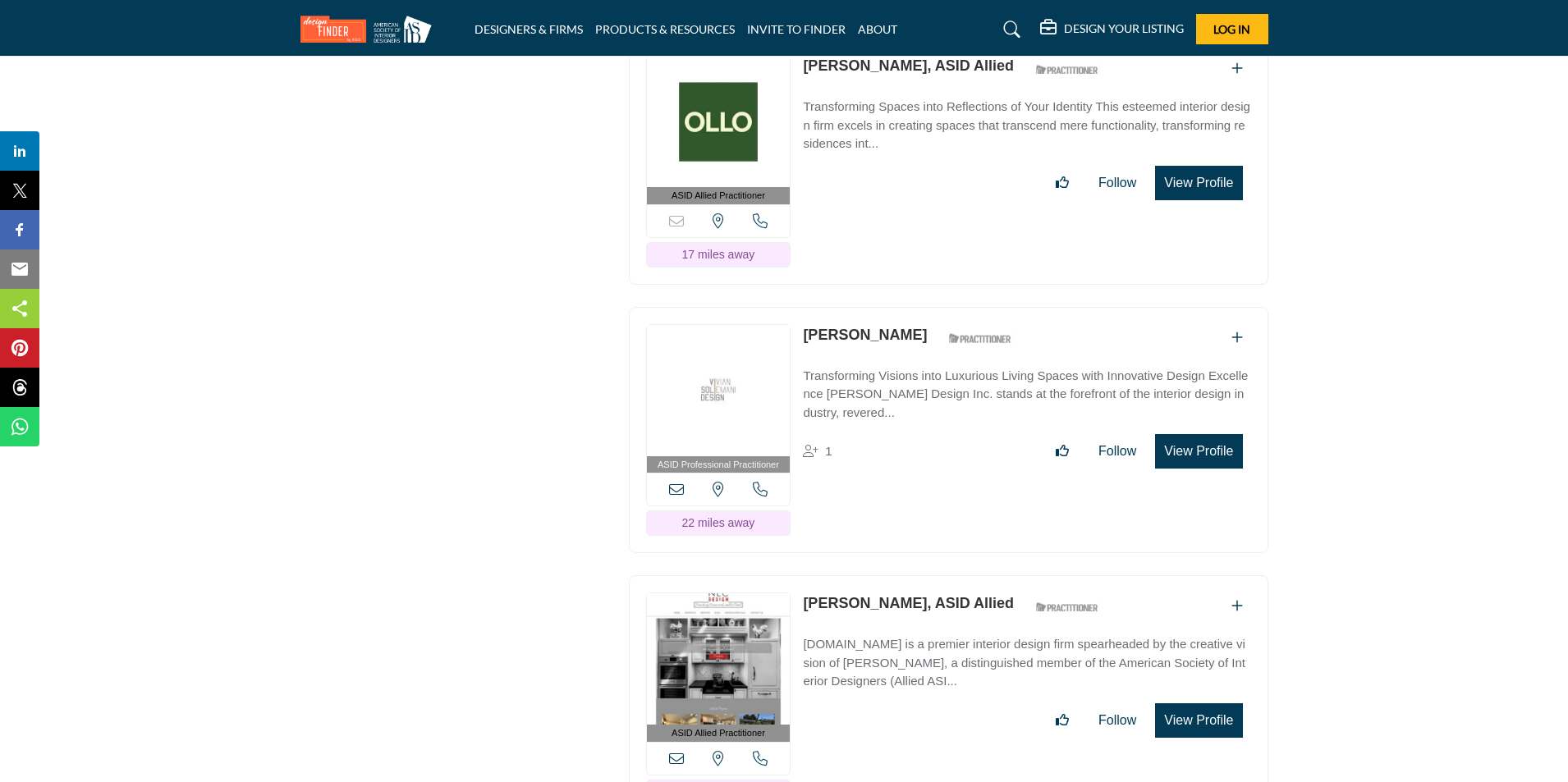
click at [1220, 170] on button "View Profile" at bounding box center [1198, 183] width 87 height 35
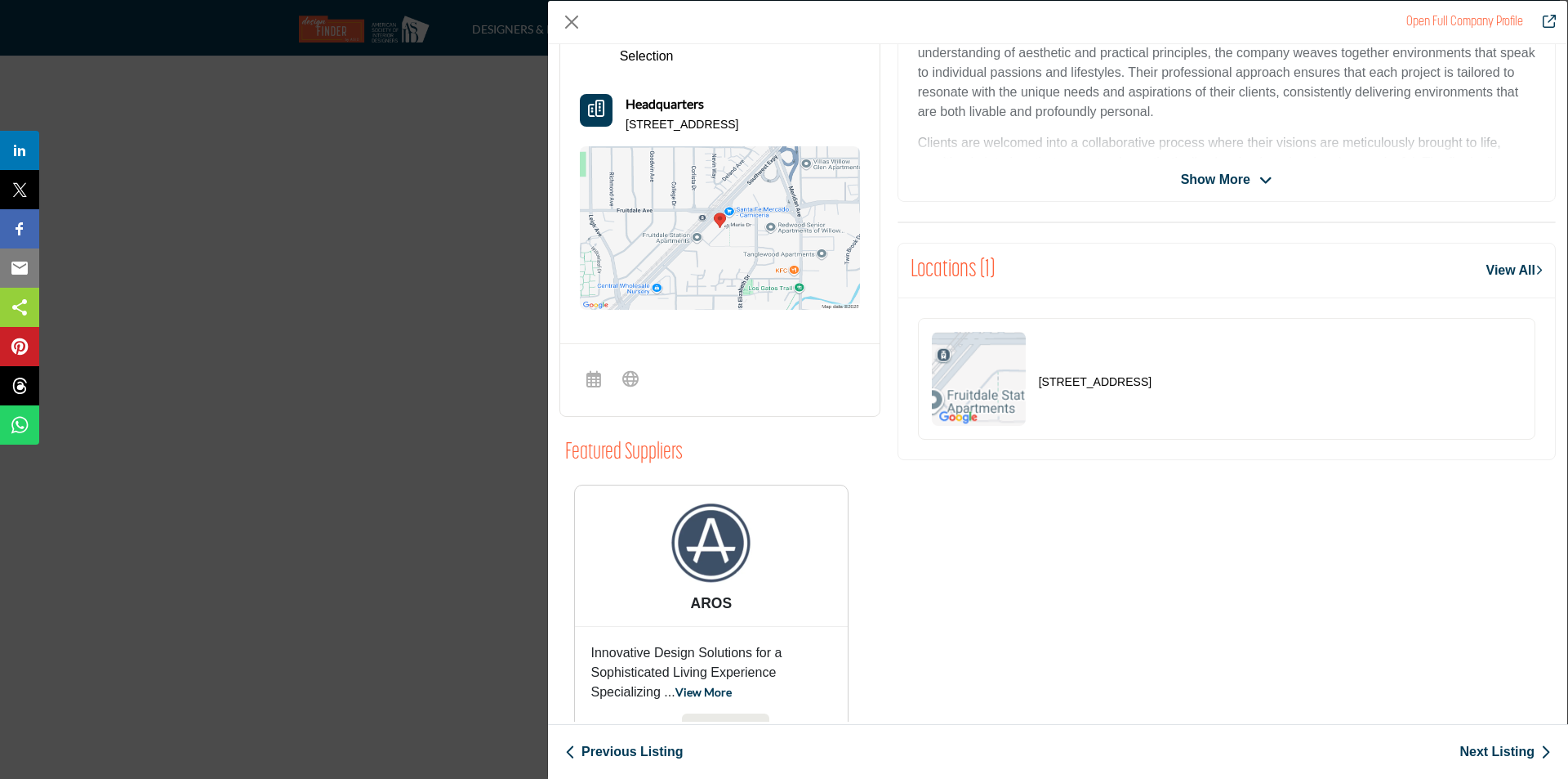
scroll to position [142, 0]
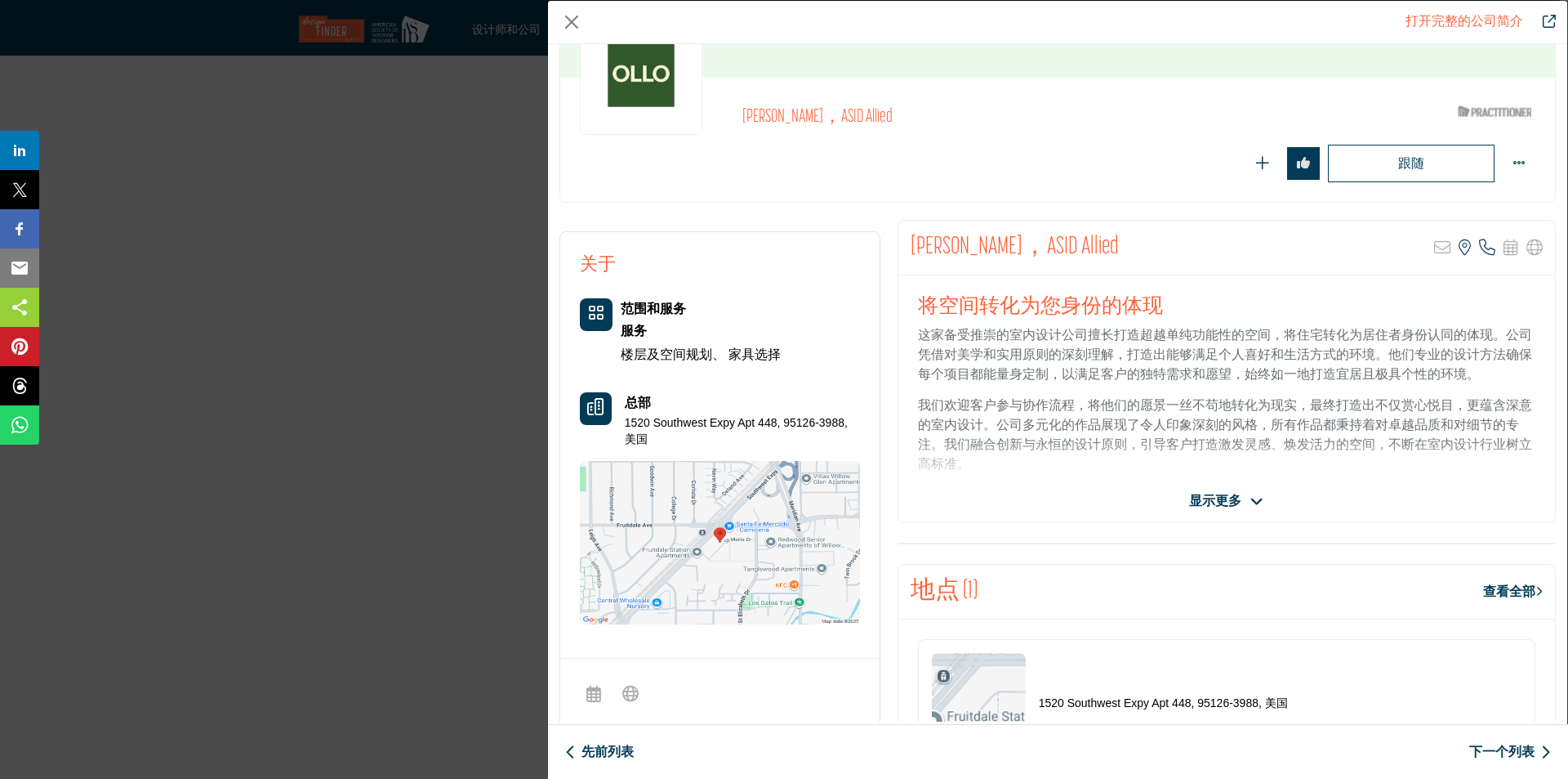
click at [1236, 496] on font "显示更多" at bounding box center [1216, 500] width 53 height 14
click at [1205, 493] on span "Show More" at bounding box center [1216, 501] width 69 height 20
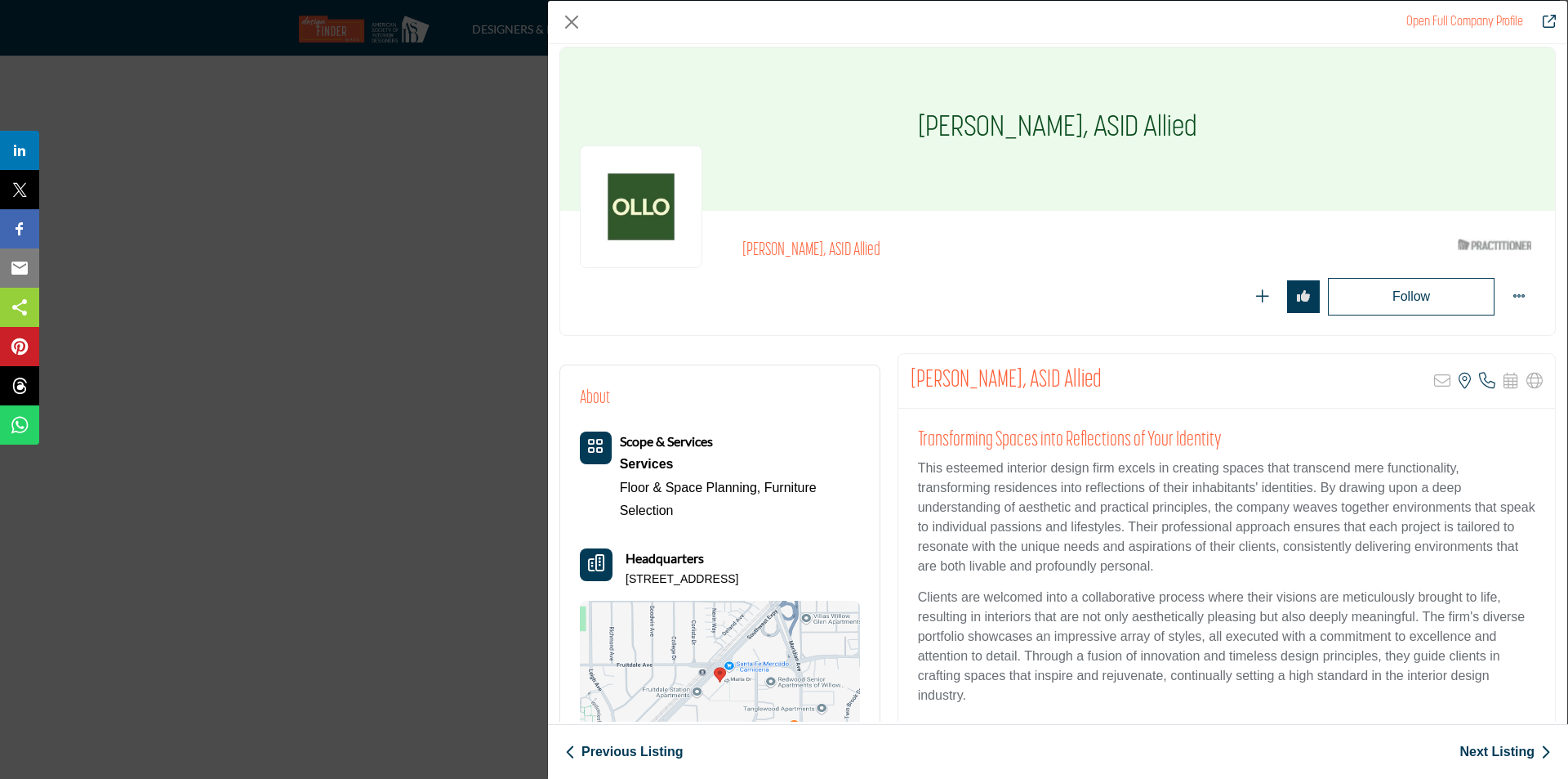
scroll to position [0, 0]
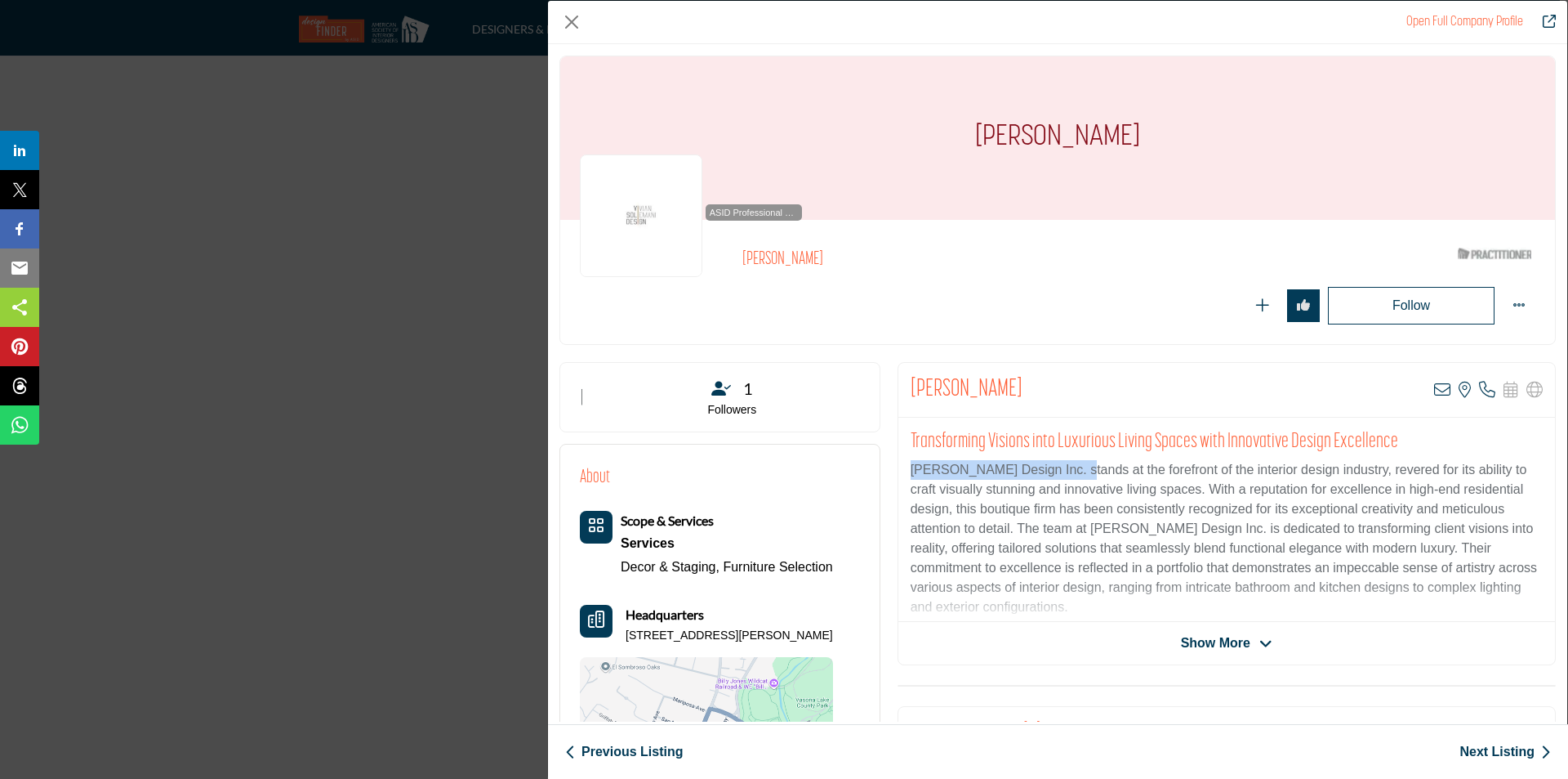
drag, startPoint x: 1068, startPoint y: 469, endPoint x: 898, endPoint y: 463, distance: 170.1
click at [899, 463] on div "Transforming Visions into Luxurious Living Spaces with Innovative Design Excell…" at bounding box center [1227, 520] width 657 height 204
copy p "[PERSON_NAME] Design Inc"
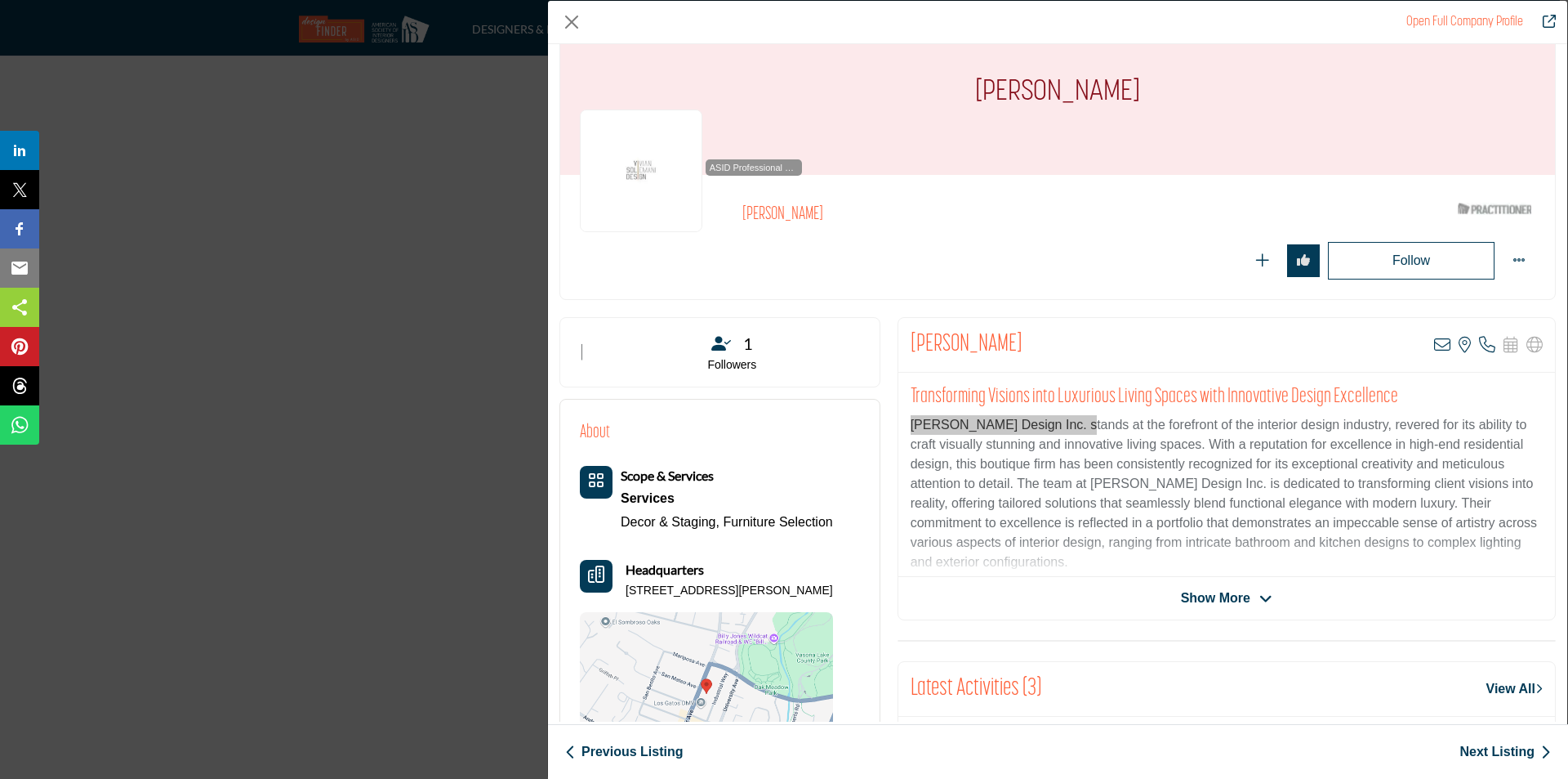
scroll to position [82, 0]
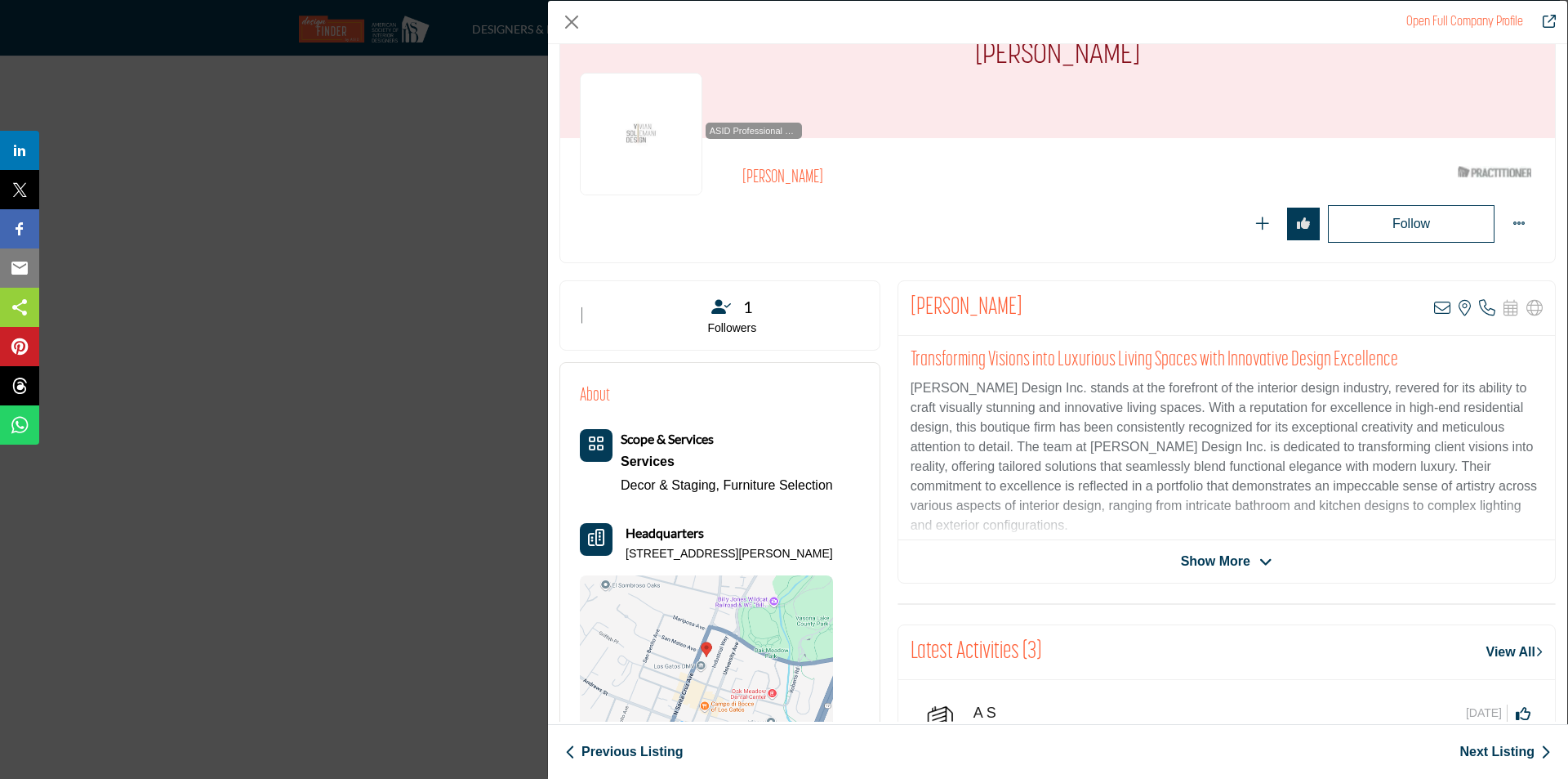
drag, startPoint x: 620, startPoint y: 550, endPoint x: 650, endPoint y: 567, distance: 34.5
click at [650, 562] on div "Headquarters [STREET_ADDRESS][PERSON_NAME]" at bounding box center [707, 543] width 254 height 40
copy p "[STREET_ADDRESS][PERSON_NAME]"
drag, startPoint x: 614, startPoint y: 483, endPoint x: 844, endPoint y: 487, distance: 230.0
click at [833, 487] on div "Scope & Services Services Decor & Staging, Furniture Selection" at bounding box center [707, 463] width 254 height 68
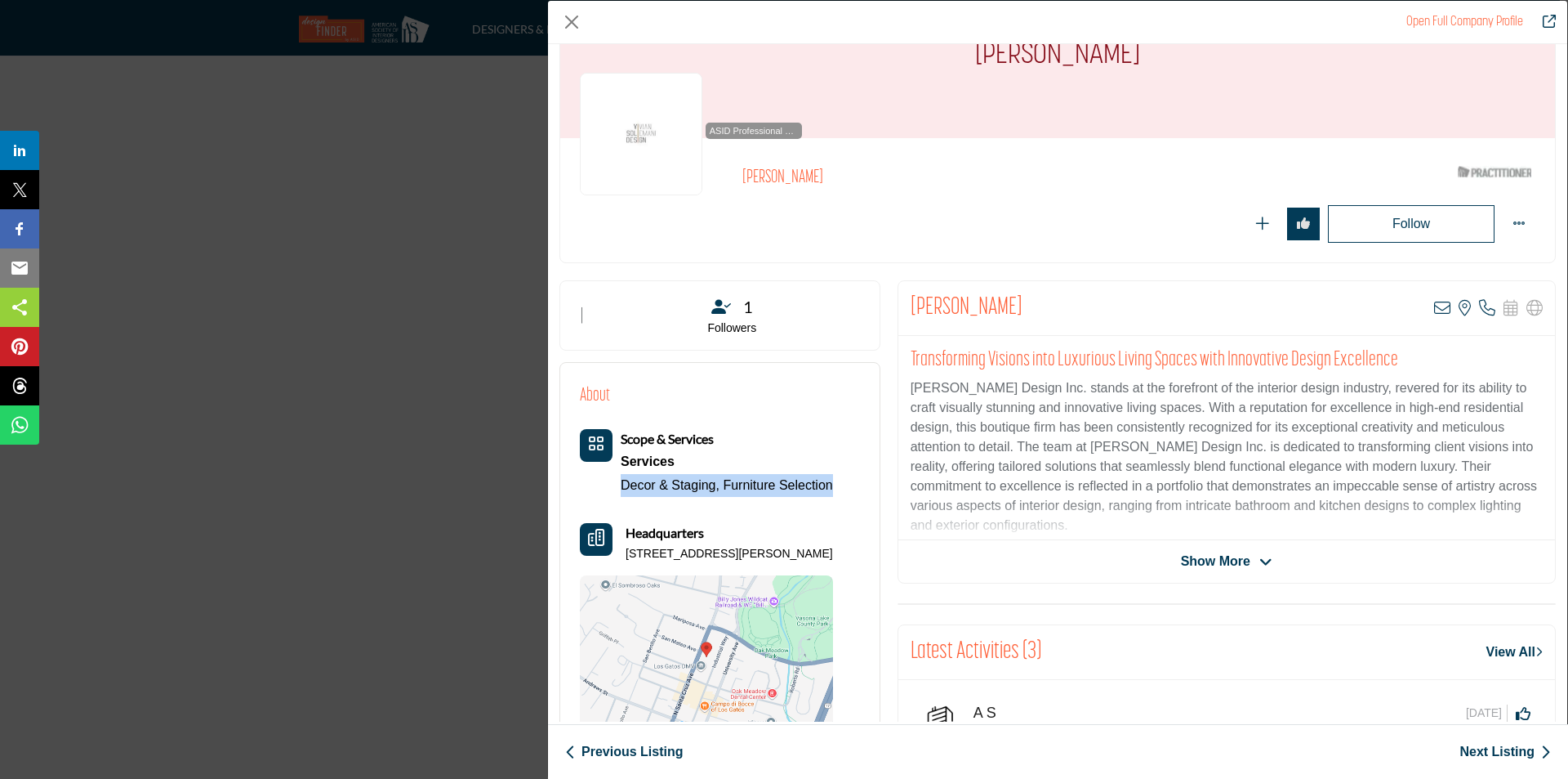
copy div "Decor & Staging, Furniture Selection"
click at [1201, 557] on span "Show More" at bounding box center [1216, 562] width 69 height 20
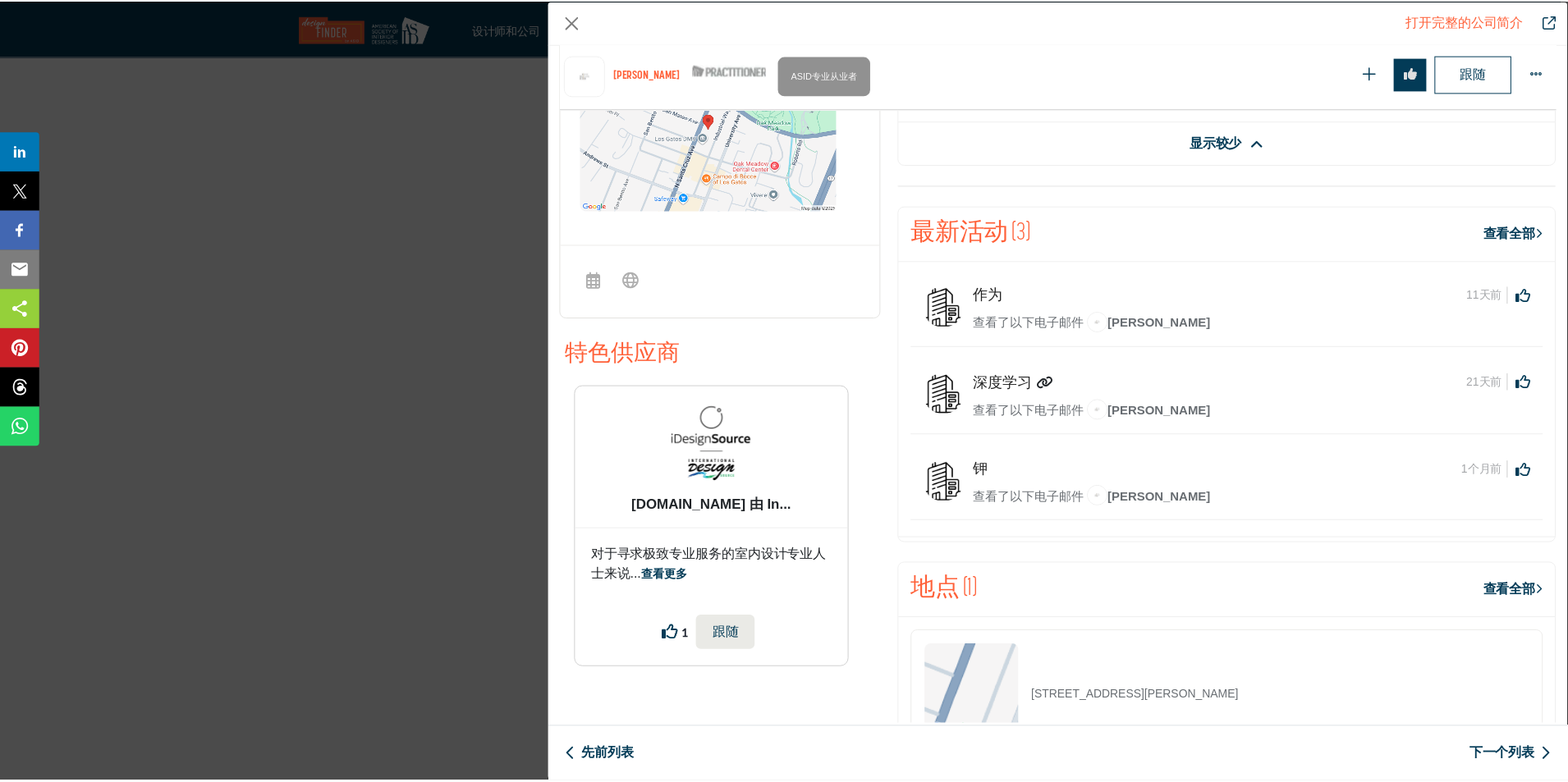
scroll to position [737, 0]
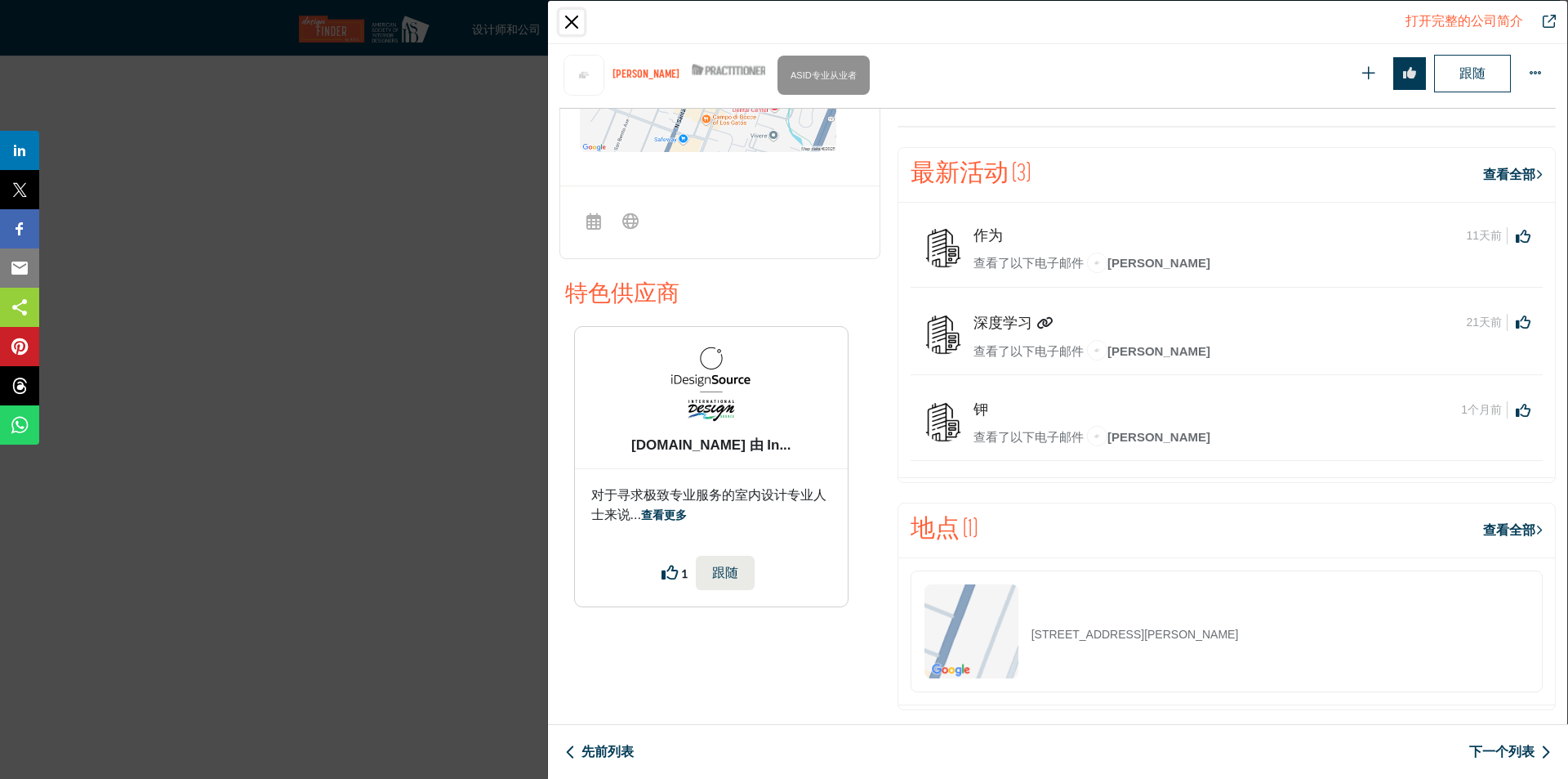
click at [580, 16] on button "关闭" at bounding box center [572, 22] width 25 height 25
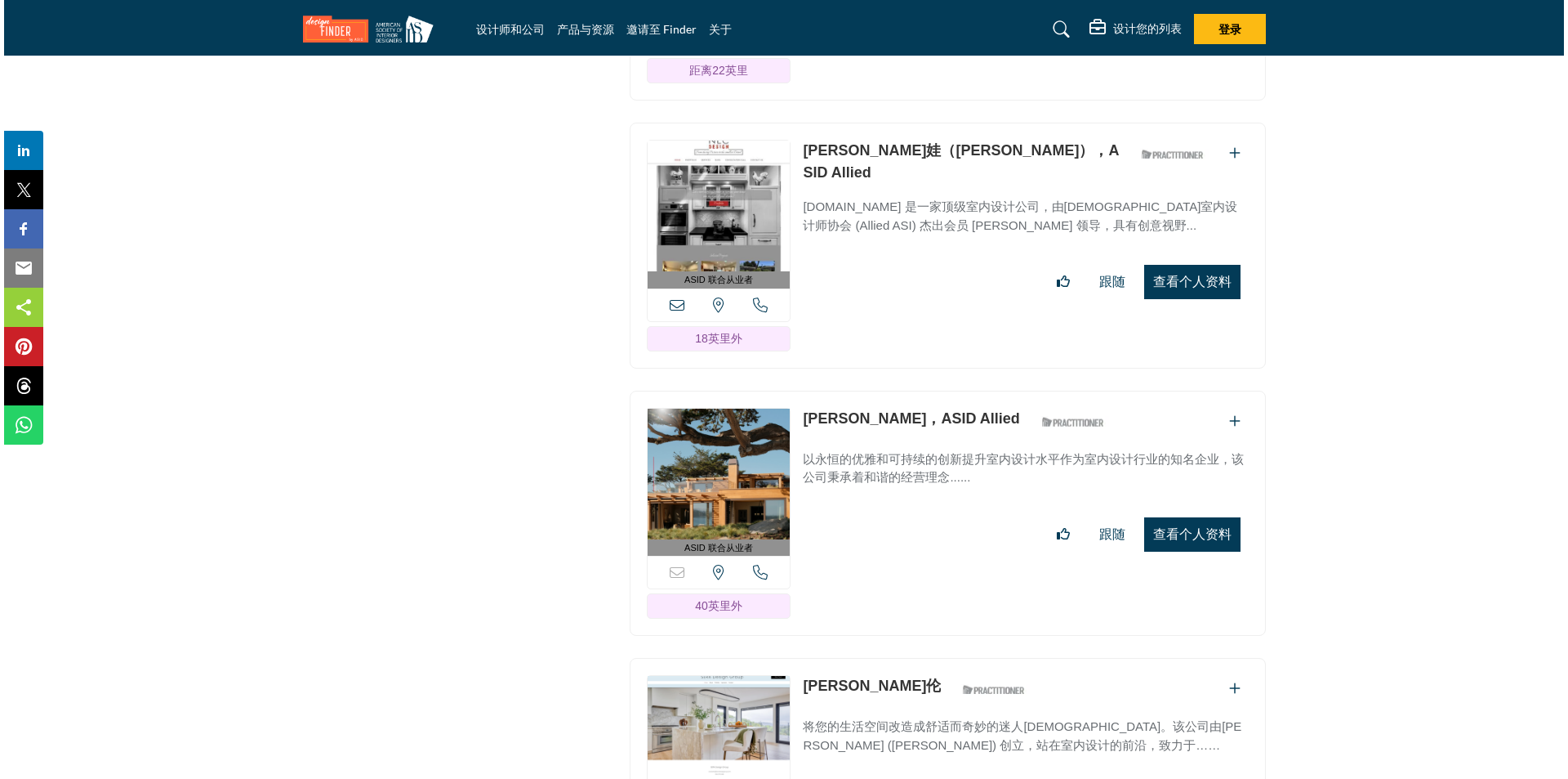
scroll to position [21310, 0]
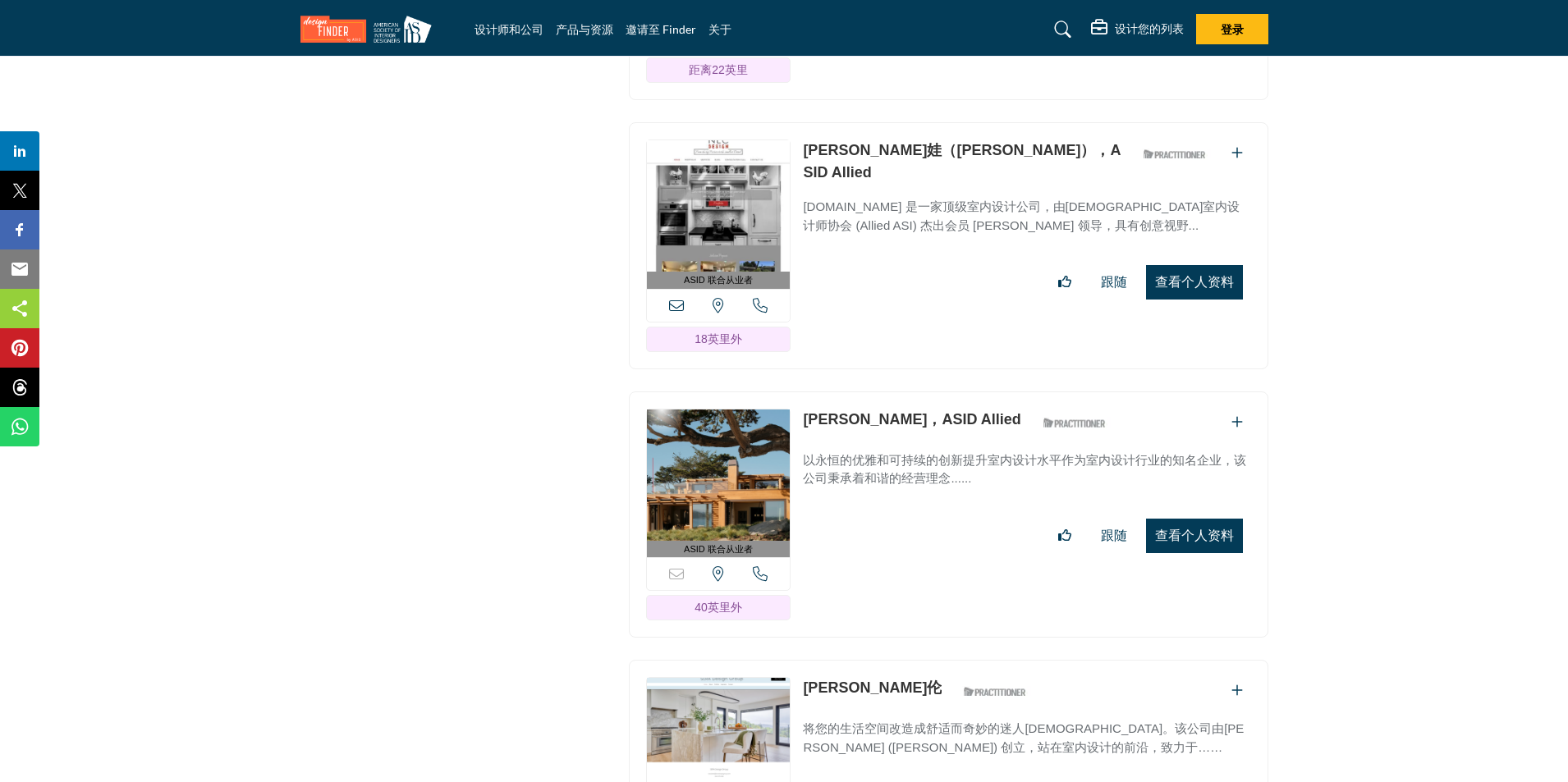
click at [1161, 274] on font "查看个人资料" at bounding box center [1193, 281] width 79 height 14
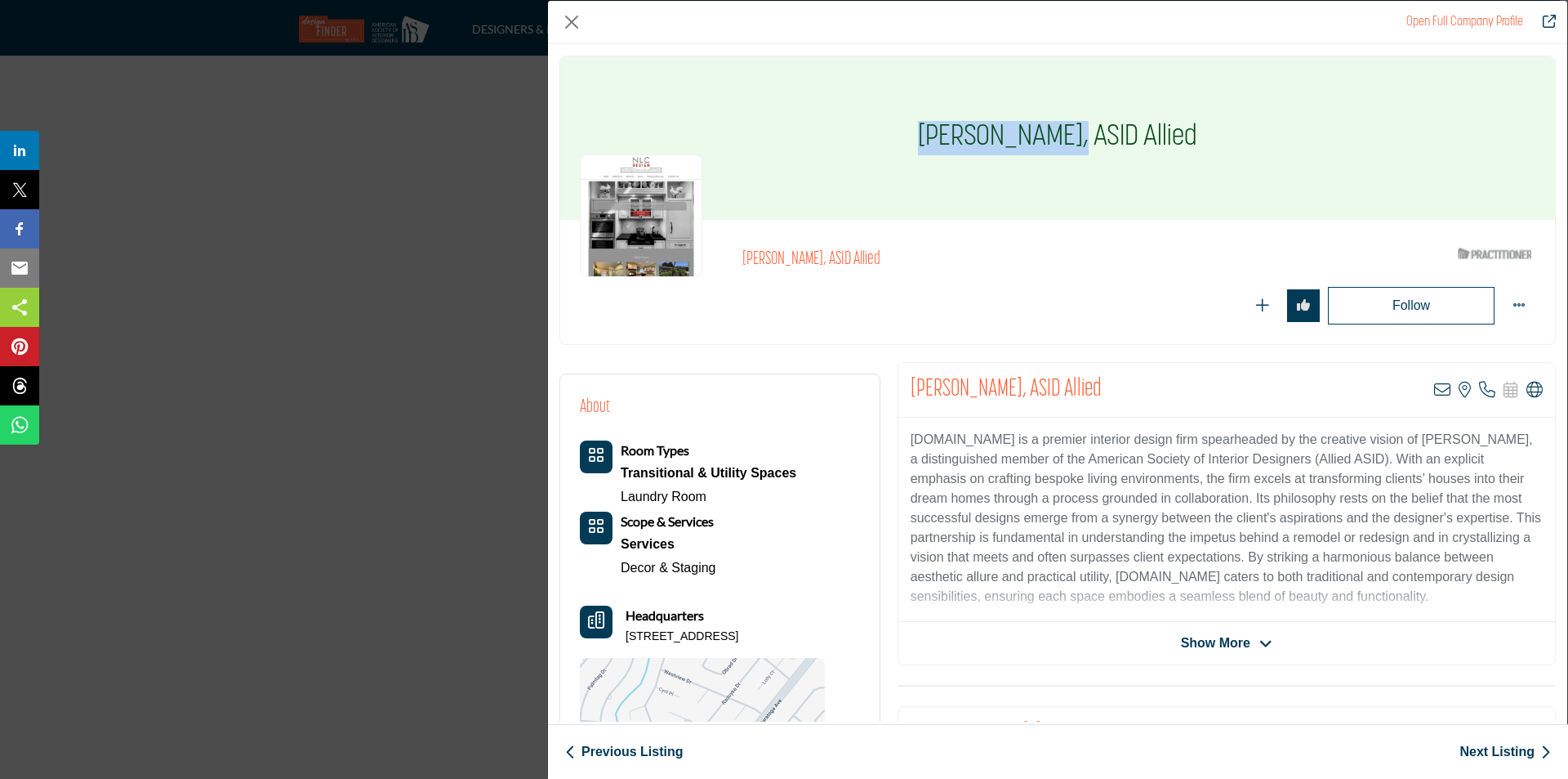
drag, startPoint x: 909, startPoint y: 137, endPoint x: 1070, endPoint y: 138, distance: 161.0
click at [1070, 138] on div "[PERSON_NAME], ASID Allied" at bounding box center [1058, 138] width 995 height 163
copy h1 "[PERSON_NAME]"
drag, startPoint x: 977, startPoint y: 441, endPoint x: 905, endPoint y: 433, distance: 72.4
click at [905, 433] on div "[DOMAIN_NAME] is a premier interior design firm spearheaded by the creative vis…" at bounding box center [1227, 520] width 657 height 204
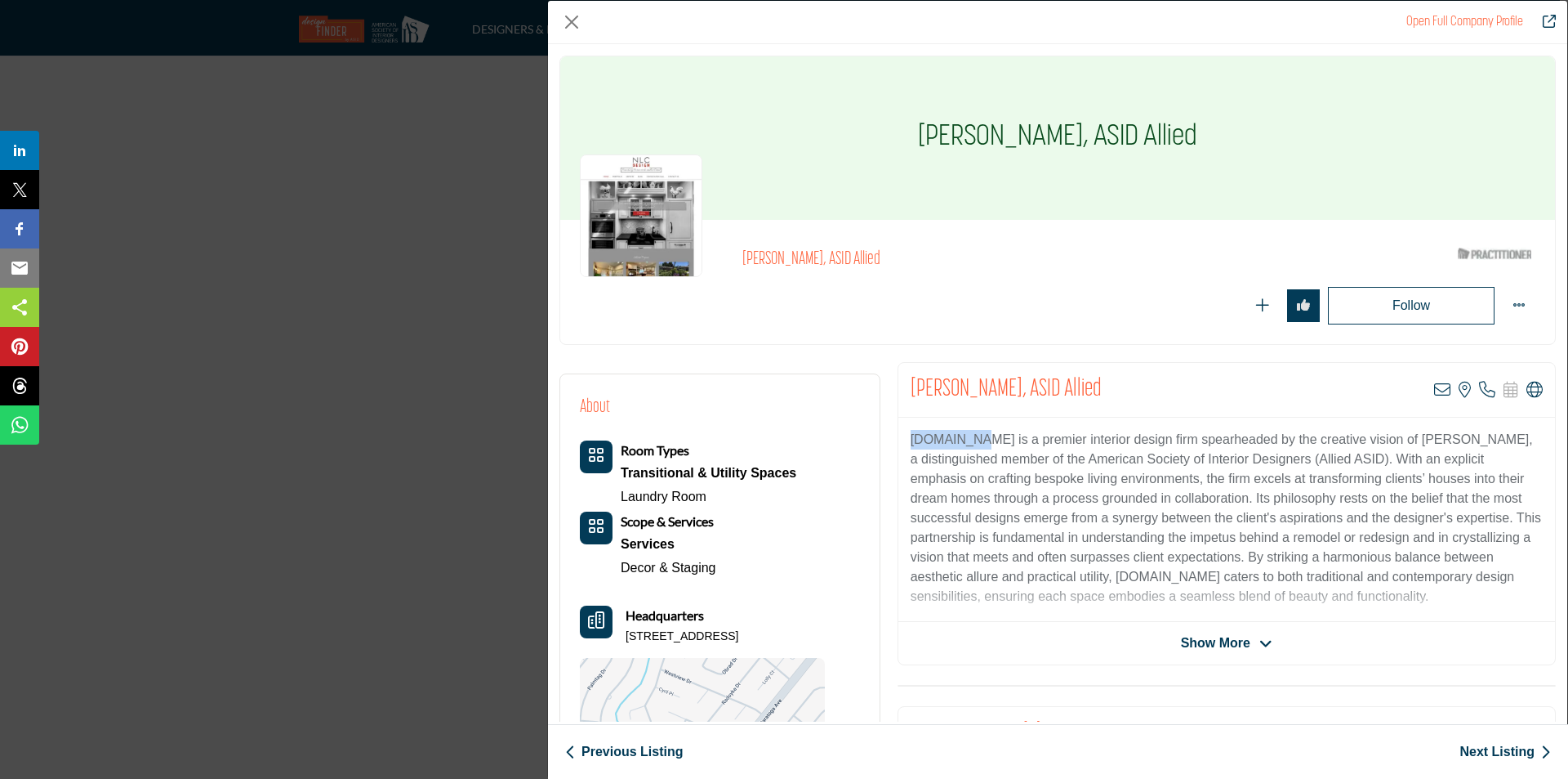
copy p "[DOMAIN_NAME]"
drag, startPoint x: 622, startPoint y: 633, endPoint x: 818, endPoint y: 634, distance: 196.0
click at [818, 634] on div "Headquarters [STREET_ADDRESS]" at bounding box center [703, 625] width 245 height 40
copy p "[STREET_ADDRESS]"
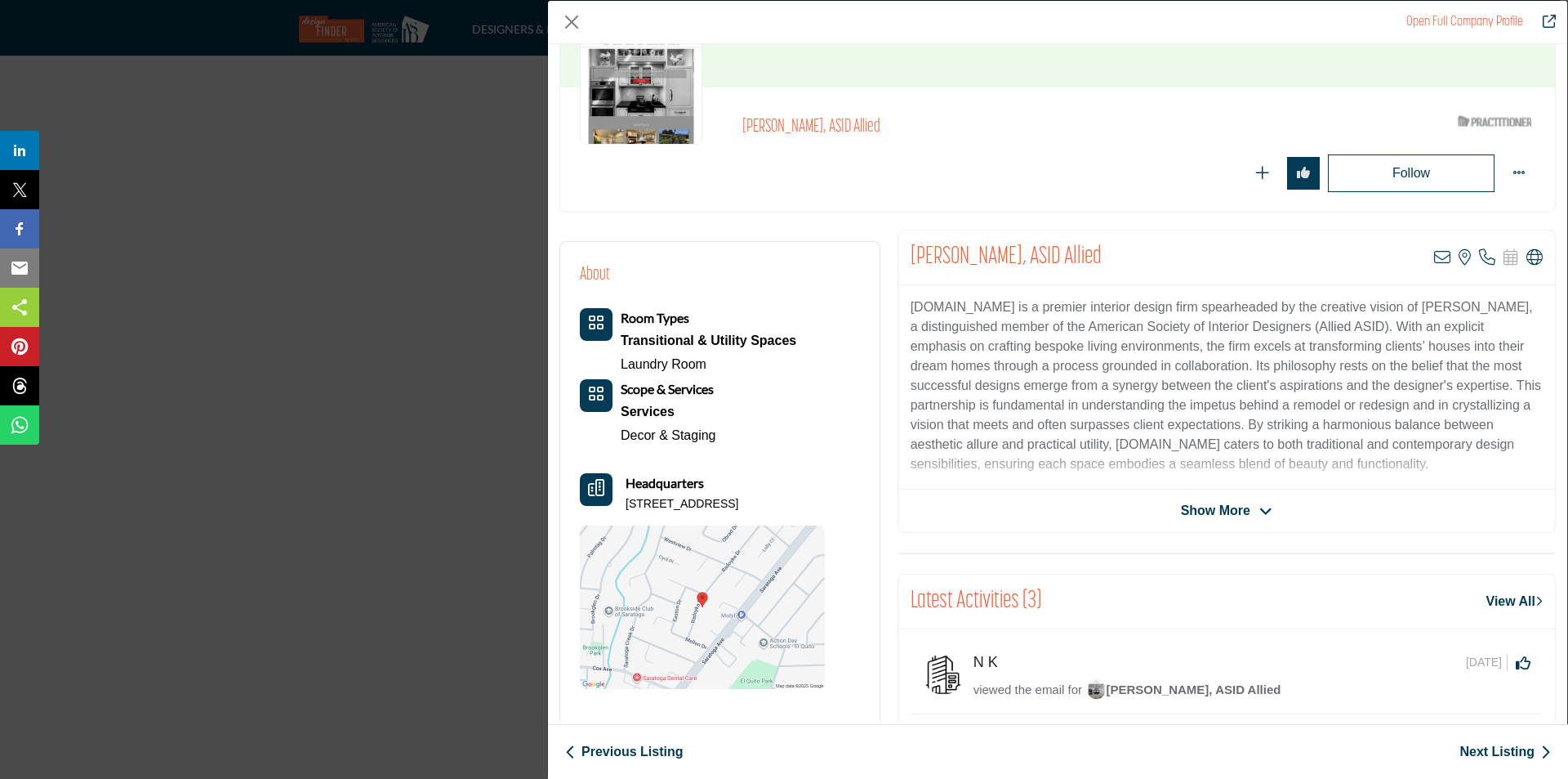
scroll to position [163, 0]
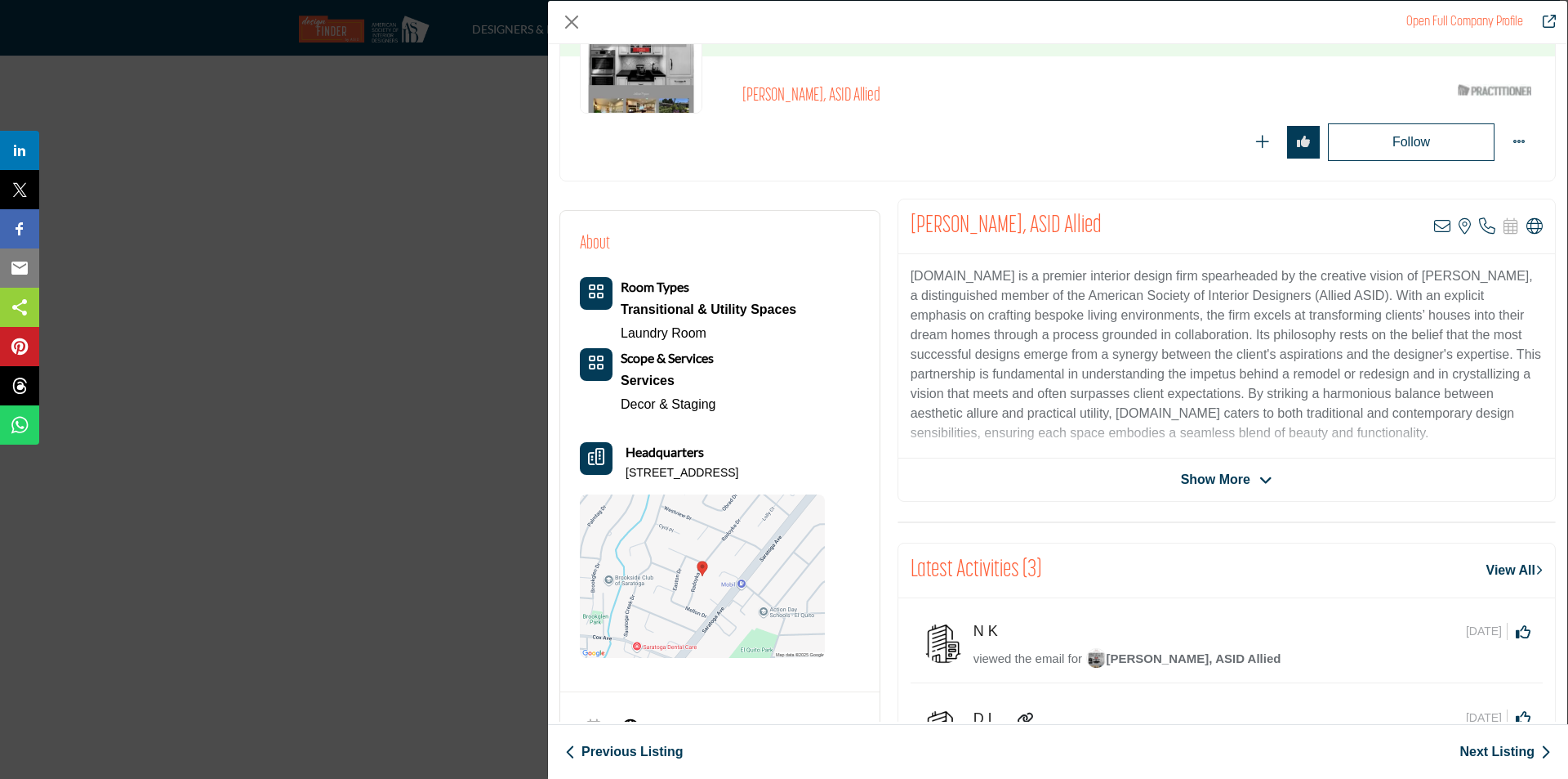
click at [1230, 487] on span "Show More" at bounding box center [1216, 480] width 69 height 20
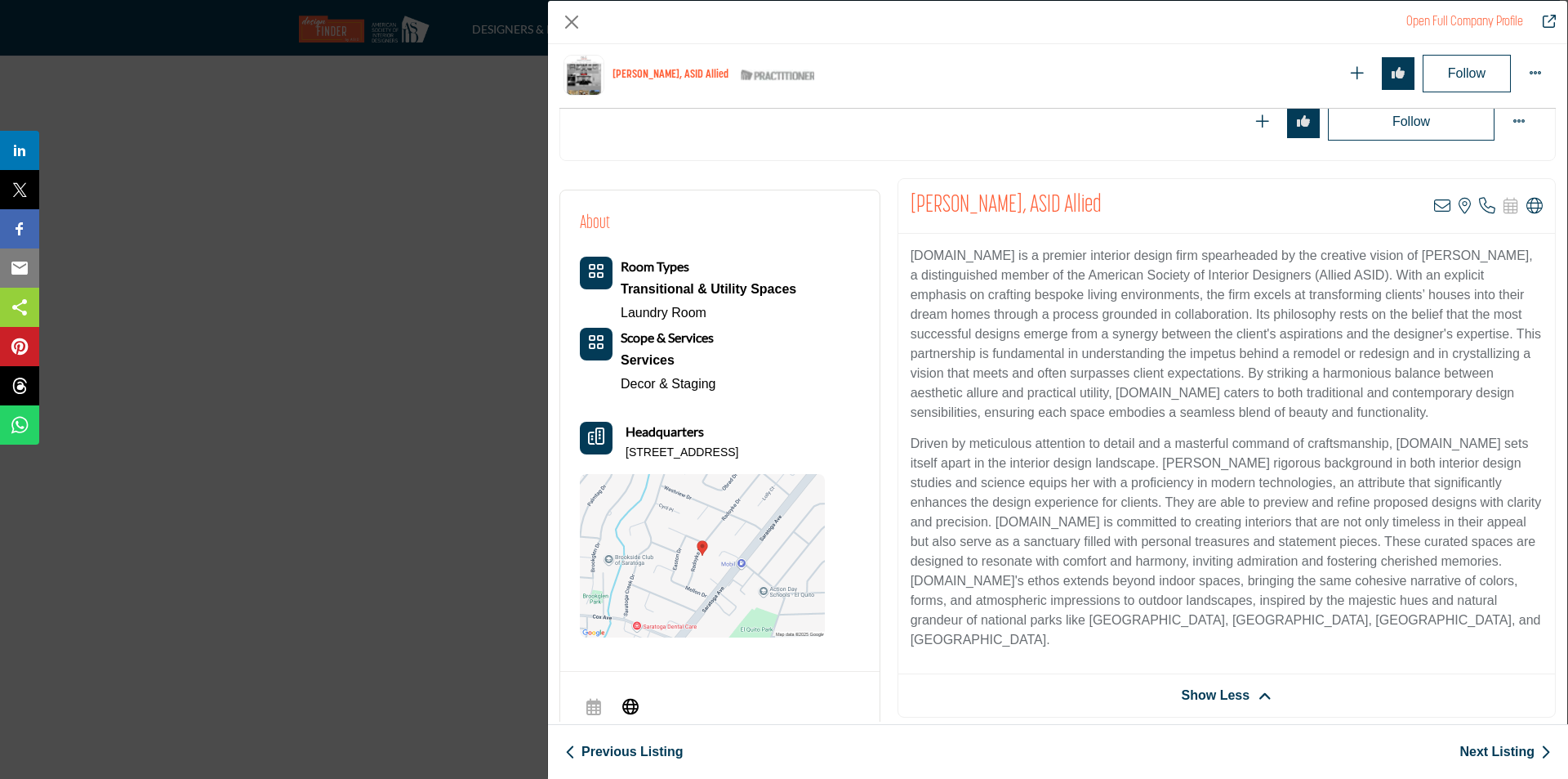
scroll to position [245, 0]
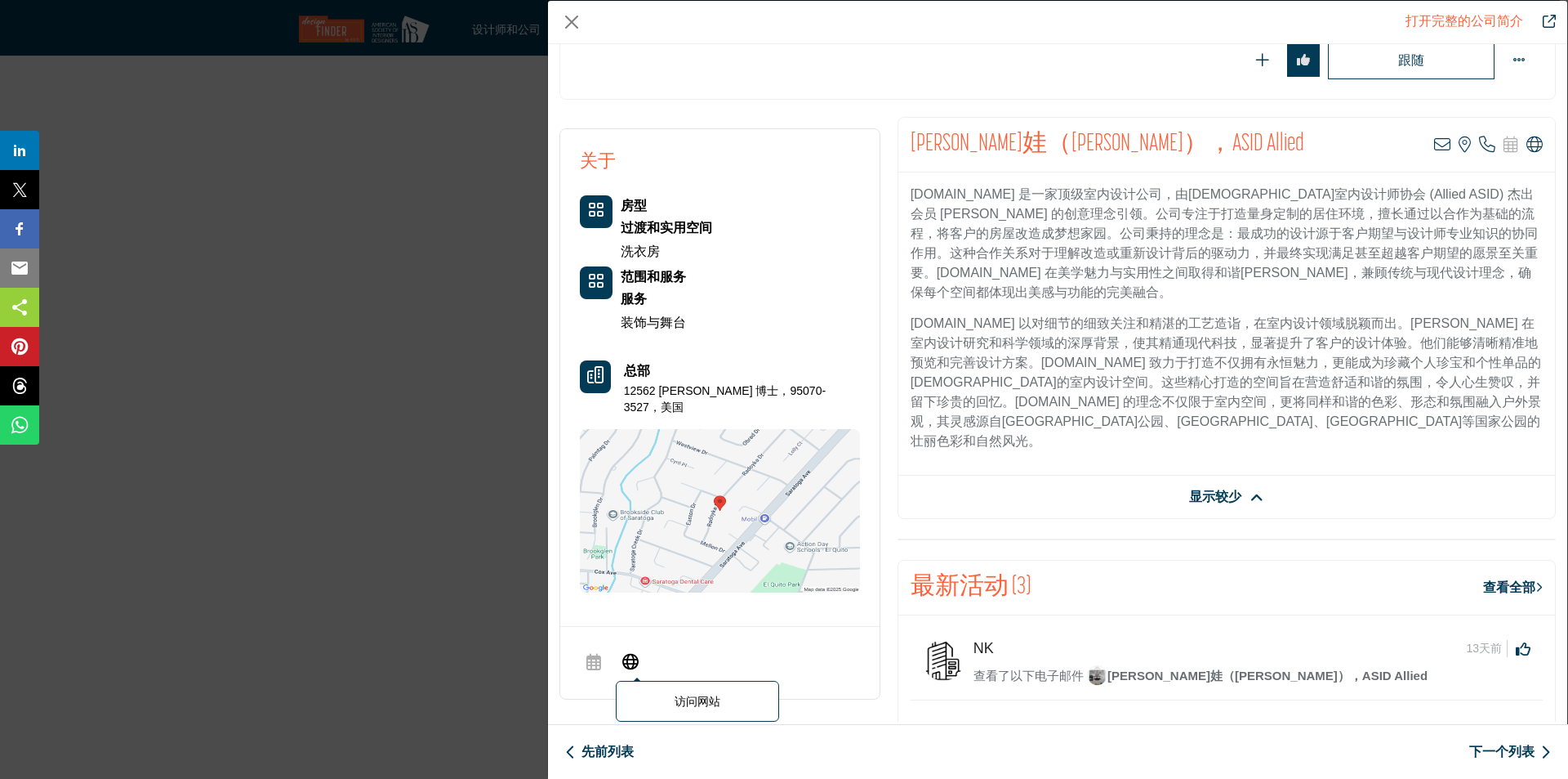
click at [638, 651] on icon "公司数据模型" at bounding box center [630, 660] width 16 height 20
click at [412, 424] on div "打开完整的公司简介 [PERSON_NAME]娃（[PERSON_NAME]），ASID Allied ASID 合格从业者，通过验证工作和经验来获得 ASI…" at bounding box center [784, 390] width 1568 height 779
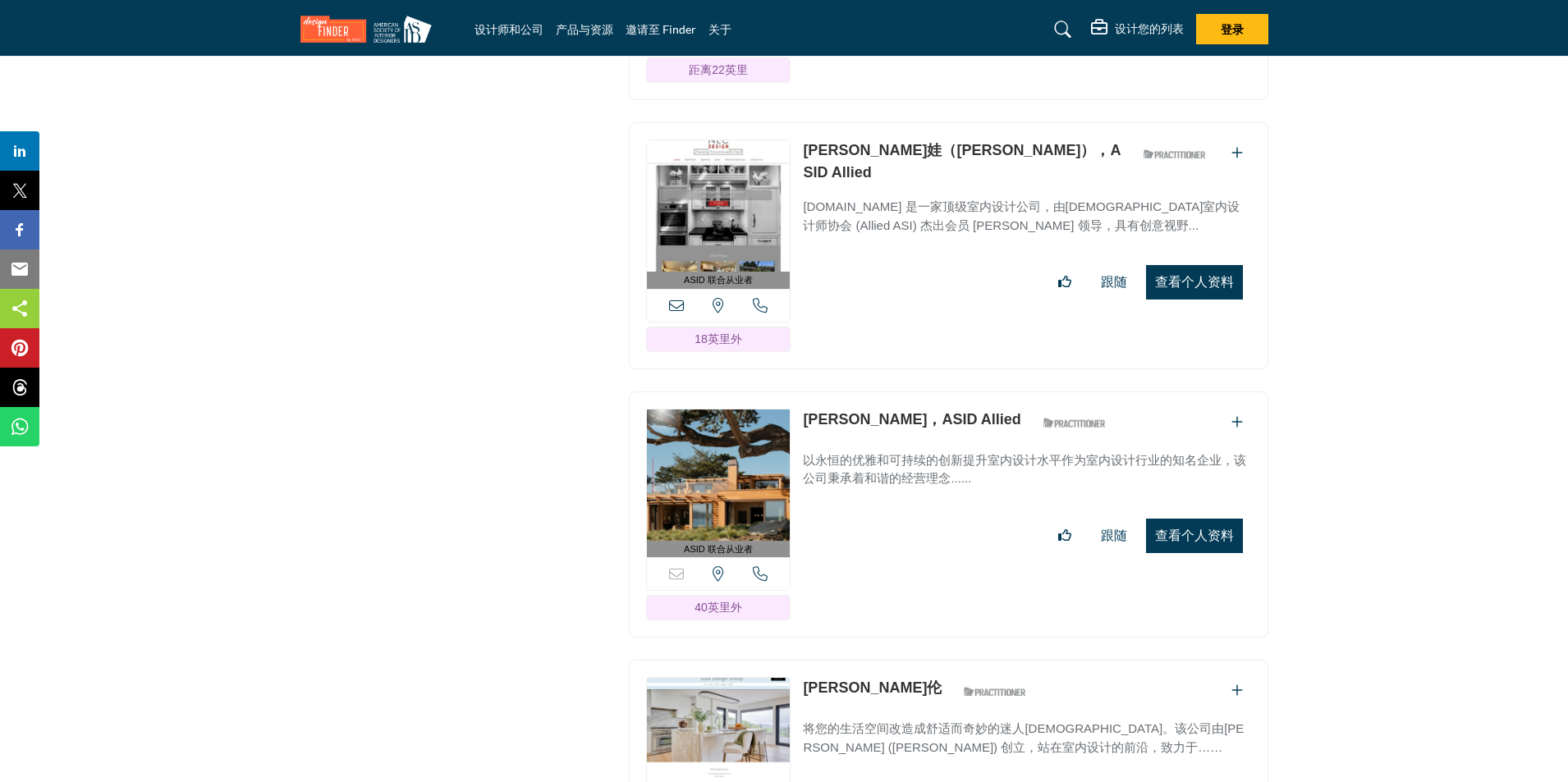
click at [1192, 528] on font "查看个人资料" at bounding box center [1193, 535] width 79 height 14
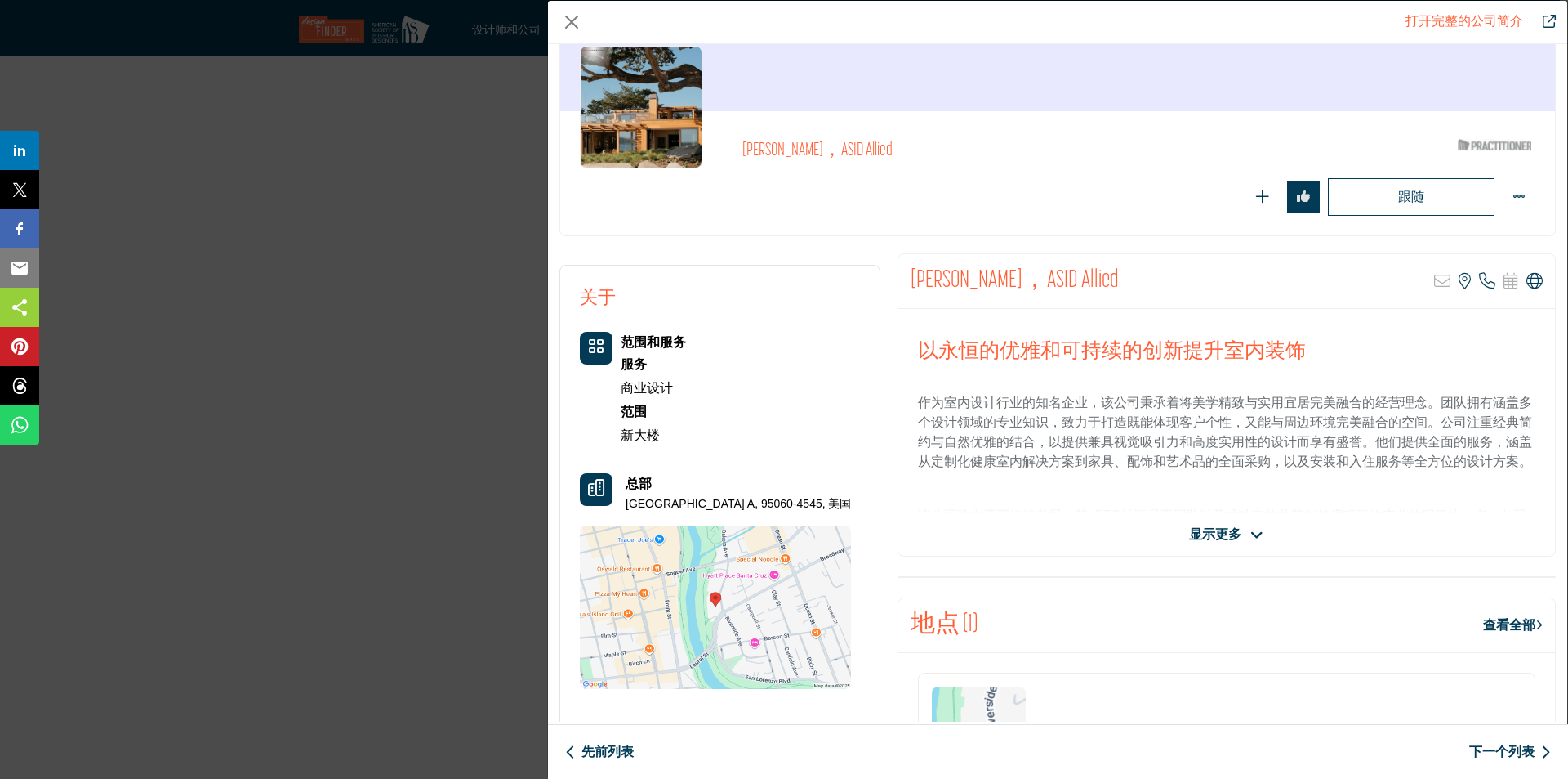
scroll to position [163, 0]
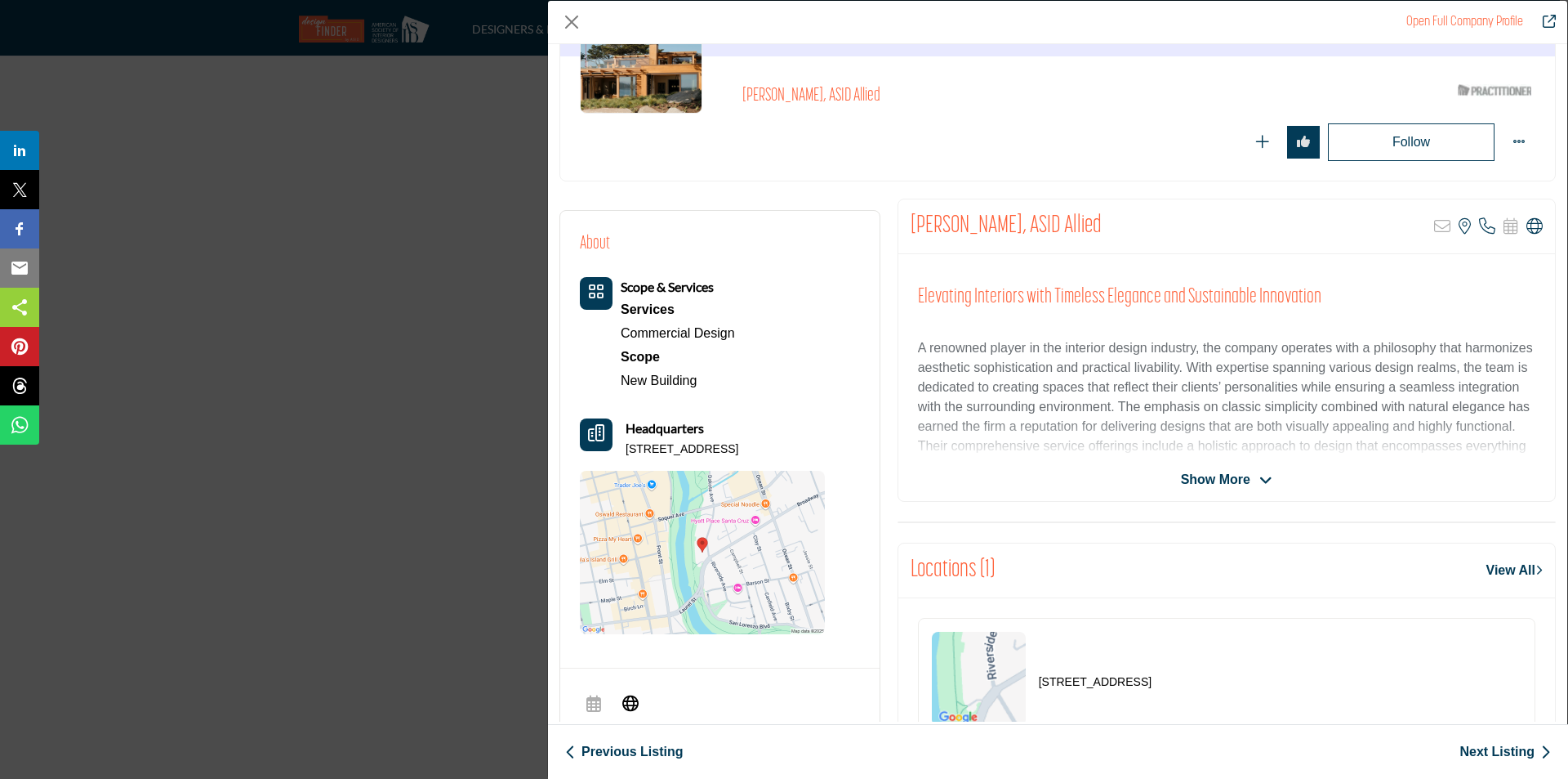
click at [1242, 482] on span "Show More" at bounding box center [1216, 480] width 69 height 20
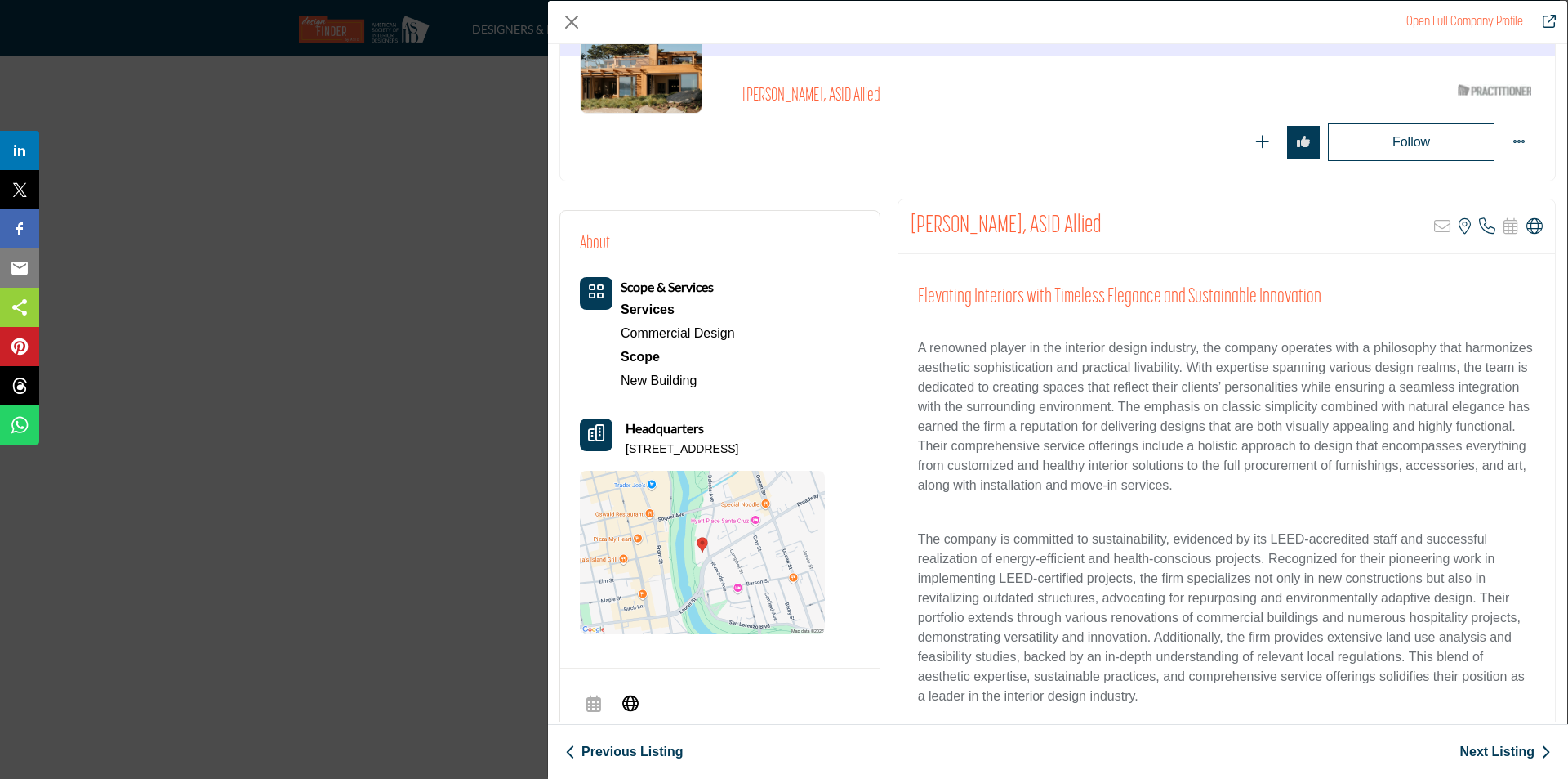
drag, startPoint x: 714, startPoint y: 450, endPoint x: 845, endPoint y: 446, distance: 131.1
click at [845, 446] on div "About Scope & Services Services Commercial Design Scope" at bounding box center [720, 432] width 280 height 403
copy p "[STREET_ADDRESS]"
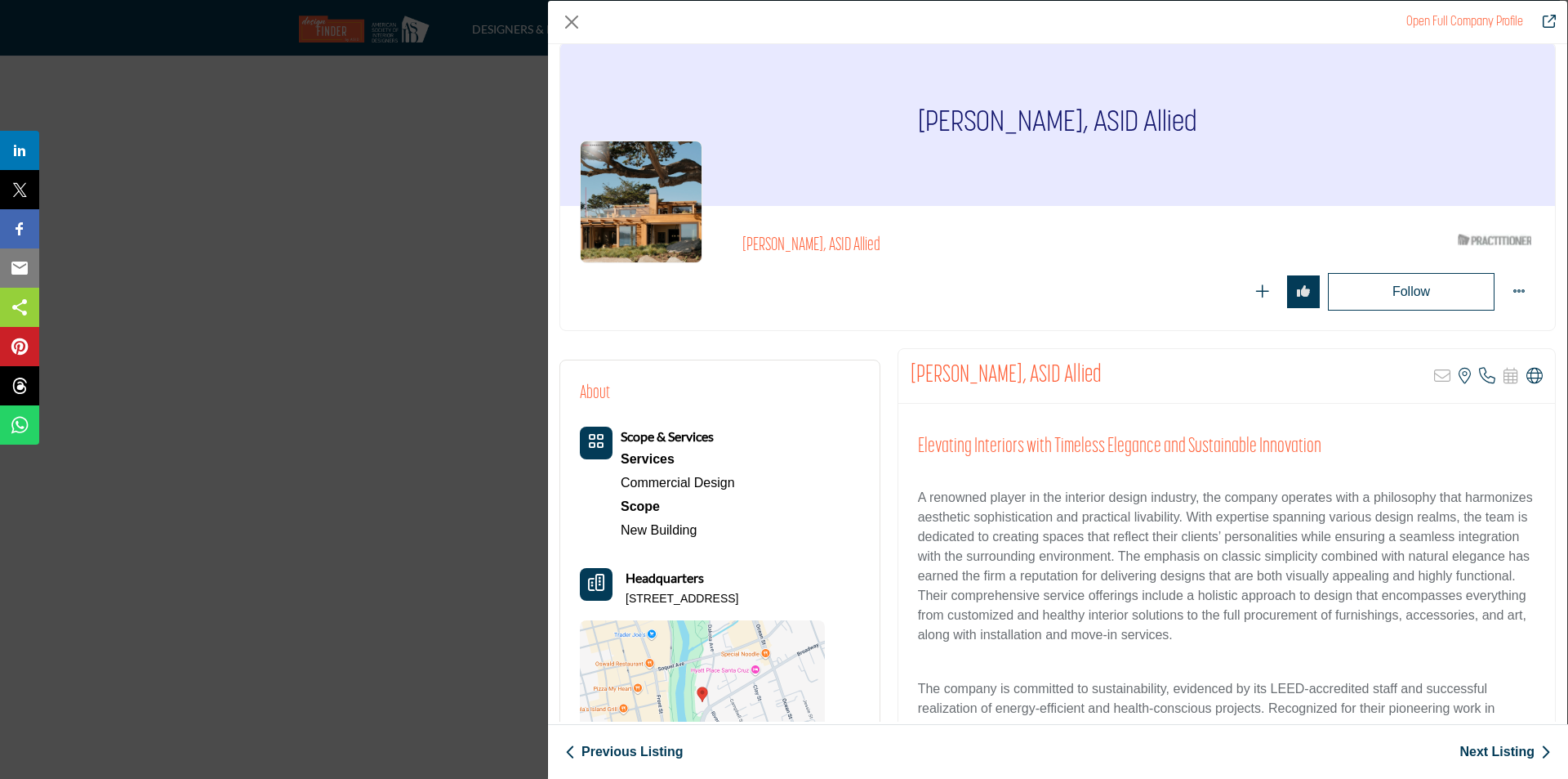
scroll to position [0, 0]
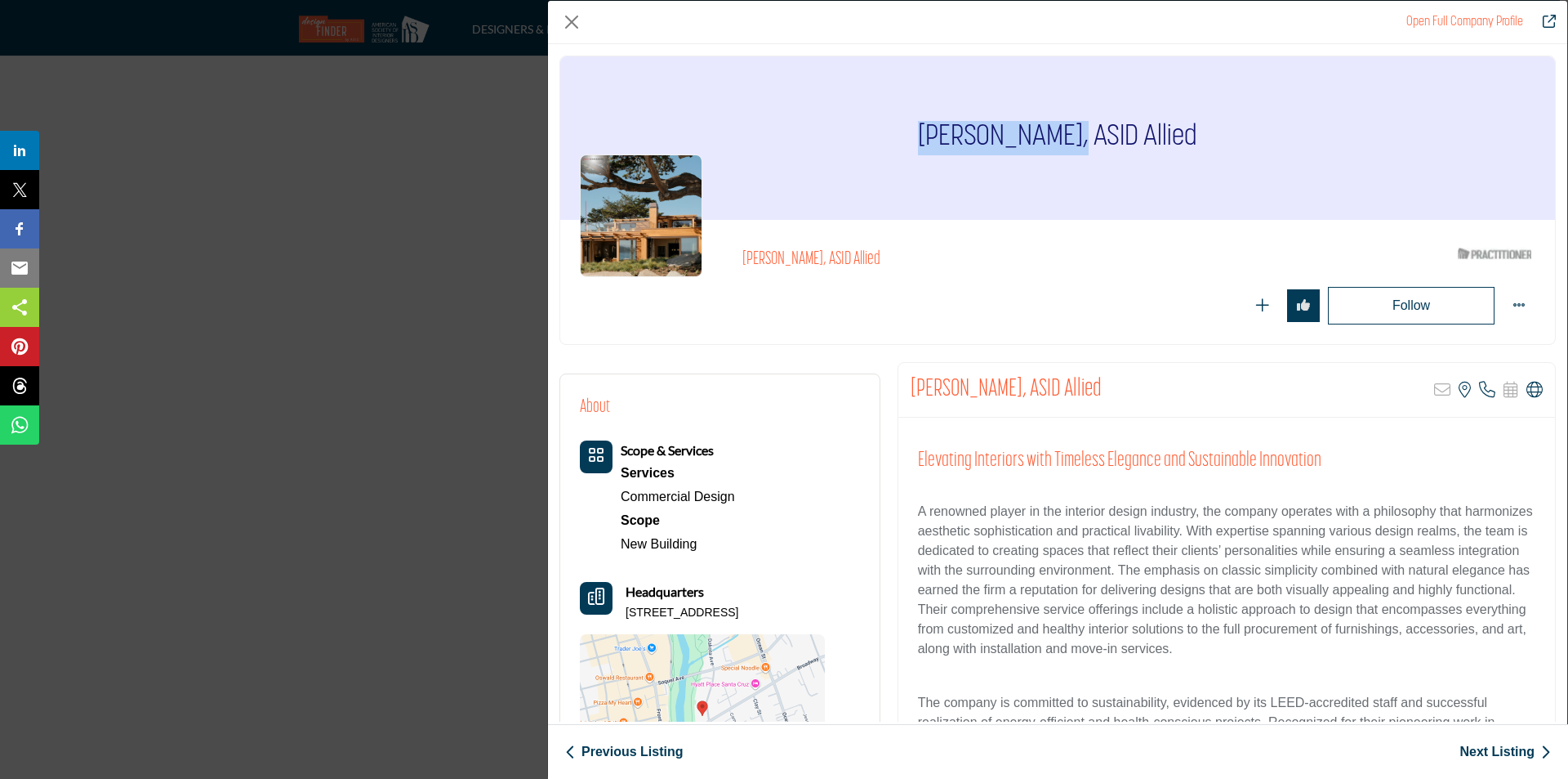
drag, startPoint x: 869, startPoint y: 136, endPoint x: 1072, endPoint y: 152, distance: 203.6
click at [1072, 152] on div "[PERSON_NAME], ASID Allied" at bounding box center [1058, 138] width 995 height 163
copy h1 "[PERSON_NAME]"
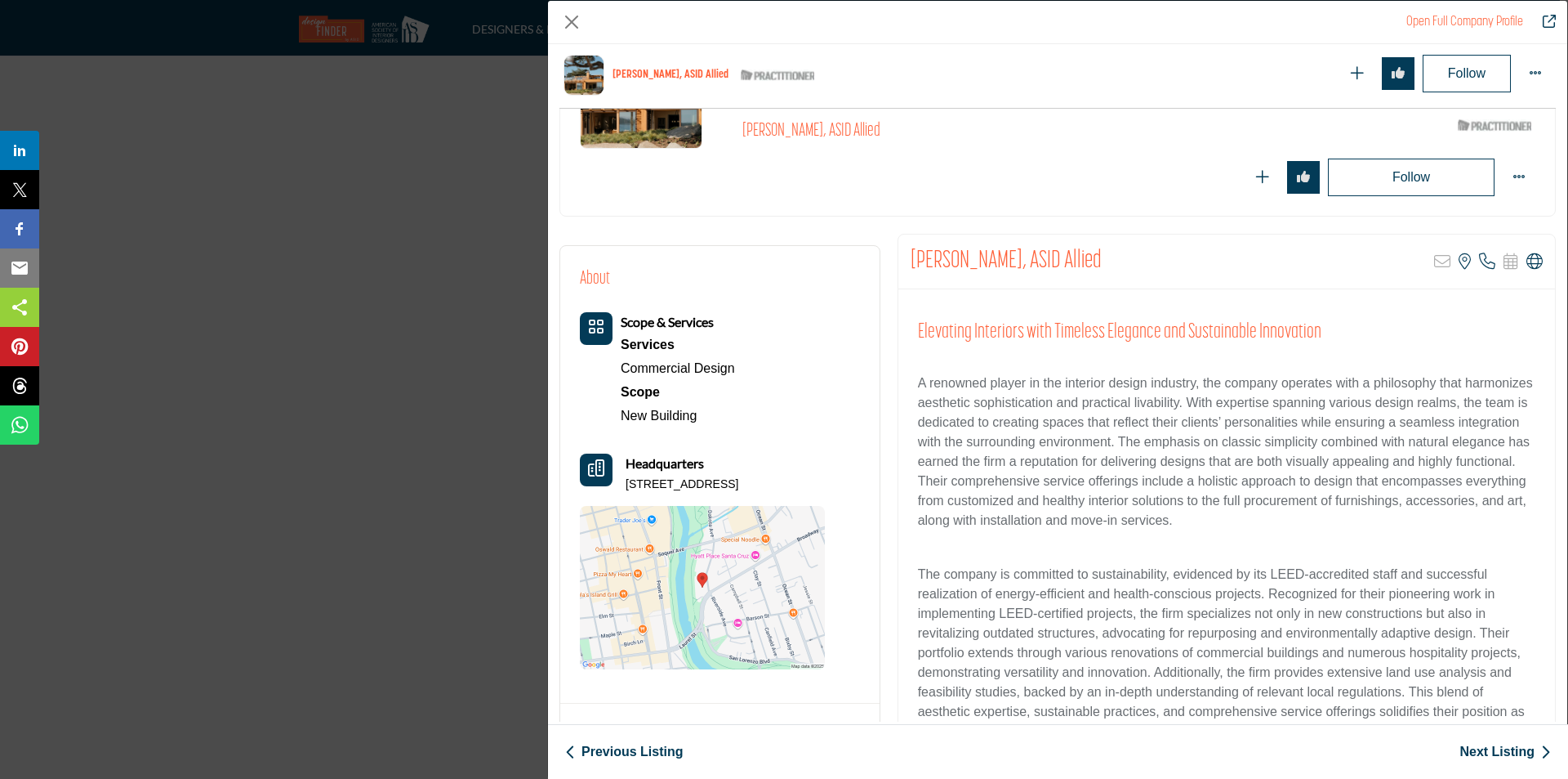
scroll to position [393, 0]
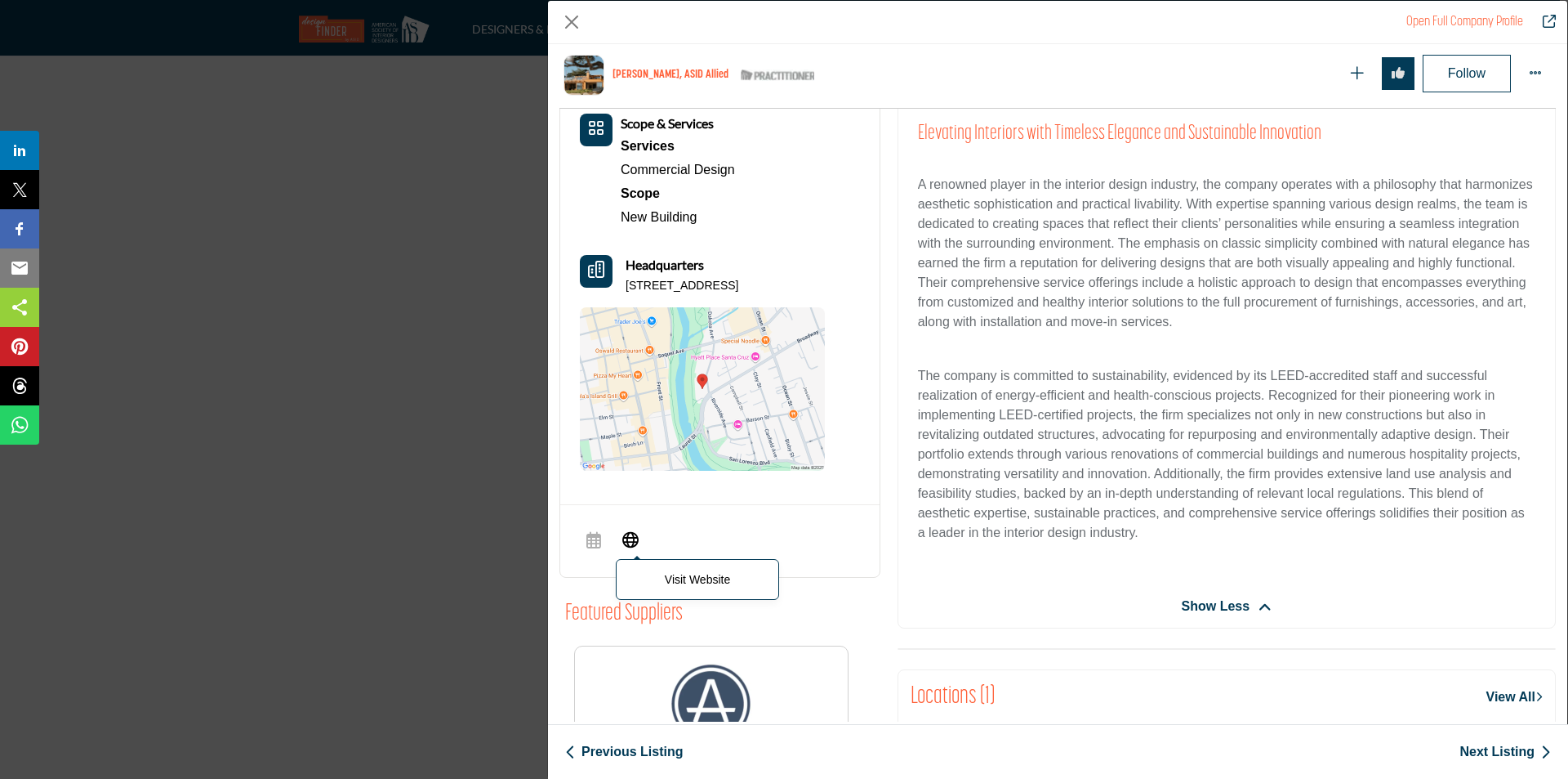
click at [630, 539] on icon "Company Data Modal" at bounding box center [630, 539] width 16 height 20
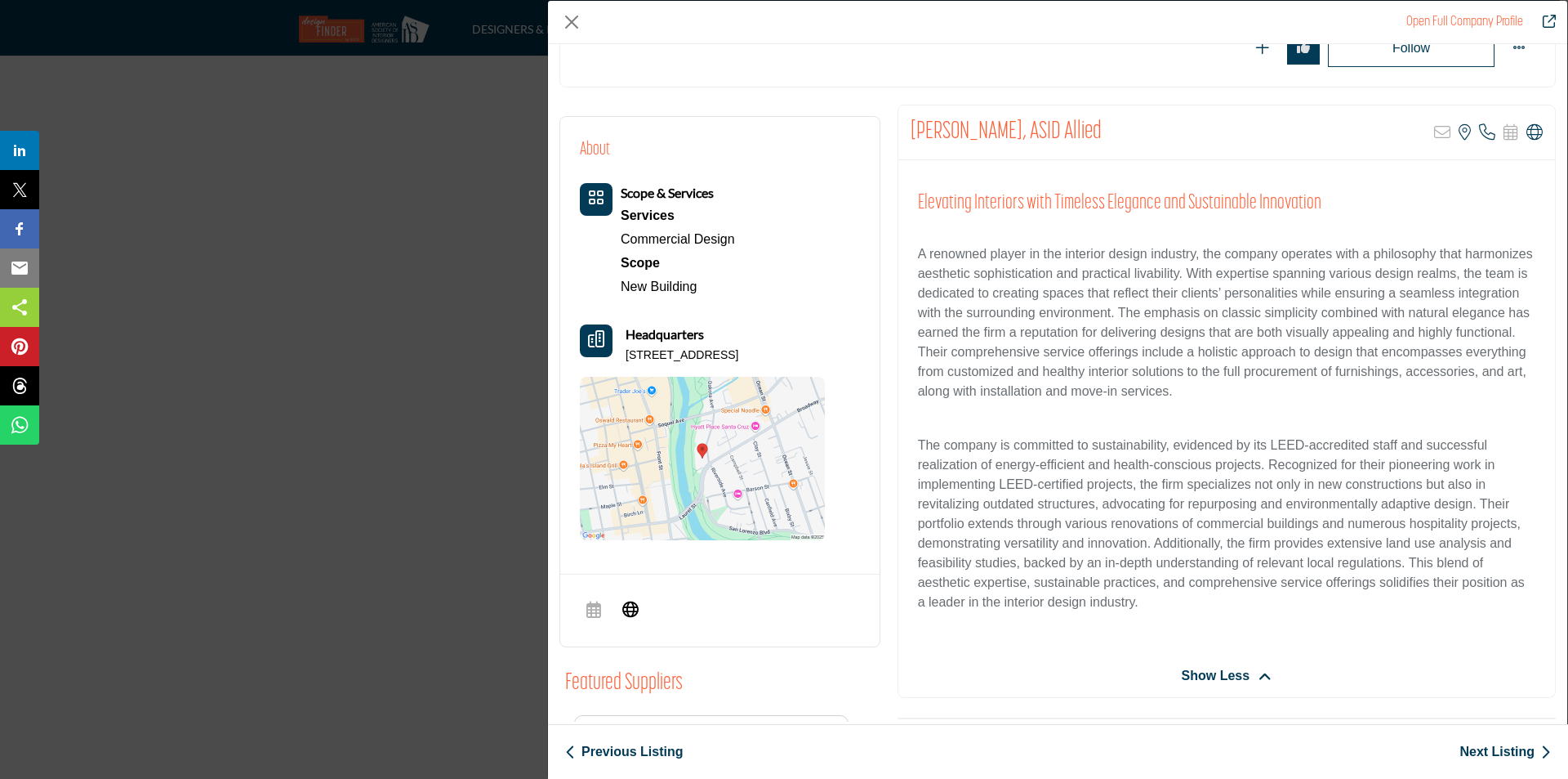
scroll to position [393, 0]
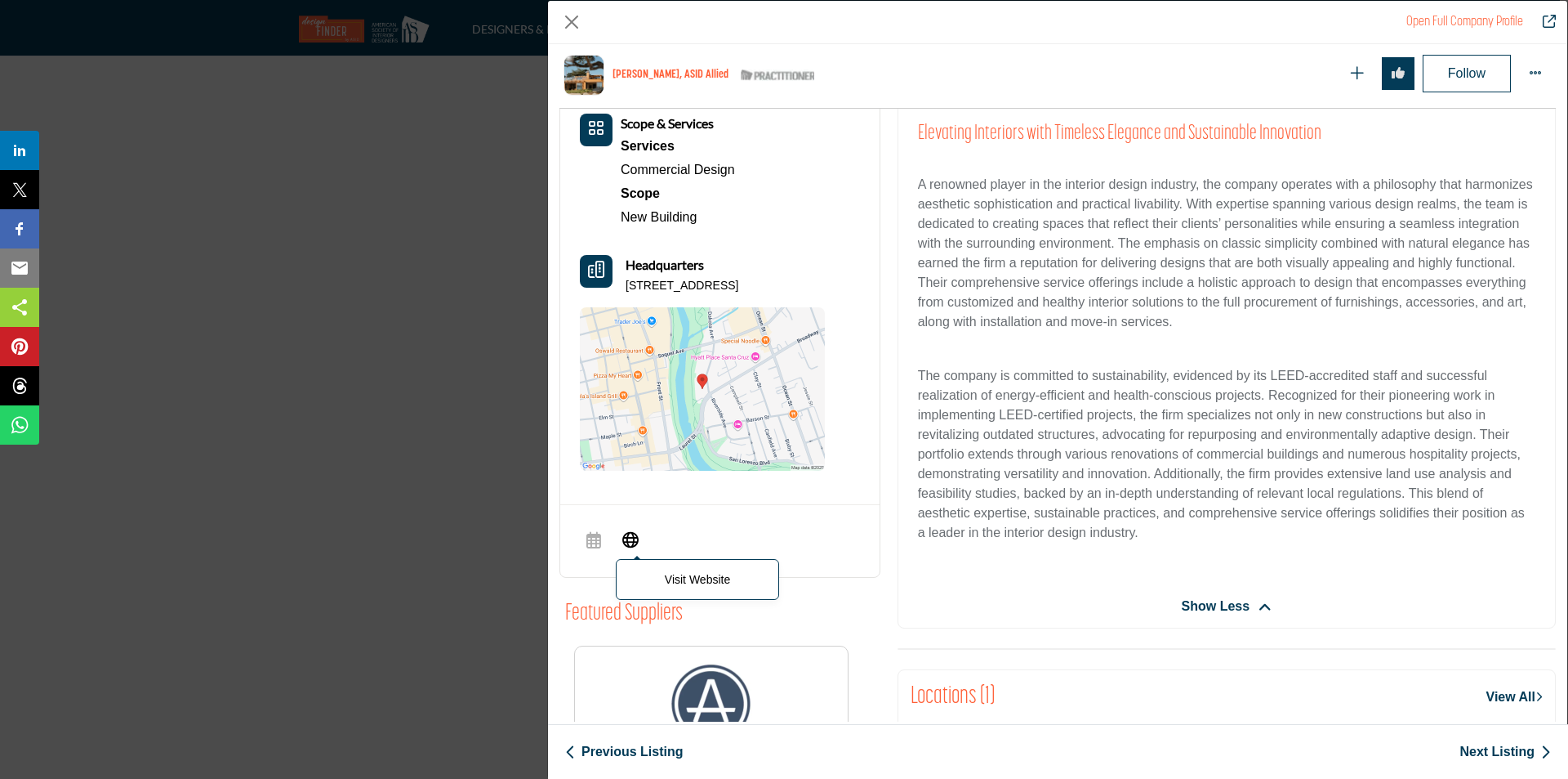
click at [636, 543] on icon "Company Data Modal" at bounding box center [630, 539] width 16 height 20
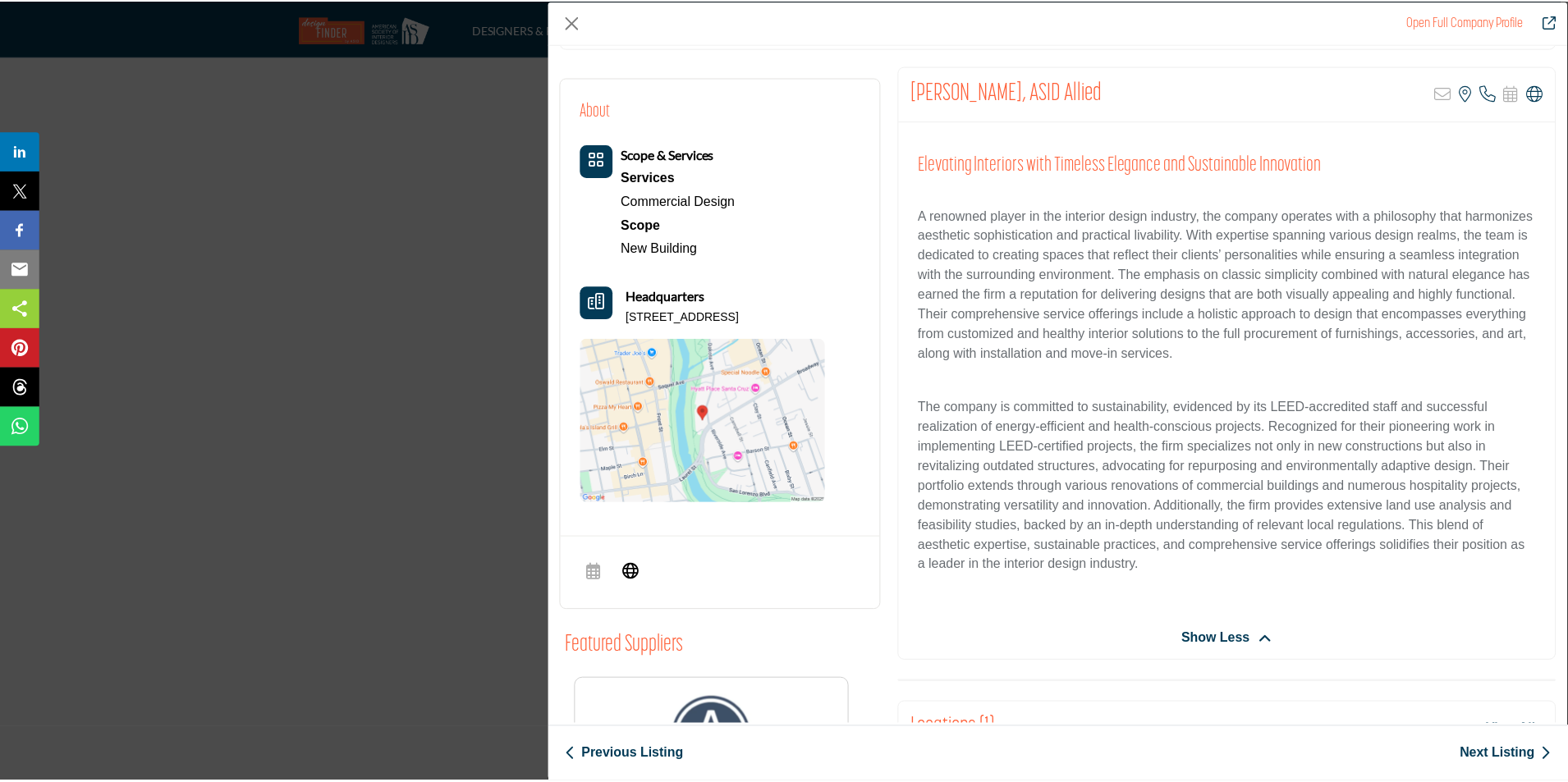
scroll to position [246, 0]
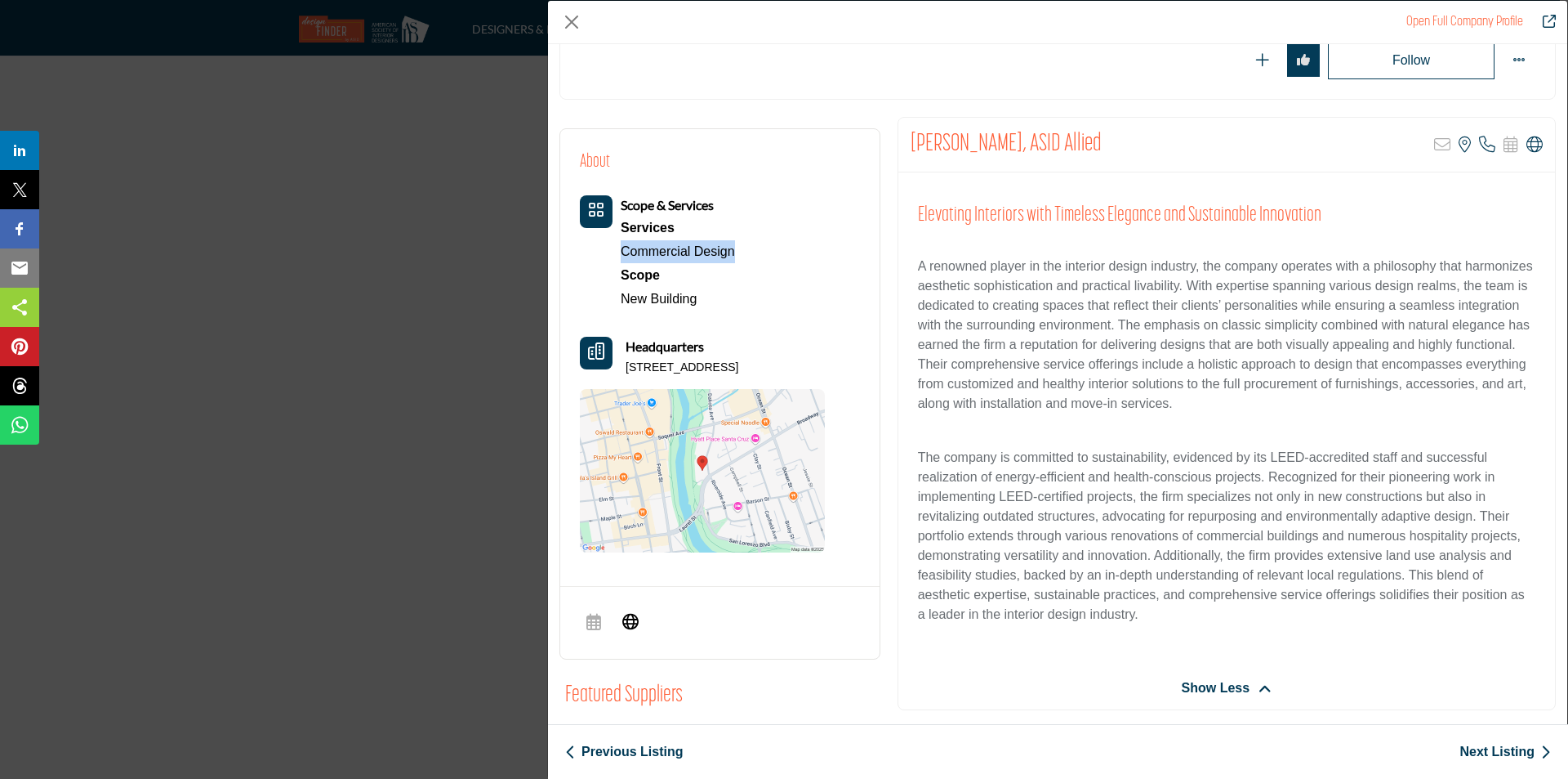
drag, startPoint x: 746, startPoint y: 250, endPoint x: 602, endPoint y: 254, distance: 144.1
click at [602, 254] on div "Scope & Services Services Commercial Design Scope New Building" at bounding box center [703, 253] width 245 height 115
copy link "Commercial Design"
click at [564, 21] on button "Close" at bounding box center [572, 22] width 25 height 25
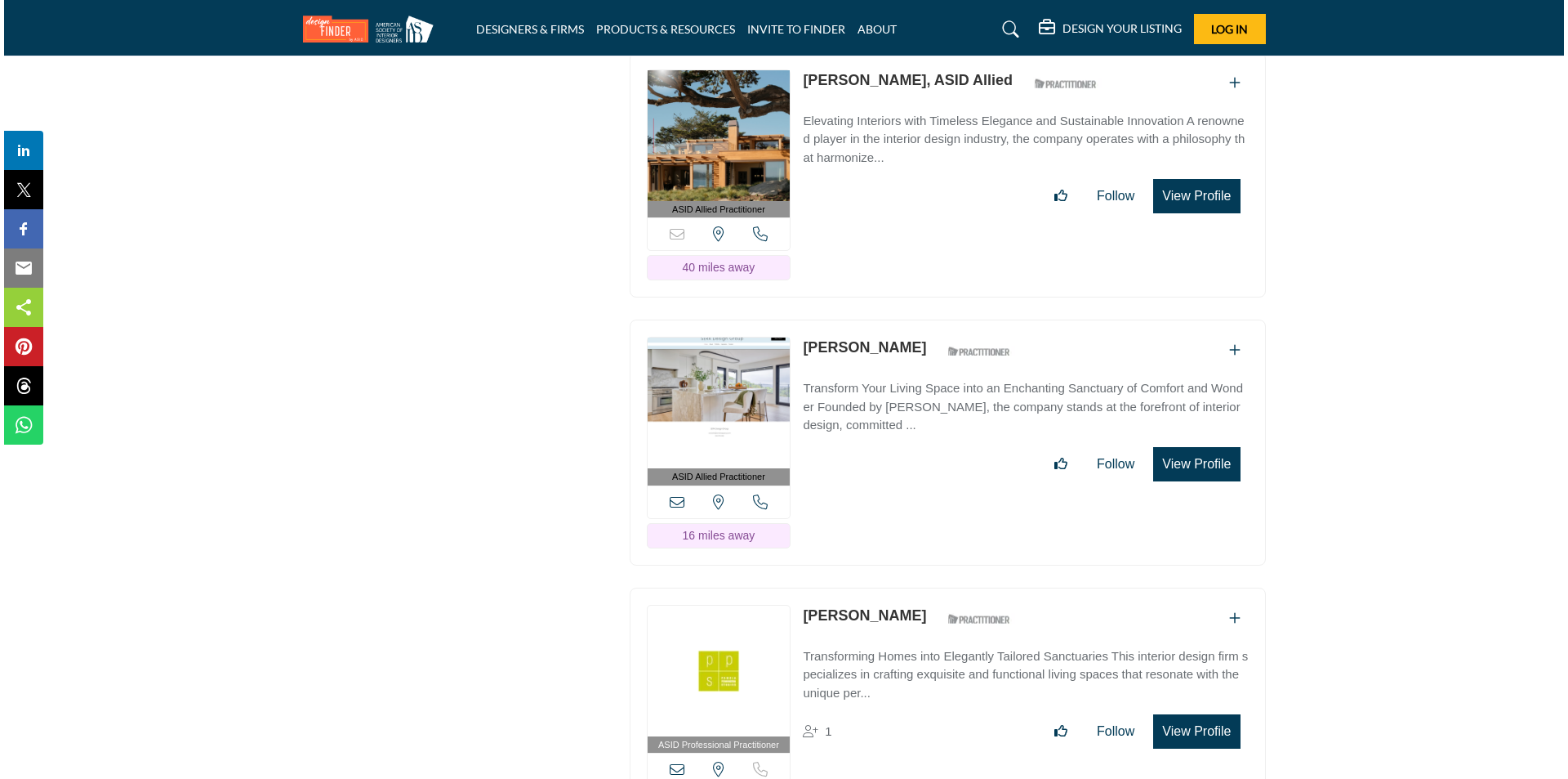
scroll to position [21718, 0]
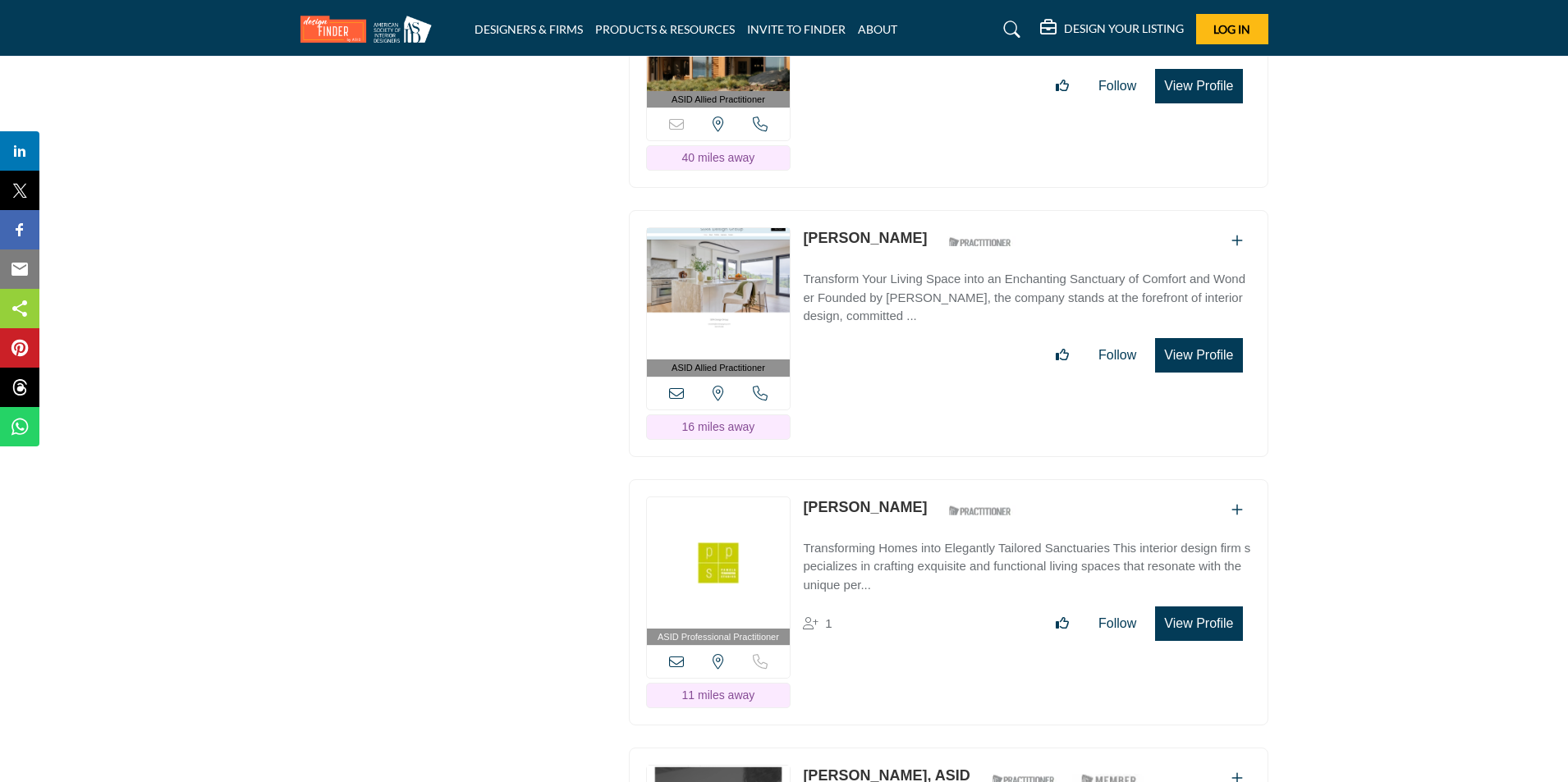
click at [1212, 338] on button "View Profile" at bounding box center [1198, 355] width 87 height 35
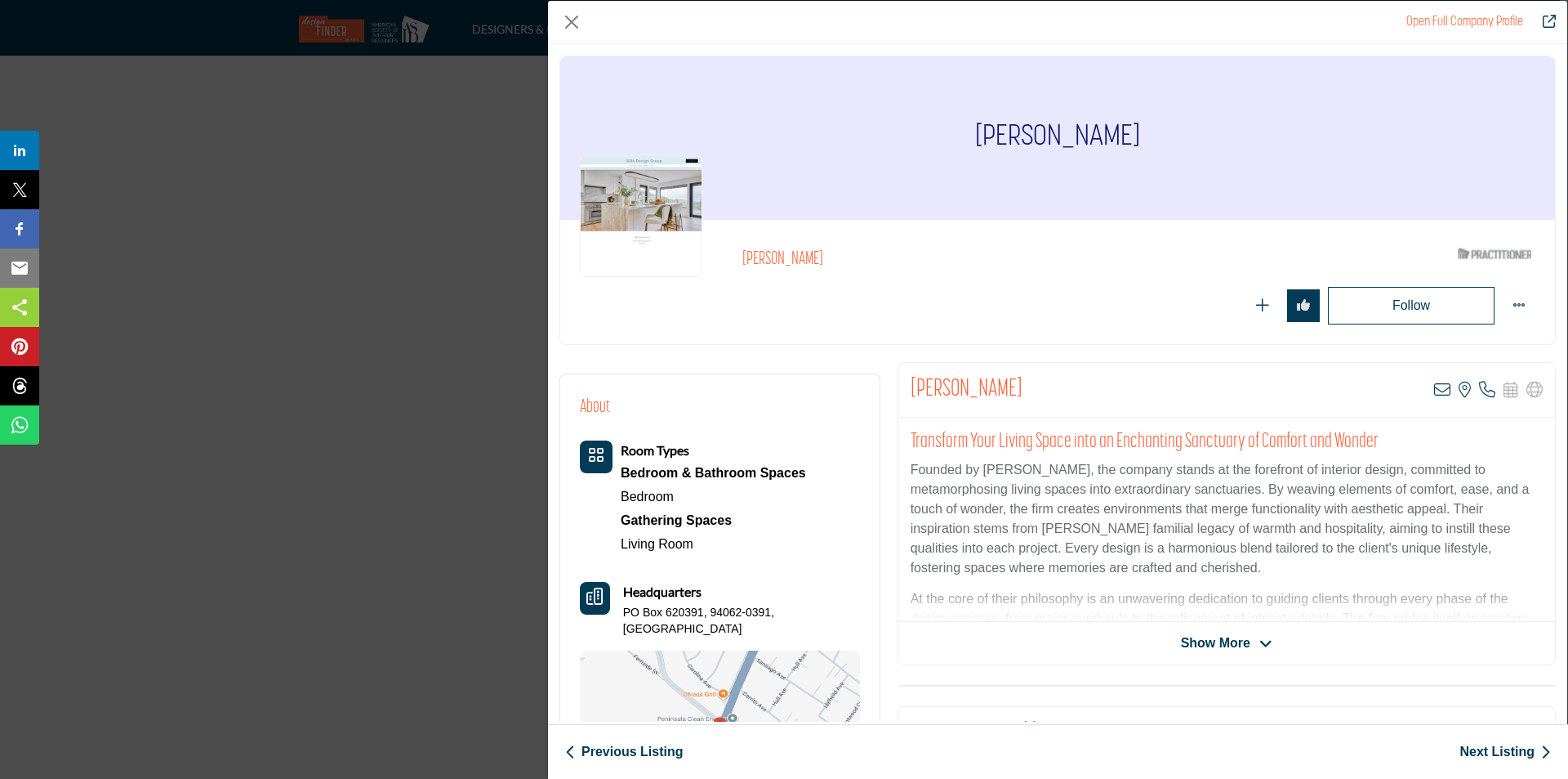
drag, startPoint x: 1159, startPoint y: 138, endPoint x: 945, endPoint y: 138, distance: 214.0
click at [945, 138] on div "[PERSON_NAME]" at bounding box center [1058, 138] width 995 height 163
copy h1 "[PERSON_NAME]"
drag, startPoint x: 623, startPoint y: 613, endPoint x: 817, endPoint y: 613, distance: 194.0
click at [817, 613] on div "Headquarters PO Box 620391, 94062-0391, USA" at bounding box center [720, 609] width 280 height 54
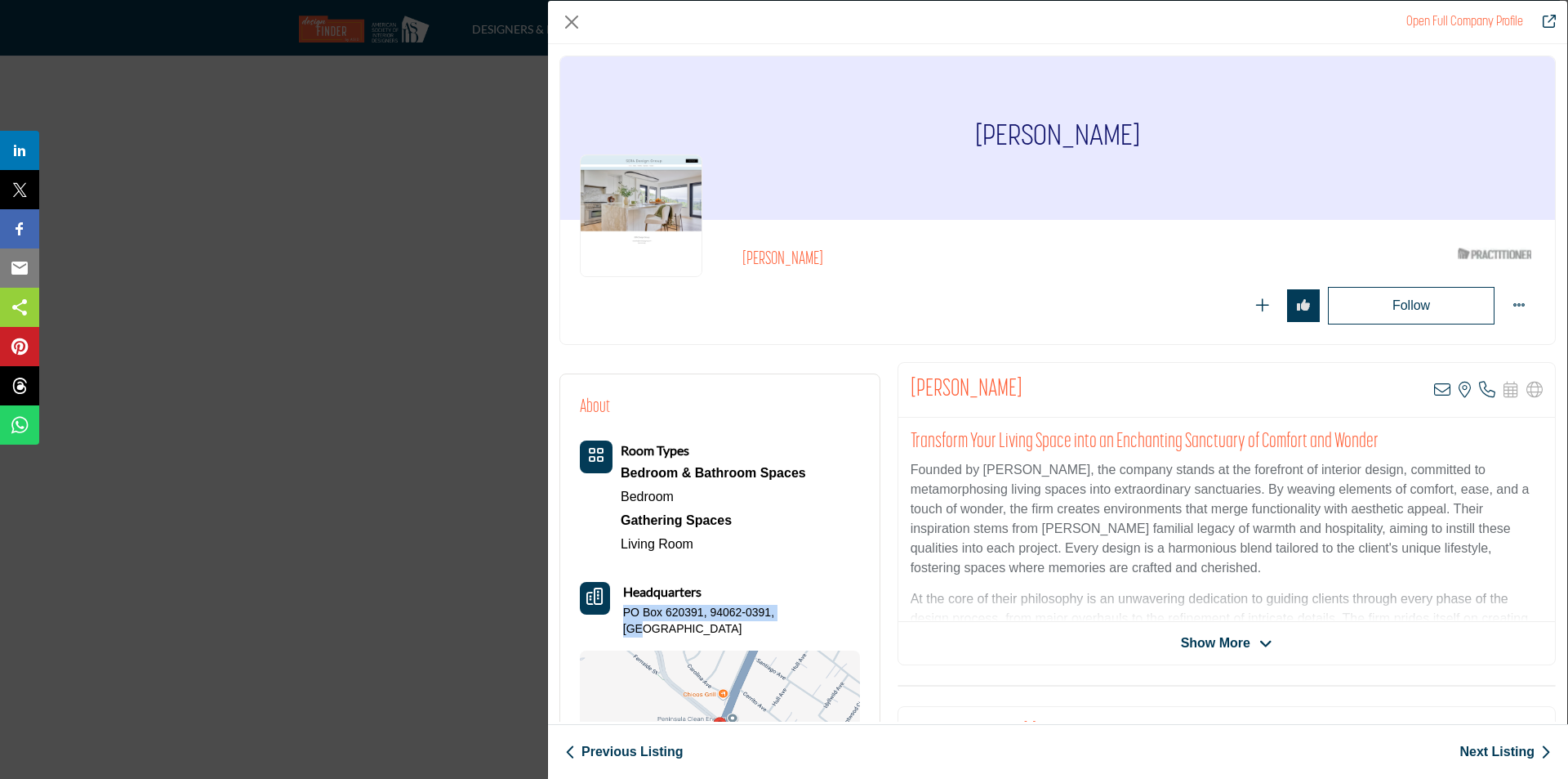
copy p "PO Box 620391, 94062-0391, USA"
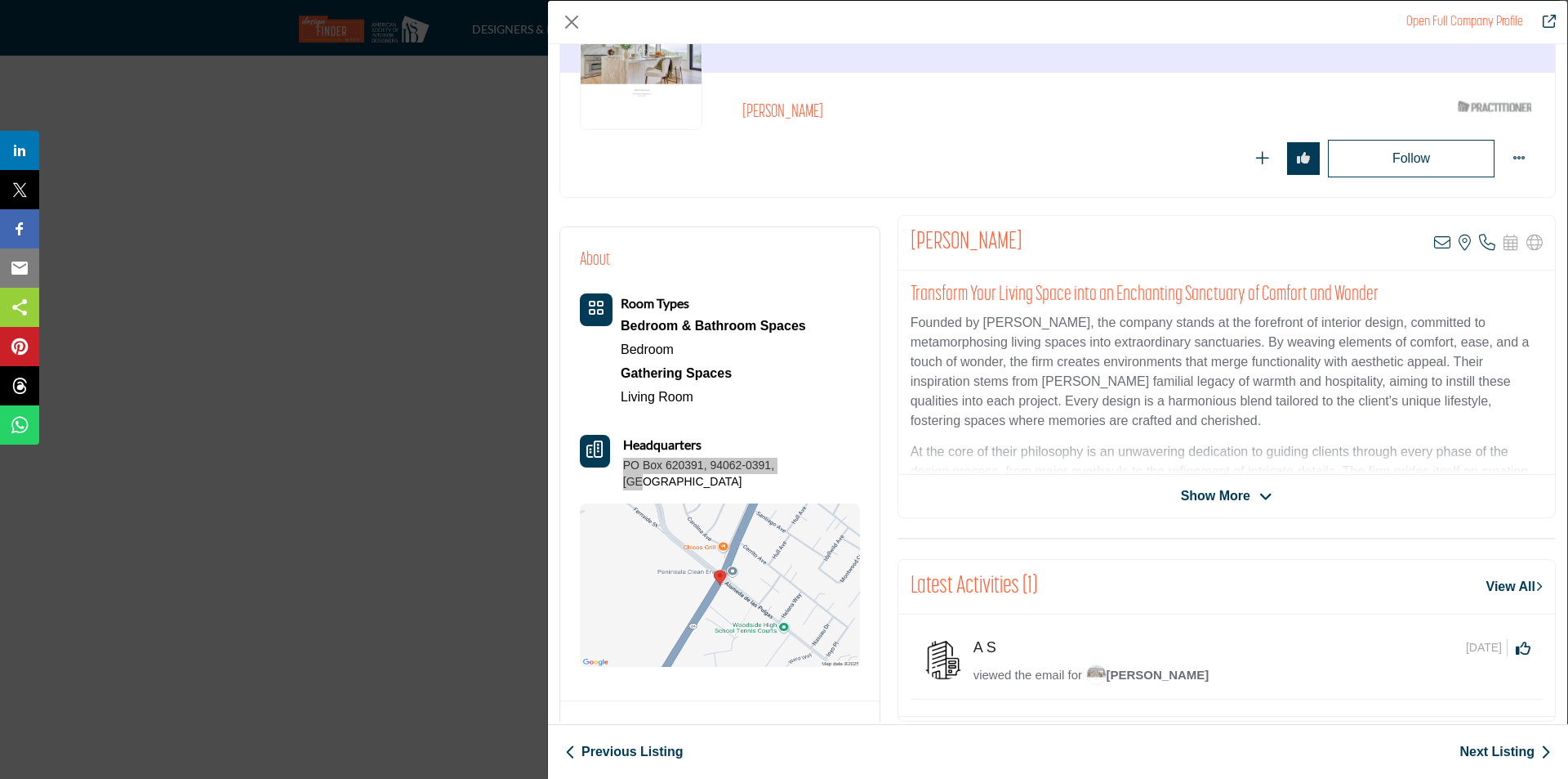
scroll to position [163, 0]
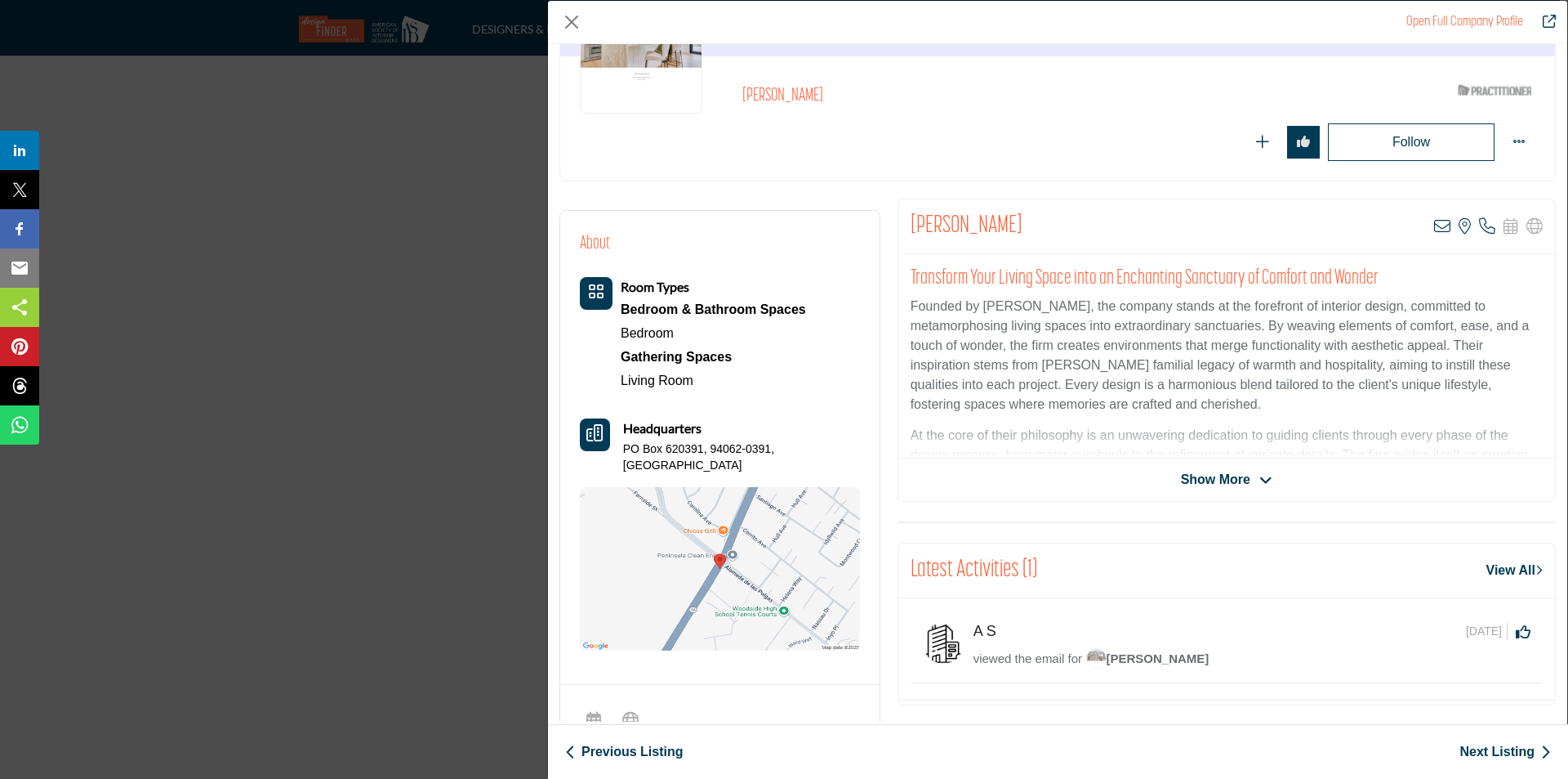
click at [1239, 479] on span "Show More" at bounding box center [1216, 480] width 69 height 20
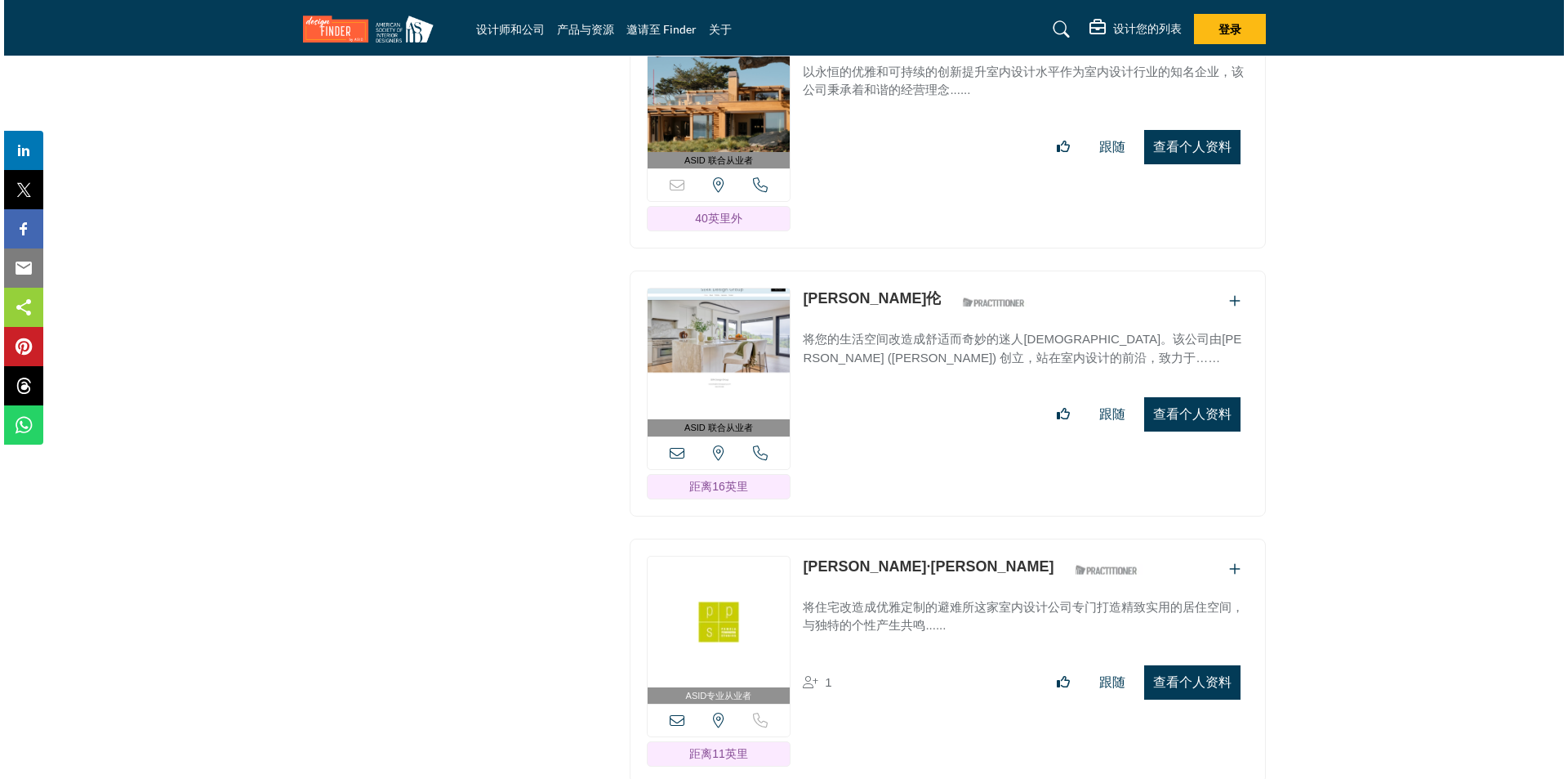
scroll to position [21695, 0]
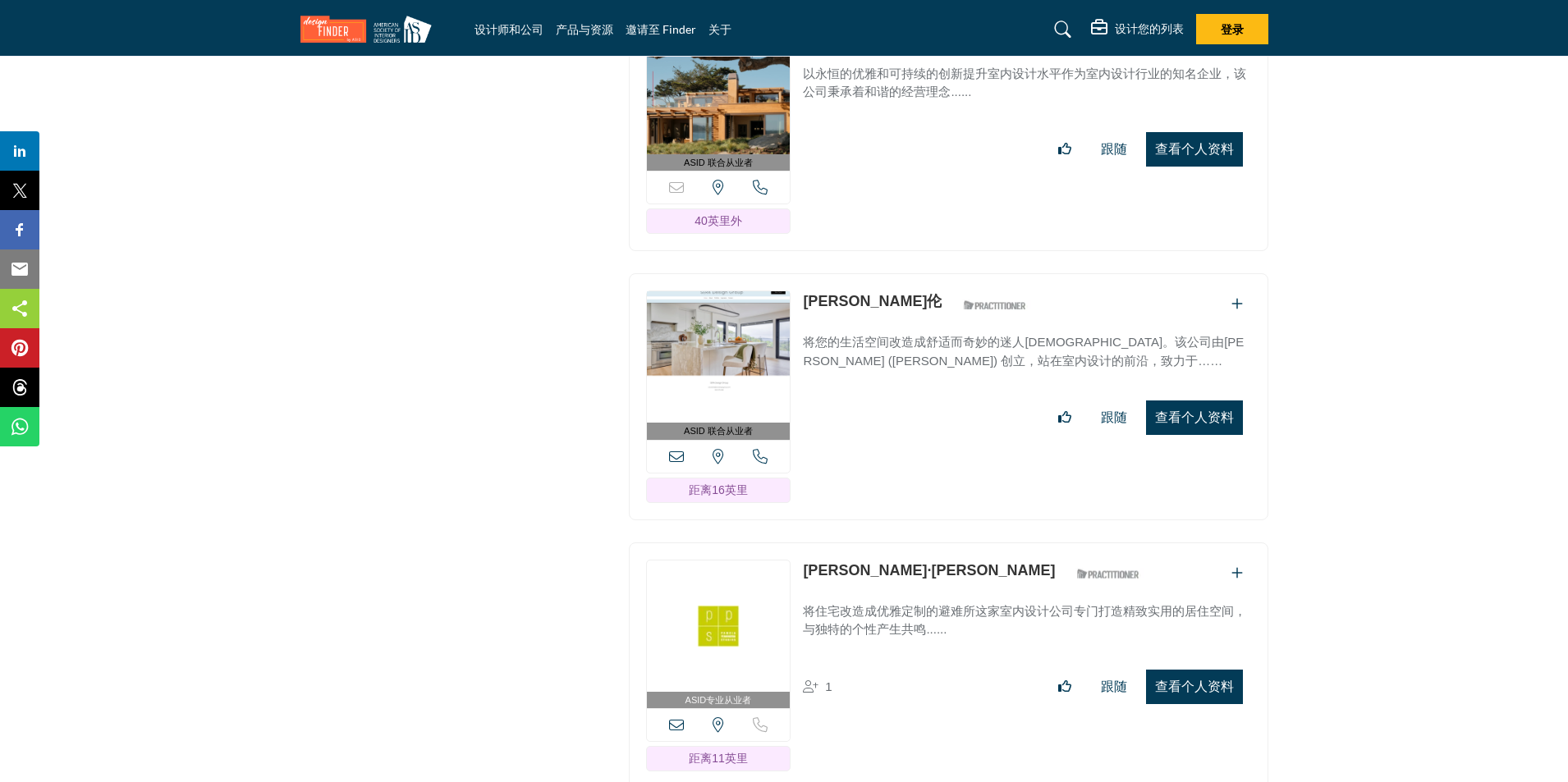
click at [1169, 679] on font "查看个人资料" at bounding box center [1193, 686] width 79 height 14
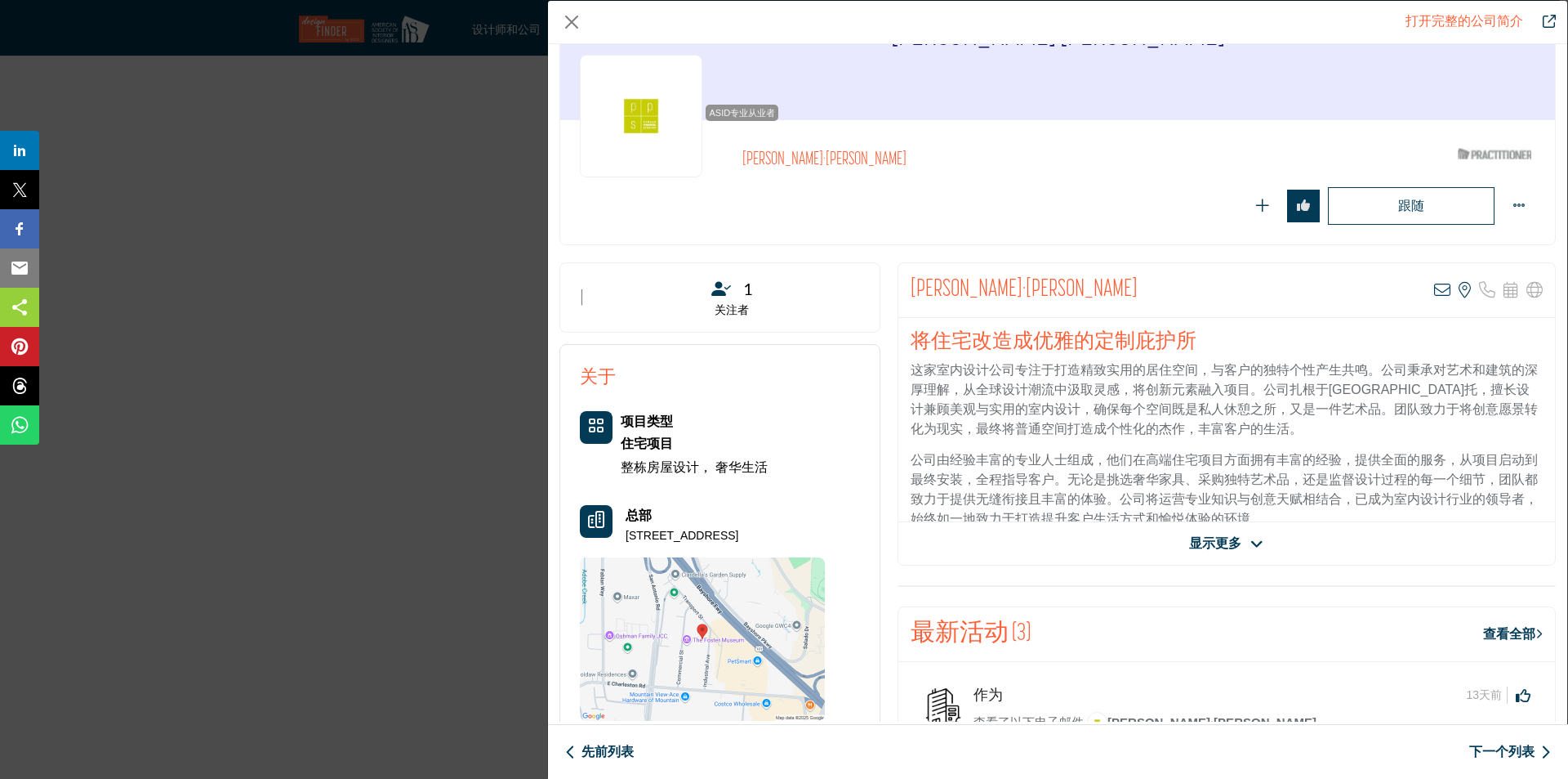
scroll to position [245, 0]
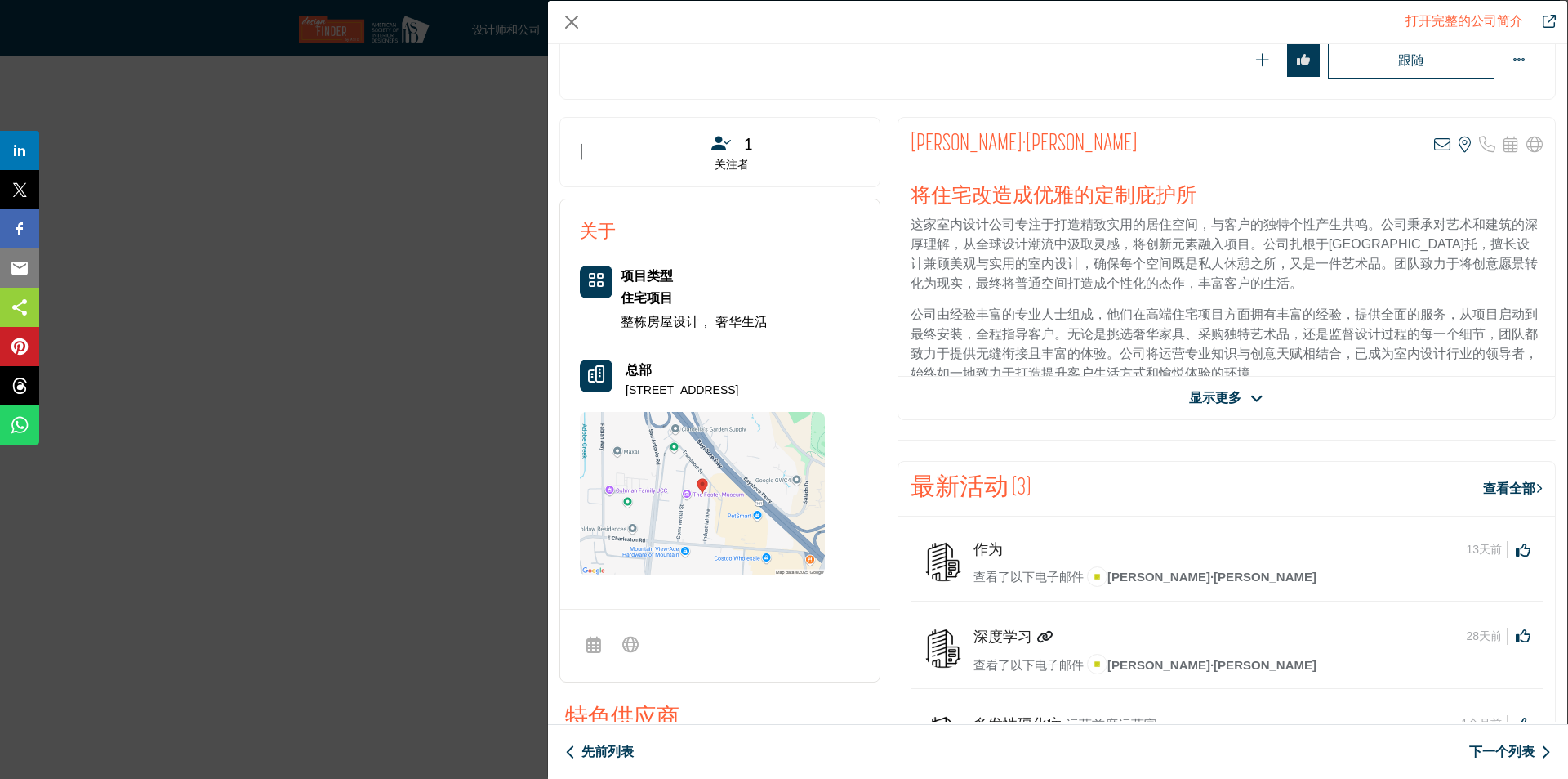
click at [1196, 392] on font "显示更多" at bounding box center [1216, 397] width 53 height 14
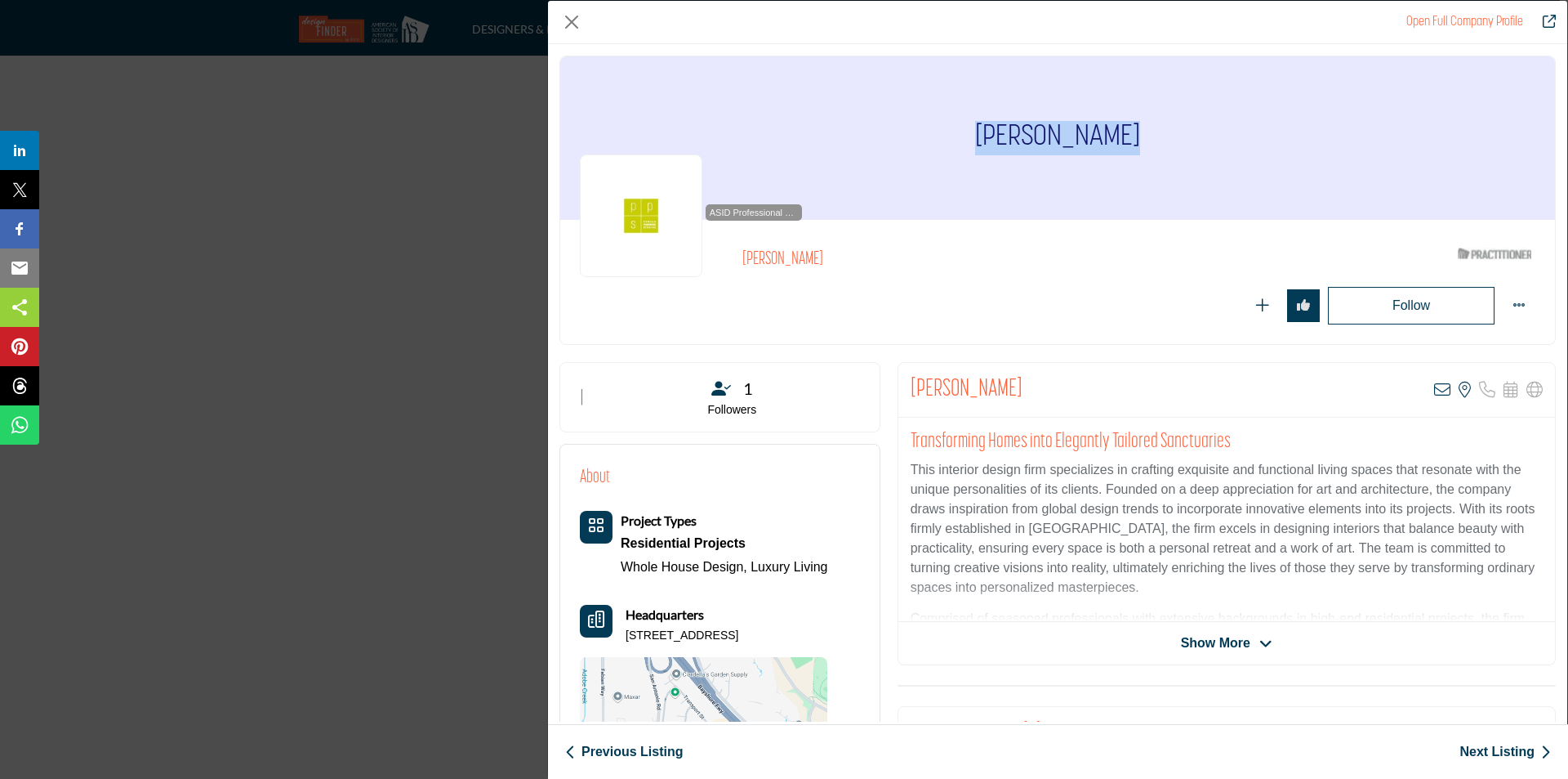
drag, startPoint x: 1140, startPoint y: 141, endPoint x: 1203, endPoint y: 141, distance: 63.0
click at [1203, 141] on div "[PERSON_NAME]" at bounding box center [1058, 138] width 995 height 163
copy h1 "[PERSON_NAME]"
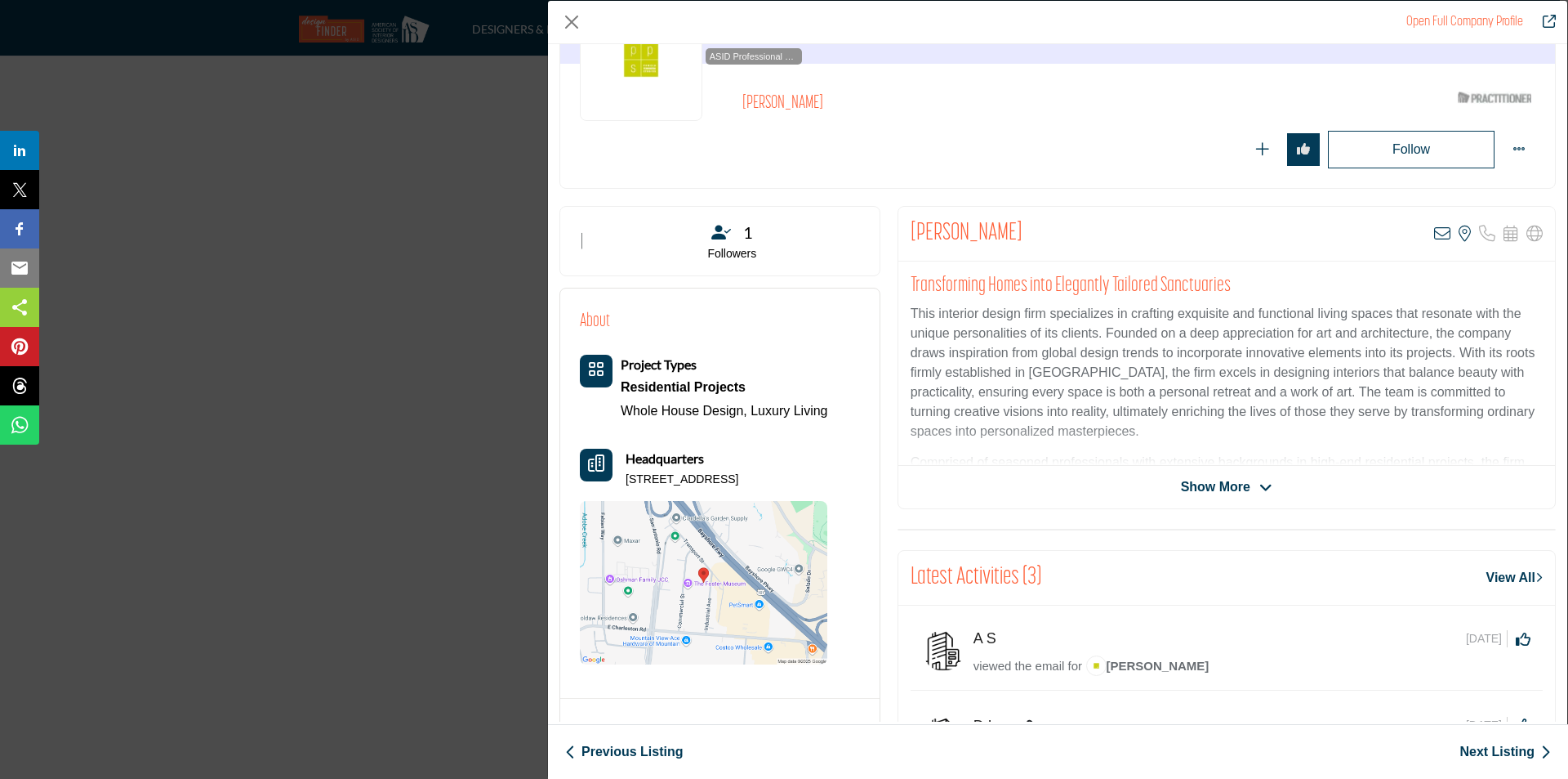
scroll to position [163, 0]
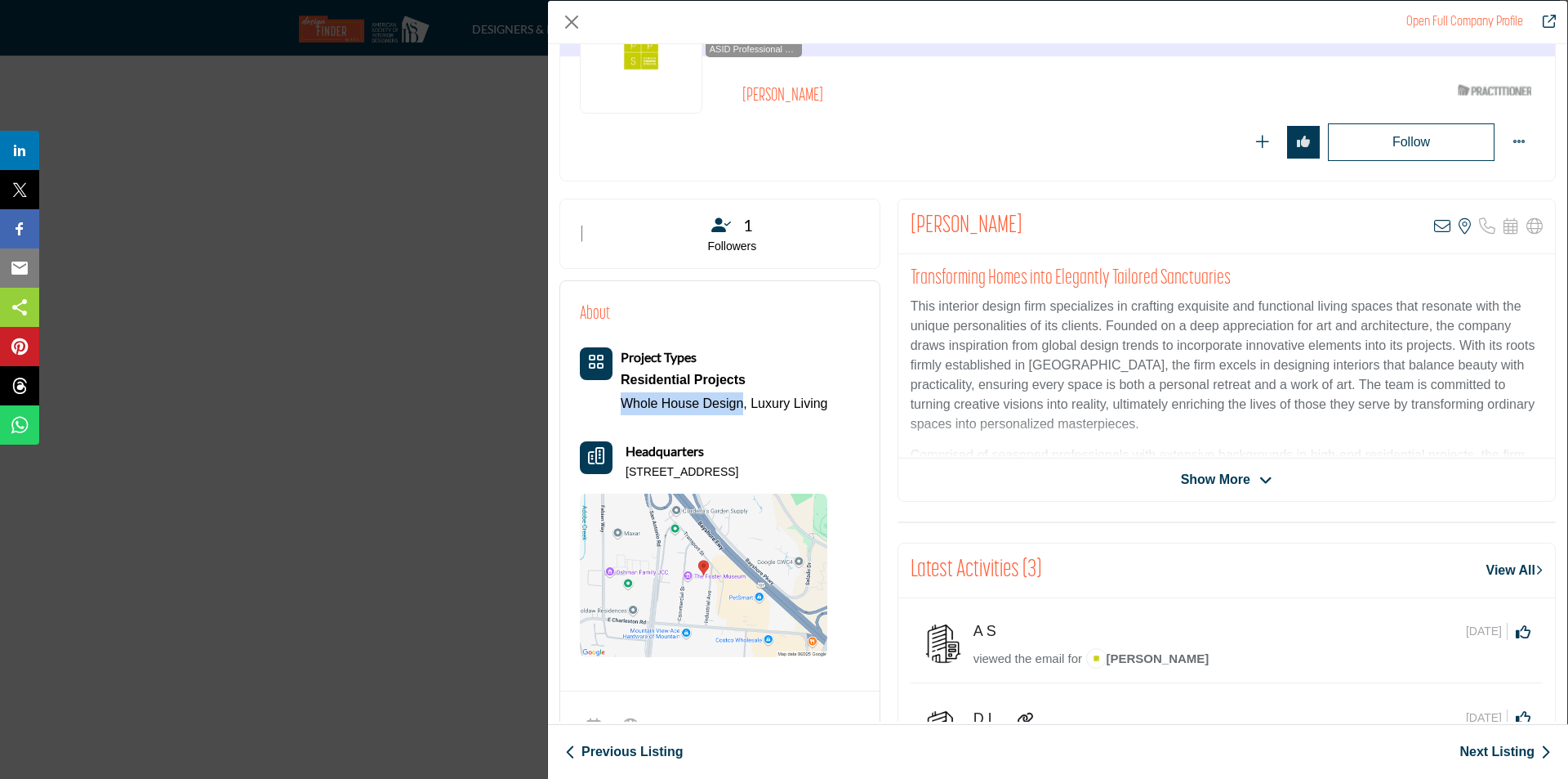
drag, startPoint x: 610, startPoint y: 403, endPoint x: 745, endPoint y: 416, distance: 135.6
click at [745, 416] on div "Project Types Residential Projects Whole House Design, Luxury Living" at bounding box center [704, 502] width 248 height 310
copy link "Whole House Design"
drag, startPoint x: 621, startPoint y: 474, endPoint x: 834, endPoint y: 478, distance: 213.0
click at [834, 478] on div "About Project Types Residential Projects Whole House Design, Luxury Living Head…" at bounding box center [720, 478] width 280 height 357
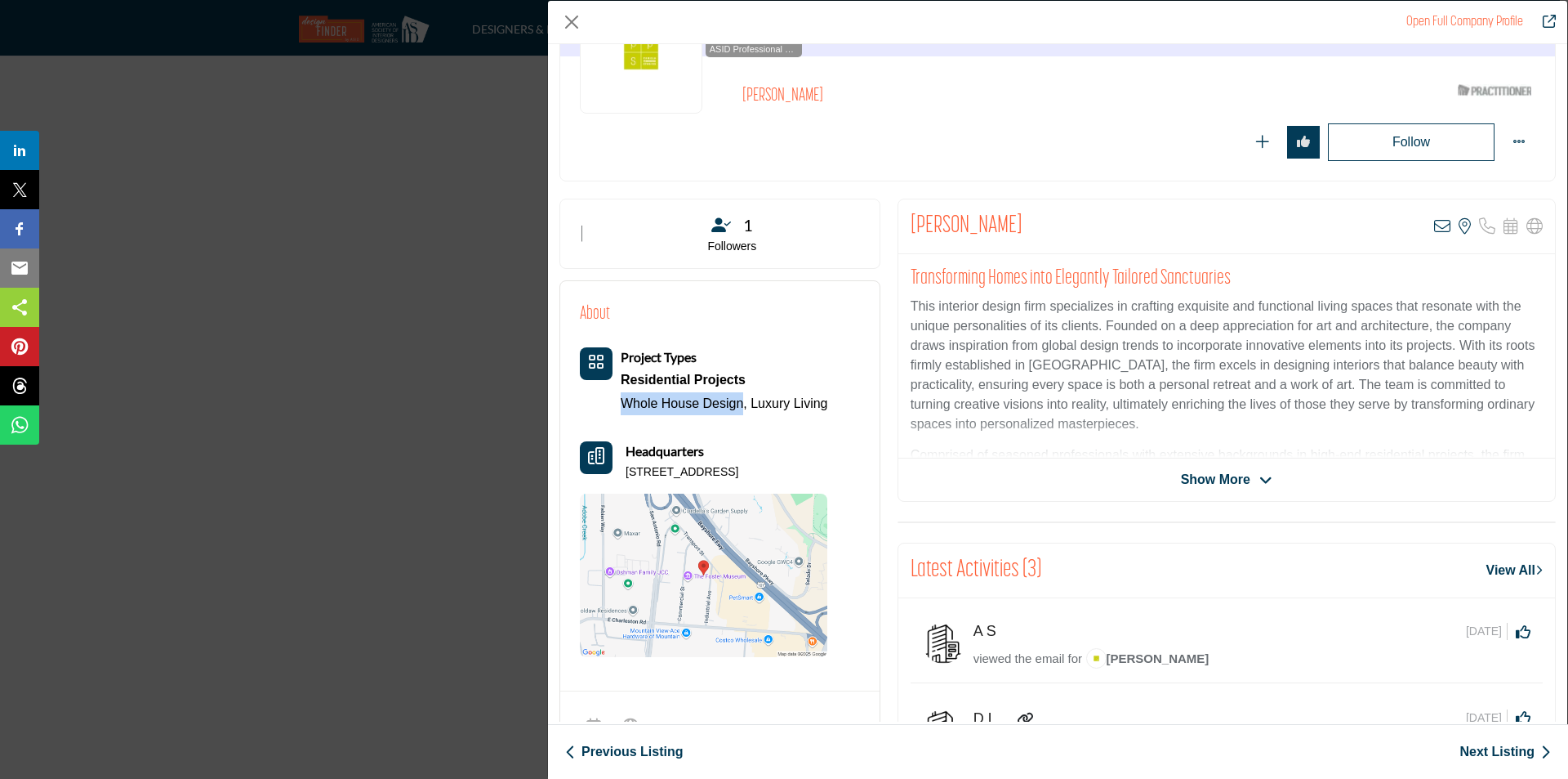
copy p "947 Industrial Ave, 94303-4912, USA"
click at [1239, 492] on div "Amanda Morris View email address of this listing View the location of this list…" at bounding box center [1227, 350] width 658 height 303
click at [1242, 483] on span "Show More" at bounding box center [1216, 480] width 69 height 20
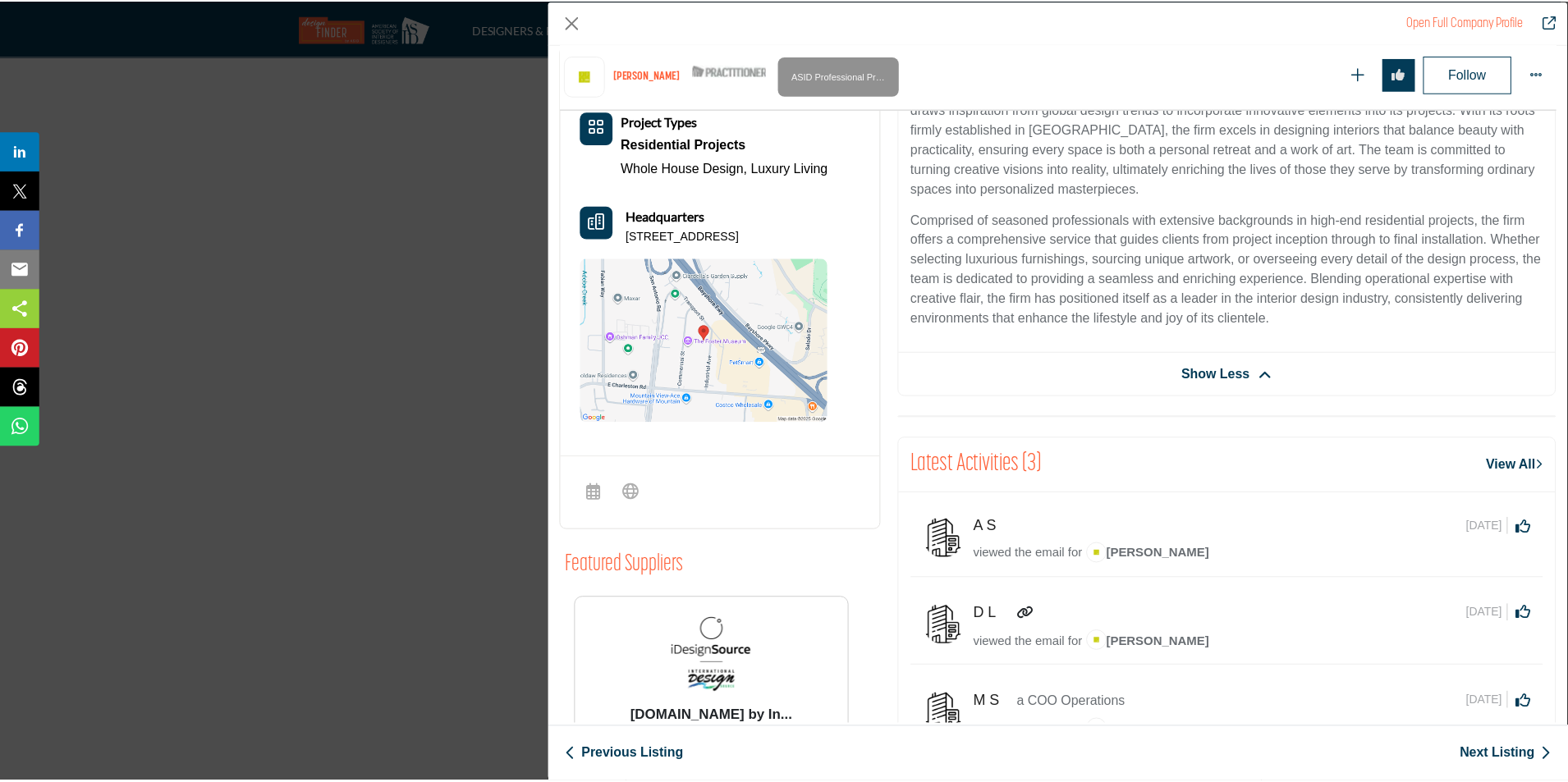
scroll to position [559, 0]
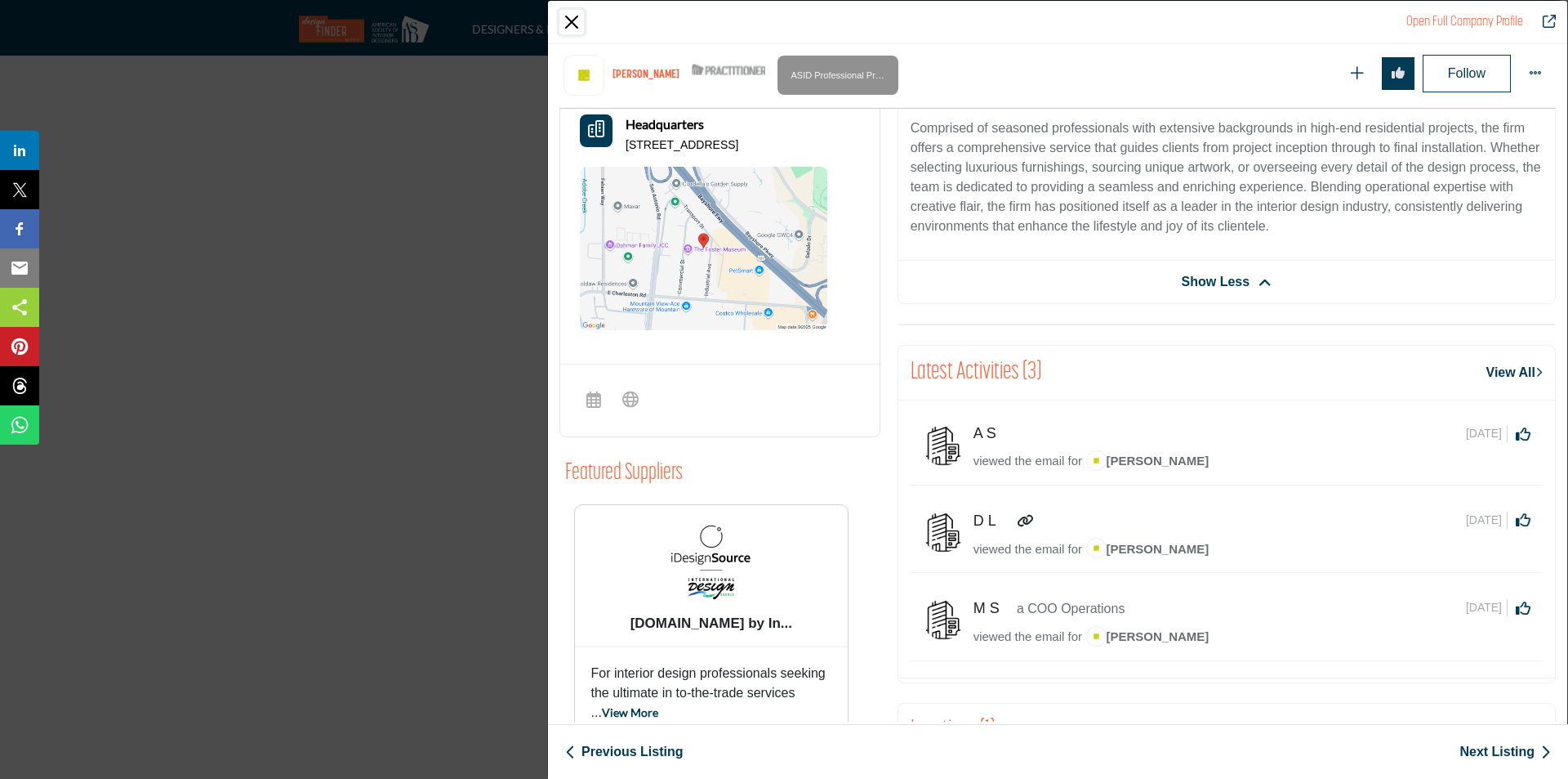
click at [567, 26] on button "Close" at bounding box center [572, 22] width 25 height 25
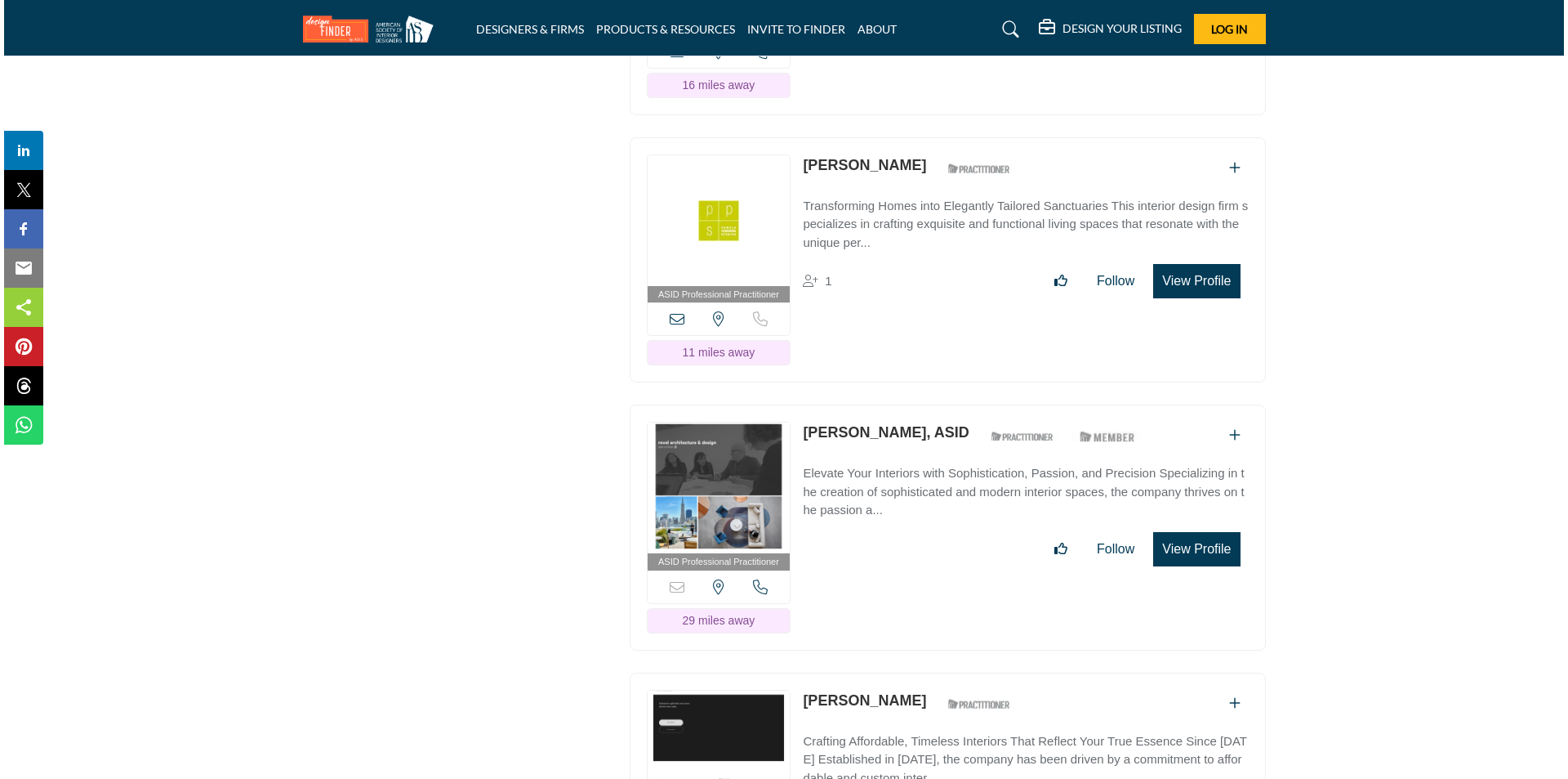
scroll to position [22104, 0]
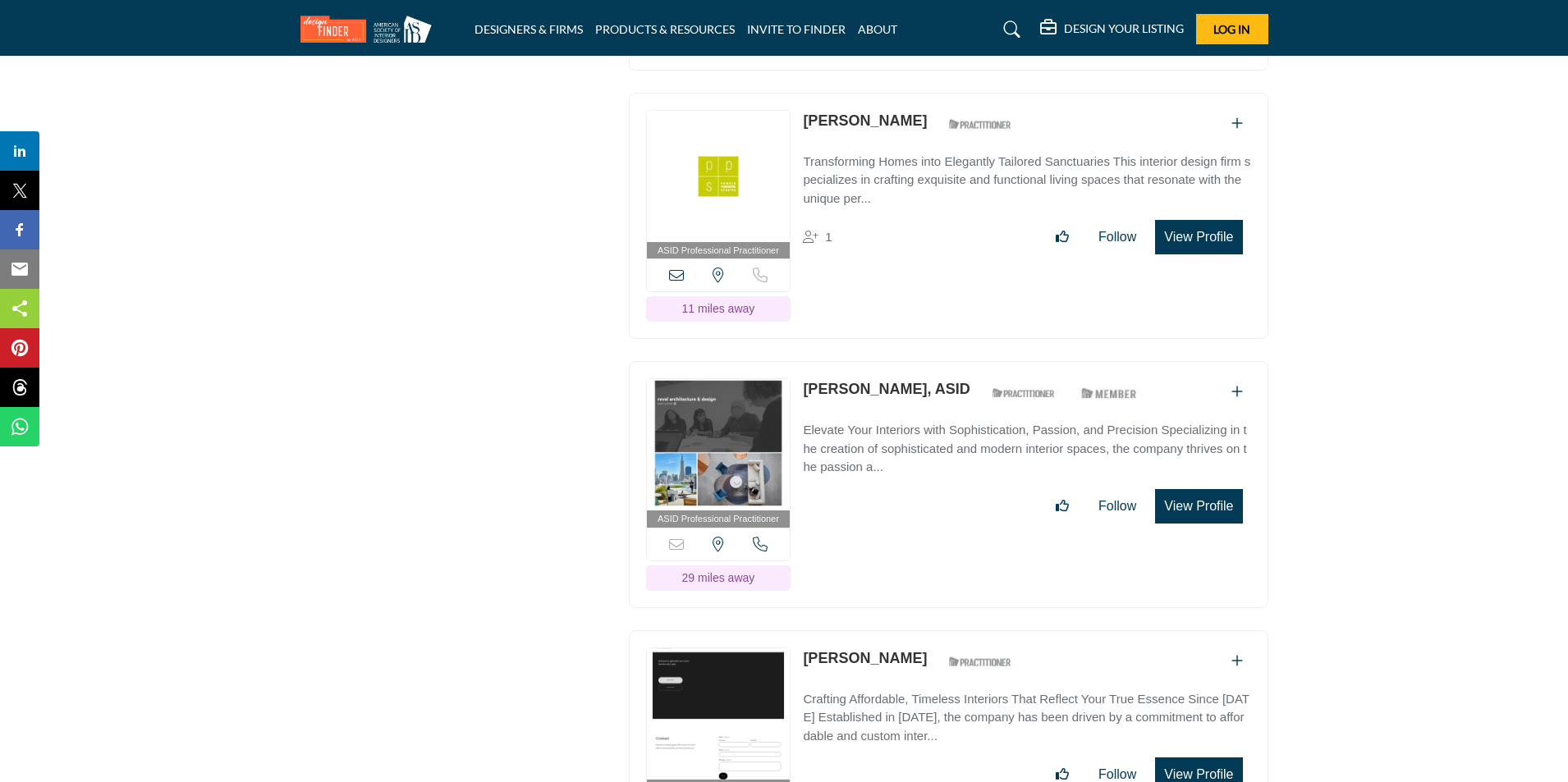
click at [1207, 489] on button "View Profile" at bounding box center [1198, 506] width 87 height 35
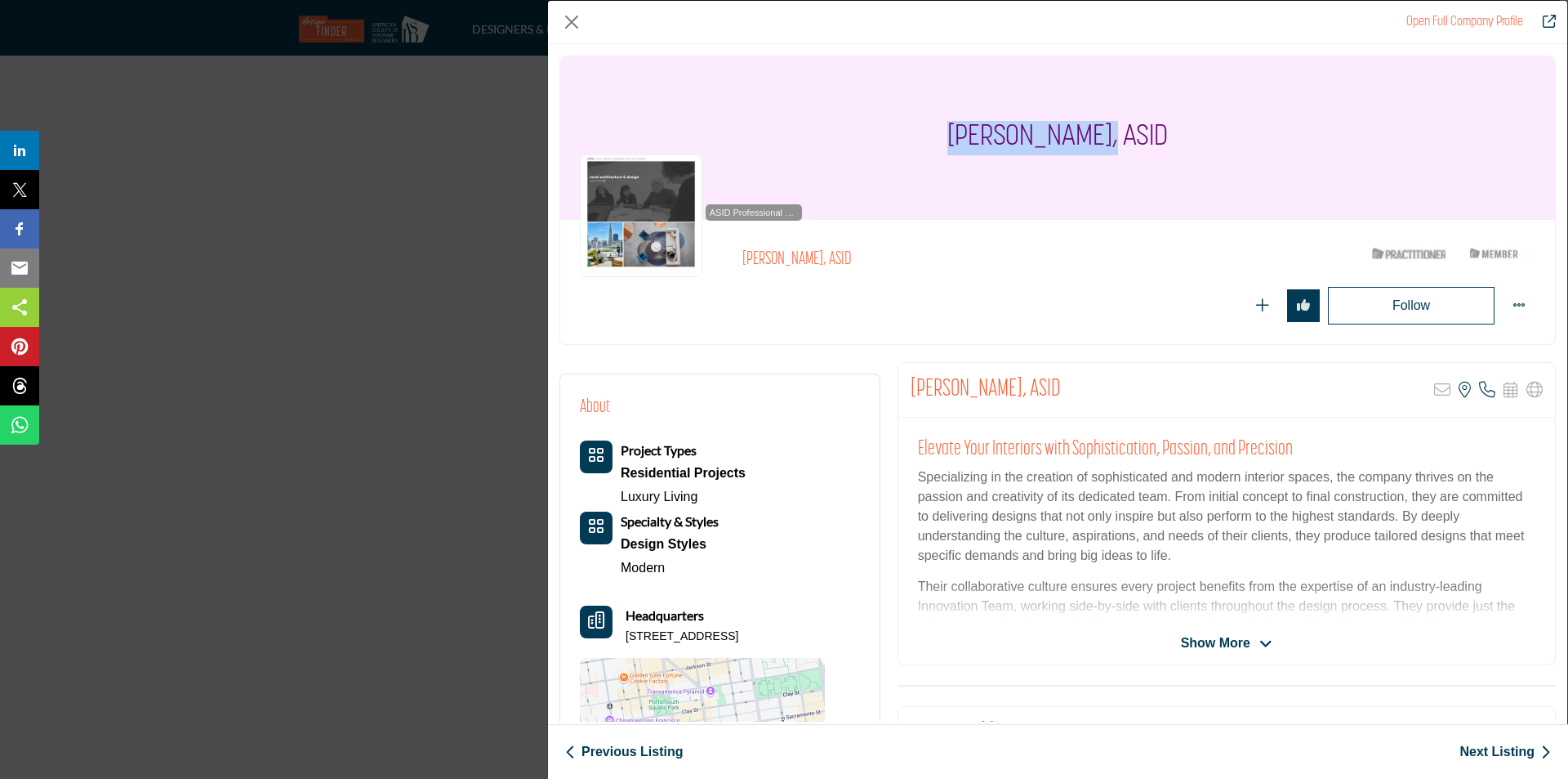
drag, startPoint x: 928, startPoint y: 136, endPoint x: 1097, endPoint y: 145, distance: 169.2
click at [1097, 145] on div "[PERSON_NAME], ASID" at bounding box center [1058, 138] width 995 height 163
copy h1 "Marjan Safdari"
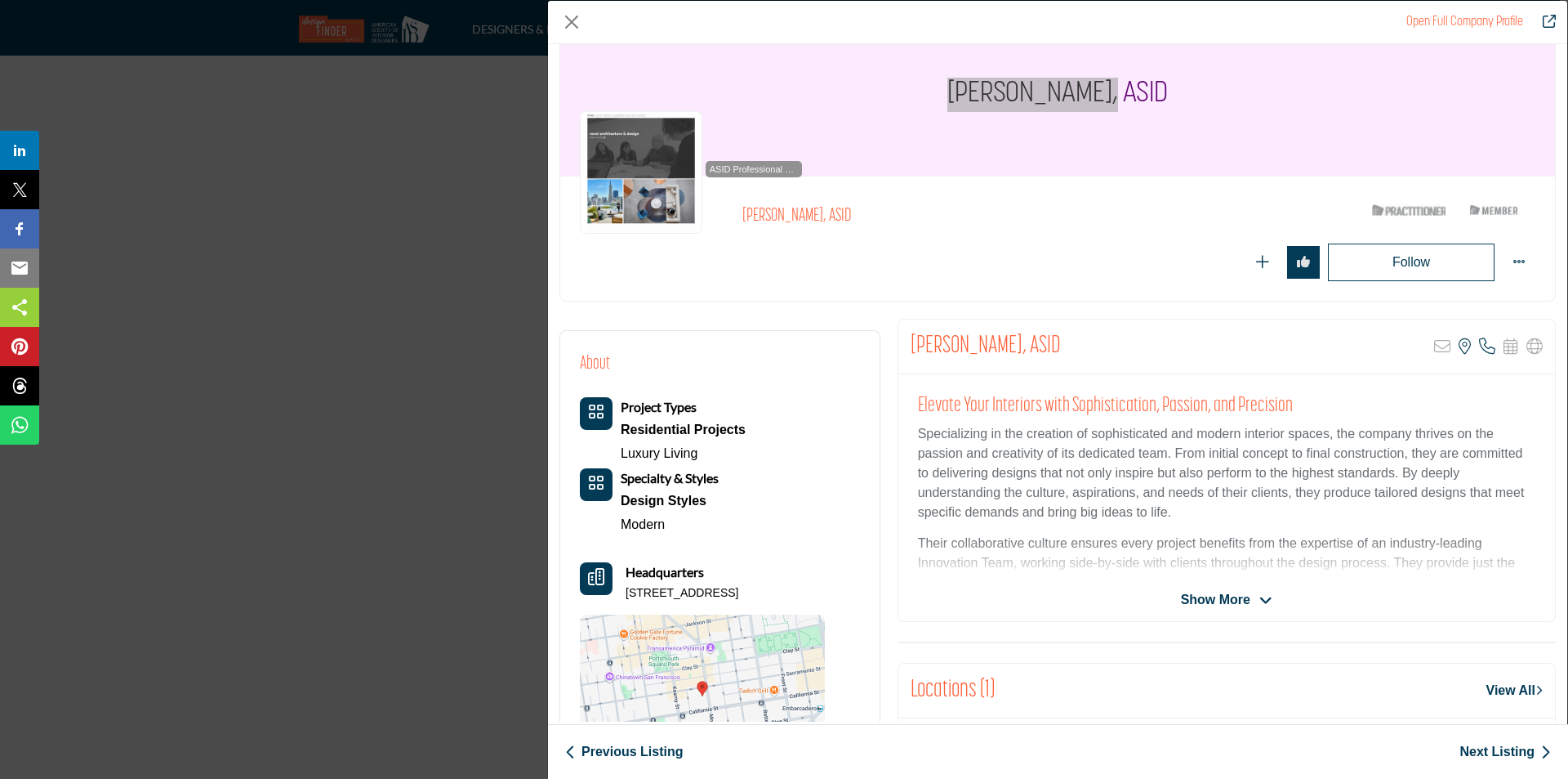
scroll to position [82, 0]
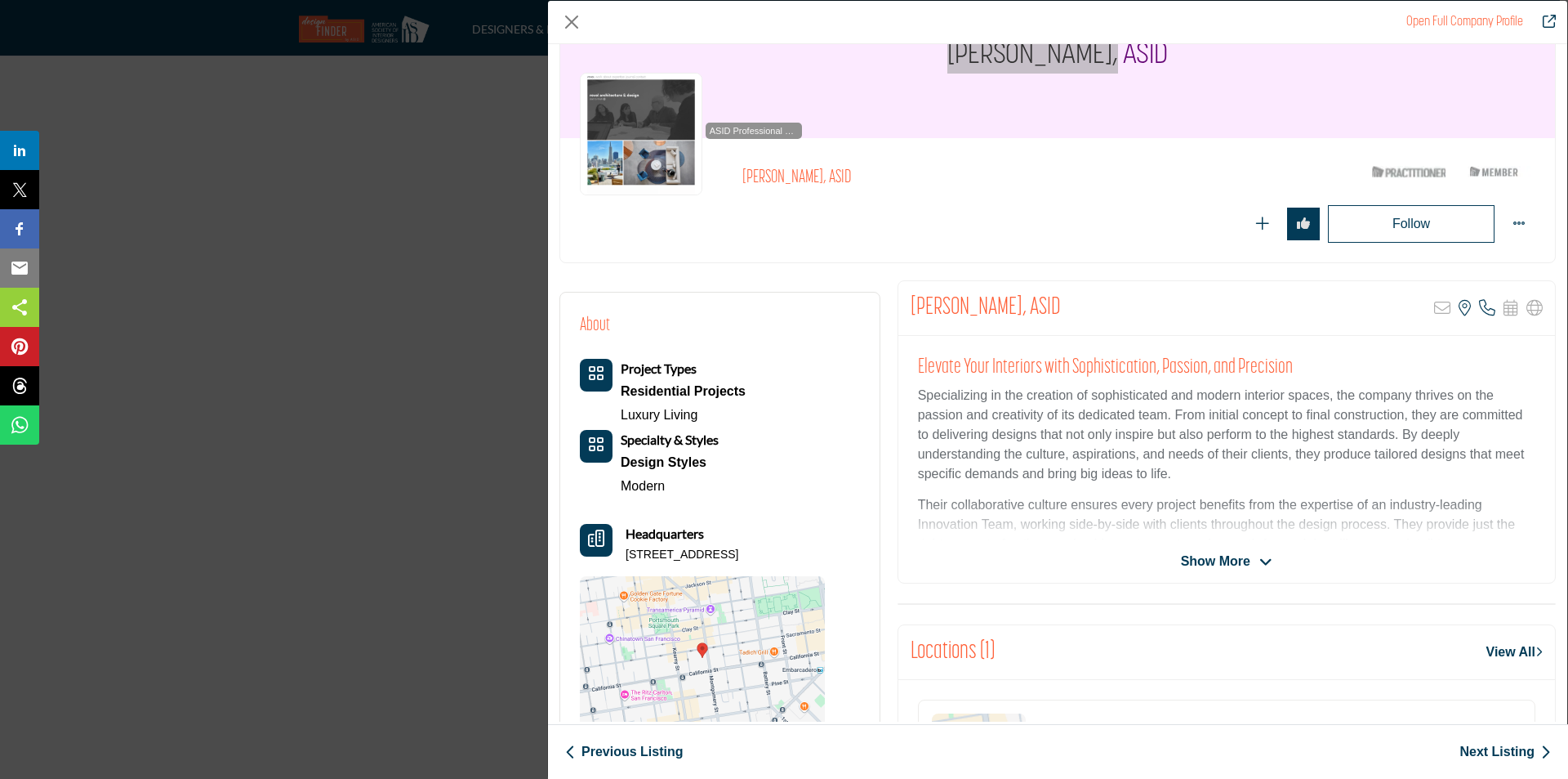
drag, startPoint x: 620, startPoint y: 550, endPoint x: 659, endPoint y: 578, distance: 48.0
click at [659, 563] on div "Headquarters 417 Montgomery St Lbby 7, 94104-1104, USA" at bounding box center [703, 543] width 245 height 40
copy p "417 Montgomery St Lbby 7, 94104-1104, USA"
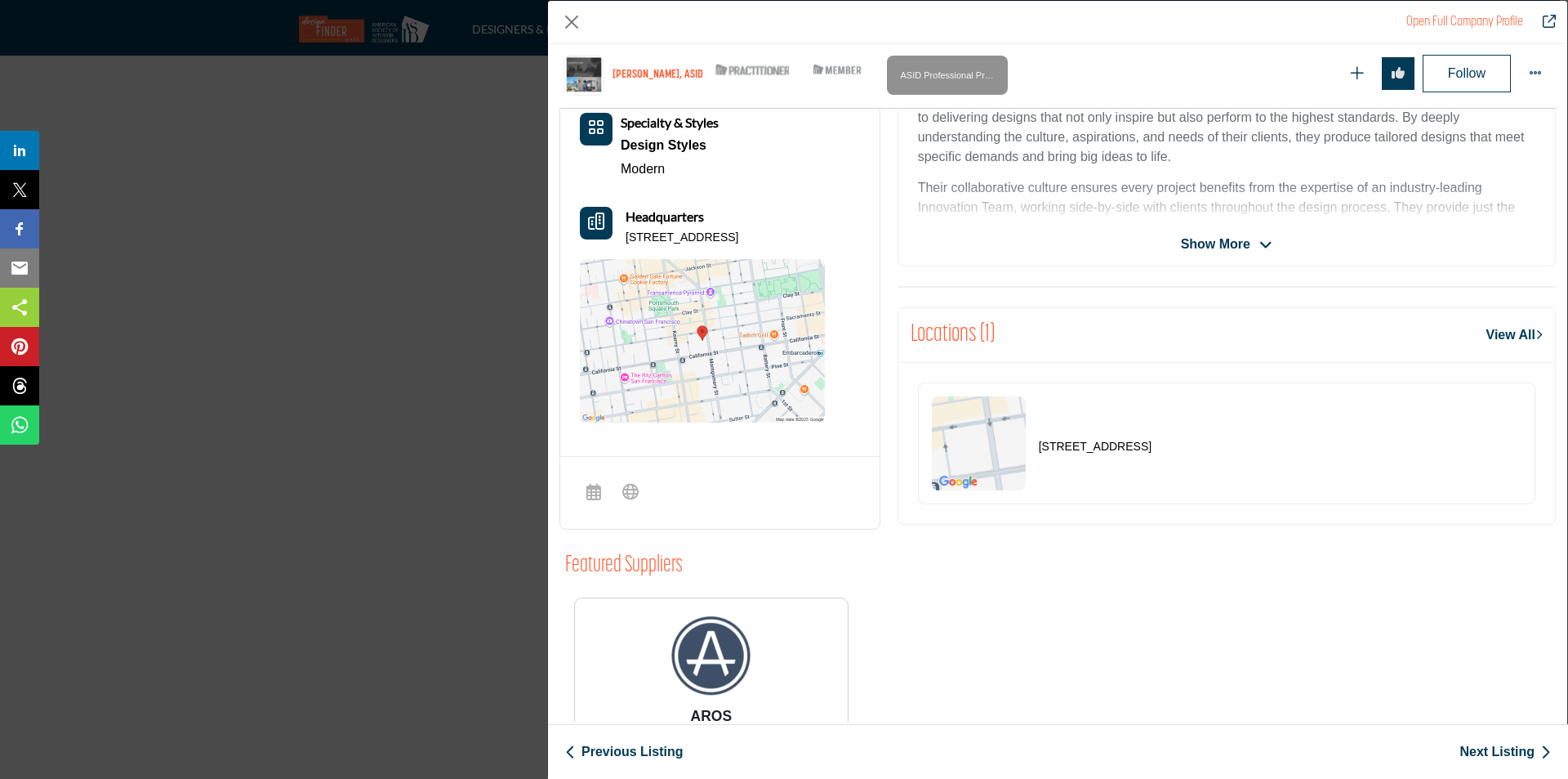
scroll to position [245, 0]
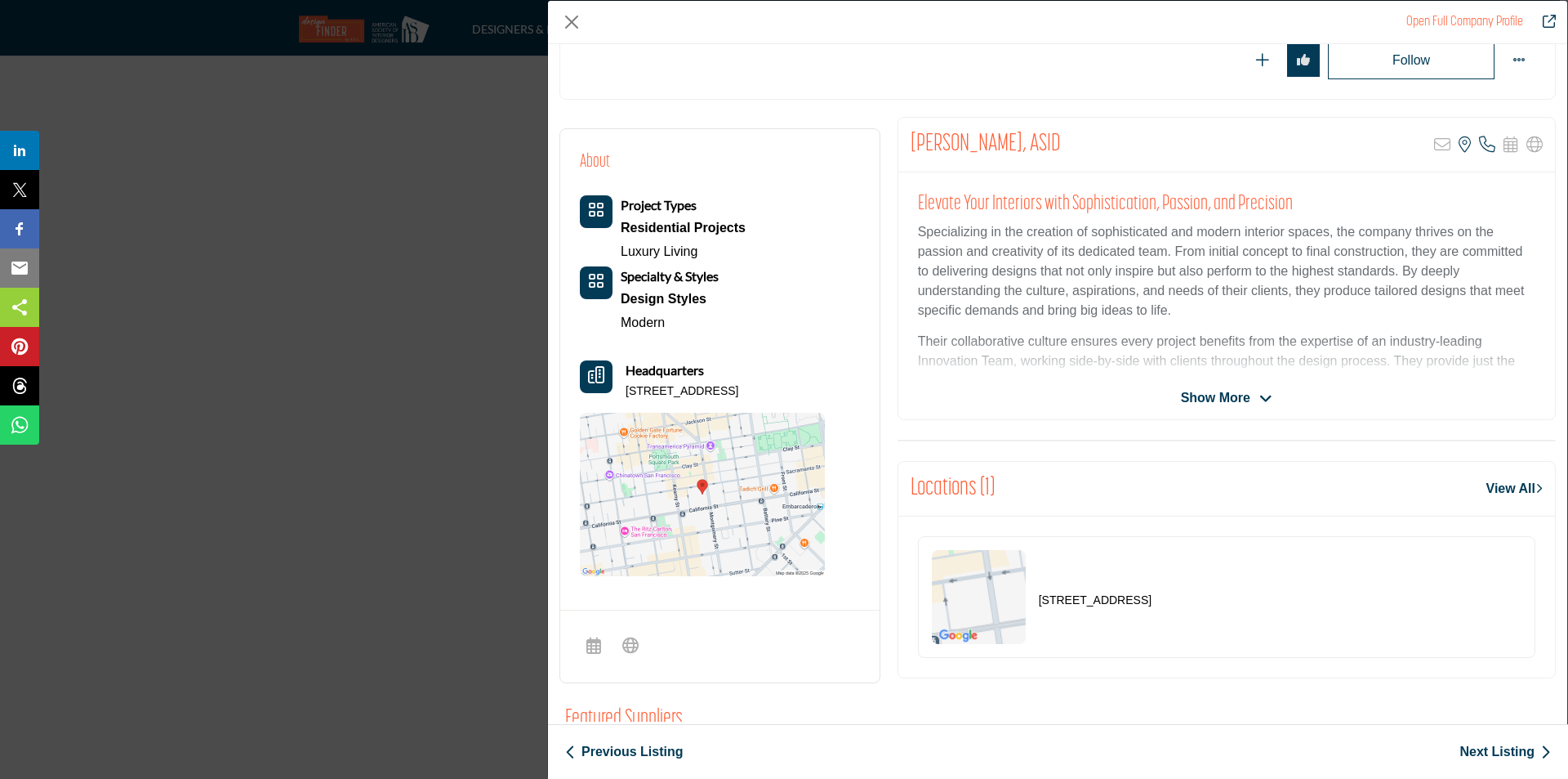
click at [1217, 396] on span "Show More" at bounding box center [1216, 398] width 69 height 20
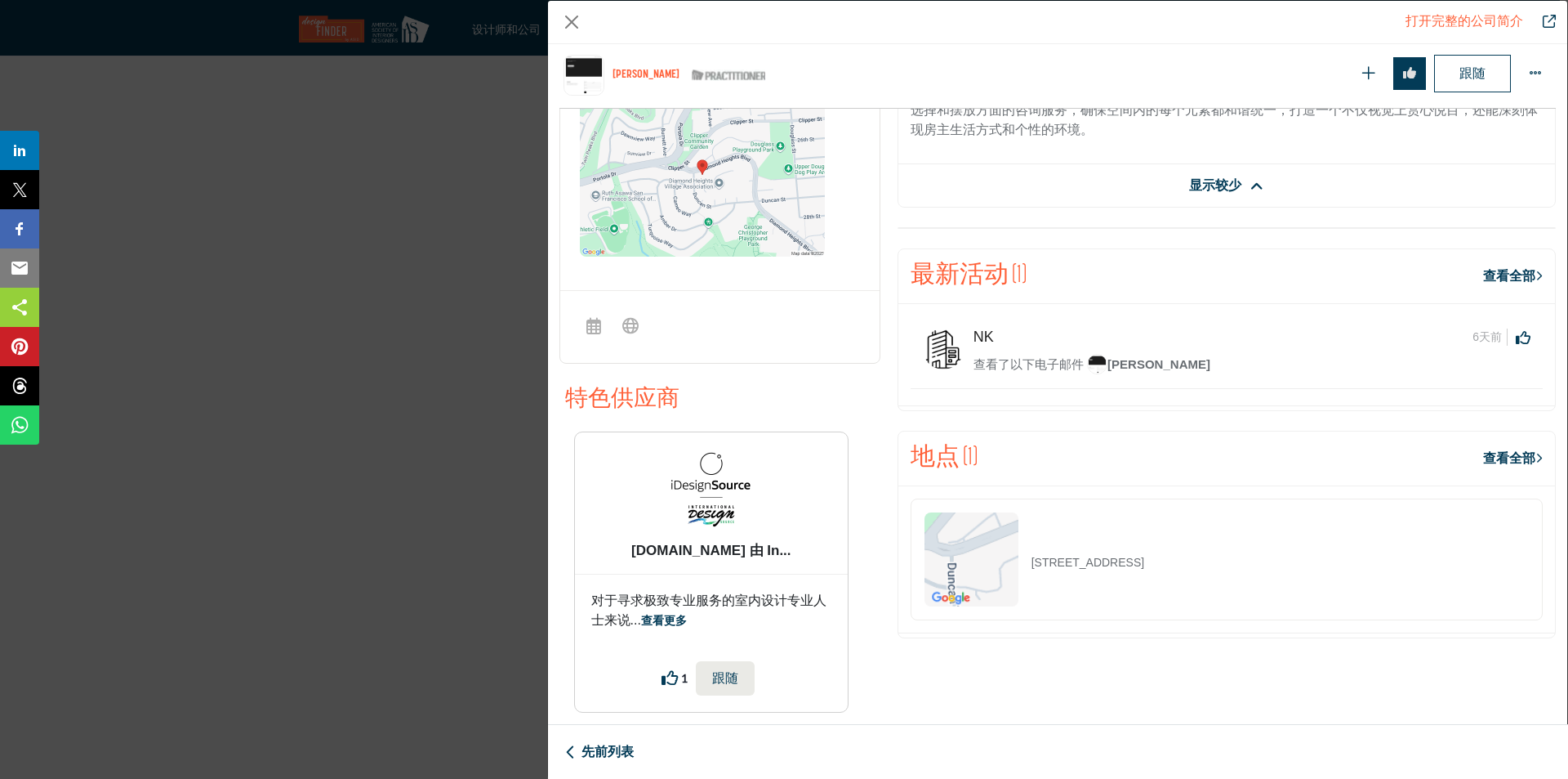
scroll to position [595, 0]
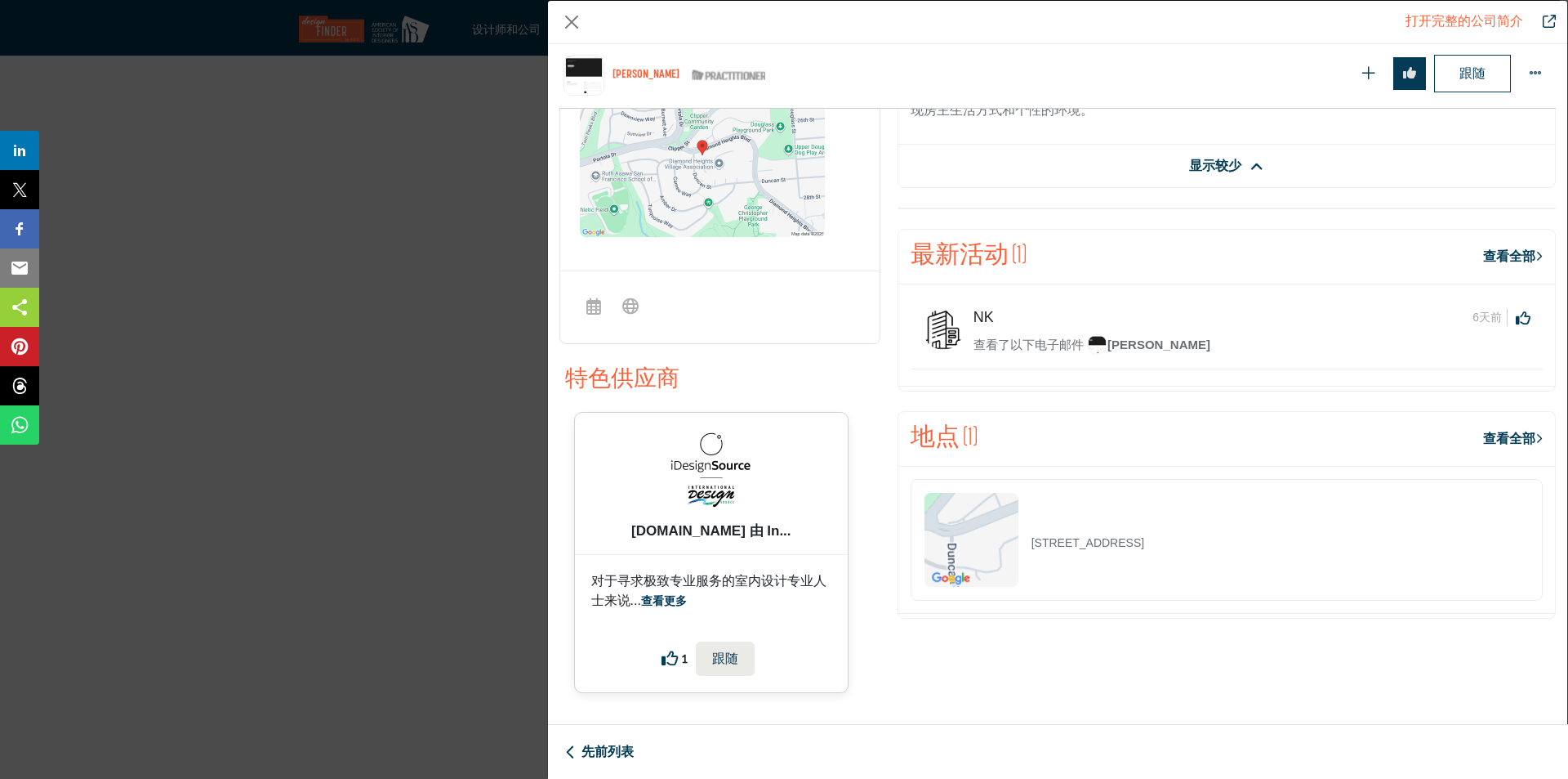
click at [673, 597] on font "查看更多" at bounding box center [664, 599] width 46 height 14
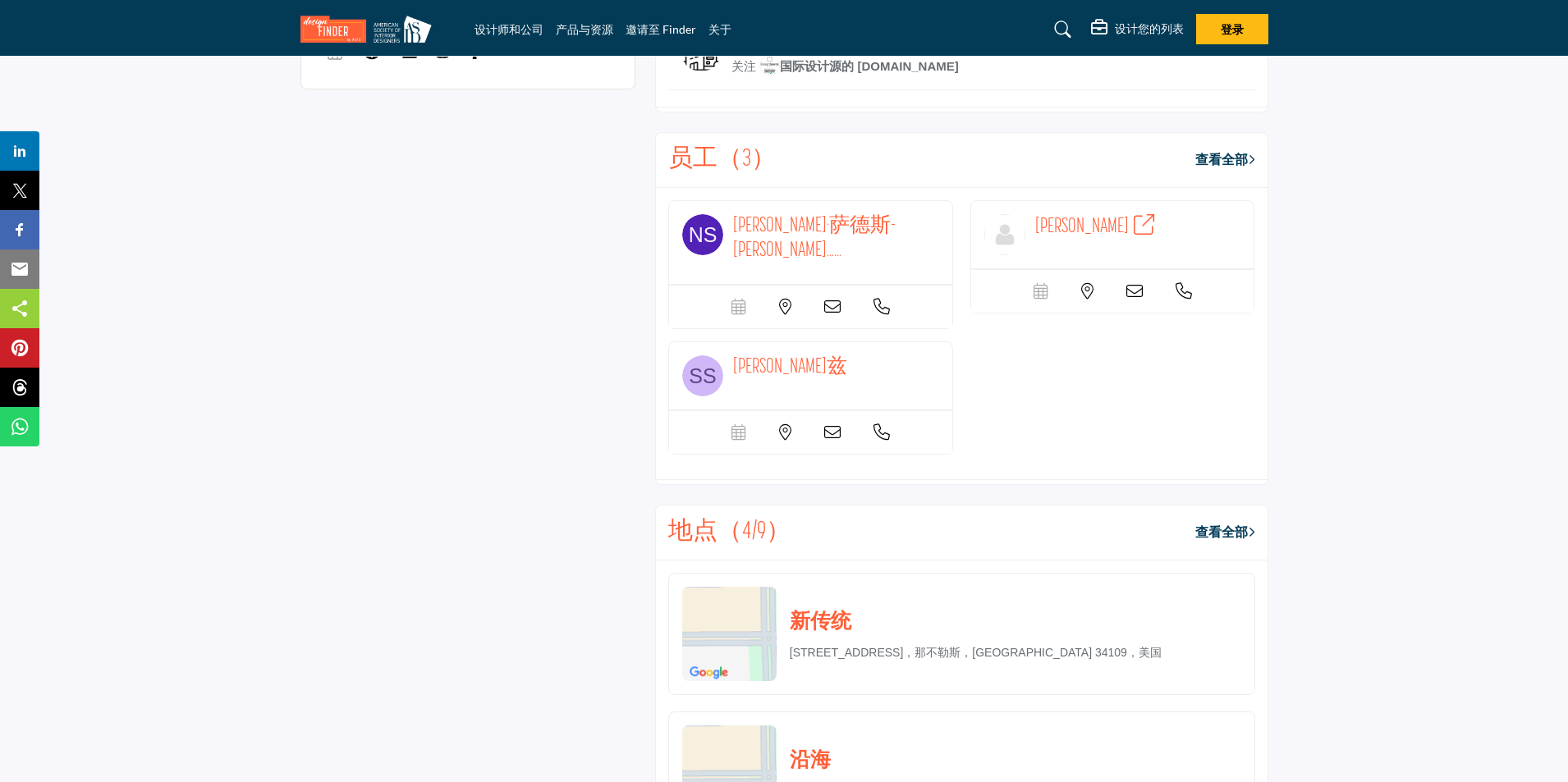
scroll to position [1559, 0]
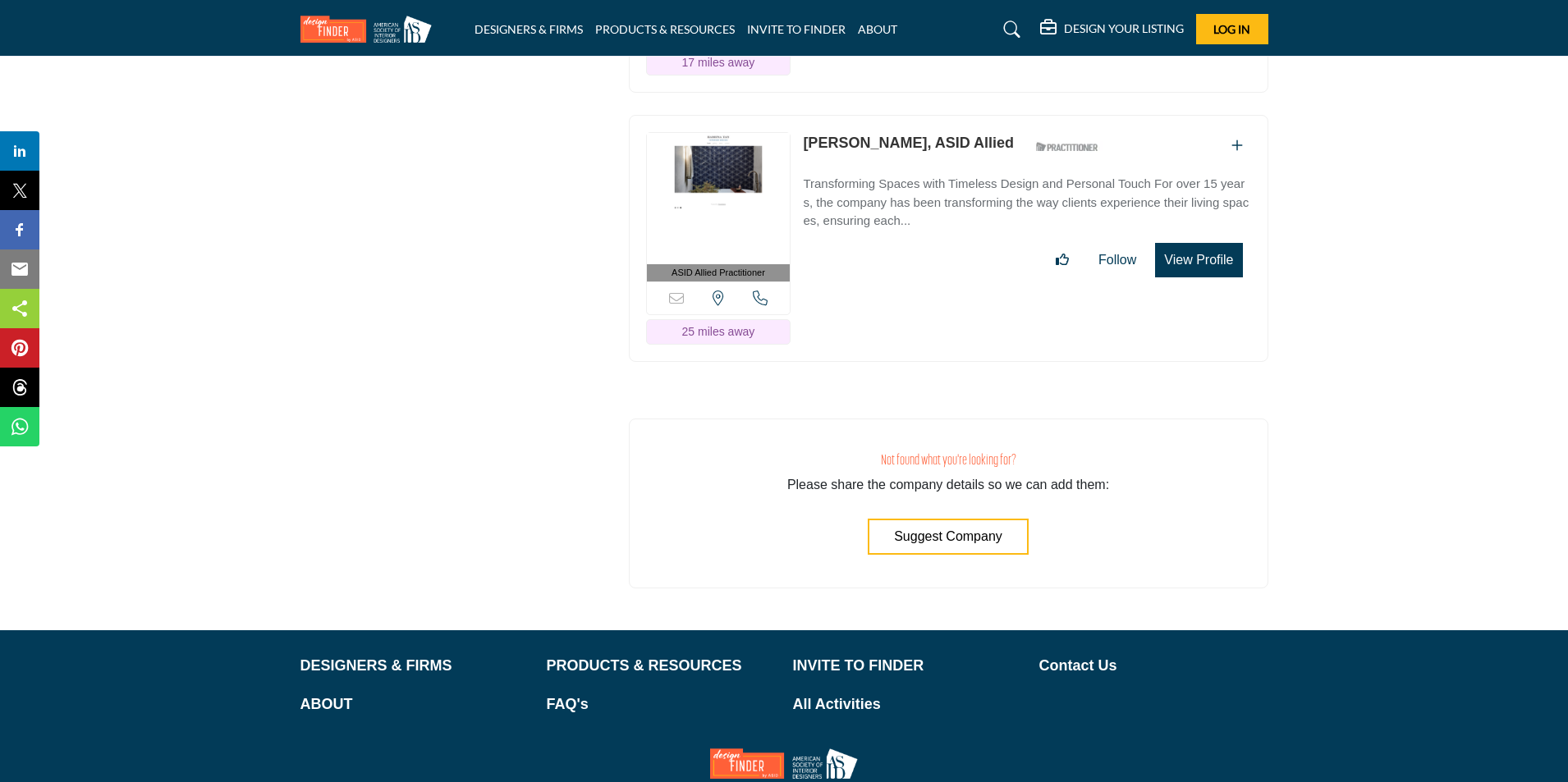
scroll to position [41691, 0]
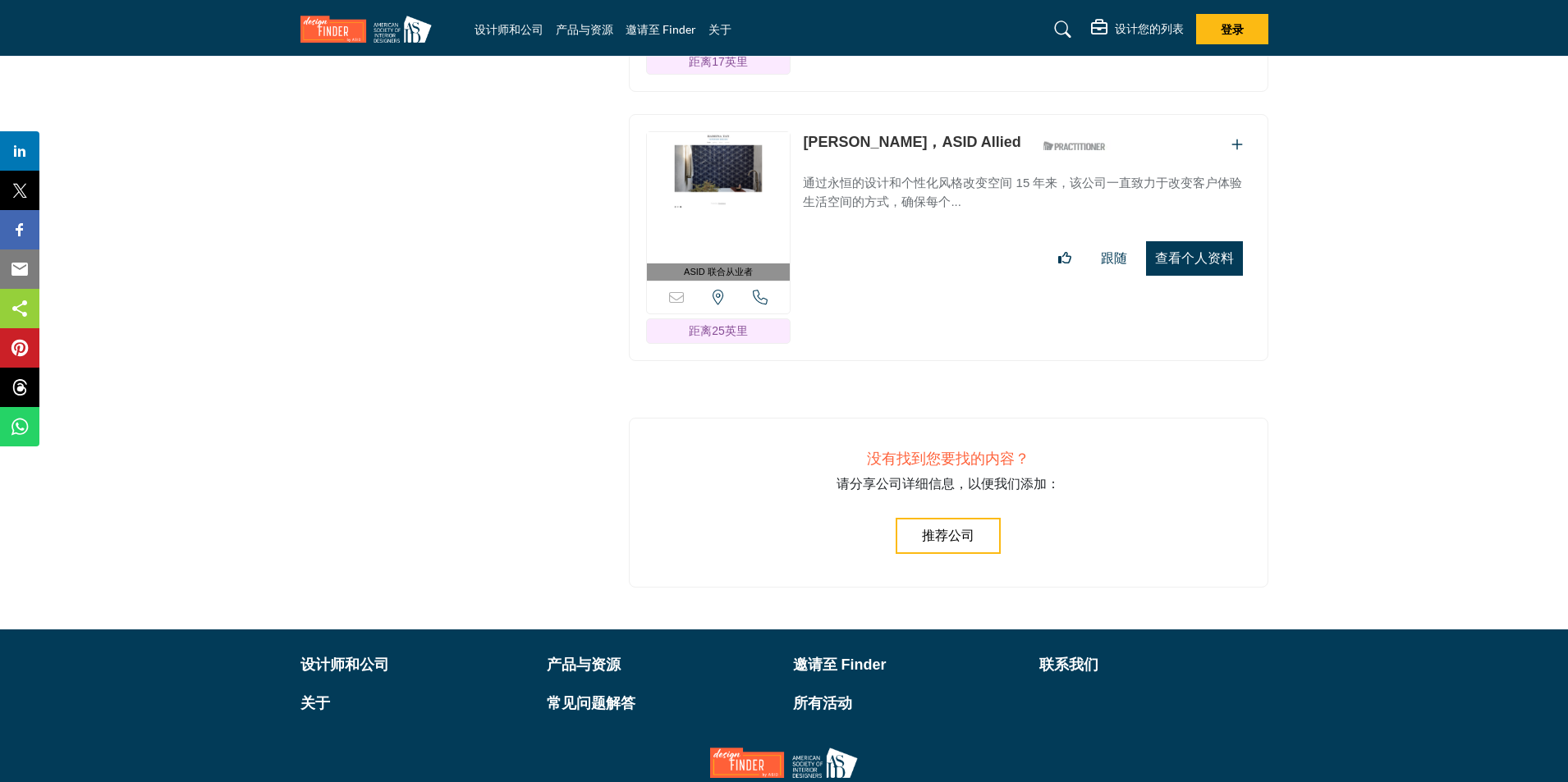
click at [972, 528] on font "推荐公司" at bounding box center [948, 535] width 53 height 14
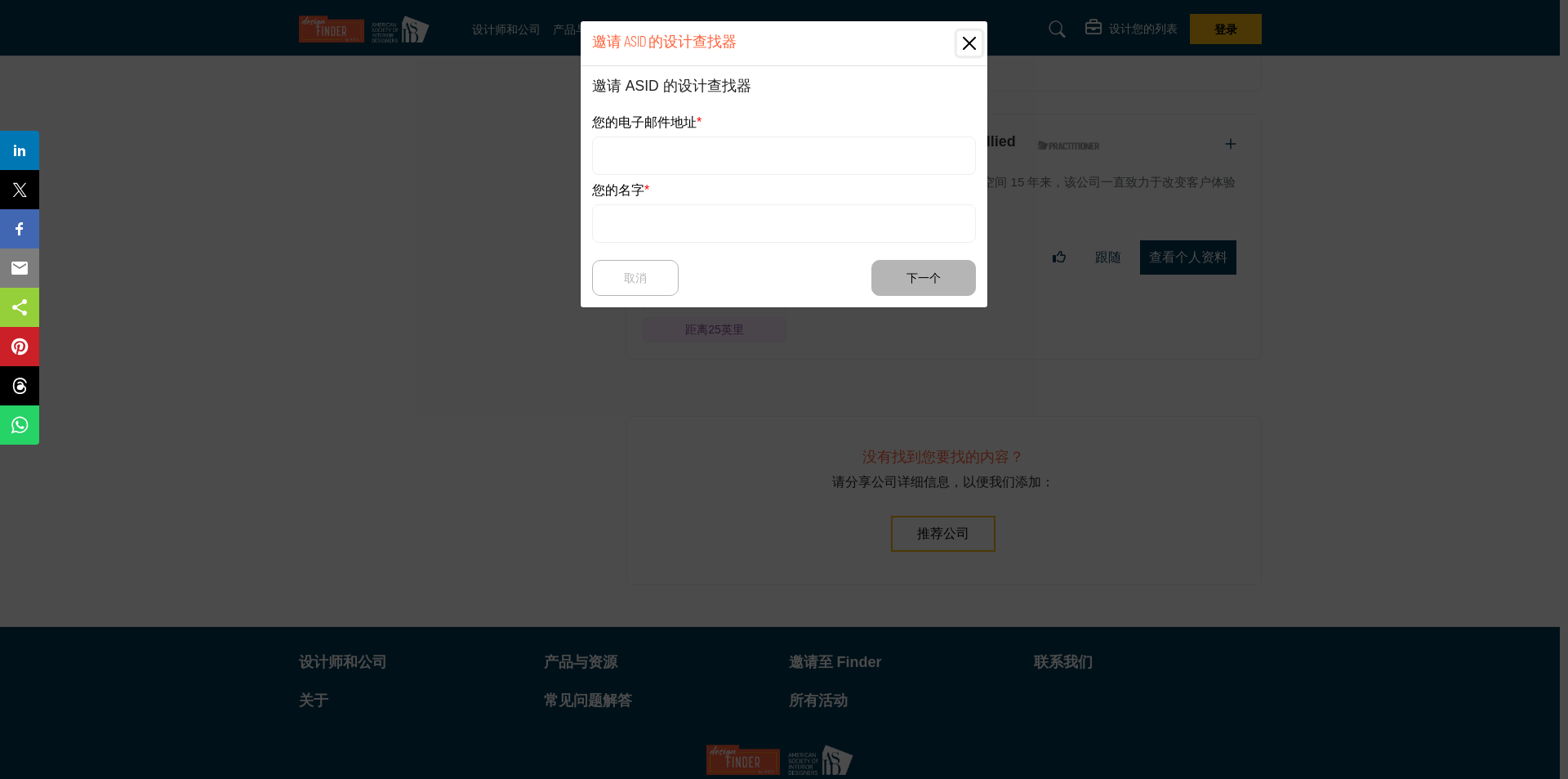
drag, startPoint x: 967, startPoint y: 35, endPoint x: 1008, endPoint y: 157, distance: 128.7
click at [967, 36] on button "关闭" at bounding box center [970, 44] width 25 height 25
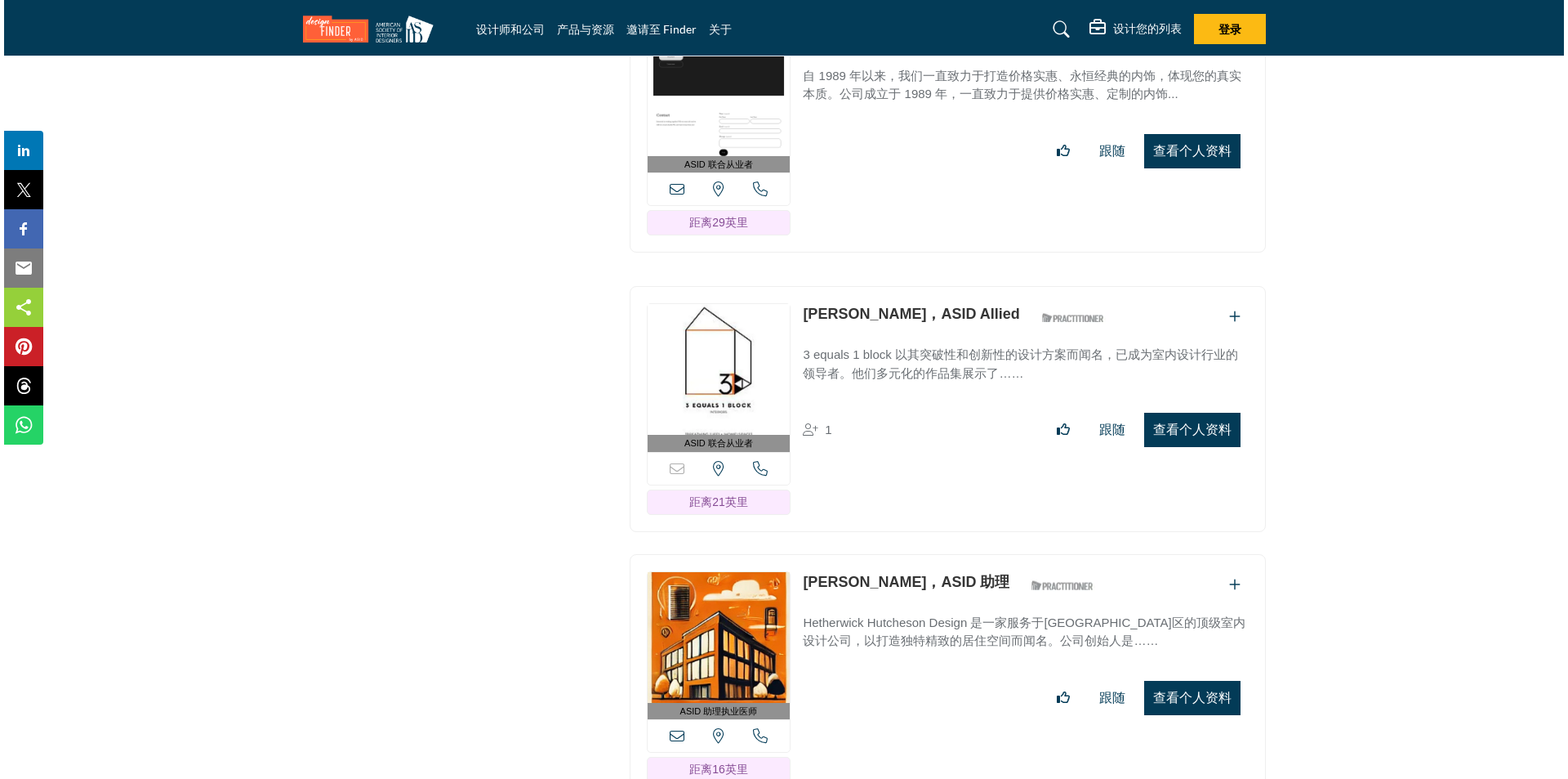
scroll to position [22735, 0]
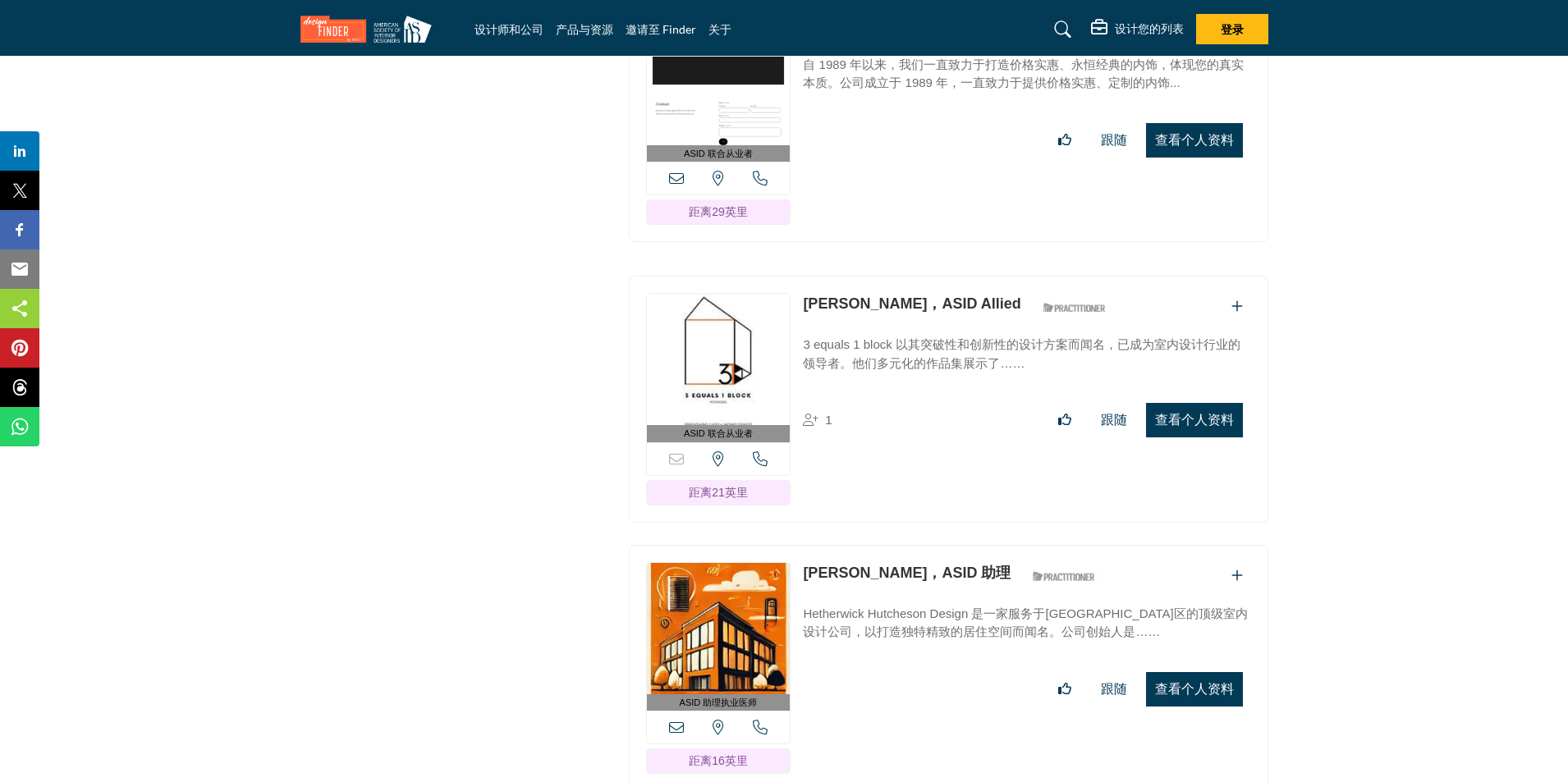
click at [1202, 412] on font "查看个人资料" at bounding box center [1193, 419] width 79 height 14
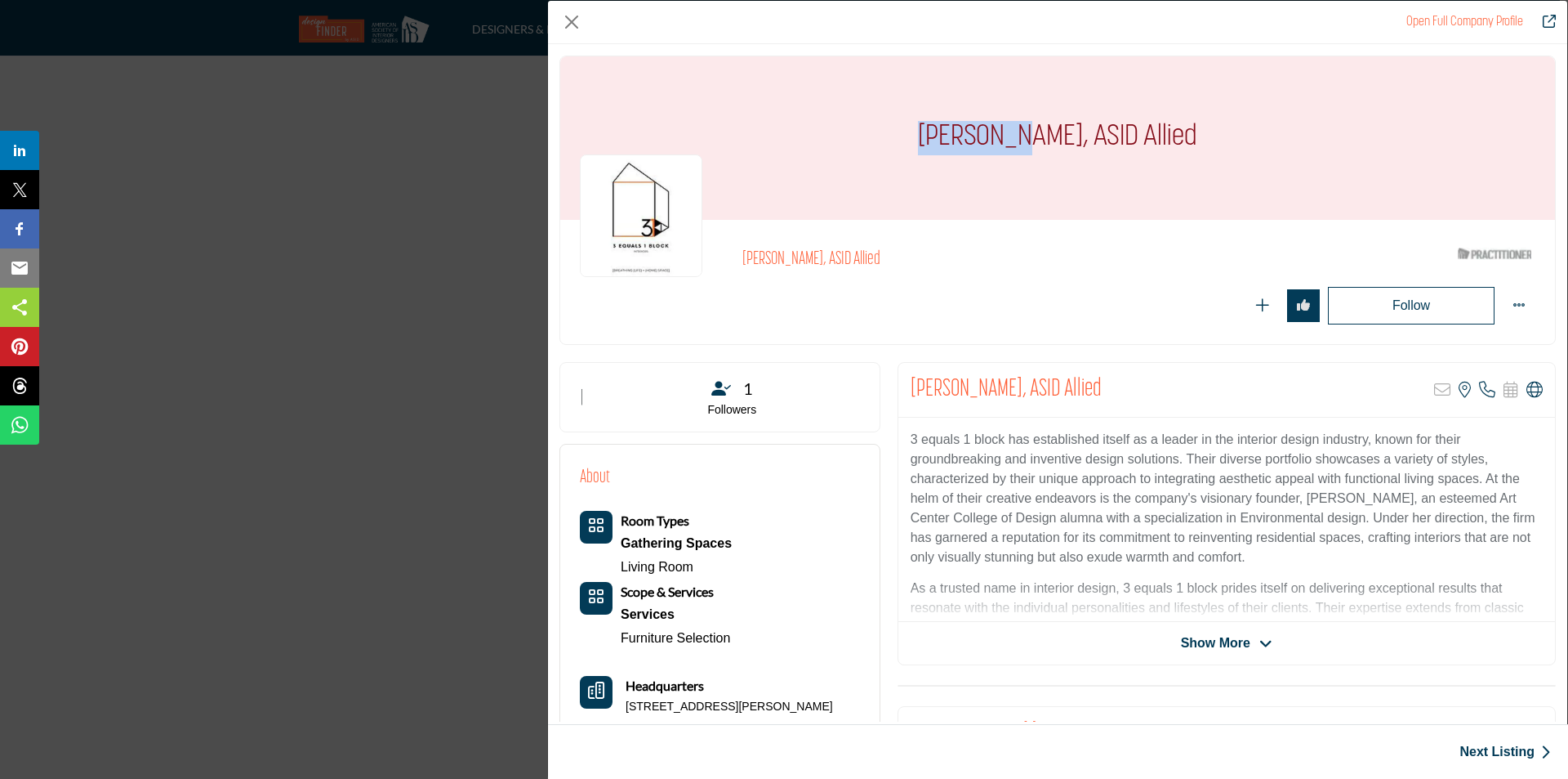
drag, startPoint x: 1039, startPoint y: 133, endPoint x: 957, endPoint y: 130, distance: 82.1
click at [957, 130] on h1 "[PERSON_NAME], ASID Allied" at bounding box center [1057, 138] width 279 height 163
copy h1 "Ellen Kim"
drag, startPoint x: 627, startPoint y: 707, endPoint x: 817, endPoint y: 699, distance: 190.2
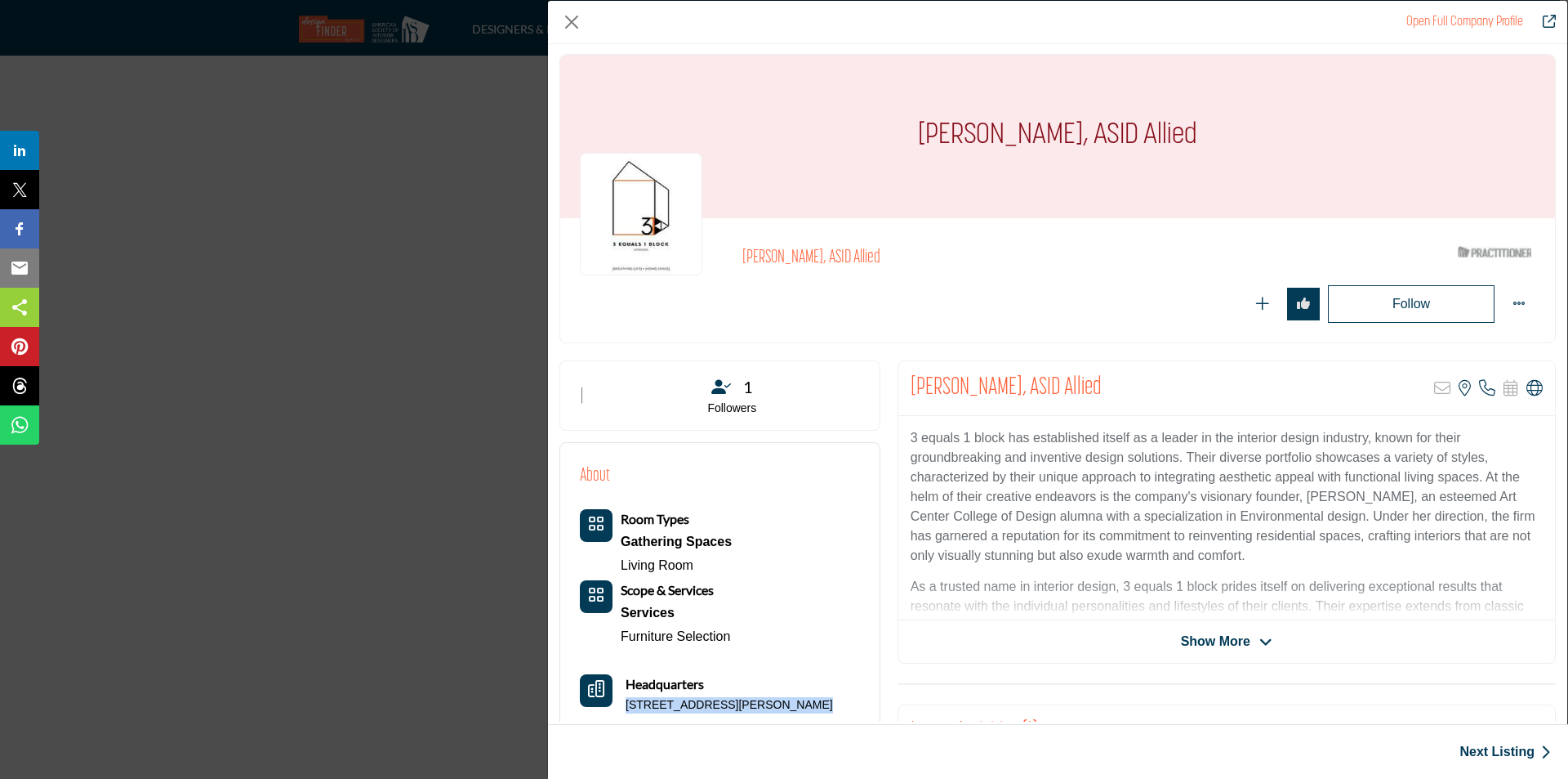
click at [817, 699] on div "Headquarters 4920 Anna Dr, 95124-5140, USA" at bounding box center [707, 694] width 254 height 40
copy p "4920 Anna Dr, 95124-5140, USA"
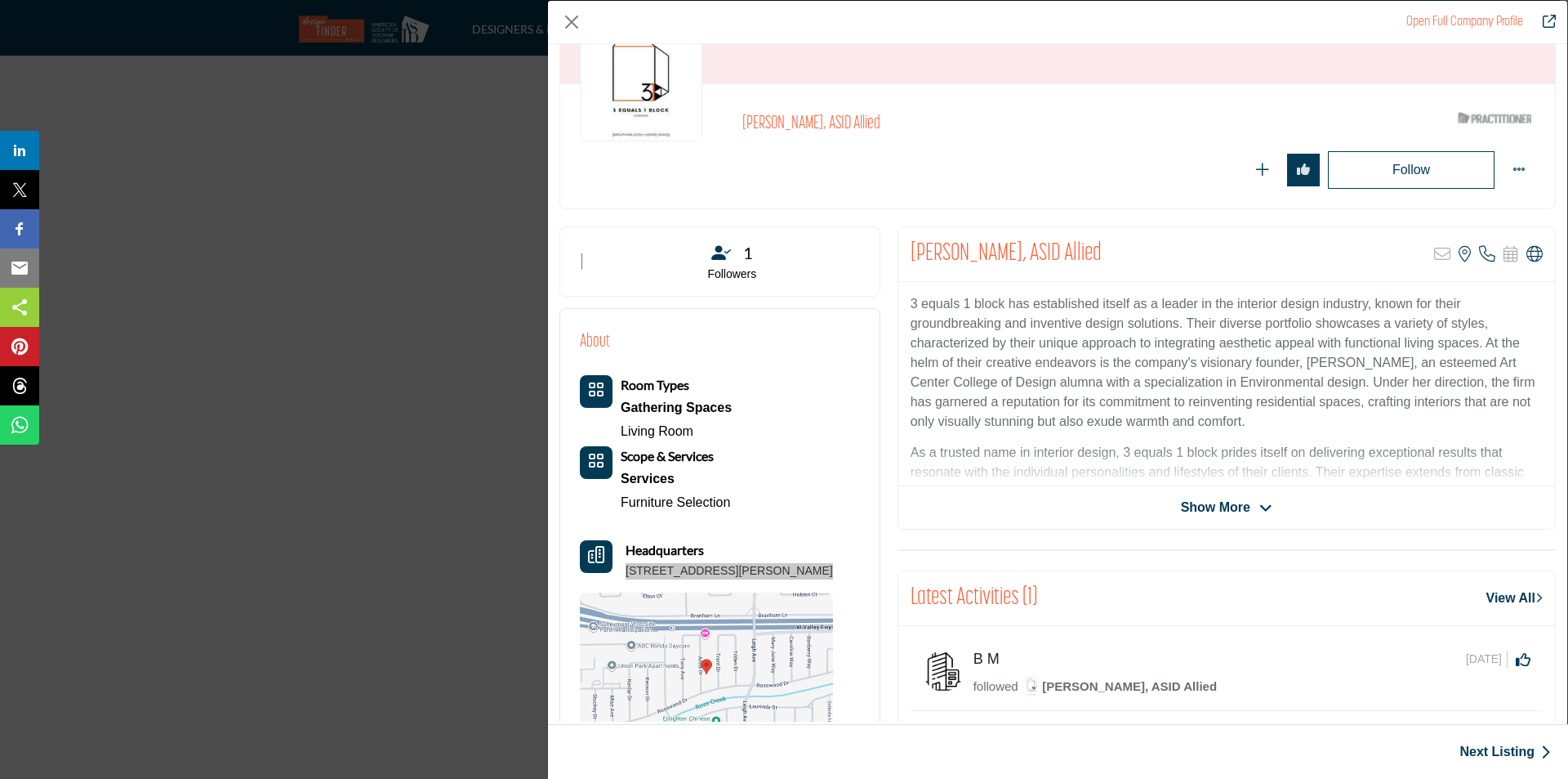
scroll to position [165, 0]
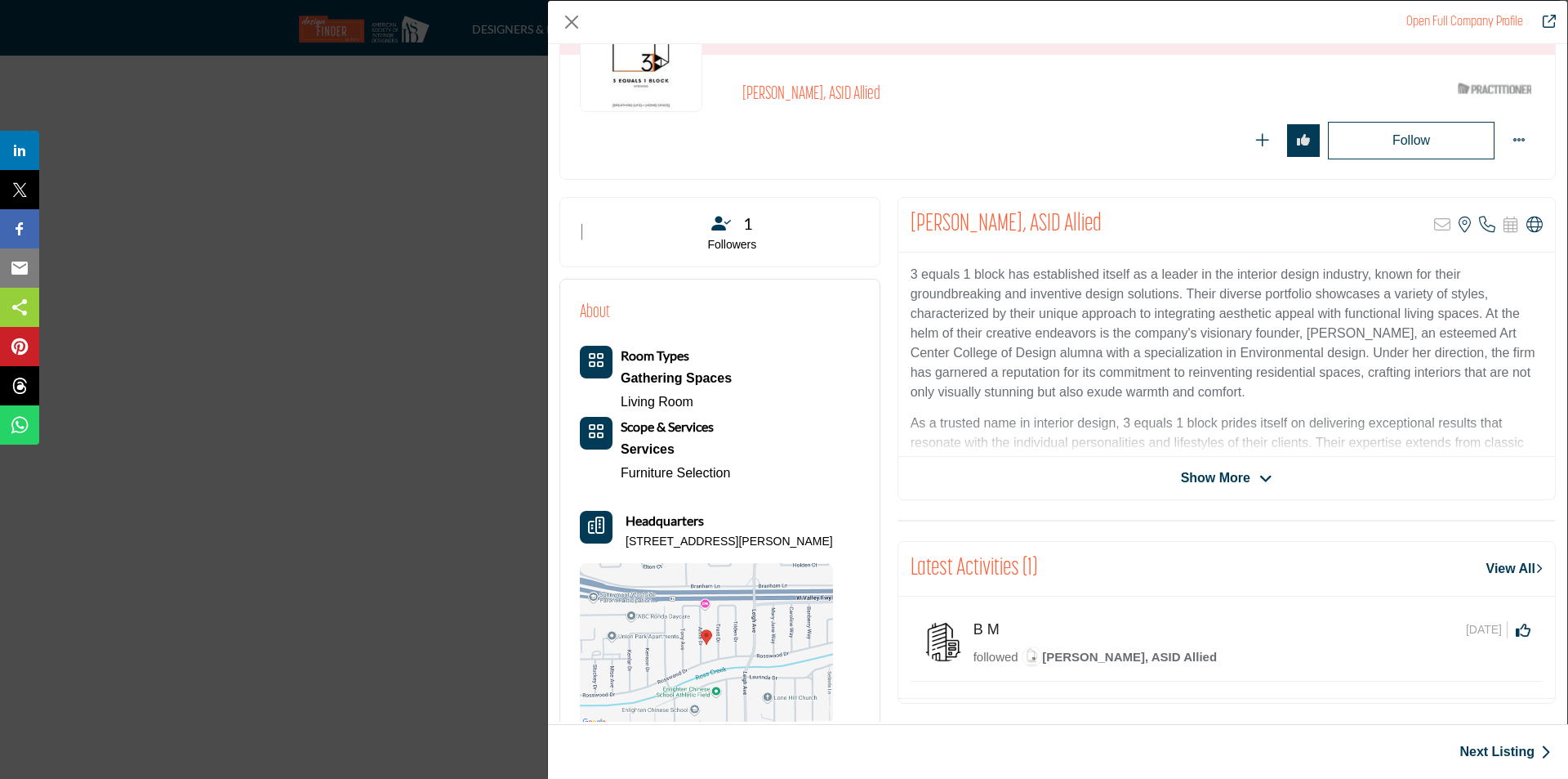
click at [1201, 478] on span "Show More" at bounding box center [1216, 478] width 69 height 20
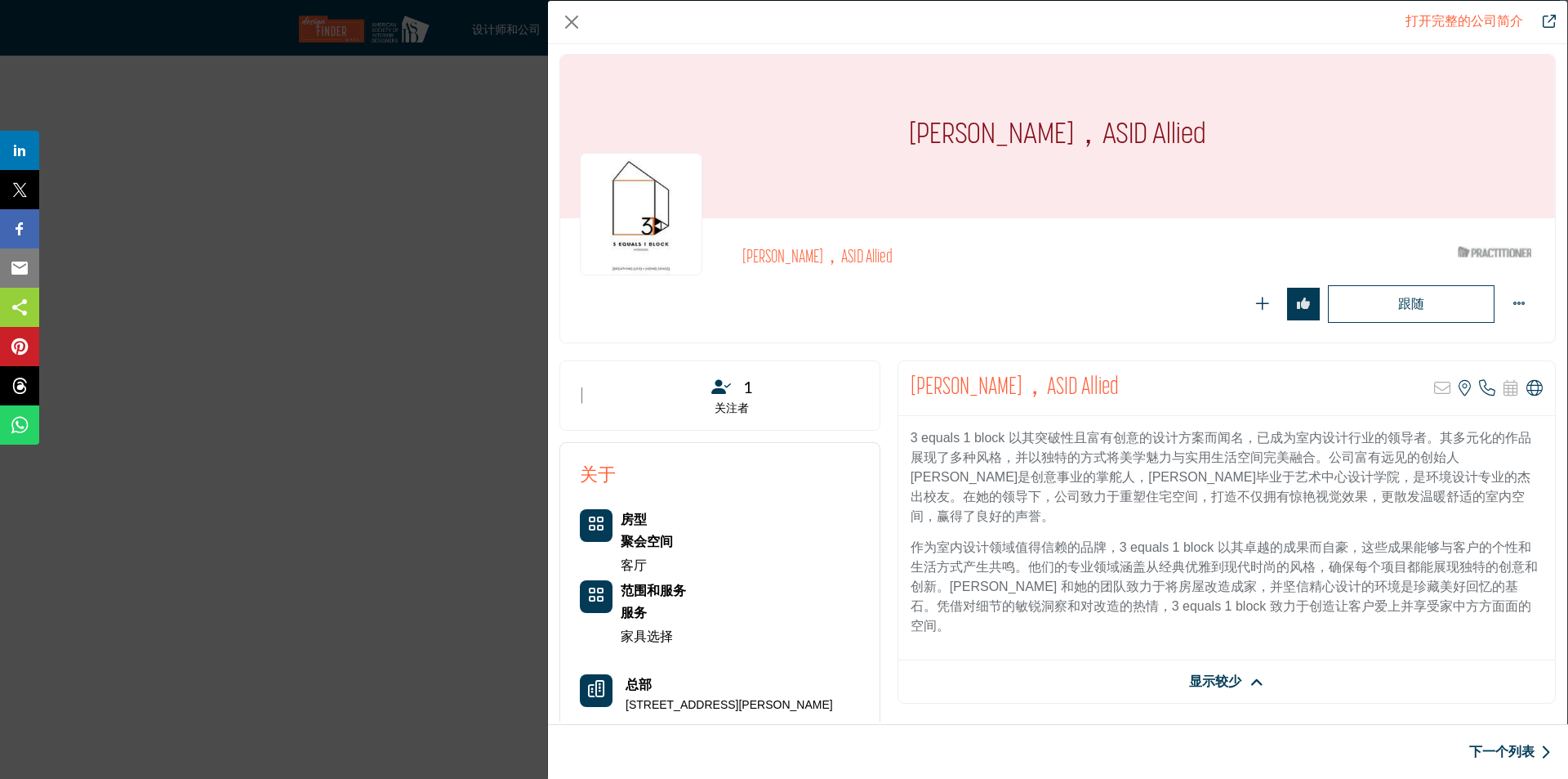
scroll to position [83, 0]
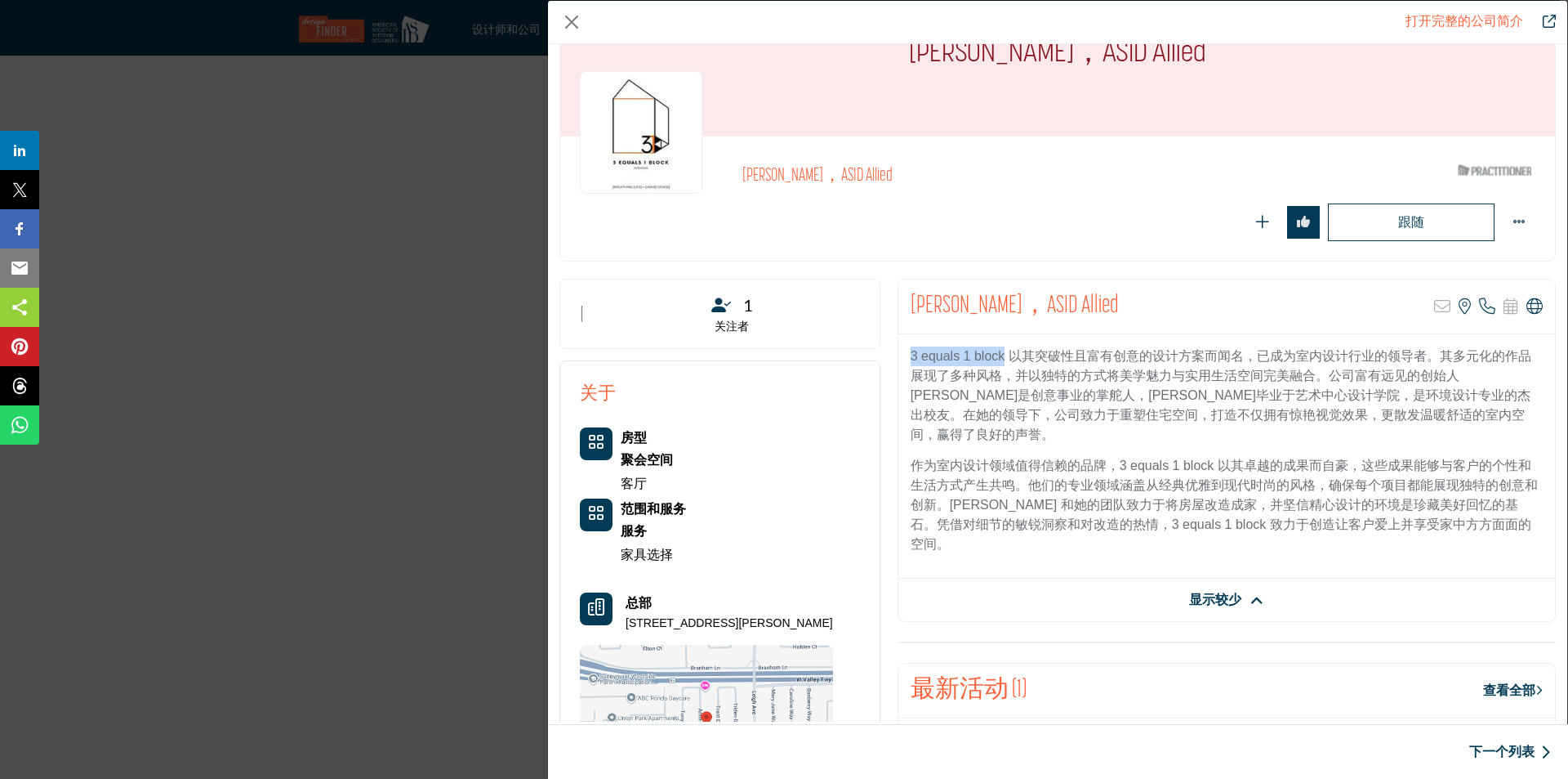
drag, startPoint x: 1001, startPoint y: 352, endPoint x: 905, endPoint y: 352, distance: 96.0
click at [905, 352] on div "3 equals 1 block 以其突破性且富有创意的设计方案而闻名，已成为室内设计行业的领导者。其多元化的作品展现了多种风格，并以独特的方式将美学魅力与实…" at bounding box center [1227, 456] width 657 height 245
copy font "3 equals 1 block"
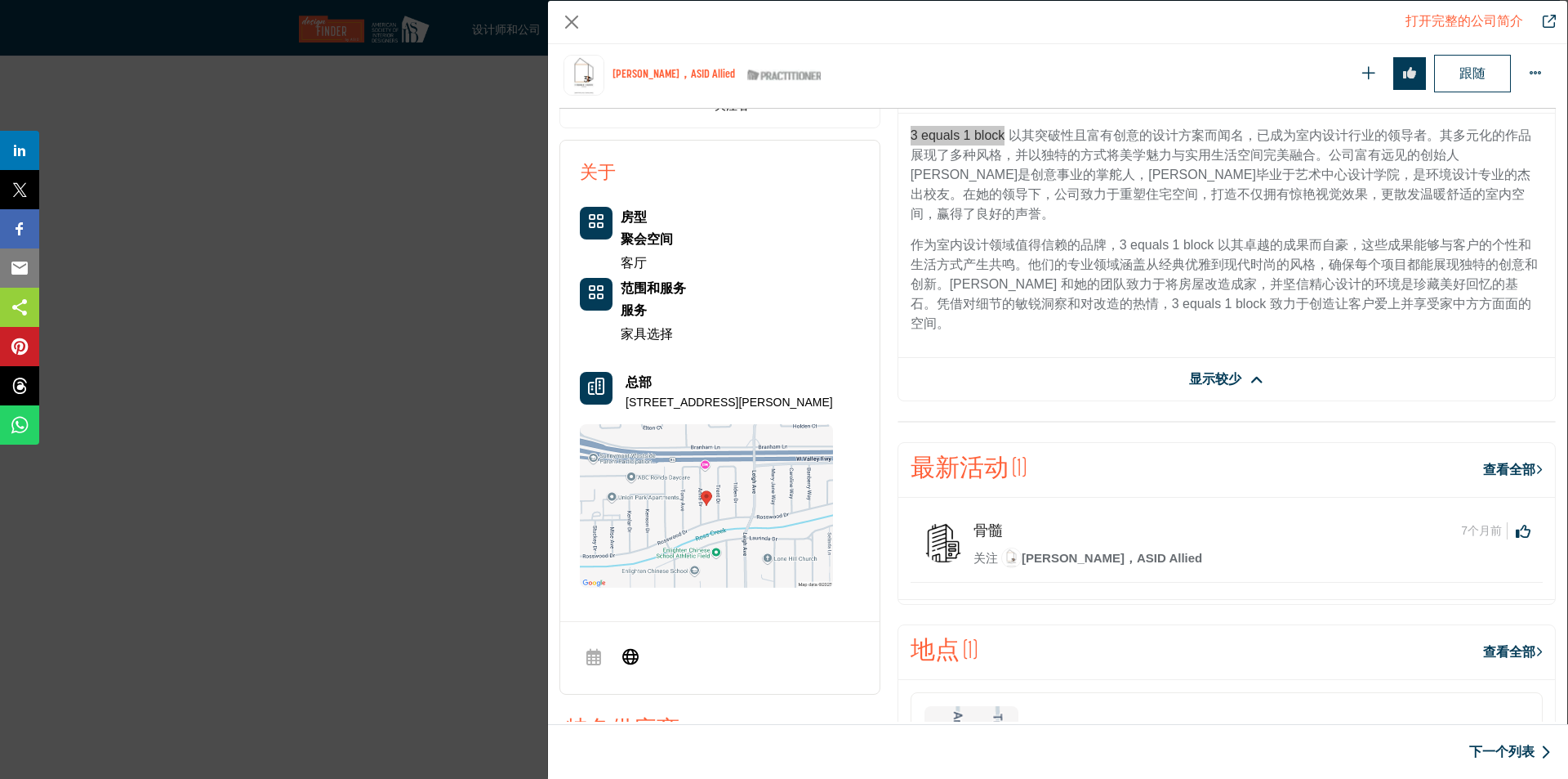
scroll to position [393, 0]
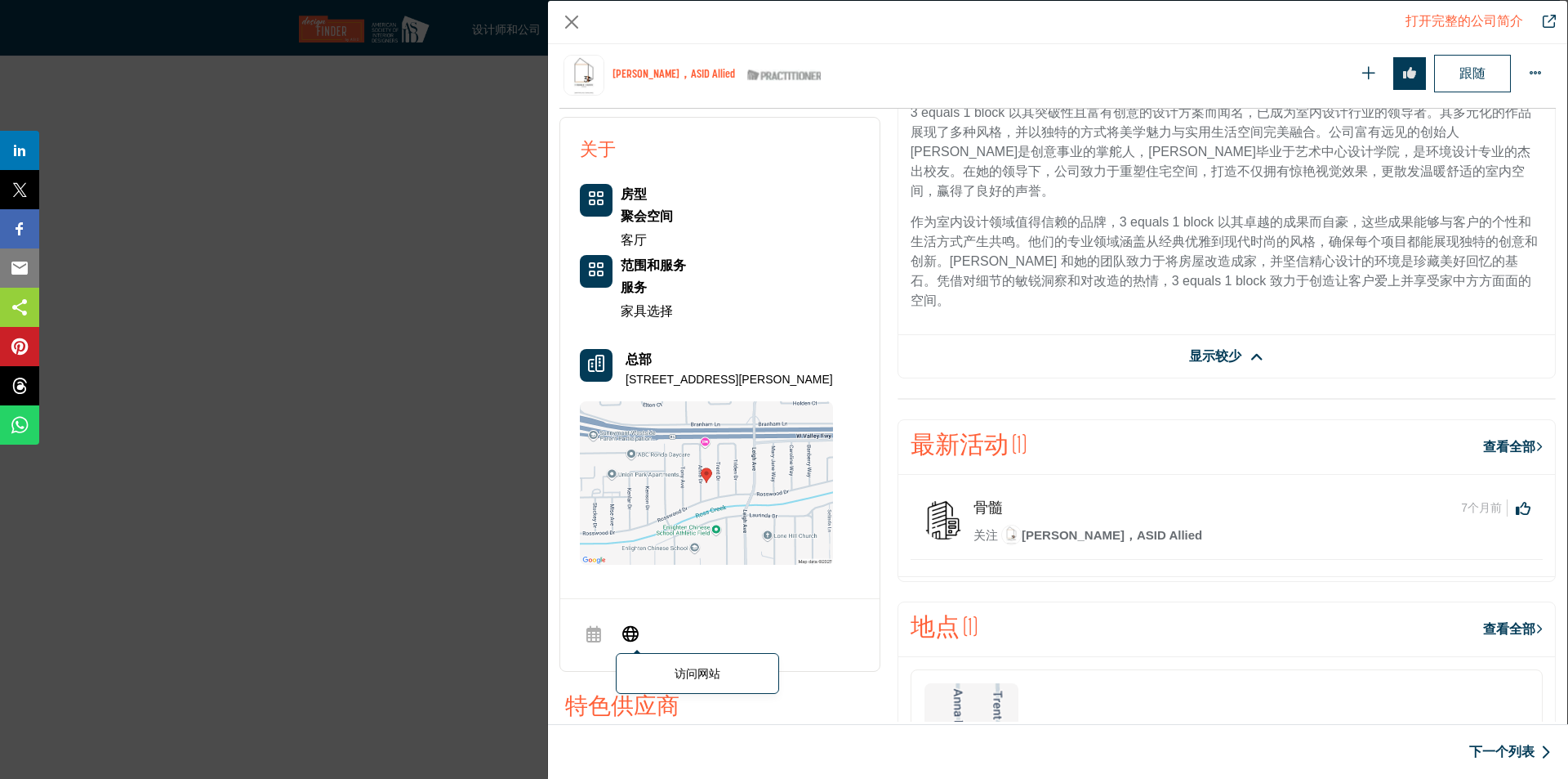
click at [631, 630] on icon "公司数据模型" at bounding box center [630, 632] width 16 height 20
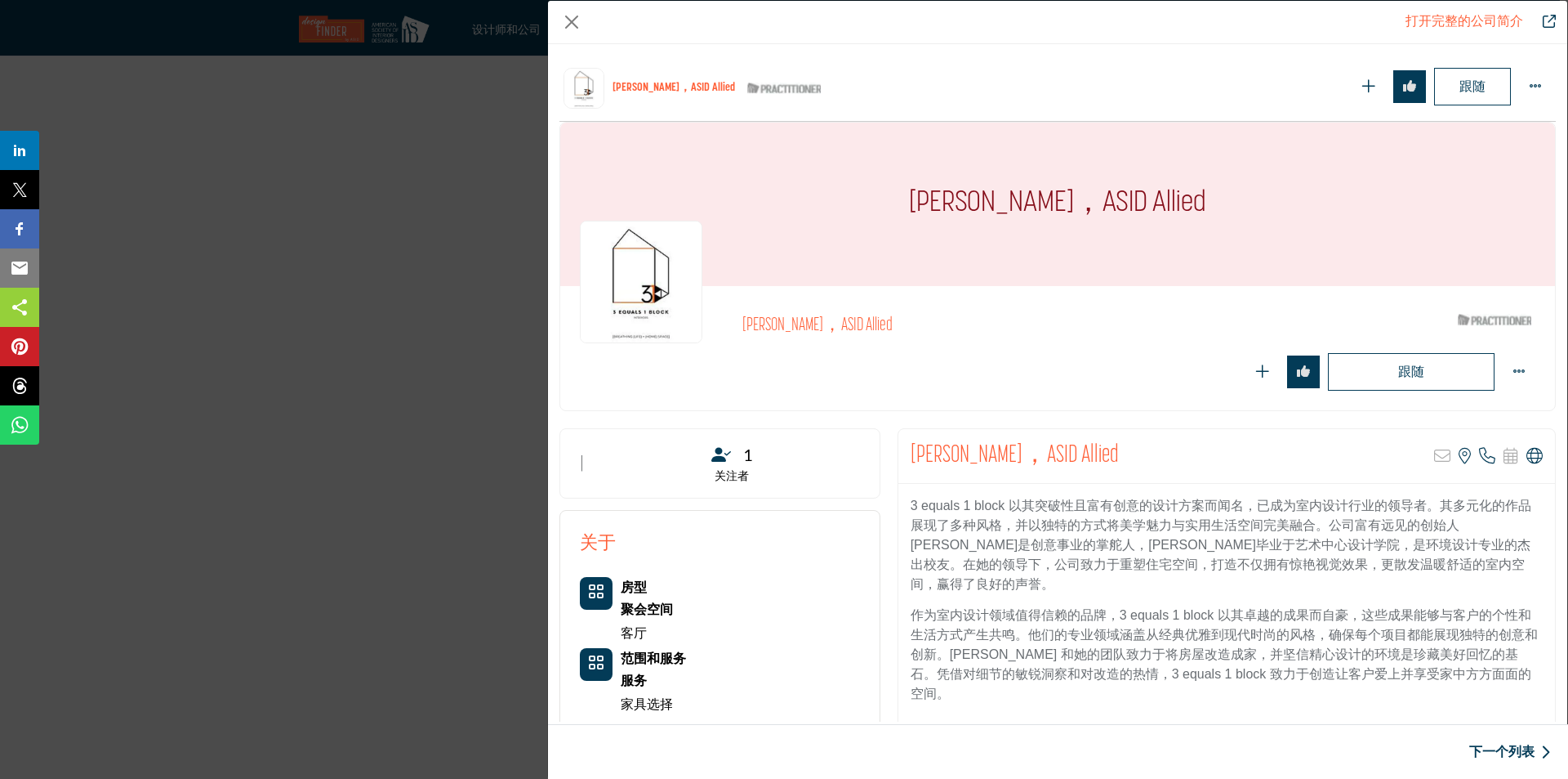
scroll to position [393, 0]
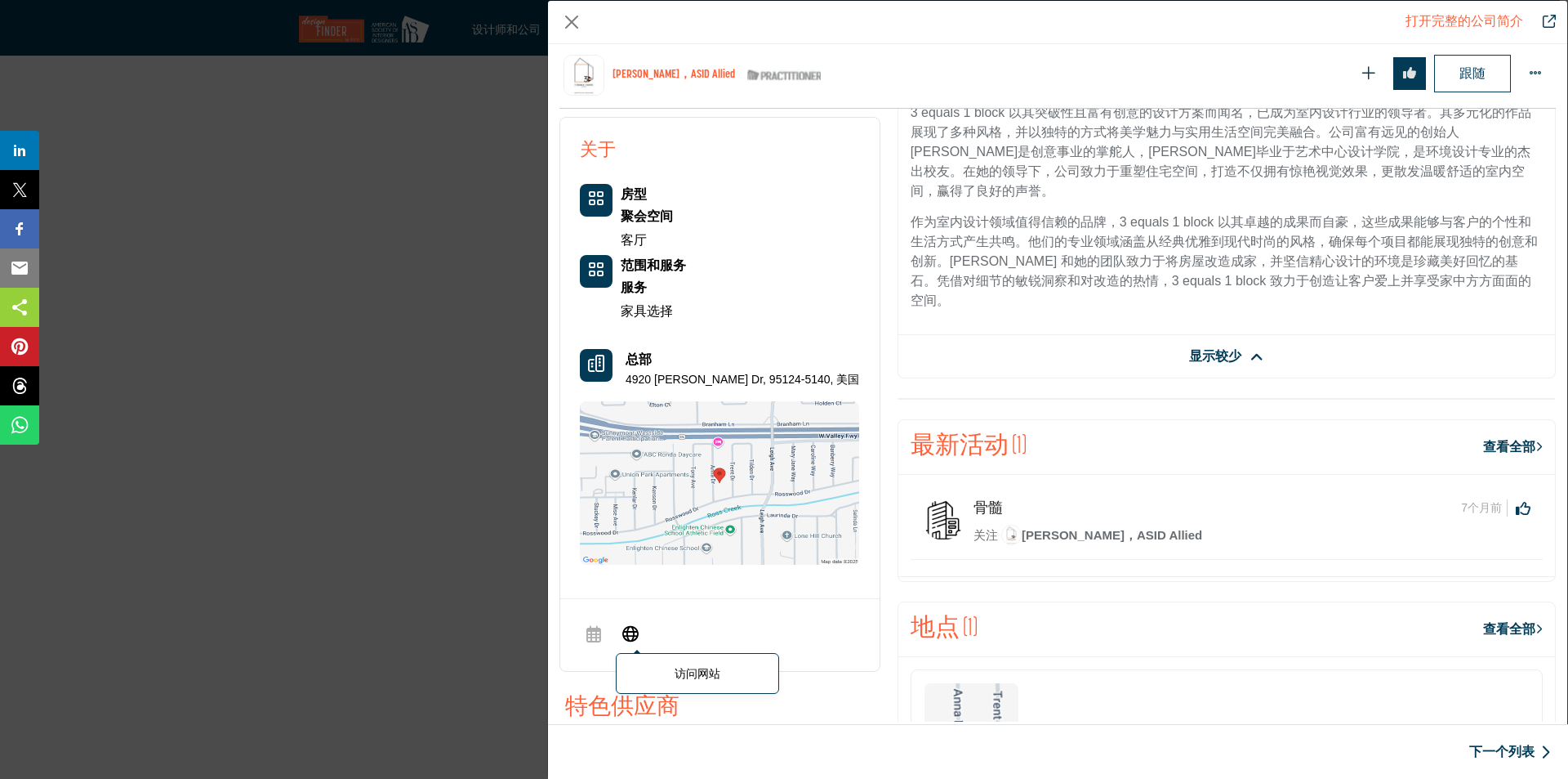
click at [634, 630] on icon "公司数据模型" at bounding box center [630, 632] width 16 height 20
click at [570, 20] on button "关闭" at bounding box center [572, 22] width 25 height 25
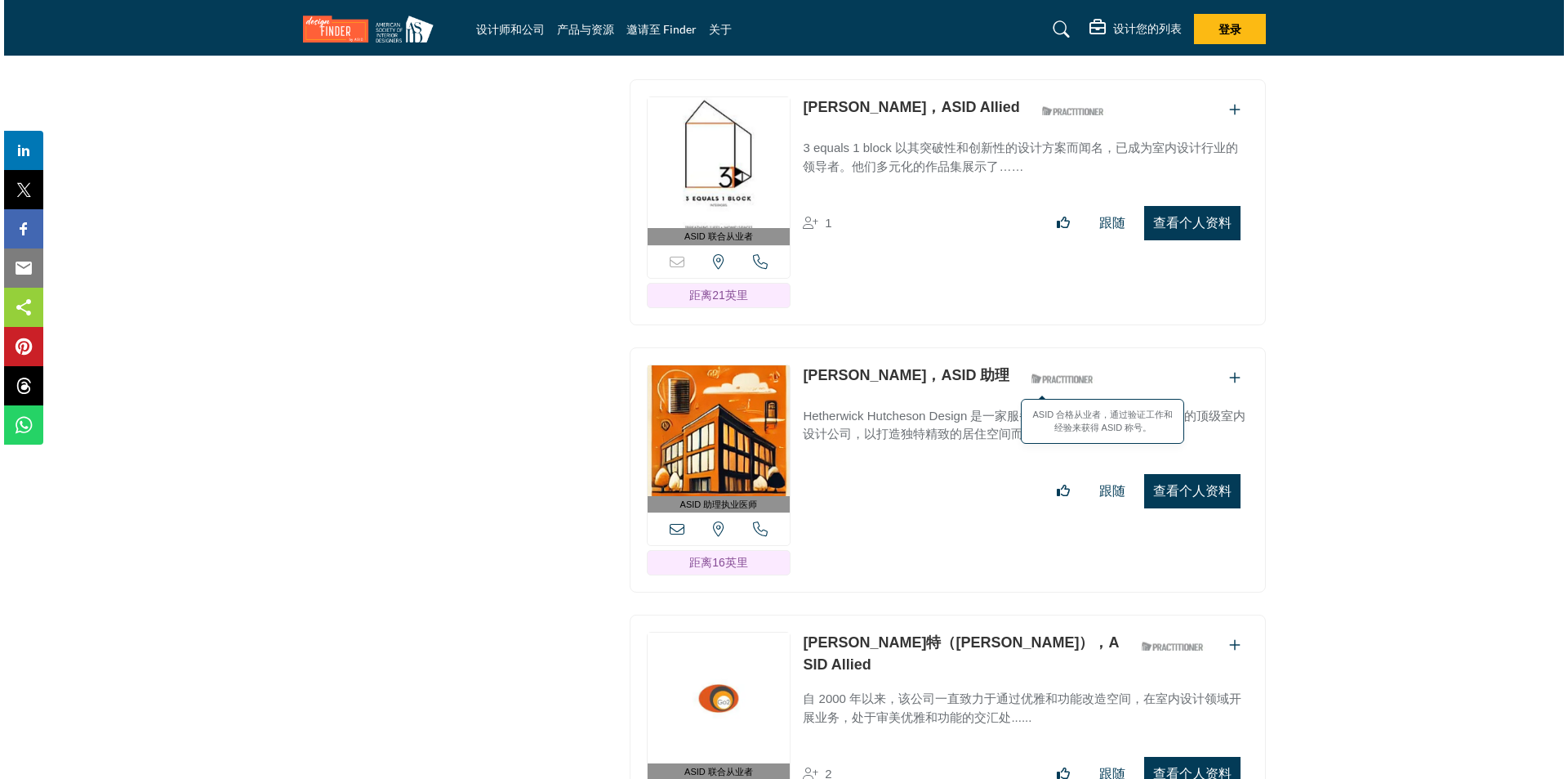
scroll to position [22980, 0]
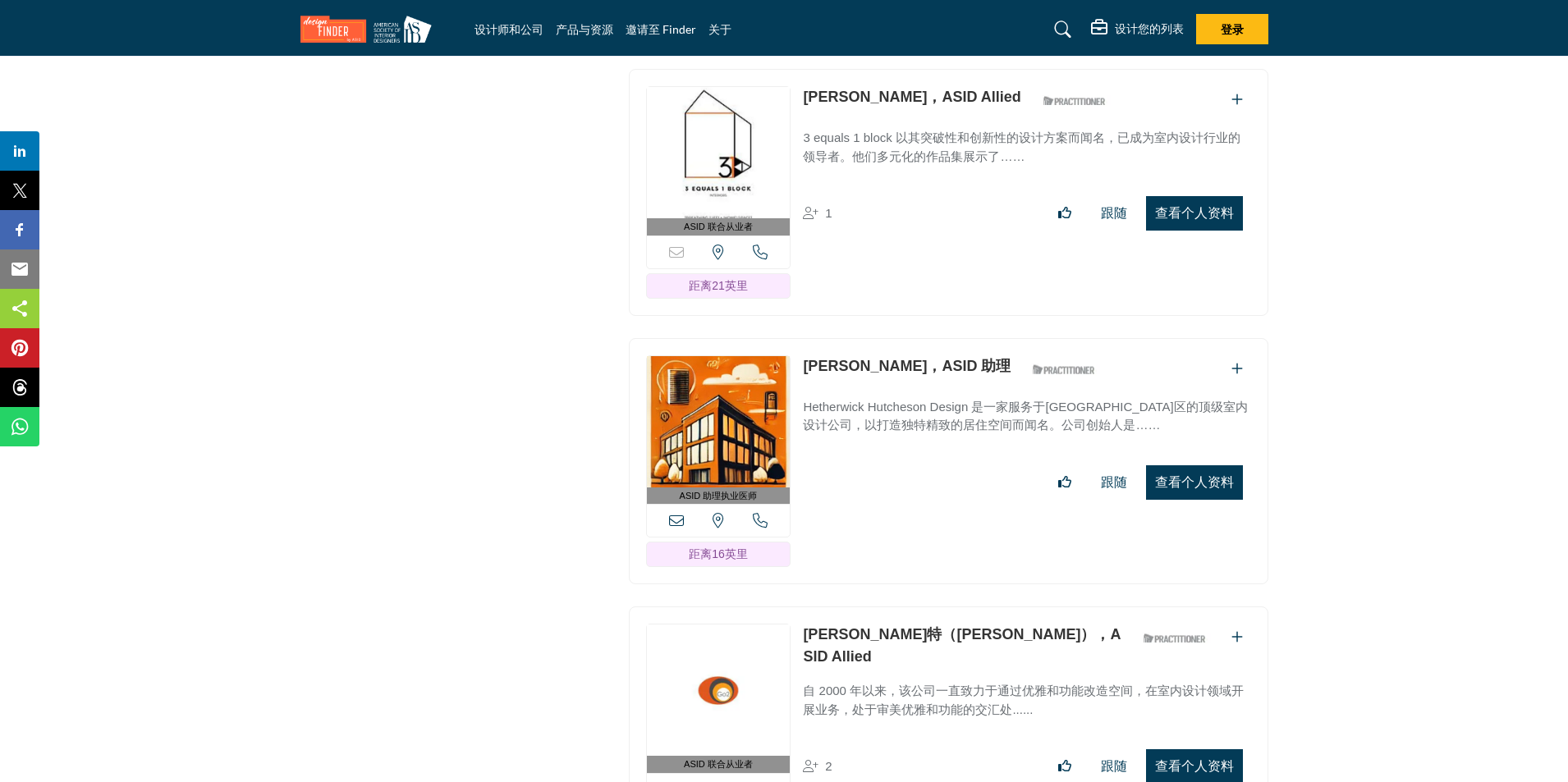
click at [1185, 475] on font "查看个人资料" at bounding box center [1193, 482] width 79 height 14
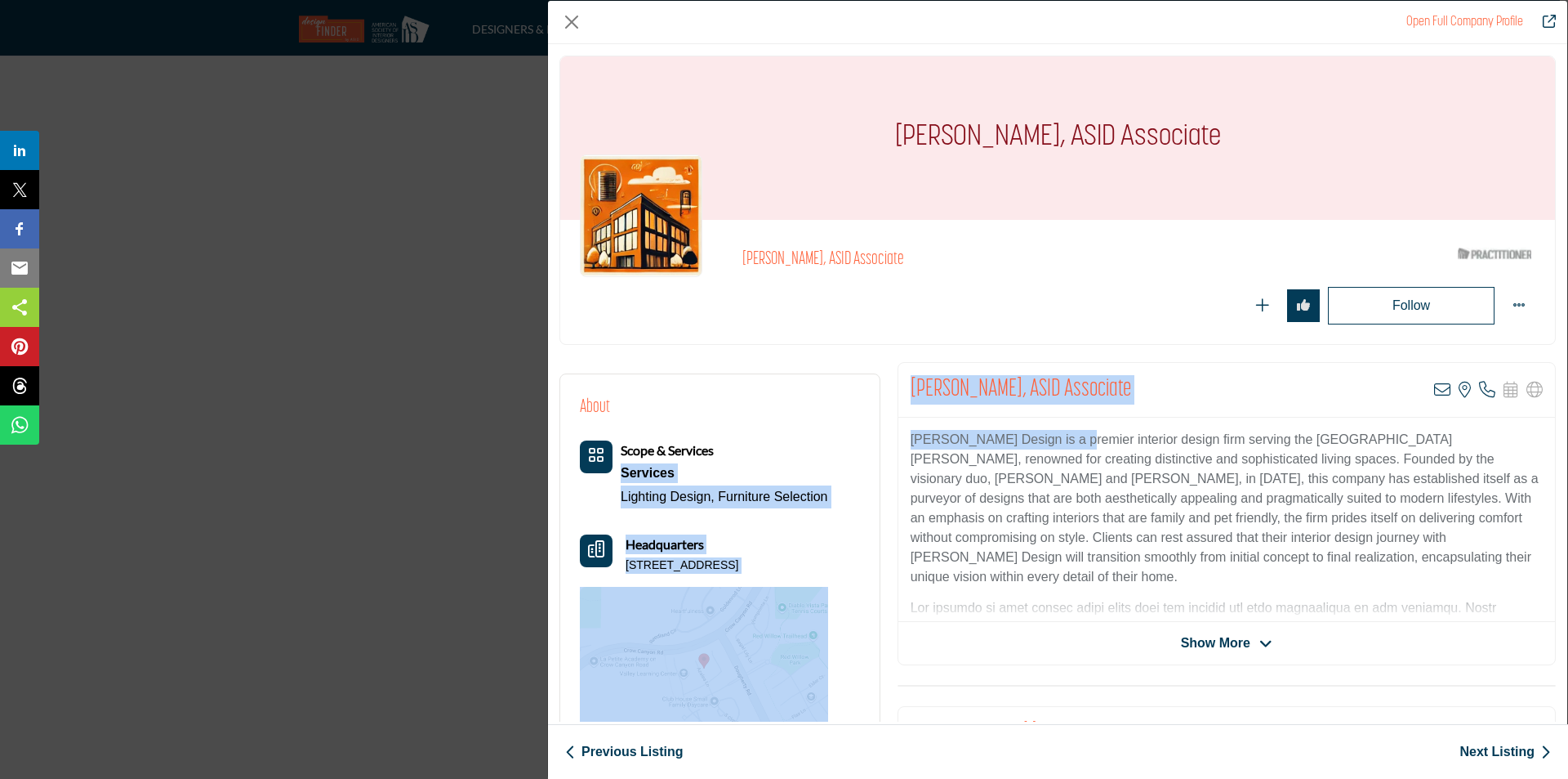
drag, startPoint x: 1082, startPoint y: 443, endPoint x: 867, endPoint y: 444, distance: 215.0
click at [867, 444] on div "About Scope & Services Services Lighting Design, Furniture Selection" at bounding box center [1059, 792] width 1014 height 860
click at [1153, 397] on div "Carolyn Bried, ASID Associate View email address of this listing View the locat…" at bounding box center [1227, 390] width 657 height 54
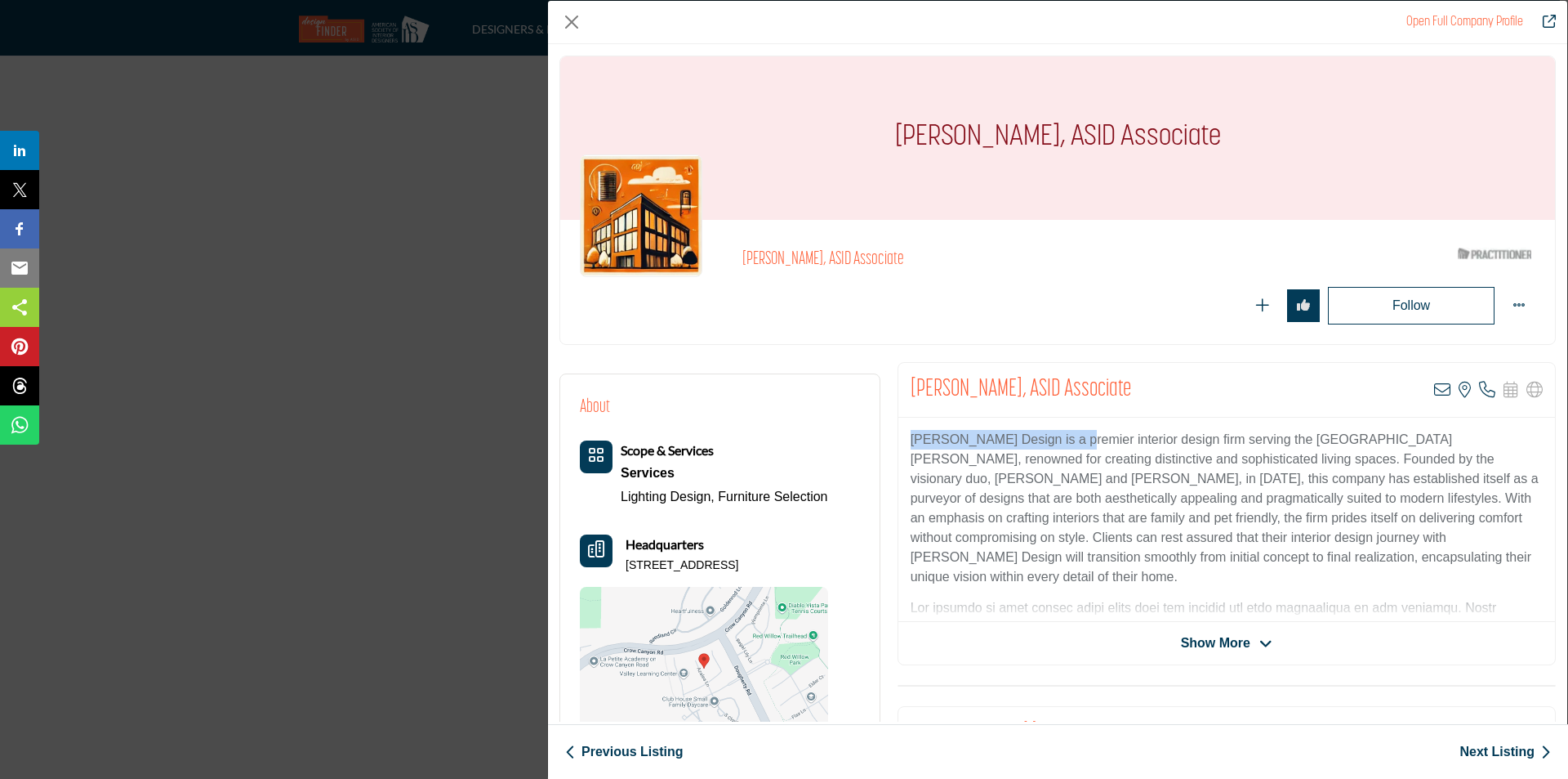
drag, startPoint x: 1082, startPoint y: 439, endPoint x: 912, endPoint y: 442, distance: 170.0
click at [912, 442] on p "Hetherwick Hutcheson Design is a premier interior design firm serving the San F…" at bounding box center [1227, 508] width 632 height 157
copy p "Hetherwick Hutcheson Design"
drag, startPoint x: 1038, startPoint y: 138, endPoint x: 905, endPoint y: 134, distance: 133.1
click at [905, 134] on div "Carolyn Bried, ASID Associate" at bounding box center [1058, 138] width 995 height 163
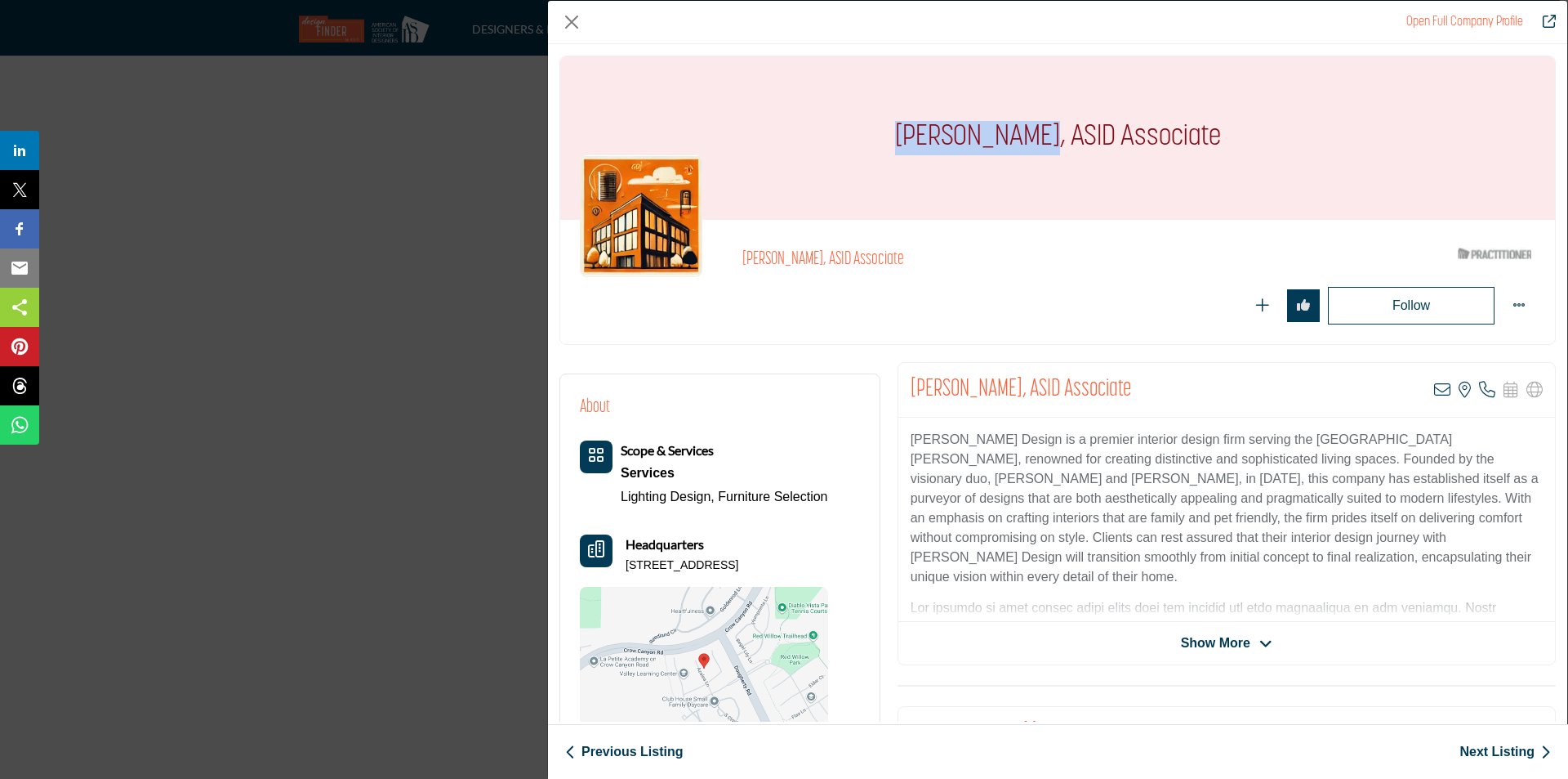
copy h1 "Carolyn Bried"
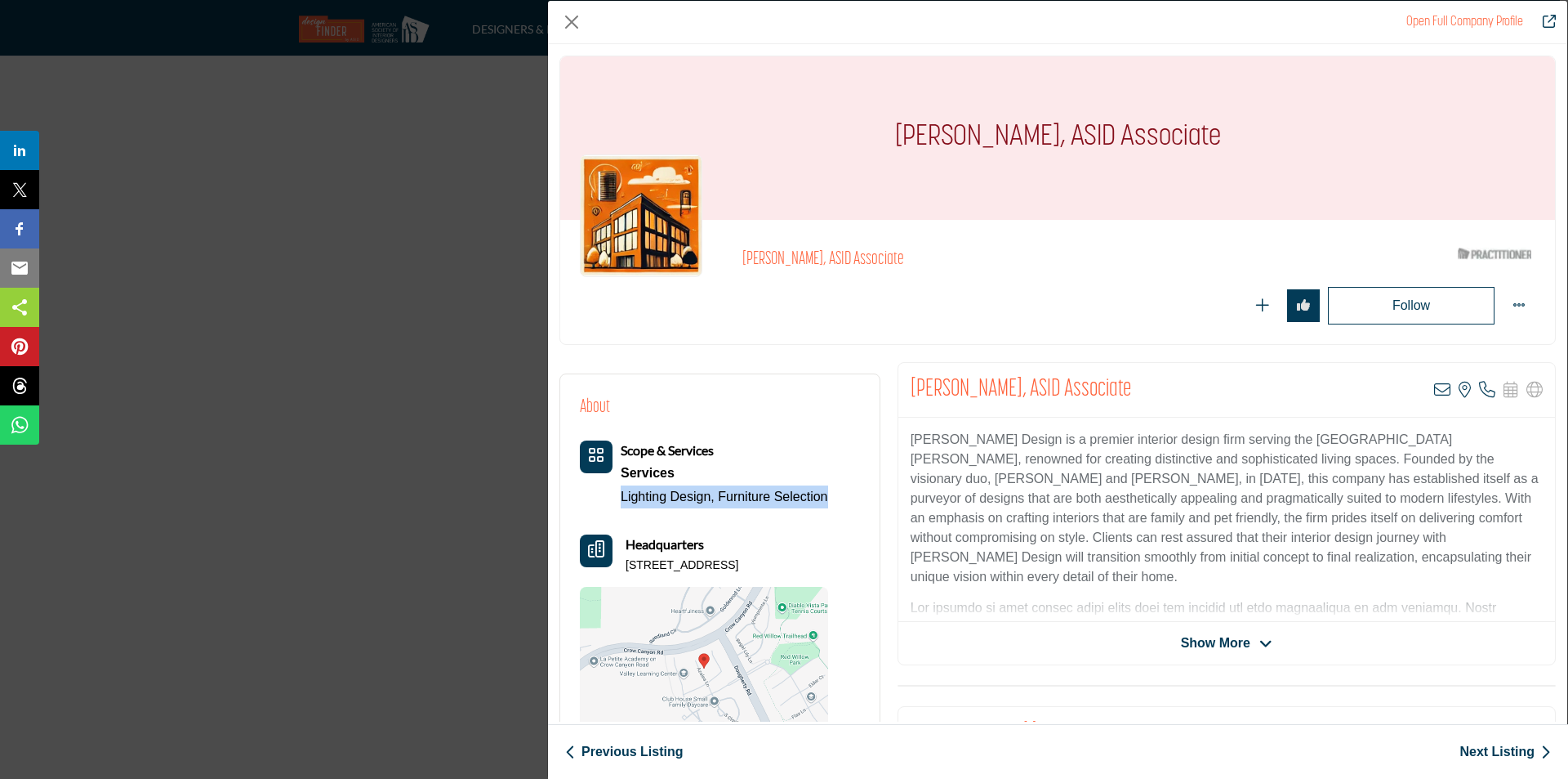
drag, startPoint x: 608, startPoint y: 494, endPoint x: 830, endPoint y: 501, distance: 222.1
click at [830, 501] on div "About Scope & Services Services Lighting Design, Furniture Selection Headquarte…" at bounding box center [720, 571] width 280 height 357
copy div "Lighting Design, Furniture Selection"
drag, startPoint x: 625, startPoint y: 565, endPoint x: 813, endPoint y: 562, distance: 188.0
click at [813, 562] on div "Headquarters 208 Azalea Ln, 94582-5598, USA" at bounding box center [705, 554] width 249 height 40
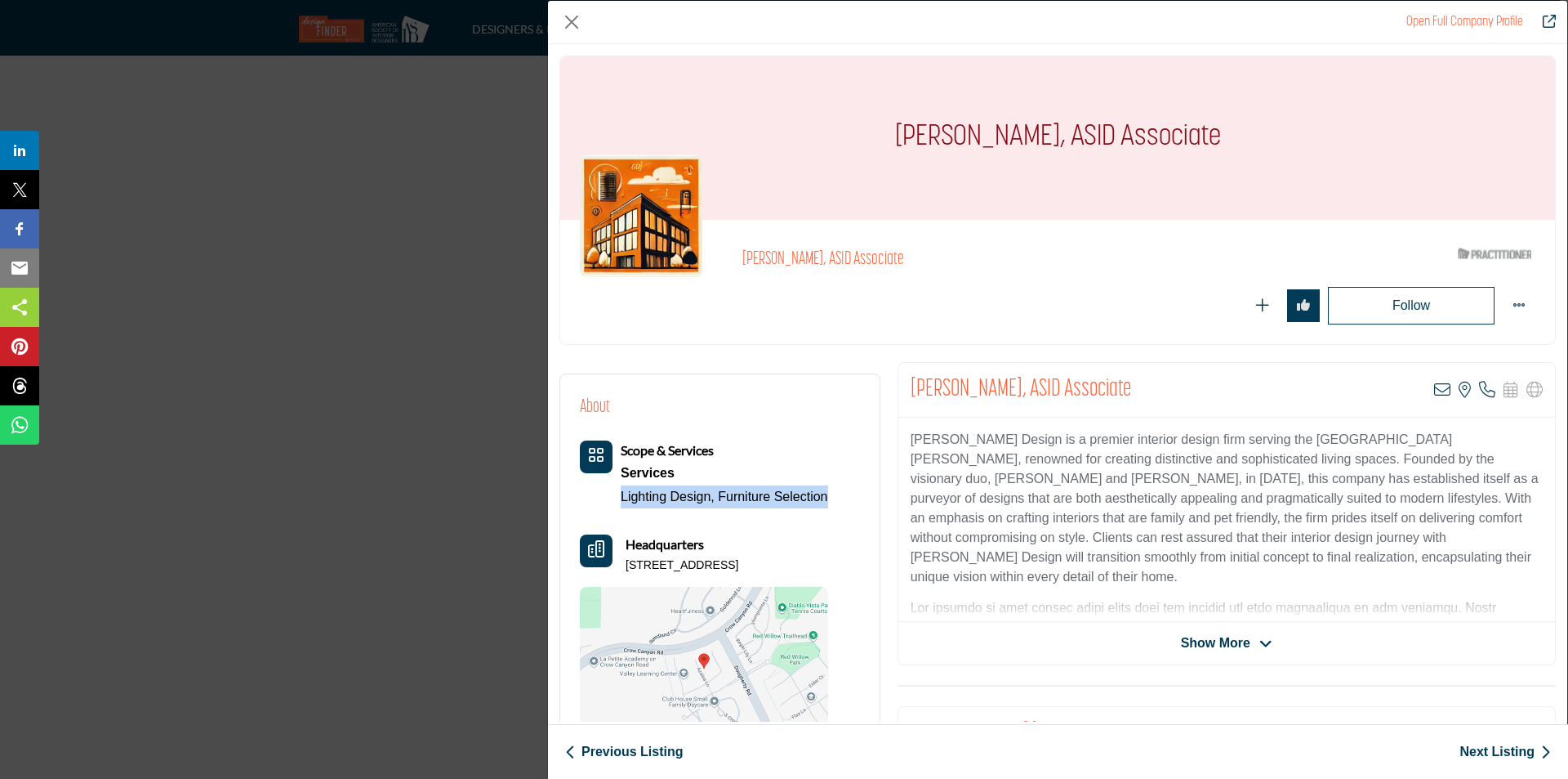
copy p "208 Azalea Ln, 94582-5598, USA"
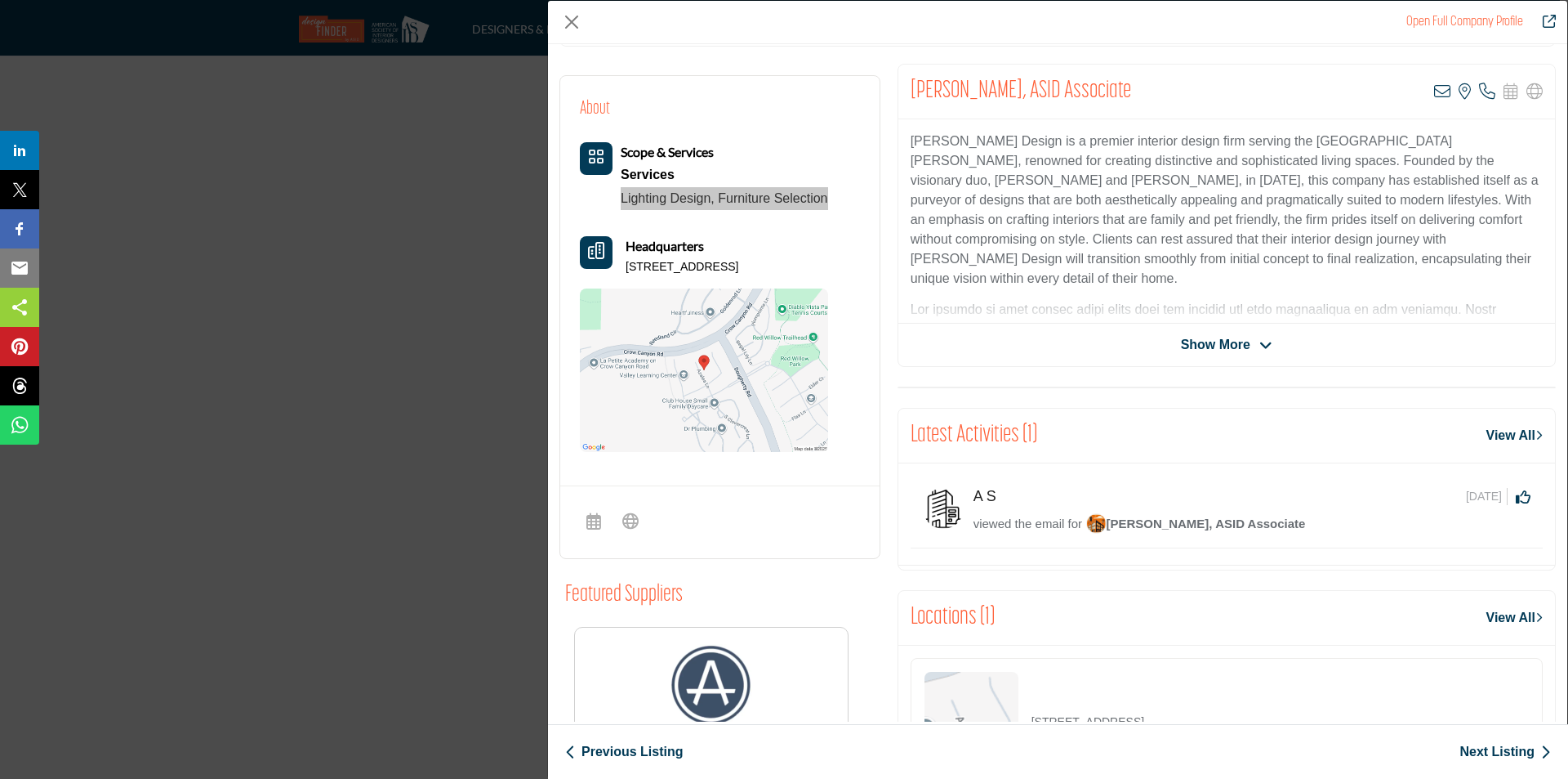
scroll to position [163, 0]
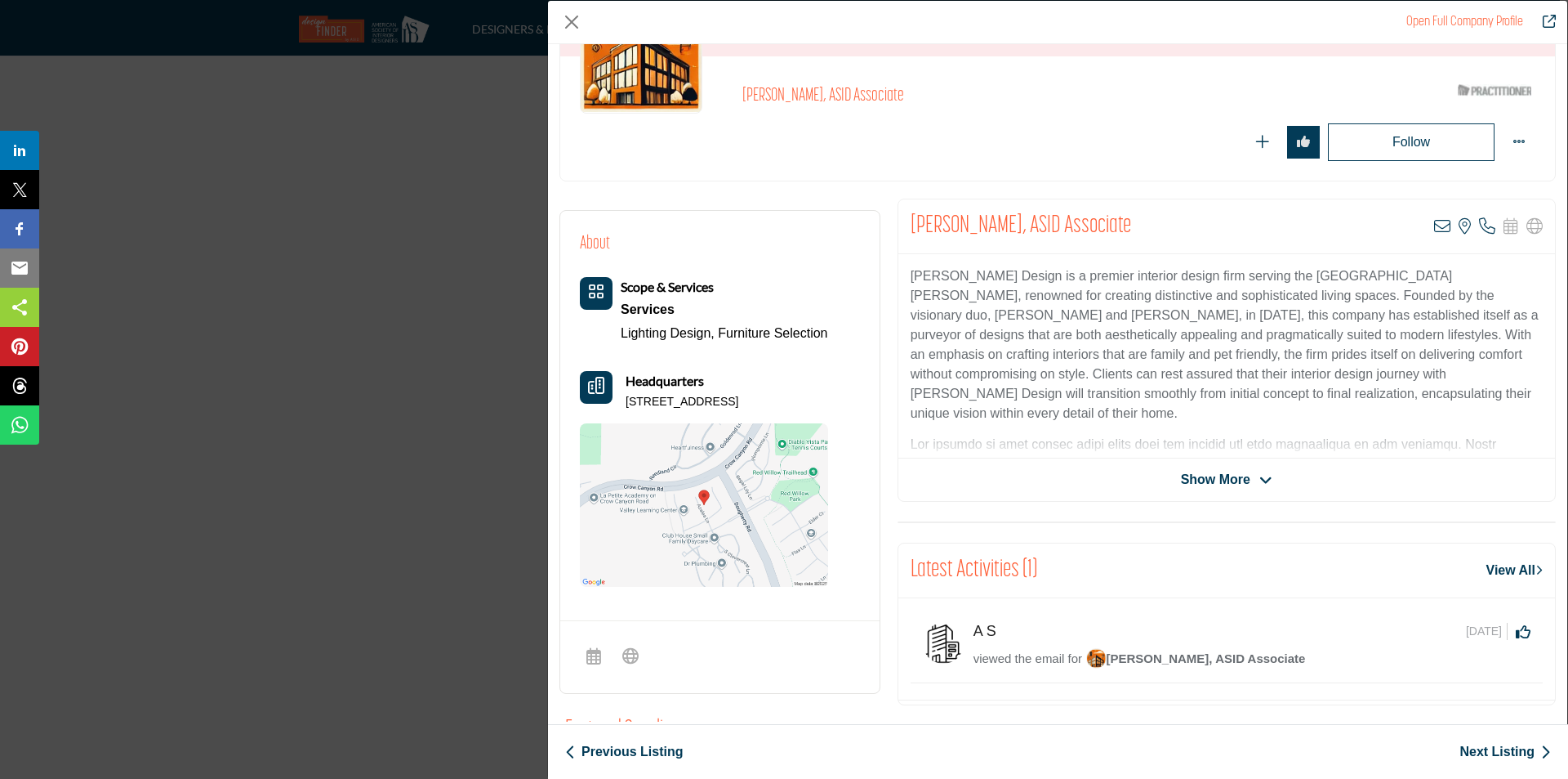
click at [1235, 487] on span "Show More" at bounding box center [1216, 480] width 69 height 20
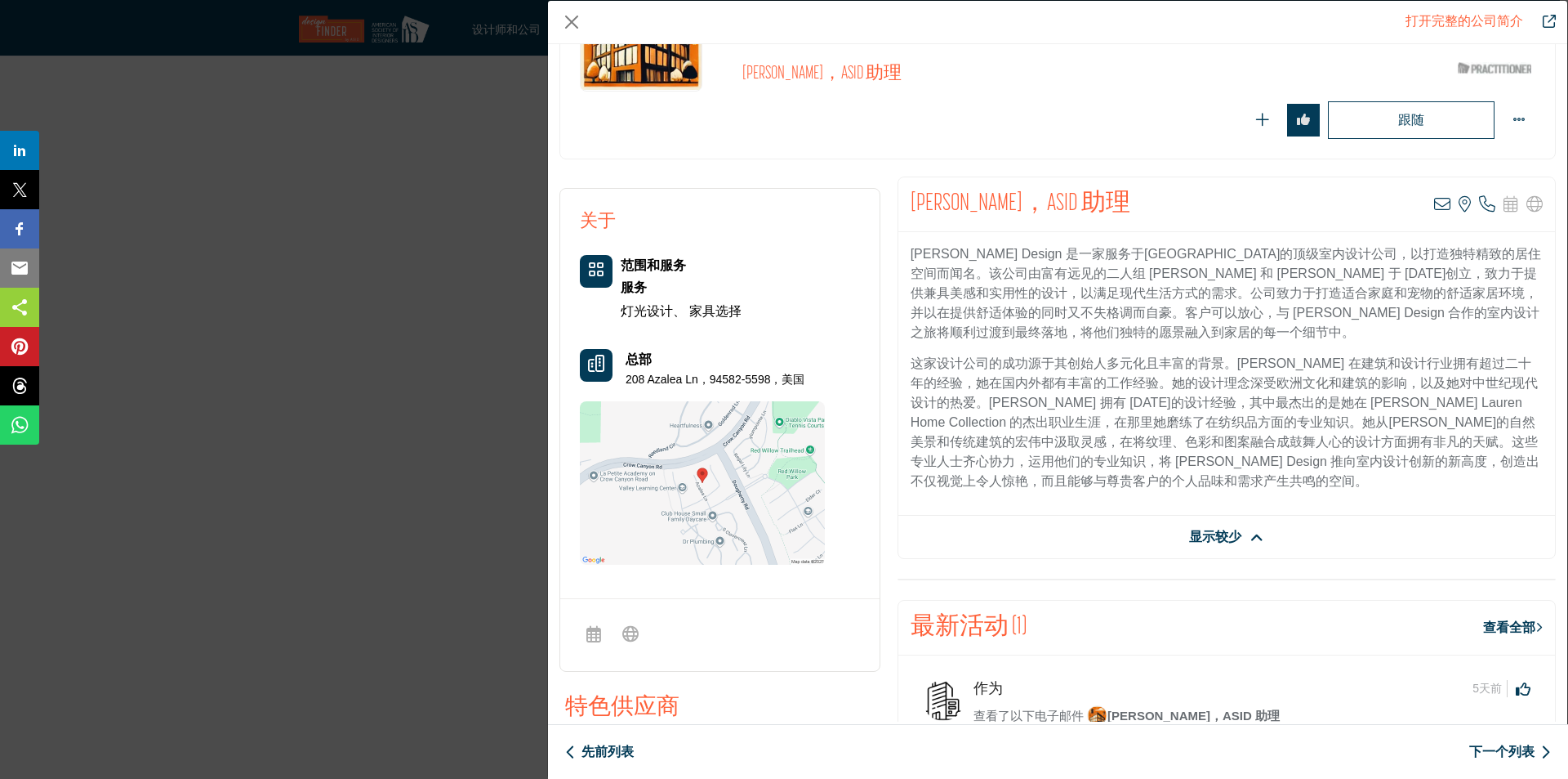
scroll to position [0, 0]
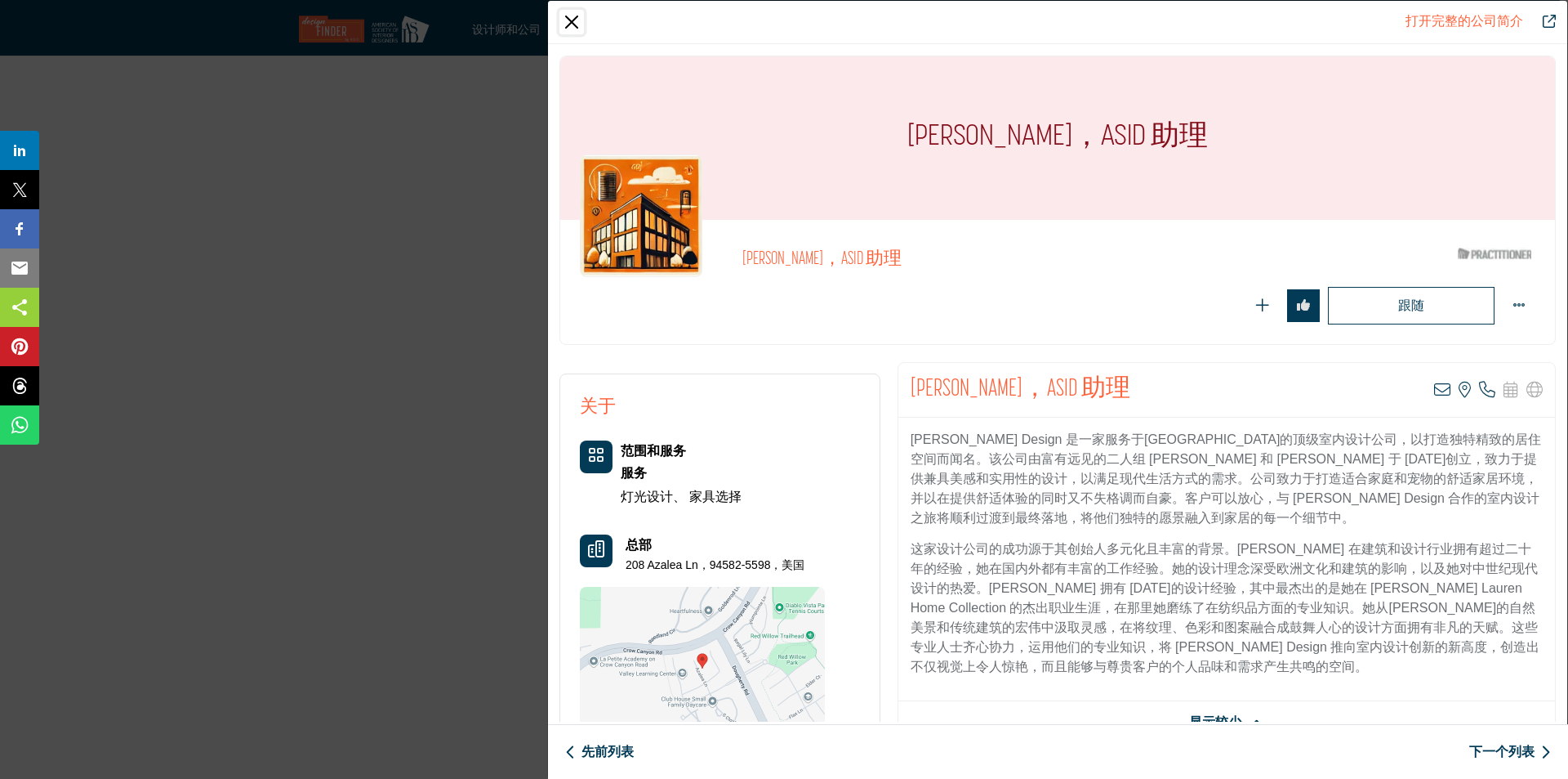
click at [572, 20] on button "关闭" at bounding box center [572, 22] width 25 height 25
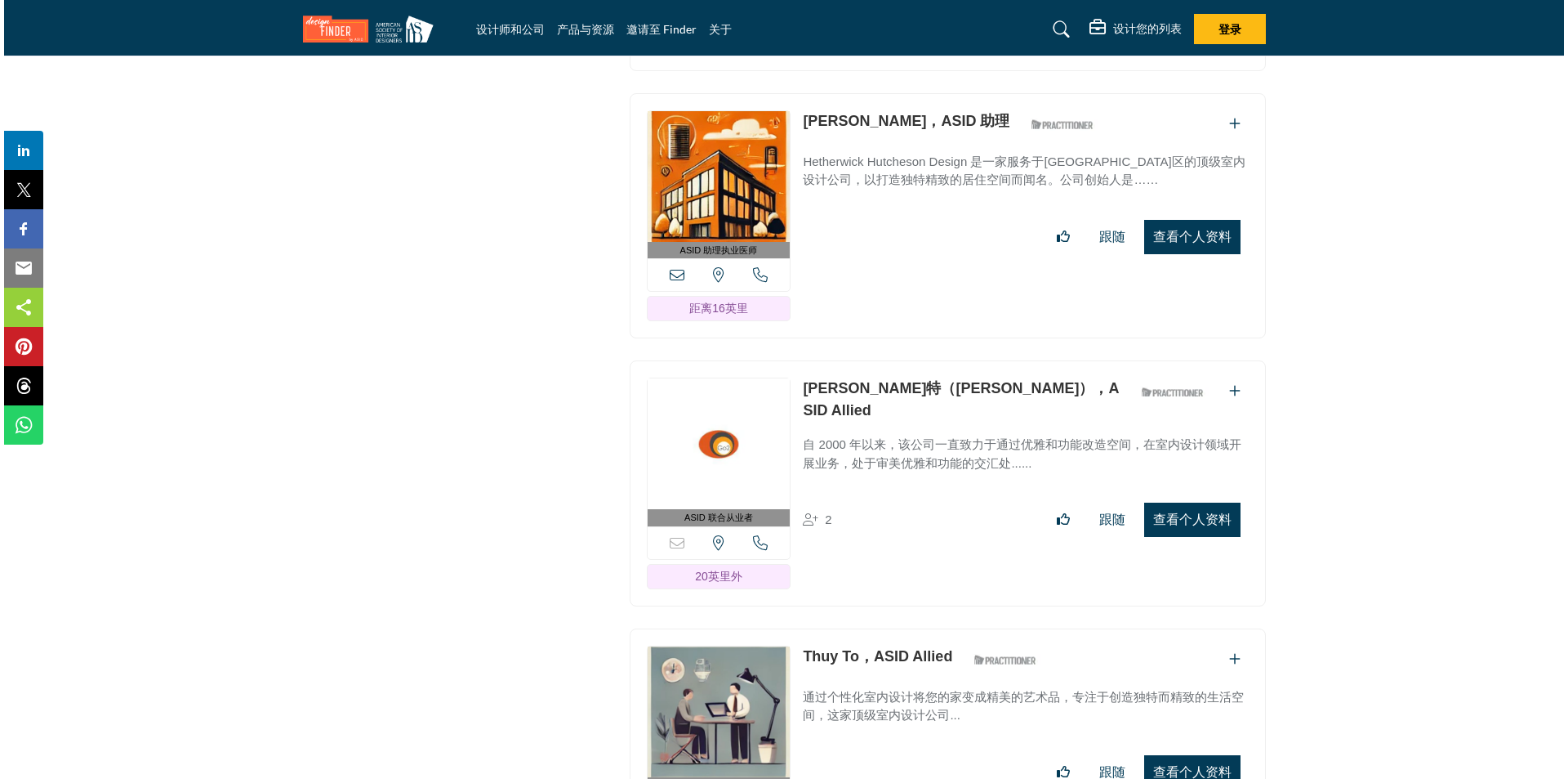
scroll to position [23225, 0]
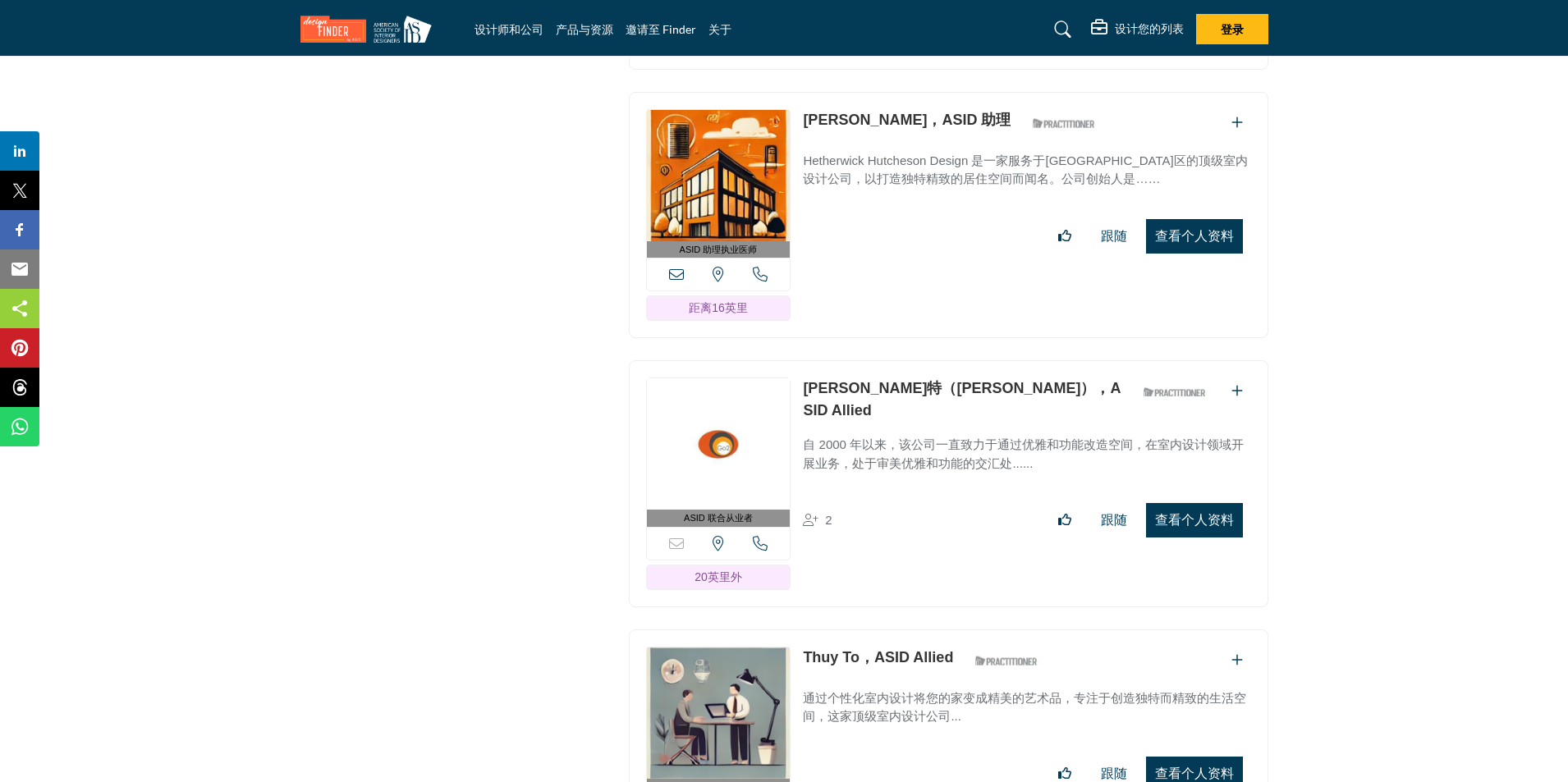
click at [1202, 513] on font "查看个人资料" at bounding box center [1193, 519] width 79 height 14
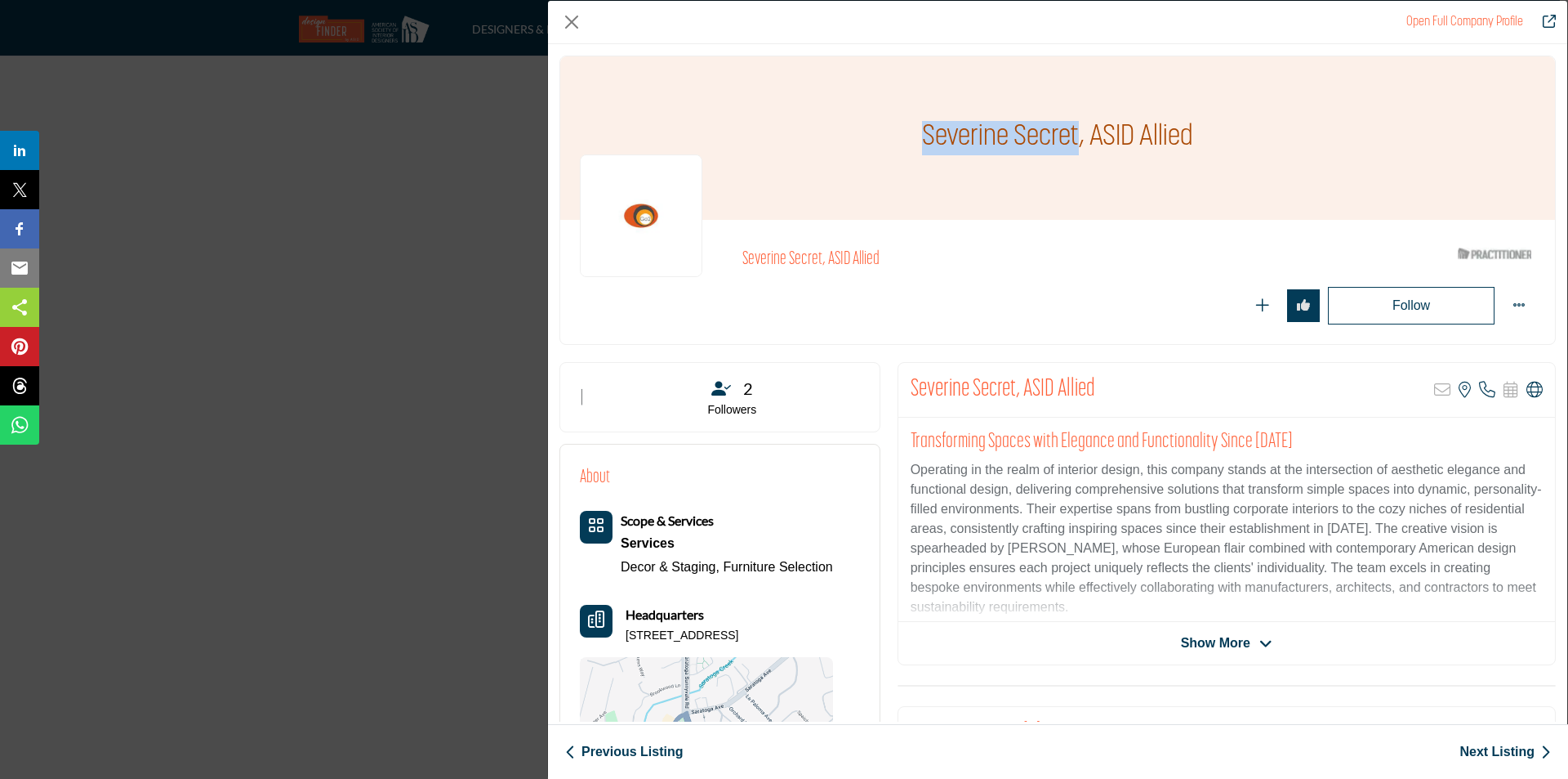
drag, startPoint x: 1072, startPoint y: 134, endPoint x: 801, endPoint y: 122, distance: 271.3
click at [801, 122] on div "Severine Secret, ASID Allied" at bounding box center [1058, 138] width 995 height 163
copy h1 "Severine Secret"
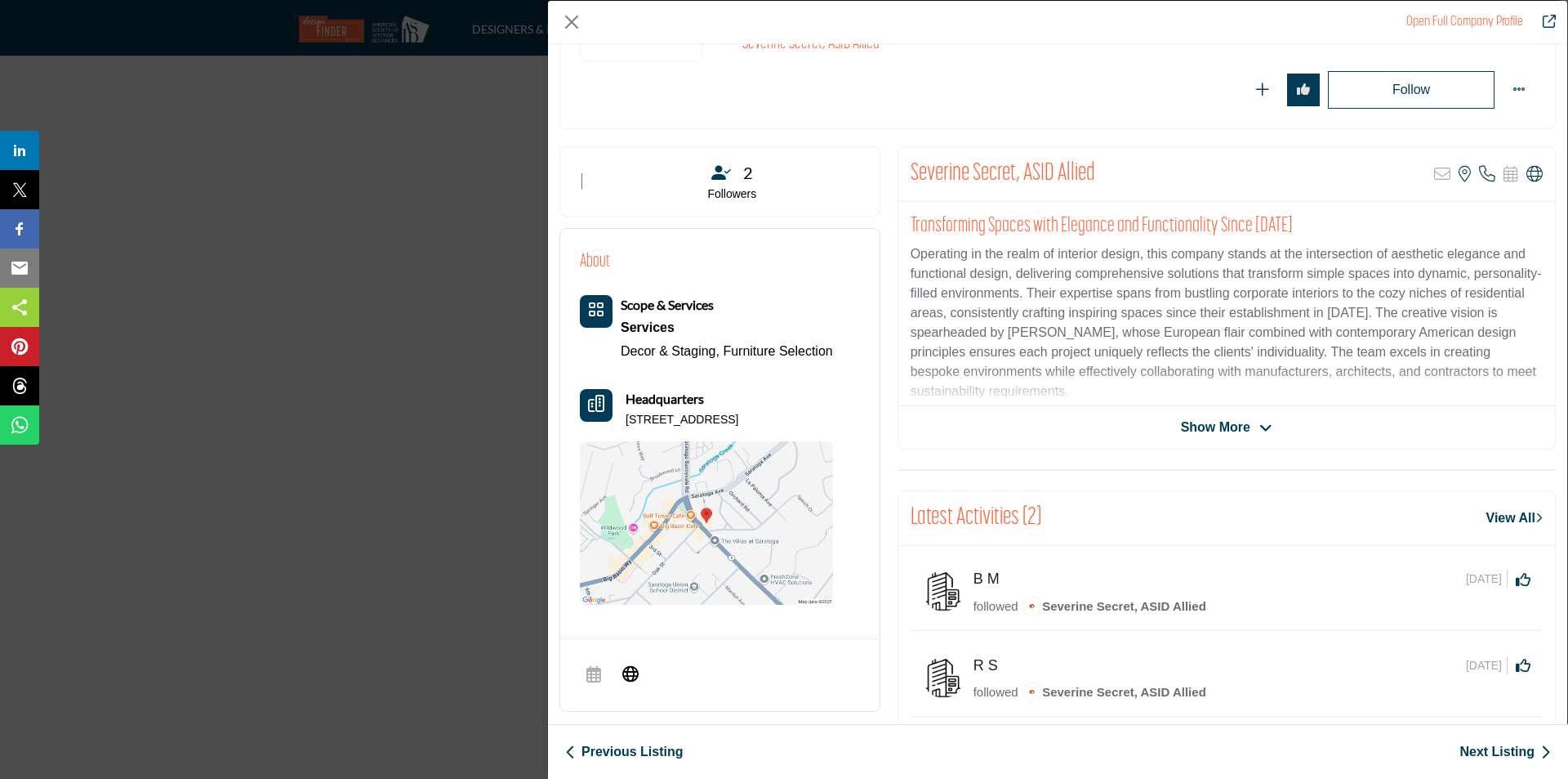
scroll to position [245, 0]
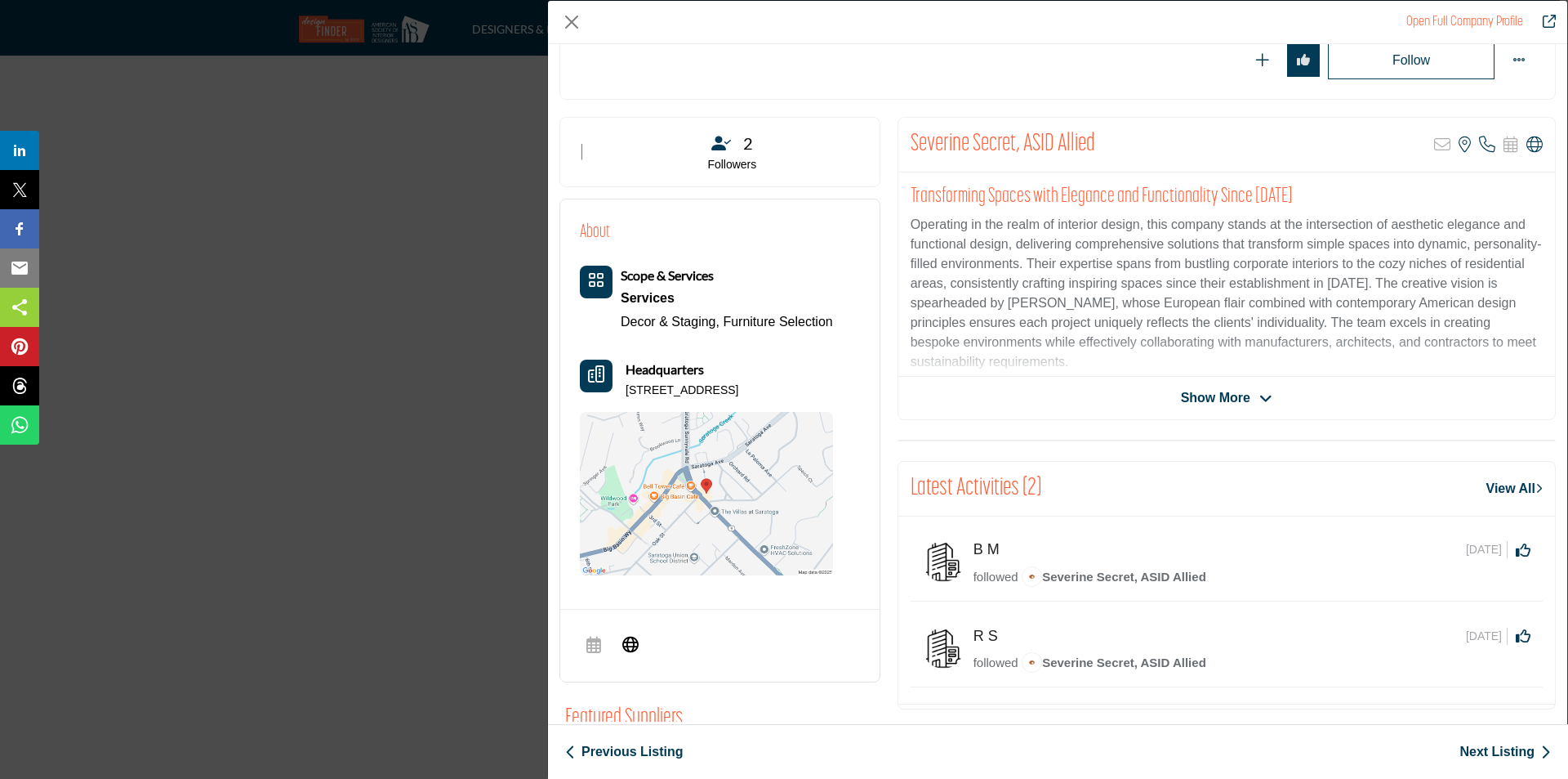
drag, startPoint x: 622, startPoint y: 388, endPoint x: 649, endPoint y: 408, distance: 33.6
click at [649, 399] on div "Headquarters 20465 Saratoga Los Gatos Rd, 95070-5998, USA" at bounding box center [707, 380] width 254 height 40
copy p "20465 Saratoga Los Gatos Rd, 95070-5998, USA"
click at [1250, 399] on span "Show More" at bounding box center [1226, 398] width 91 height 20
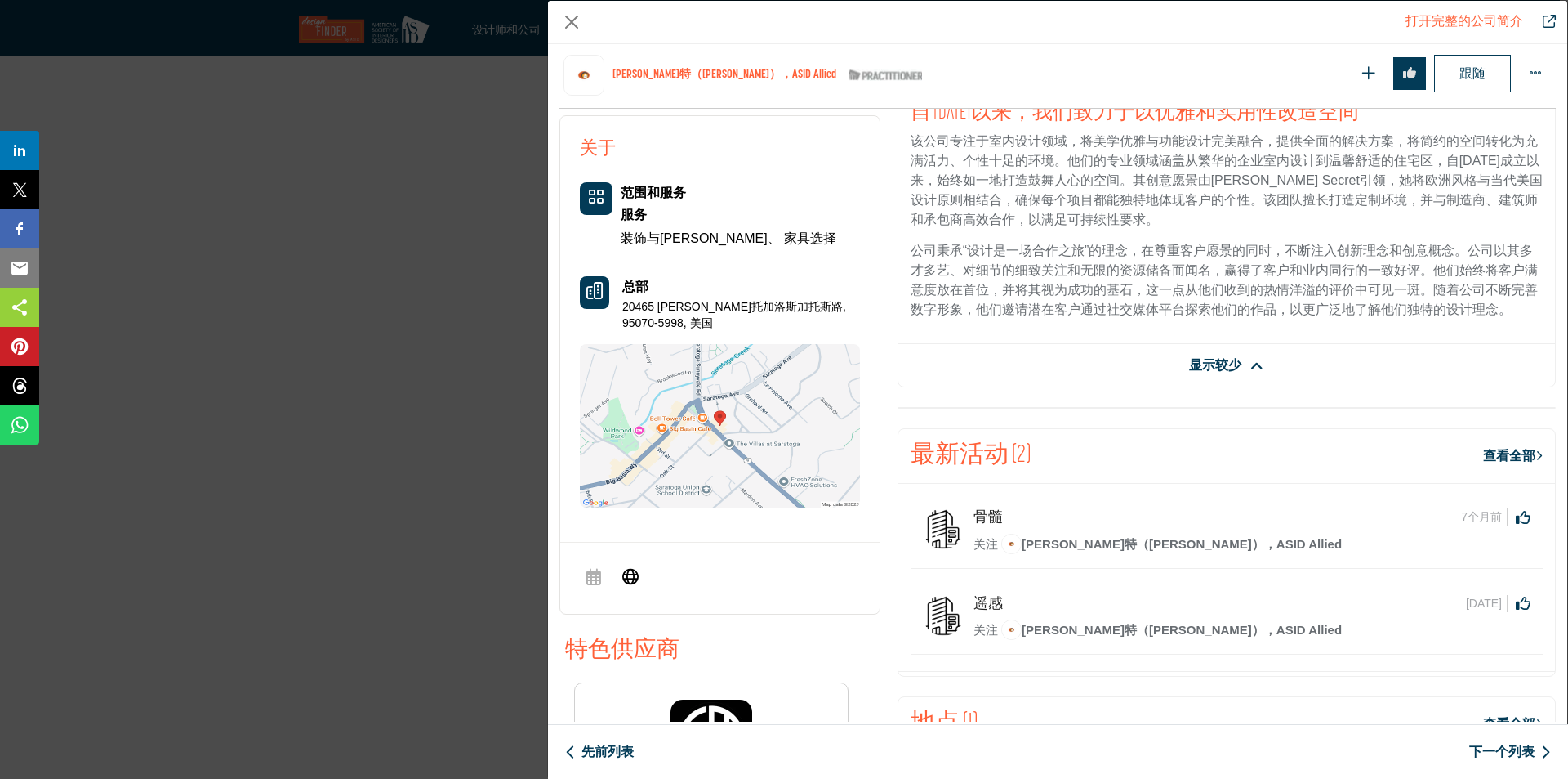
scroll to position [475, 0]
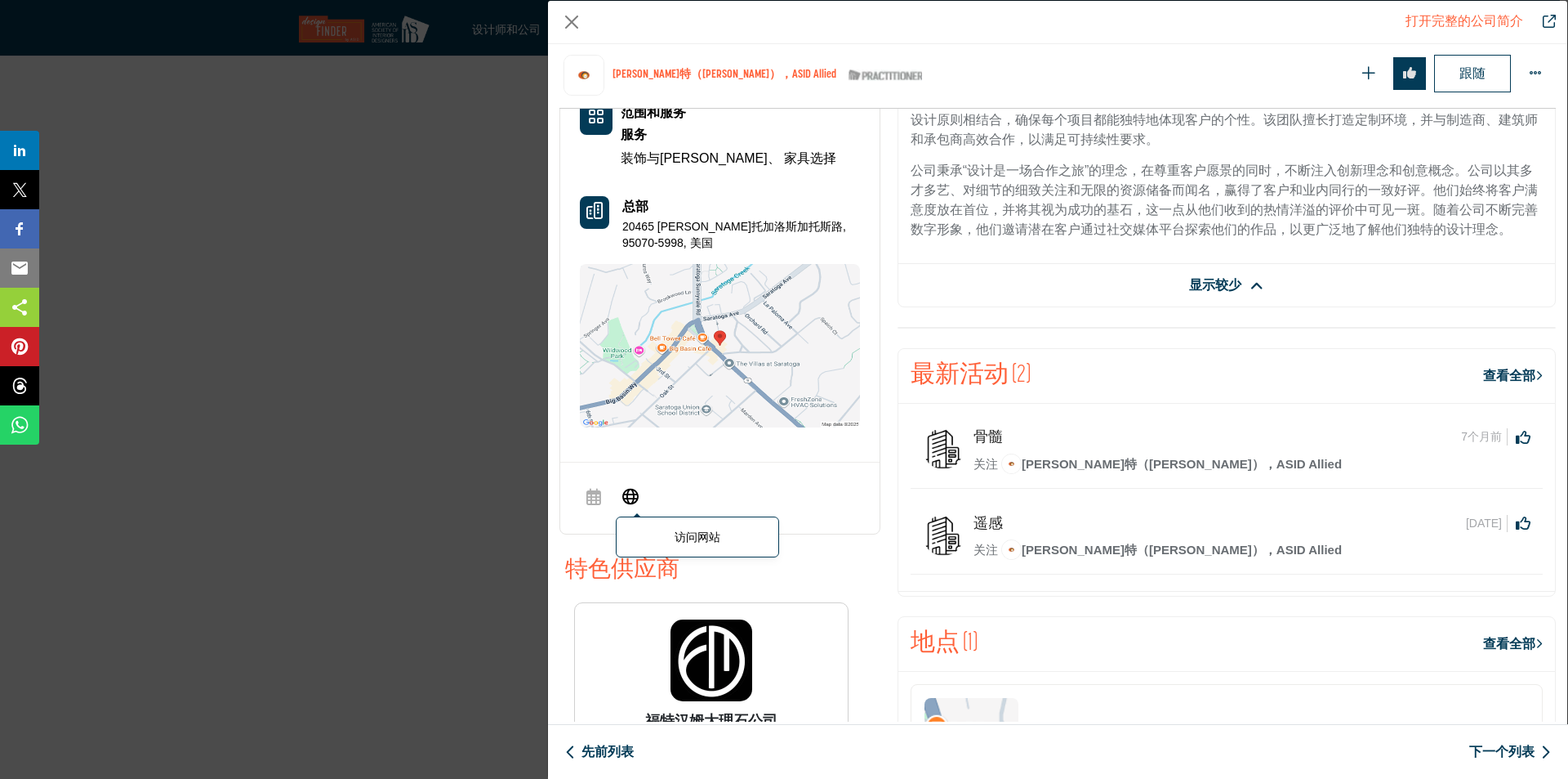
click at [630, 499] on icon "公司数据模型" at bounding box center [630, 496] width 16 height 20
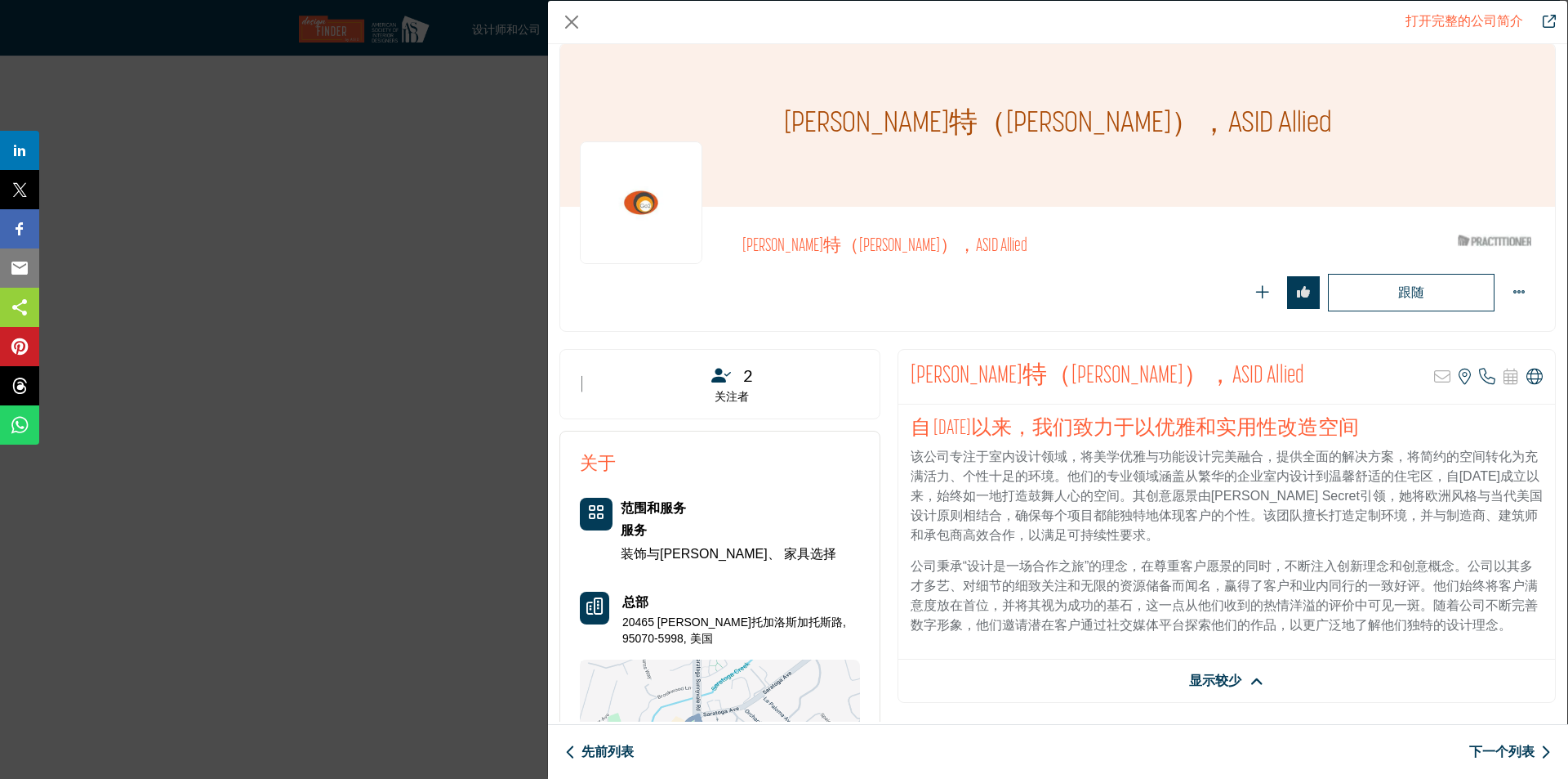
scroll to position [0, 0]
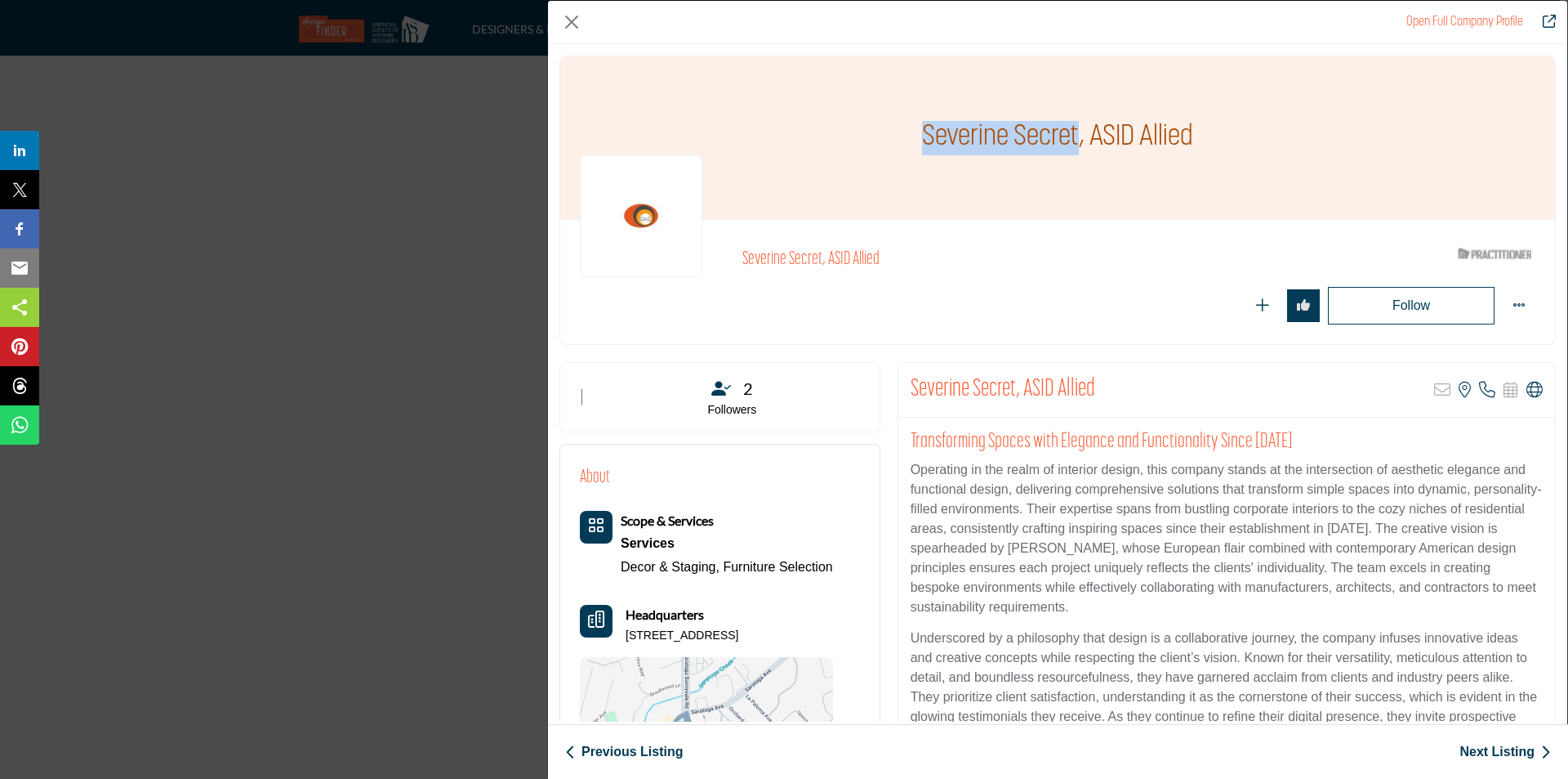
drag, startPoint x: 1072, startPoint y: 132, endPoint x: 910, endPoint y: 113, distance: 163.1
click at [910, 113] on div "Severine Secret, ASID Allied" at bounding box center [1058, 138] width 995 height 163
copy h1 "Severine Secret"
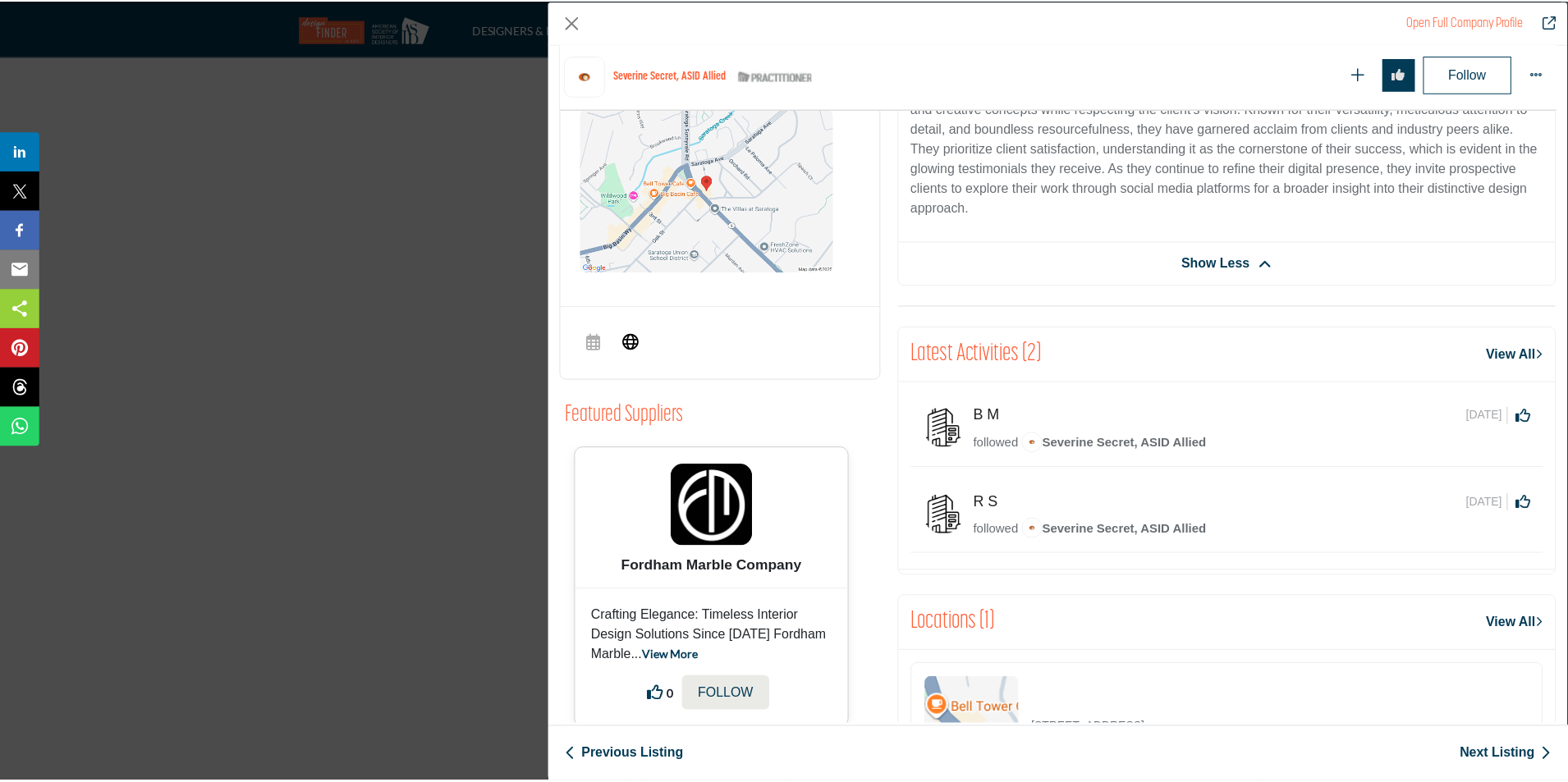
scroll to position [641, 0]
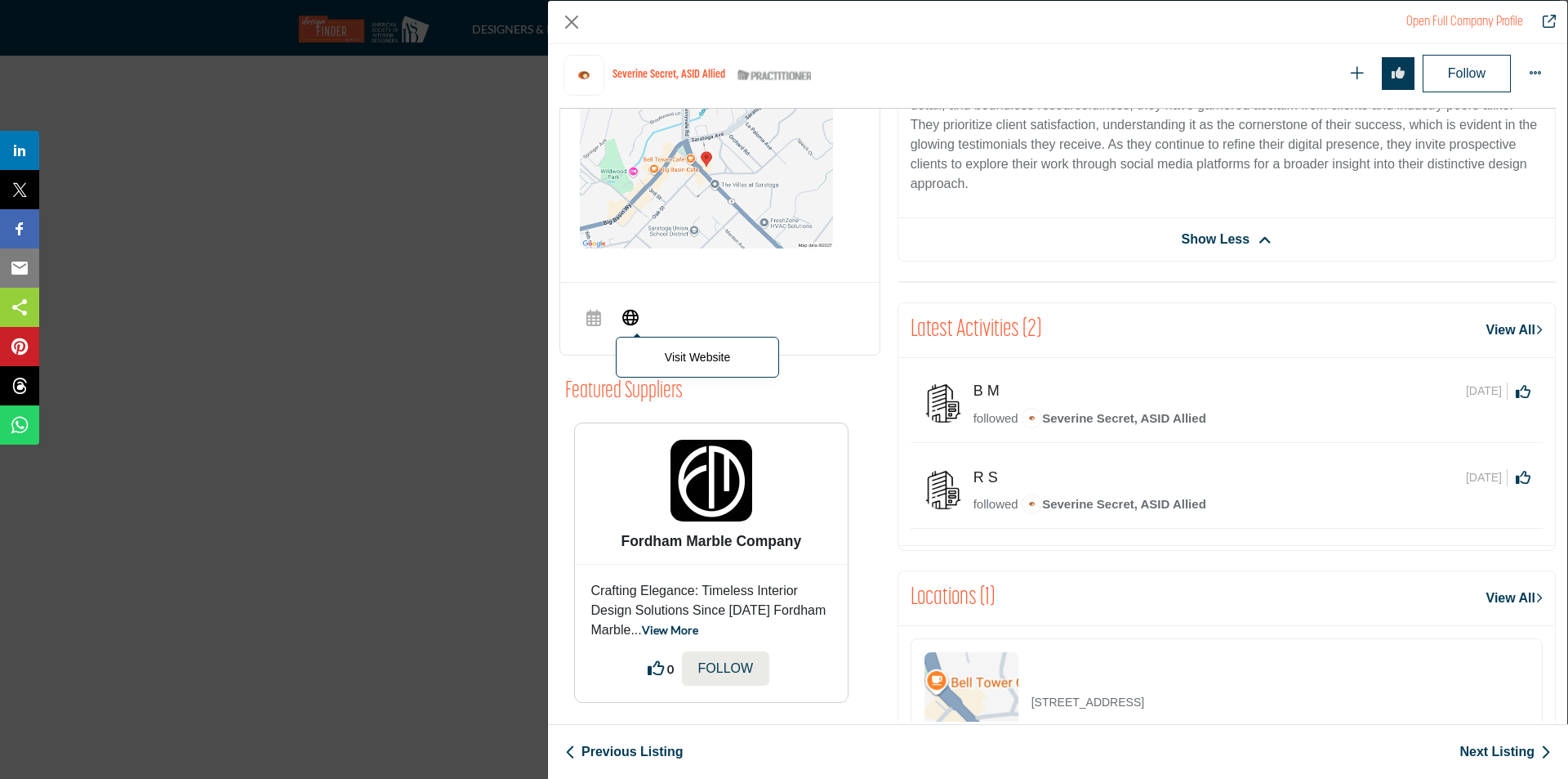
click at [619, 329] on span "Visit Website" at bounding box center [630, 319] width 30 height 33
click at [570, 21] on button "Close" at bounding box center [572, 22] width 25 height 25
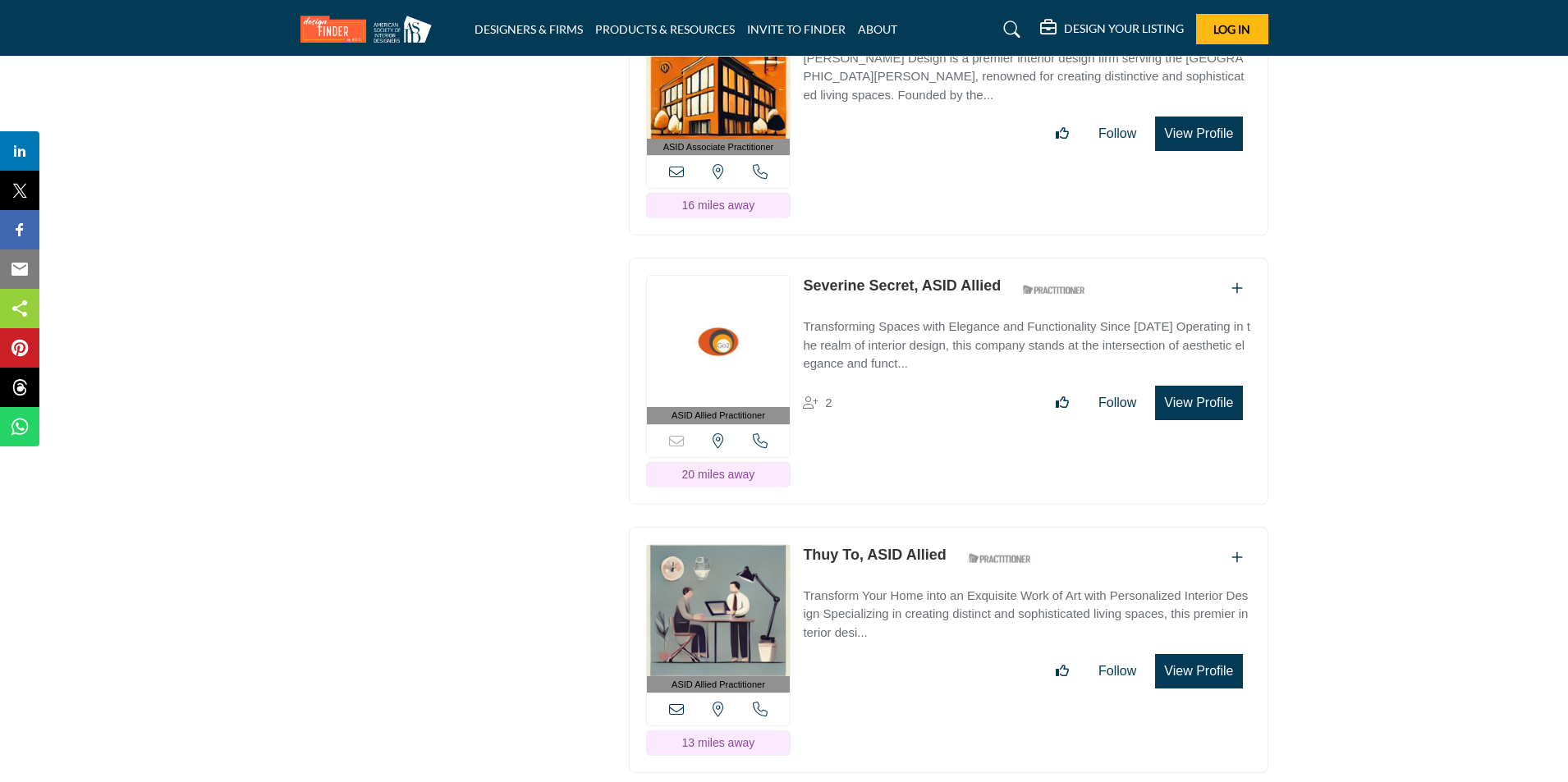
scroll to position [23397, 0]
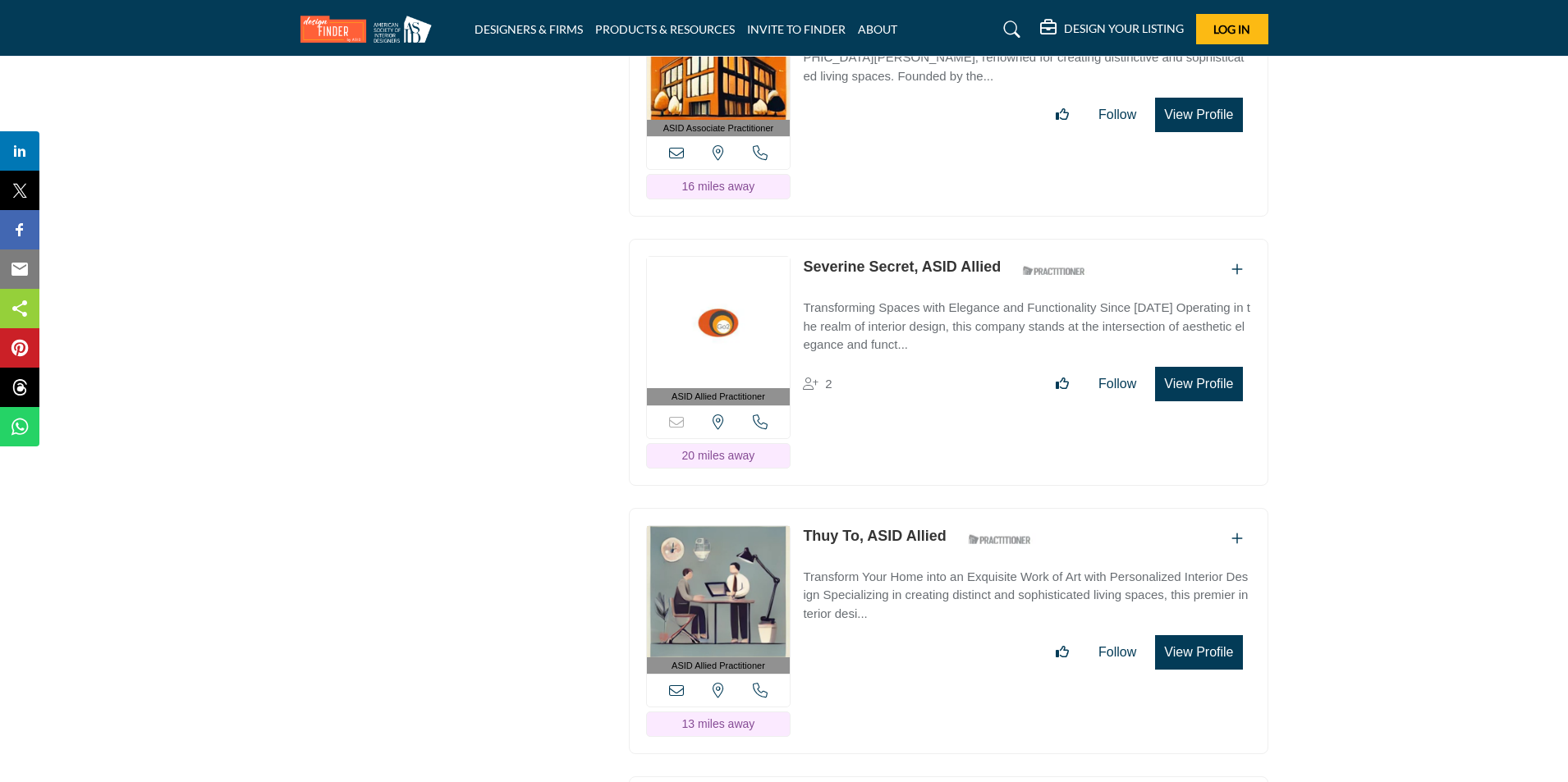
drag, startPoint x: 1409, startPoint y: 474, endPoint x: 1296, endPoint y: 504, distance: 116.9
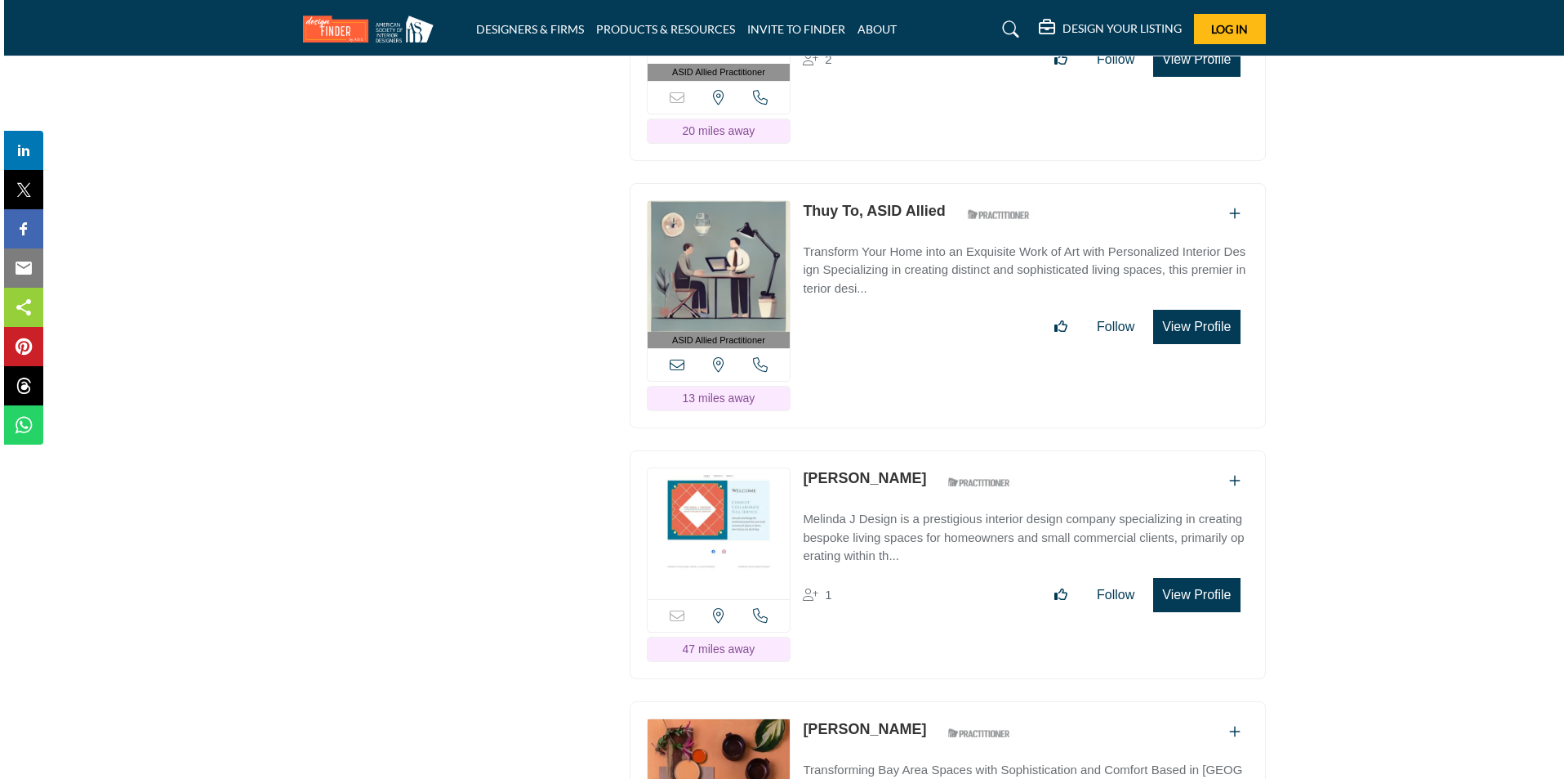
scroll to position [23634, 0]
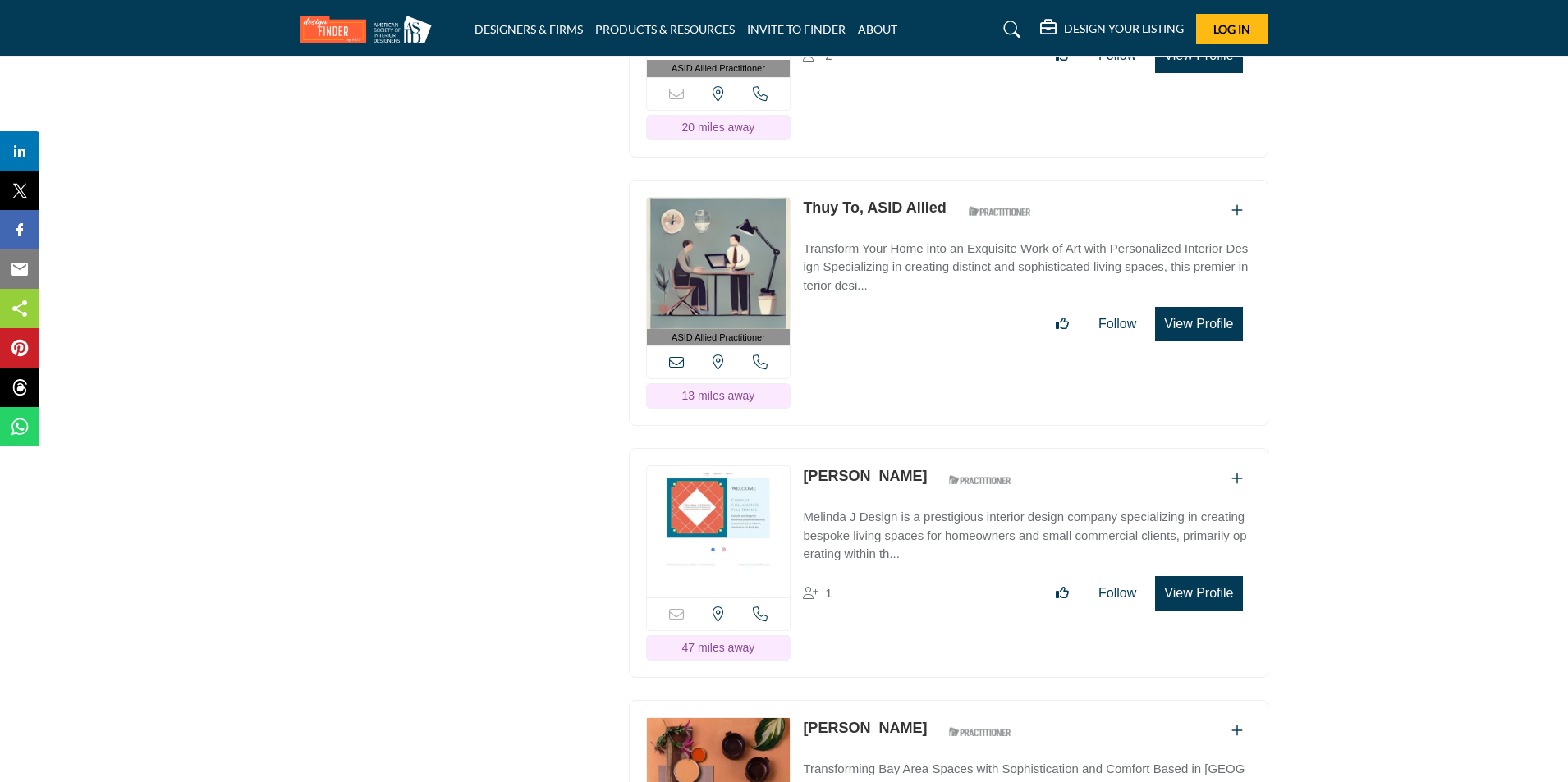
click at [1209, 307] on button "View Profile" at bounding box center [1198, 324] width 87 height 35
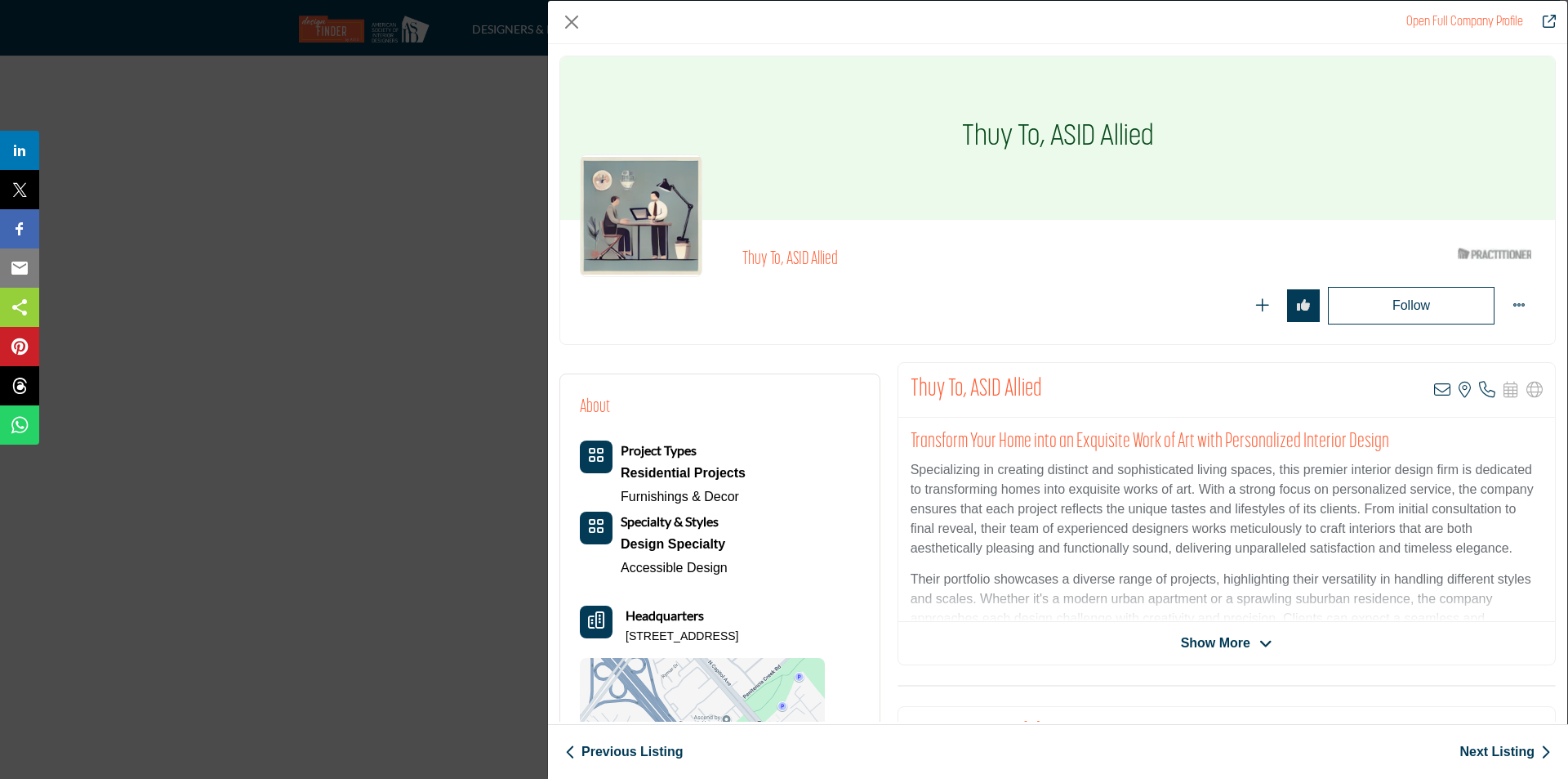
click at [1060, 244] on div "Thuy To, ASID Allied ASID Qualified Practitioner who validates work and experie…" at bounding box center [1139, 259] width 793 height 40
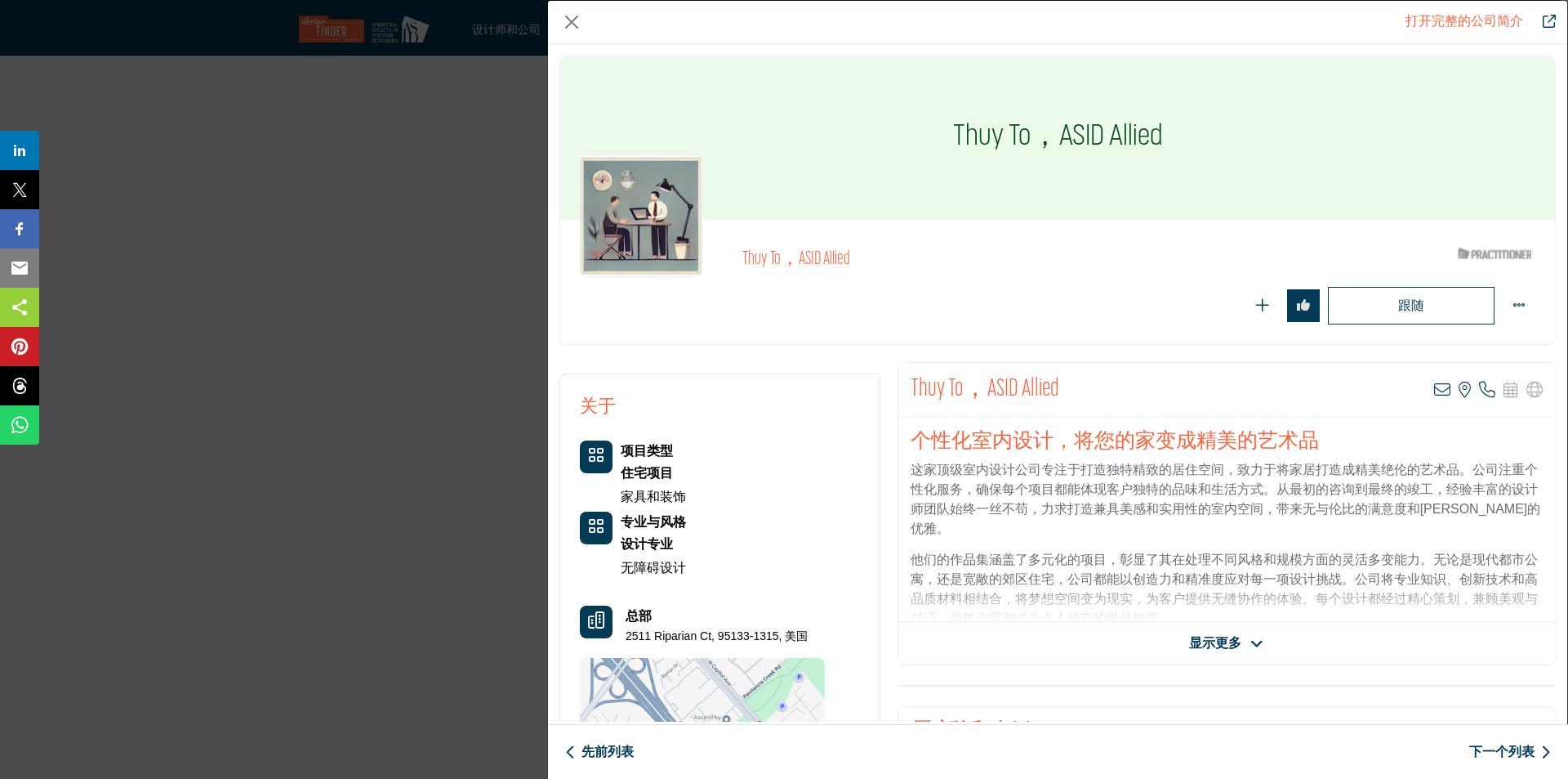
click at [1226, 646] on font "显示更多" at bounding box center [1216, 642] width 53 height 14
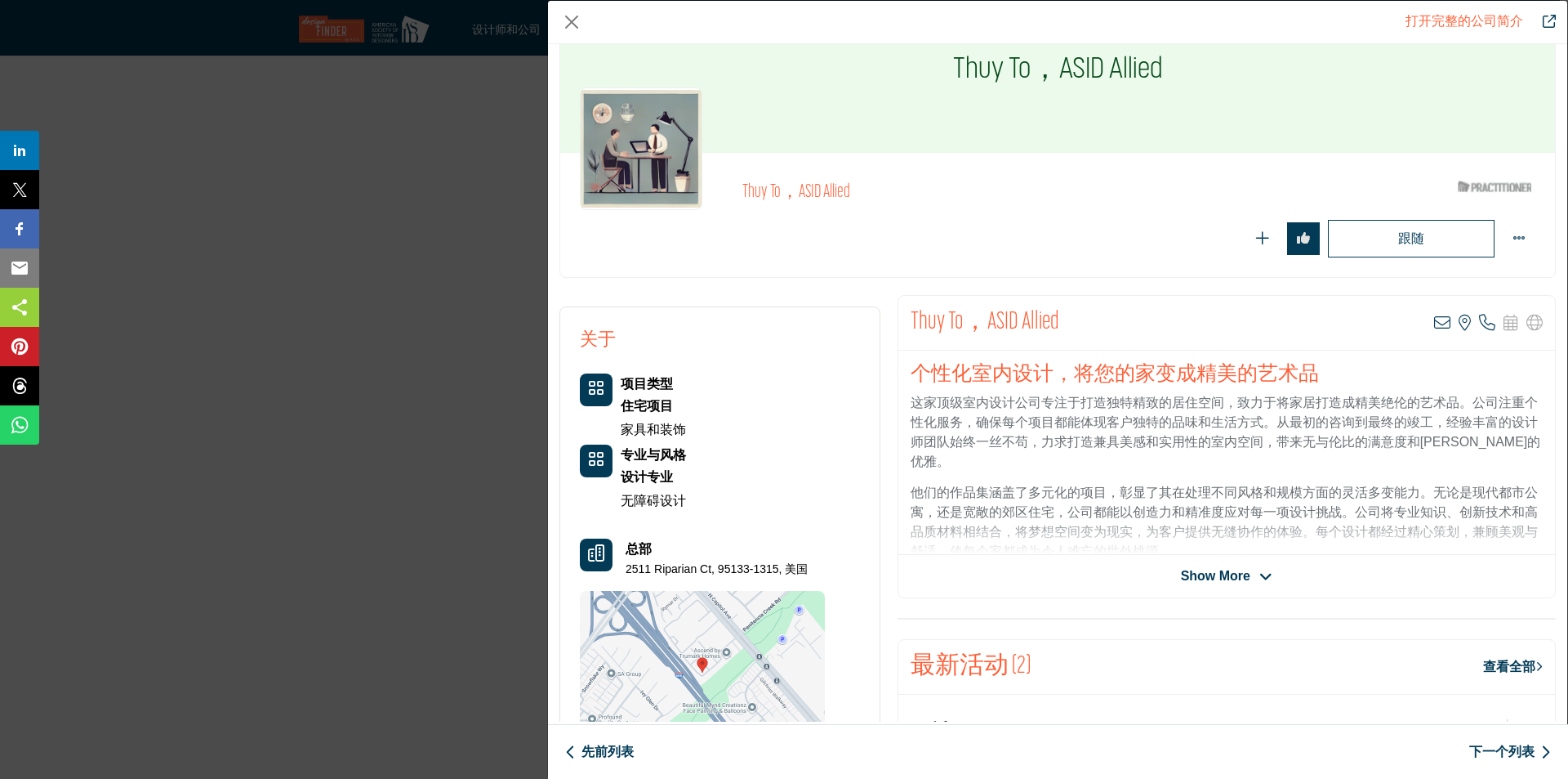
scroll to position [163, 0]
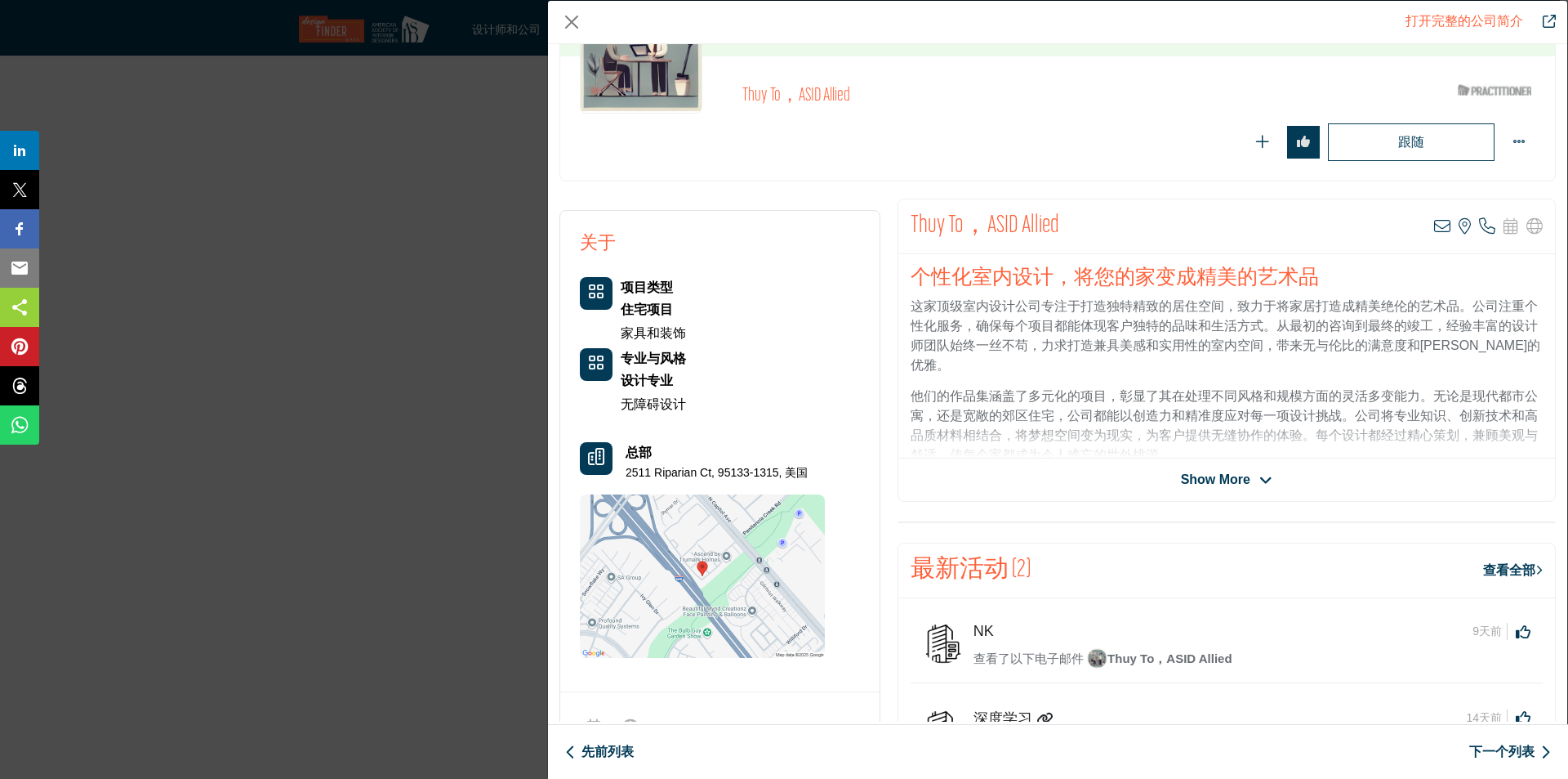
click at [1230, 481] on span "Show More" at bounding box center [1216, 480] width 69 height 20
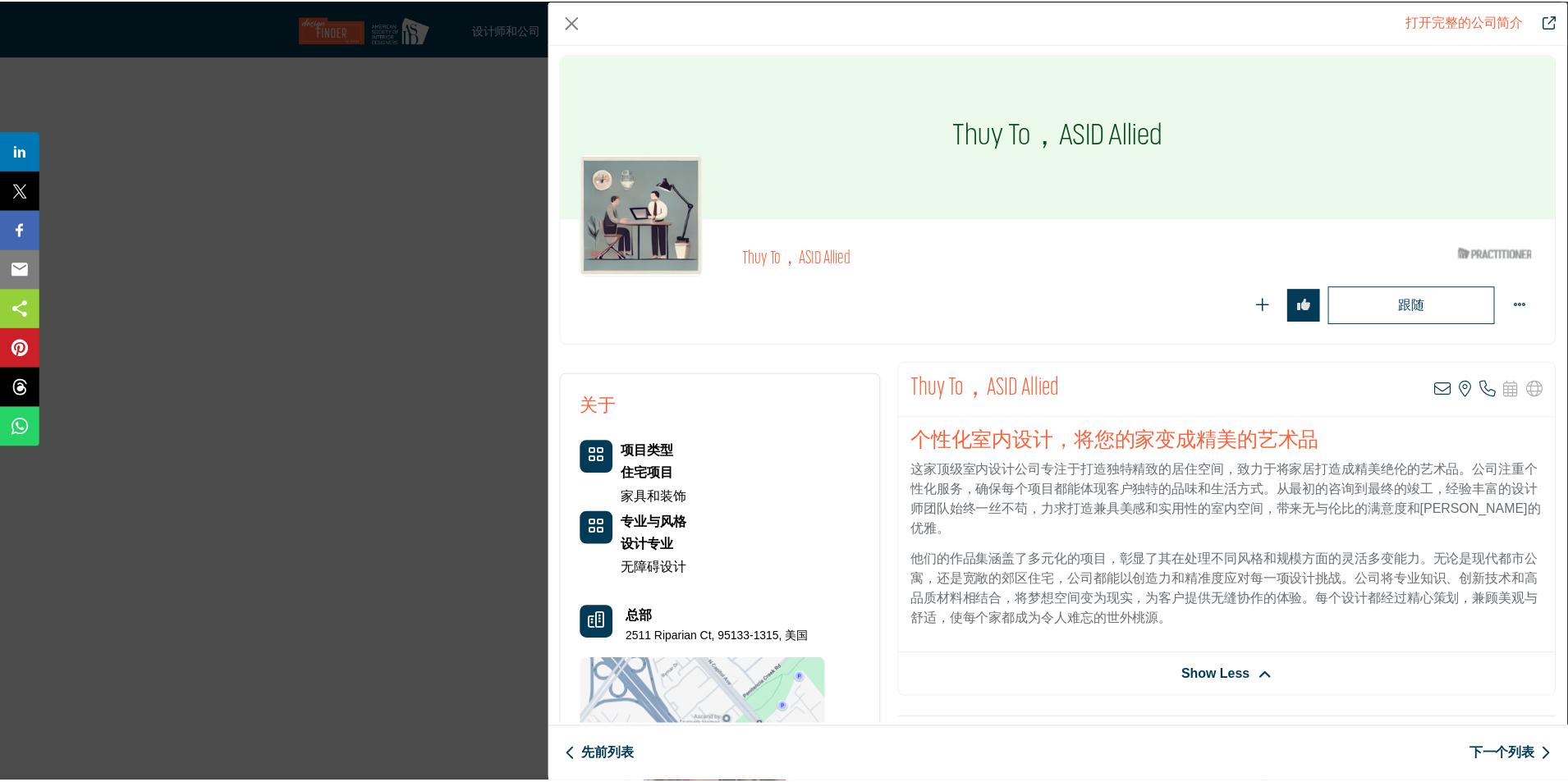
scroll to position [0, 0]
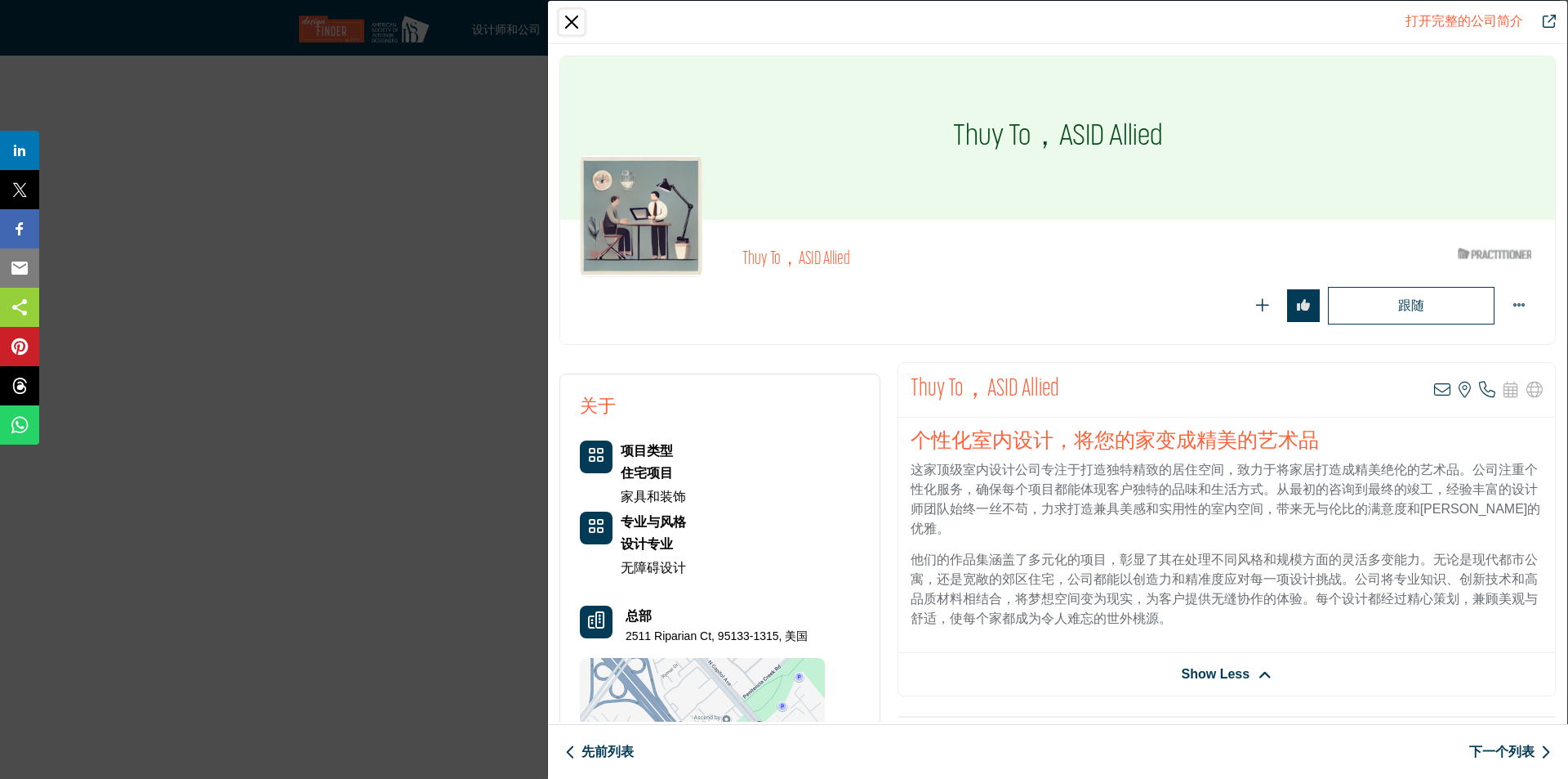
click at [573, 24] on button "关闭" at bounding box center [572, 22] width 25 height 25
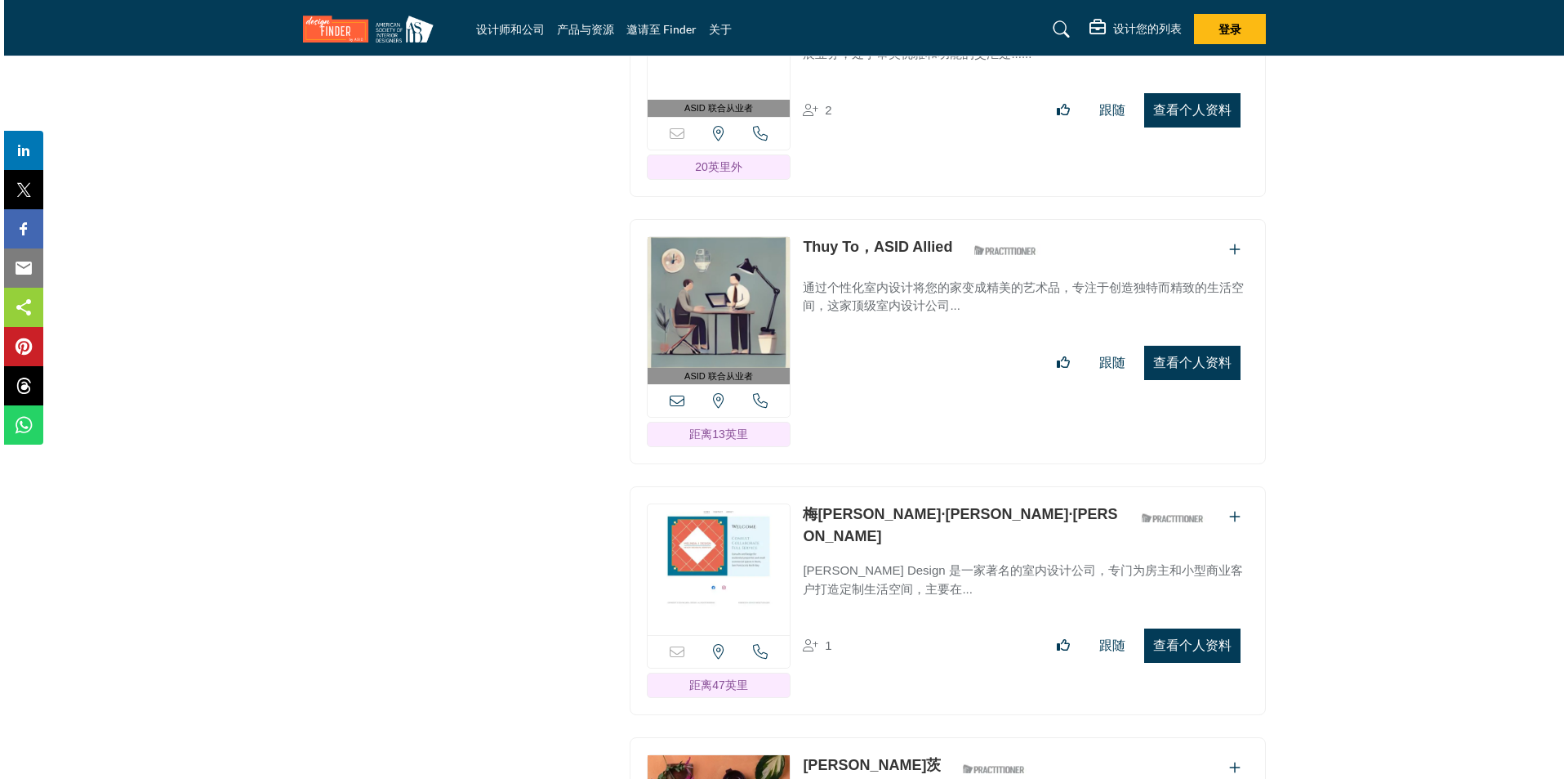
scroll to position [23470, 0]
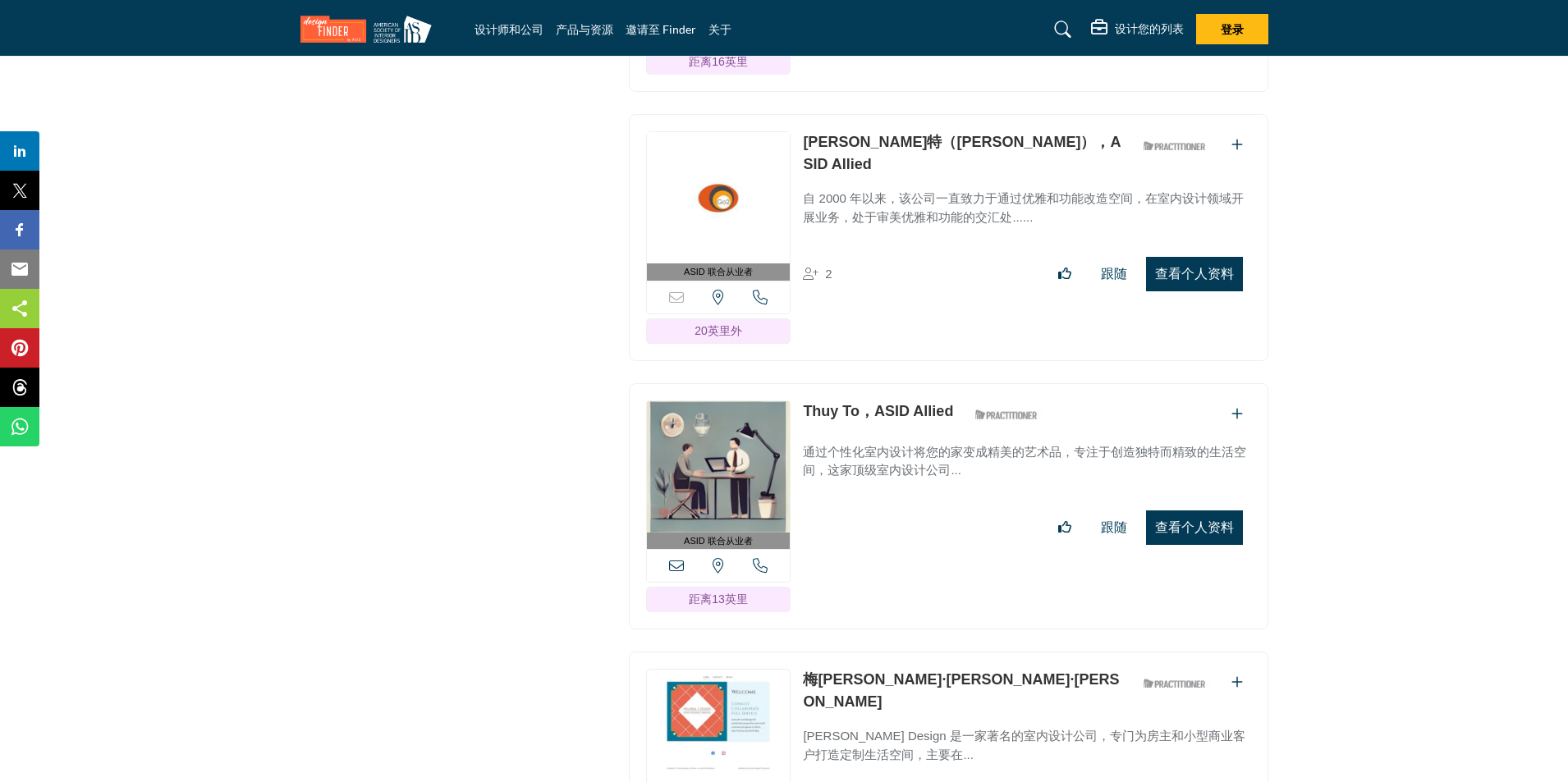
click at [1209, 520] on font "查看个人资料" at bounding box center [1193, 527] width 79 height 14
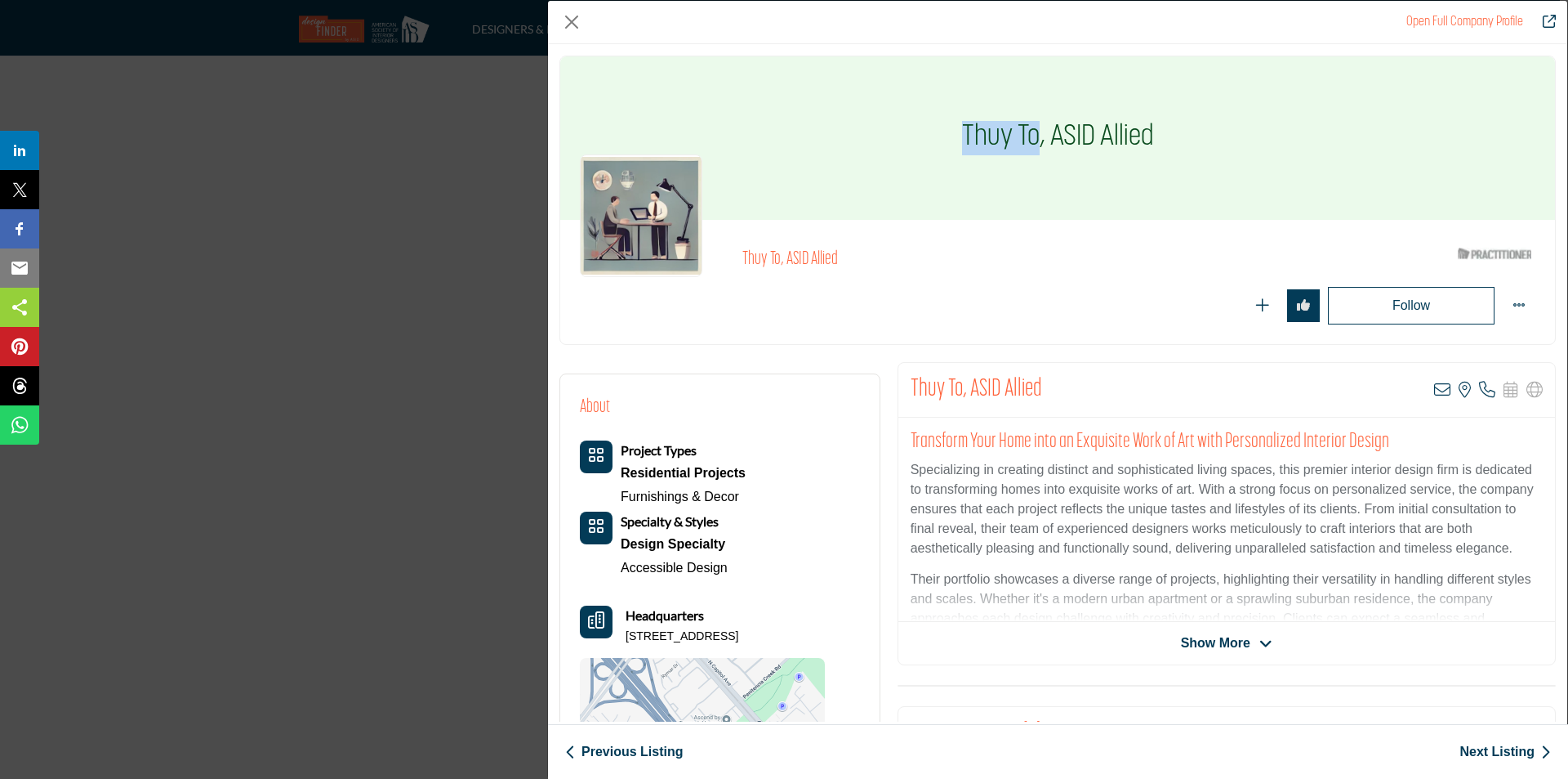
drag, startPoint x: 1033, startPoint y: 139, endPoint x: 960, endPoint y: 128, distance: 73.8
click at [962, 128] on h1 "Thuy To, ASID Allied" at bounding box center [1058, 138] width 192 height 163
copy h1 "Thuy To"
drag, startPoint x: 725, startPoint y: 571, endPoint x: 607, endPoint y: 570, distance: 118.0
click at [607, 570] on div "Project Types Residential Projects Furnishings & Decor Specialty & Styles Desig…" at bounding box center [663, 510] width 165 height 139
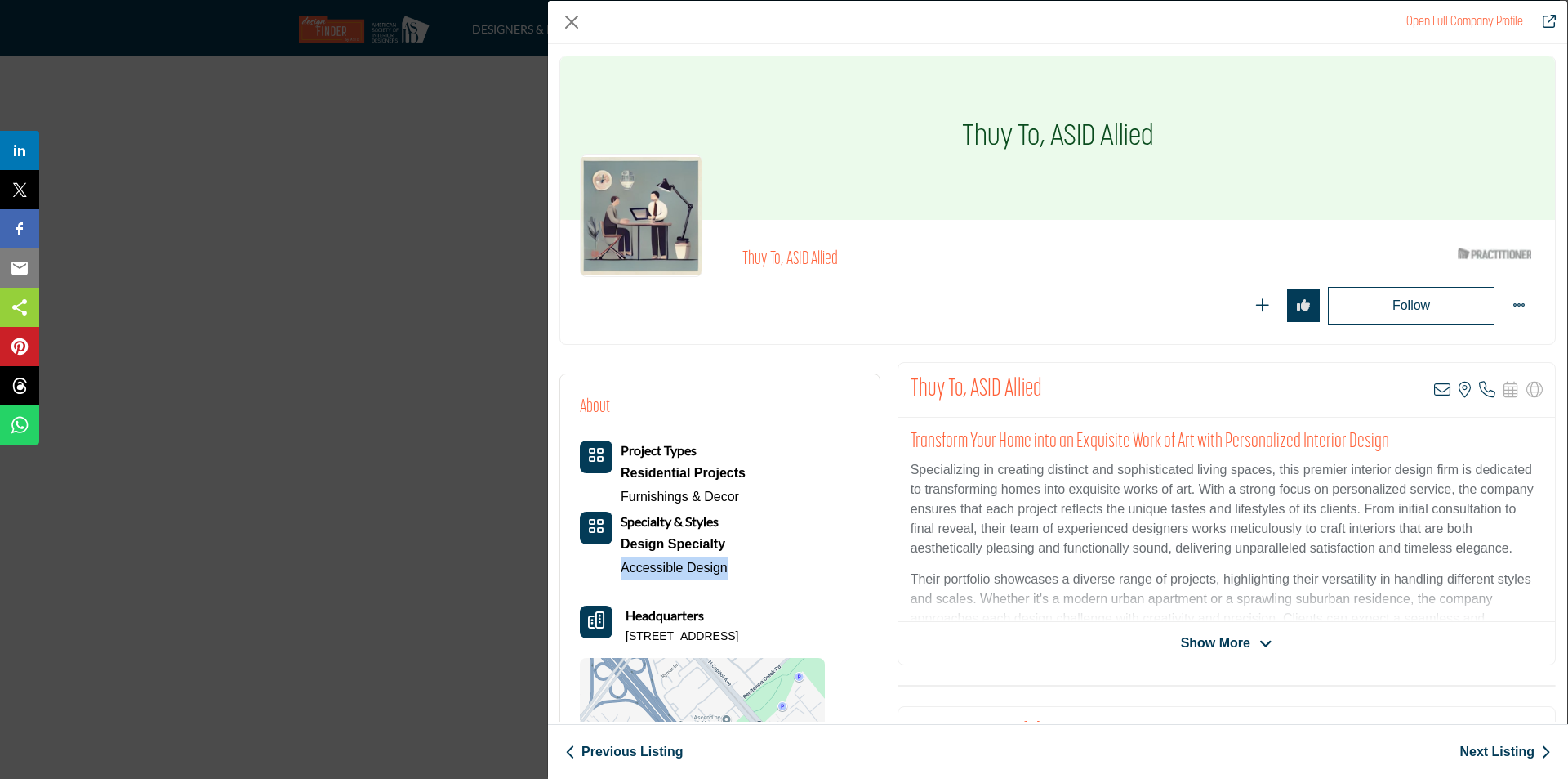
copy link "Accessible Design"
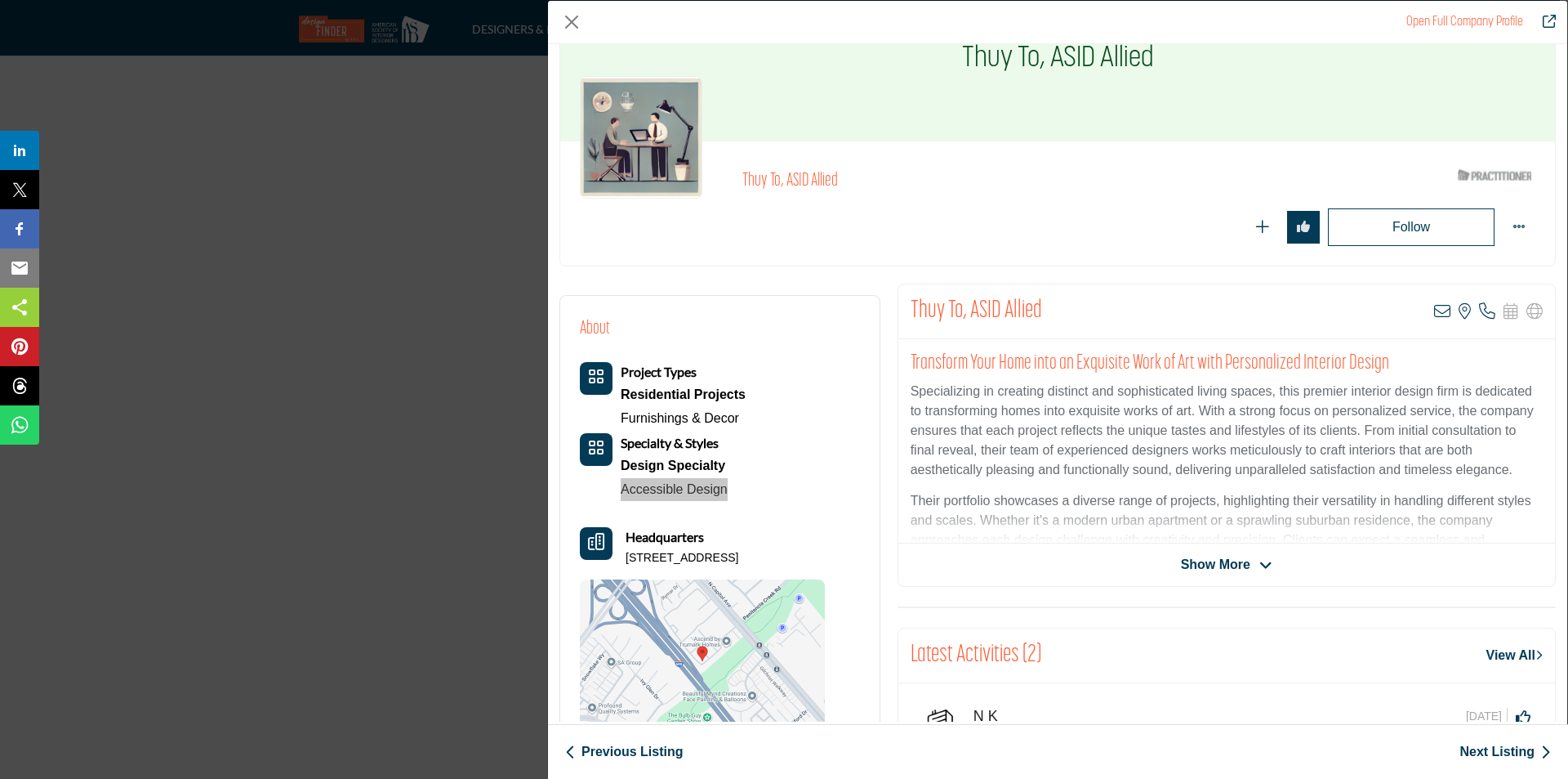
scroll to position [82, 0]
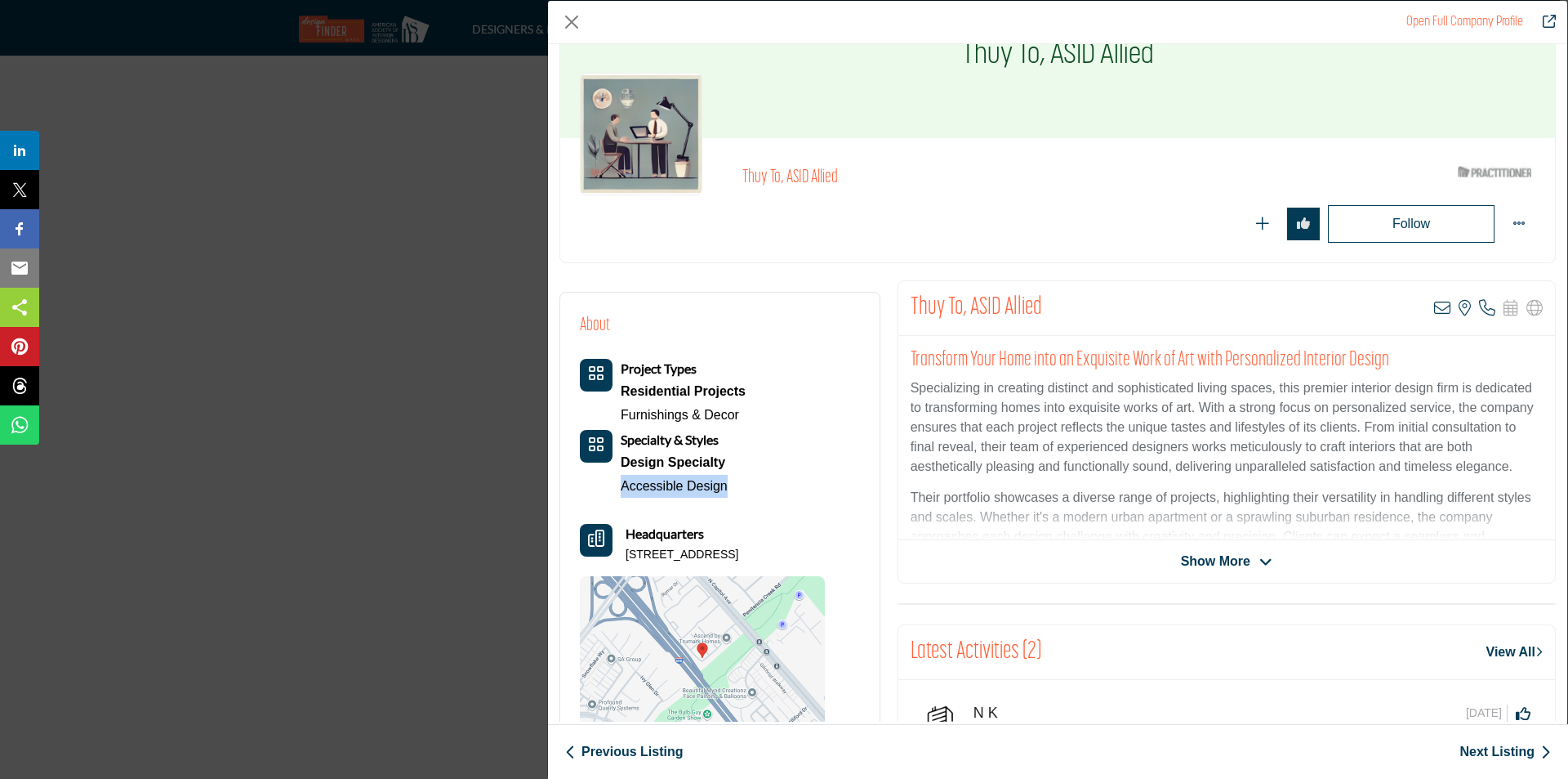
drag, startPoint x: 620, startPoint y: 553, endPoint x: 860, endPoint y: 558, distance: 240.1
click at [860, 558] on div "About Project Types Residential Projects Furnishings & Decor Specialty & Styles…" at bounding box center [720, 527] width 319 height 469
copy p "2511 Riparian Ct, 95133-1315, USA"
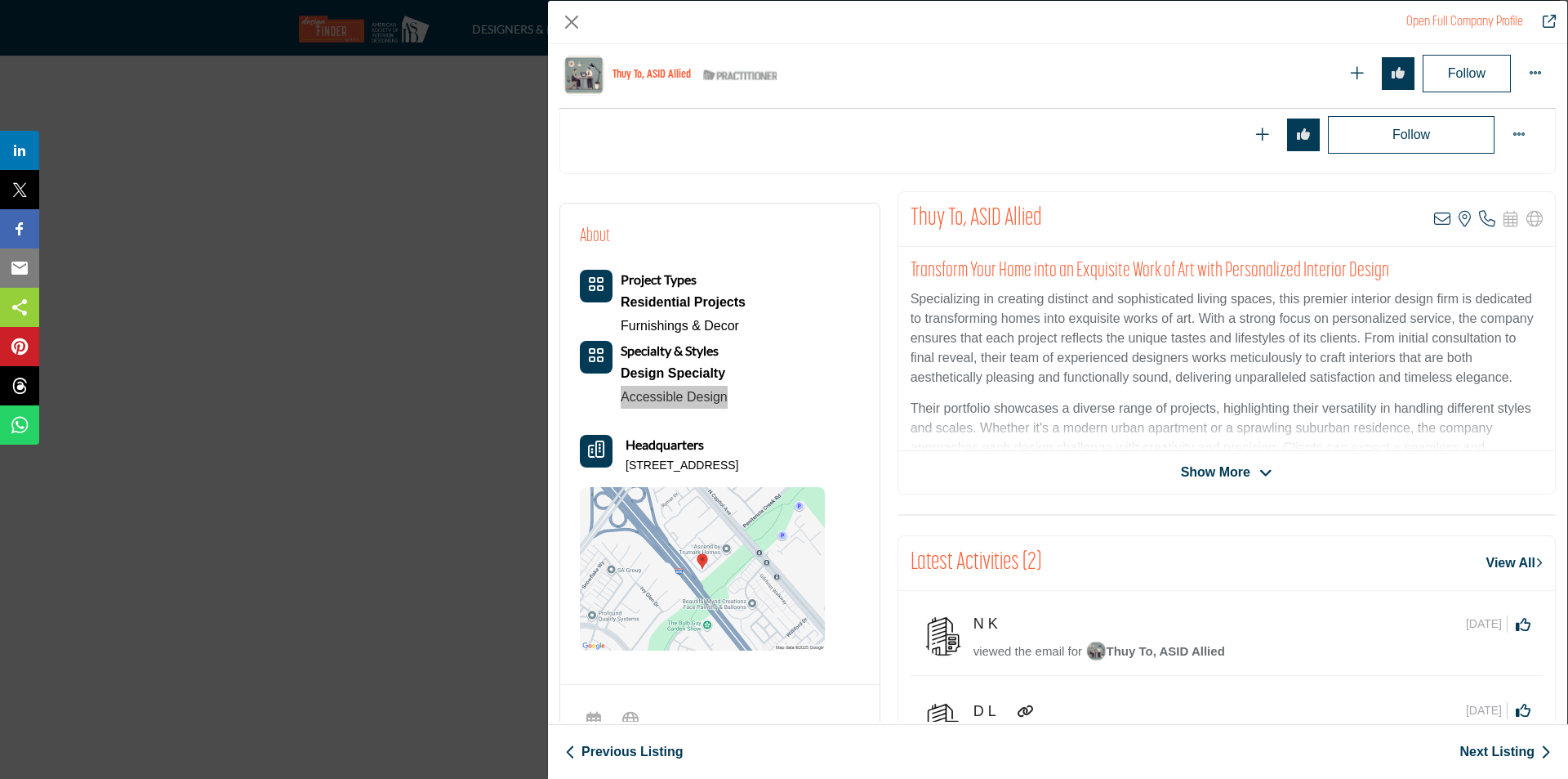
scroll to position [175, 0]
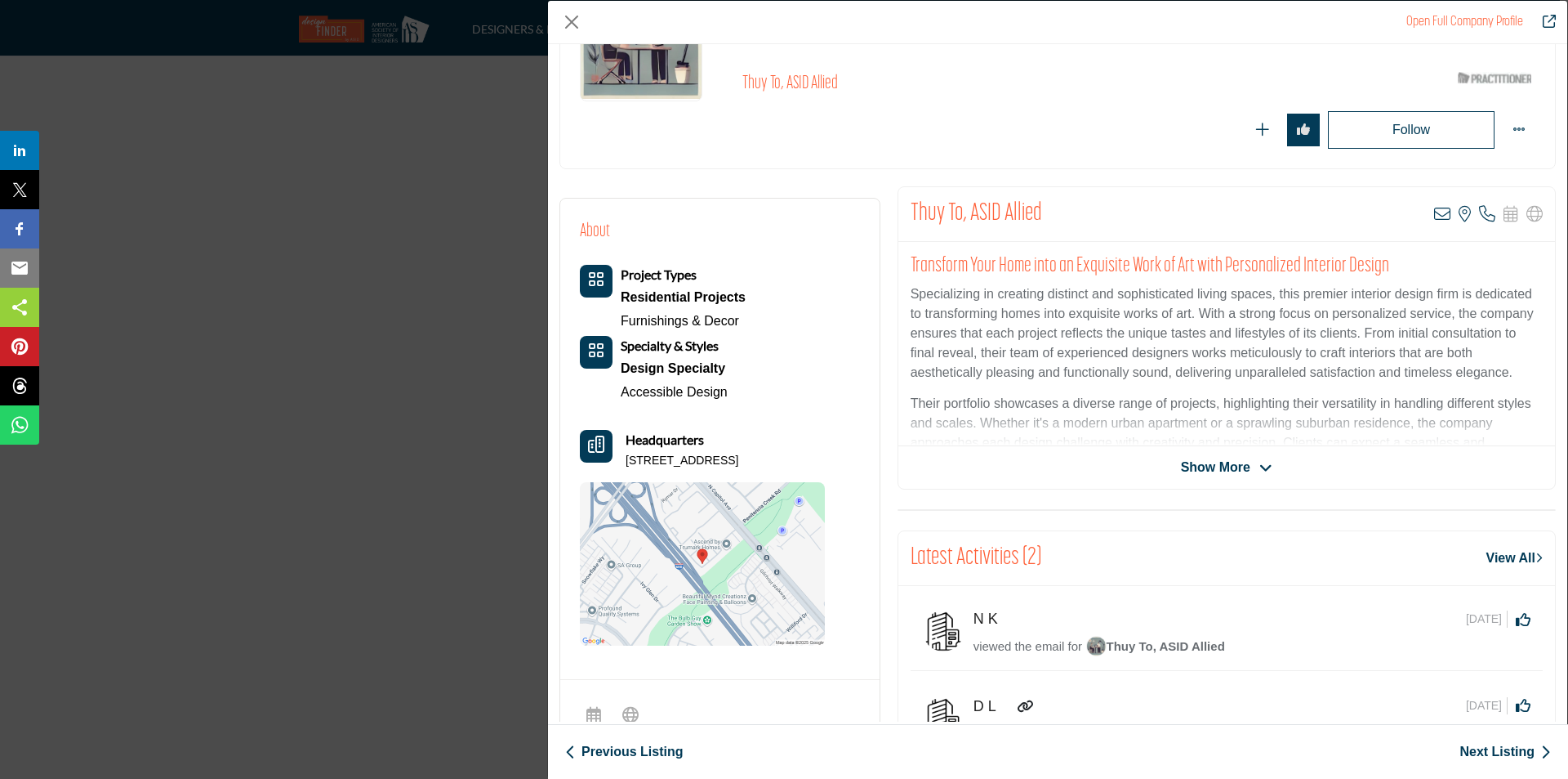
click at [1204, 469] on span "Show More" at bounding box center [1216, 468] width 69 height 20
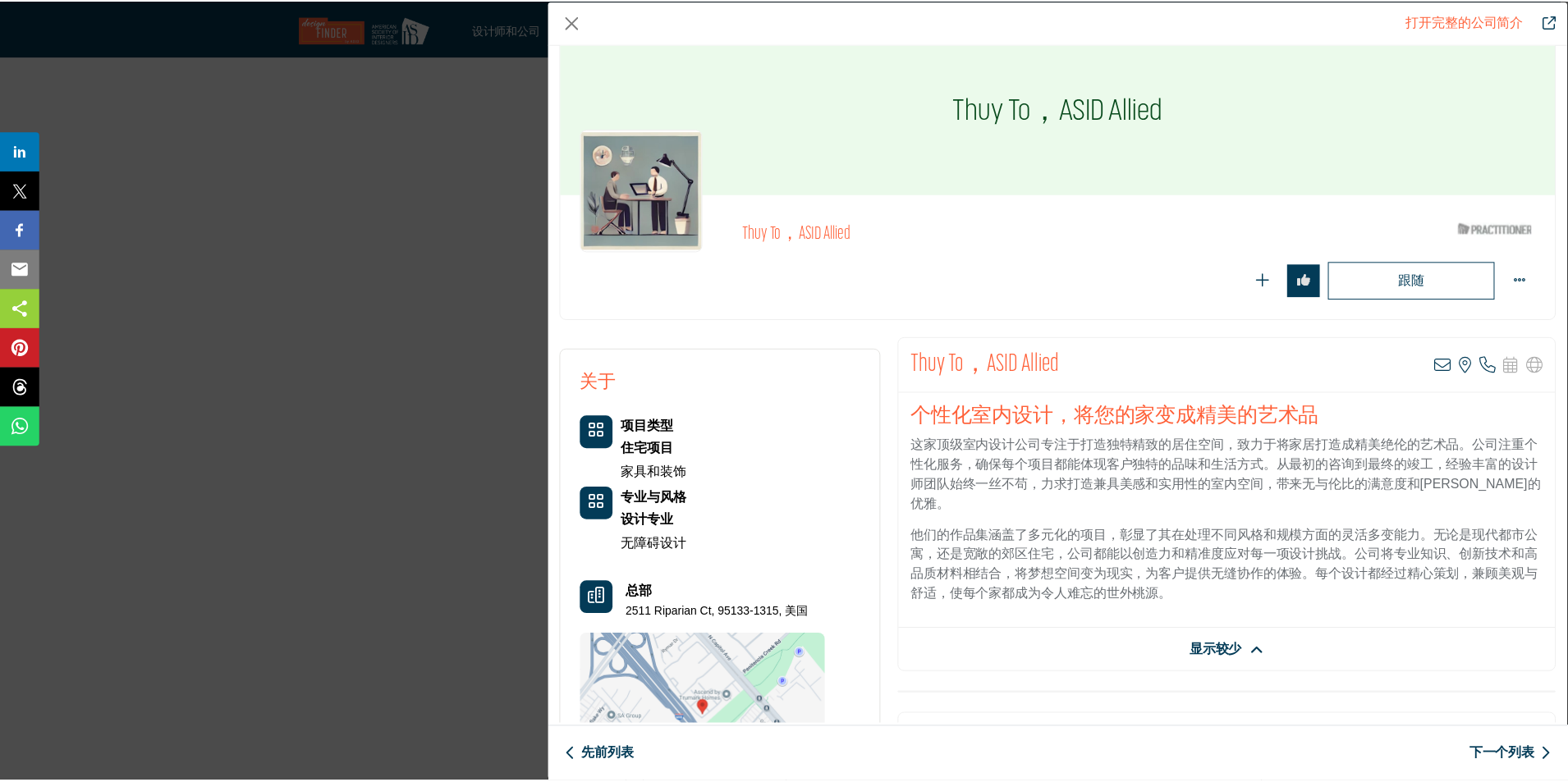
scroll to position [0, 0]
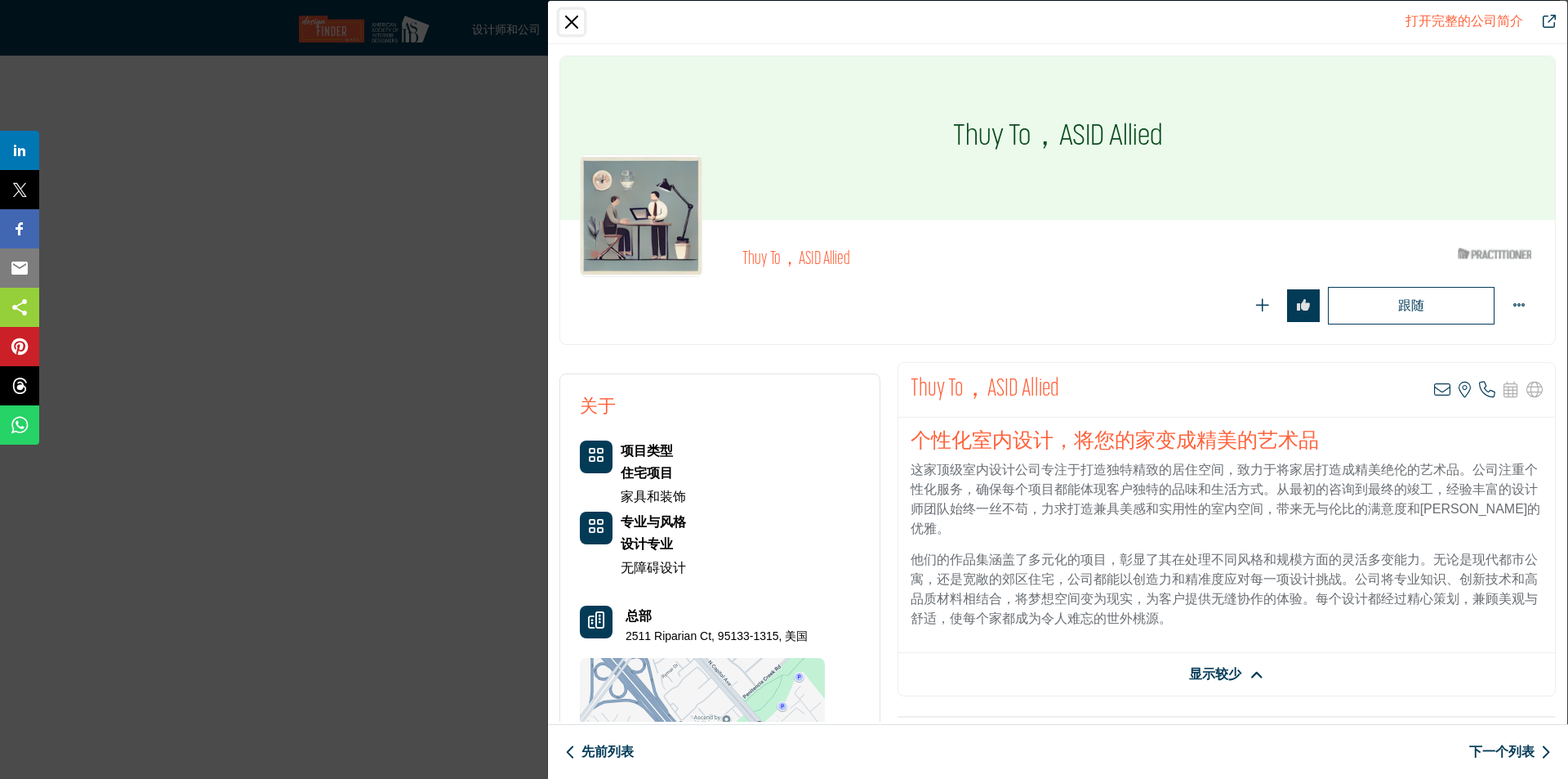
click at [574, 20] on button "关闭" at bounding box center [572, 22] width 25 height 25
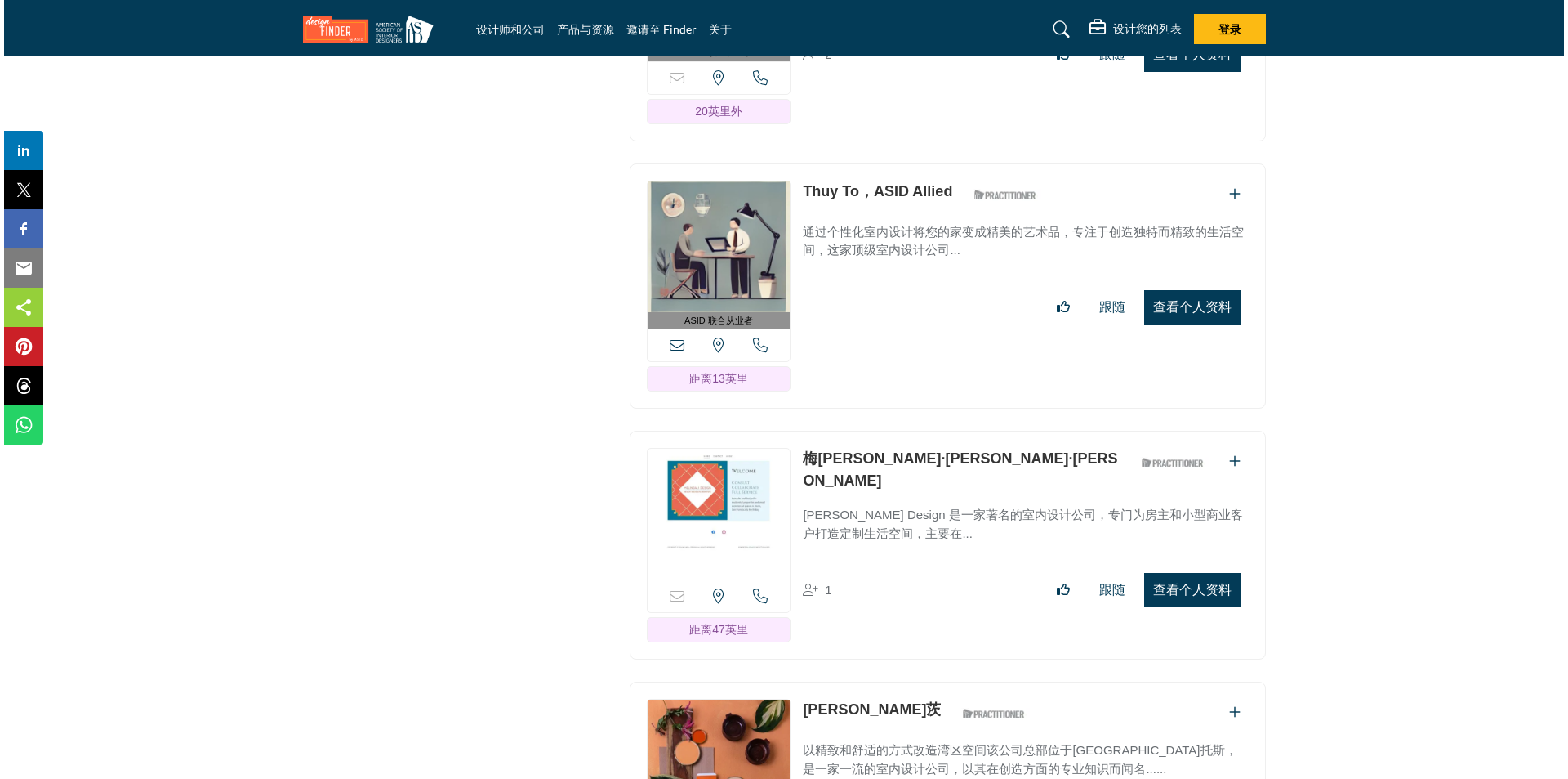
scroll to position [23797, 0]
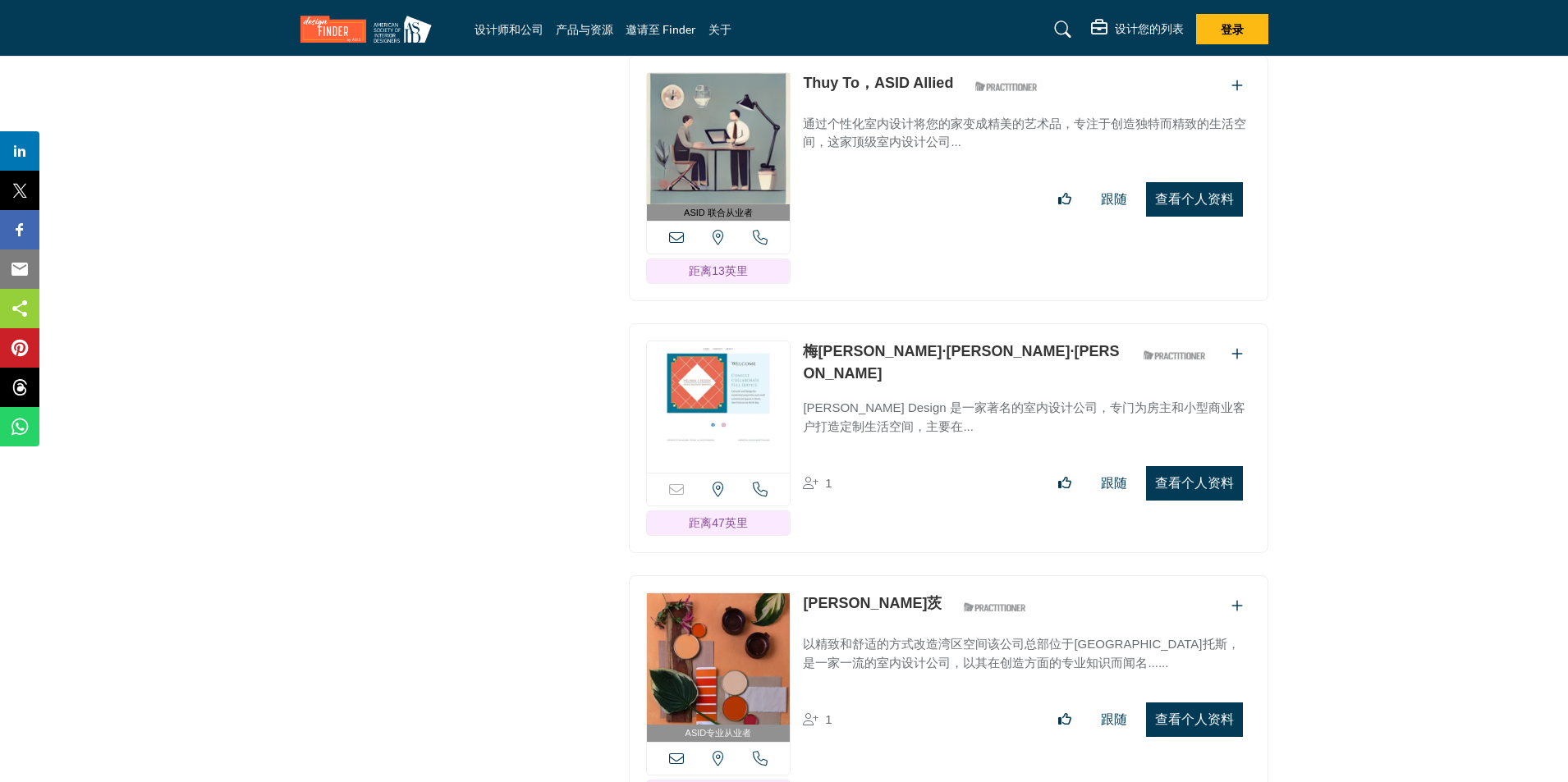
click at [1171, 476] on font "查看个人资料" at bounding box center [1193, 483] width 79 height 14
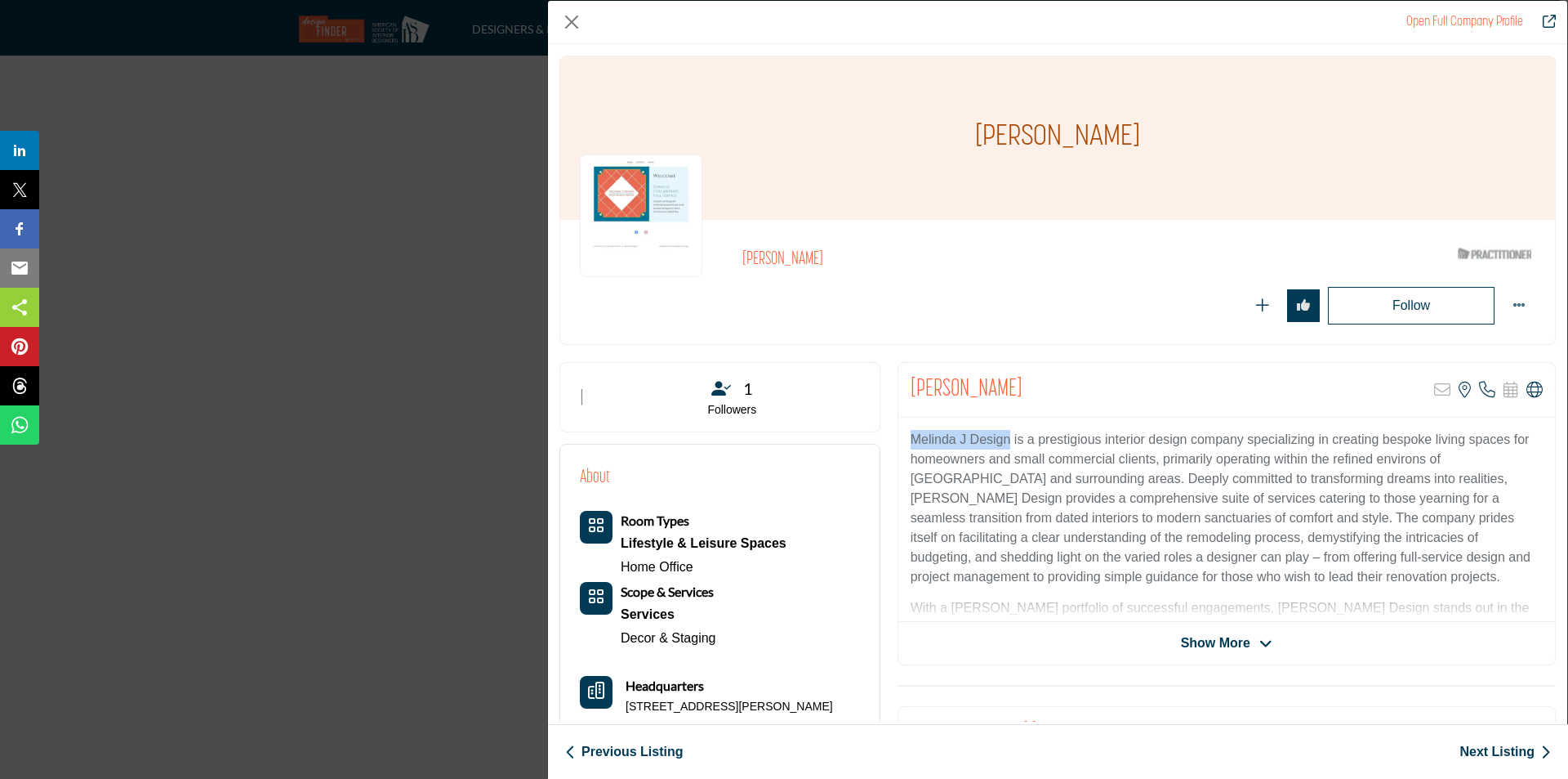
drag, startPoint x: 1008, startPoint y: 438, endPoint x: 903, endPoint y: 420, distance: 106.5
click at [903, 420] on div "Melinda J Design is a prestigious interior design company specializing in creat…" at bounding box center [1227, 520] width 657 height 204
copy p "Melinda J Design"
drag, startPoint x: 1151, startPoint y: 138, endPoint x: 906, endPoint y: 119, distance: 245.7
click at [906, 119] on div "[PERSON_NAME]" at bounding box center [1058, 138] width 995 height 163
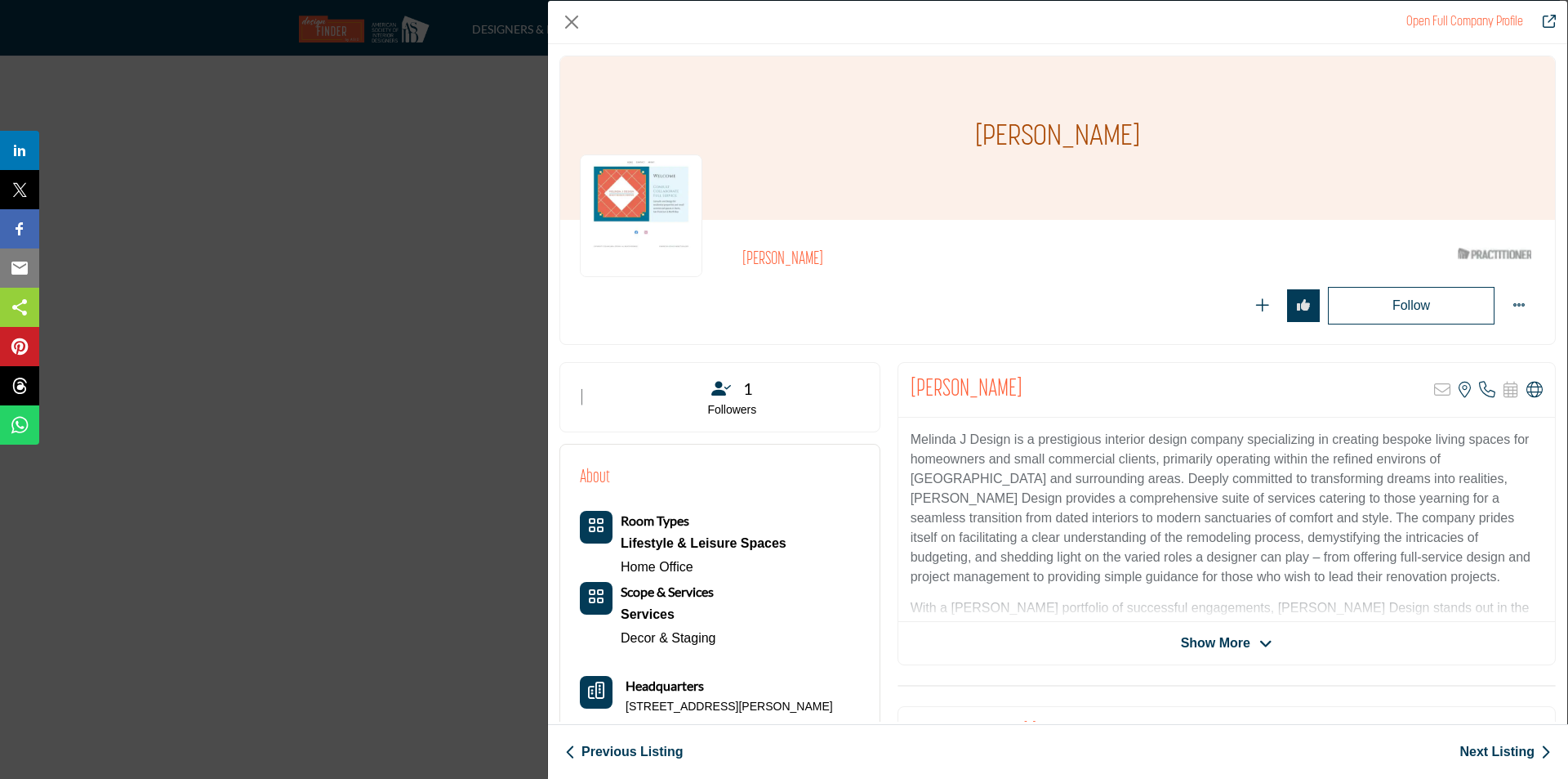
copy h1 "[PERSON_NAME]"
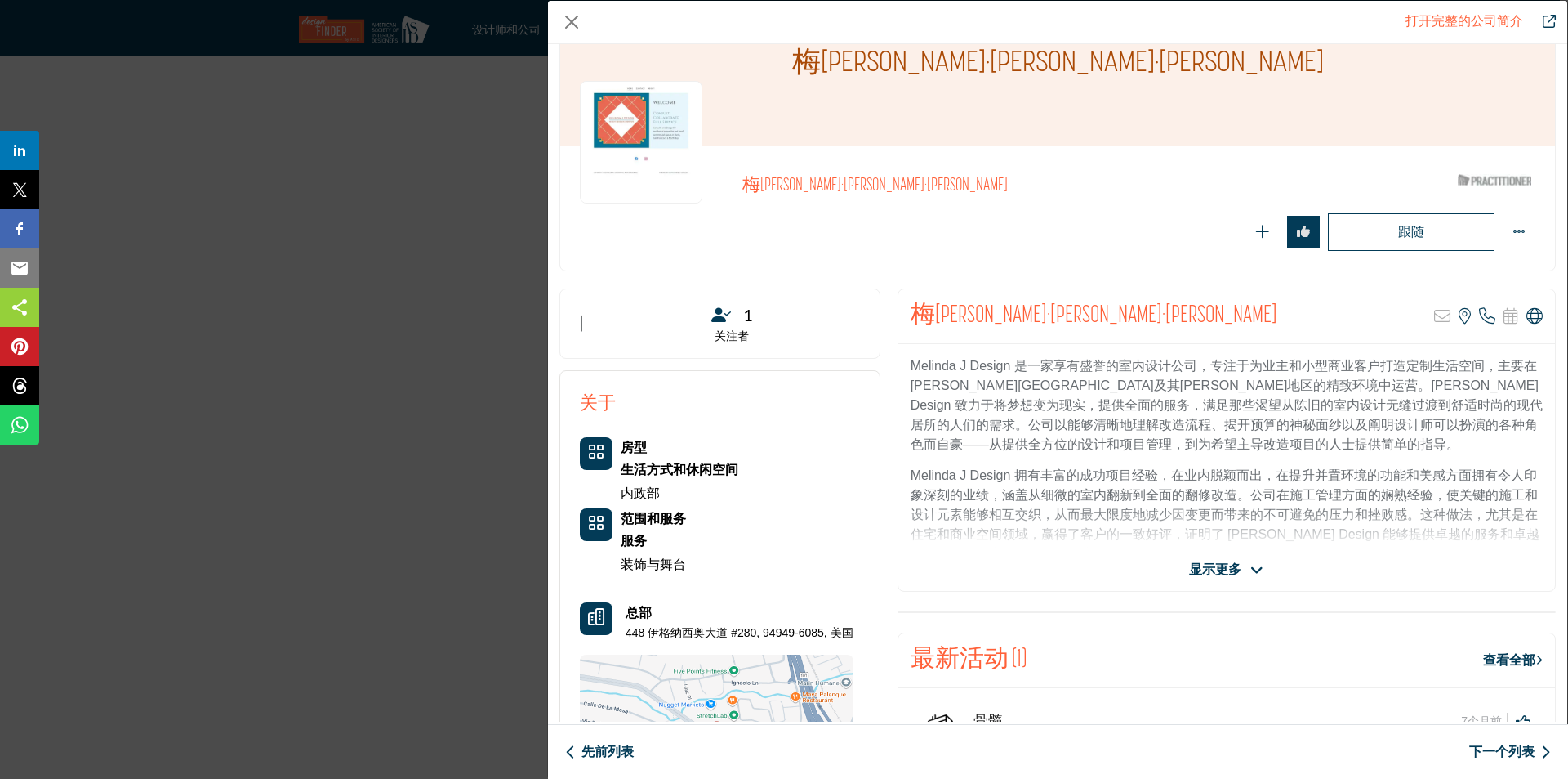
scroll to position [163, 0]
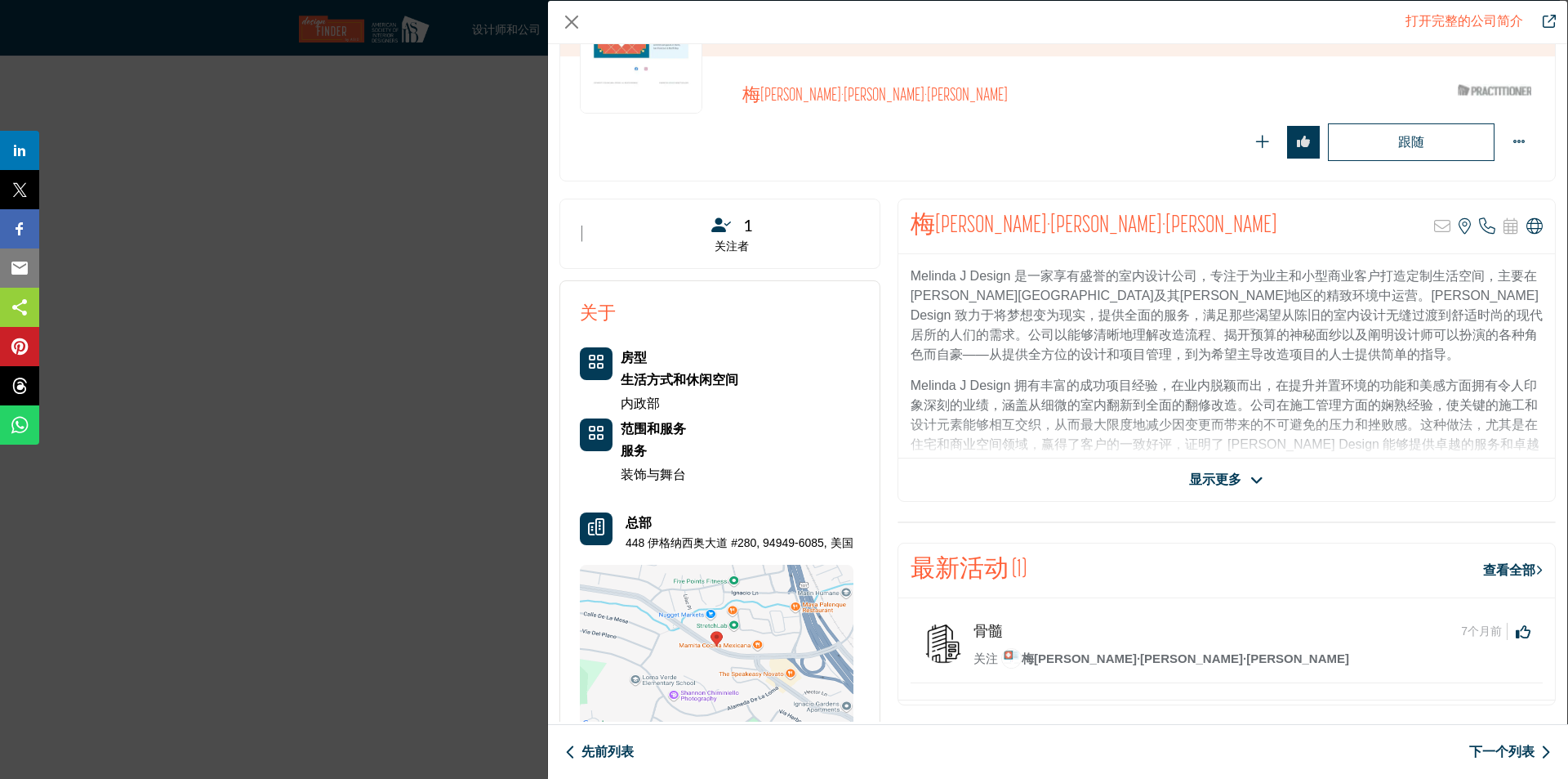
click at [1231, 473] on font "显示更多" at bounding box center [1216, 479] width 53 height 14
click at [1235, 474] on span "Show More" at bounding box center [1216, 480] width 69 height 20
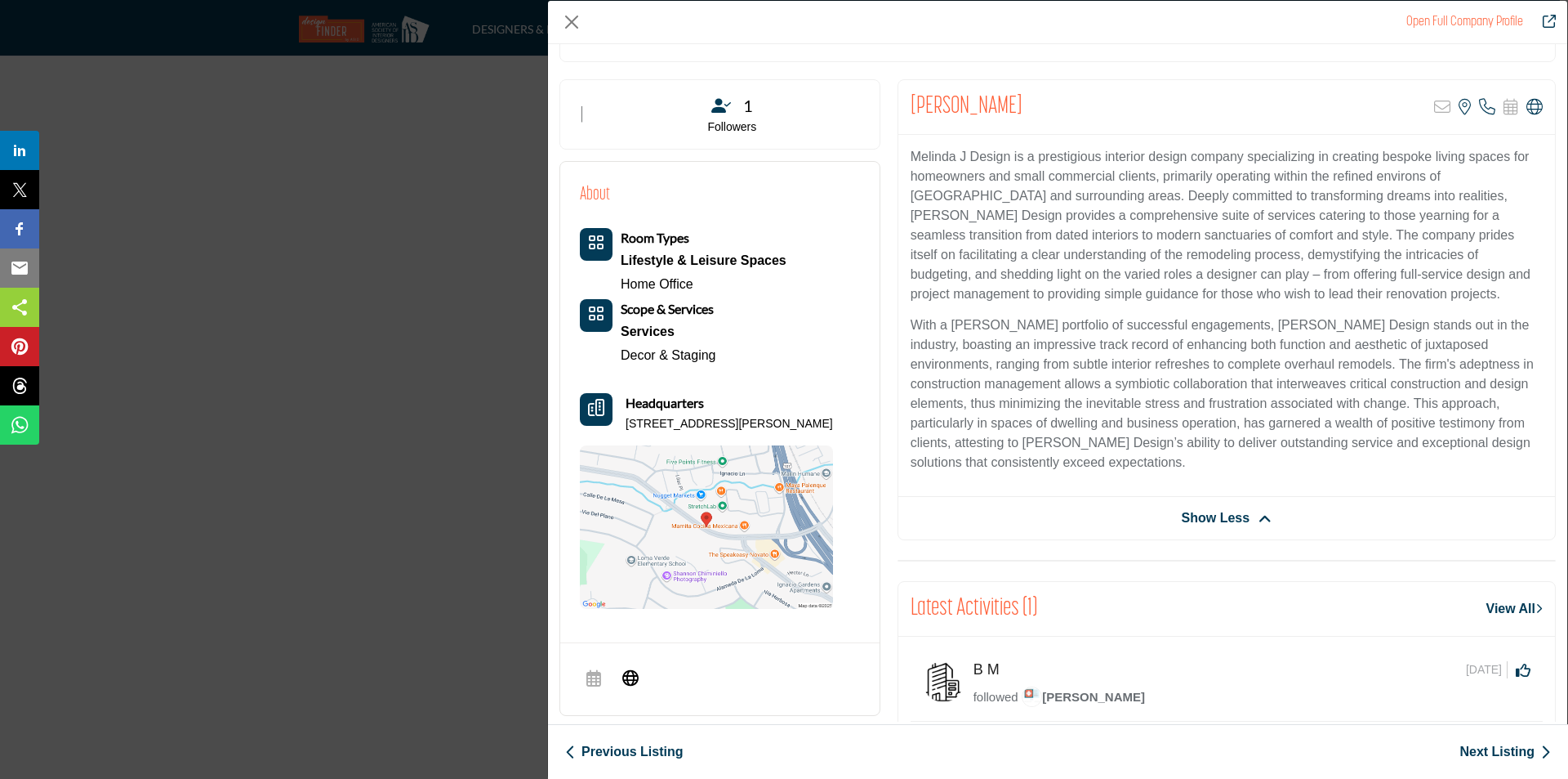
scroll to position [245, 0]
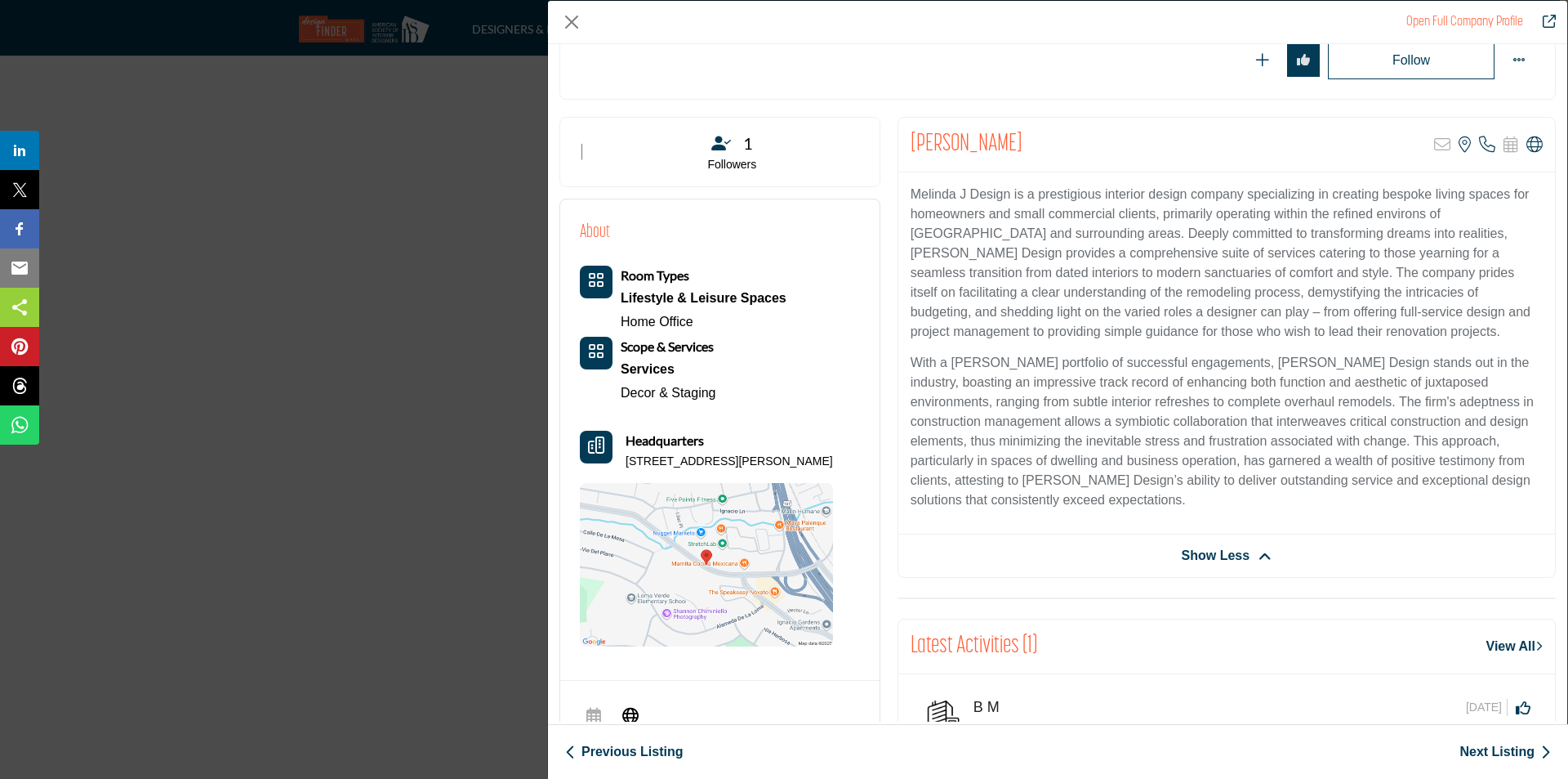
drag, startPoint x: 621, startPoint y: 462, endPoint x: 868, endPoint y: 458, distance: 247.0
click at [868, 458] on div "About Room Types Lifestyle & Leisure Spaces Home Office" at bounding box center [720, 434] width 319 height 469
copy p "448 Ignacio Blvd # 280, 94949-6085, USA"
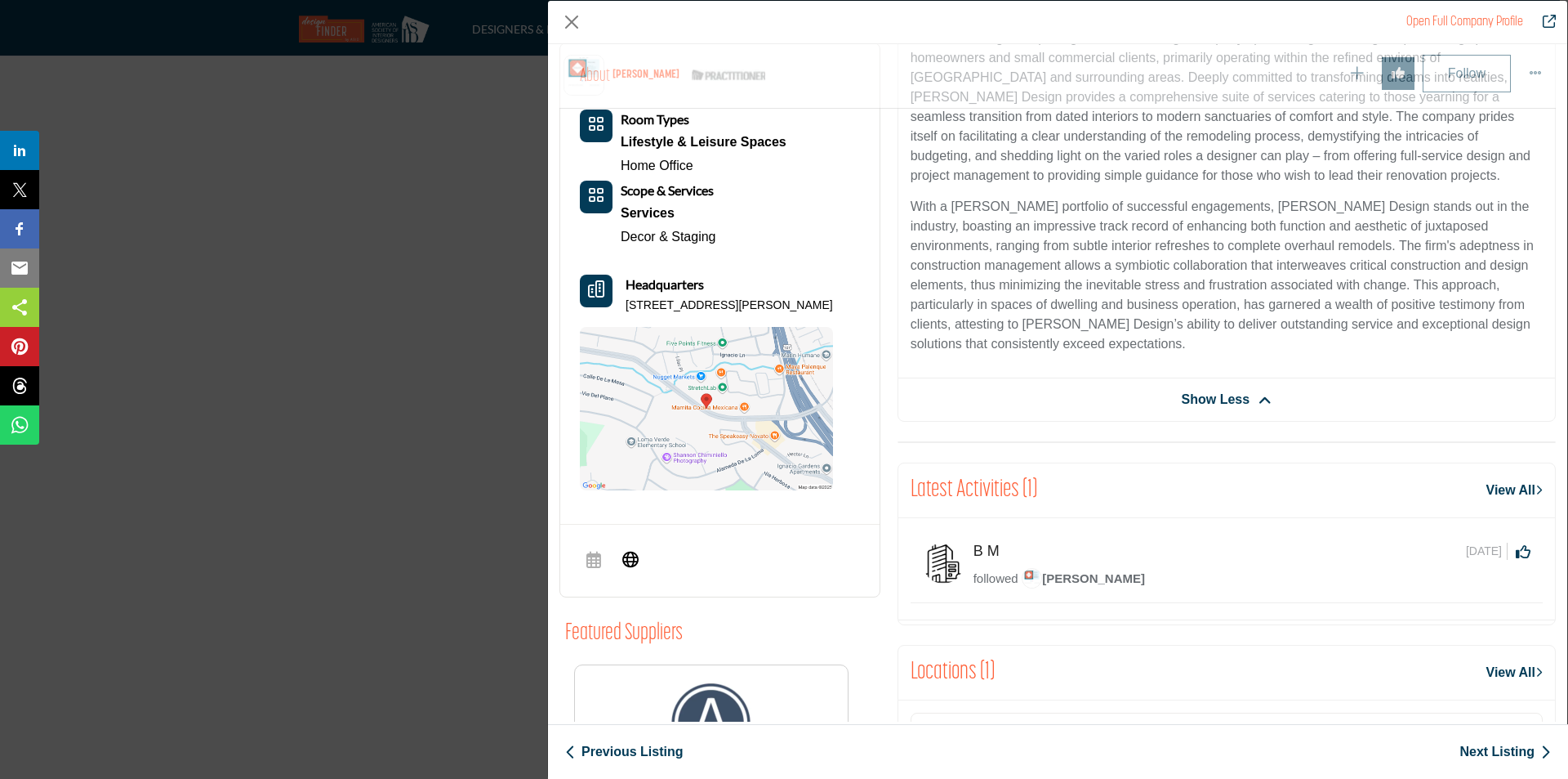
scroll to position [475, 0]
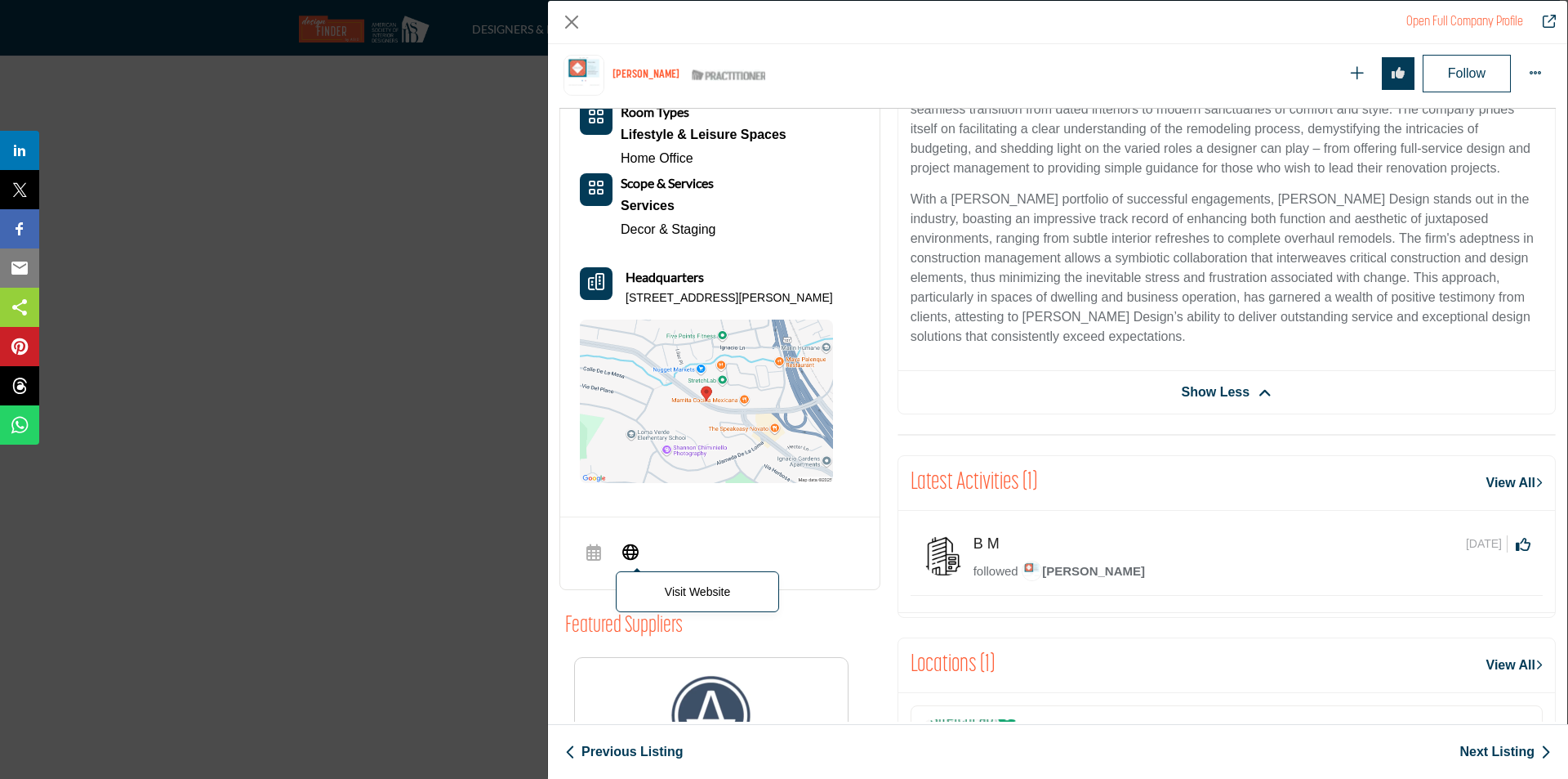
click at [638, 551] on icon "Company Data Modal" at bounding box center [630, 551] width 16 height 20
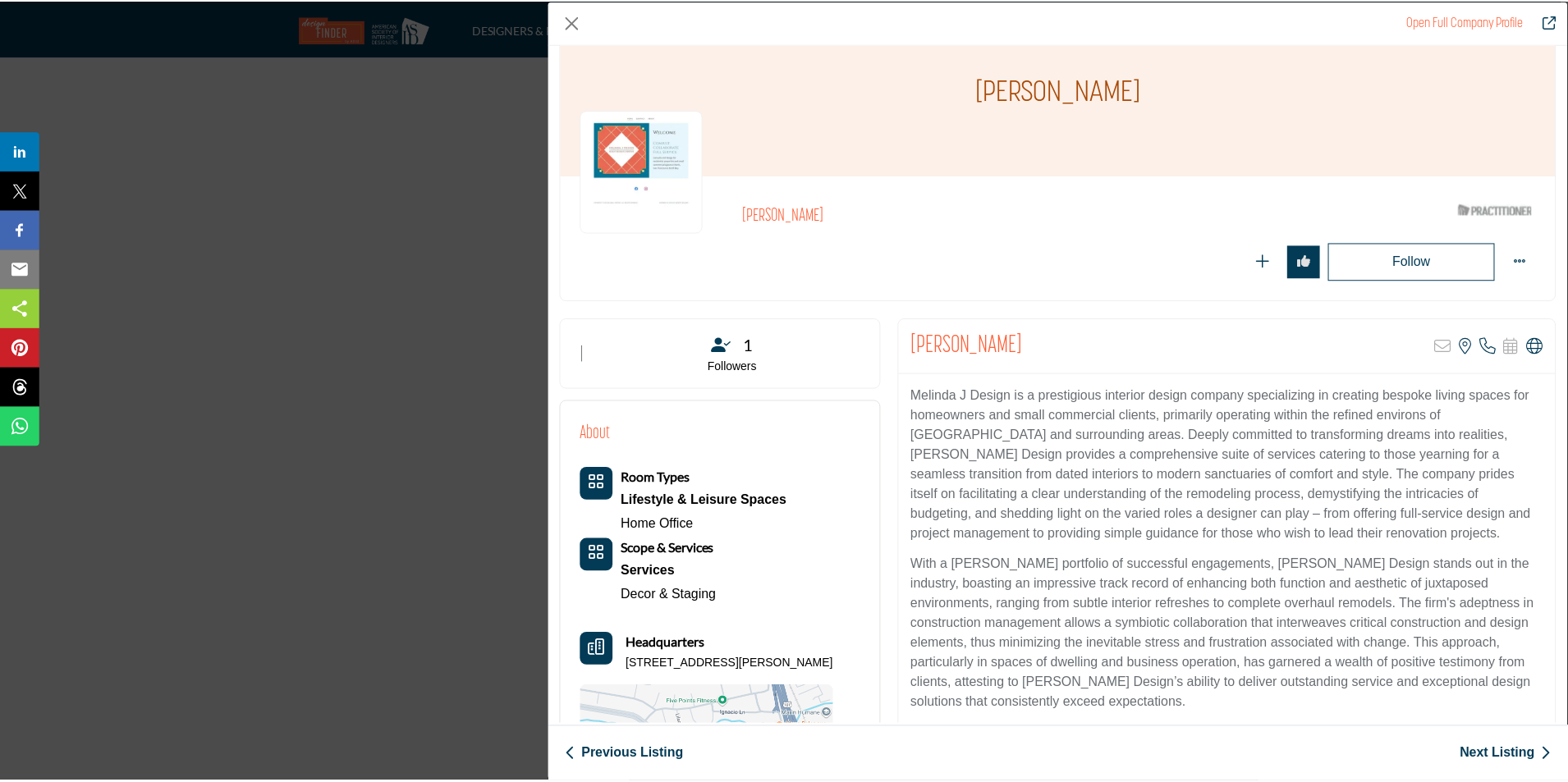
scroll to position [82, 0]
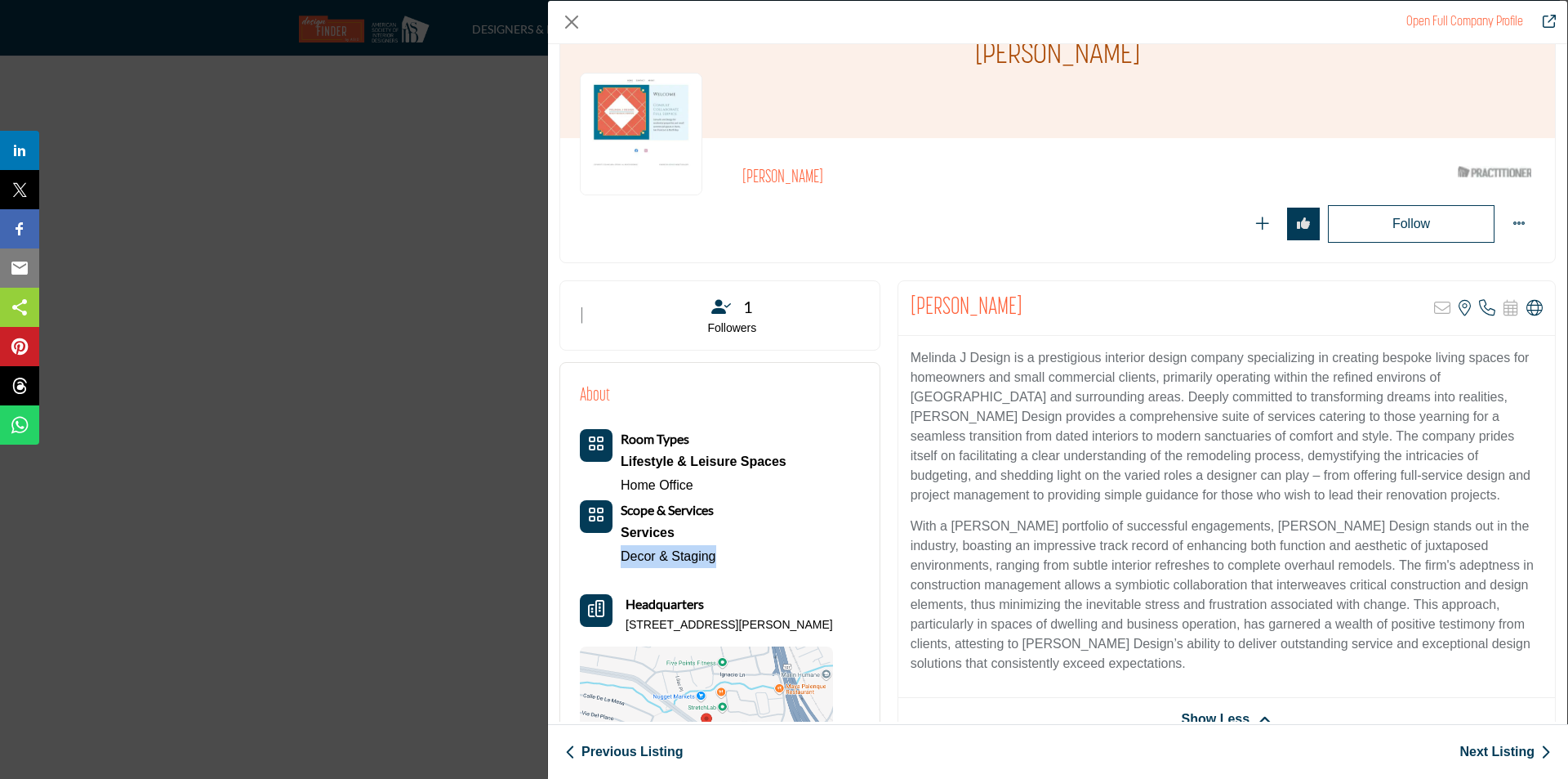
drag, startPoint x: 725, startPoint y: 559, endPoint x: 606, endPoint y: 567, distance: 119.3
click at [606, 567] on div "Room Types Lifestyle & Leisure Spaces Home Office Scope & Services Services Dec…" at bounding box center [683, 498] width 207 height 139
copy link "Decor & Staging"
click at [575, 31] on button "Close" at bounding box center [572, 22] width 25 height 25
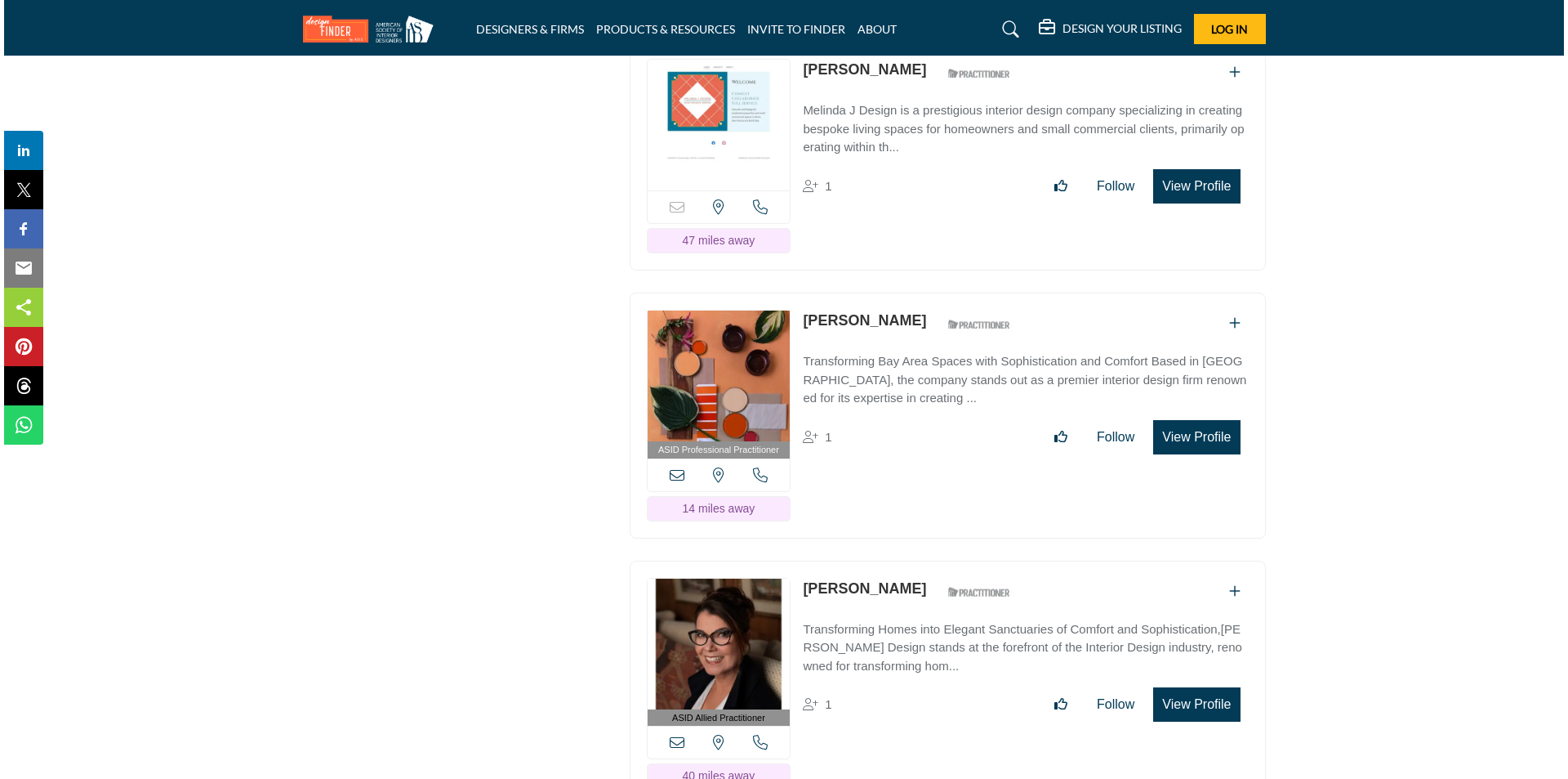
scroll to position [24043, 0]
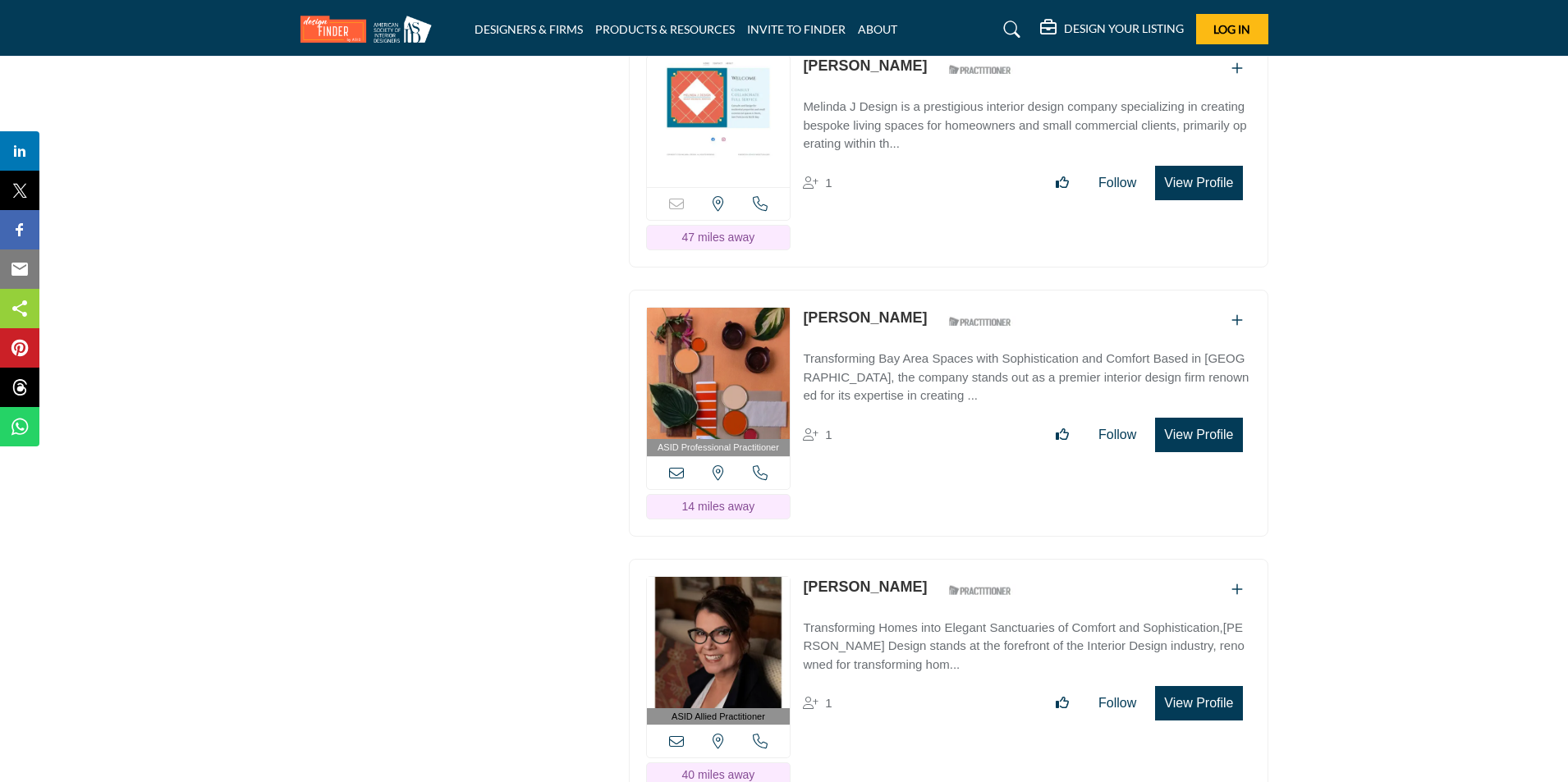
click at [1175, 417] on button "View Profile" at bounding box center [1198, 435] width 87 height 35
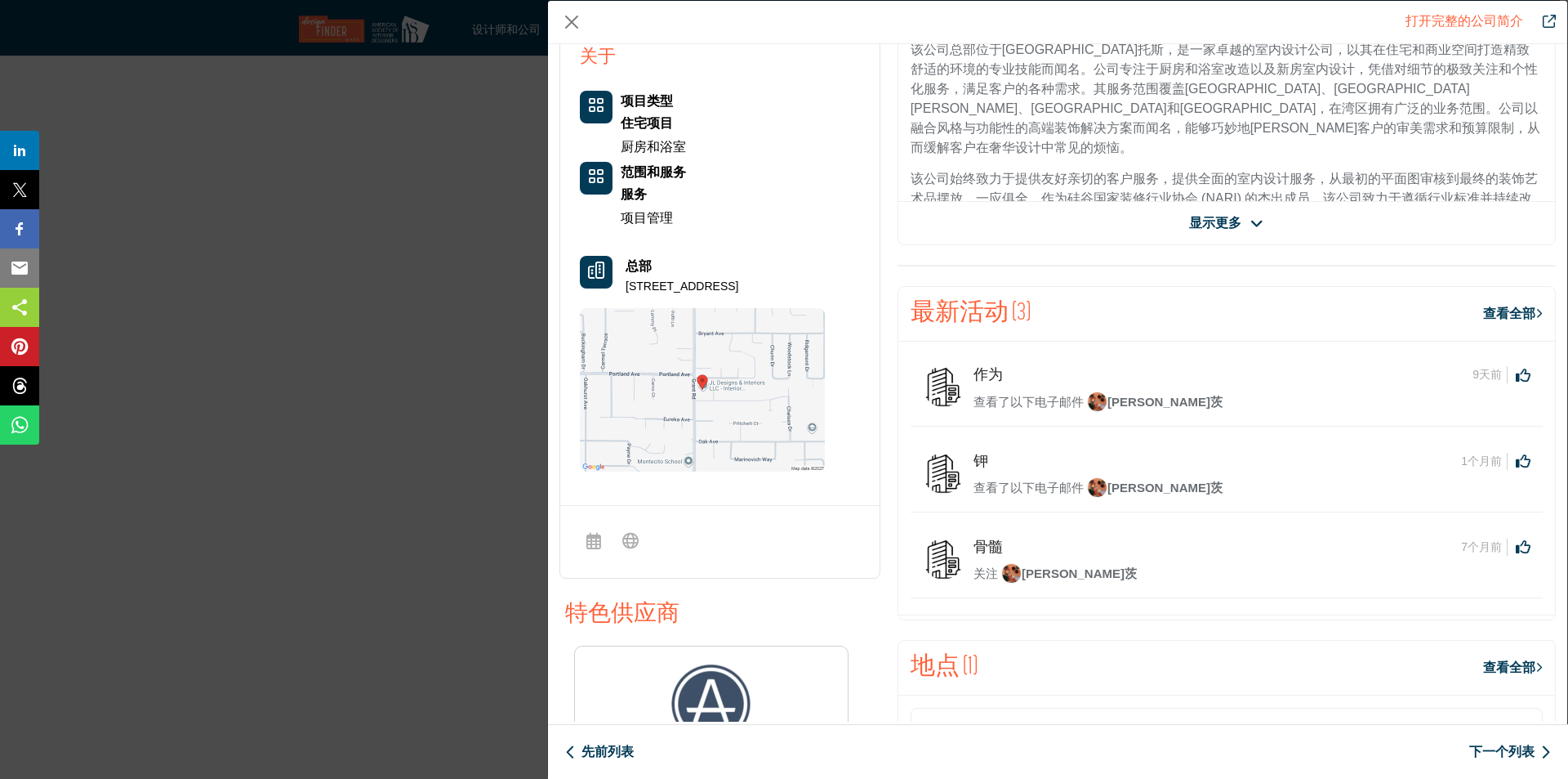
scroll to position [245, 0]
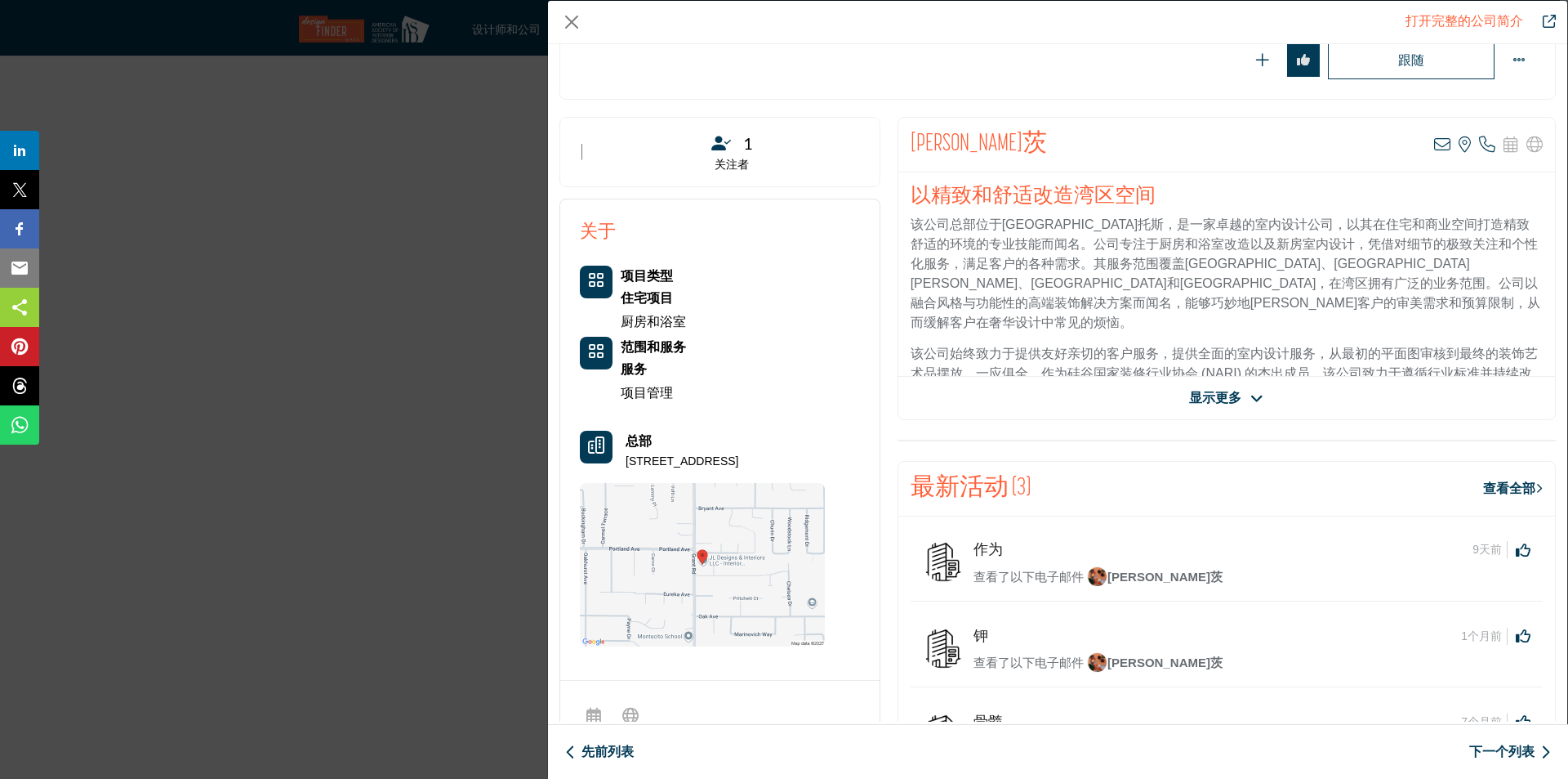
click at [1235, 394] on font "显示更多" at bounding box center [1216, 397] width 53 height 14
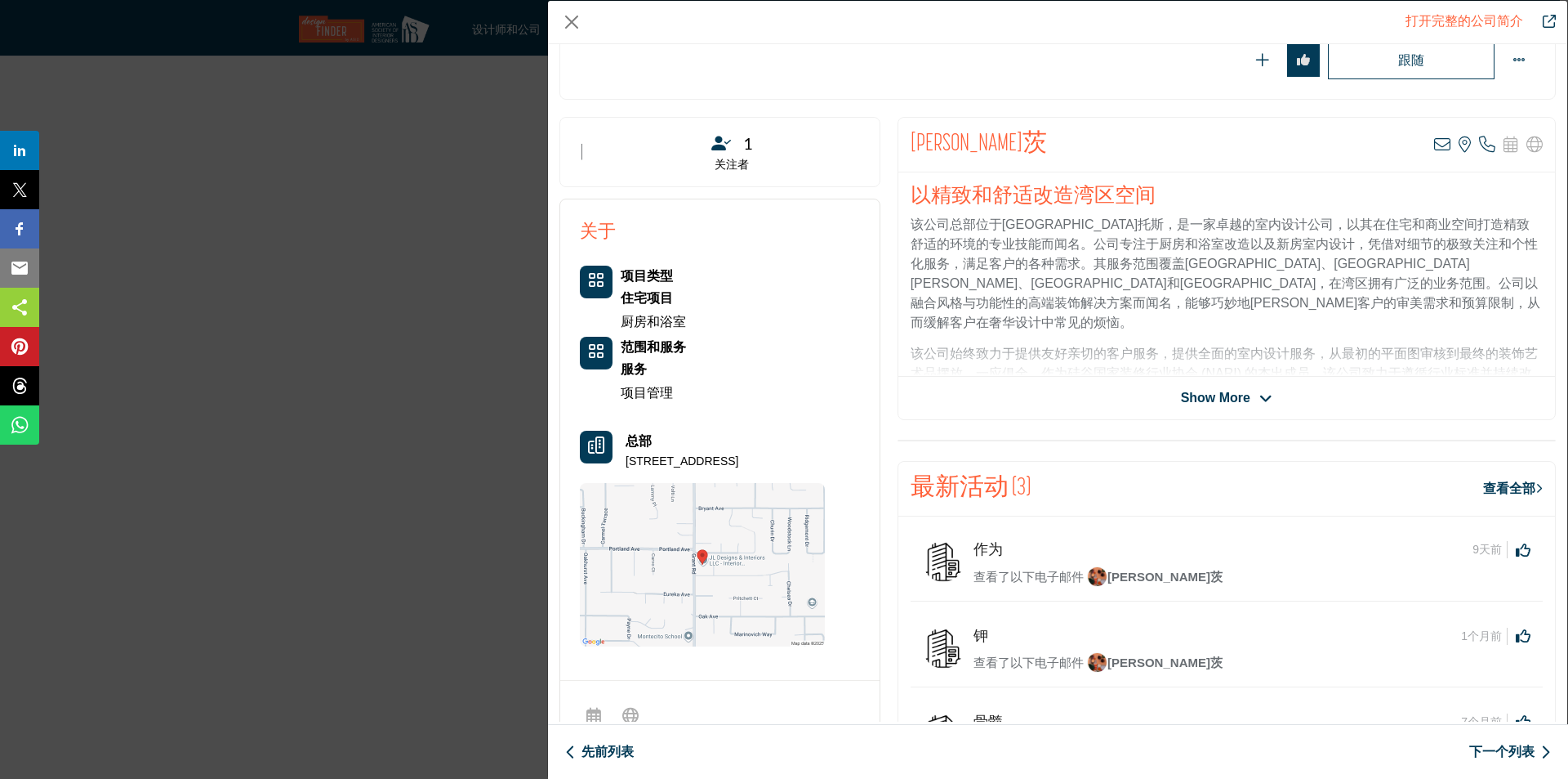
click at [1220, 394] on span "Show More" at bounding box center [1216, 398] width 69 height 20
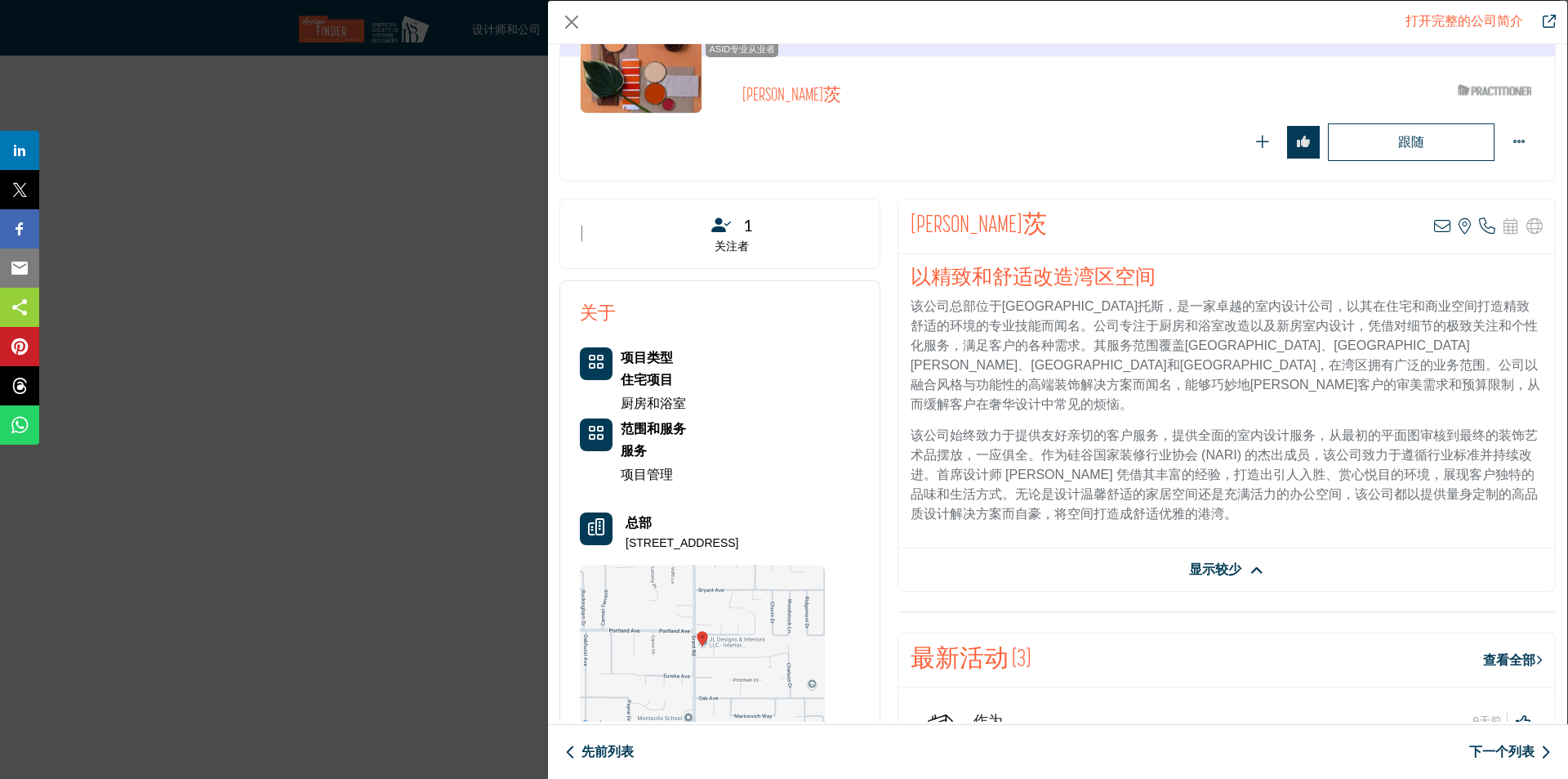
scroll to position [0, 0]
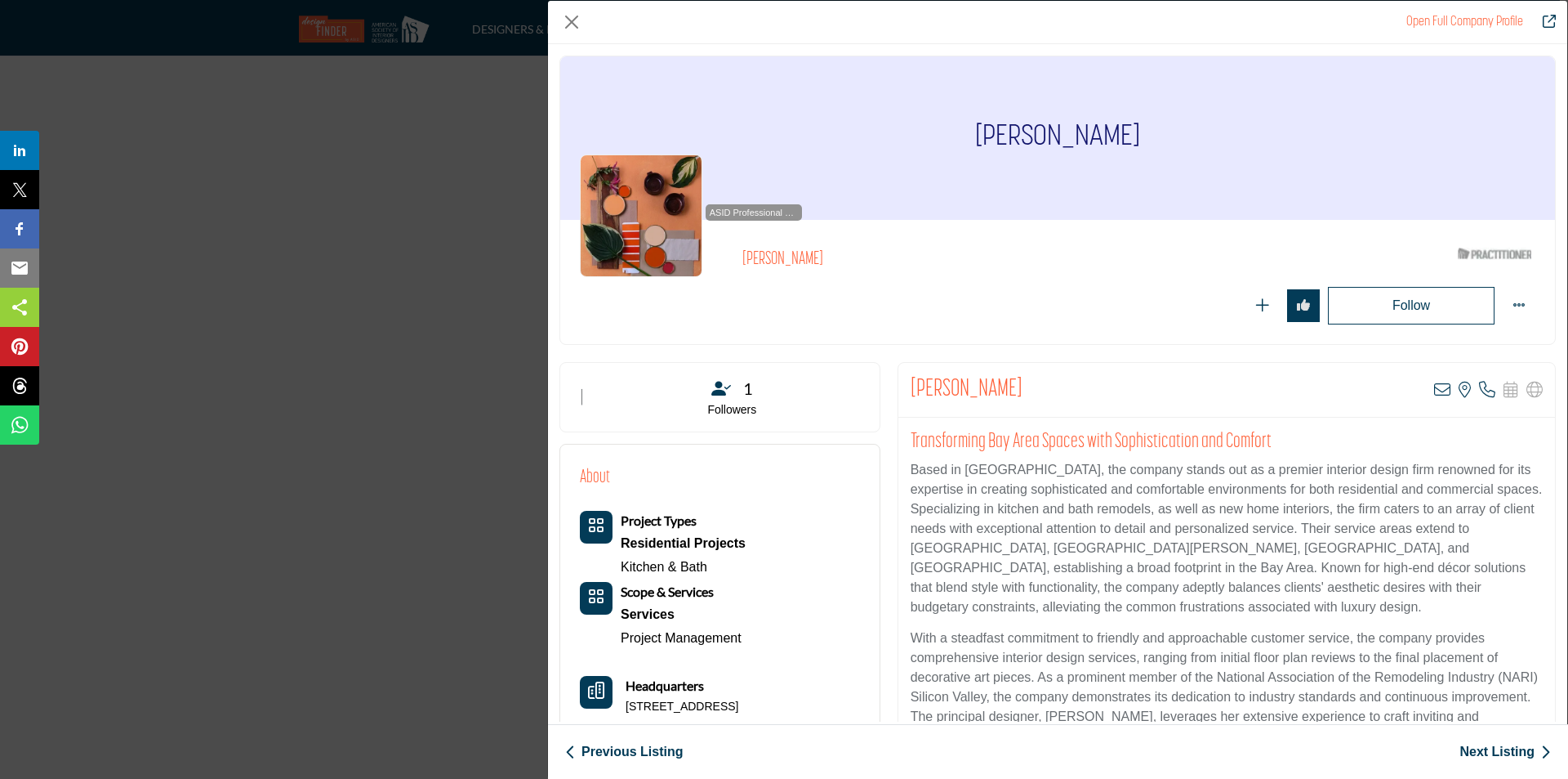
drag, startPoint x: 1128, startPoint y: 134, endPoint x: 947, endPoint y: 119, distance: 181.6
click at [947, 119] on div "Jeanette Loretz" at bounding box center [1058, 138] width 995 height 163
copy h1 "Jeanette Loretz"
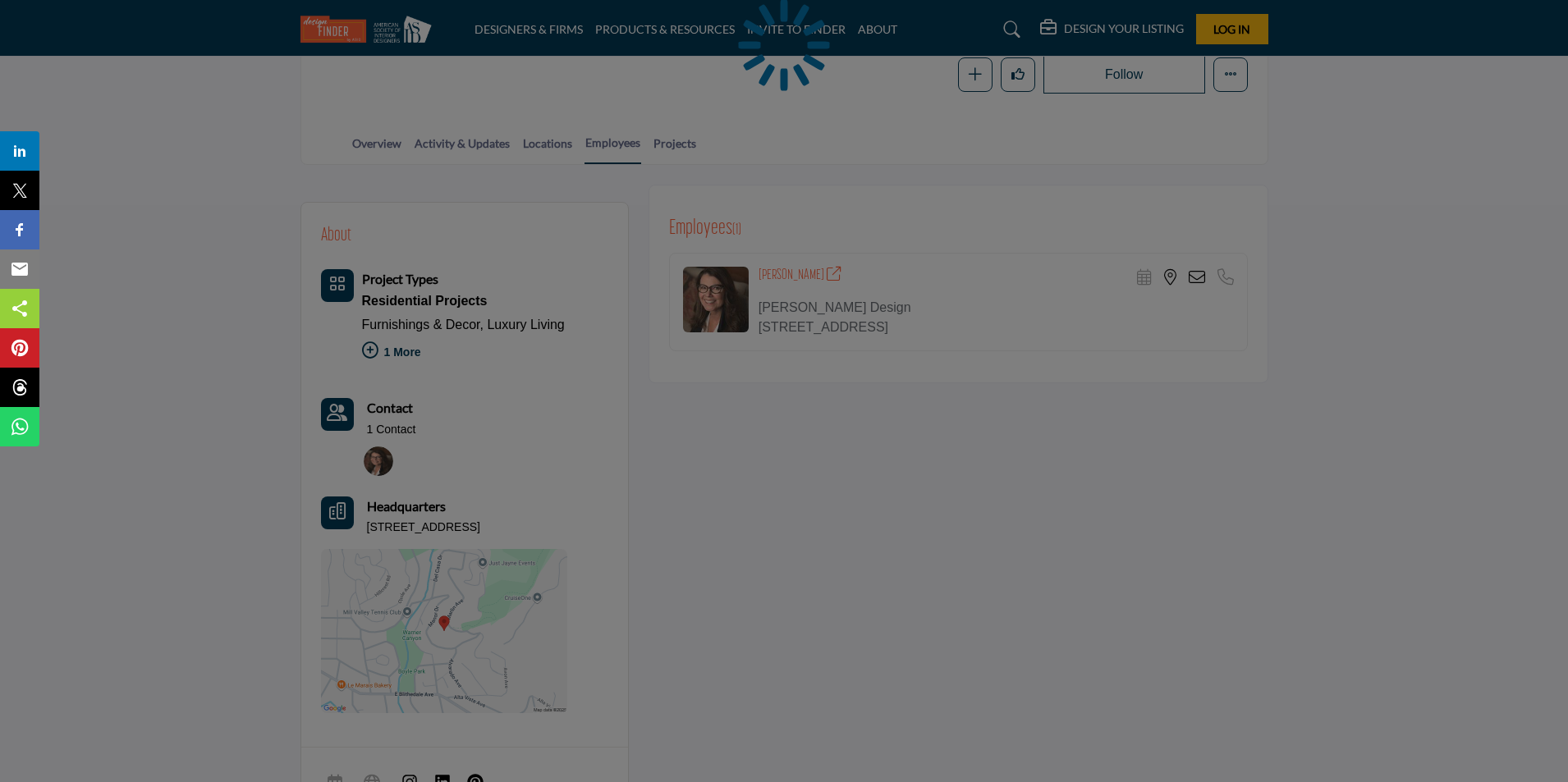
scroll to position [328, 0]
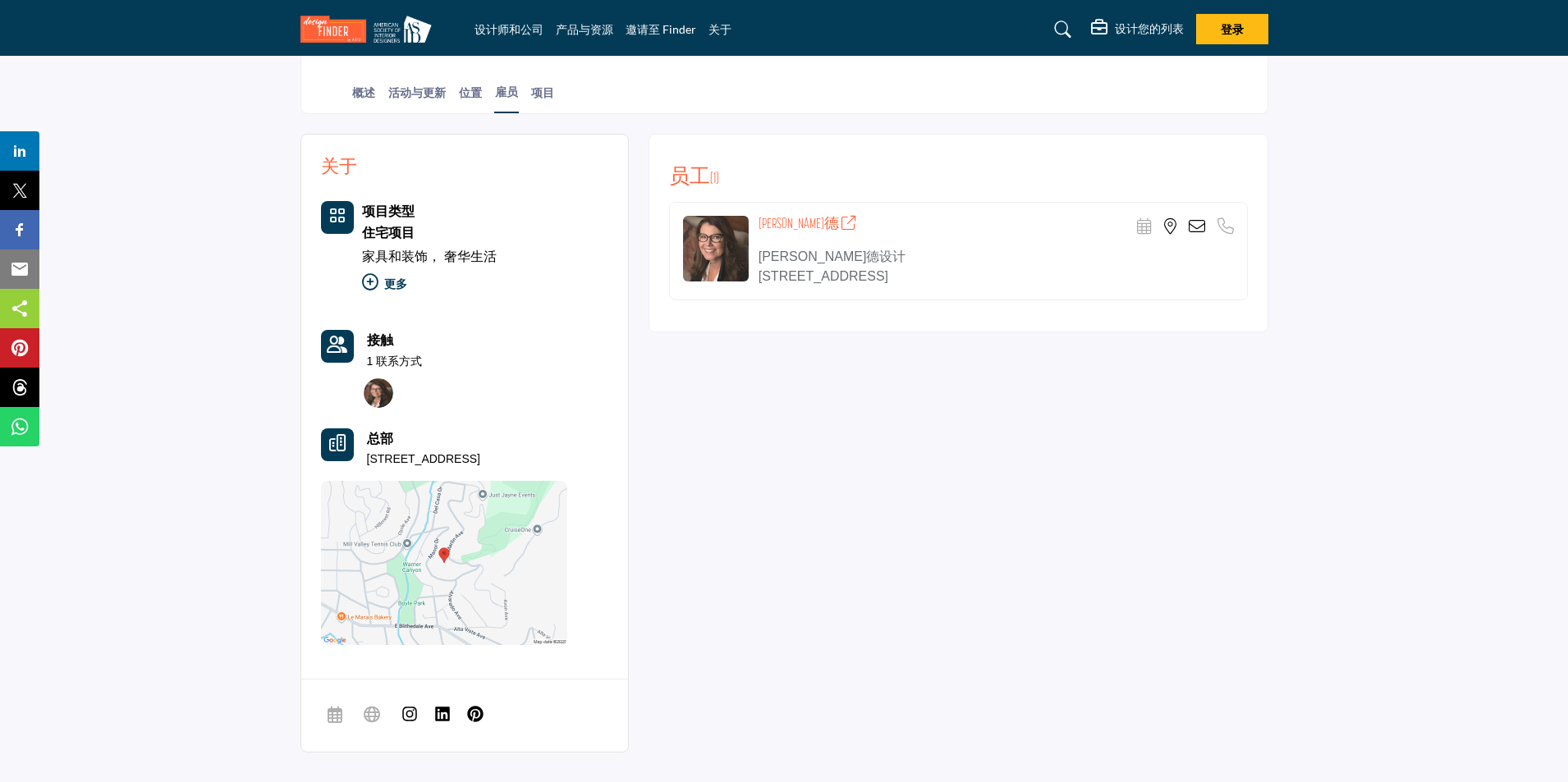
click at [1193, 231] on icon at bounding box center [1197, 226] width 17 height 17
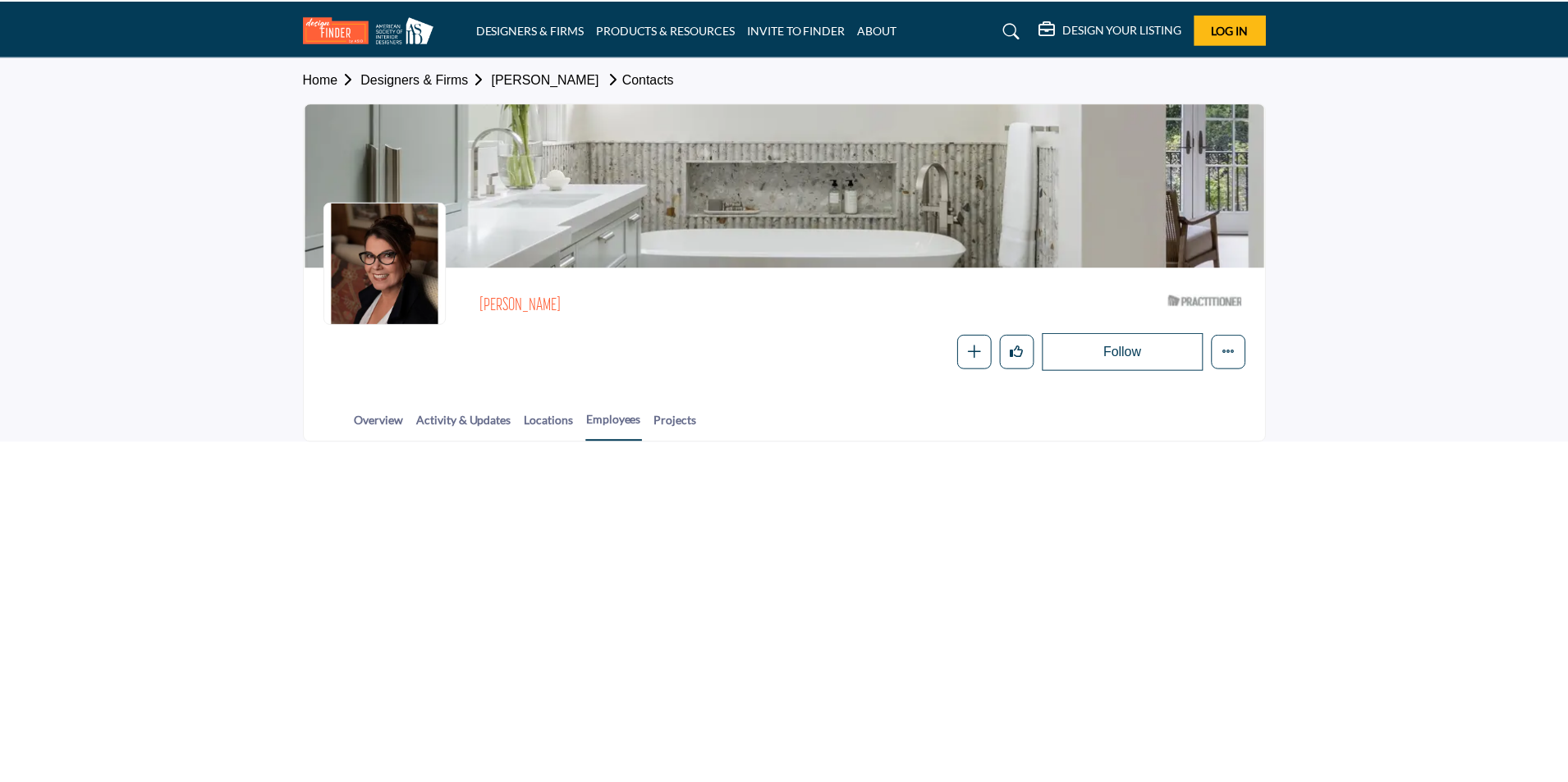
scroll to position [328, 0]
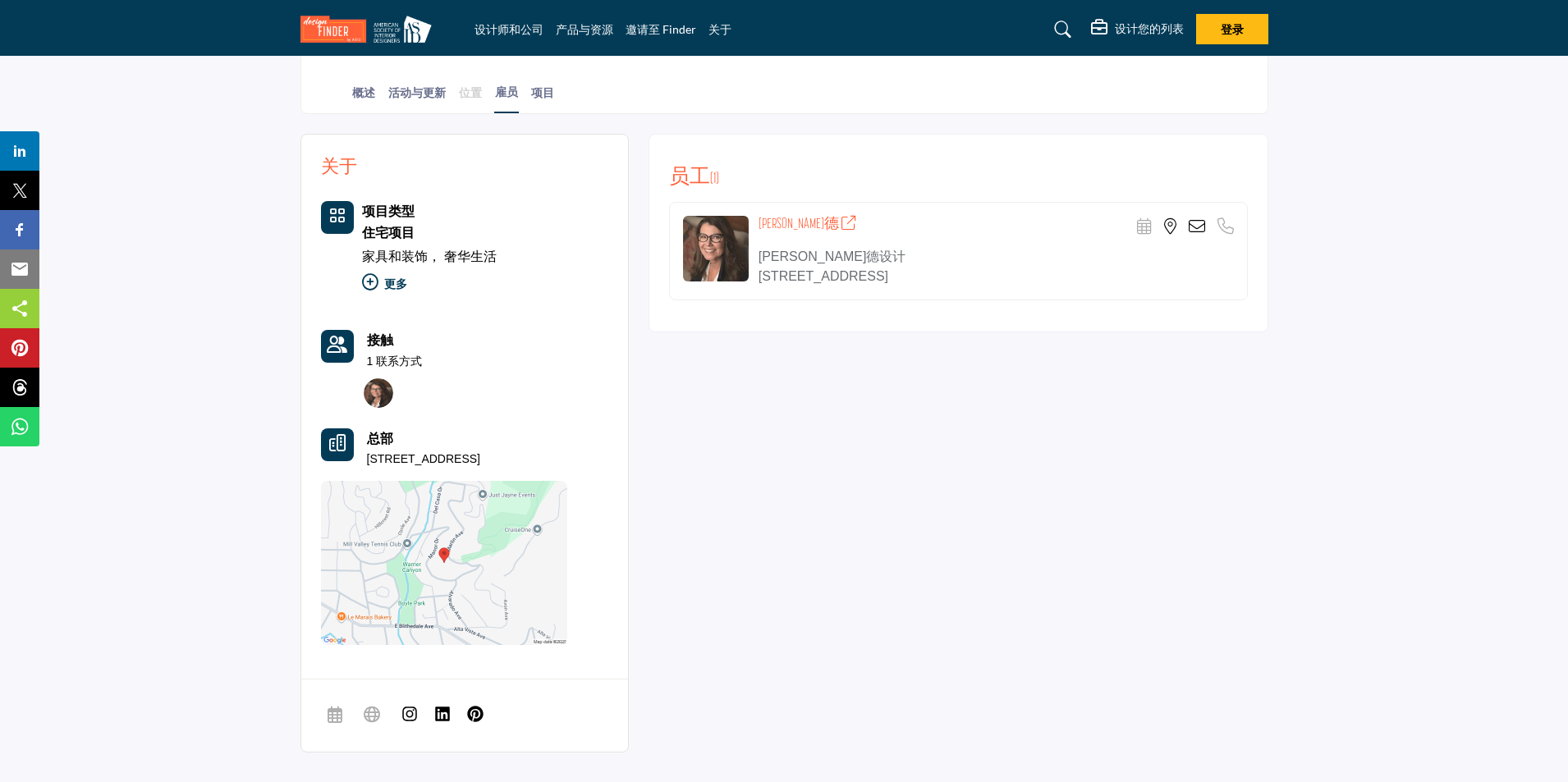
click at [470, 90] on font "位置" at bounding box center [471, 92] width 23 height 14
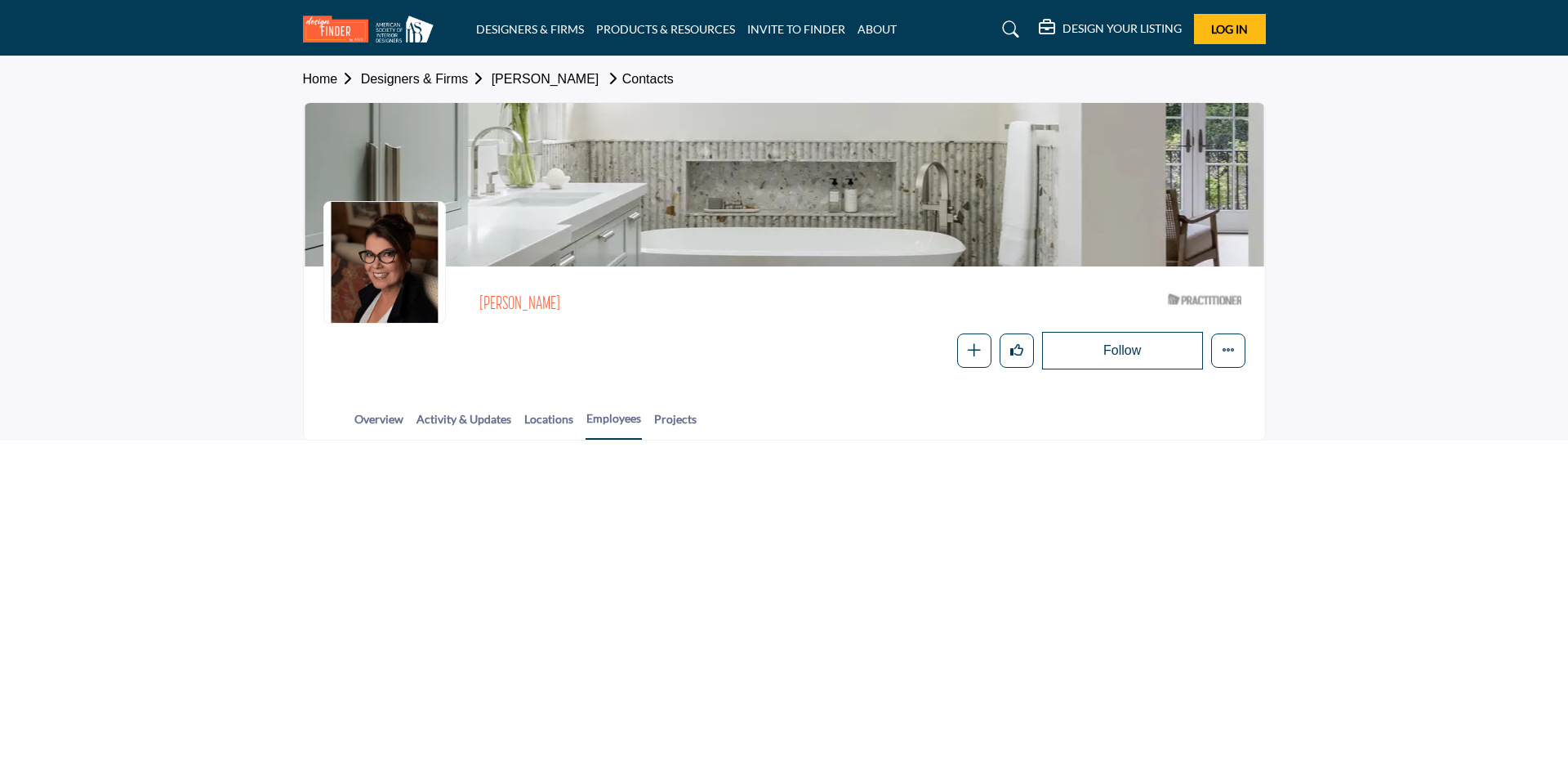
drag, startPoint x: 0, startPoint y: 0, endPoint x: 212, endPoint y: 141, distance: 254.6
click at [217, 143] on section "Home Designers & Firms Robin Heard Contacts Robin Heard ASID Qualified Practiti…" at bounding box center [784, 248] width 1568 height 384
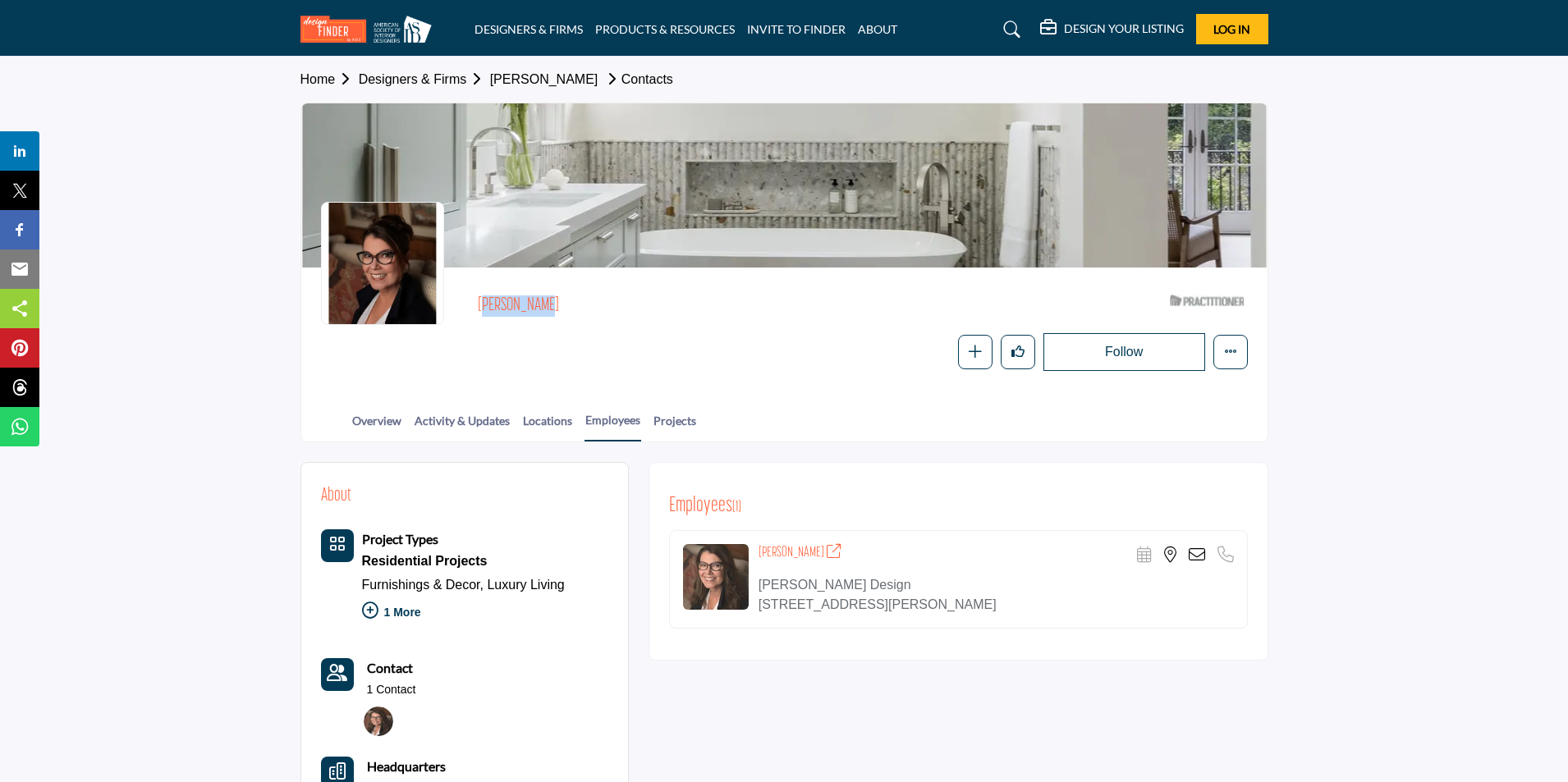
drag, startPoint x: 558, startPoint y: 301, endPoint x: 459, endPoint y: 305, distance: 99.1
click at [459, 305] on div "Robin Heard ASID Qualified Practitioner who validates work and experience to ho…" at bounding box center [784, 328] width 926 height 83
copy h2 "[PERSON_NAME]"
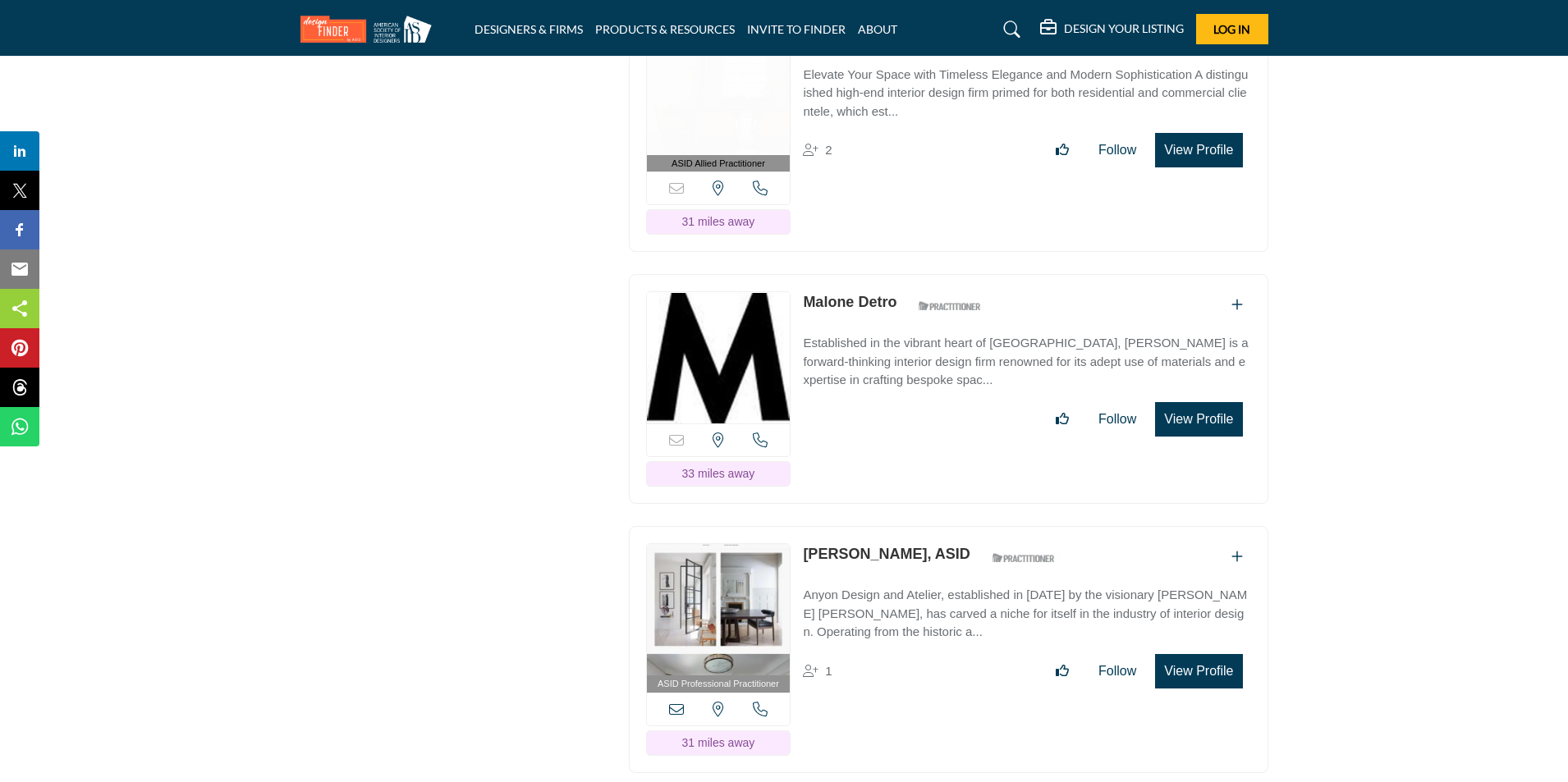
scroll to position [34038, 0]
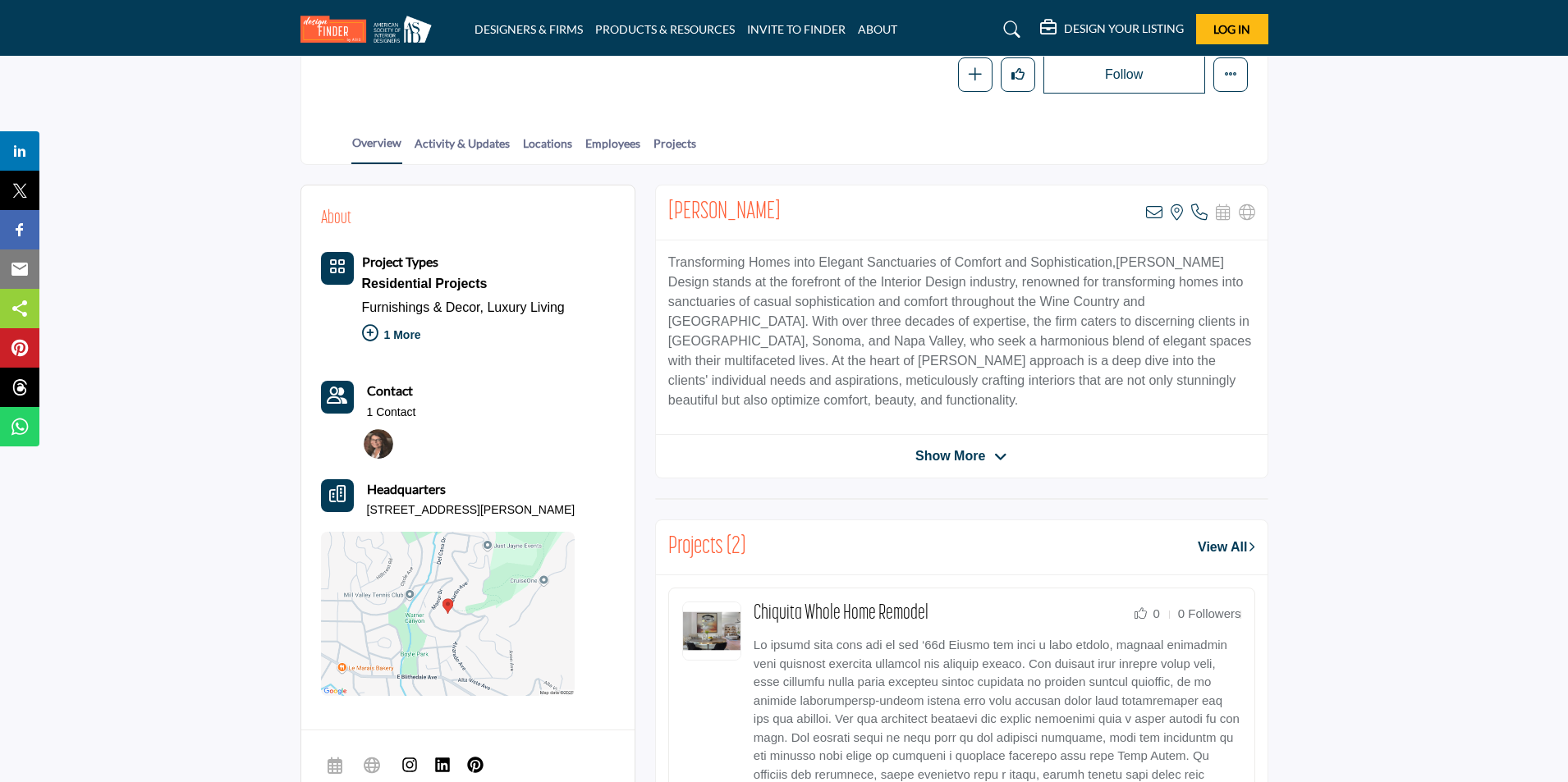
scroll to position [328, 0]
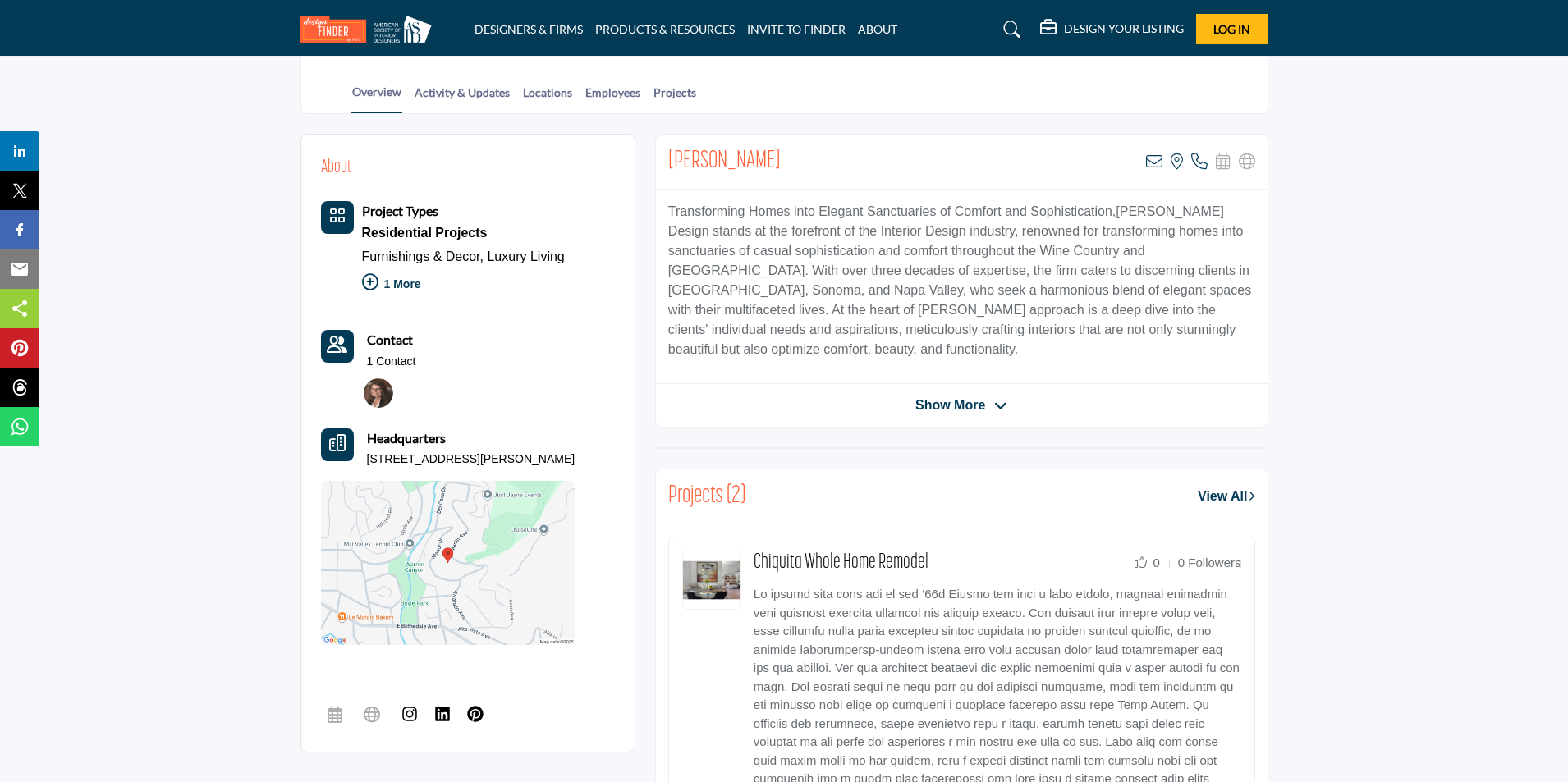
drag, startPoint x: 361, startPoint y: 457, endPoint x: 539, endPoint y: 460, distance: 178.0
click at [539, 460] on div "Headquarters [STREET_ADDRESS][PERSON_NAME]" at bounding box center [448, 448] width 255 height 40
copy p "[STREET_ADDRESS][PERSON_NAME]"
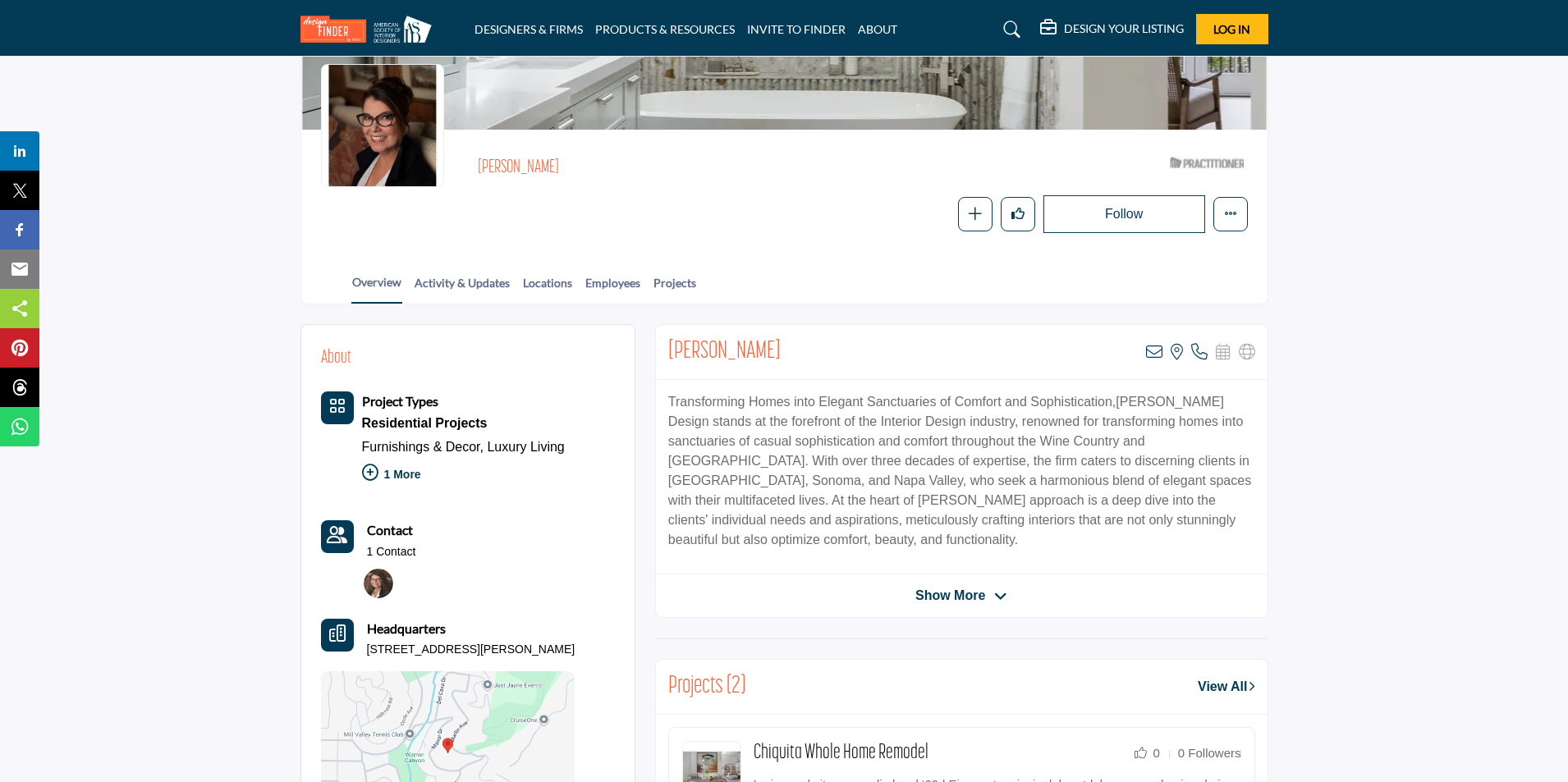
scroll to position [82, 0]
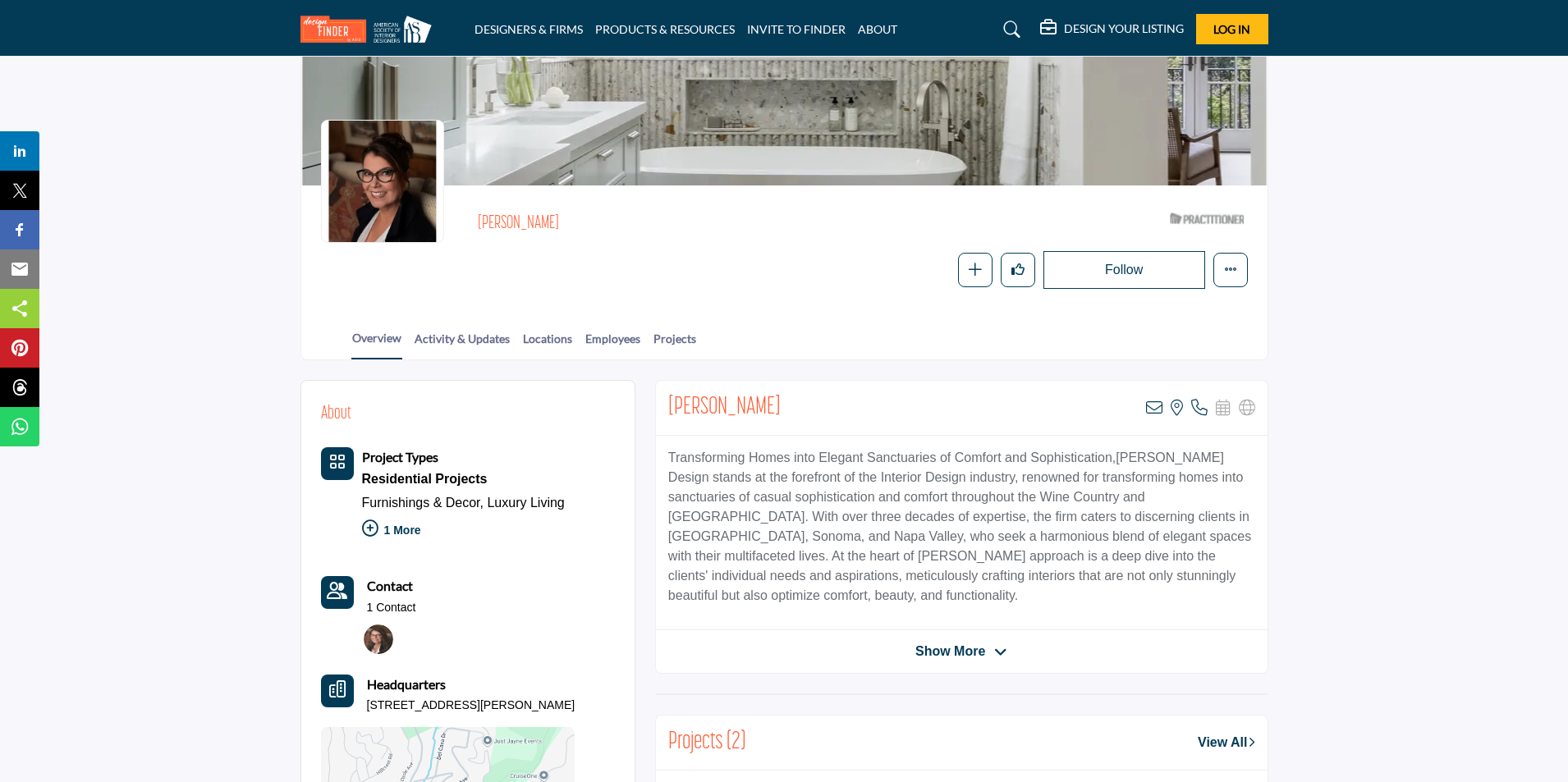
click at [968, 651] on span "Show More" at bounding box center [950, 651] width 69 height 20
click at [941, 659] on span "Show Less" at bounding box center [950, 651] width 69 height 20
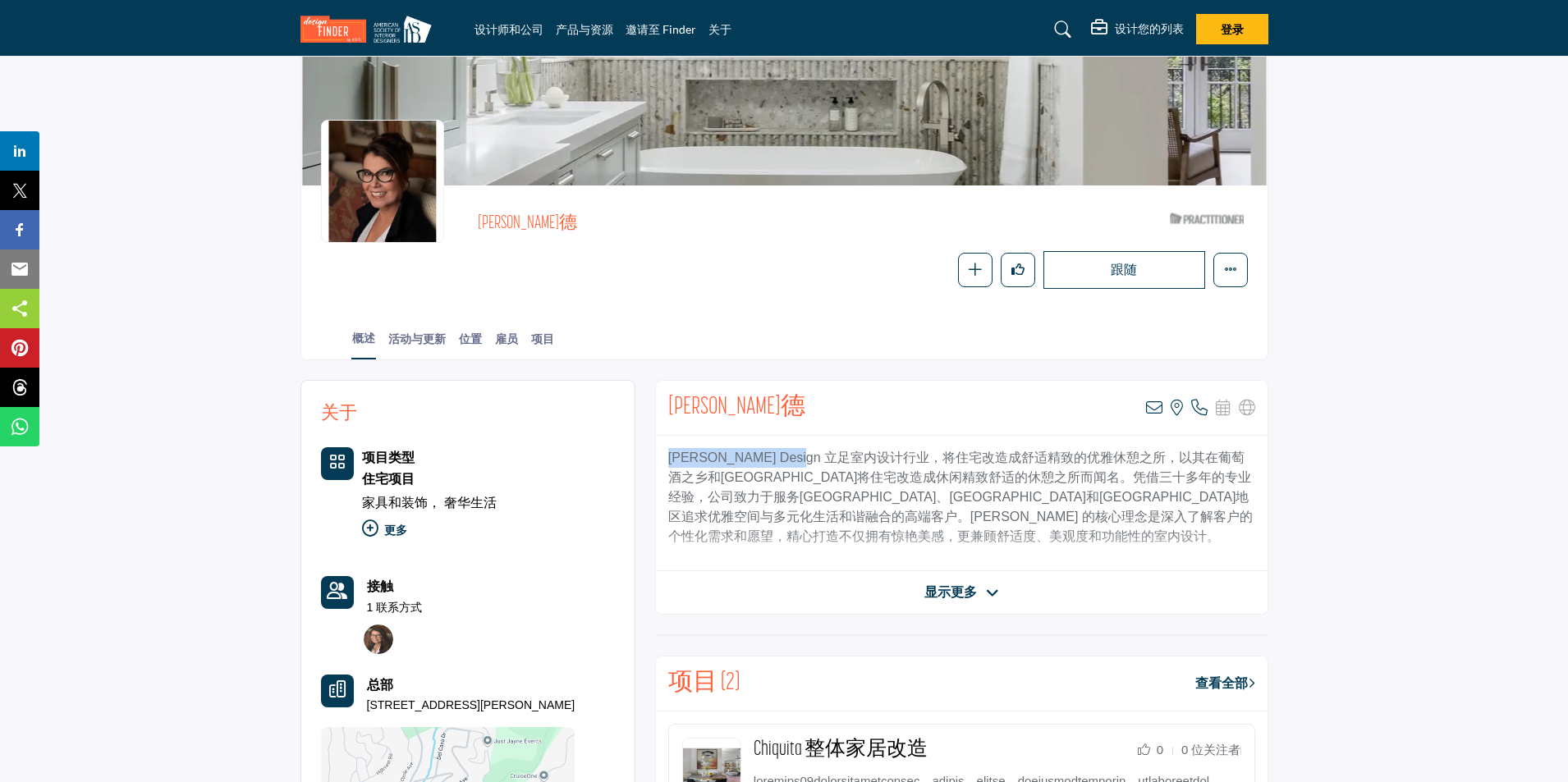
drag, startPoint x: 784, startPoint y: 459, endPoint x: 667, endPoint y: 443, distance: 118.1
click at [667, 443] on div "[PERSON_NAME] Design 立足室内设计行业，将住宅改造成舒适精致的优雅休憩之所，以其在葡萄酒之乡和[GEOGRAPHIC_DATA]将住宅改造…" at bounding box center [961, 503] width 611 height 136
copy font "[PERSON_NAME] Design"
click at [992, 586] on icon at bounding box center [992, 594] width 13 height 15
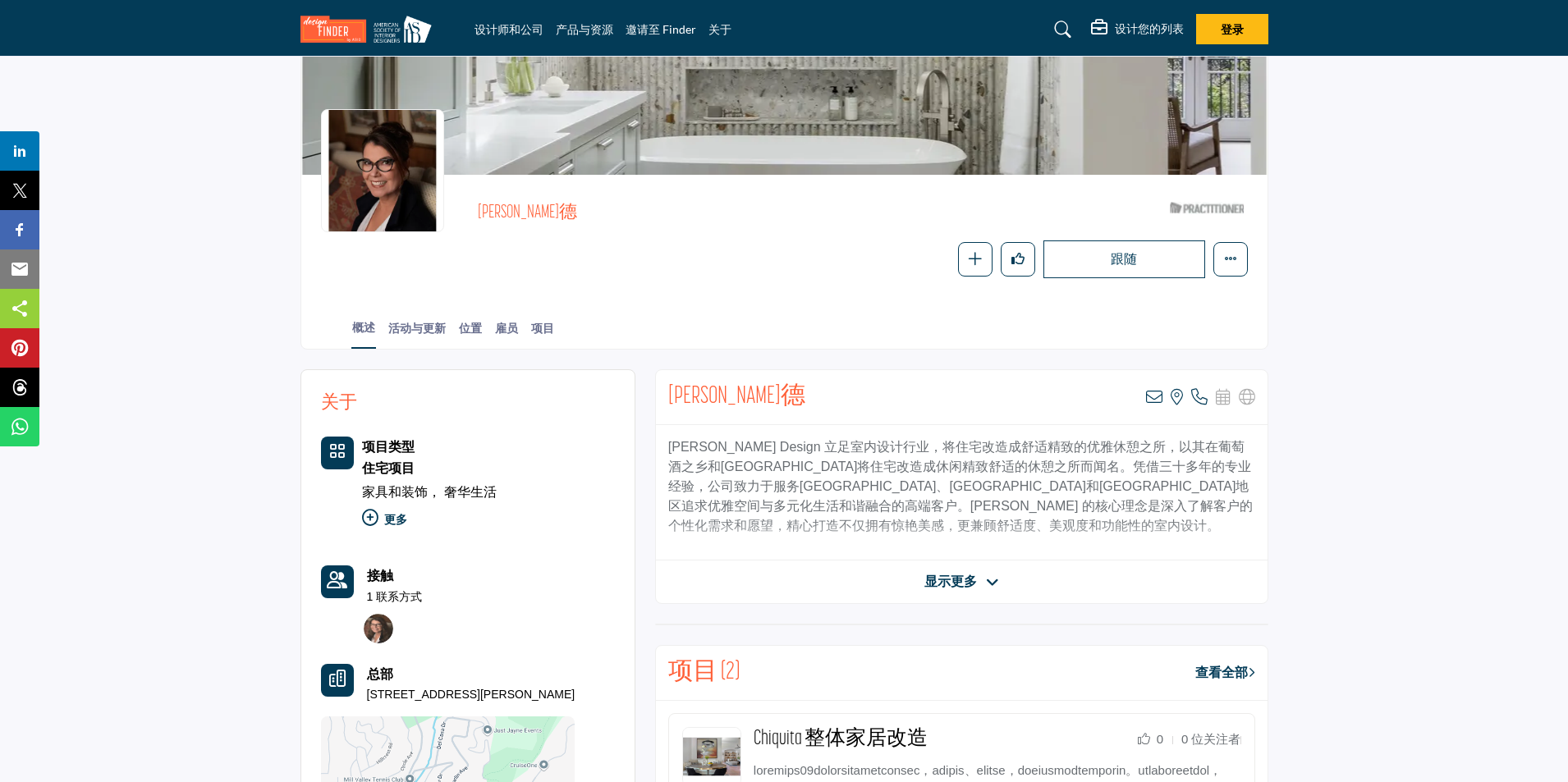
scroll to position [0, 0]
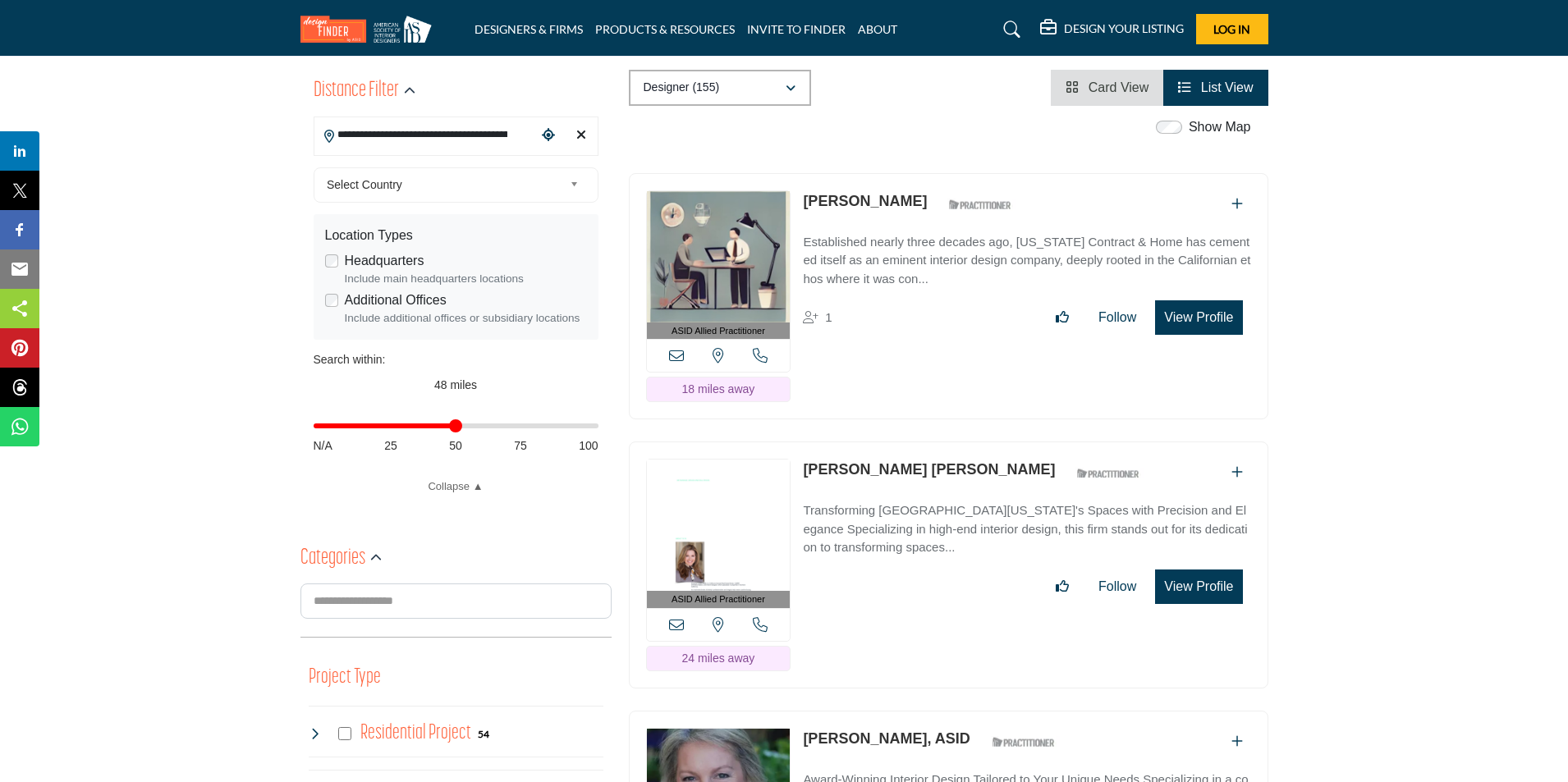
scroll to position [223, 0]
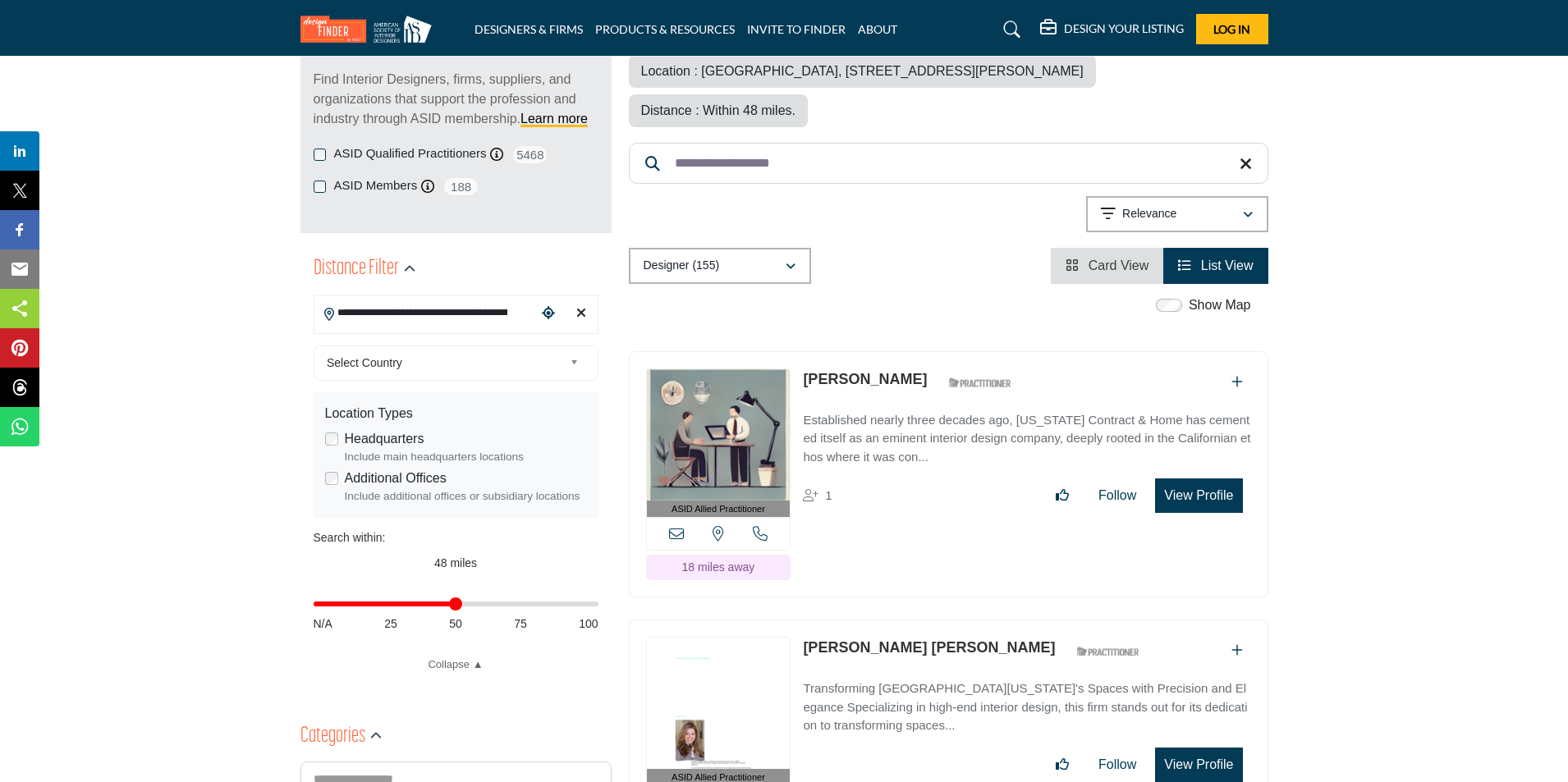
click at [439, 157] on label "ASID Qualified Practitioners" at bounding box center [410, 154] width 153 height 19
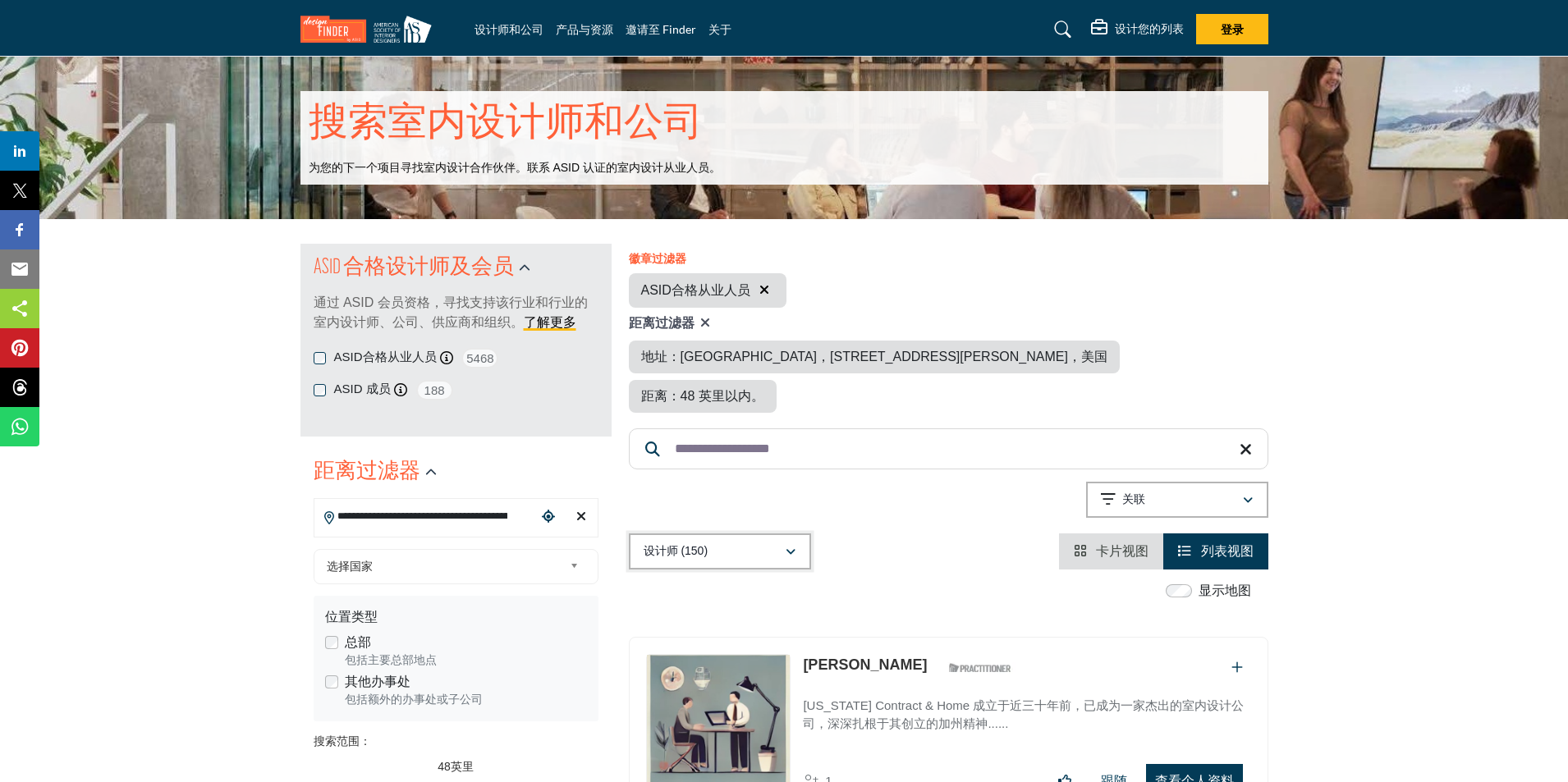
click at [789, 549] on icon "button" at bounding box center [791, 552] width 10 height 12
click at [782, 550] on div "设计师 (150)" at bounding box center [714, 551] width 141 height 20
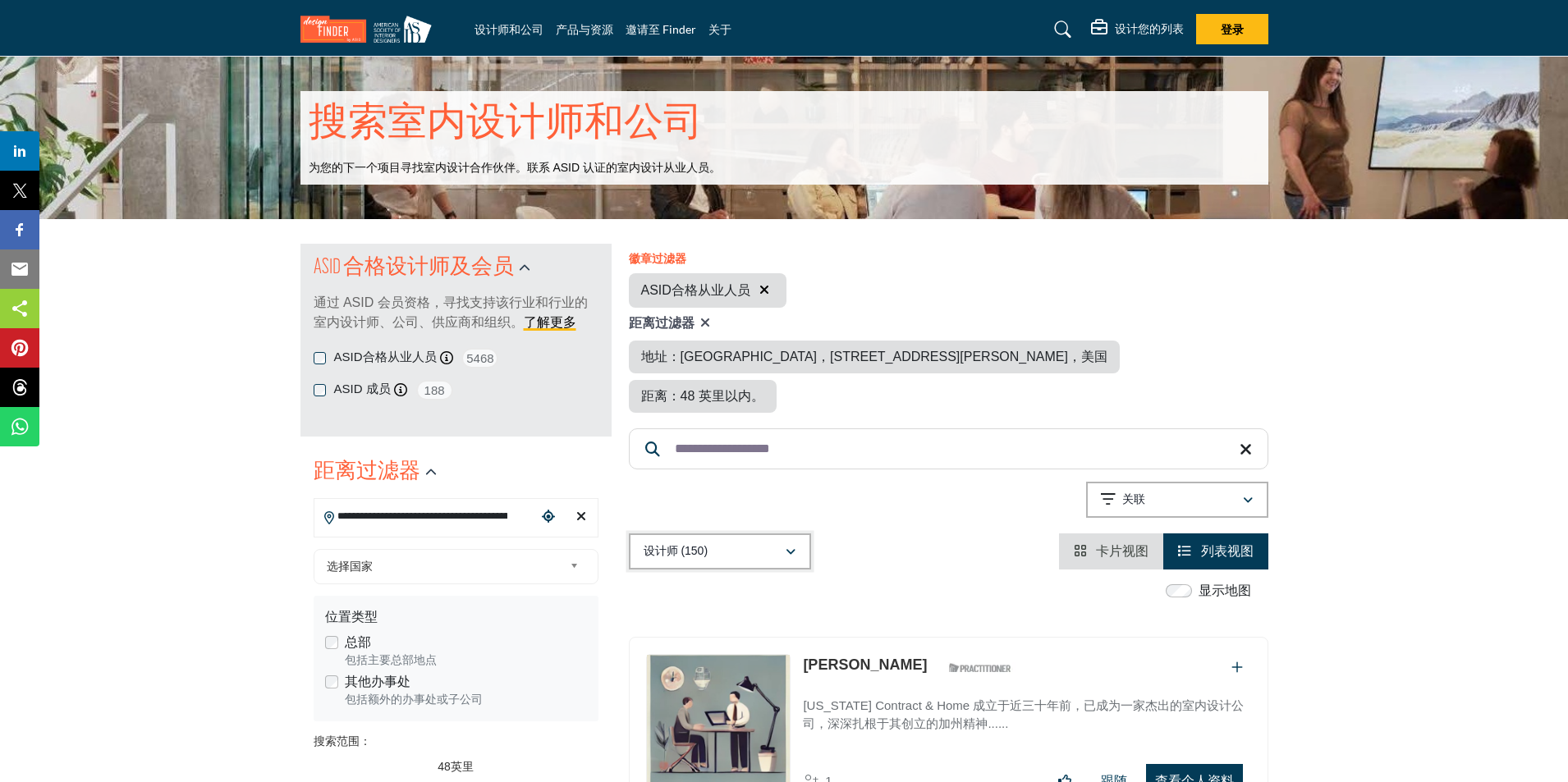
click at [785, 554] on div "button" at bounding box center [791, 551] width 12 height 15
click at [319, 365] on div "ASID合格从业人员 ASID 合格从业者，通过验证工作和经验来获得 ASID 称号。 5468" at bounding box center [456, 358] width 284 height 21
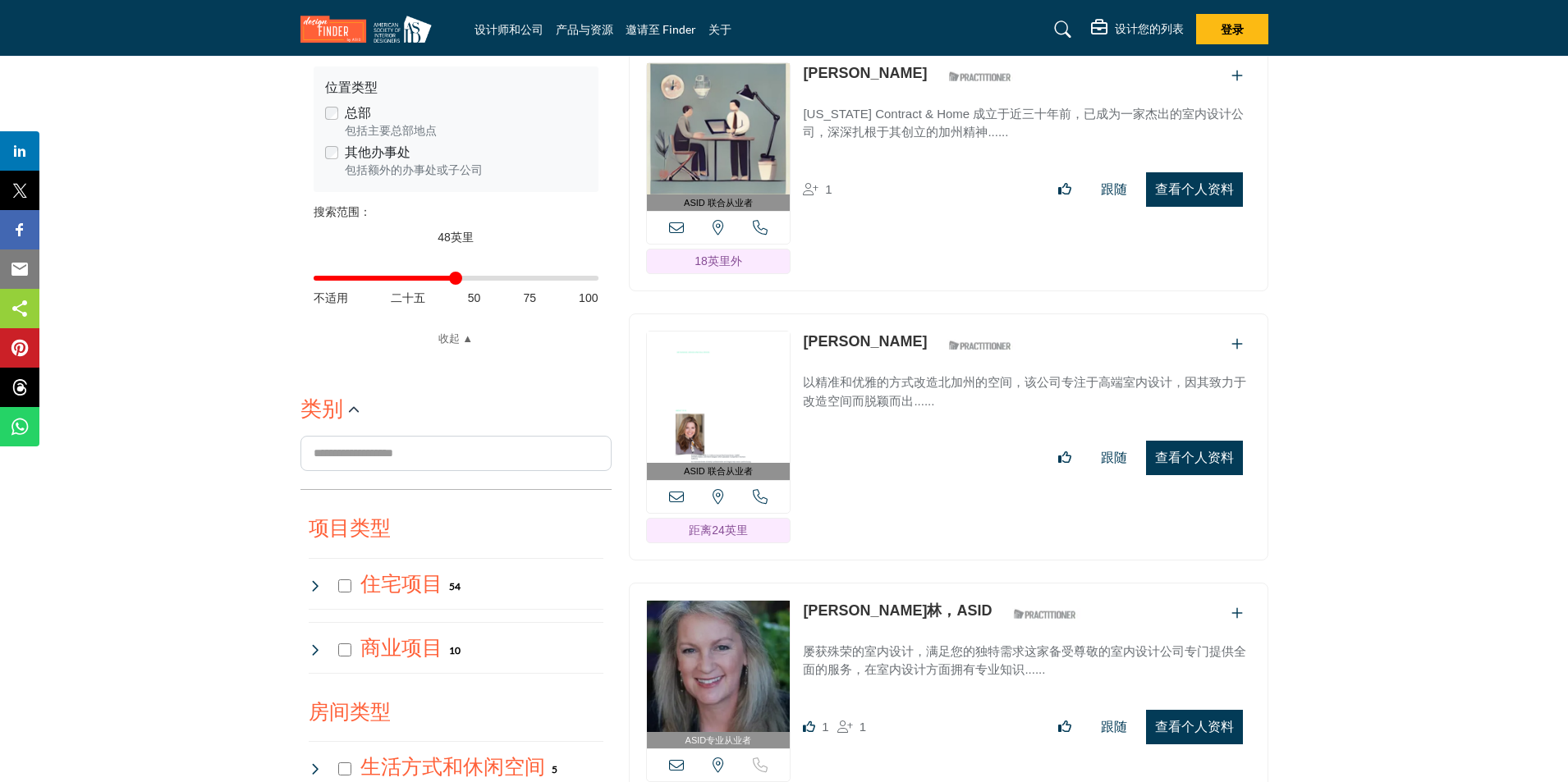
scroll to position [656, 0]
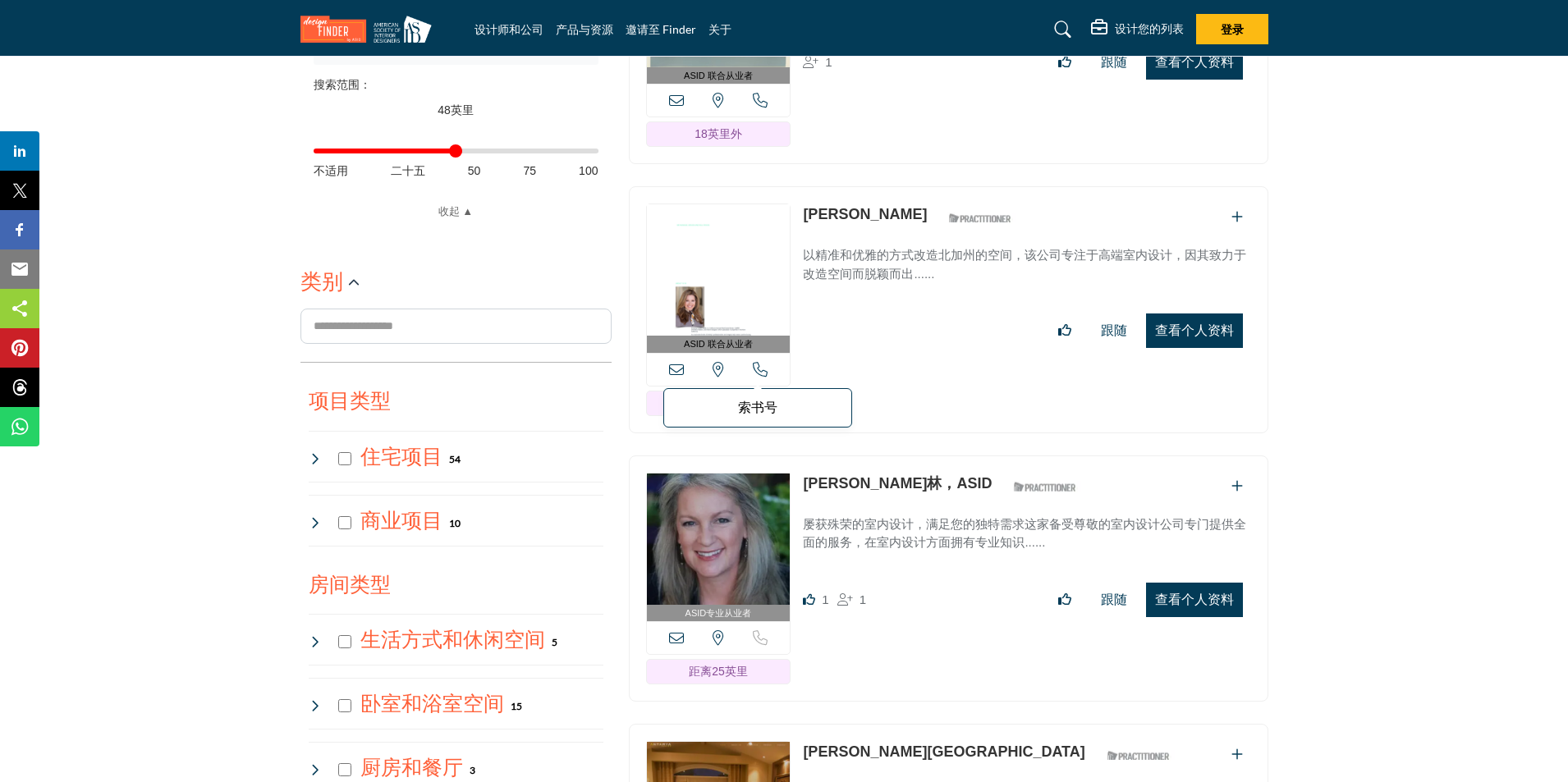
click at [756, 367] on icon at bounding box center [760, 370] width 15 height 15
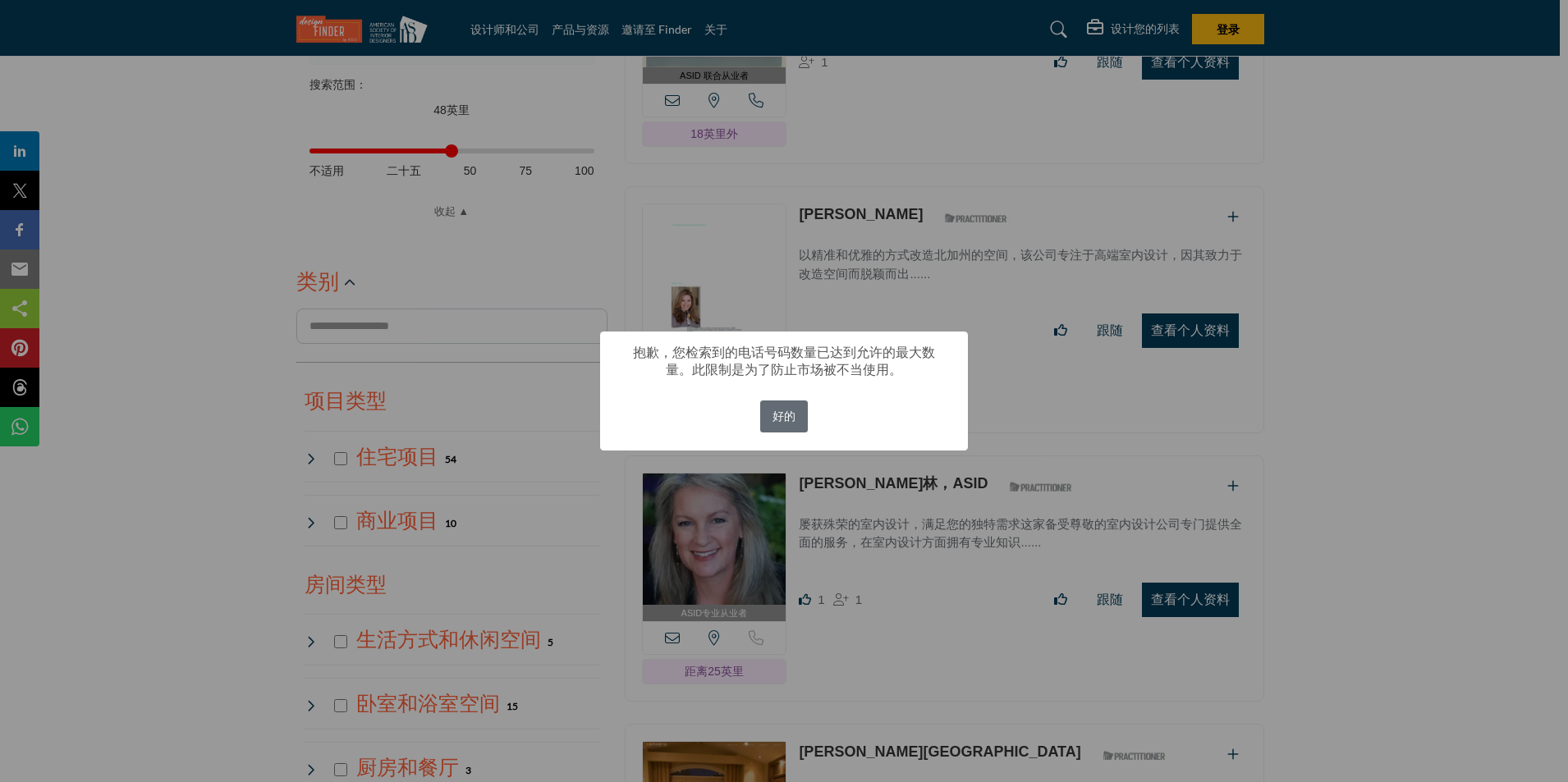
click at [779, 410] on font "好的" at bounding box center [784, 416] width 23 height 13
